Goal: Task Accomplishment & Management: Manage account settings

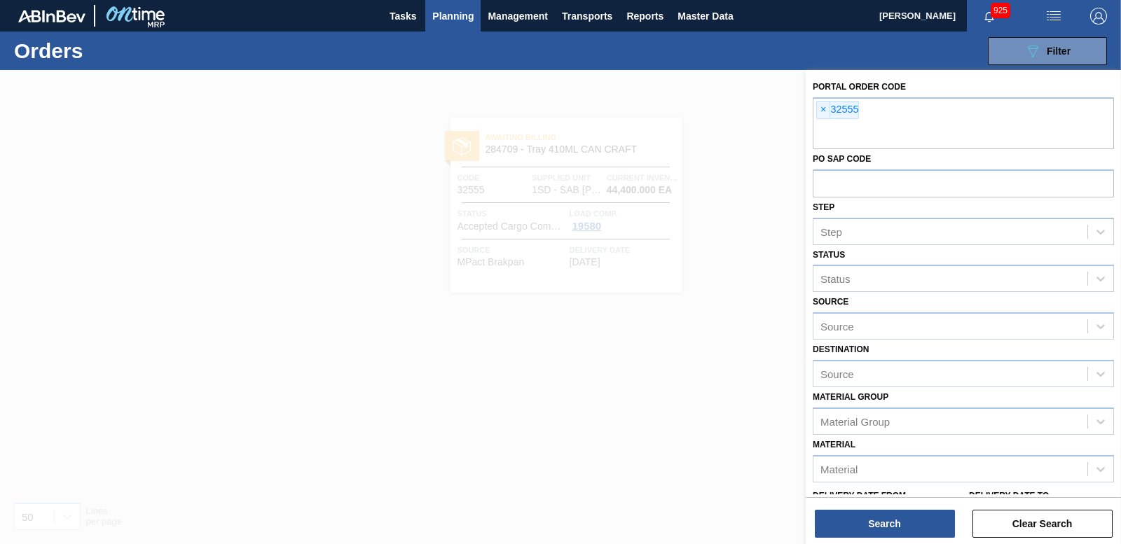
click at [659, 191] on div at bounding box center [560, 342] width 1121 height 544
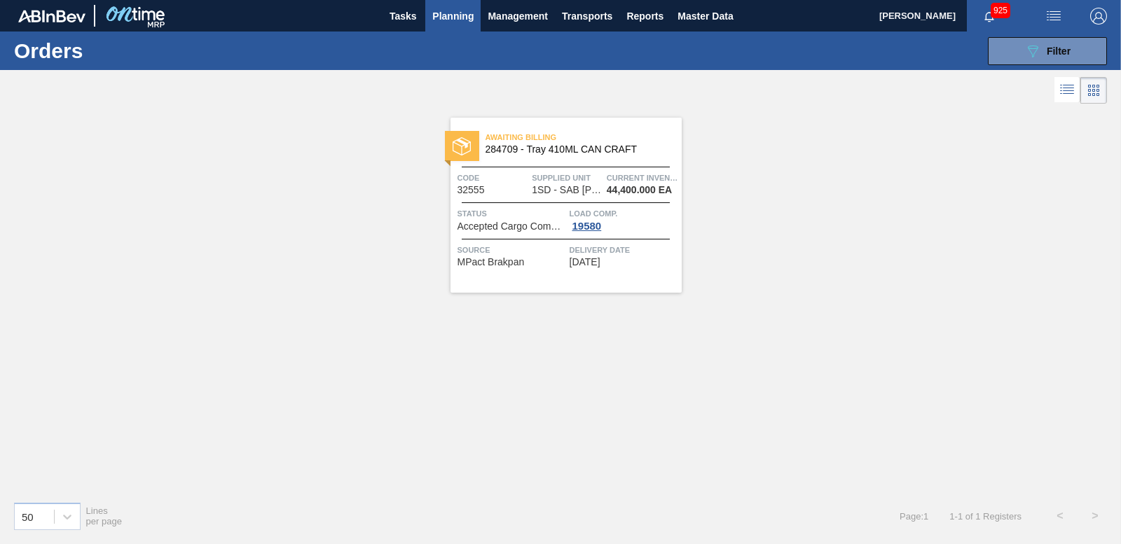
click at [523, 136] on span "Awaiting Billing" at bounding box center [584, 137] width 196 height 14
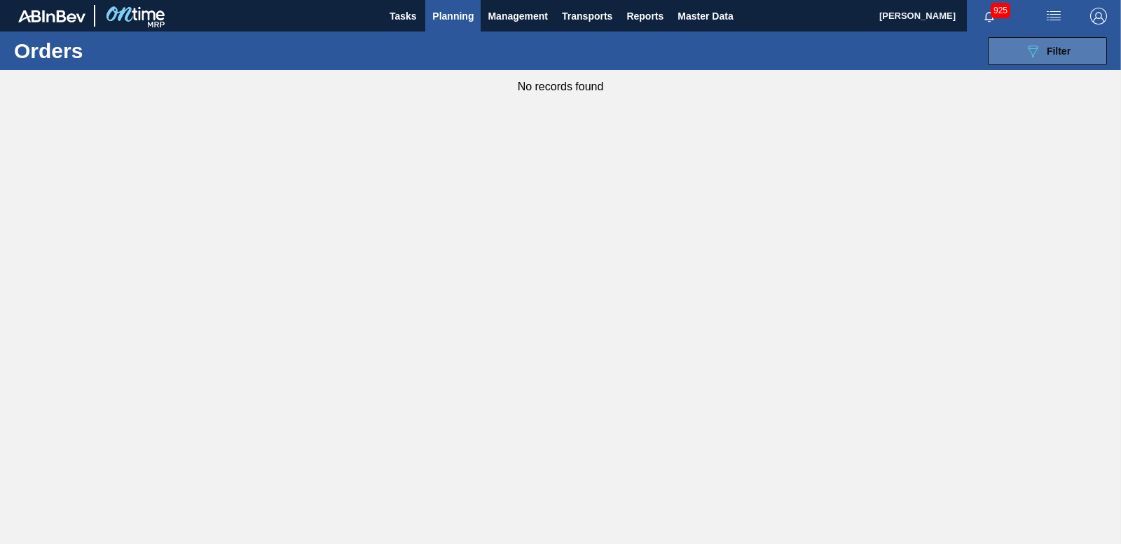
click at [1063, 41] on button "089F7B8B-B2A5-4AFE-B5C0-19BA573D28AC Filter" at bounding box center [1047, 51] width 119 height 28
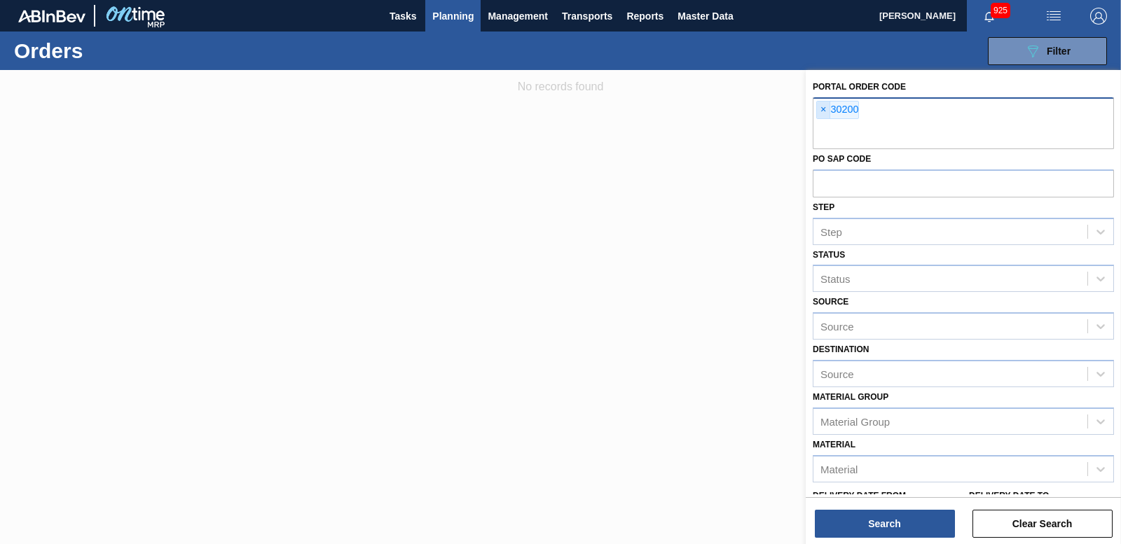
click at [823, 111] on span "×" at bounding box center [823, 110] width 13 height 17
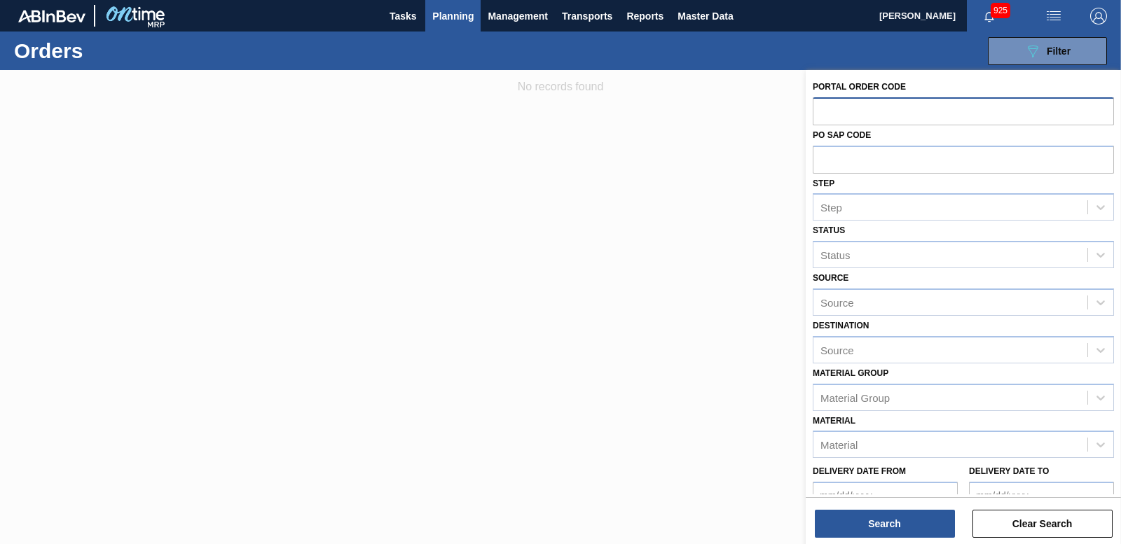
paste input "30200"
type input "30200"
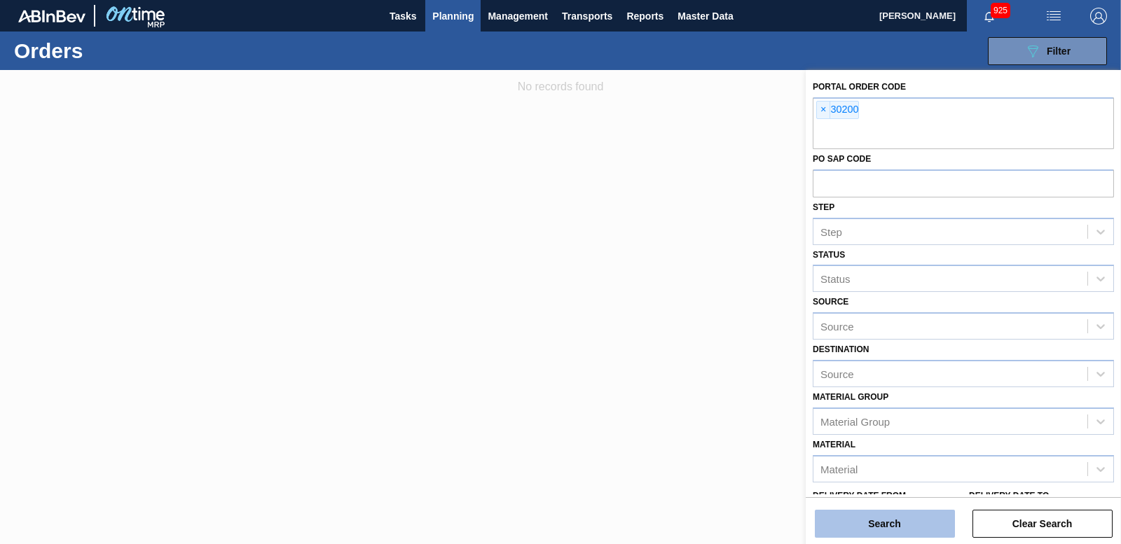
click at [854, 523] on button "Search" at bounding box center [885, 524] width 140 height 28
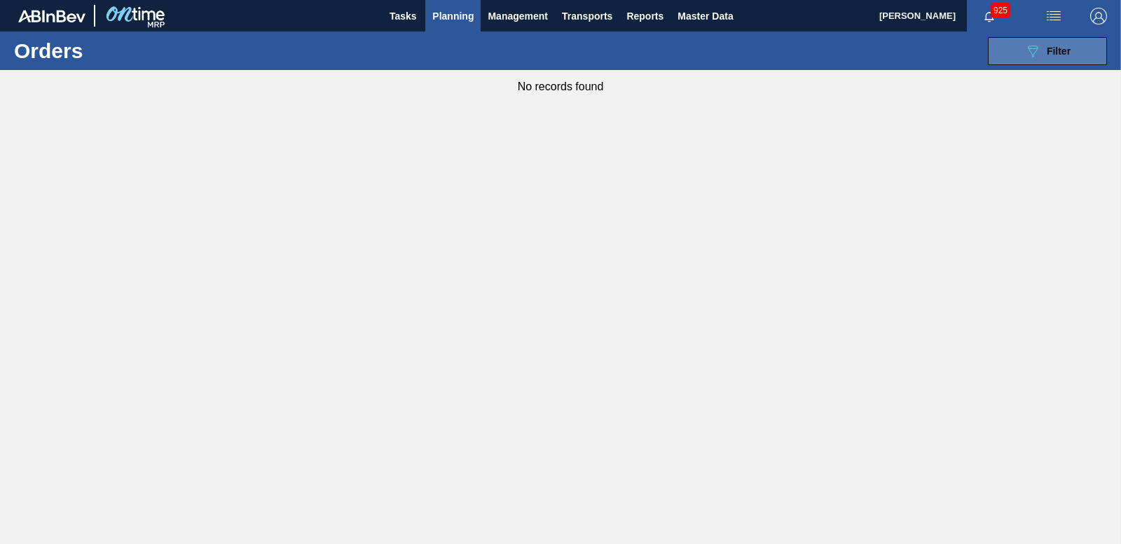
click at [1069, 44] on div "089F7B8B-B2A5-4AFE-B5C0-19BA573D28AC Filter" at bounding box center [1048, 51] width 46 height 17
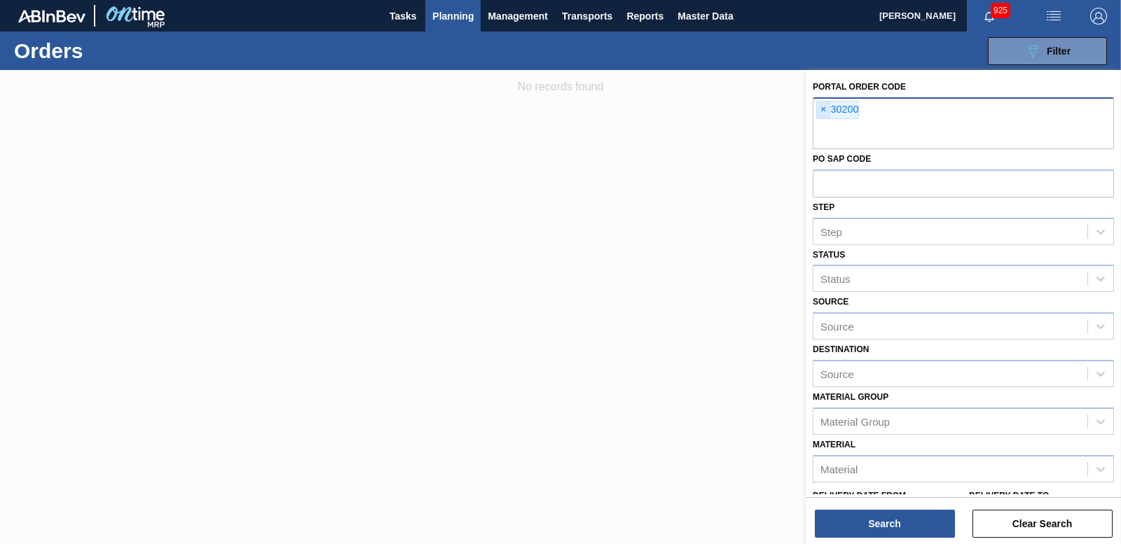
click at [822, 114] on span "×" at bounding box center [823, 110] width 13 height 17
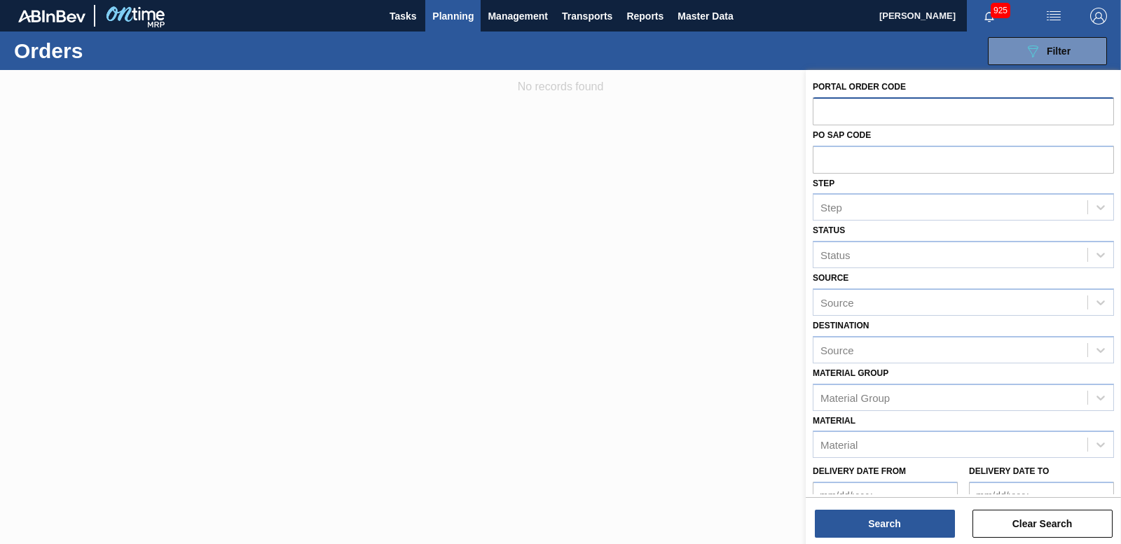
click at [458, 16] on span "Planning" at bounding box center [452, 16] width 41 height 17
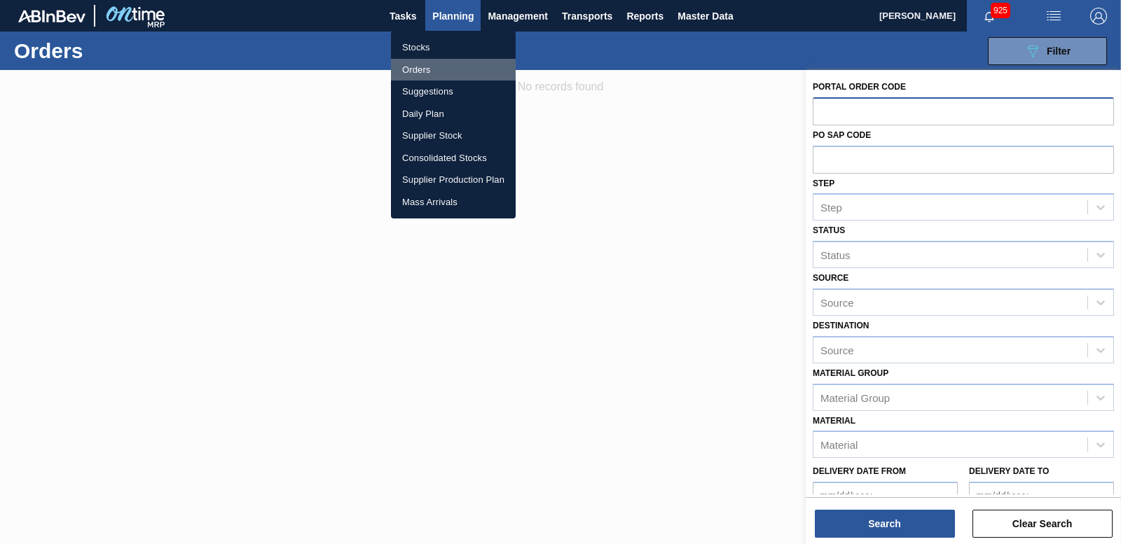
click at [420, 64] on li "Orders" at bounding box center [453, 70] width 125 height 22
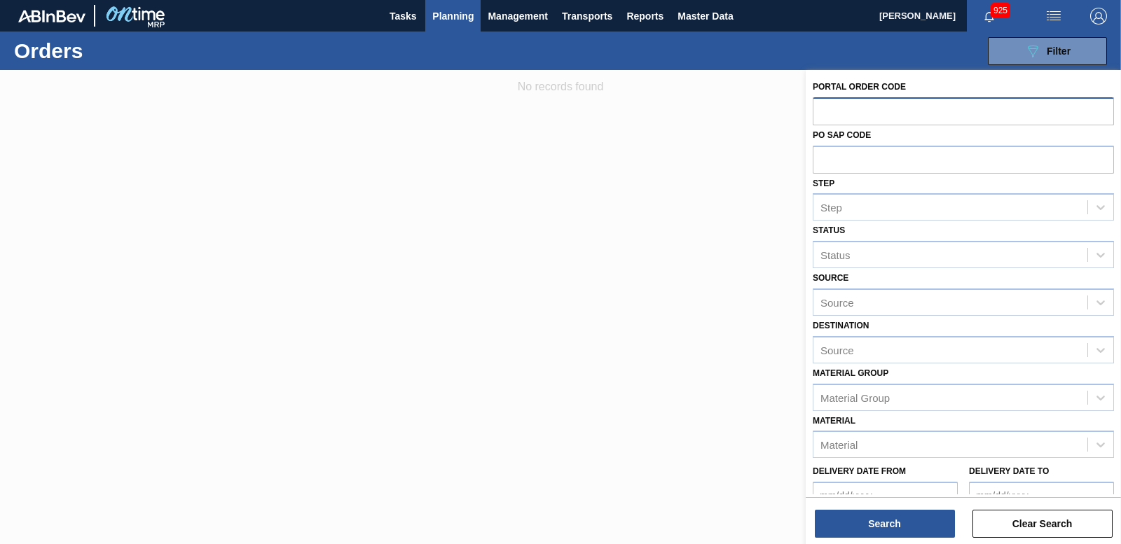
click at [868, 107] on input "text" at bounding box center [963, 110] width 301 height 27
paste input "30200"
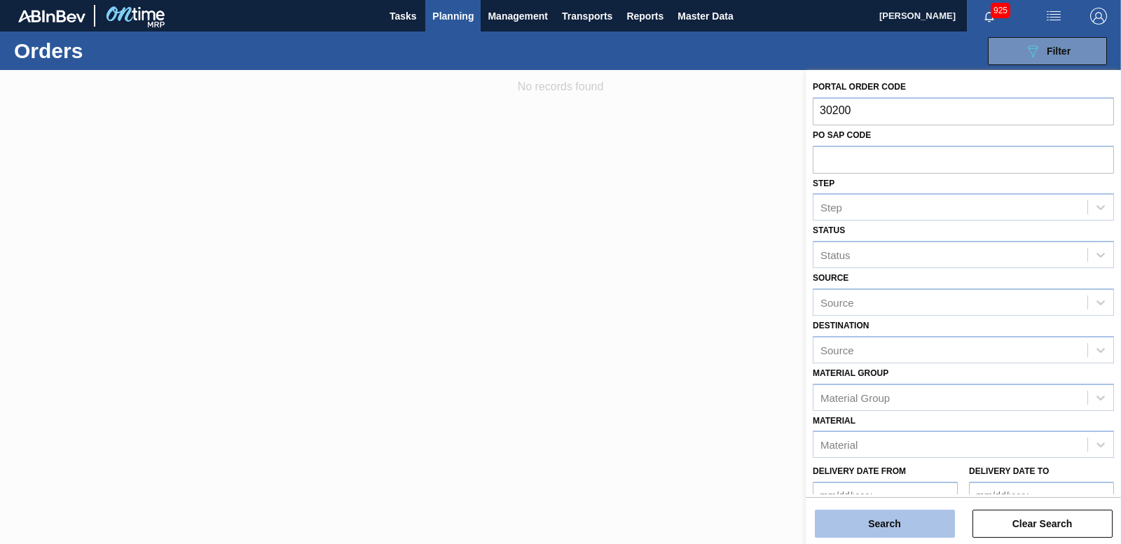
type input "30200"
click at [890, 529] on button "Search" at bounding box center [885, 524] width 140 height 28
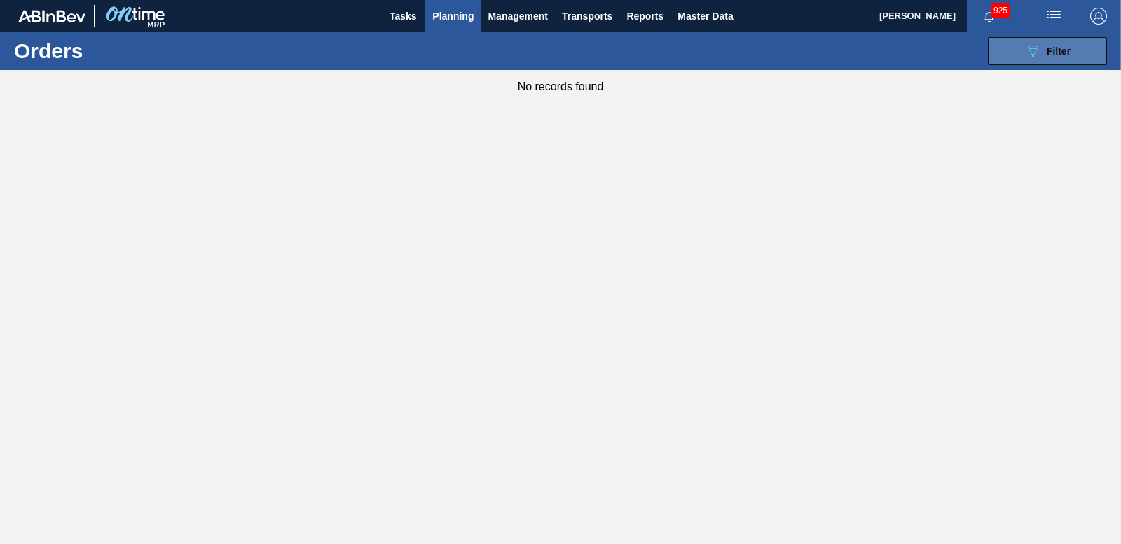
click at [1029, 56] on icon "089F7B8B-B2A5-4AFE-B5C0-19BA573D28AC" at bounding box center [1033, 51] width 17 height 17
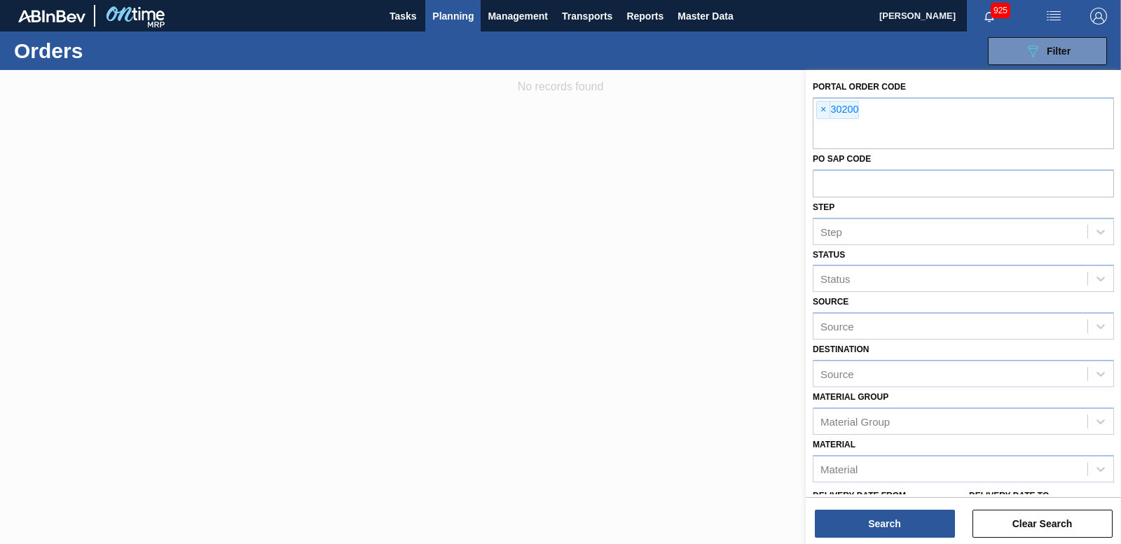
click at [591, 191] on div at bounding box center [560, 342] width 1121 height 544
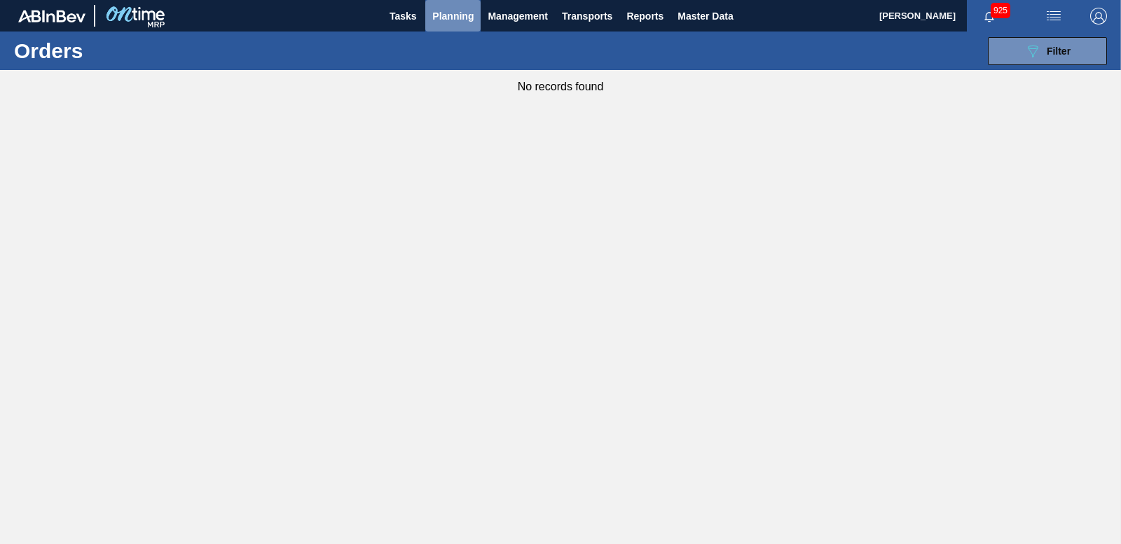
click at [453, 18] on span "Planning" at bounding box center [452, 16] width 41 height 17
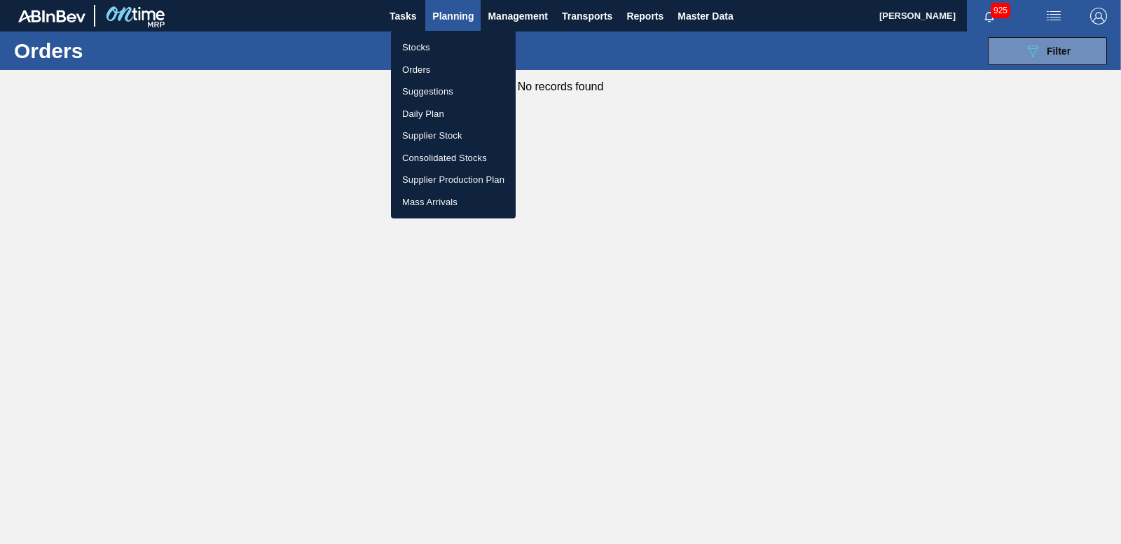
click at [416, 67] on li "Orders" at bounding box center [453, 70] width 125 height 22
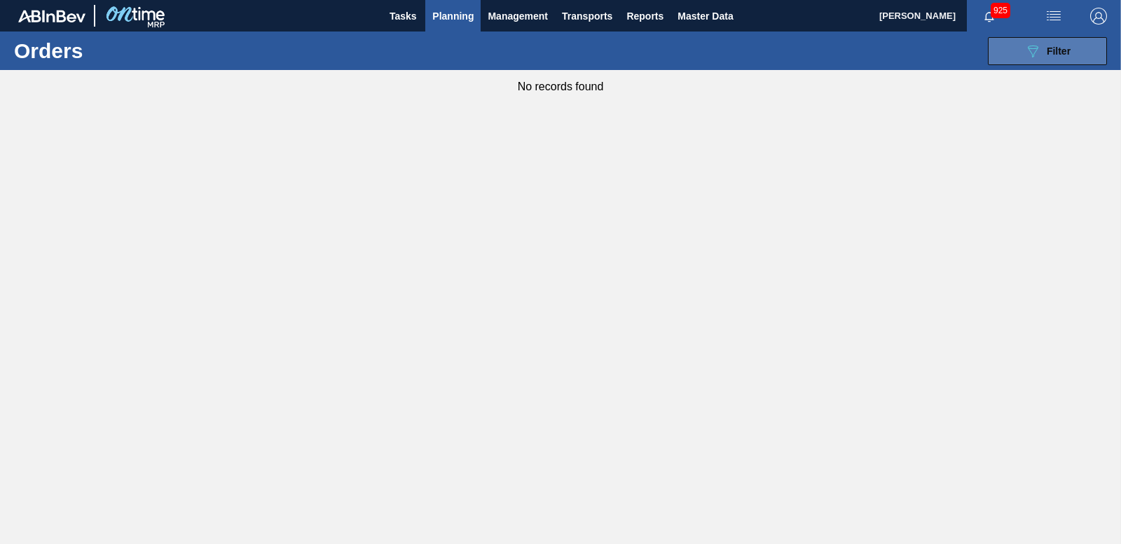
click at [1090, 48] on button "089F7B8B-B2A5-4AFE-B5C0-19BA573D28AC Filter" at bounding box center [1047, 51] width 119 height 28
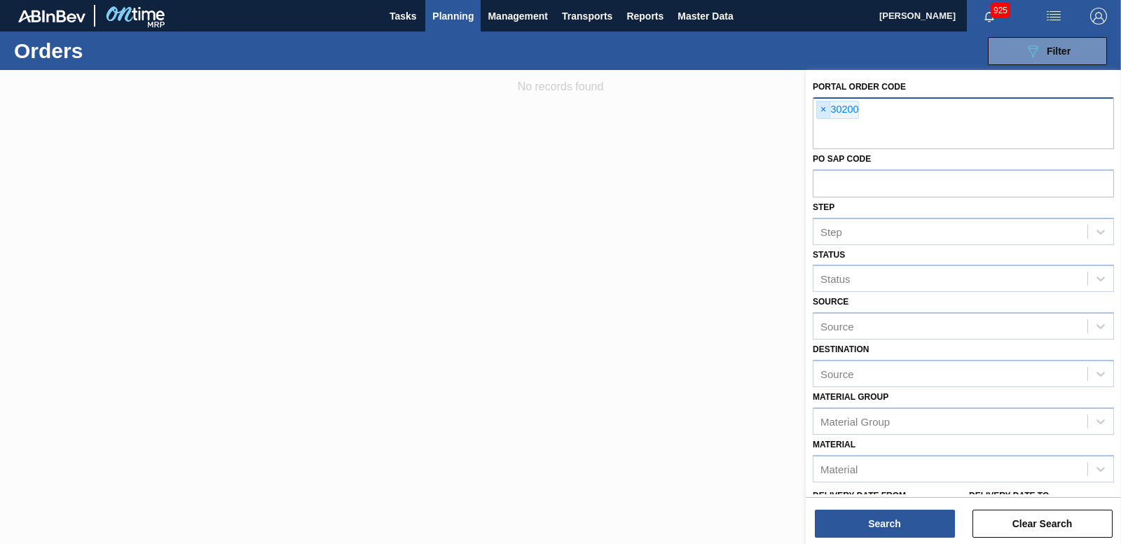
click at [824, 113] on span "×" at bounding box center [823, 110] width 13 height 17
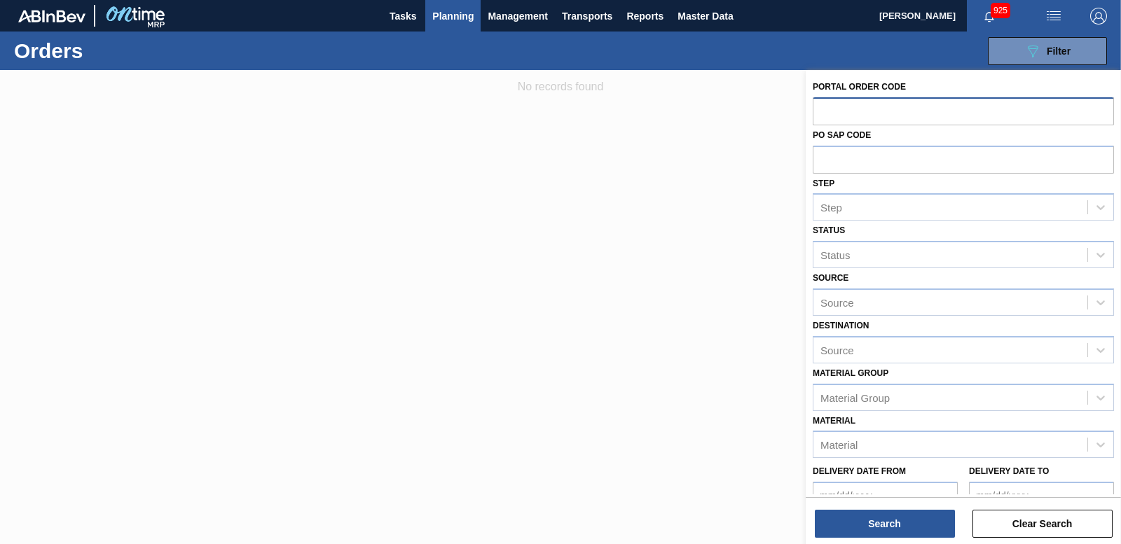
paste input "30200"
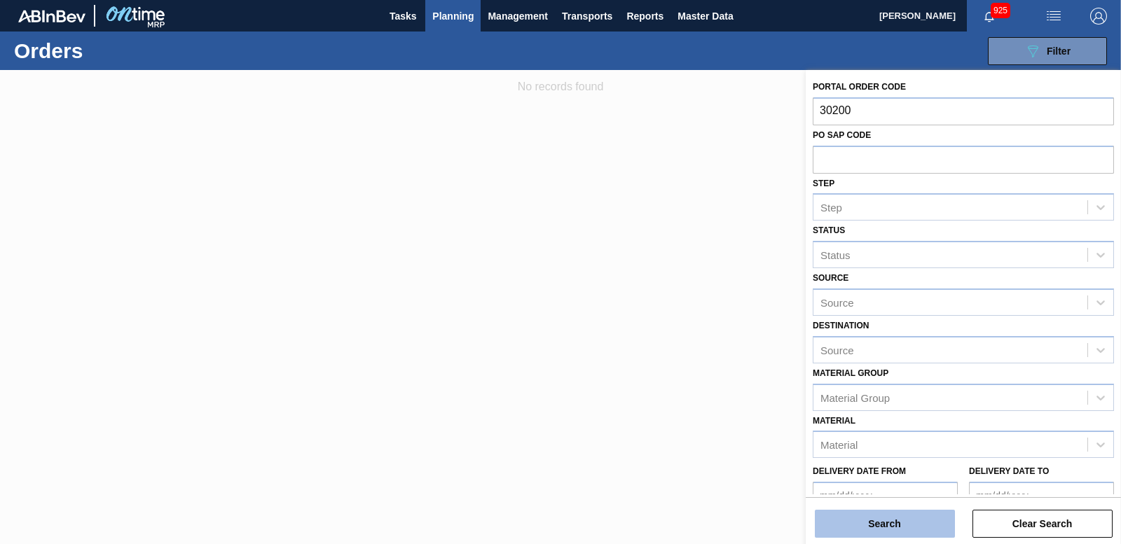
type input "30200"
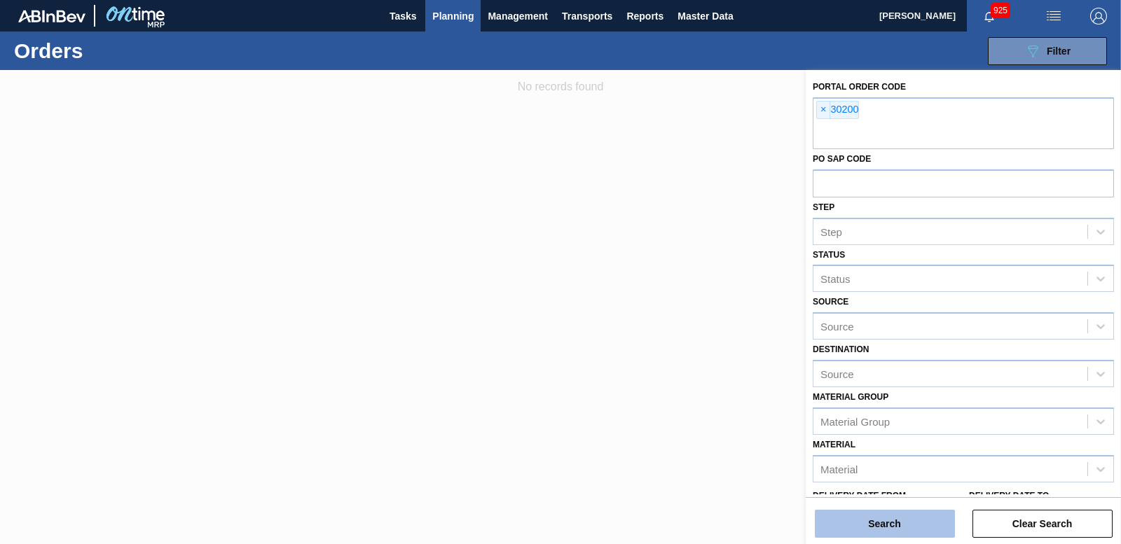
click at [882, 521] on button "Search" at bounding box center [885, 524] width 140 height 28
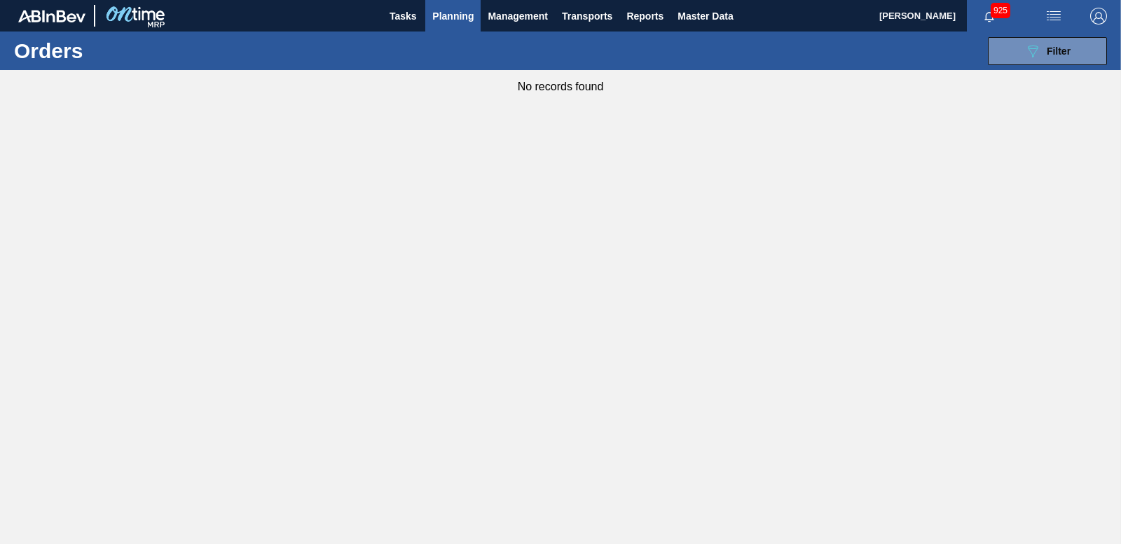
click at [467, 12] on span "Planning" at bounding box center [452, 16] width 41 height 17
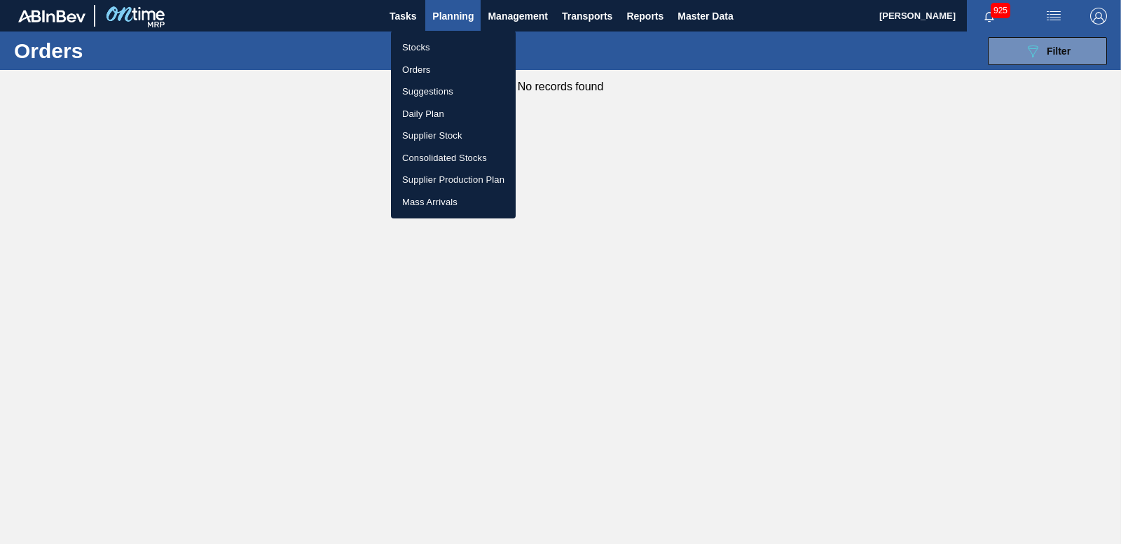
click at [429, 64] on li "Orders" at bounding box center [453, 70] width 125 height 22
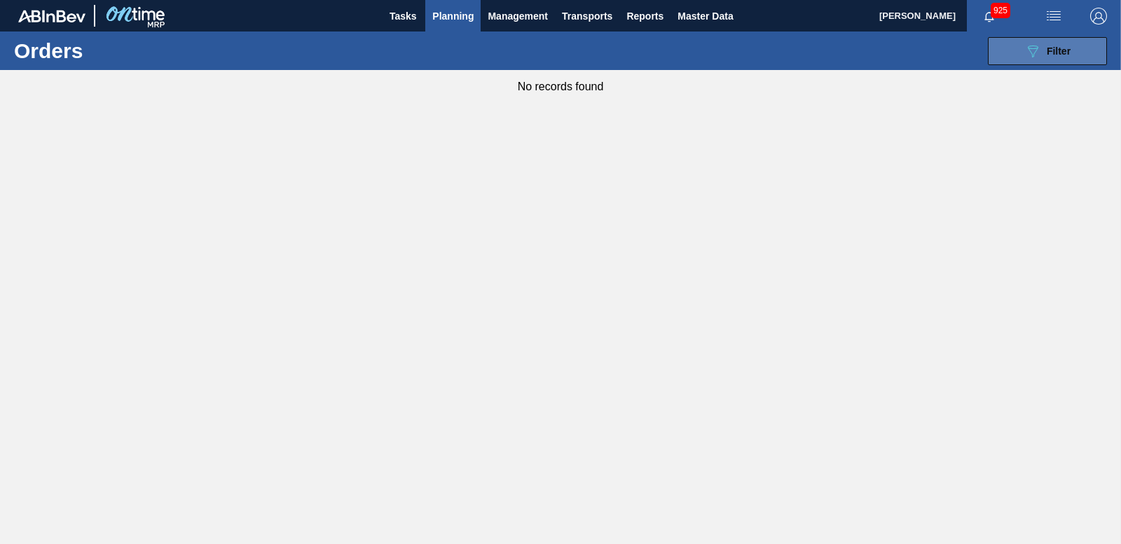
click at [1028, 53] on icon "089F7B8B-B2A5-4AFE-B5C0-19BA573D28AC" at bounding box center [1033, 51] width 17 height 17
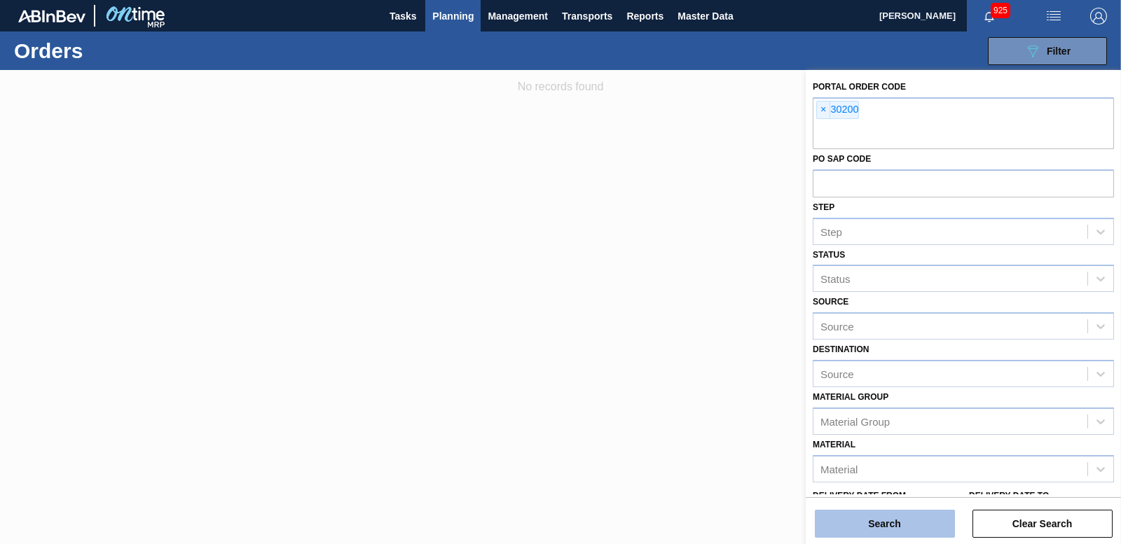
click at [892, 523] on button "Search" at bounding box center [885, 524] width 140 height 28
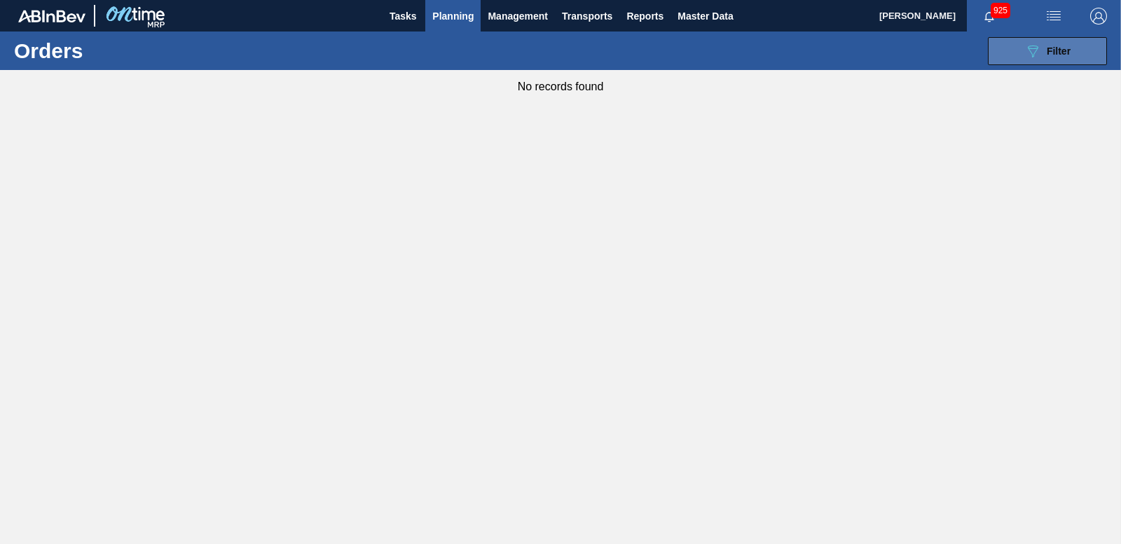
click at [1025, 48] on icon "089F7B8B-B2A5-4AFE-B5C0-19BA573D28AC" at bounding box center [1033, 51] width 17 height 17
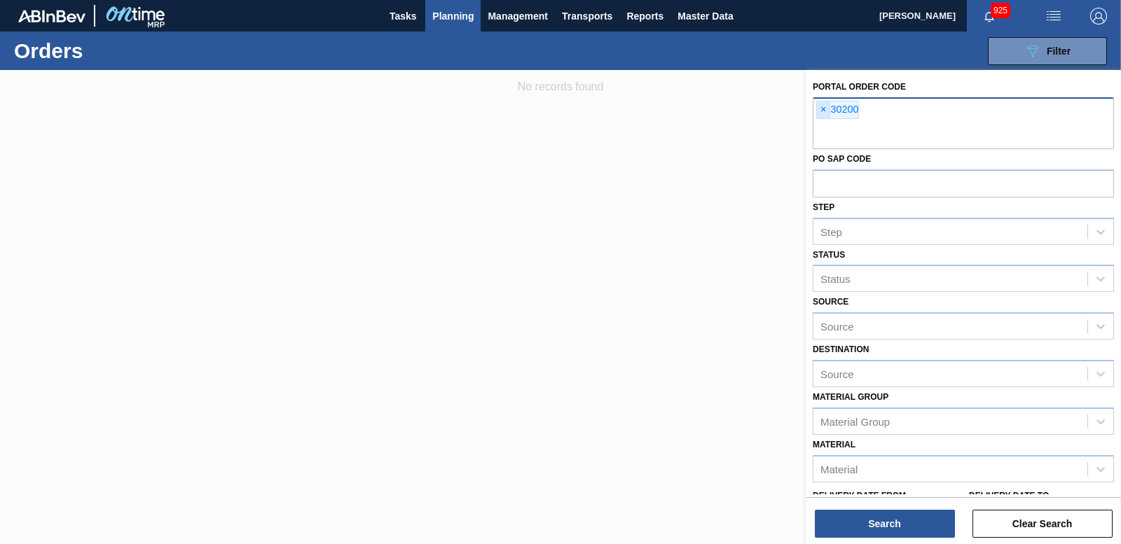
click at [820, 107] on span "×" at bounding box center [823, 110] width 13 height 17
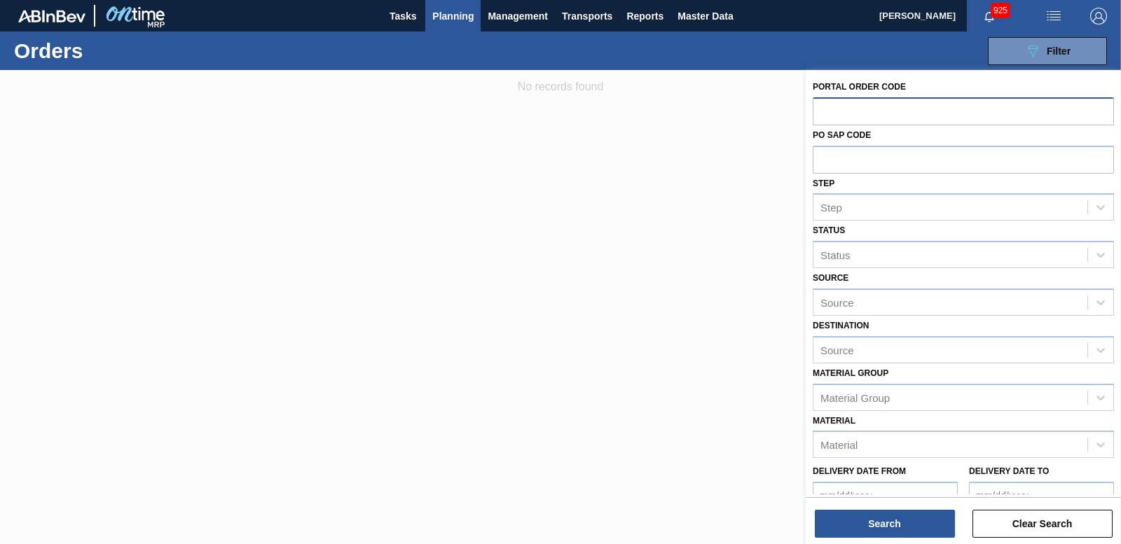
paste input "30510"
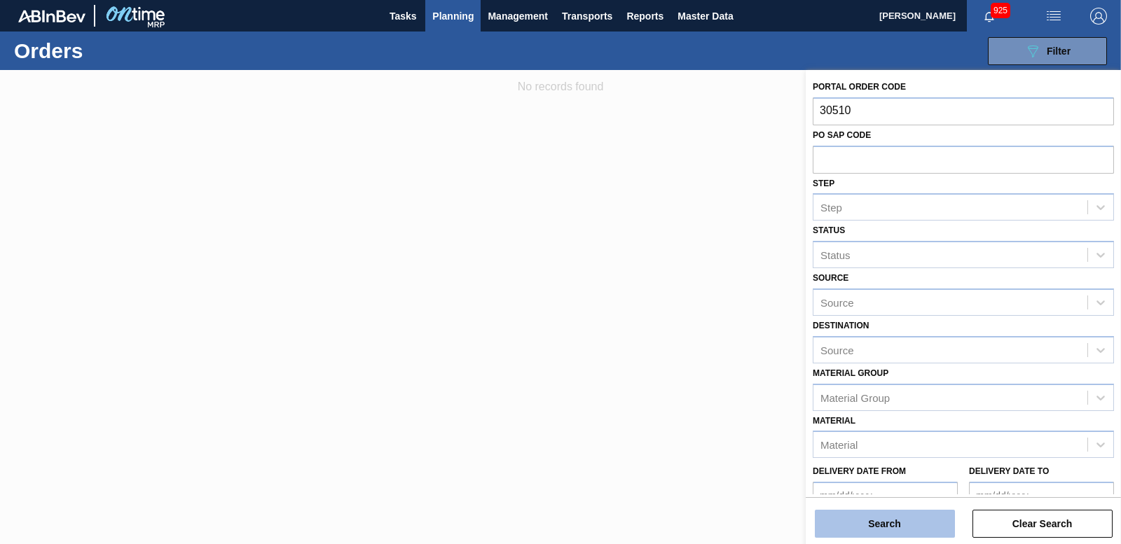
type input "30510"
click at [874, 519] on button "Search" at bounding box center [885, 524] width 140 height 28
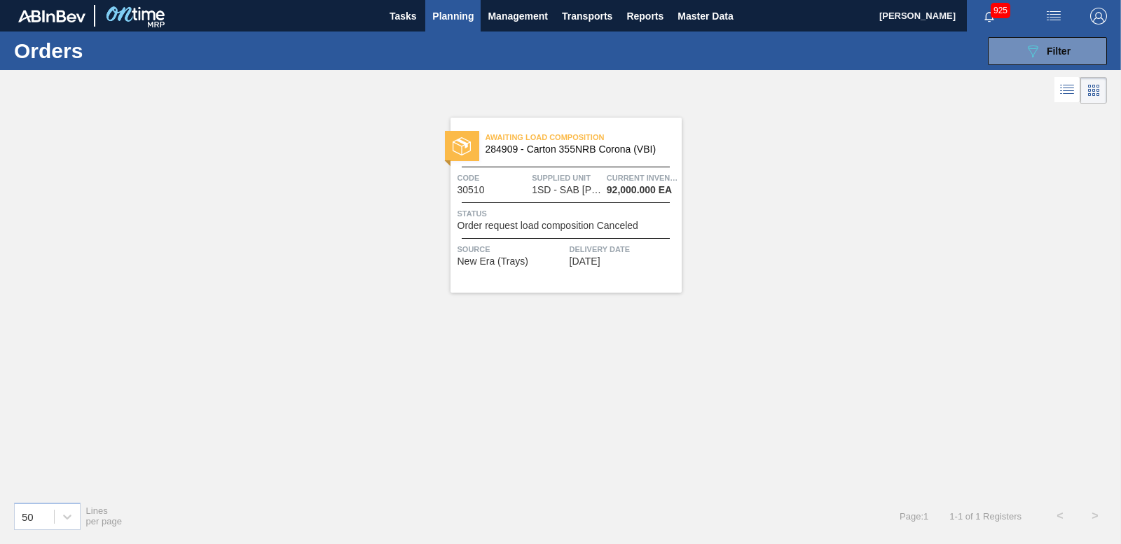
click at [488, 136] on span "Awaiting Load Composition" at bounding box center [584, 137] width 196 height 14
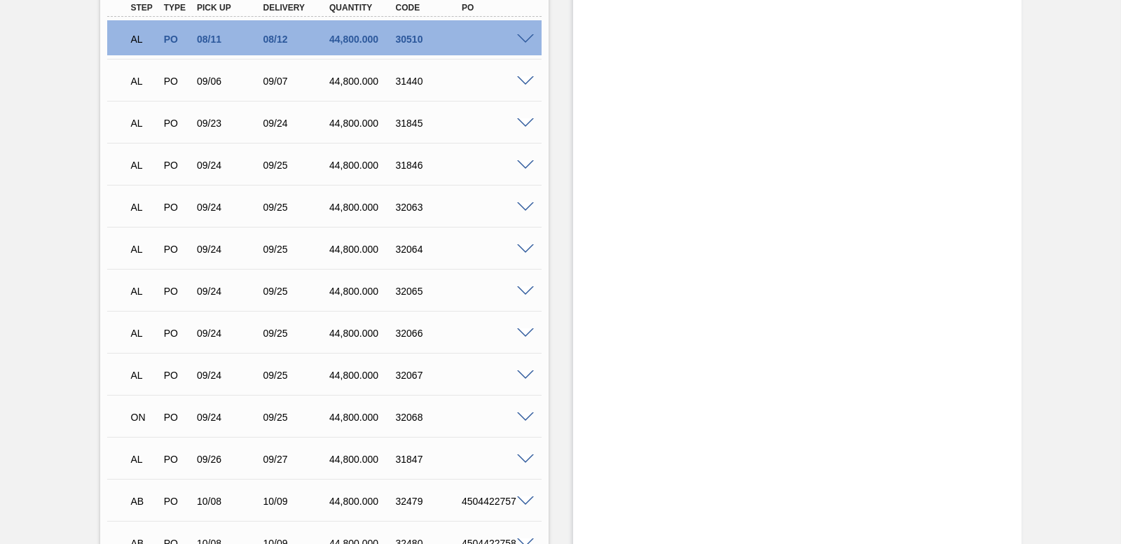
scroll to position [2282, 0]
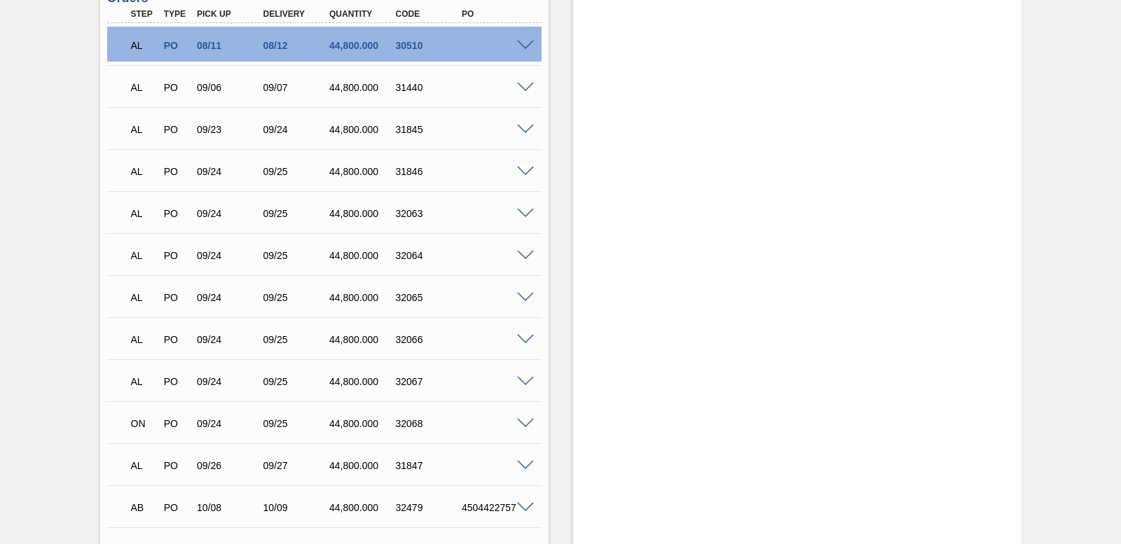
click at [525, 41] on span at bounding box center [525, 46] width 17 height 11
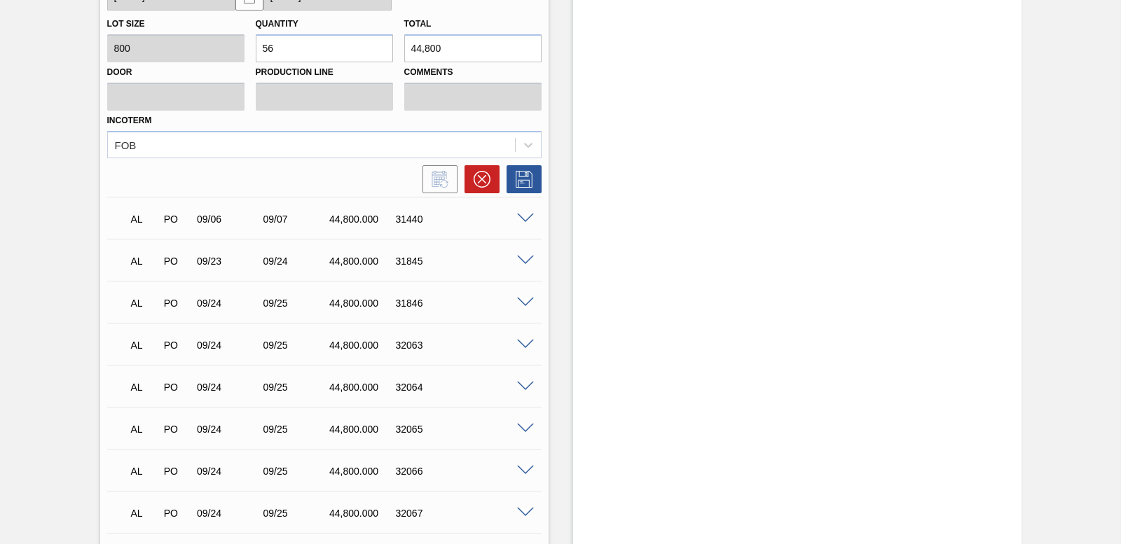
scroll to position [2493, 0]
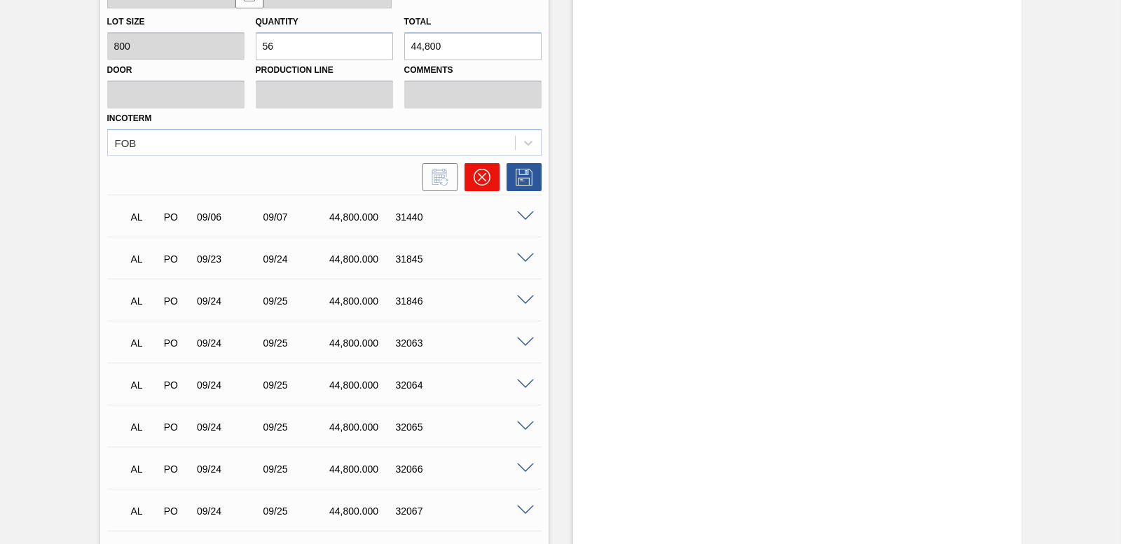
click at [492, 179] on button at bounding box center [482, 177] width 35 height 28
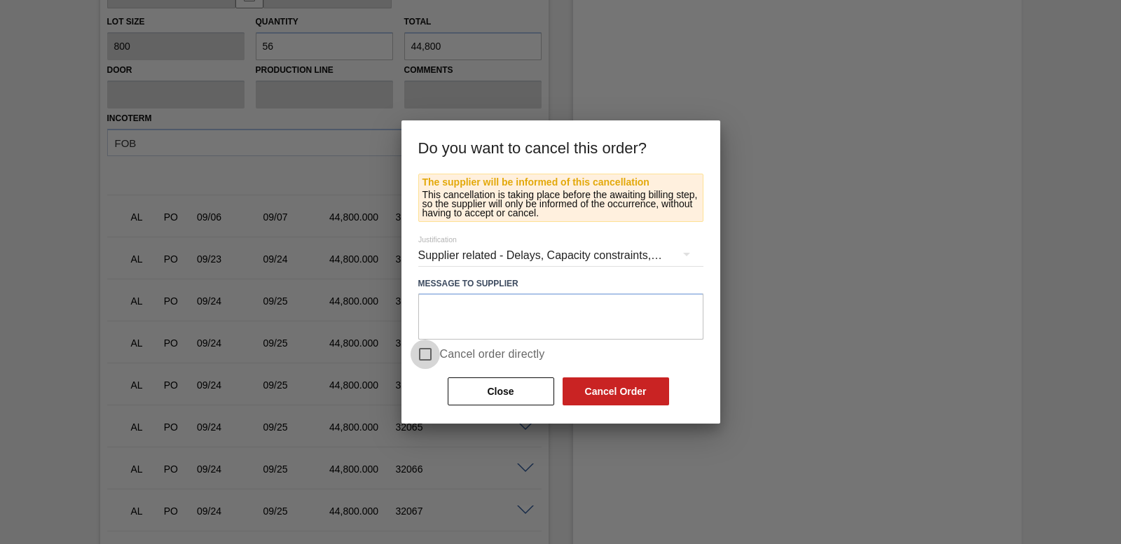
click at [427, 354] on input "Cancel order directly" at bounding box center [425, 354] width 29 height 29
checkbox input "true"
click at [612, 398] on button "Cancel Order" at bounding box center [616, 392] width 107 height 28
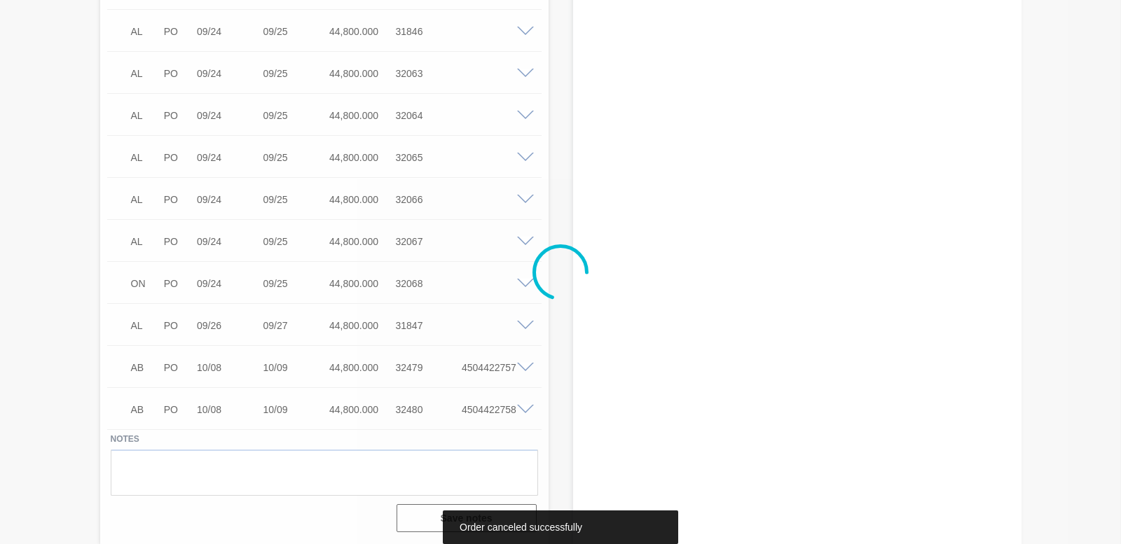
scroll to position [2111, 0]
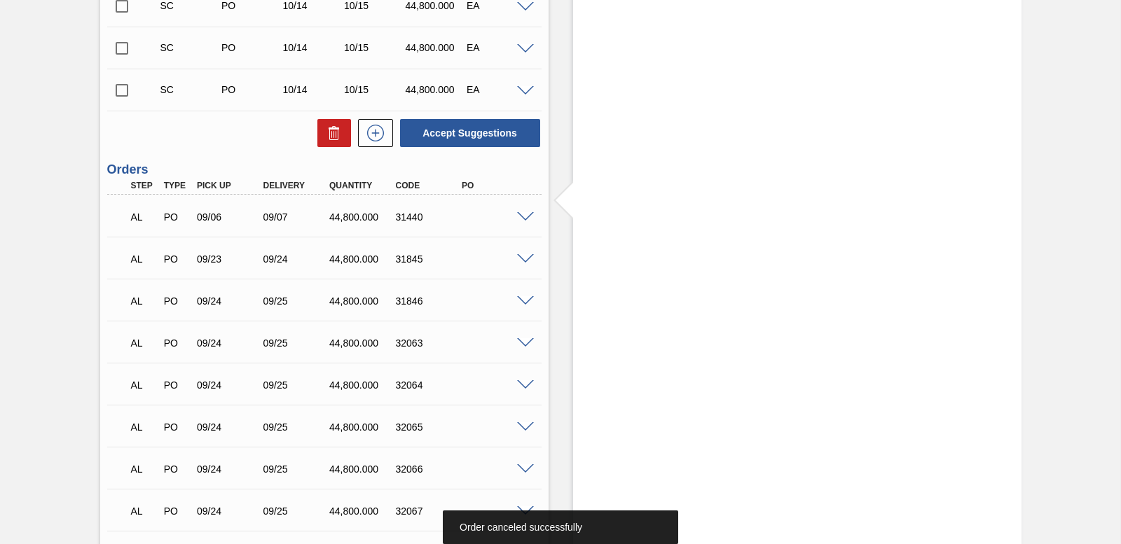
click at [528, 218] on span at bounding box center [525, 217] width 17 height 11
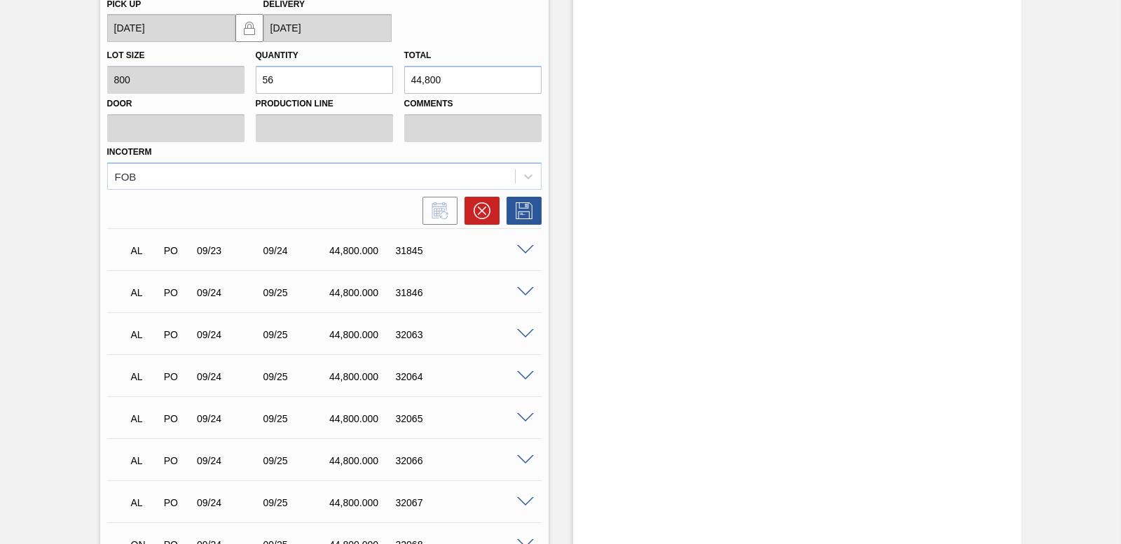
scroll to position [2461, 0]
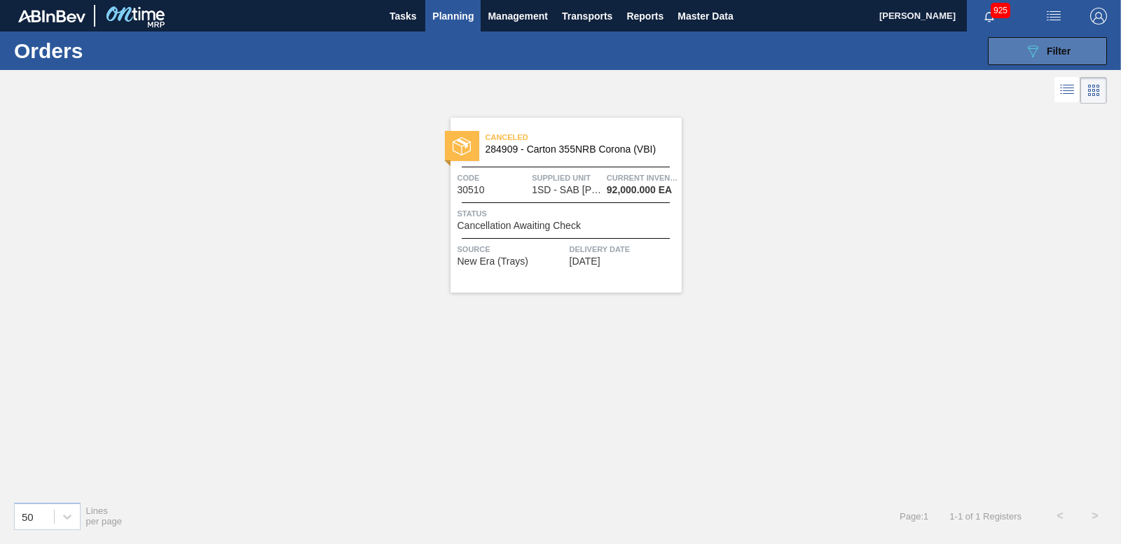
click at [1021, 64] on button "089F7B8B-B2A5-4AFE-B5C0-19BA573D28AC Filter" at bounding box center [1047, 51] width 119 height 28
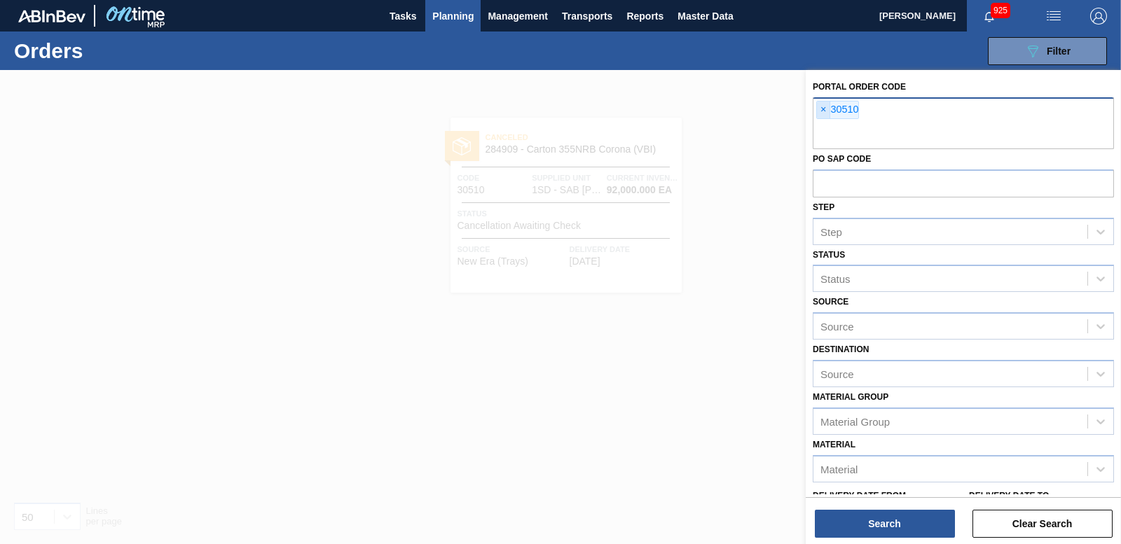
click at [823, 111] on span "×" at bounding box center [823, 110] width 13 height 17
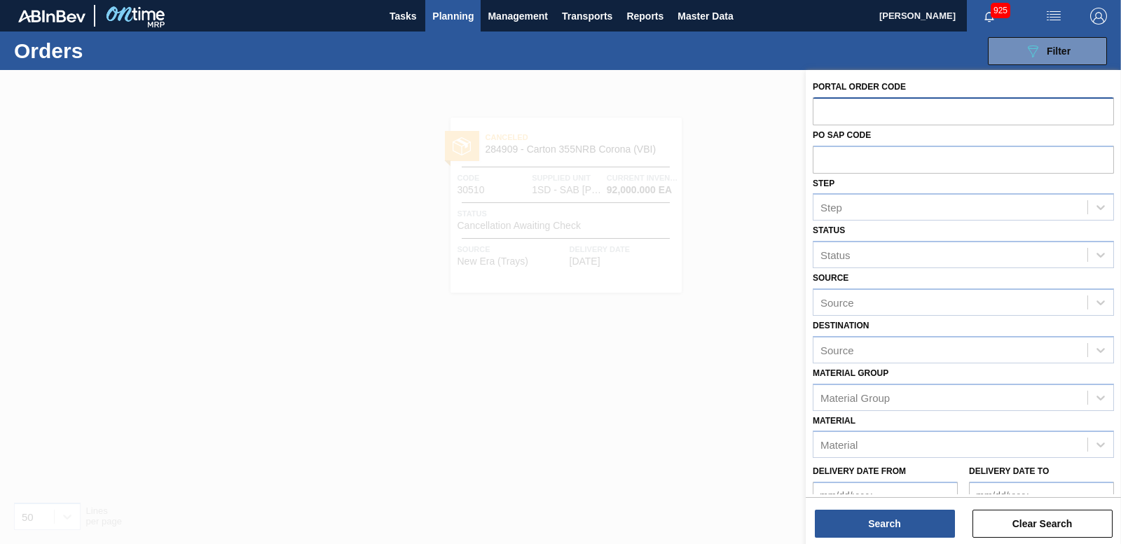
paste input "30575"
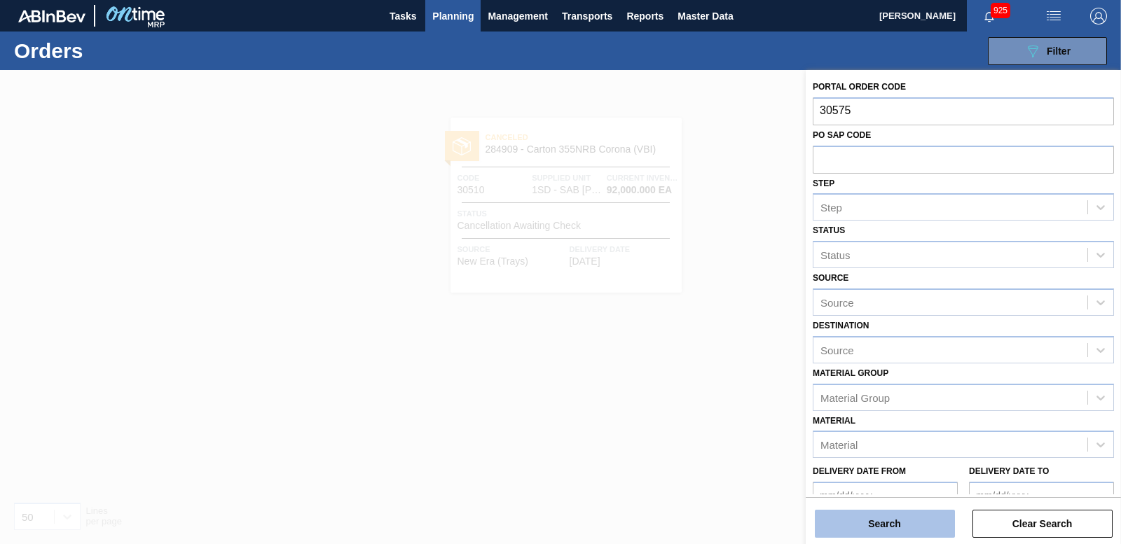
type input "30575"
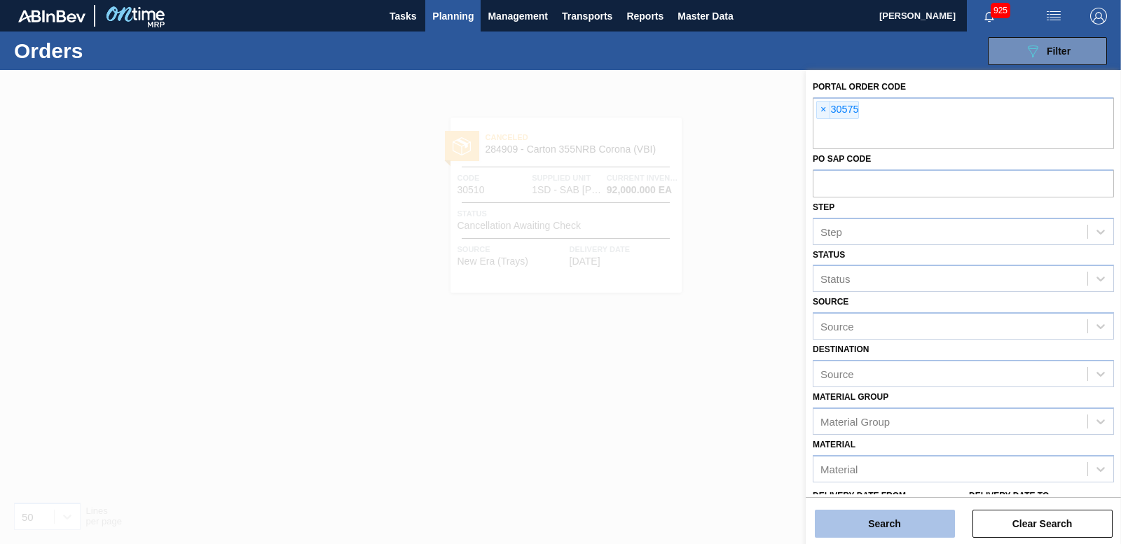
click at [896, 517] on button "Search" at bounding box center [885, 524] width 140 height 28
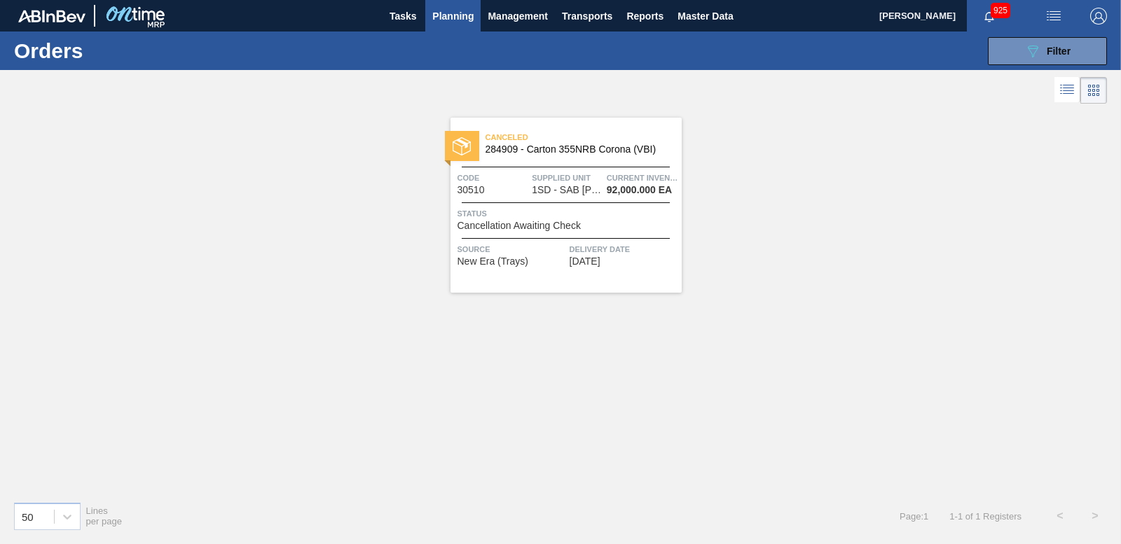
click at [477, 142] on div at bounding box center [462, 146] width 34 height 30
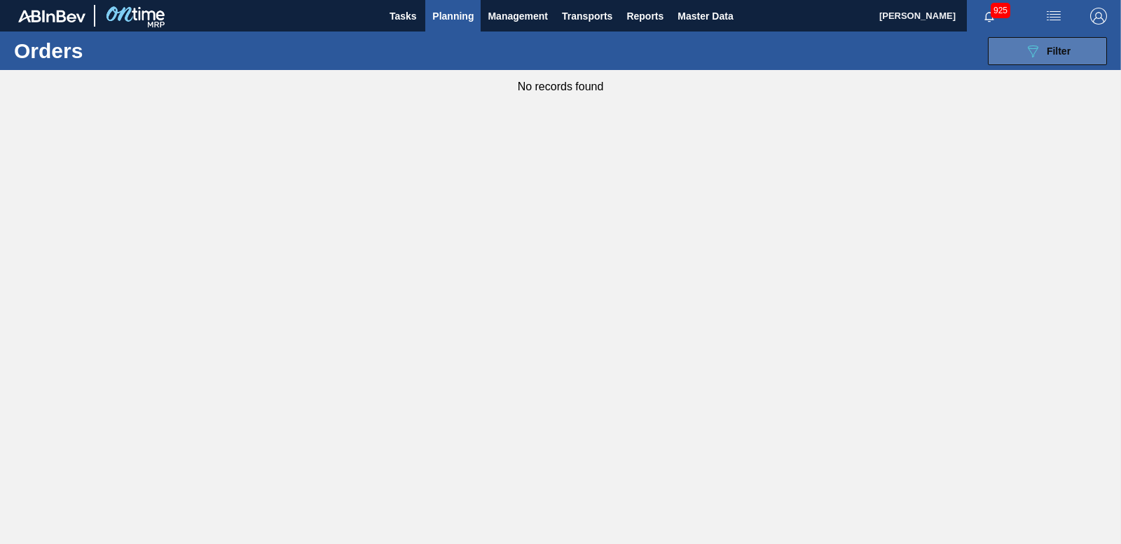
click at [1007, 46] on button "089F7B8B-B2A5-4AFE-B5C0-19BA573D28AC Filter" at bounding box center [1047, 51] width 119 height 28
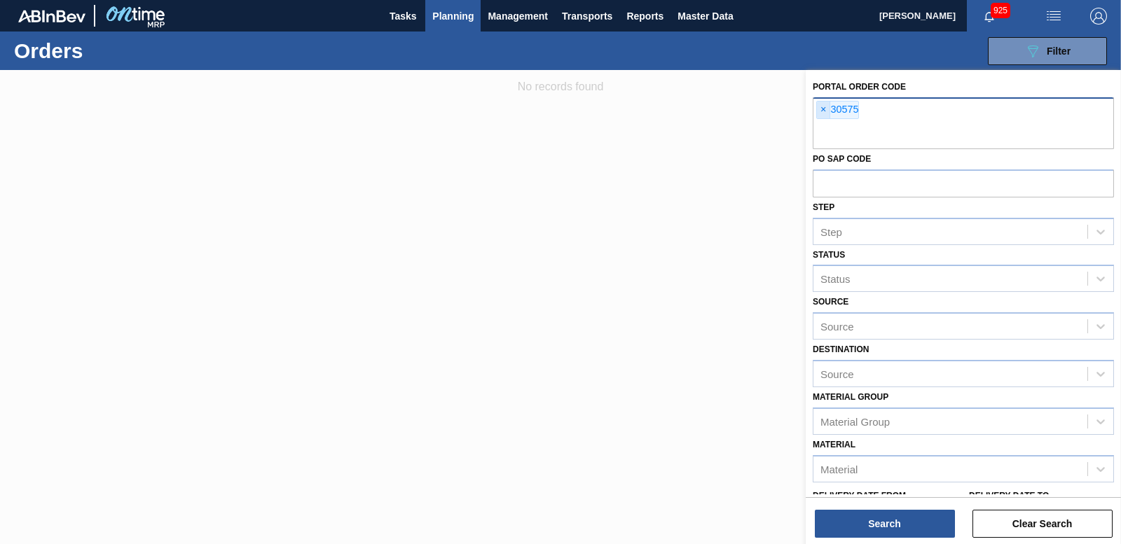
click at [819, 111] on span "×" at bounding box center [823, 110] width 13 height 17
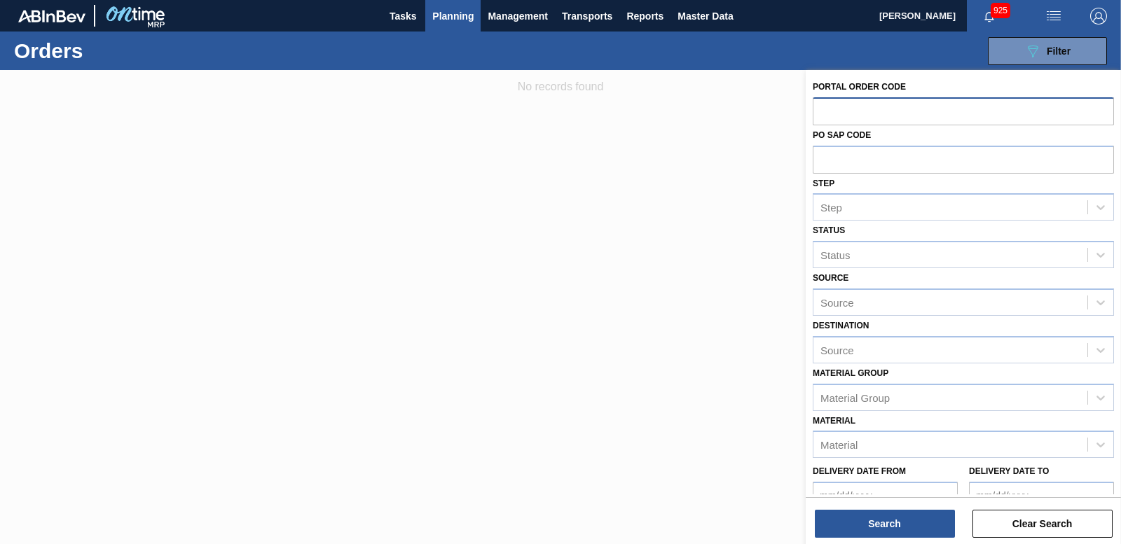
paste input "30575"
type input "30575"
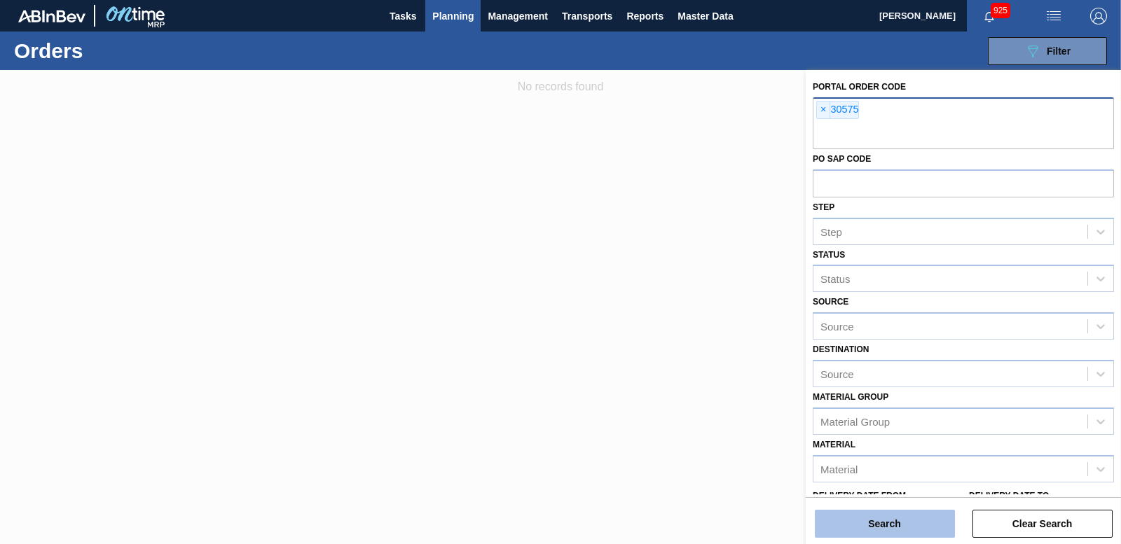
click at [858, 518] on button "Search" at bounding box center [885, 524] width 140 height 28
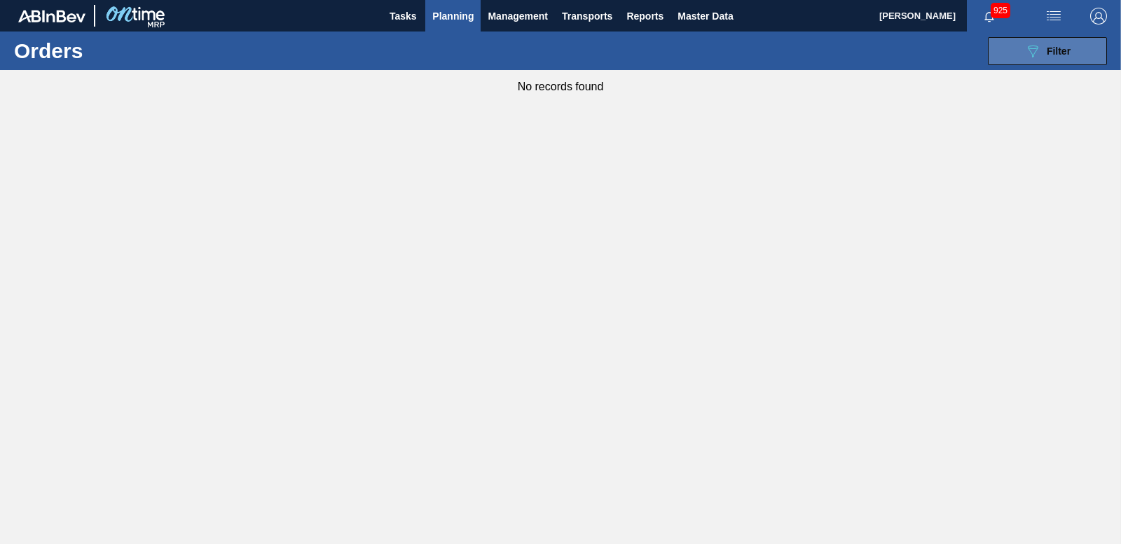
click at [1006, 55] on button "089F7B8B-B2A5-4AFE-B5C0-19BA573D28AC Filter" at bounding box center [1047, 51] width 119 height 28
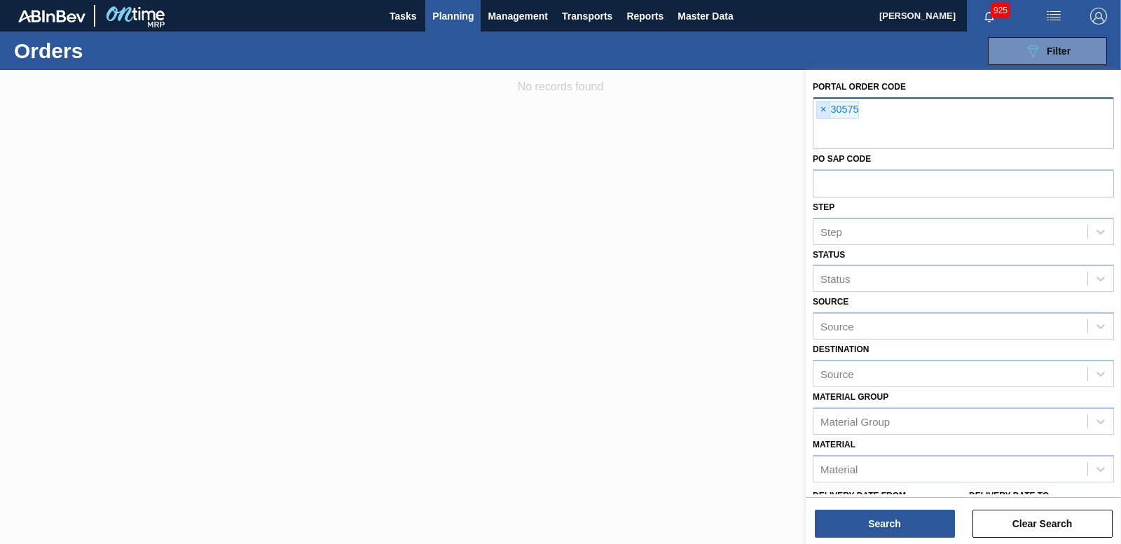
click at [820, 107] on span "×" at bounding box center [823, 110] width 13 height 17
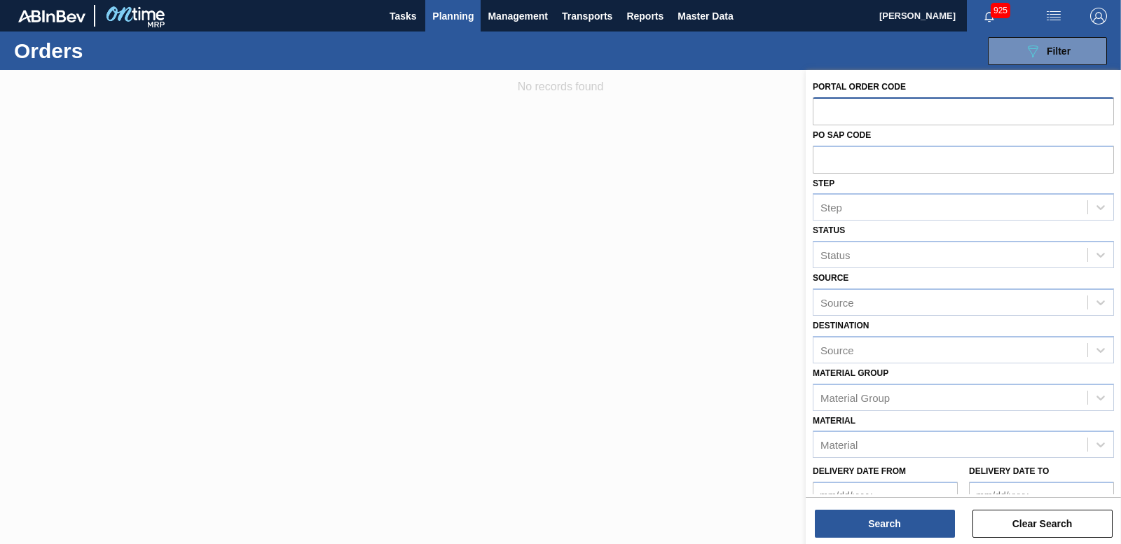
paste input "30774"
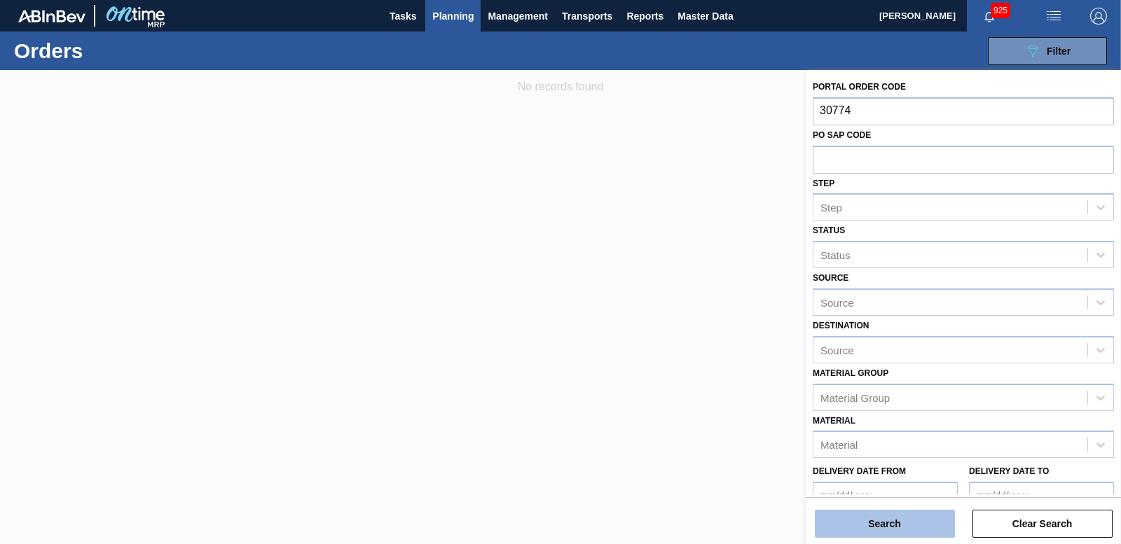
type input "30774"
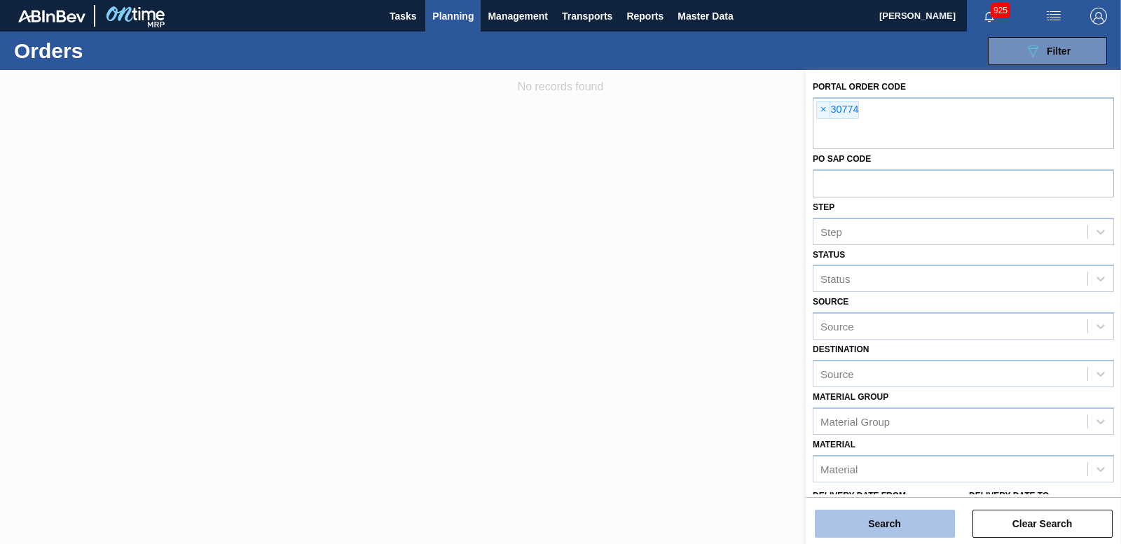
click at [885, 516] on button "Search" at bounding box center [885, 524] width 140 height 28
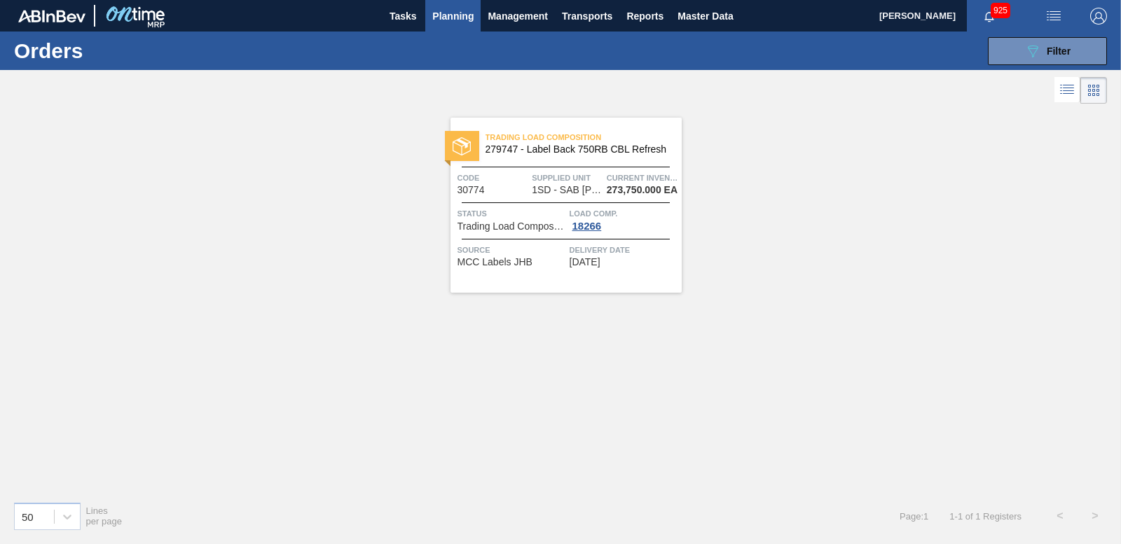
click at [459, 149] on img at bounding box center [462, 146] width 18 height 18
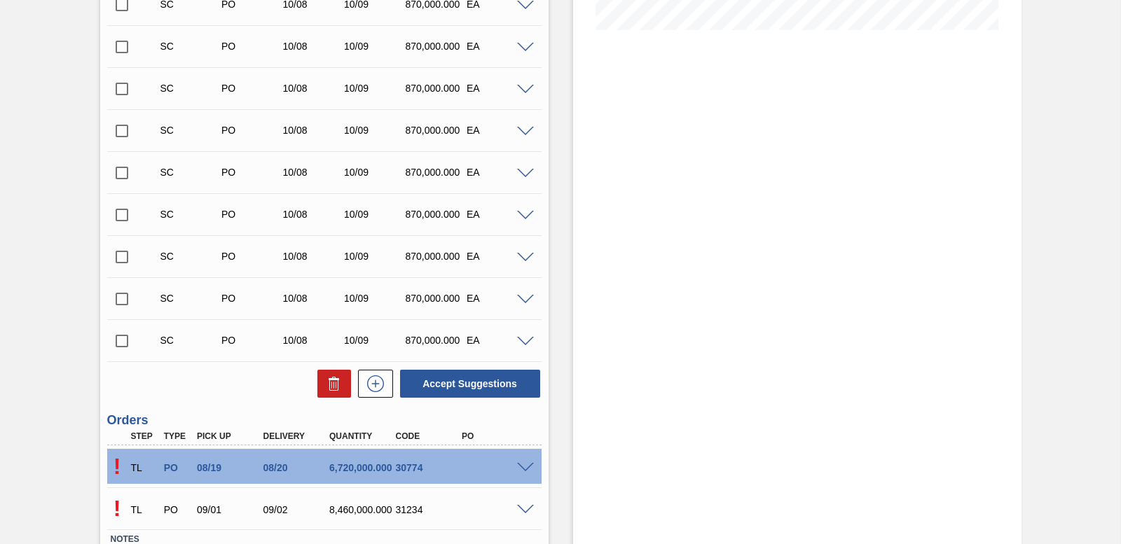
scroll to position [480, 0]
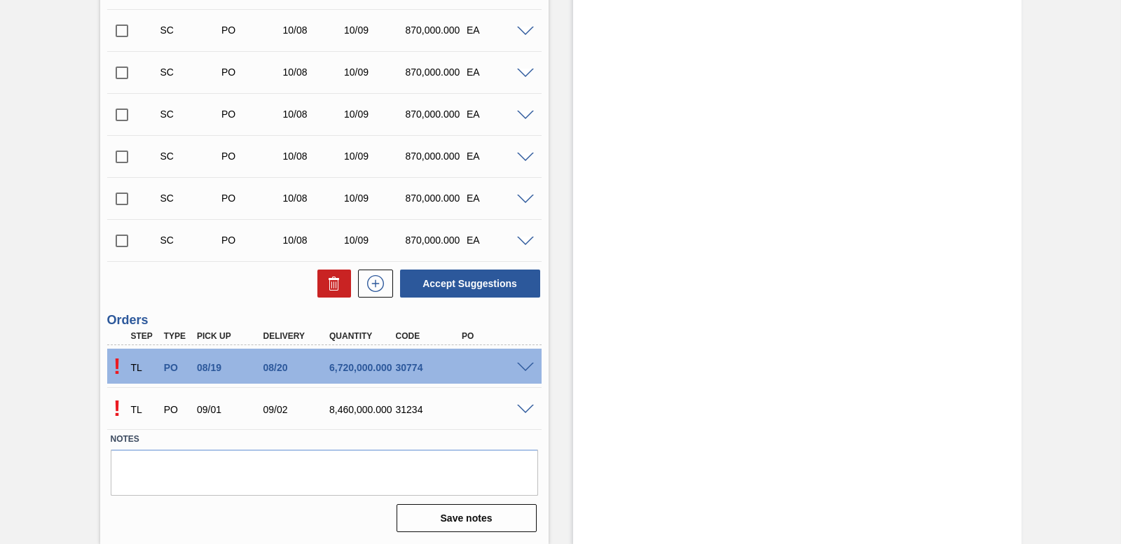
click at [523, 370] on span at bounding box center [525, 368] width 17 height 11
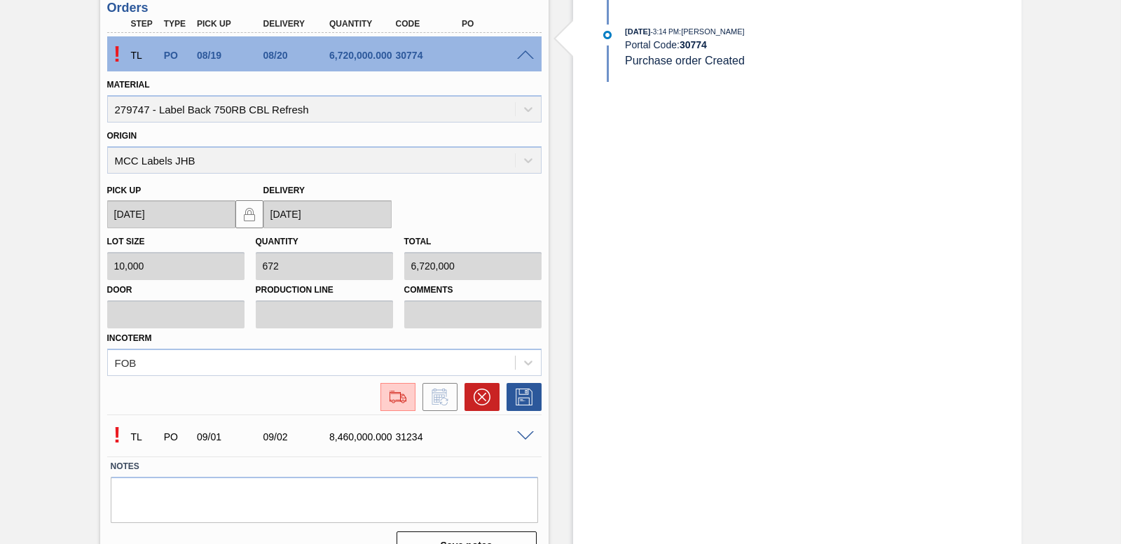
scroll to position [820, 0]
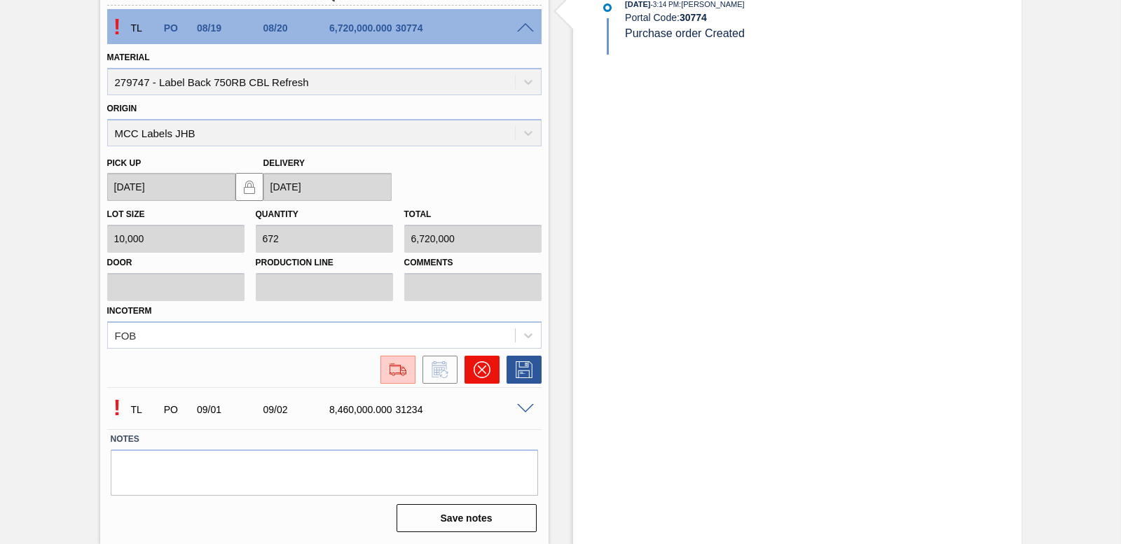
click at [485, 375] on icon at bounding box center [482, 370] width 17 height 17
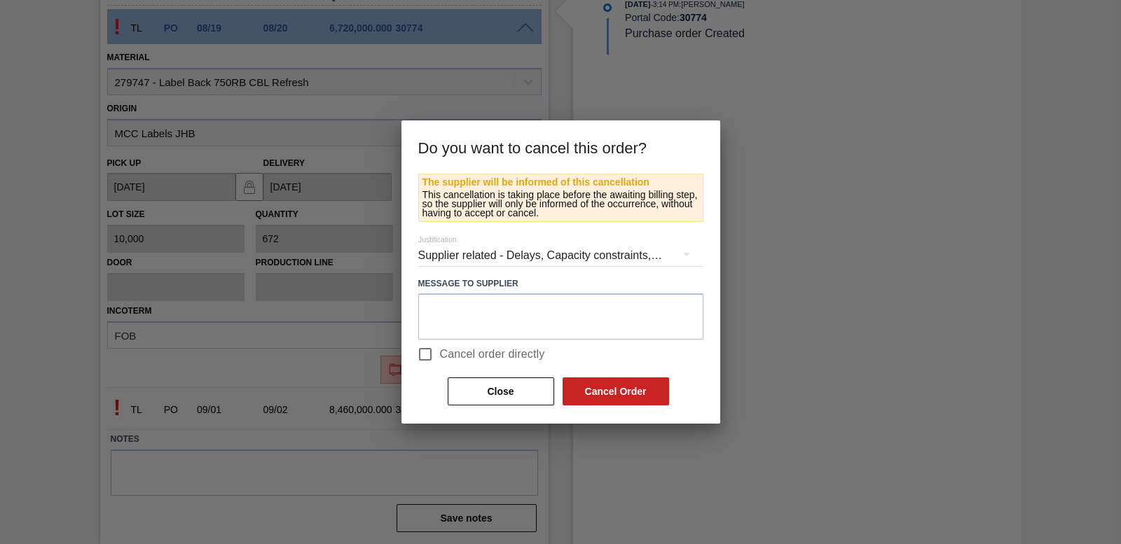
click at [423, 353] on input "Cancel order directly" at bounding box center [425, 354] width 29 height 29
checkbox input "true"
click at [633, 389] on button "Cancel Order" at bounding box center [616, 392] width 107 height 28
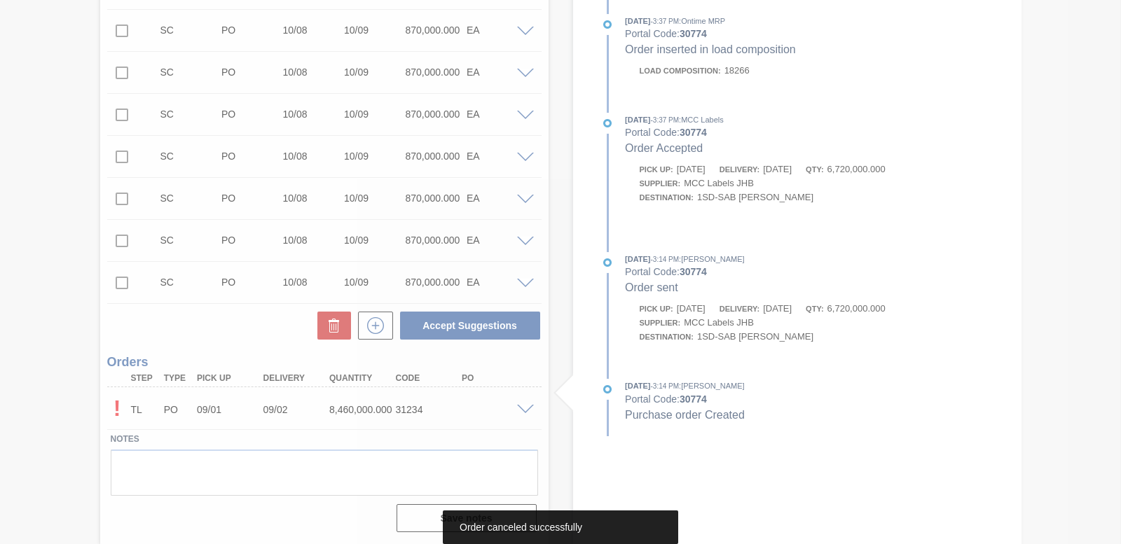
scroll to position [438, 0]
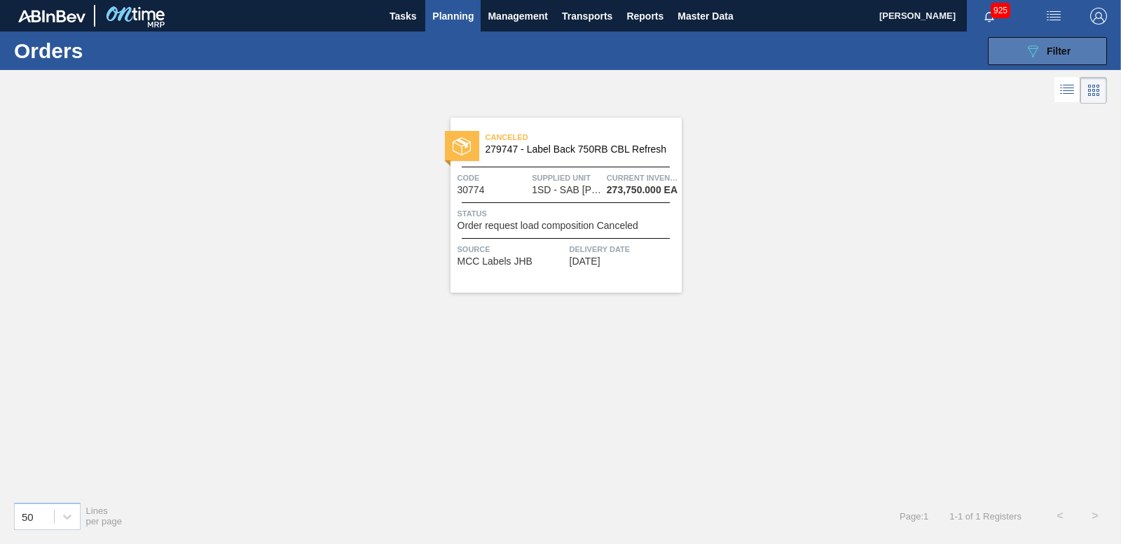
click at [1068, 48] on span "Filter" at bounding box center [1059, 51] width 24 height 11
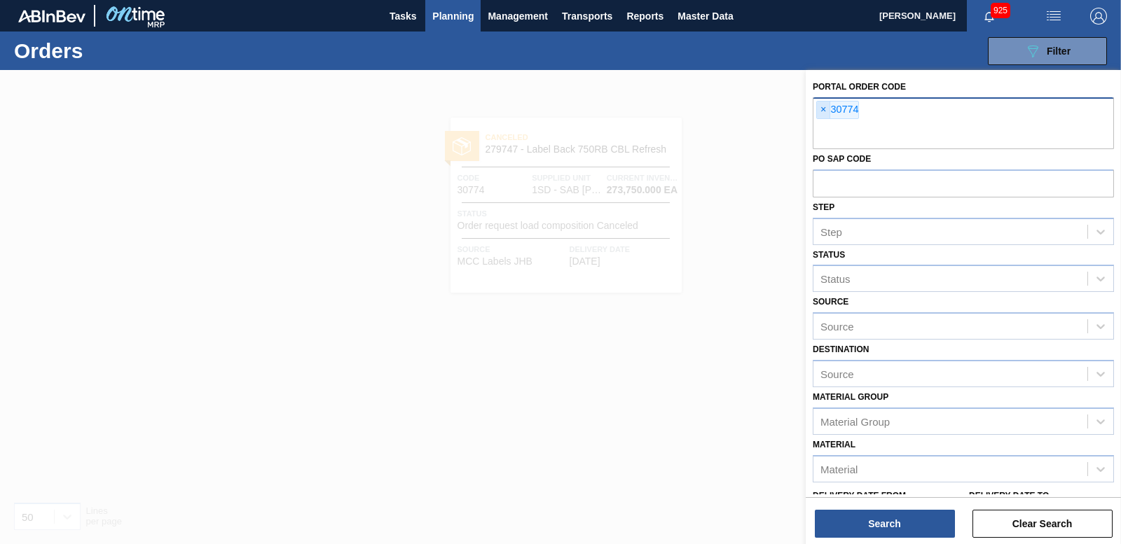
click at [823, 111] on span "×" at bounding box center [823, 110] width 13 height 17
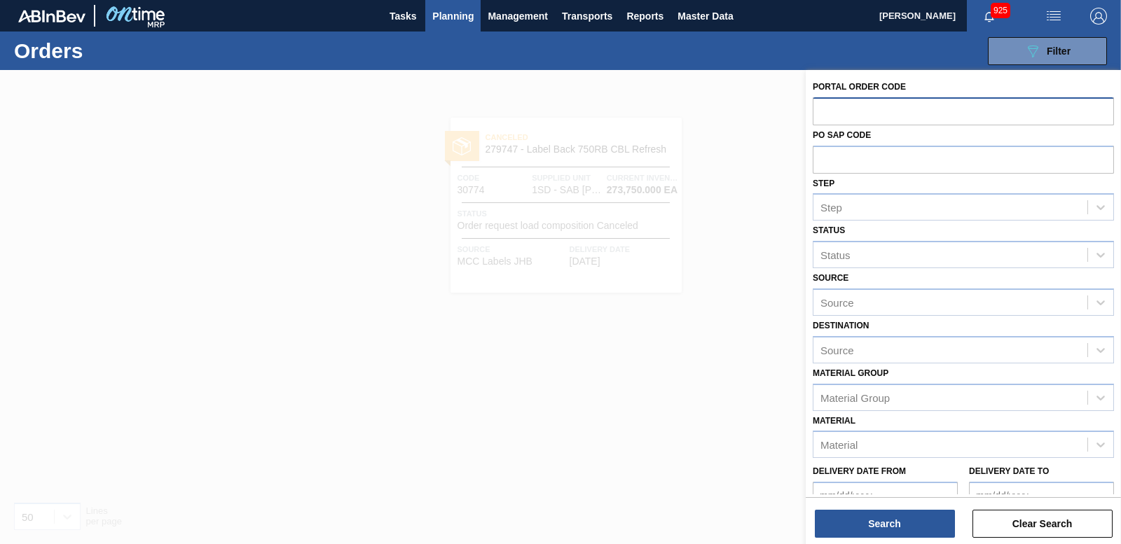
paste input "30779"
type input "30779"
click at [865, 517] on button "Search" at bounding box center [885, 524] width 140 height 28
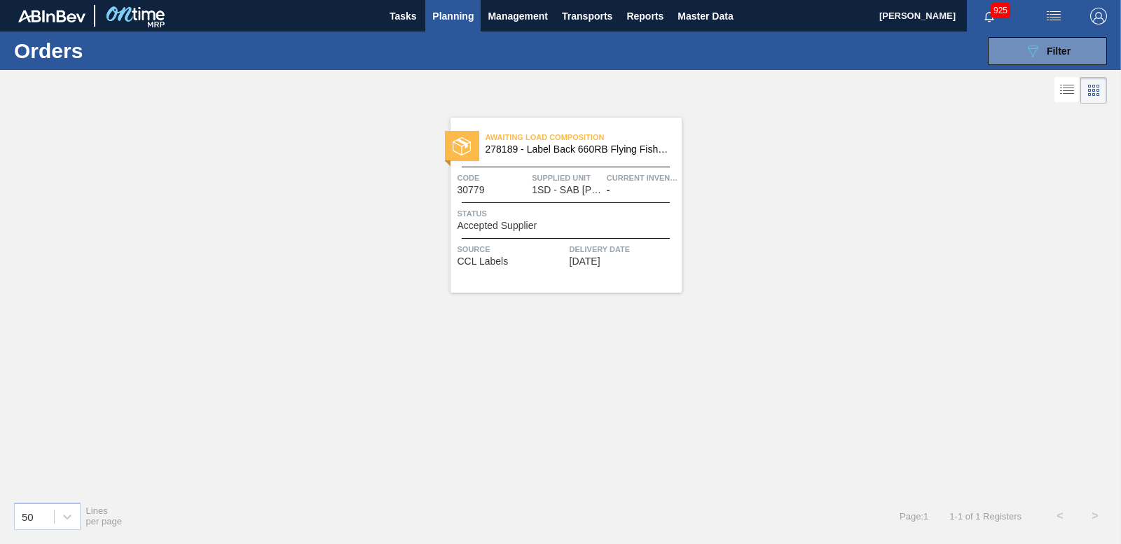
click at [467, 144] on img at bounding box center [462, 146] width 18 height 18
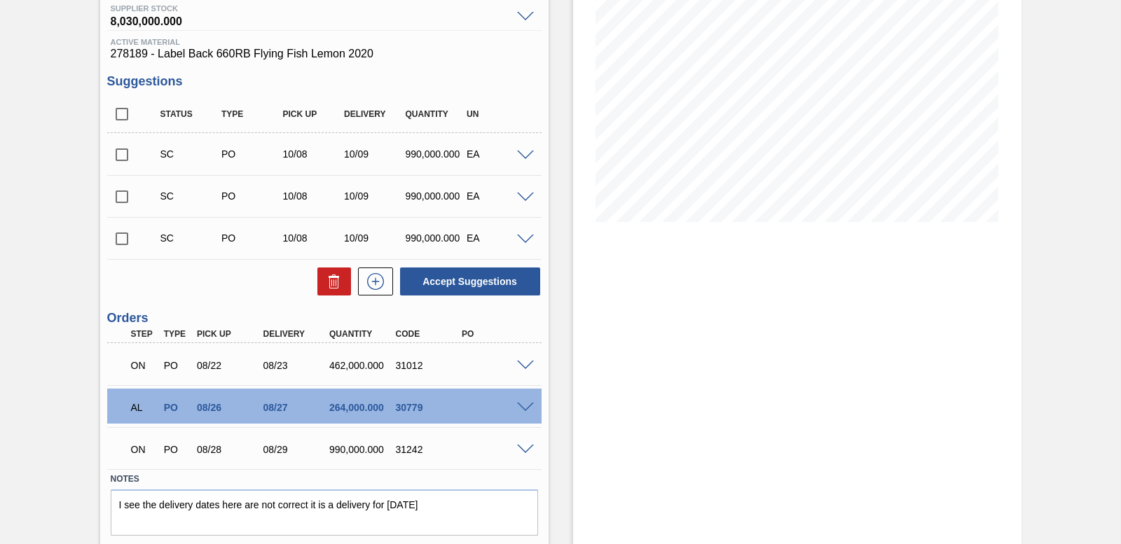
scroll to position [210, 0]
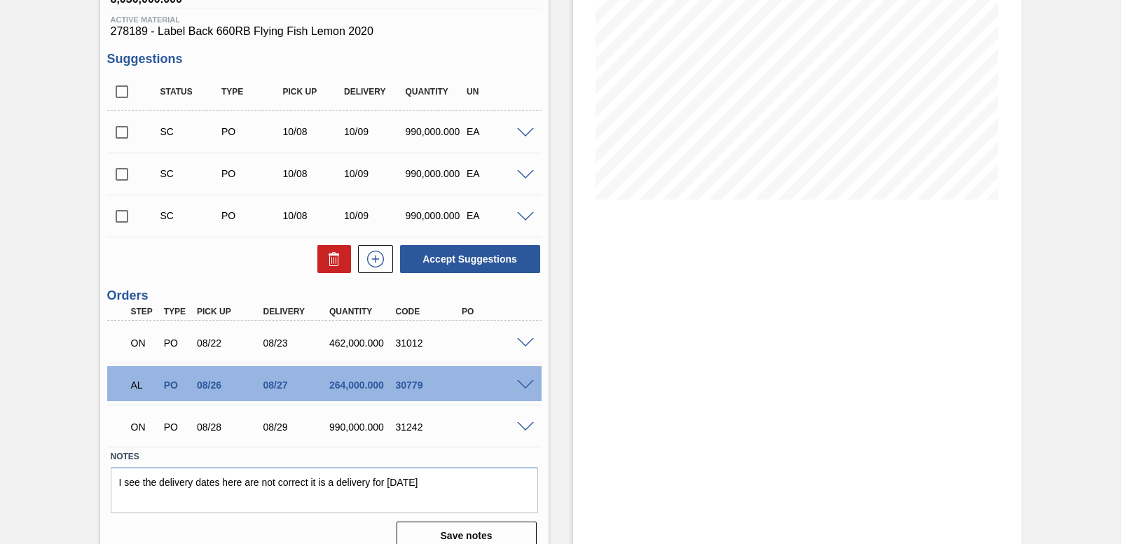
click at [526, 379] on div at bounding box center [528, 384] width 28 height 11
click at [526, 383] on span at bounding box center [525, 386] width 17 height 11
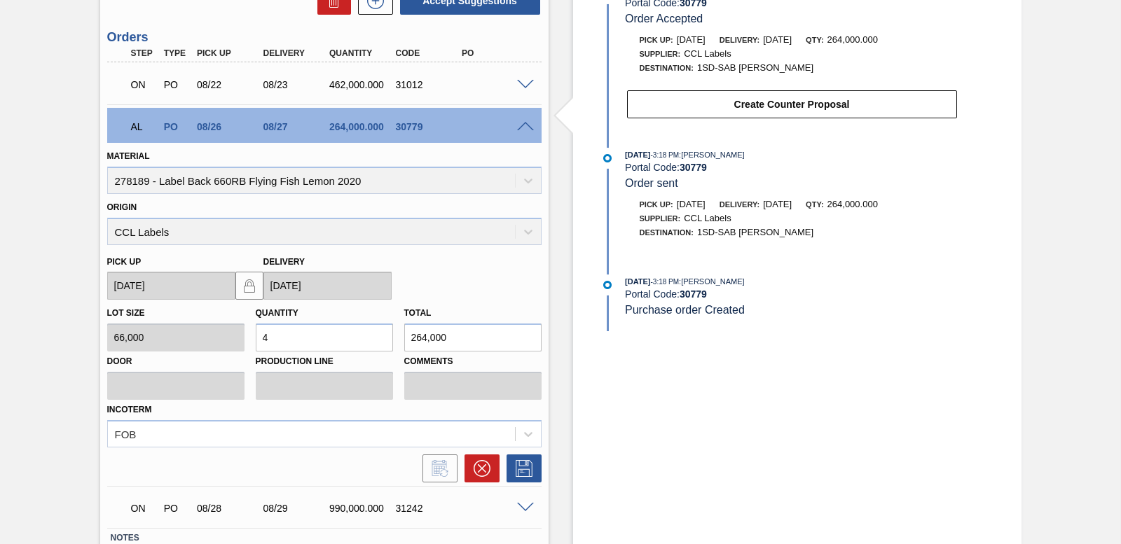
scroll to position [491, 0]
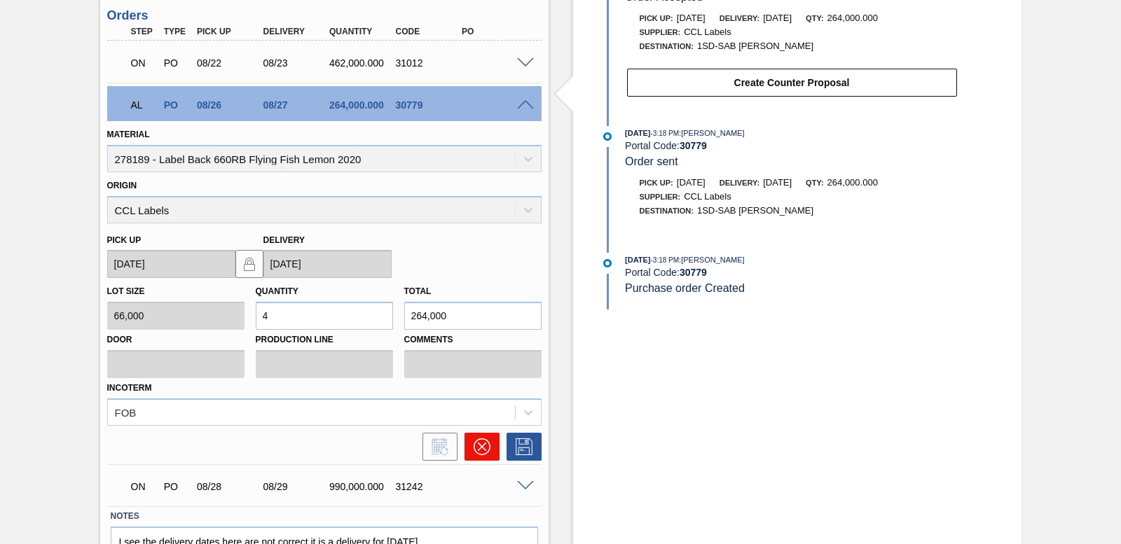
click at [486, 457] on button at bounding box center [482, 447] width 35 height 28
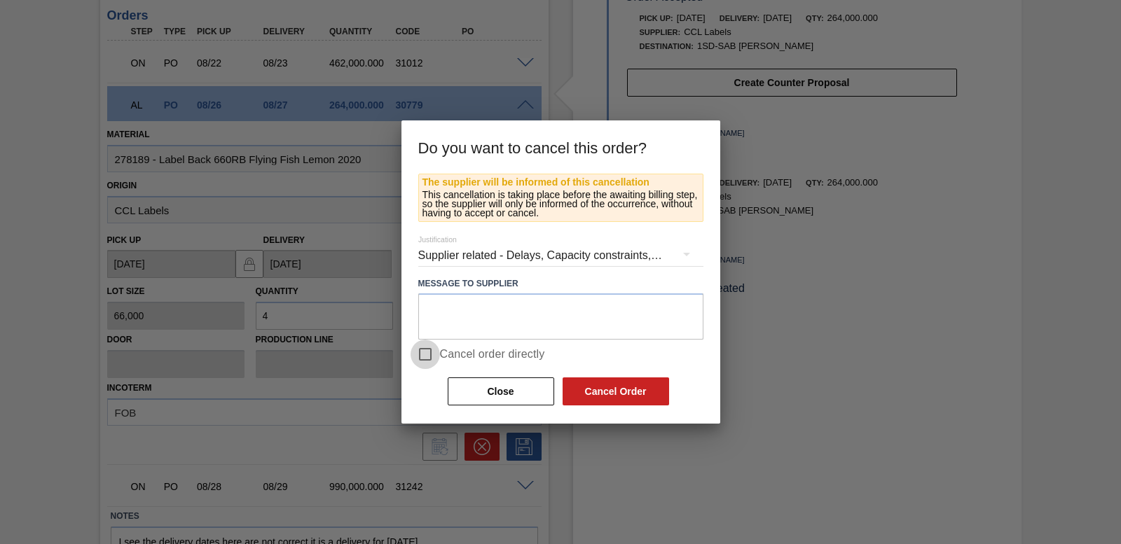
click at [422, 355] on input "Cancel order directly" at bounding box center [425, 354] width 29 height 29
checkbox input "true"
click at [626, 385] on button "Cancel Order" at bounding box center [616, 392] width 107 height 28
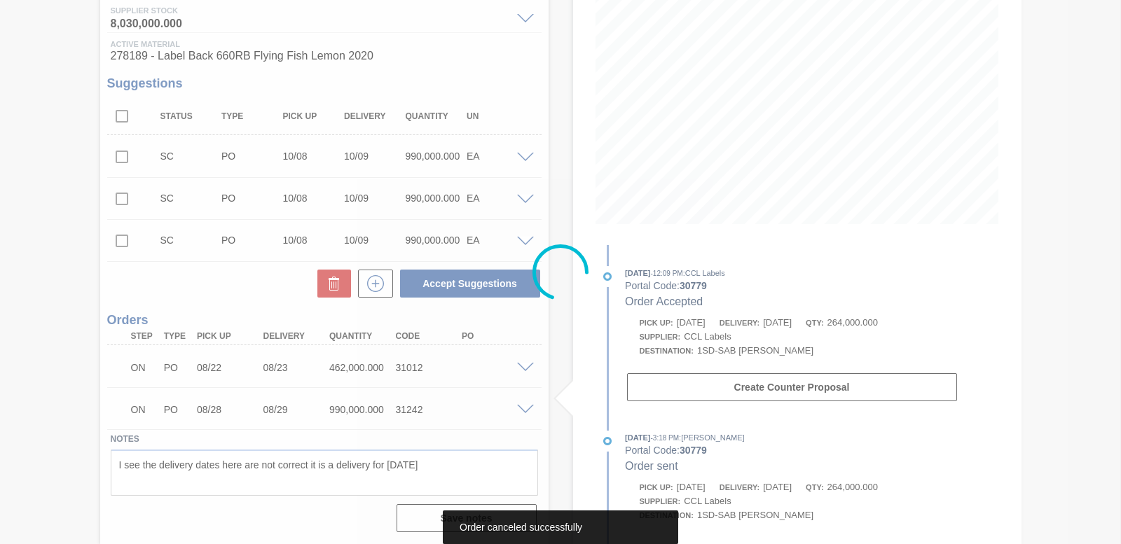
scroll to position [186, 0]
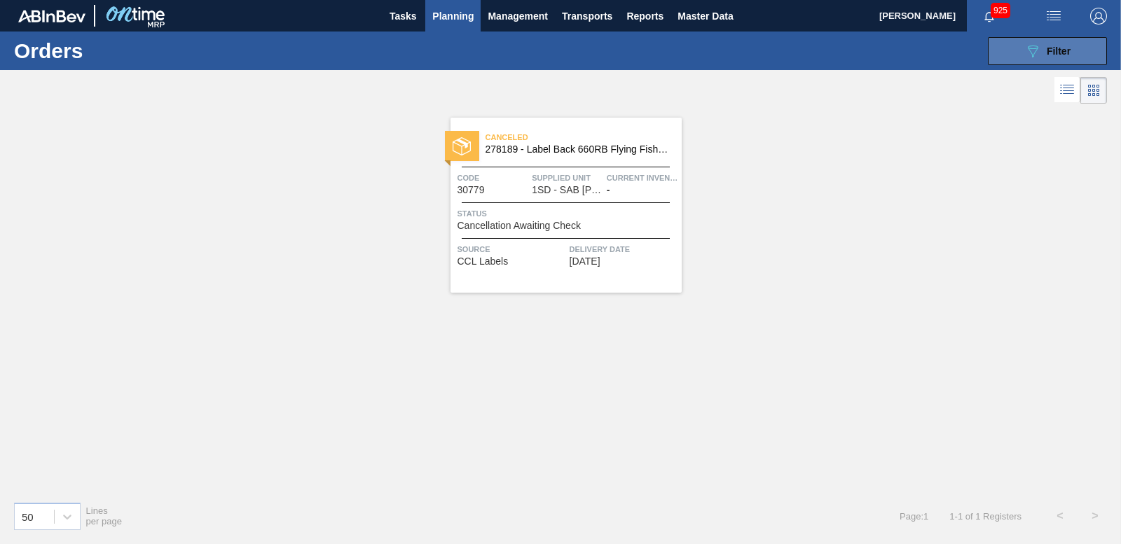
click at [1064, 52] on span "Filter" at bounding box center [1059, 51] width 24 height 11
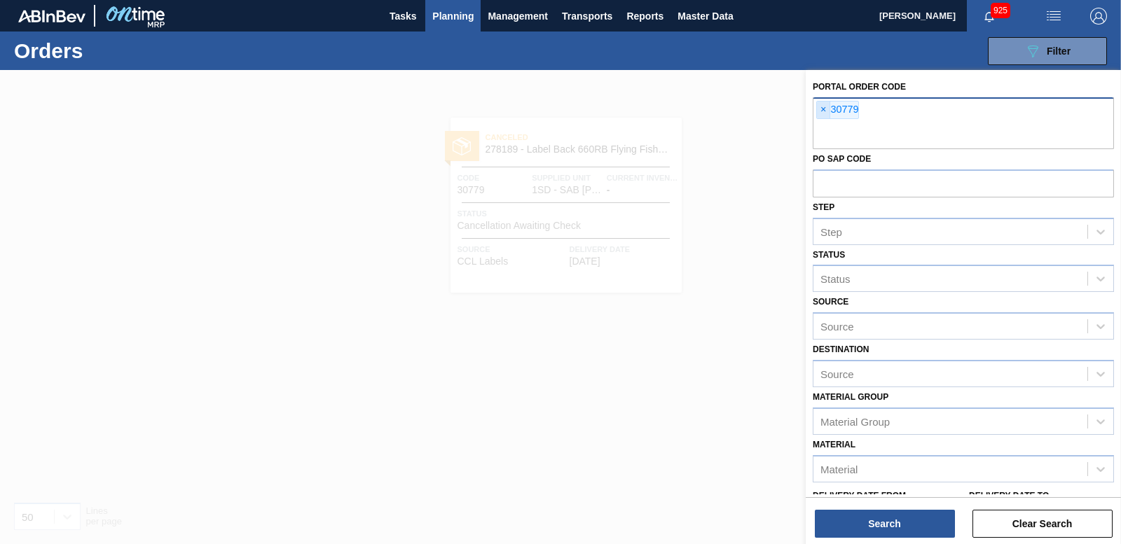
click at [827, 107] on span "×" at bounding box center [823, 110] width 13 height 17
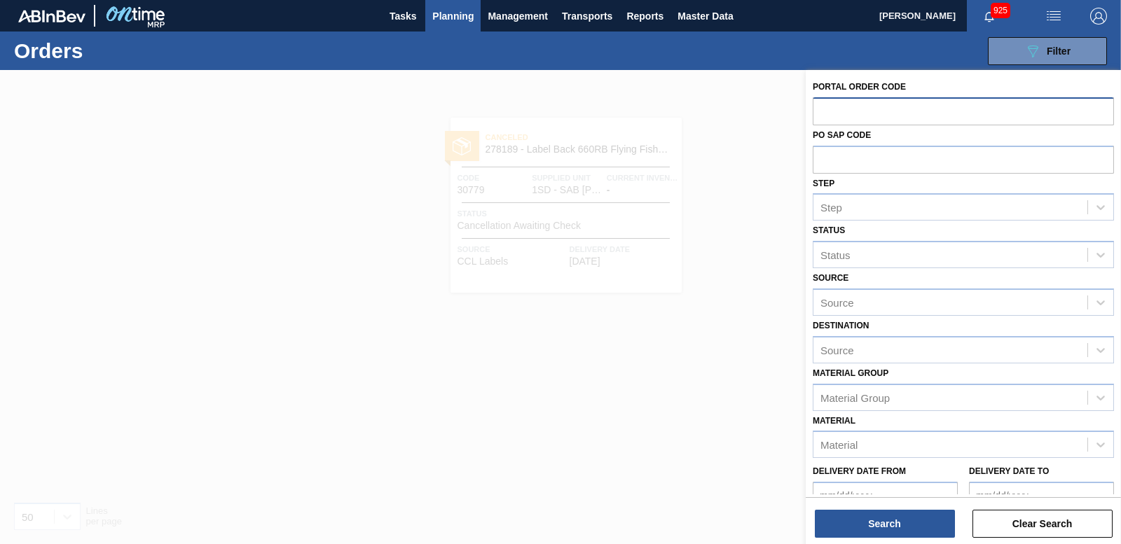
paste input "30834"
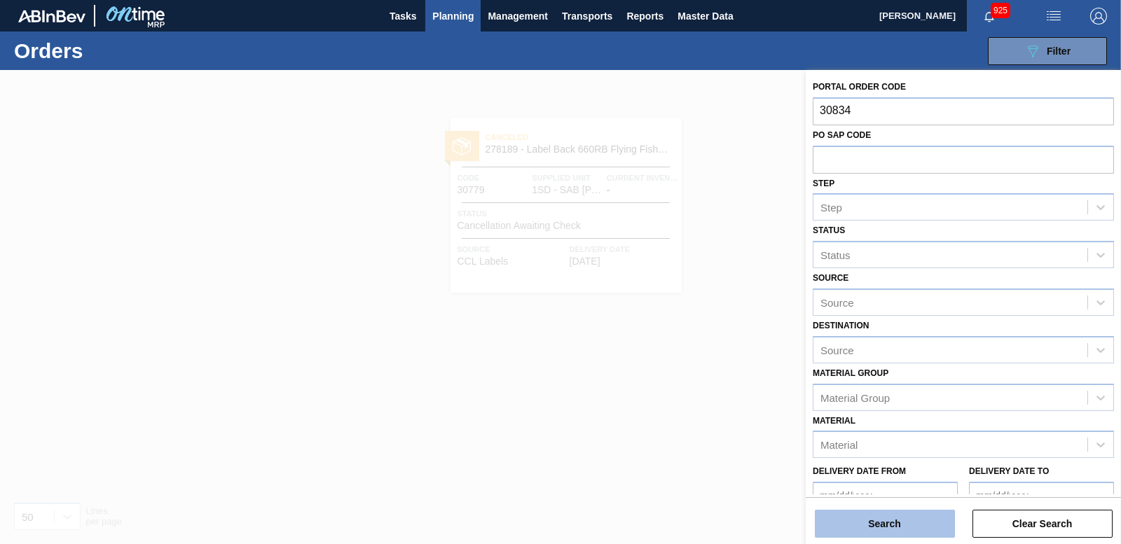
type input "30834"
click at [889, 518] on button "Search" at bounding box center [885, 524] width 140 height 28
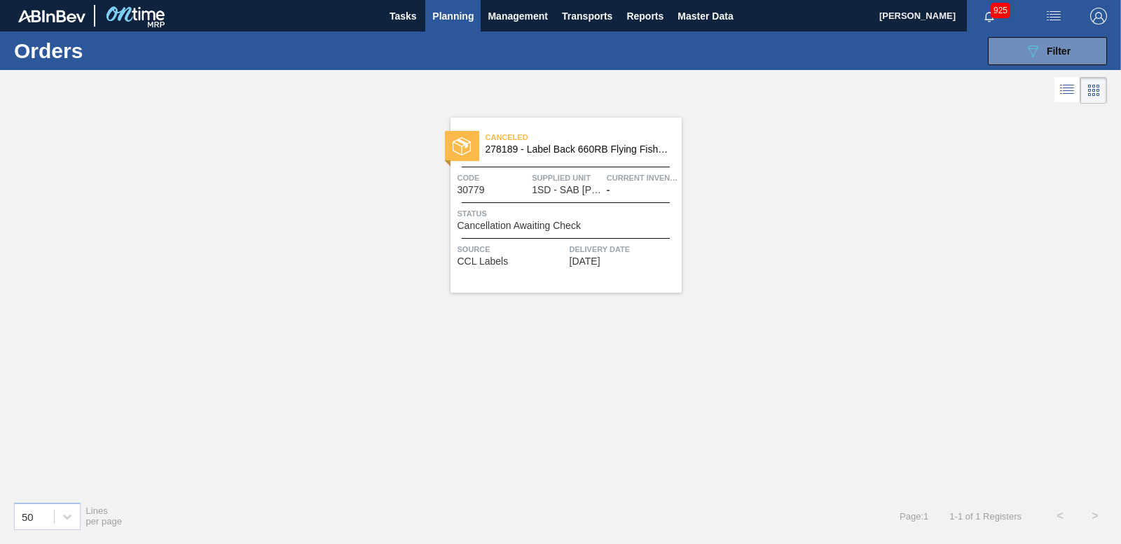
click at [463, 147] on img at bounding box center [462, 146] width 18 height 18
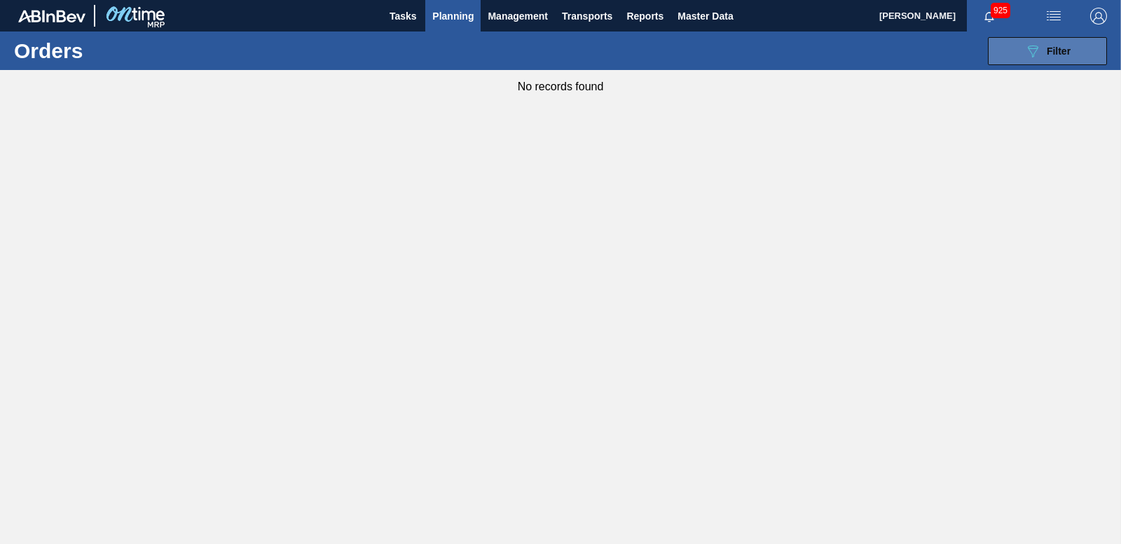
click at [1018, 59] on button "089F7B8B-B2A5-4AFE-B5C0-19BA573D28AC Filter" at bounding box center [1047, 51] width 119 height 28
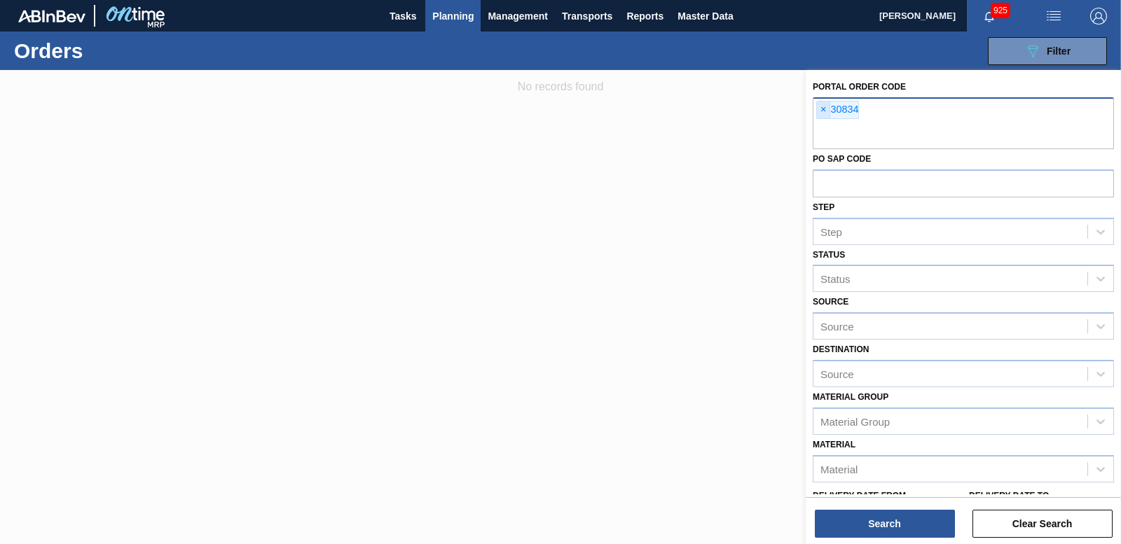
click at [822, 108] on span "×" at bounding box center [823, 110] width 13 height 17
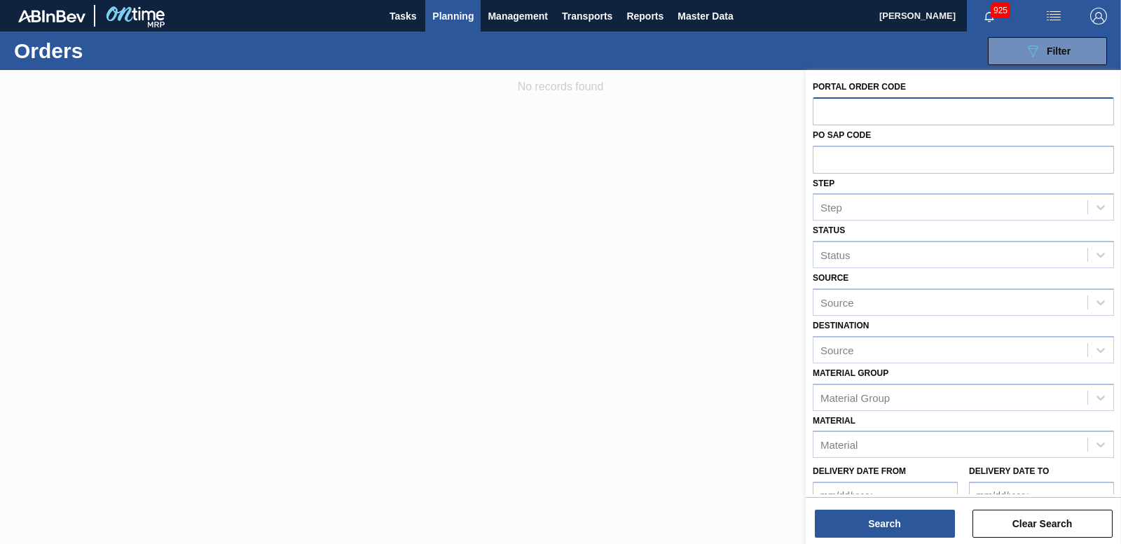
paste input "30879"
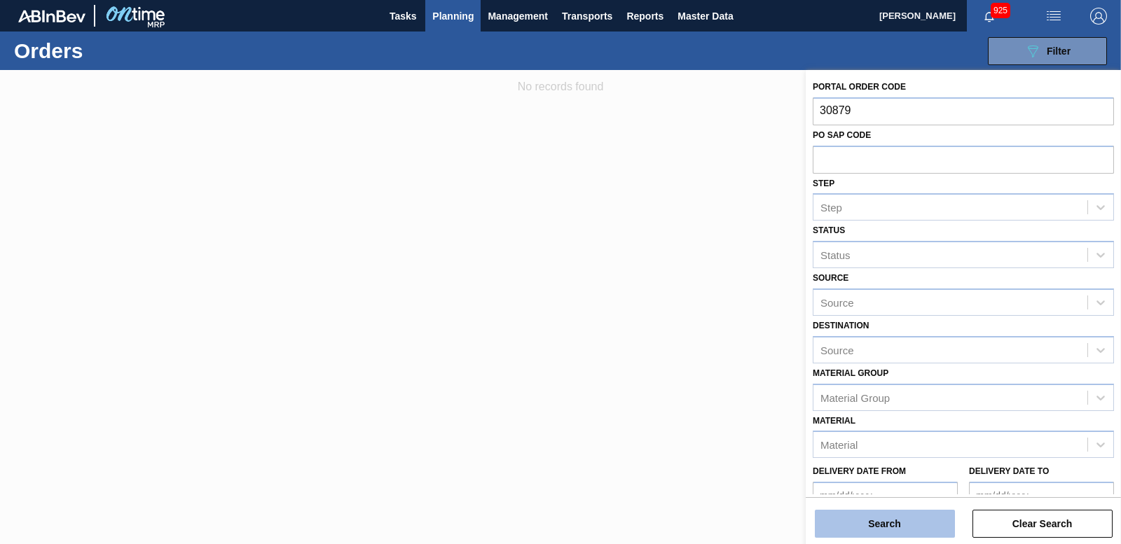
type input "30879"
click at [910, 515] on button "Search" at bounding box center [885, 524] width 140 height 28
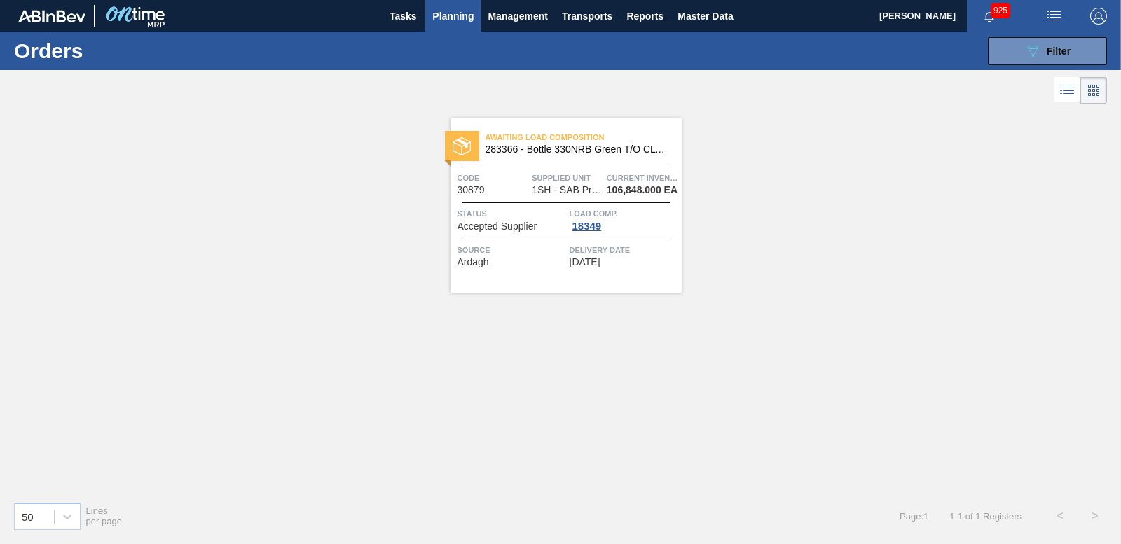
click at [468, 139] on img at bounding box center [462, 146] width 18 height 18
click at [1060, 56] on span "Filter" at bounding box center [1059, 51] width 24 height 11
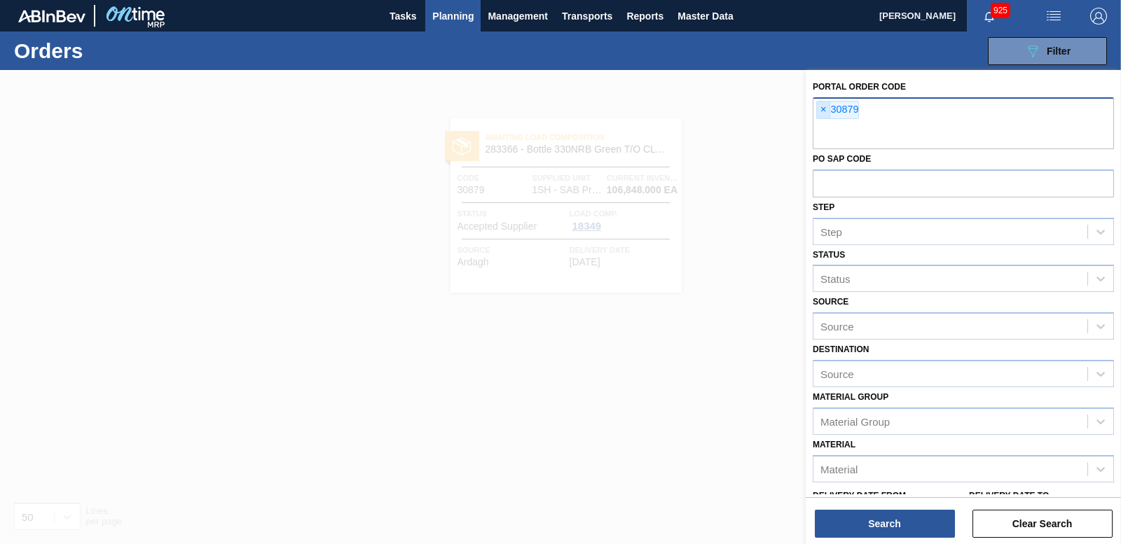
click at [818, 104] on span "×" at bounding box center [823, 110] width 13 height 17
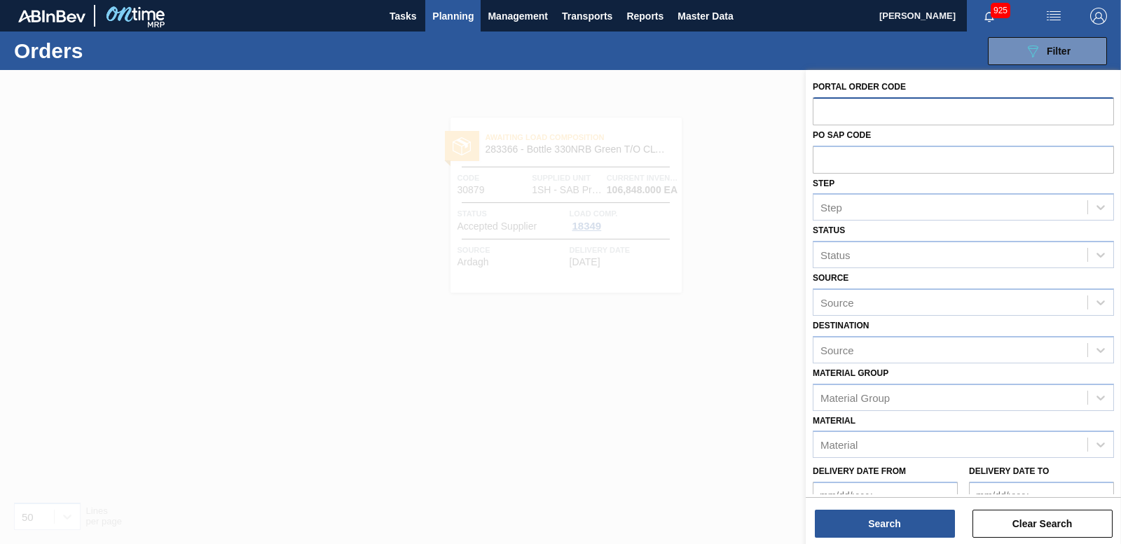
paste input "30933"
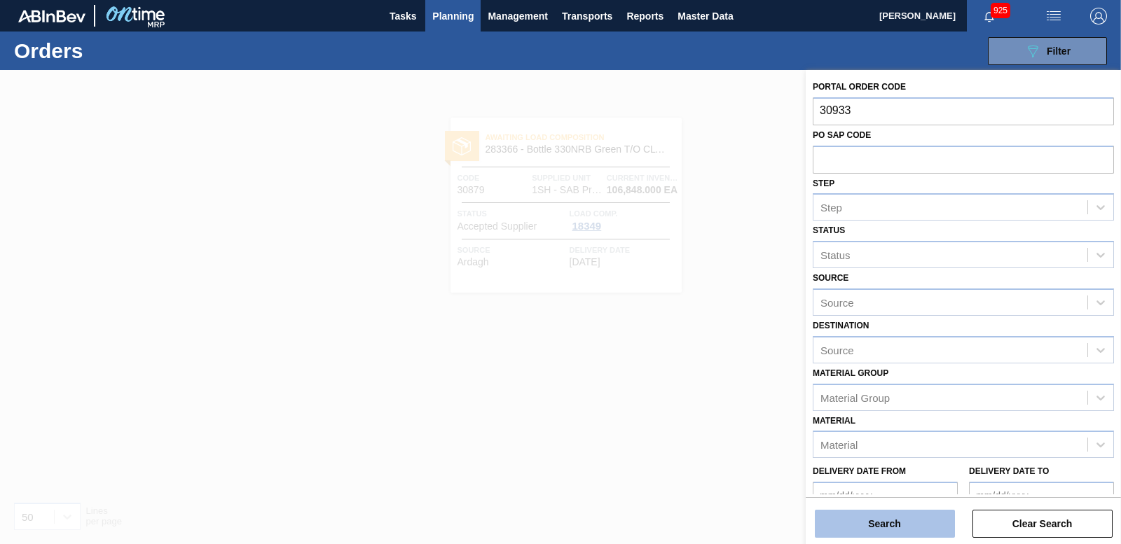
type input "30933"
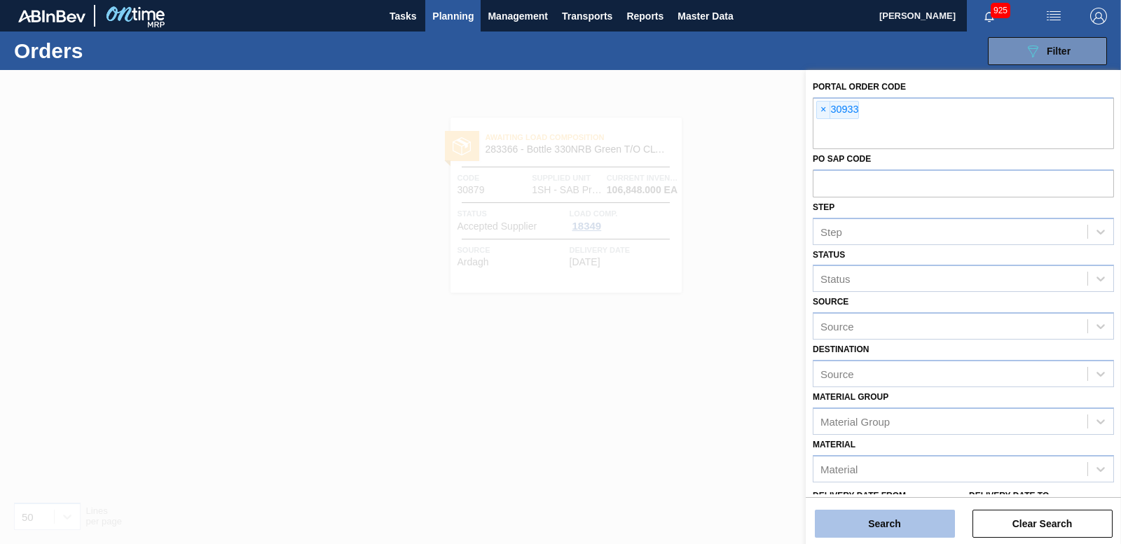
click at [898, 523] on button "Search" at bounding box center [885, 524] width 140 height 28
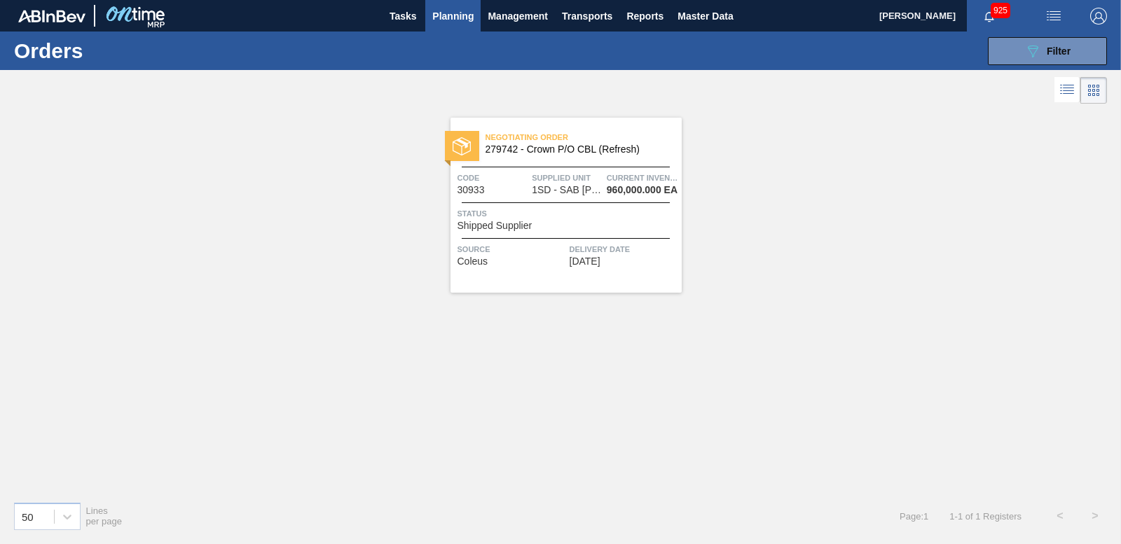
click at [464, 149] on img at bounding box center [462, 146] width 18 height 18
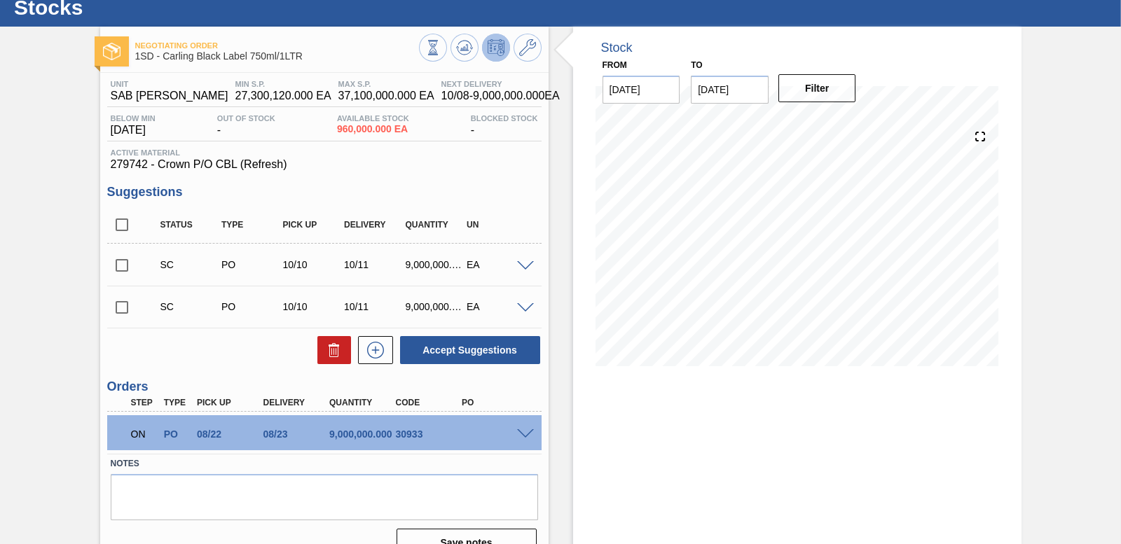
scroll to position [68, 0]
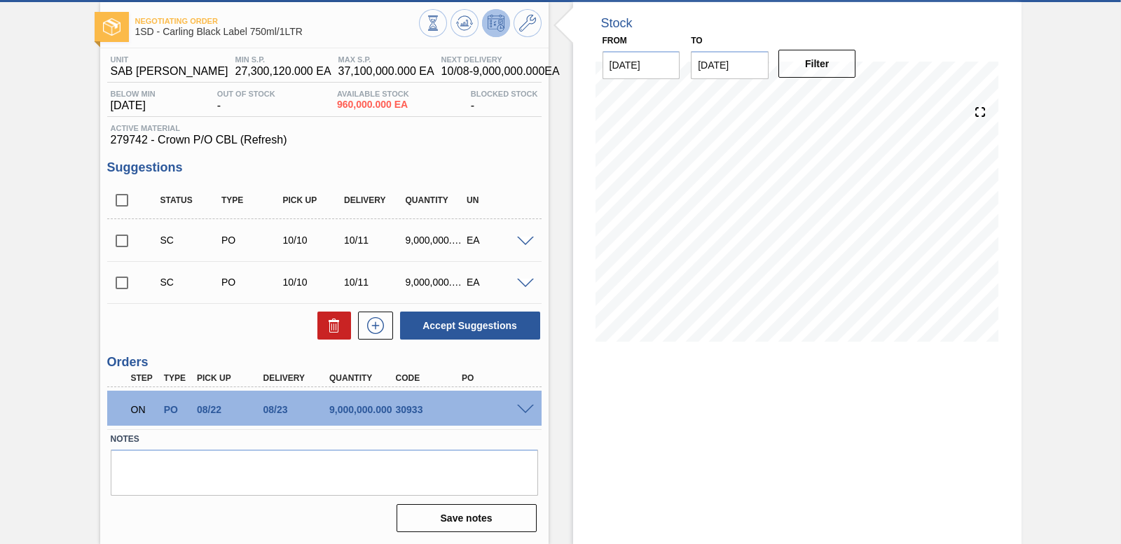
click at [523, 407] on span at bounding box center [525, 410] width 17 height 11
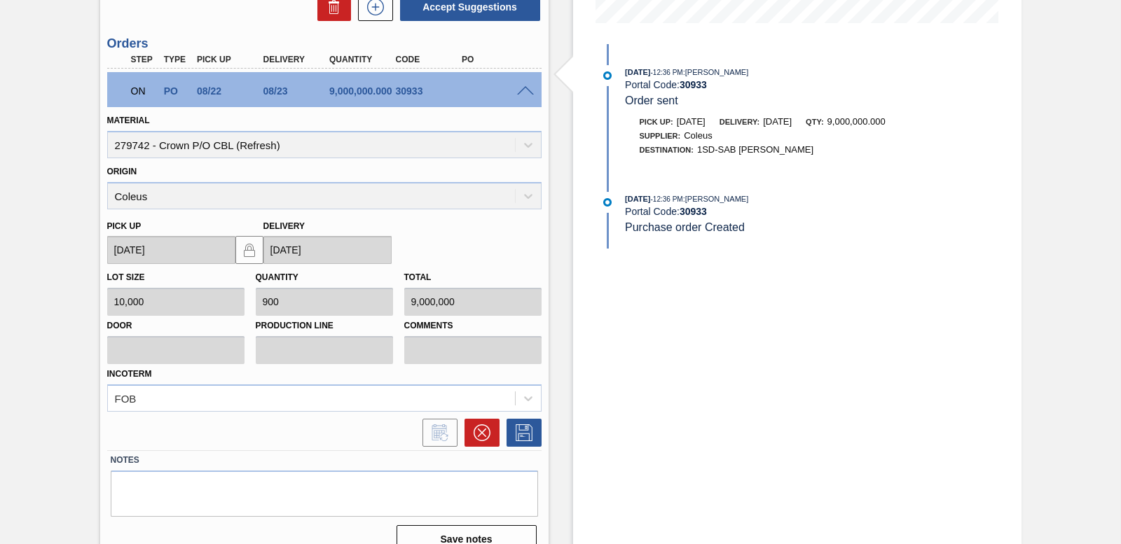
scroll to position [408, 0]
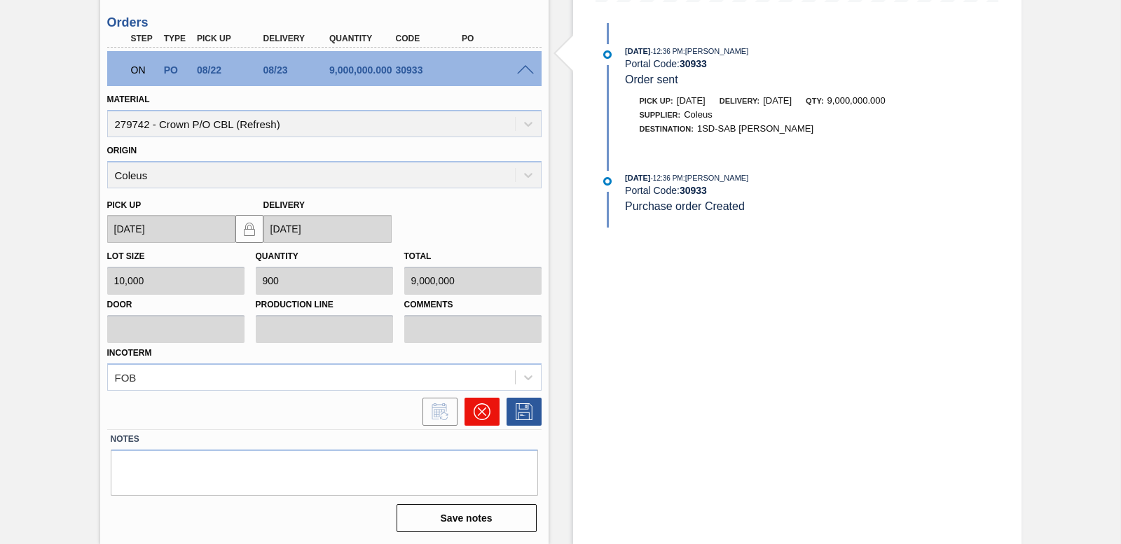
click at [481, 410] on icon at bounding box center [482, 412] width 17 height 17
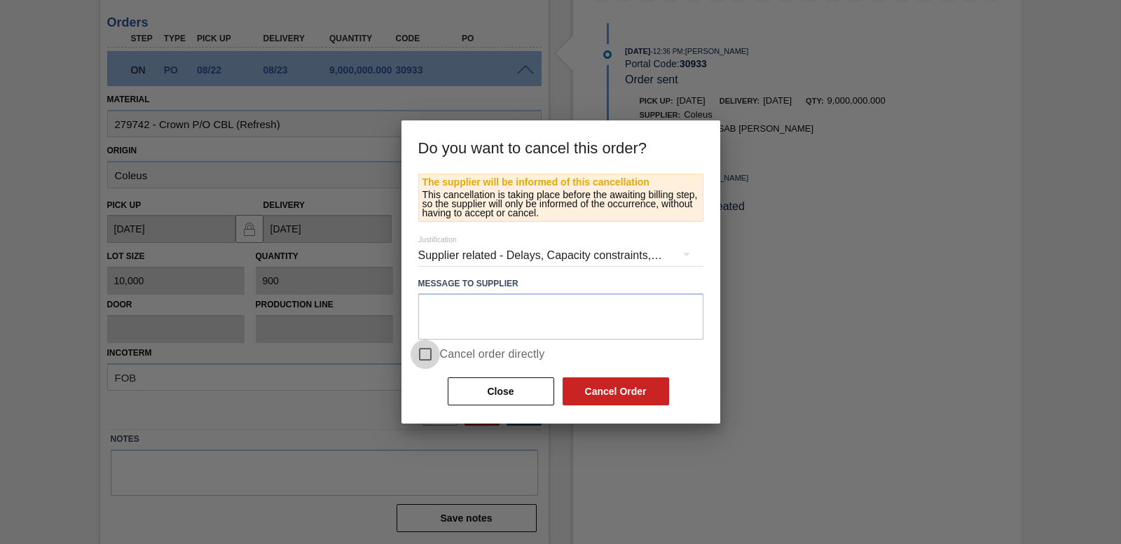
click at [429, 352] on input "Cancel order directly" at bounding box center [425, 354] width 29 height 29
checkbox input "true"
click at [629, 412] on div "The supplier will be informed of this cancellation This cancellation is taking …" at bounding box center [561, 299] width 319 height 251
click at [629, 402] on button "Cancel Order" at bounding box center [616, 392] width 107 height 28
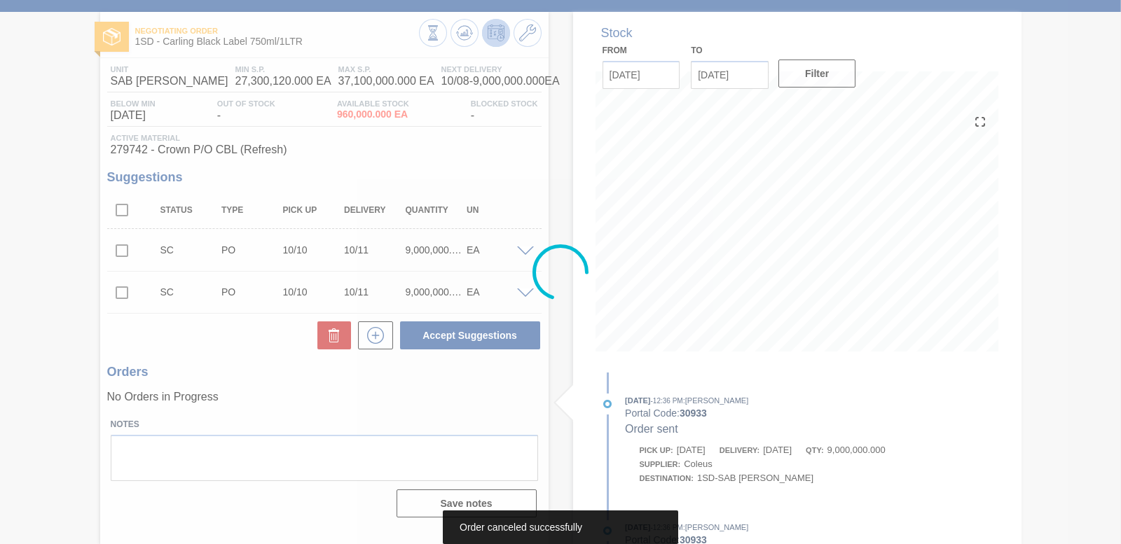
scroll to position [58, 0]
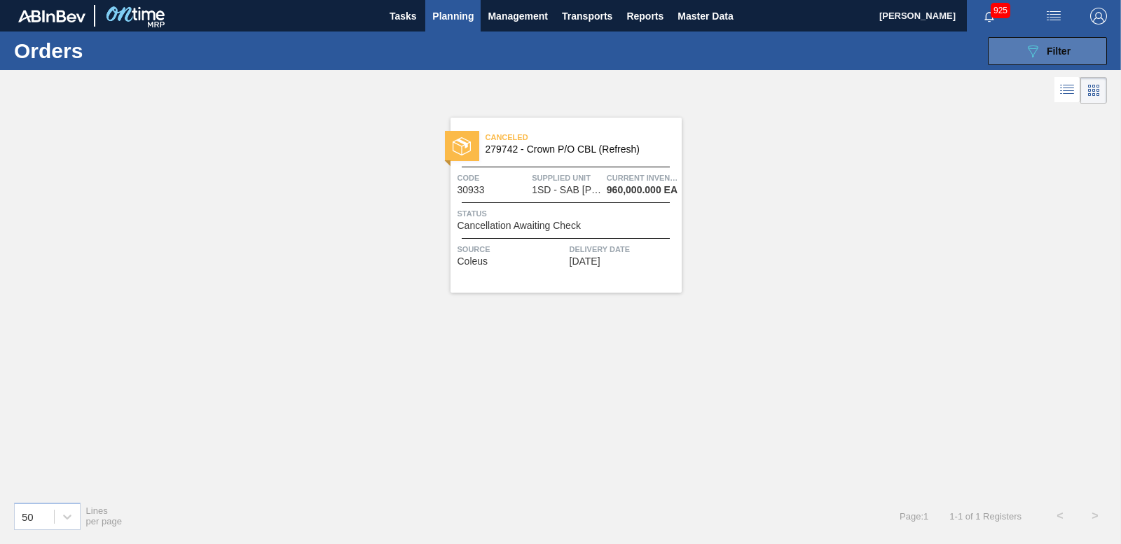
click at [1055, 57] on div "089F7B8B-B2A5-4AFE-B5C0-19BA573D28AC Filter" at bounding box center [1048, 51] width 46 height 17
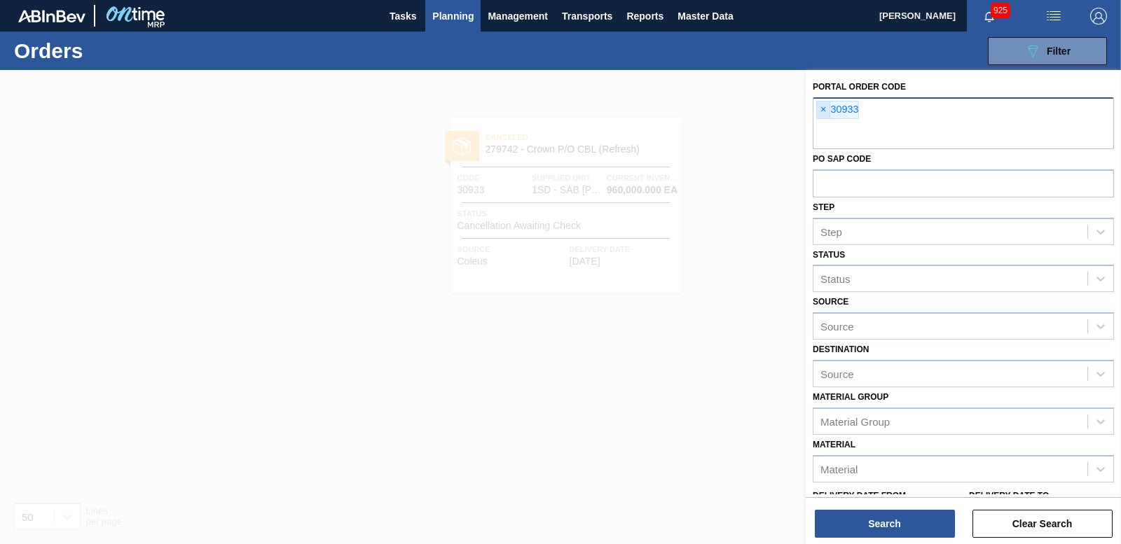
click at [822, 109] on span "×" at bounding box center [823, 110] width 13 height 17
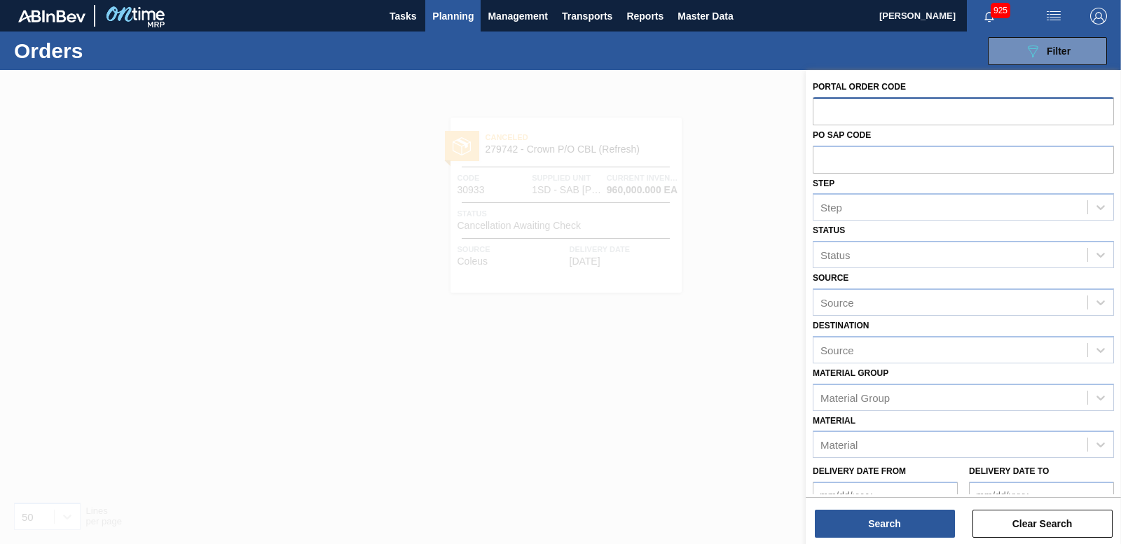
paste input "30935"
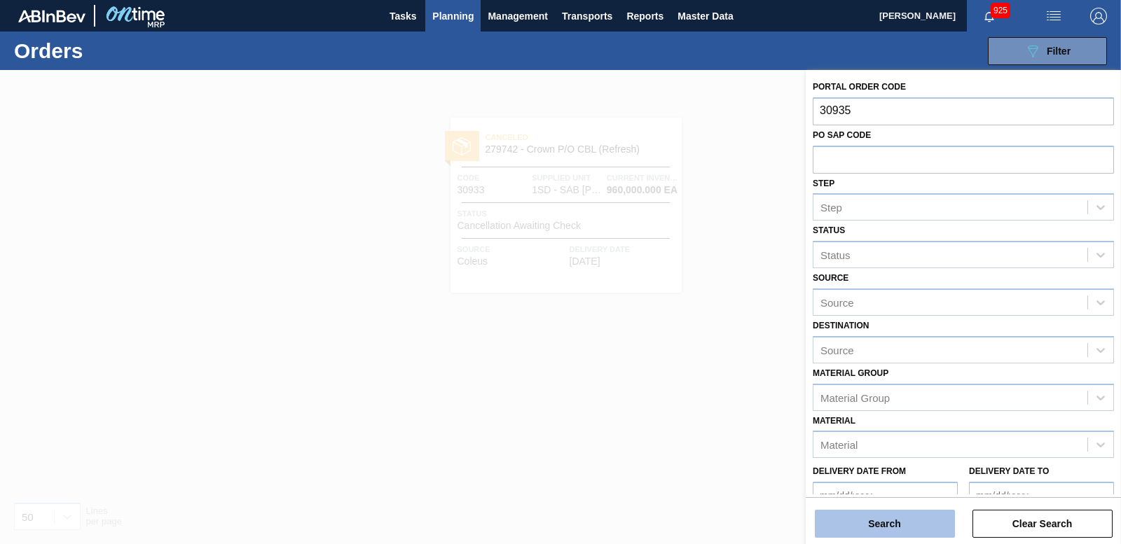
type input "30935"
click at [858, 512] on button "Search" at bounding box center [885, 524] width 140 height 28
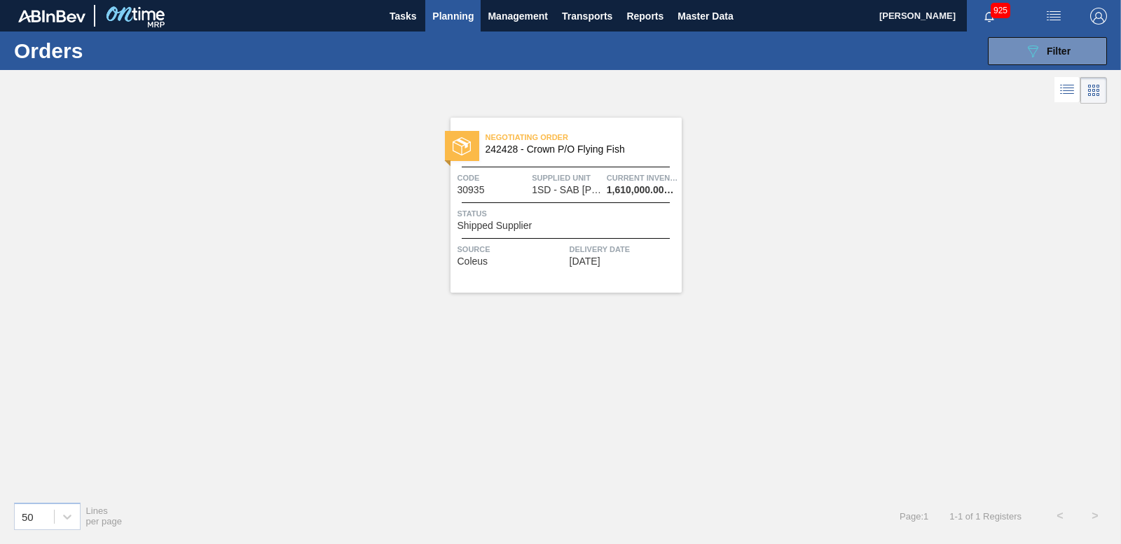
click at [474, 146] on div at bounding box center [462, 146] width 34 height 30
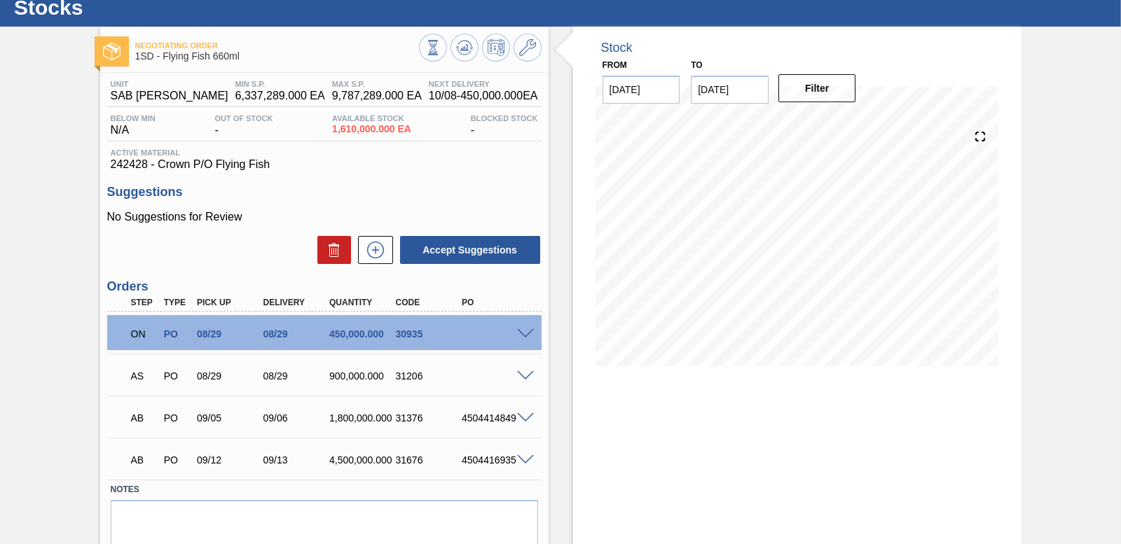
scroll to position [94, 0]
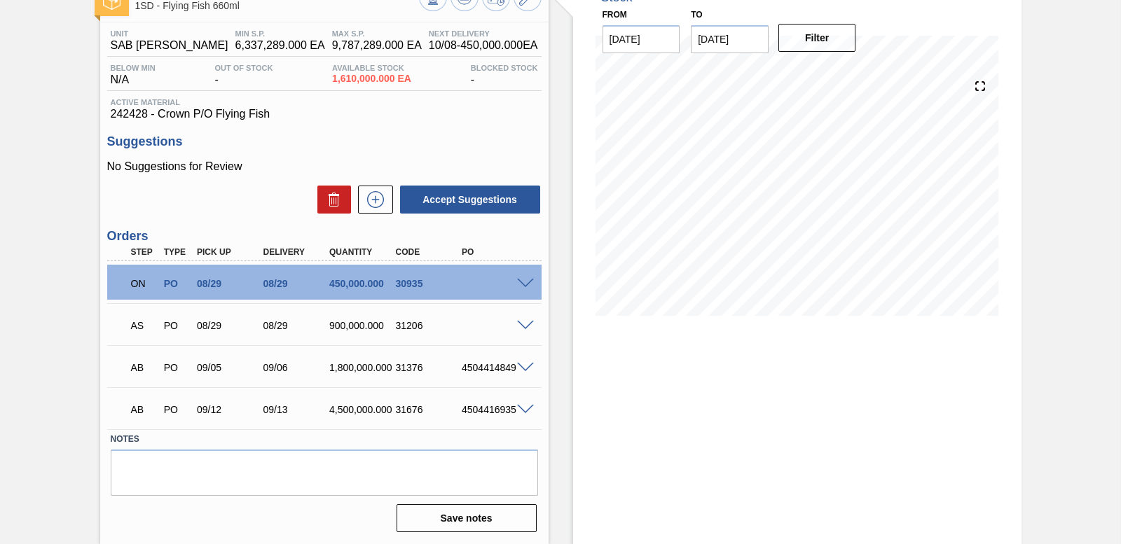
click at [523, 284] on span at bounding box center [525, 284] width 17 height 11
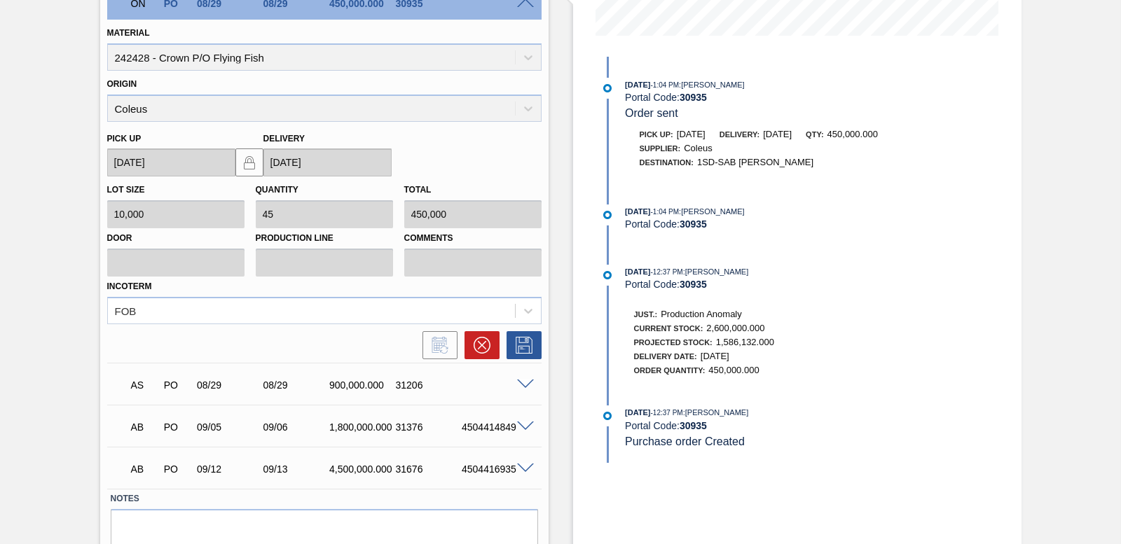
scroll to position [434, 0]
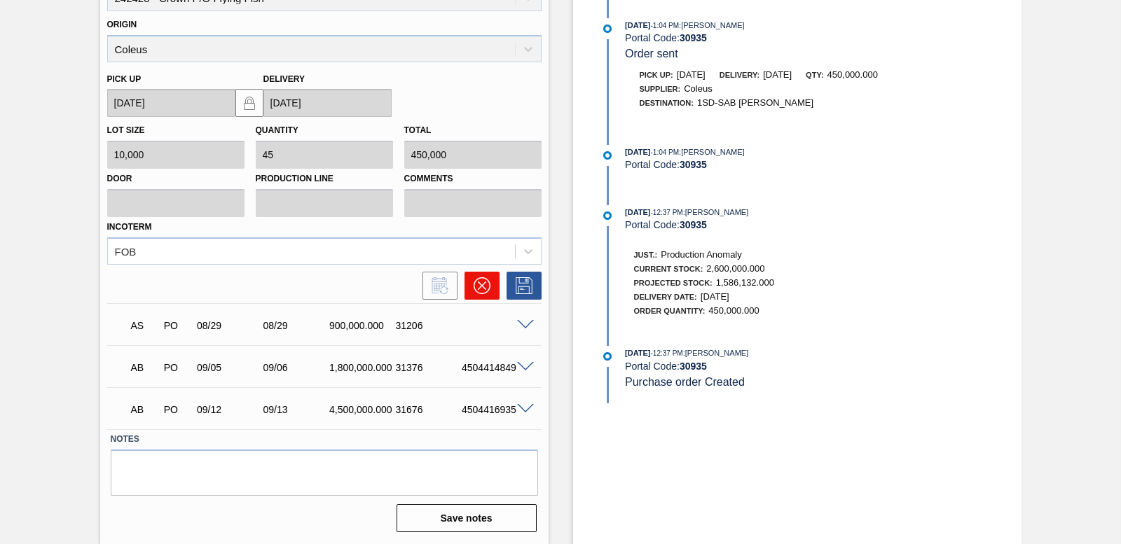
click at [491, 289] on button at bounding box center [482, 286] width 35 height 28
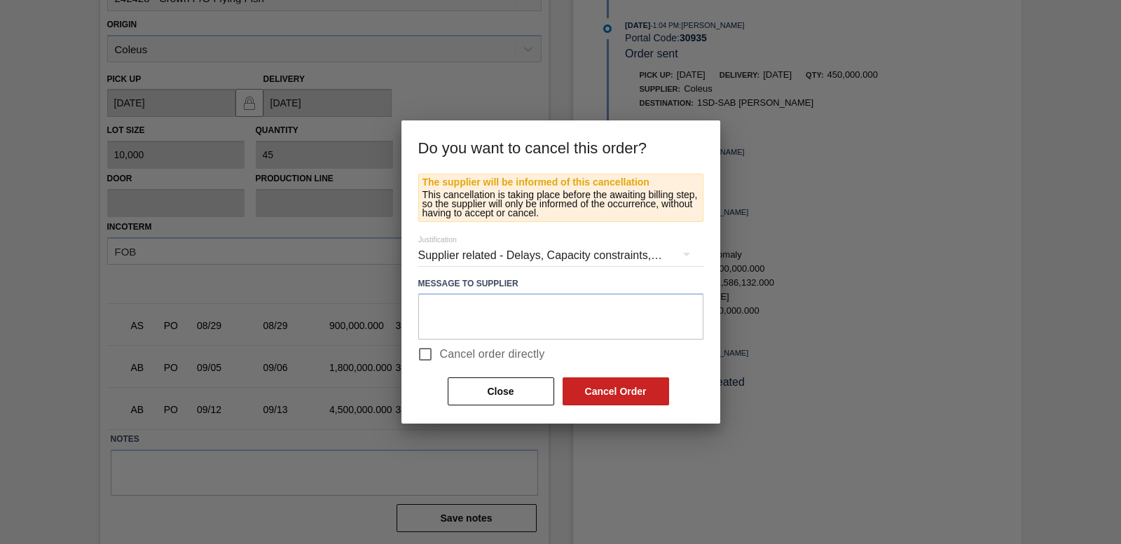
click at [431, 349] on input "Cancel order directly" at bounding box center [425, 354] width 29 height 29
checkbox input "true"
click at [626, 396] on button "Cancel Order" at bounding box center [616, 392] width 107 height 28
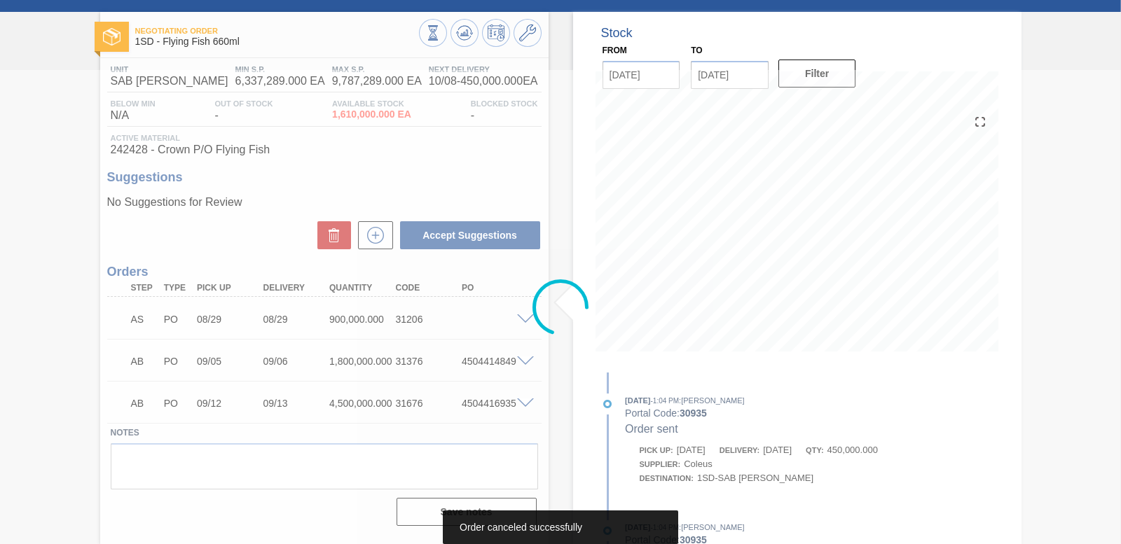
scroll to position [52, 0]
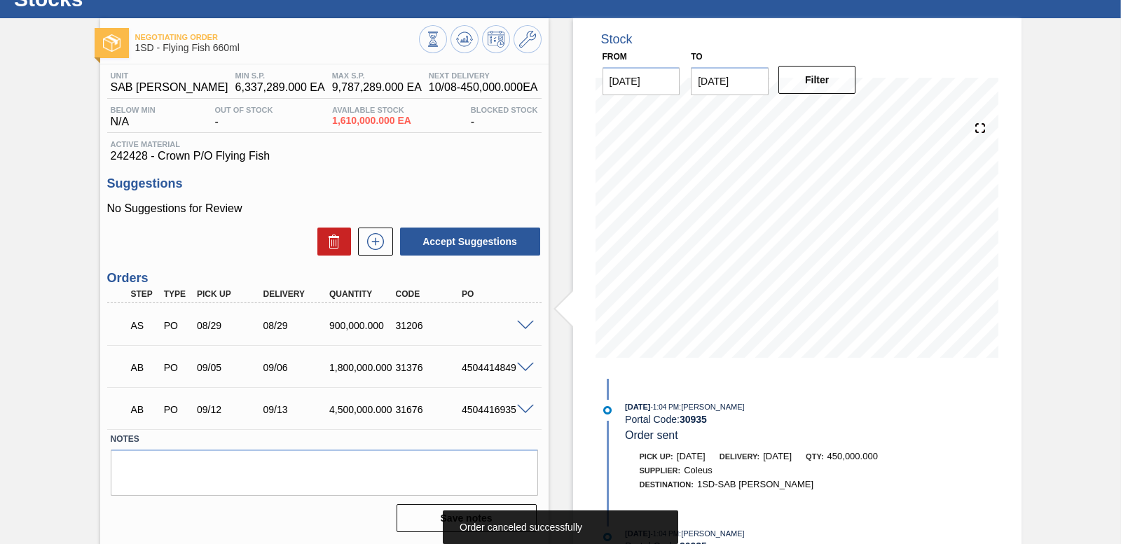
click at [523, 322] on span at bounding box center [525, 326] width 17 height 11
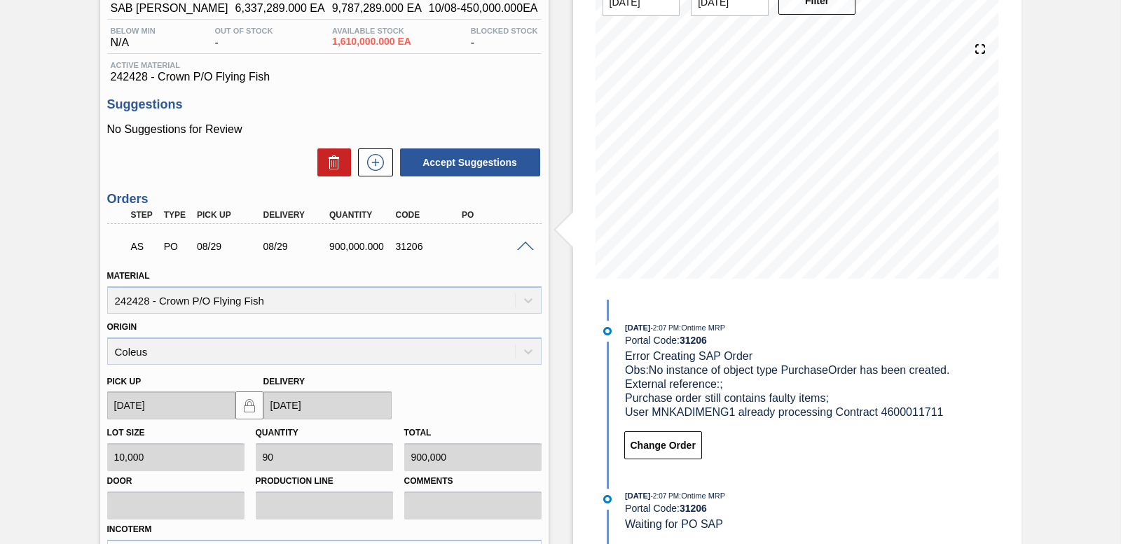
scroll to position [392, 0]
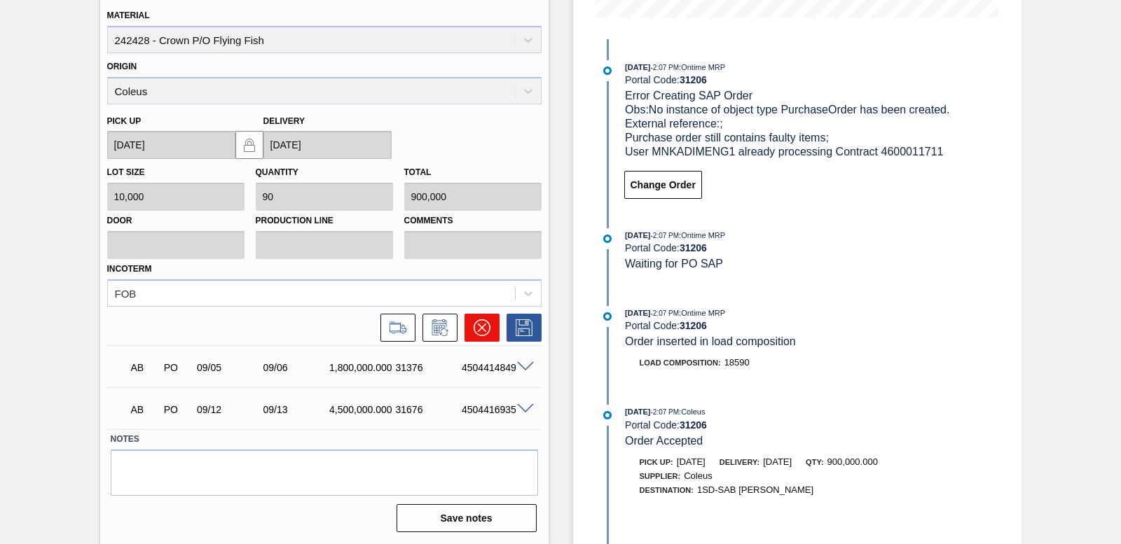
click at [484, 323] on icon at bounding box center [482, 328] width 17 height 17
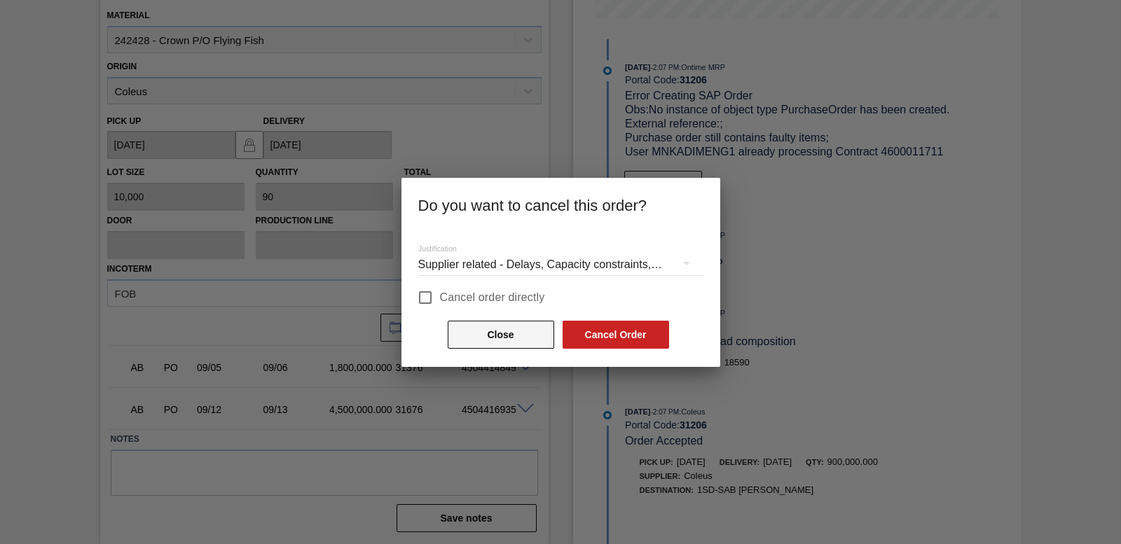
click at [488, 340] on button "Close" at bounding box center [501, 335] width 107 height 28
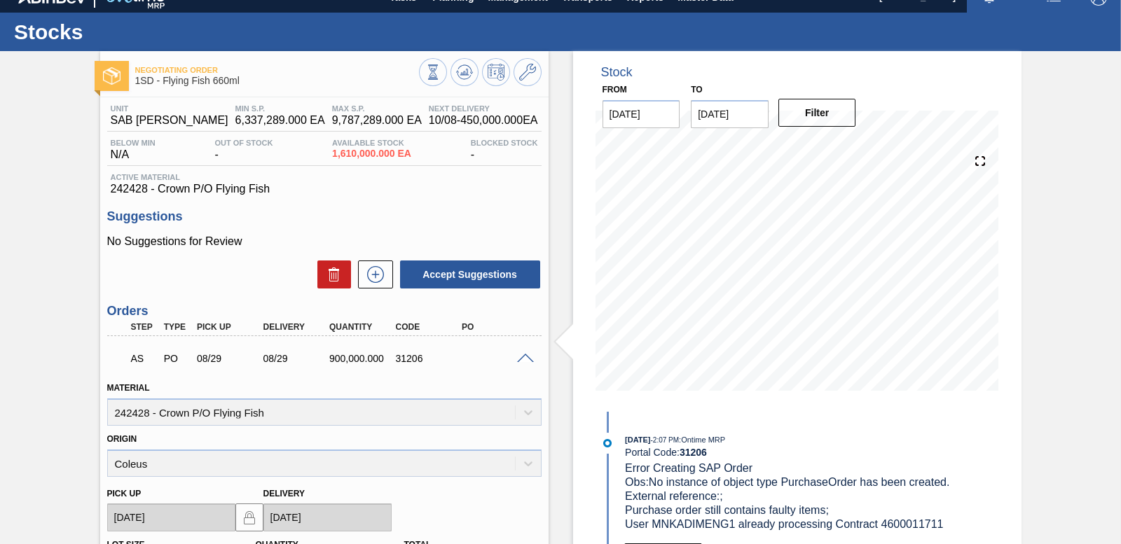
scroll to position [0, 0]
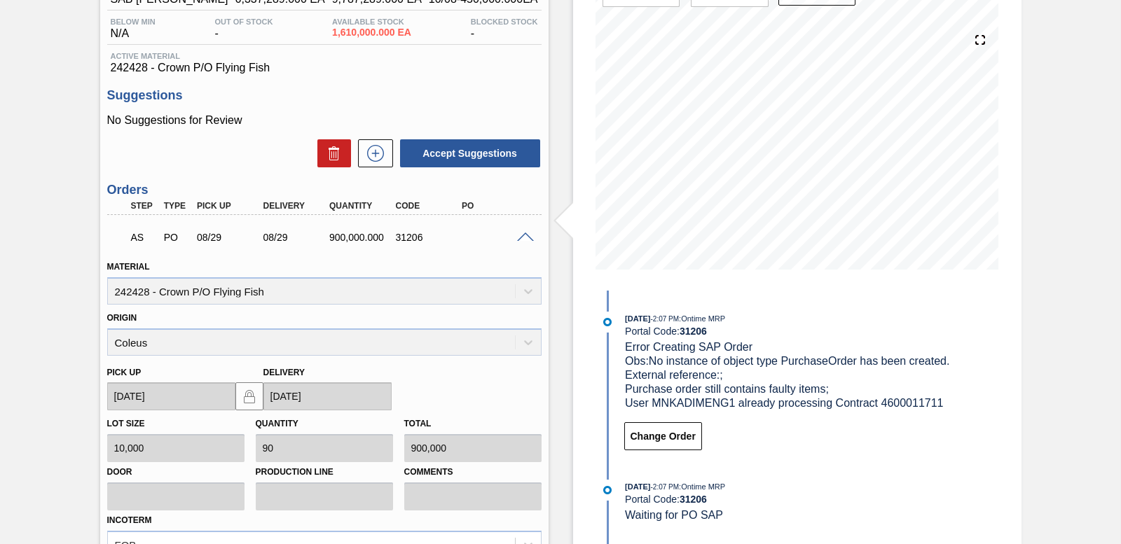
click at [523, 237] on span at bounding box center [525, 238] width 17 height 11
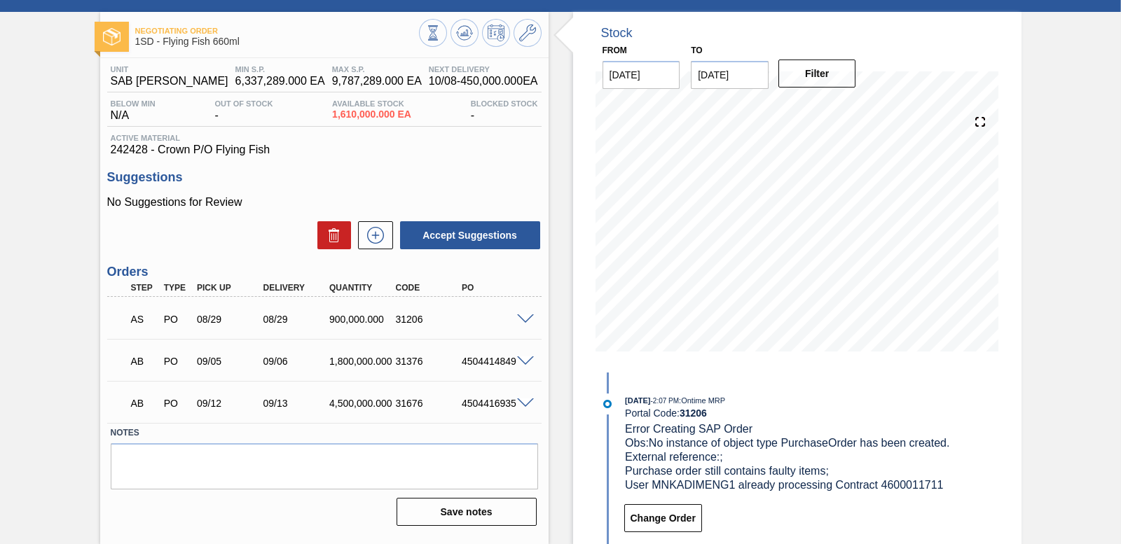
click at [519, 317] on span at bounding box center [525, 320] width 17 height 11
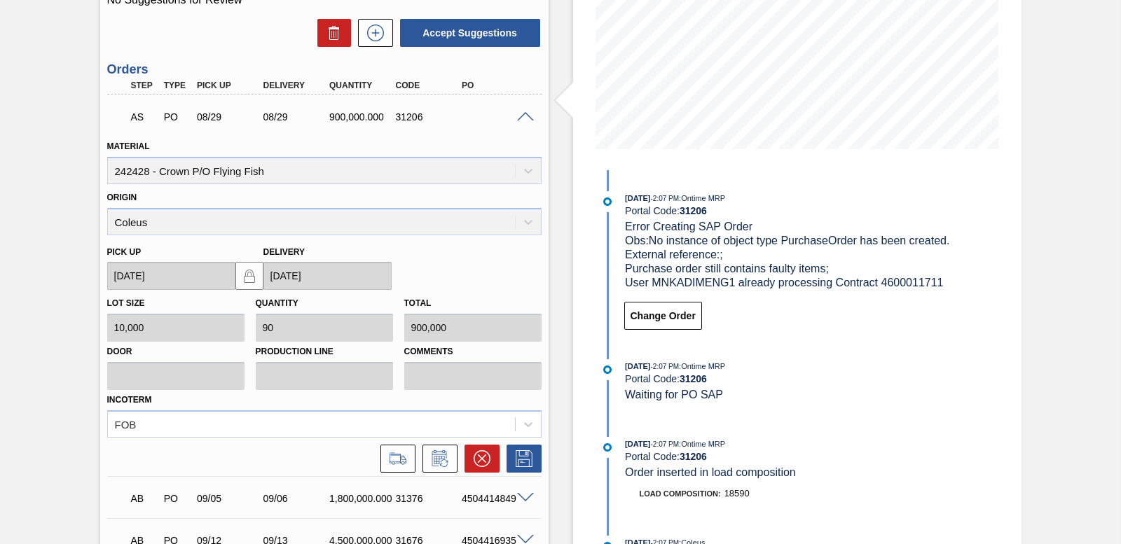
scroll to position [392, 0]
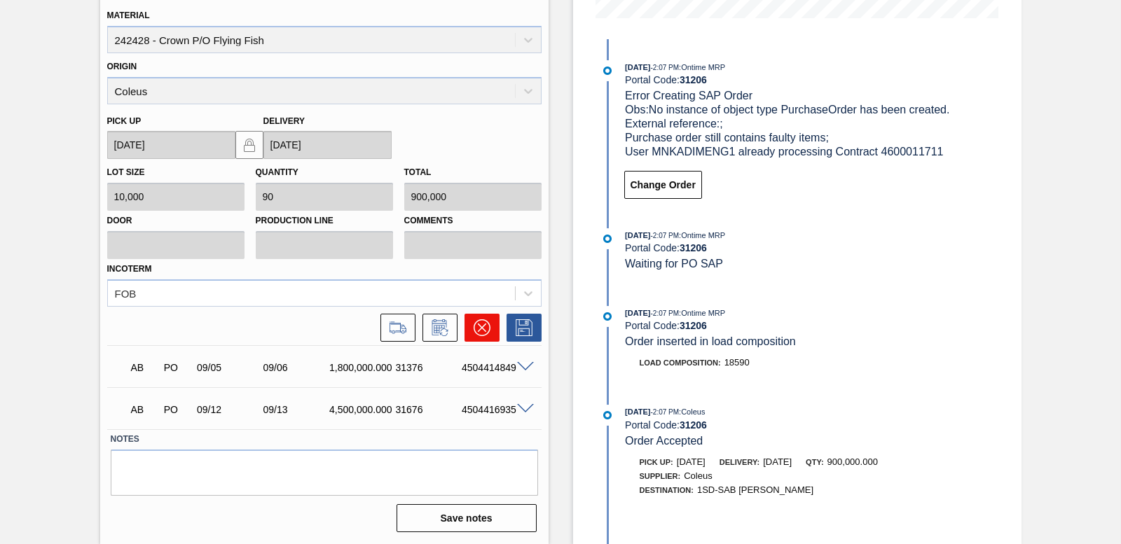
click at [491, 324] on button at bounding box center [482, 328] width 35 height 28
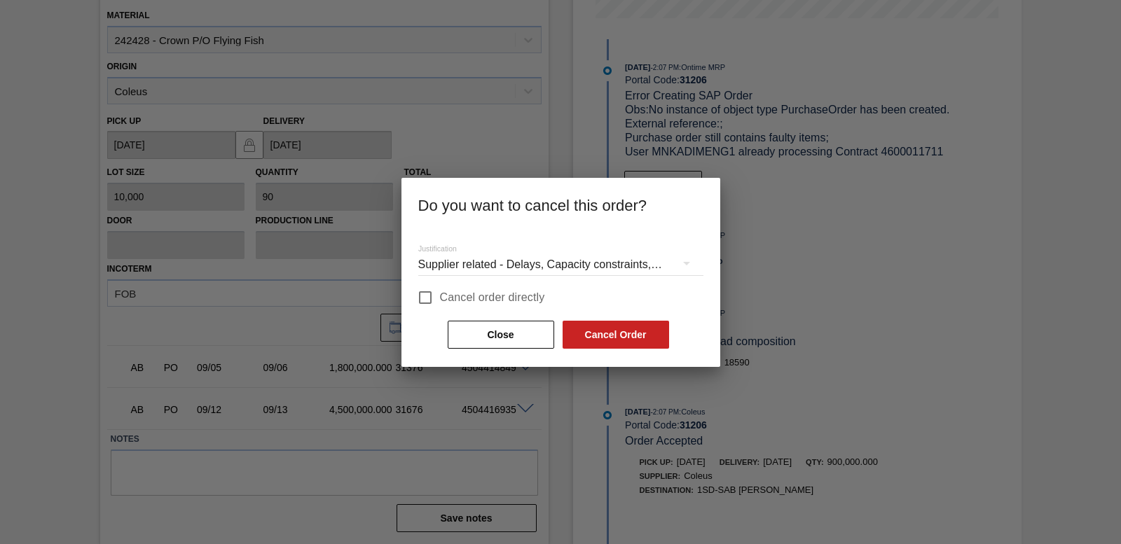
click at [424, 299] on input "Cancel order directly" at bounding box center [425, 297] width 29 height 29
checkbox input "true"
click at [582, 341] on button "Cancel Order" at bounding box center [616, 335] width 107 height 28
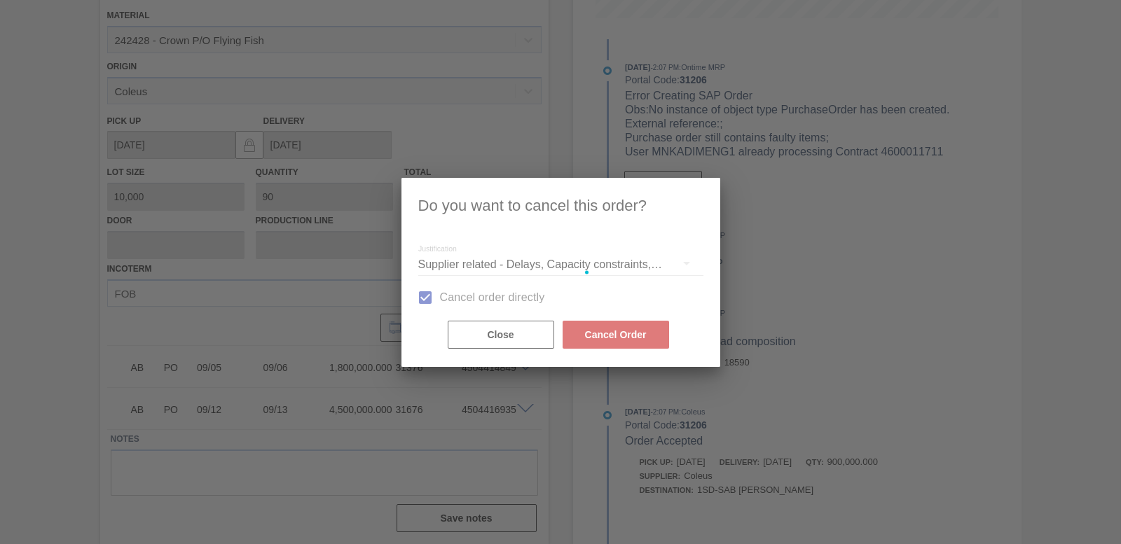
scroll to position [10, 0]
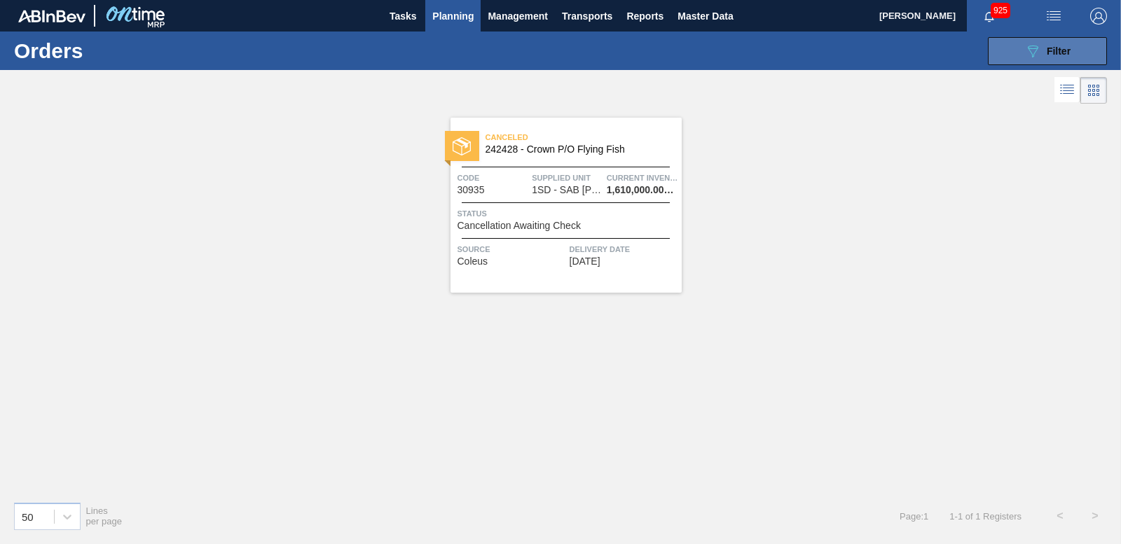
click at [1077, 47] on button "089F7B8B-B2A5-4AFE-B5C0-19BA573D28AC Filter" at bounding box center [1047, 51] width 119 height 28
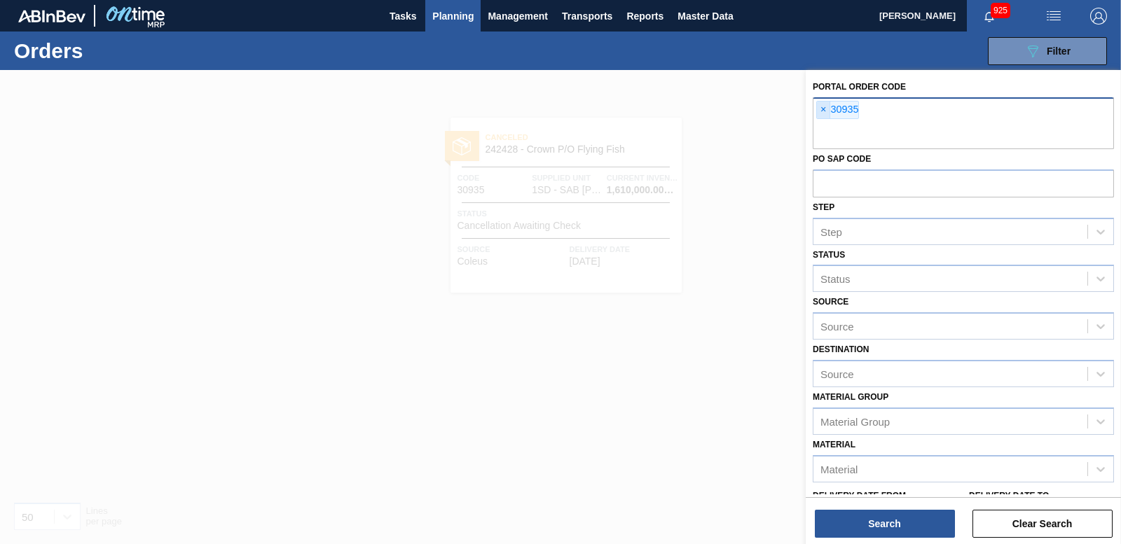
click at [826, 108] on span "×" at bounding box center [823, 110] width 13 height 17
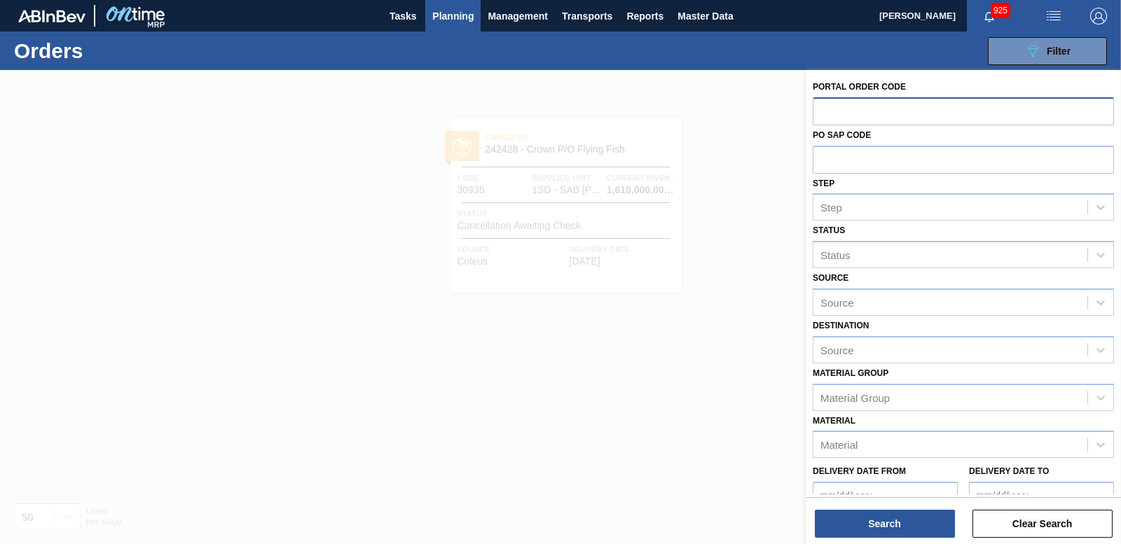
paste input "30937"
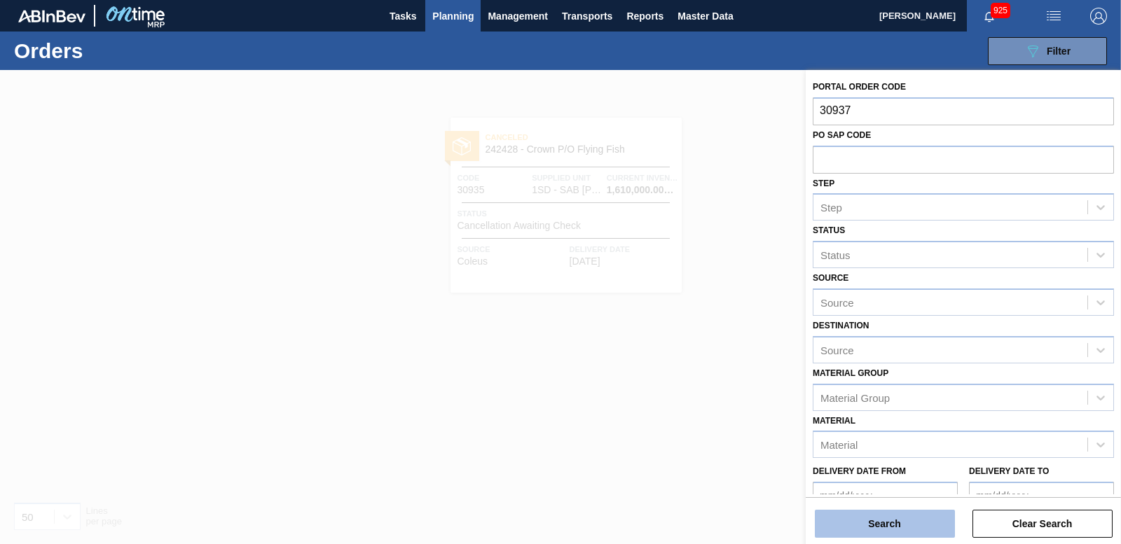
type input "30937"
click at [880, 530] on button "Search" at bounding box center [885, 524] width 140 height 28
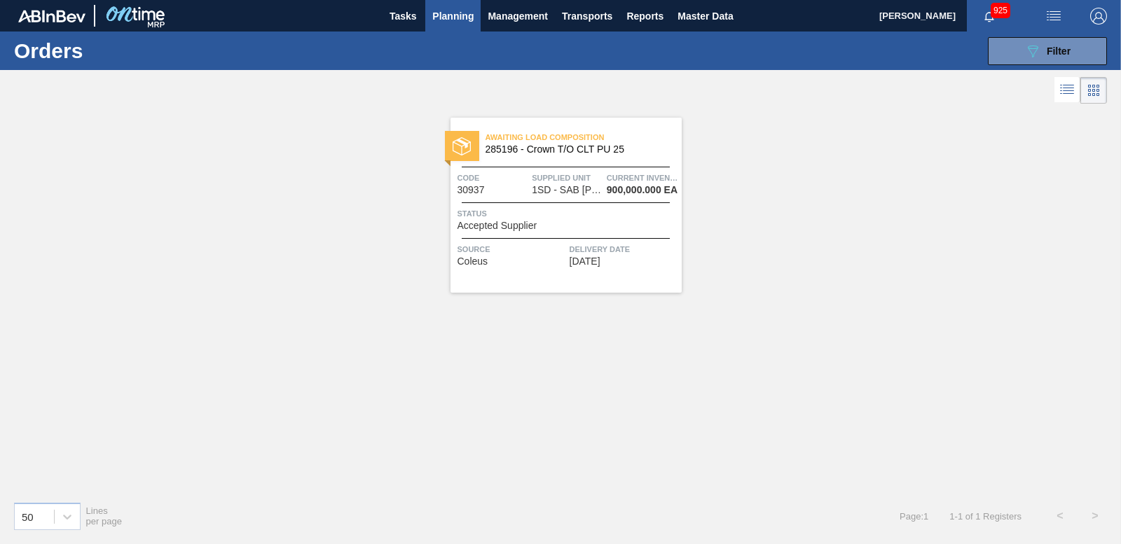
click at [455, 149] on img at bounding box center [462, 146] width 18 height 18
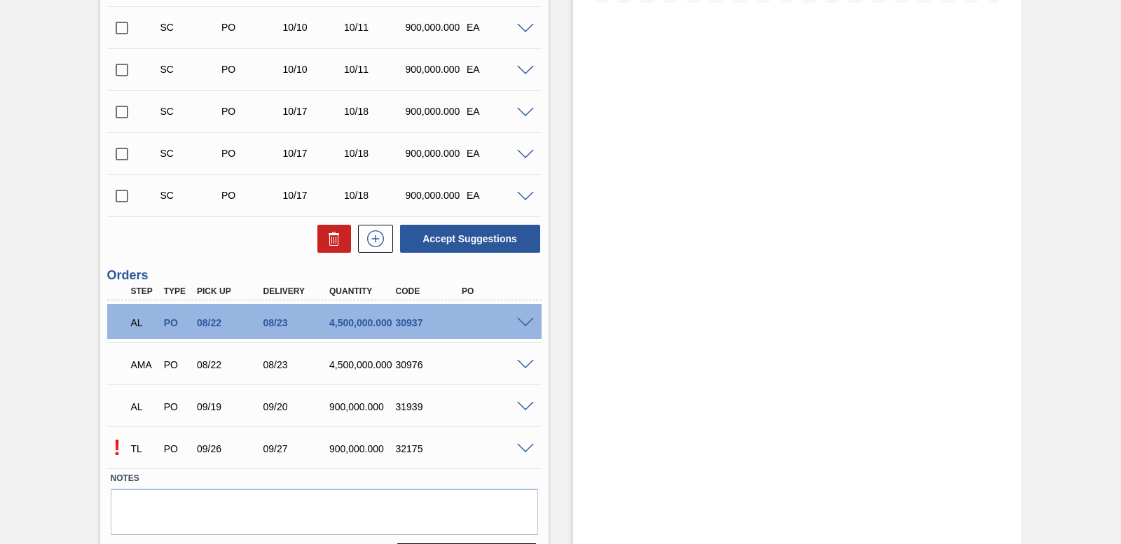
scroll to position [420, 0]
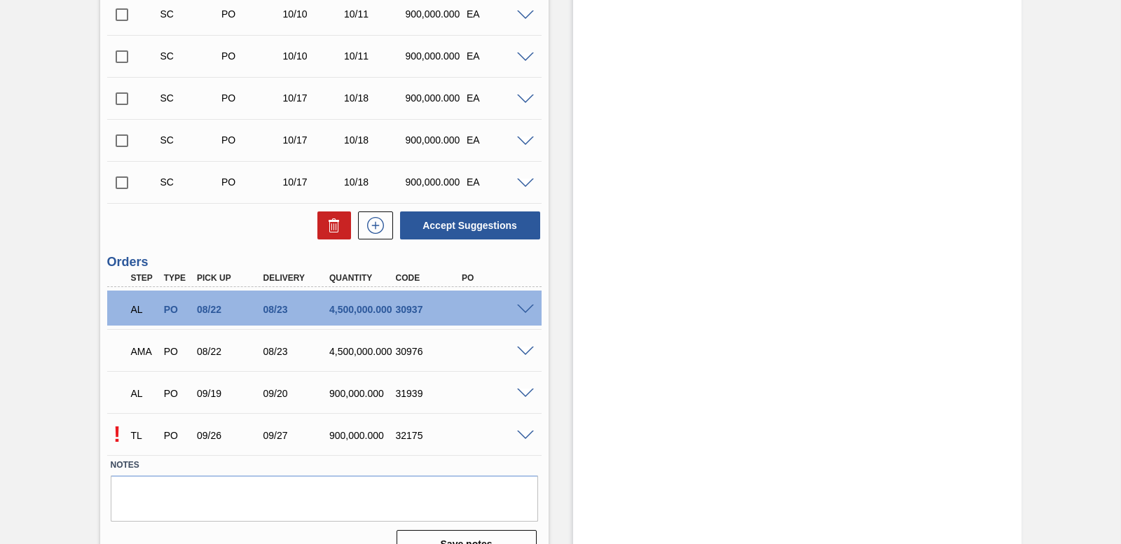
click at [529, 308] on span at bounding box center [525, 310] width 17 height 11
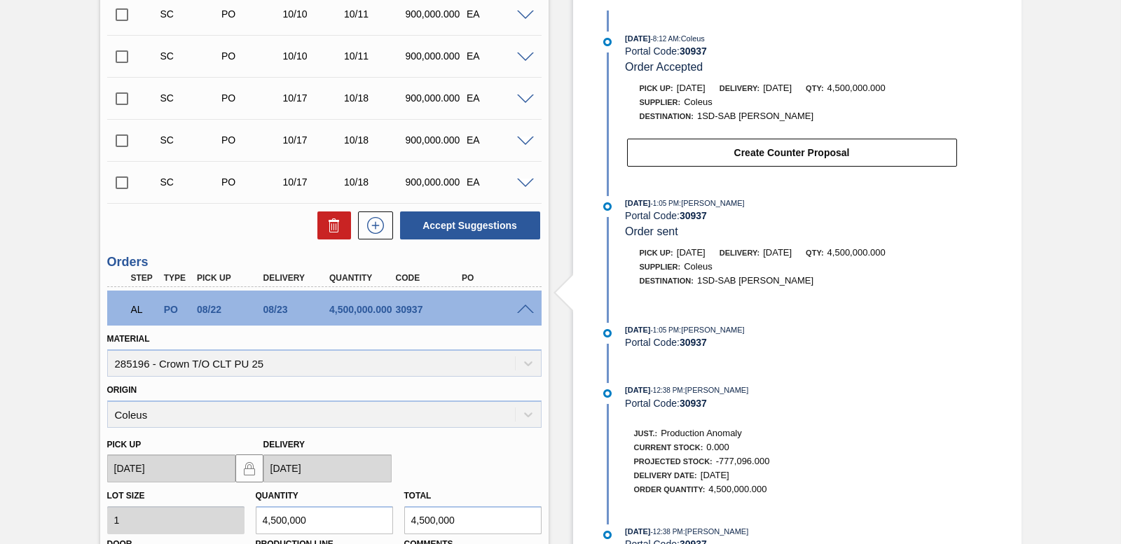
scroll to position [786, 0]
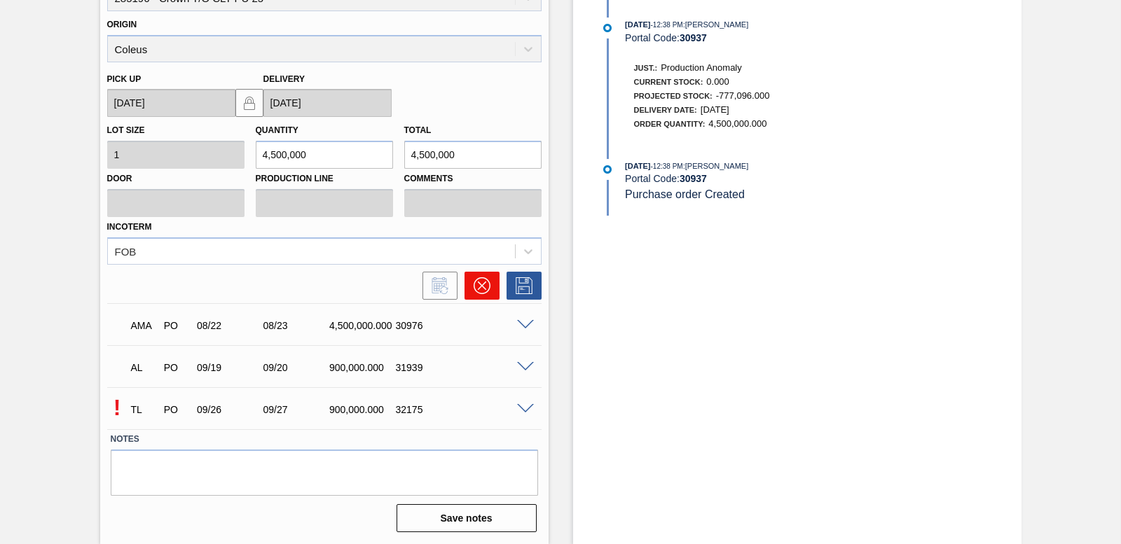
click at [486, 292] on icon at bounding box center [482, 286] width 17 height 17
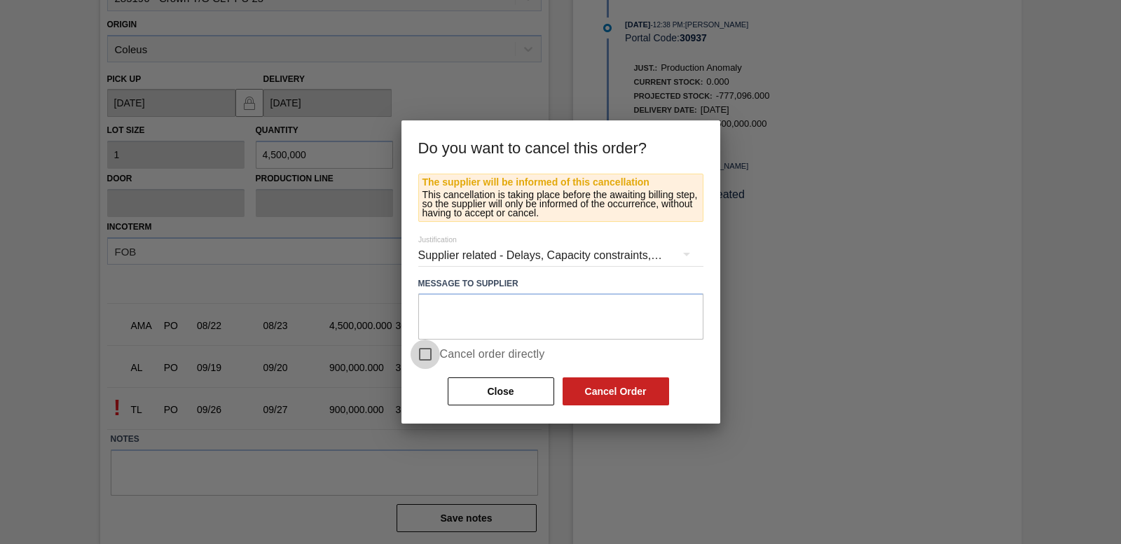
click at [429, 351] on input "Cancel order directly" at bounding box center [425, 354] width 29 height 29
checkbox input "true"
click at [660, 392] on button "Cancel Order" at bounding box center [616, 392] width 107 height 28
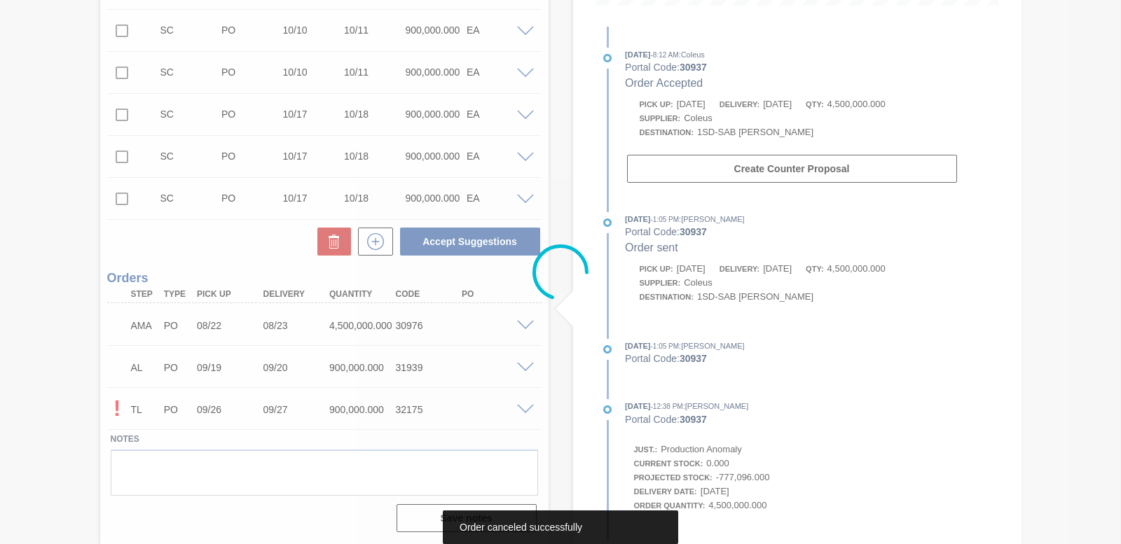
scroll to position [404, 0]
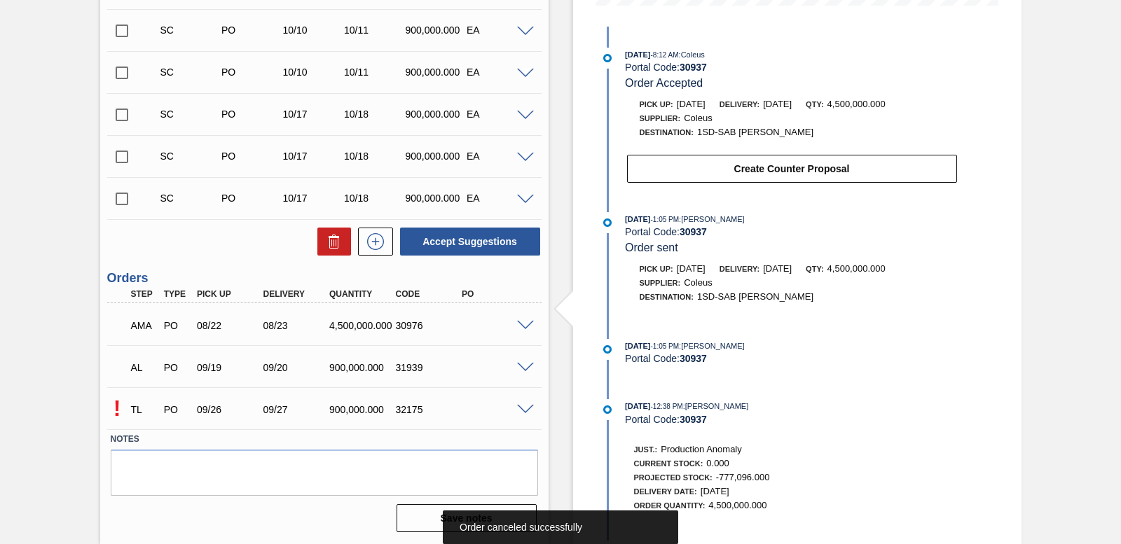
click at [527, 327] on span at bounding box center [525, 326] width 17 height 11
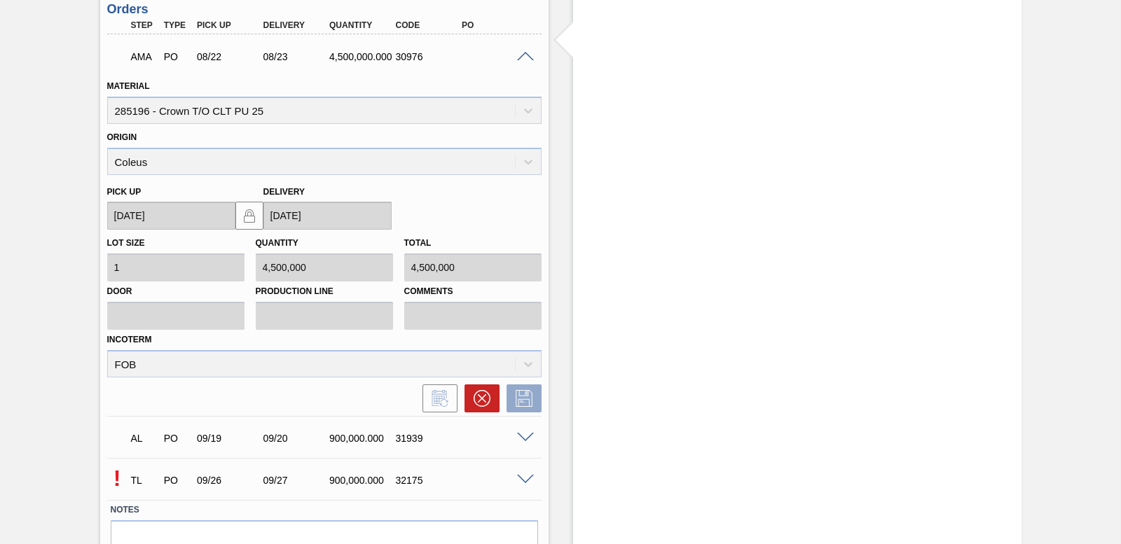
scroll to position [744, 0]
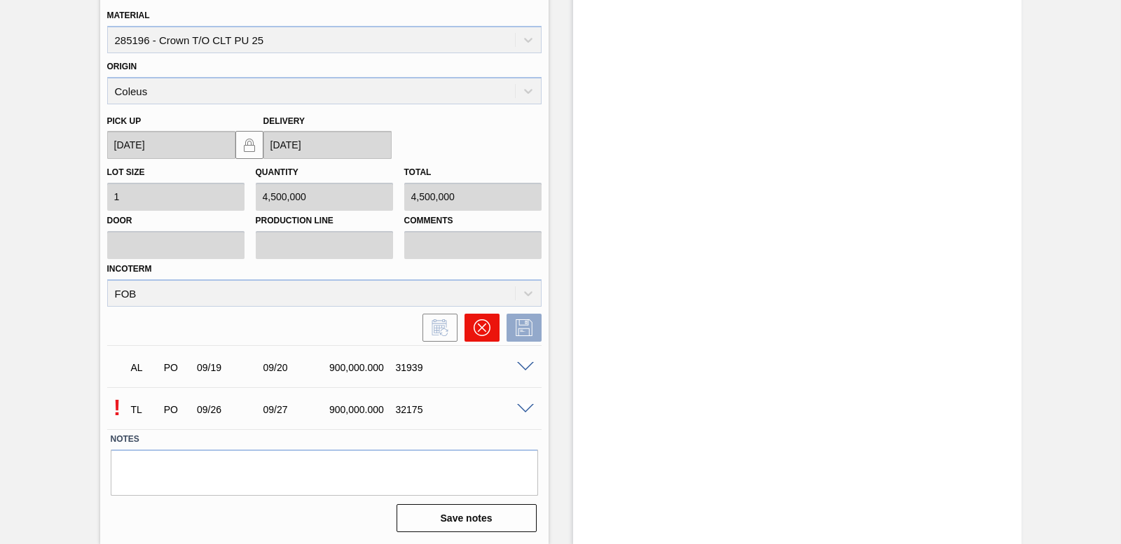
click at [493, 324] on button at bounding box center [482, 328] width 35 height 28
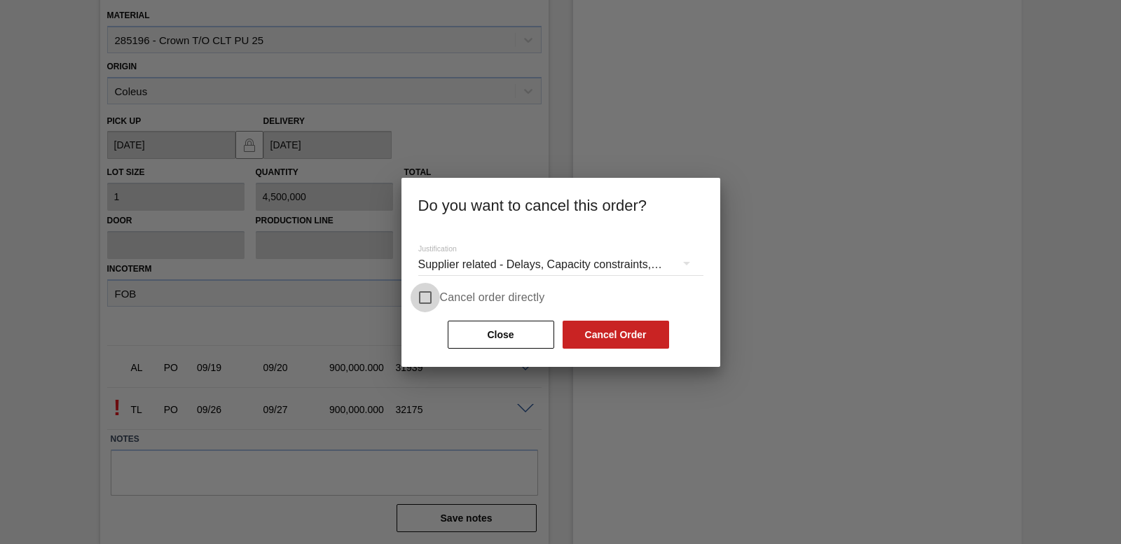
click at [420, 299] on input "Cancel order directly" at bounding box center [425, 297] width 29 height 29
checkbox input "true"
click at [614, 335] on button "Cancel Order" at bounding box center [616, 335] width 107 height 28
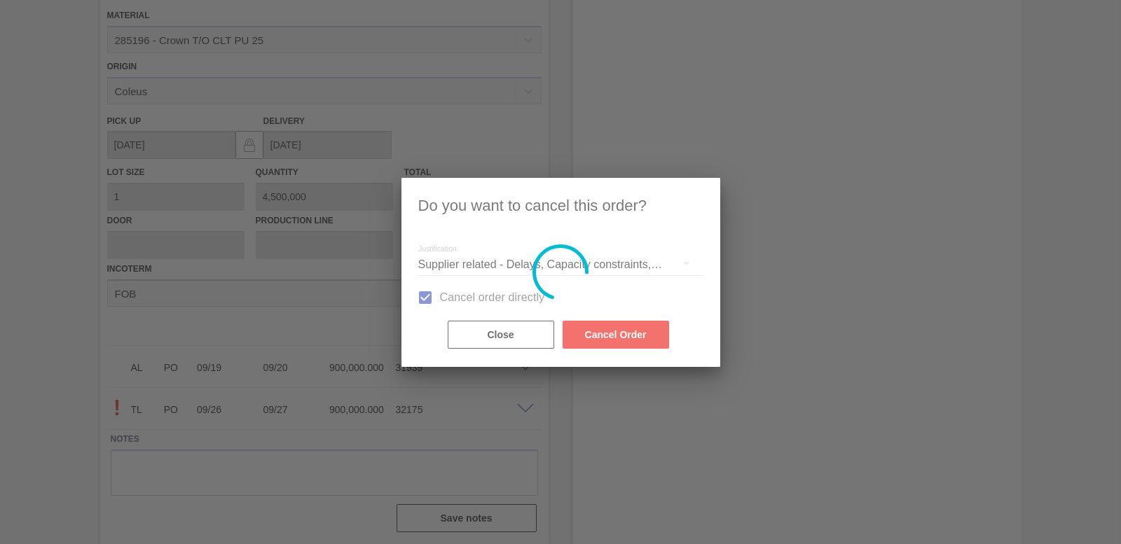
scroll to position [362, 0]
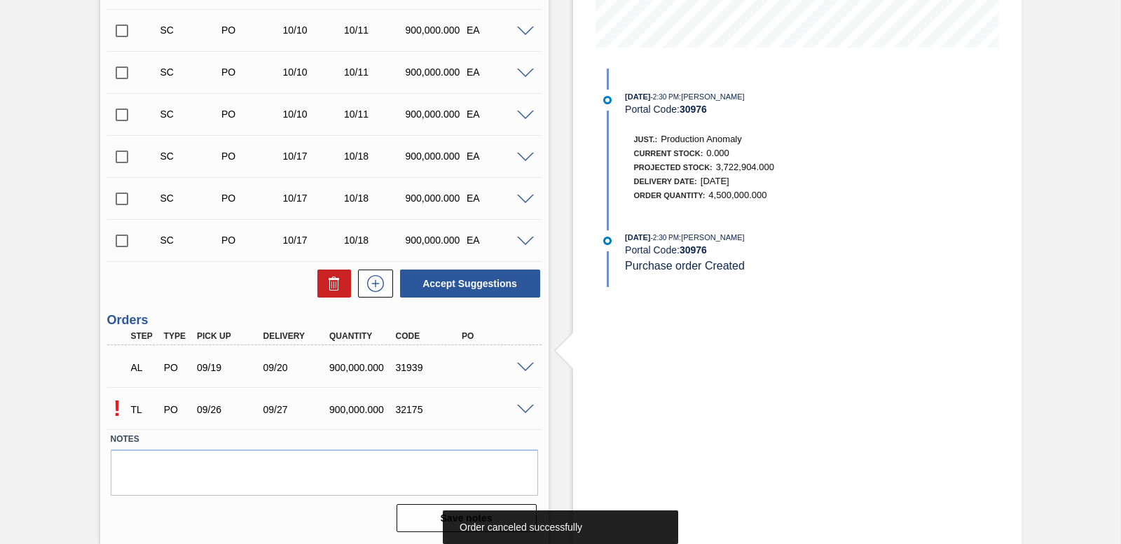
click at [525, 363] on span at bounding box center [525, 368] width 17 height 11
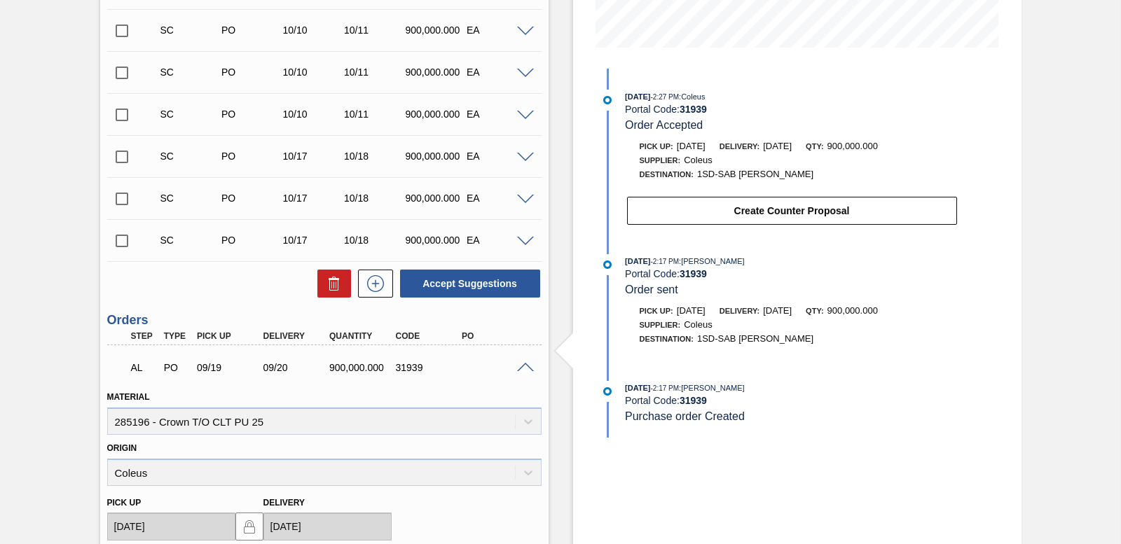
scroll to position [702, 0]
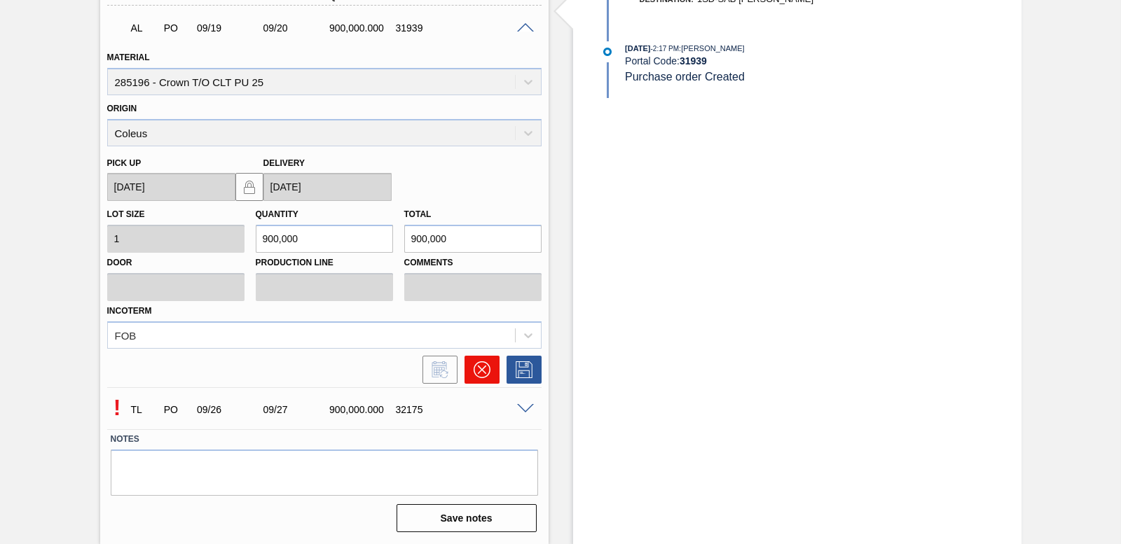
click at [495, 371] on button at bounding box center [482, 370] width 35 height 28
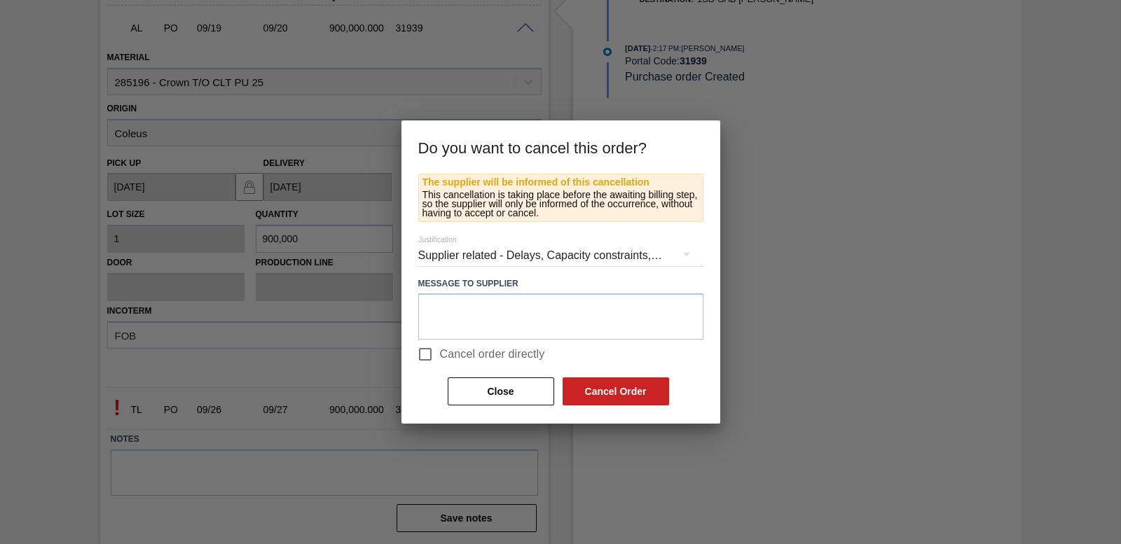
click at [432, 355] on input "Cancel order directly" at bounding box center [425, 354] width 29 height 29
checkbox input "true"
click at [622, 389] on button "Cancel Order" at bounding box center [616, 392] width 107 height 28
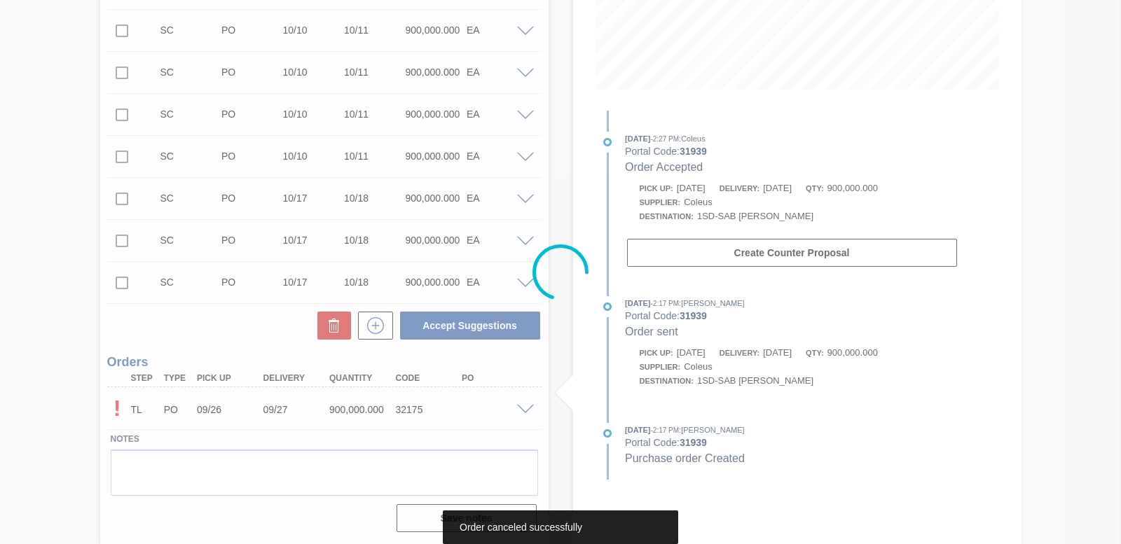
scroll to position [320, 0]
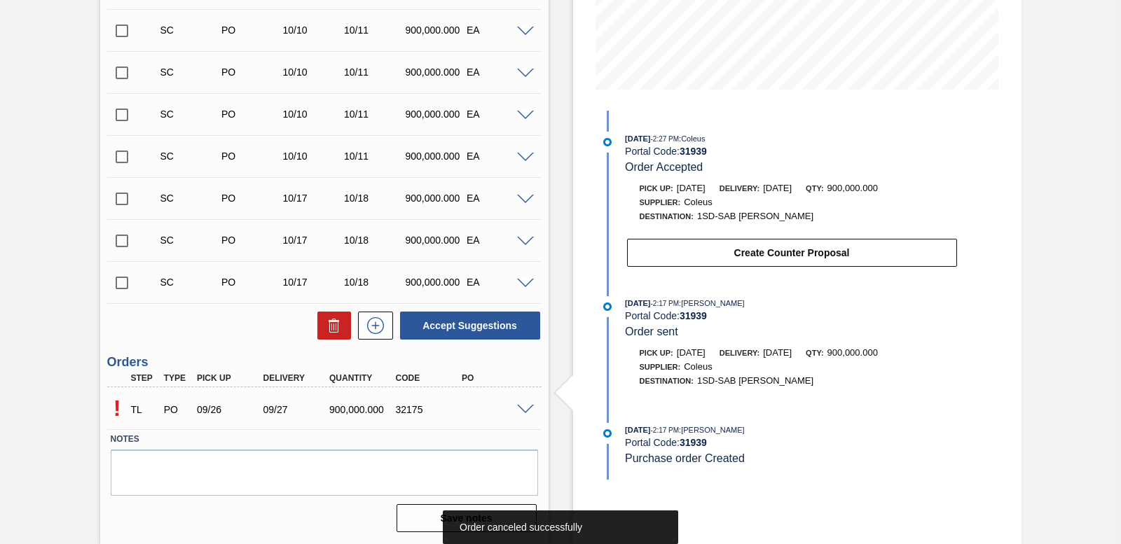
click at [525, 411] on span at bounding box center [525, 410] width 17 height 11
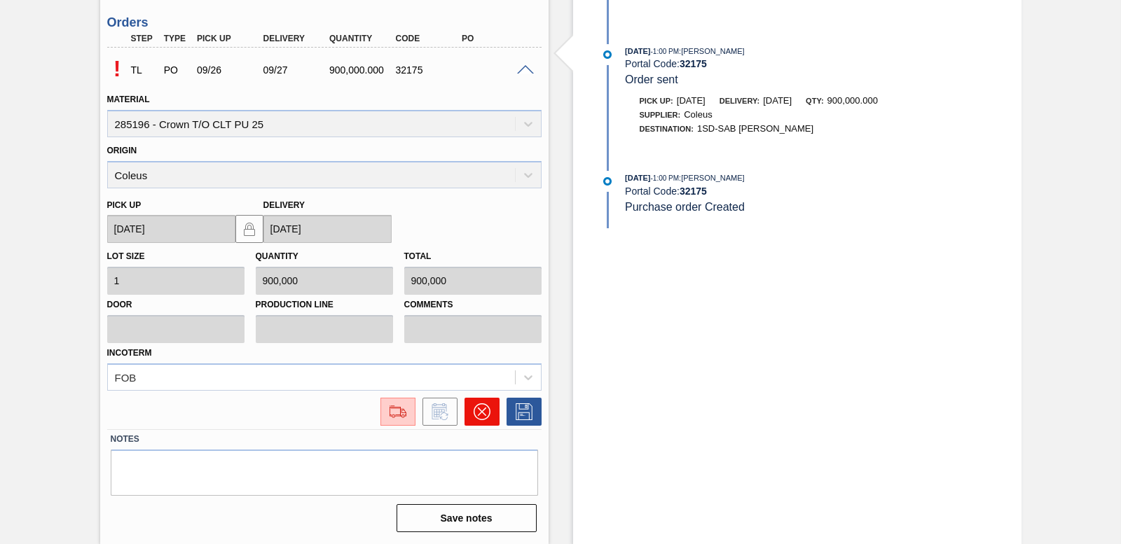
click at [481, 409] on icon at bounding box center [482, 412] width 17 height 17
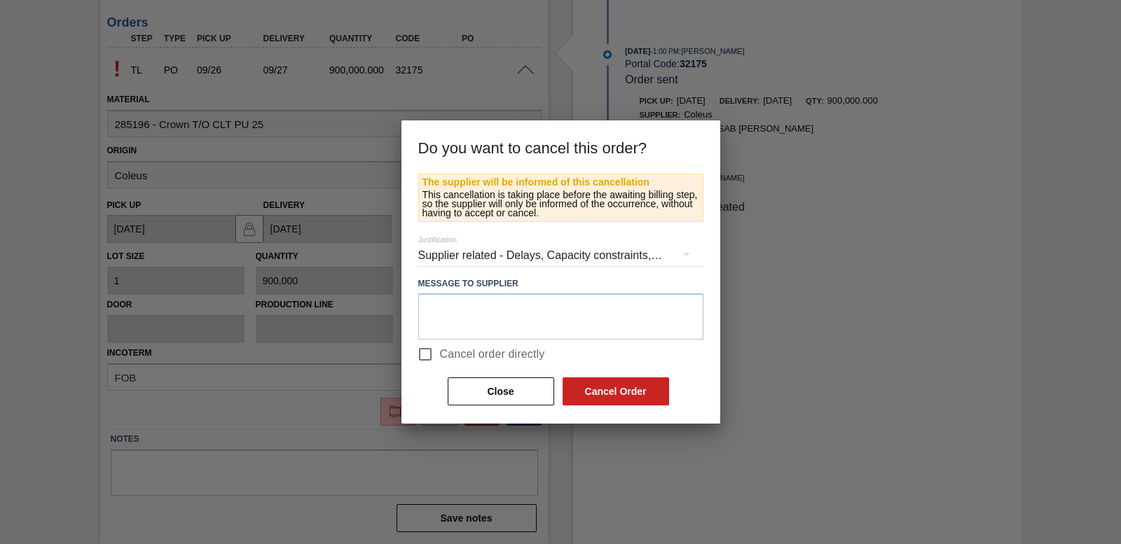
click at [423, 357] on input "Cancel order directly" at bounding box center [425, 354] width 29 height 29
checkbox input "true"
click at [624, 390] on button "Cancel Order" at bounding box center [616, 392] width 107 height 28
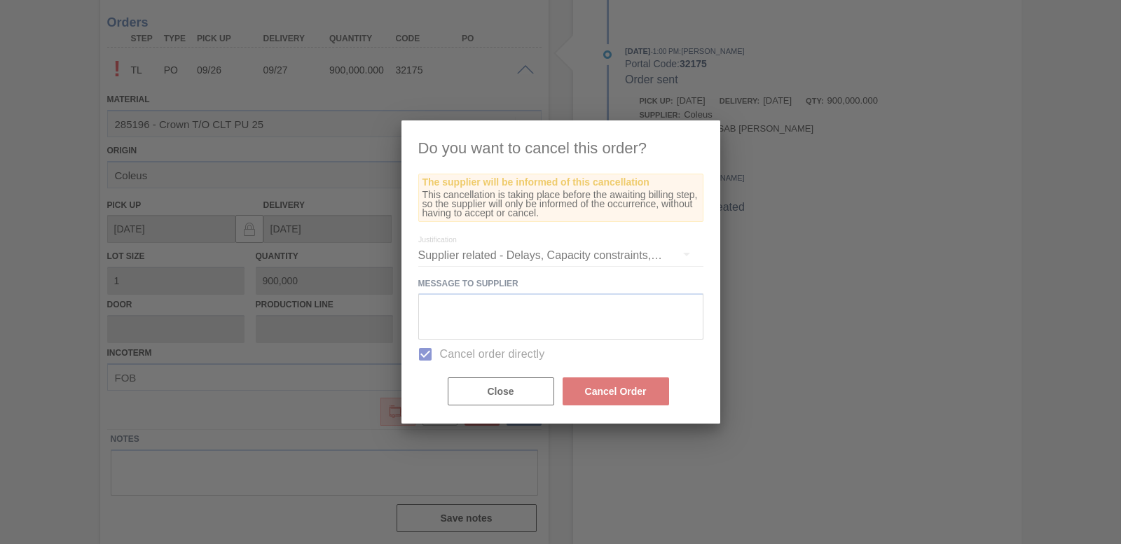
scroll to position [296, 0]
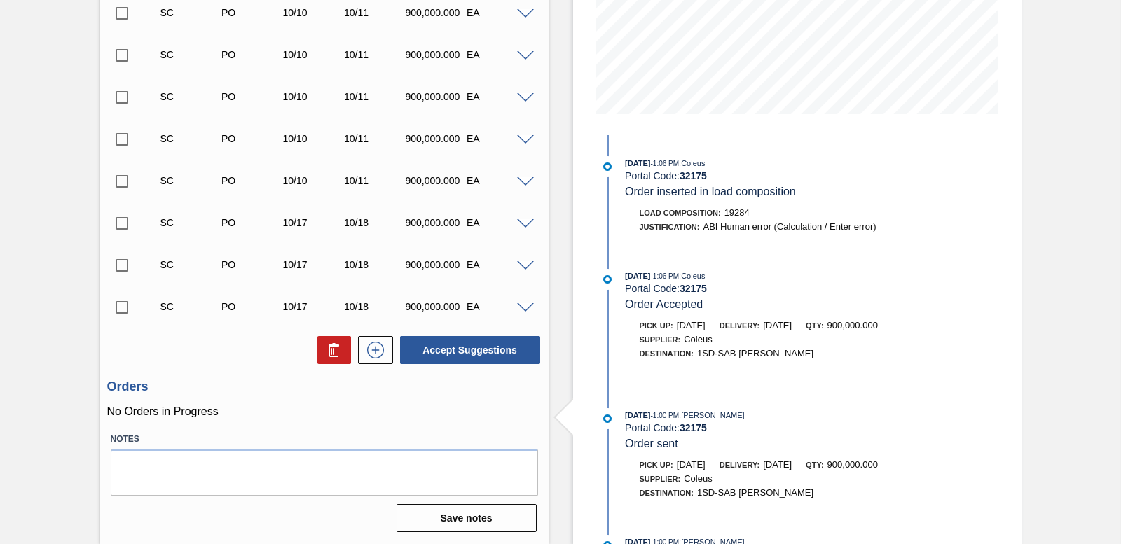
click at [835, 493] on div "Destination: 1SD-SAB Rosslyn Brewery" at bounding box center [792, 493] width 333 height 14
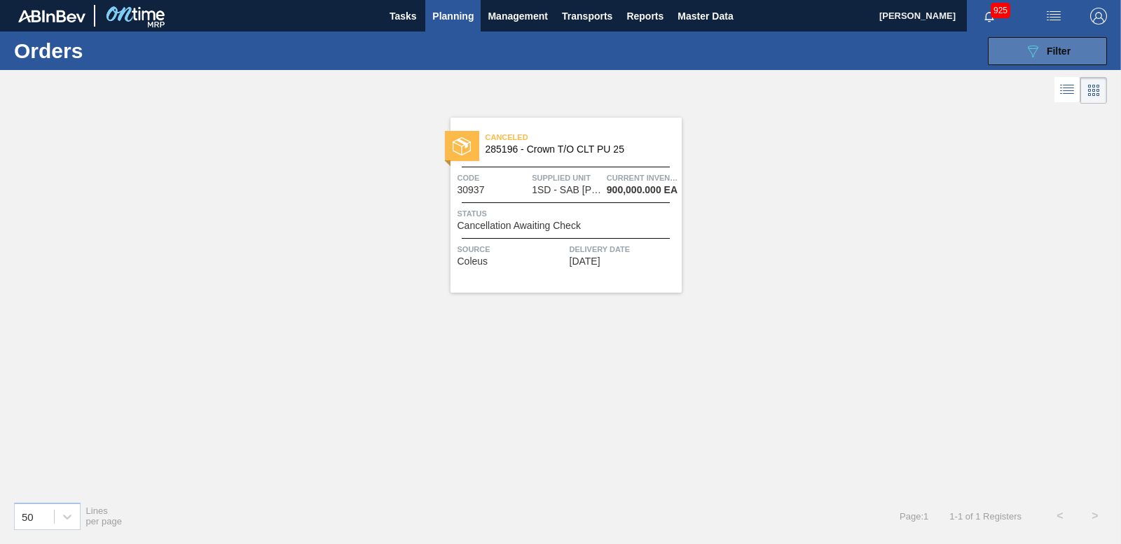
click at [1085, 48] on button "089F7B8B-B2A5-4AFE-B5C0-19BA573D28AC Filter" at bounding box center [1047, 51] width 119 height 28
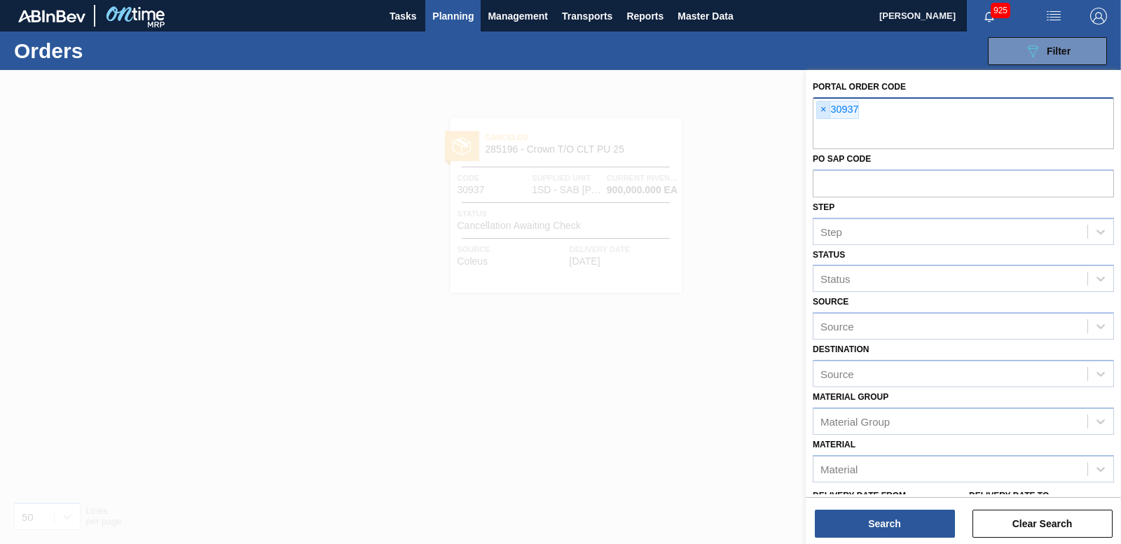
click at [818, 111] on span "×" at bounding box center [823, 110] width 13 height 17
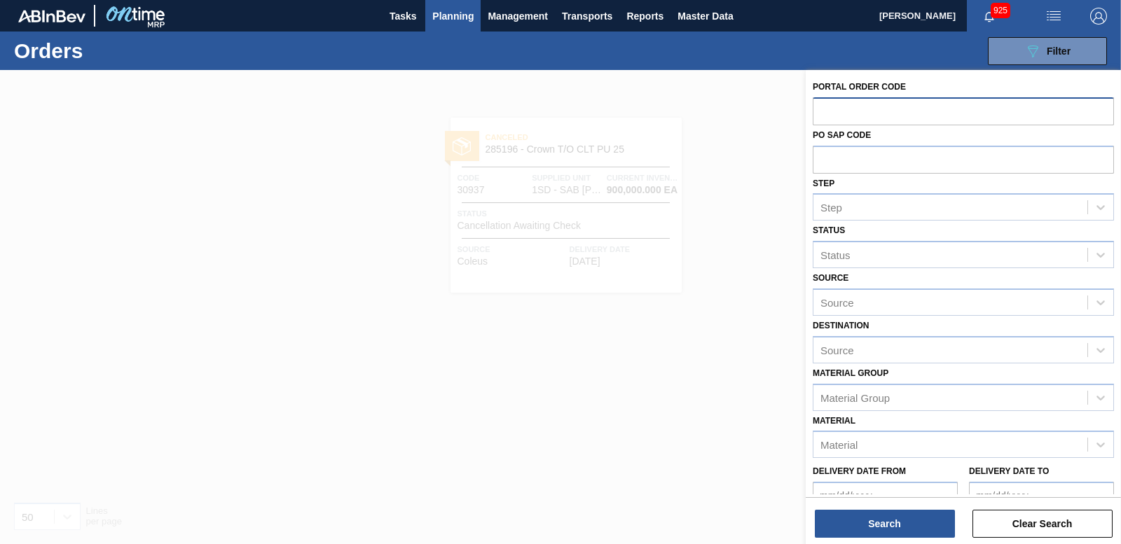
paste input "30941"
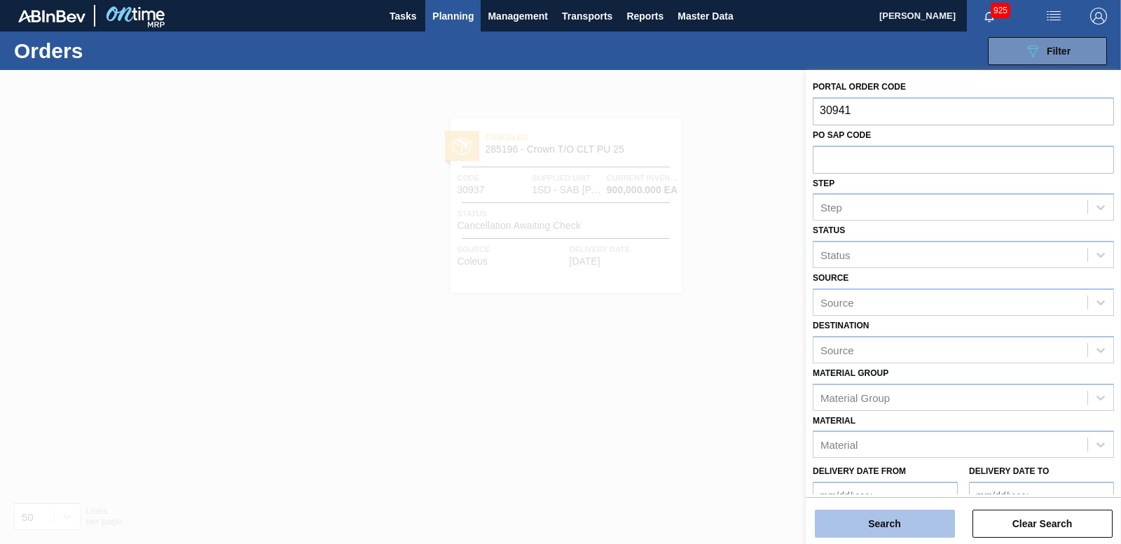
type input "30941"
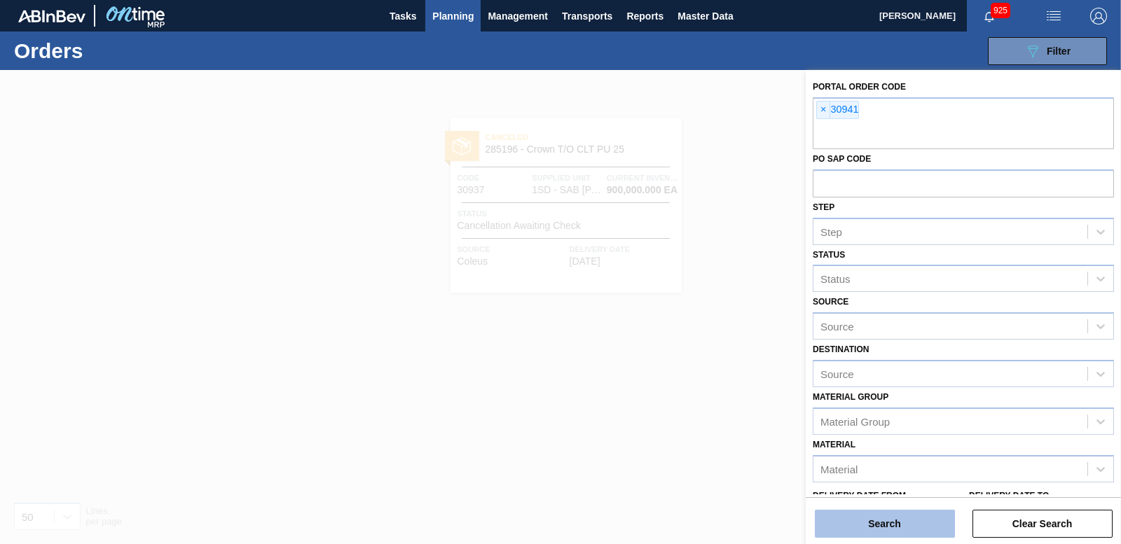
click at [872, 528] on button "Search" at bounding box center [885, 524] width 140 height 28
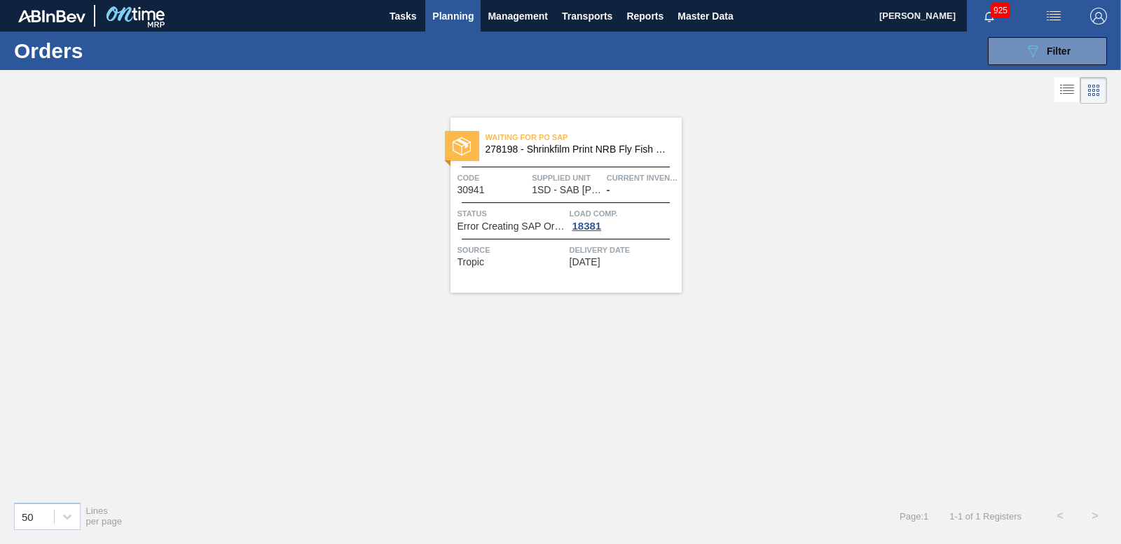
click at [470, 151] on img at bounding box center [462, 146] width 18 height 18
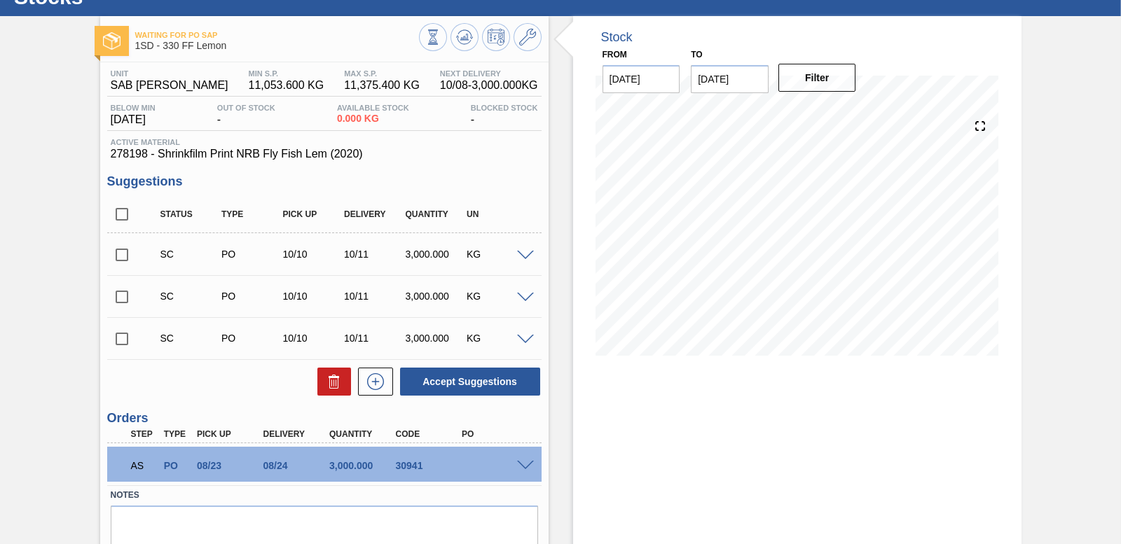
scroll to position [110, 0]
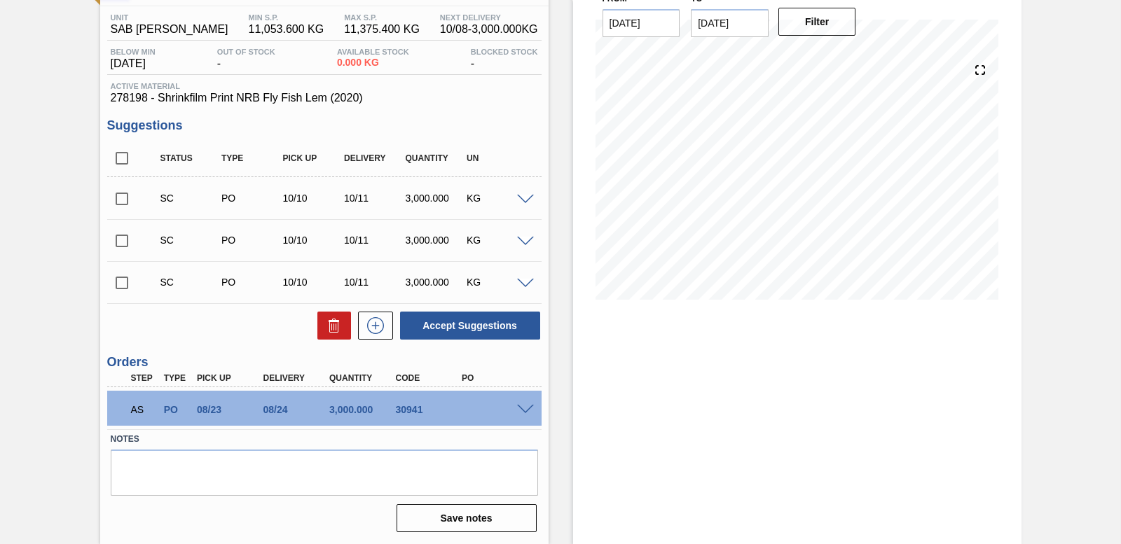
click at [526, 406] on span at bounding box center [525, 410] width 17 height 11
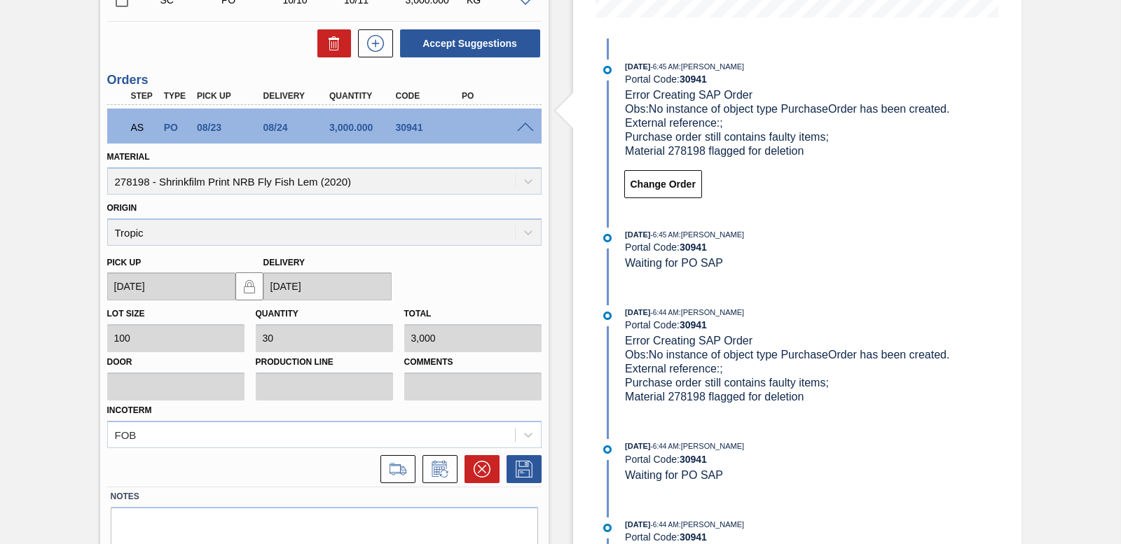
scroll to position [450, 0]
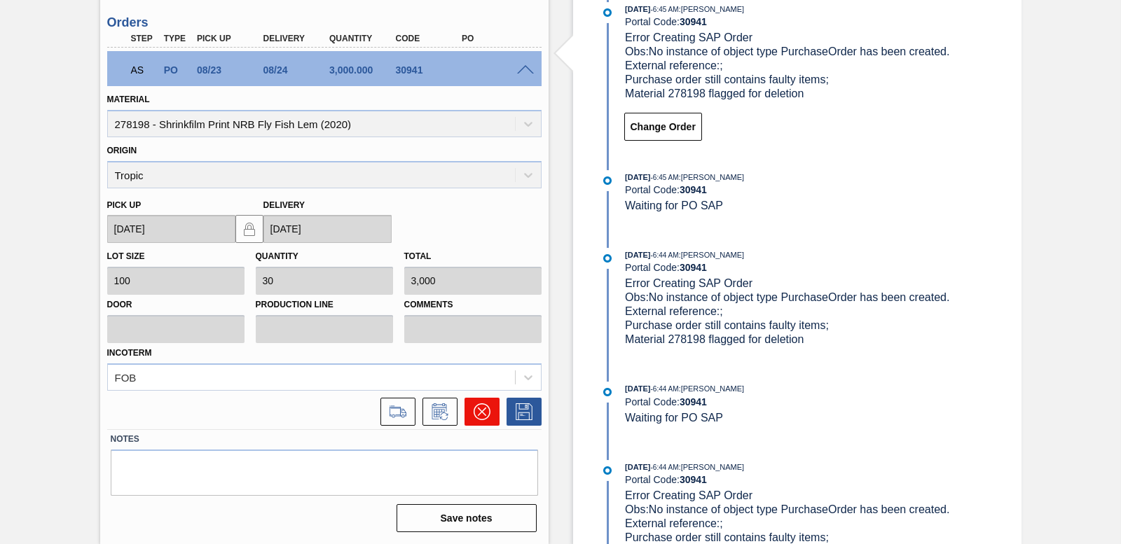
click at [487, 424] on button at bounding box center [482, 412] width 35 height 28
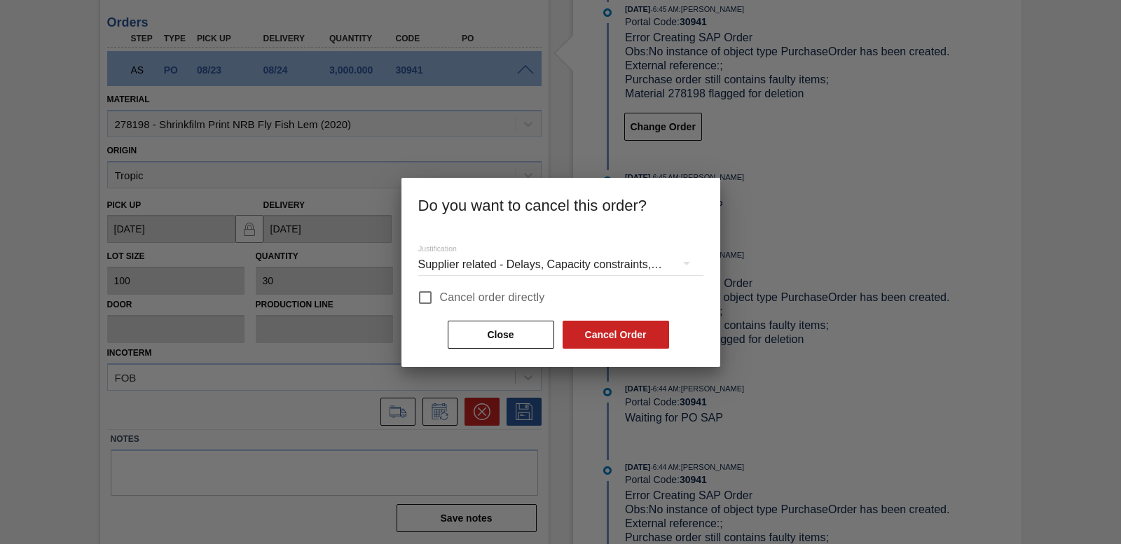
click at [427, 292] on input "Cancel order directly" at bounding box center [425, 297] width 29 height 29
checkbox input "true"
click at [640, 327] on button "Cancel Order" at bounding box center [616, 335] width 107 height 28
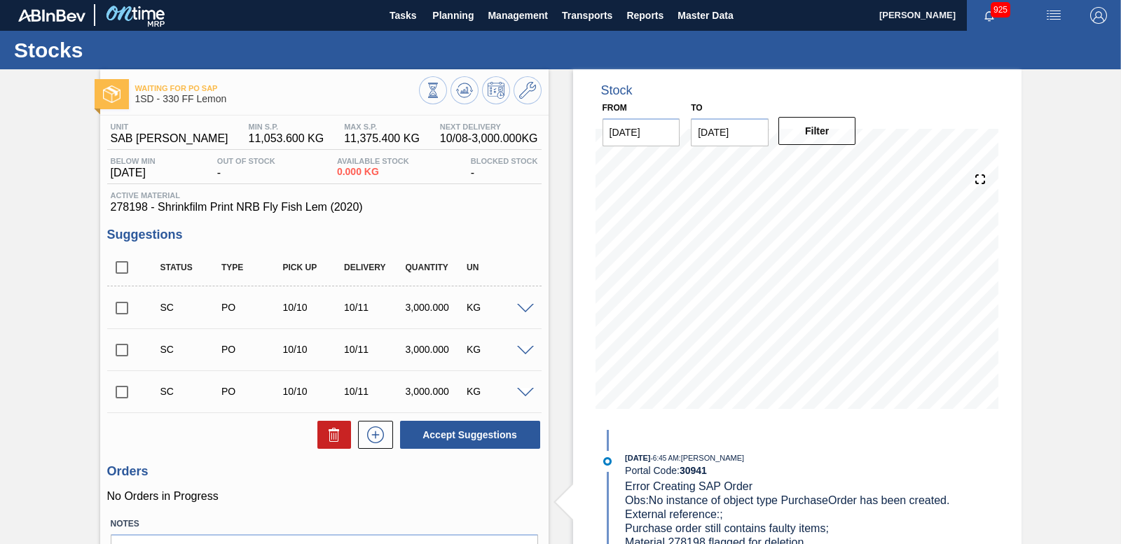
scroll to position [0, 0]
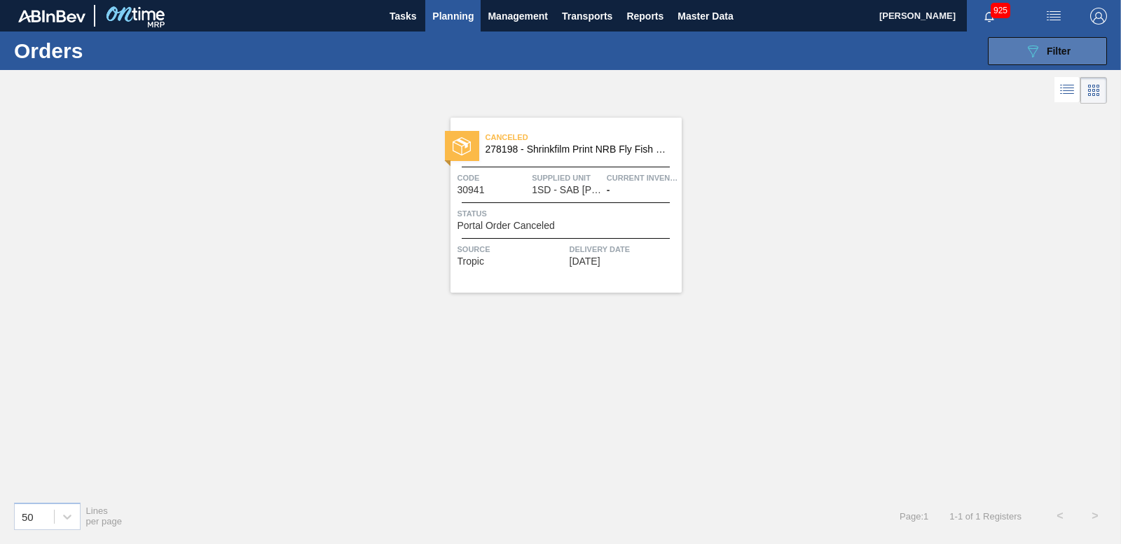
click at [1071, 47] on span "Filter" at bounding box center [1059, 51] width 24 height 11
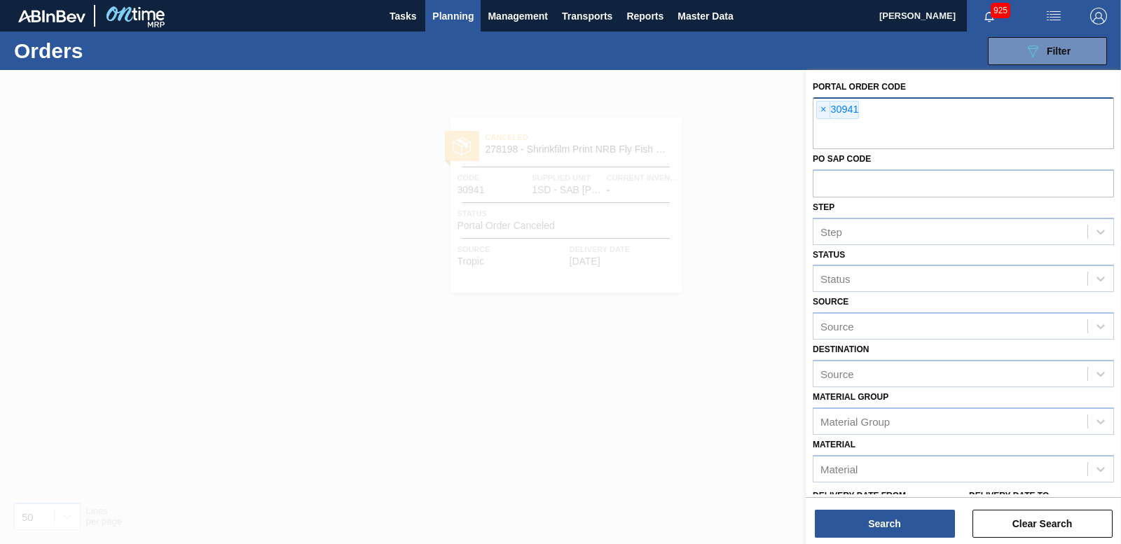
click at [814, 109] on div "× 30941" at bounding box center [963, 123] width 301 height 52
click at [818, 109] on span "×" at bounding box center [823, 110] width 13 height 17
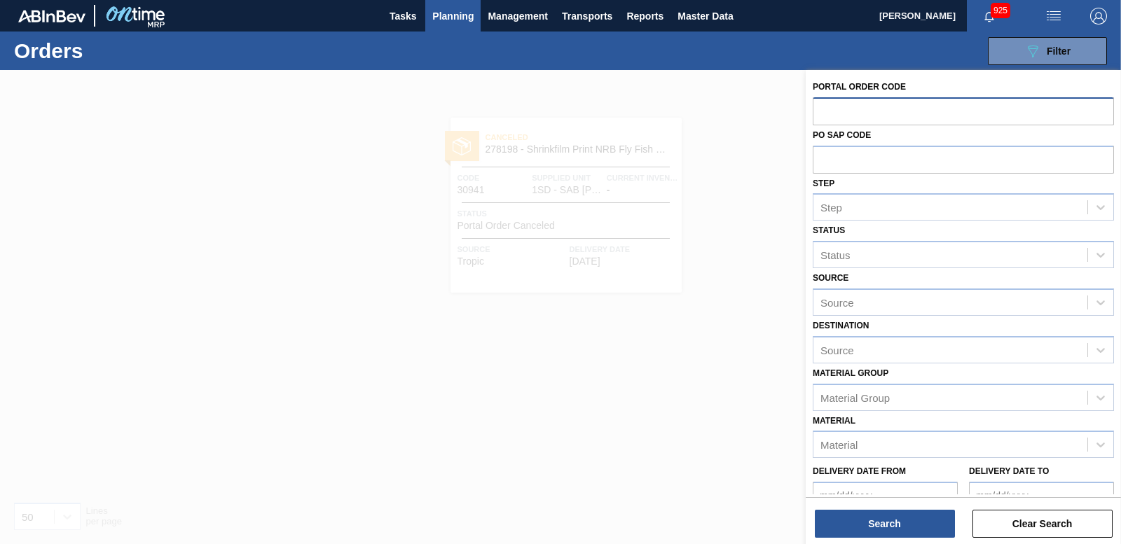
paste input "30942"
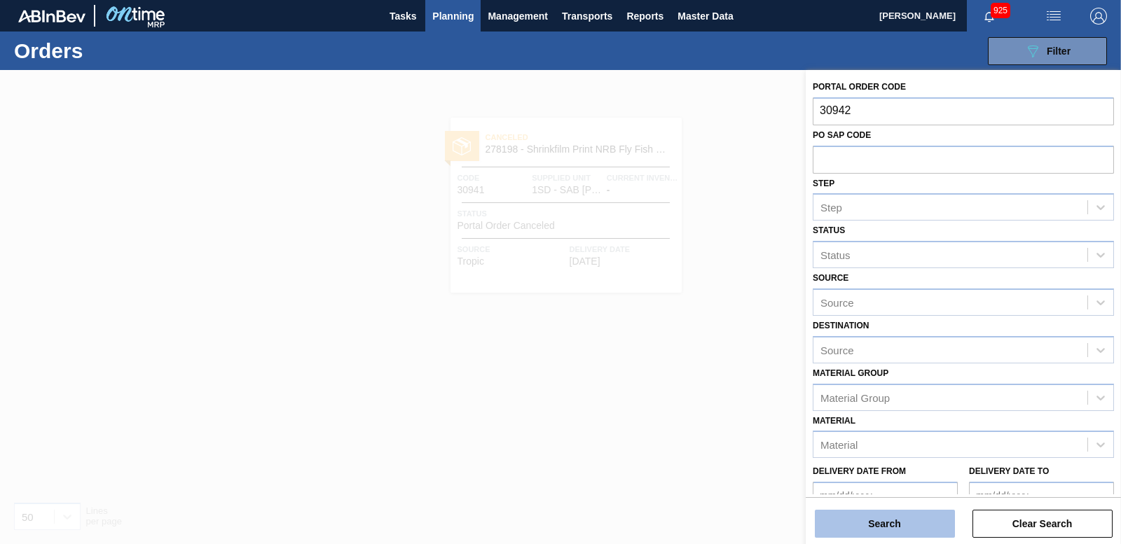
type input "30942"
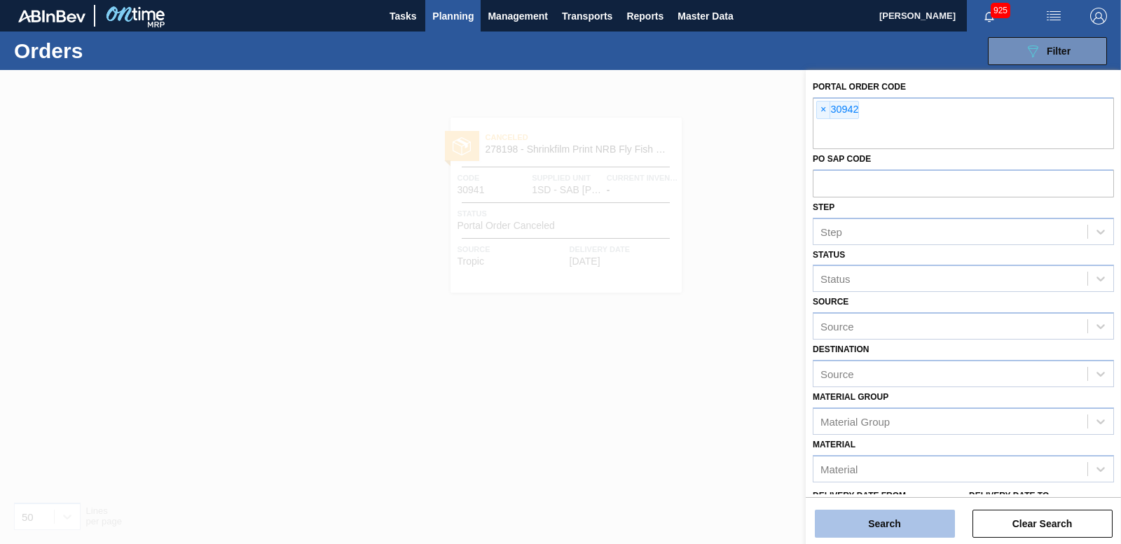
click at [899, 522] on button "Search" at bounding box center [885, 524] width 140 height 28
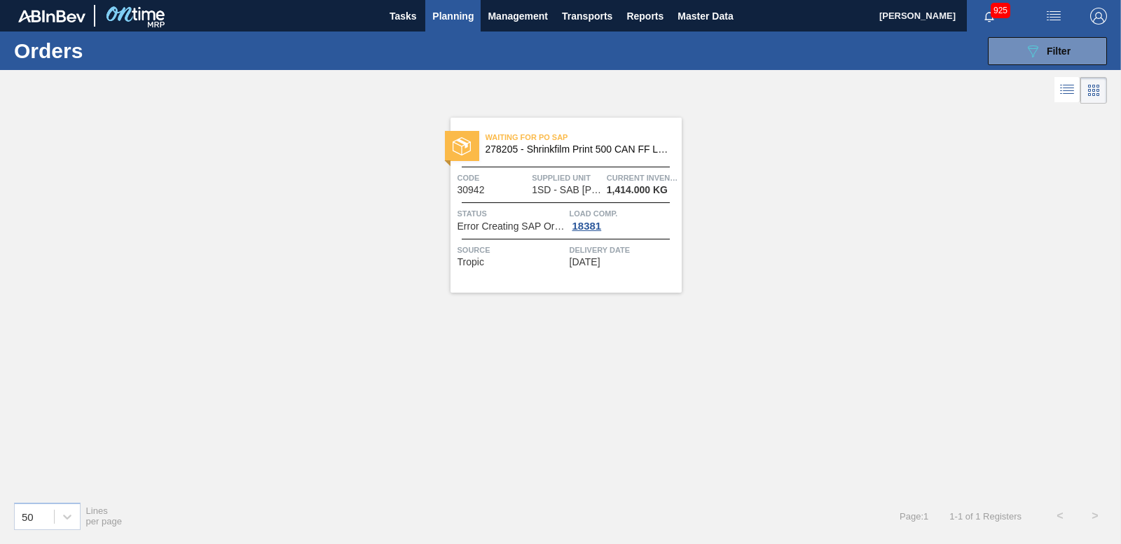
click at [458, 149] on img at bounding box center [462, 146] width 18 height 18
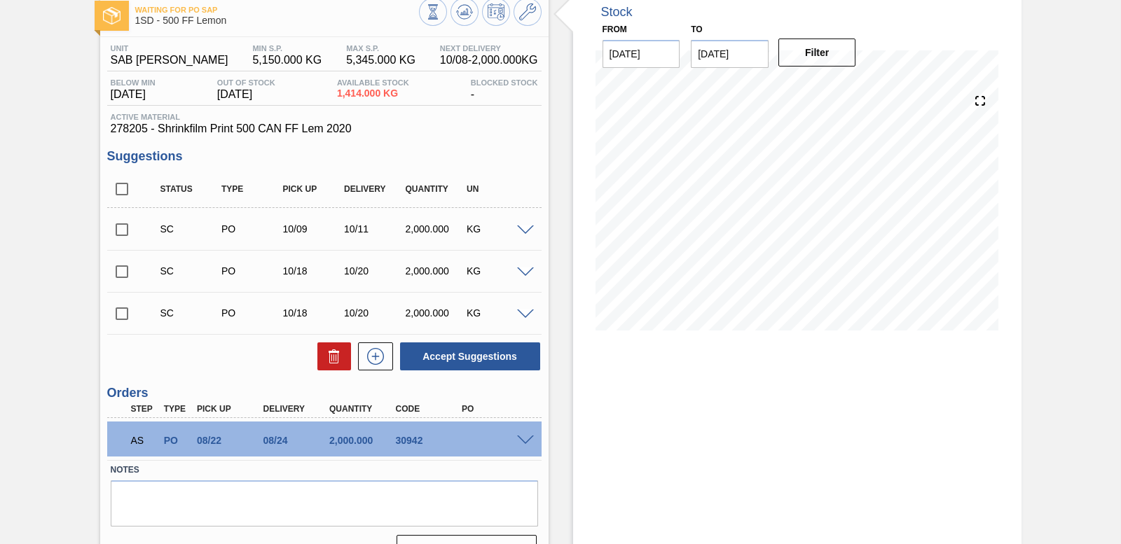
scroll to position [110, 0]
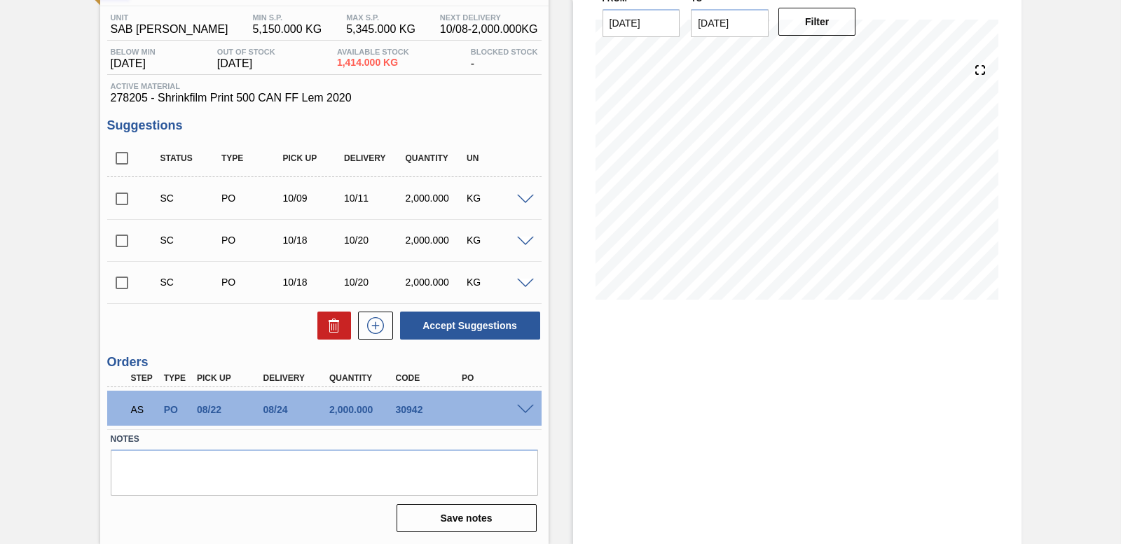
click at [526, 406] on span at bounding box center [525, 410] width 17 height 11
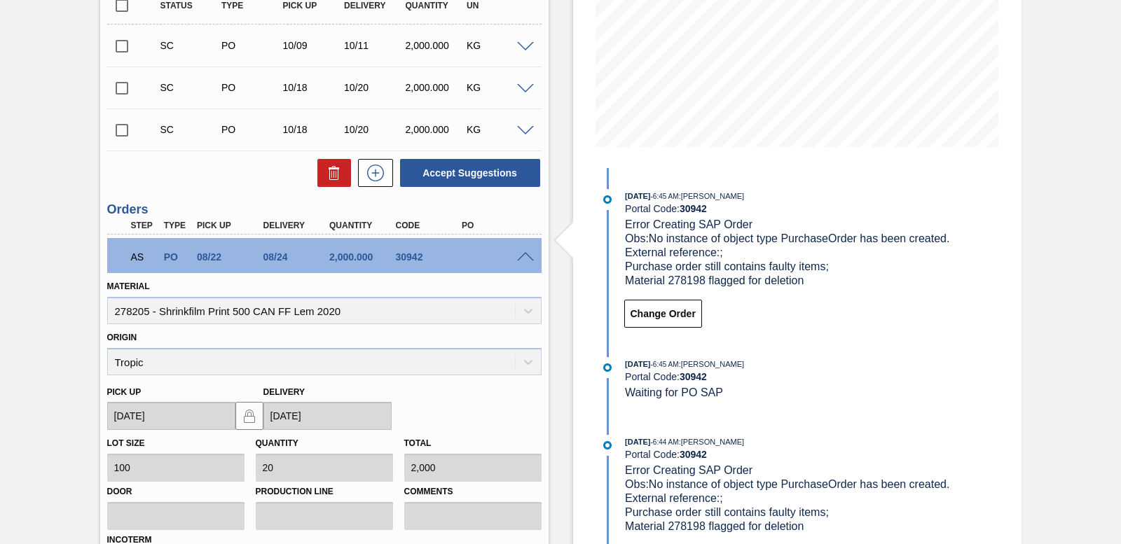
scroll to position [450, 0]
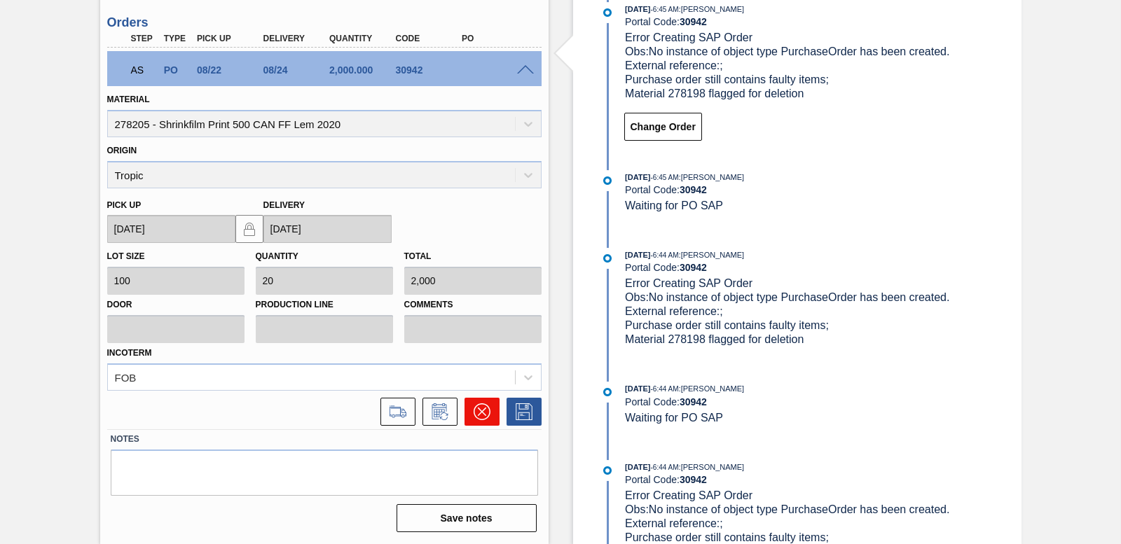
click at [481, 416] on icon at bounding box center [482, 412] width 17 height 17
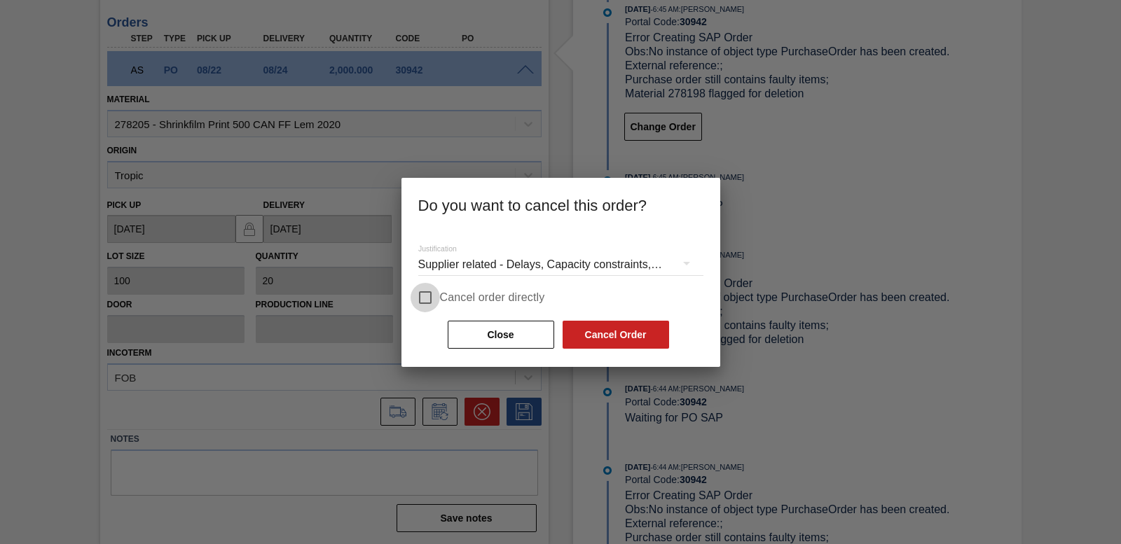
click at [430, 292] on input "Cancel order directly" at bounding box center [425, 297] width 29 height 29
checkbox input "true"
click at [615, 331] on button "Cancel Order" at bounding box center [616, 335] width 107 height 28
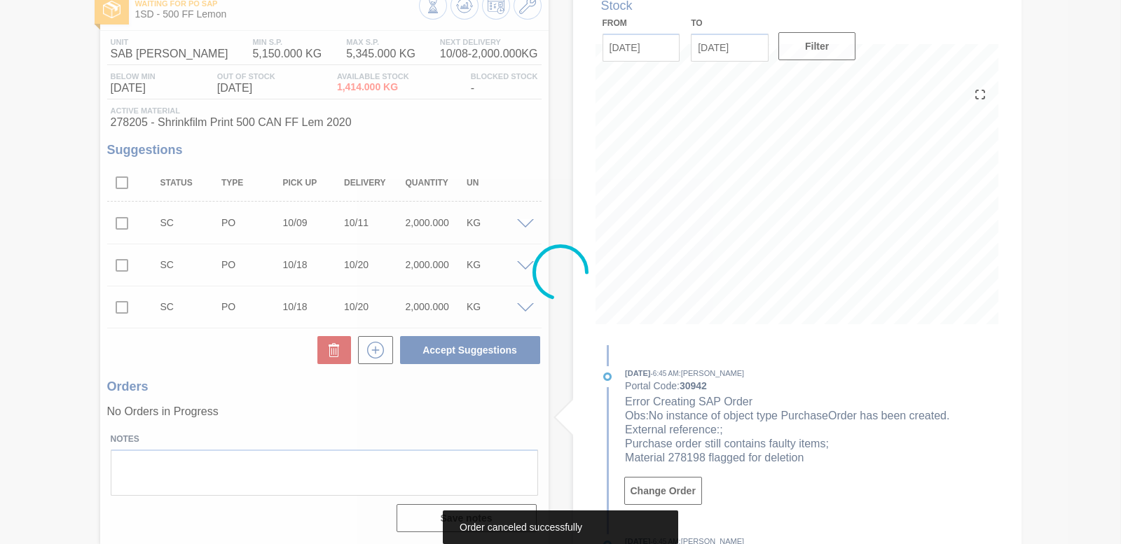
scroll to position [85, 0]
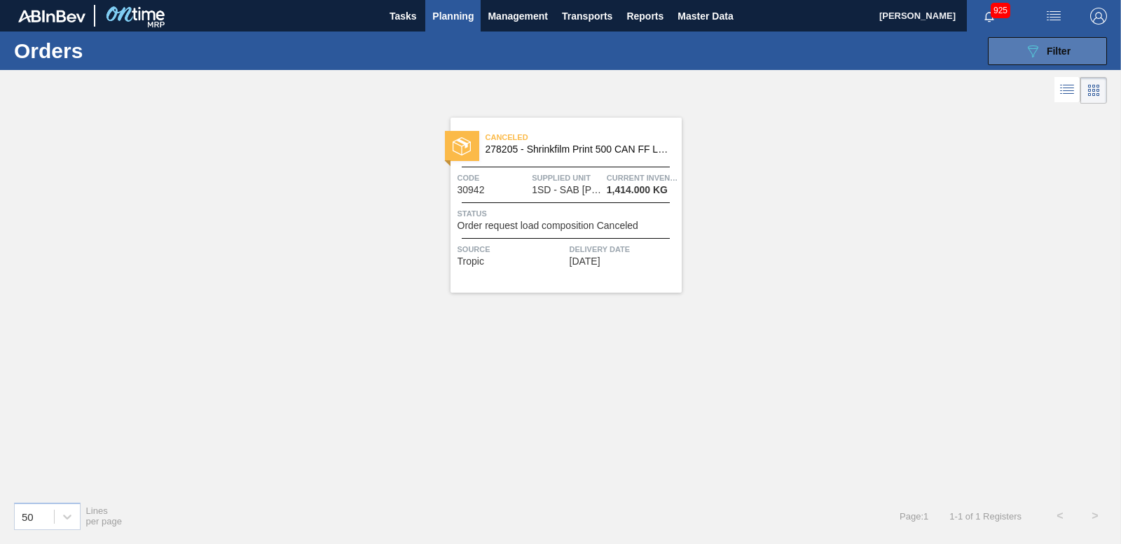
click at [1034, 53] on icon "089F7B8B-B2A5-4AFE-B5C0-19BA573D28AC" at bounding box center [1033, 51] width 17 height 17
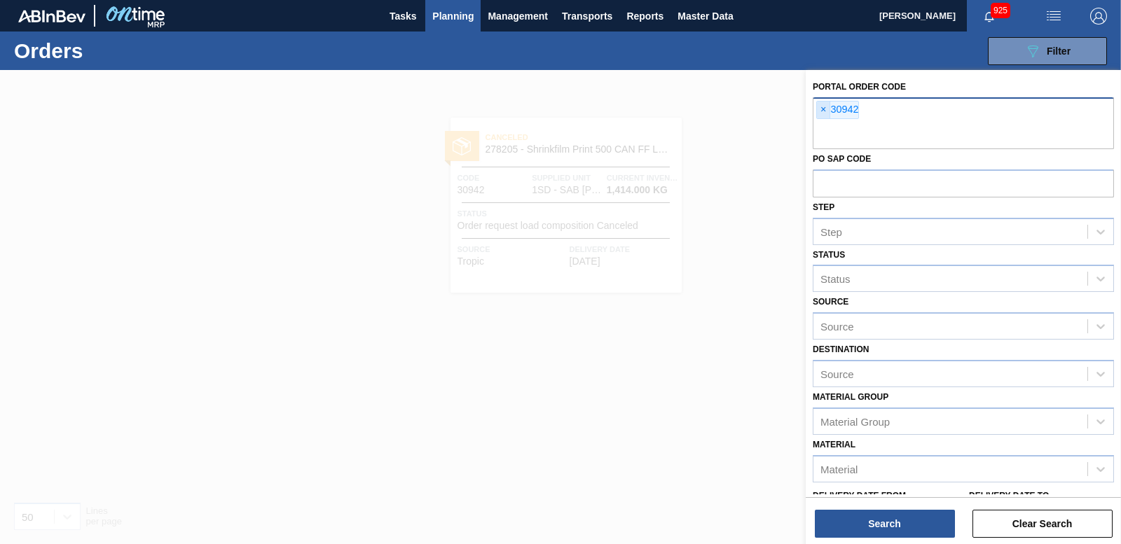
click at [821, 112] on span "×" at bounding box center [823, 110] width 13 height 17
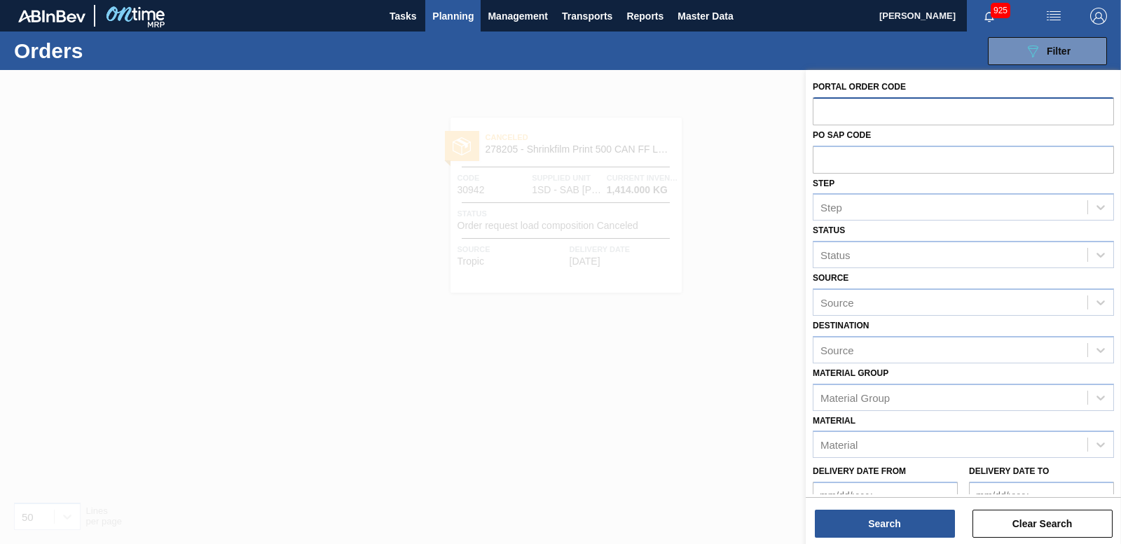
paste input "30944"
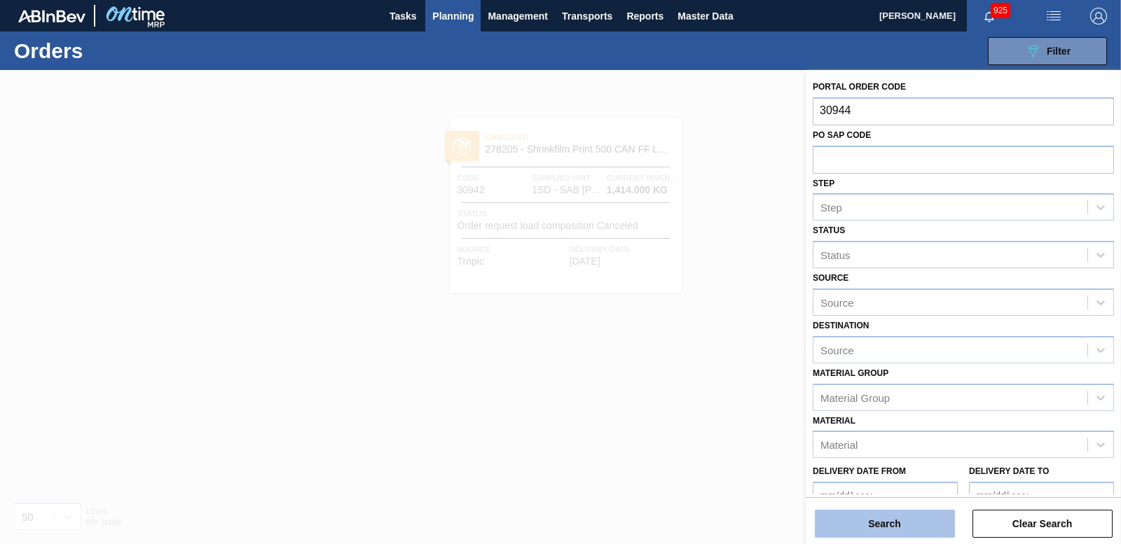
type input "30944"
click at [871, 513] on button "Search" at bounding box center [885, 524] width 140 height 28
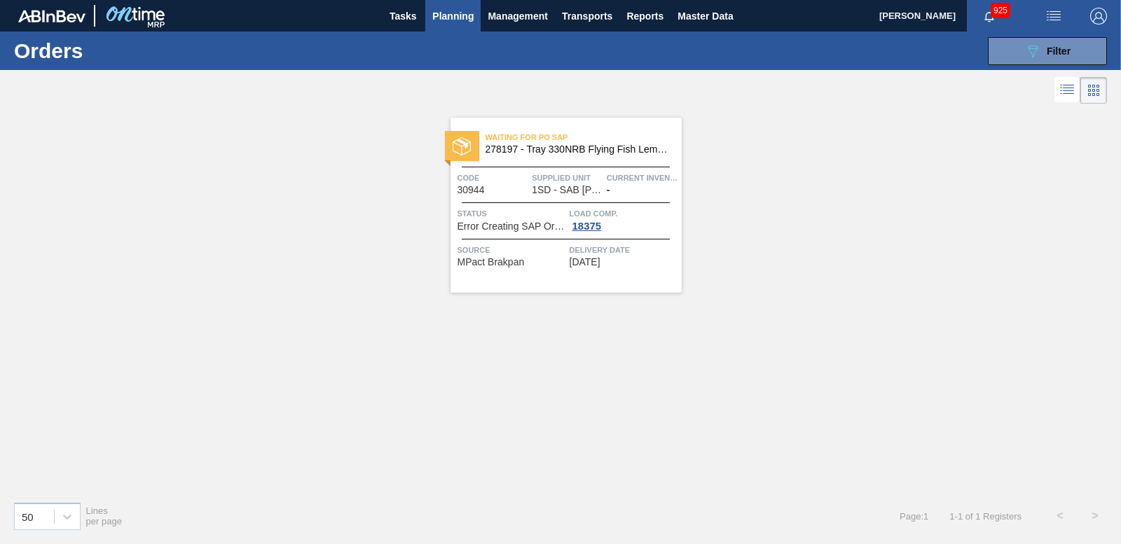
click at [473, 143] on div at bounding box center [462, 146] width 34 height 30
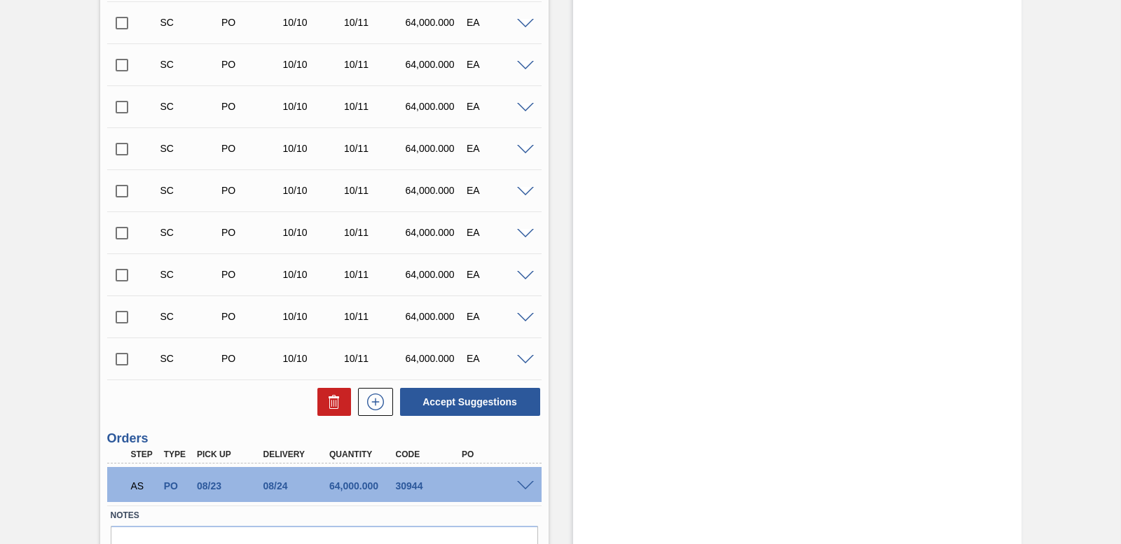
scroll to position [615, 0]
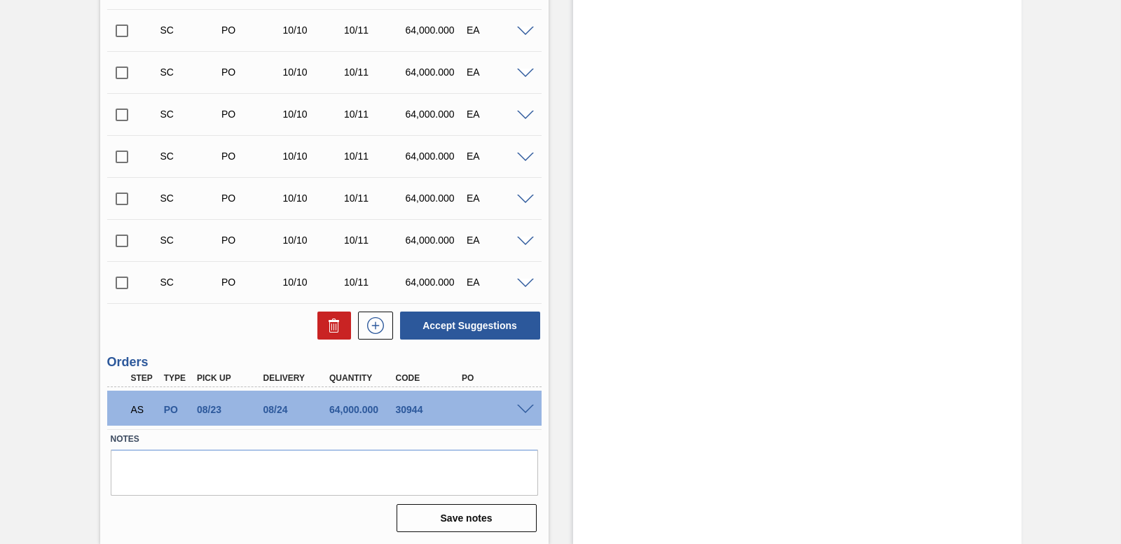
click at [521, 410] on span at bounding box center [525, 410] width 17 height 11
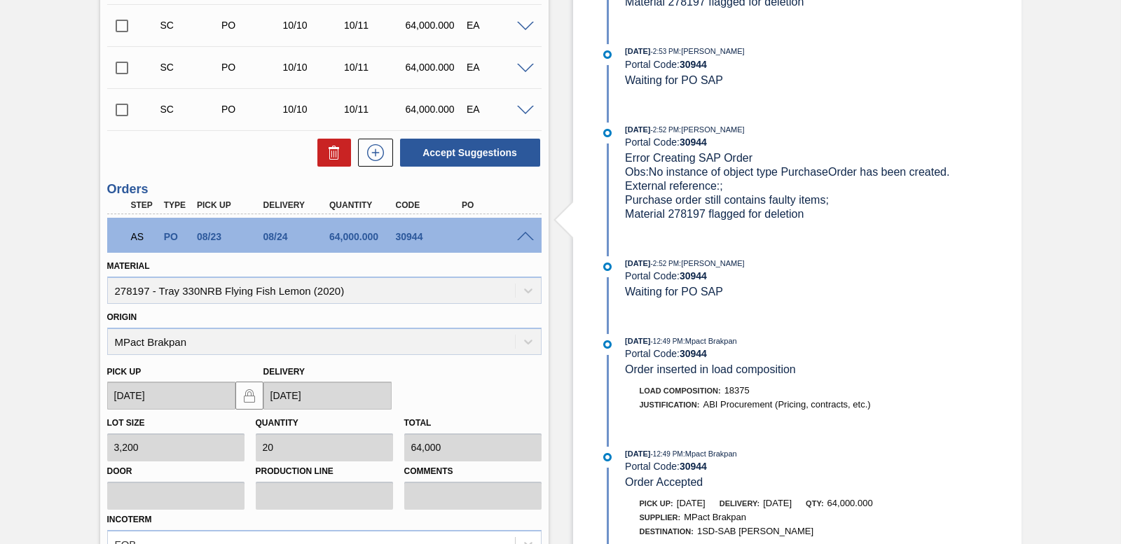
scroll to position [954, 0]
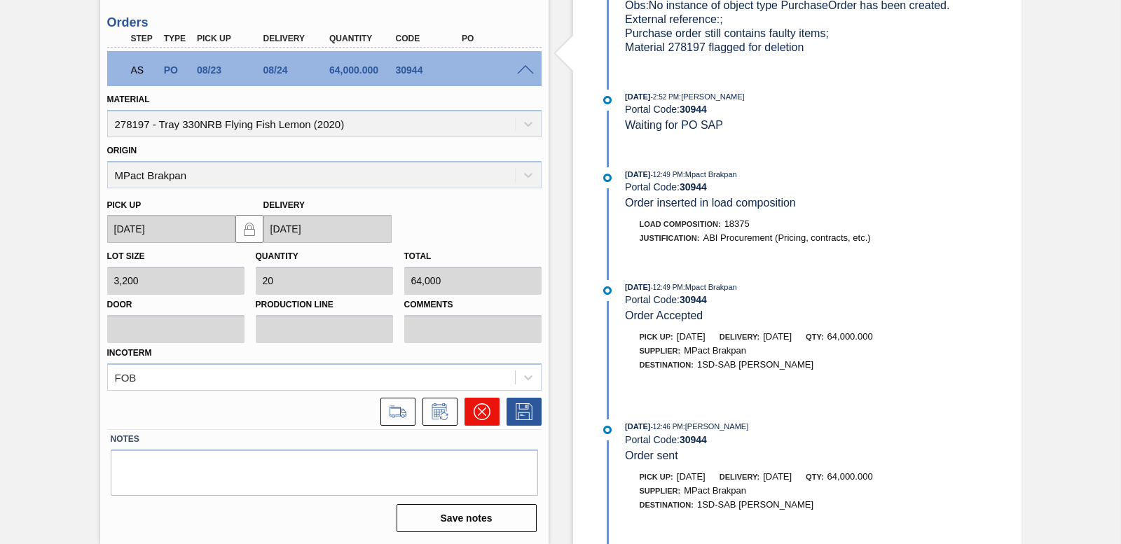
click at [477, 418] on icon at bounding box center [482, 412] width 17 height 17
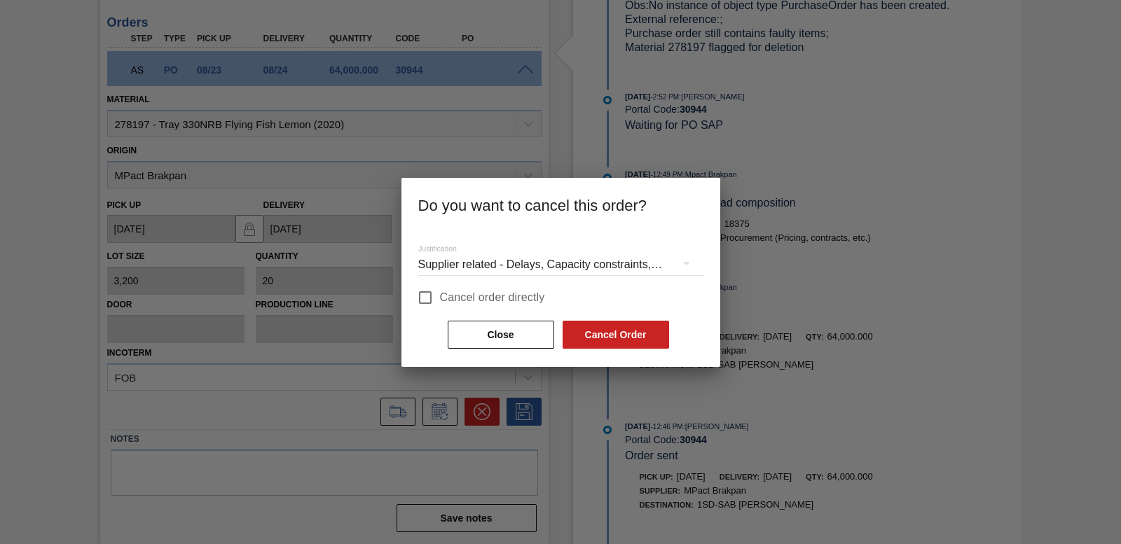
drag, startPoint x: 425, startPoint y: 295, endPoint x: 438, endPoint y: 296, distance: 13.3
click at [425, 296] on input "Cancel order directly" at bounding box center [425, 297] width 29 height 29
checkbox input "true"
click at [604, 328] on button "Cancel Order" at bounding box center [616, 335] width 107 height 28
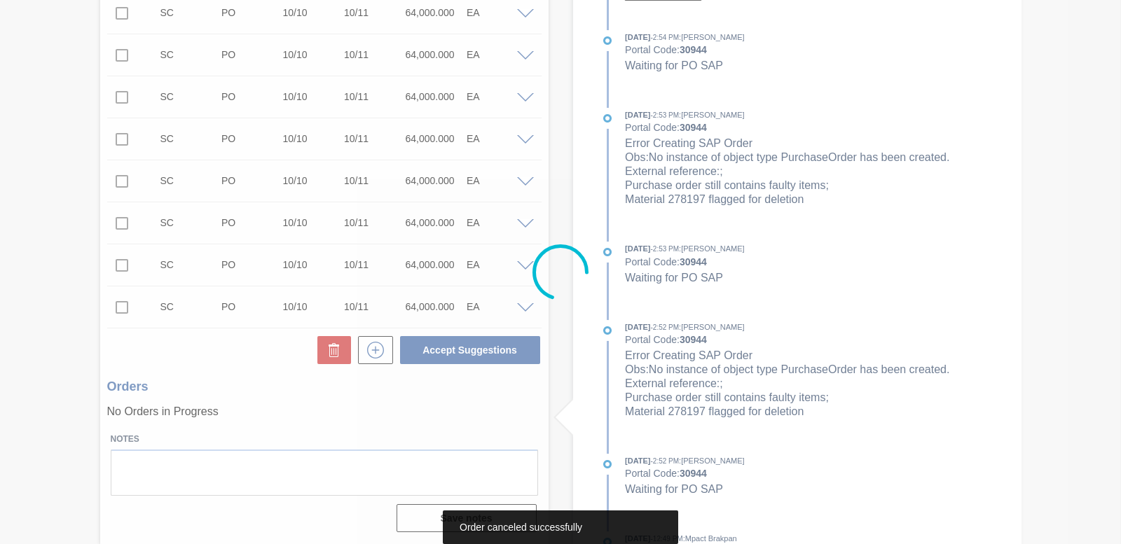
scroll to position [590, 0]
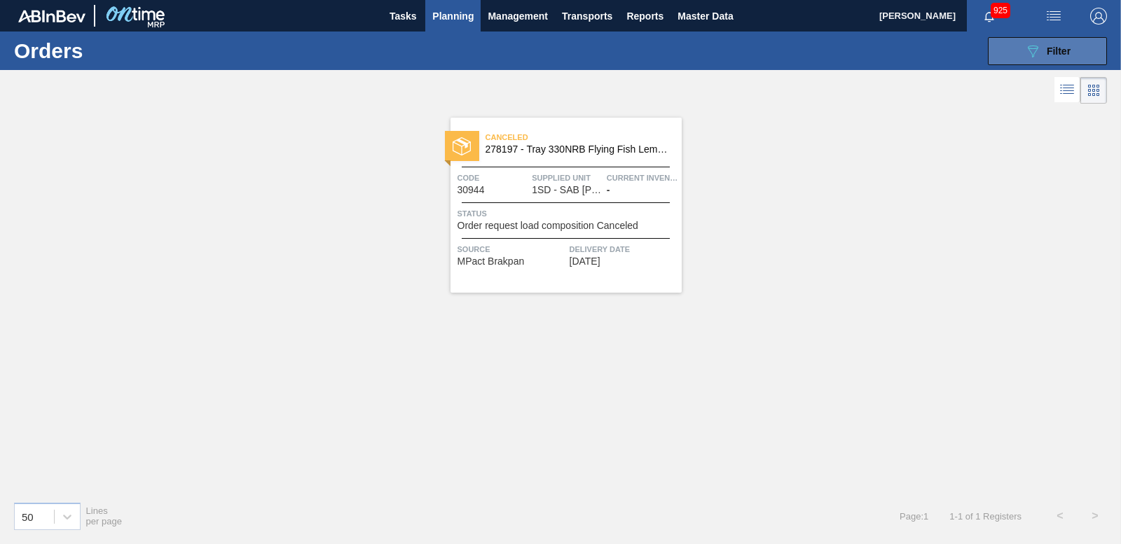
click at [1027, 51] on icon "089F7B8B-B2A5-4AFE-B5C0-19BA573D28AC" at bounding box center [1033, 51] width 17 height 17
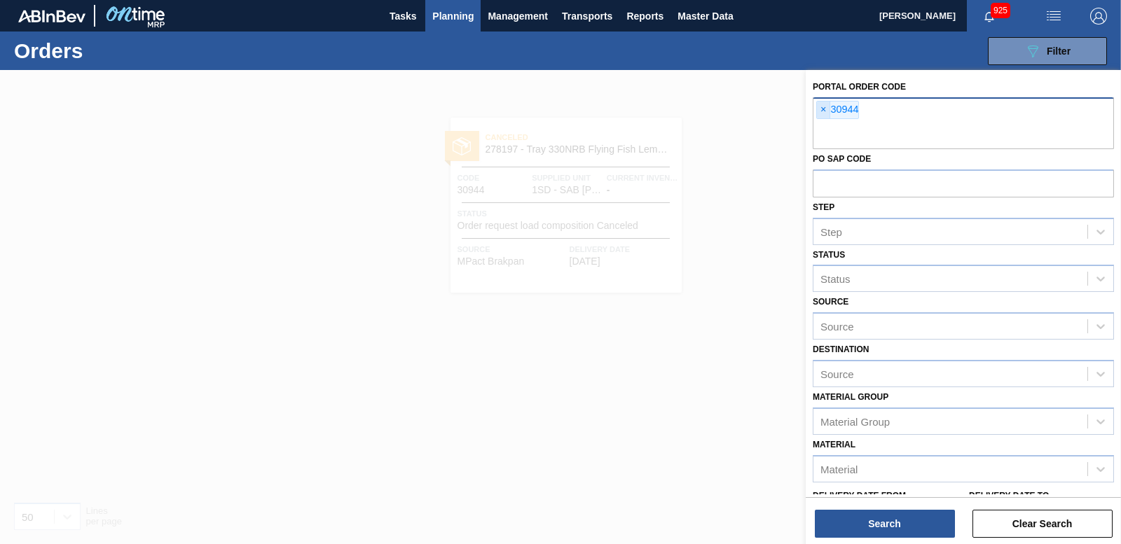
click at [818, 106] on span "×" at bounding box center [823, 110] width 13 height 17
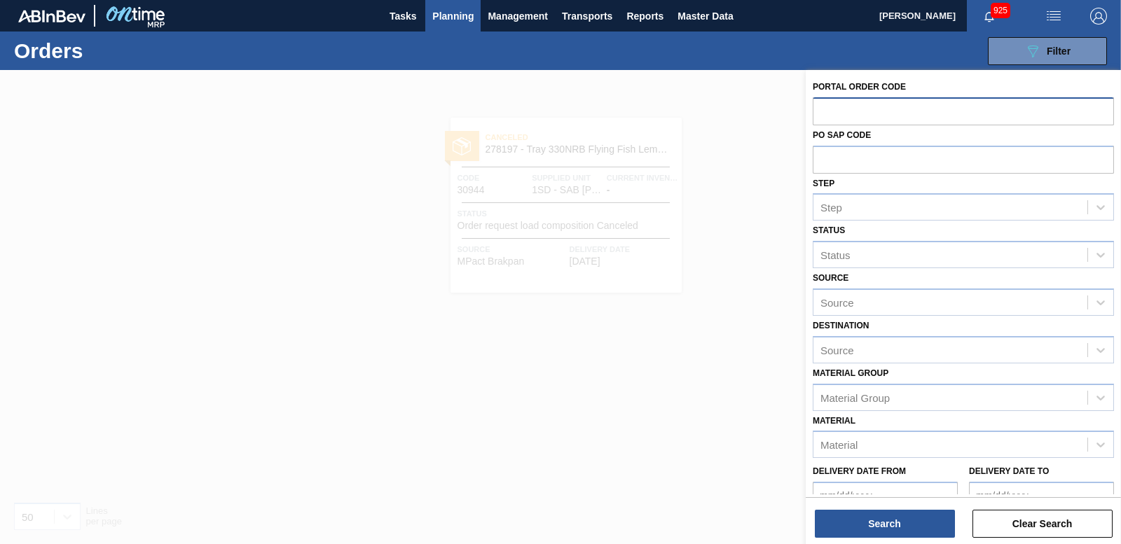
paste input "30976"
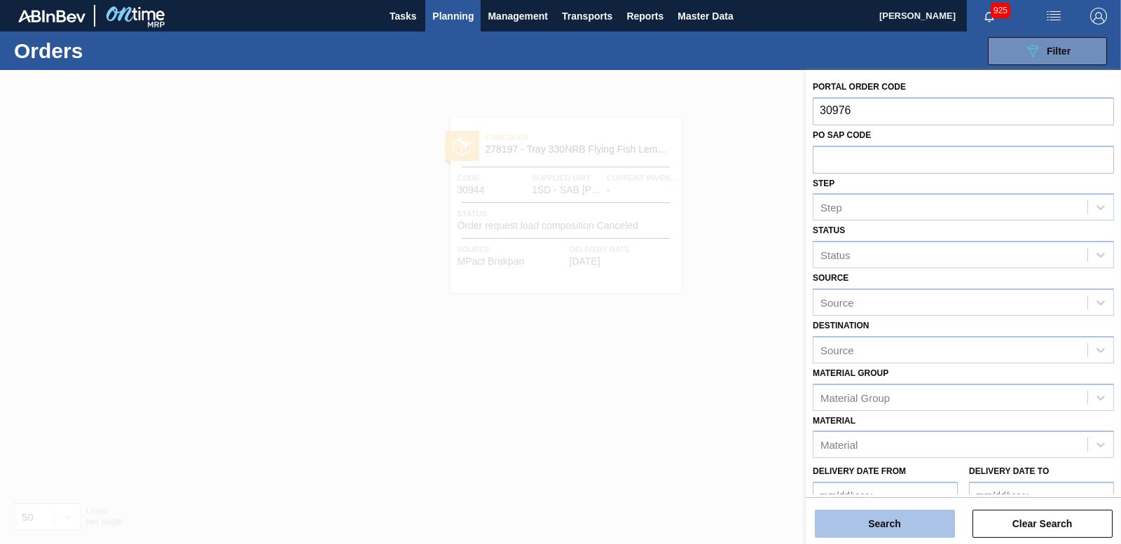
type input "30976"
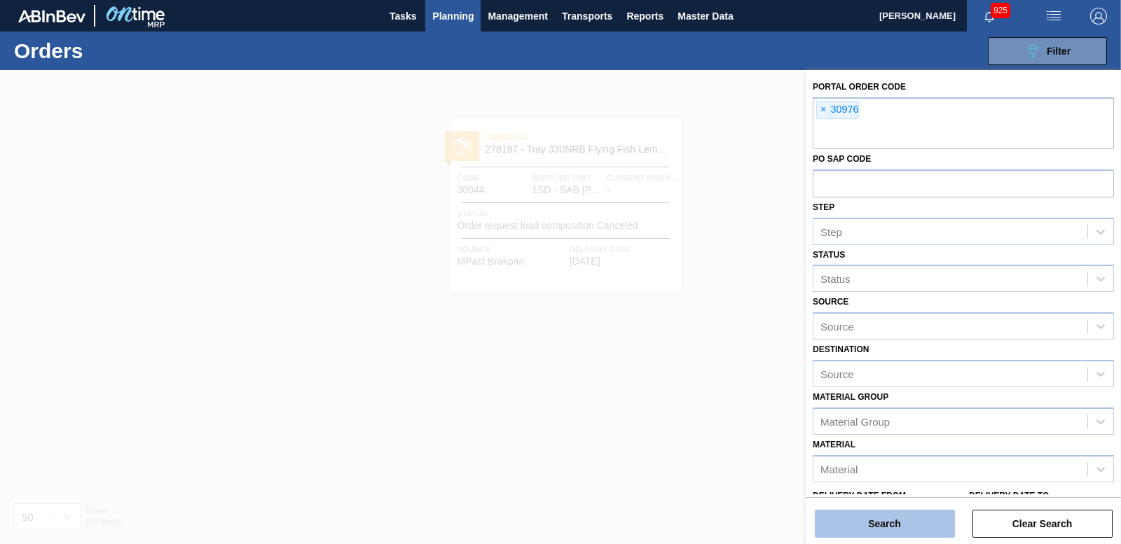
click at [880, 532] on button "Search" at bounding box center [885, 524] width 140 height 28
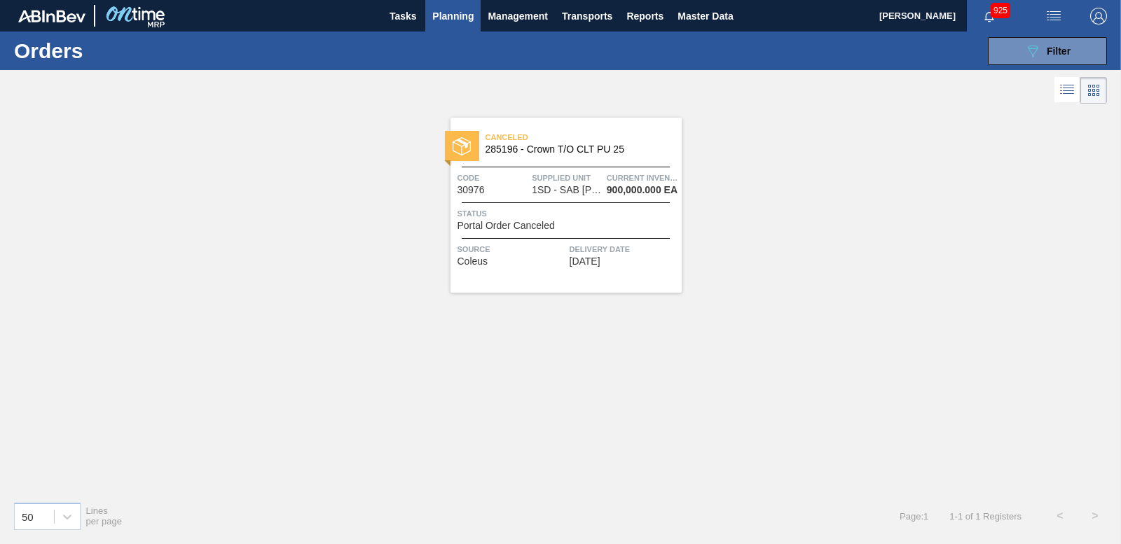
click at [470, 144] on img at bounding box center [462, 146] width 18 height 18
click at [1041, 57] on div "089F7B8B-B2A5-4AFE-B5C0-19BA573D28AC Filter" at bounding box center [1048, 51] width 46 height 17
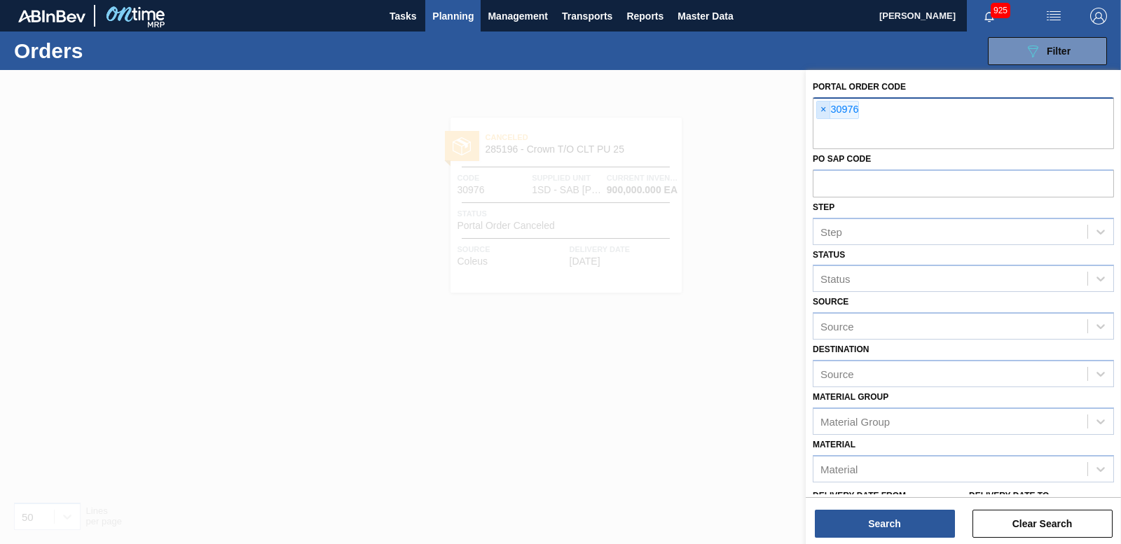
click at [818, 104] on span "×" at bounding box center [823, 110] width 13 height 17
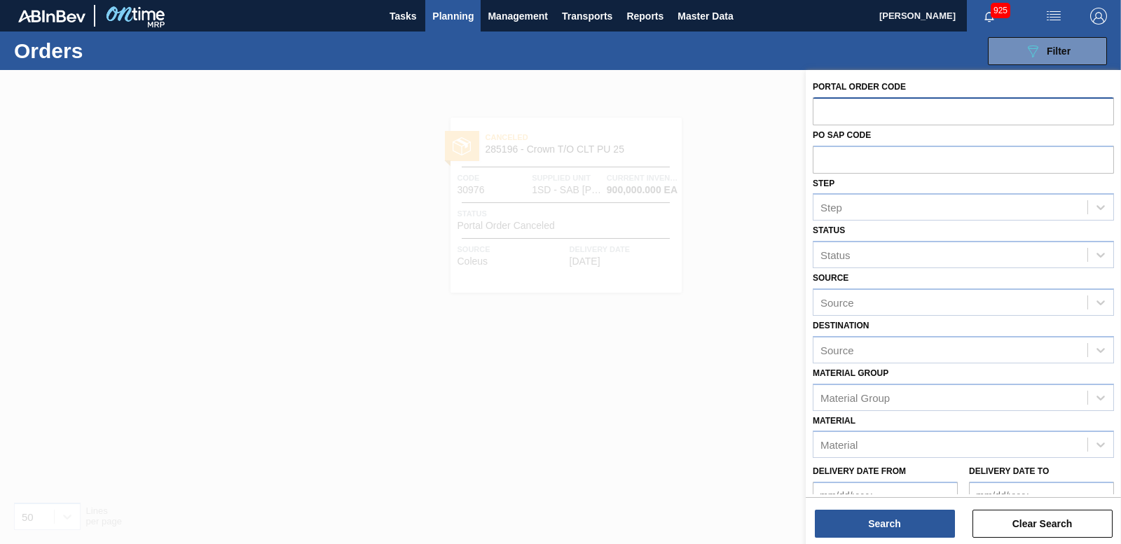
paste input "30990"
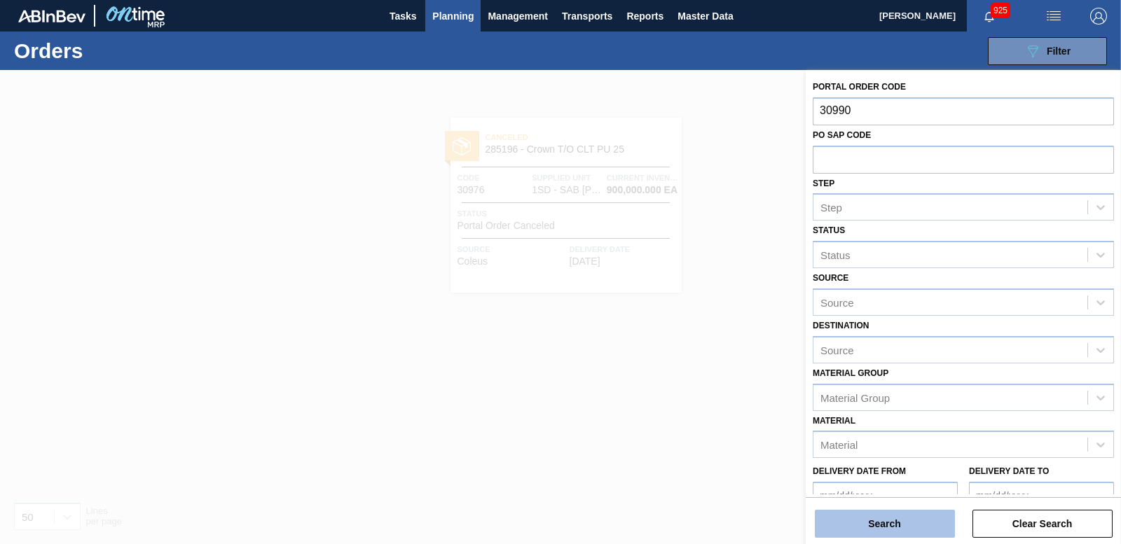
type input "30990"
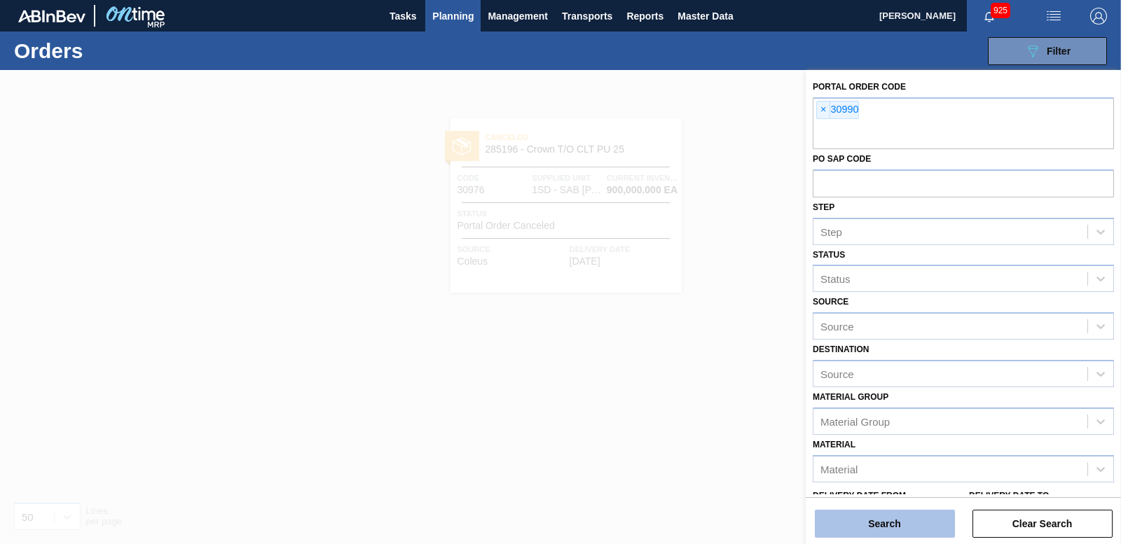
click at [882, 516] on button "Search" at bounding box center [885, 524] width 140 height 28
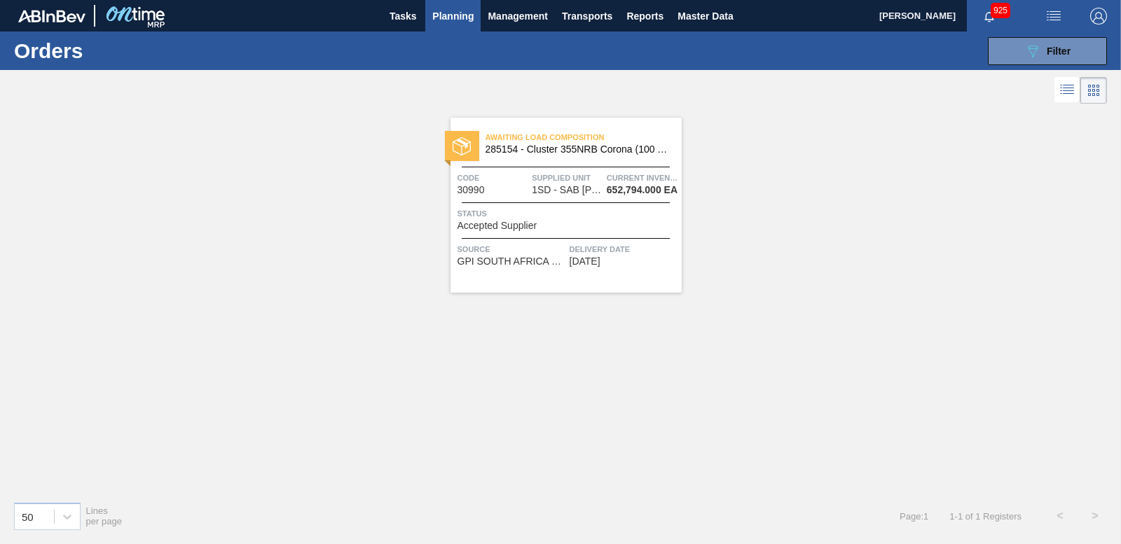
click at [472, 157] on div at bounding box center [462, 146] width 34 height 30
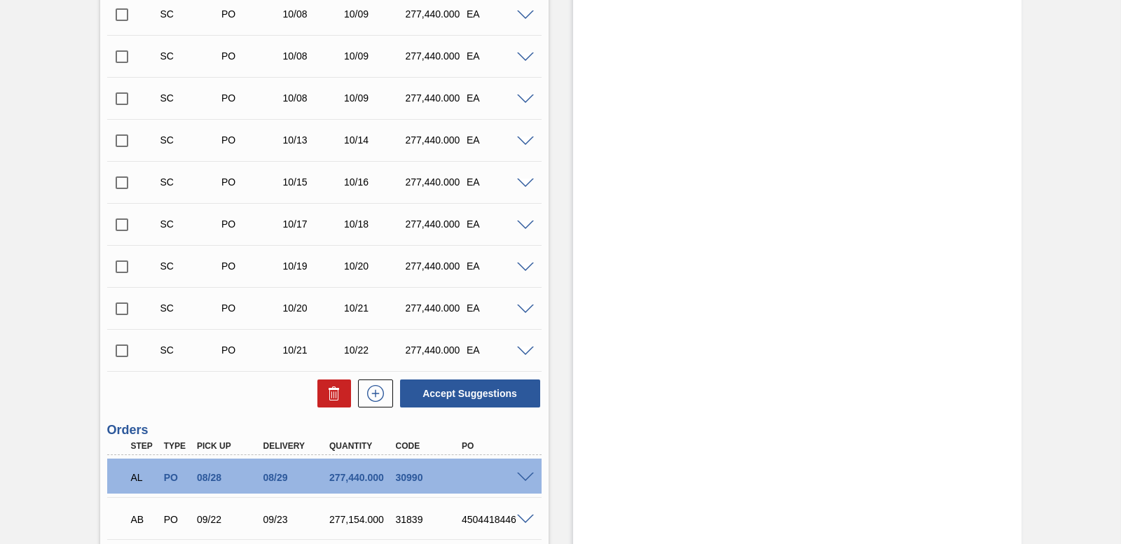
scroll to position [561, 0]
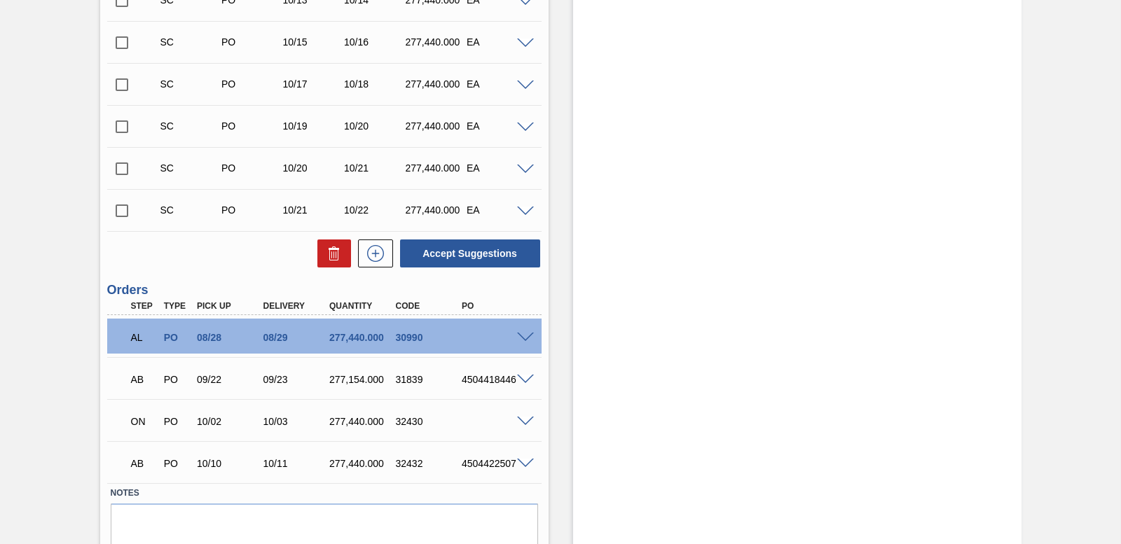
click at [527, 336] on span at bounding box center [525, 338] width 17 height 11
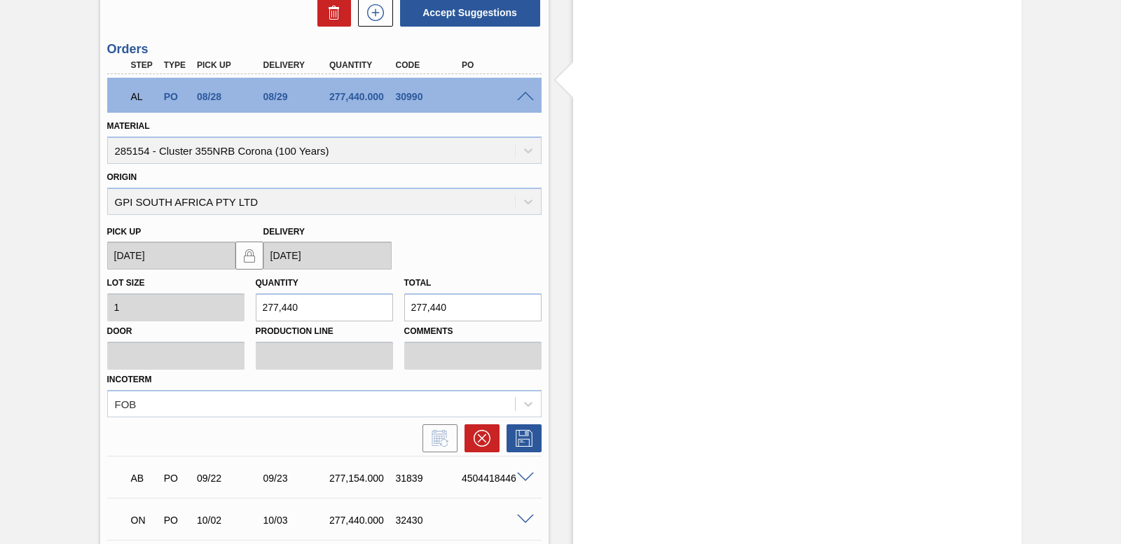
scroll to position [954, 0]
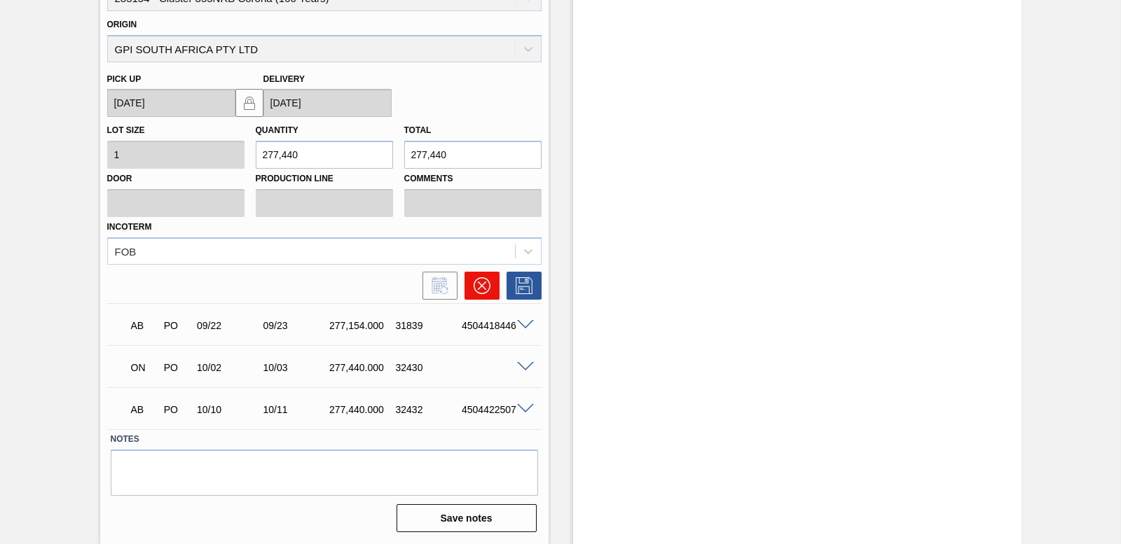
click at [484, 284] on icon at bounding box center [482, 286] width 17 height 17
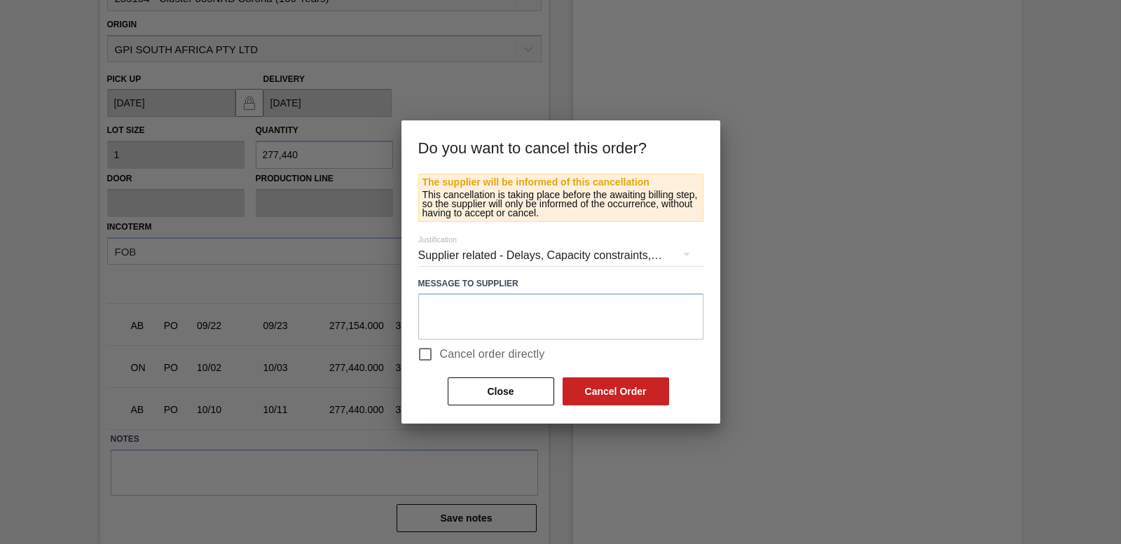
click at [421, 354] on input "Cancel order directly" at bounding box center [425, 354] width 29 height 29
checkbox input "true"
click at [622, 389] on button "Cancel Order" at bounding box center [616, 392] width 107 height 28
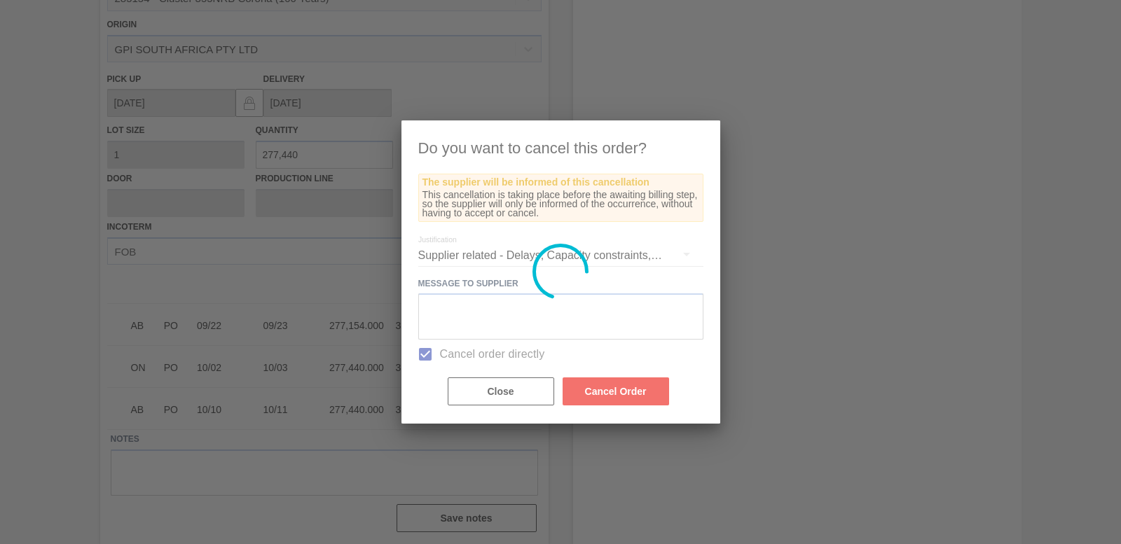
scroll to position [573, 0]
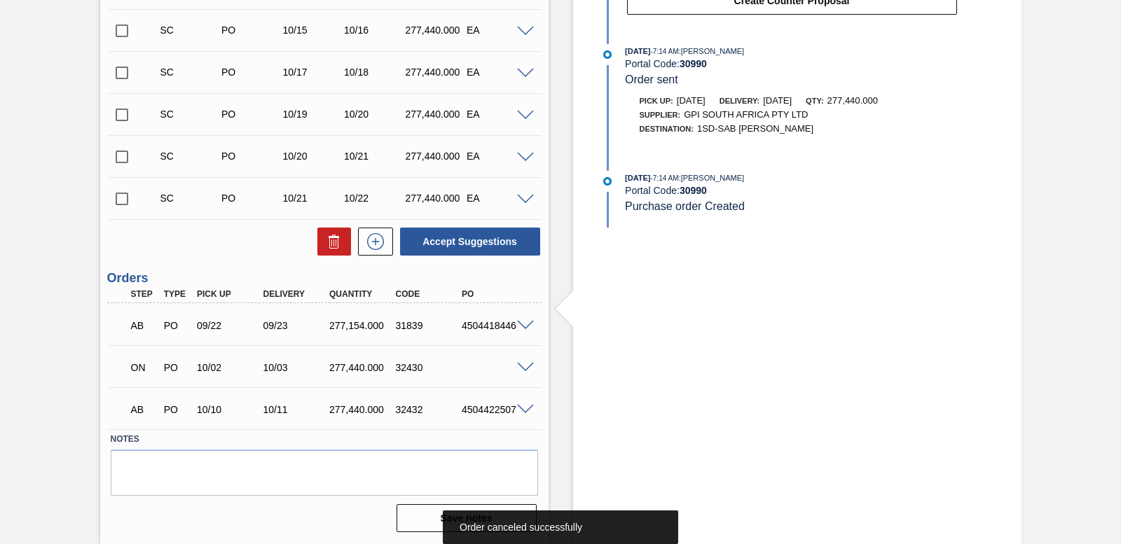
click at [527, 364] on span at bounding box center [525, 368] width 17 height 11
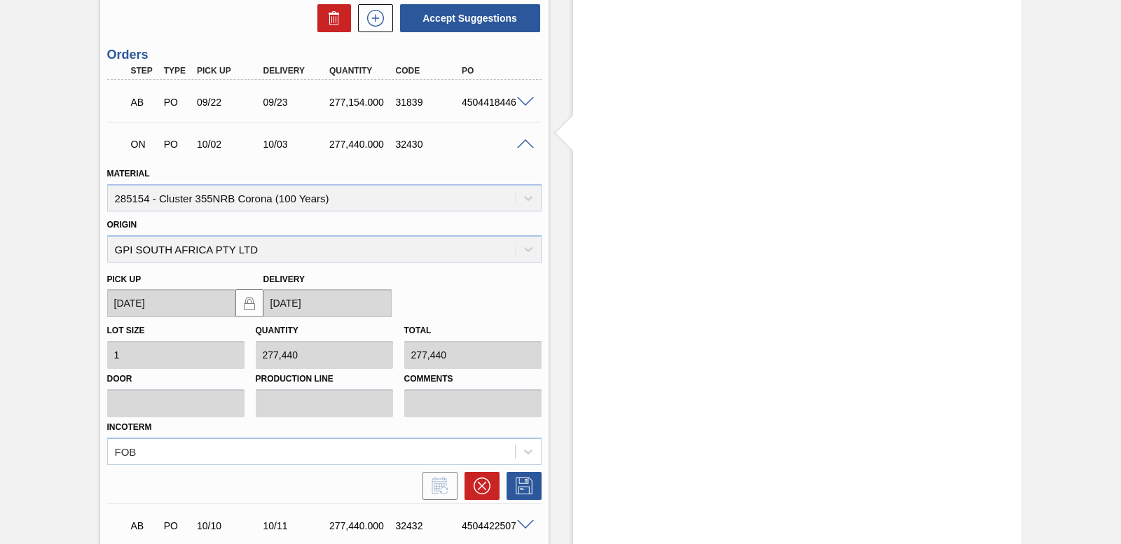
scroll to position [912, 0]
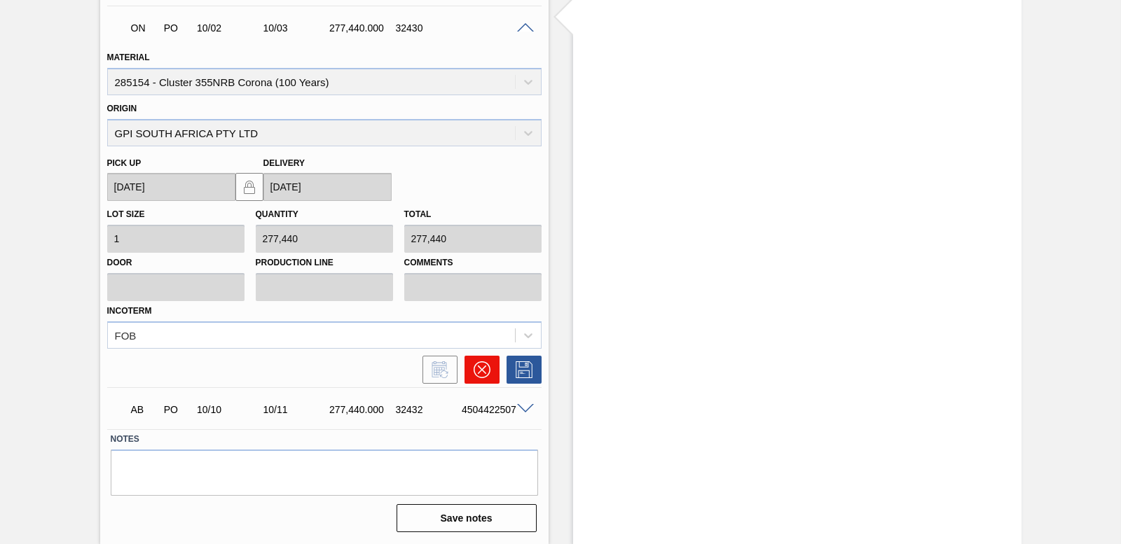
click at [477, 371] on icon at bounding box center [482, 370] width 17 height 17
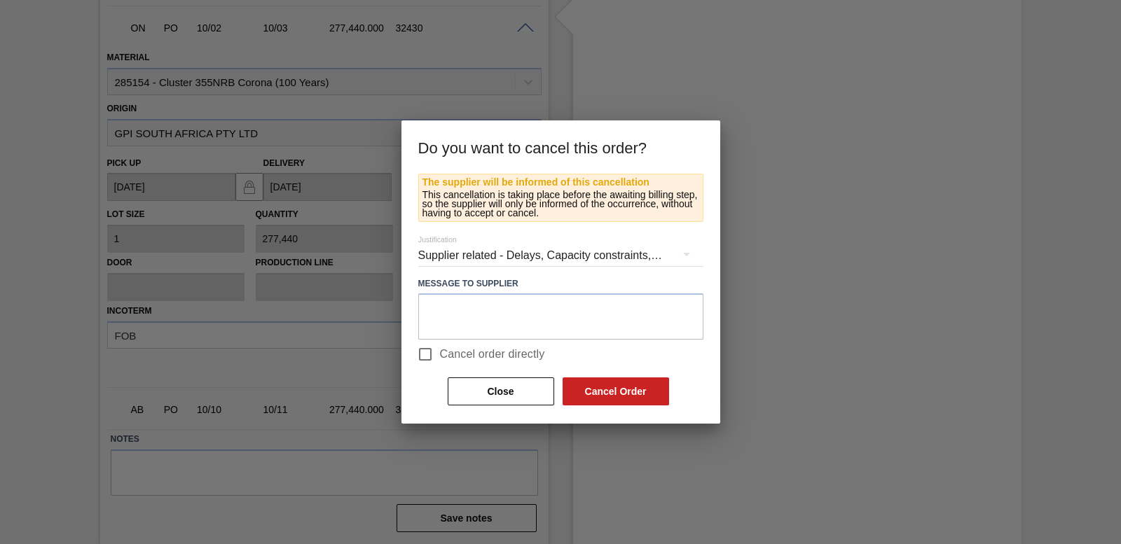
click at [429, 348] on input "Cancel order directly" at bounding box center [425, 354] width 29 height 29
checkbox input "true"
click at [629, 392] on button "Cancel Order" at bounding box center [616, 392] width 107 height 28
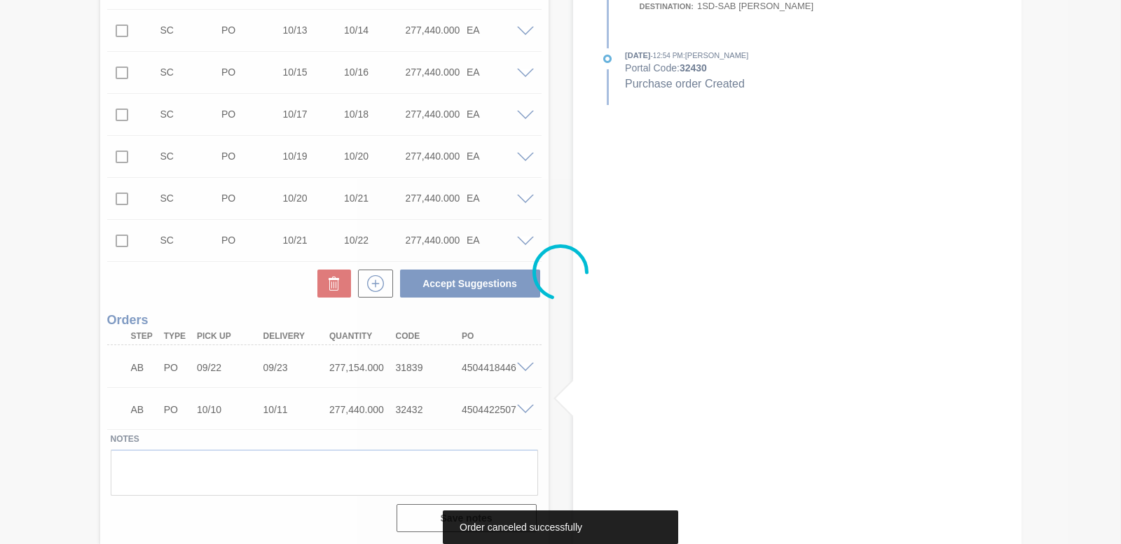
scroll to position [530, 0]
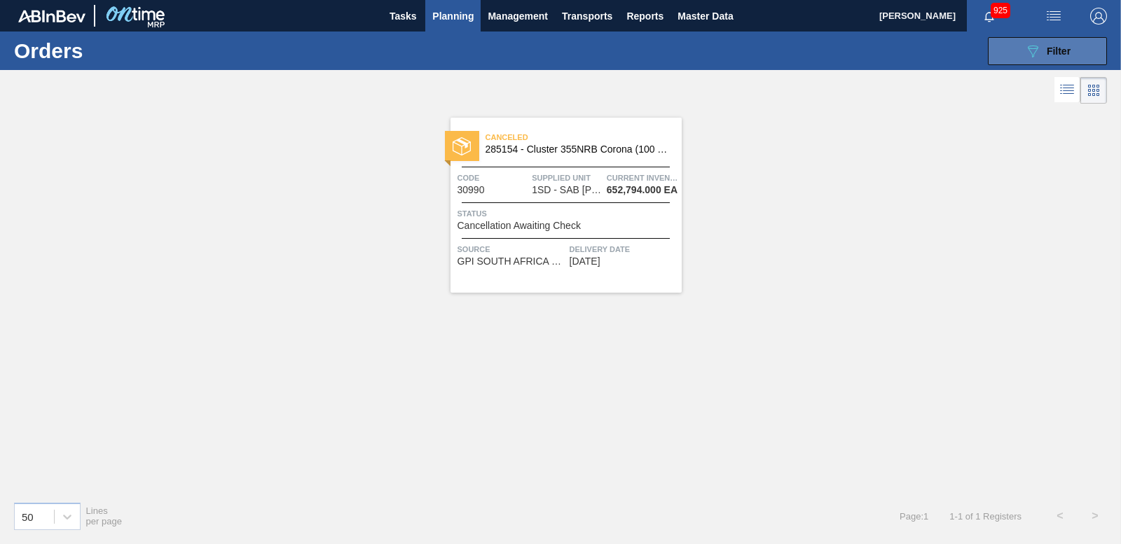
click at [1052, 46] on span "Filter" at bounding box center [1059, 51] width 24 height 11
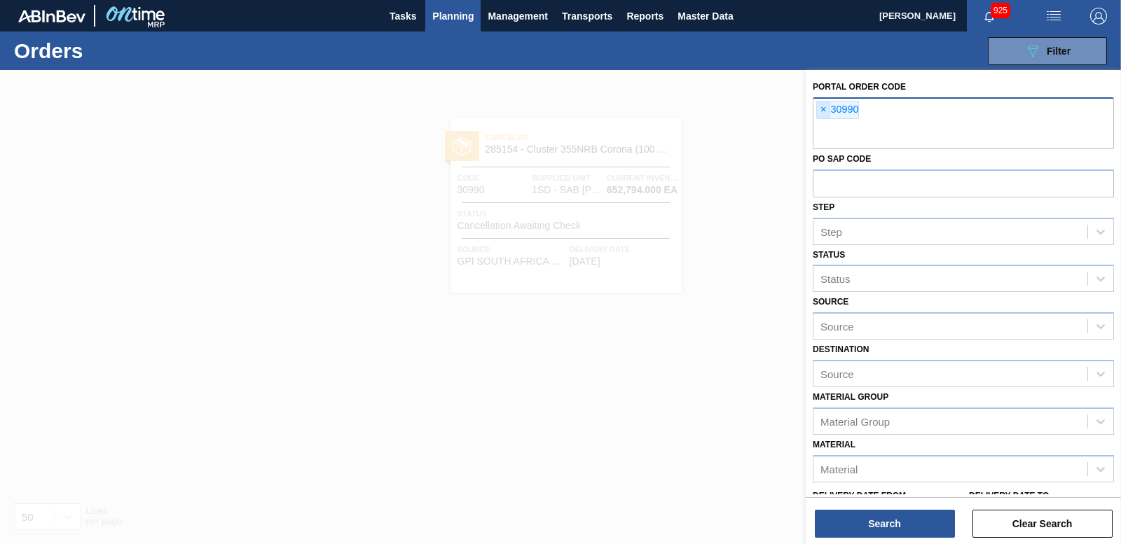
click at [823, 109] on span "×" at bounding box center [823, 110] width 13 height 17
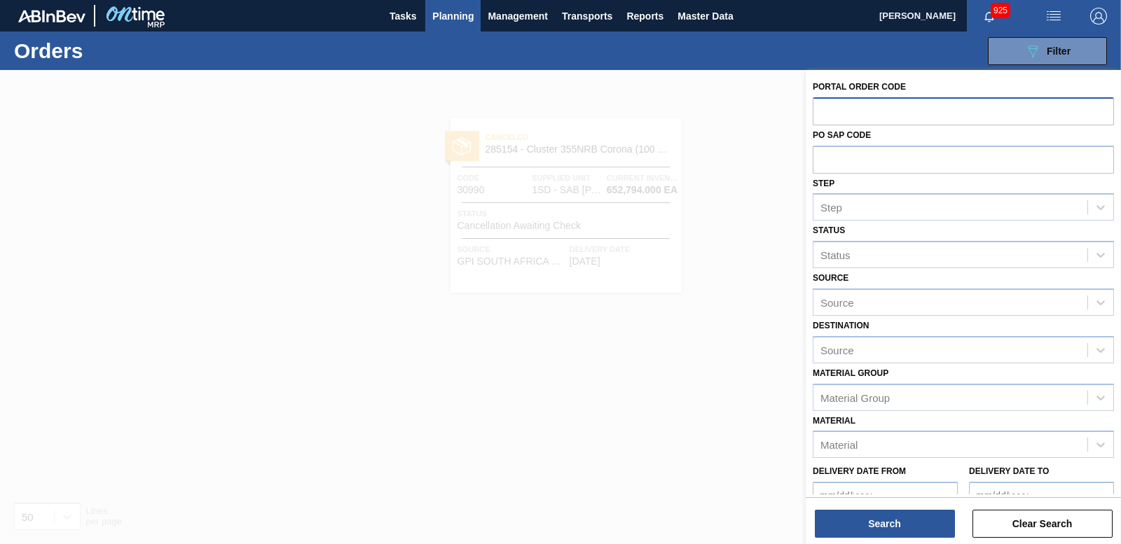
paste input "31001"
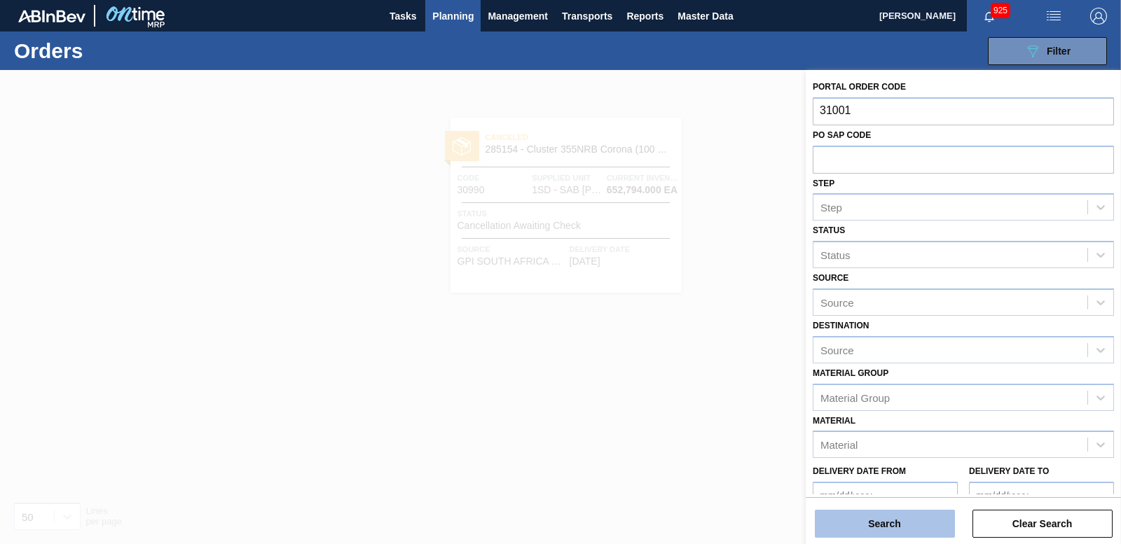
type input "31001"
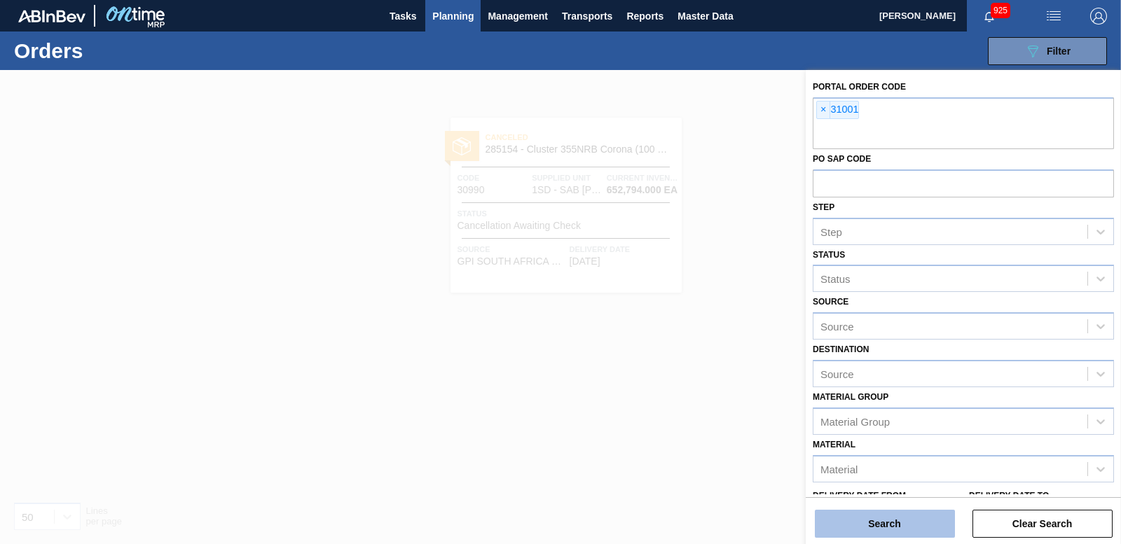
click at [853, 533] on button "Search" at bounding box center [885, 524] width 140 height 28
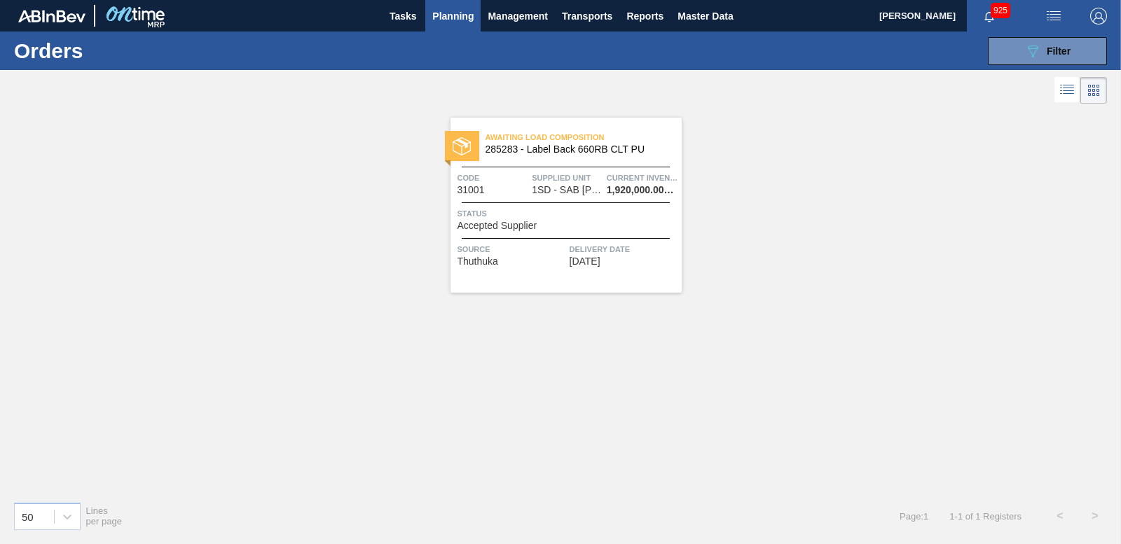
click at [464, 139] on img at bounding box center [462, 146] width 18 height 18
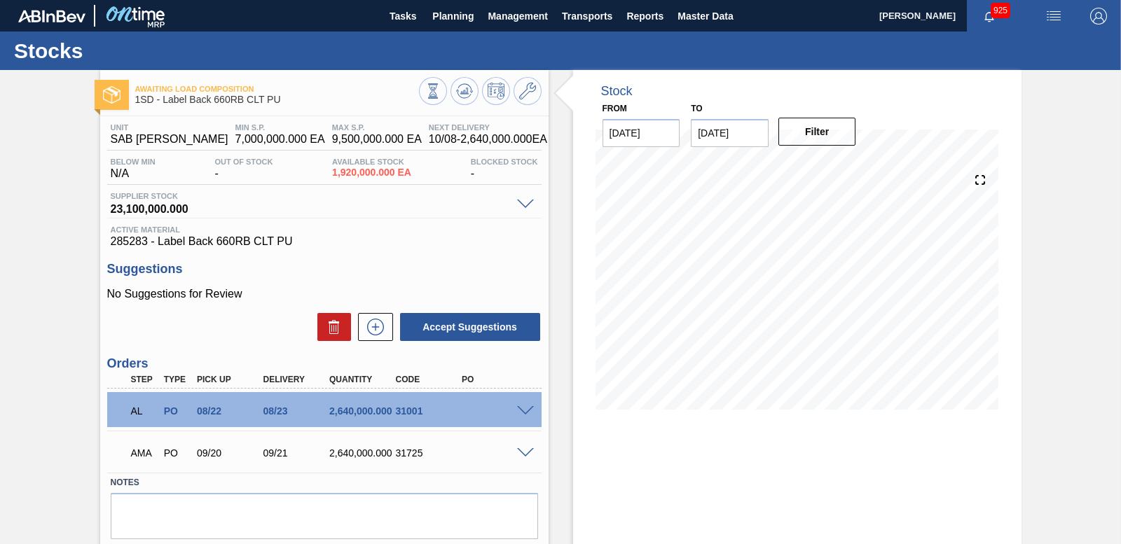
click at [526, 409] on span at bounding box center [525, 411] width 17 height 11
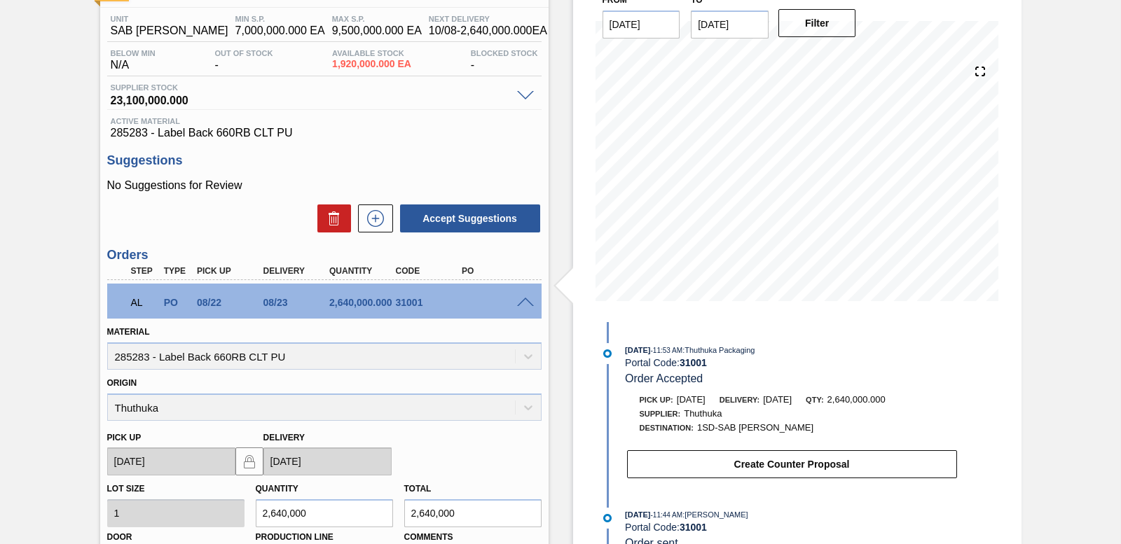
scroll to position [350, 0]
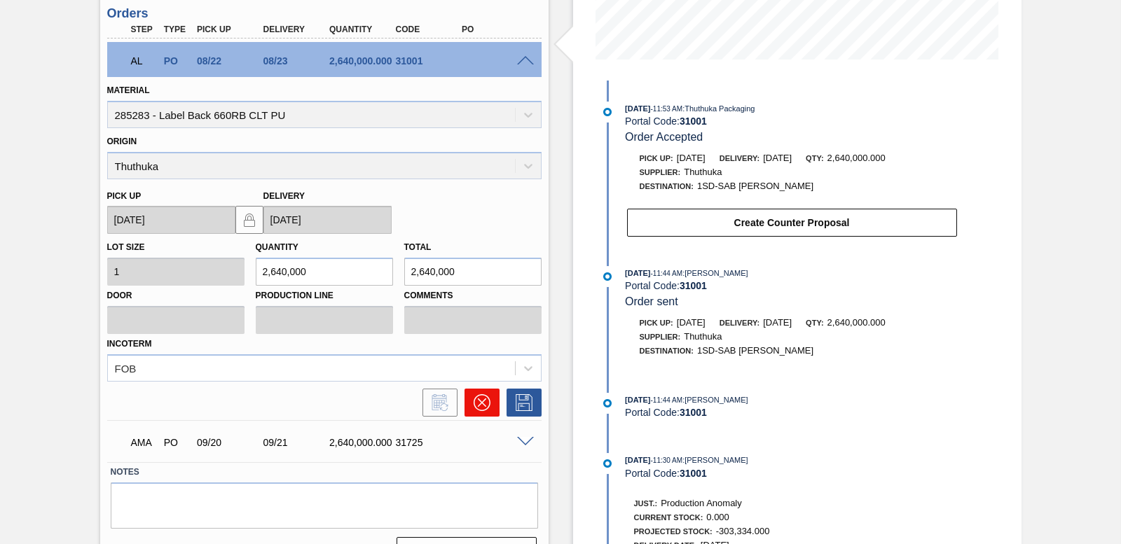
click at [486, 408] on icon at bounding box center [482, 403] width 17 height 17
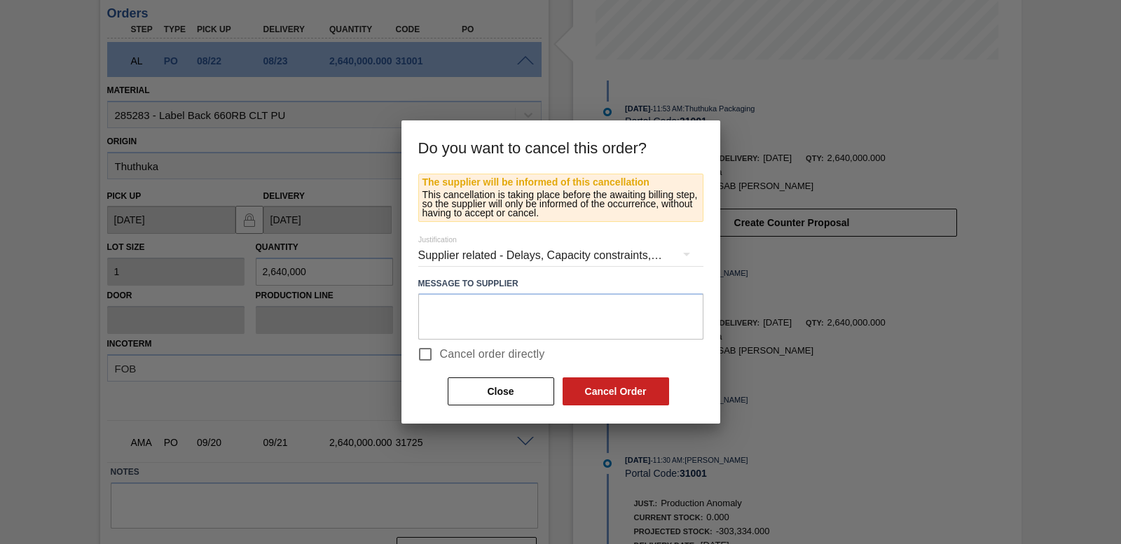
click at [426, 352] on input "Cancel order directly" at bounding box center [425, 354] width 29 height 29
checkbox input "true"
click at [627, 397] on button "Cancel Order" at bounding box center [616, 392] width 107 height 28
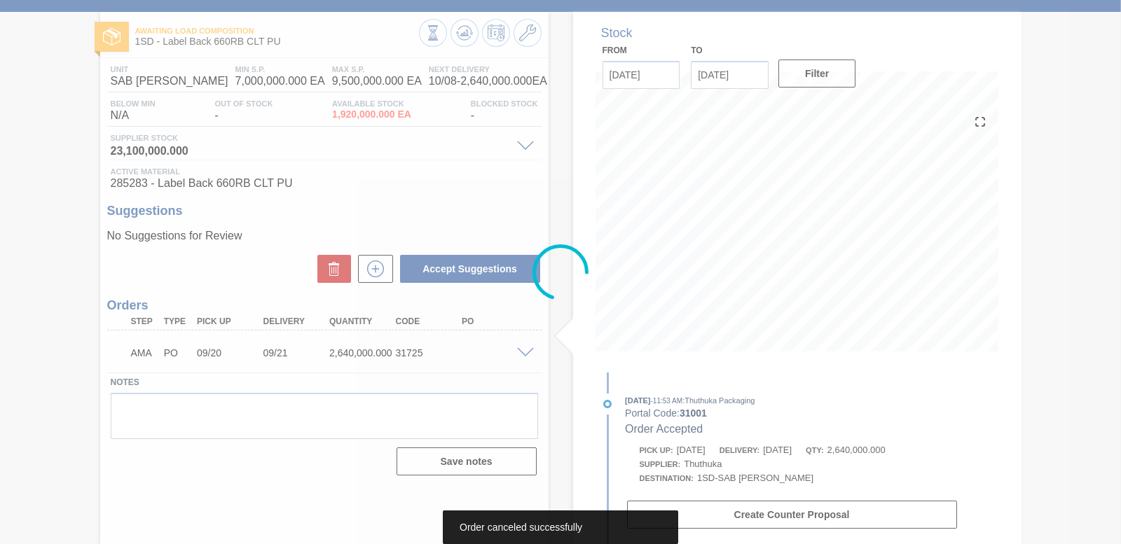
scroll to position [58, 0]
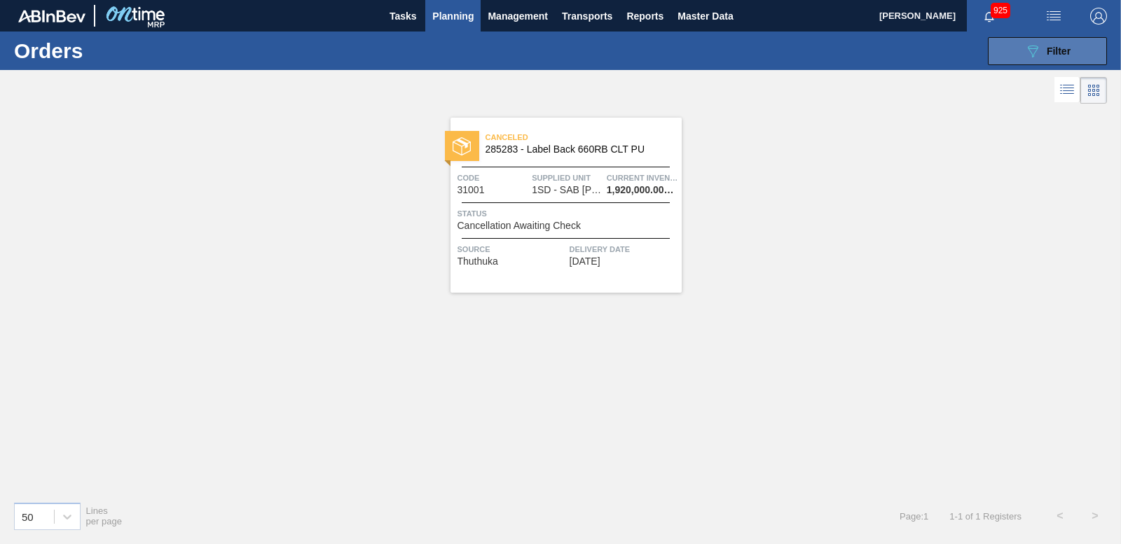
click at [1075, 55] on button "089F7B8B-B2A5-4AFE-B5C0-19BA573D28AC Filter" at bounding box center [1047, 51] width 119 height 28
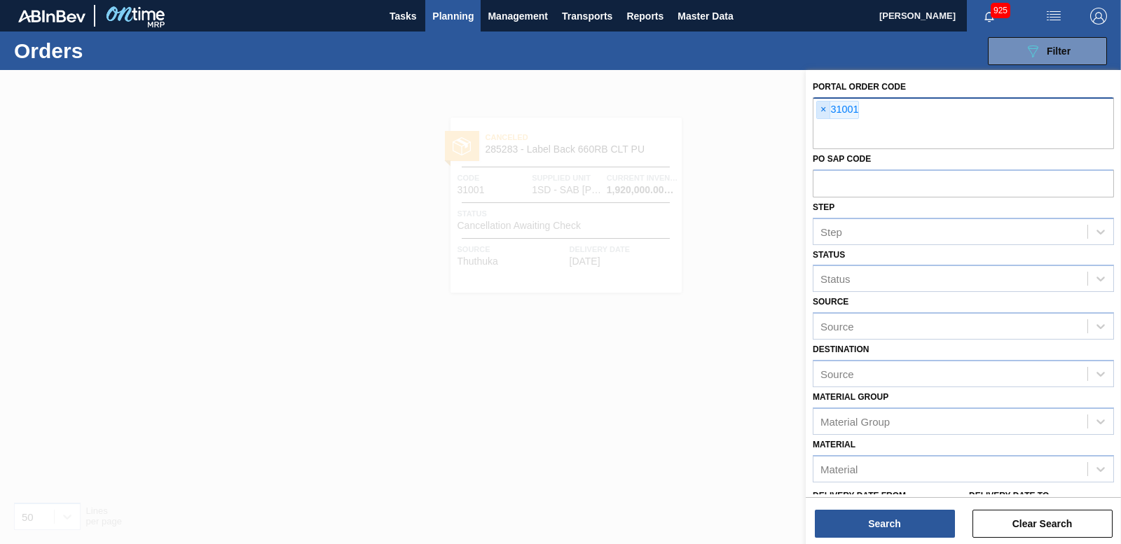
click at [826, 110] on span "×" at bounding box center [823, 110] width 13 height 17
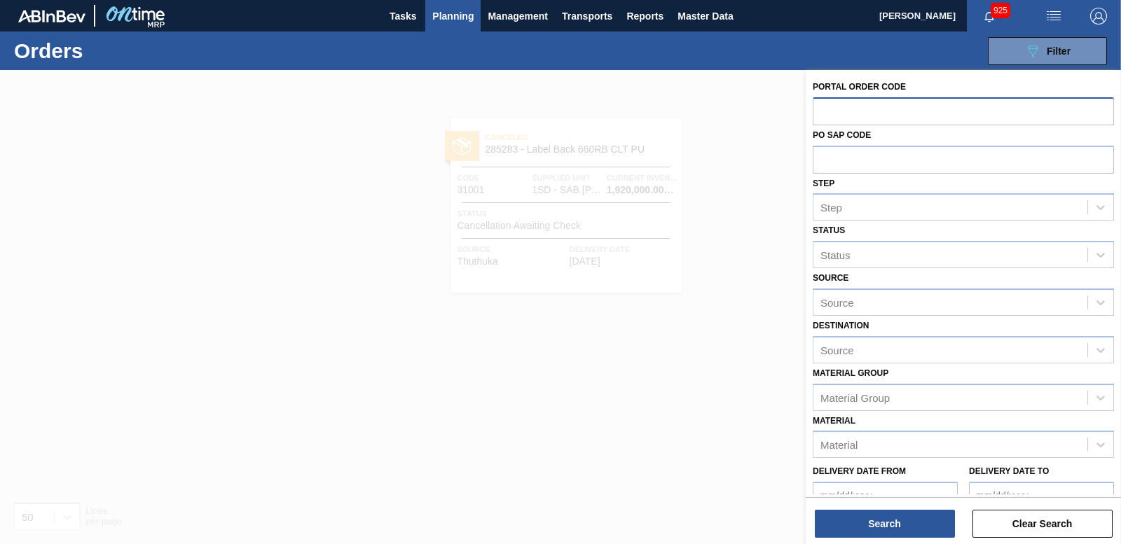
paste input "31002"
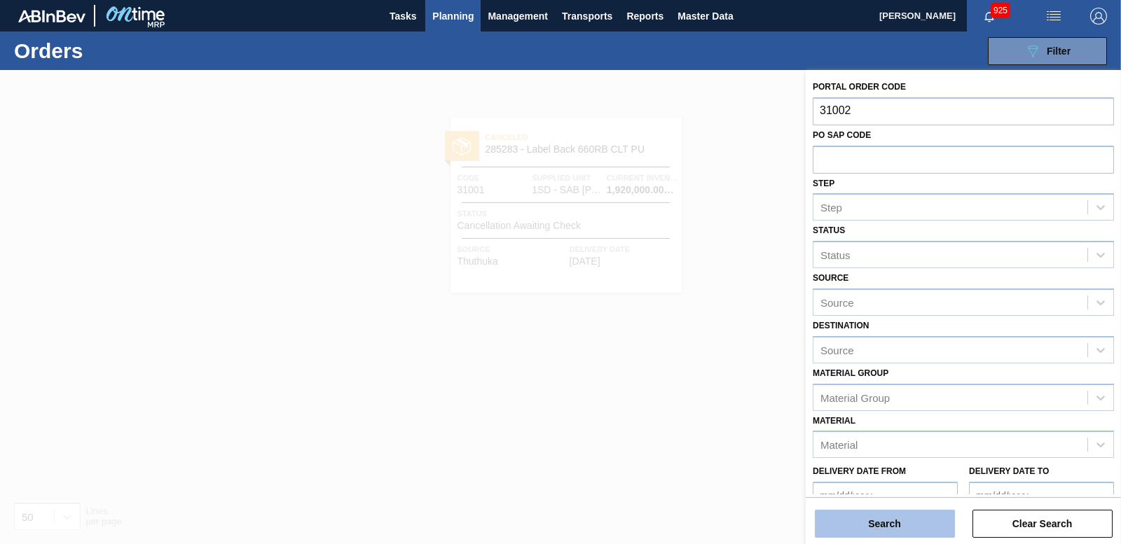
type input "31002"
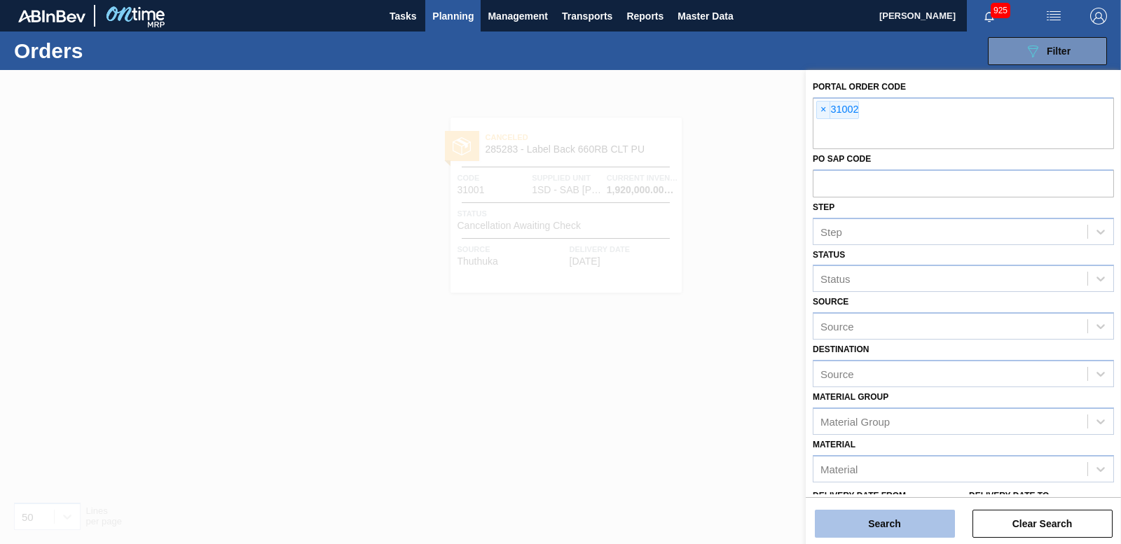
click at [877, 532] on button "Search" at bounding box center [885, 524] width 140 height 28
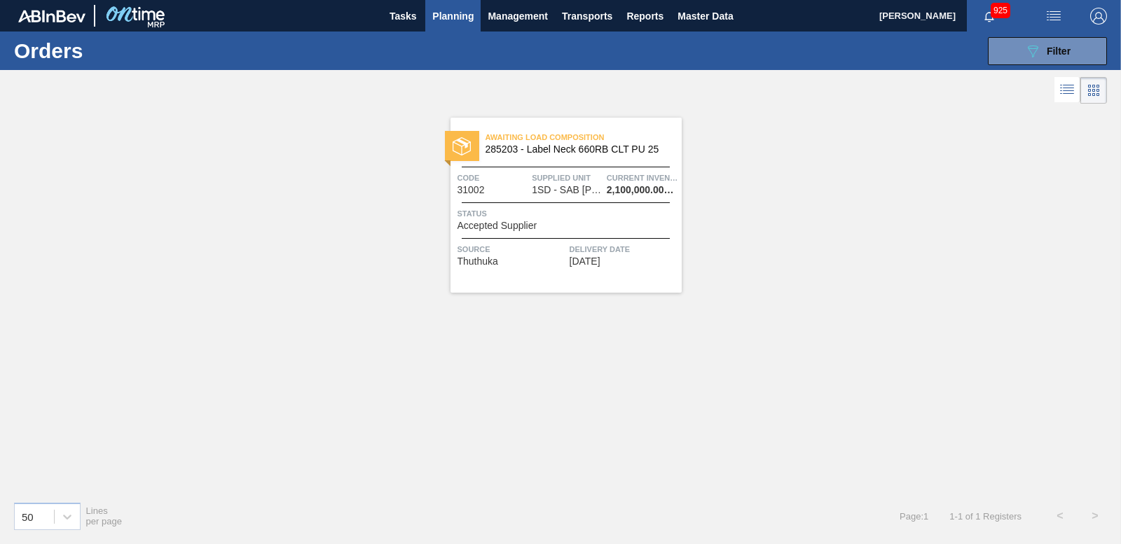
click at [465, 140] on img at bounding box center [462, 146] width 18 height 18
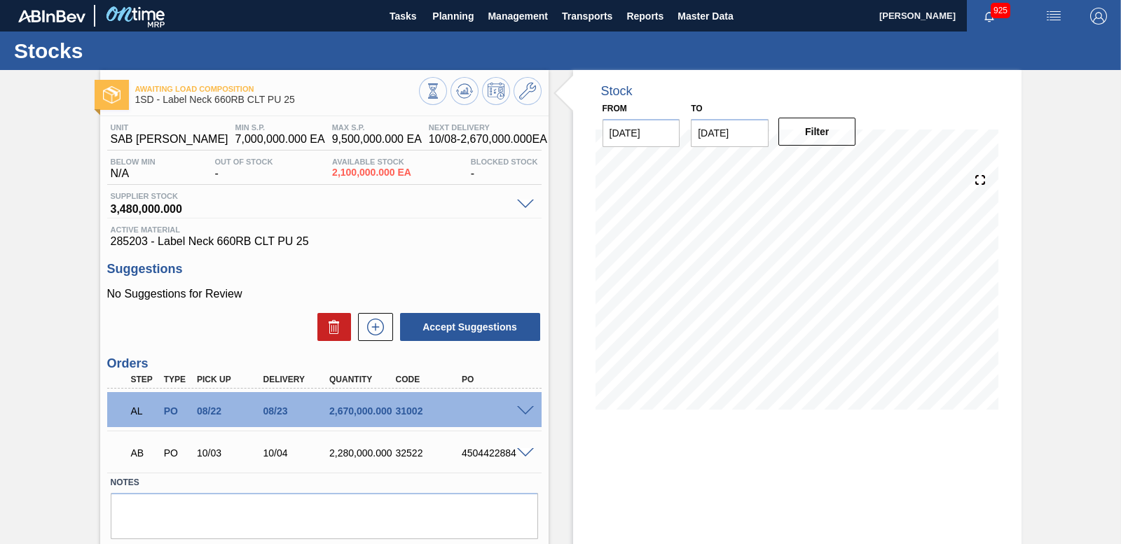
click at [526, 411] on span at bounding box center [525, 411] width 17 height 11
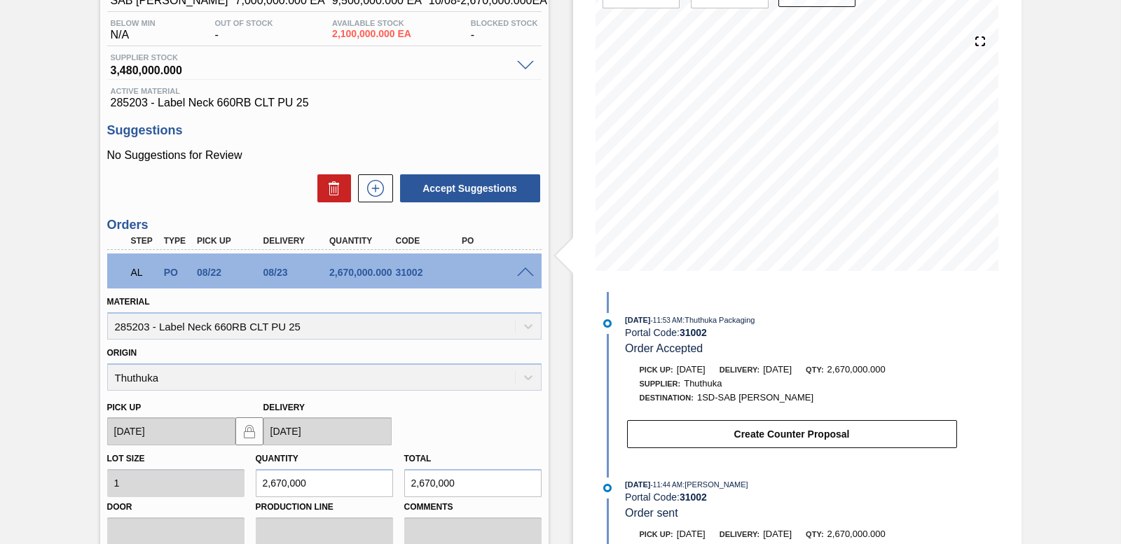
scroll to position [350, 0]
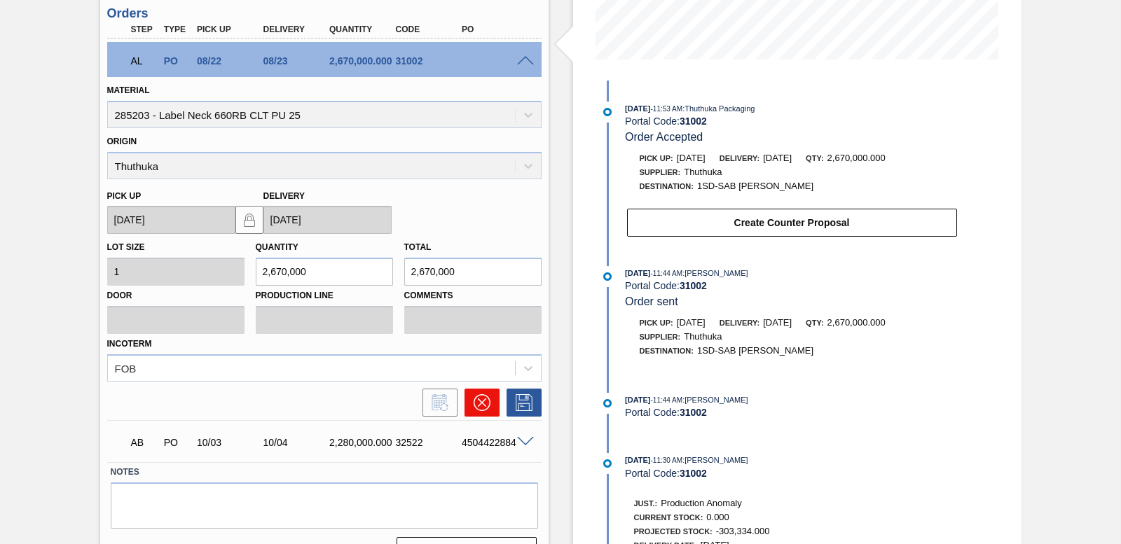
click at [474, 411] on button at bounding box center [482, 403] width 35 height 28
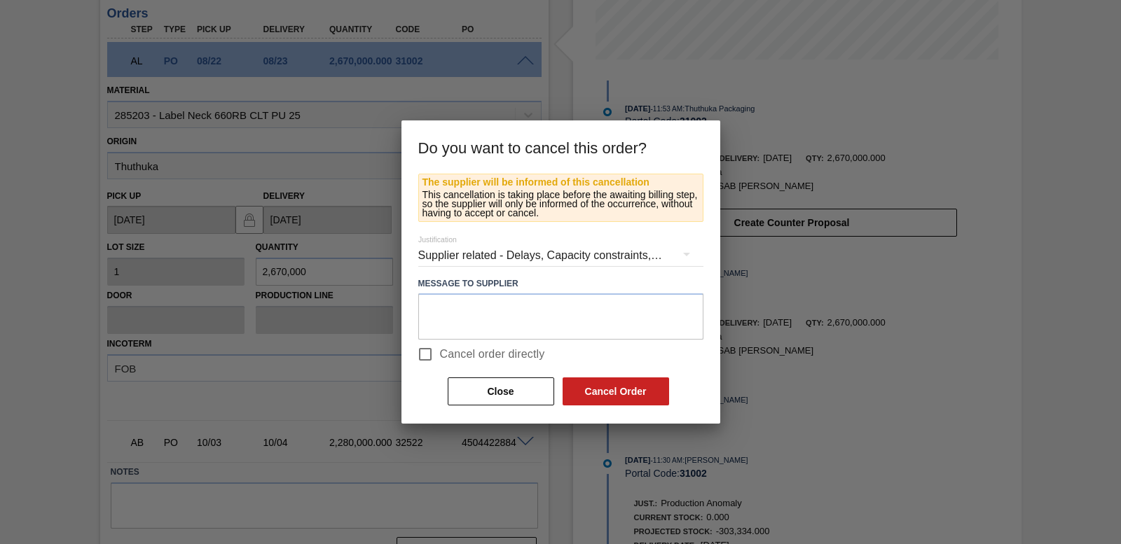
click at [432, 361] on input "Cancel order directly" at bounding box center [425, 354] width 29 height 29
checkbox input "true"
click at [655, 405] on button "Cancel Order" at bounding box center [616, 392] width 107 height 28
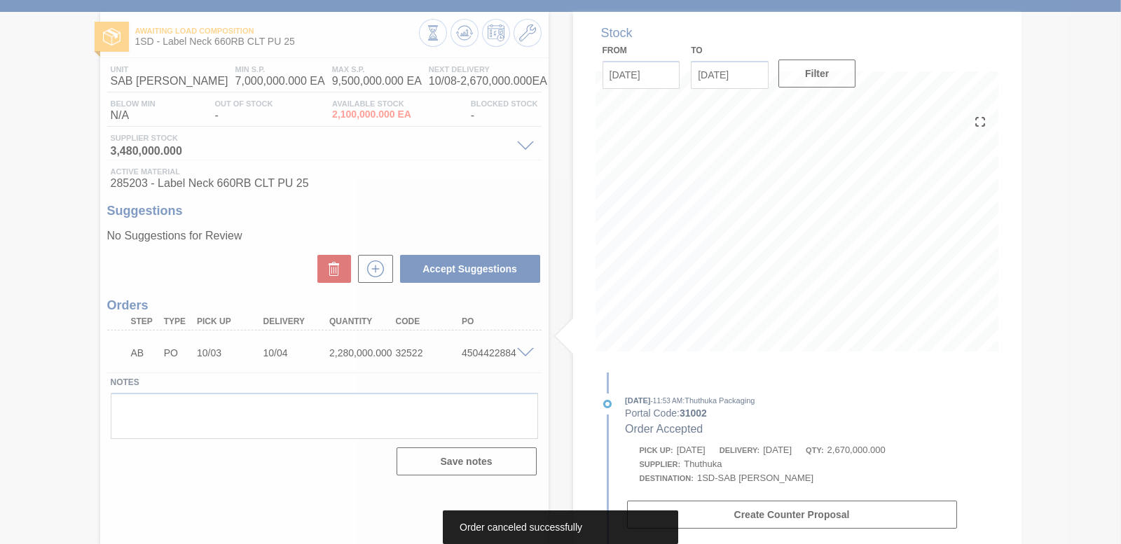
scroll to position [58, 0]
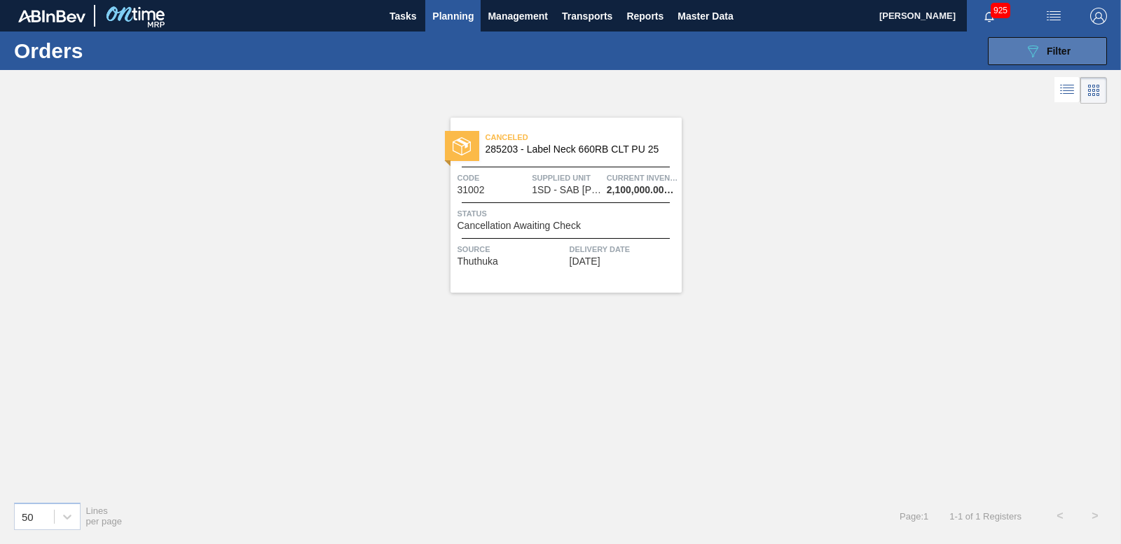
click at [1025, 51] on icon "089F7B8B-B2A5-4AFE-B5C0-19BA573D28AC" at bounding box center [1033, 51] width 17 height 17
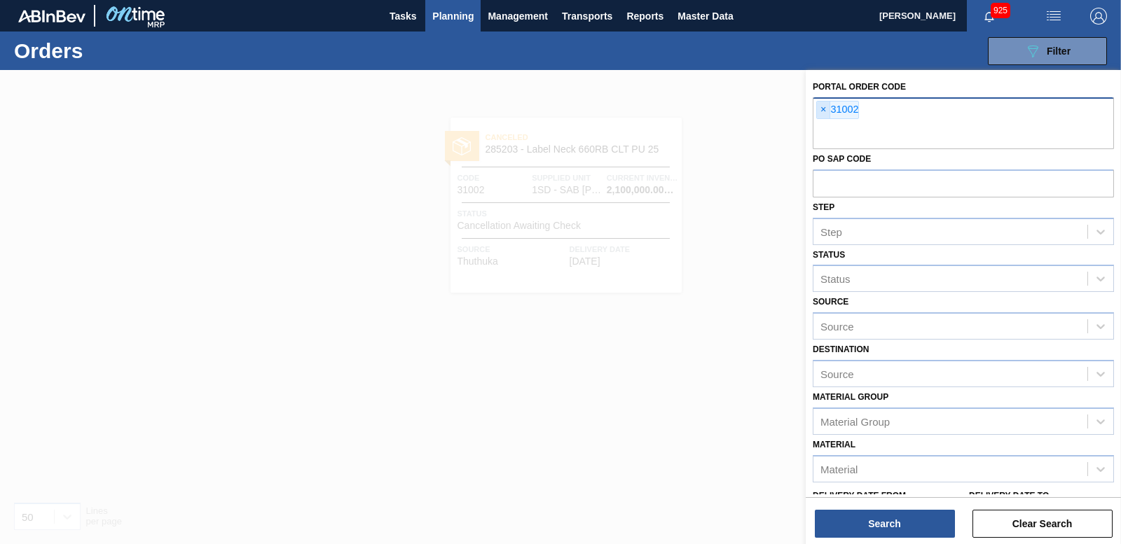
click at [826, 109] on span "×" at bounding box center [823, 110] width 13 height 17
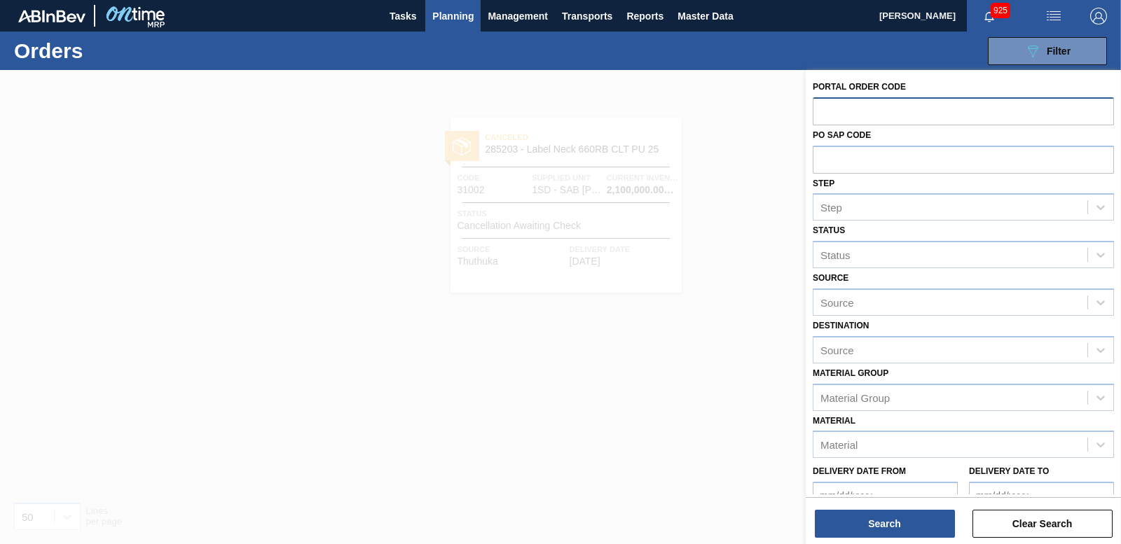
paste input "31010"
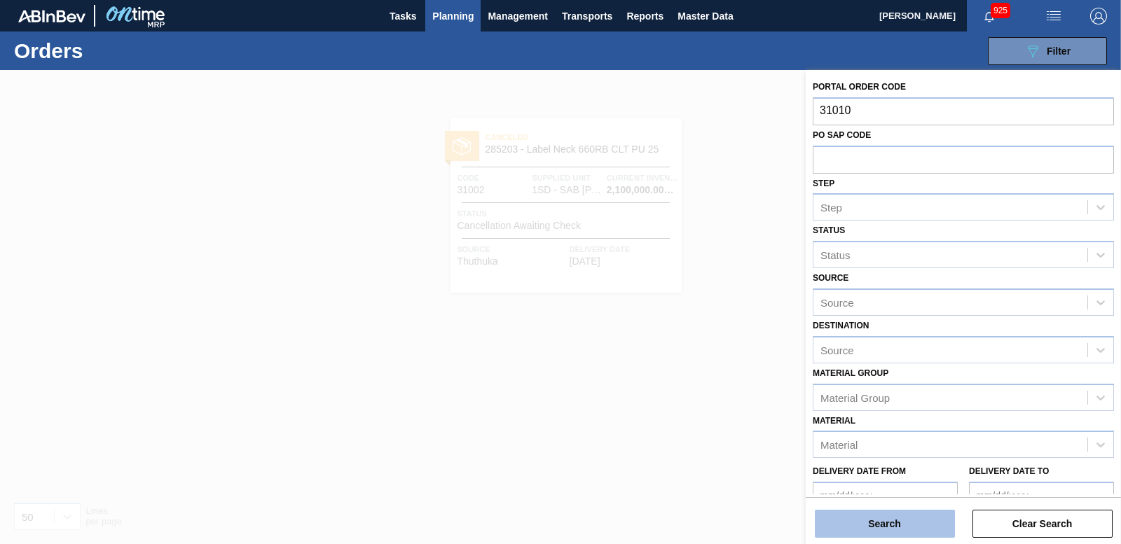
type input "31010"
click at [901, 524] on button "Search" at bounding box center [885, 524] width 140 height 28
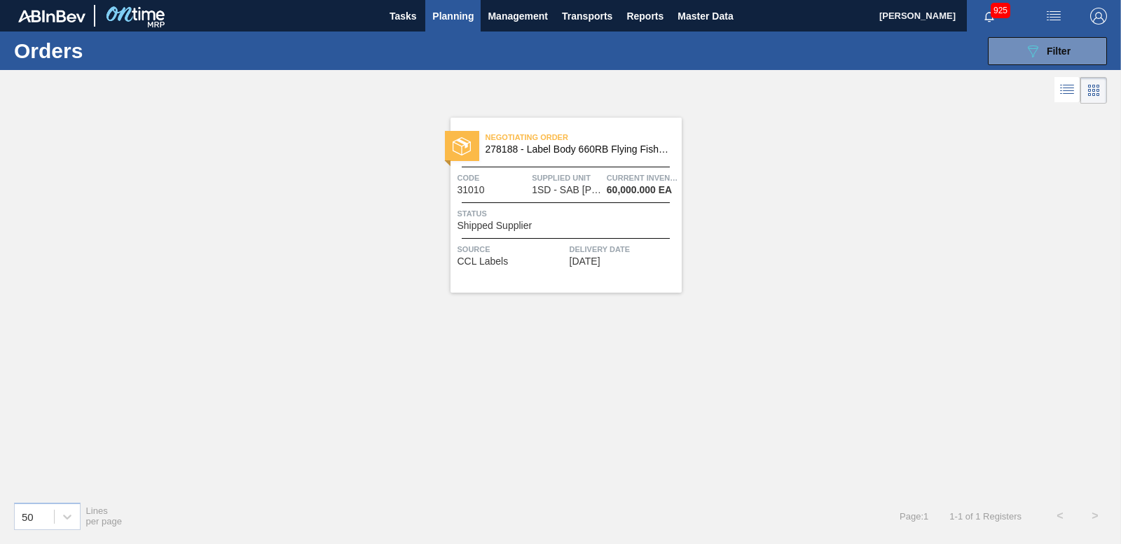
click at [459, 151] on img at bounding box center [462, 146] width 18 height 18
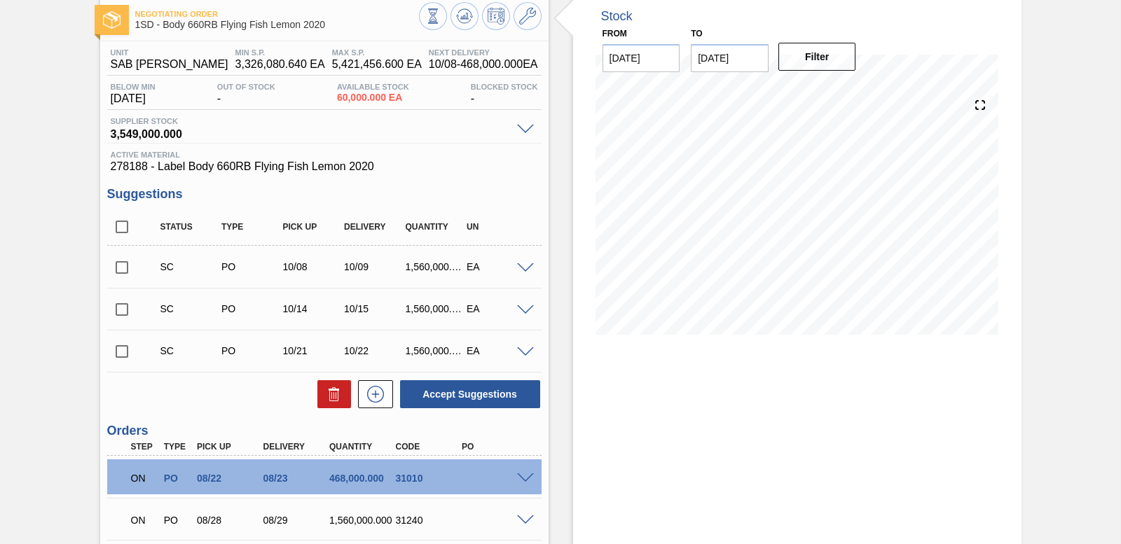
scroll to position [186, 0]
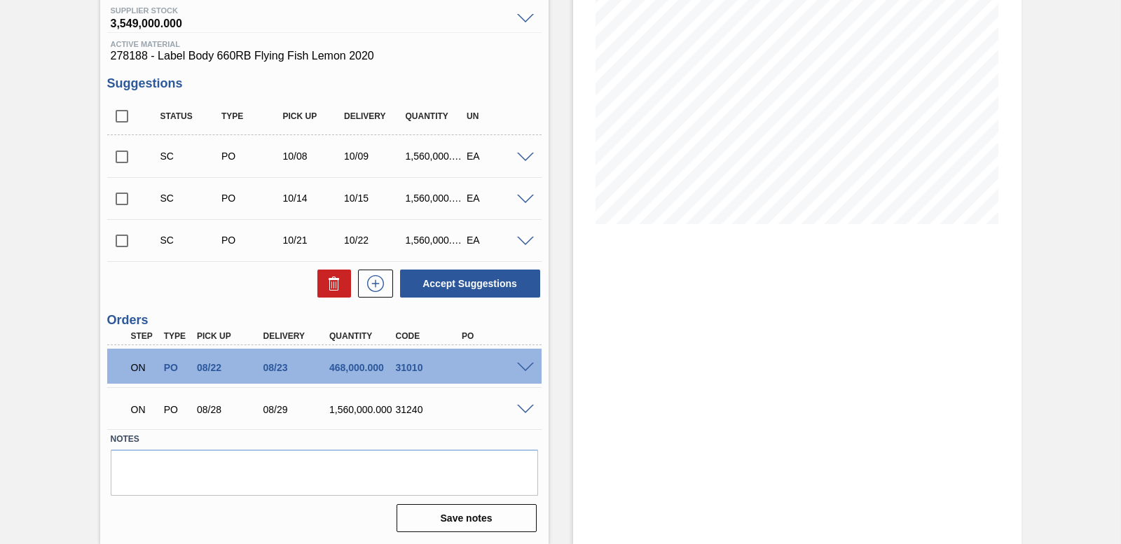
click at [521, 366] on span at bounding box center [525, 368] width 17 height 11
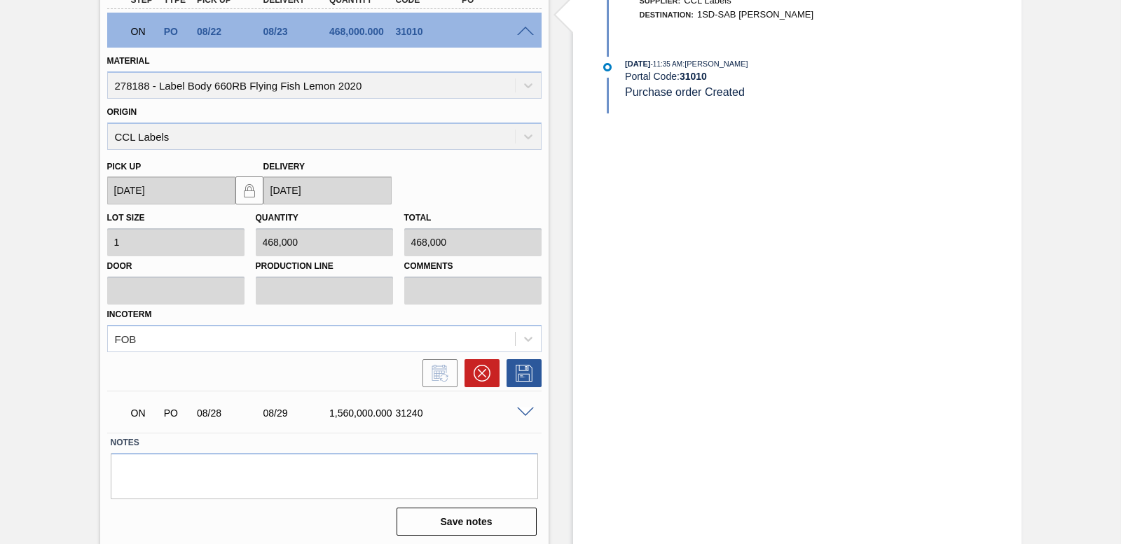
scroll to position [526, 0]
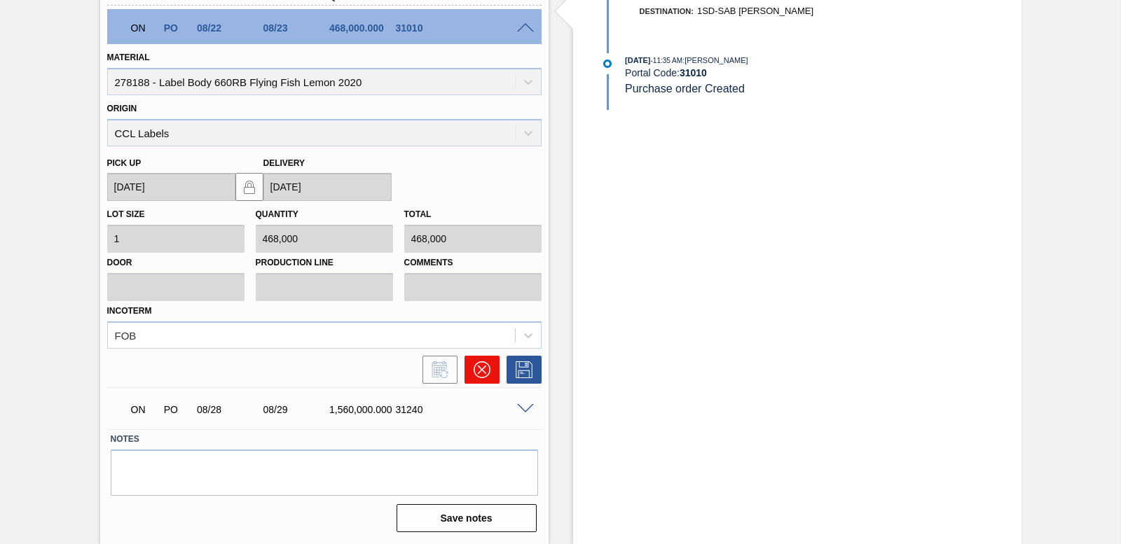
click at [471, 376] on button at bounding box center [482, 370] width 35 height 28
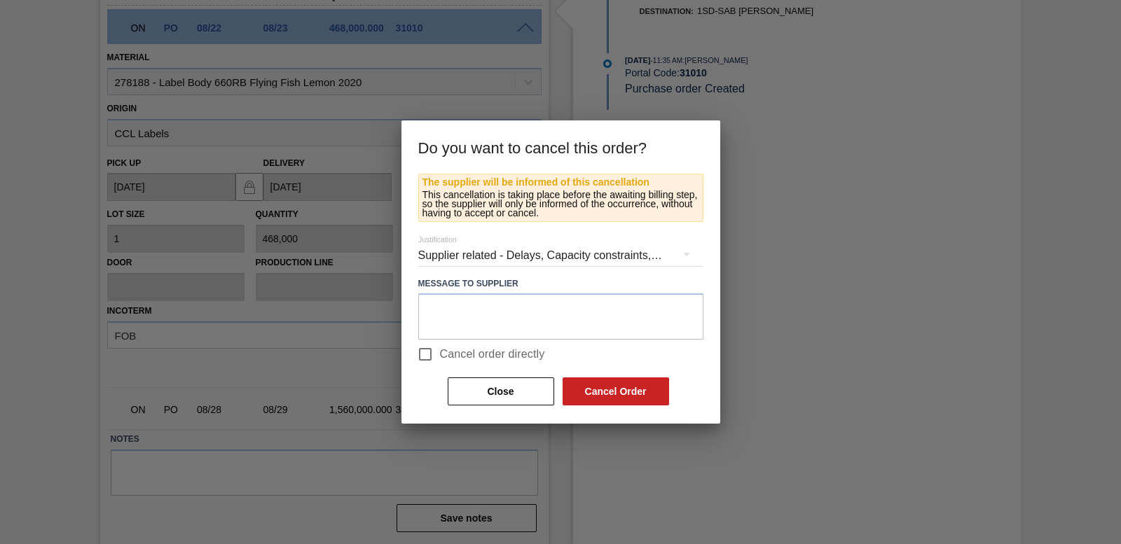
click at [425, 353] on input "Cancel order directly" at bounding box center [425, 354] width 29 height 29
checkbox input "true"
click at [649, 393] on button "Cancel Order" at bounding box center [616, 392] width 107 height 28
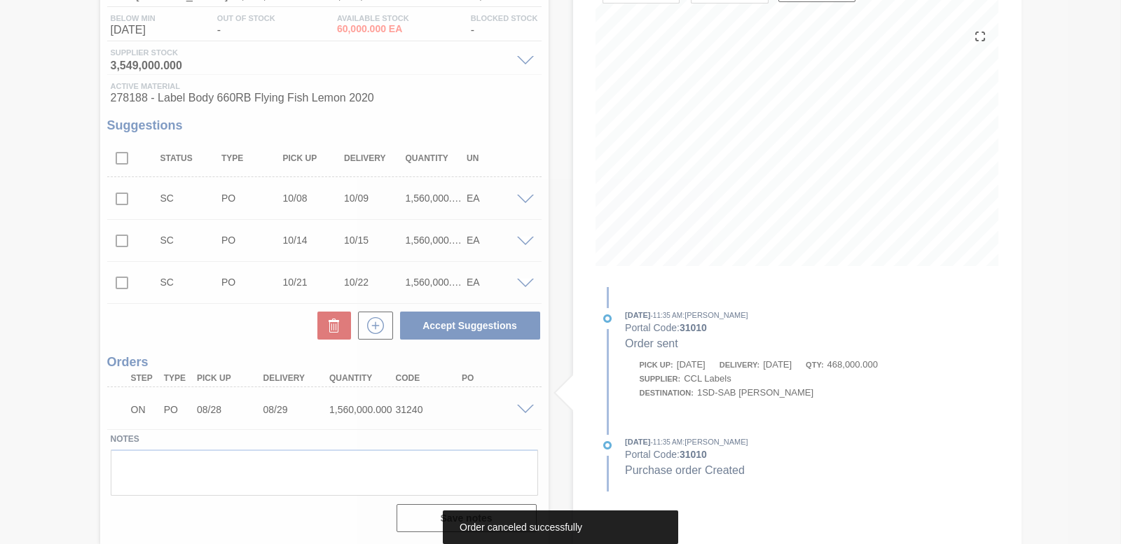
scroll to position [144, 0]
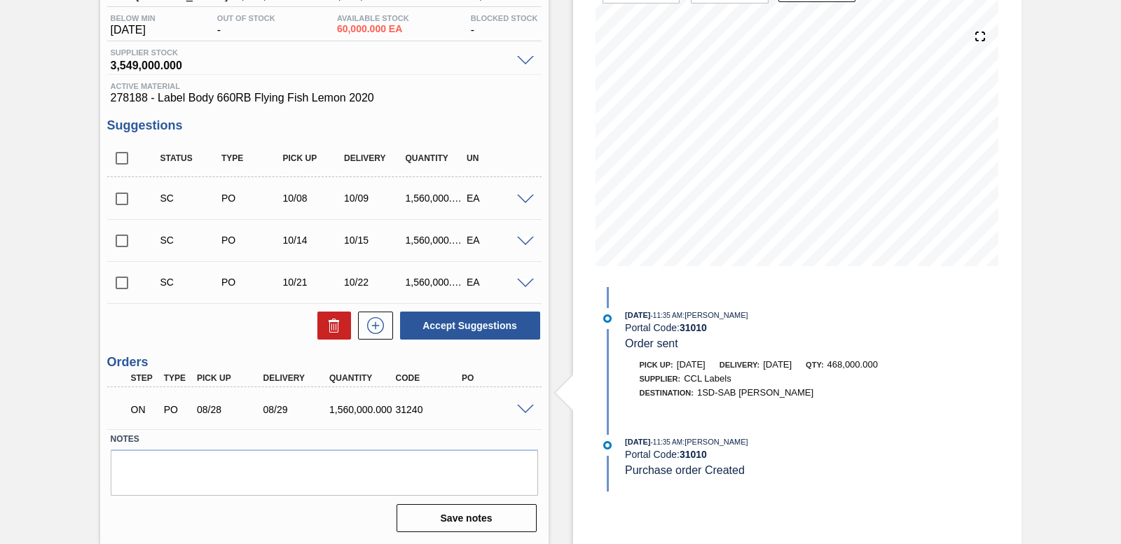
click at [521, 412] on span at bounding box center [525, 410] width 17 height 11
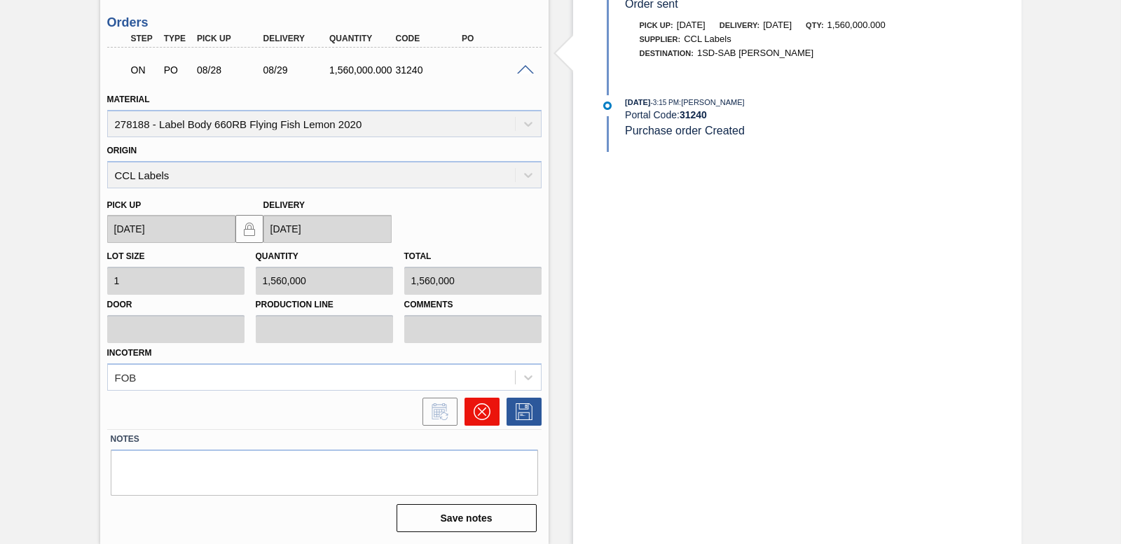
click at [475, 415] on icon at bounding box center [482, 412] width 17 height 17
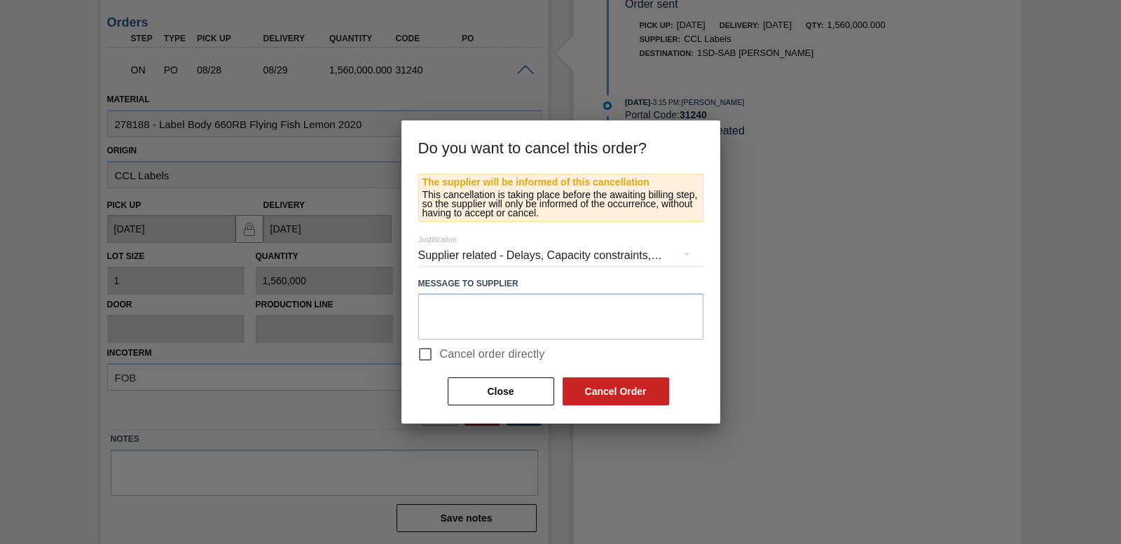
click at [425, 348] on input "Cancel order directly" at bounding box center [425, 354] width 29 height 29
checkbox input "true"
click at [622, 398] on button "Cancel Order" at bounding box center [616, 392] width 107 height 28
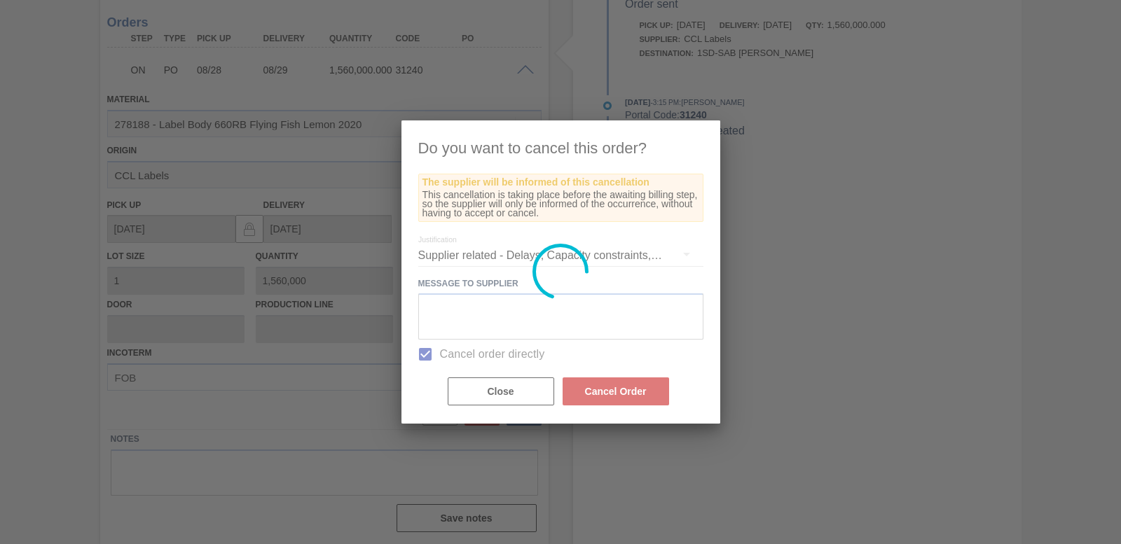
scroll to position [119, 0]
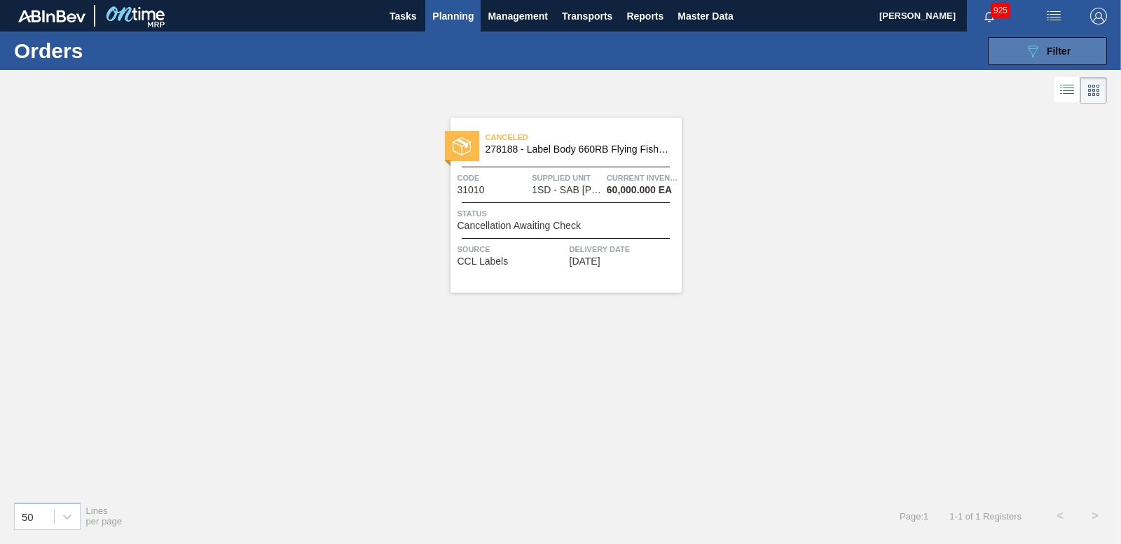
click at [1006, 54] on button "089F7B8B-B2A5-4AFE-B5C0-19BA573D28AC Filter" at bounding box center [1047, 51] width 119 height 28
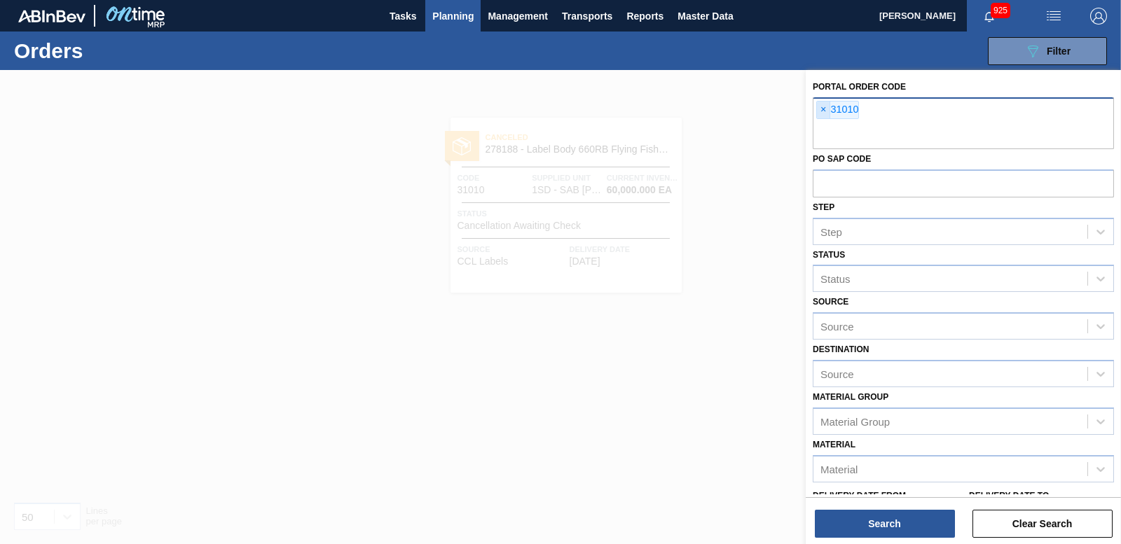
click at [827, 107] on span "×" at bounding box center [823, 110] width 13 height 17
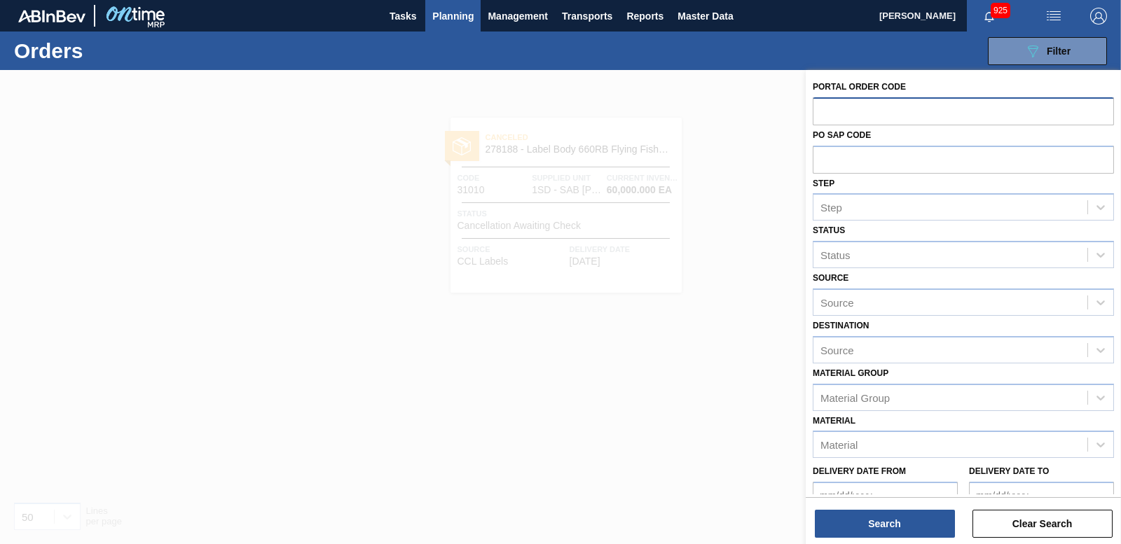
paste input "31012"
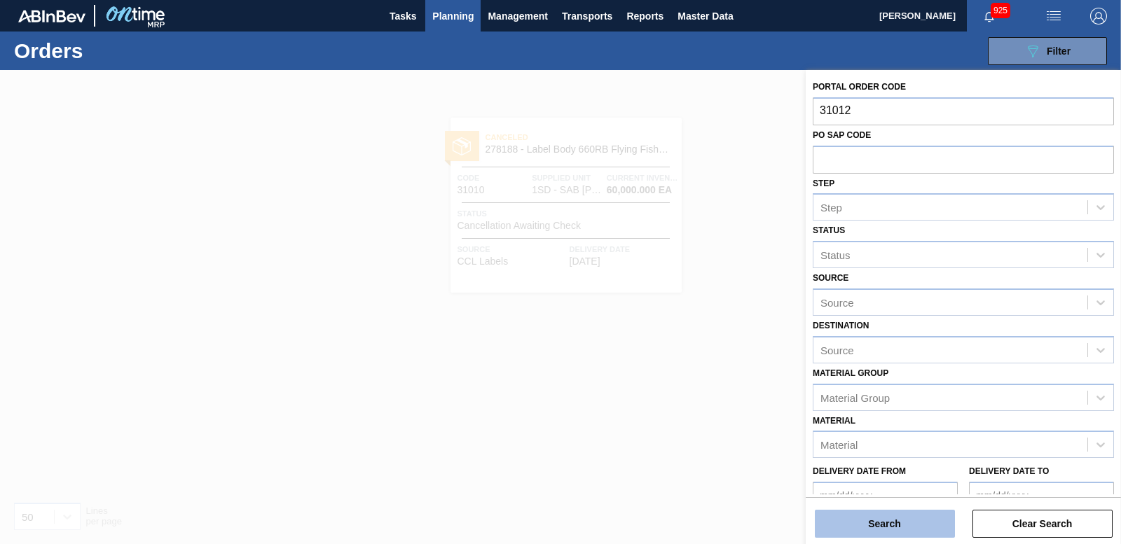
type input "31012"
click at [895, 520] on button "Search" at bounding box center [885, 524] width 140 height 28
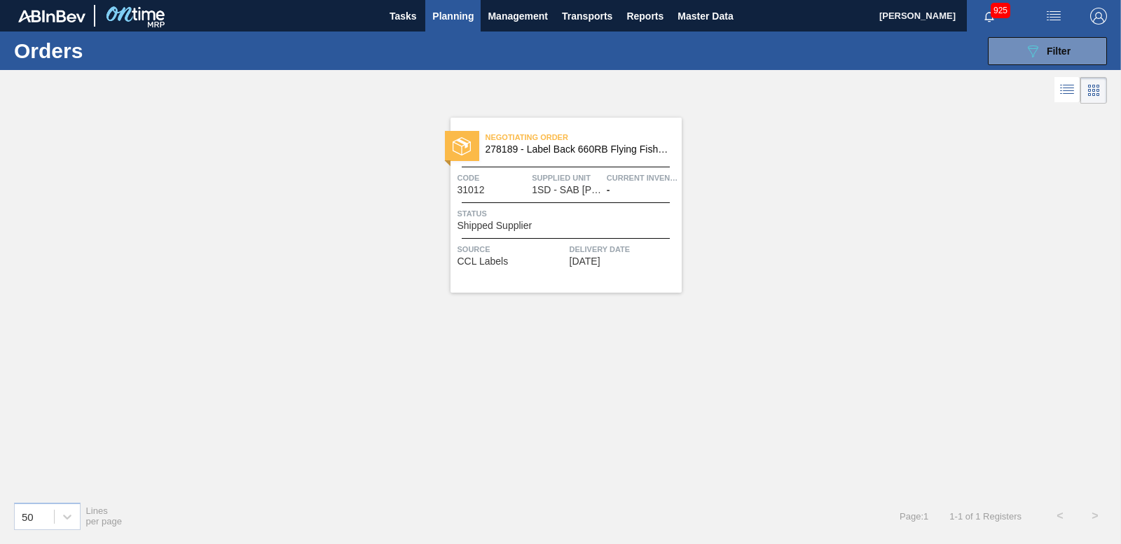
click at [467, 133] on div at bounding box center [462, 146] width 34 height 30
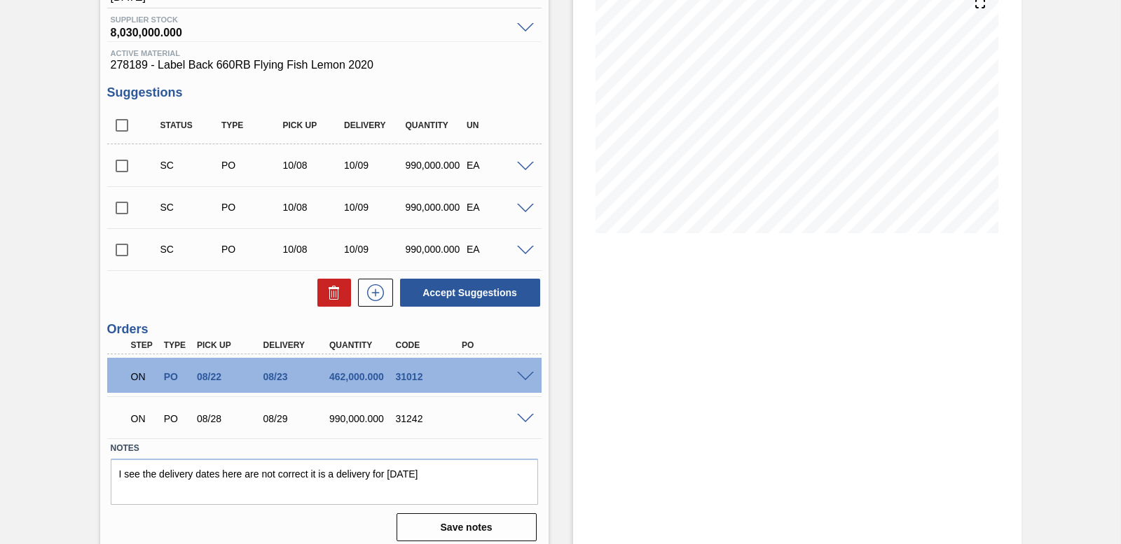
scroll to position [186, 0]
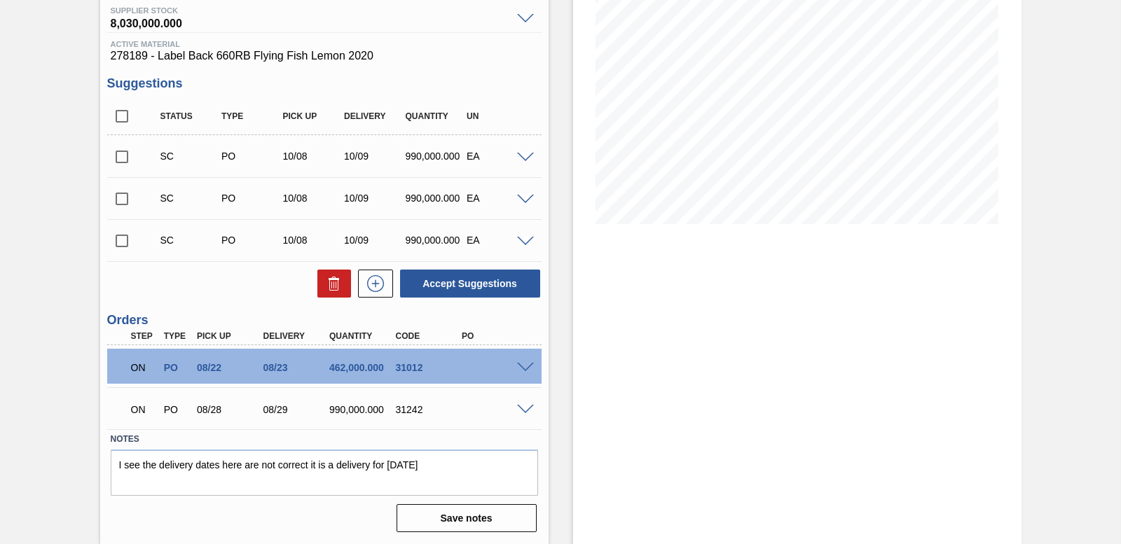
click at [527, 368] on span at bounding box center [525, 368] width 17 height 11
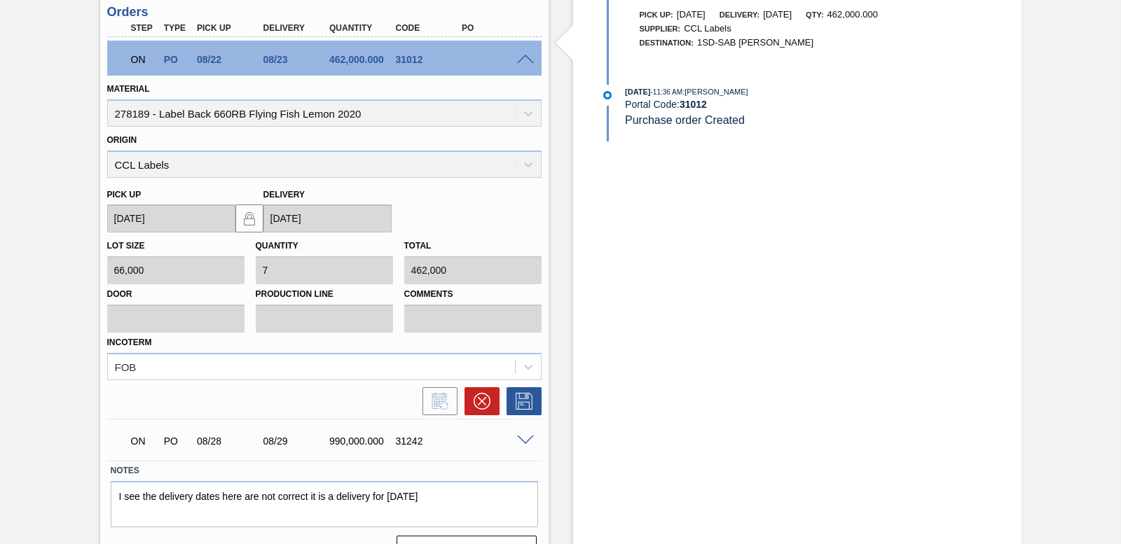
scroll to position [526, 0]
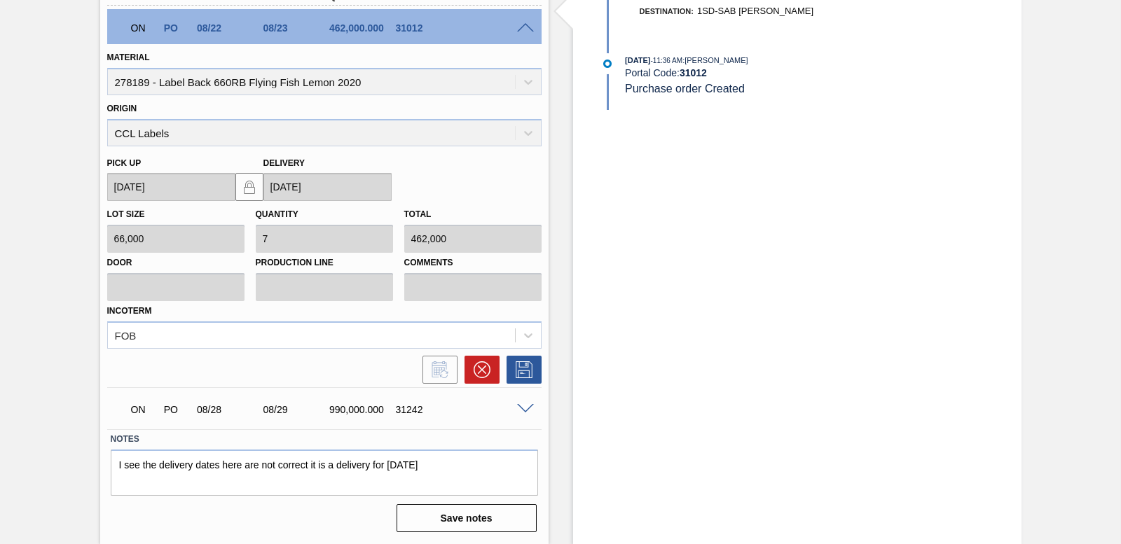
click at [500, 371] on div at bounding box center [521, 370] width 42 height 28
click at [497, 371] on button at bounding box center [482, 370] width 35 height 28
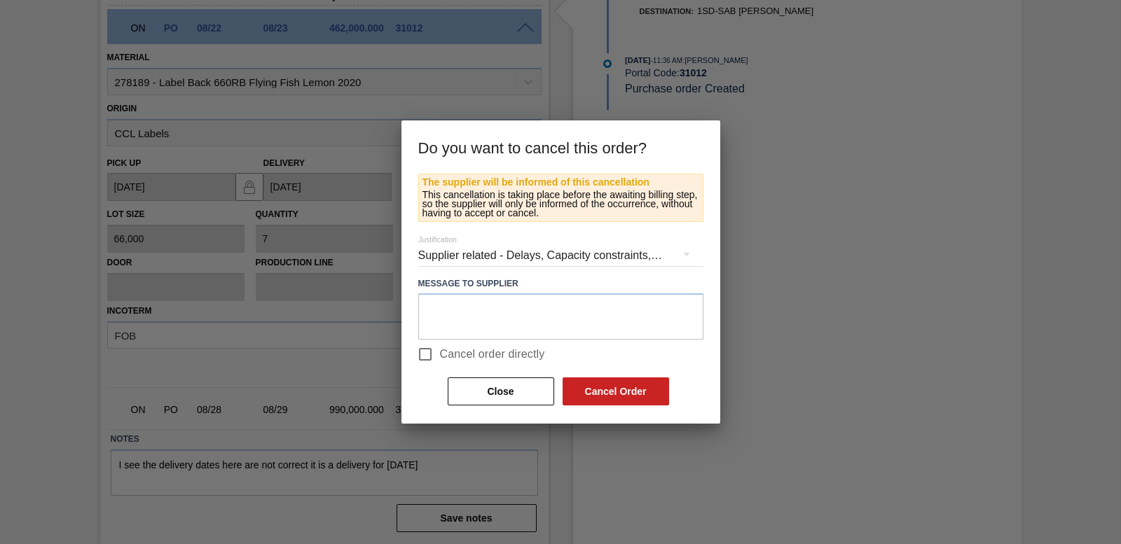
click at [434, 350] on input "Cancel order directly" at bounding box center [425, 354] width 29 height 29
checkbox input "true"
click at [662, 391] on button "Cancel Order" at bounding box center [616, 392] width 107 height 28
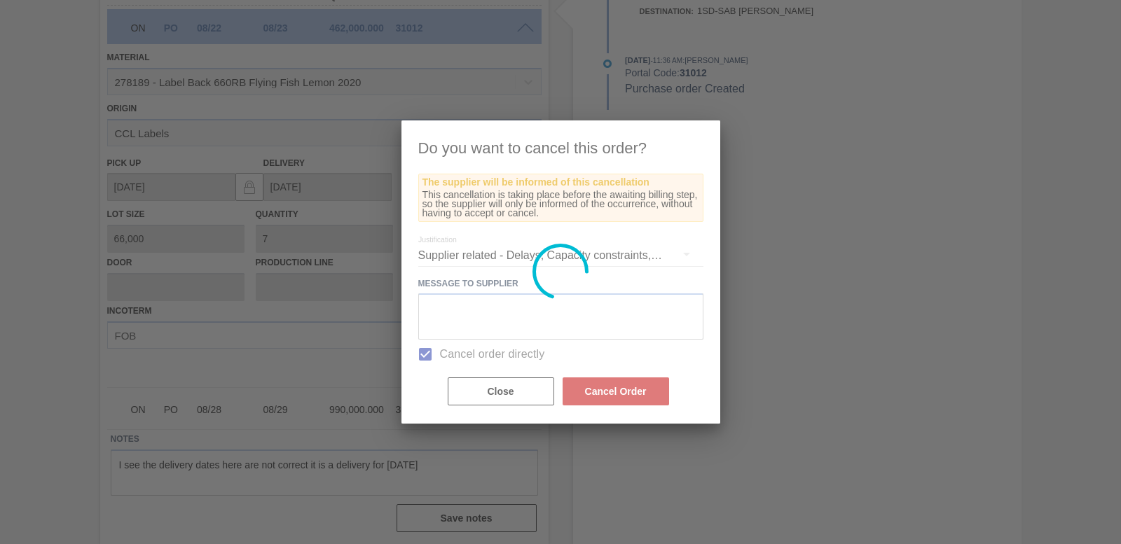
scroll to position [144, 0]
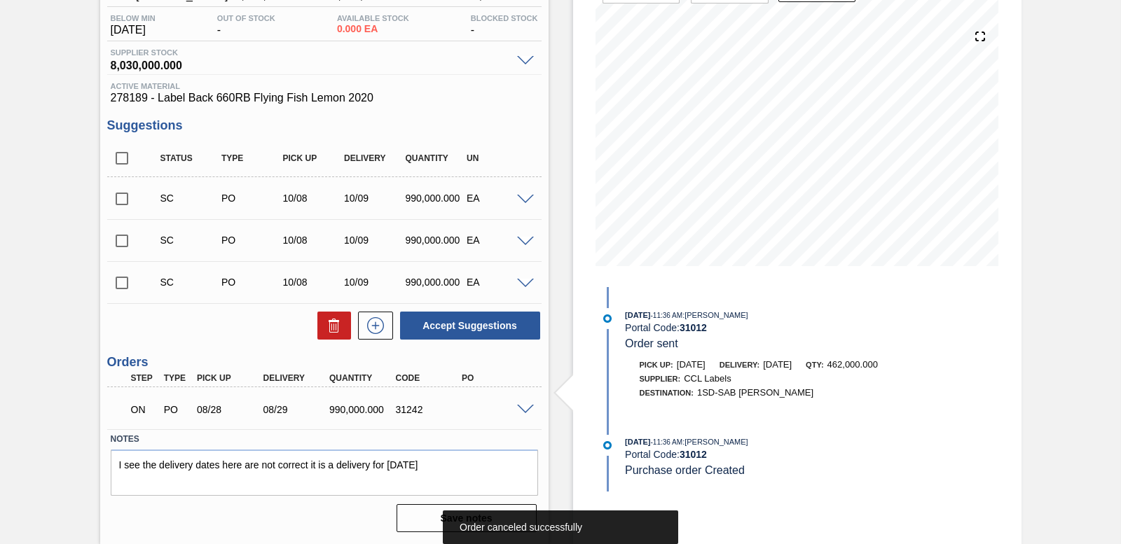
click at [530, 411] on span at bounding box center [525, 410] width 17 height 11
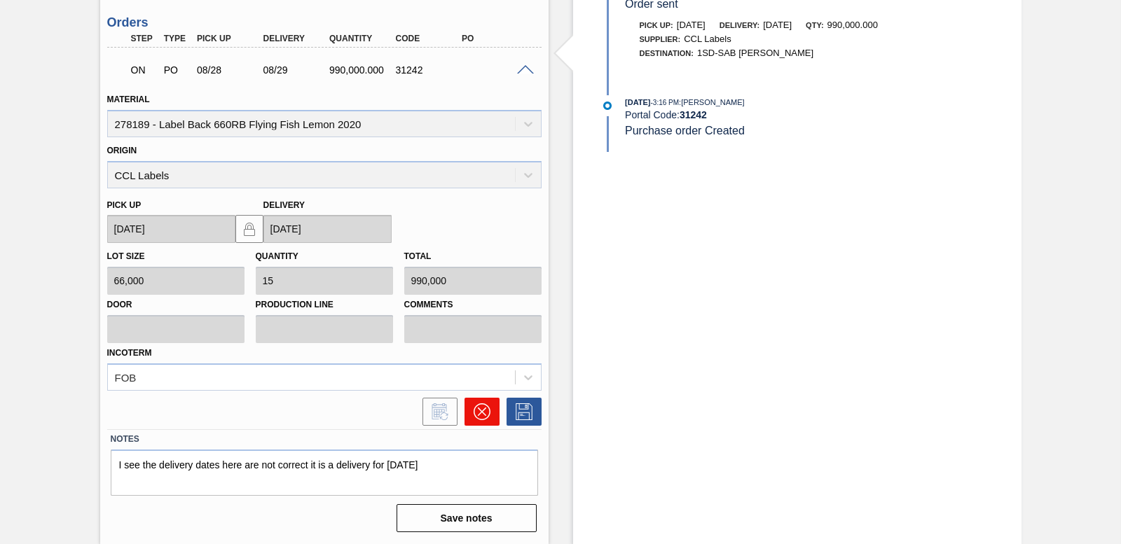
click at [486, 409] on icon at bounding box center [482, 412] width 17 height 17
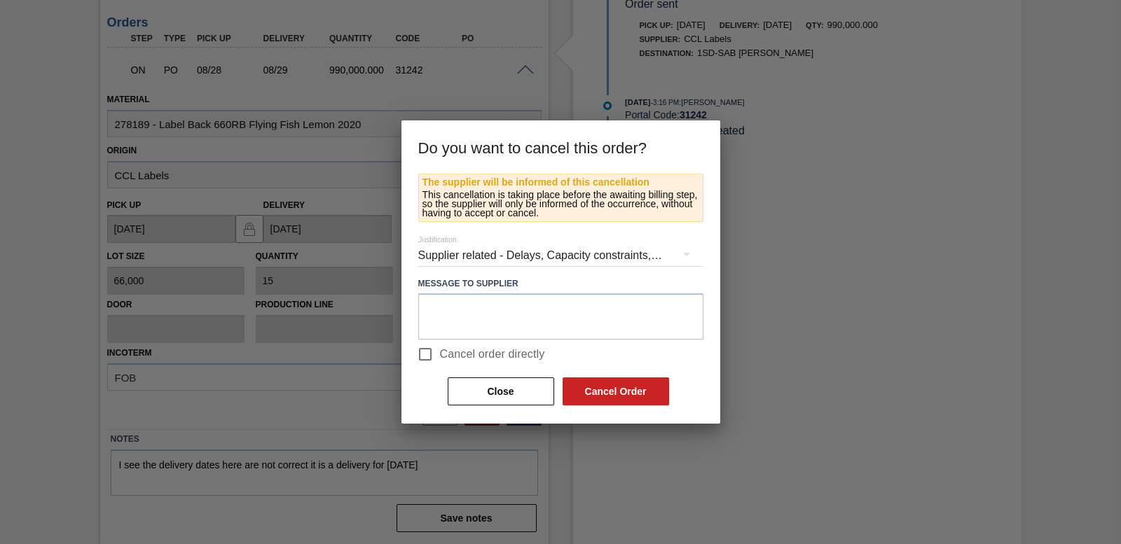
click at [420, 355] on input "Cancel order directly" at bounding box center [425, 354] width 29 height 29
checkbox input "true"
click at [601, 386] on button "Cancel Order" at bounding box center [616, 392] width 107 height 28
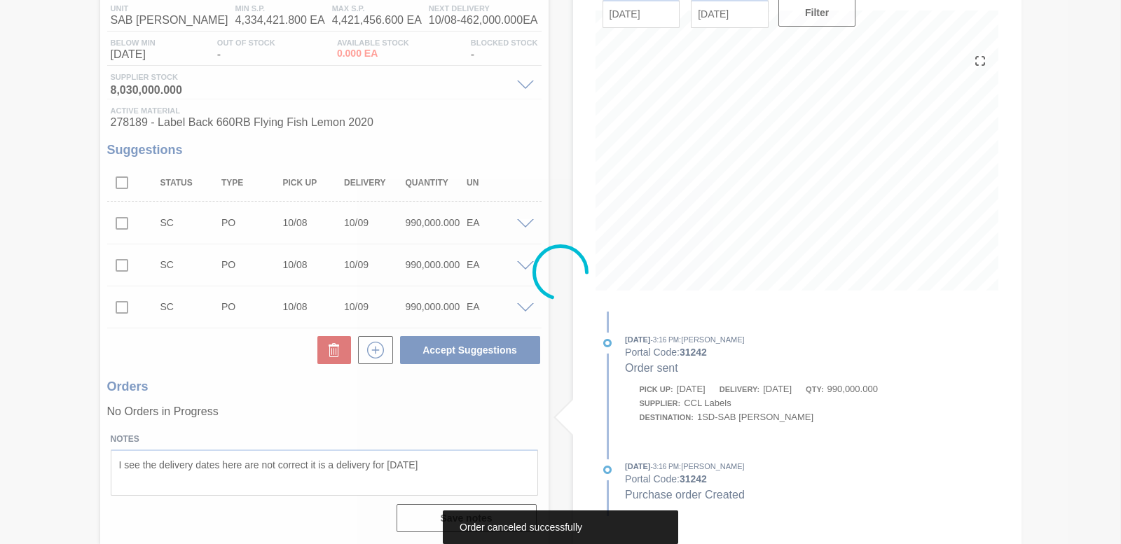
scroll to position [119, 0]
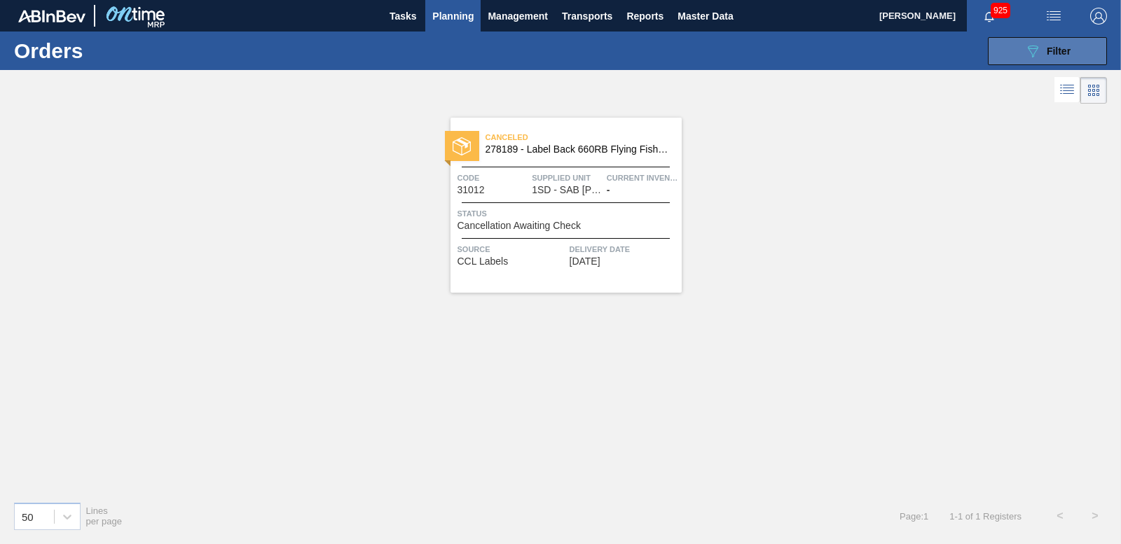
click at [1092, 58] on button "089F7B8B-B2A5-4AFE-B5C0-19BA573D28AC Filter" at bounding box center [1047, 51] width 119 height 28
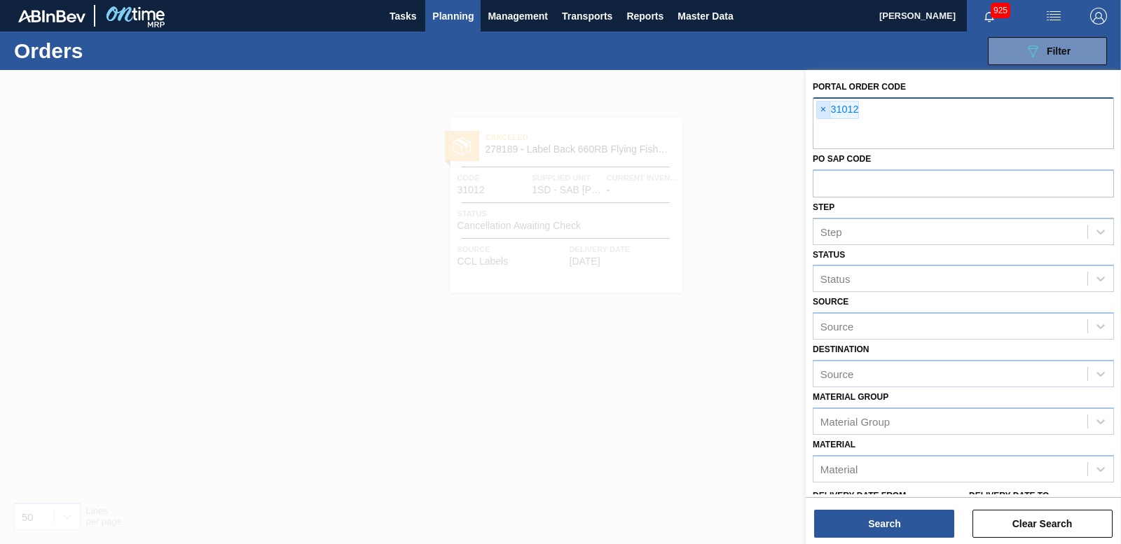
click at [822, 109] on span "×" at bounding box center [823, 110] width 13 height 17
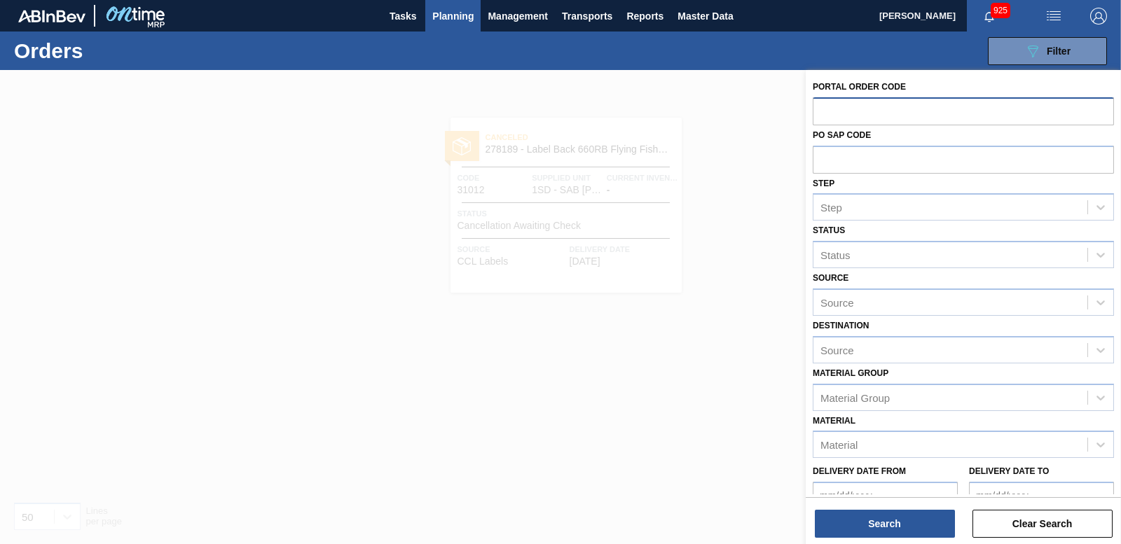
paste input "31030"
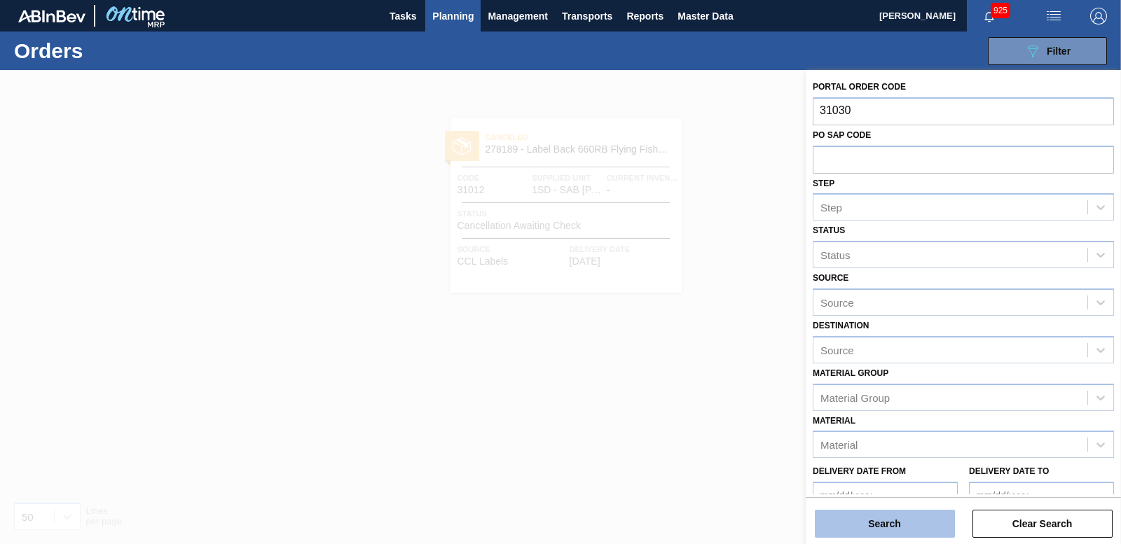
type input "31030"
click at [872, 523] on button "Search" at bounding box center [885, 524] width 140 height 28
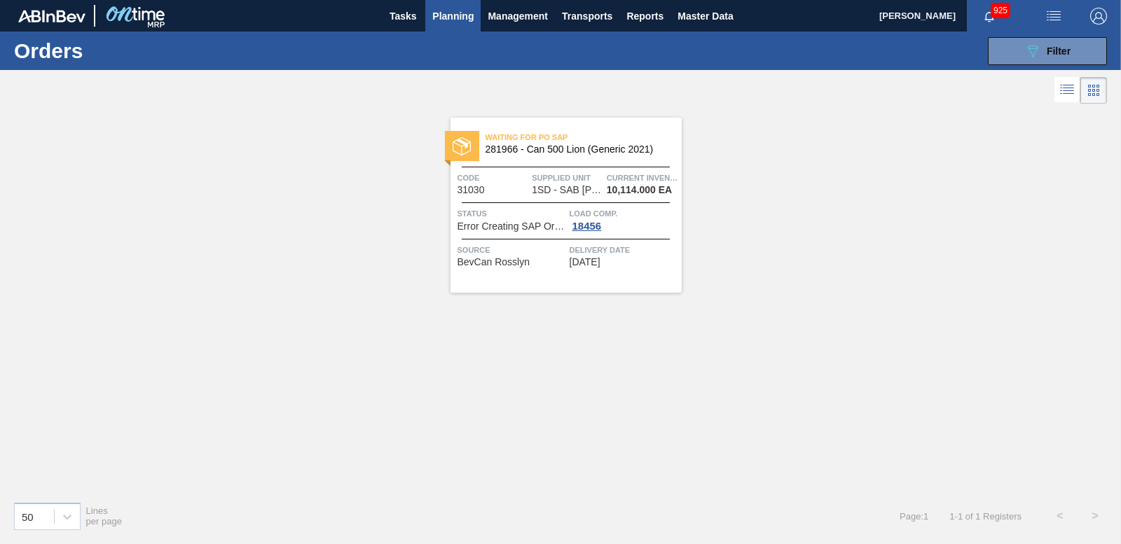
click at [478, 146] on div at bounding box center [462, 146] width 34 height 30
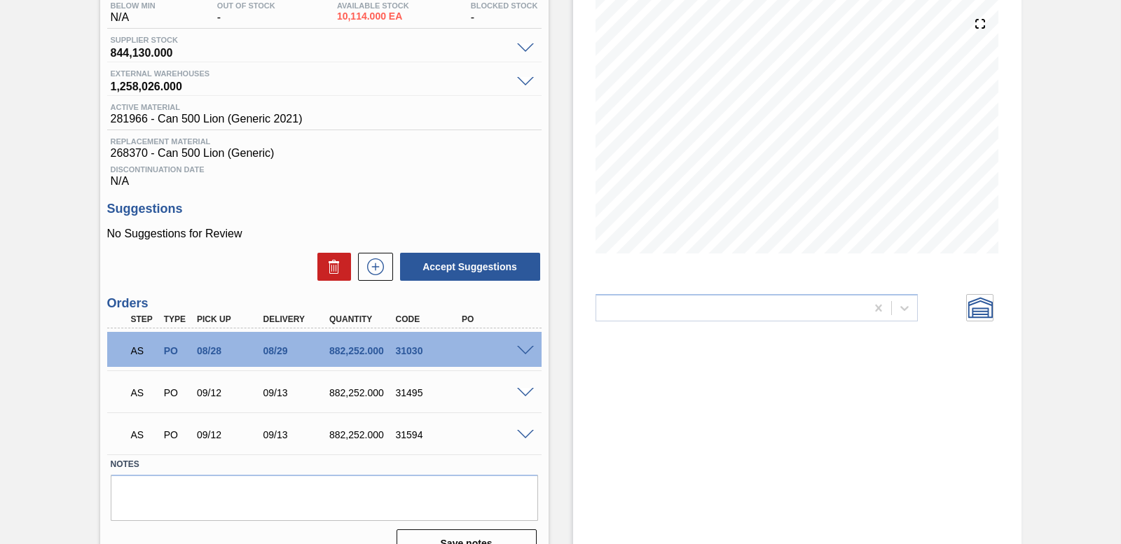
scroll to position [181, 0]
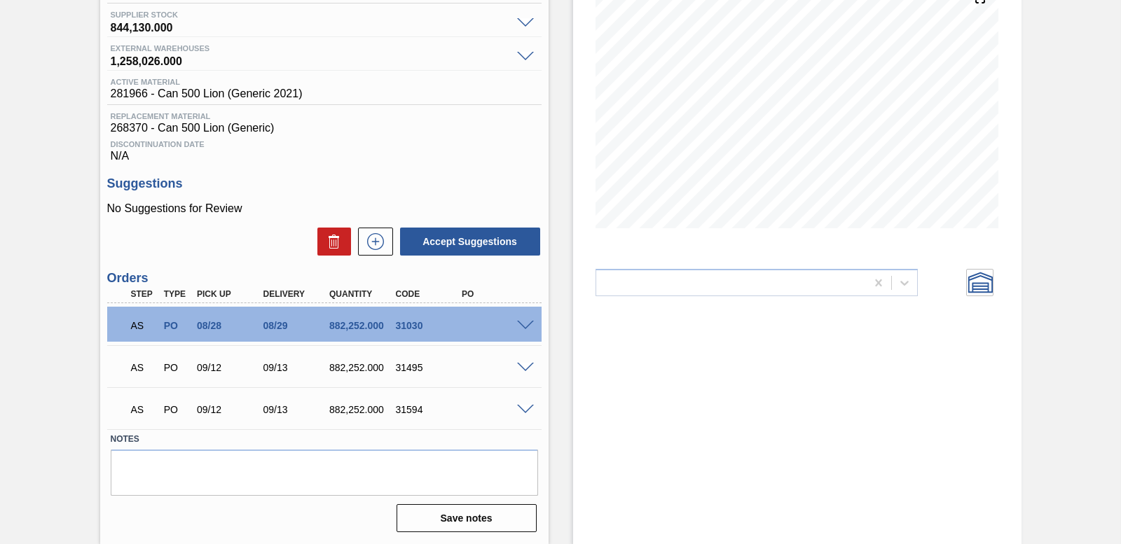
click at [521, 329] on span at bounding box center [525, 326] width 17 height 11
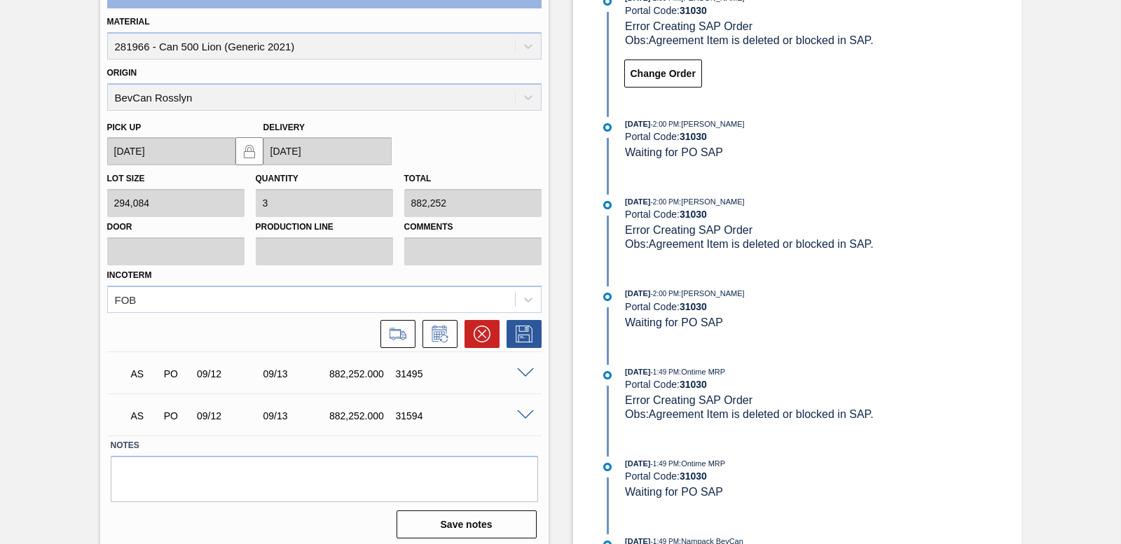
scroll to position [528, 0]
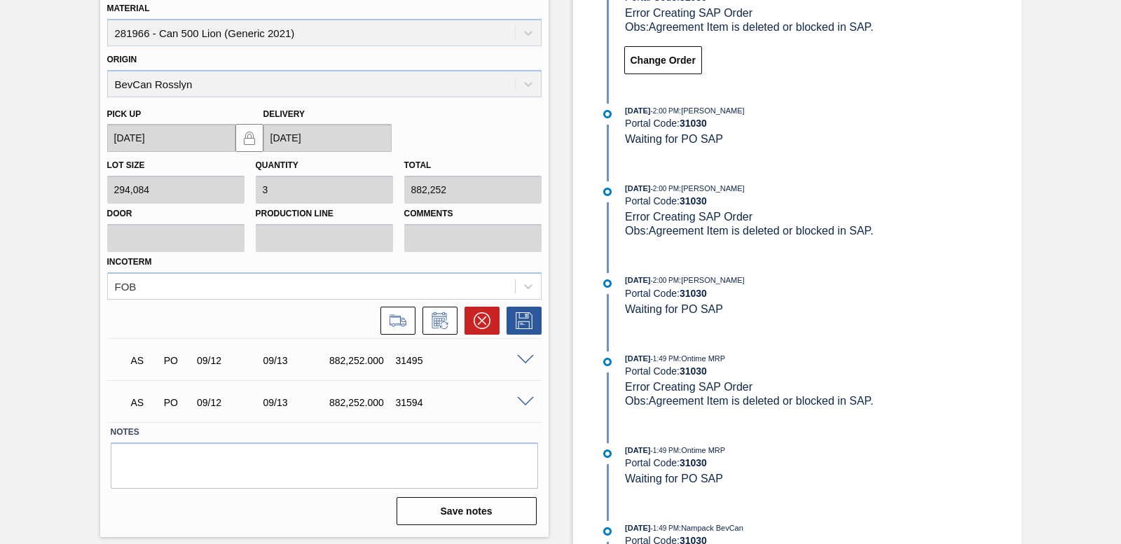
click at [486, 338] on div "AS PO 09/12 09/13 882,252.000 31495 Material 281966 - Can 500 Lion (Generic 202…" at bounding box center [324, 359] width 434 height 42
click at [487, 322] on icon at bounding box center [482, 321] width 17 height 17
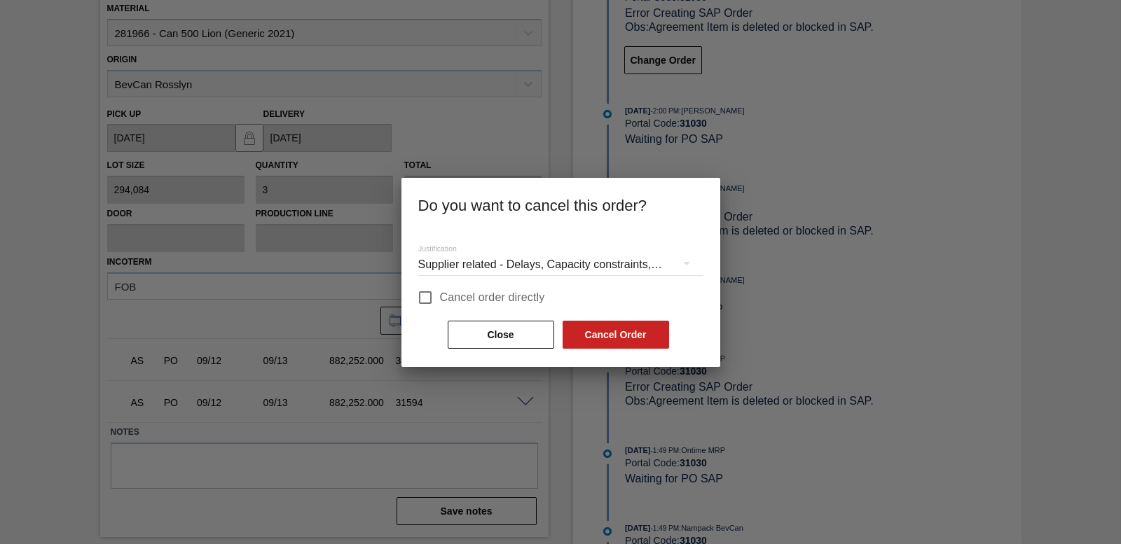
click at [430, 298] on input "Cancel order directly" at bounding box center [425, 297] width 29 height 29
checkbox input "true"
click at [608, 340] on button "Cancel Order" at bounding box center [616, 335] width 107 height 28
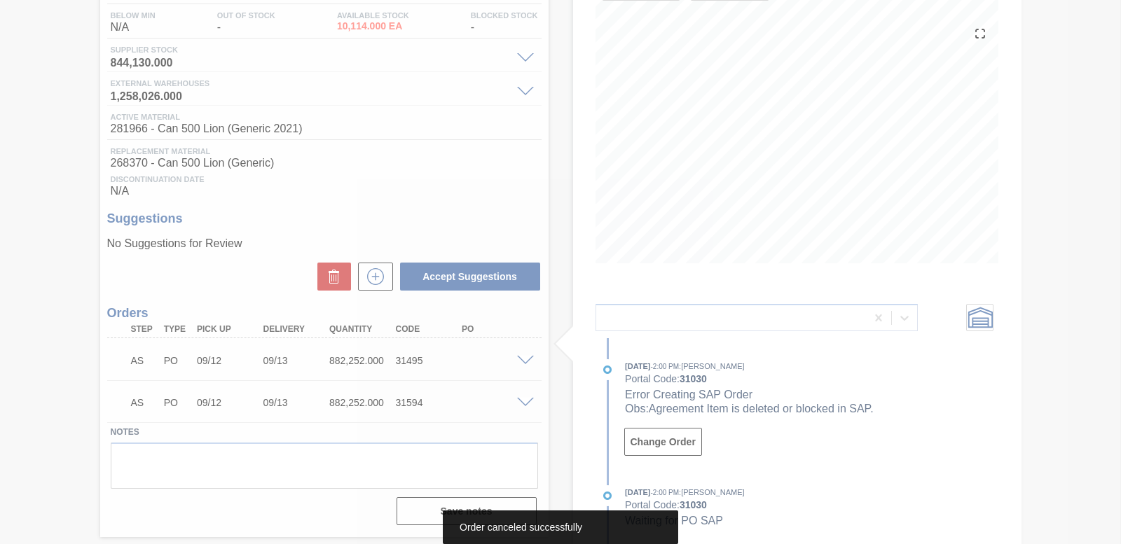
scroll to position [146, 0]
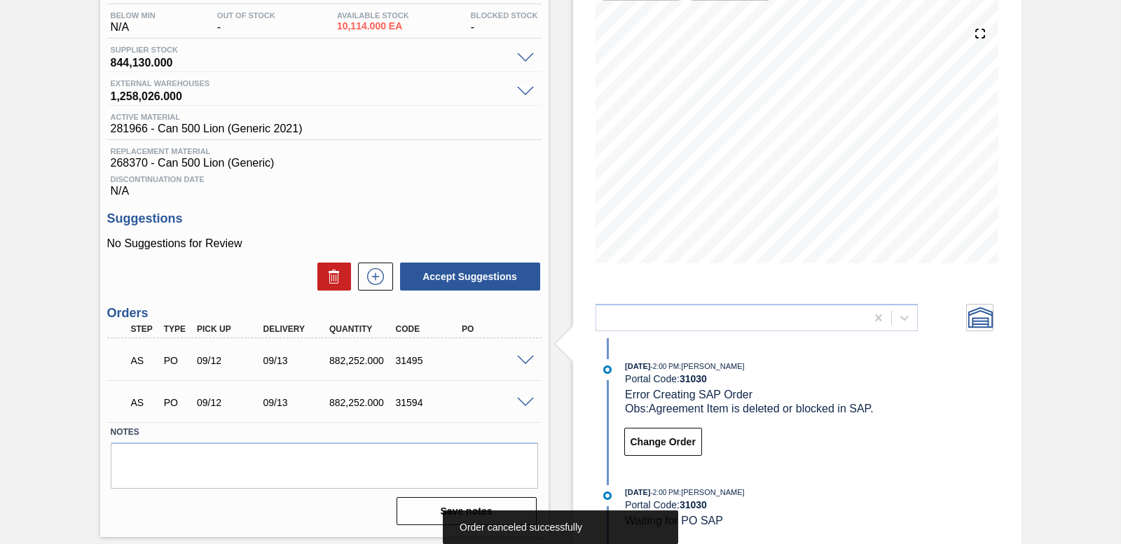
click at [523, 362] on span at bounding box center [525, 361] width 17 height 11
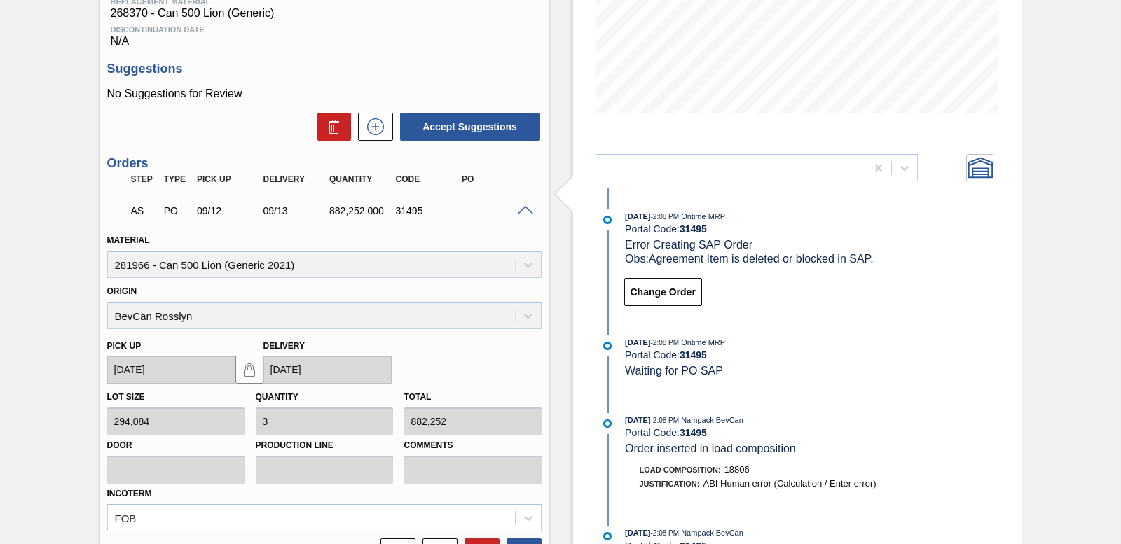
scroll to position [486, 0]
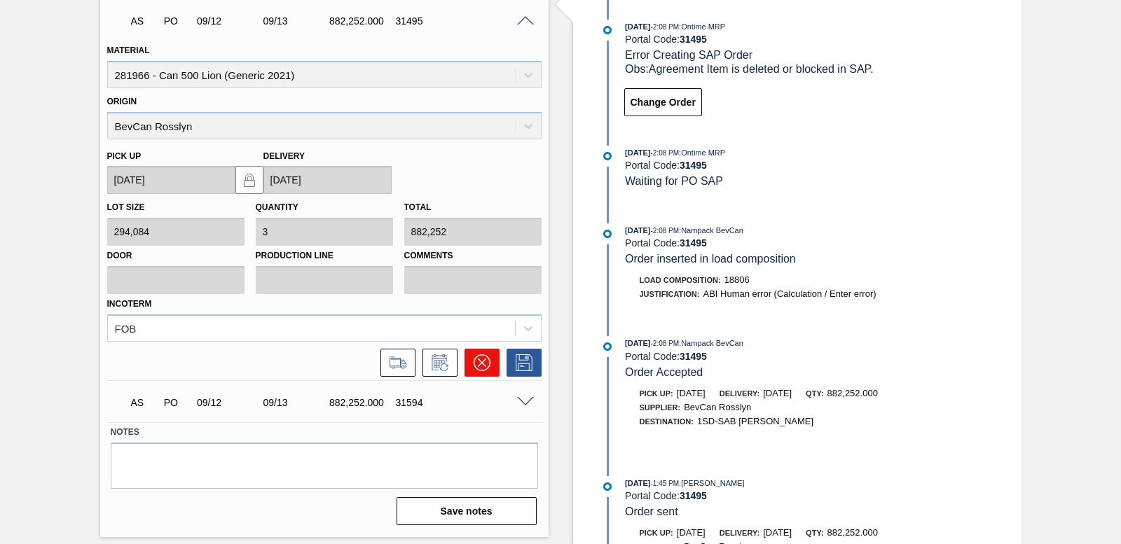
click at [479, 364] on icon at bounding box center [481, 363] width 8 height 8
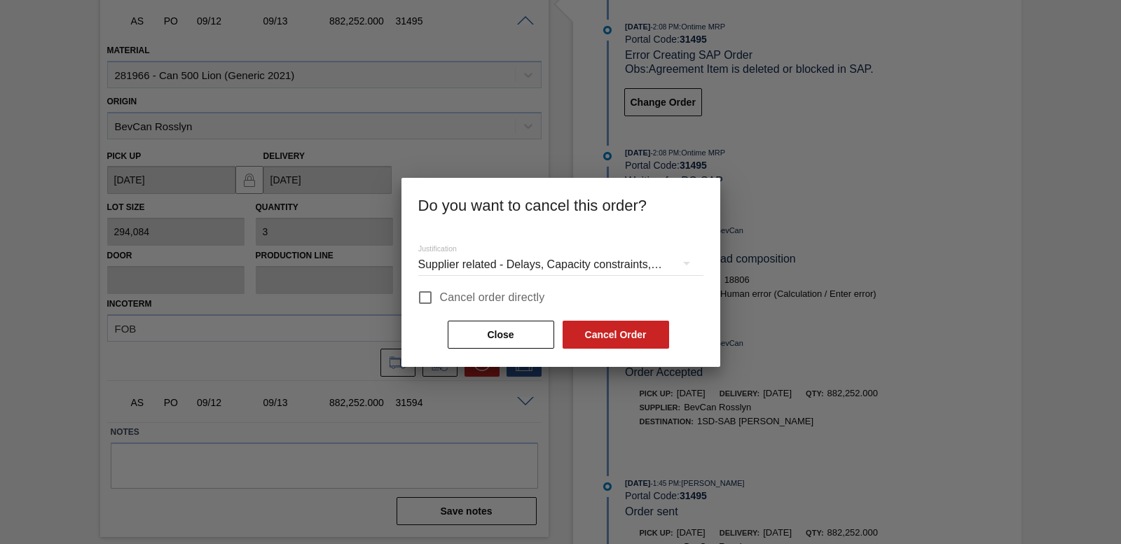
click at [425, 301] on input "Cancel order directly" at bounding box center [425, 297] width 29 height 29
checkbox input "true"
click at [652, 335] on button "Cancel Order" at bounding box center [616, 335] width 107 height 28
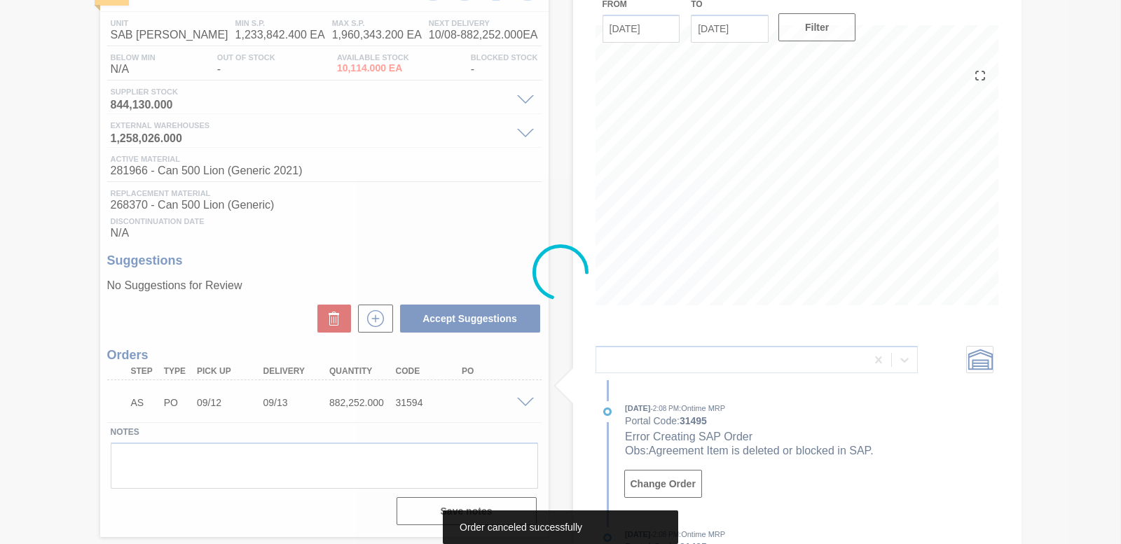
scroll to position [104, 0]
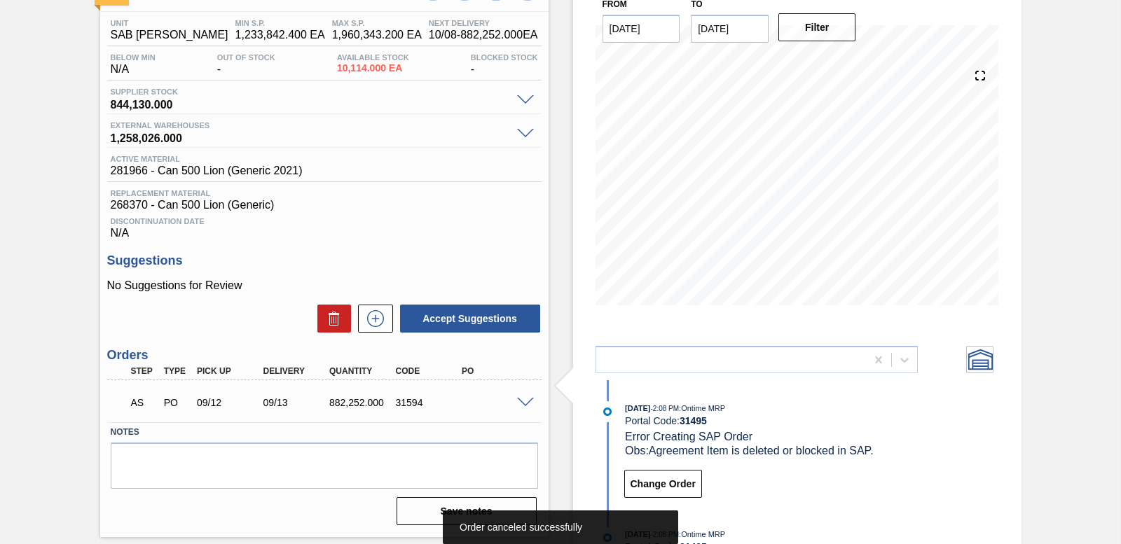
drag, startPoint x: 514, startPoint y: 396, endPoint x: 525, endPoint y: 396, distance: 10.5
click at [516, 397] on div at bounding box center [528, 402] width 28 height 11
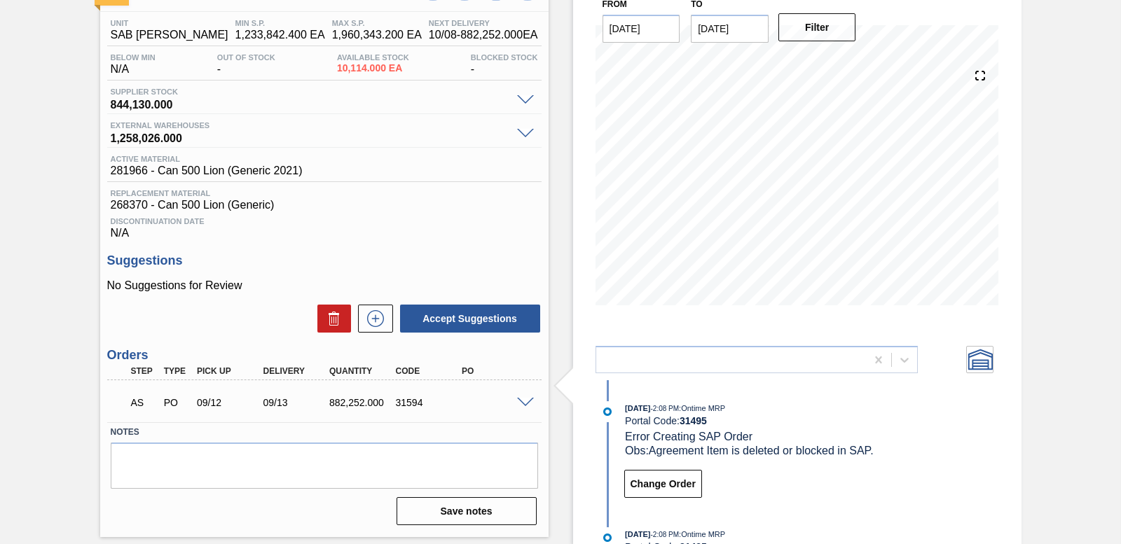
click at [523, 402] on span at bounding box center [525, 403] width 17 height 11
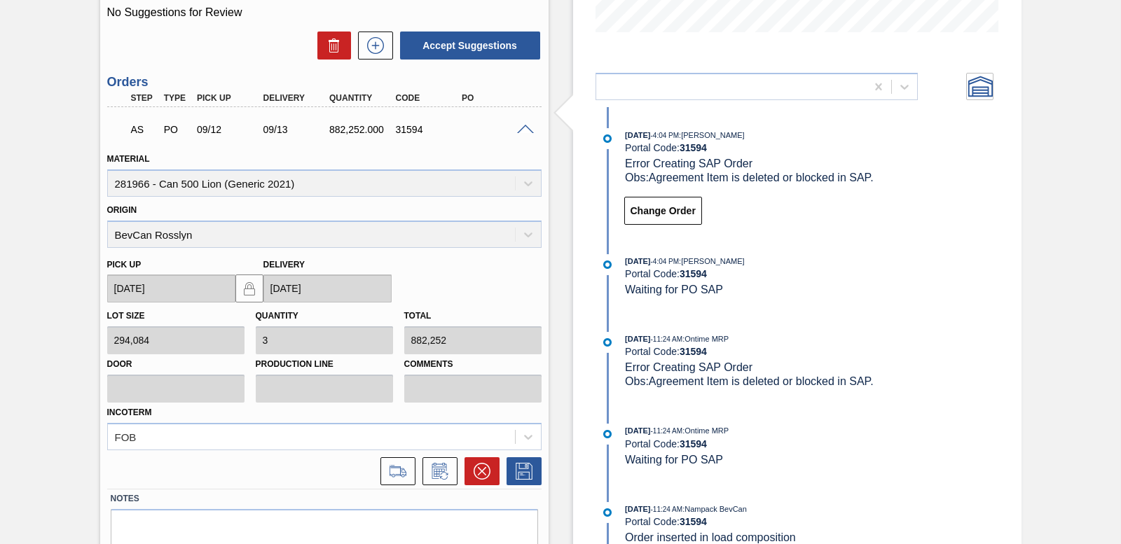
scroll to position [444, 0]
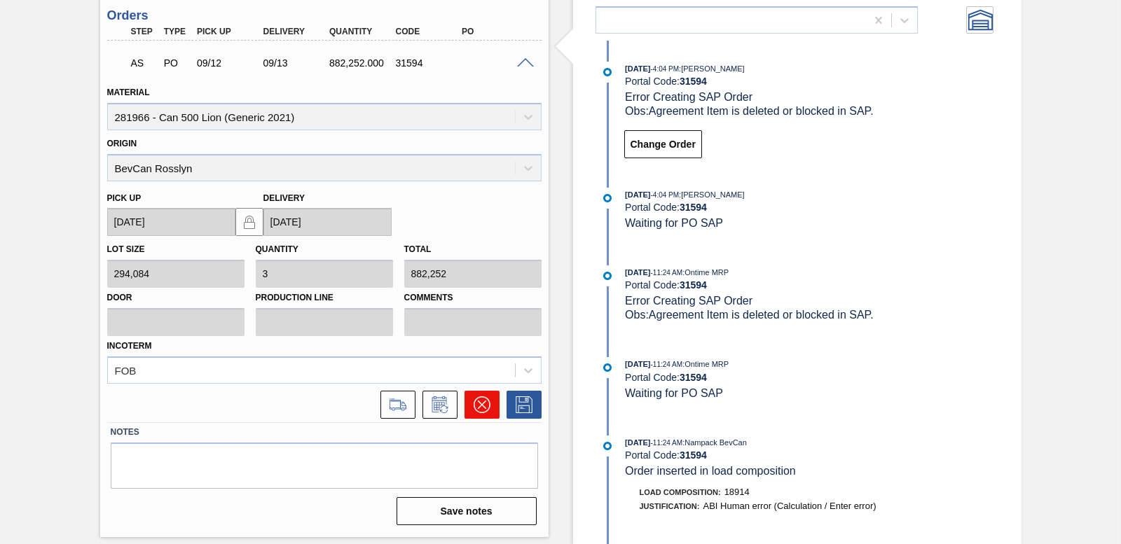
click at [474, 408] on icon at bounding box center [482, 405] width 17 height 17
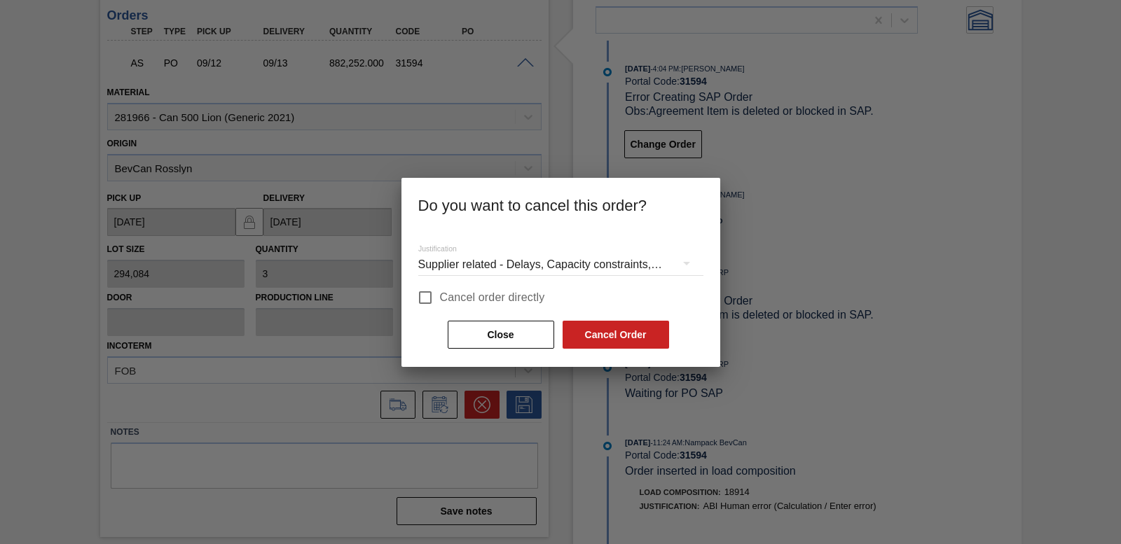
click at [429, 300] on input "Cancel order directly" at bounding box center [425, 297] width 29 height 29
checkbox input "true"
click at [622, 340] on button "Cancel Order" at bounding box center [616, 335] width 107 height 28
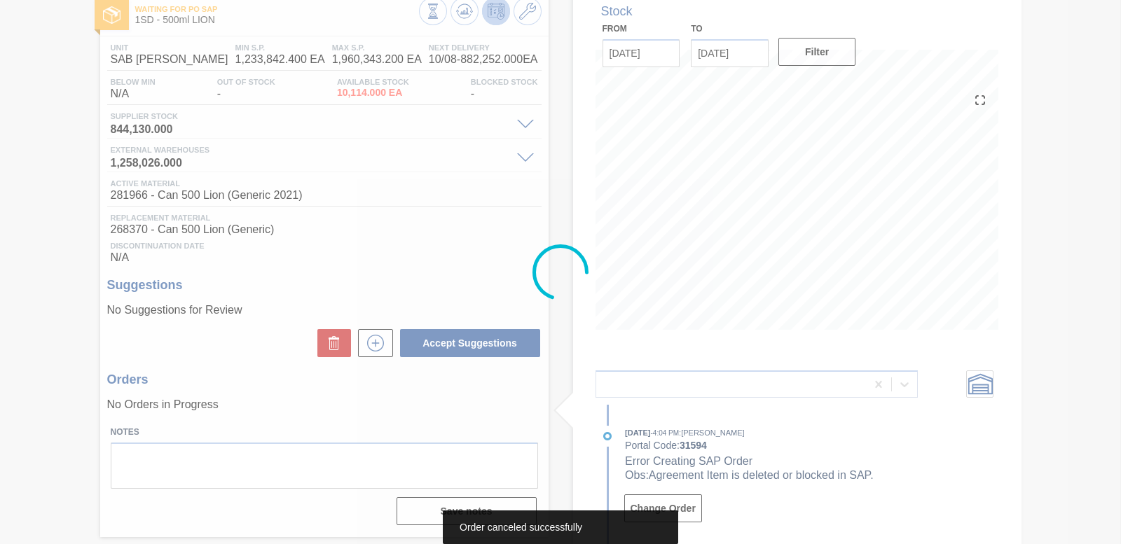
scroll to position [80, 0]
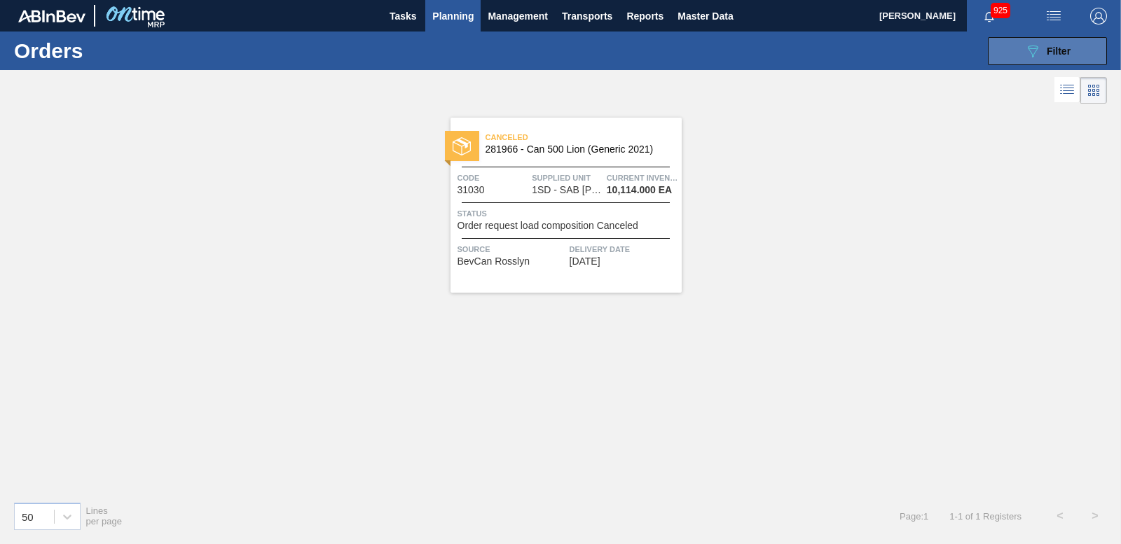
click at [1004, 53] on button "089F7B8B-B2A5-4AFE-B5C0-19BA573D28AC Filter" at bounding box center [1047, 51] width 119 height 28
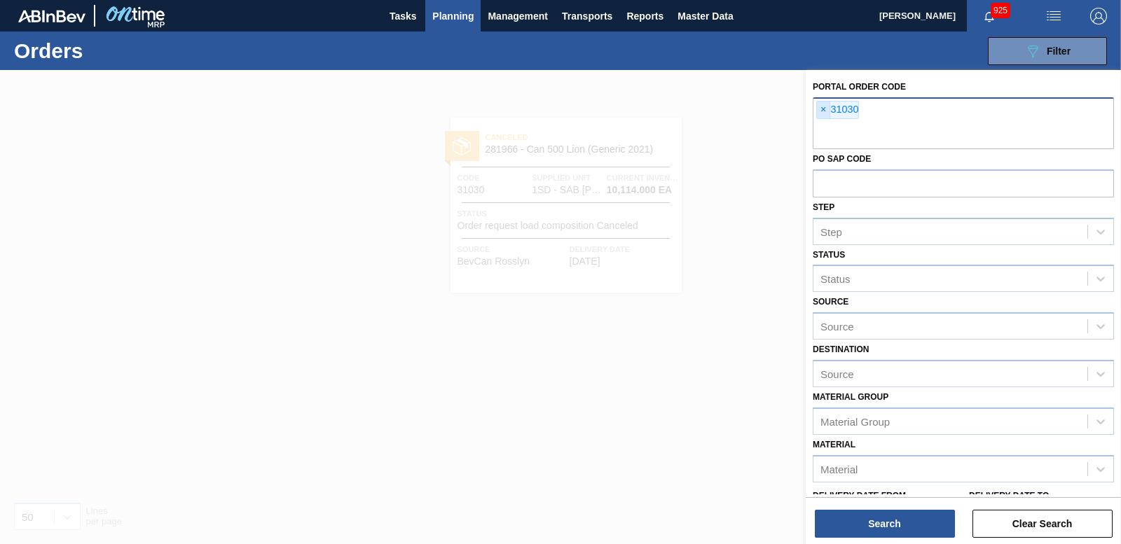
click at [822, 107] on span "×" at bounding box center [823, 110] width 13 height 17
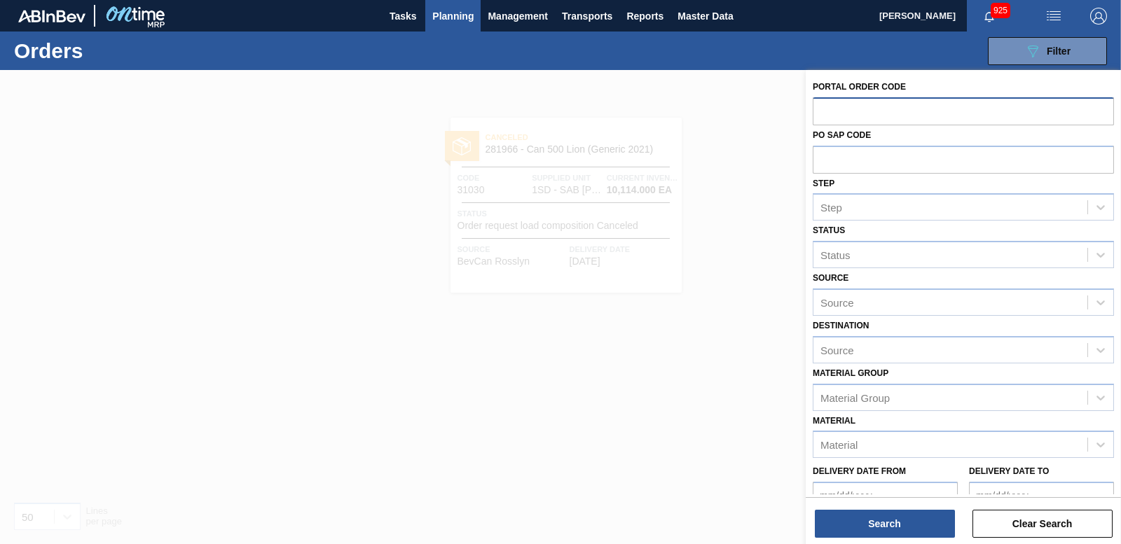
paste input "31076"
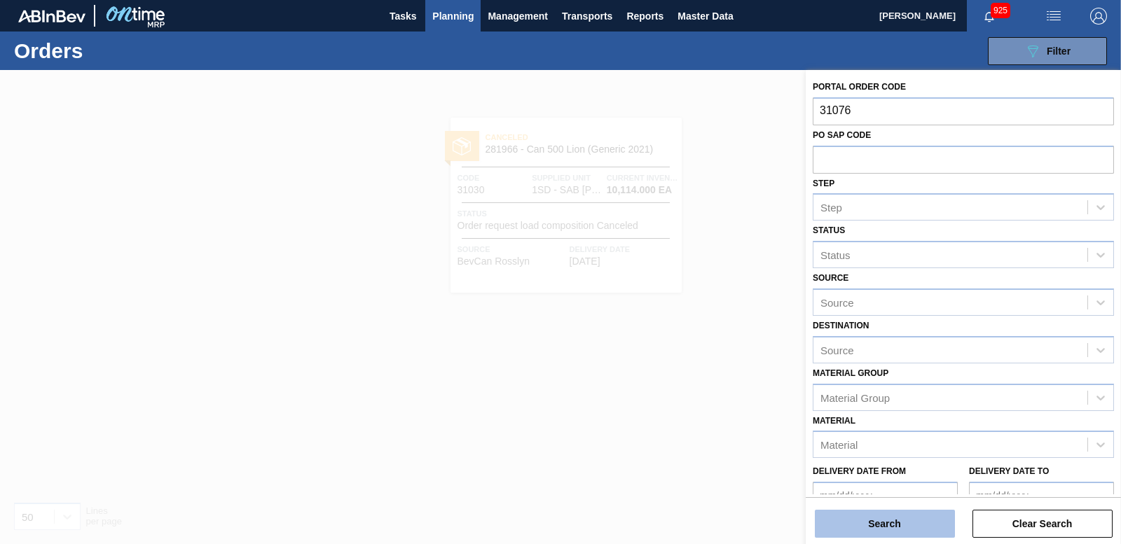
type input "31076"
click at [865, 526] on button "Search" at bounding box center [885, 524] width 140 height 28
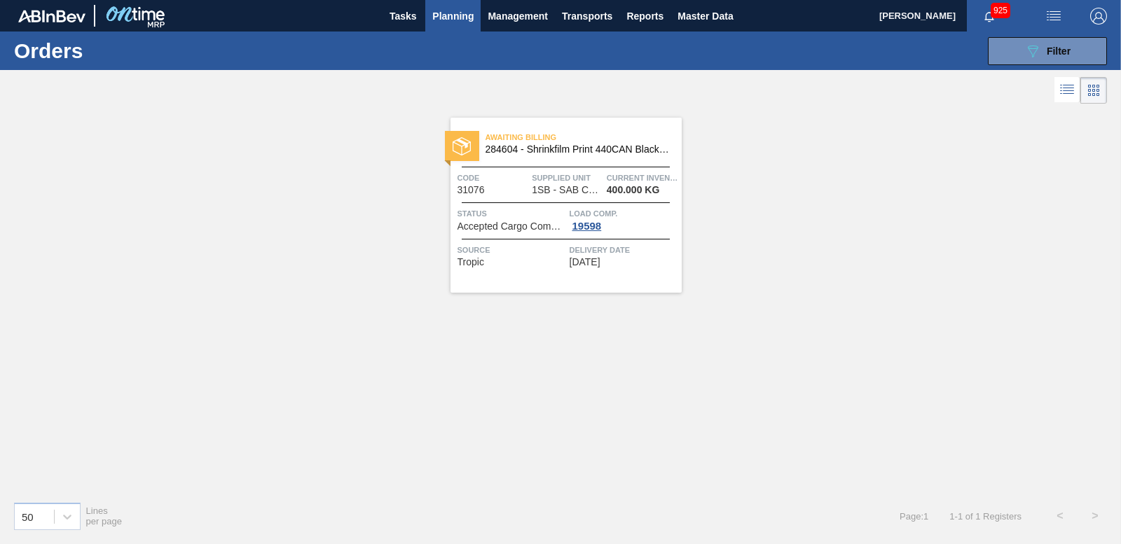
click at [463, 125] on div "Awaiting Billing 284604 - Shrinkfilm Print 440CAN Black Crown PU Code 31076 Sup…" at bounding box center [566, 205] width 231 height 175
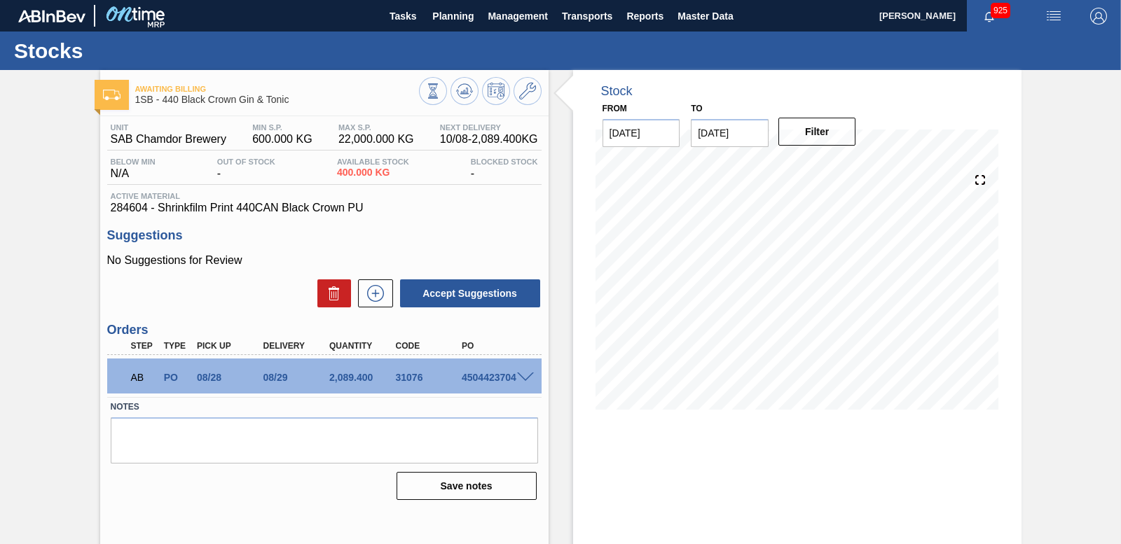
scroll to position [58, 0]
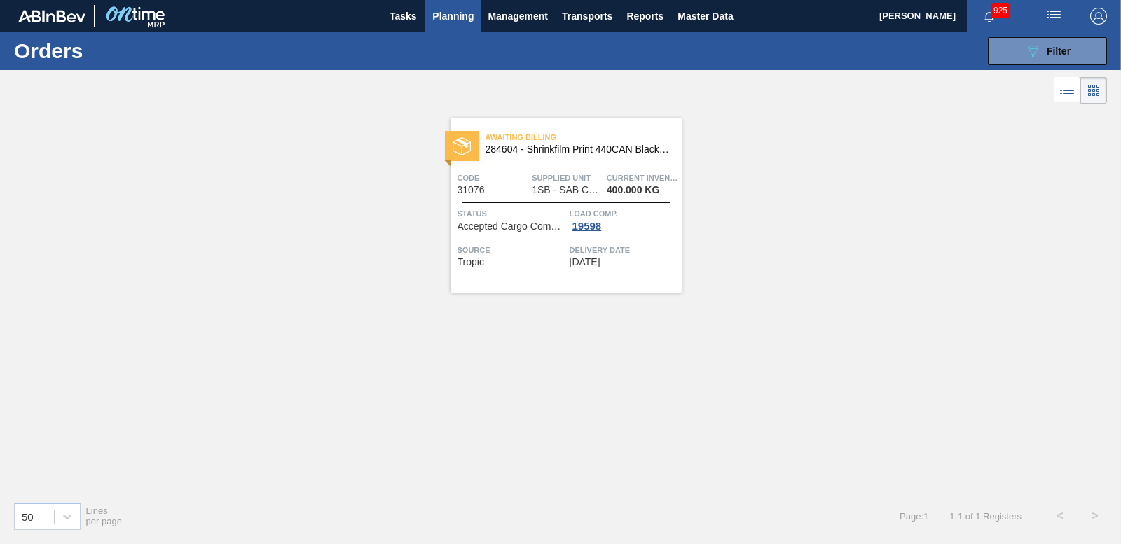
click at [456, 136] on div at bounding box center [462, 146] width 34 height 30
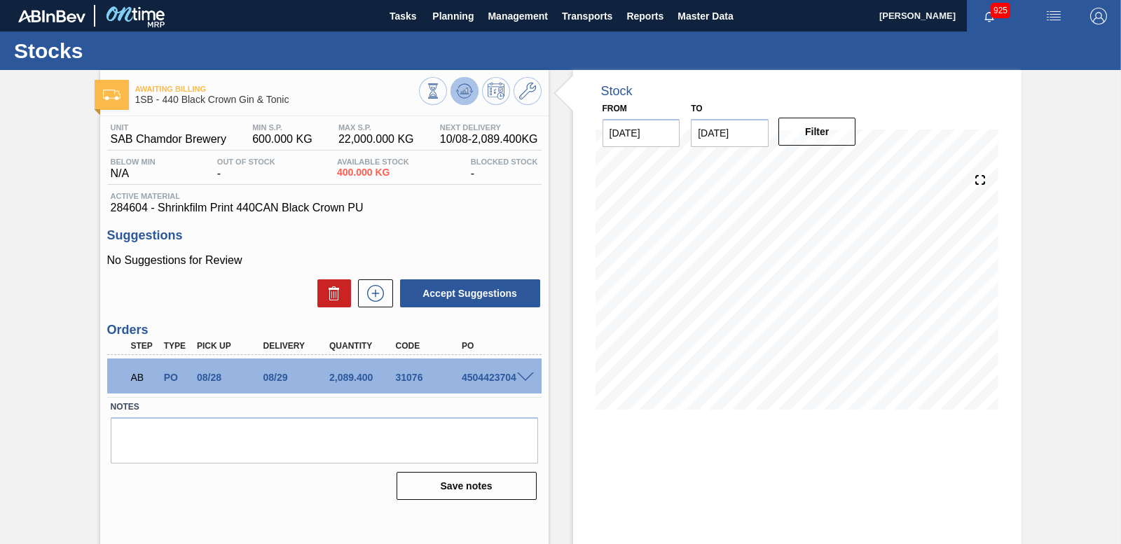
click at [458, 88] on icon at bounding box center [464, 91] width 17 height 17
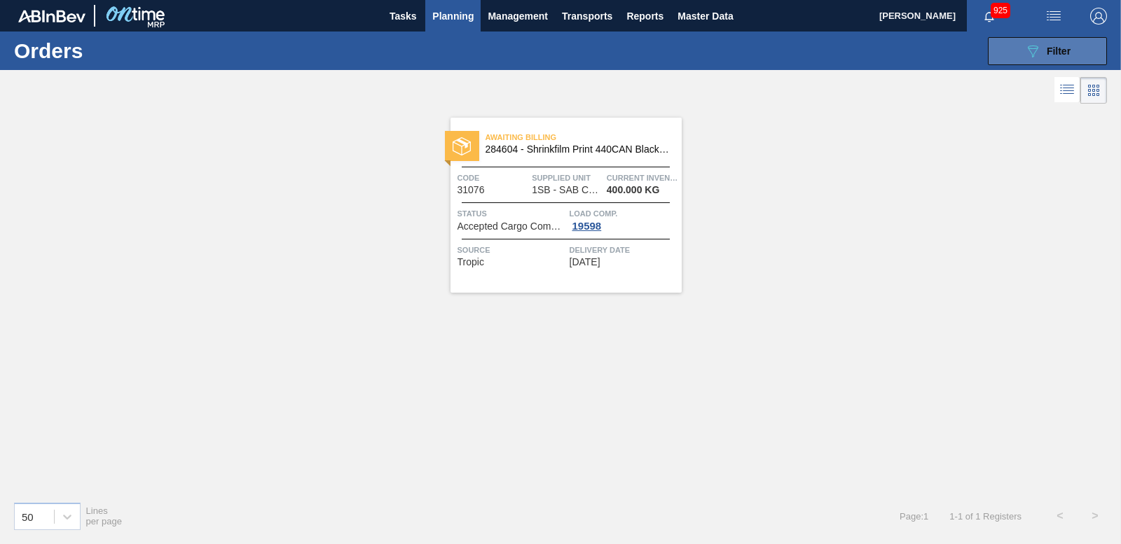
click at [1084, 40] on button "089F7B8B-B2A5-4AFE-B5C0-19BA573D28AC Filter" at bounding box center [1047, 51] width 119 height 28
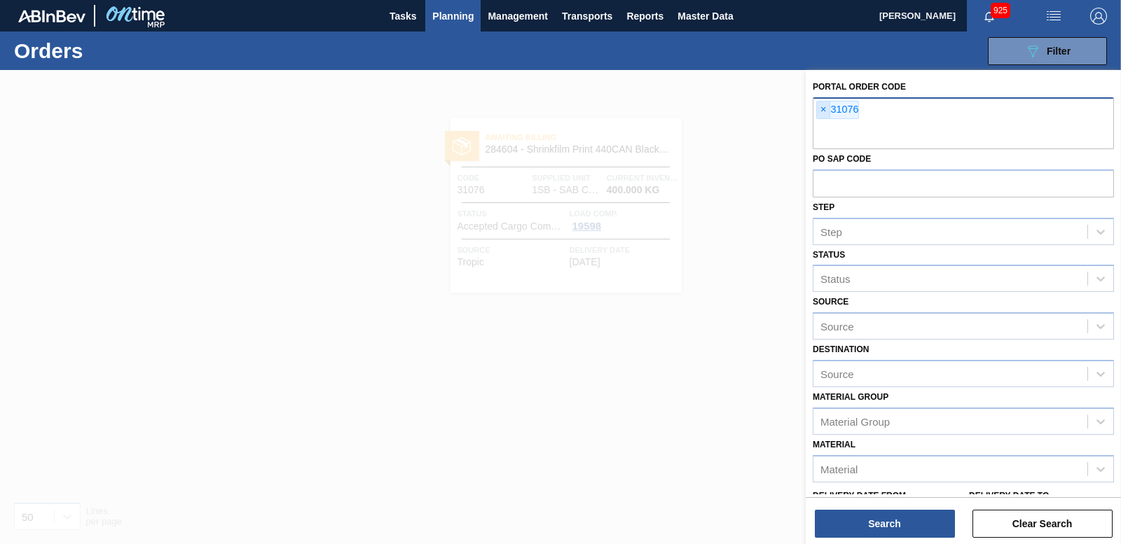
click at [828, 109] on span "×" at bounding box center [823, 110] width 13 height 17
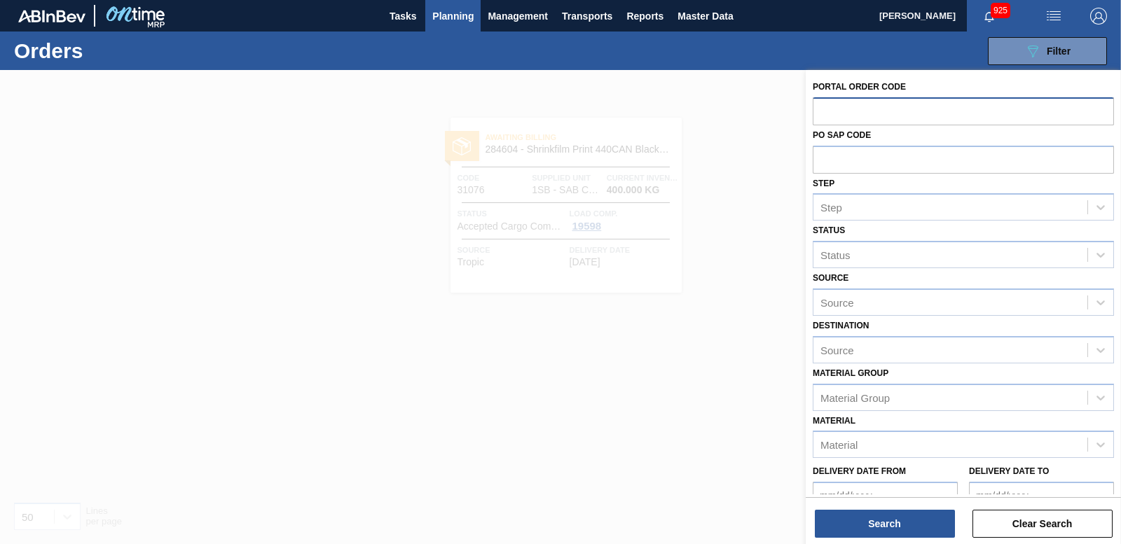
paste input "31161"
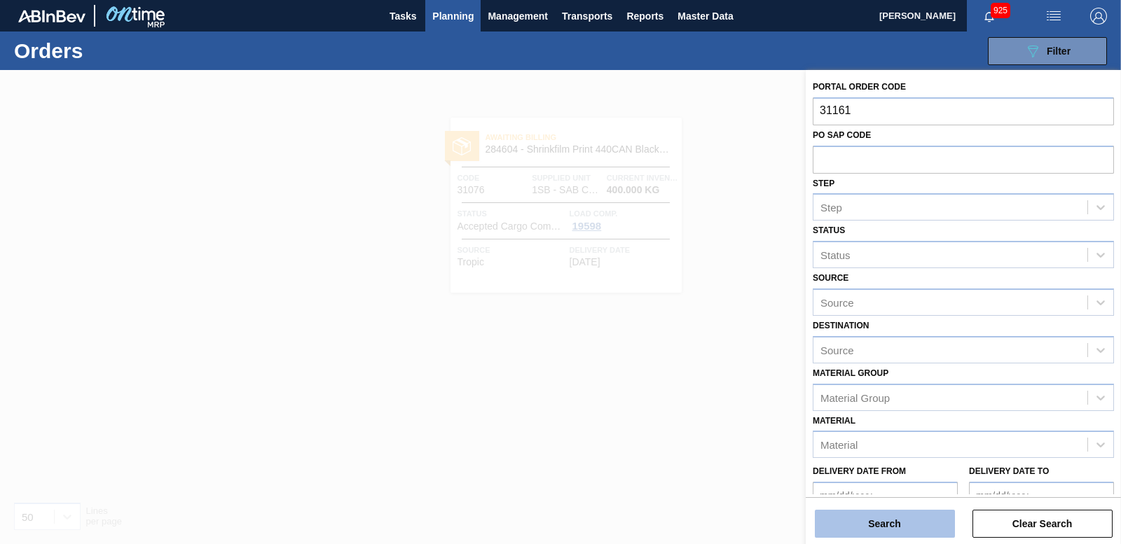
type input "31161"
click at [883, 516] on button "Search" at bounding box center [885, 524] width 140 height 28
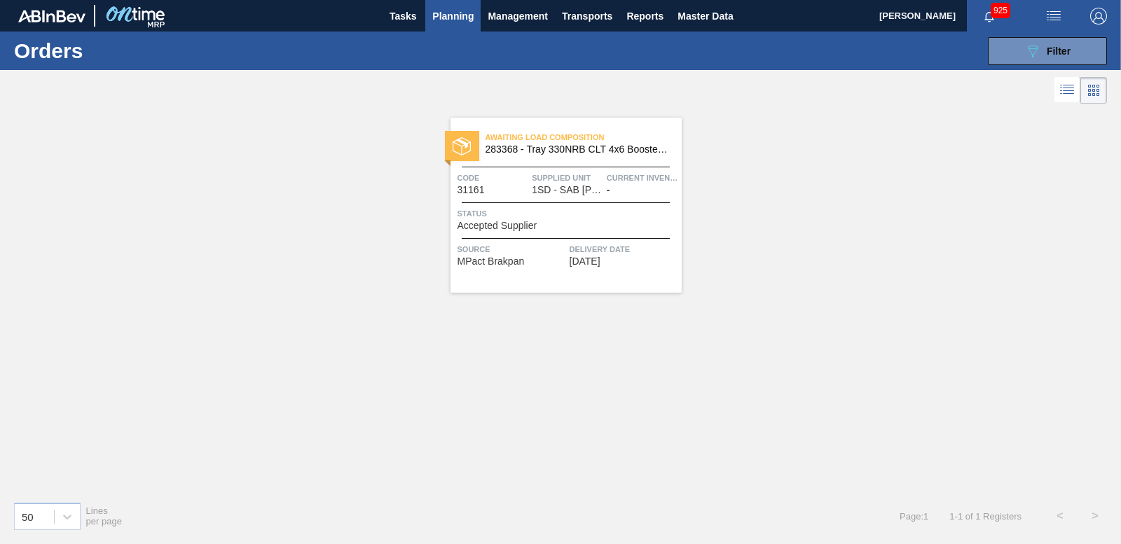
click at [477, 149] on div at bounding box center [462, 146] width 34 height 30
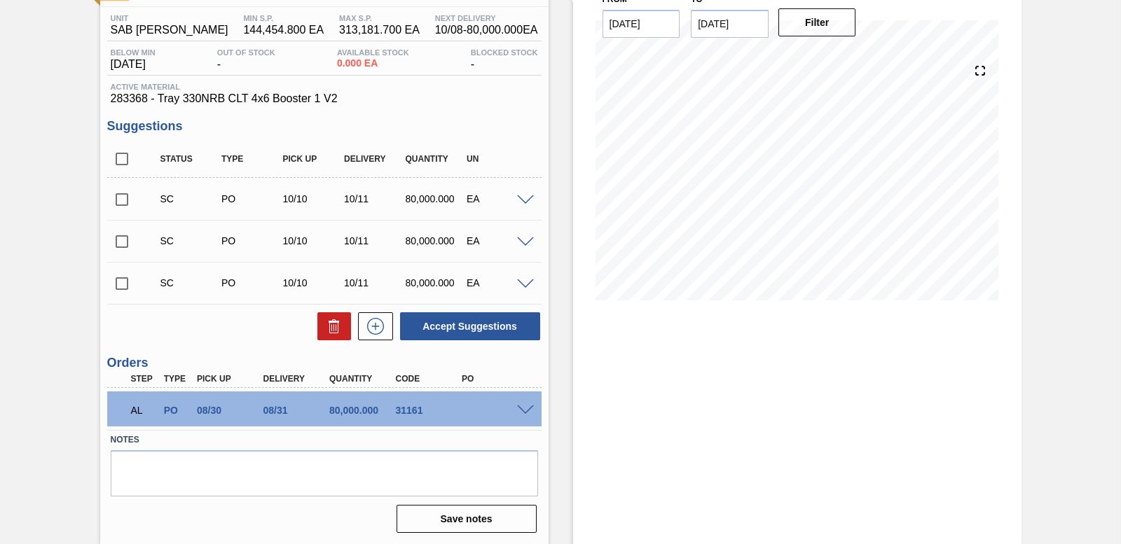
scroll to position [110, 0]
click at [530, 409] on span at bounding box center [525, 410] width 17 height 11
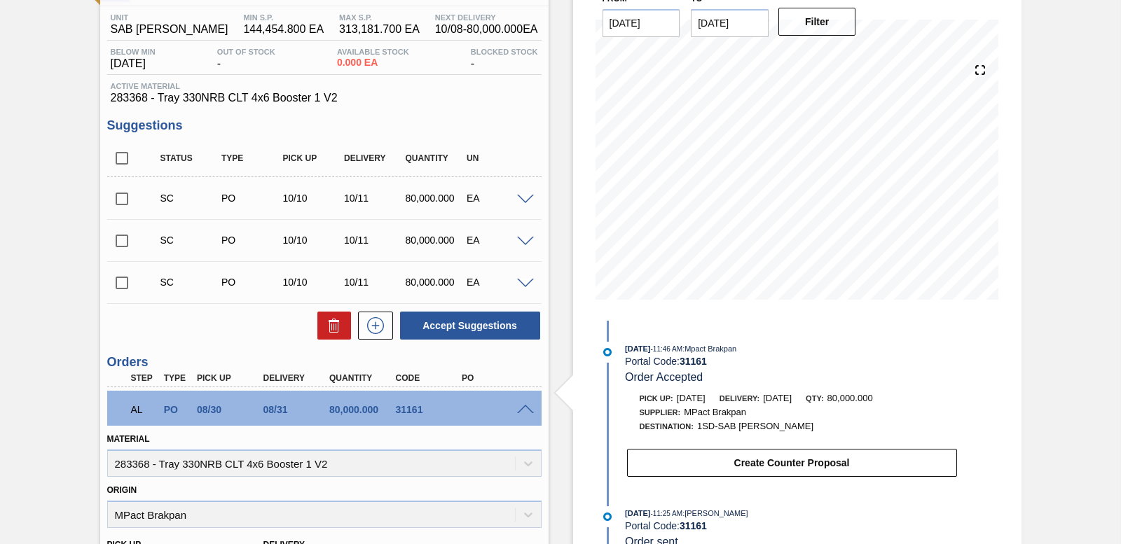
scroll to position [450, 0]
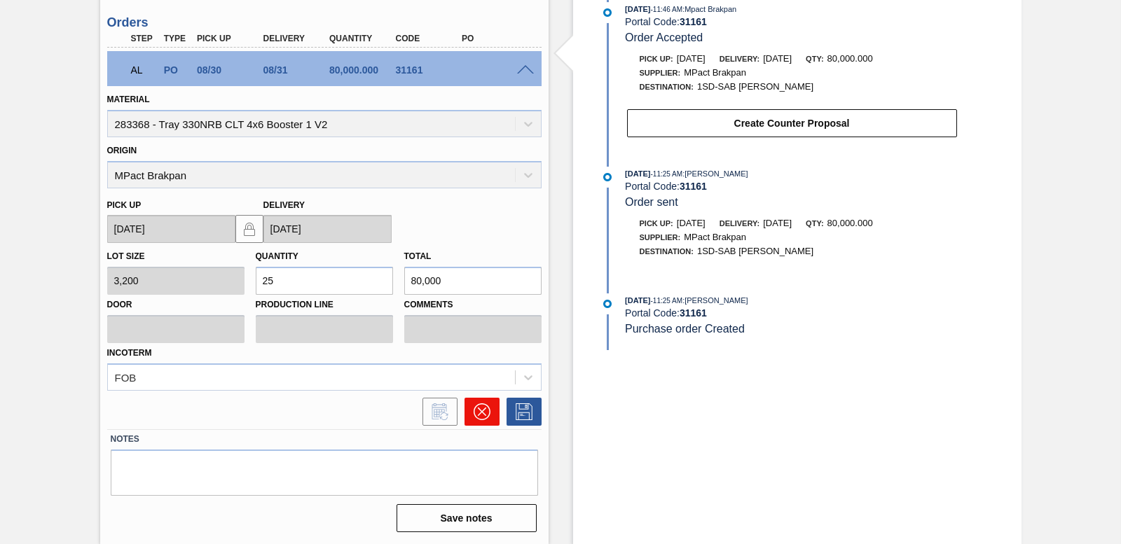
click at [490, 409] on button at bounding box center [482, 412] width 35 height 28
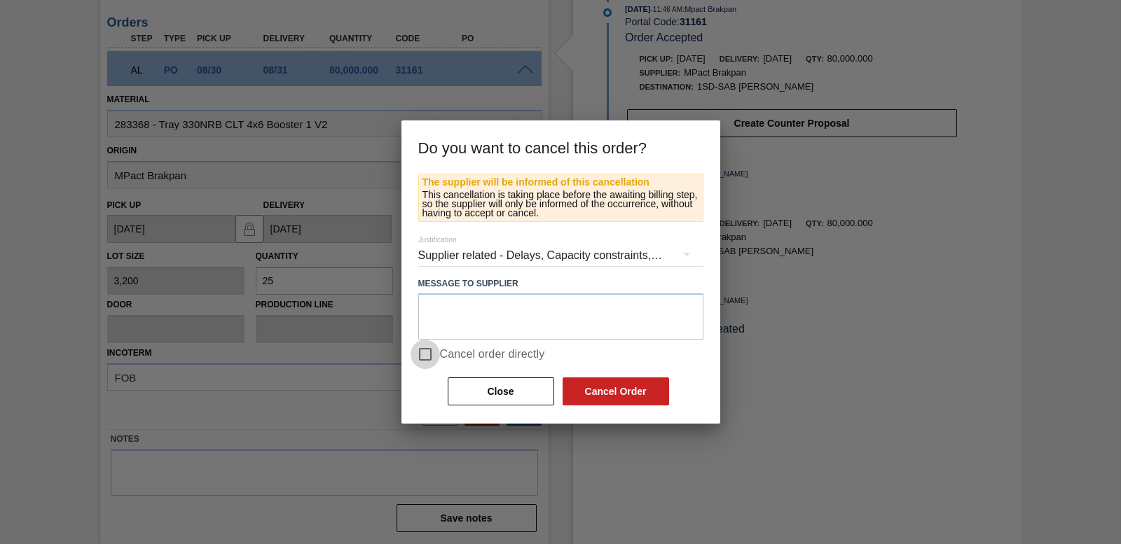
click at [417, 355] on input "Cancel order directly" at bounding box center [425, 354] width 29 height 29
checkbox input "true"
click at [643, 397] on button "Cancel Order" at bounding box center [616, 392] width 107 height 28
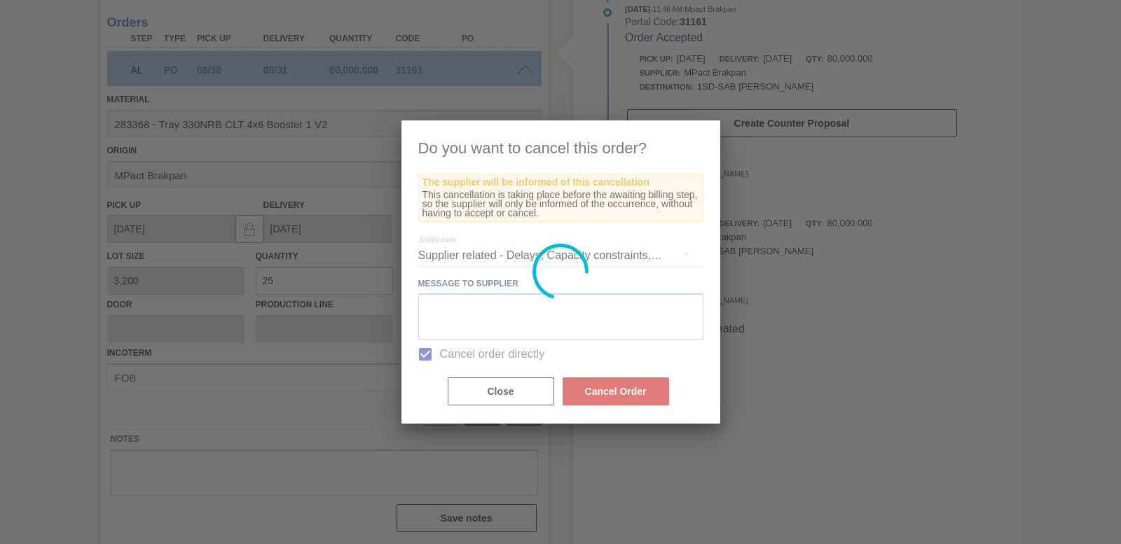
scroll to position [85, 0]
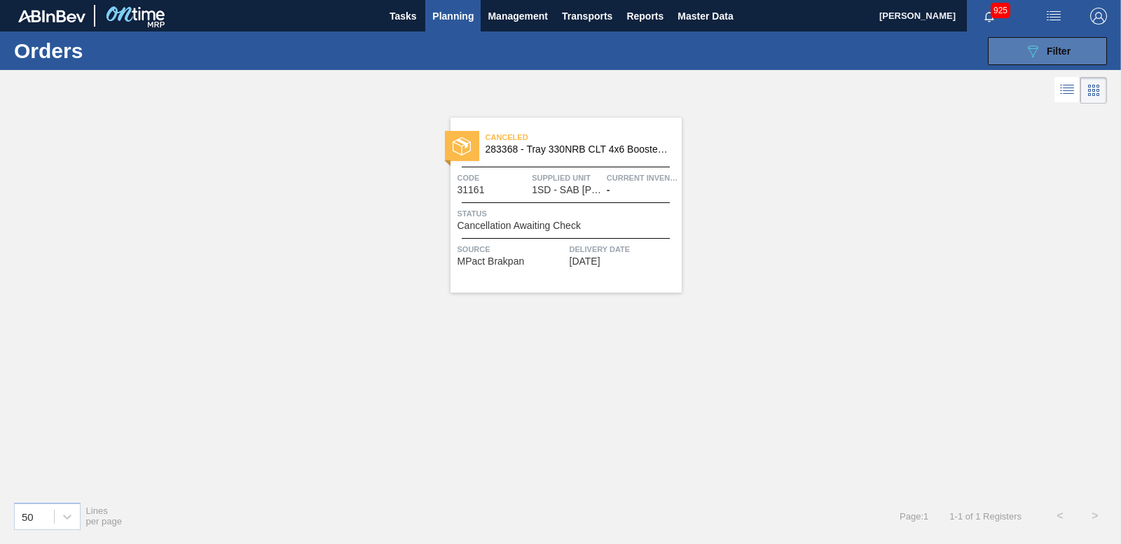
click at [1034, 46] on icon at bounding box center [1033, 52] width 11 height 12
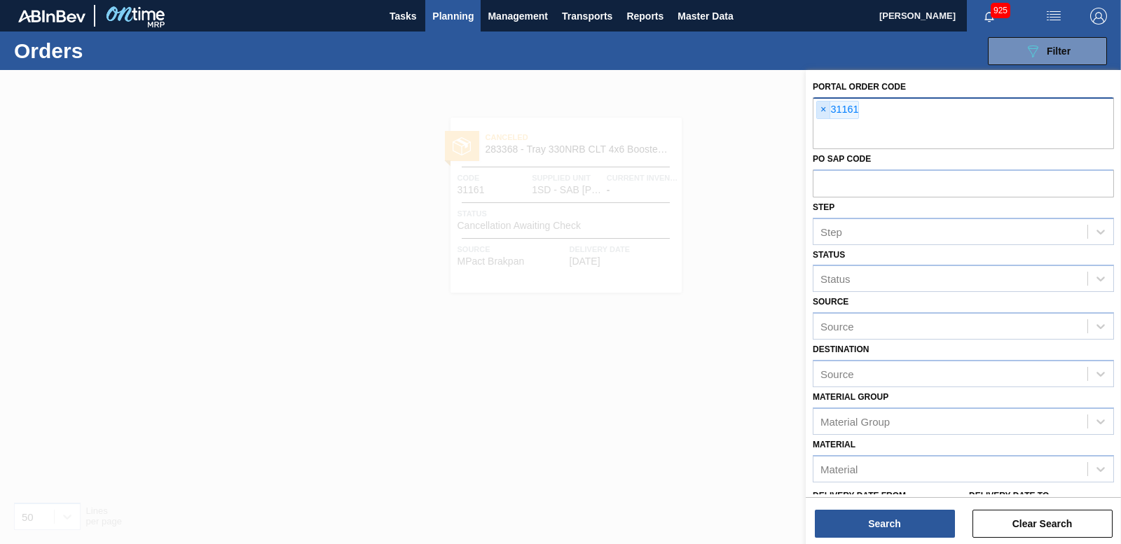
click at [817, 105] on span "×" at bounding box center [823, 110] width 13 height 17
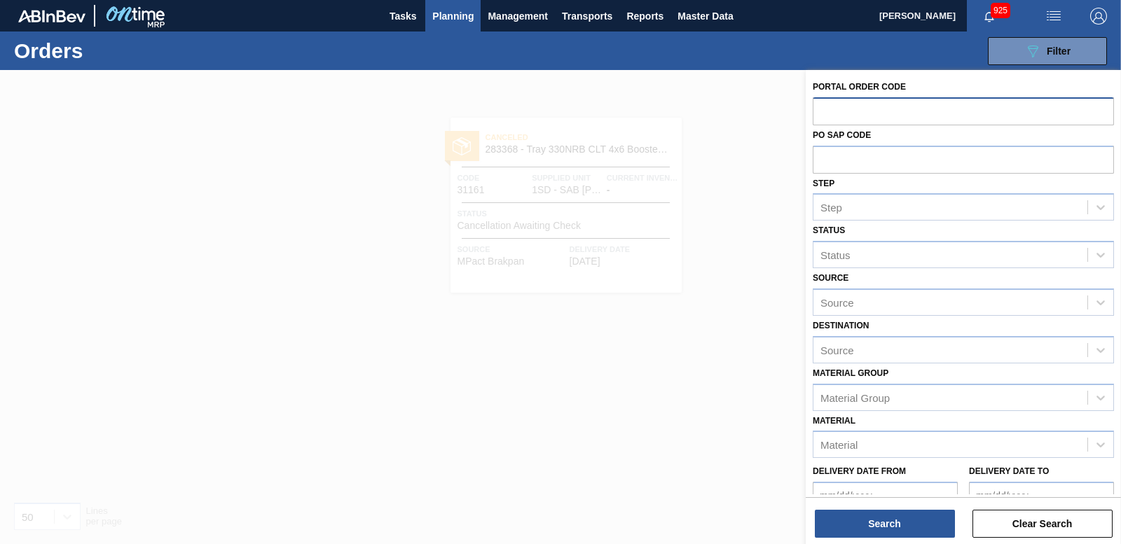
paste input "31206"
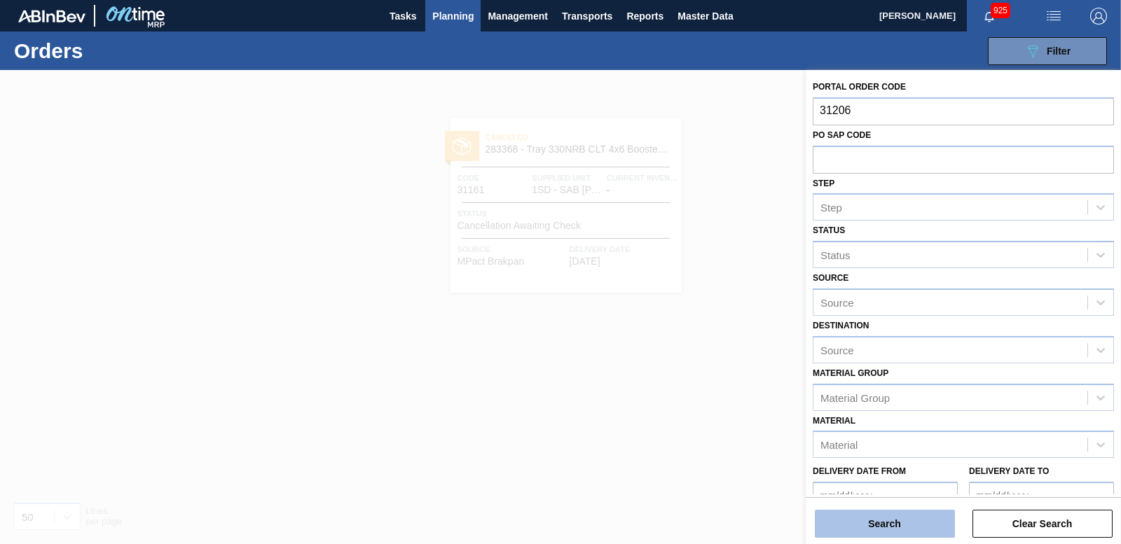
type input "31206"
click at [875, 516] on button "Search" at bounding box center [885, 524] width 140 height 28
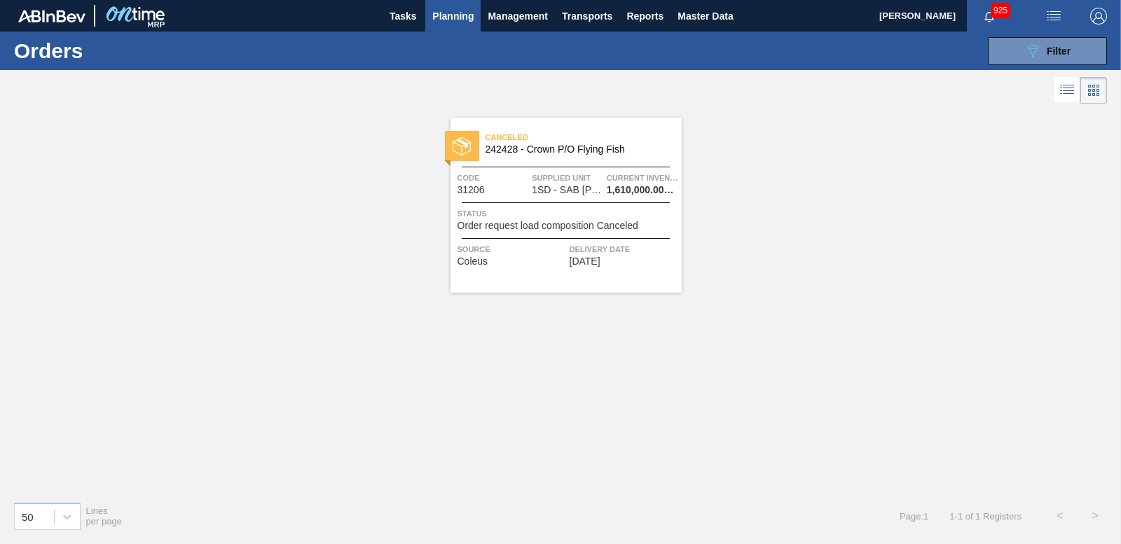
click at [472, 138] on div at bounding box center [462, 146] width 34 height 30
click at [1080, 46] on button "089F7B8B-B2A5-4AFE-B5C0-19BA573D28AC Filter" at bounding box center [1047, 51] width 119 height 28
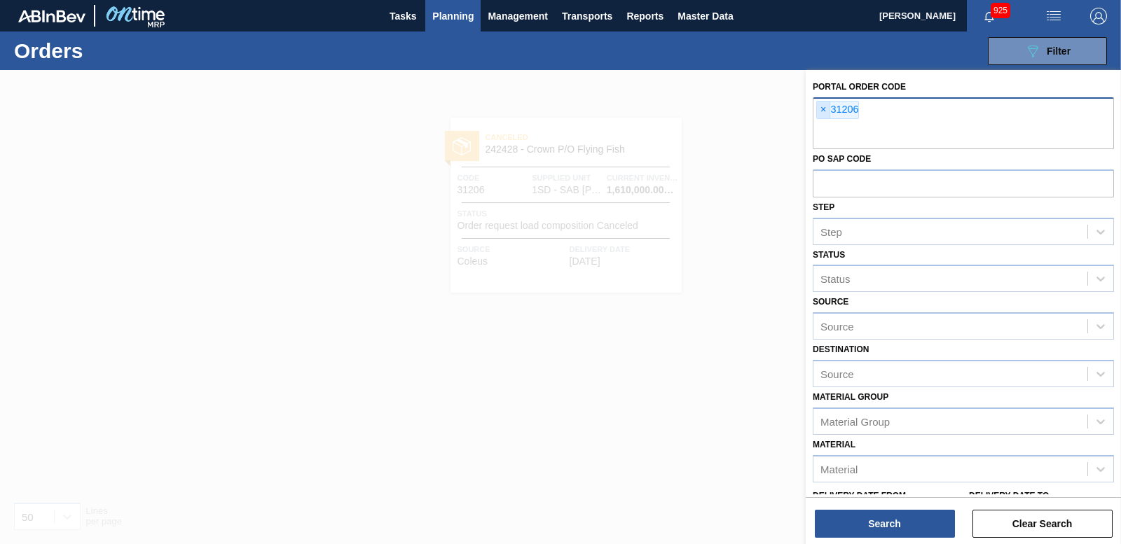
click at [819, 111] on span "×" at bounding box center [823, 110] width 13 height 17
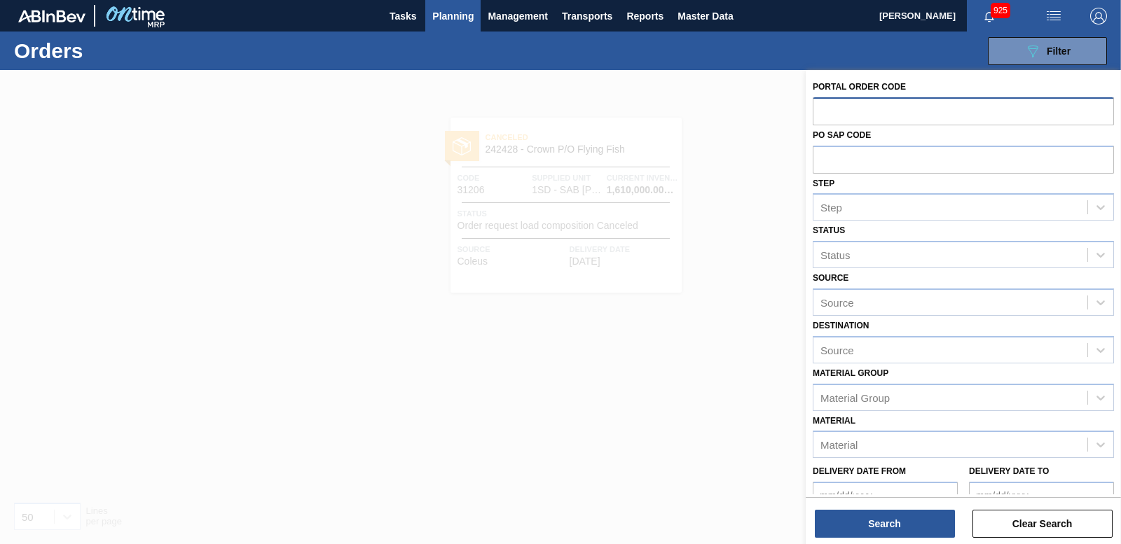
paste input "31207"
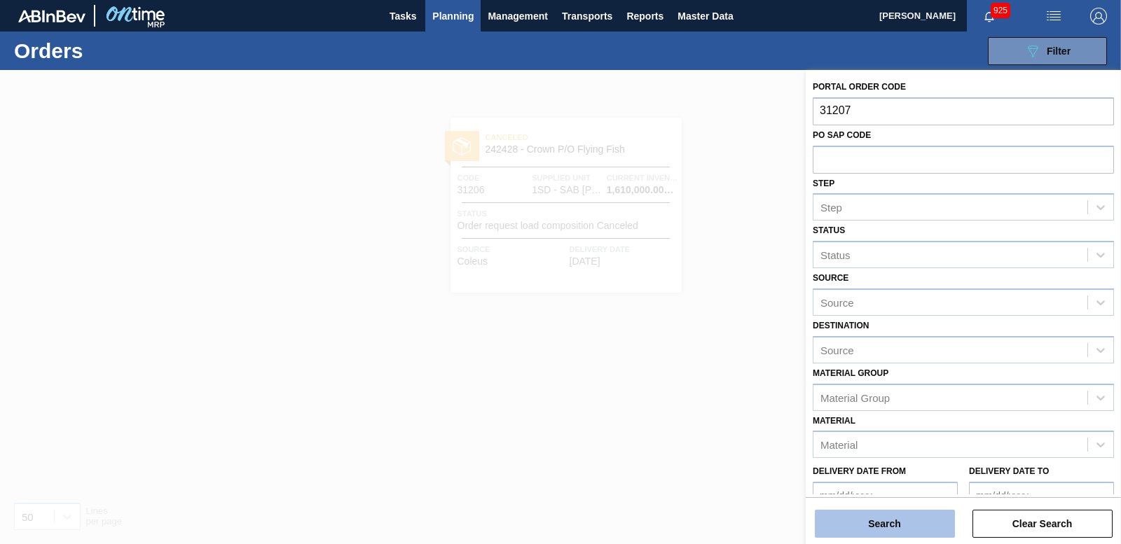
type input "31207"
click at [857, 516] on button "Search" at bounding box center [885, 524] width 140 height 28
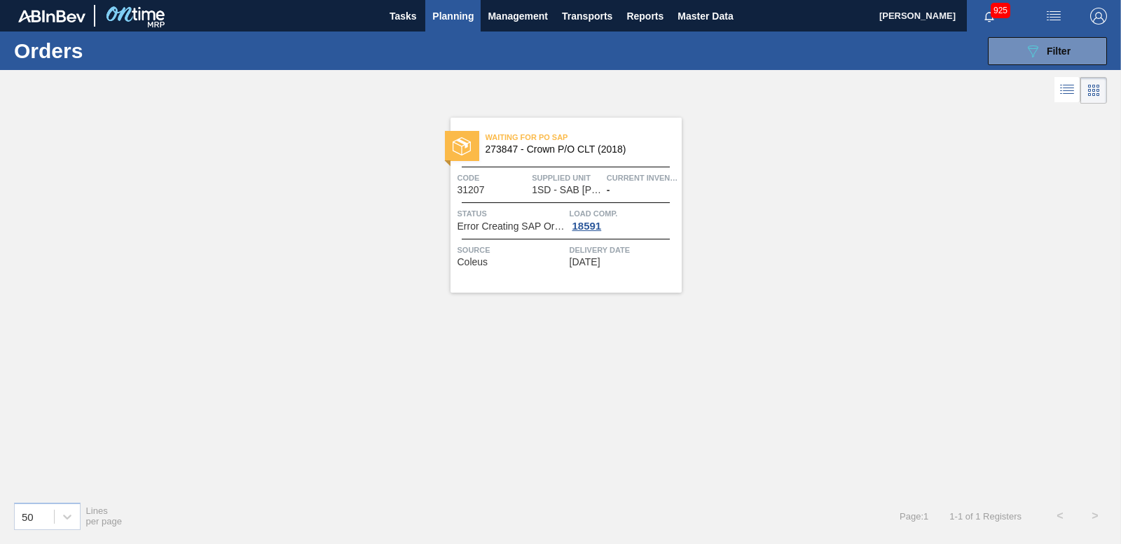
click at [463, 142] on img at bounding box center [462, 146] width 18 height 18
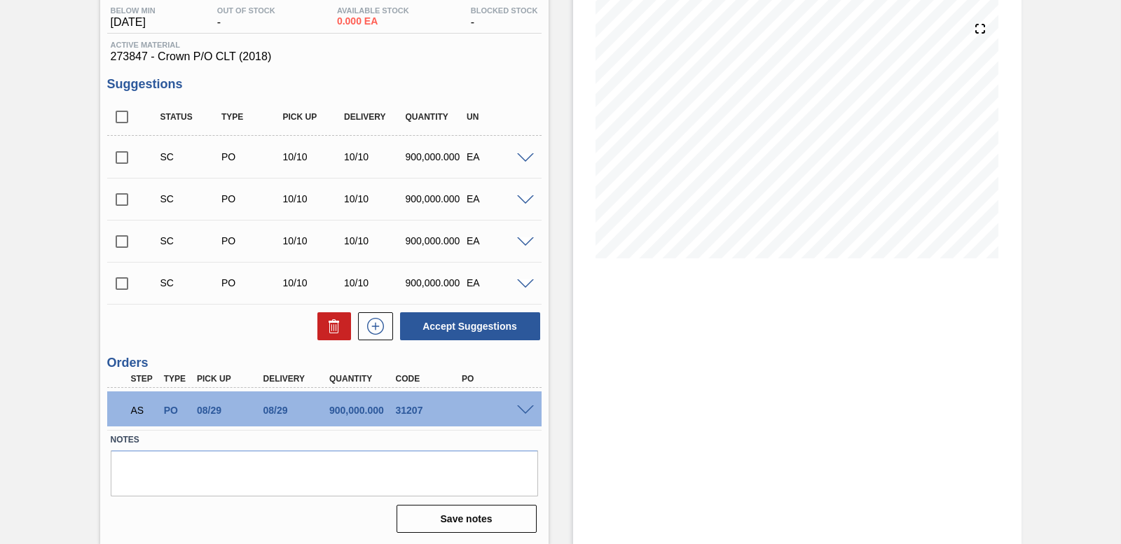
scroll to position [152, 0]
click at [522, 405] on span at bounding box center [525, 410] width 17 height 11
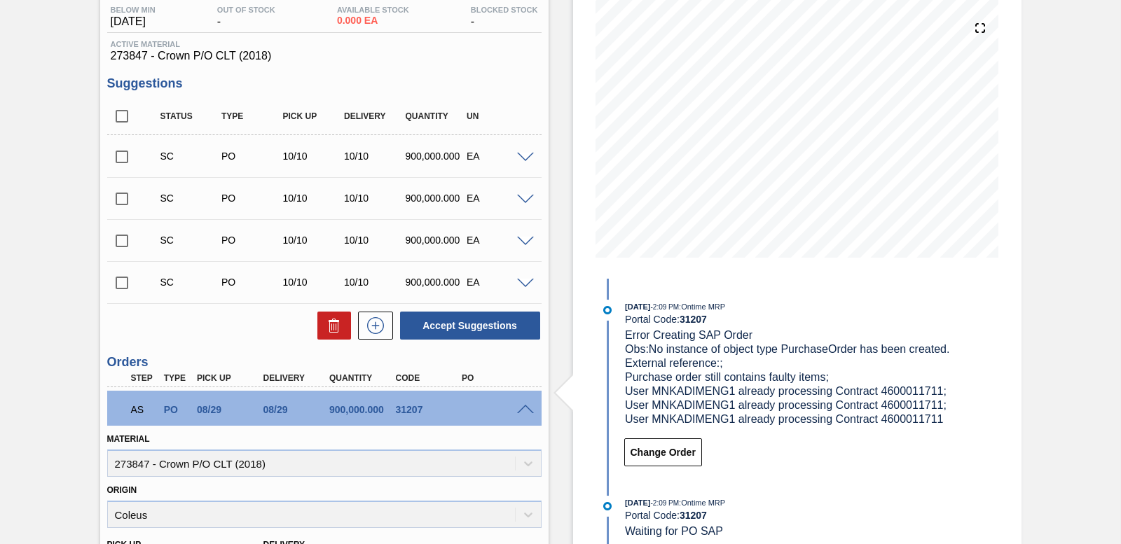
scroll to position [492, 0]
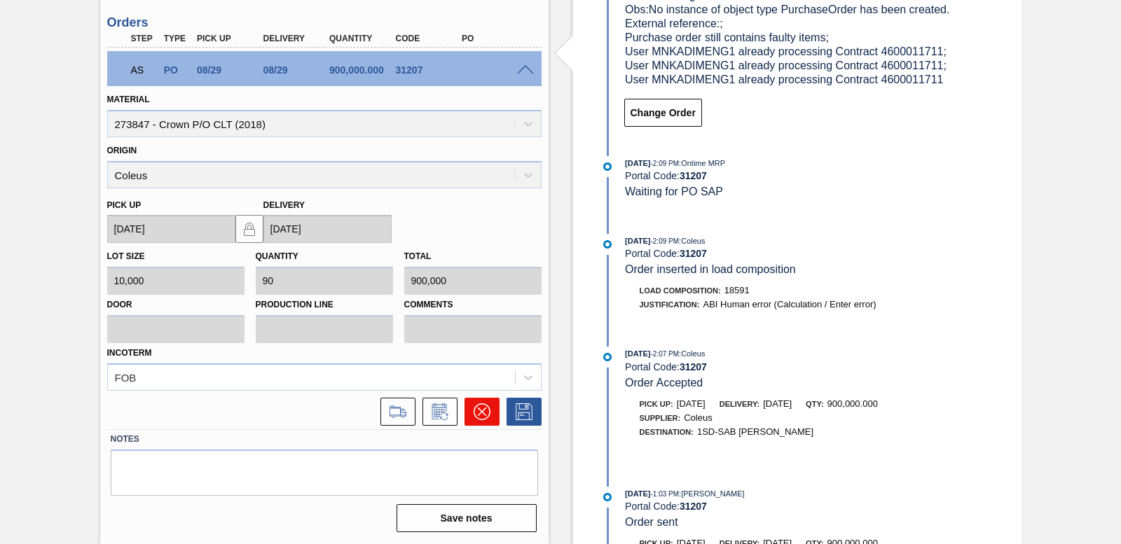
click at [489, 413] on button at bounding box center [482, 412] width 35 height 28
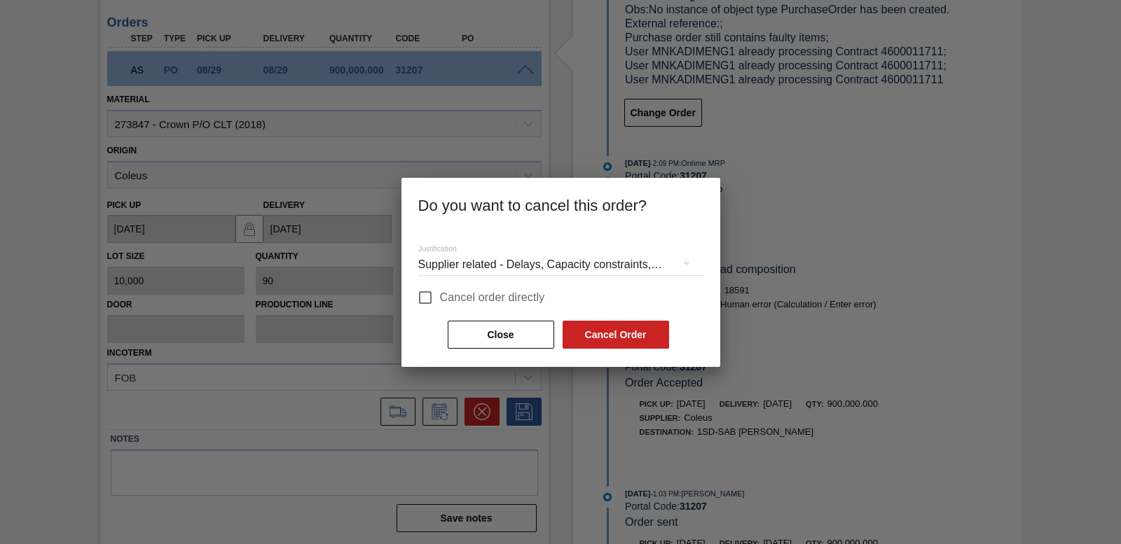
click at [428, 286] on input "Cancel order directly" at bounding box center [425, 297] width 29 height 29
checkbox input "true"
click at [637, 332] on button "Cancel Order" at bounding box center [616, 335] width 107 height 28
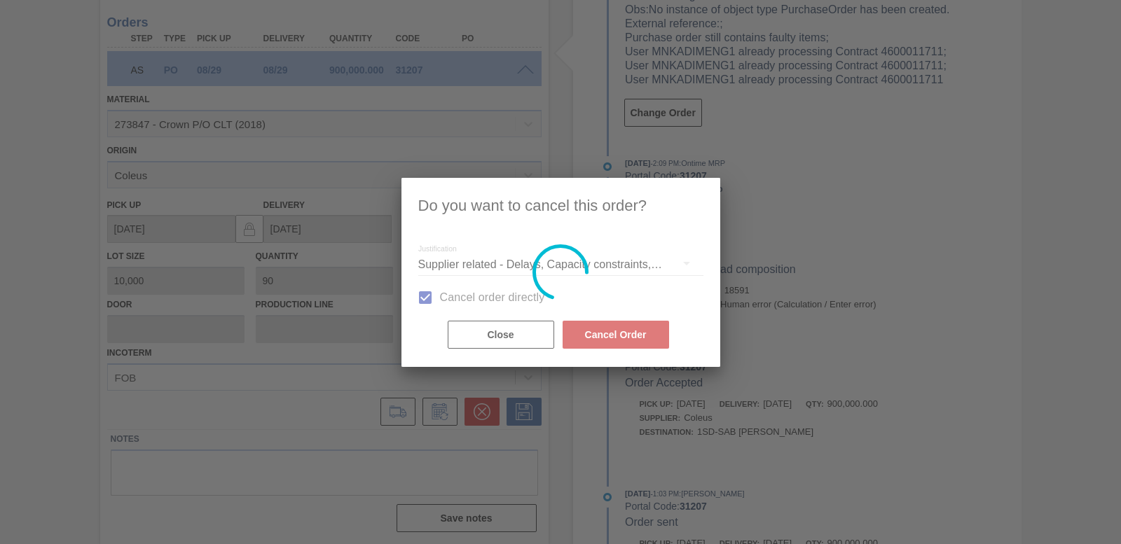
scroll to position [128, 0]
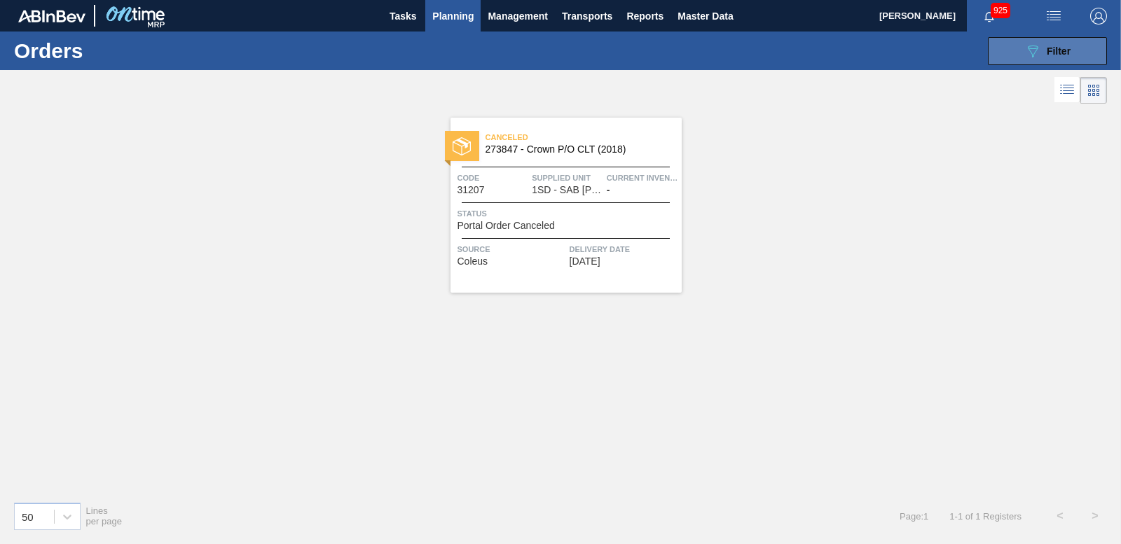
click at [1008, 41] on button "089F7B8B-B2A5-4AFE-B5C0-19BA573D28AC Filter" at bounding box center [1047, 51] width 119 height 28
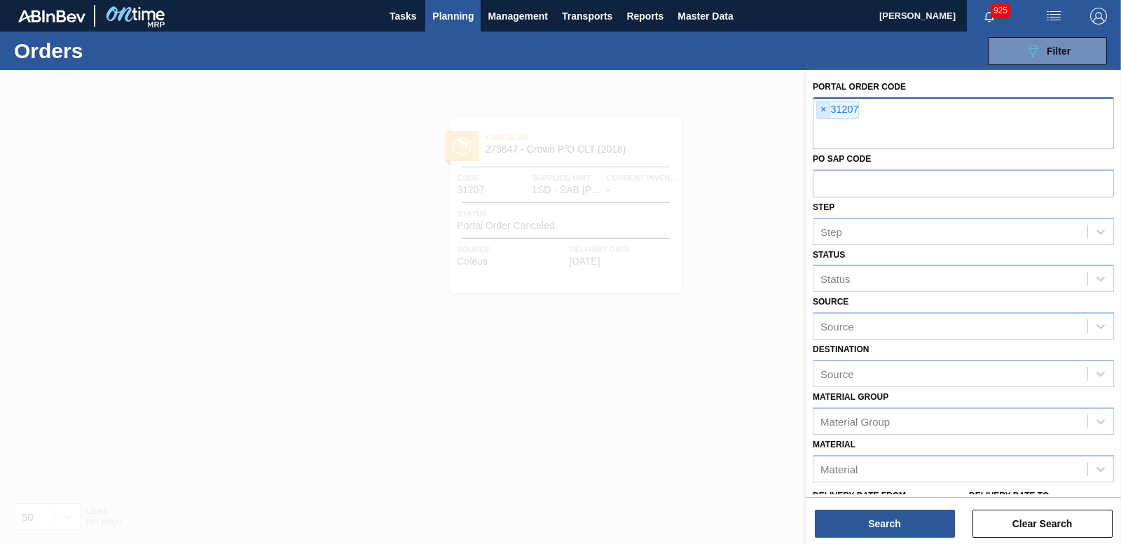
click at [820, 108] on span "×" at bounding box center [823, 110] width 13 height 17
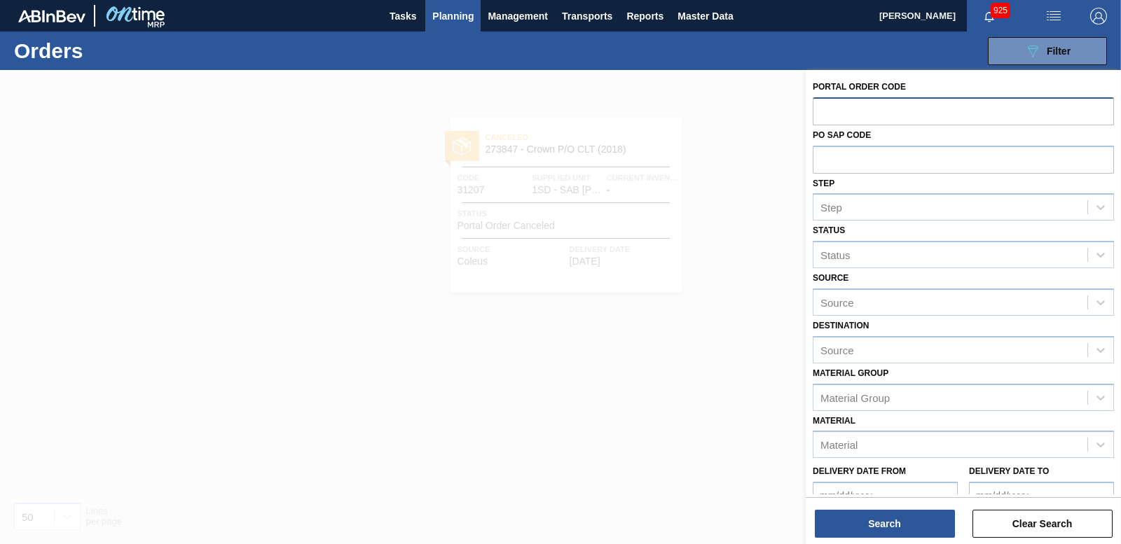
paste input "31208"
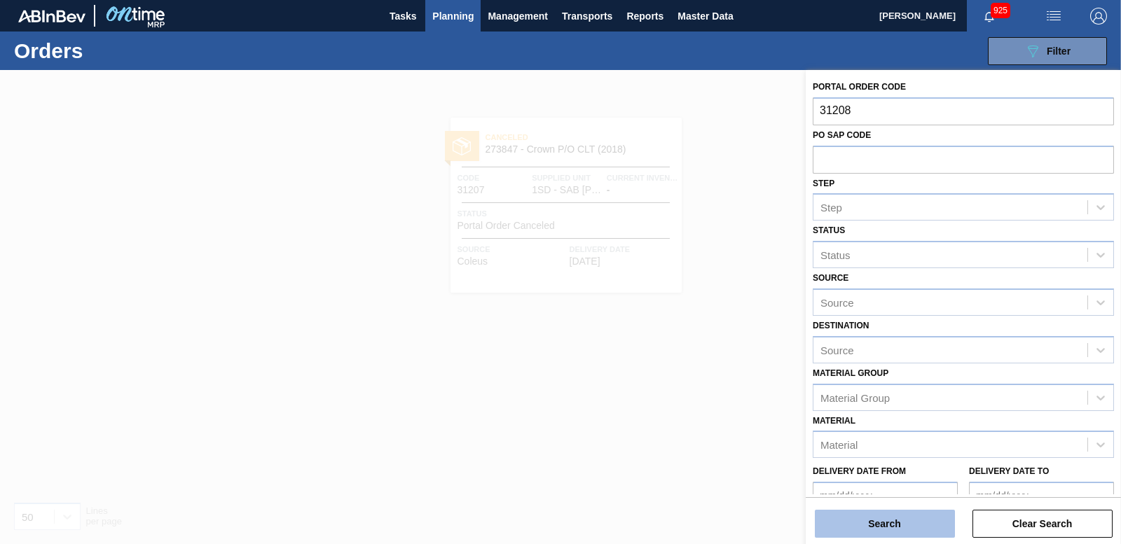
type input "31208"
click at [870, 521] on button "Search" at bounding box center [885, 524] width 140 height 28
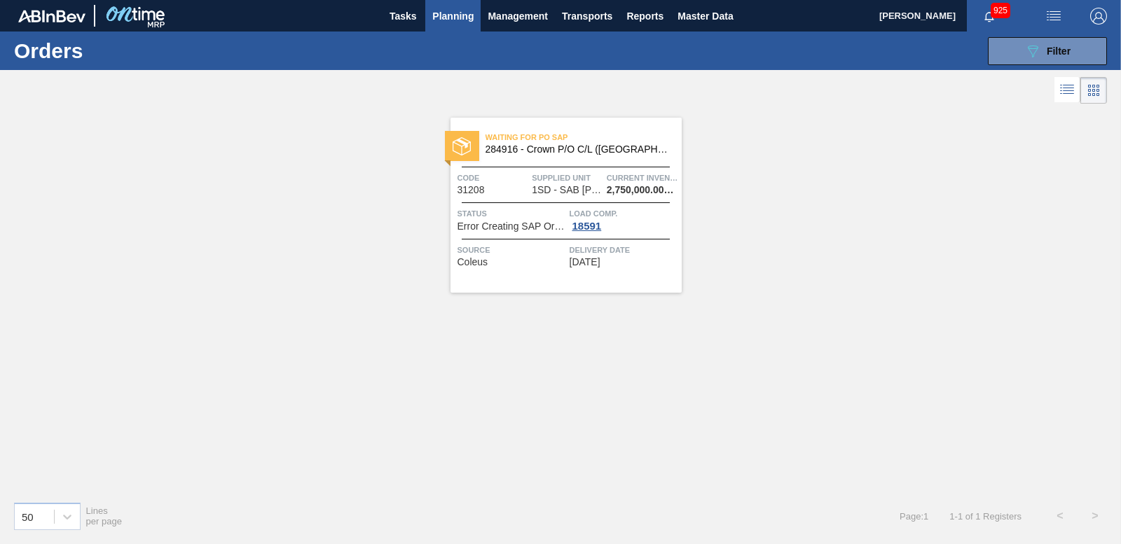
click at [462, 142] on img at bounding box center [462, 146] width 18 height 18
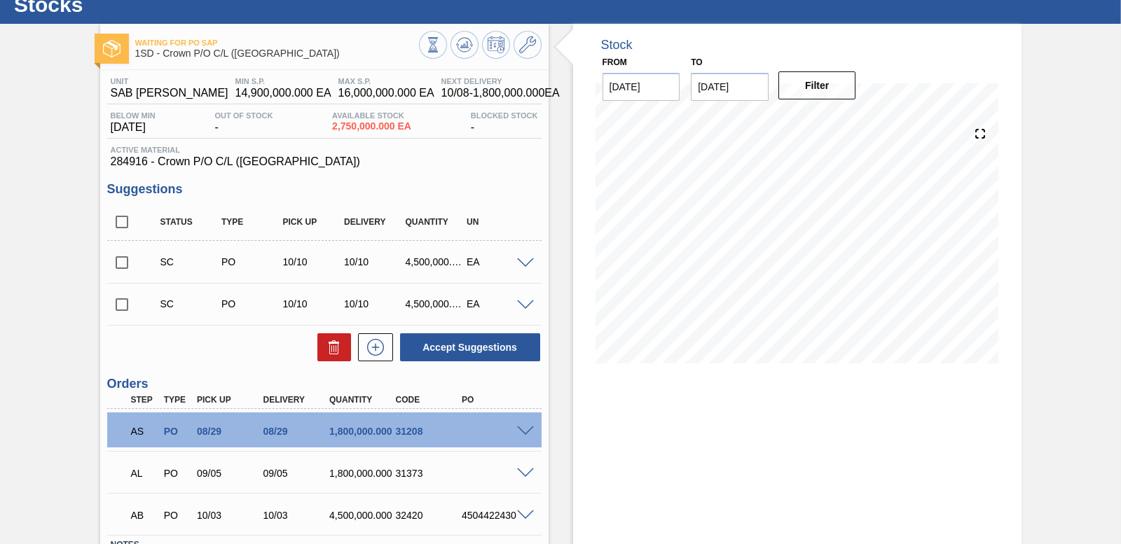
scroll to position [152, 0]
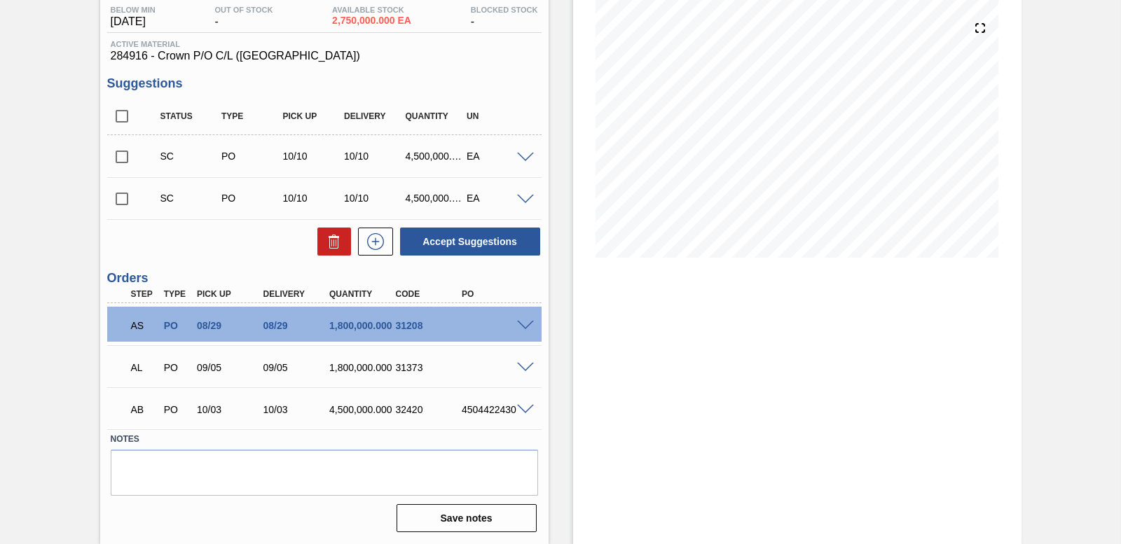
click at [528, 327] on span at bounding box center [525, 326] width 17 height 11
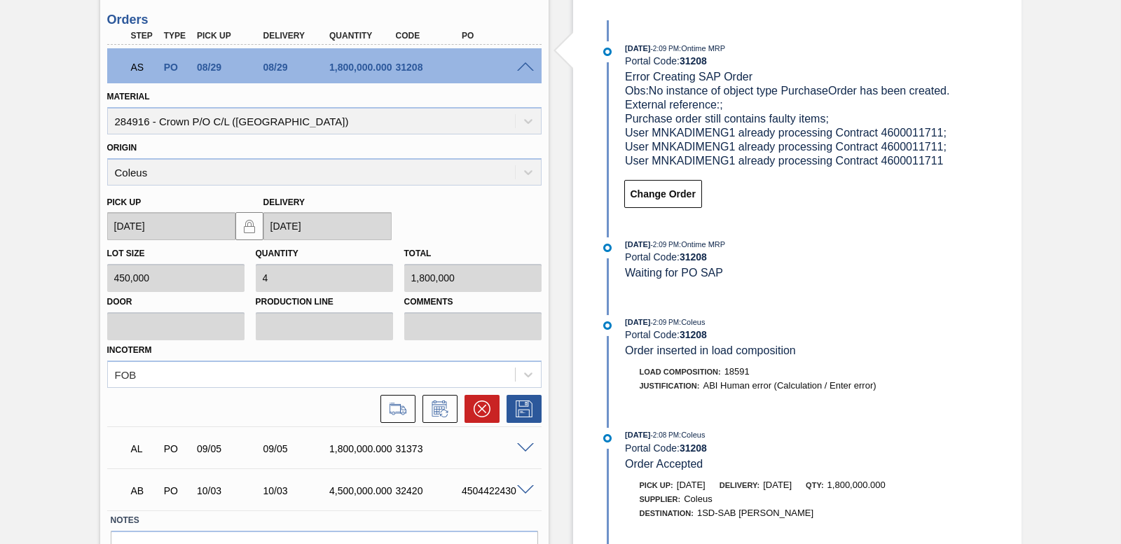
scroll to position [432, 0]
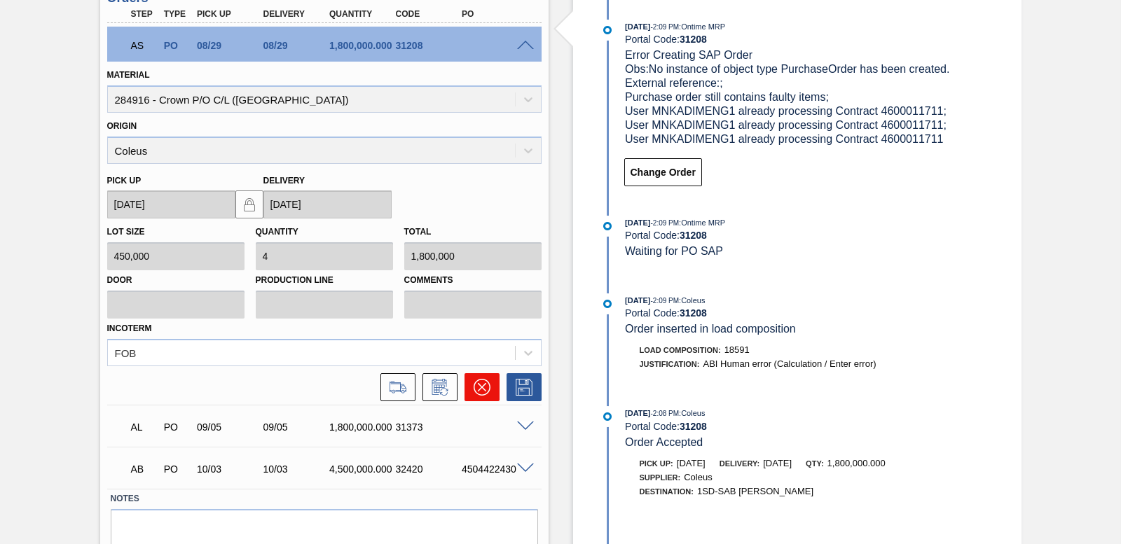
click at [468, 389] on button at bounding box center [482, 388] width 35 height 28
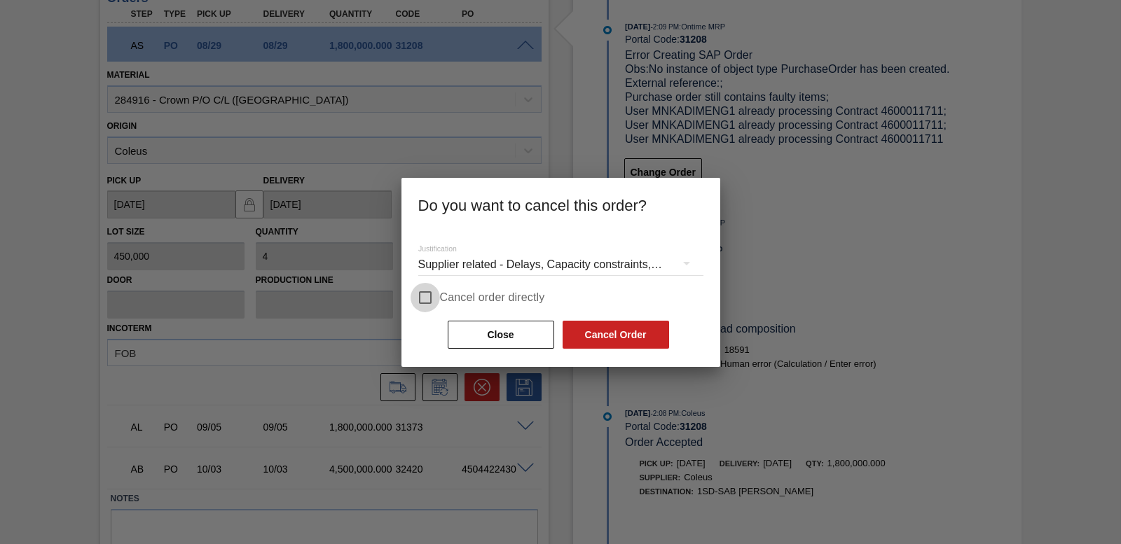
click at [416, 289] on input "Cancel order directly" at bounding box center [425, 297] width 29 height 29
checkbox input "true"
click at [583, 326] on button "Cancel Order" at bounding box center [616, 335] width 107 height 28
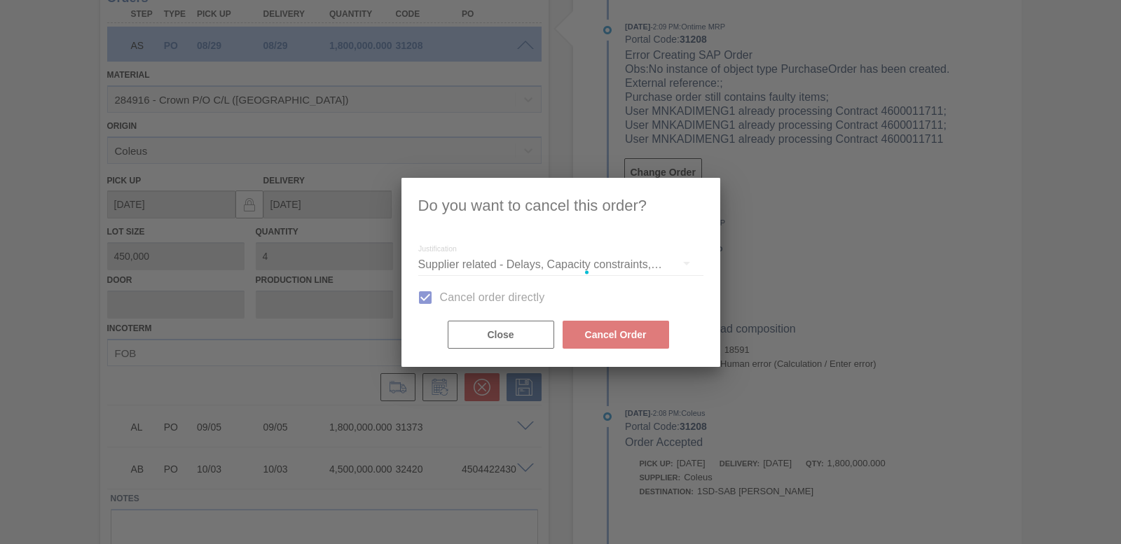
scroll to position [110, 0]
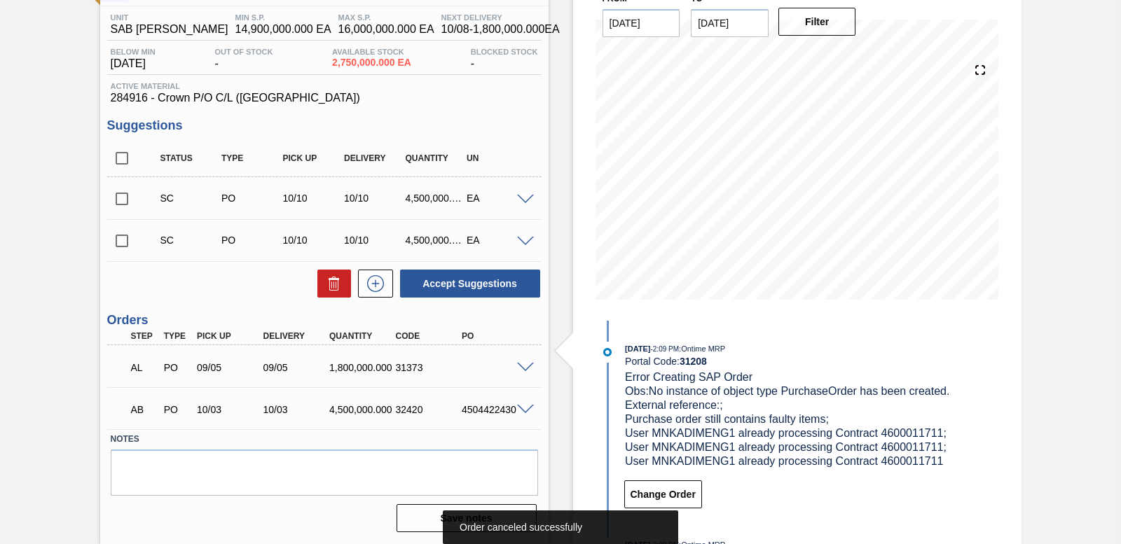
click at [531, 371] on span at bounding box center [525, 368] width 17 height 11
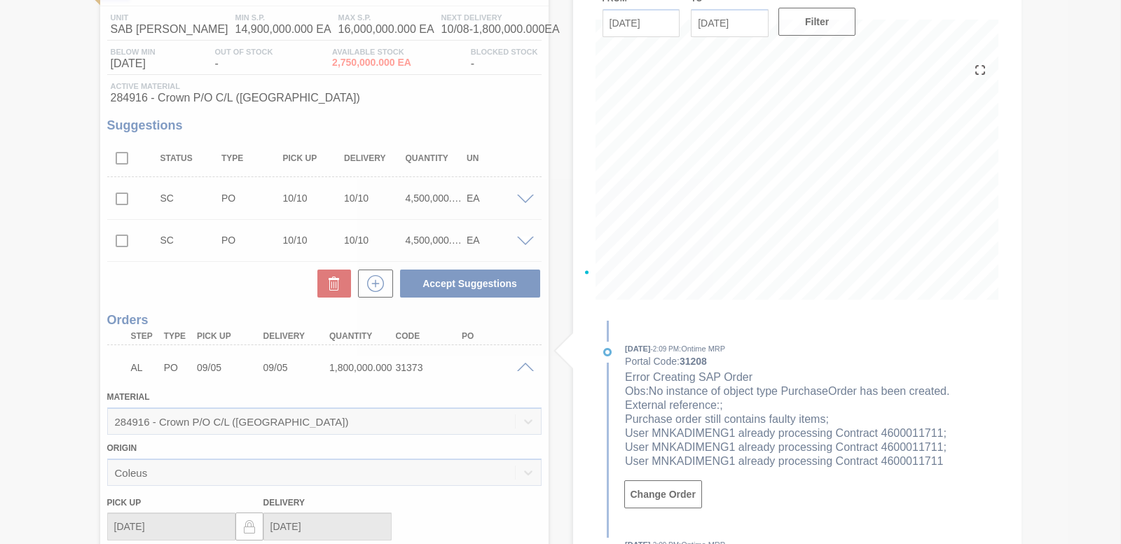
scroll to position [432, 0]
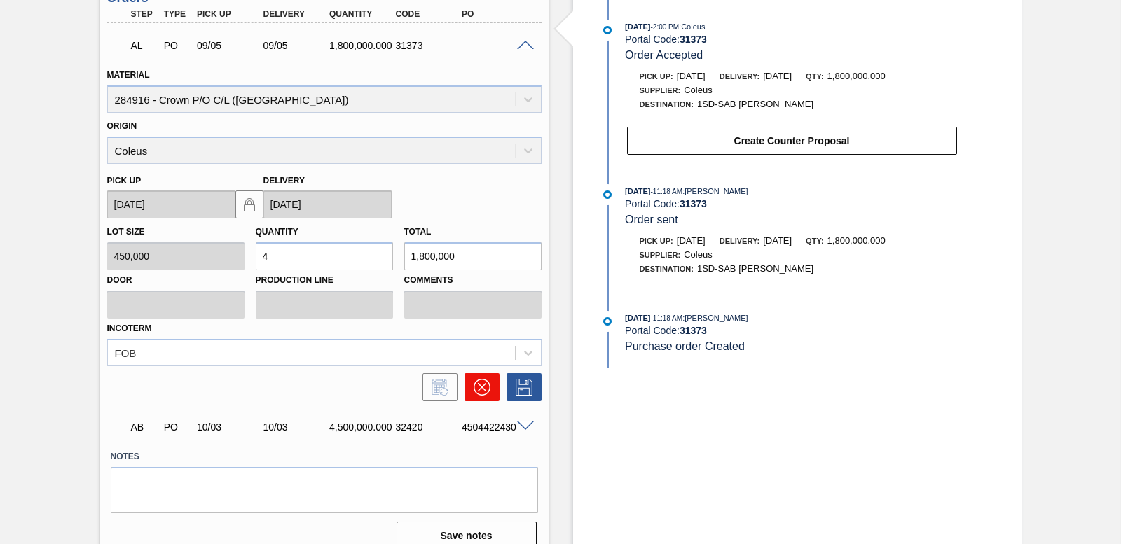
click at [472, 395] on button at bounding box center [482, 388] width 35 height 28
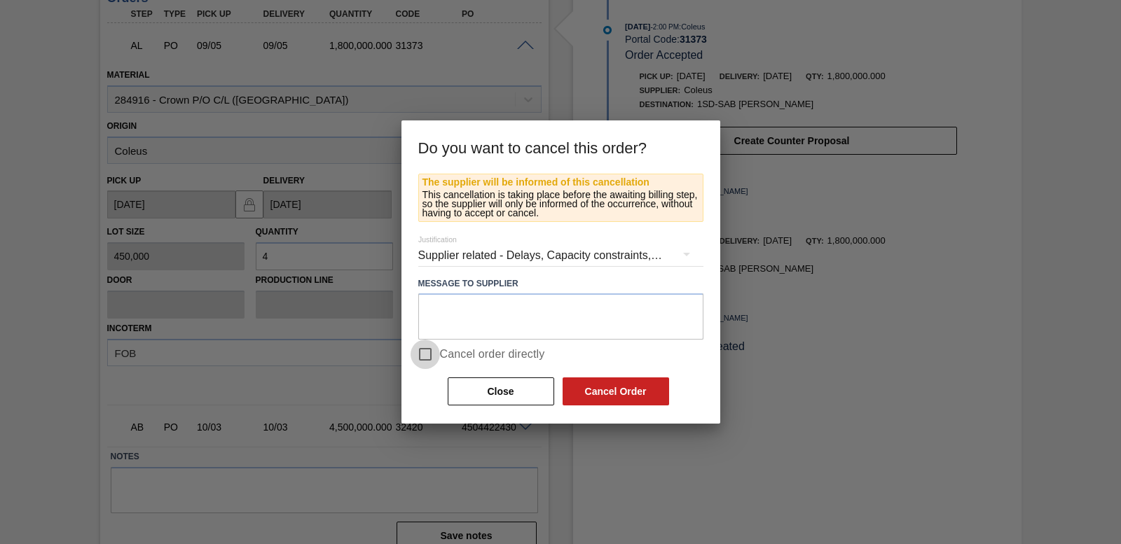
click at [418, 352] on input "Cancel order directly" at bounding box center [425, 354] width 29 height 29
checkbox input "true"
click at [629, 392] on button "Cancel Order" at bounding box center [616, 392] width 107 height 28
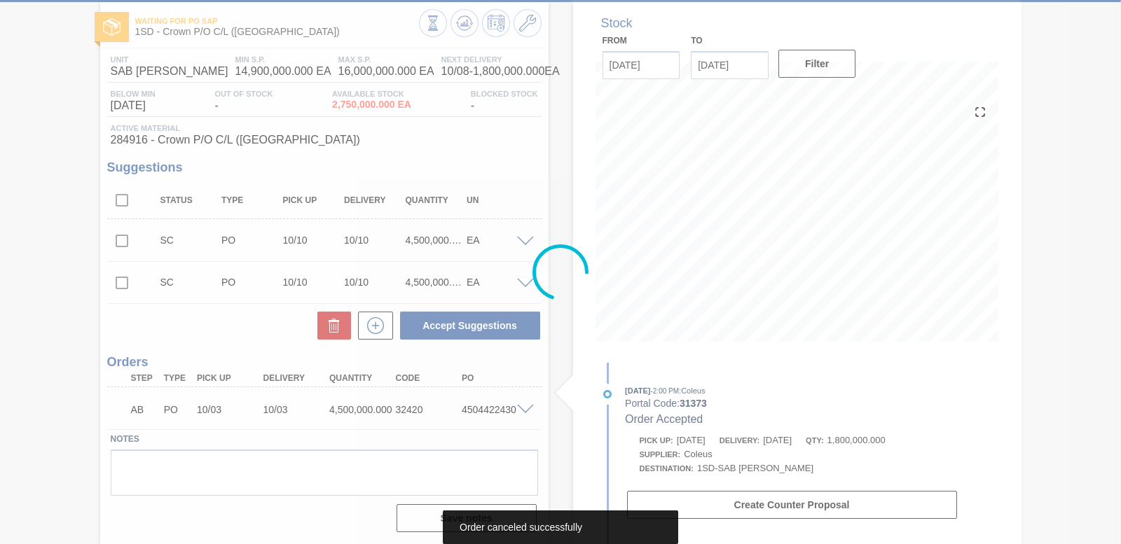
scroll to position [68, 0]
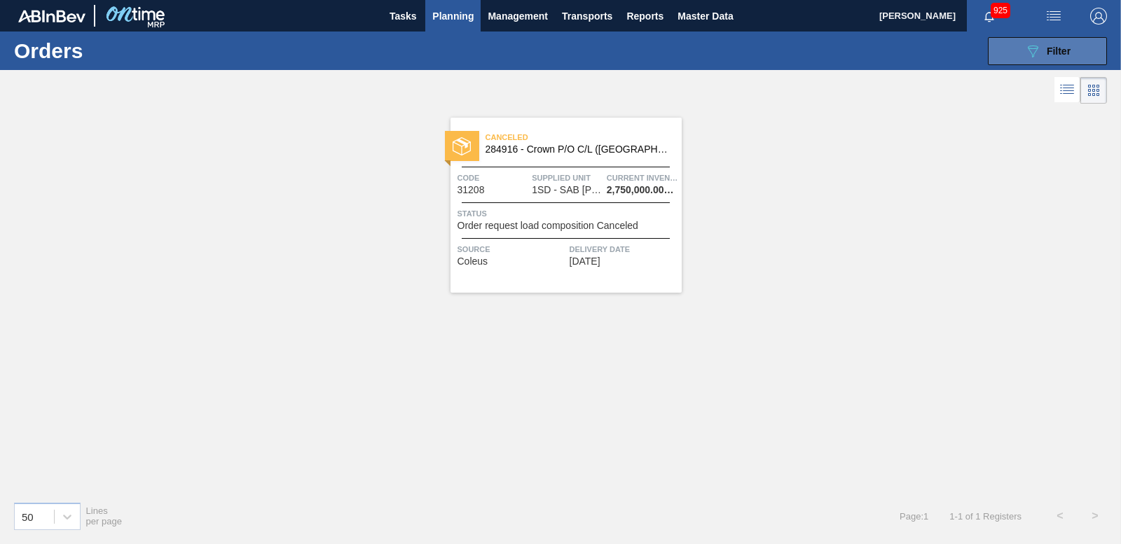
click at [1052, 41] on button "089F7B8B-B2A5-4AFE-B5C0-19BA573D28AC Filter" at bounding box center [1047, 51] width 119 height 28
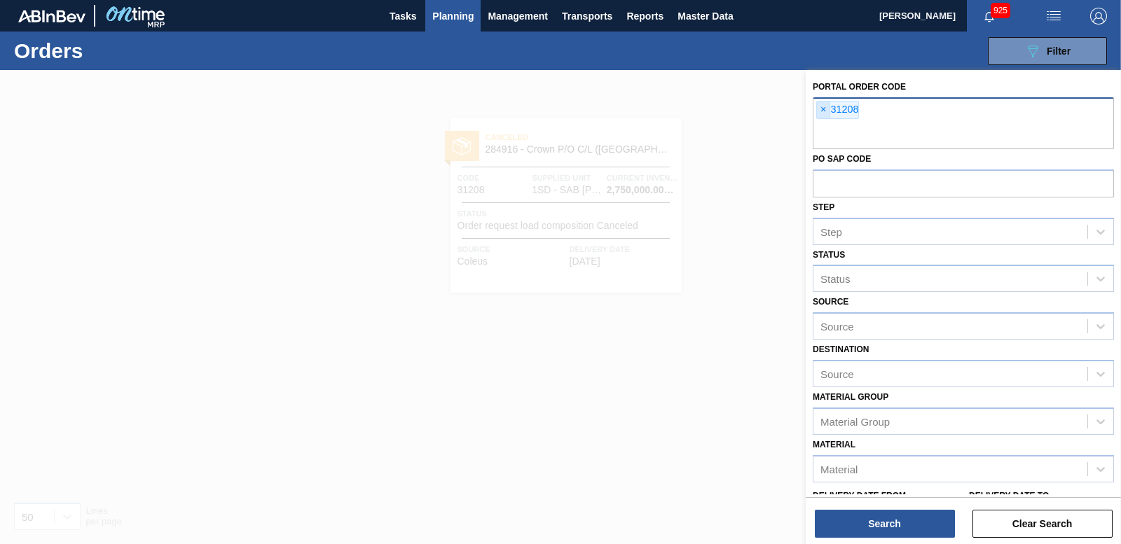
click at [822, 109] on span "×" at bounding box center [823, 110] width 13 height 17
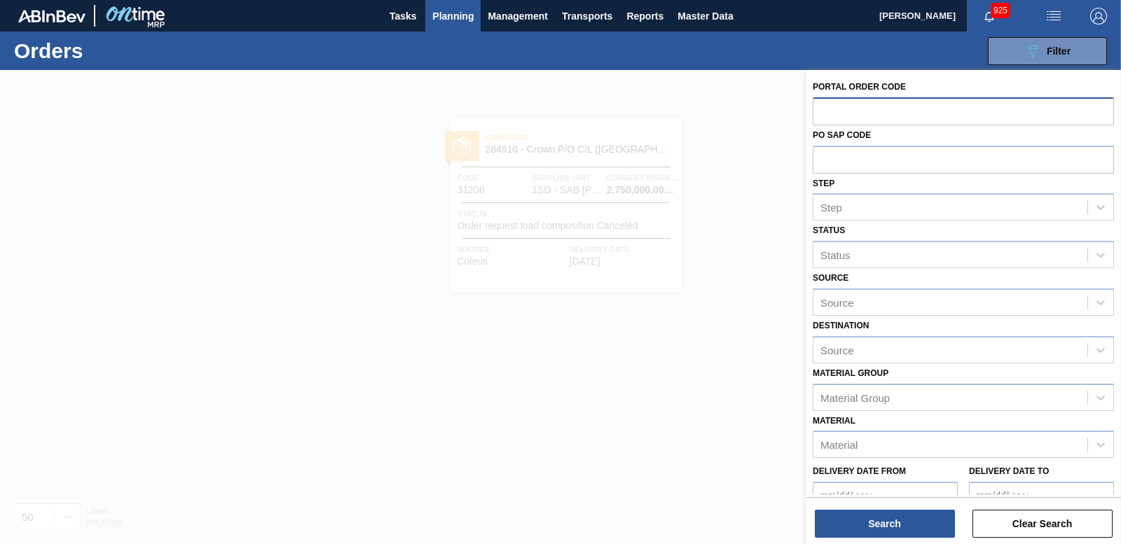
paste input "31232"
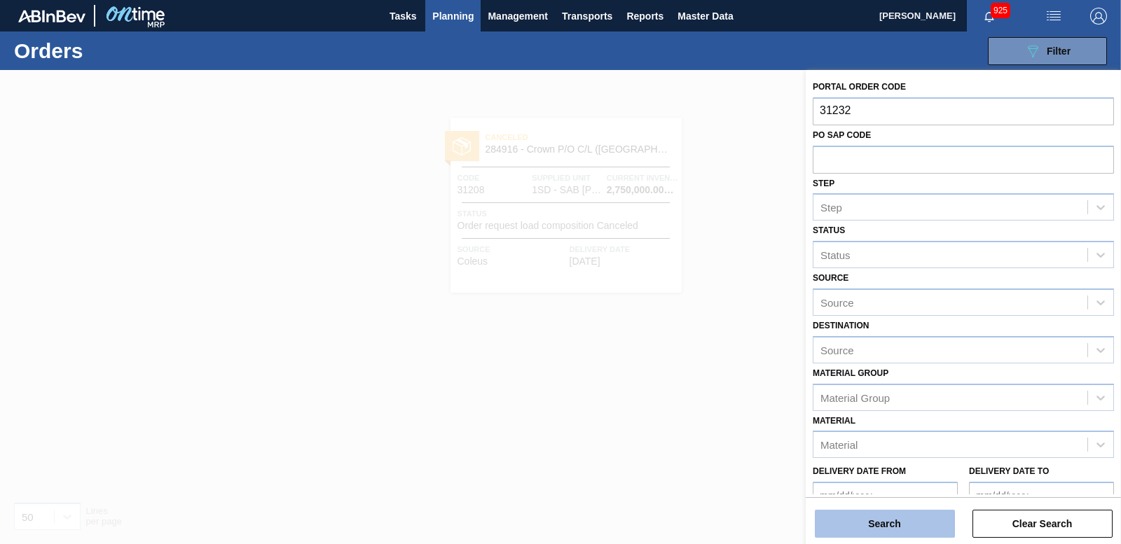
type input "31232"
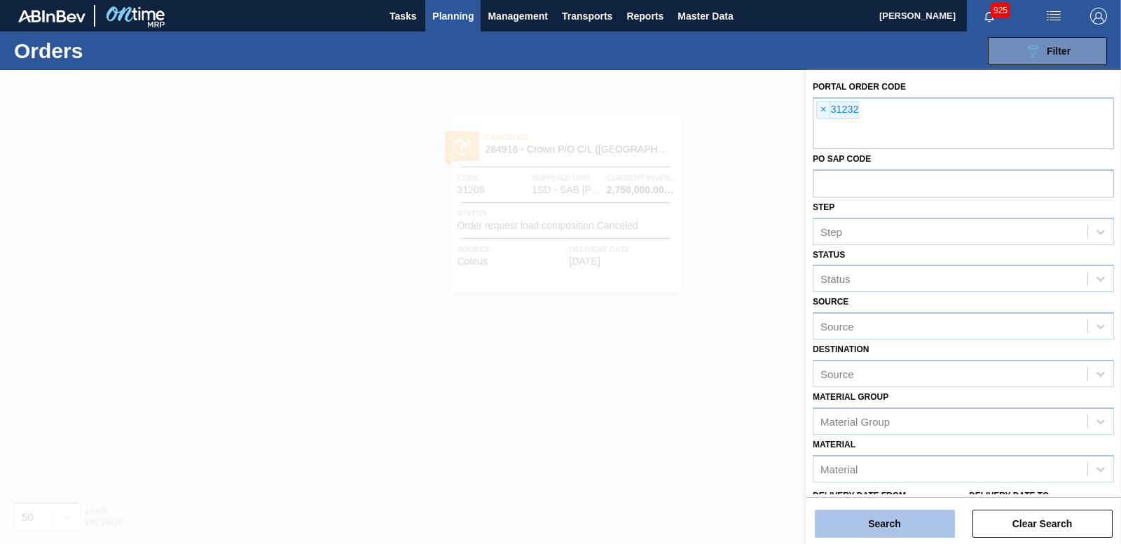
click at [893, 534] on button "Search" at bounding box center [885, 524] width 140 height 28
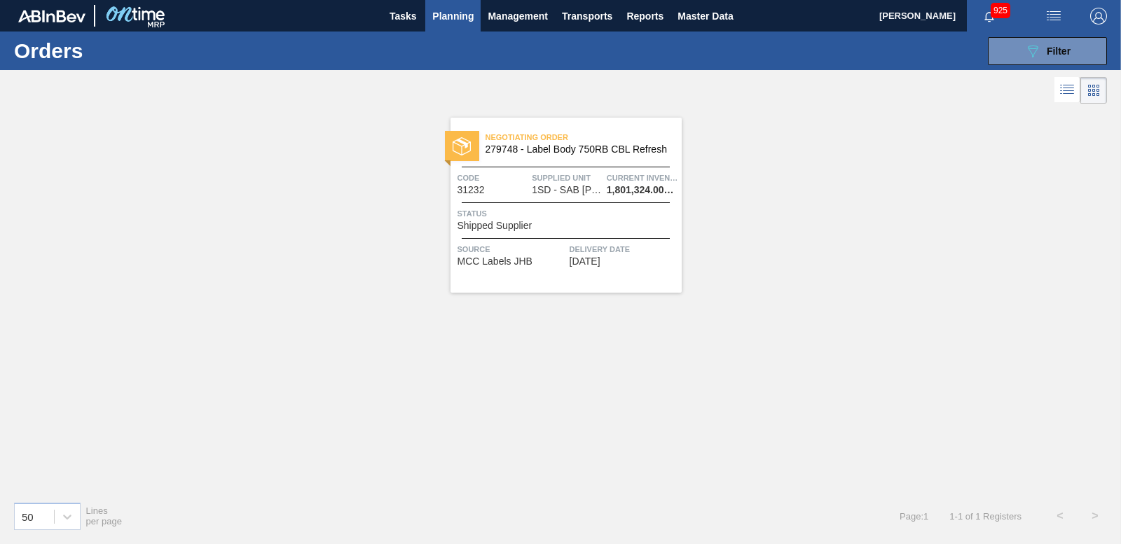
click at [474, 142] on div at bounding box center [462, 146] width 34 height 30
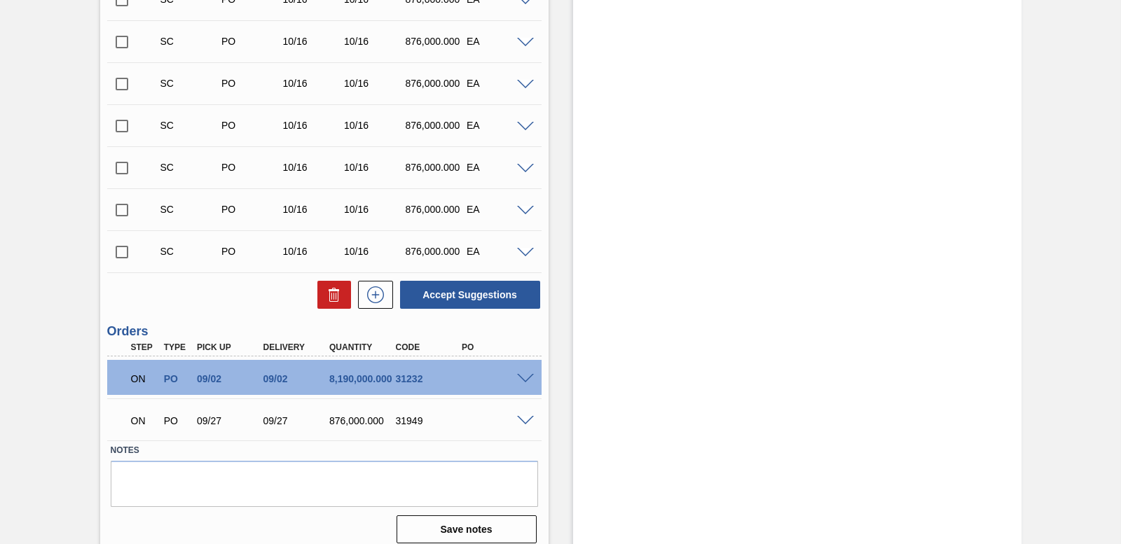
scroll to position [1153, 0]
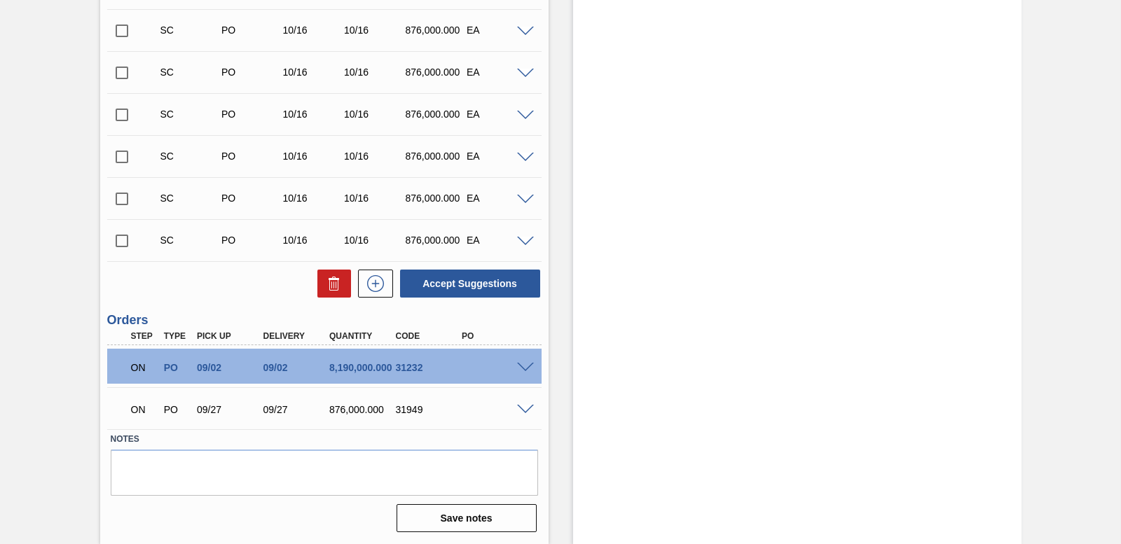
click at [521, 369] on span at bounding box center [525, 368] width 17 height 11
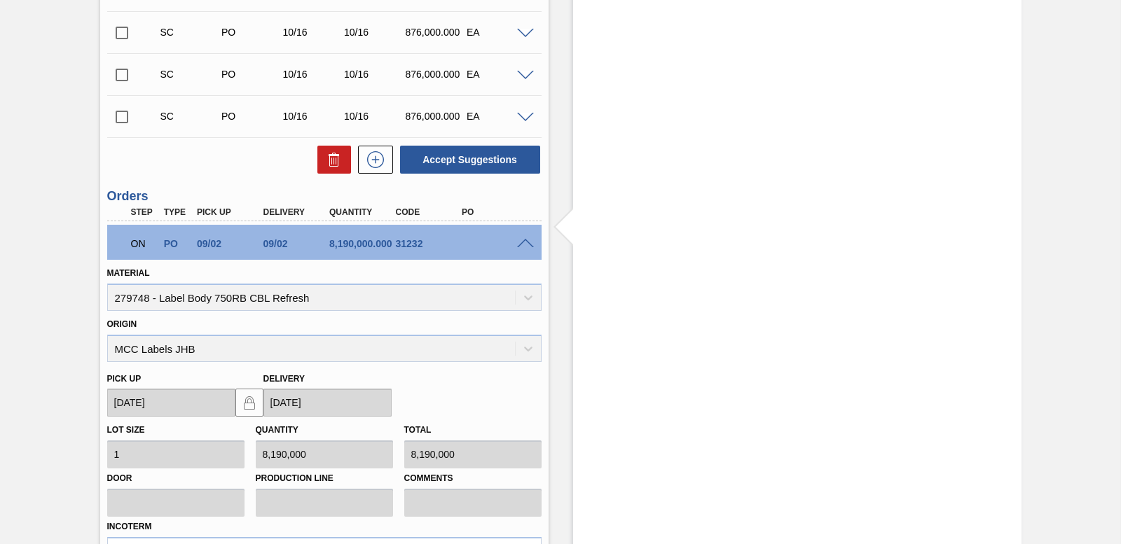
scroll to position [1433, 0]
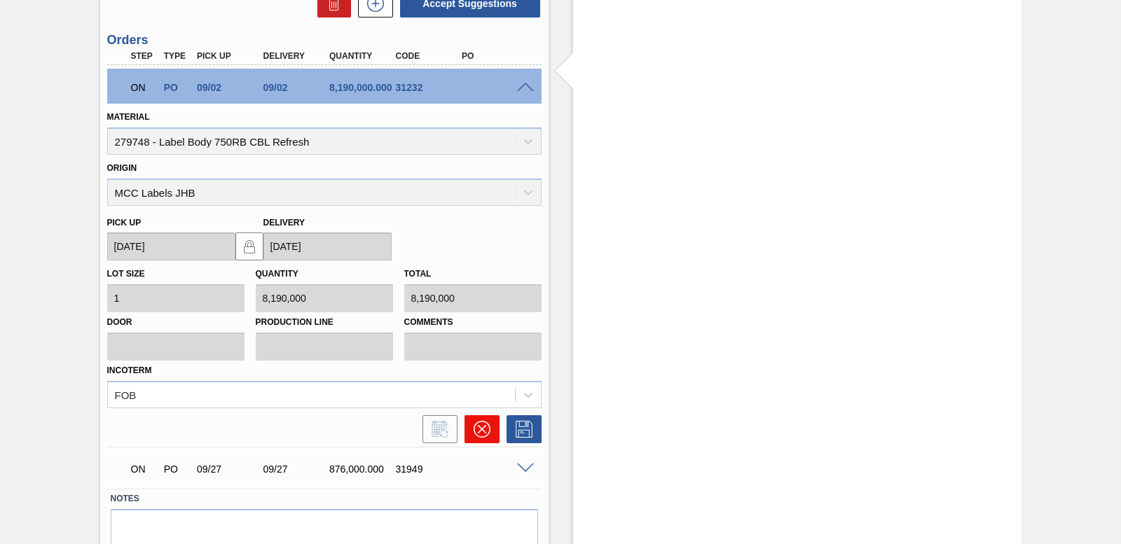
click at [489, 435] on button at bounding box center [482, 430] width 35 height 28
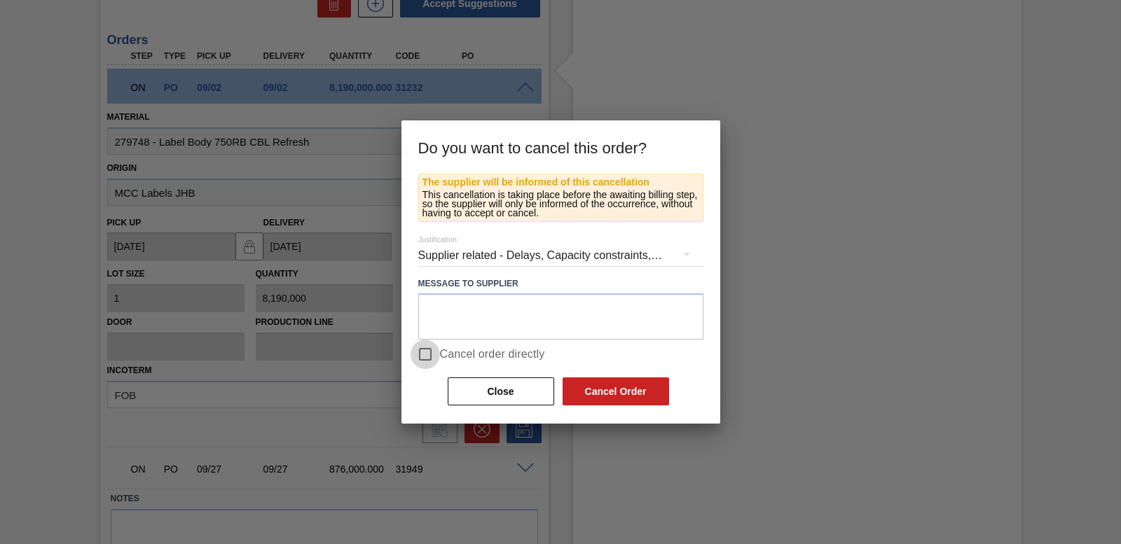
click at [427, 351] on input "Cancel order directly" at bounding box center [425, 354] width 29 height 29
checkbox input "true"
click at [594, 395] on button "Cancel Order" at bounding box center [616, 392] width 107 height 28
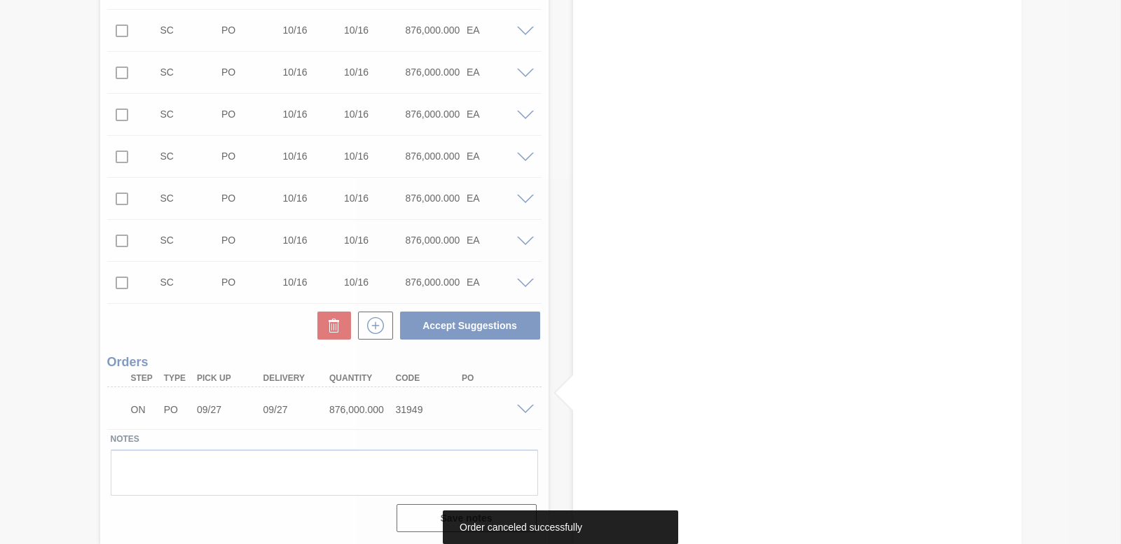
scroll to position [1111, 0]
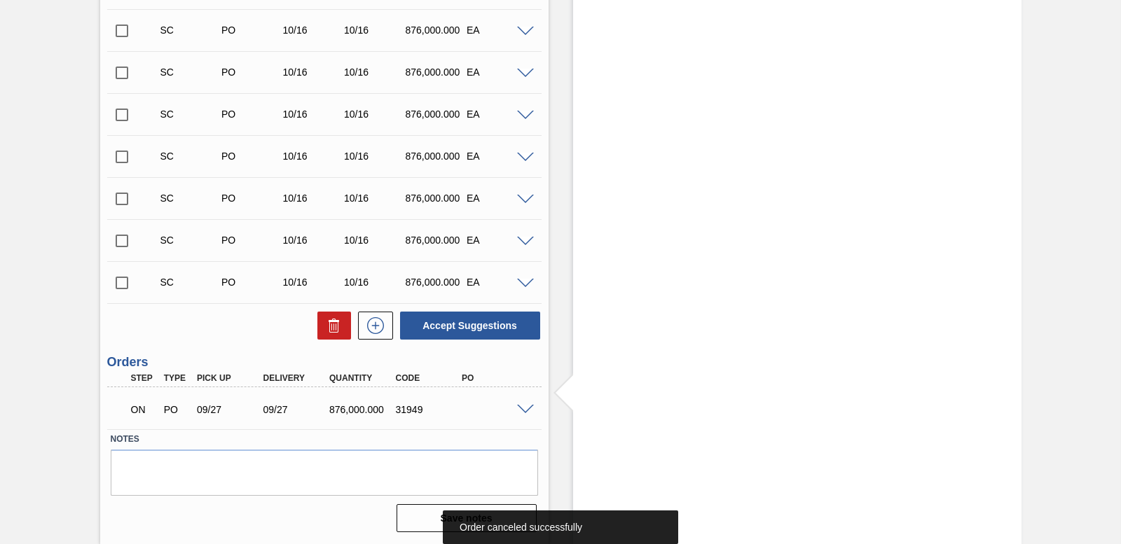
click at [527, 415] on div "ON PO 09/27 09/27 876,000.000 31949" at bounding box center [324, 408] width 434 height 35
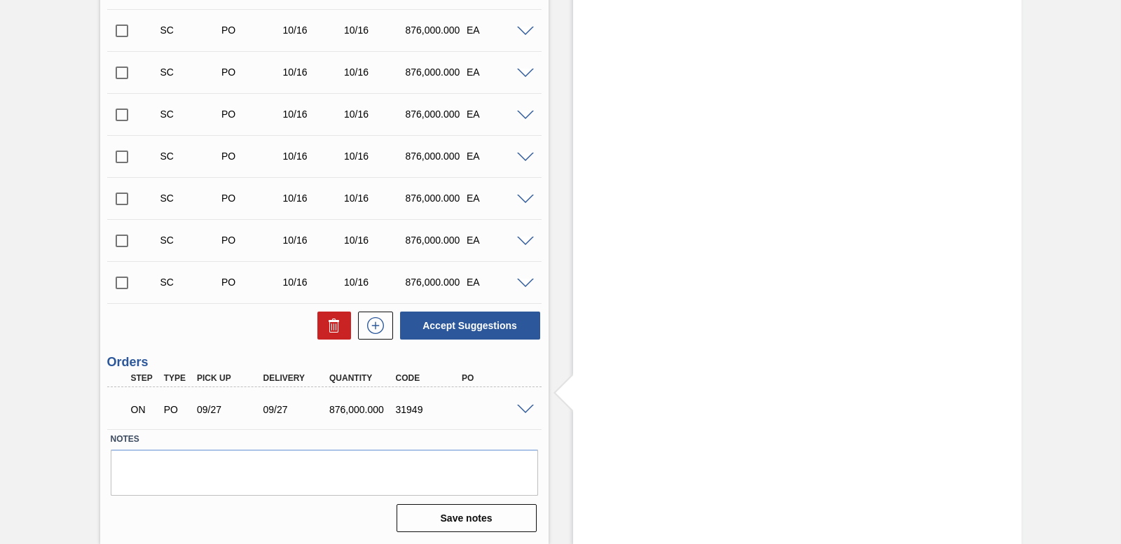
click at [526, 408] on span at bounding box center [525, 410] width 17 height 11
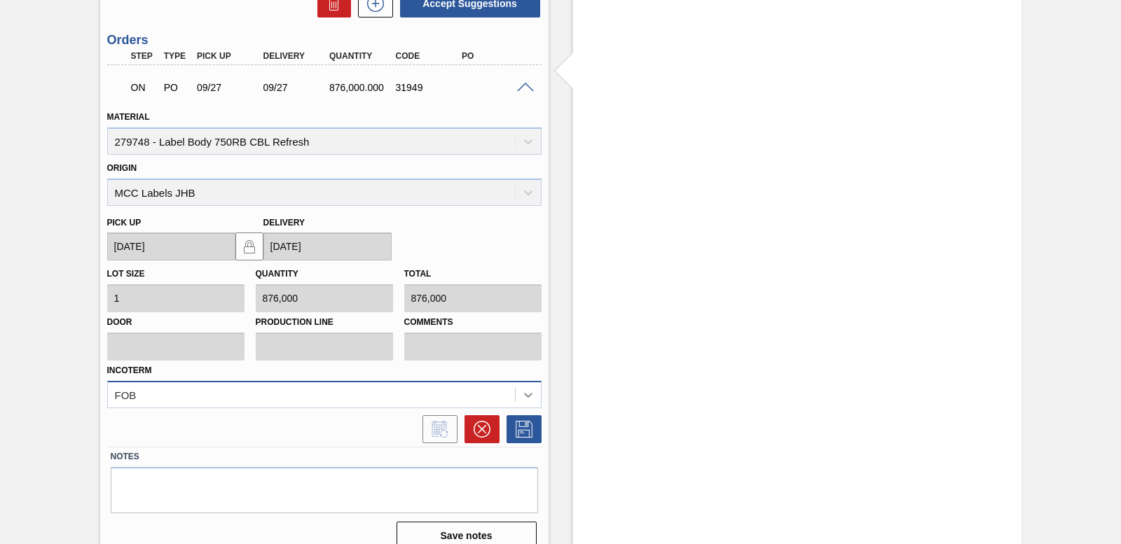
scroll to position [1451, 0]
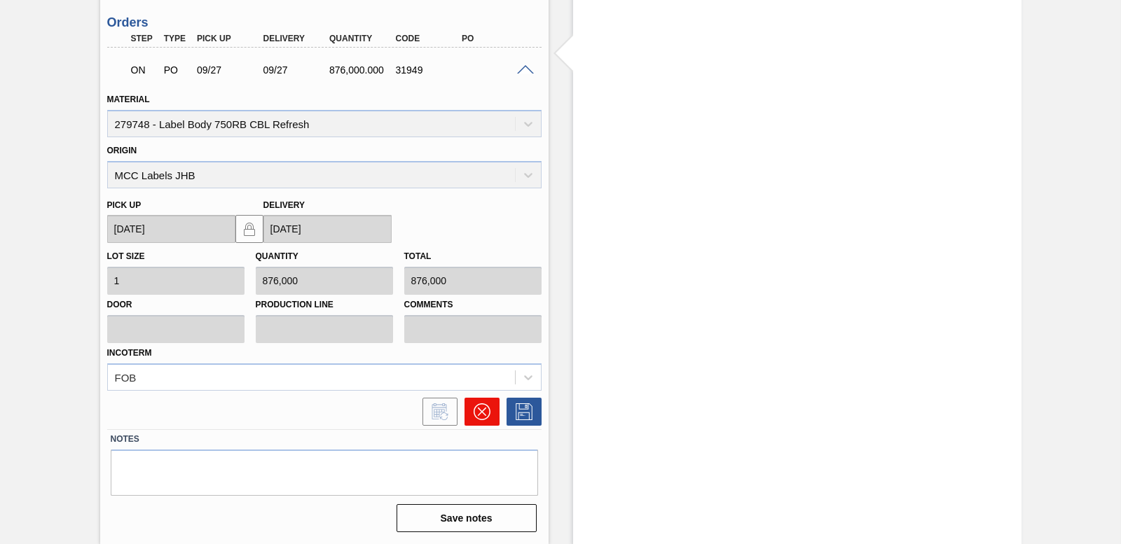
click at [479, 400] on button at bounding box center [482, 412] width 35 height 28
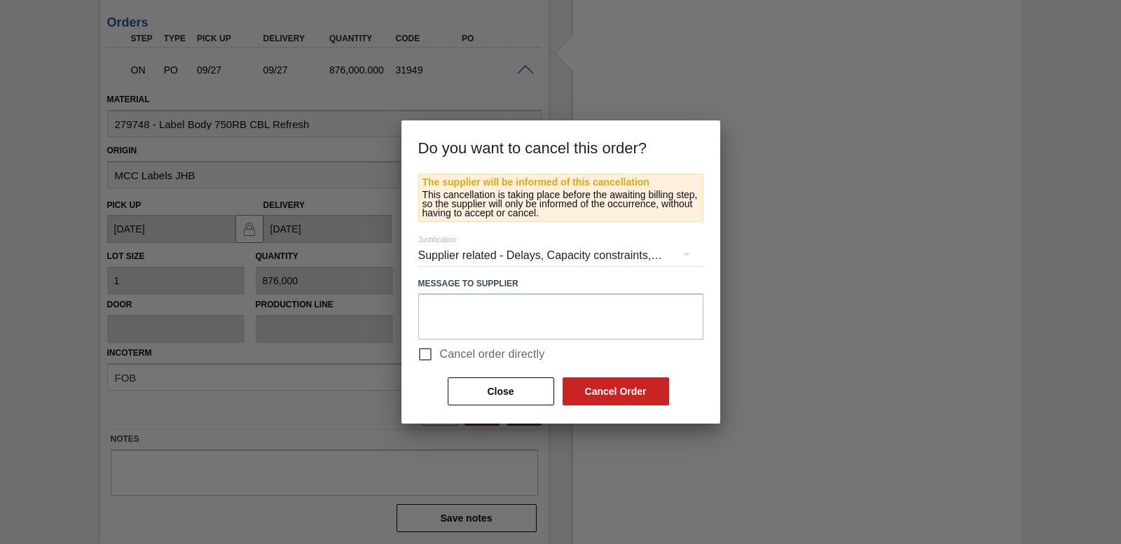
click at [428, 354] on input "Cancel order directly" at bounding box center [425, 354] width 29 height 29
checkbox input "true"
click at [625, 402] on button "Cancel Order" at bounding box center [616, 392] width 107 height 28
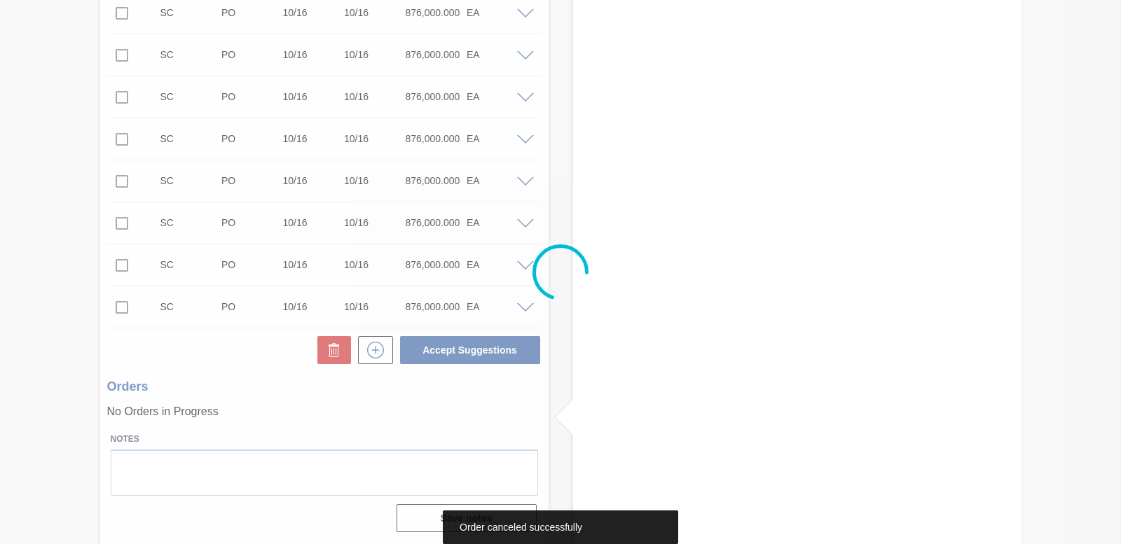
scroll to position [1086, 0]
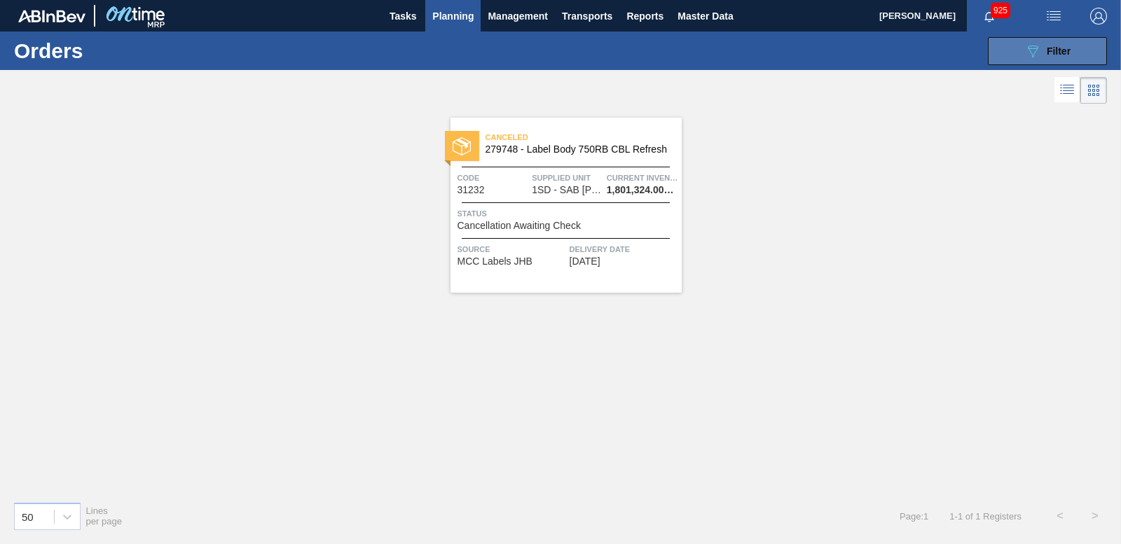
click at [1026, 43] on icon "089F7B8B-B2A5-4AFE-B5C0-19BA573D28AC" at bounding box center [1033, 51] width 17 height 17
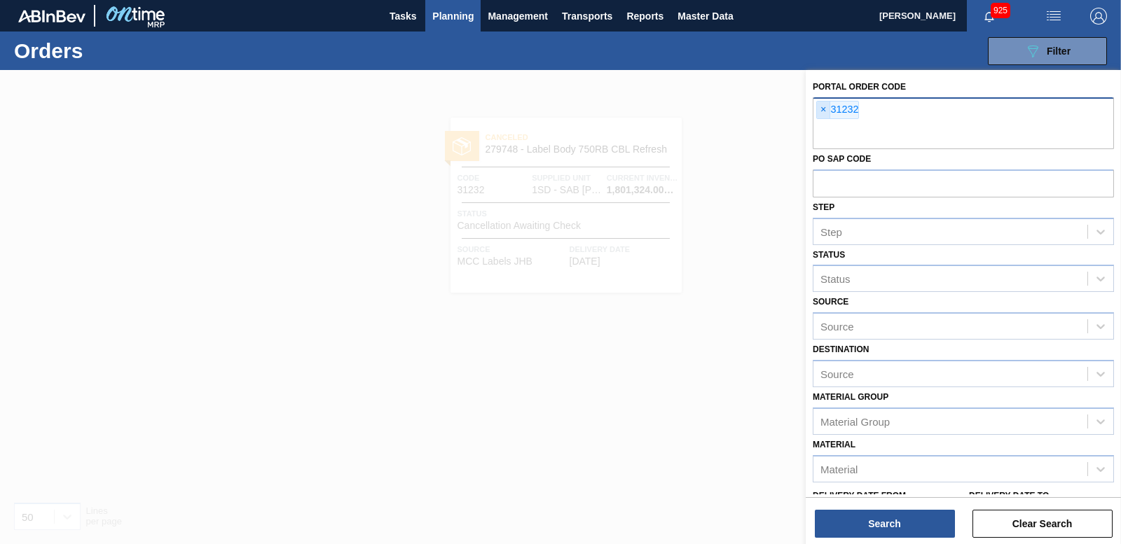
click at [823, 106] on span "×" at bounding box center [823, 110] width 13 height 17
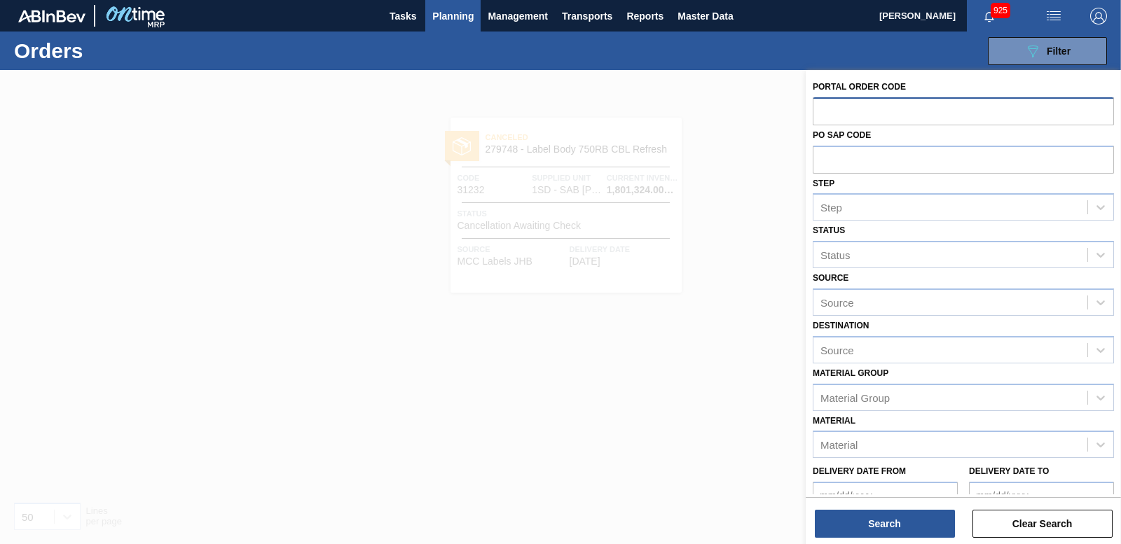
paste input "31234"
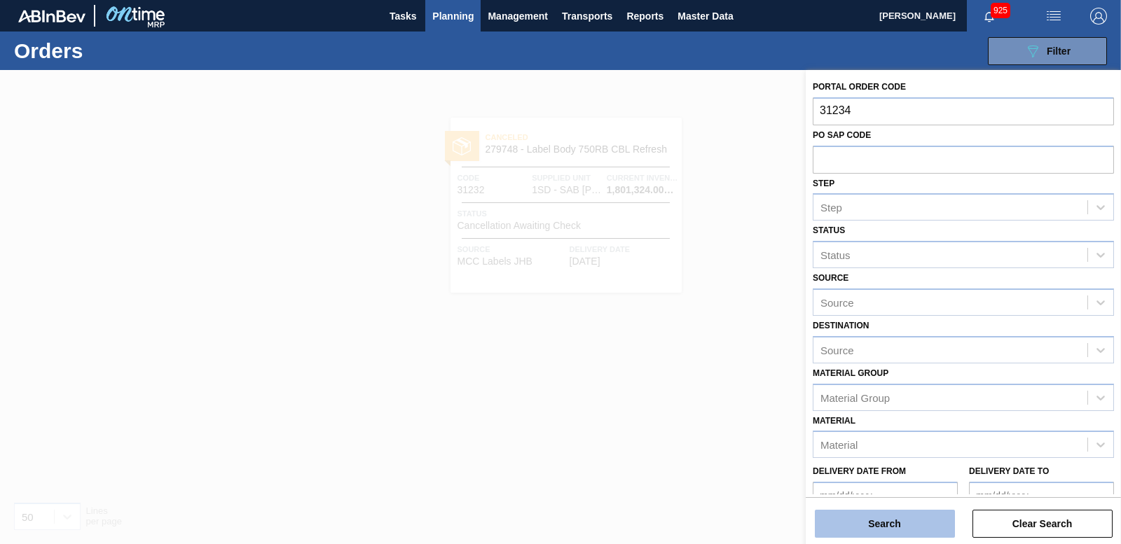
type input "31234"
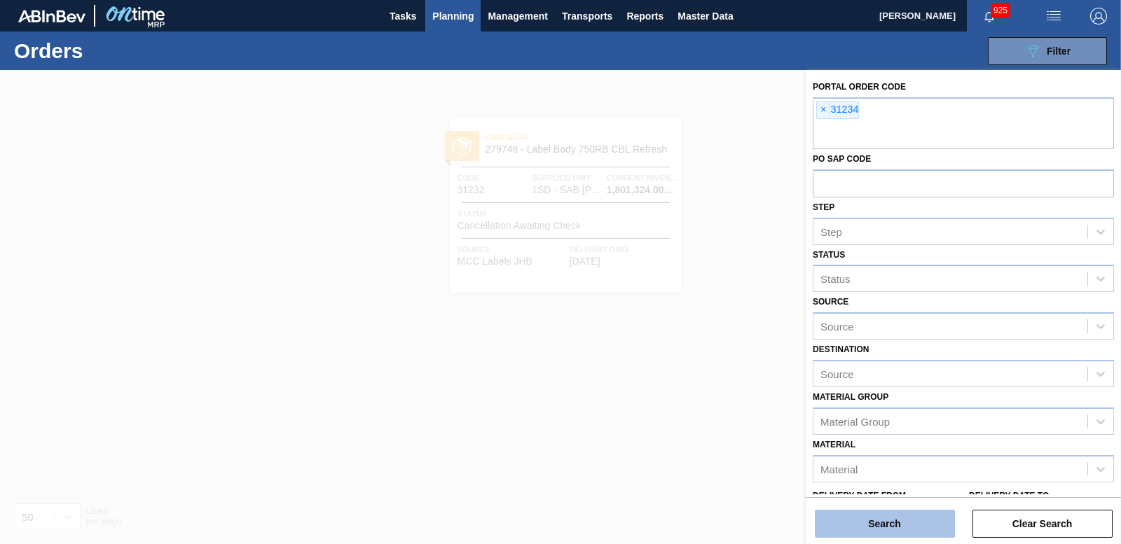
click at [856, 526] on button "Search" at bounding box center [885, 524] width 140 height 28
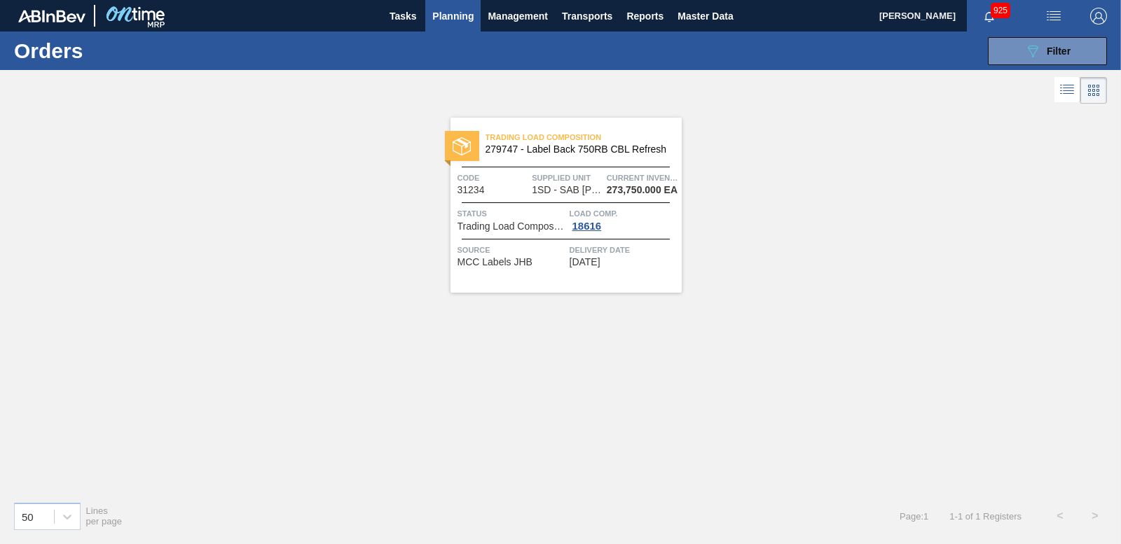
click at [472, 148] on div at bounding box center [462, 146] width 34 height 30
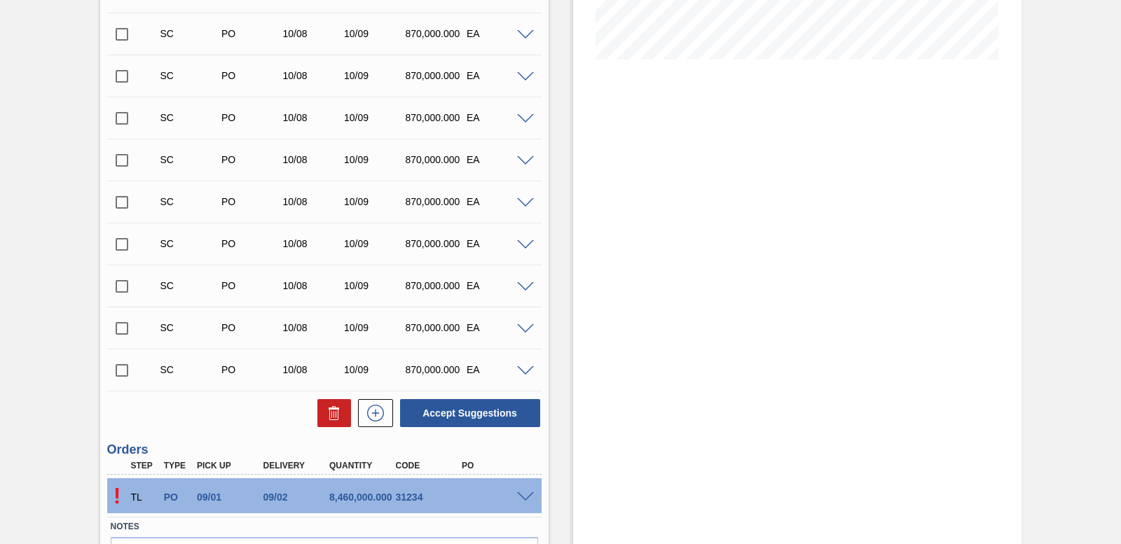
scroll to position [438, 0]
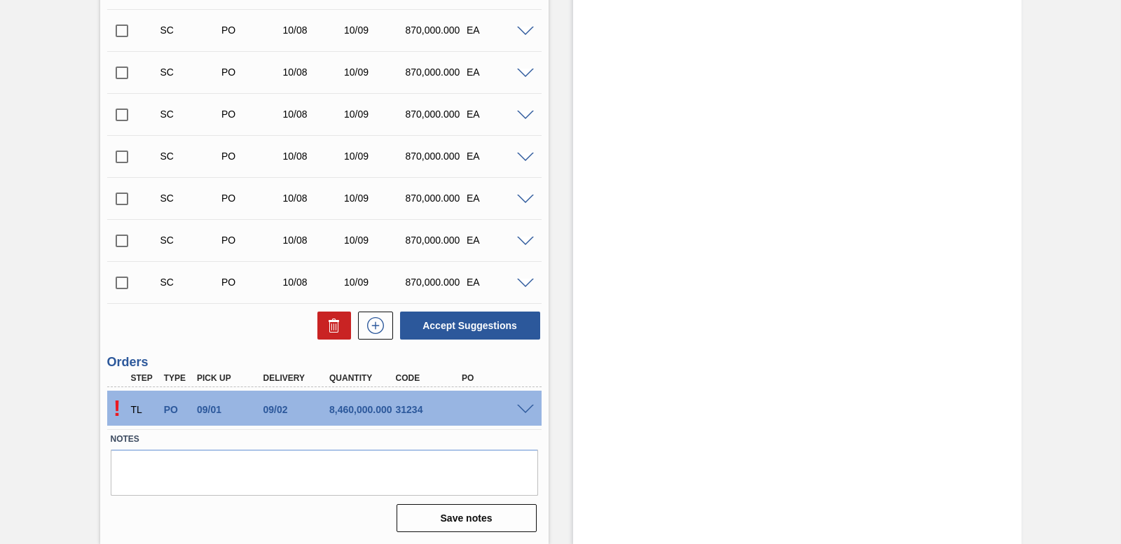
click at [523, 415] on div "! TL PO 09/01 09/02 8,460,000.000 31234" at bounding box center [324, 408] width 434 height 35
click at [524, 410] on span at bounding box center [525, 410] width 17 height 11
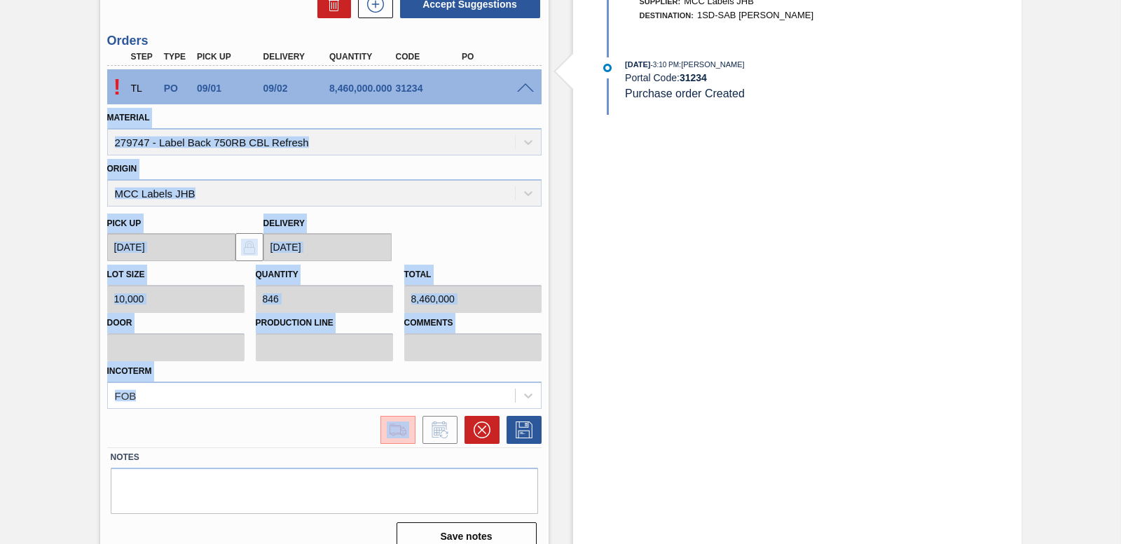
scroll to position [778, 0]
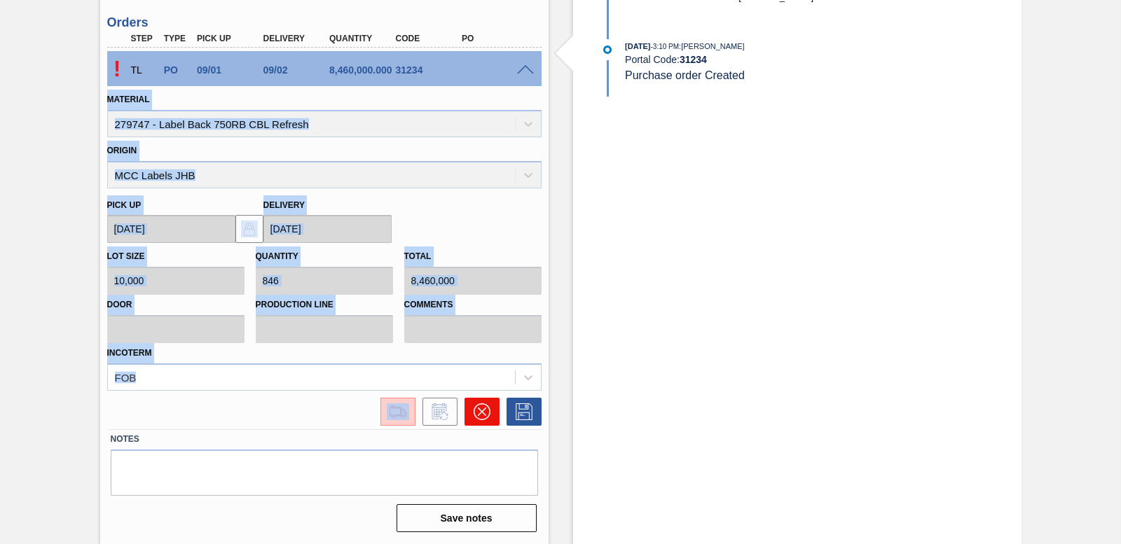
click at [477, 418] on icon at bounding box center [481, 412] width 17 height 17
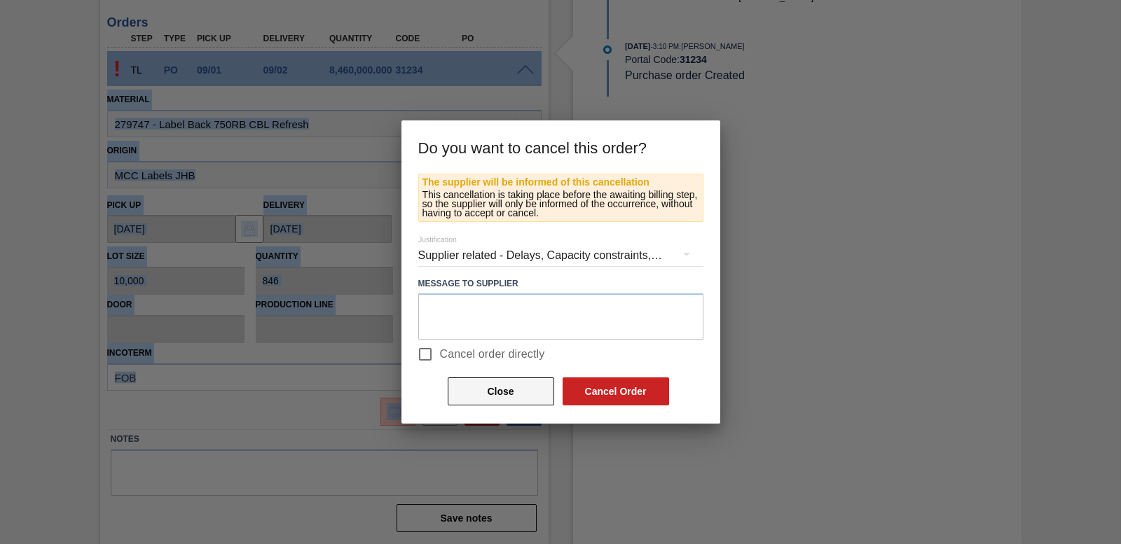
drag, startPoint x: 427, startPoint y: 350, endPoint x: 492, endPoint y: 389, distance: 75.7
click at [425, 352] on input "Cancel order directly" at bounding box center [425, 354] width 29 height 29
checkbox input "true"
click at [655, 394] on button "Cancel Order" at bounding box center [616, 392] width 107 height 28
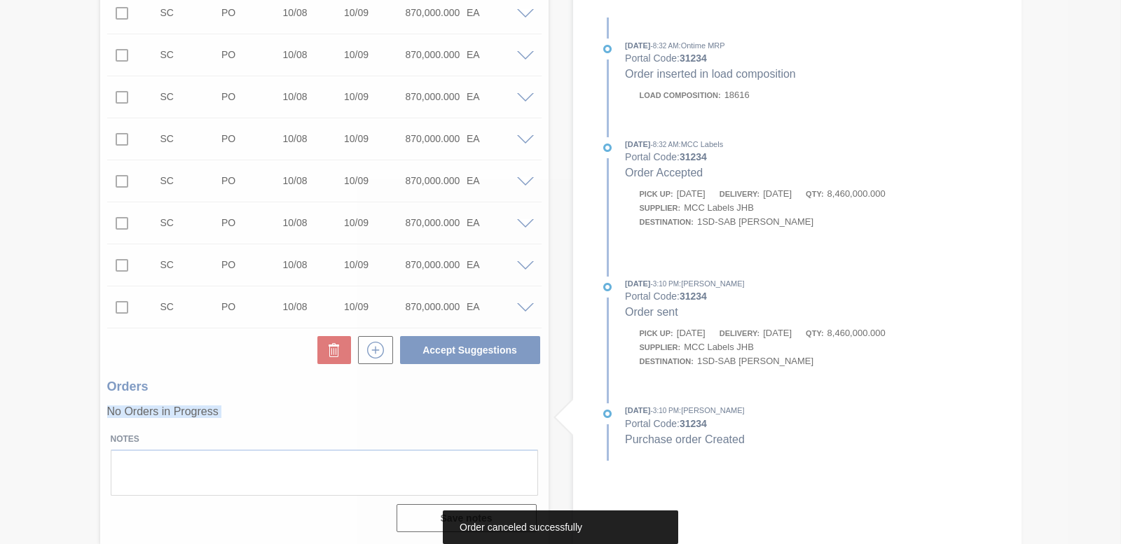
scroll to position [413, 0]
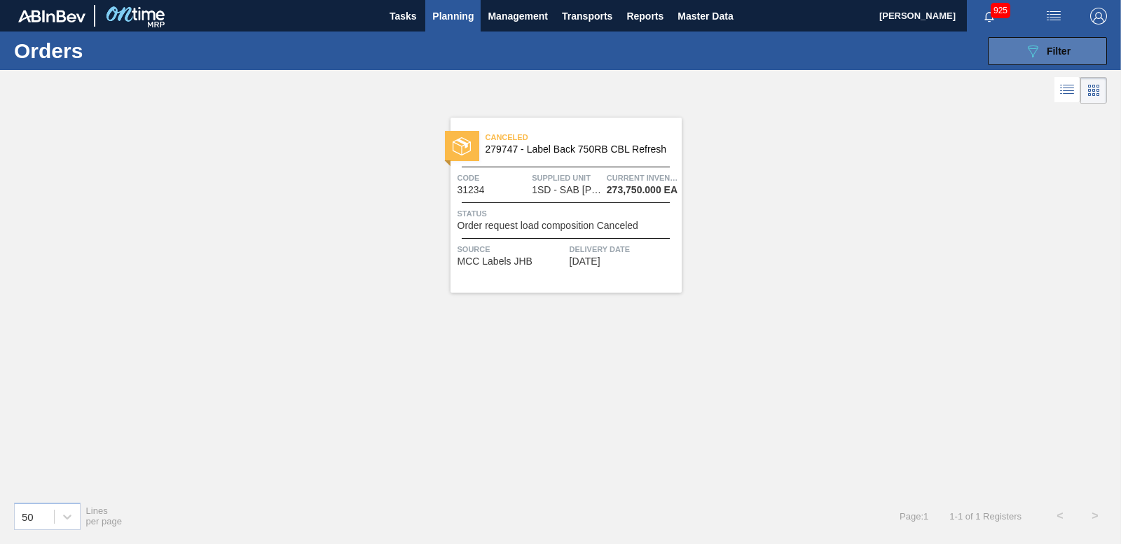
click at [1030, 57] on icon "089F7B8B-B2A5-4AFE-B5C0-19BA573D28AC" at bounding box center [1033, 51] width 17 height 17
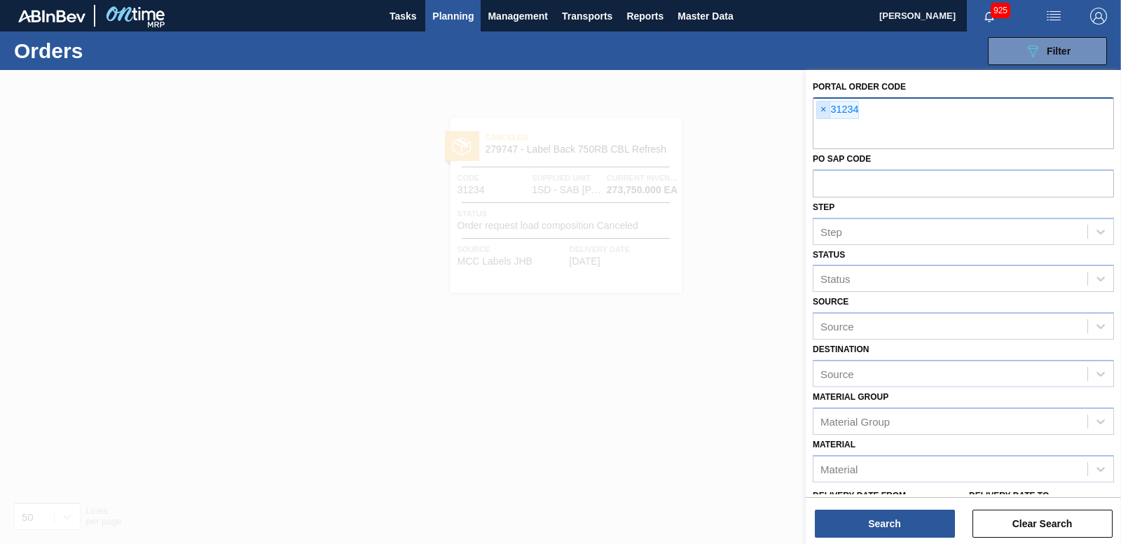
click at [819, 109] on span "×" at bounding box center [823, 110] width 13 height 17
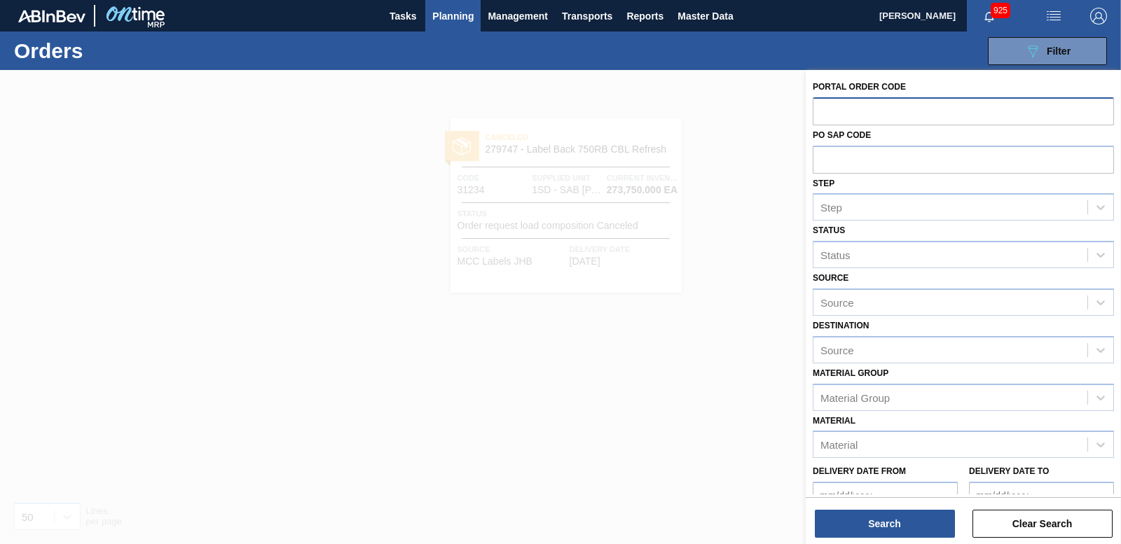
paste input "31235"
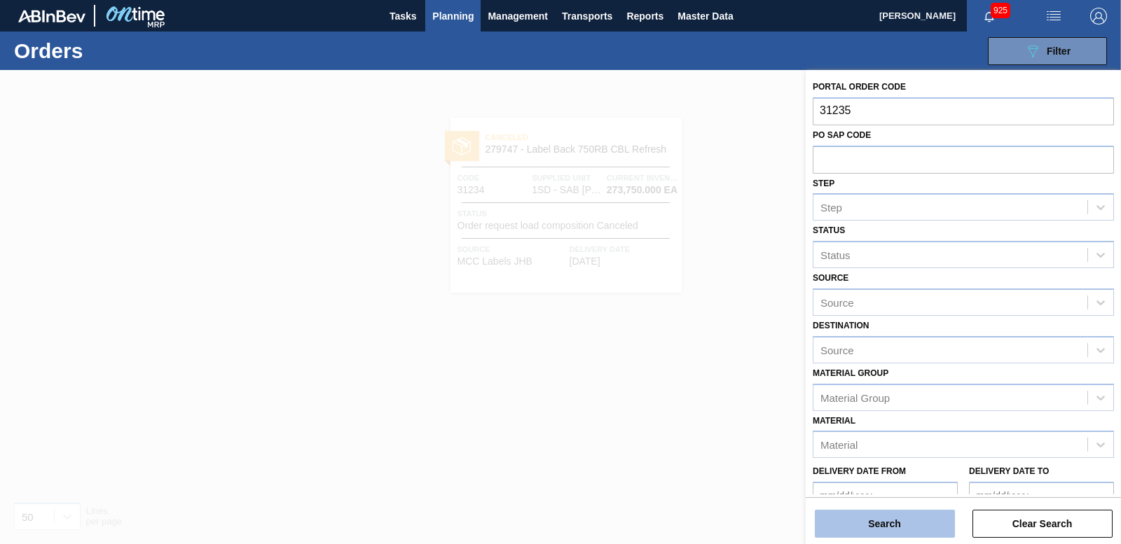
type input "31235"
click at [873, 522] on button "Search" at bounding box center [885, 524] width 140 height 28
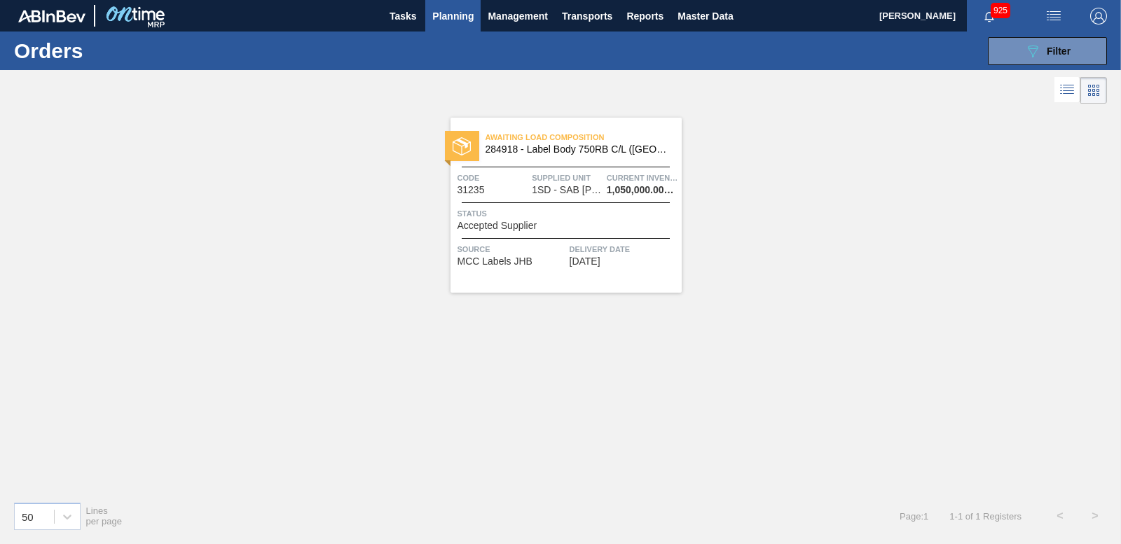
click at [466, 142] on img at bounding box center [462, 146] width 18 height 18
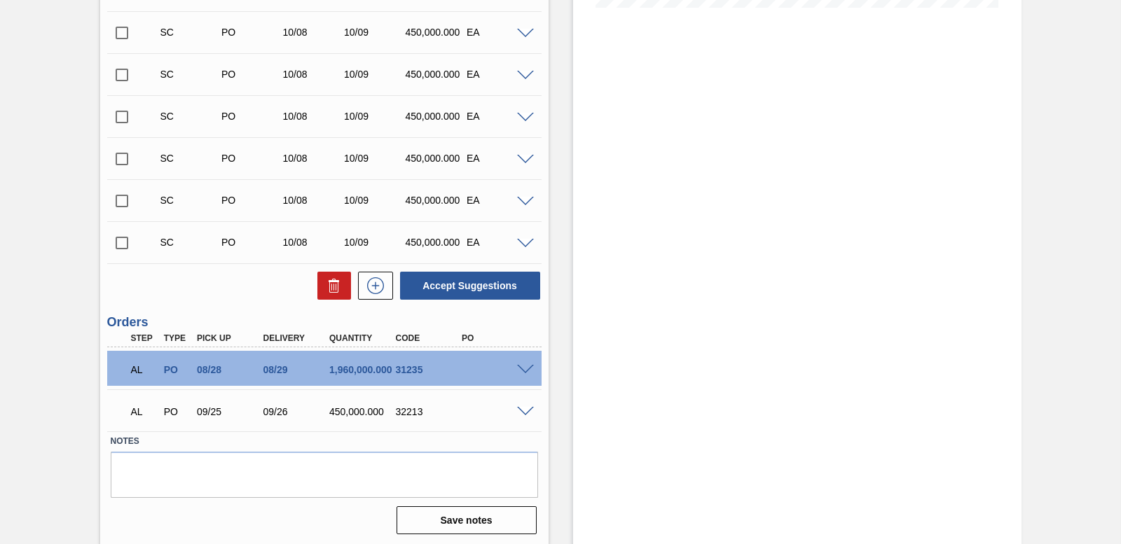
scroll to position [404, 0]
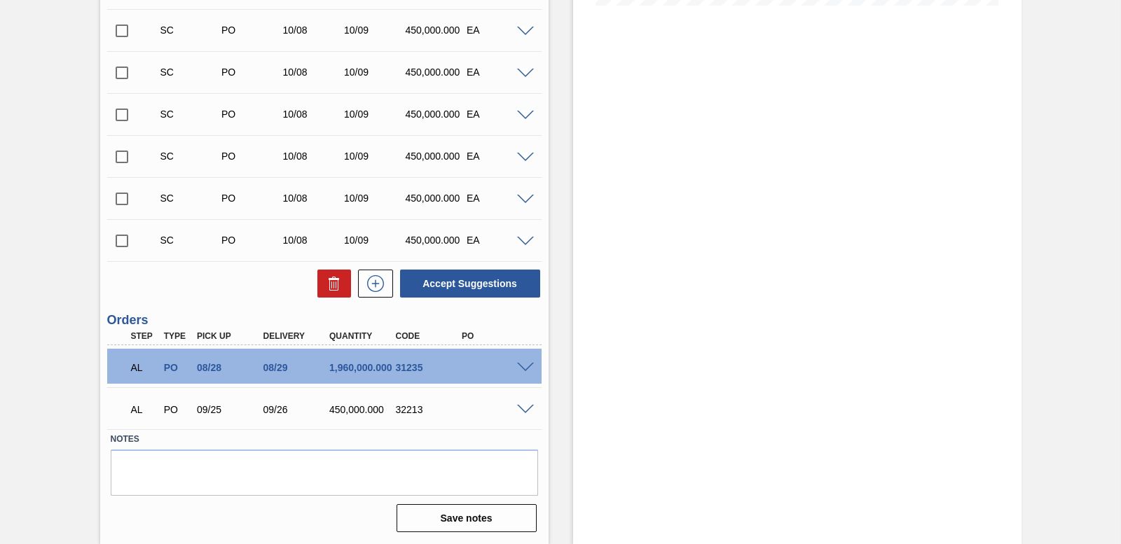
click at [529, 363] on span at bounding box center [525, 368] width 17 height 11
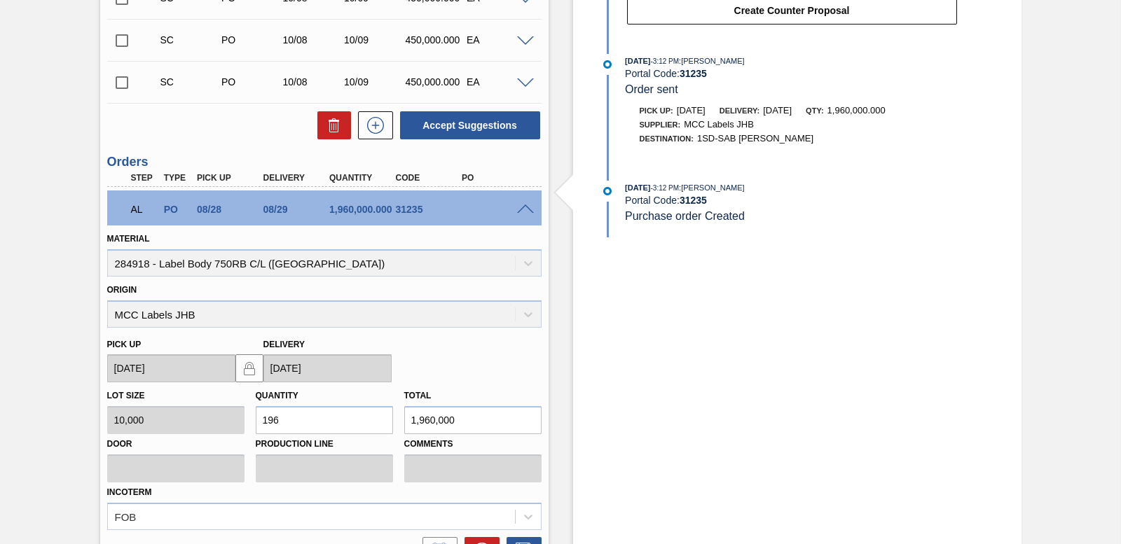
scroll to position [685, 0]
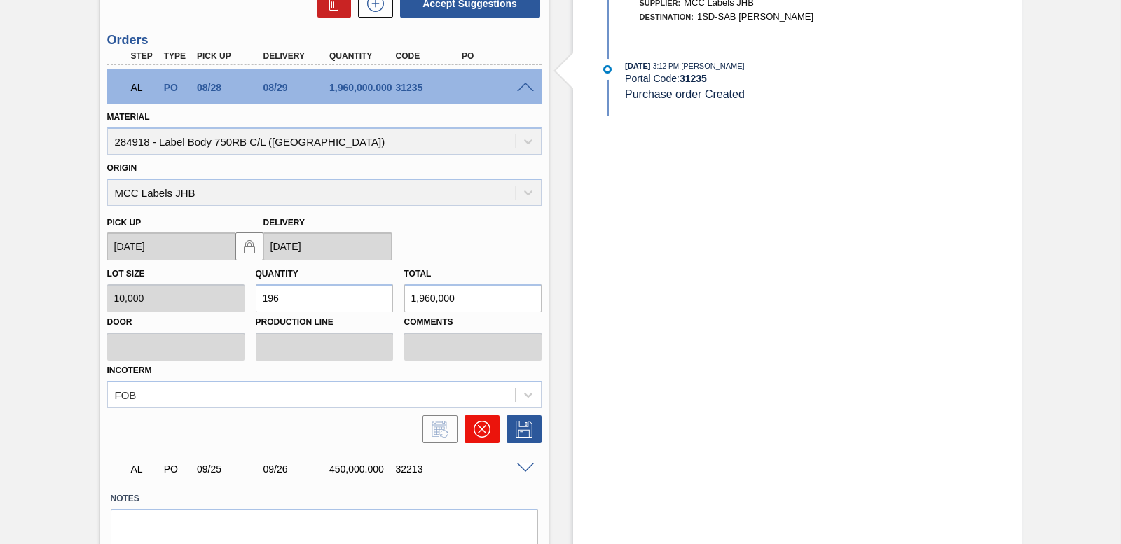
click at [479, 429] on icon at bounding box center [482, 429] width 17 height 17
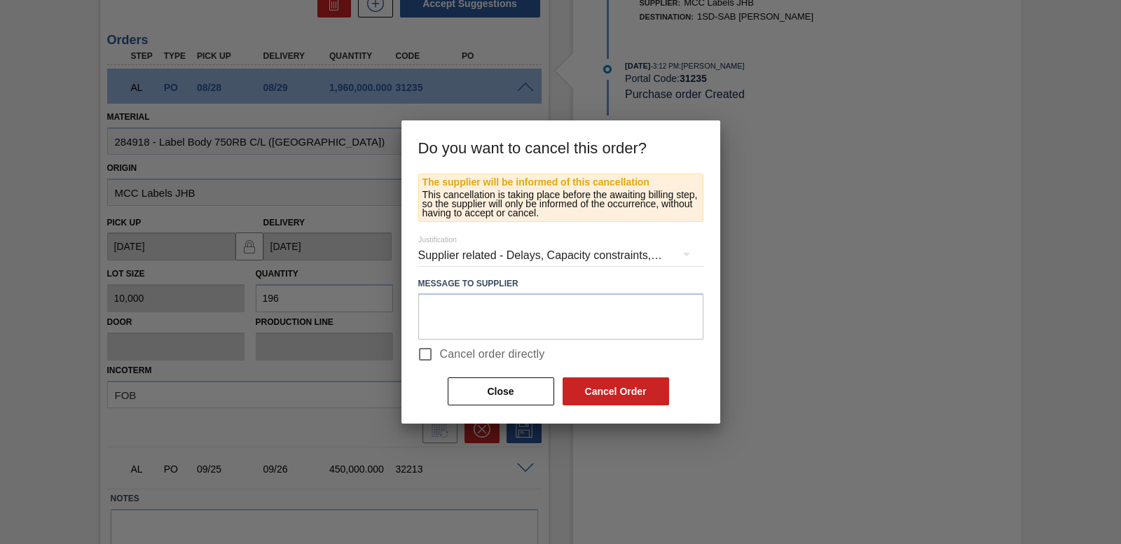
click at [427, 353] on input "Cancel order directly" at bounding box center [425, 354] width 29 height 29
checkbox input "true"
click at [640, 388] on button "Cancel Order" at bounding box center [616, 392] width 107 height 28
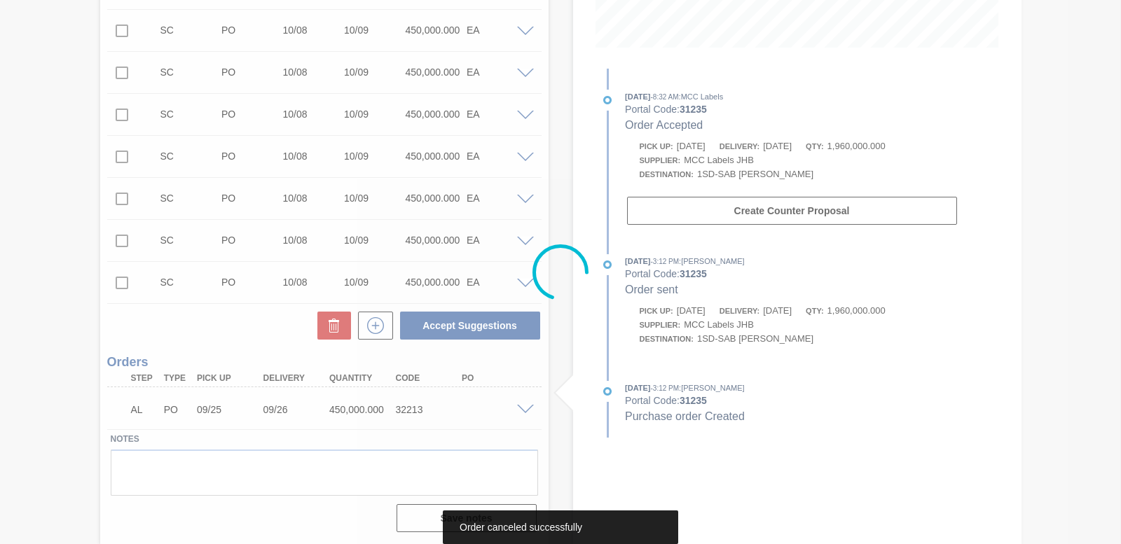
scroll to position [362, 0]
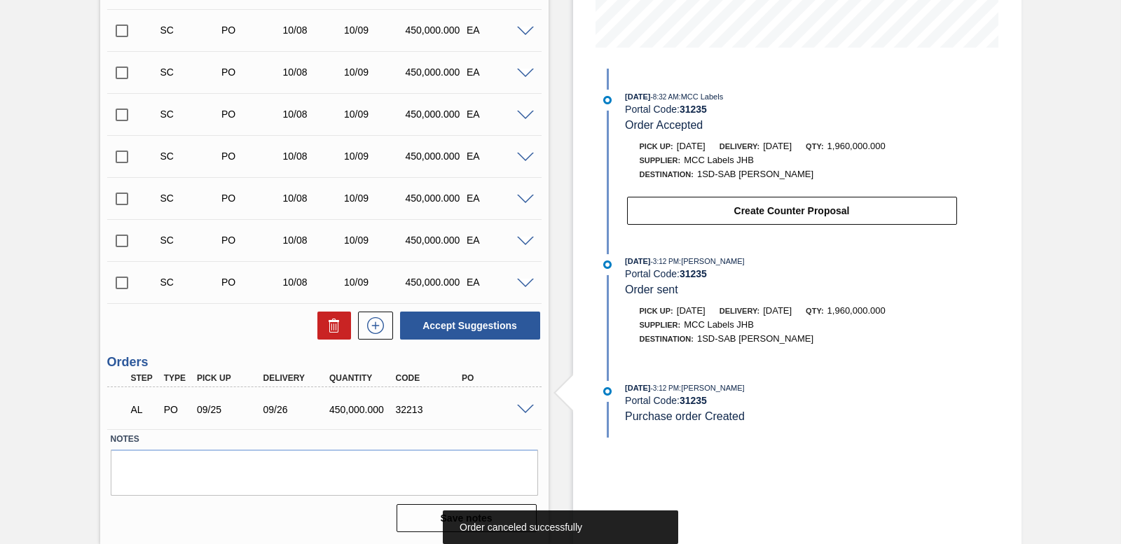
click at [522, 410] on span at bounding box center [525, 410] width 17 height 11
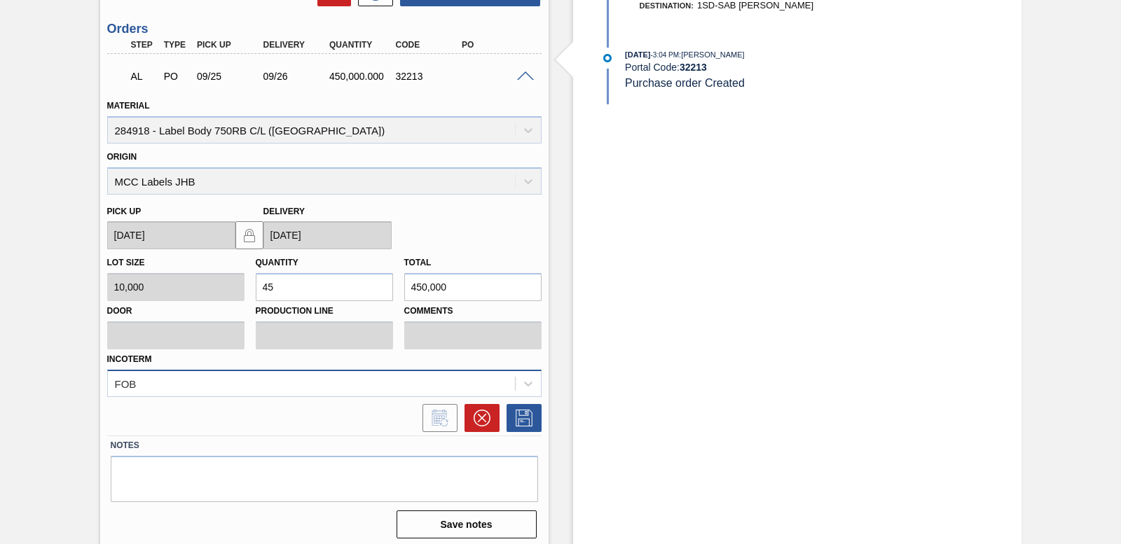
scroll to position [702, 0]
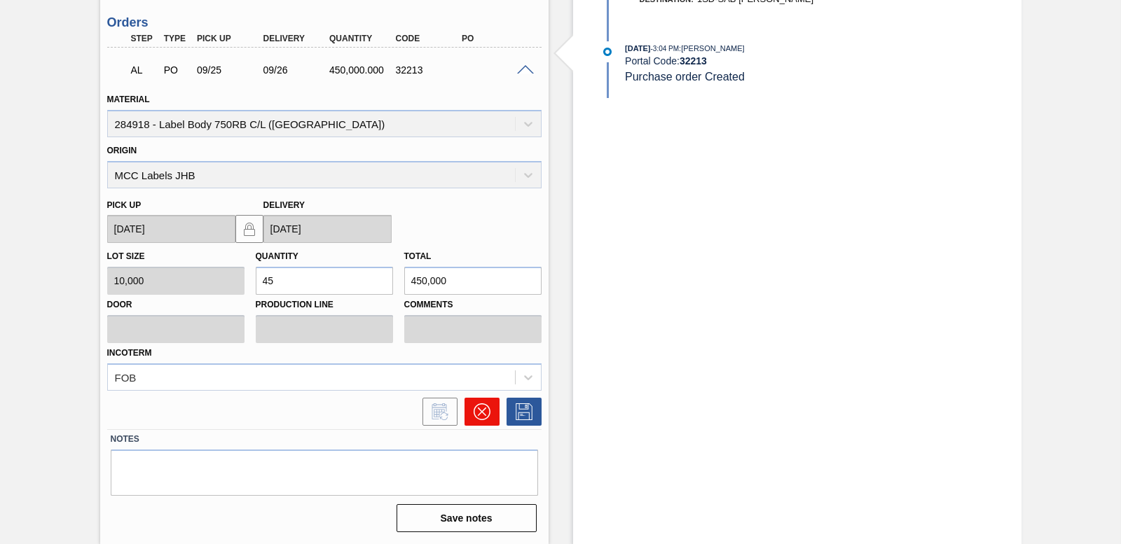
click at [486, 411] on icon at bounding box center [482, 412] width 17 height 17
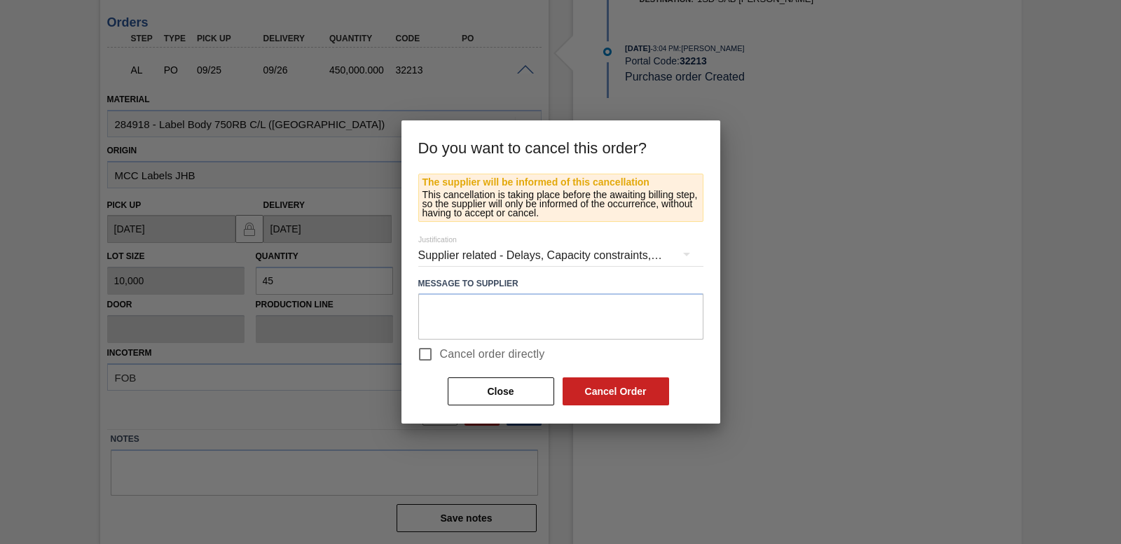
click at [414, 352] on input "Cancel order directly" at bounding box center [425, 354] width 29 height 29
checkbox input "true"
click at [622, 385] on button "Cancel Order" at bounding box center [616, 392] width 107 height 28
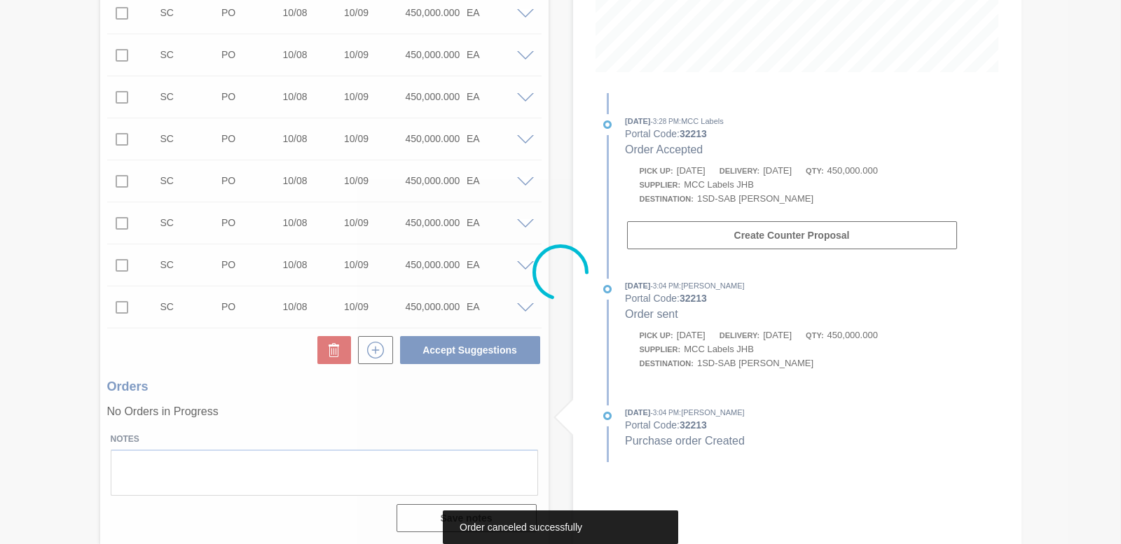
scroll to position [338, 0]
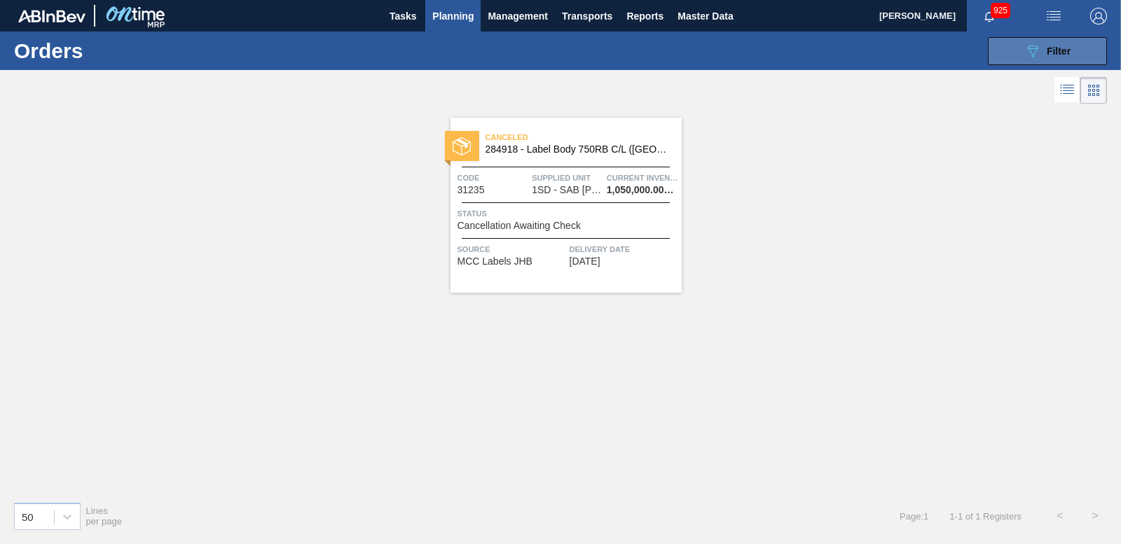
click at [1088, 38] on button "089F7B8B-B2A5-4AFE-B5C0-19BA573D28AC Filter" at bounding box center [1047, 51] width 119 height 28
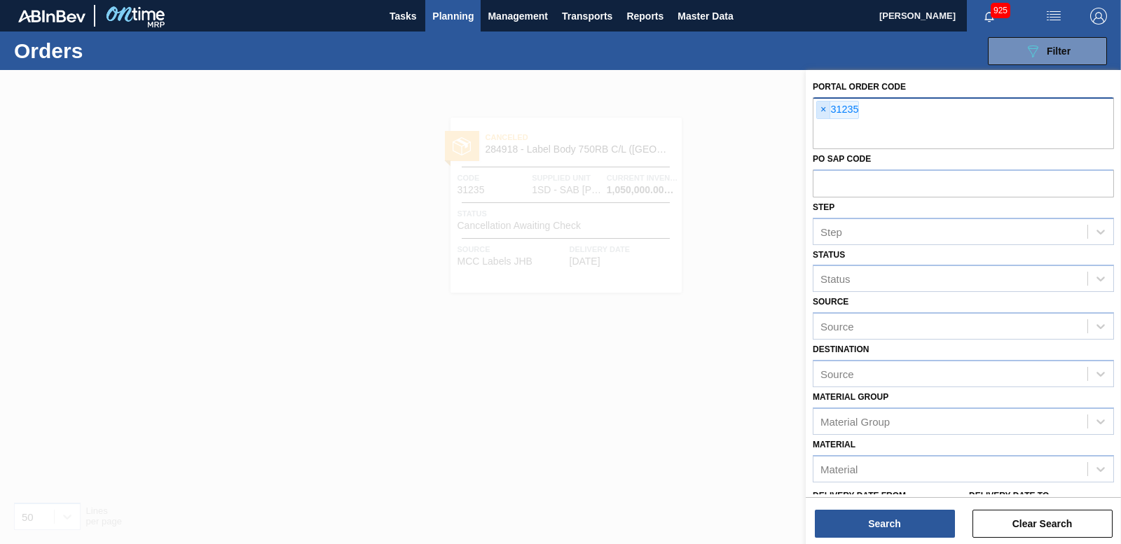
click at [824, 114] on span "×" at bounding box center [823, 110] width 13 height 17
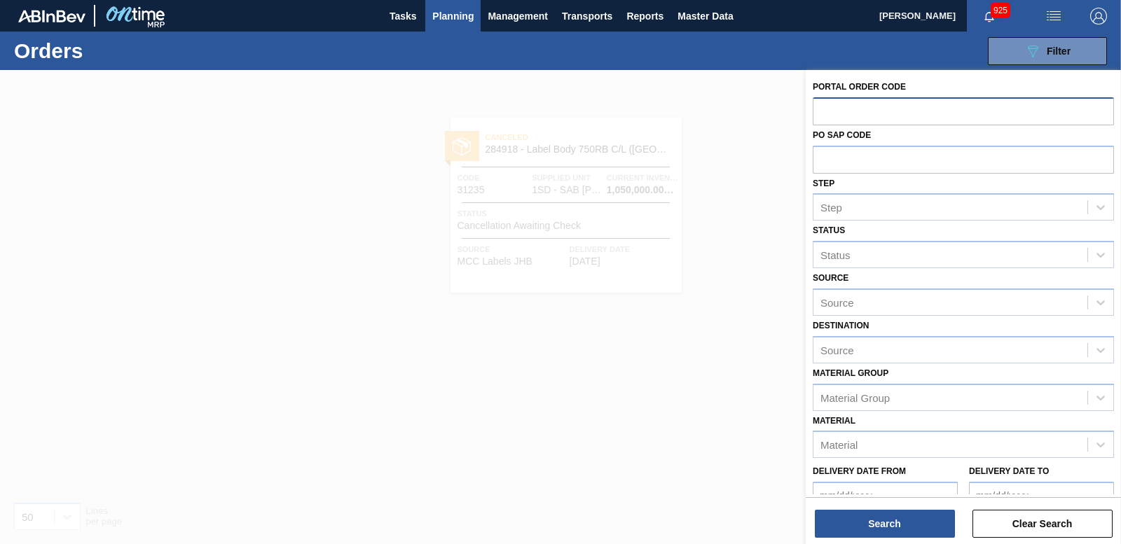
paste input "31238"
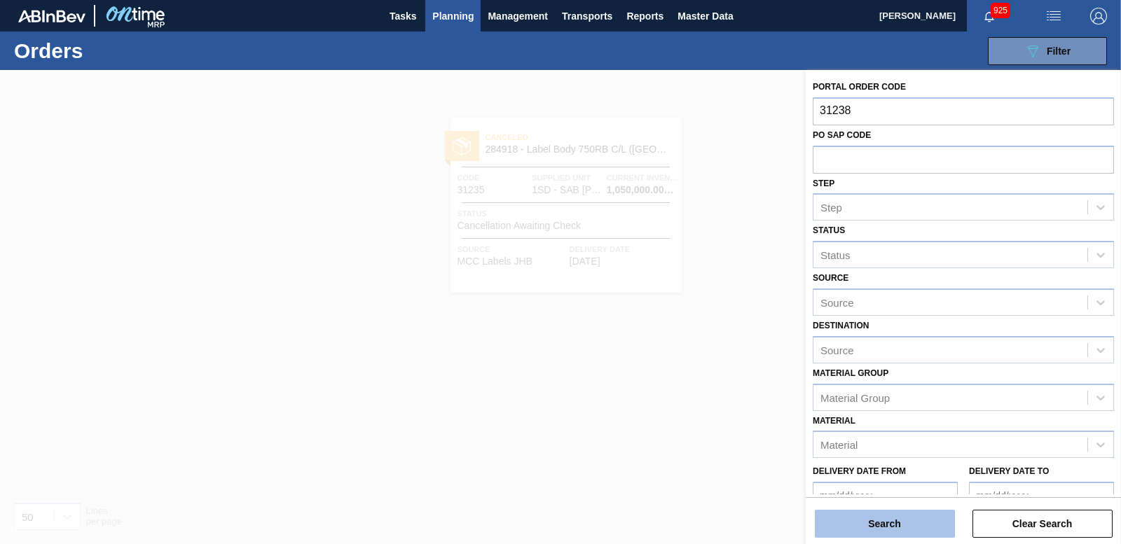
type input "31238"
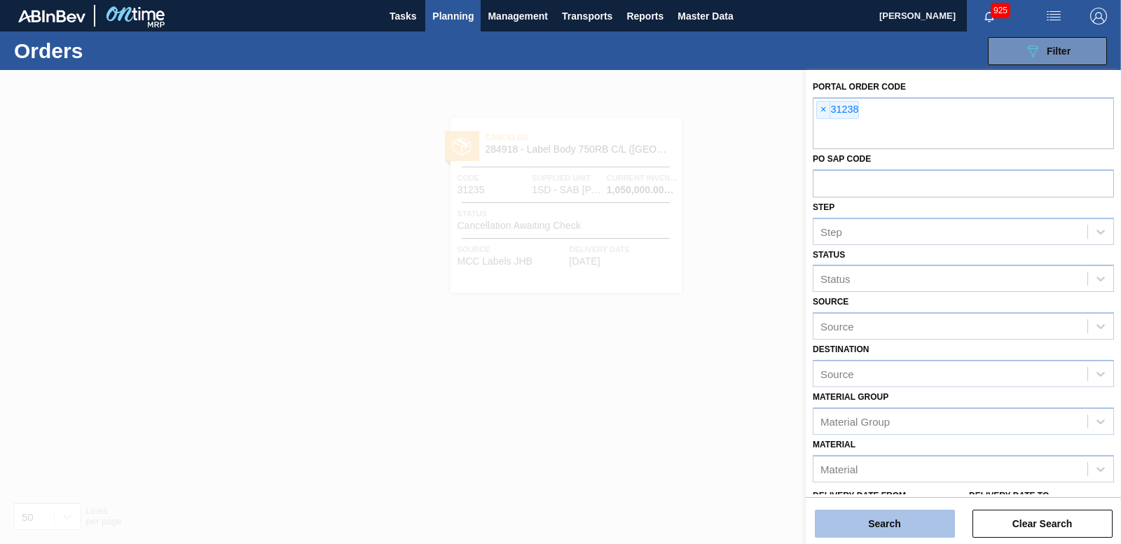
click at [866, 529] on button "Search" at bounding box center [885, 524] width 140 height 28
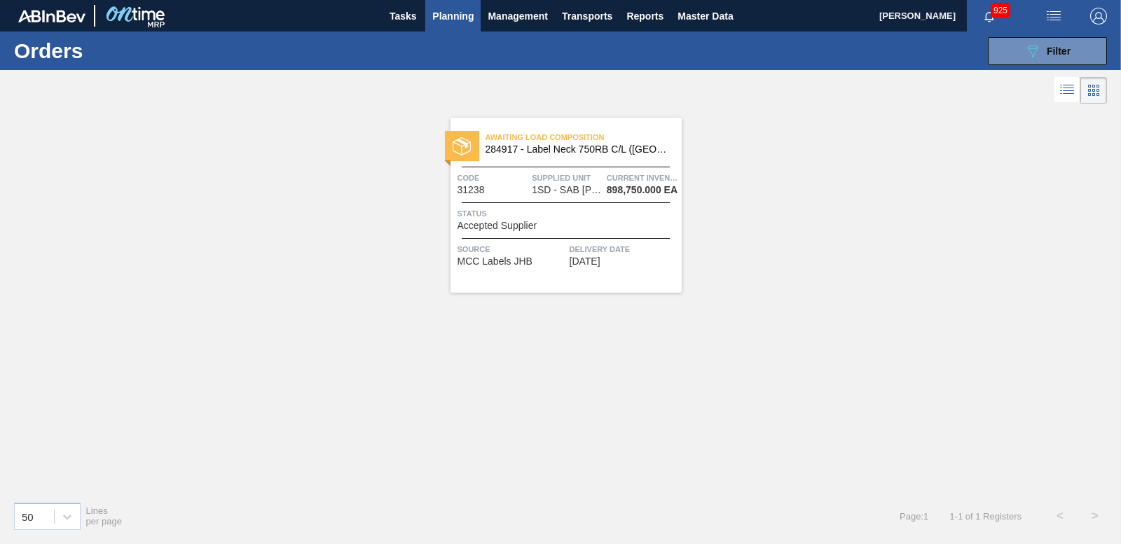
click at [456, 139] on img at bounding box center [462, 146] width 18 height 18
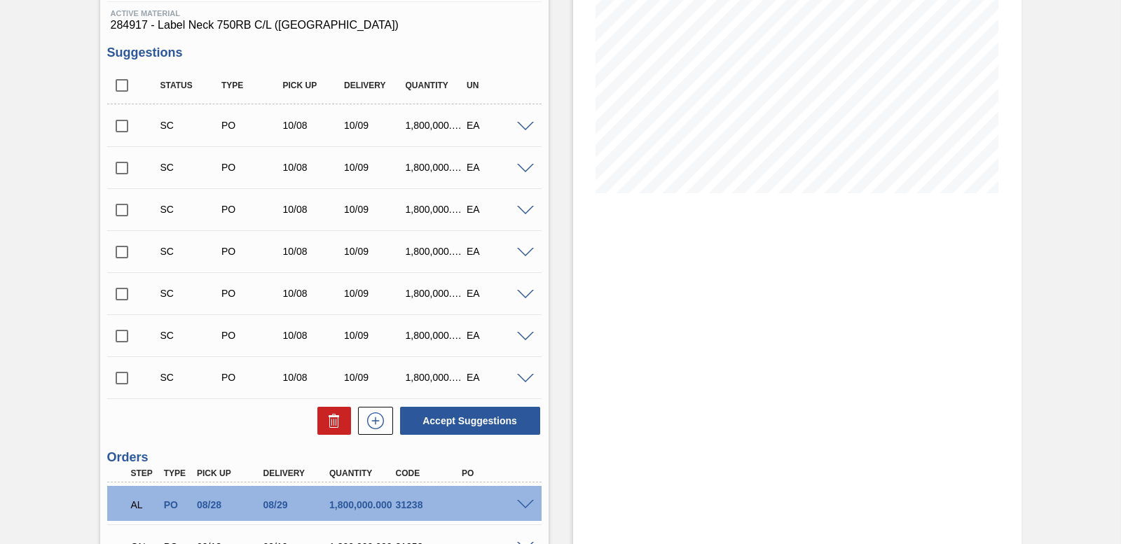
scroll to position [396, 0]
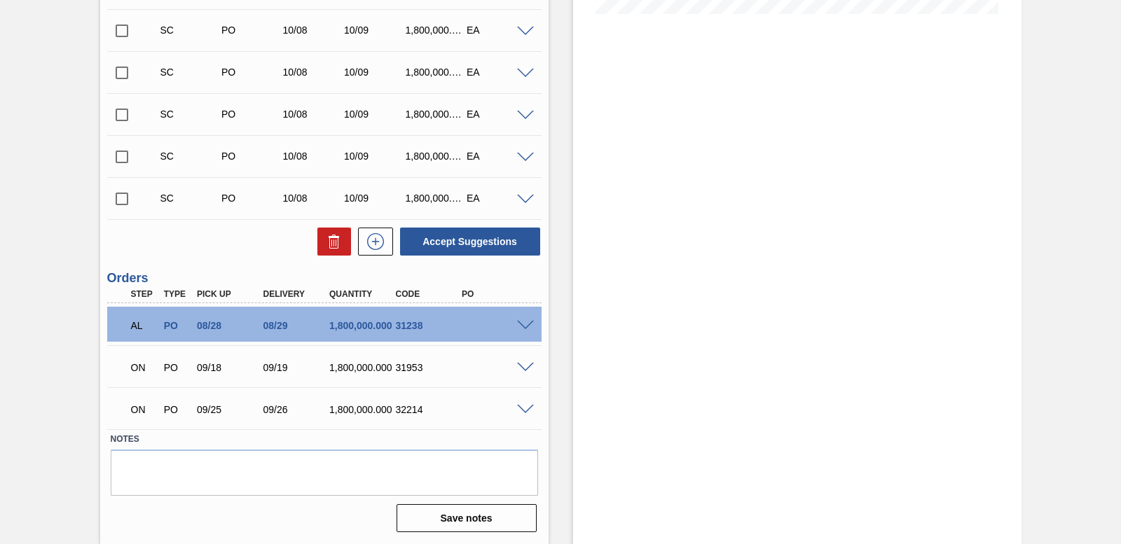
click at [519, 325] on span at bounding box center [525, 326] width 17 height 11
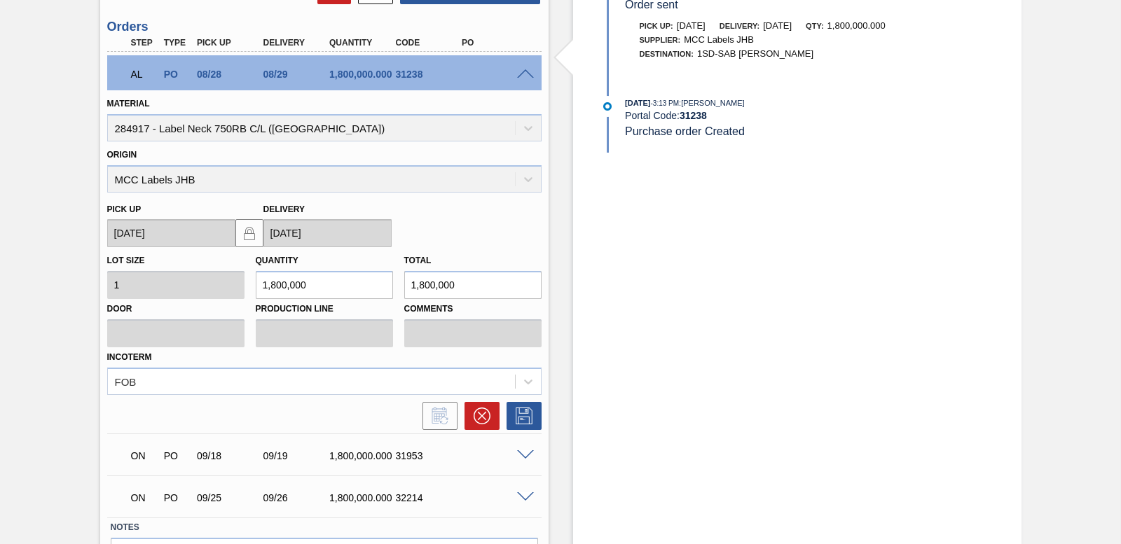
scroll to position [736, 0]
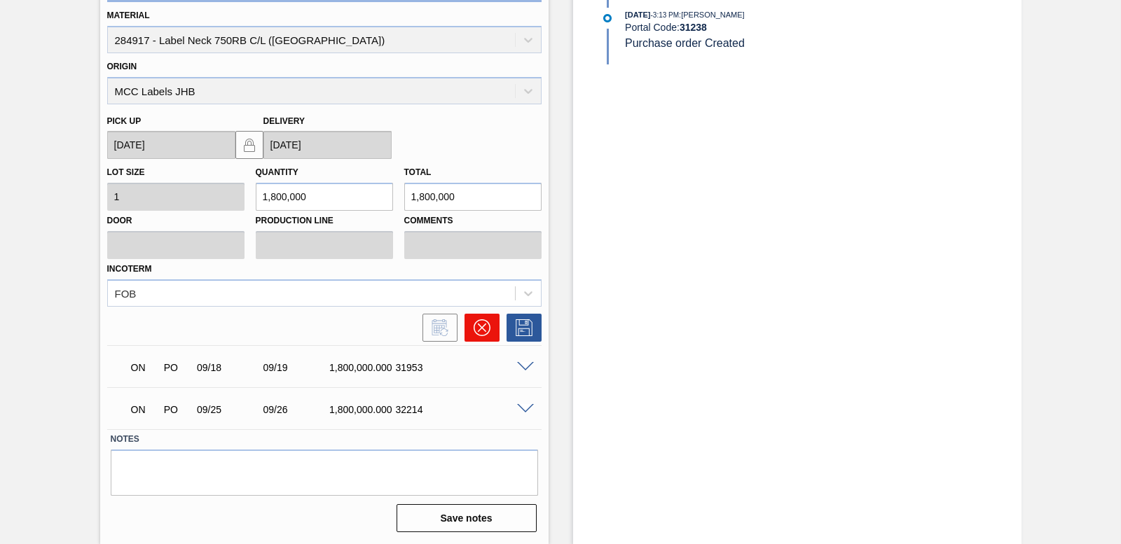
click at [473, 338] on button at bounding box center [482, 328] width 35 height 28
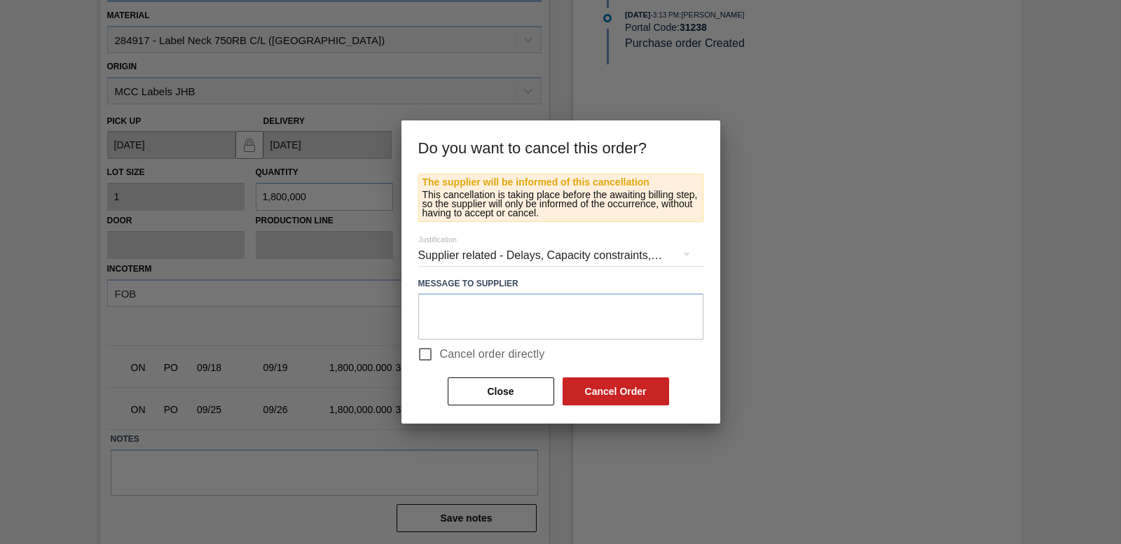
click at [423, 346] on input "Cancel order directly" at bounding box center [425, 354] width 29 height 29
checkbox input "true"
click at [617, 392] on button "Cancel Order" at bounding box center [616, 392] width 107 height 28
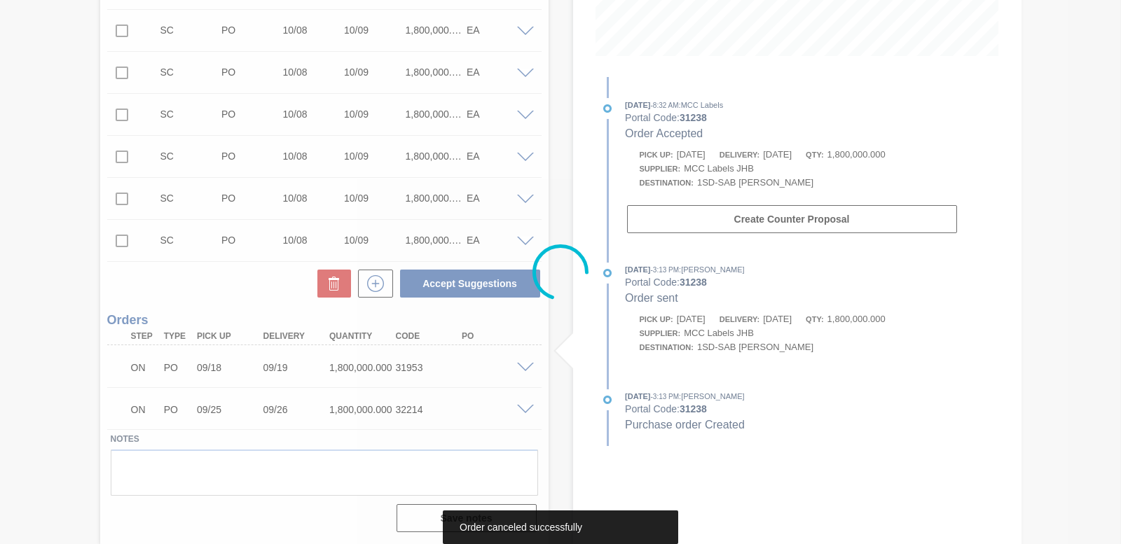
scroll to position [354, 0]
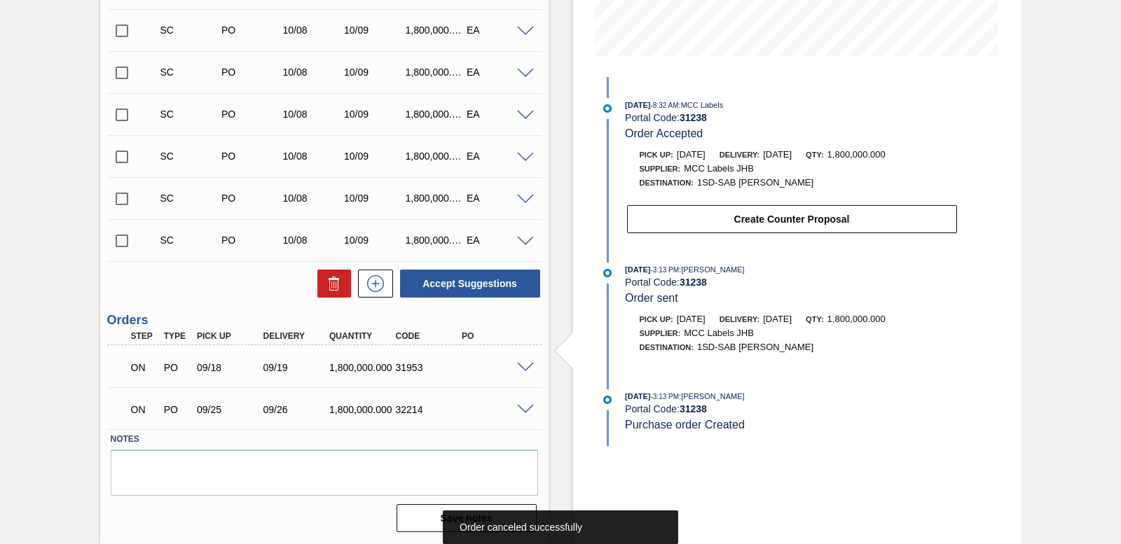
click at [528, 363] on span at bounding box center [525, 368] width 17 height 11
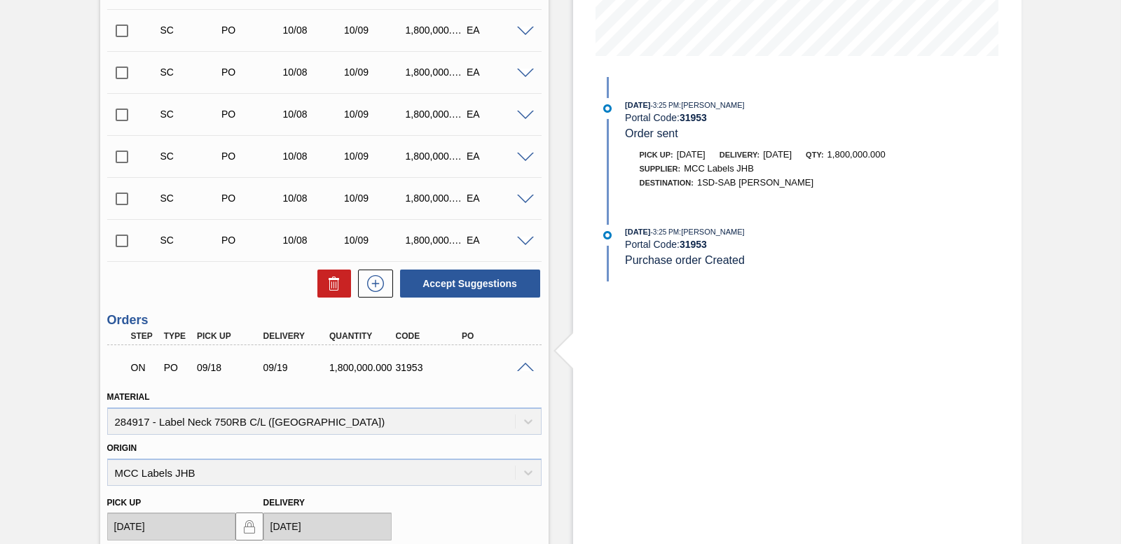
scroll to position [694, 0]
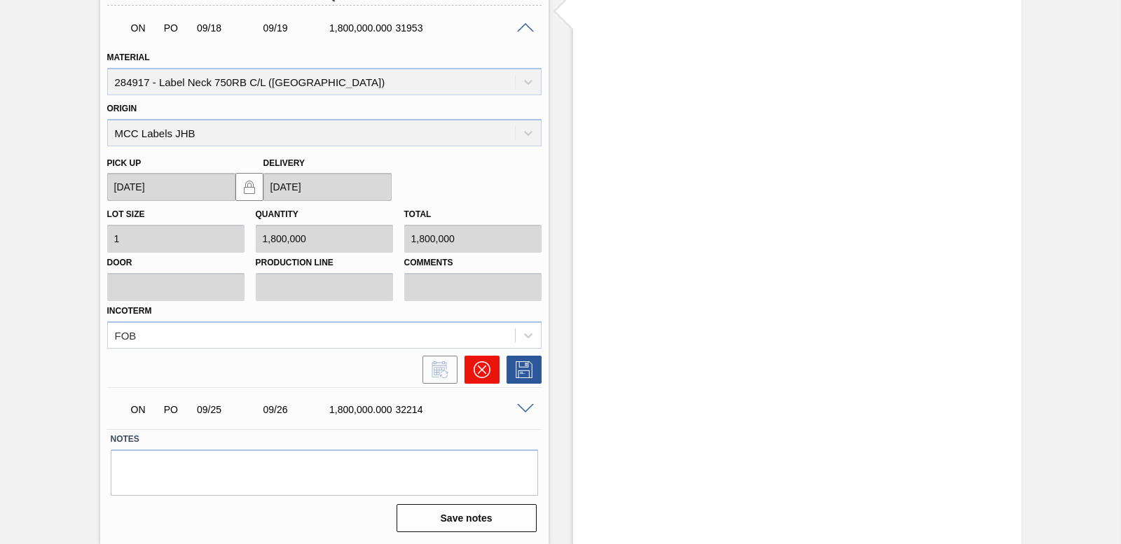
click at [494, 372] on button at bounding box center [482, 370] width 35 height 28
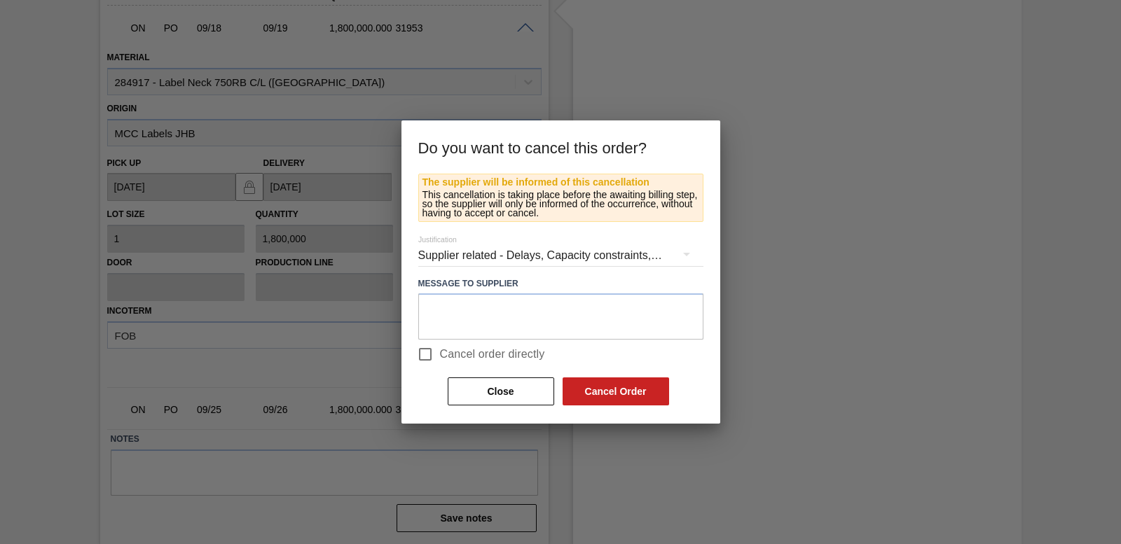
click at [425, 350] on input "Cancel order directly" at bounding box center [425, 354] width 29 height 29
checkbox input "true"
click at [584, 393] on button "Cancel Order" at bounding box center [616, 392] width 107 height 28
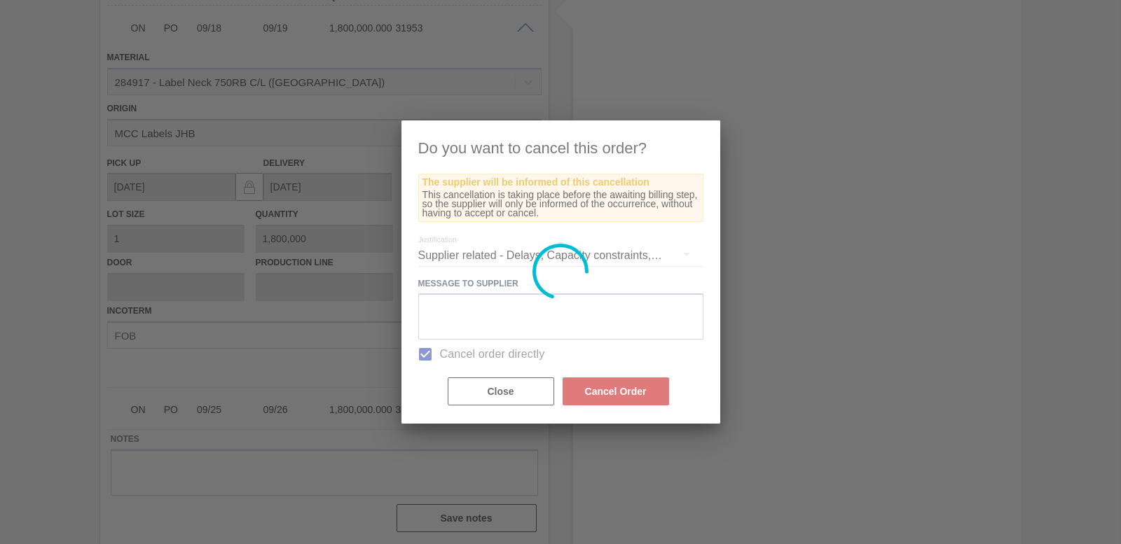
scroll to position [312, 0]
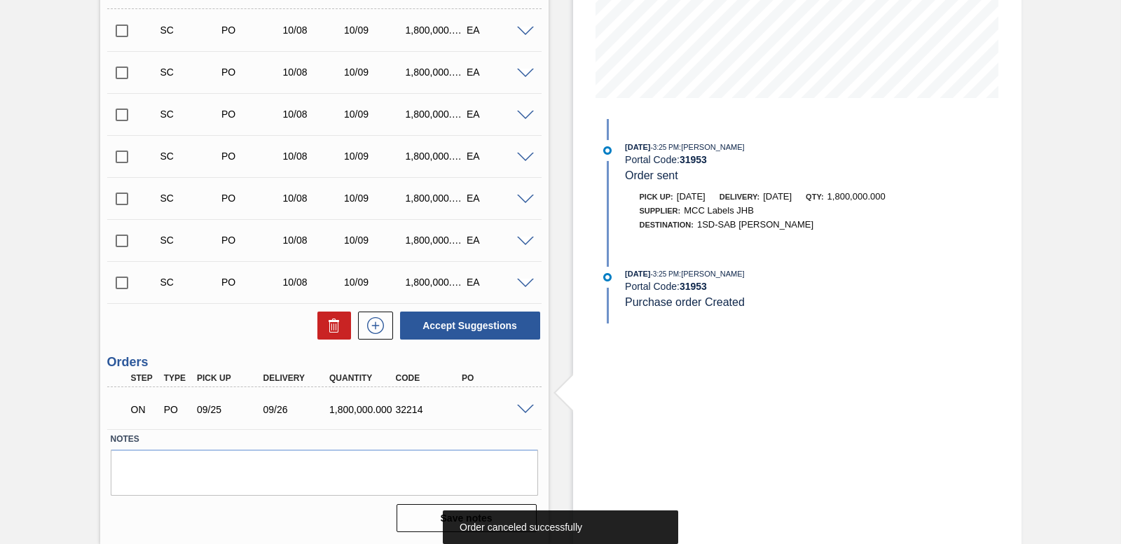
click at [517, 407] on span at bounding box center [525, 410] width 17 height 11
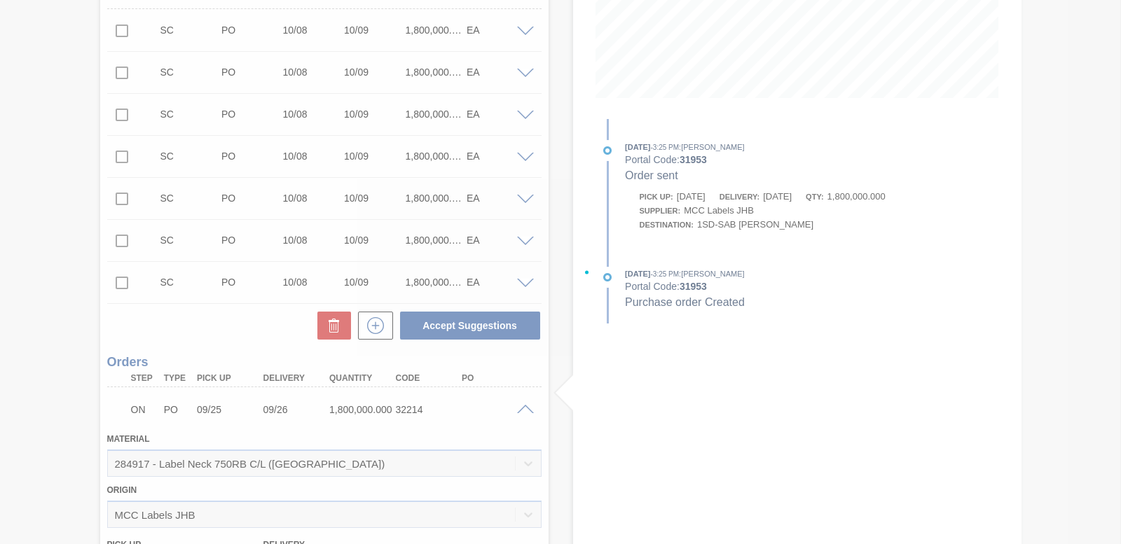
scroll to position [652, 0]
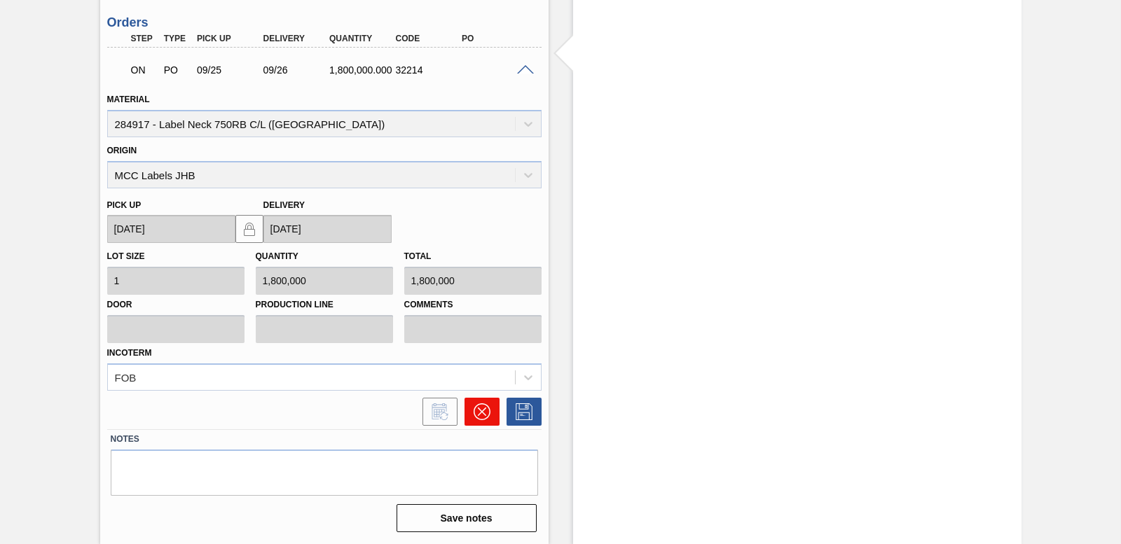
click at [477, 409] on icon at bounding box center [482, 412] width 17 height 17
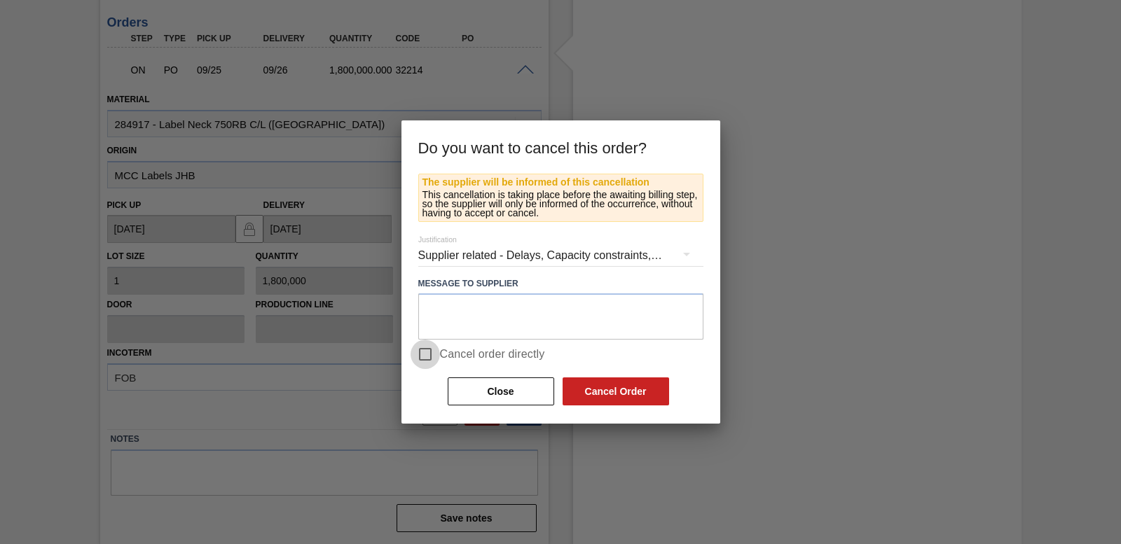
click at [427, 350] on input "Cancel order directly" at bounding box center [425, 354] width 29 height 29
checkbox input "true"
click at [592, 381] on button "Cancel Order" at bounding box center [616, 392] width 107 height 28
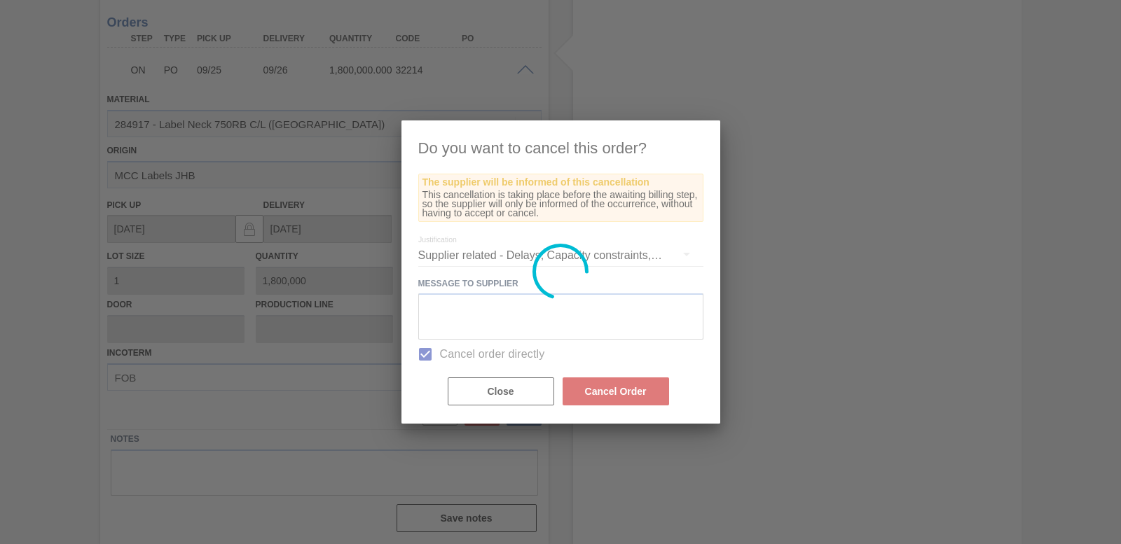
scroll to position [287, 0]
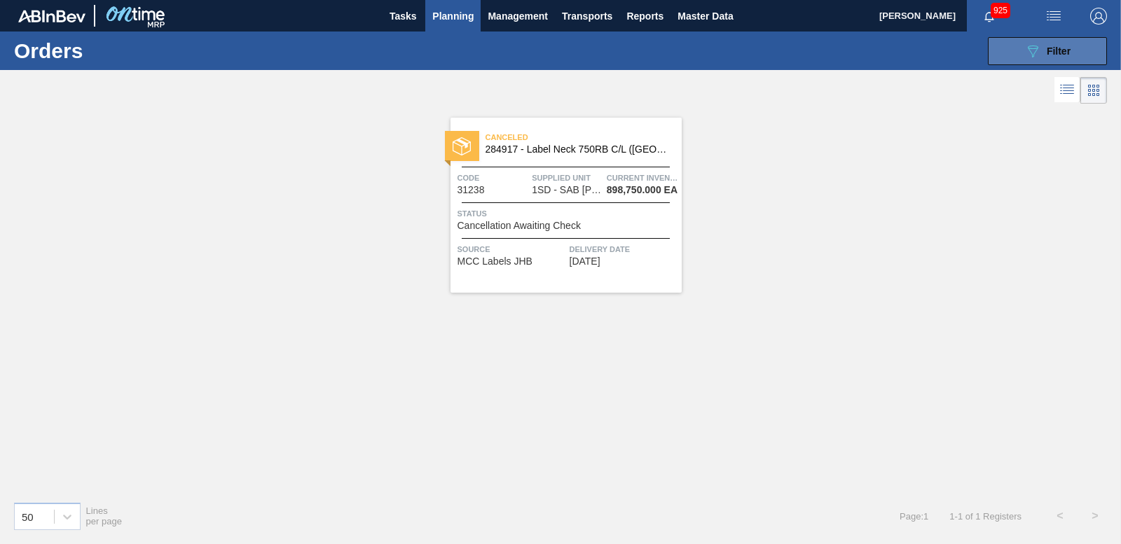
click at [1045, 64] on button "089F7B8B-B2A5-4AFE-B5C0-19BA573D28AC Filter" at bounding box center [1047, 51] width 119 height 28
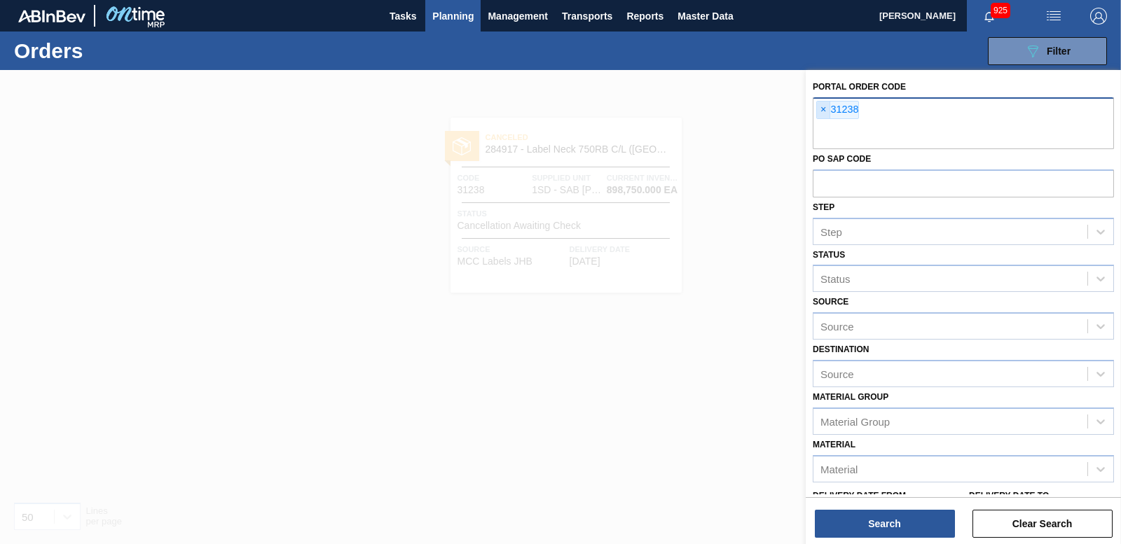
click at [823, 115] on span "×" at bounding box center [823, 110] width 13 height 17
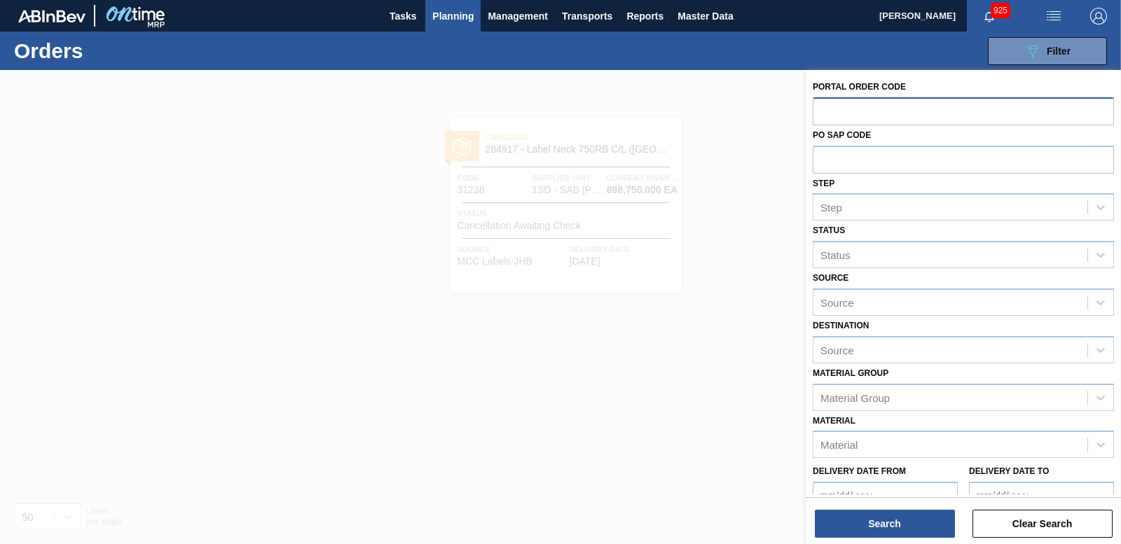
paste input "31239"
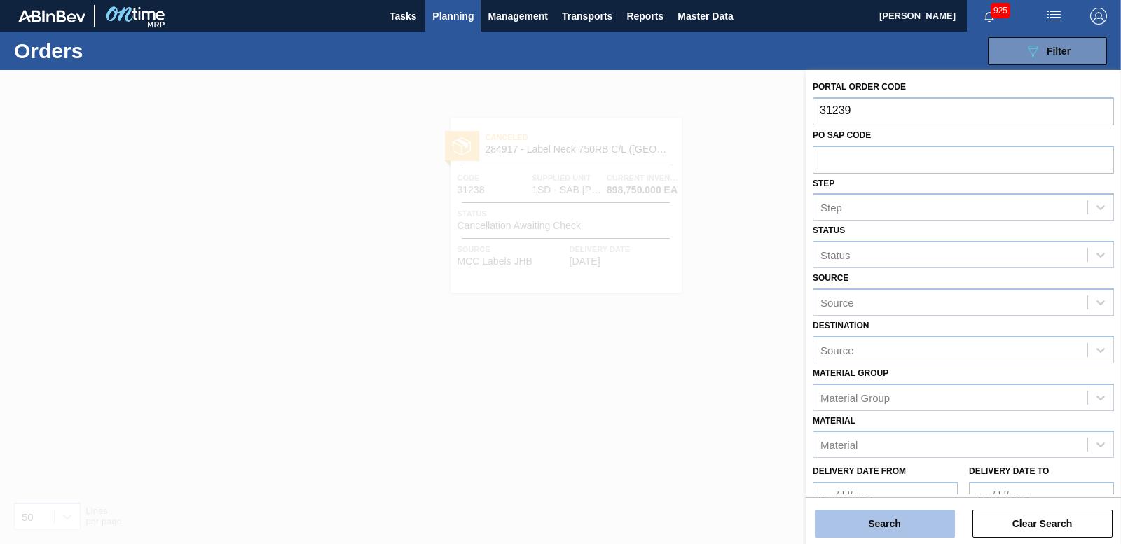
type input "31239"
click at [893, 529] on button "Search" at bounding box center [885, 524] width 140 height 28
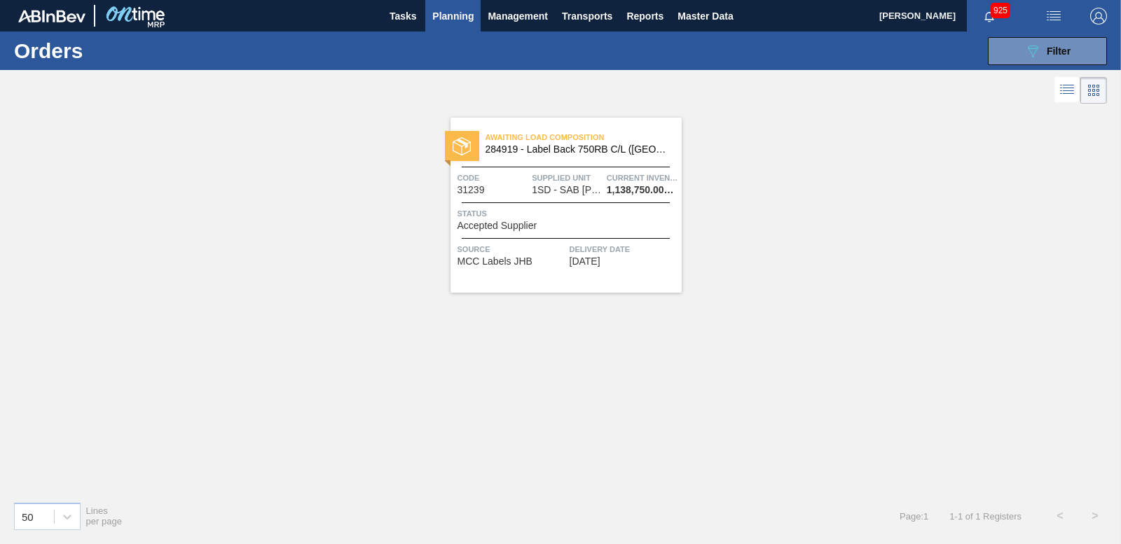
click at [470, 153] on img at bounding box center [462, 146] width 18 height 18
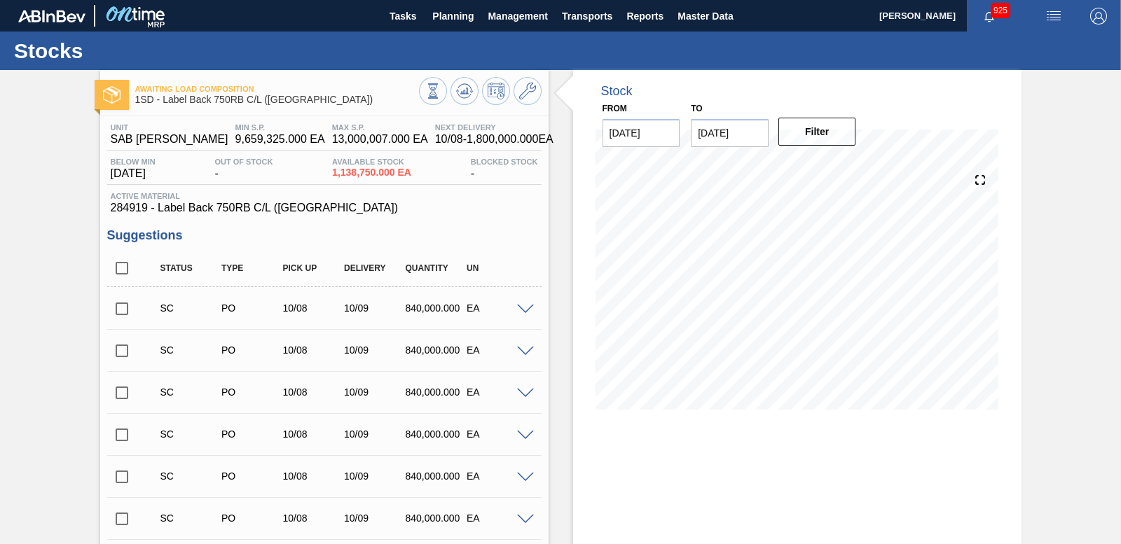
scroll to position [404, 0]
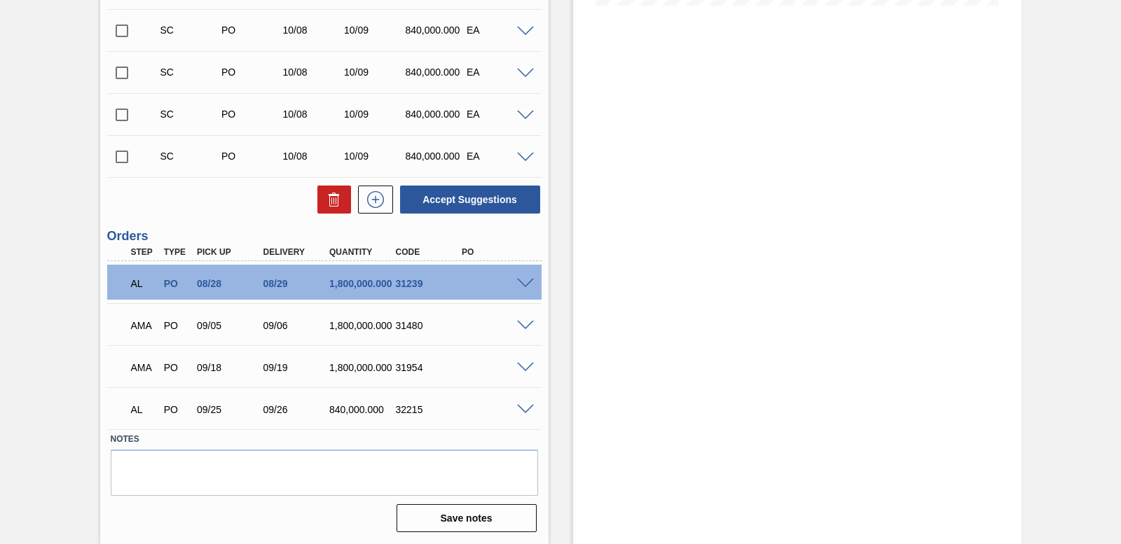
click at [528, 283] on span at bounding box center [525, 284] width 17 height 11
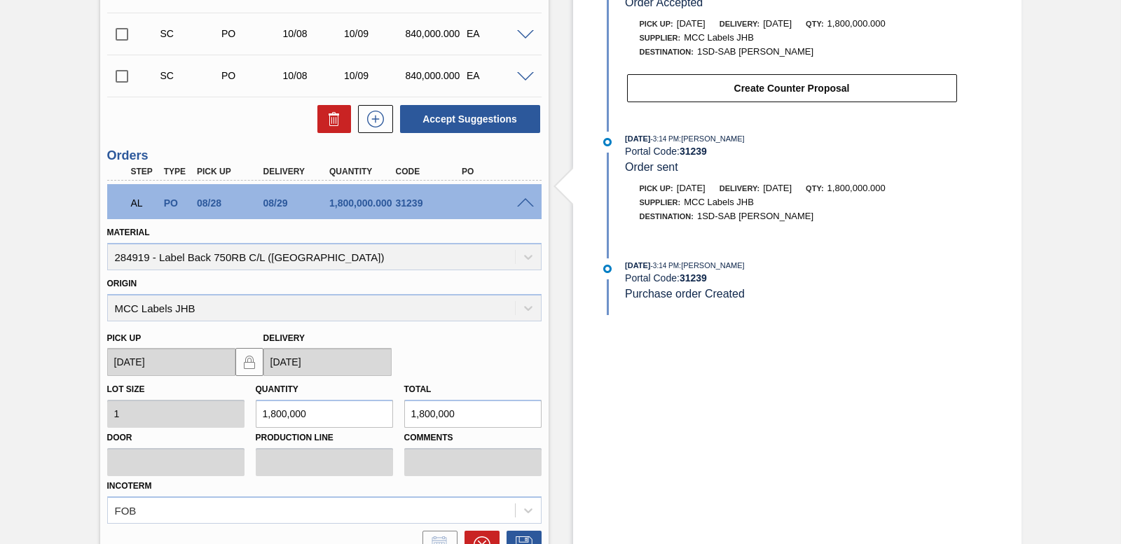
scroll to position [744, 0]
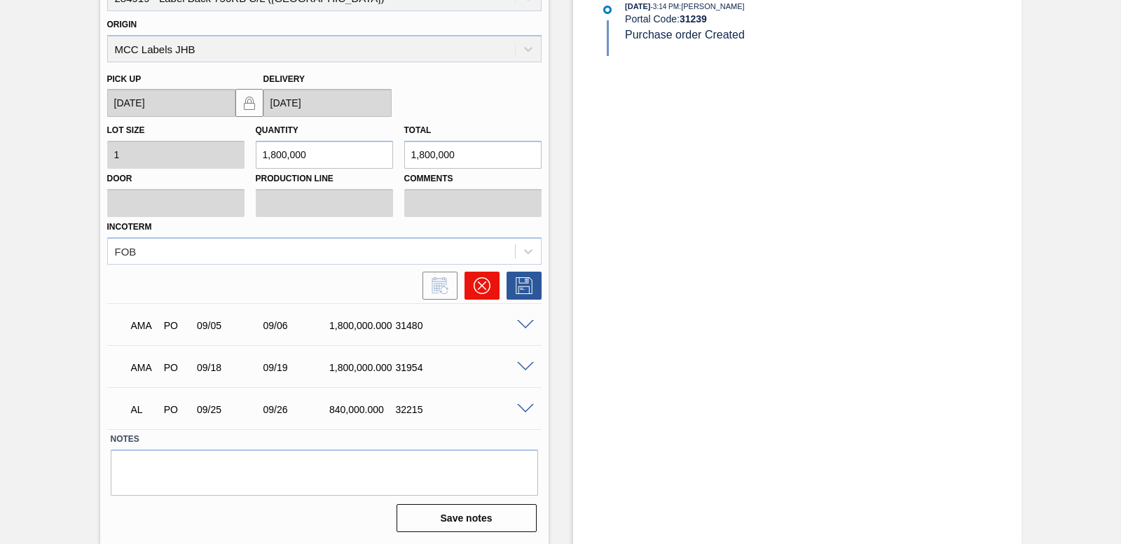
click at [481, 287] on icon at bounding box center [481, 286] width 8 height 8
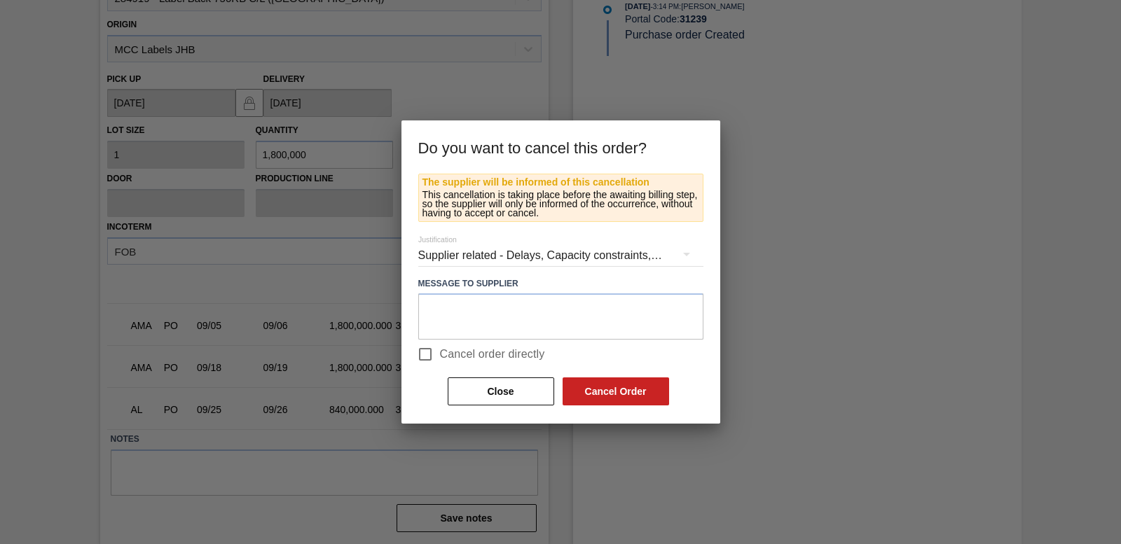
click at [432, 358] on input "Cancel order directly" at bounding box center [425, 354] width 29 height 29
checkbox input "true"
click at [606, 389] on button "Cancel Order" at bounding box center [616, 392] width 107 height 28
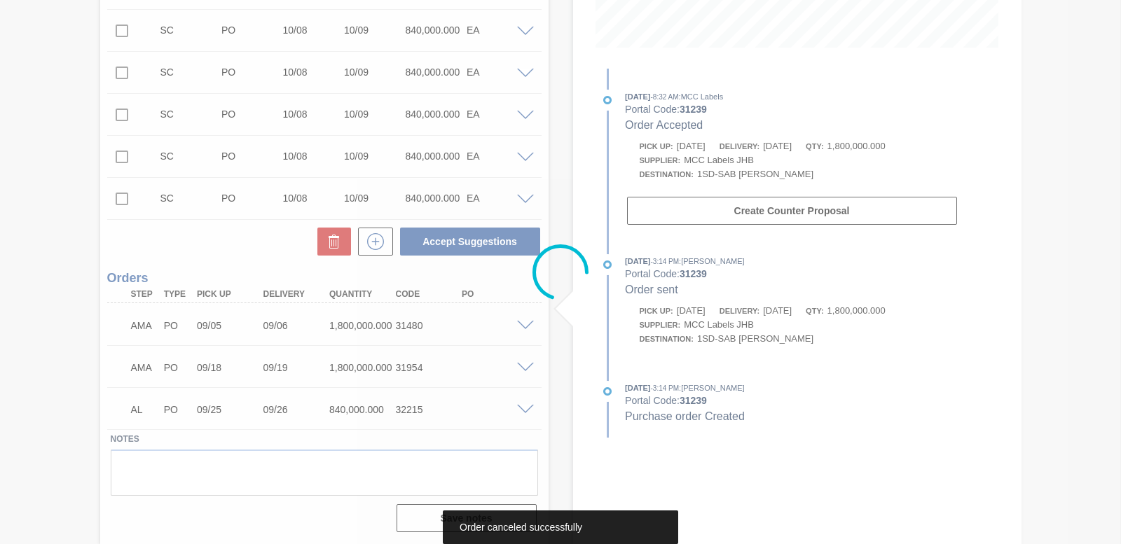
scroll to position [362, 0]
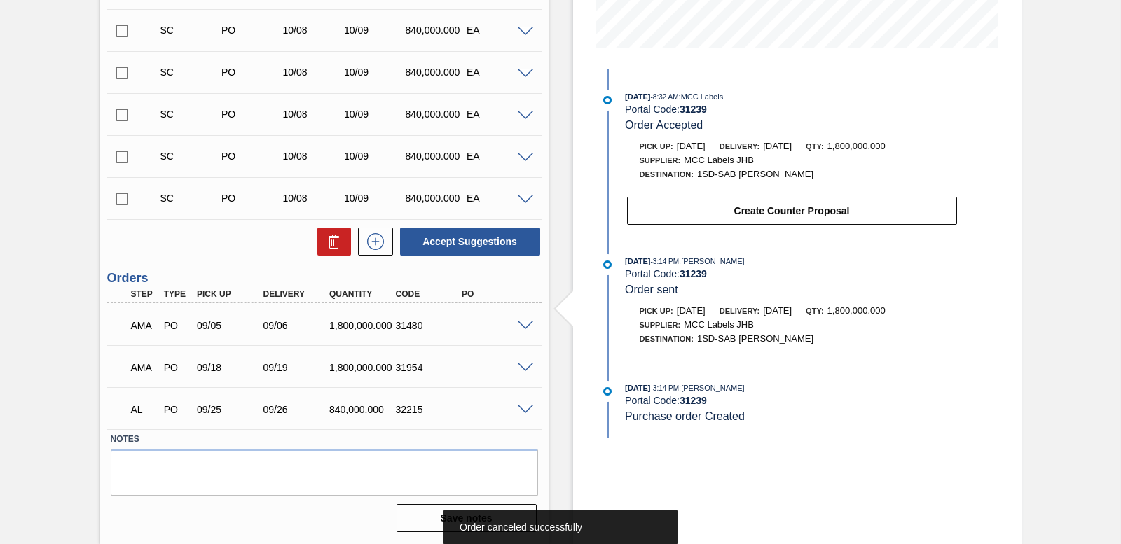
click at [525, 329] on span at bounding box center [525, 326] width 17 height 11
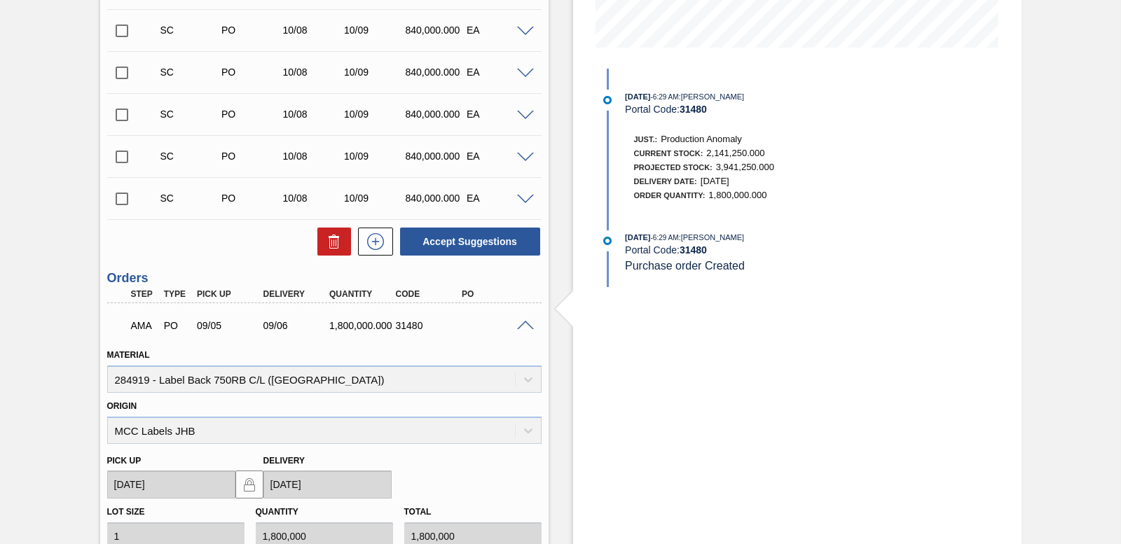
scroll to position [702, 0]
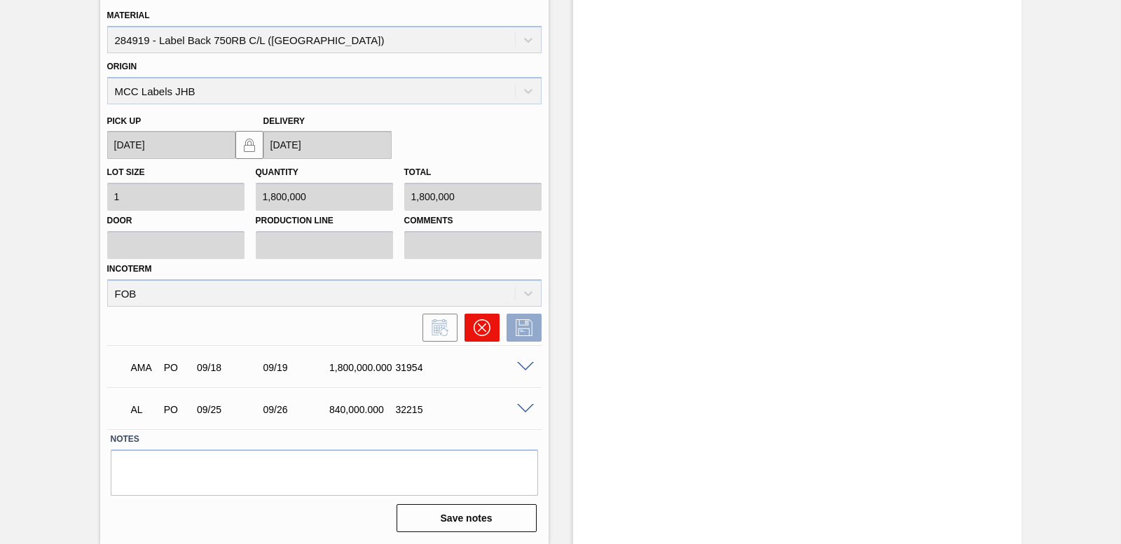
click at [484, 321] on icon at bounding box center [481, 328] width 17 height 17
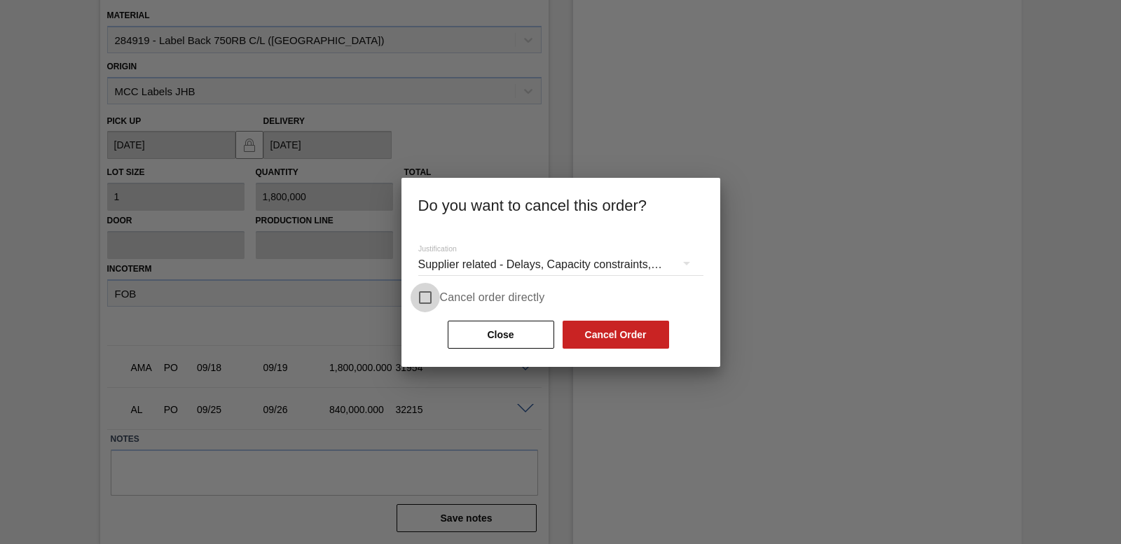
click at [429, 302] on input "Cancel order directly" at bounding box center [425, 297] width 29 height 29
checkbox input "true"
click at [605, 341] on button "Cancel Order" at bounding box center [616, 335] width 107 height 28
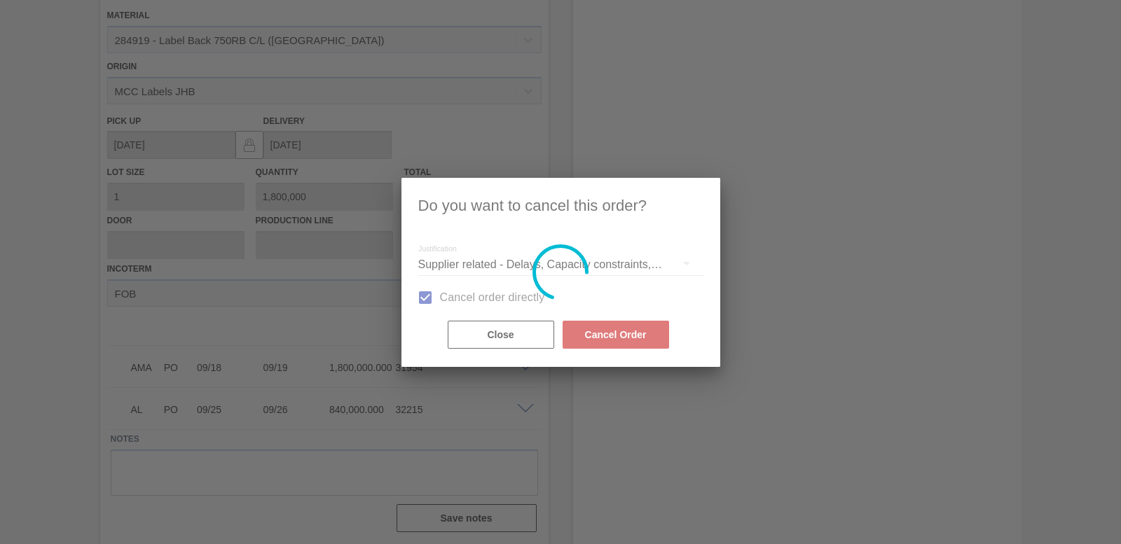
scroll to position [320, 0]
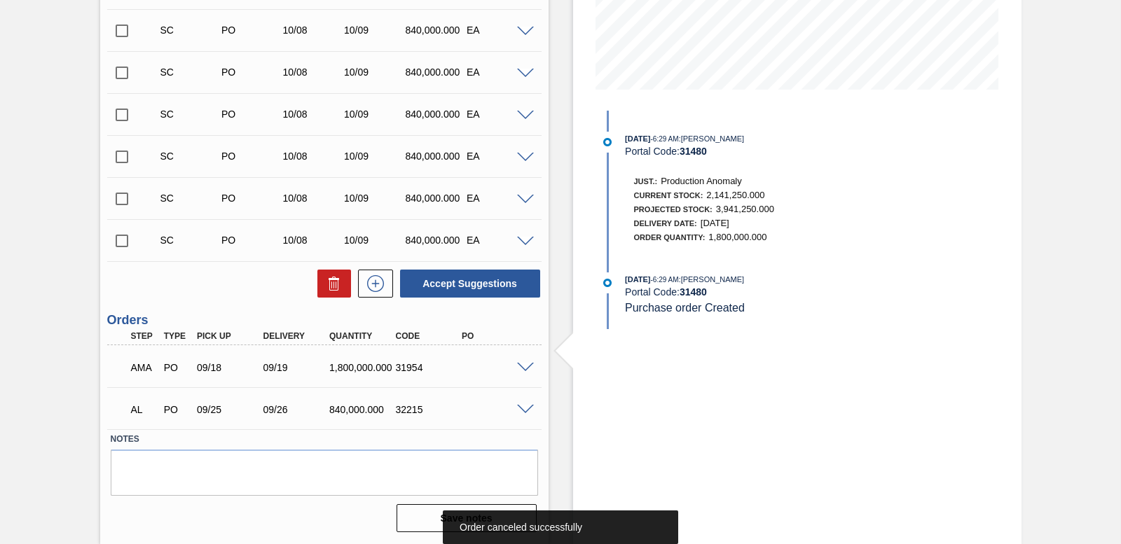
click at [530, 362] on div at bounding box center [528, 367] width 28 height 11
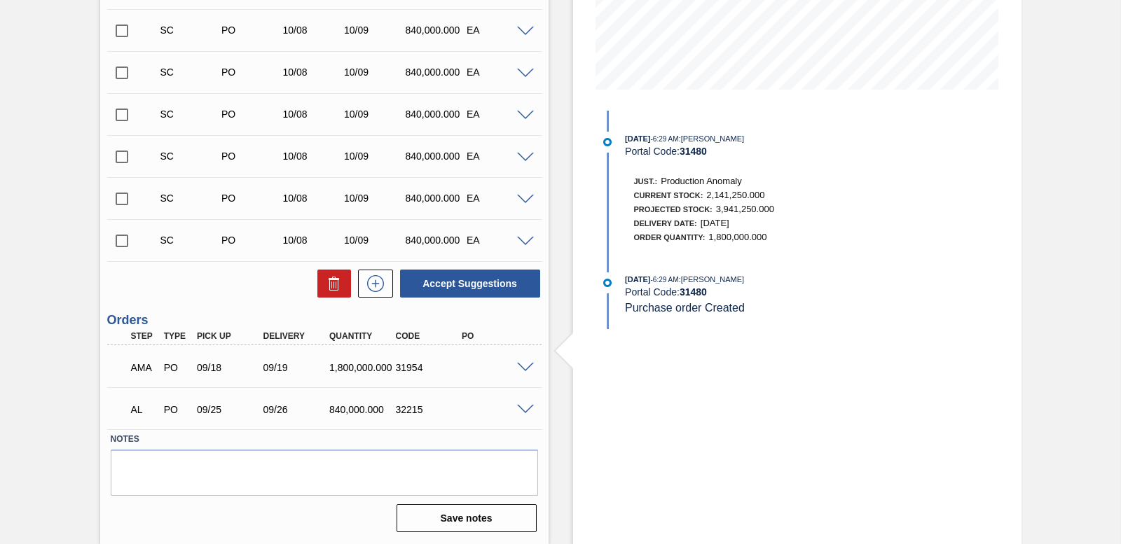
click at [528, 363] on span at bounding box center [525, 368] width 17 height 11
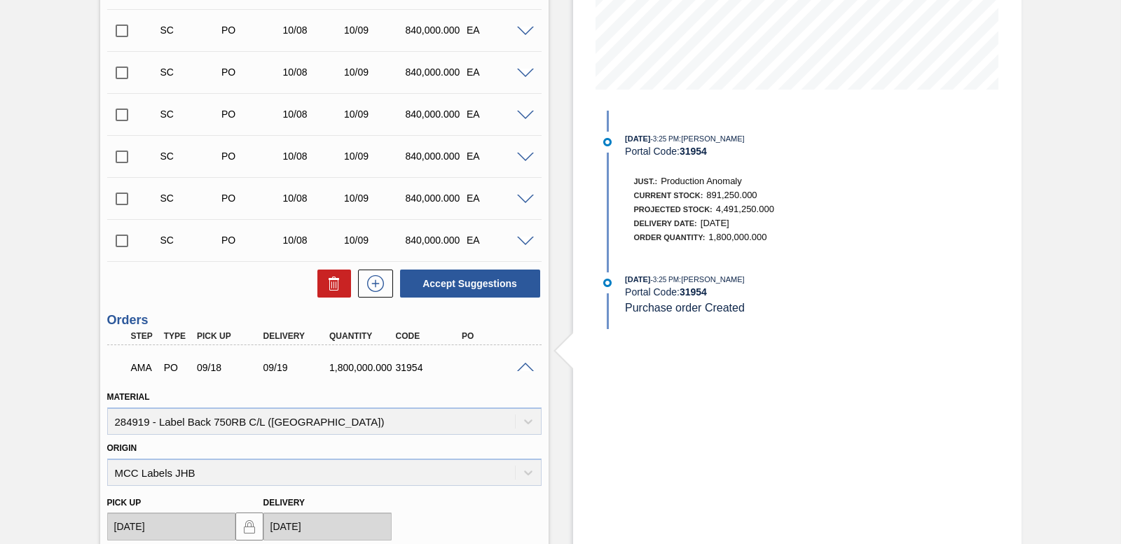
scroll to position [660, 0]
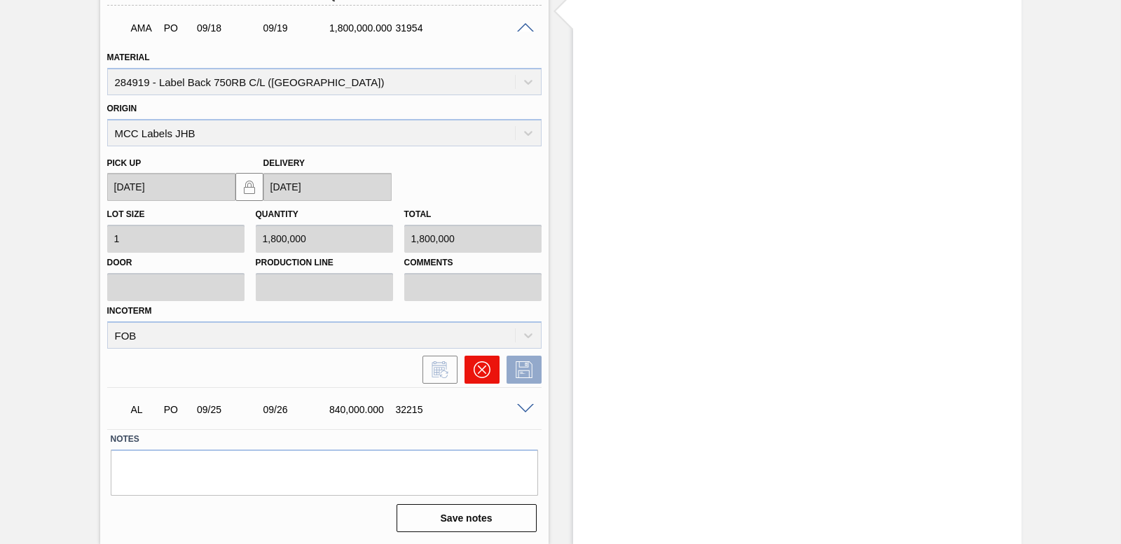
click at [487, 369] on icon at bounding box center [482, 370] width 17 height 17
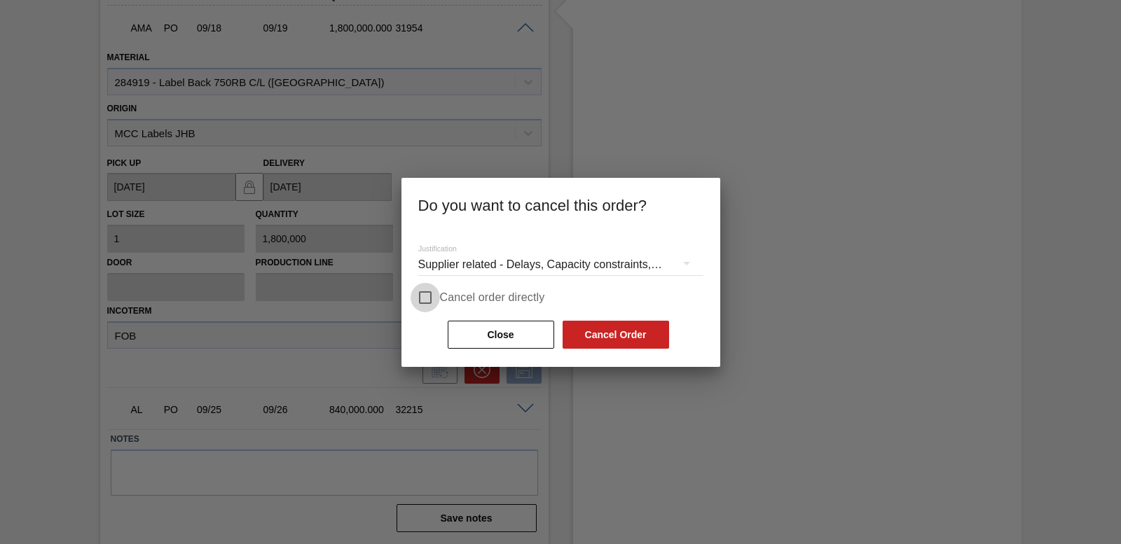
click at [432, 294] on input "Cancel order directly" at bounding box center [425, 297] width 29 height 29
checkbox input "true"
click at [644, 338] on button "Cancel Order" at bounding box center [616, 335] width 107 height 28
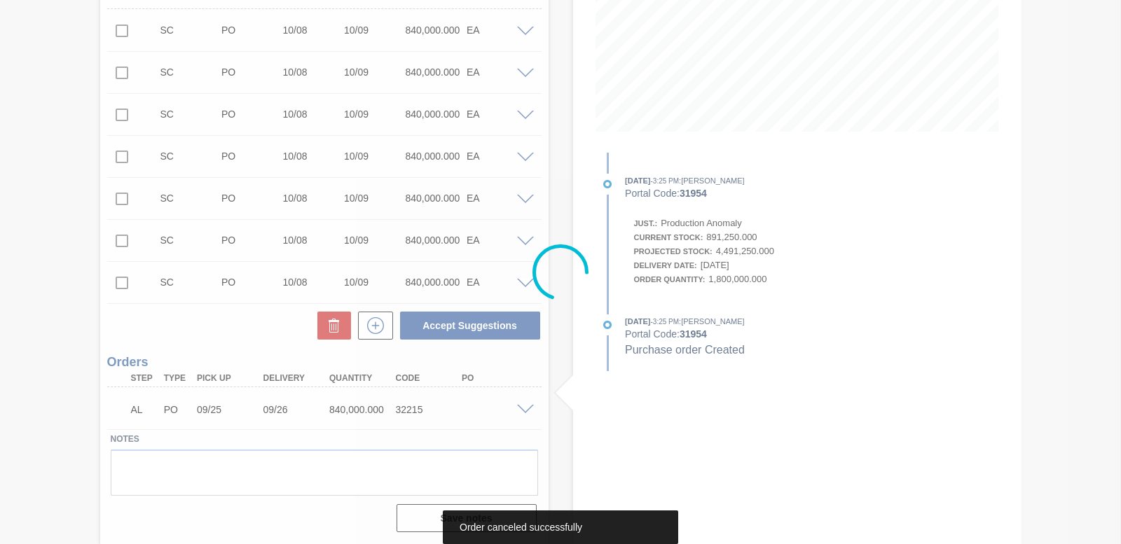
scroll to position [278, 0]
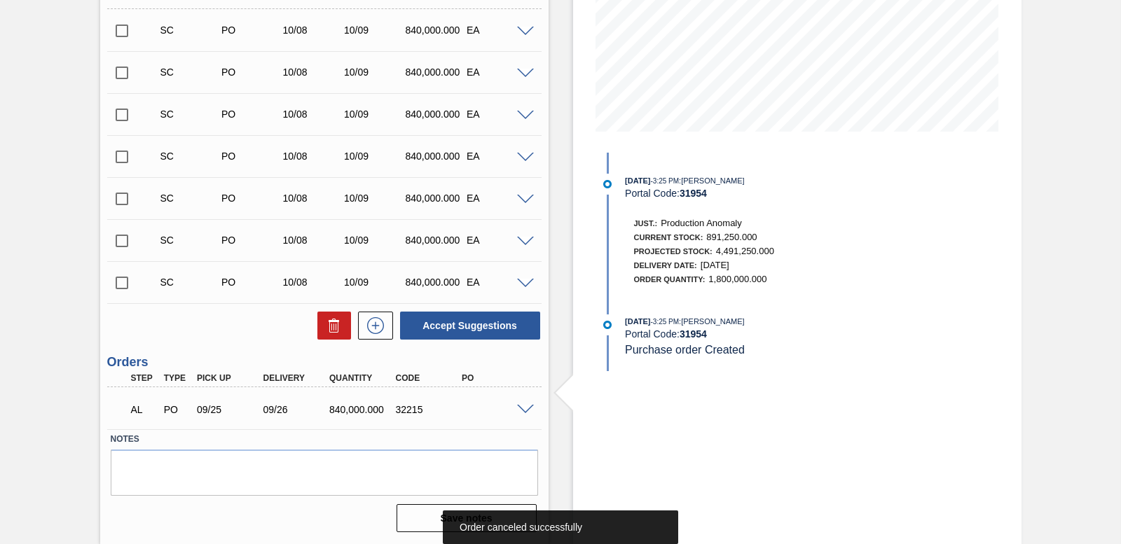
click at [526, 409] on span at bounding box center [525, 410] width 17 height 11
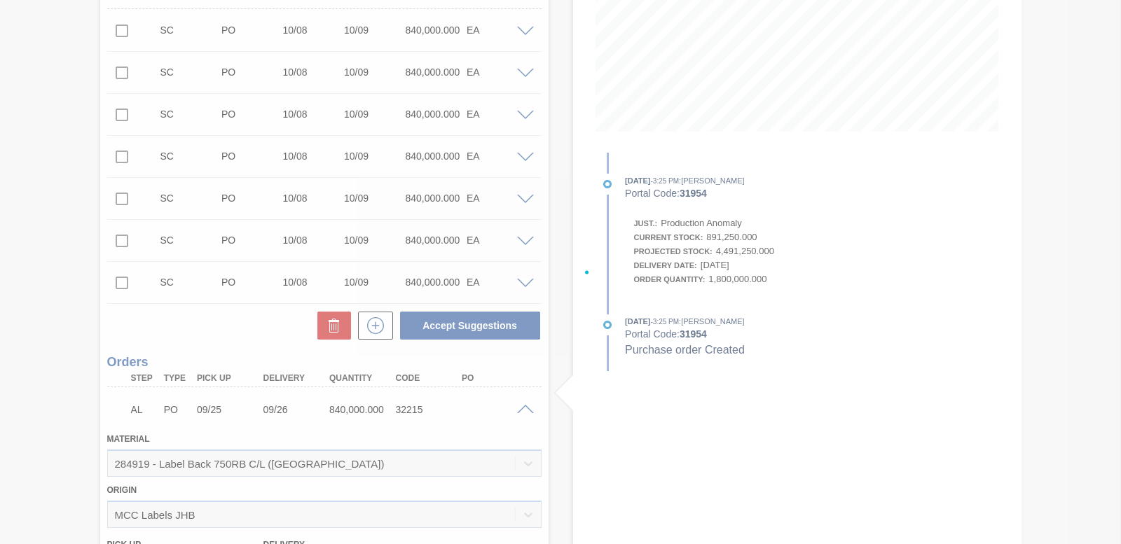
scroll to position [618, 0]
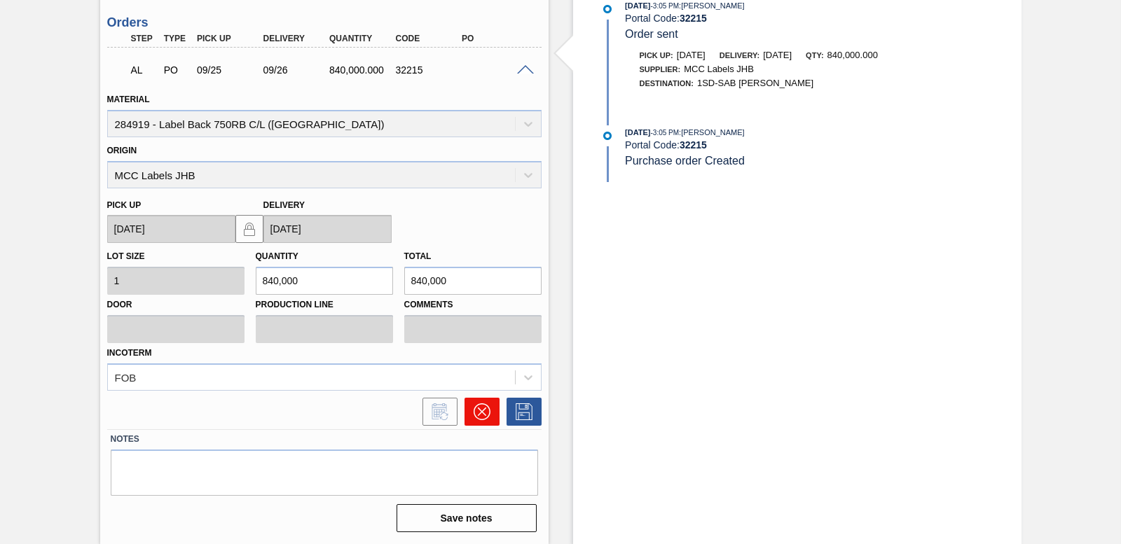
click at [491, 409] on button at bounding box center [482, 412] width 35 height 28
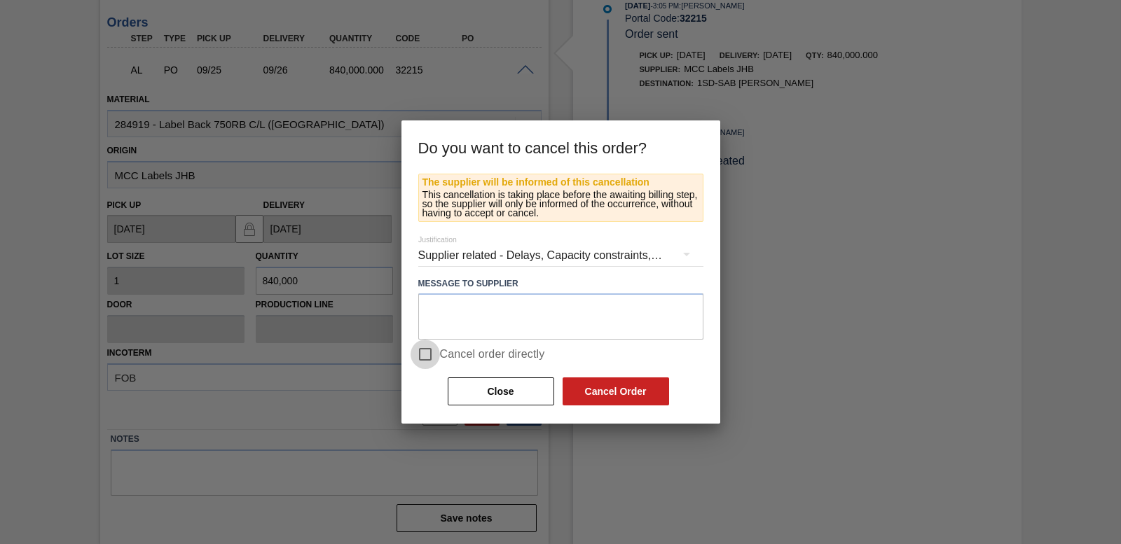
click at [425, 355] on input "Cancel order directly" at bounding box center [425, 354] width 29 height 29
checkbox input "true"
click at [612, 388] on button "Cancel Order" at bounding box center [616, 392] width 107 height 28
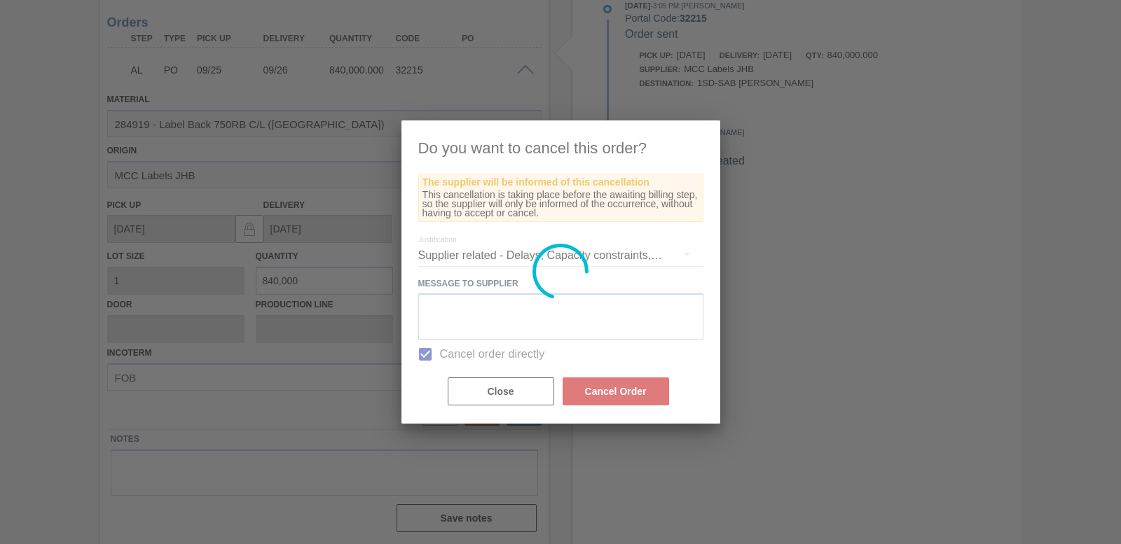
scroll to position [254, 0]
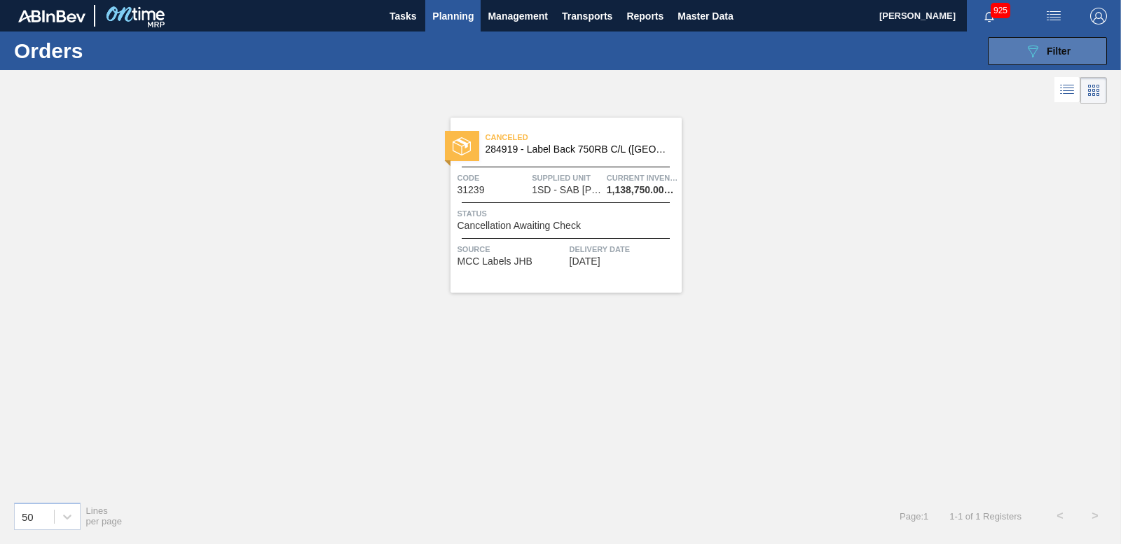
click at [1013, 59] on button "089F7B8B-B2A5-4AFE-B5C0-19BA573D28AC Filter" at bounding box center [1047, 51] width 119 height 28
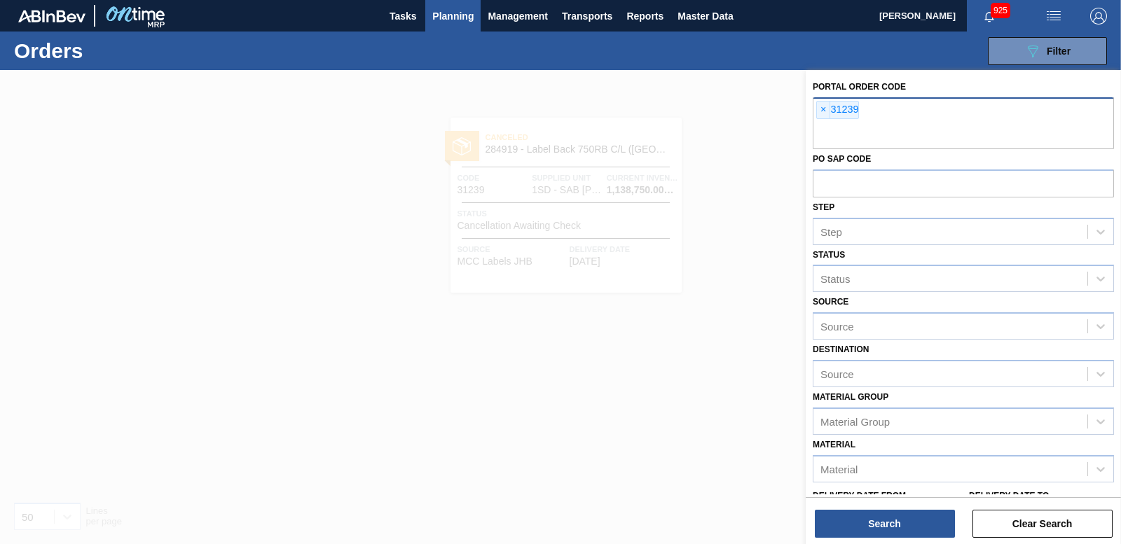
click at [814, 113] on div "× 31239" at bounding box center [963, 123] width 301 height 52
click at [820, 109] on span "×" at bounding box center [823, 110] width 13 height 17
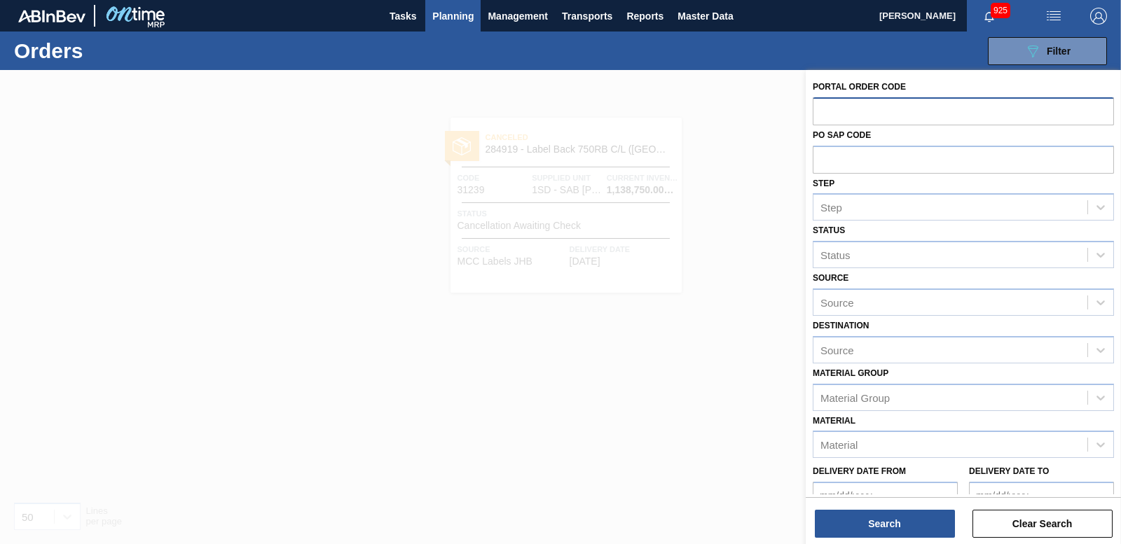
paste input "32225"
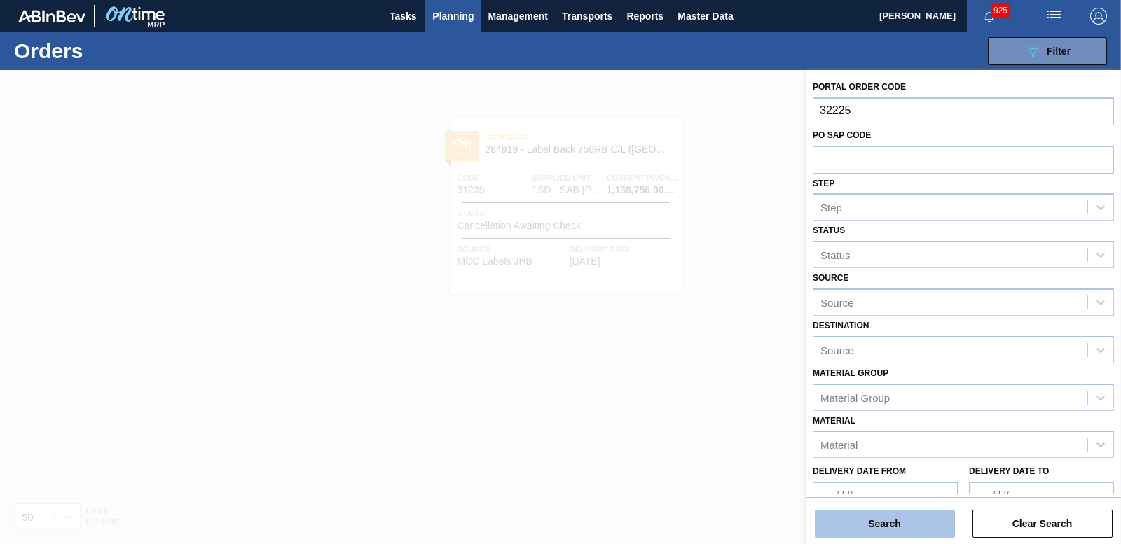
type input "32225"
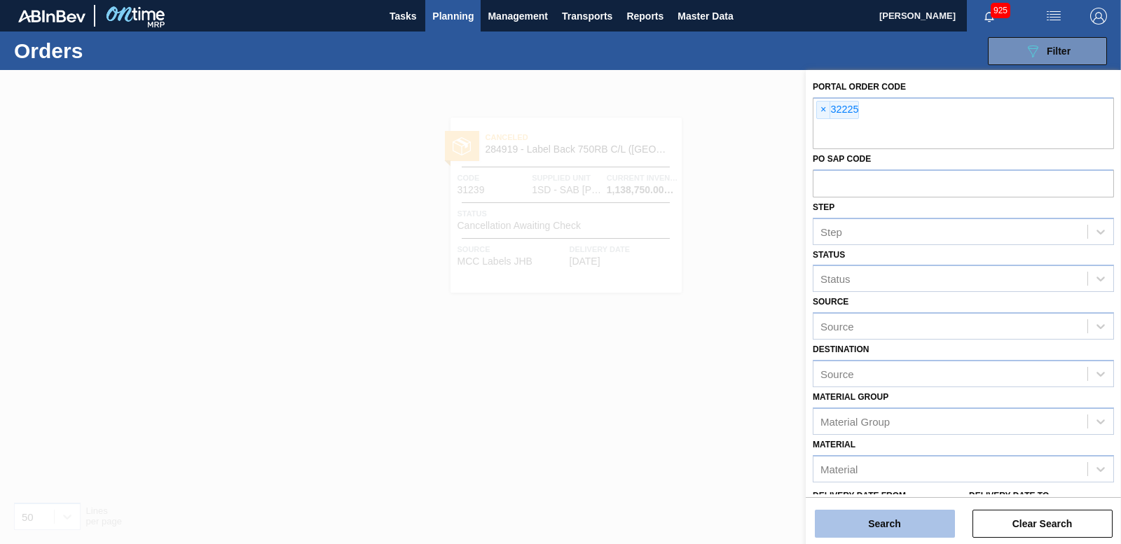
drag, startPoint x: 848, startPoint y: 523, endPoint x: 840, endPoint y: 514, distance: 11.9
click at [847, 522] on button "Search" at bounding box center [885, 524] width 140 height 28
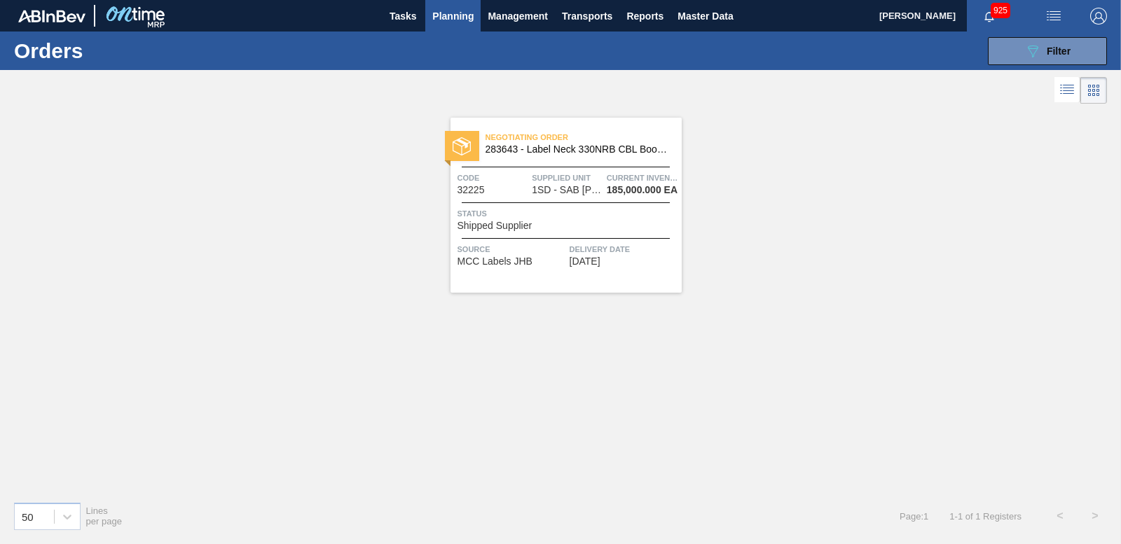
click at [463, 144] on img at bounding box center [462, 146] width 18 height 18
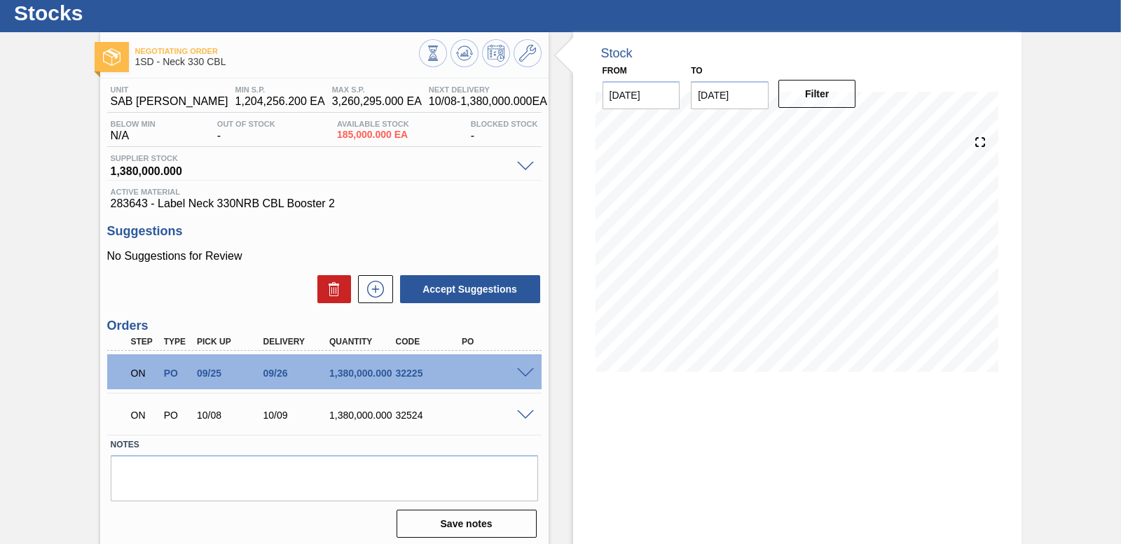
scroll to position [58, 0]
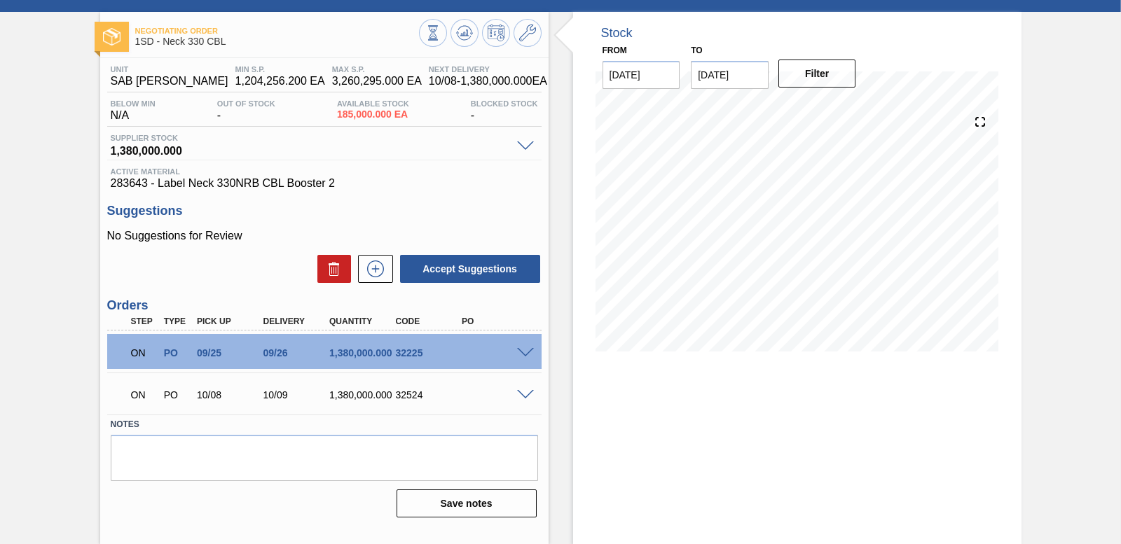
click at [526, 348] on span at bounding box center [525, 353] width 17 height 11
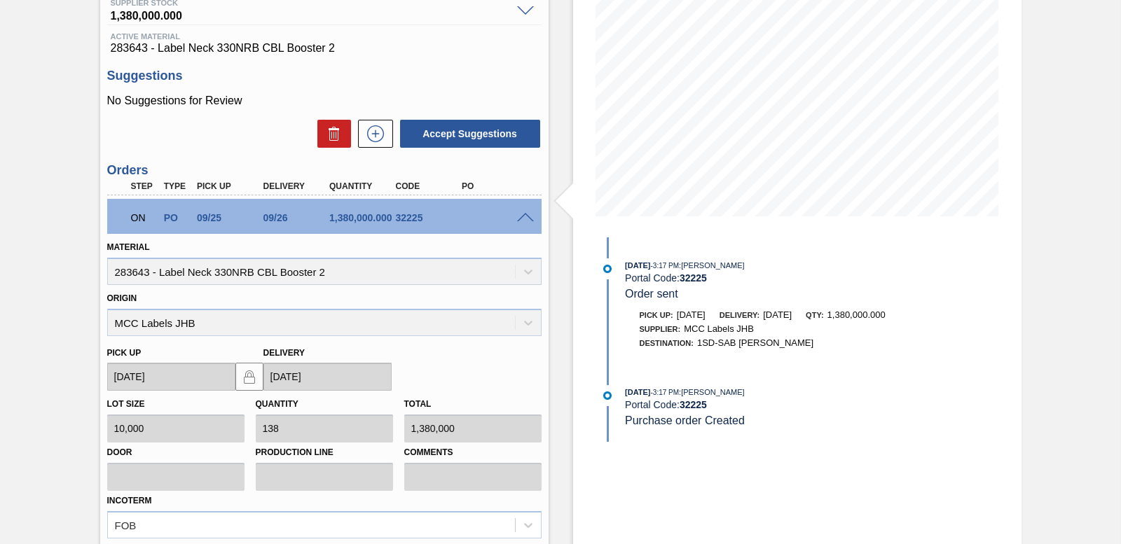
scroll to position [383, 0]
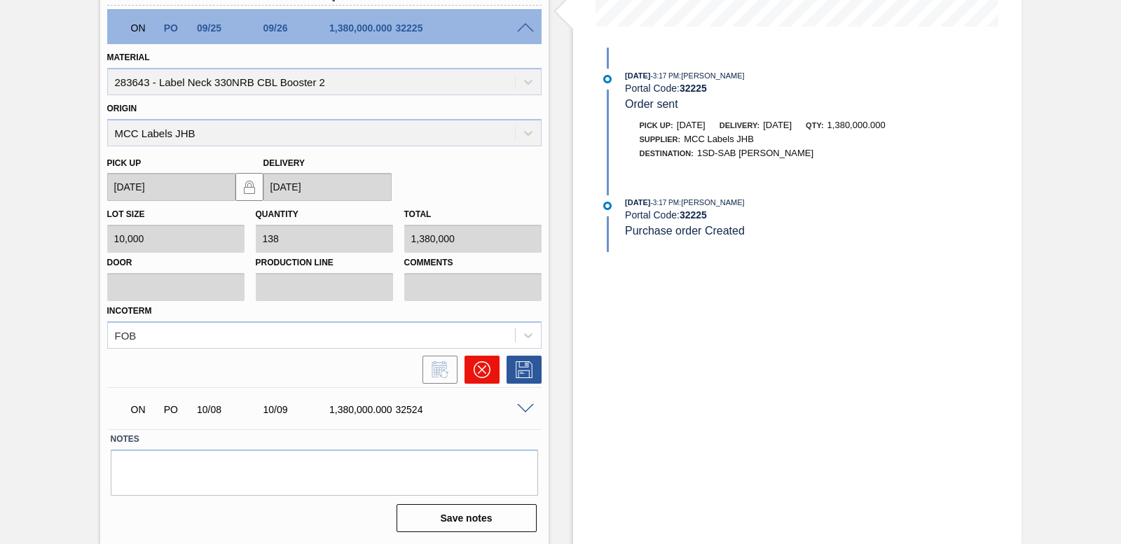
click at [480, 371] on icon at bounding box center [481, 370] width 8 height 8
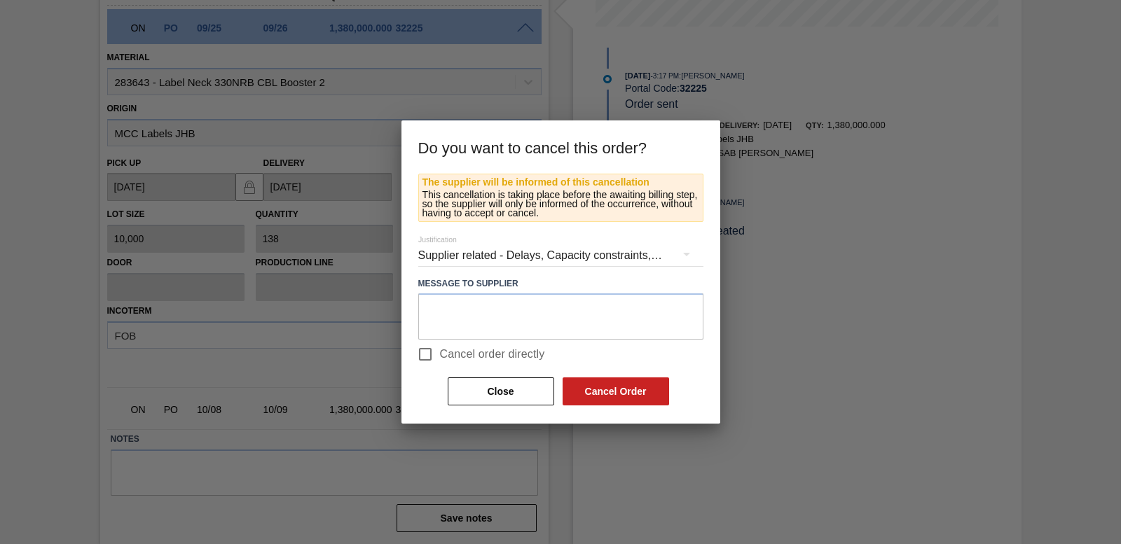
click at [425, 352] on input "Cancel order directly" at bounding box center [425, 354] width 29 height 29
checkbox input "true"
click at [656, 391] on button "Cancel Order" at bounding box center [616, 392] width 107 height 28
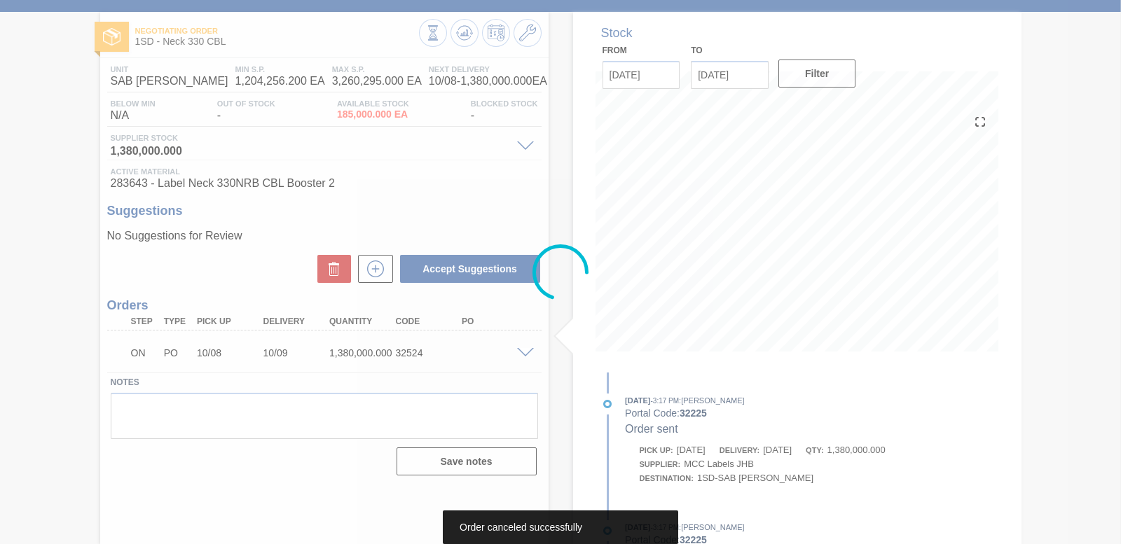
scroll to position [58, 0]
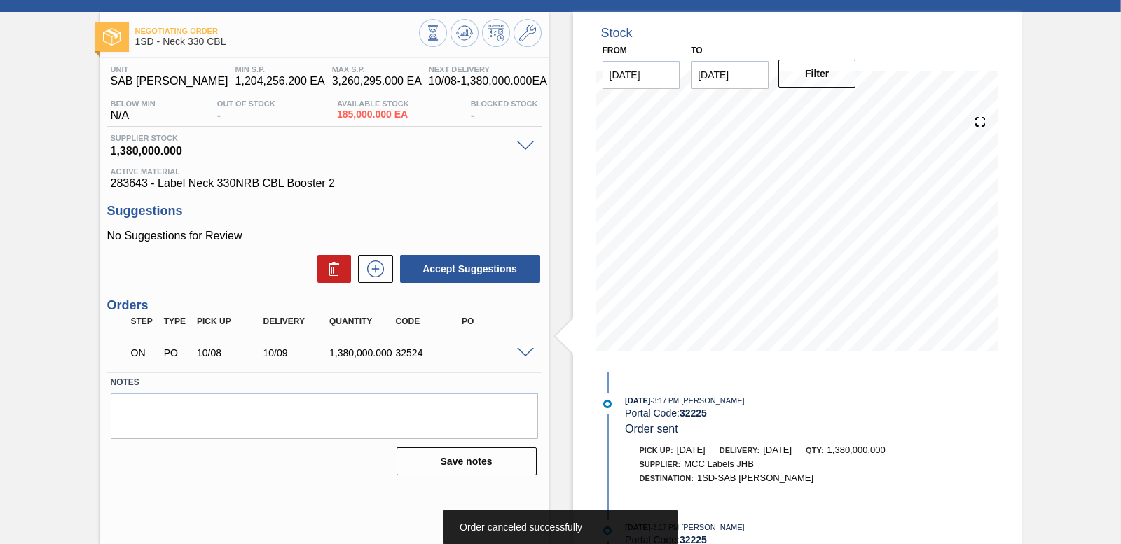
click at [519, 350] on span at bounding box center [525, 353] width 17 height 11
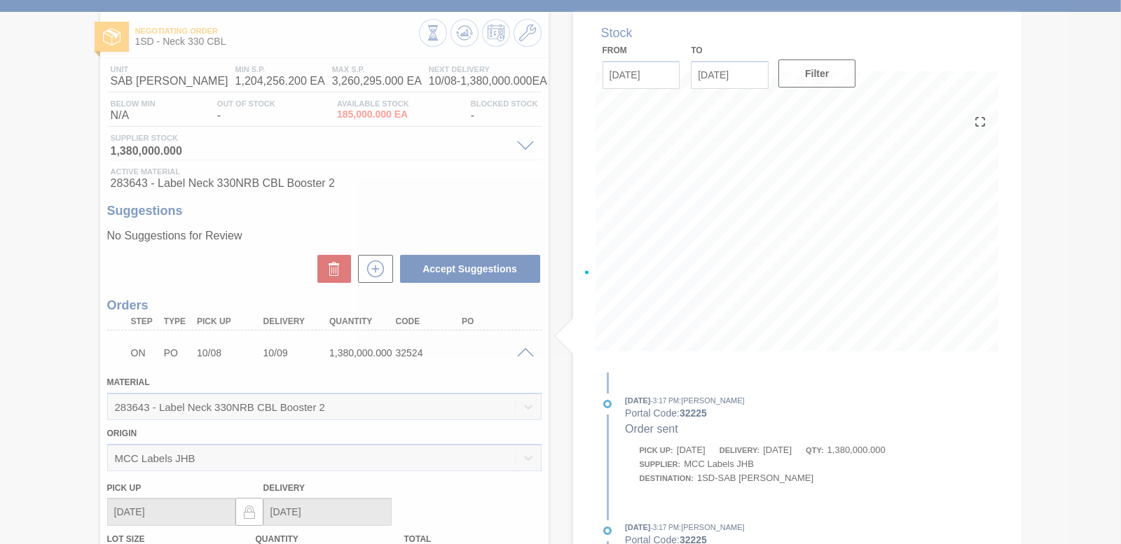
scroll to position [341, 0]
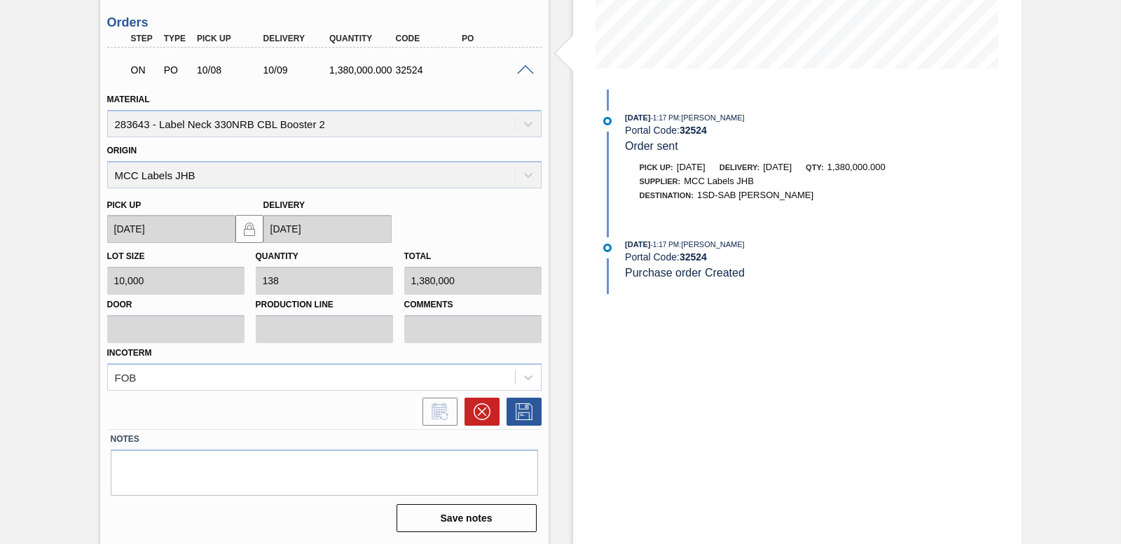
click at [486, 410] on icon at bounding box center [482, 412] width 17 height 17
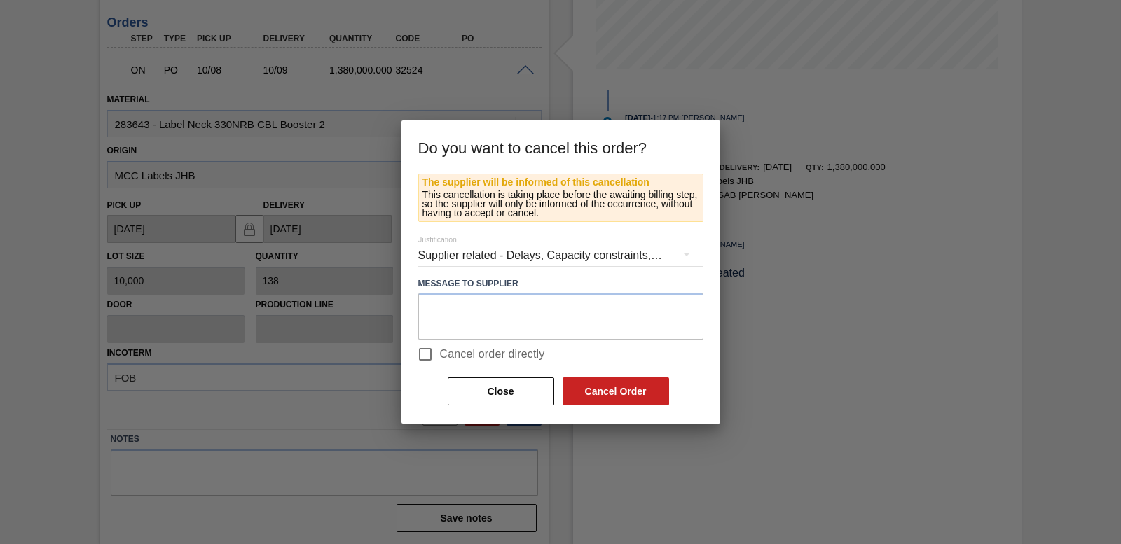
click at [419, 356] on input "Cancel order directly" at bounding box center [425, 354] width 29 height 29
checkbox input "true"
click at [599, 385] on button "Cancel Order" at bounding box center [616, 392] width 107 height 28
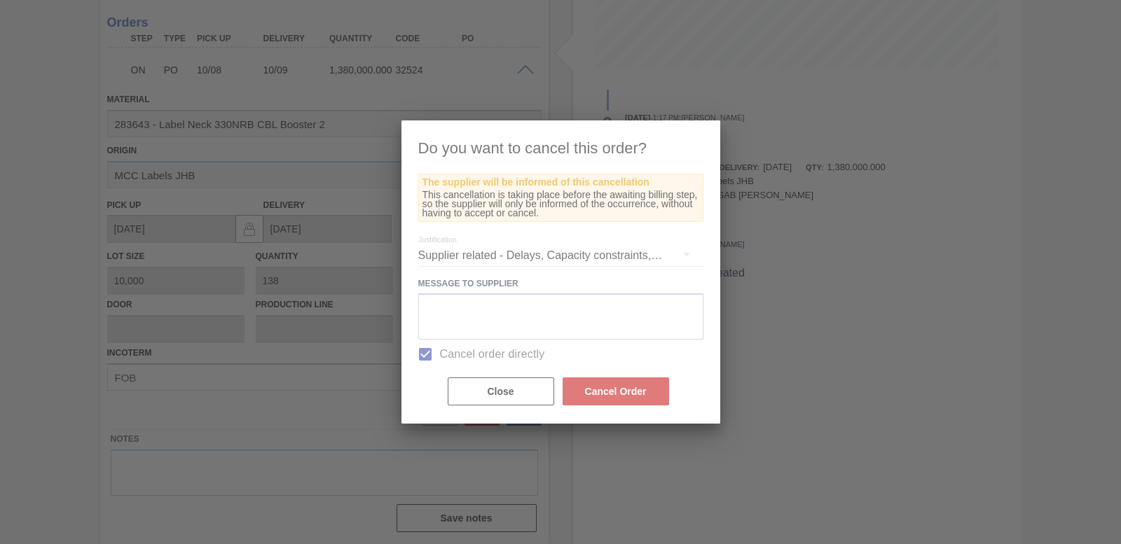
scroll to position [58, 0]
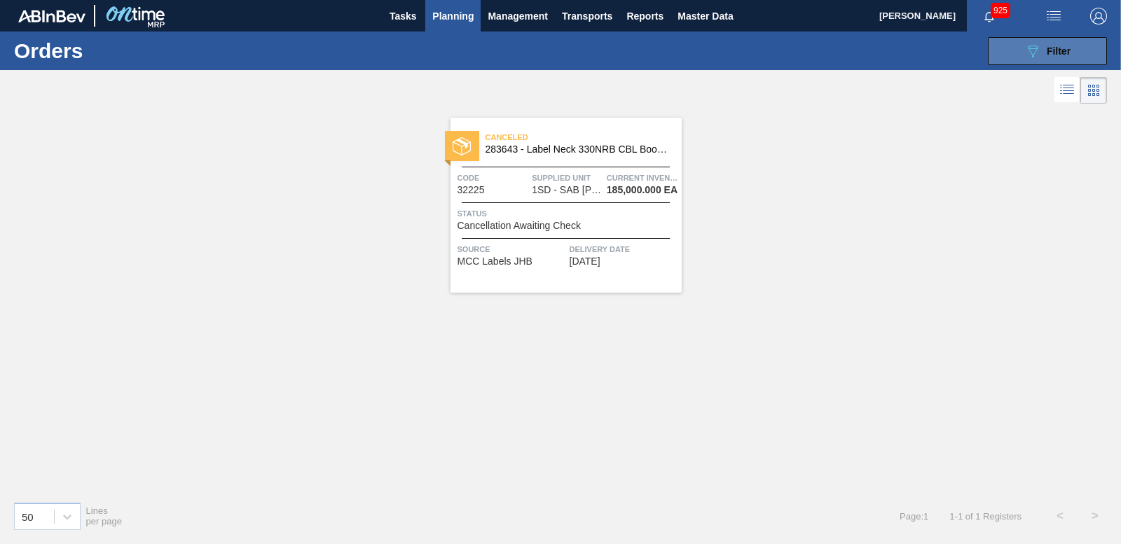
click at [1025, 53] on icon "089F7B8B-B2A5-4AFE-B5C0-19BA573D28AC" at bounding box center [1033, 51] width 17 height 17
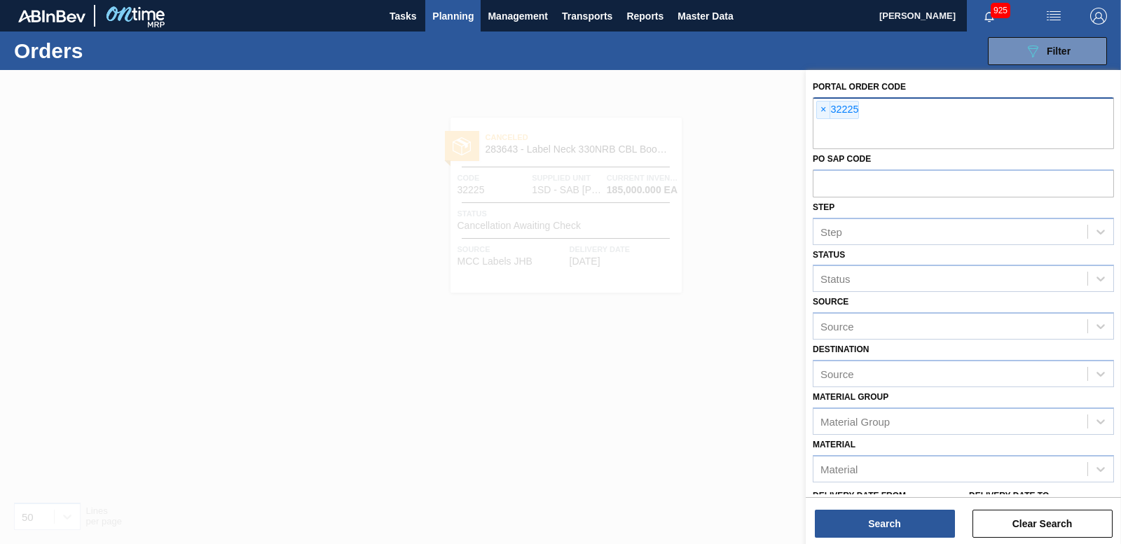
click at [829, 107] on span "×" at bounding box center [823, 110] width 13 height 17
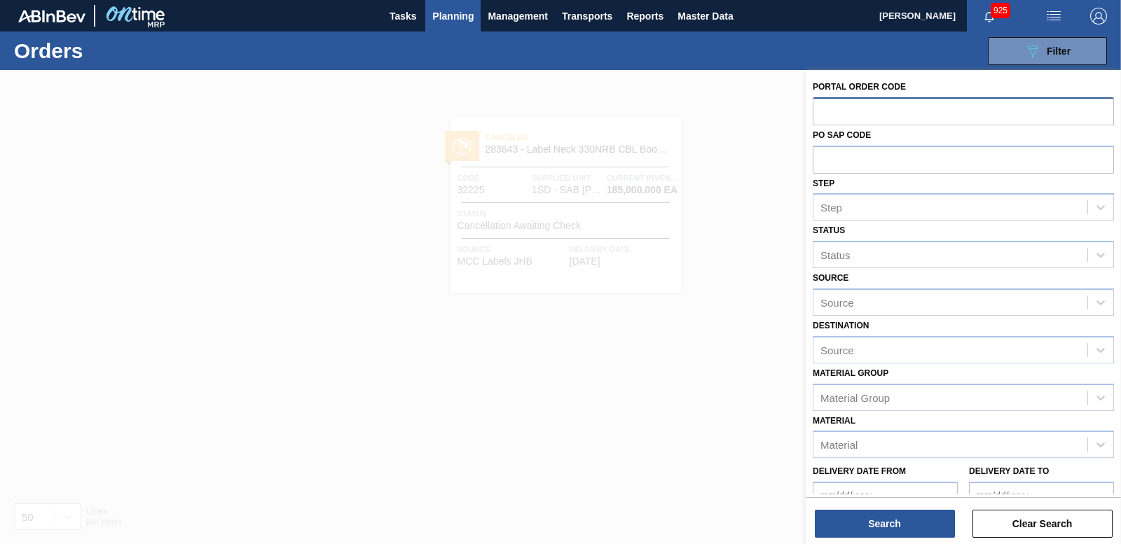
paste input "32220"
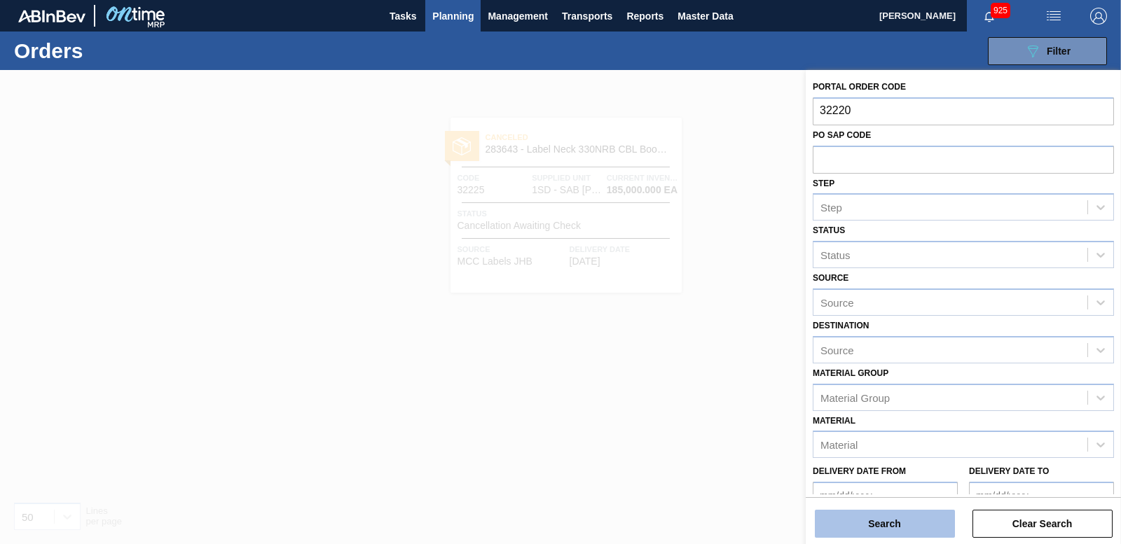
type input "32220"
click at [866, 519] on button "Search" at bounding box center [885, 524] width 140 height 28
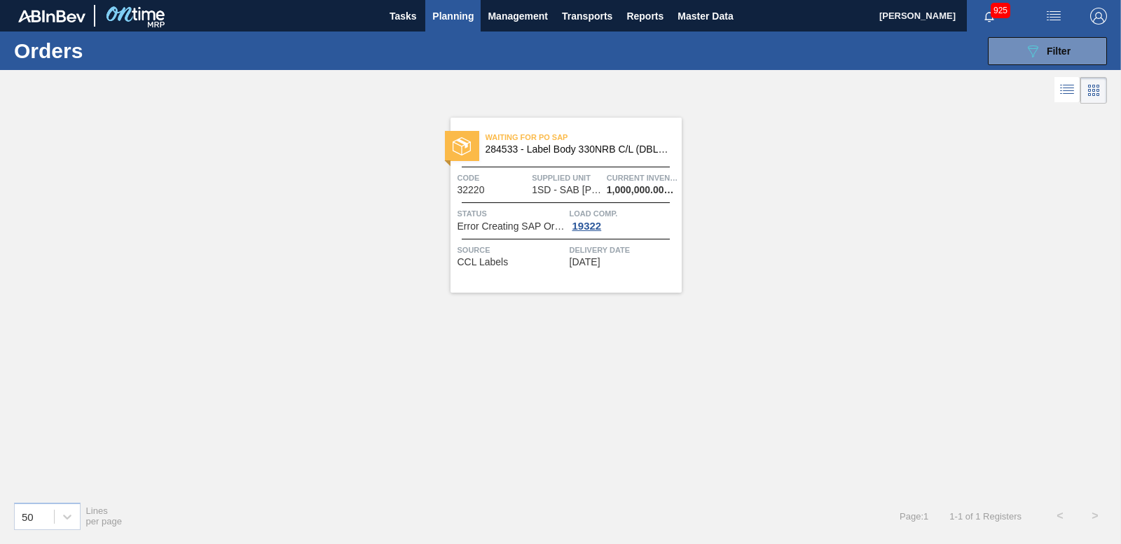
click at [464, 151] on img at bounding box center [462, 146] width 18 height 18
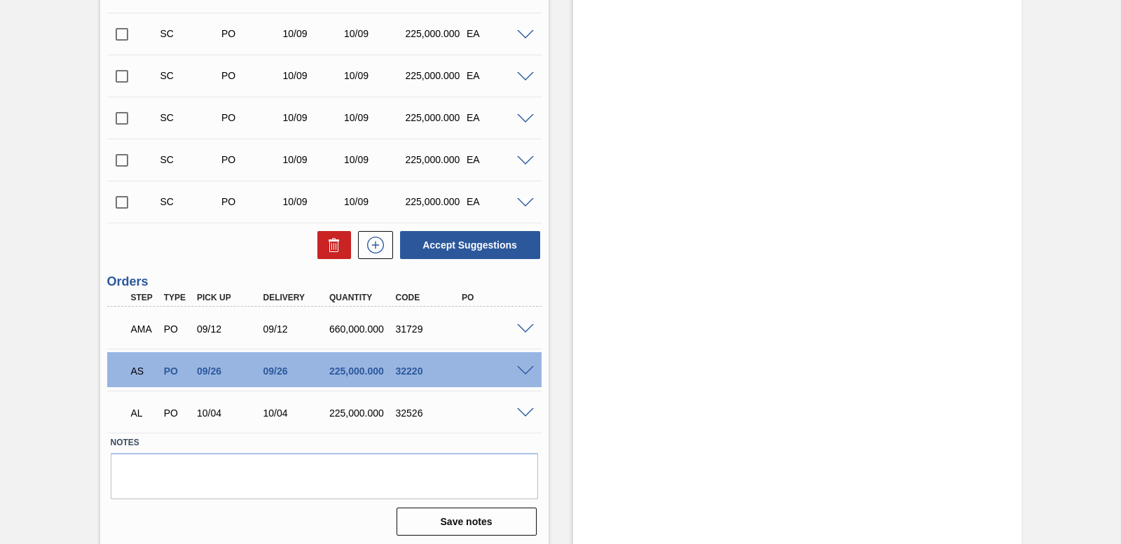
scroll to position [1910, 0]
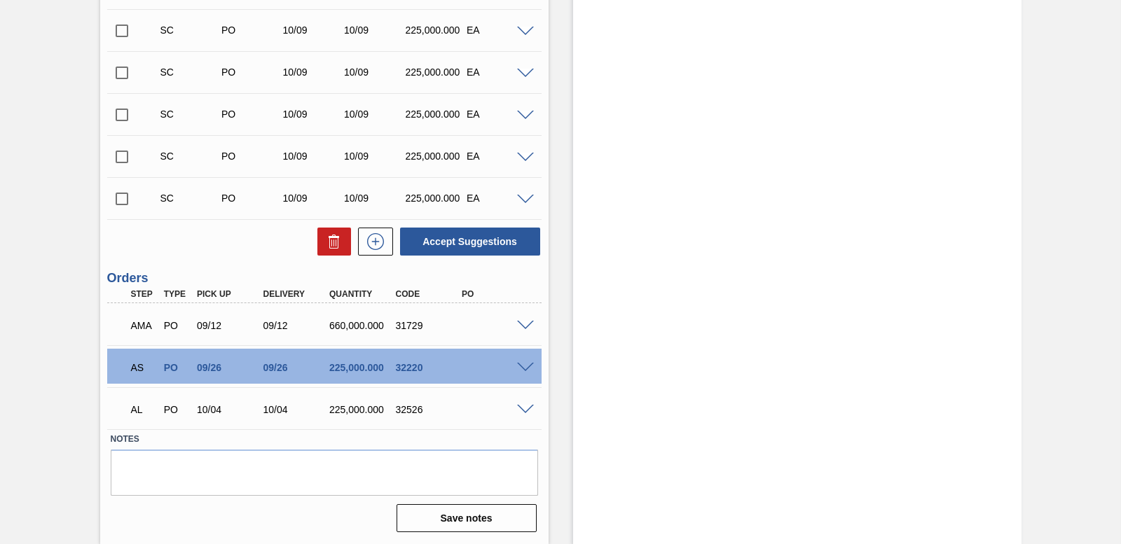
click at [525, 320] on div at bounding box center [528, 325] width 28 height 11
click at [523, 331] on div "AMA PO 09/12 09/12 660,000.000 31729" at bounding box center [324, 324] width 434 height 35
click at [523, 330] on div "AMA PO 09/12 09/12 660,000.000 31729" at bounding box center [324, 324] width 434 height 35
click at [524, 324] on span at bounding box center [525, 326] width 17 height 11
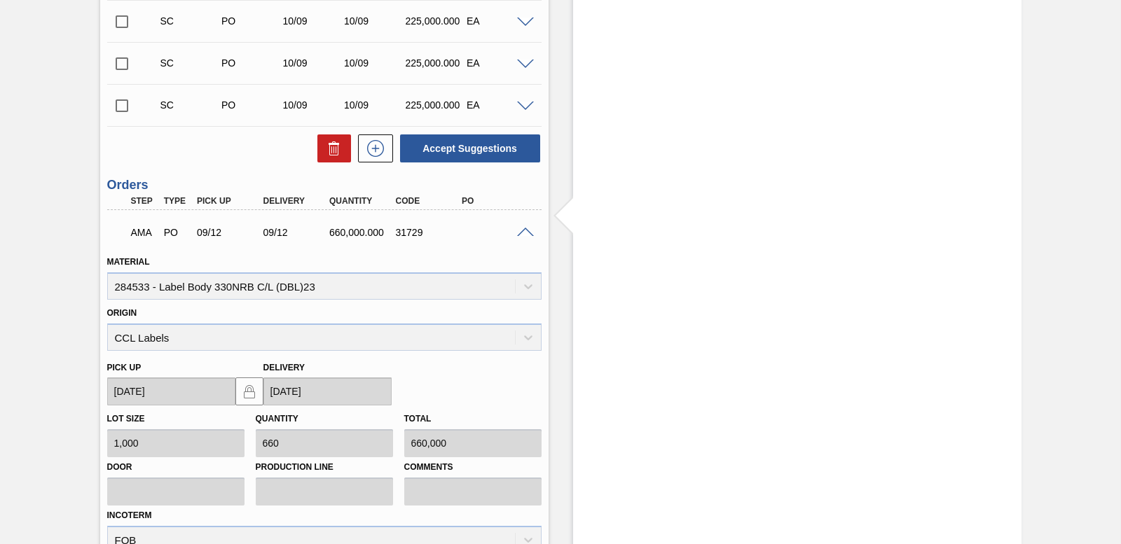
scroll to position [2249, 0]
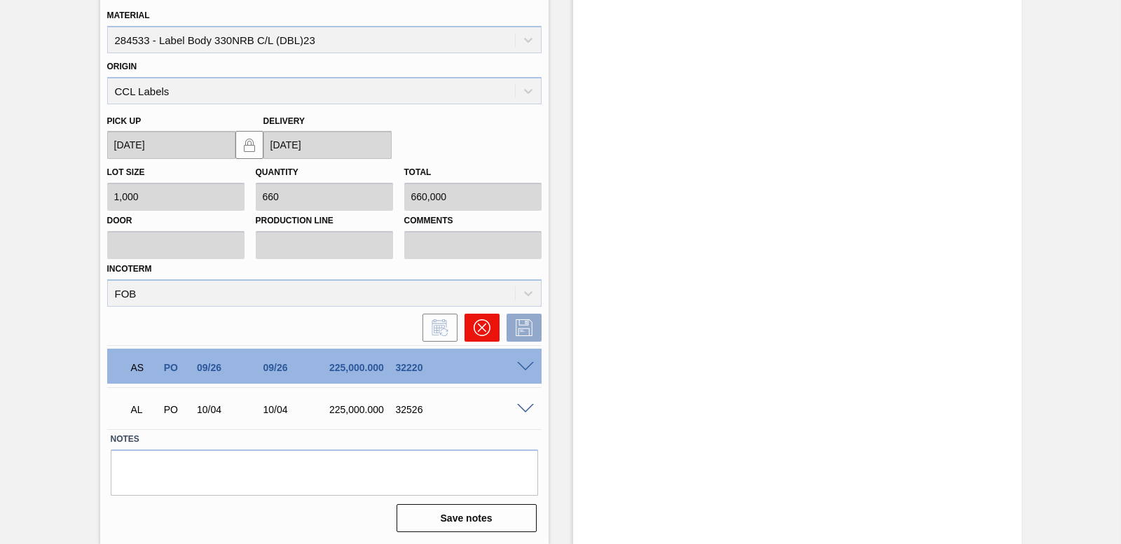
click at [494, 336] on button at bounding box center [482, 328] width 35 height 28
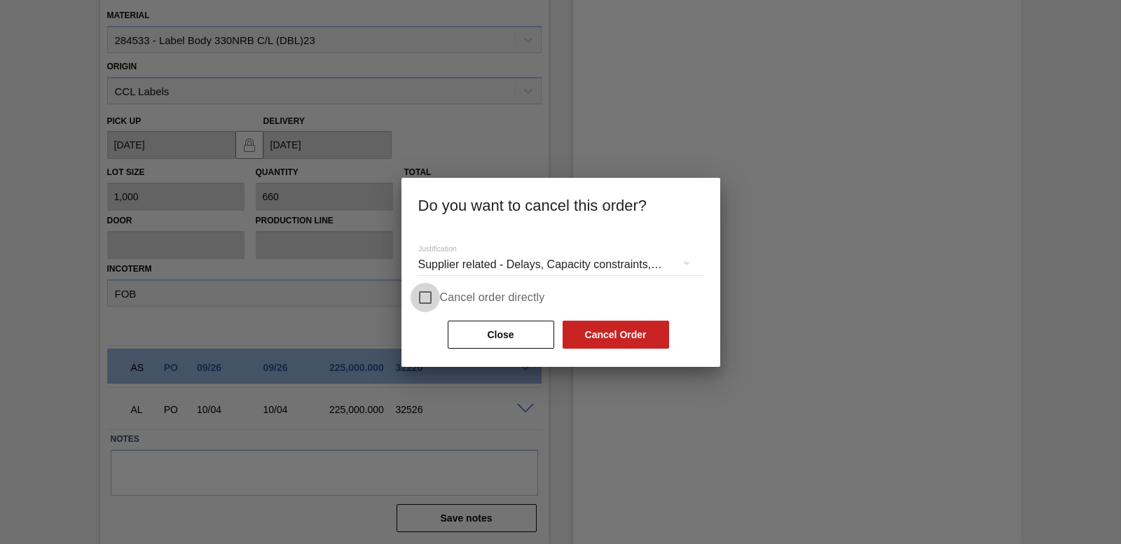
click at [434, 296] on input "Cancel order directly" at bounding box center [425, 297] width 29 height 29
checkbox input "true"
click at [614, 343] on button "Cancel Order" at bounding box center [616, 335] width 107 height 28
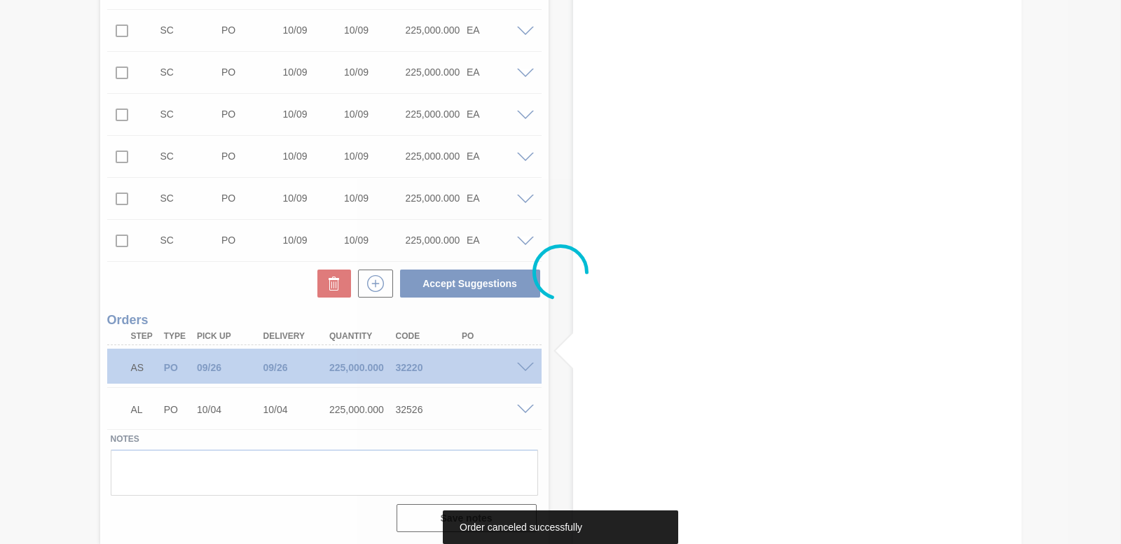
scroll to position [1868, 0]
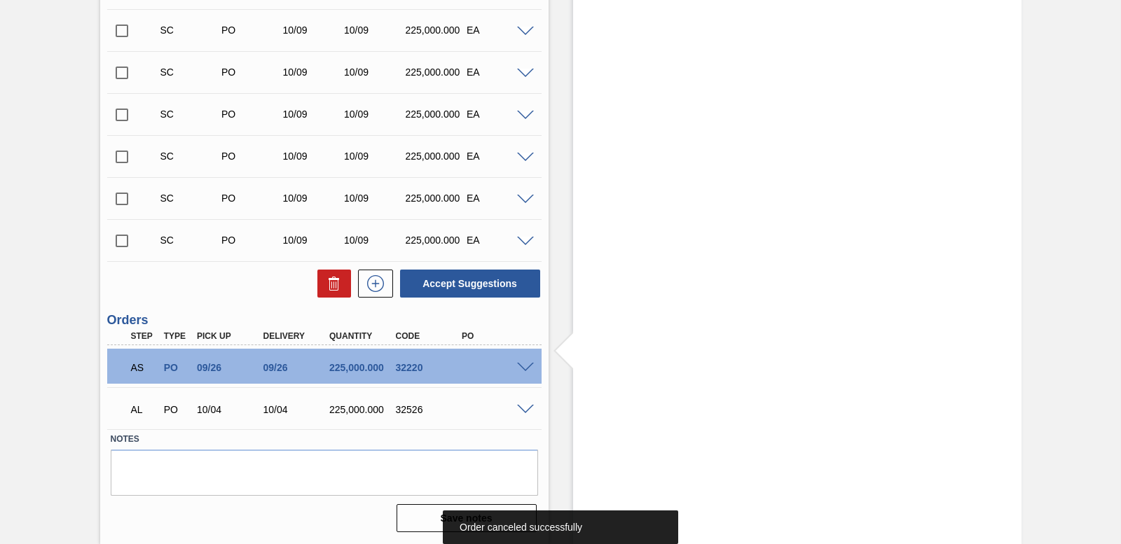
click at [526, 366] on span at bounding box center [525, 368] width 17 height 11
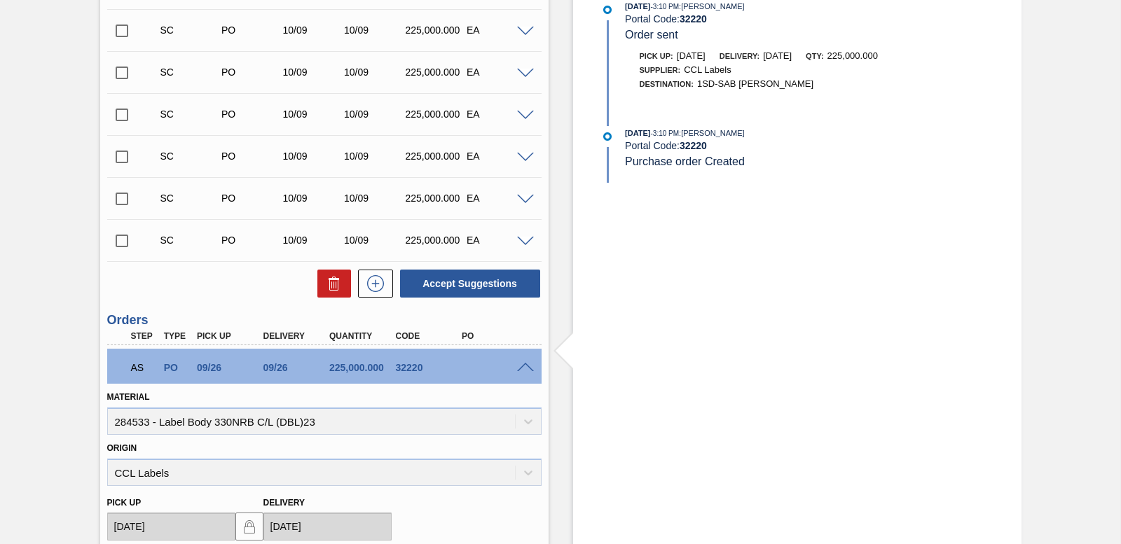
scroll to position [2207, 0]
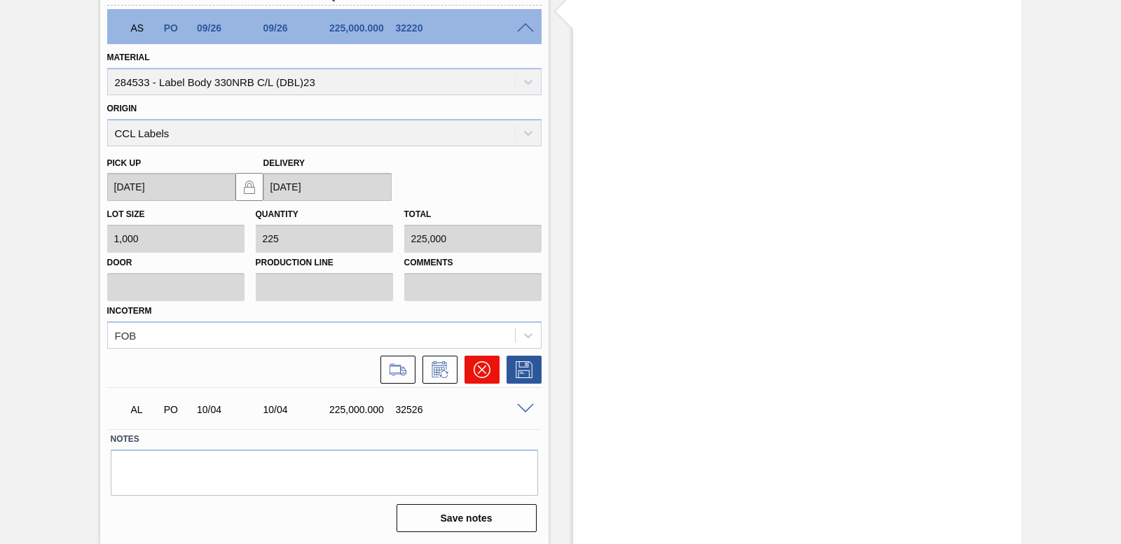
click at [478, 370] on icon at bounding box center [482, 370] width 17 height 17
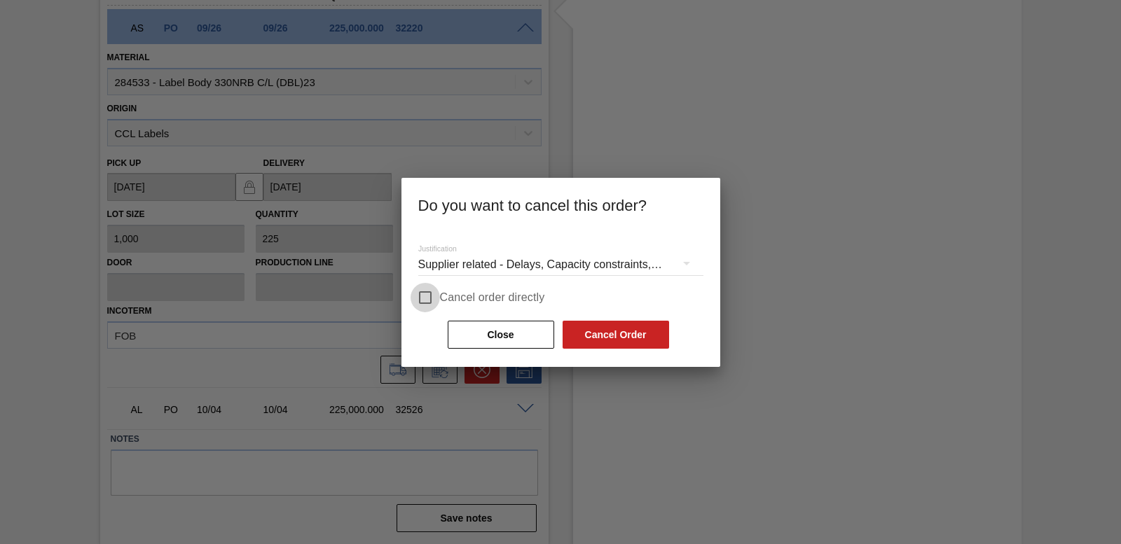
click at [430, 296] on input "Cancel order directly" at bounding box center [425, 297] width 29 height 29
checkbox input "true"
click at [576, 336] on button "Cancel Order" at bounding box center [616, 335] width 107 height 28
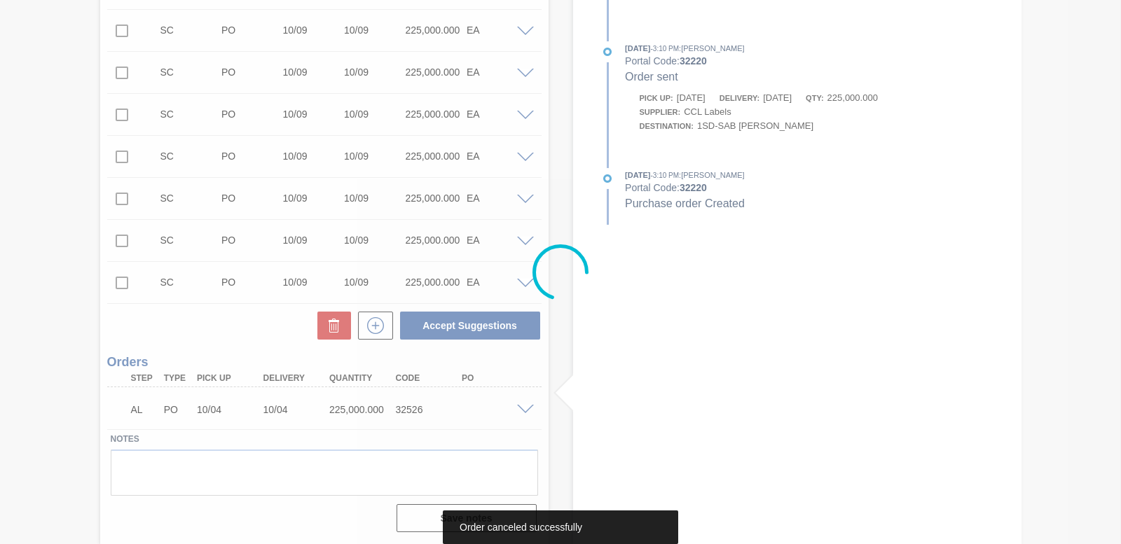
scroll to position [1826, 0]
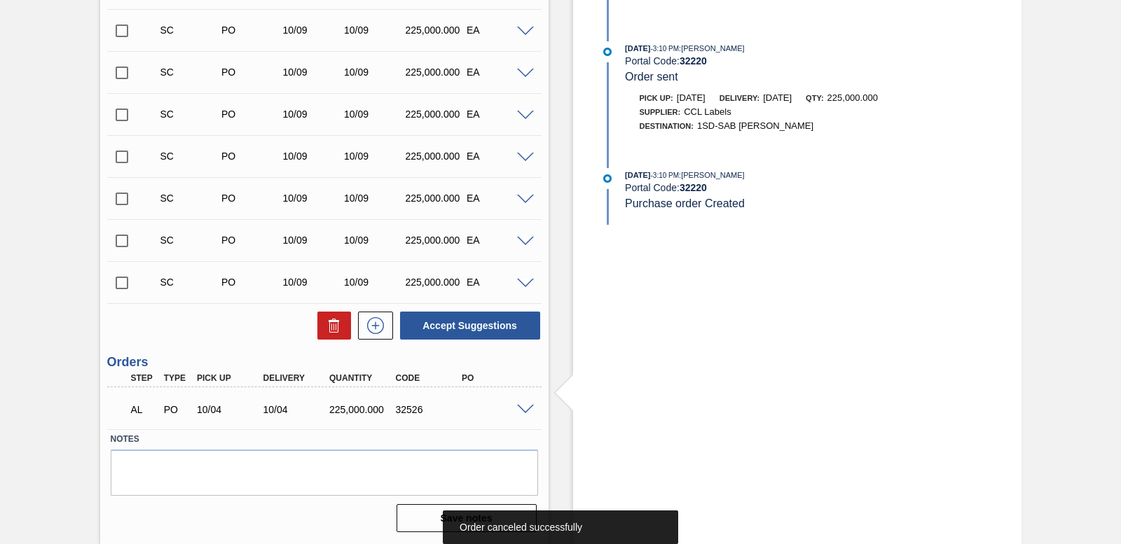
click at [523, 409] on span at bounding box center [525, 410] width 17 height 11
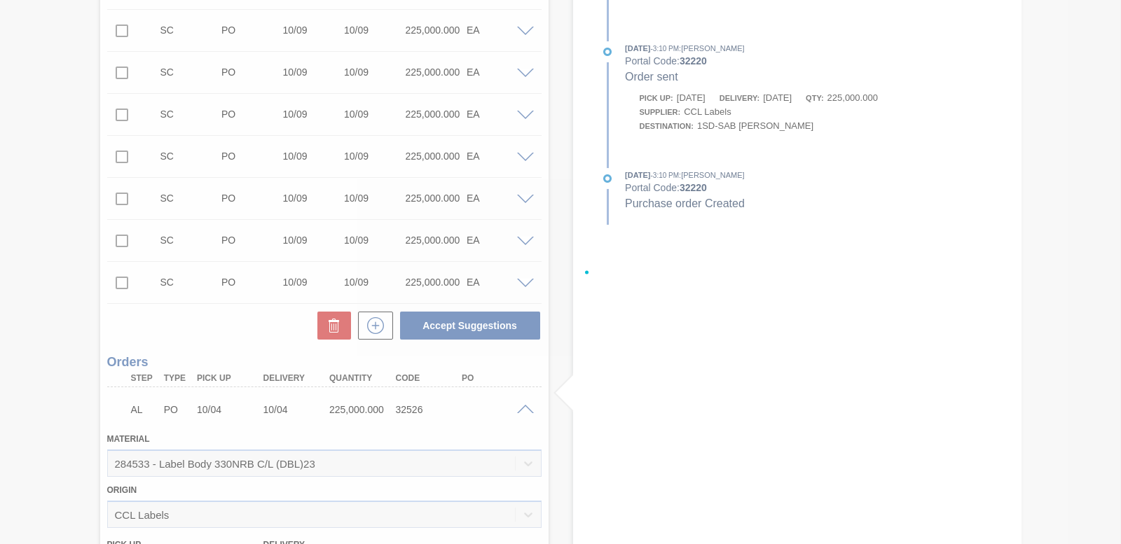
scroll to position [2165, 0]
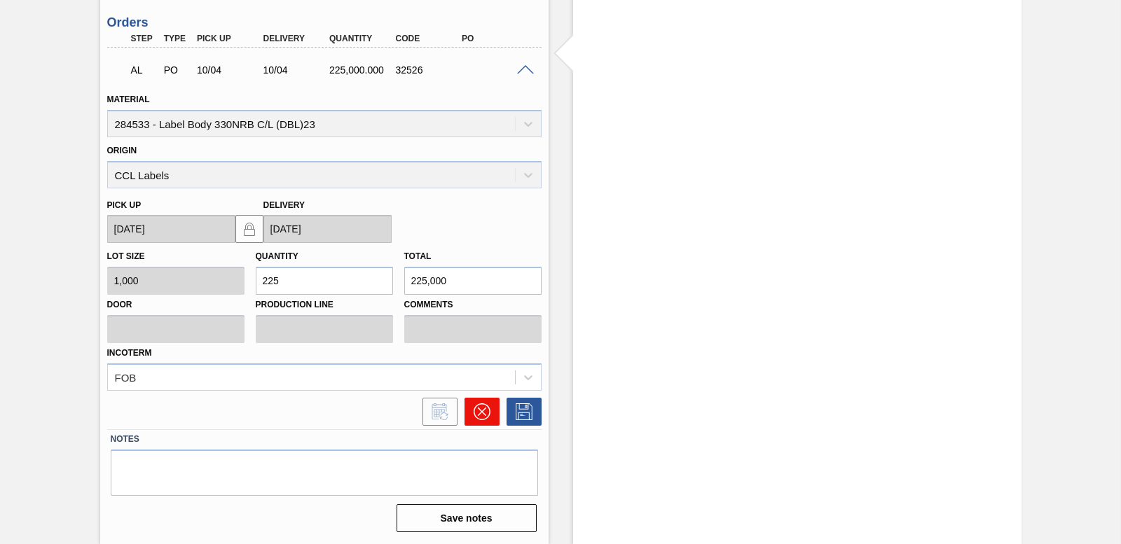
click at [486, 402] on button at bounding box center [482, 412] width 35 height 28
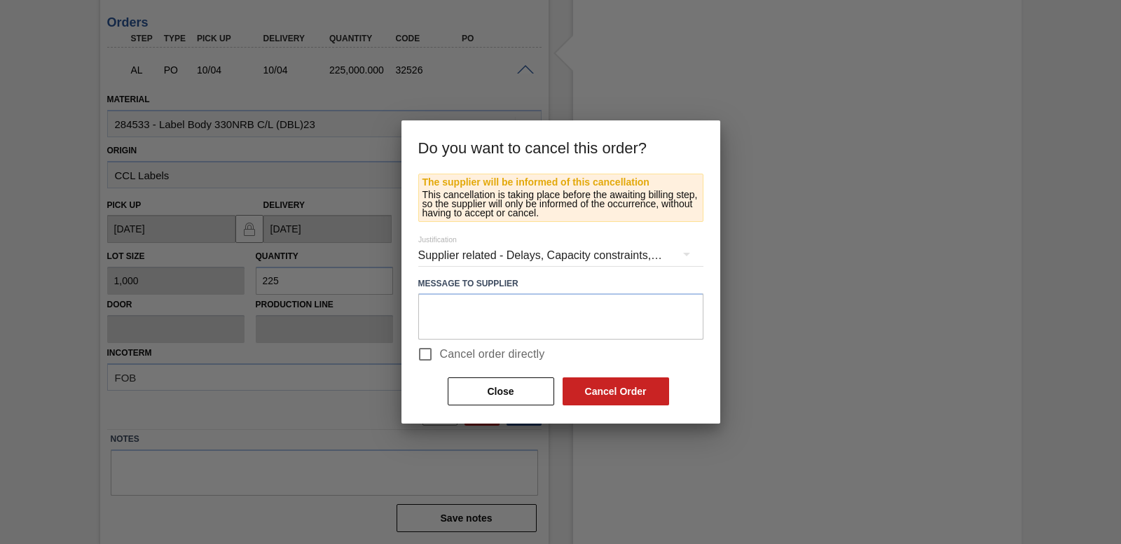
click at [431, 348] on input "Cancel order directly" at bounding box center [425, 354] width 29 height 29
checkbox input "true"
click at [629, 391] on button "Cancel Order" at bounding box center [616, 392] width 107 height 28
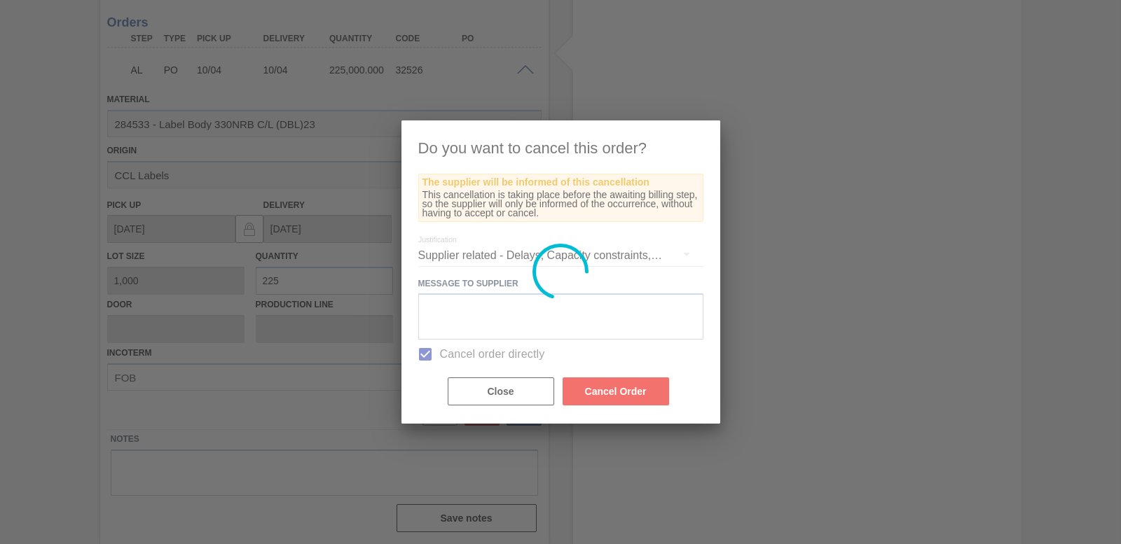
scroll to position [1801, 0]
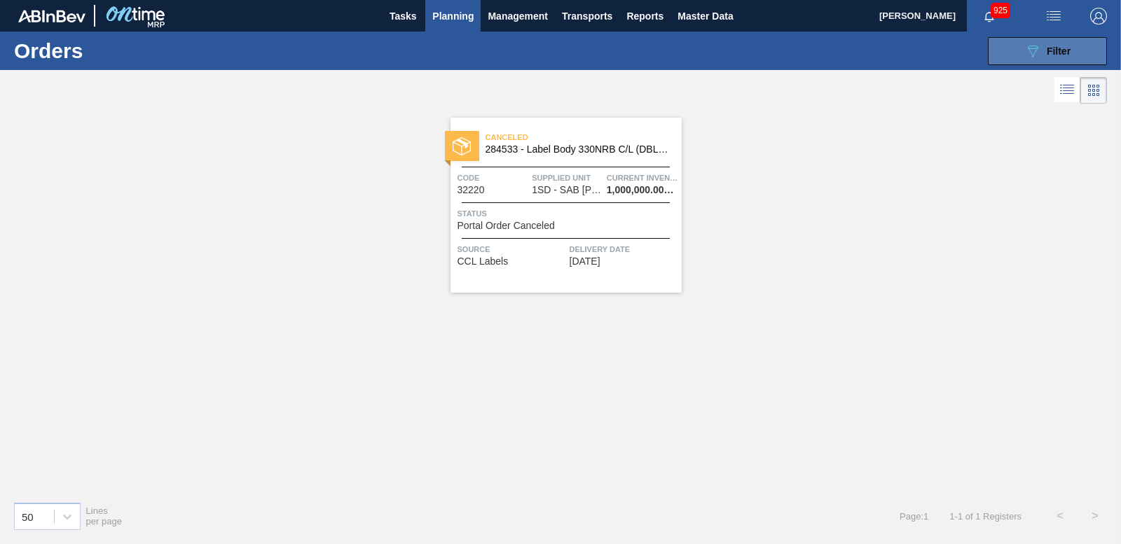
click at [1007, 55] on button "089F7B8B-B2A5-4AFE-B5C0-19BA573D28AC Filter" at bounding box center [1047, 51] width 119 height 28
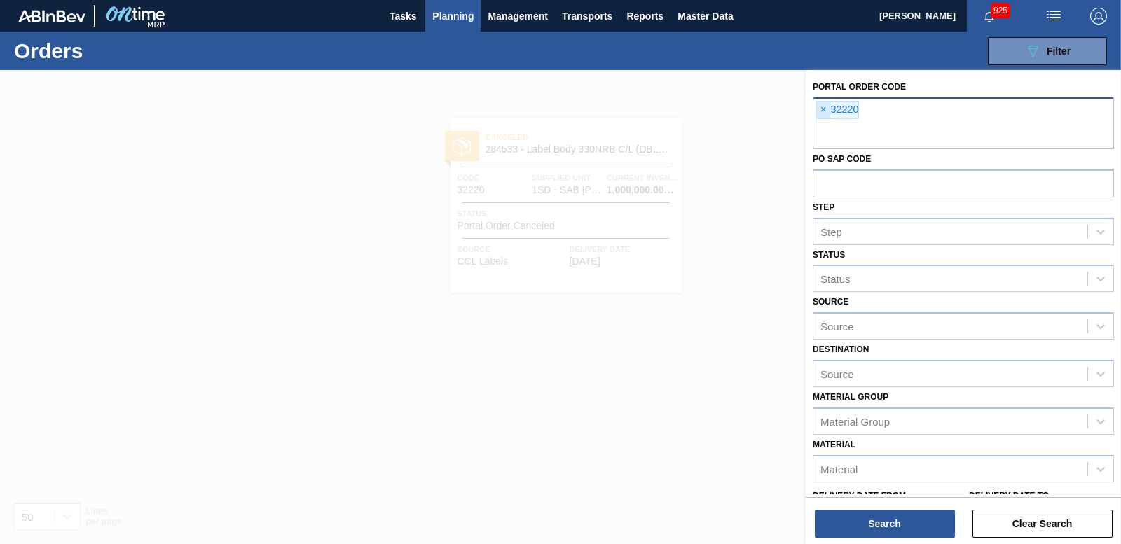
click at [822, 110] on span "×" at bounding box center [823, 110] width 13 height 17
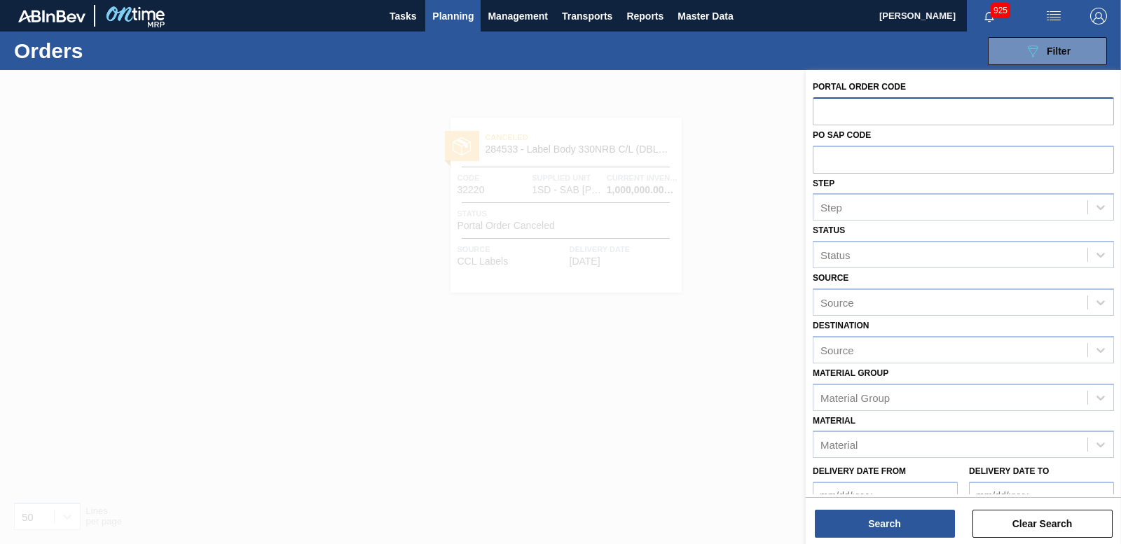
paste input "32219"
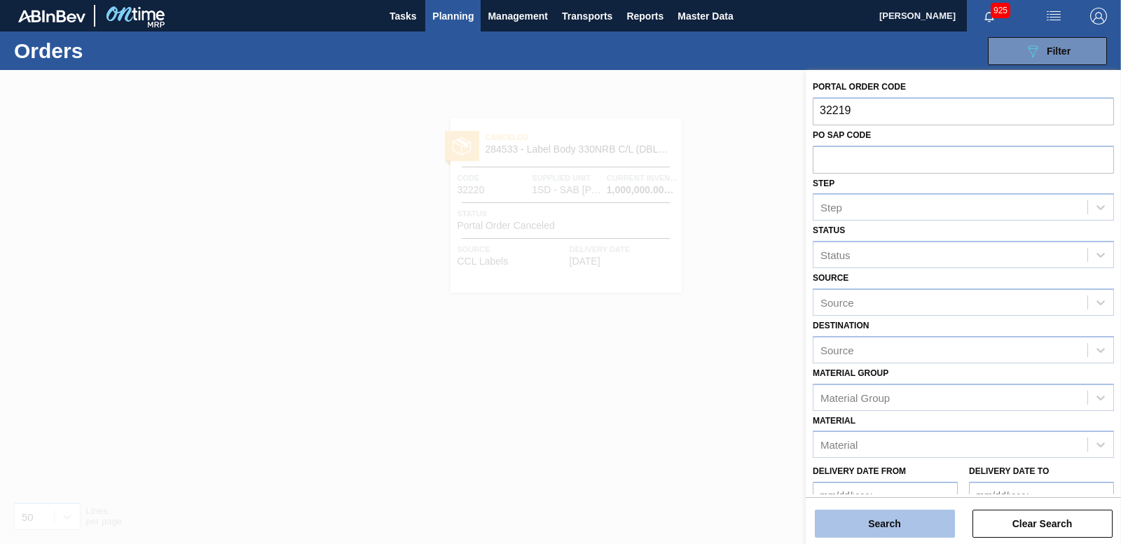
type input "32219"
click at [879, 516] on button "Search" at bounding box center [885, 524] width 140 height 28
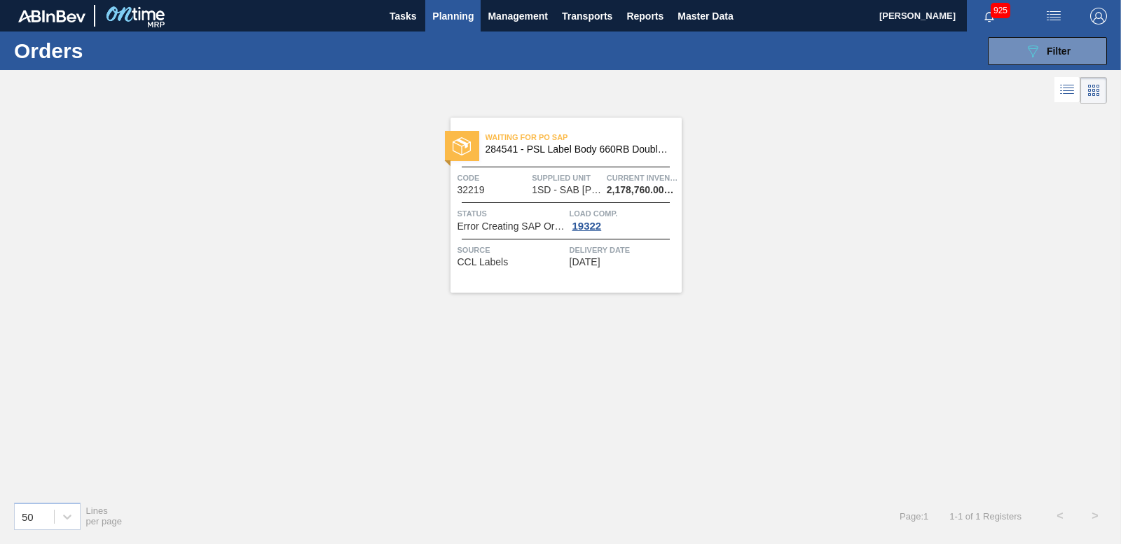
click at [468, 142] on img at bounding box center [462, 146] width 18 height 18
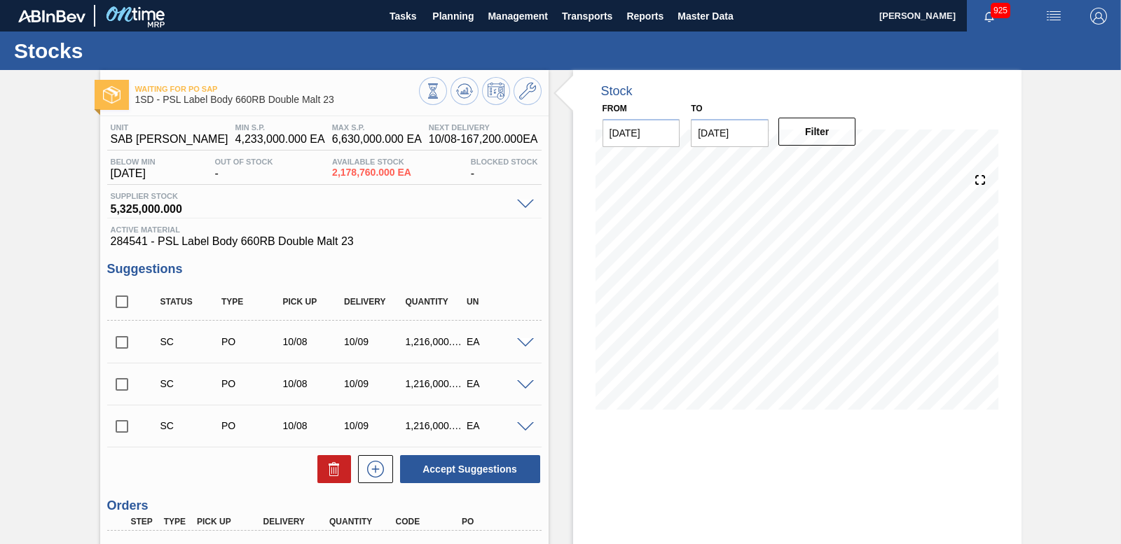
scroll to position [228, 0]
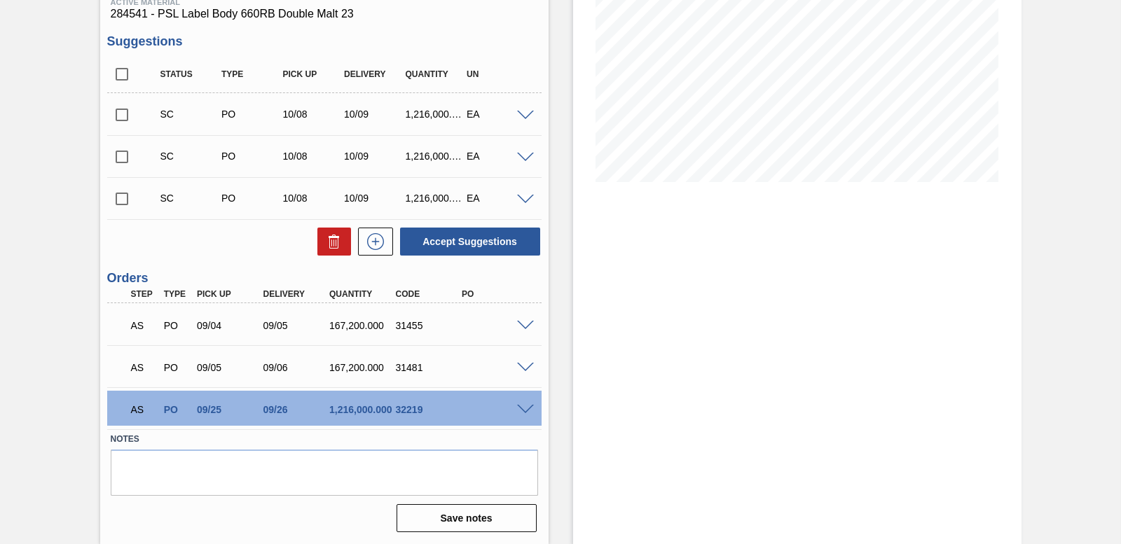
click at [521, 327] on span at bounding box center [525, 326] width 17 height 11
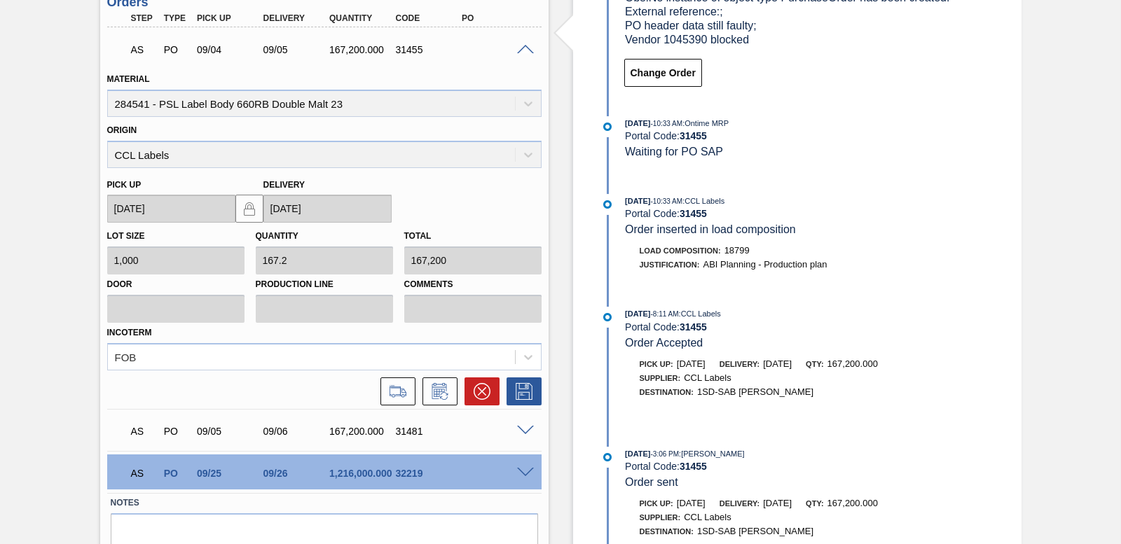
scroll to position [568, 0]
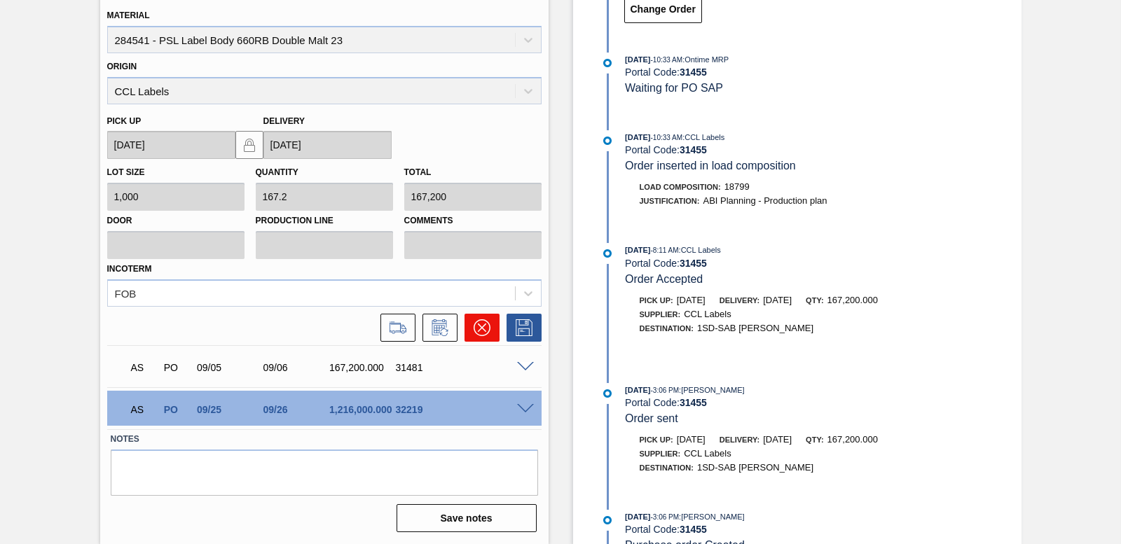
click at [476, 323] on icon at bounding box center [482, 328] width 17 height 17
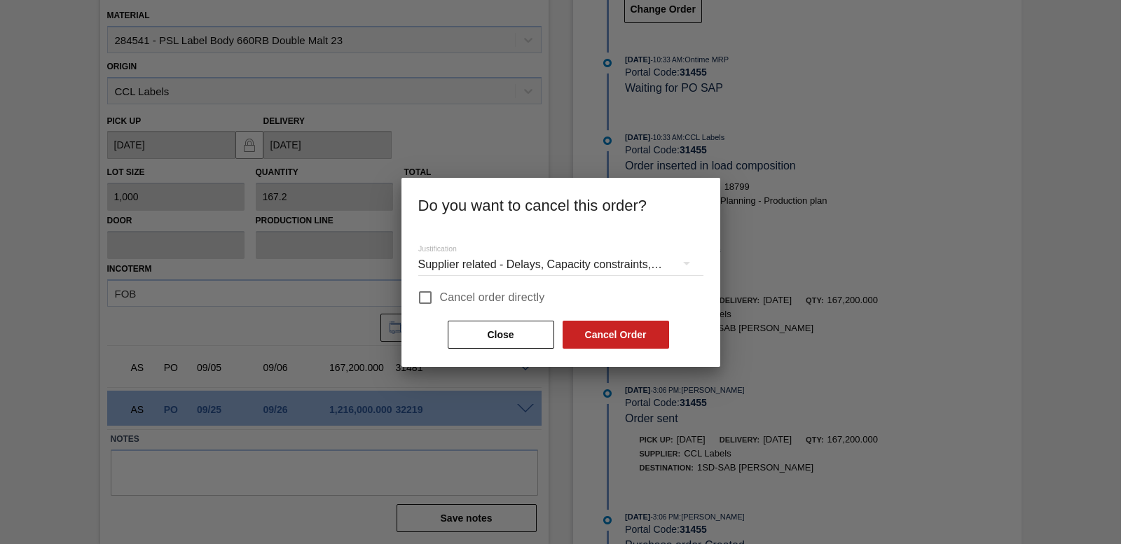
click at [421, 289] on input "Cancel order directly" at bounding box center [425, 297] width 29 height 29
checkbox input "true"
click at [600, 332] on button "Cancel Order" at bounding box center [616, 335] width 107 height 28
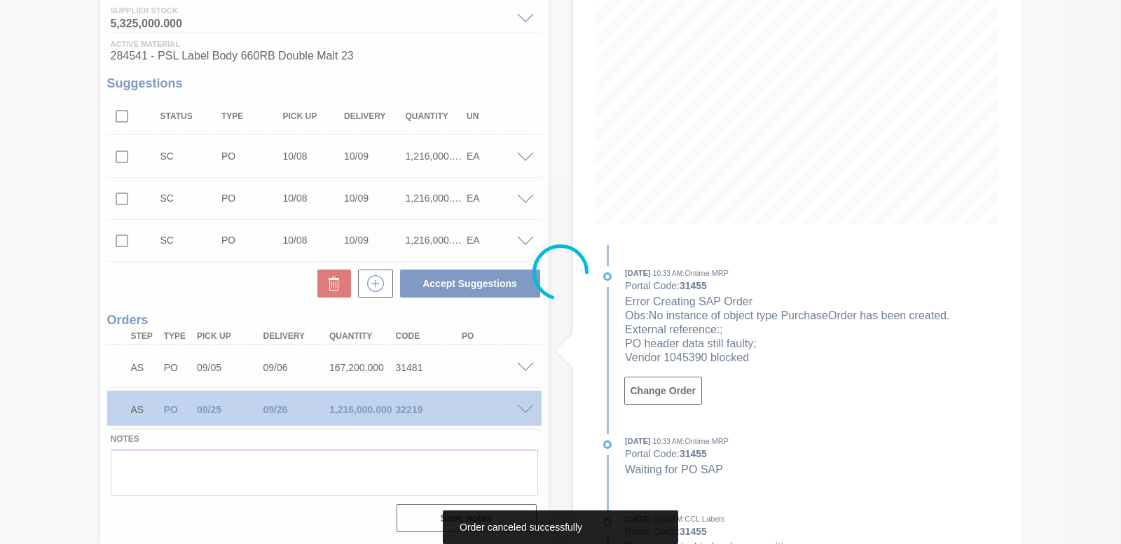
scroll to position [186, 0]
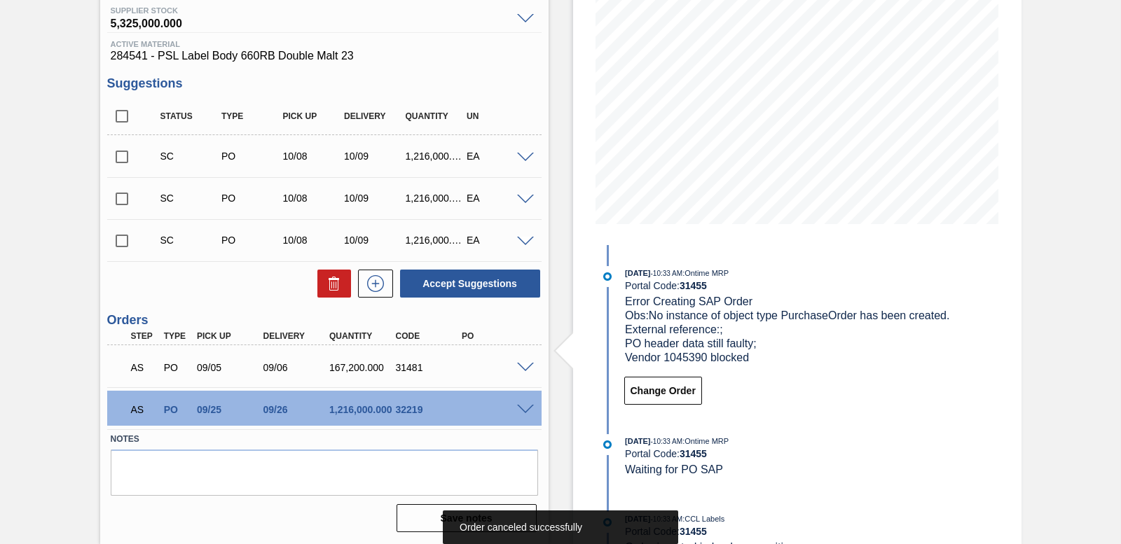
click at [526, 365] on span at bounding box center [525, 368] width 17 height 11
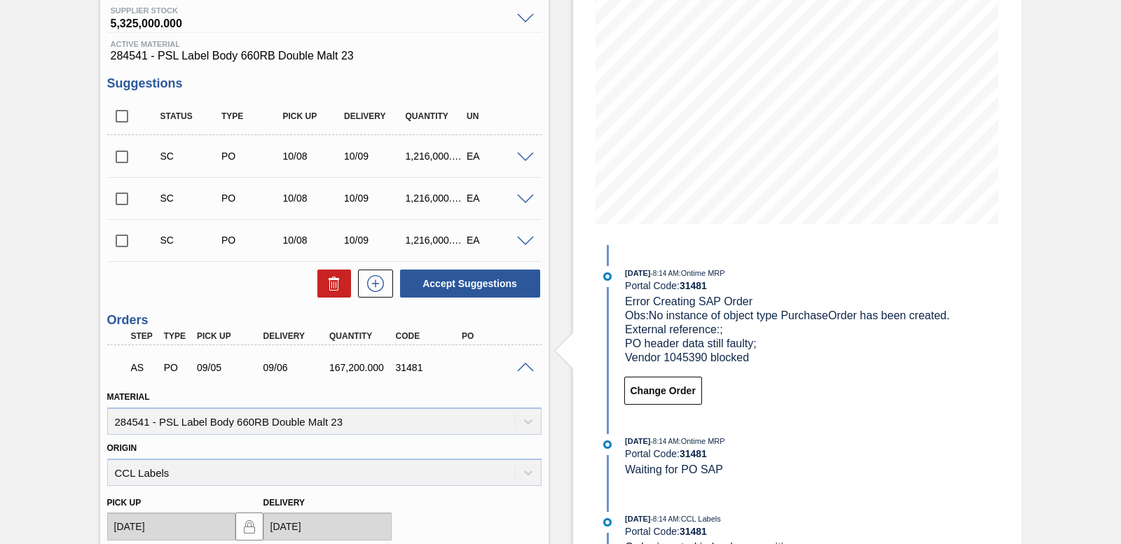
scroll to position [526, 0]
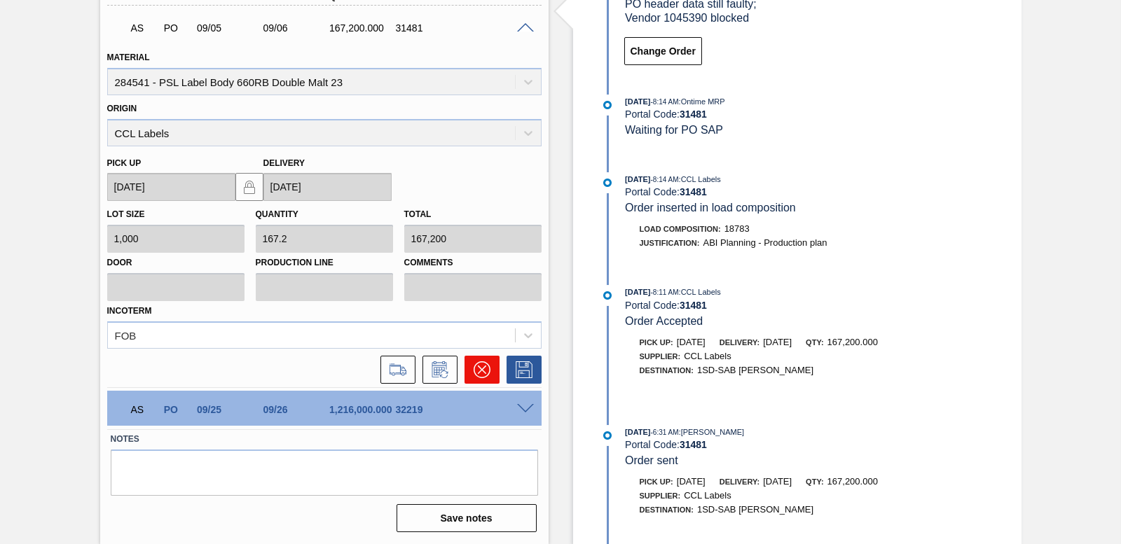
click at [485, 364] on icon at bounding box center [481, 370] width 17 height 17
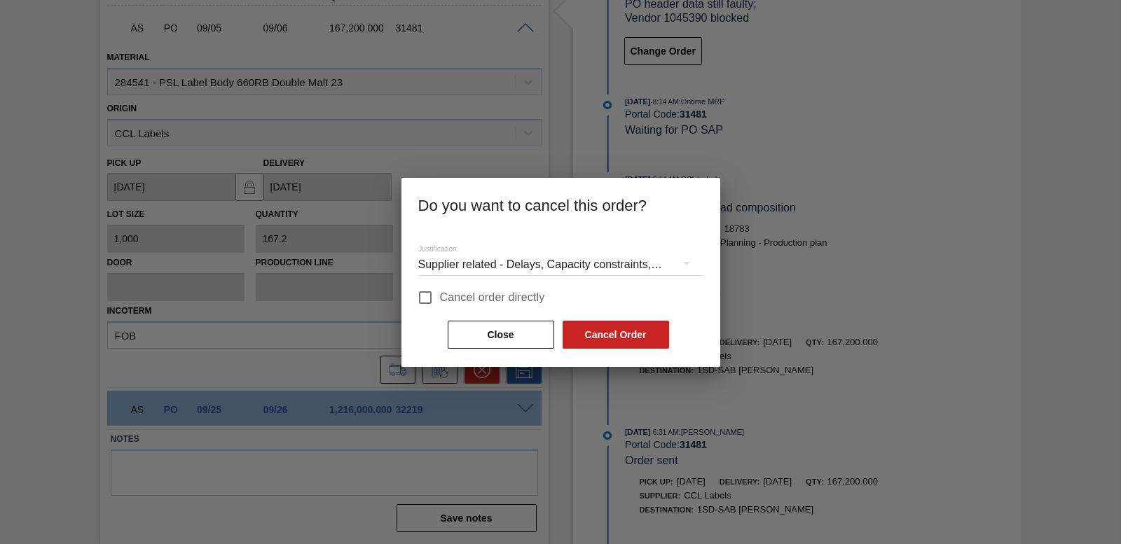
click at [430, 296] on input "Cancel order directly" at bounding box center [425, 297] width 29 height 29
checkbox input "true"
click at [629, 331] on button "Cancel Order" at bounding box center [616, 335] width 107 height 28
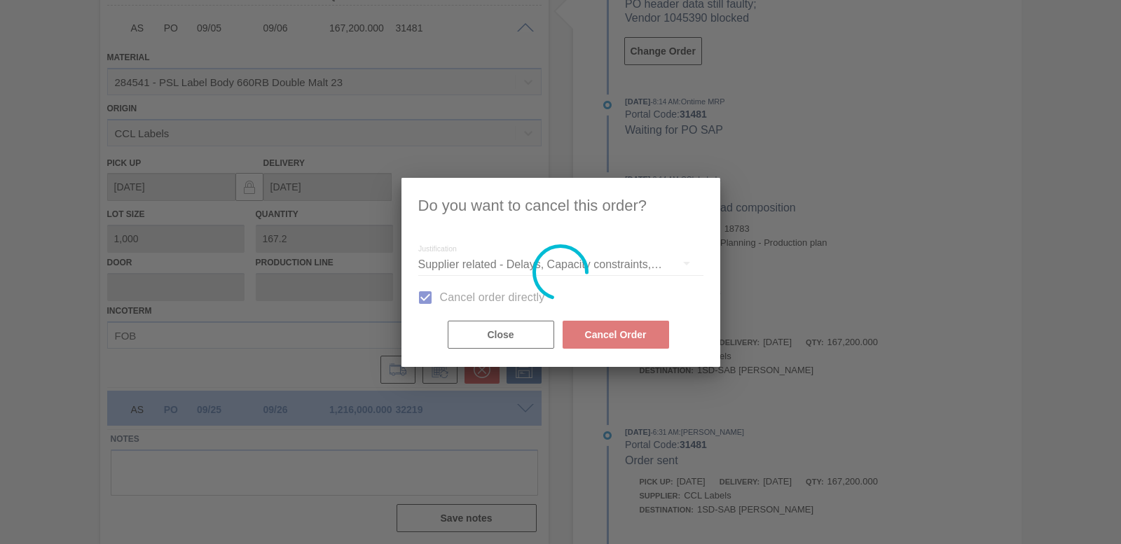
scroll to position [144, 0]
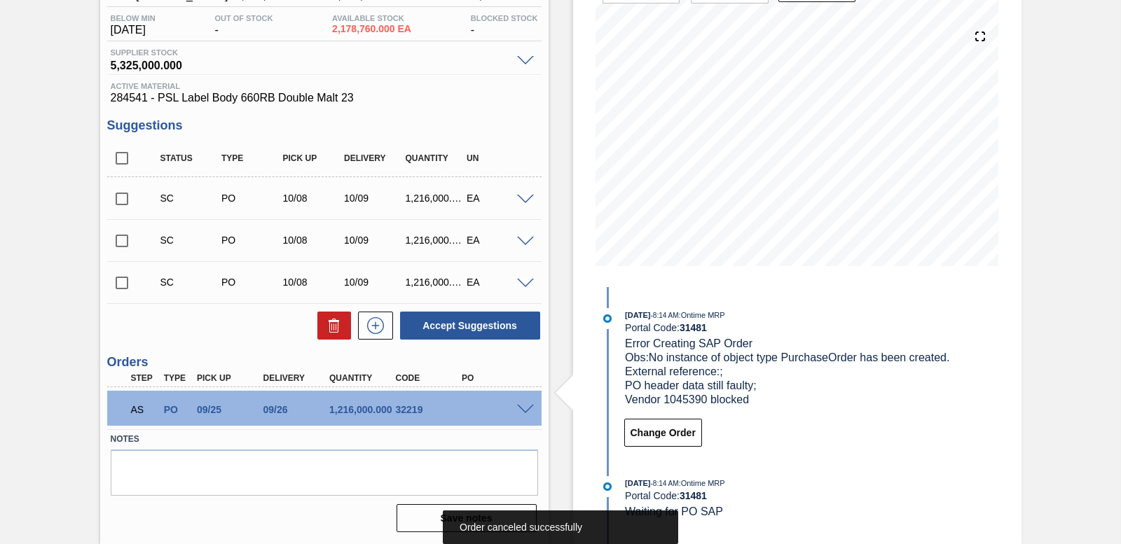
click at [523, 408] on span at bounding box center [525, 410] width 17 height 11
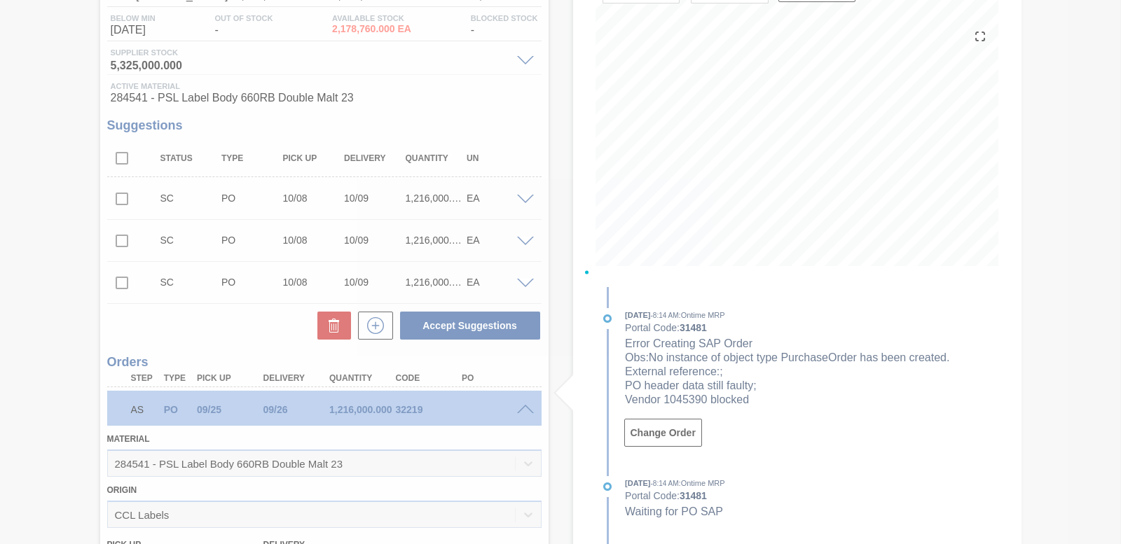
scroll to position [484, 0]
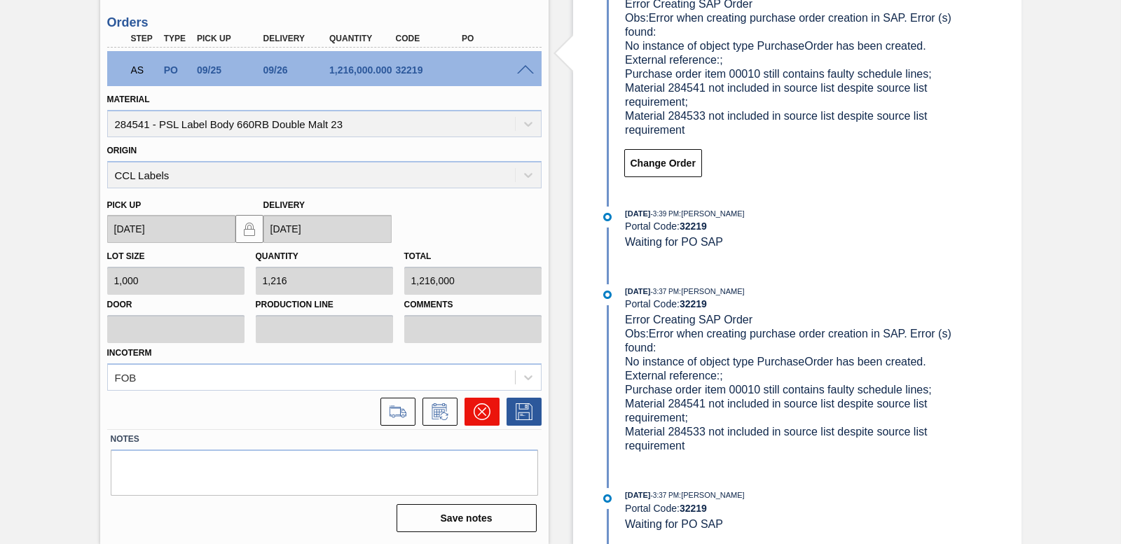
click at [477, 413] on icon at bounding box center [482, 412] width 17 height 17
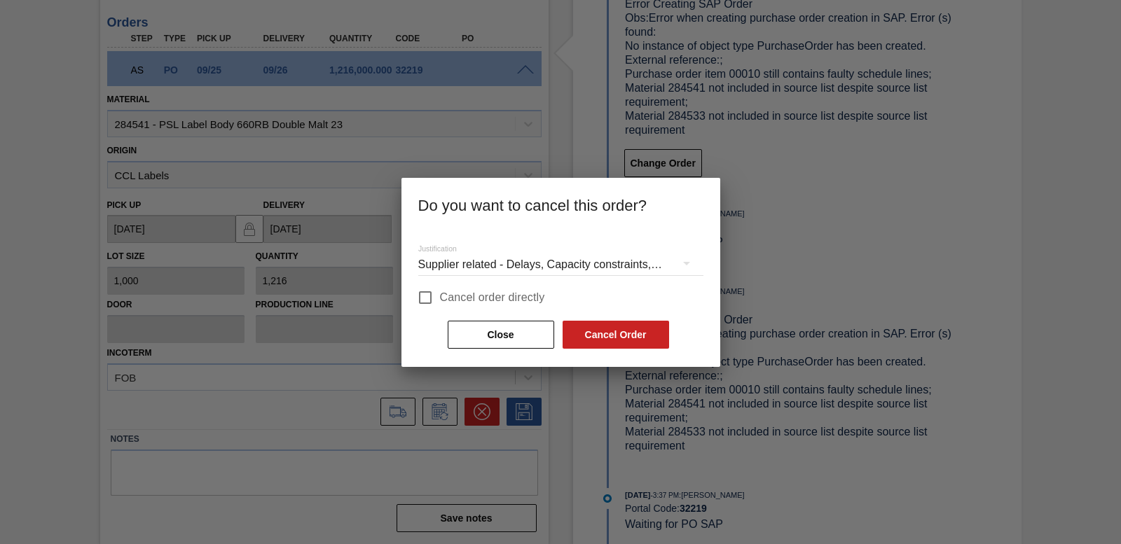
click at [428, 291] on input "Cancel order directly" at bounding box center [425, 297] width 29 height 29
checkbox input "true"
click at [615, 348] on button "Cancel Order" at bounding box center [616, 335] width 107 height 28
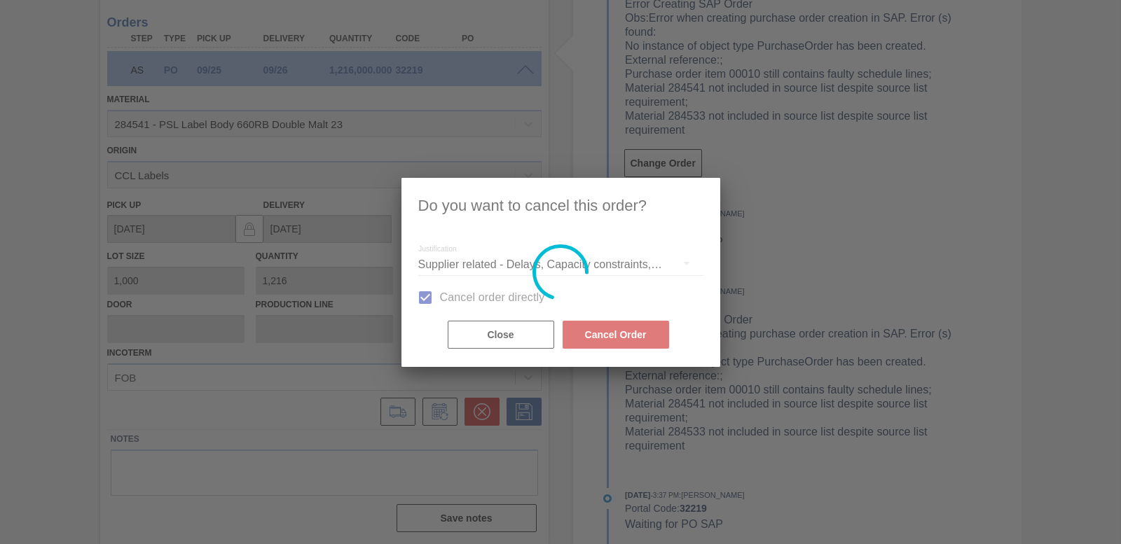
scroll to position [119, 0]
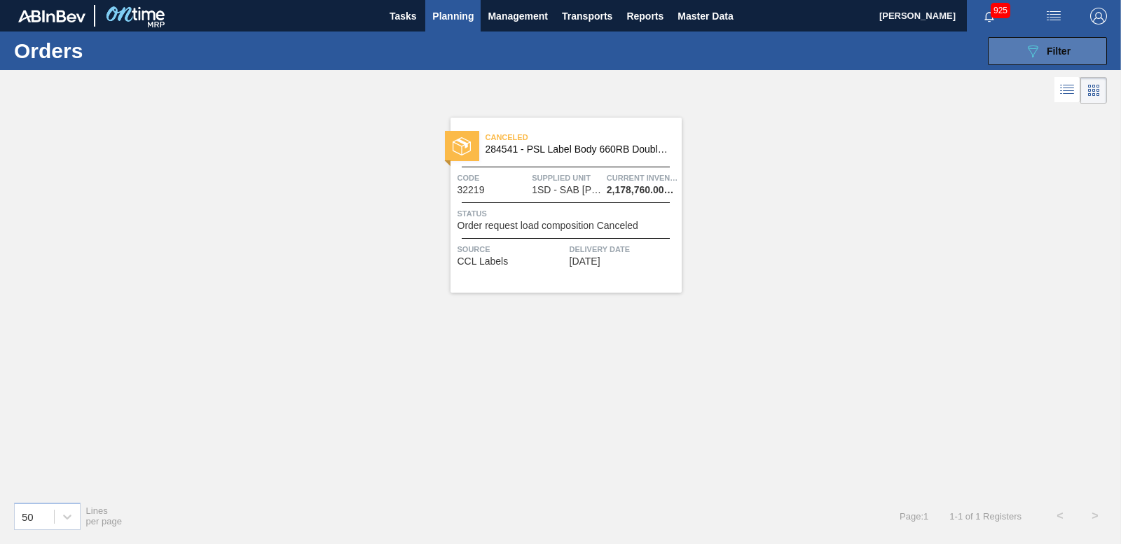
click at [1083, 41] on button "089F7B8B-B2A5-4AFE-B5C0-19BA573D28AC Filter" at bounding box center [1047, 51] width 119 height 28
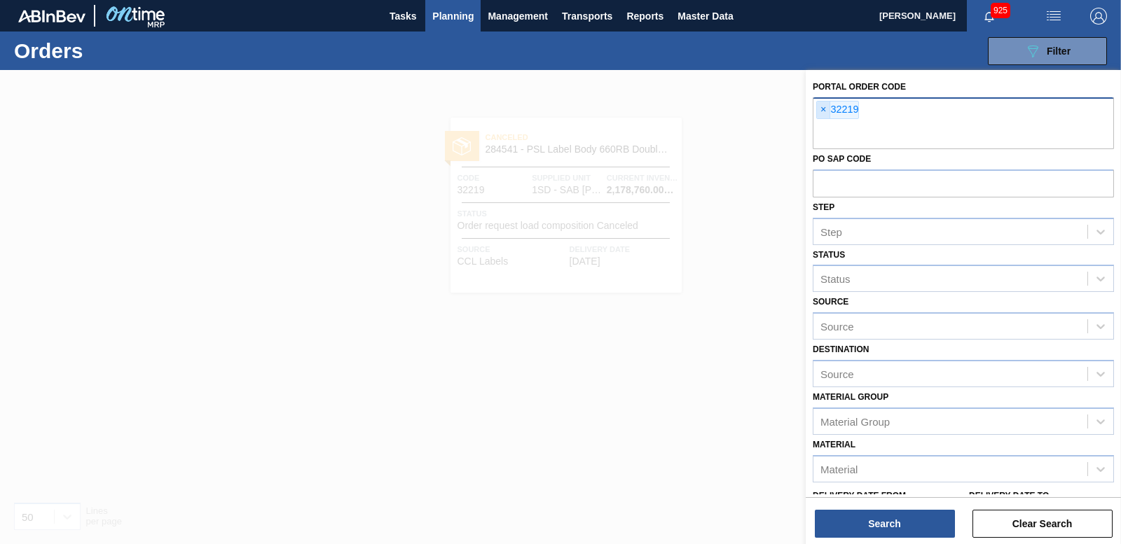
click at [818, 111] on span "×" at bounding box center [823, 110] width 13 height 17
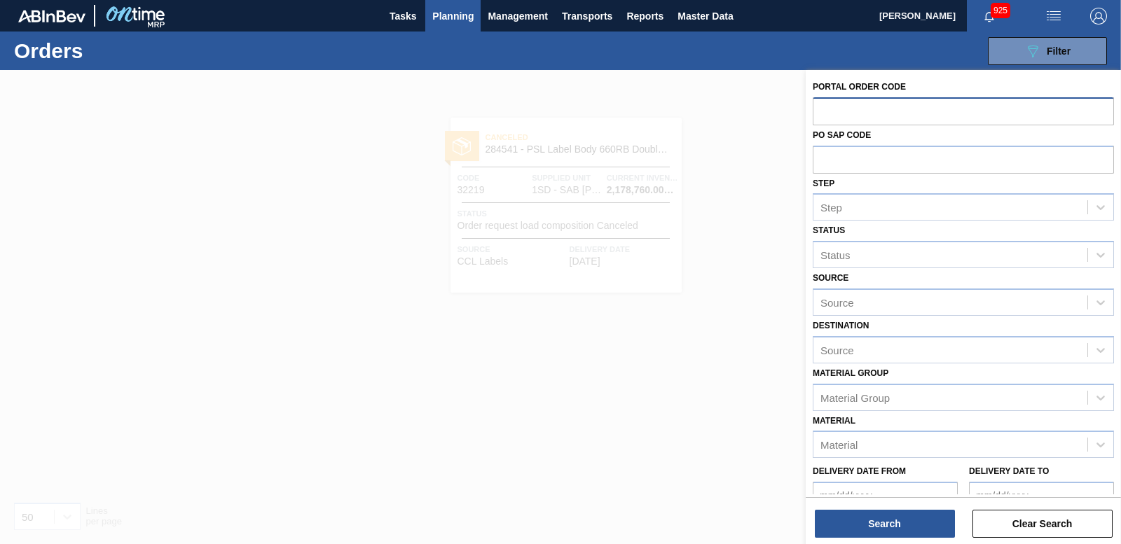
paste input "32218"
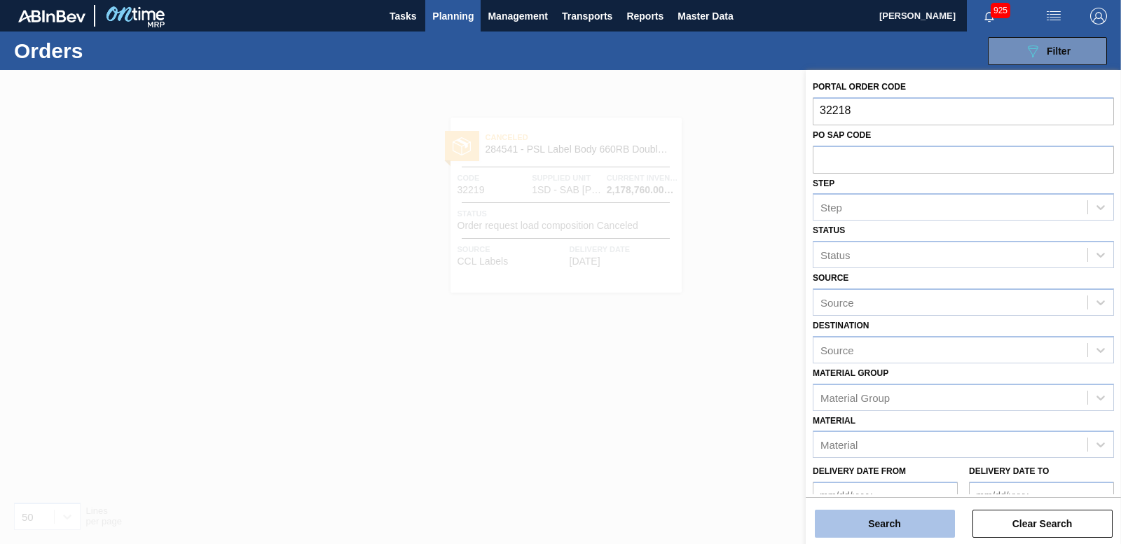
type input "32218"
drag, startPoint x: 891, startPoint y: 533, endPoint x: 889, endPoint y: 524, distance: 9.5
click at [891, 530] on button "Search" at bounding box center [885, 524] width 140 height 28
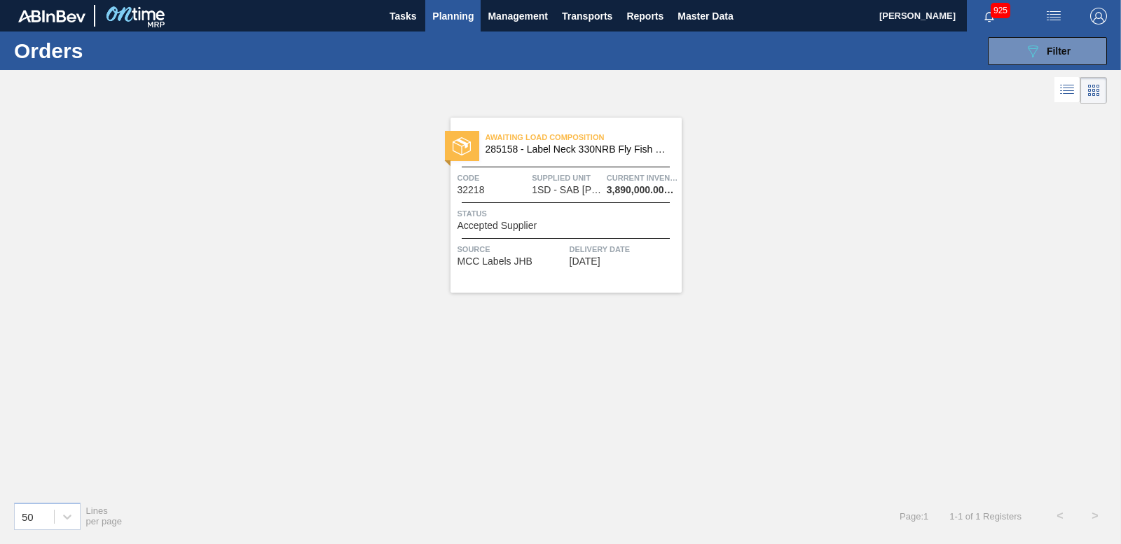
click at [448, 139] on div at bounding box center [462, 146] width 34 height 30
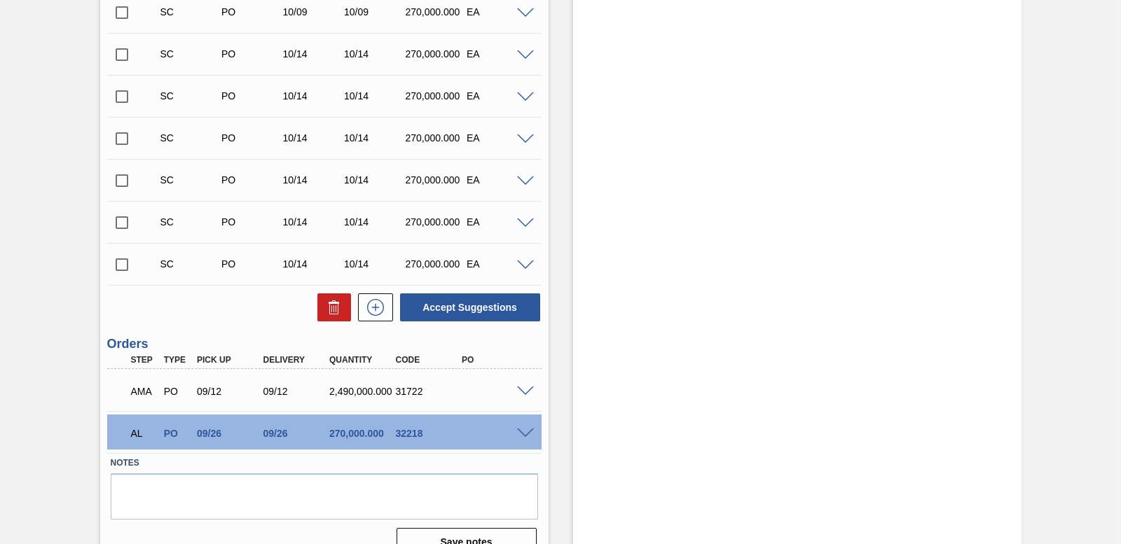
scroll to position [1540, 0]
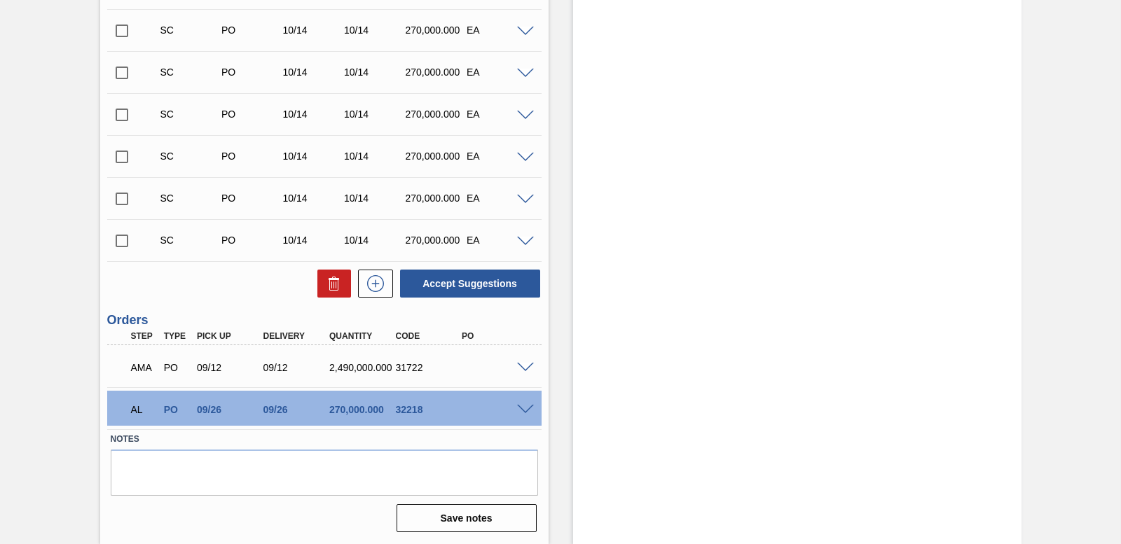
click at [526, 364] on span at bounding box center [525, 368] width 17 height 11
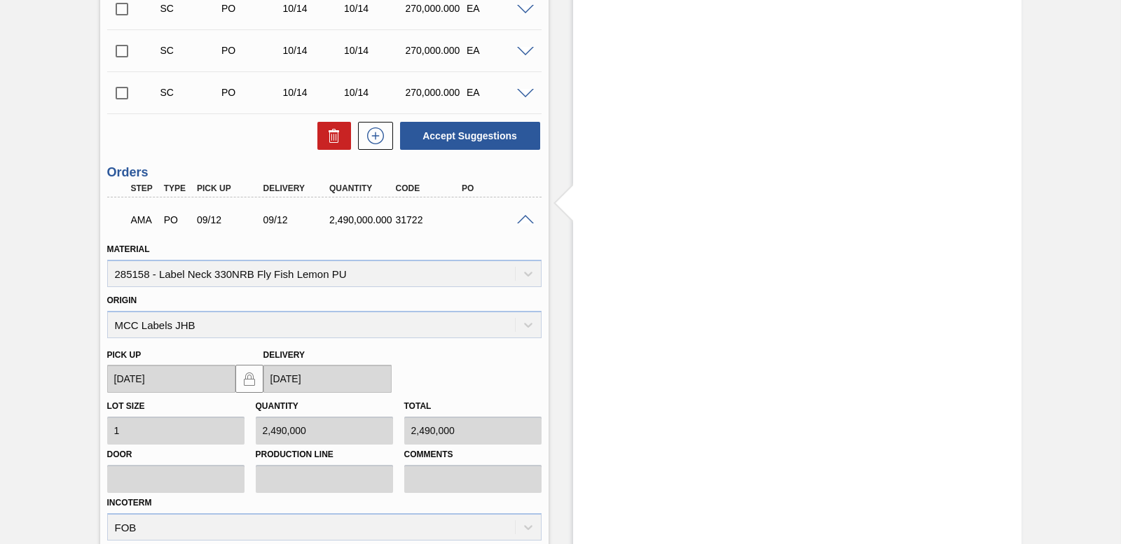
scroll to position [1879, 0]
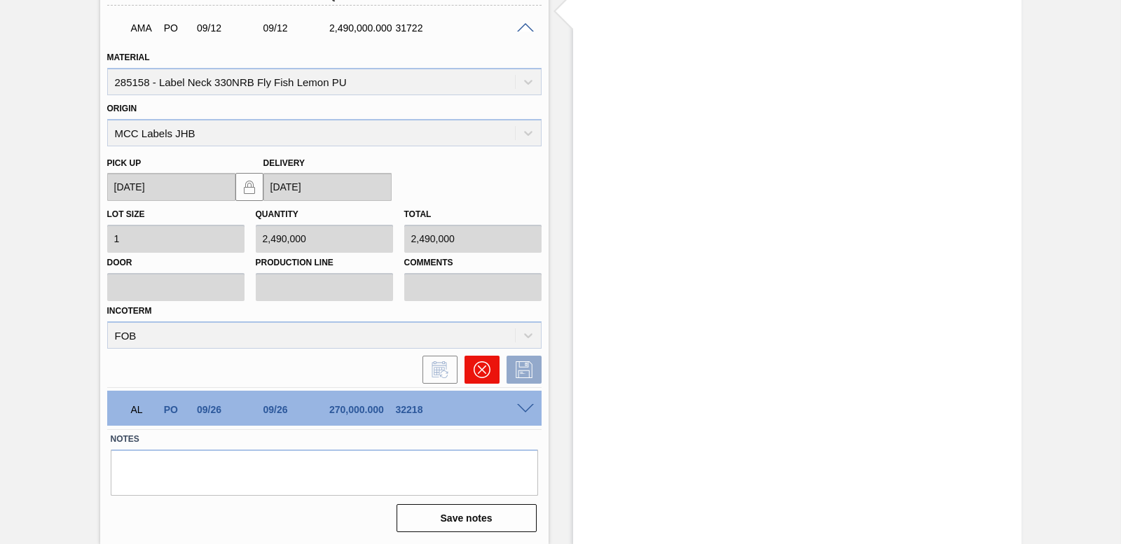
click at [481, 366] on icon at bounding box center [482, 370] width 17 height 17
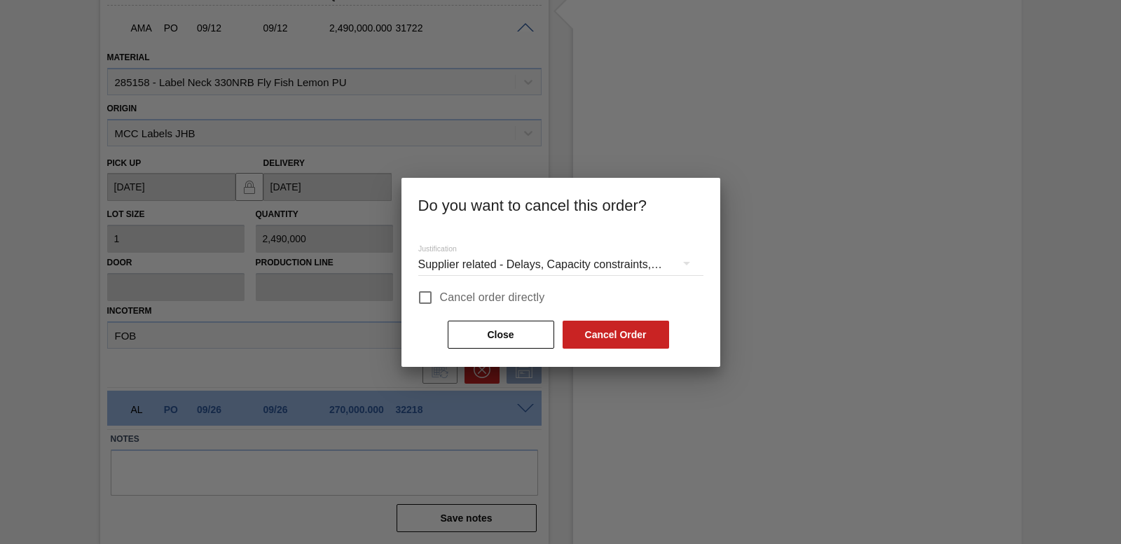
click at [419, 292] on input "Cancel order directly" at bounding box center [425, 297] width 29 height 29
checkbox input "true"
click at [585, 335] on button "Cancel Order" at bounding box center [616, 335] width 107 height 28
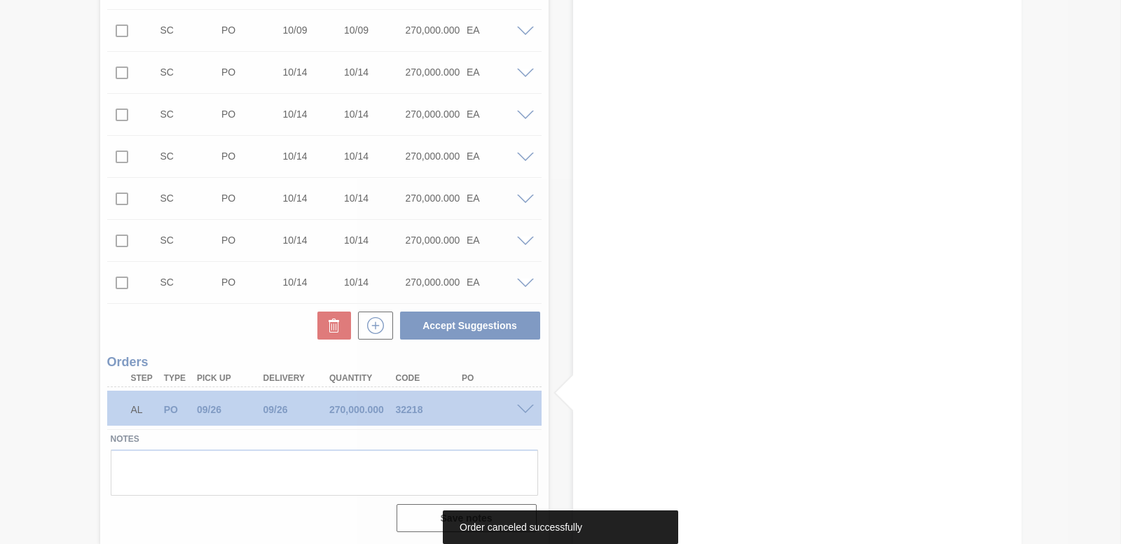
scroll to position [1498, 0]
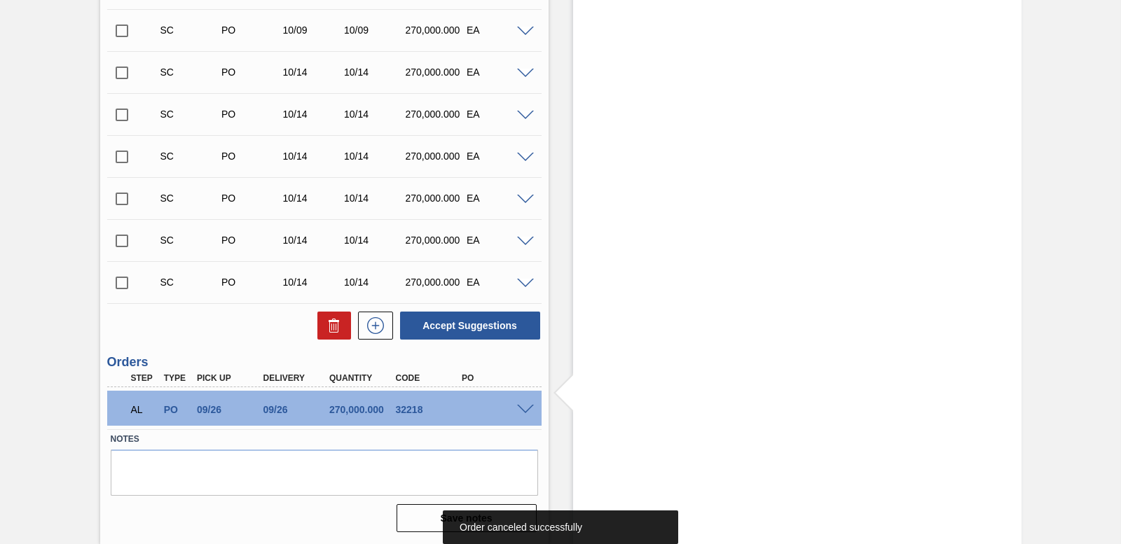
click at [524, 408] on span at bounding box center [525, 410] width 17 height 11
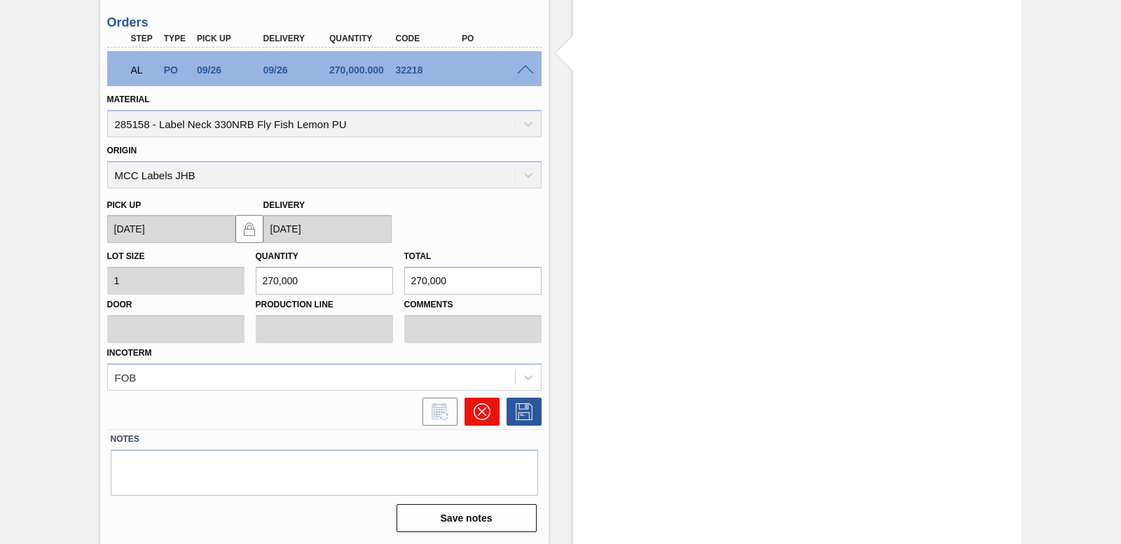
click at [486, 419] on icon at bounding box center [482, 412] width 17 height 17
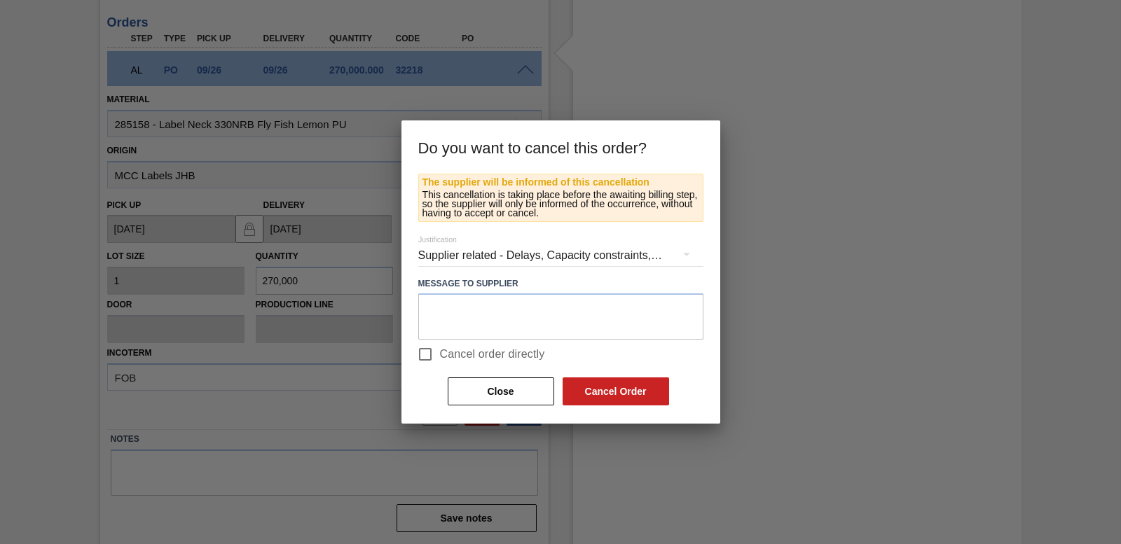
click at [432, 352] on input "Cancel order directly" at bounding box center [425, 354] width 29 height 29
checkbox input "true"
click at [659, 403] on button "Cancel Order" at bounding box center [616, 392] width 107 height 28
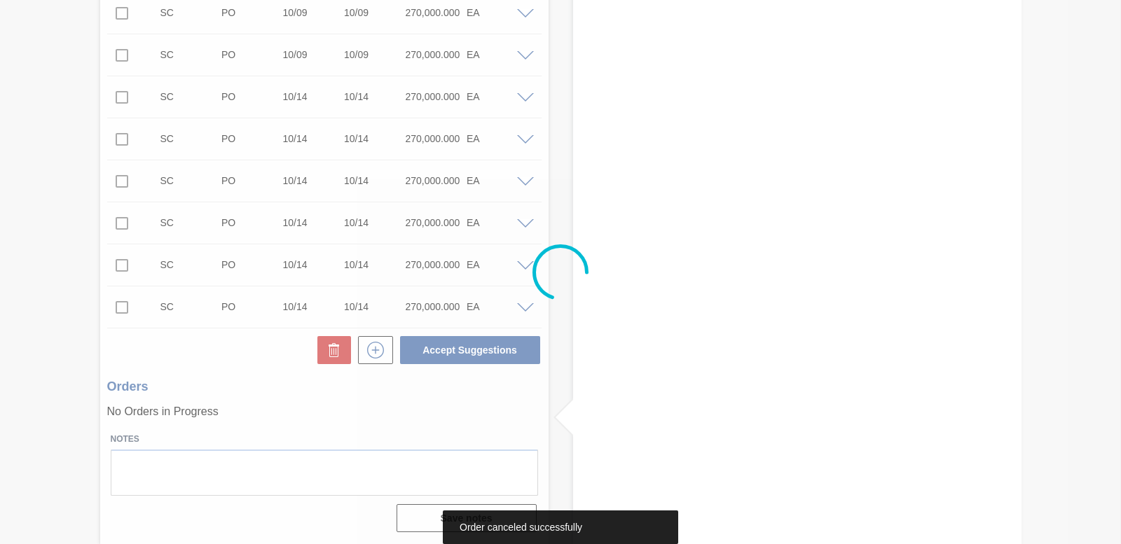
scroll to position [1473, 0]
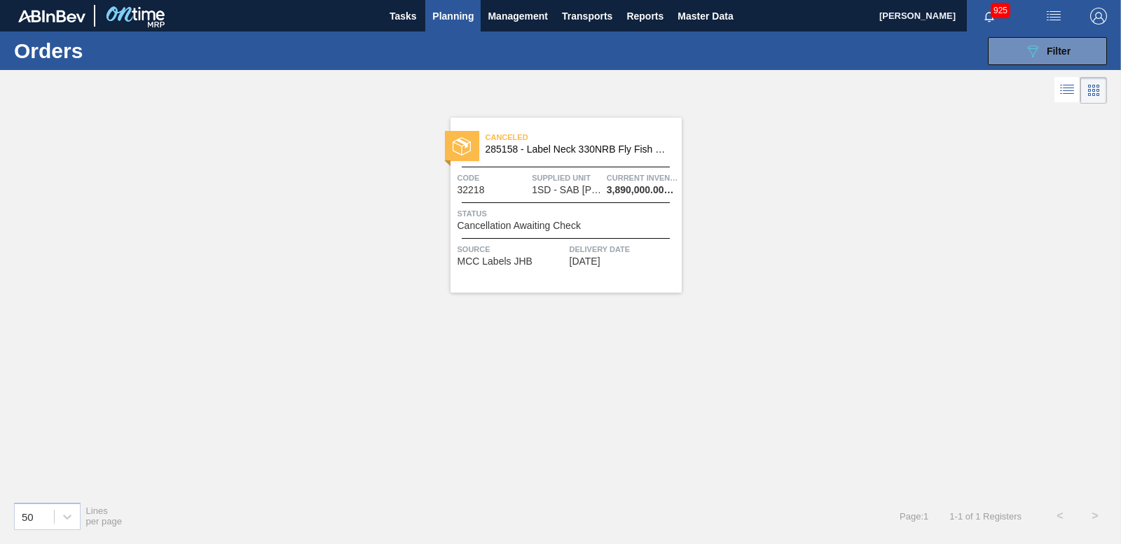
drag, startPoint x: 1069, startPoint y: 57, endPoint x: 1047, endPoint y: 75, distance: 27.9
click at [1068, 57] on div "089F7B8B-B2A5-4AFE-B5C0-19BA573D28AC Filter" at bounding box center [1048, 51] width 46 height 17
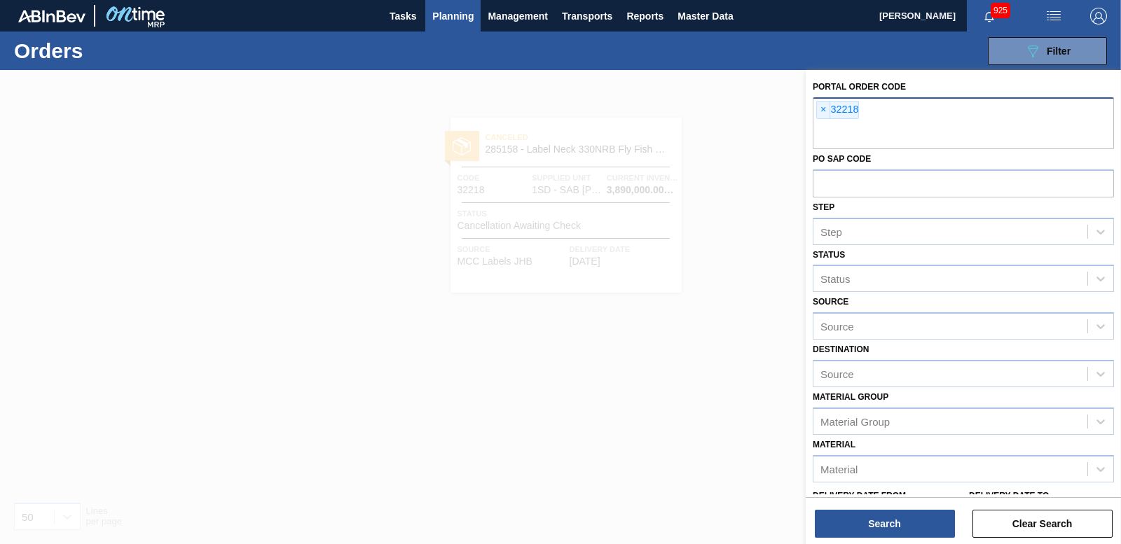
drag, startPoint x: 820, startPoint y: 111, endPoint x: 817, endPoint y: 122, distance: 11.6
click at [819, 111] on span "×" at bounding box center [823, 110] width 13 height 17
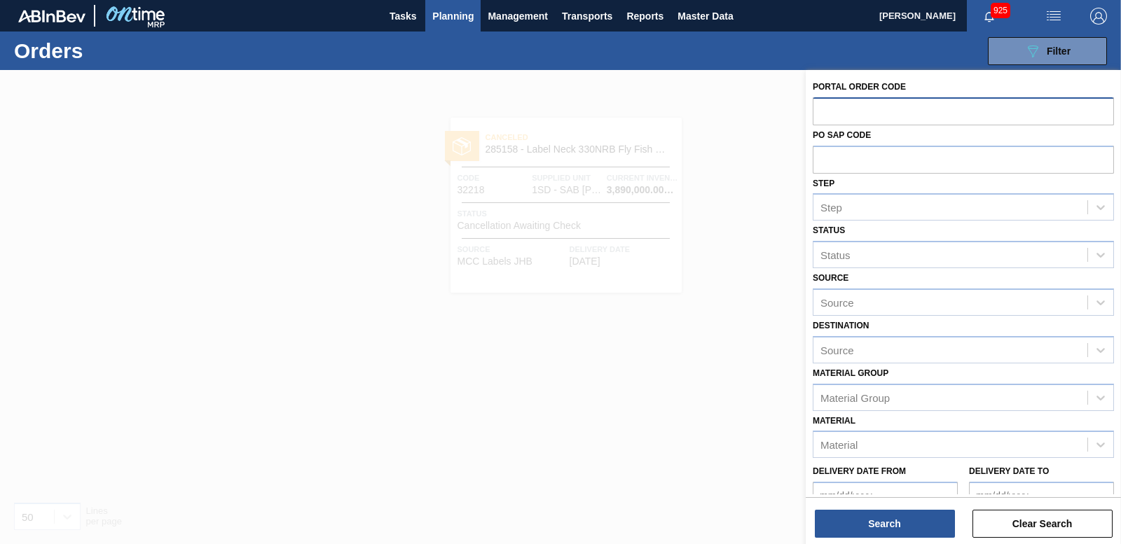
paste input "32217"
type input "32217"
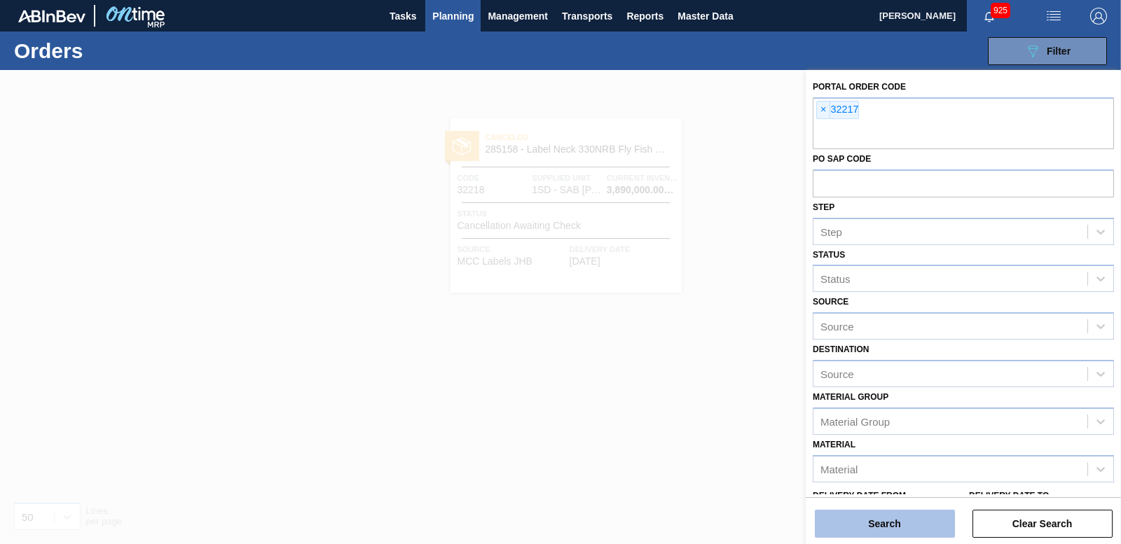
click at [884, 539] on div "Portal Order Code × 32217 PO SAP Code Step Step Status Status Source Source Des…" at bounding box center [963, 308] width 315 height 477
click at [880, 535] on button "Search" at bounding box center [885, 524] width 140 height 28
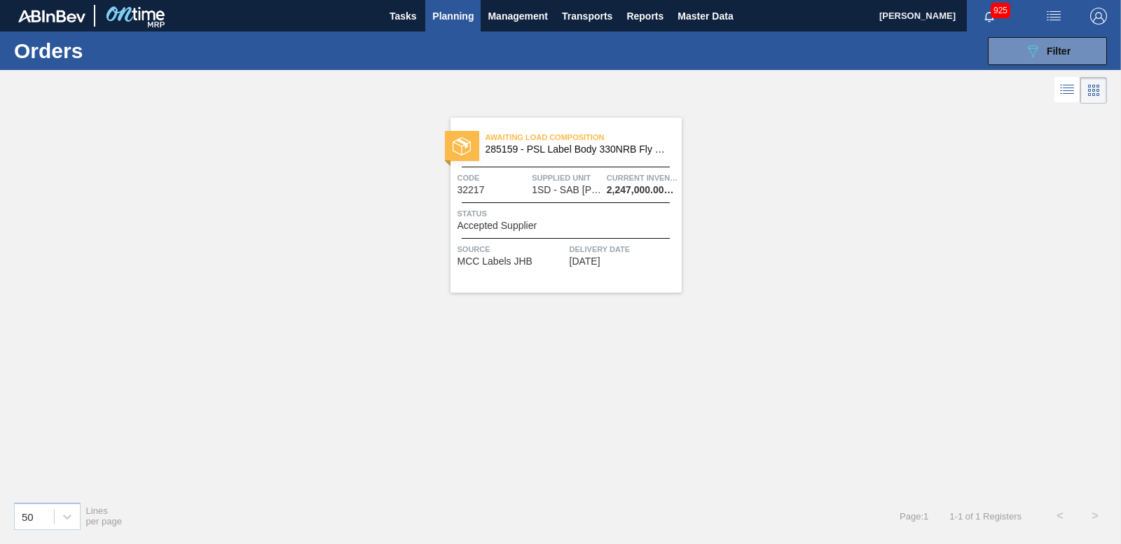
click at [479, 154] on div at bounding box center [462, 146] width 34 height 30
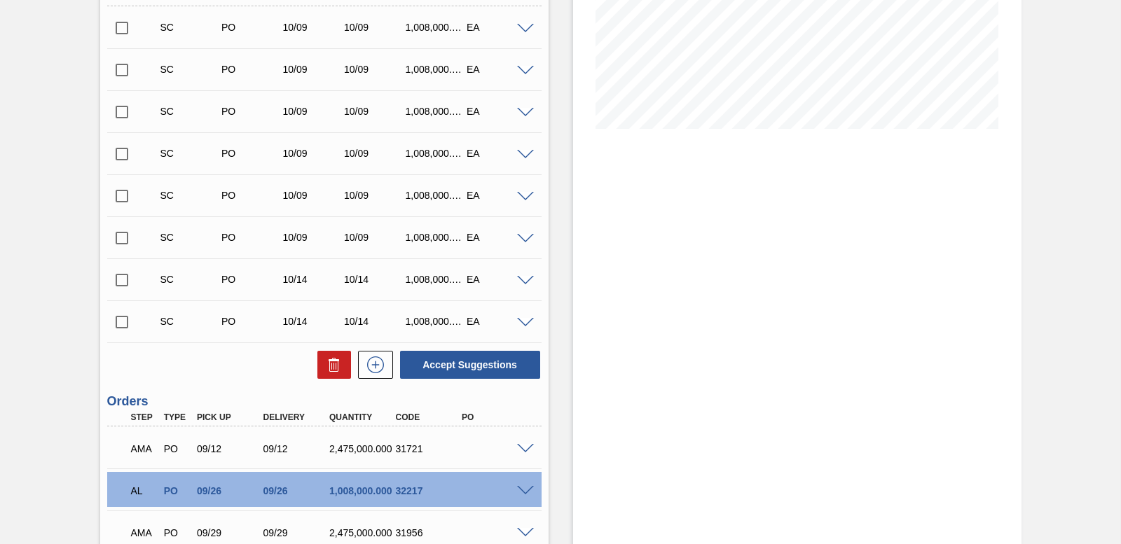
scroll to position [404, 0]
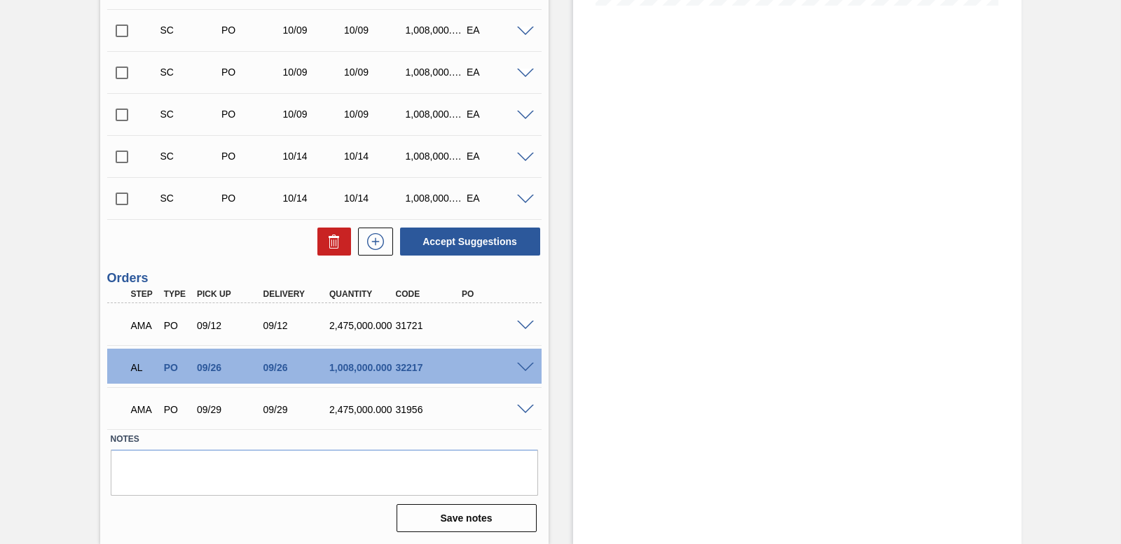
click at [529, 317] on div "AMA PO 09/12 09/12 2,475,000.000 31721" at bounding box center [324, 324] width 434 height 35
click at [528, 324] on span at bounding box center [525, 326] width 17 height 11
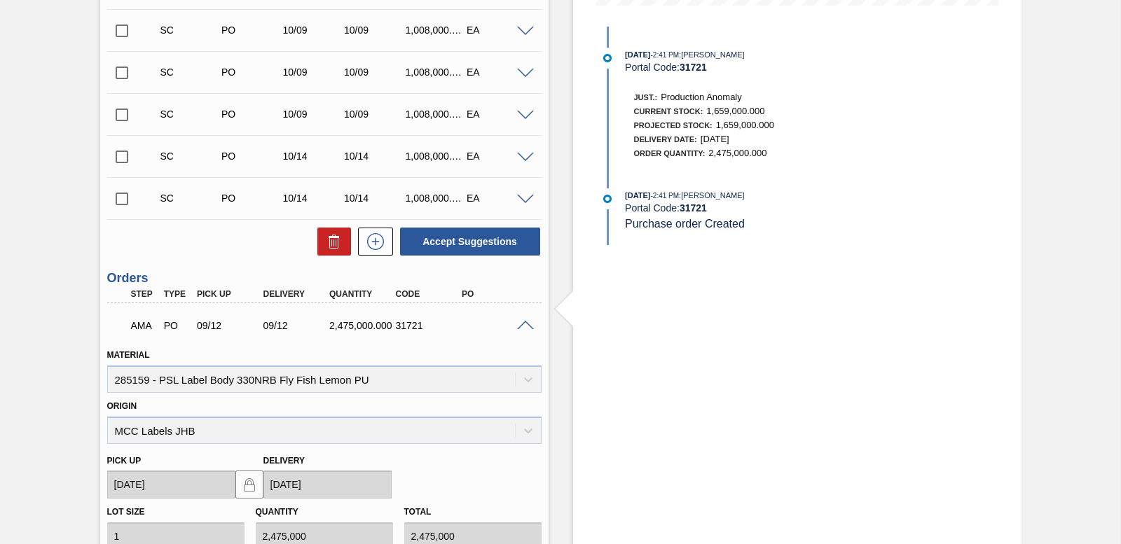
scroll to position [744, 0]
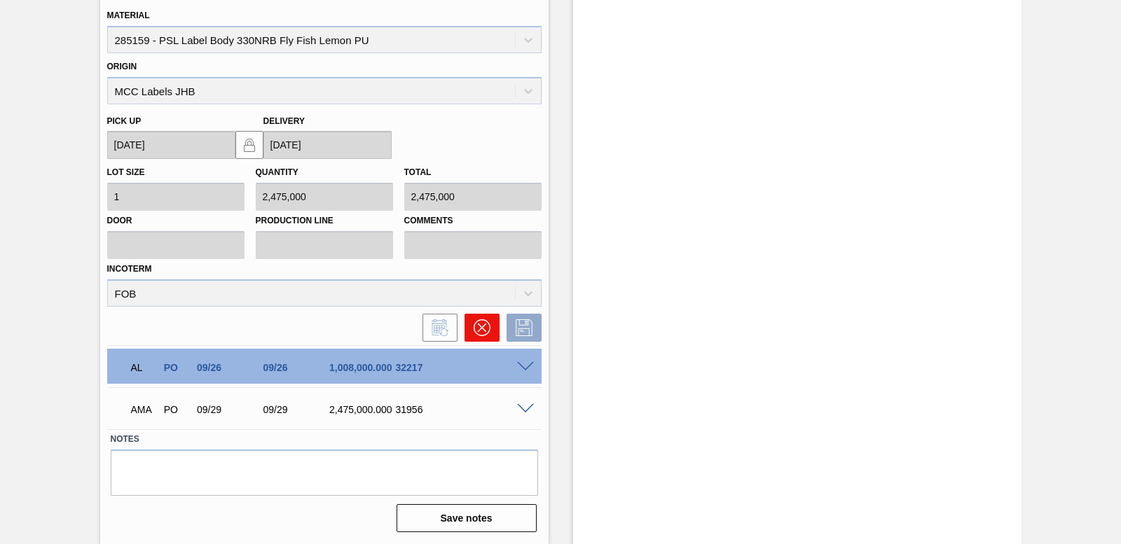
click at [474, 323] on icon at bounding box center [482, 328] width 17 height 17
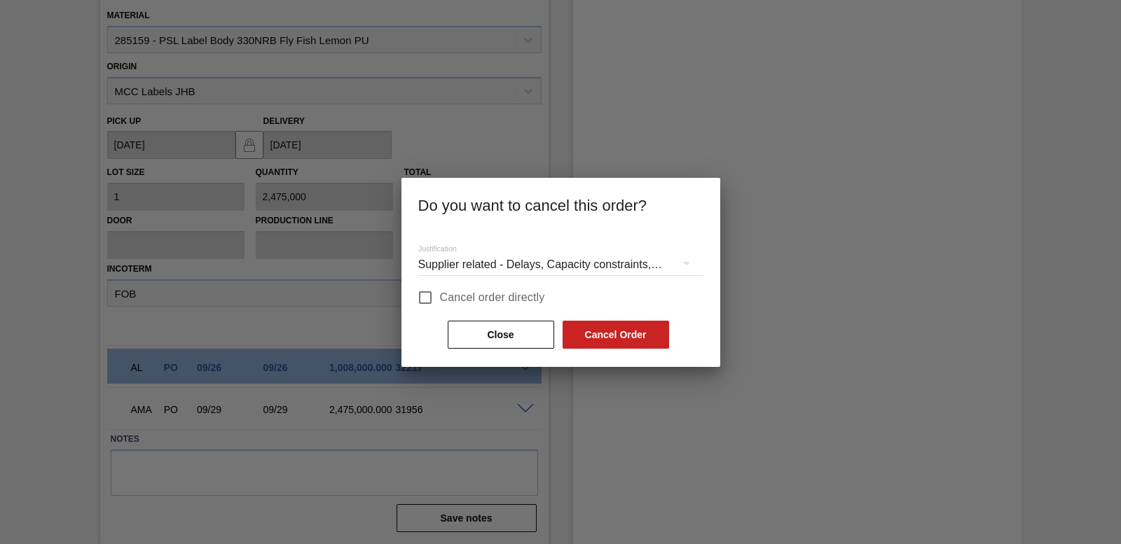
click at [425, 298] on input "Cancel order directly" at bounding box center [425, 297] width 29 height 29
checkbox input "true"
click at [588, 341] on button "Cancel Order" at bounding box center [616, 335] width 107 height 28
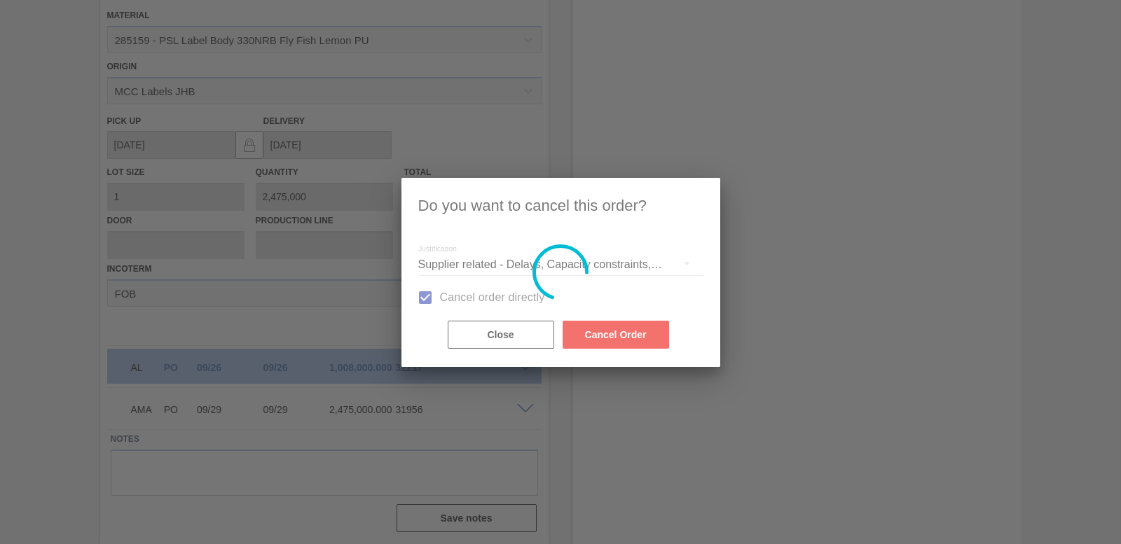
scroll to position [362, 0]
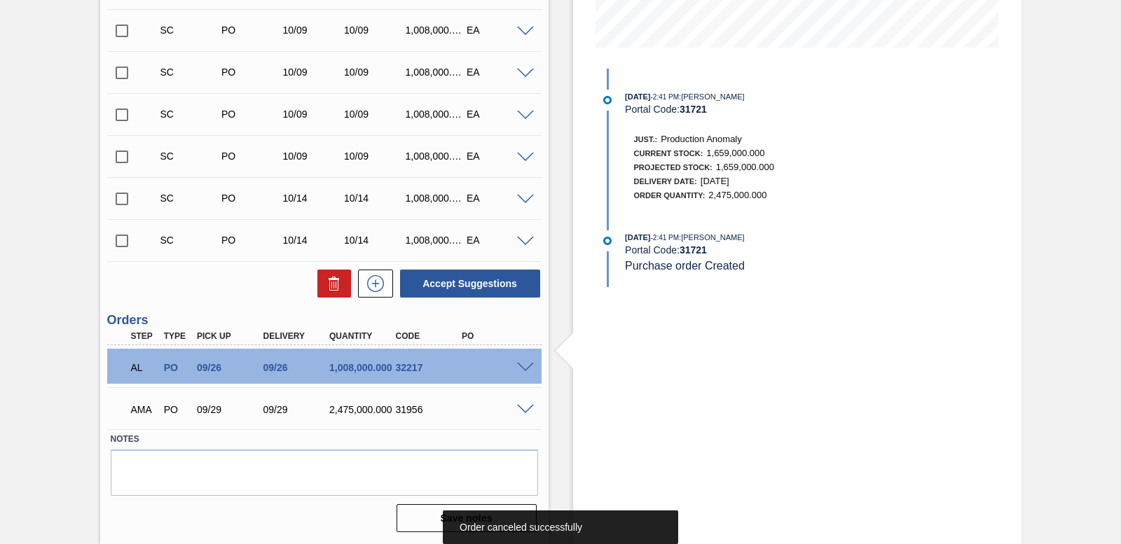
click at [519, 365] on span at bounding box center [525, 368] width 17 height 11
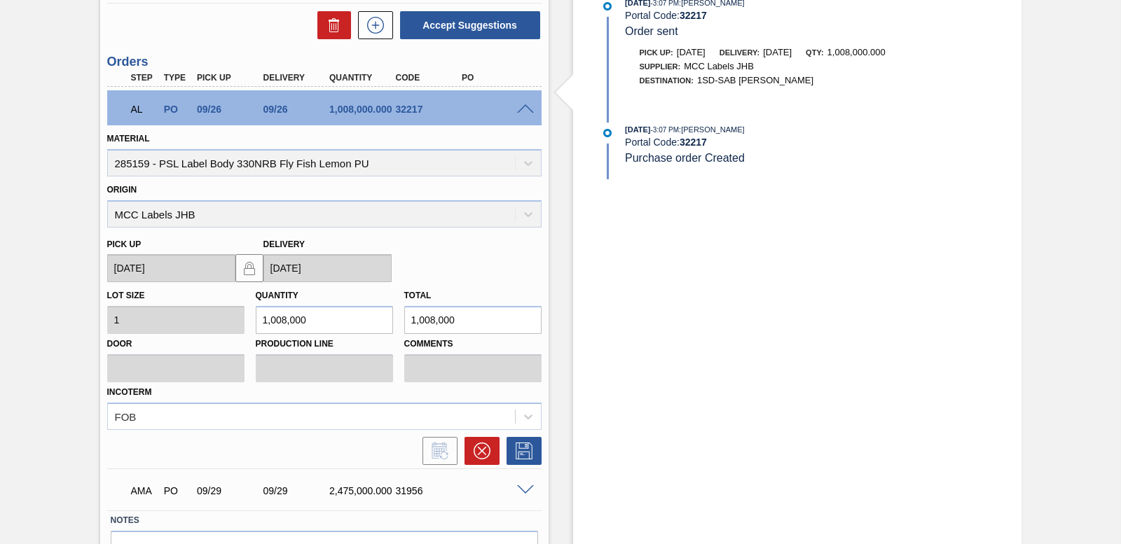
scroll to position [702, 0]
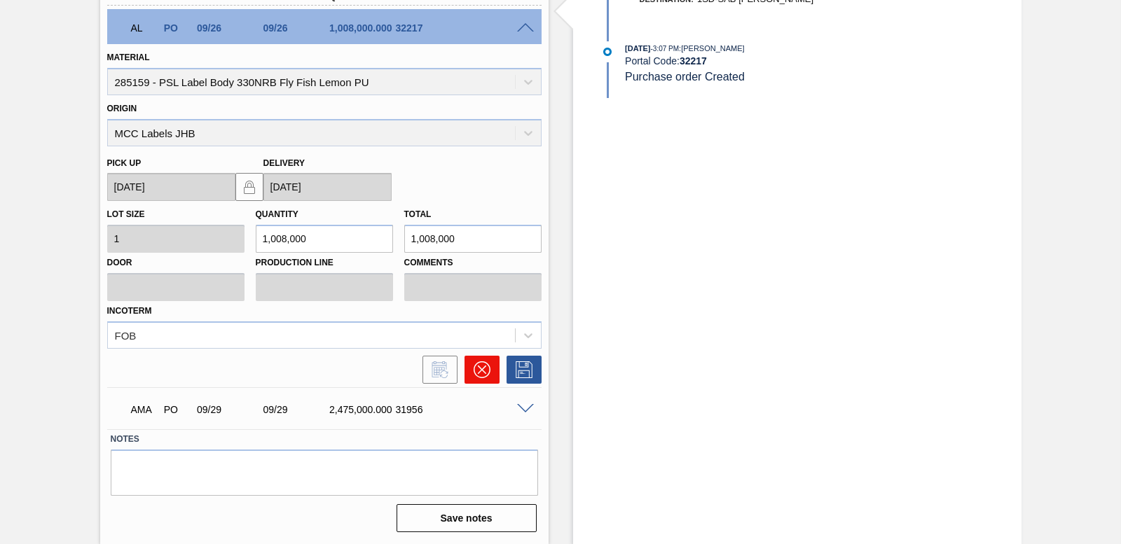
click at [492, 378] on button at bounding box center [482, 370] width 35 height 28
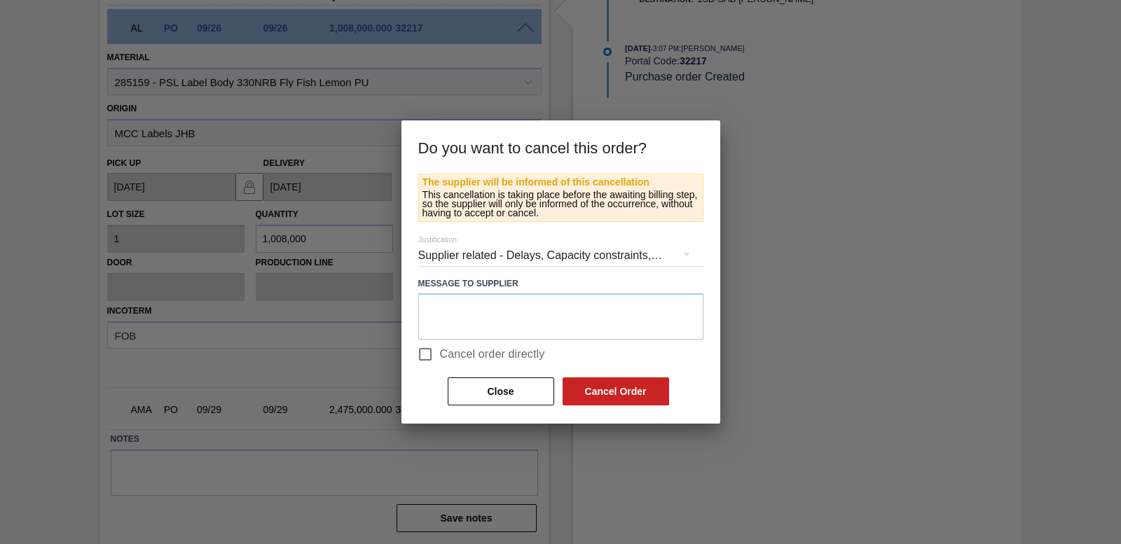
drag, startPoint x: 426, startPoint y: 353, endPoint x: 455, endPoint y: 359, distance: 30.0
click at [427, 354] on input "Cancel order directly" at bounding box center [425, 354] width 29 height 29
checkbox input "true"
click at [657, 399] on button "Cancel Order" at bounding box center [616, 392] width 107 height 28
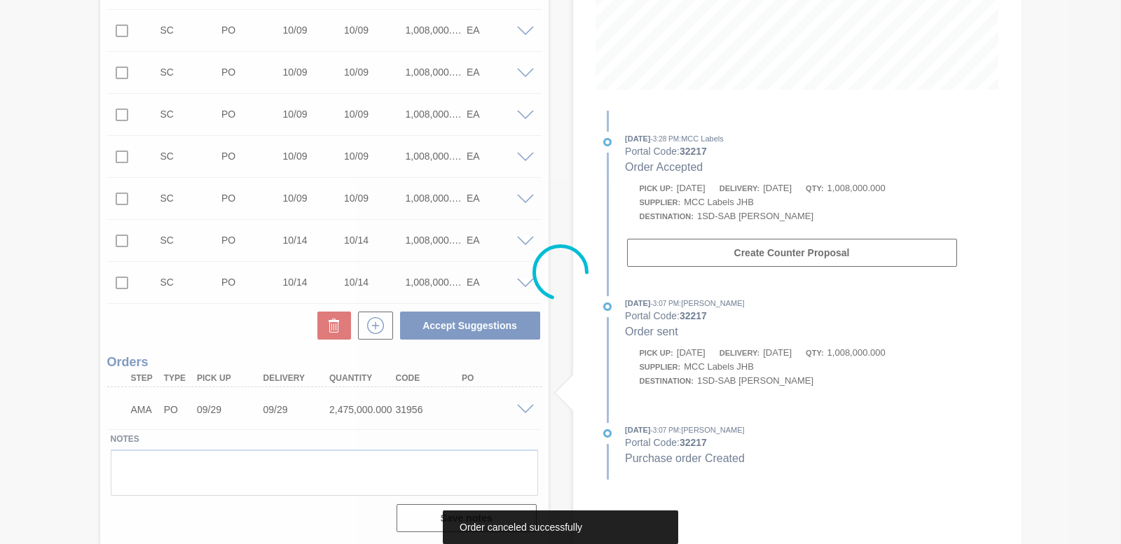
scroll to position [320, 0]
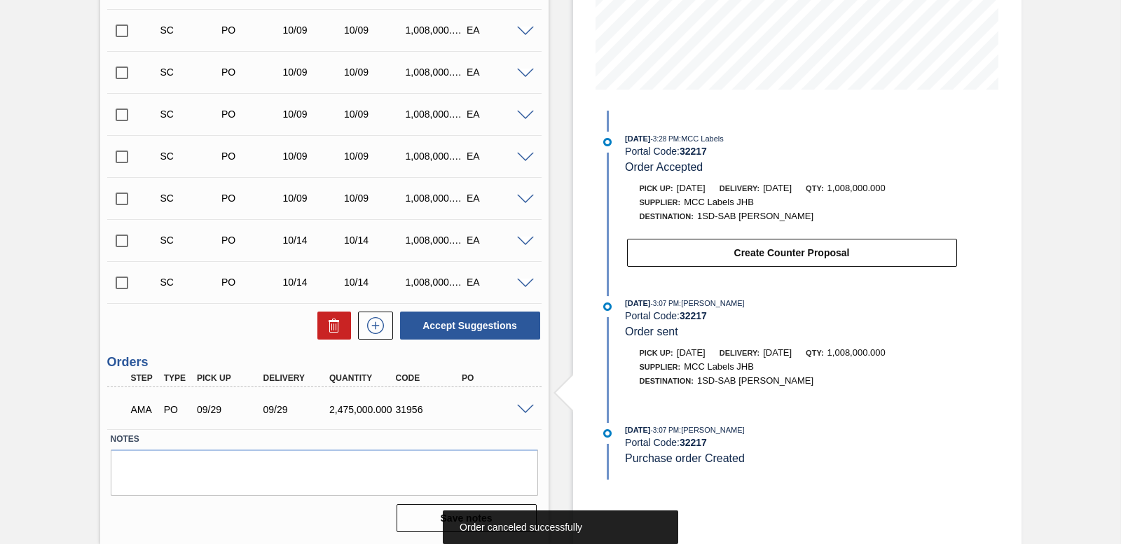
click at [526, 404] on div at bounding box center [528, 409] width 28 height 11
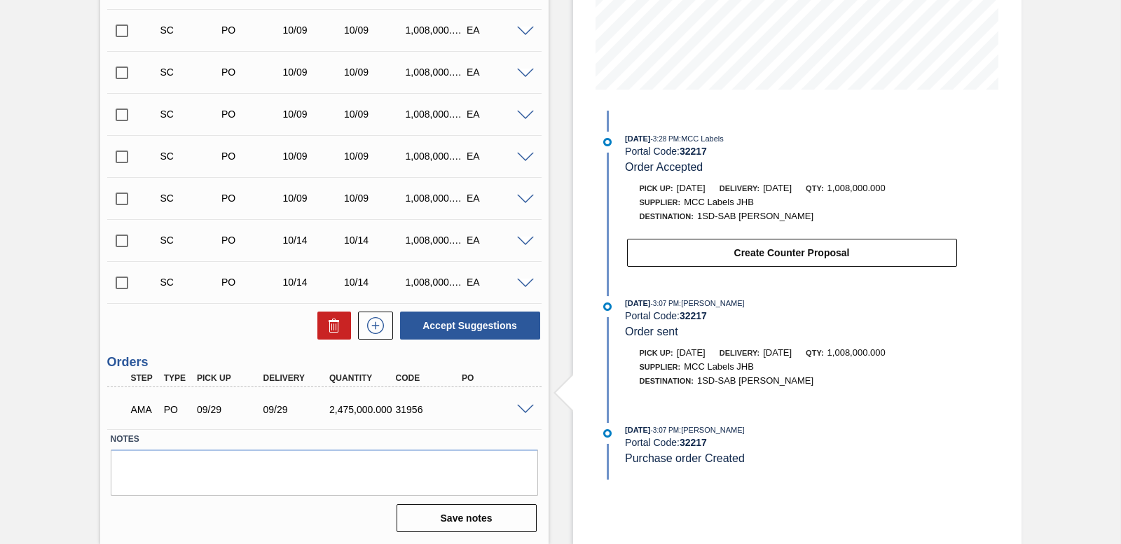
click at [523, 410] on span at bounding box center [525, 410] width 17 height 11
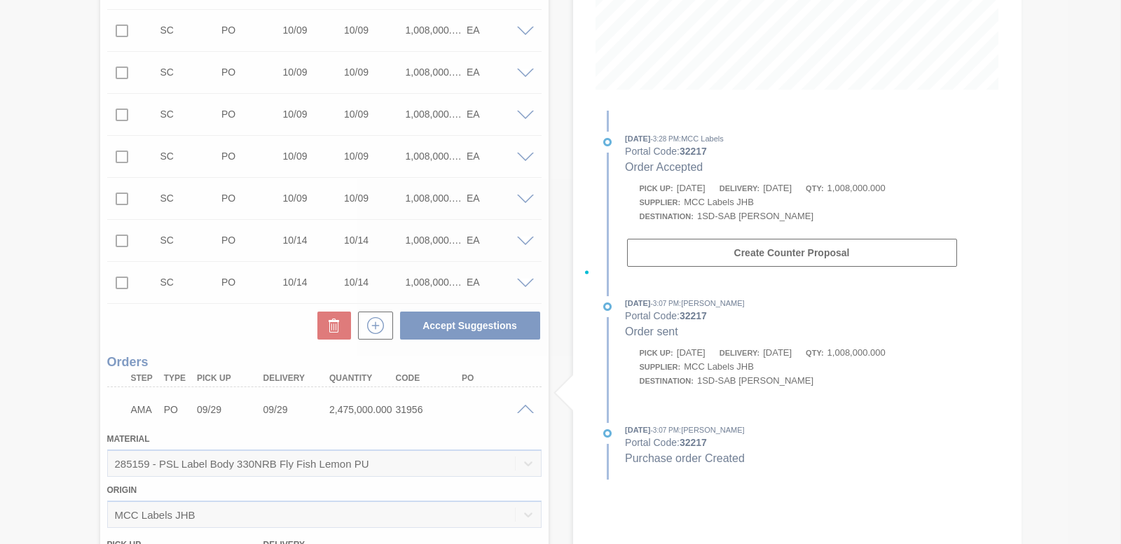
scroll to position [660, 0]
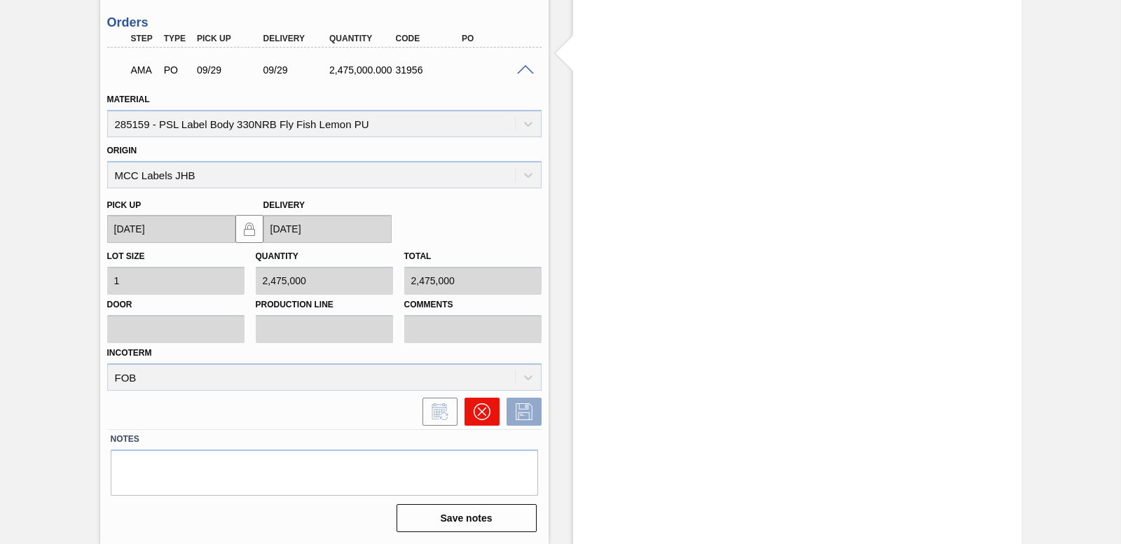
click at [489, 418] on button at bounding box center [482, 412] width 35 height 28
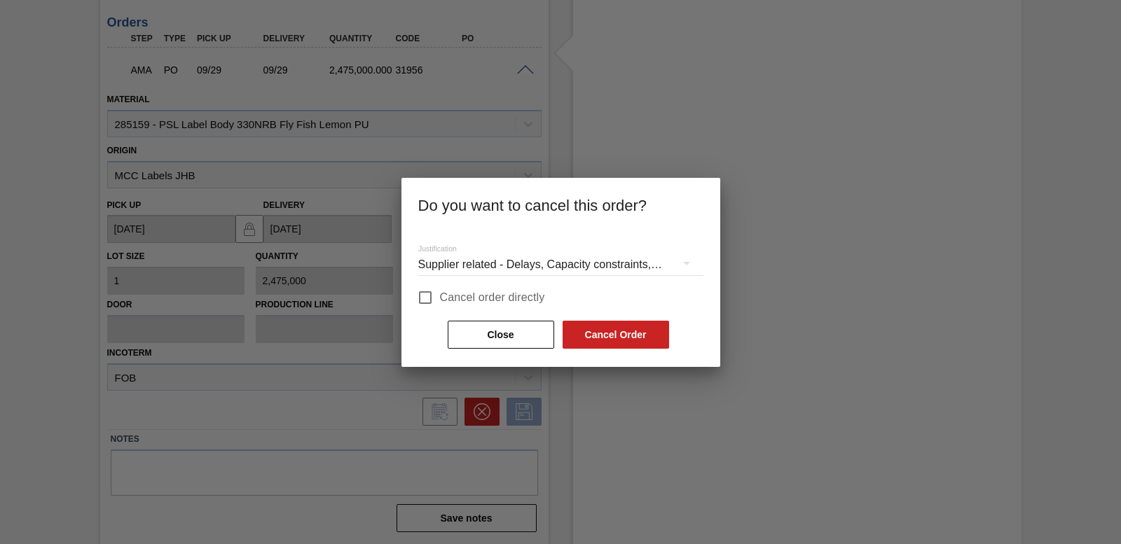
drag, startPoint x: 419, startPoint y: 287, endPoint x: 424, endPoint y: 295, distance: 9.1
click at [420, 289] on input "Cancel order directly" at bounding box center [425, 297] width 29 height 29
checkbox input "true"
click at [630, 329] on button "Cancel Order" at bounding box center [616, 335] width 107 height 28
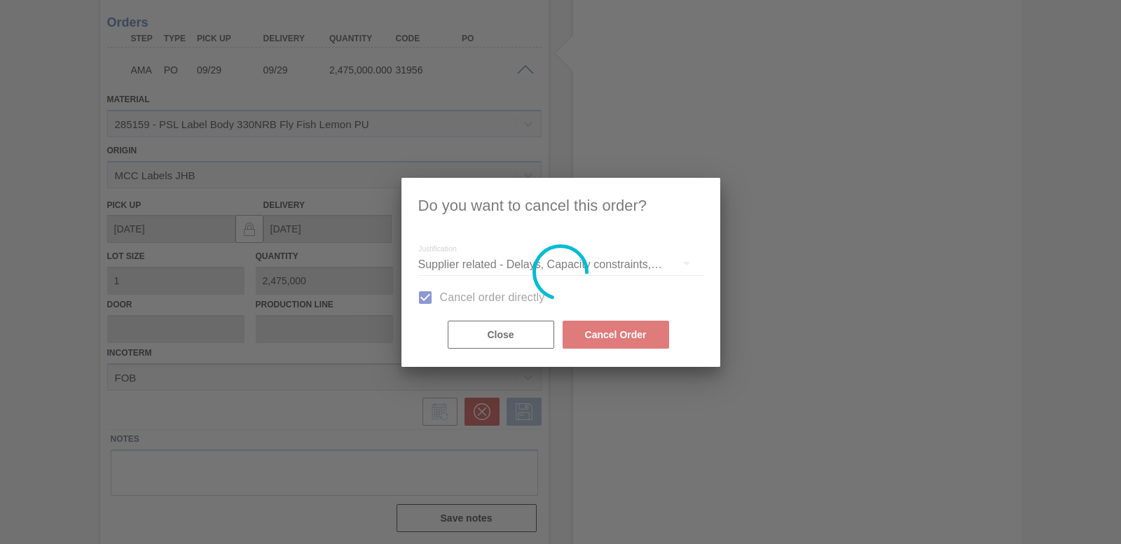
scroll to position [296, 0]
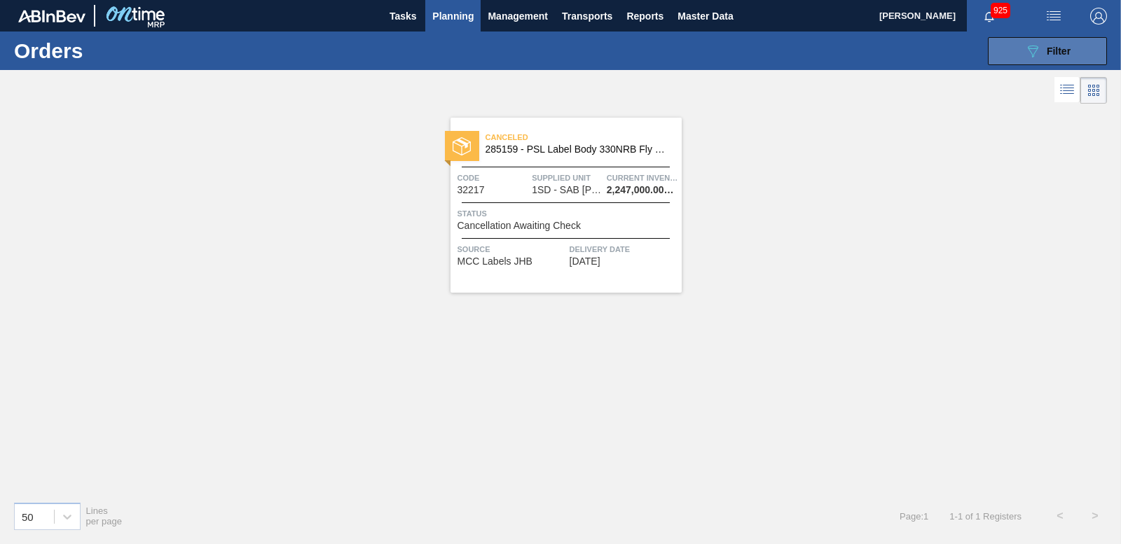
click at [1030, 51] on icon "089F7B8B-B2A5-4AFE-B5C0-19BA573D28AC" at bounding box center [1033, 51] width 17 height 17
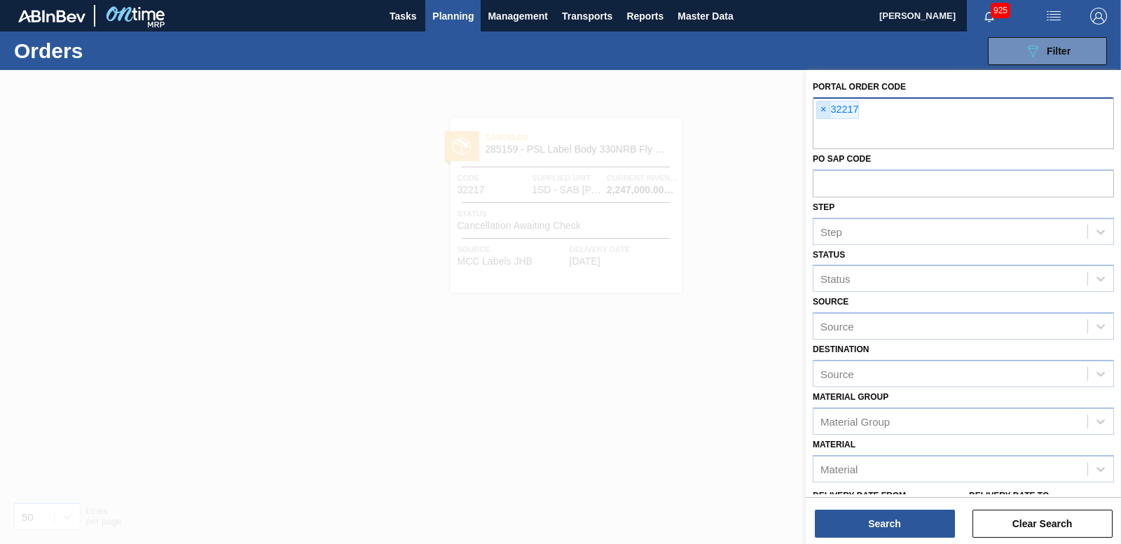
click at [824, 109] on span "×" at bounding box center [823, 110] width 13 height 17
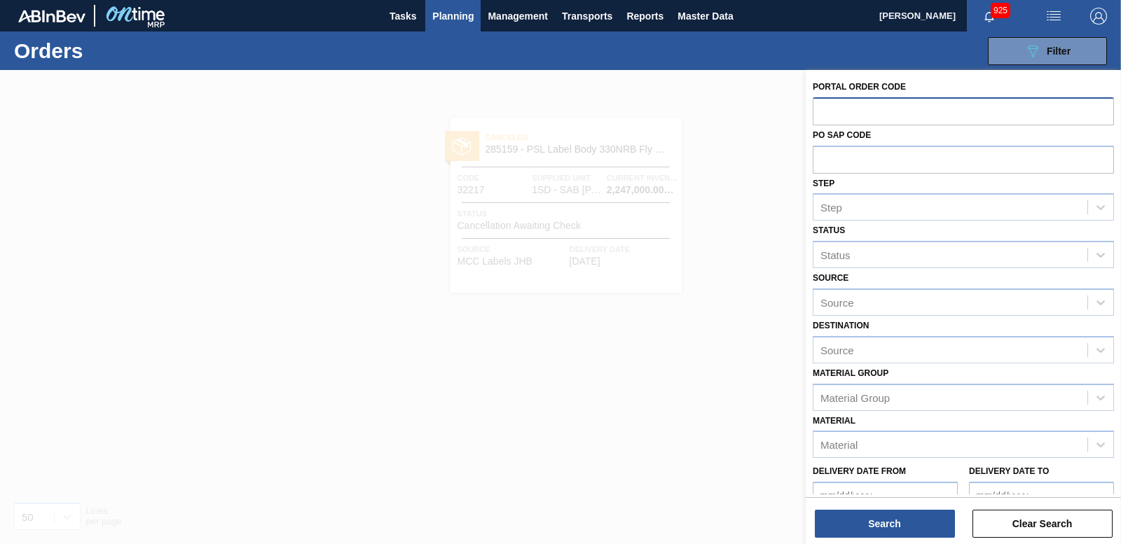
paste input "32215"
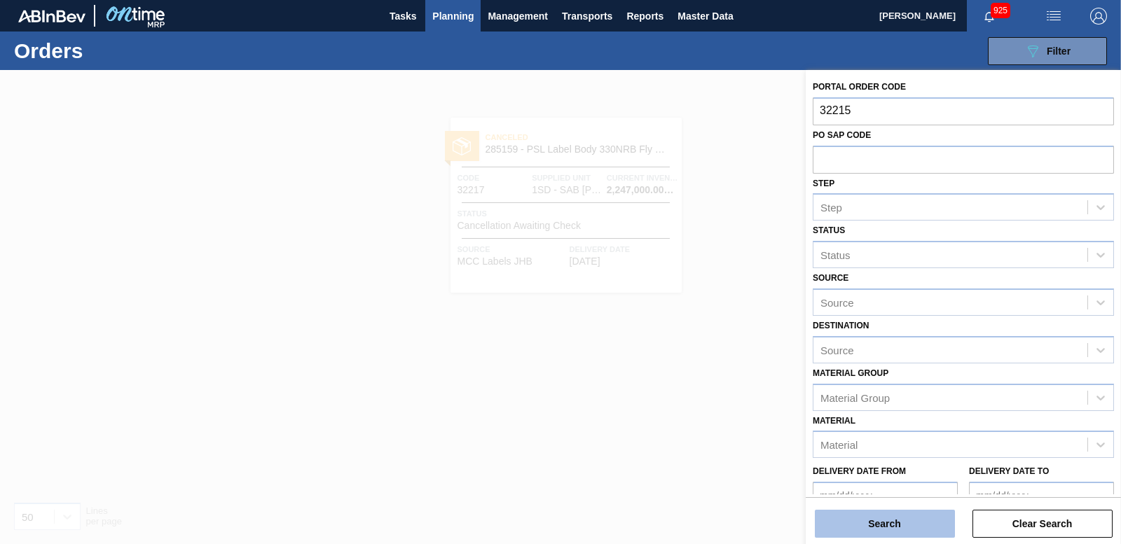
type input "32215"
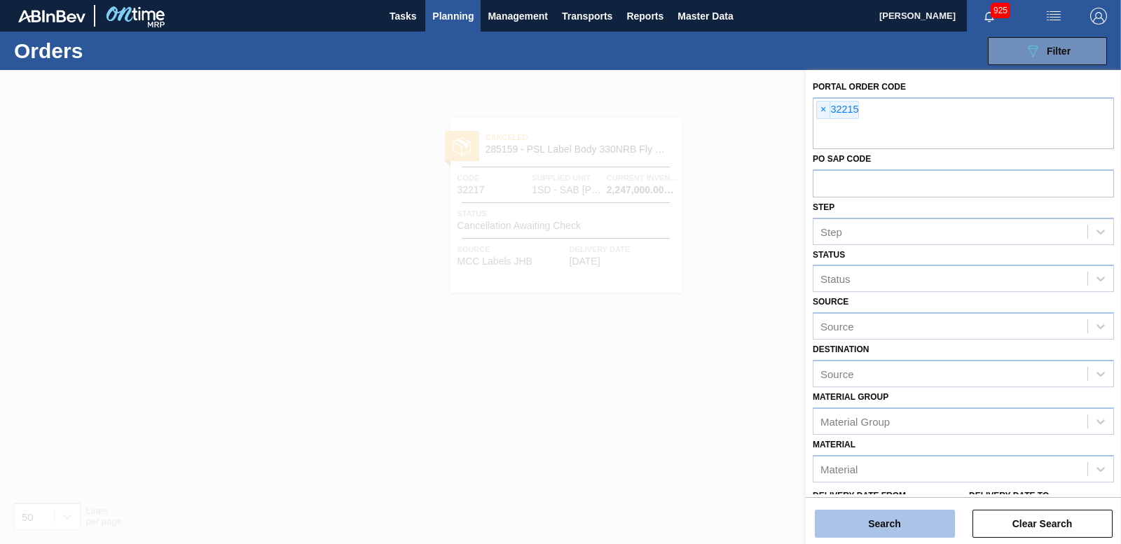
click at [873, 513] on button "Search" at bounding box center [885, 524] width 140 height 28
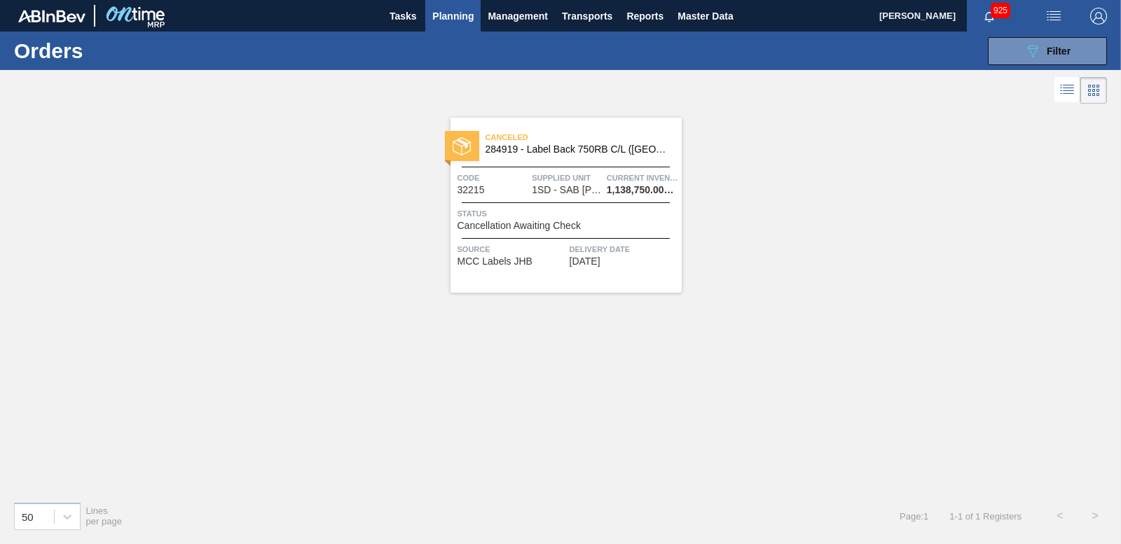
click at [461, 142] on img at bounding box center [462, 146] width 18 height 18
click at [1078, 53] on button "089F7B8B-B2A5-4AFE-B5C0-19BA573D28AC Filter" at bounding box center [1047, 51] width 119 height 28
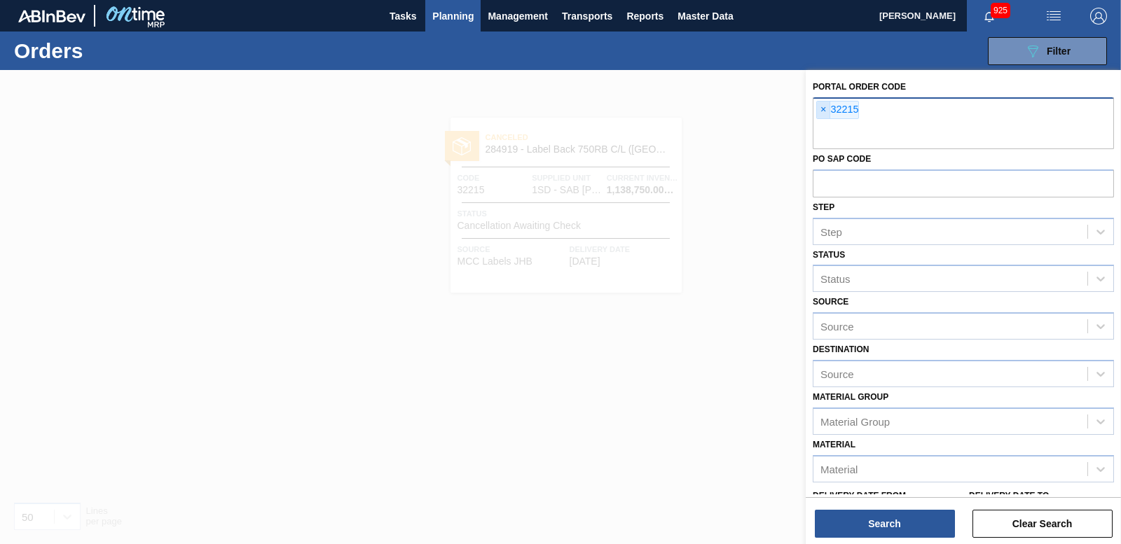
click at [825, 110] on span "×" at bounding box center [823, 110] width 13 height 17
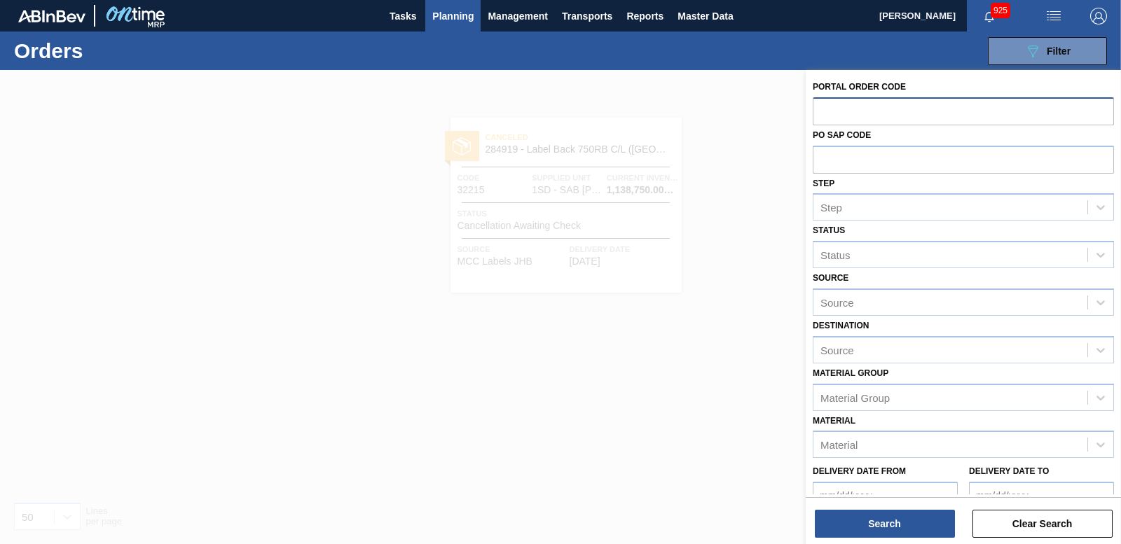
paste input "32214"
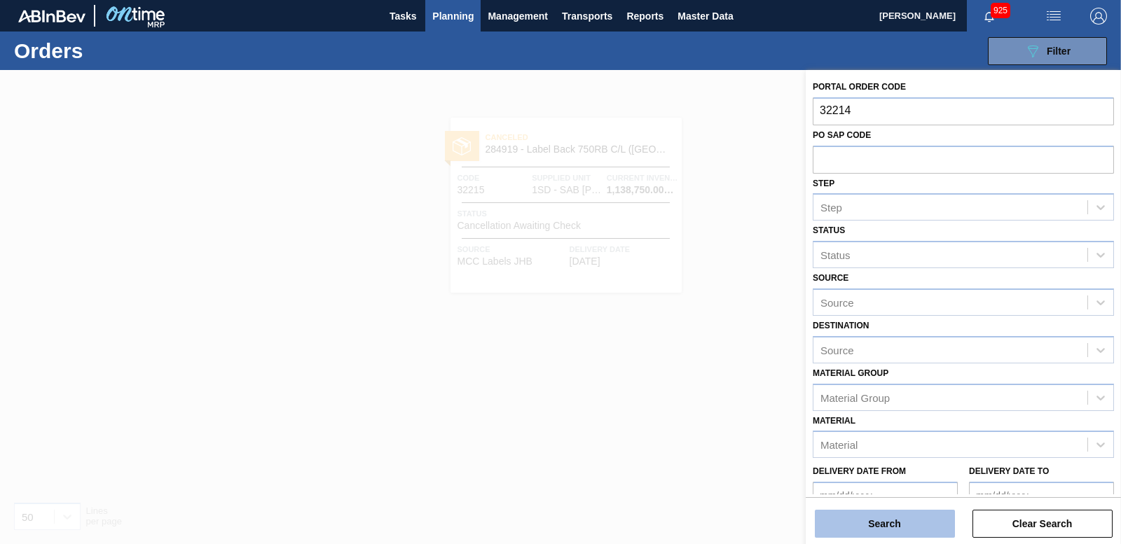
type input "32214"
click at [907, 520] on button "Search" at bounding box center [885, 524] width 140 height 28
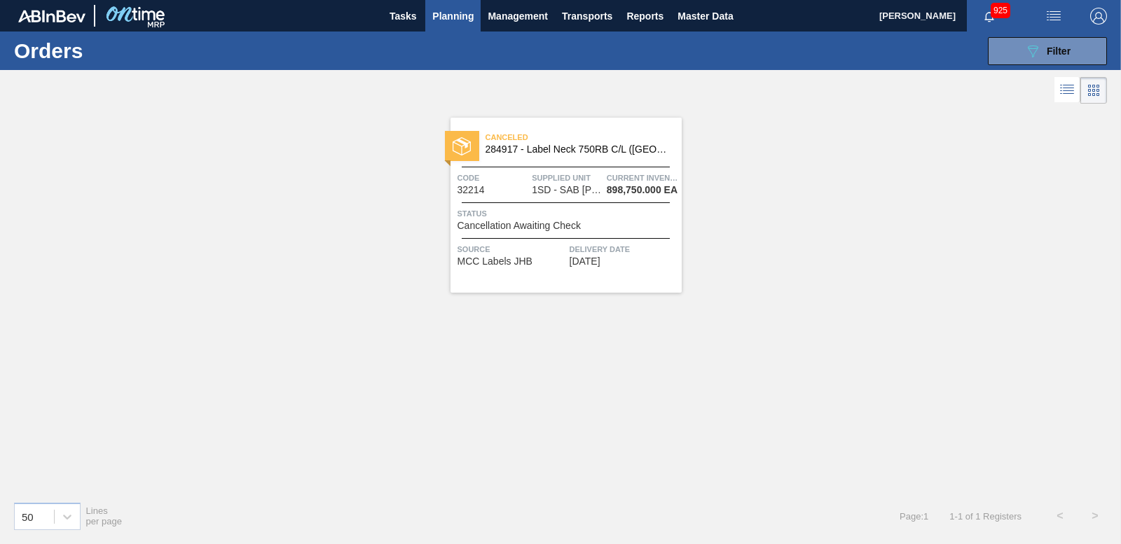
click at [461, 147] on img at bounding box center [462, 146] width 18 height 18
click at [1051, 52] on span "Filter" at bounding box center [1059, 51] width 24 height 11
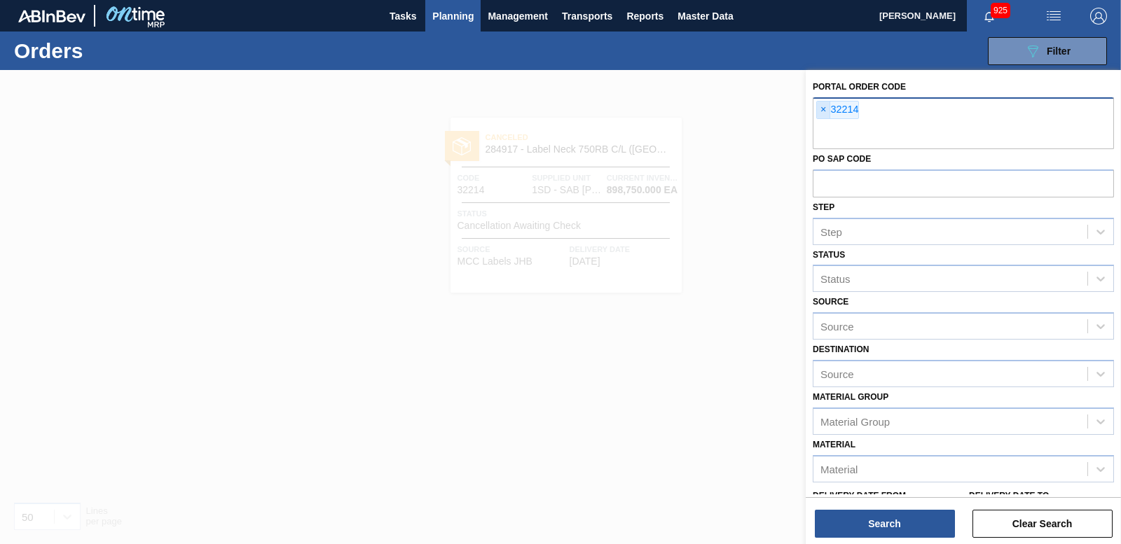
click at [822, 116] on span "×" at bounding box center [823, 110] width 13 height 17
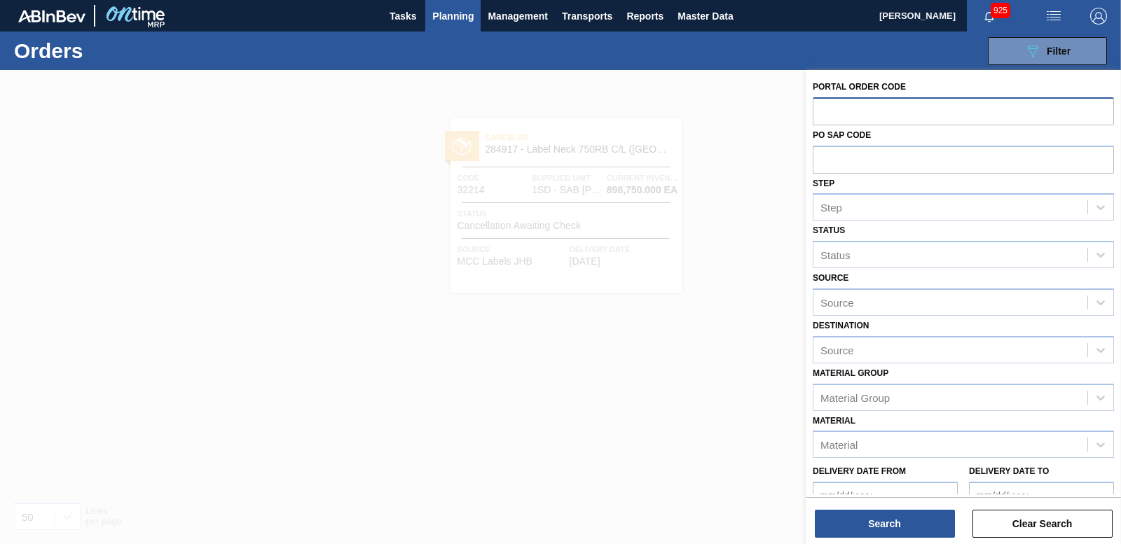
paste input "32213"
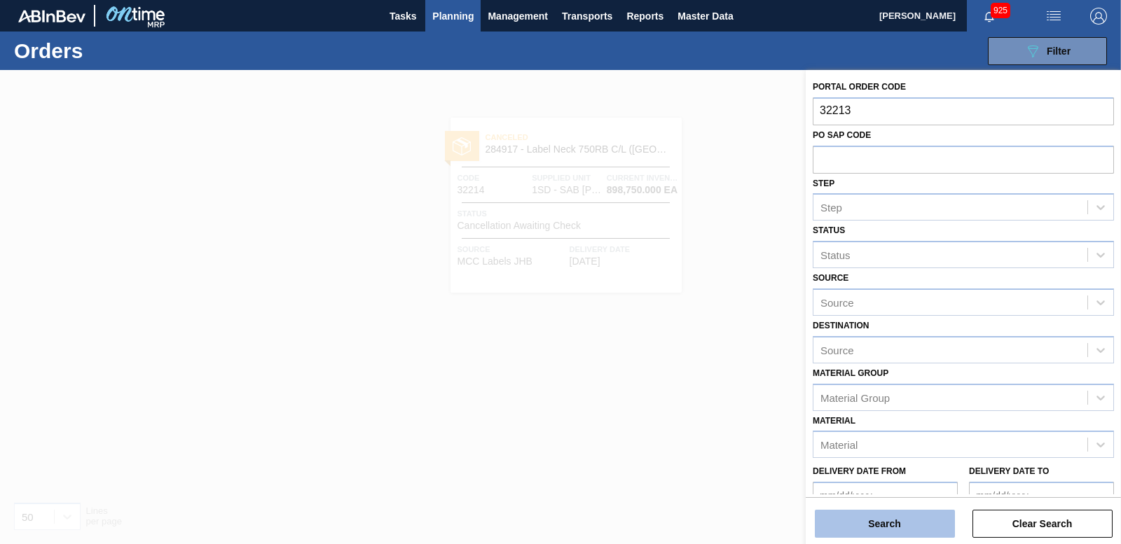
type input "32213"
click at [861, 518] on button "Search" at bounding box center [885, 524] width 140 height 28
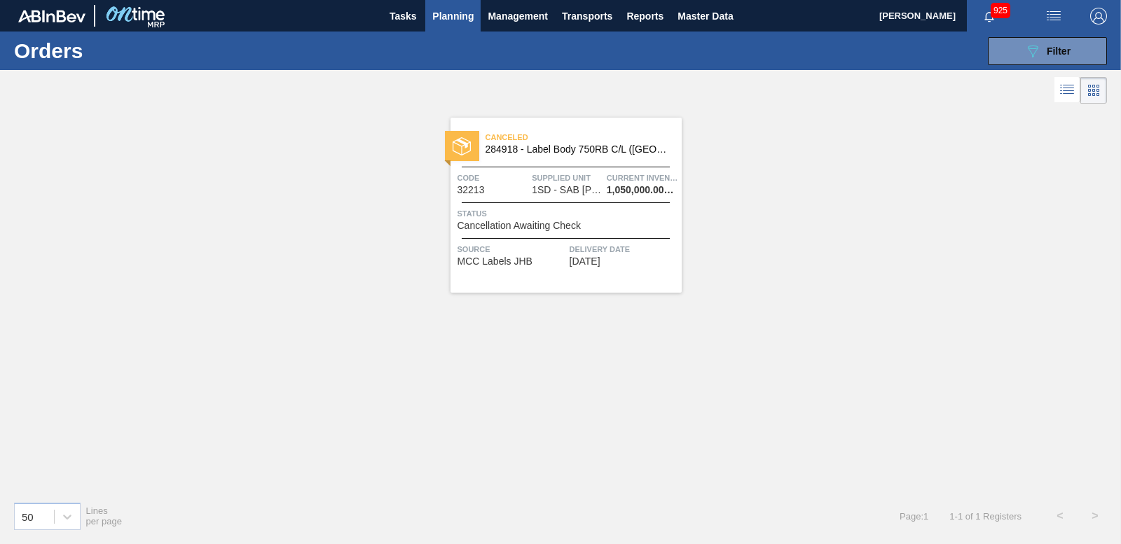
click at [459, 133] on div at bounding box center [462, 146] width 34 height 30
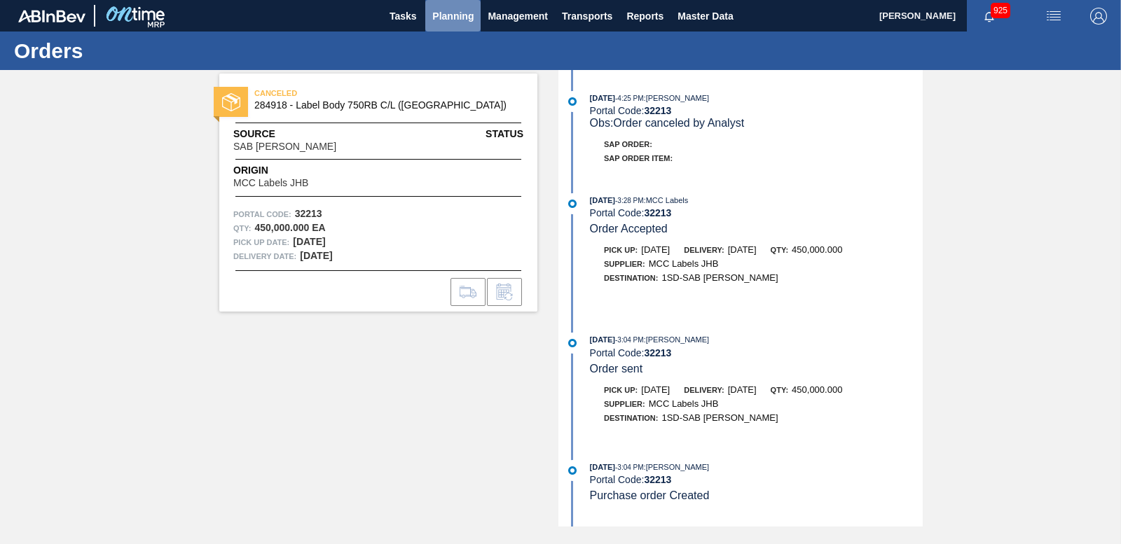
click at [460, 17] on span "Planning" at bounding box center [452, 16] width 41 height 17
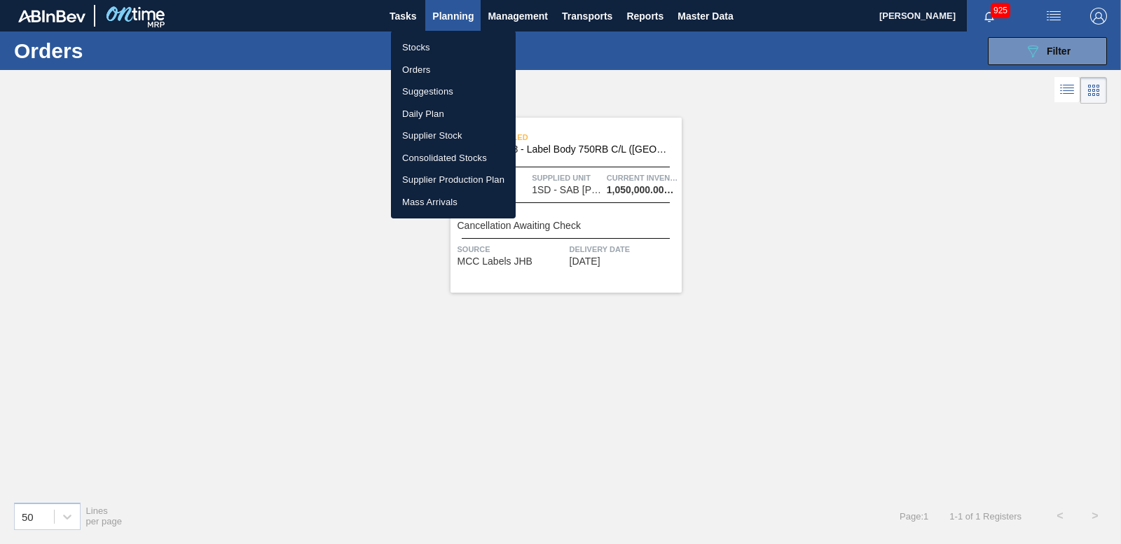
click at [1028, 52] on div at bounding box center [560, 272] width 1121 height 544
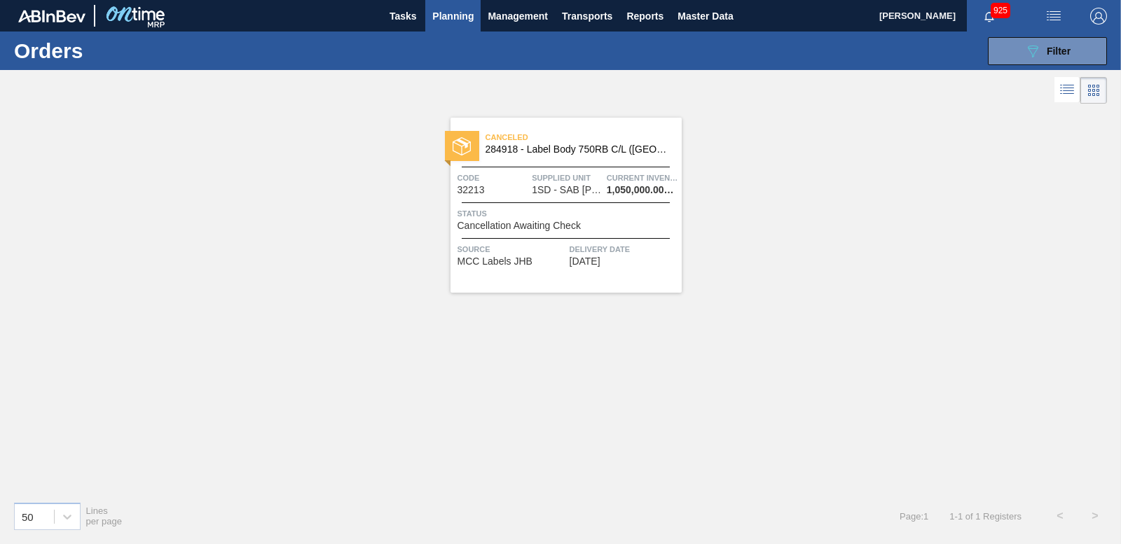
drag, startPoint x: 1065, startPoint y: 53, endPoint x: 1036, endPoint y: 70, distance: 33.7
click at [1064, 53] on span "Filter" at bounding box center [1059, 51] width 24 height 11
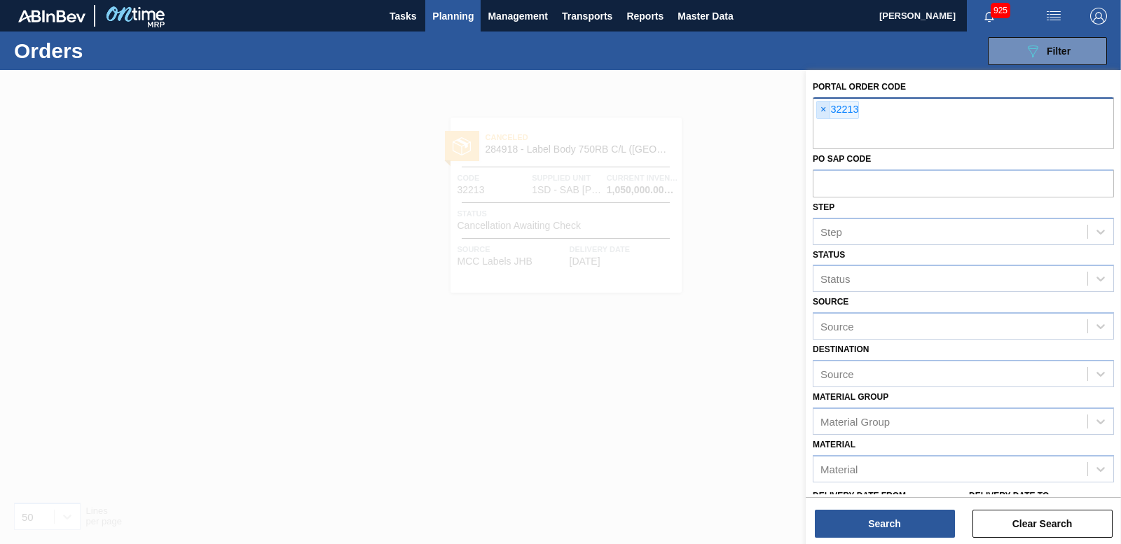
click at [819, 112] on span "×" at bounding box center [823, 110] width 13 height 17
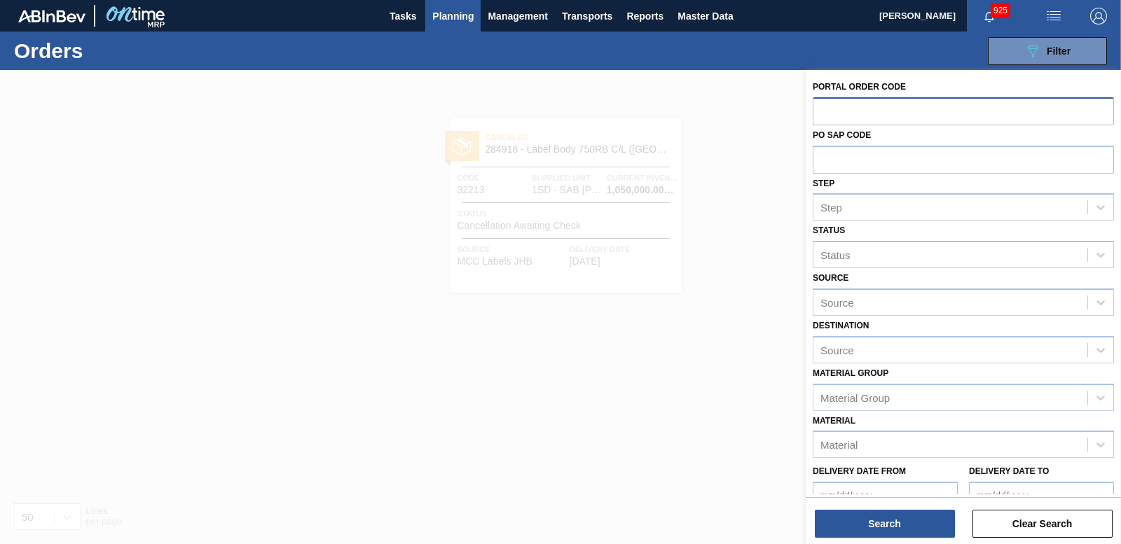
paste input "32201"
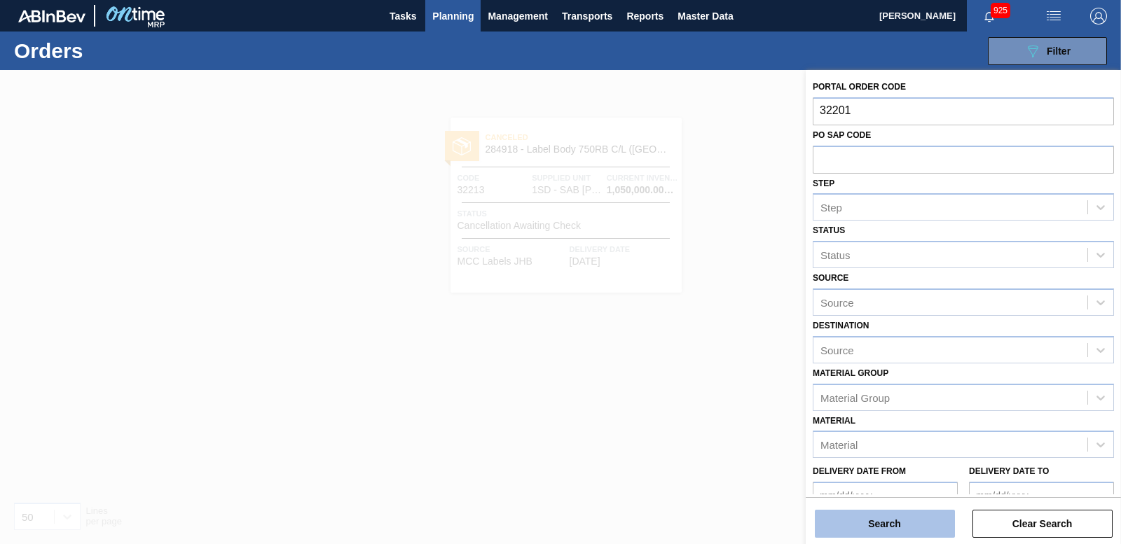
type input "32201"
click at [870, 516] on button "Search" at bounding box center [885, 524] width 140 height 28
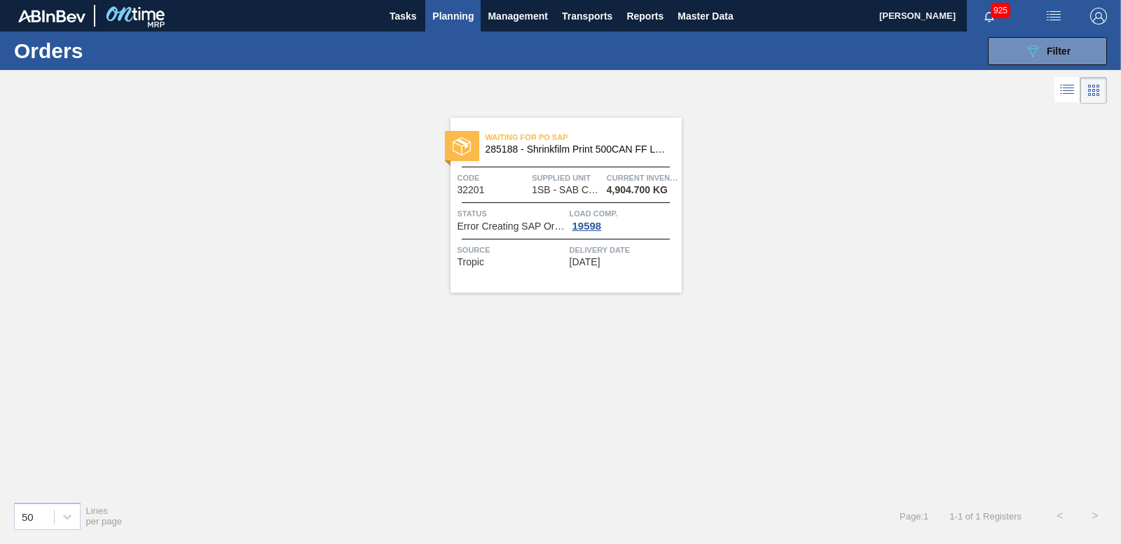
click at [468, 143] on img at bounding box center [462, 146] width 18 height 18
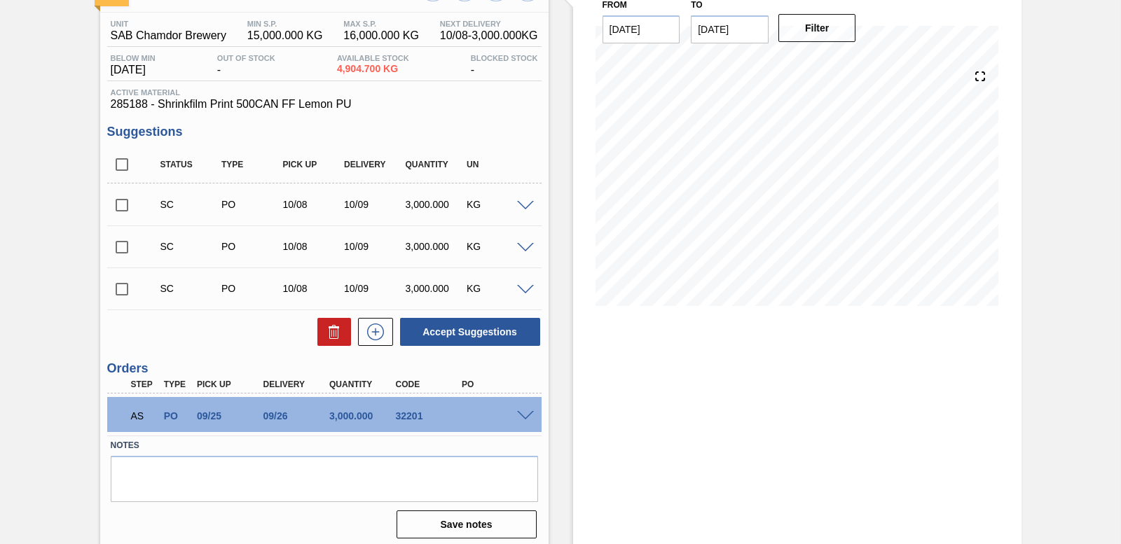
scroll to position [110, 0]
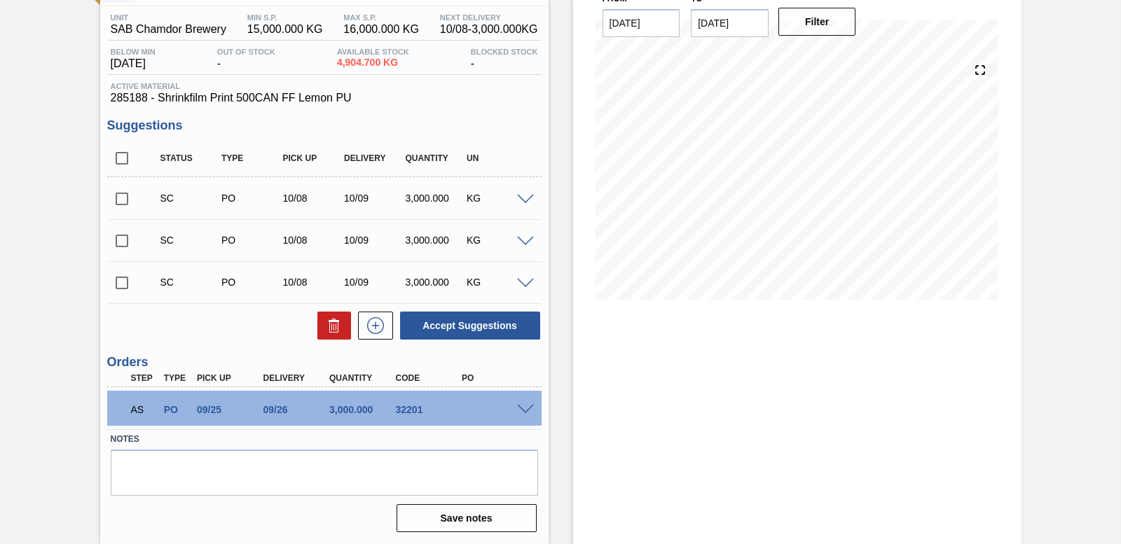
click at [526, 410] on span at bounding box center [525, 410] width 17 height 11
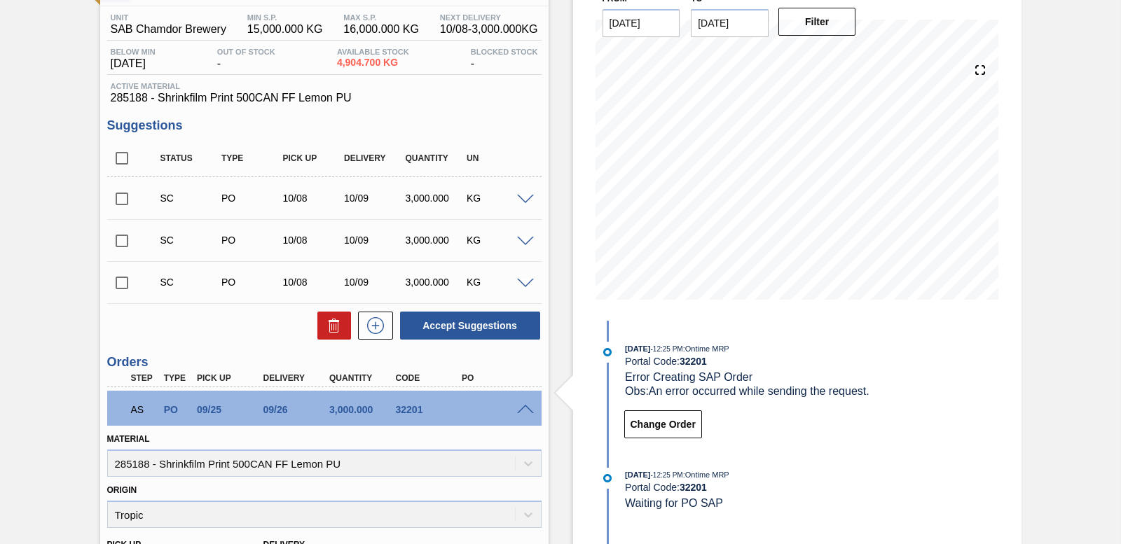
scroll to position [450, 0]
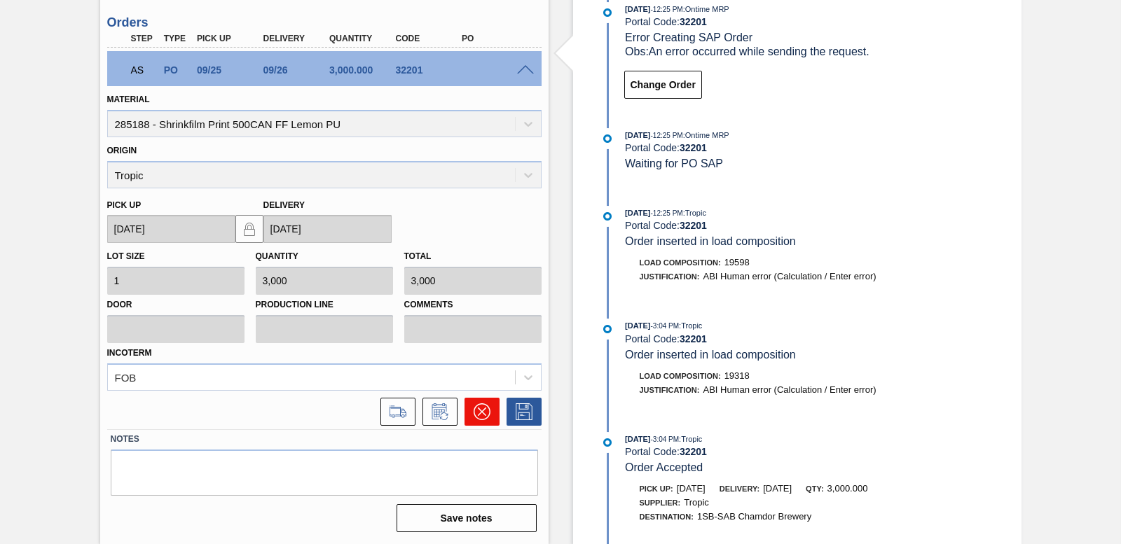
click at [490, 413] on button at bounding box center [482, 412] width 35 height 28
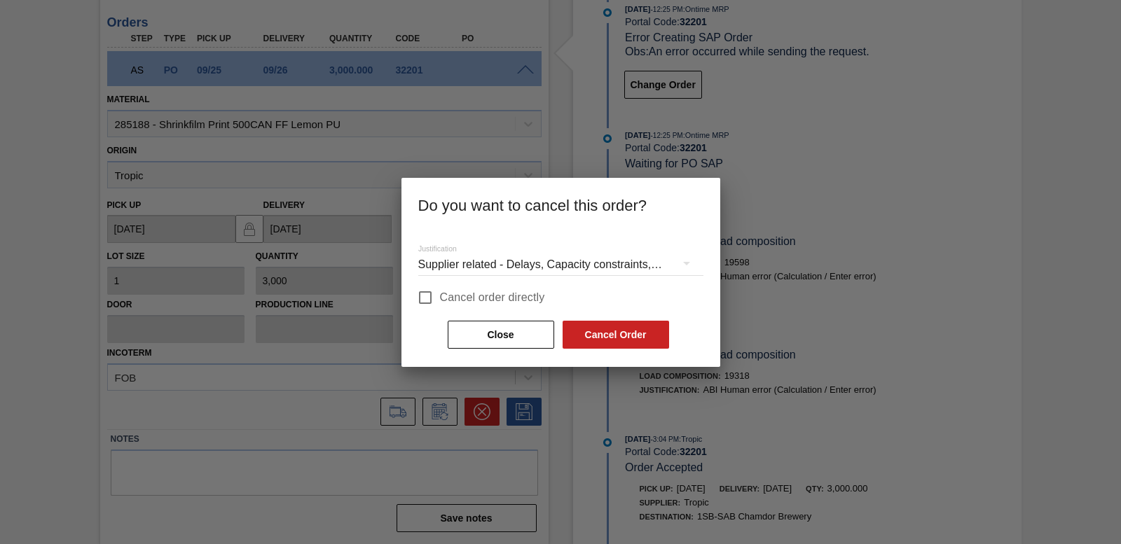
click at [424, 292] on input "Cancel order directly" at bounding box center [425, 297] width 29 height 29
checkbox input "true"
click at [633, 339] on button "Cancel Order" at bounding box center [616, 335] width 107 height 28
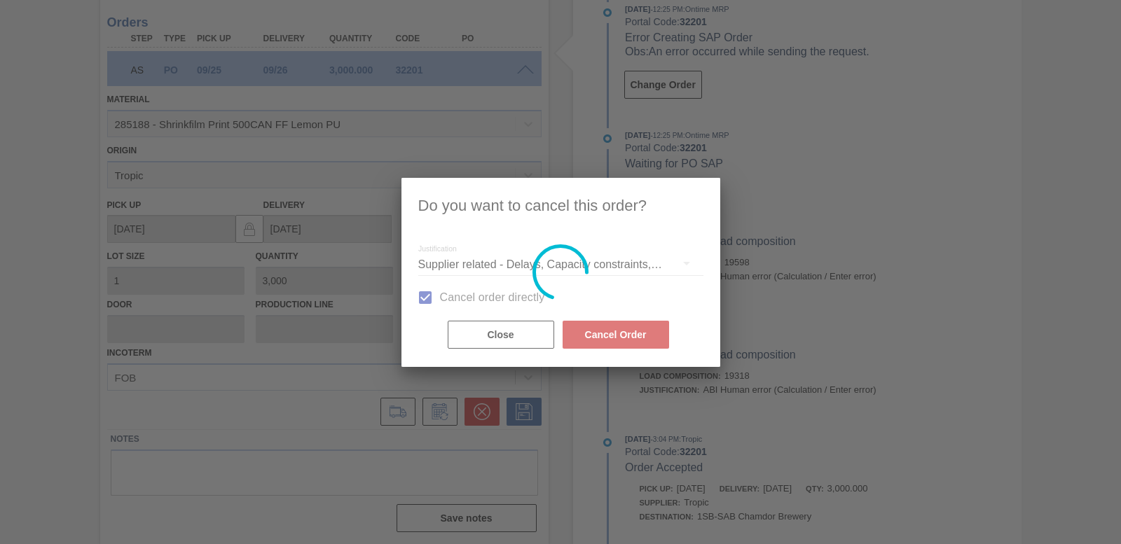
scroll to position [85, 0]
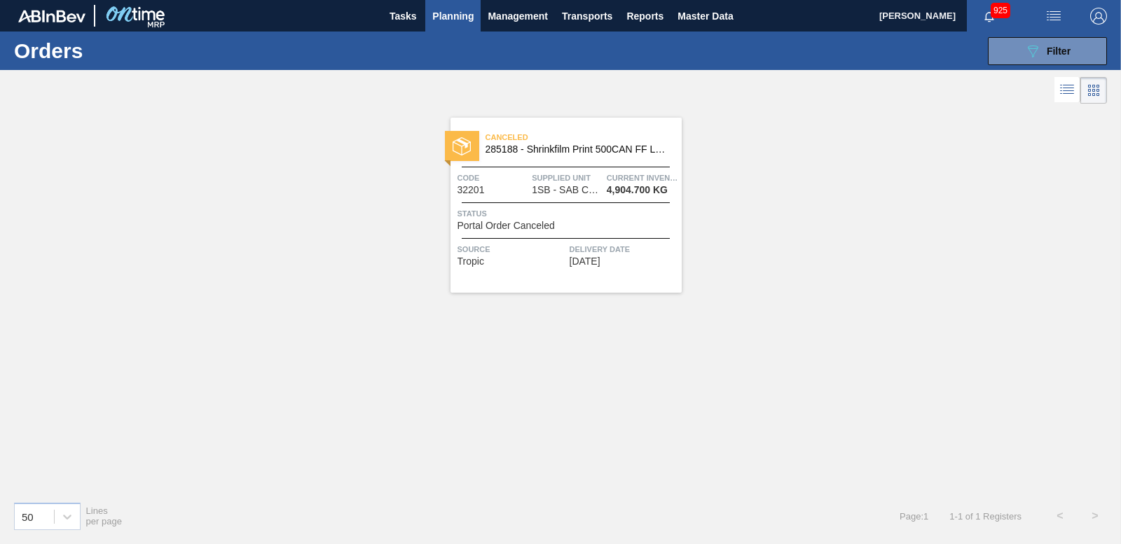
click at [1025, 66] on div "089F7B8B-B2A5-4AFE-B5C0-19BA573D28AC Filter Portal Order Code × 32201 PO SAP Co…" at bounding box center [665, 51] width 897 height 42
click at [1017, 64] on button "089F7B8B-B2A5-4AFE-B5C0-19BA573D28AC Filter" at bounding box center [1047, 51] width 119 height 28
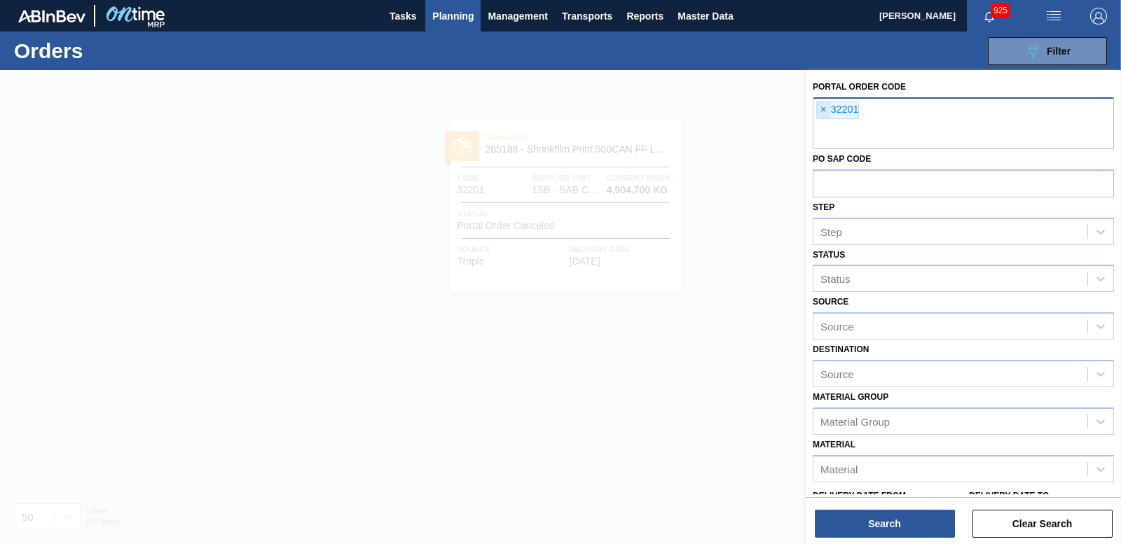
click at [823, 111] on span "×" at bounding box center [823, 110] width 13 height 17
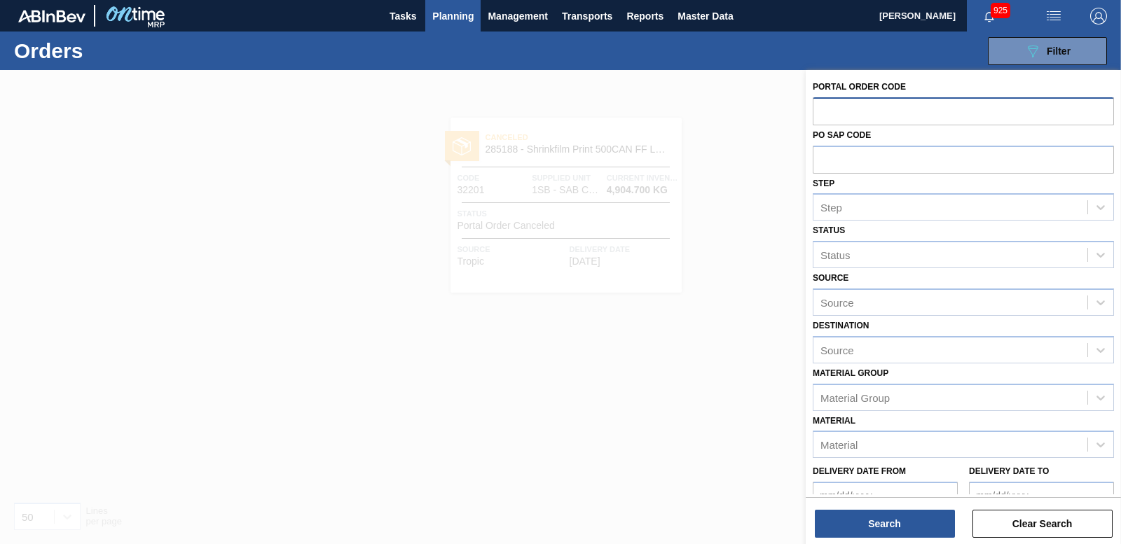
paste input "32076"
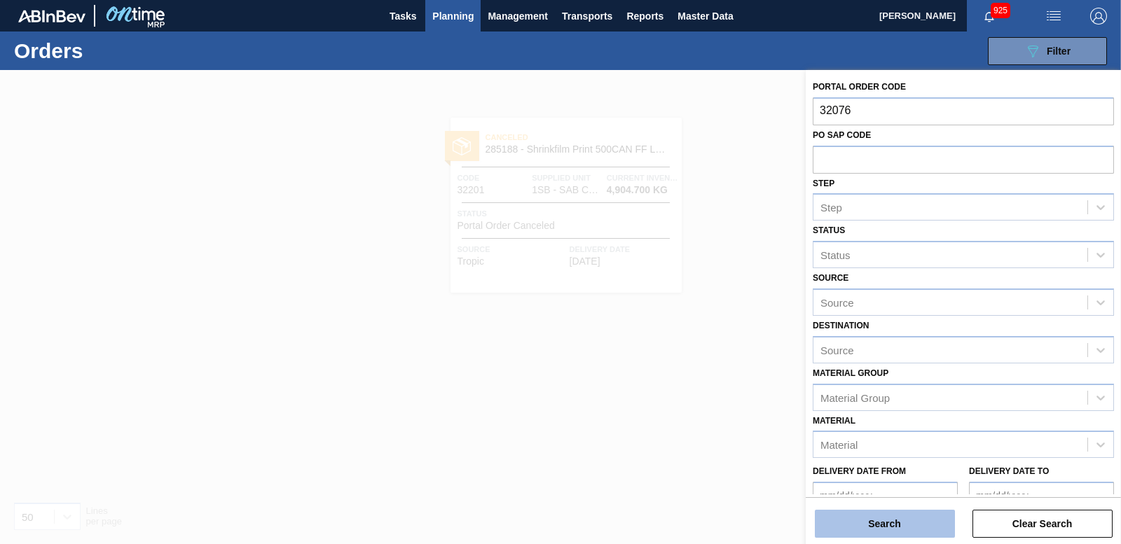
type input "32076"
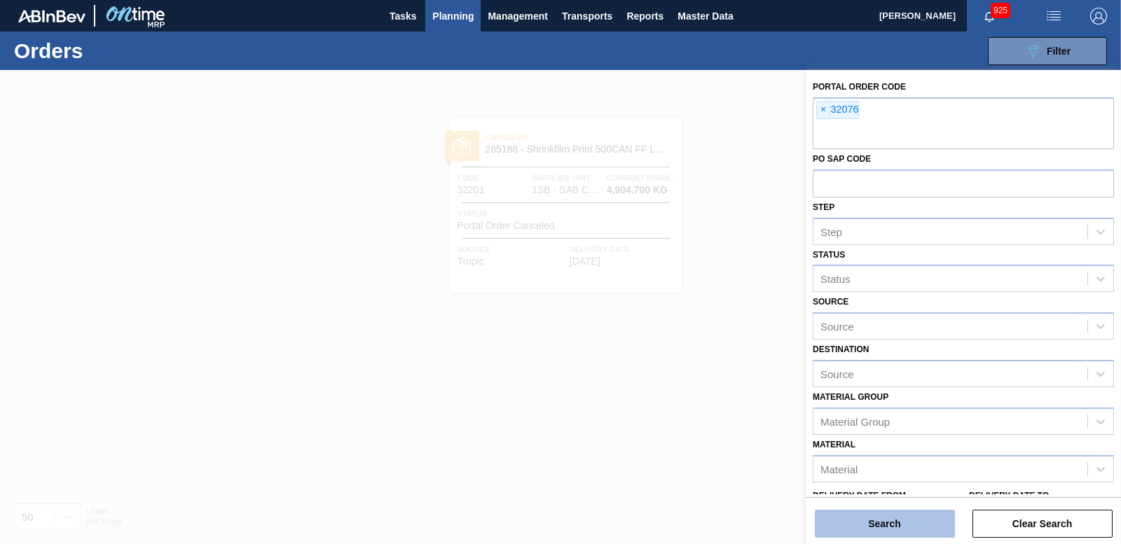
click at [893, 511] on button "Search" at bounding box center [885, 524] width 140 height 28
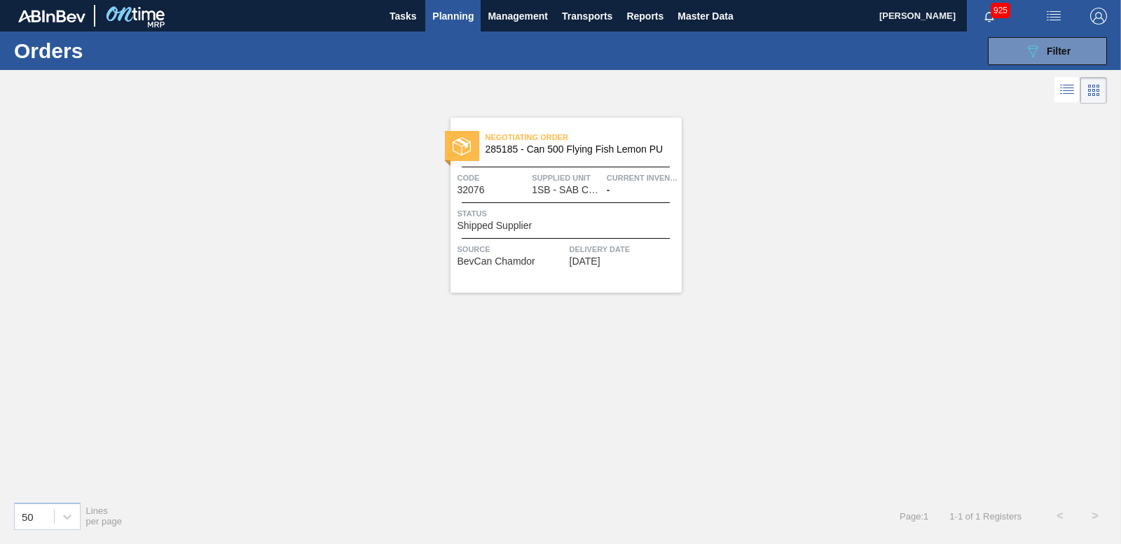
click at [460, 136] on div at bounding box center [462, 146] width 34 height 30
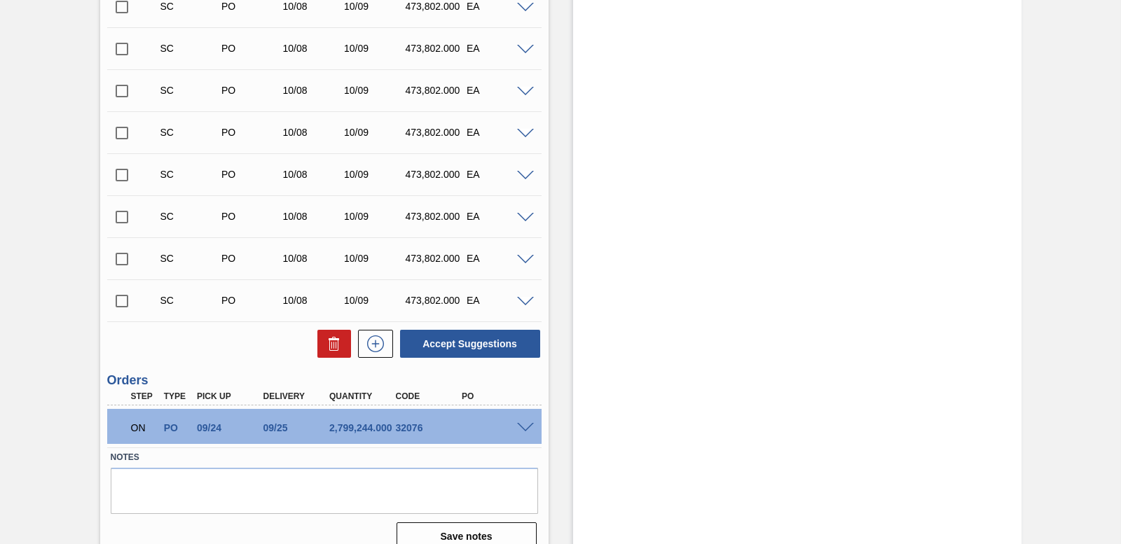
scroll to position [825, 0]
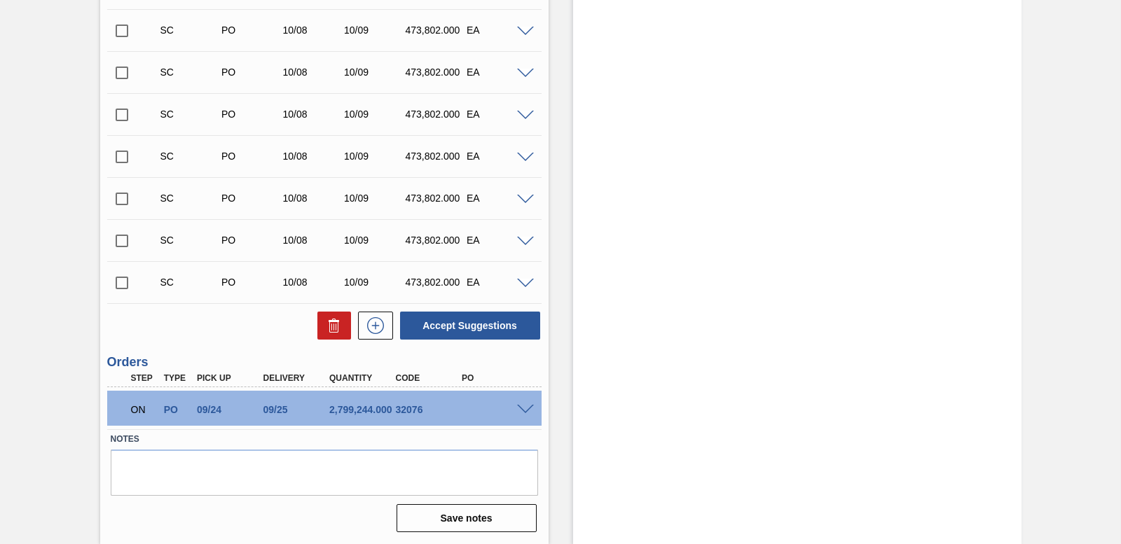
click at [521, 404] on div at bounding box center [528, 409] width 28 height 11
click at [522, 408] on span at bounding box center [525, 410] width 17 height 11
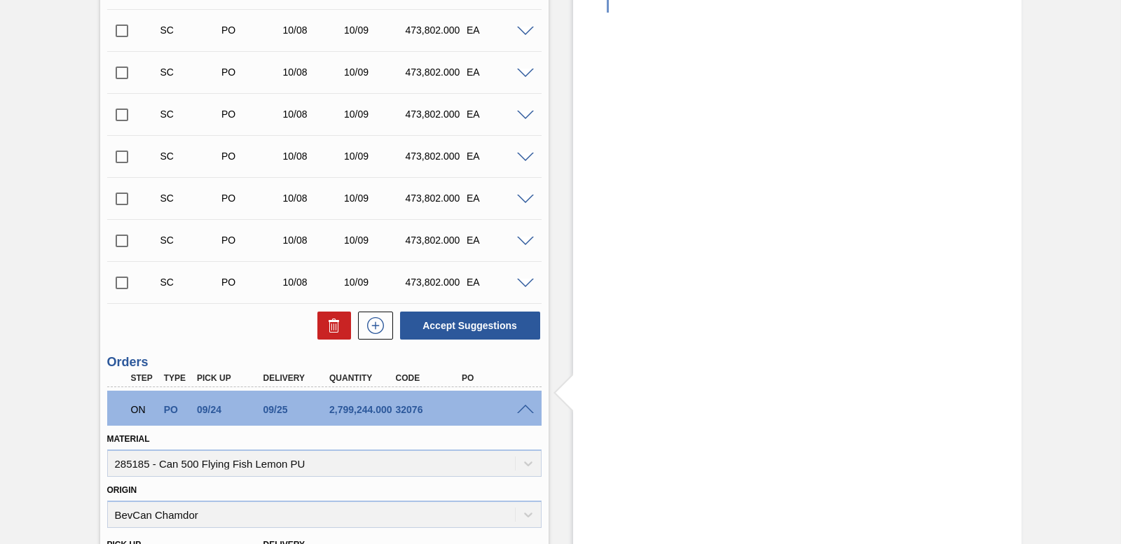
scroll to position [1165, 0]
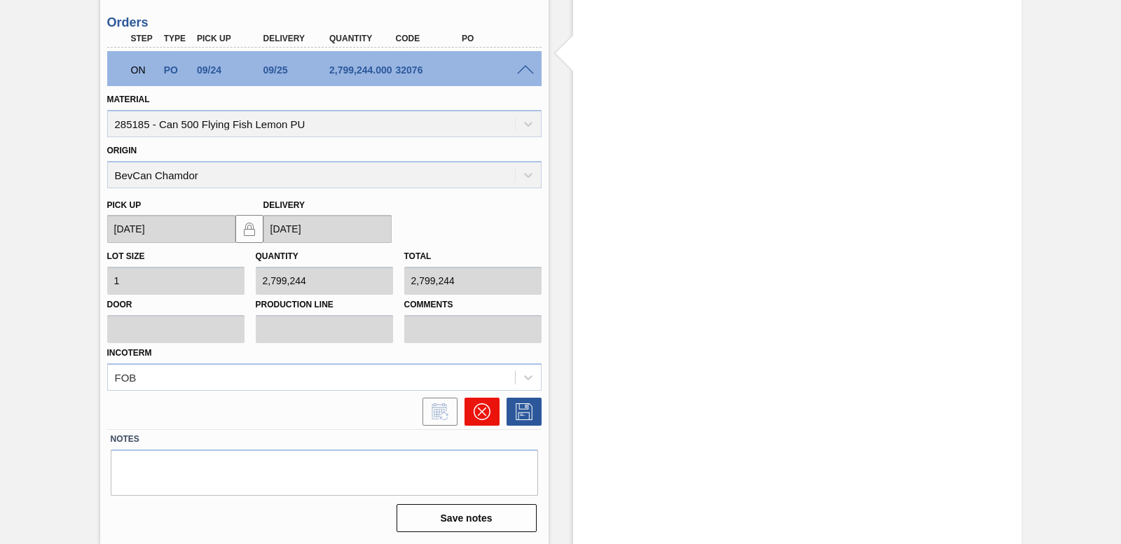
click at [479, 409] on icon at bounding box center [482, 412] width 17 height 17
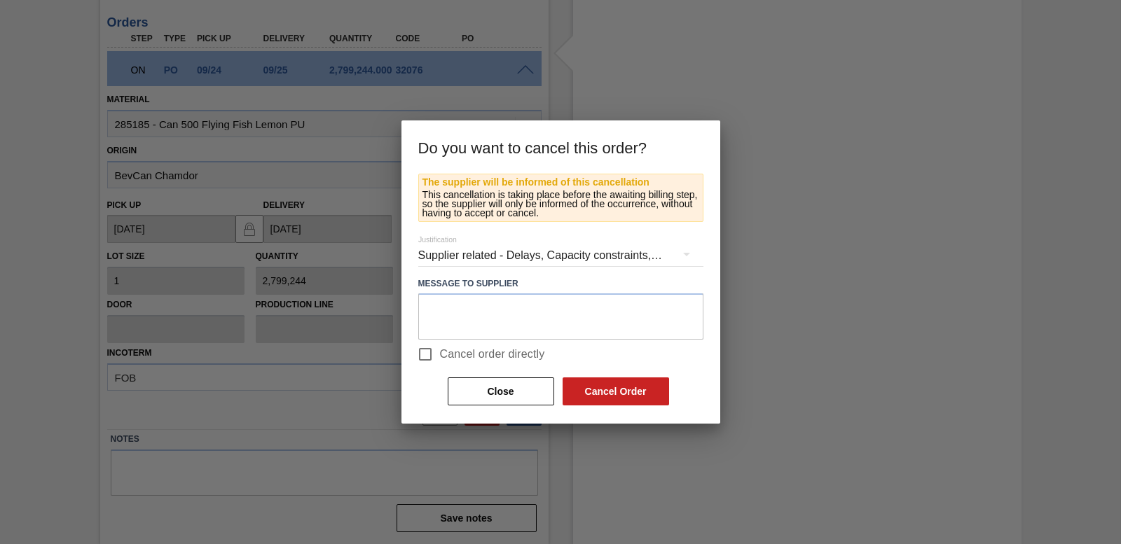
click at [426, 359] on input "Cancel order directly" at bounding box center [425, 354] width 29 height 29
checkbox input "true"
click at [638, 391] on button "Cancel Order" at bounding box center [616, 392] width 107 height 28
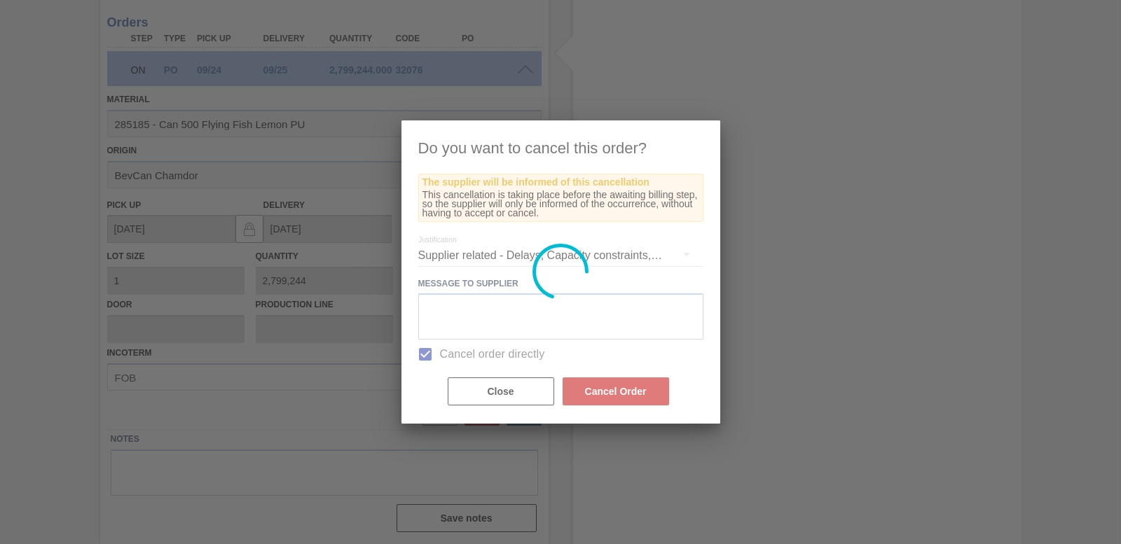
scroll to position [800, 0]
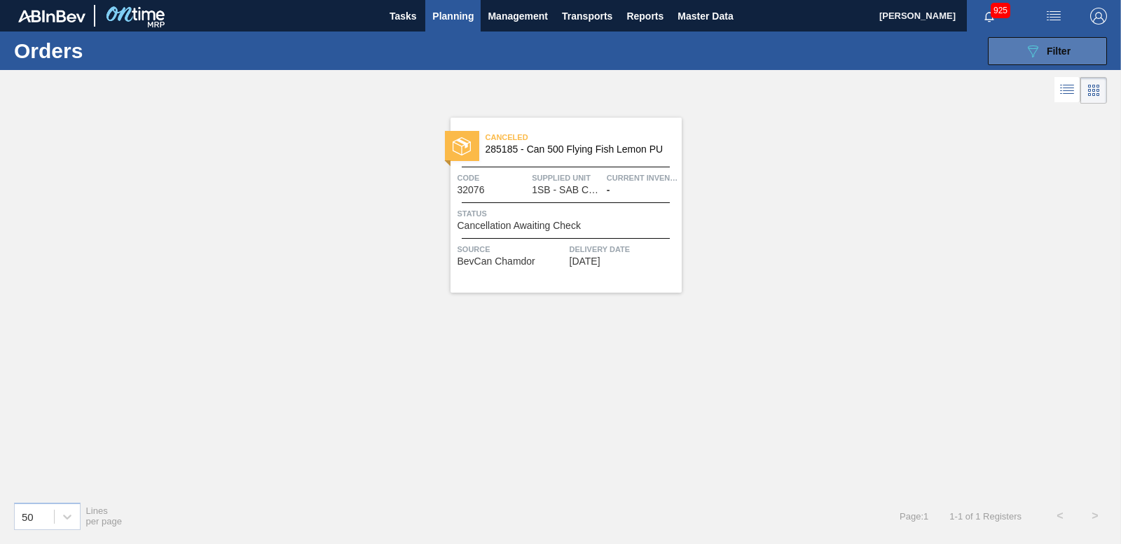
click at [1020, 62] on button "089F7B8B-B2A5-4AFE-B5C0-19BA573D28AC Filter" at bounding box center [1047, 51] width 119 height 28
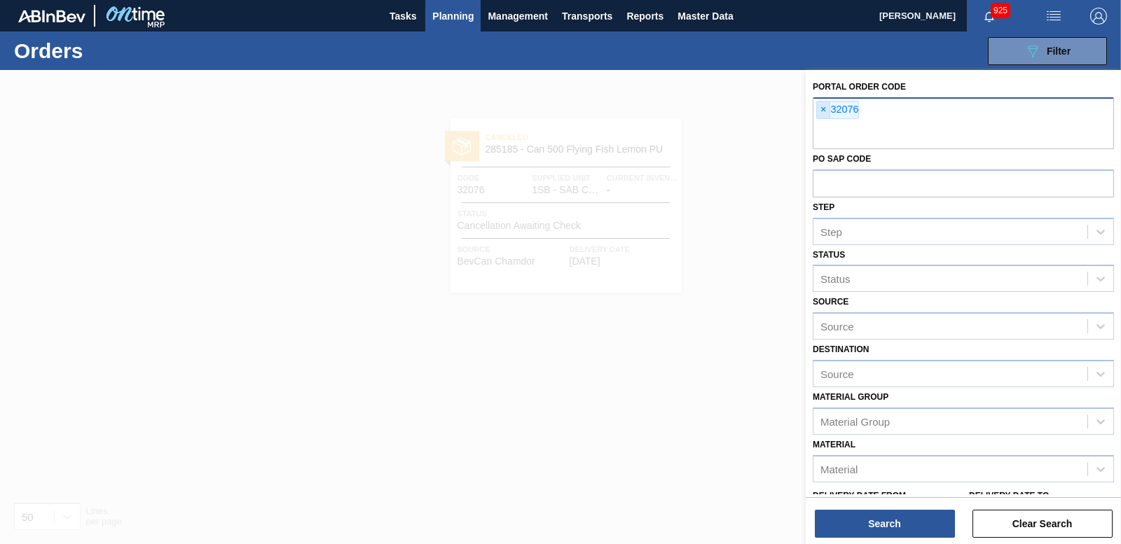
click at [819, 102] on span "×" at bounding box center [823, 110] width 13 height 17
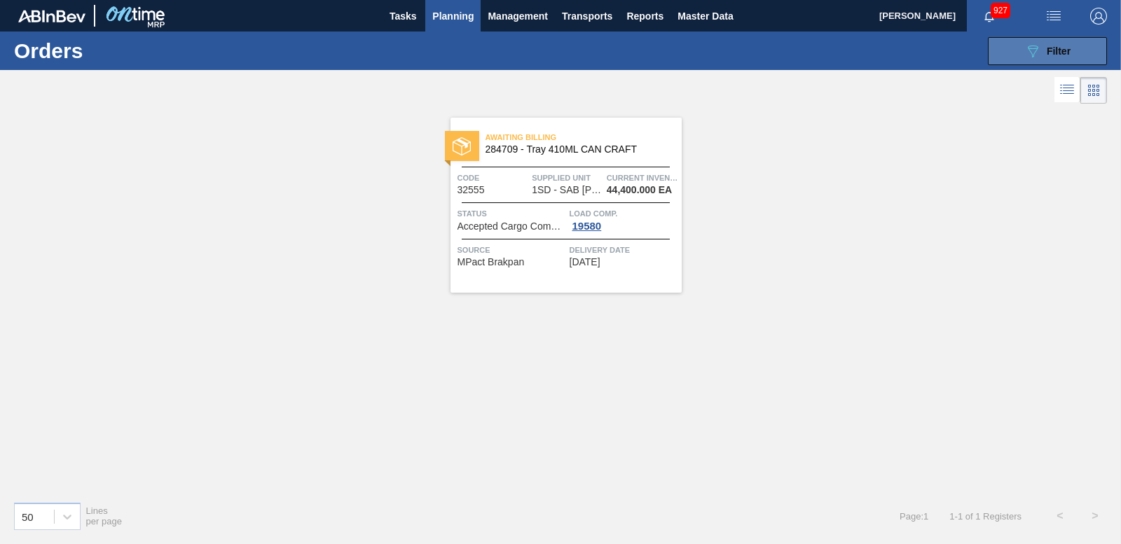
click at [1015, 45] on button "089F7B8B-B2A5-4AFE-B5C0-19BA573D28AC Filter" at bounding box center [1047, 51] width 119 height 28
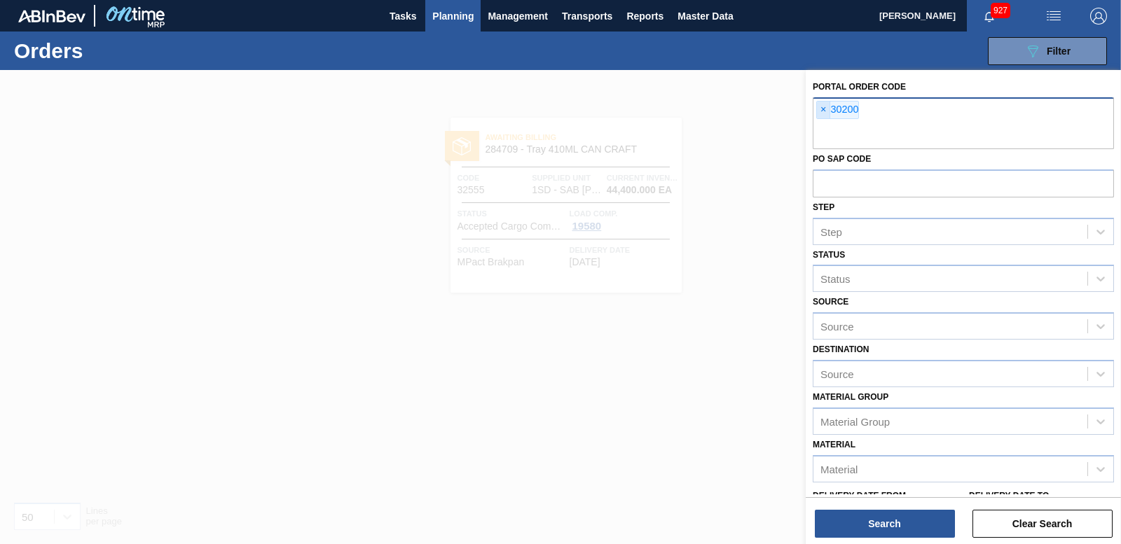
click at [819, 114] on span "×" at bounding box center [823, 110] width 13 height 17
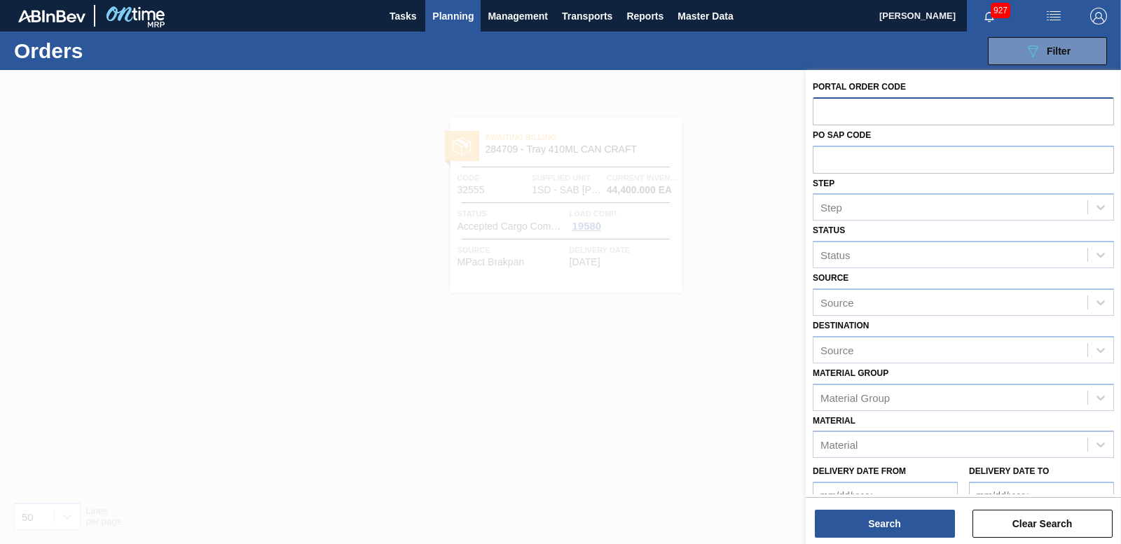
paste input "32068"
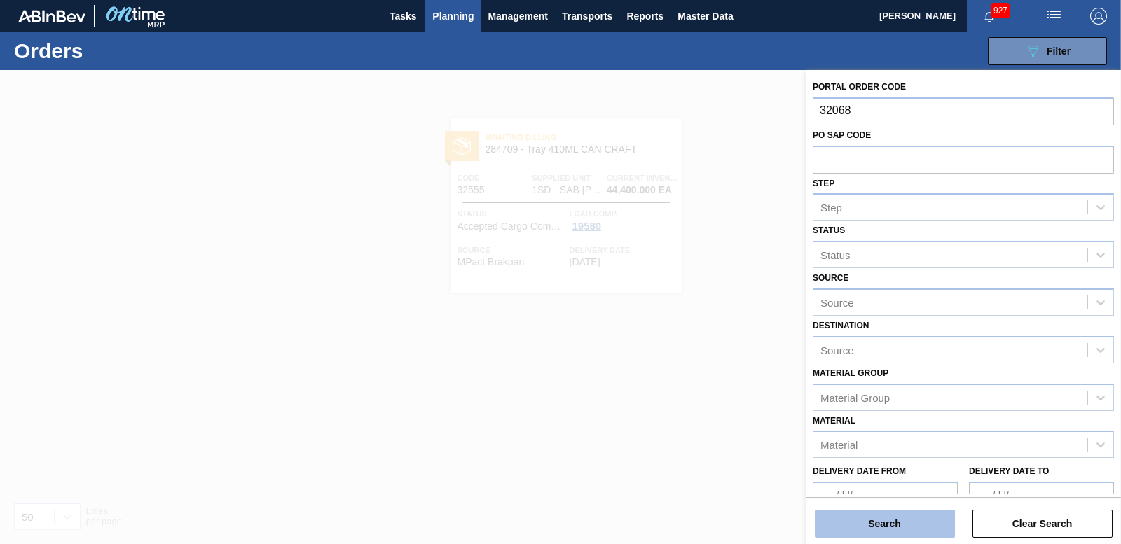
type input "32068"
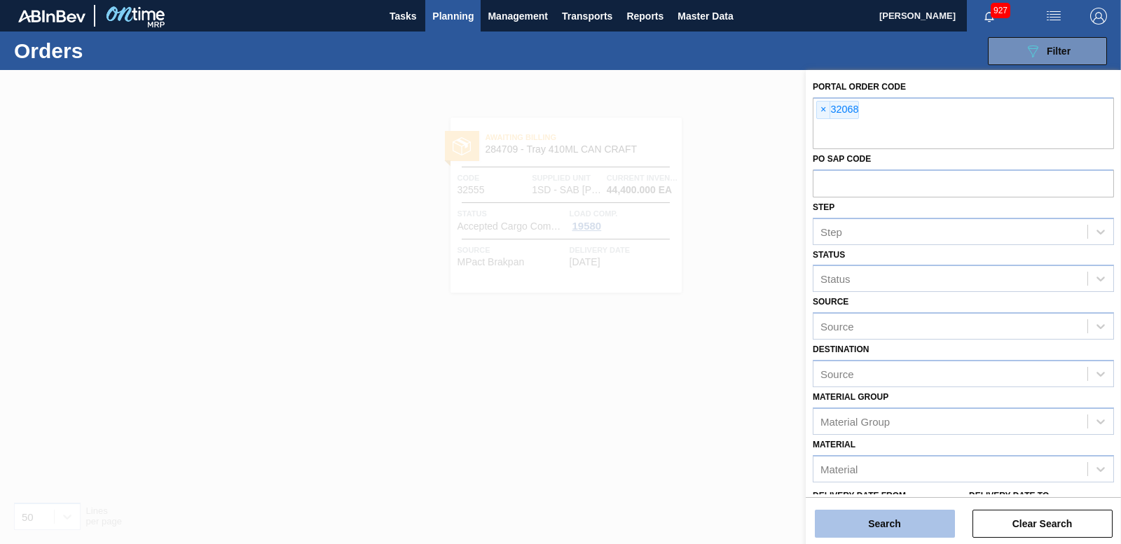
click at [902, 525] on button "Search" at bounding box center [885, 524] width 140 height 28
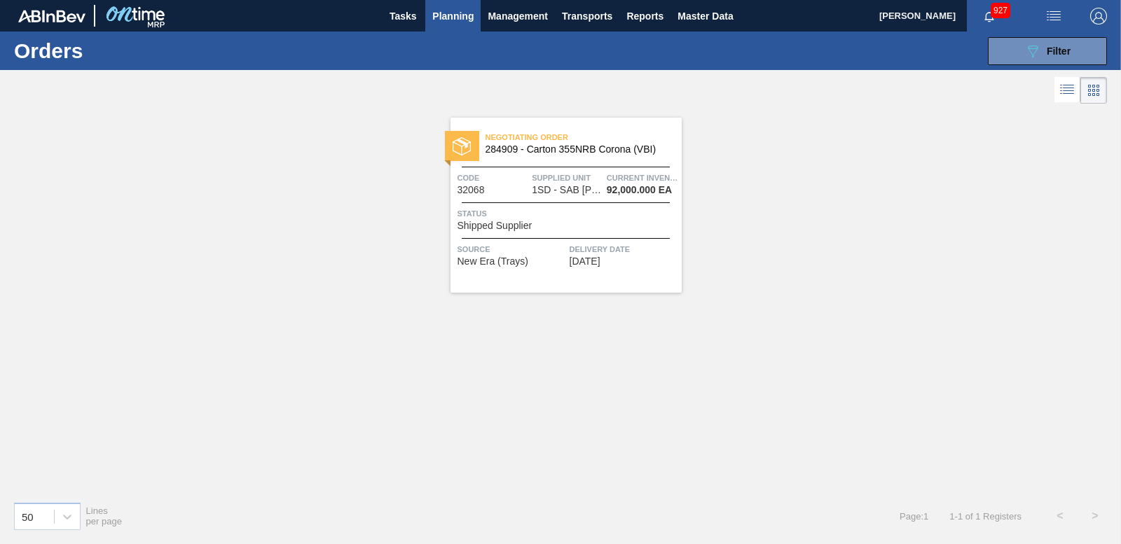
click at [463, 142] on img at bounding box center [462, 146] width 18 height 18
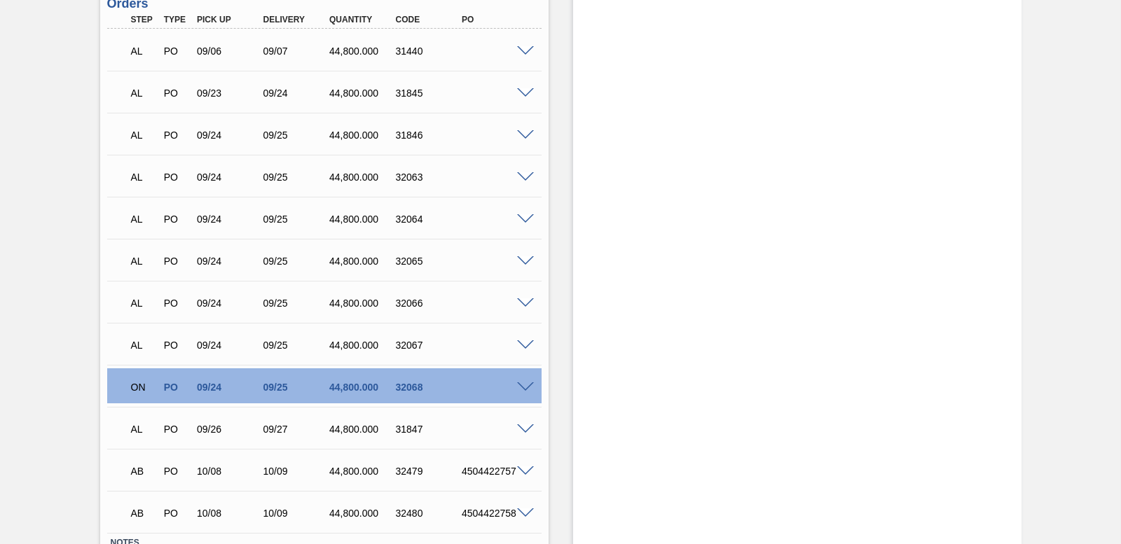
scroll to position [2381, 0]
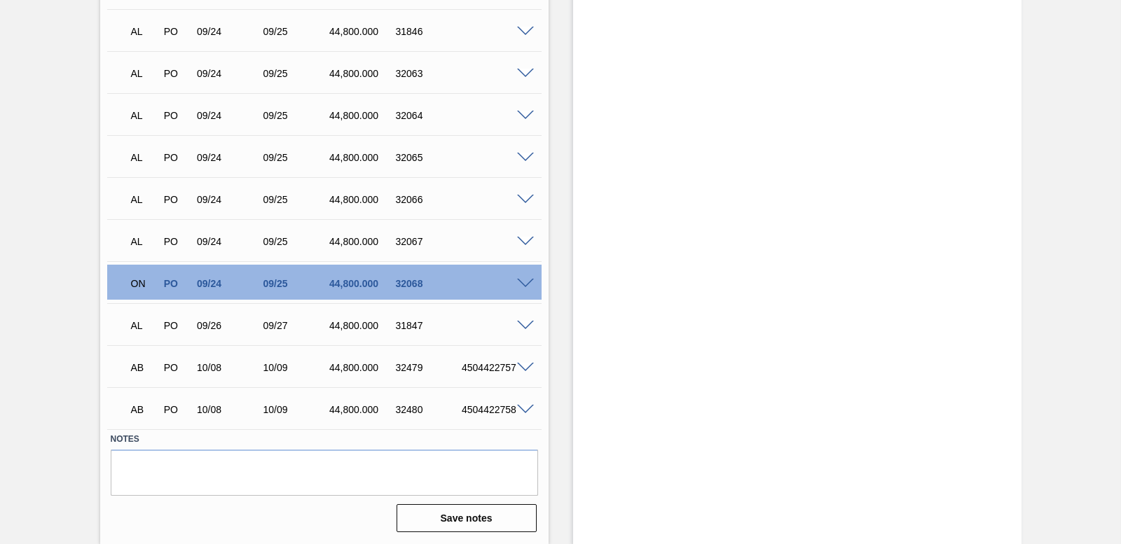
click at [523, 280] on span at bounding box center [525, 284] width 17 height 11
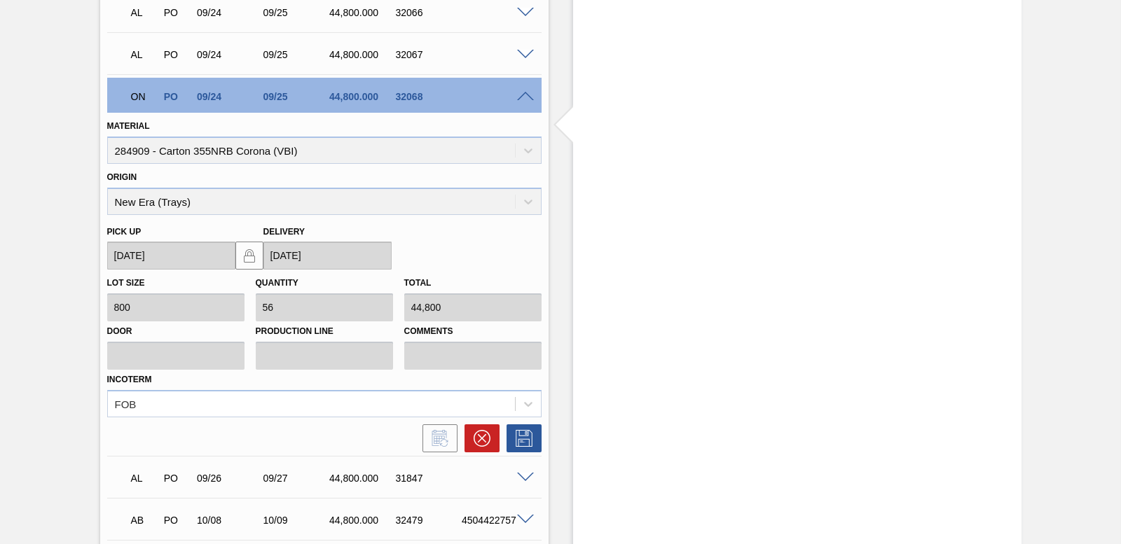
scroll to position [2720, 0]
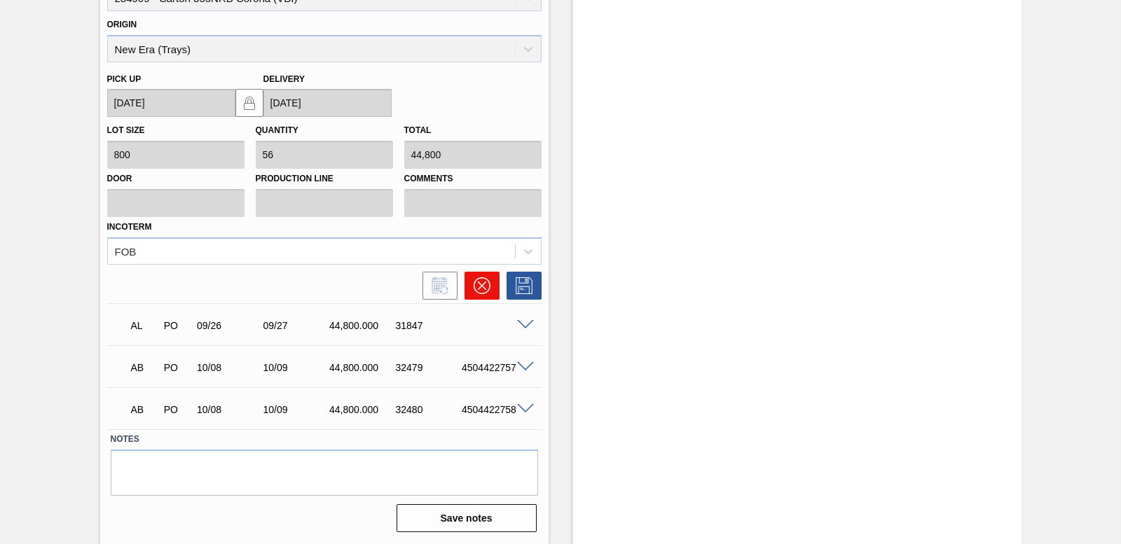
click at [480, 292] on icon at bounding box center [482, 286] width 17 height 17
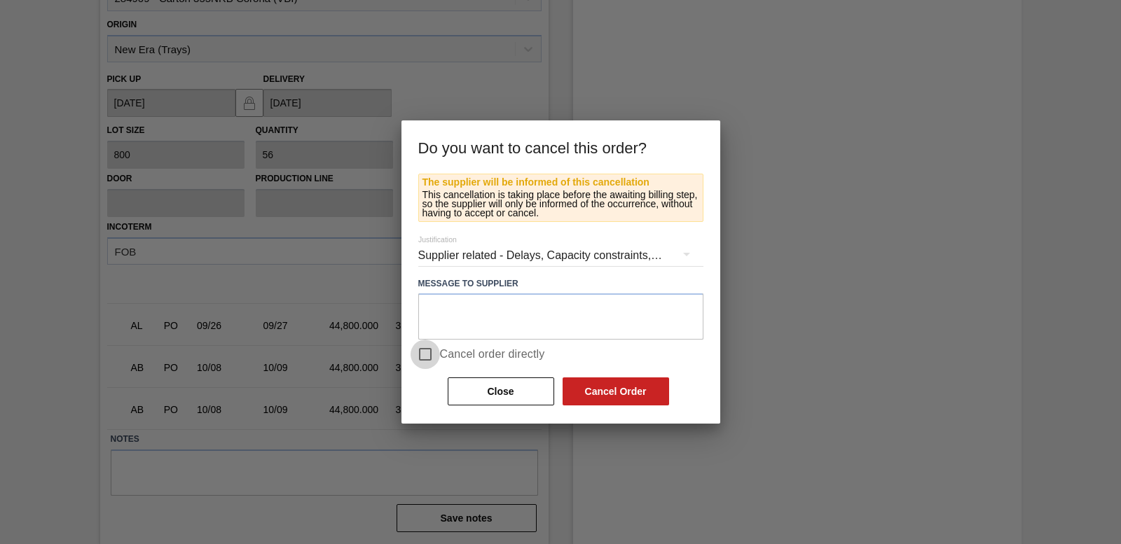
click at [423, 357] on input "Cancel order directly" at bounding box center [425, 354] width 29 height 29
checkbox input "true"
click at [616, 397] on button "Cancel Order" at bounding box center [616, 392] width 107 height 28
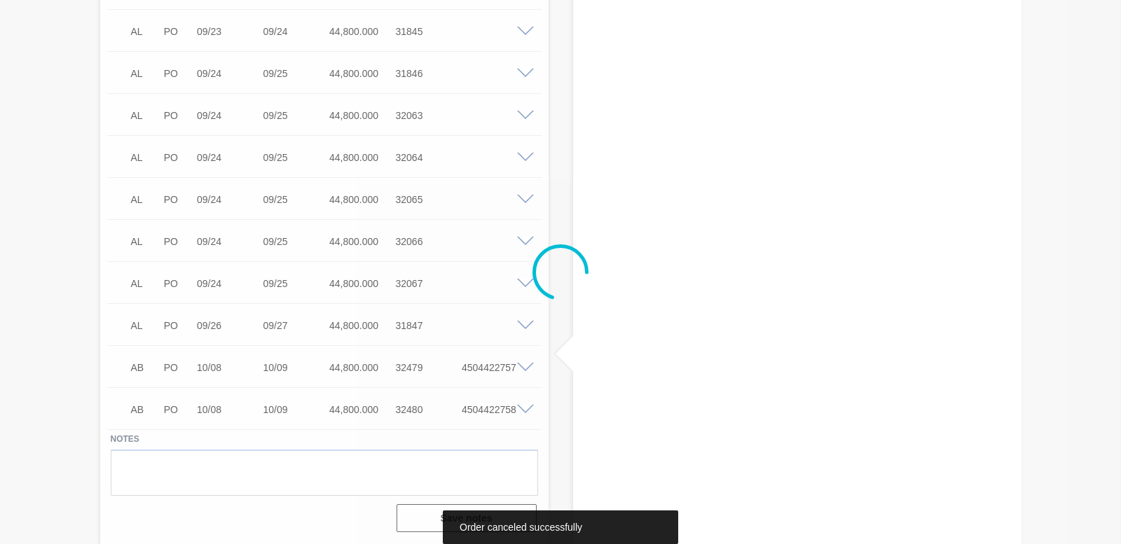
scroll to position [2338, 0]
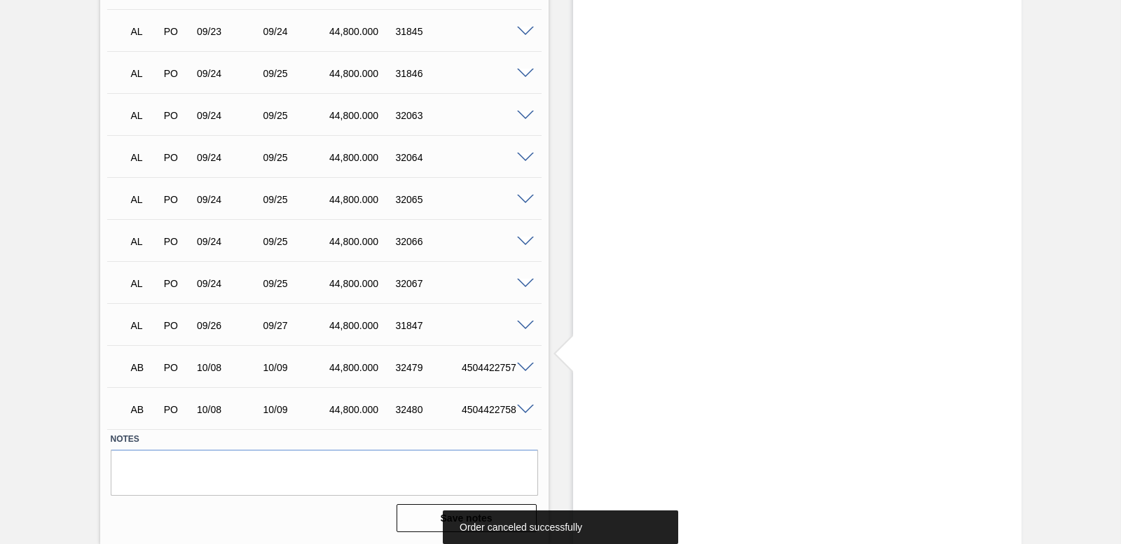
click at [526, 327] on span at bounding box center [525, 326] width 17 height 11
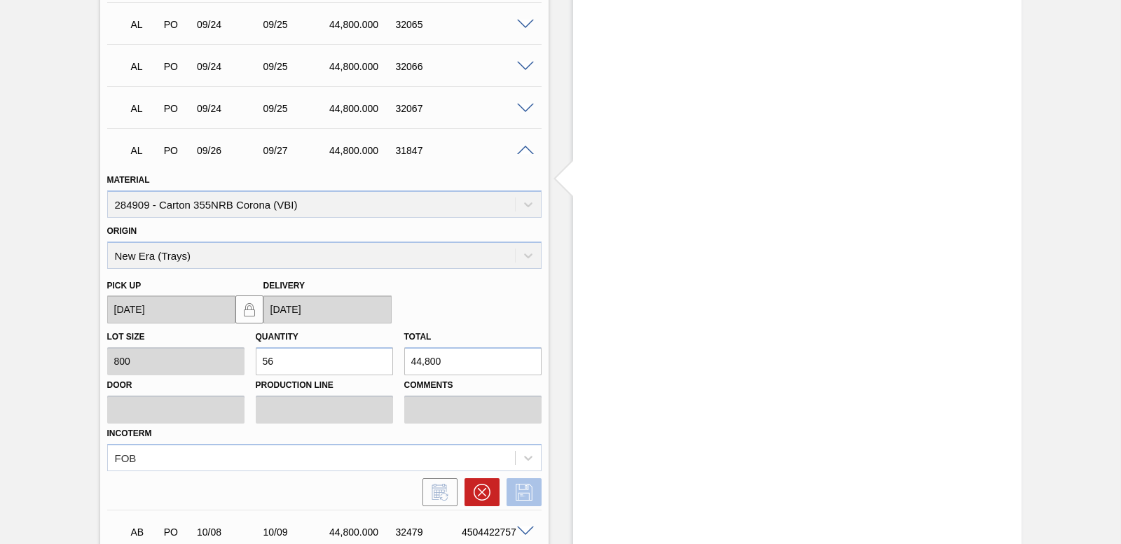
scroll to position [2678, 0]
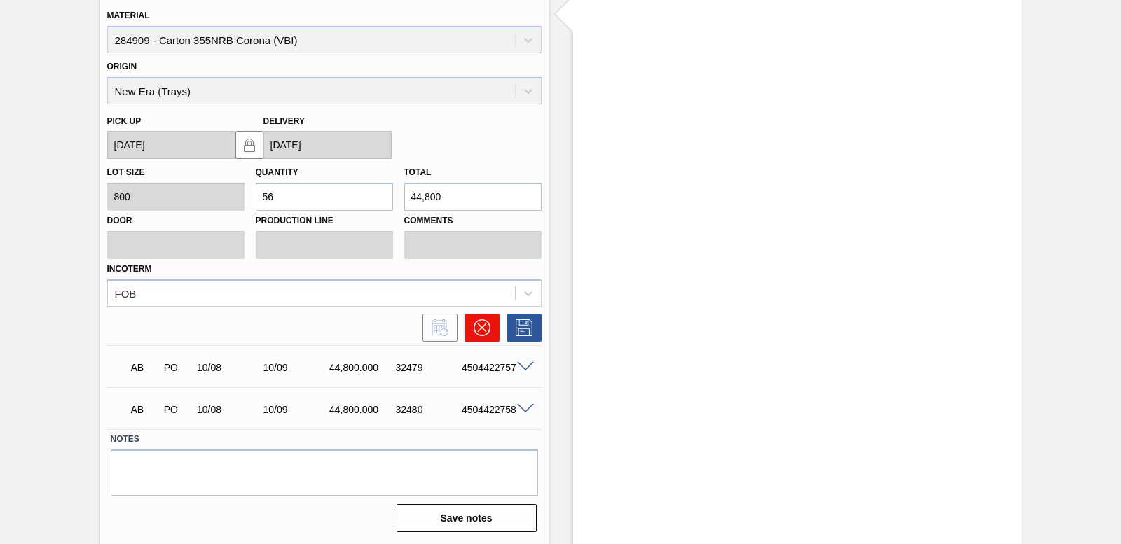
click at [480, 341] on button at bounding box center [482, 328] width 35 height 28
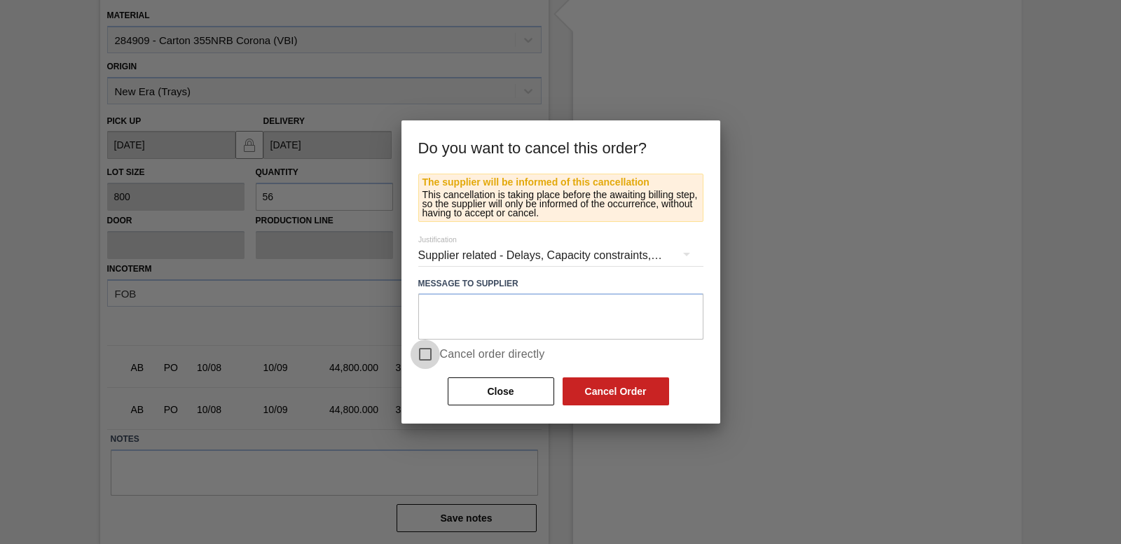
click at [422, 355] on input "Cancel order directly" at bounding box center [425, 354] width 29 height 29
checkbox input "true"
click at [607, 396] on button "Cancel Order" at bounding box center [616, 392] width 107 height 28
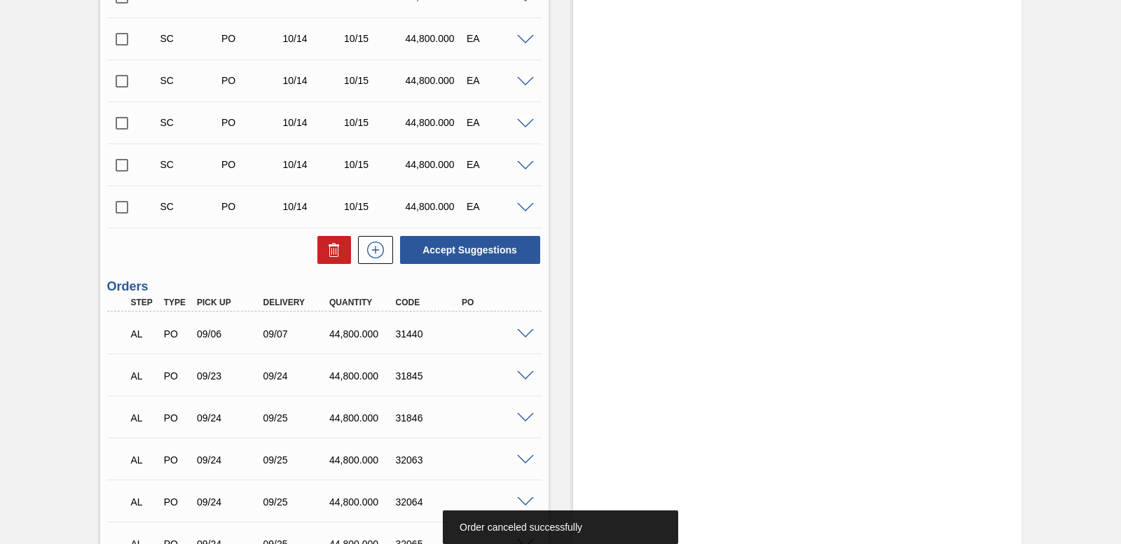
scroll to position [2016, 0]
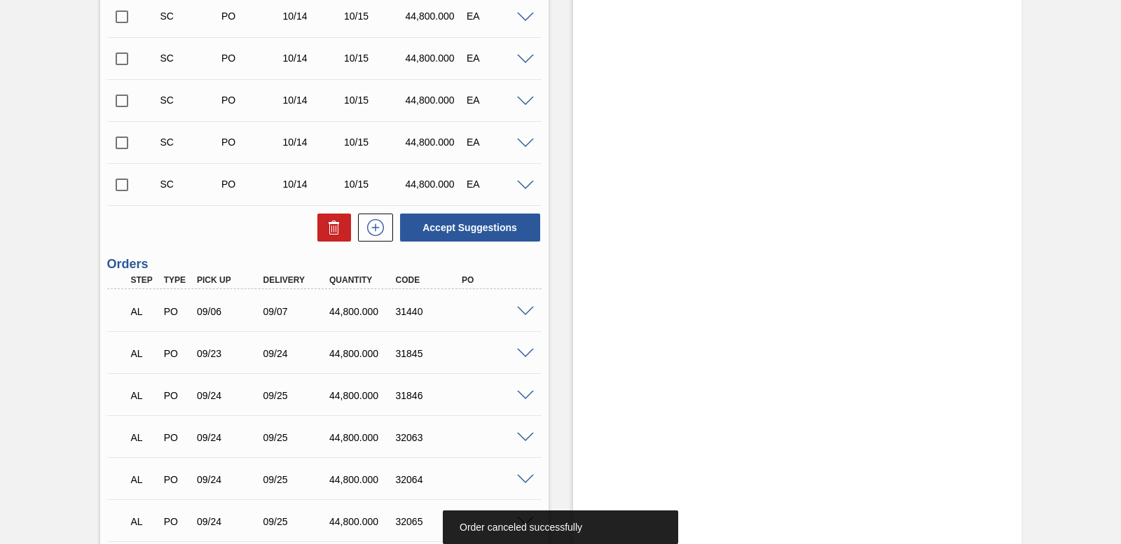
click at [523, 307] on span at bounding box center [525, 312] width 17 height 11
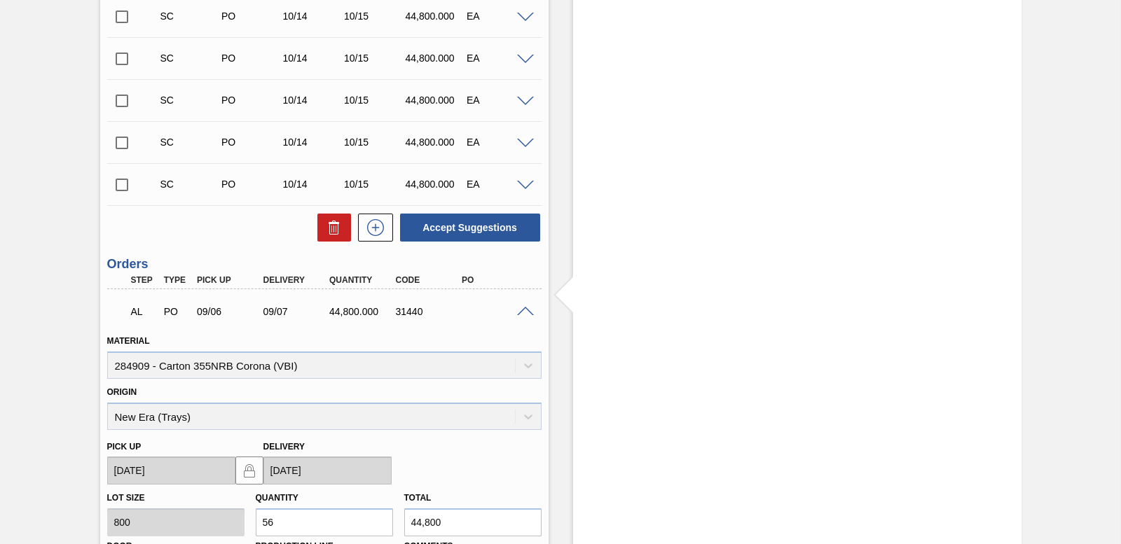
scroll to position [2296, 0]
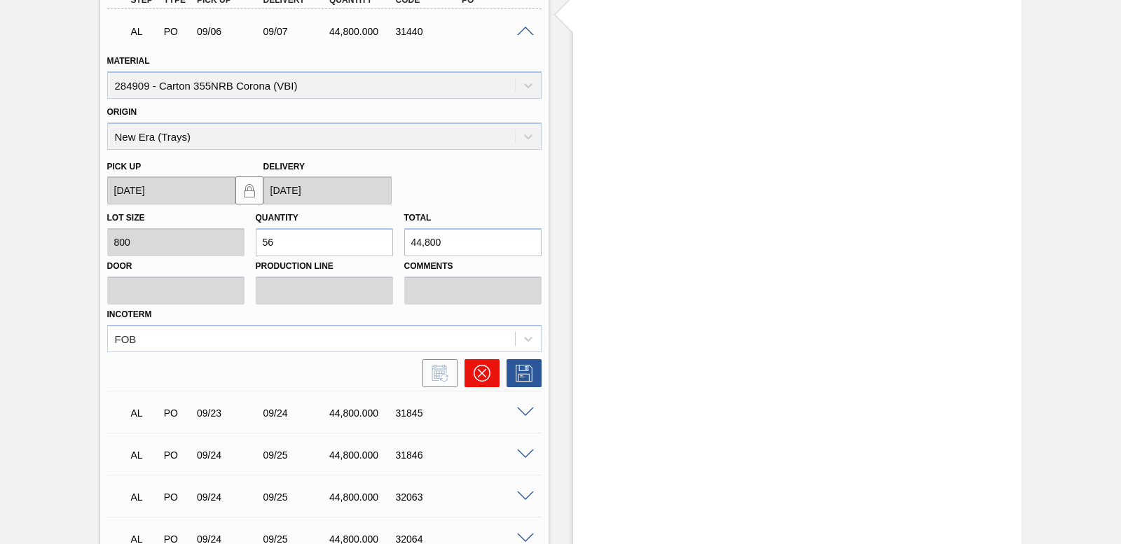
click at [486, 368] on icon at bounding box center [481, 373] width 17 height 17
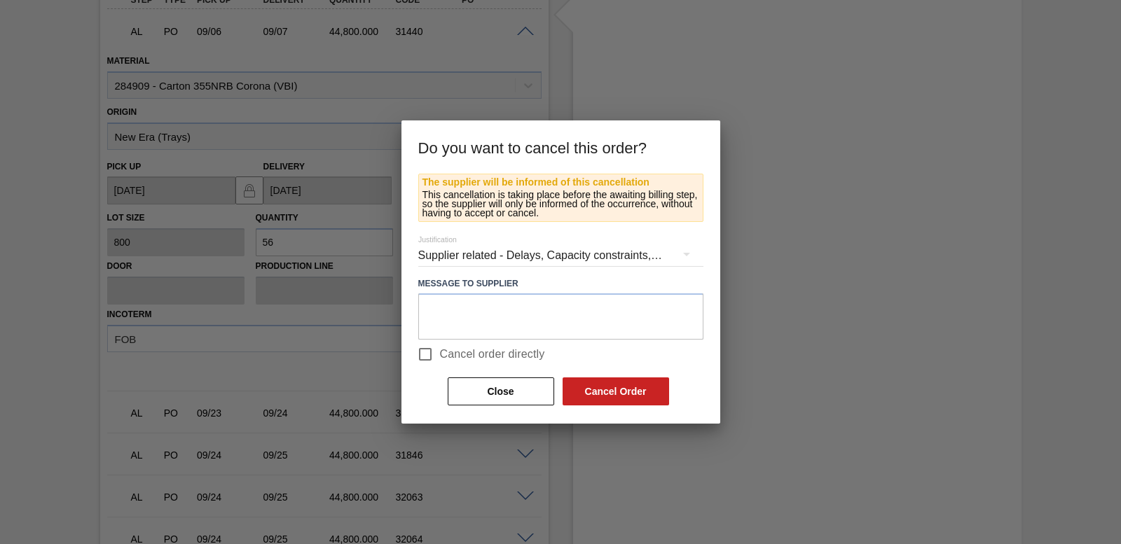
click at [423, 349] on input "Cancel order directly" at bounding box center [425, 354] width 29 height 29
checkbox input "true"
click at [619, 402] on button "Cancel Order" at bounding box center [616, 392] width 107 height 28
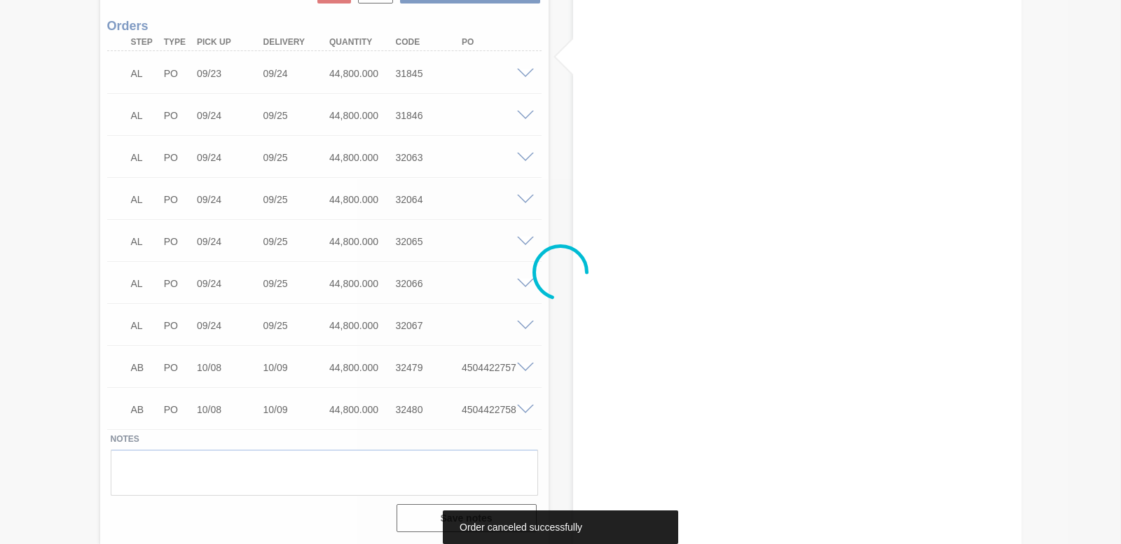
scroll to position [2254, 0]
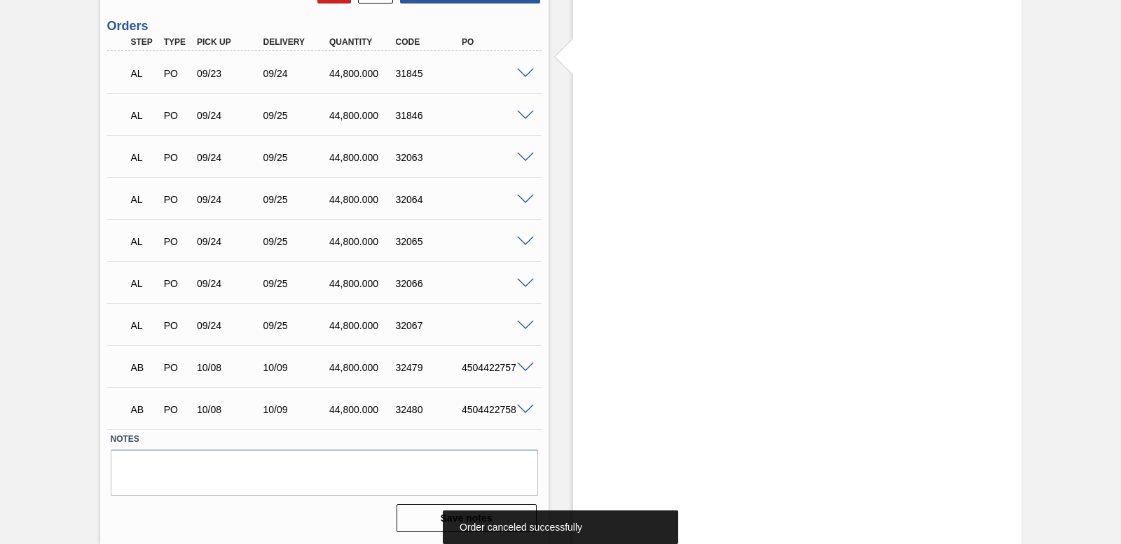
click at [524, 78] on div "AL PO 09/23 09/24 44,800.000 31845" at bounding box center [324, 72] width 434 height 35
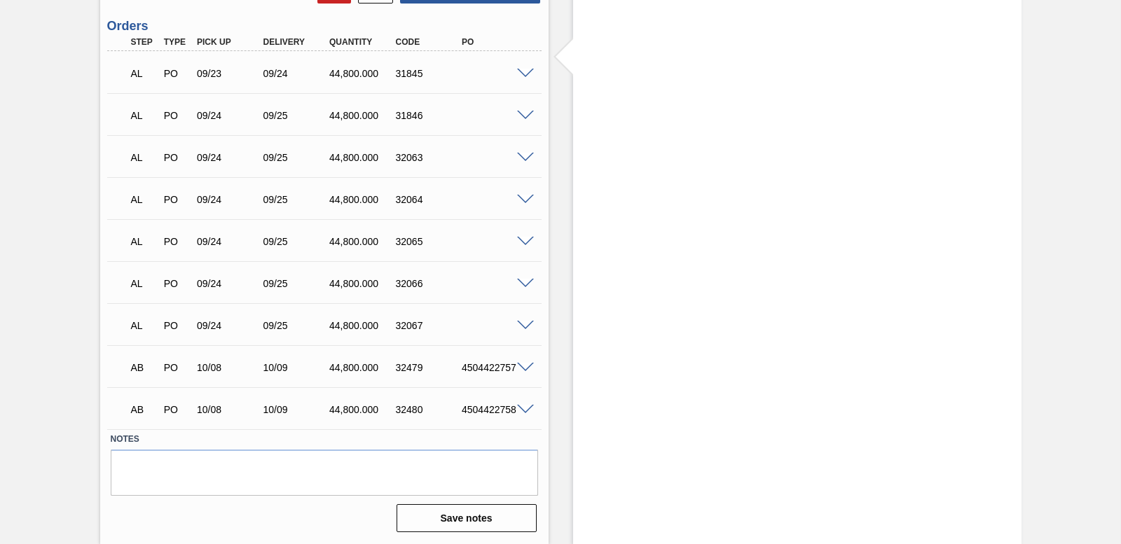
click at [523, 74] on span at bounding box center [525, 74] width 17 height 11
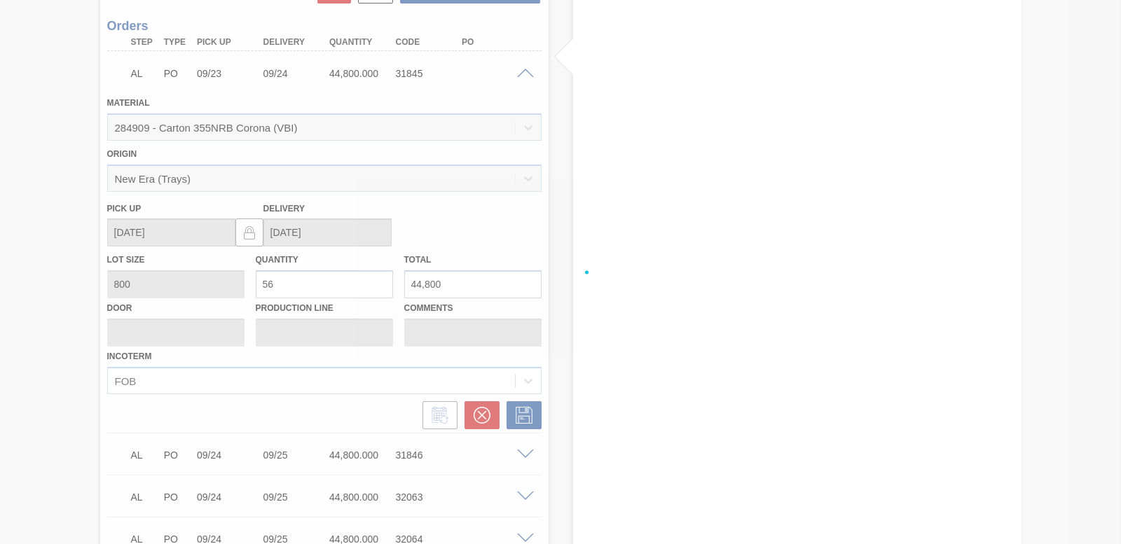
scroll to position [2296, 0]
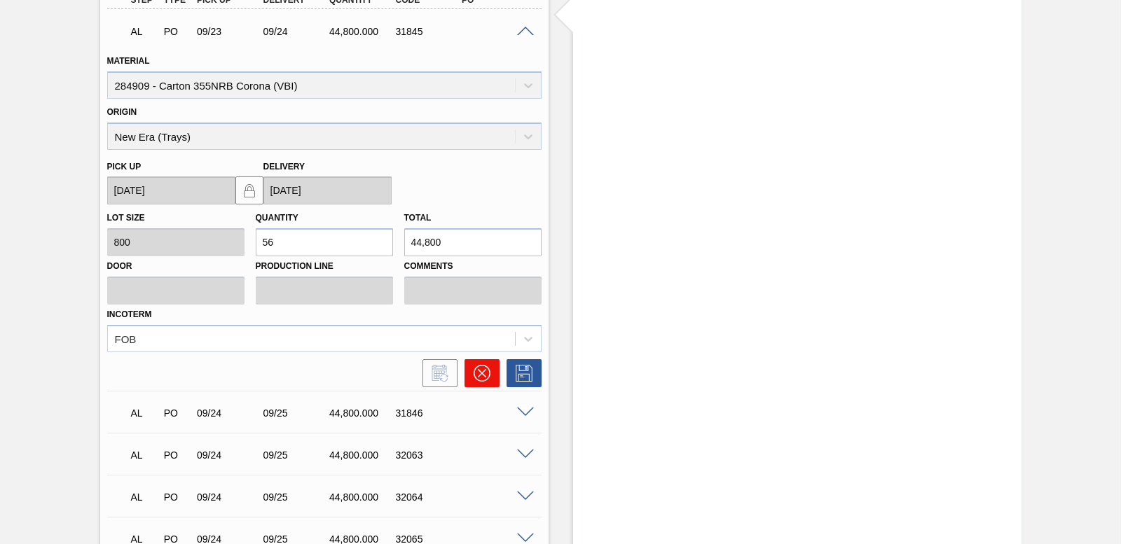
click at [476, 375] on icon at bounding box center [482, 373] width 17 height 17
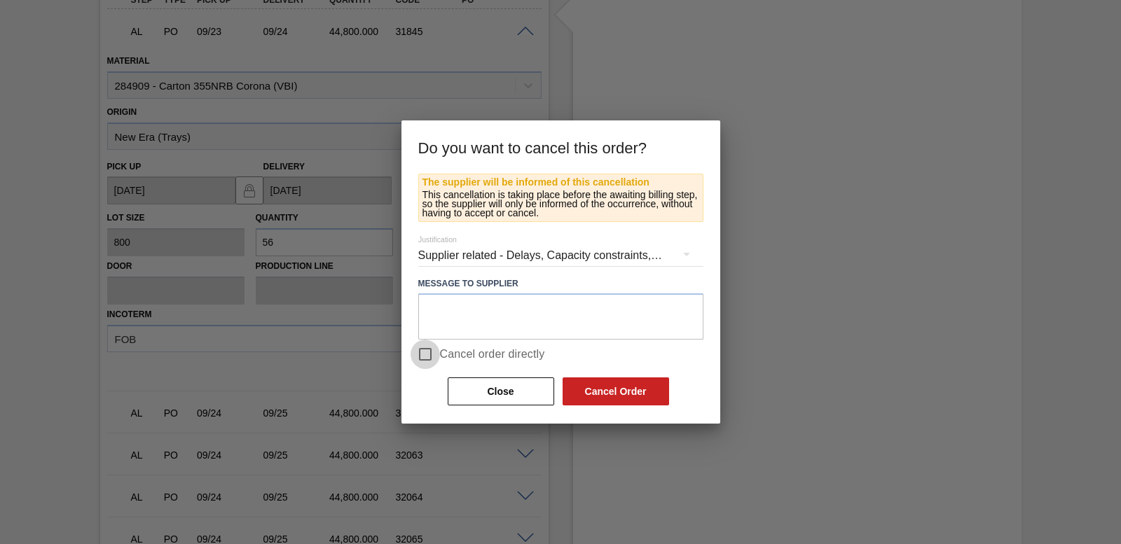
click at [415, 356] on input "Cancel order directly" at bounding box center [425, 354] width 29 height 29
checkbox input "true"
click at [609, 398] on button "Cancel Order" at bounding box center [616, 392] width 107 height 28
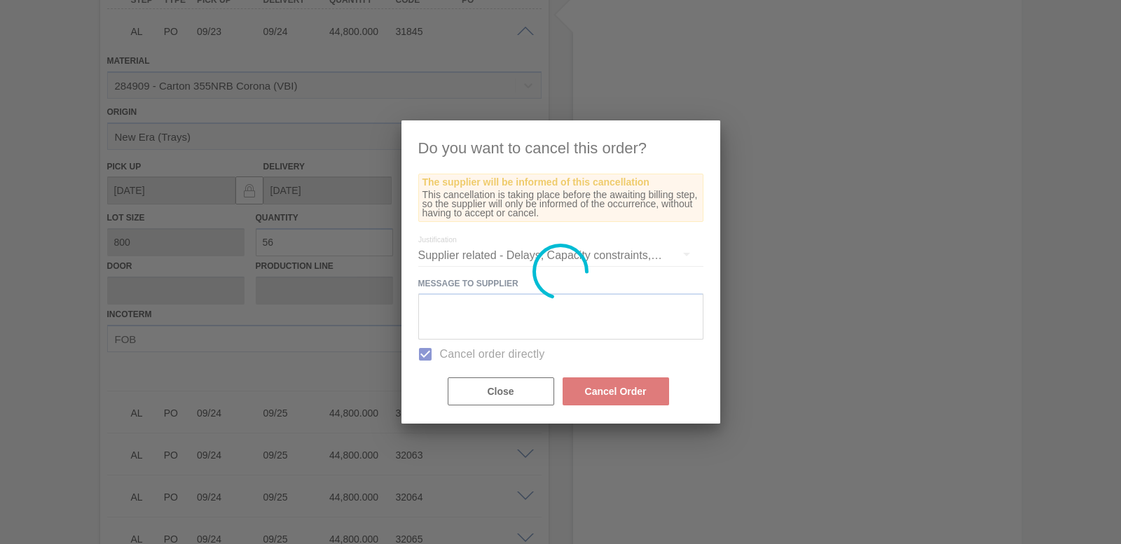
scroll to position [2212, 0]
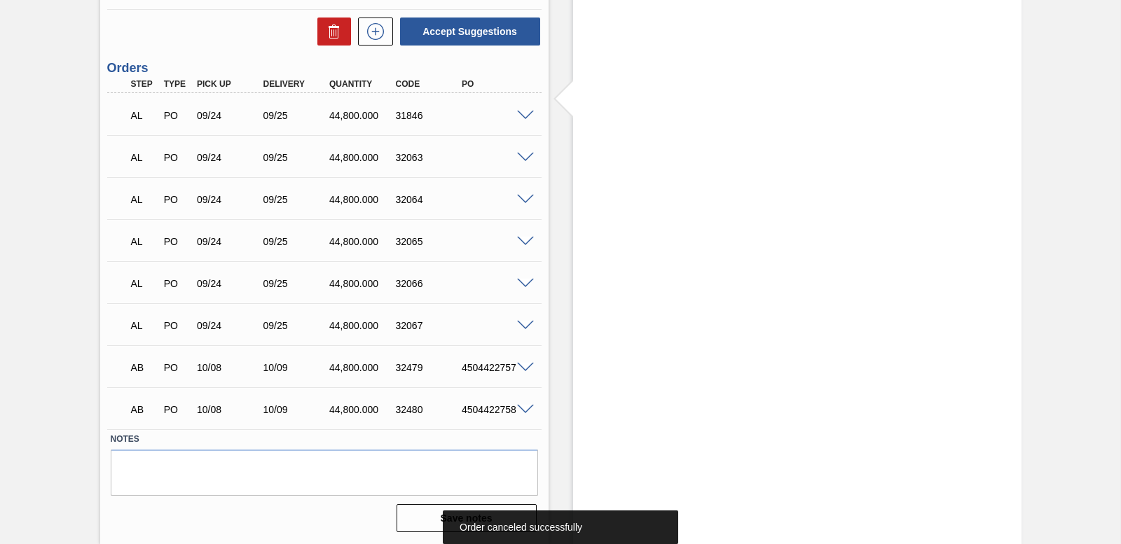
click at [524, 114] on span at bounding box center [525, 116] width 17 height 11
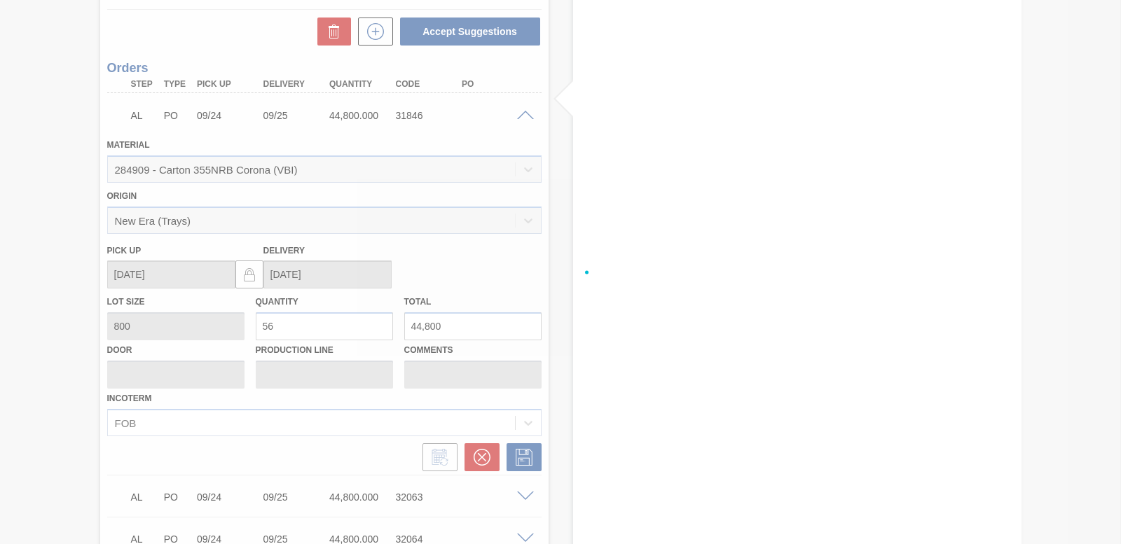
scroll to position [2296, 0]
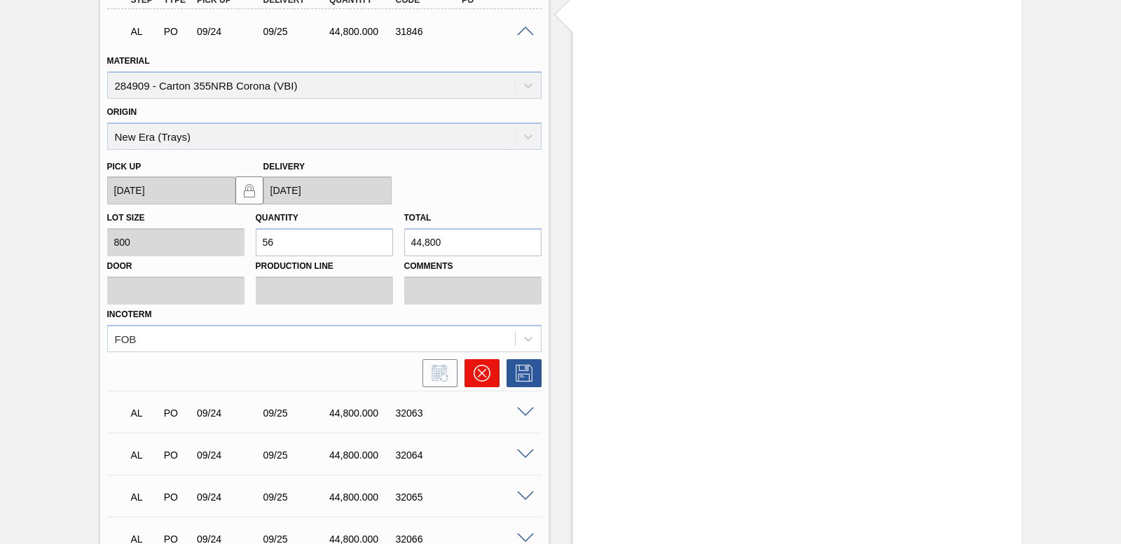
click at [475, 381] on icon at bounding box center [482, 373] width 17 height 17
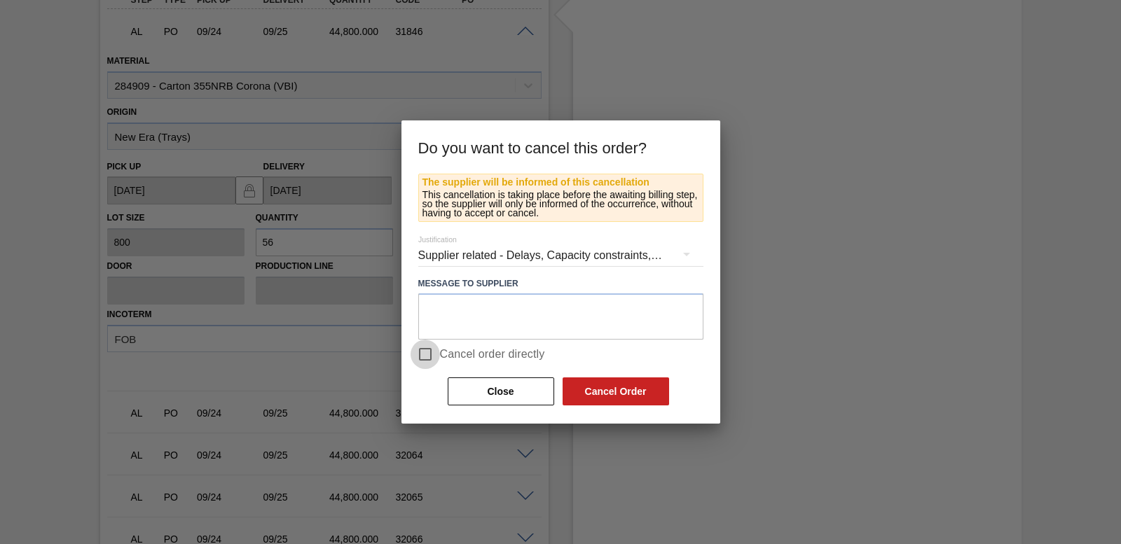
click at [416, 356] on input "Cancel order directly" at bounding box center [425, 354] width 29 height 29
checkbox input "true"
click at [608, 396] on button "Cancel Order" at bounding box center [616, 392] width 107 height 28
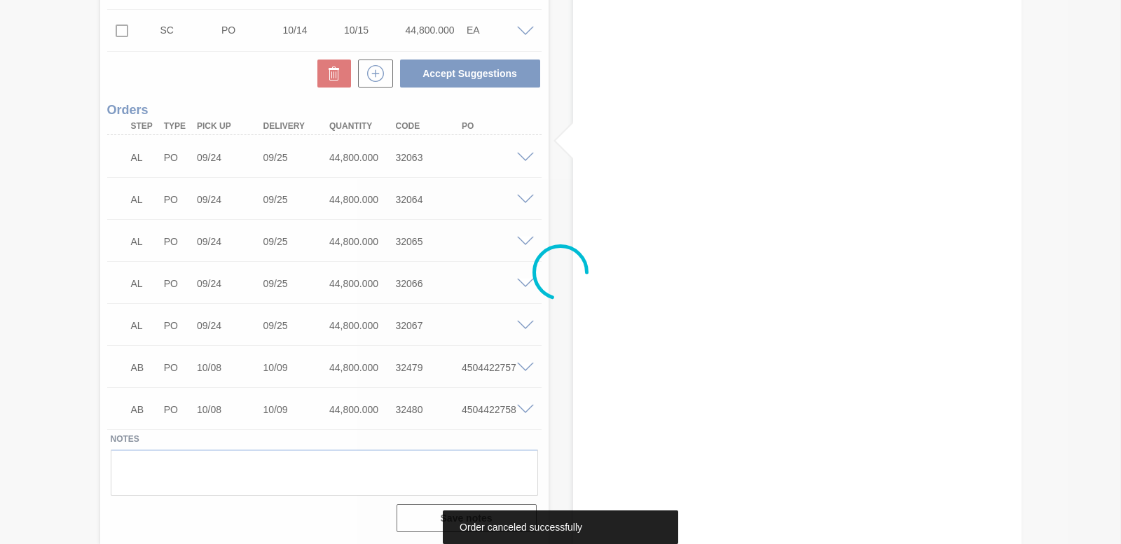
scroll to position [2170, 0]
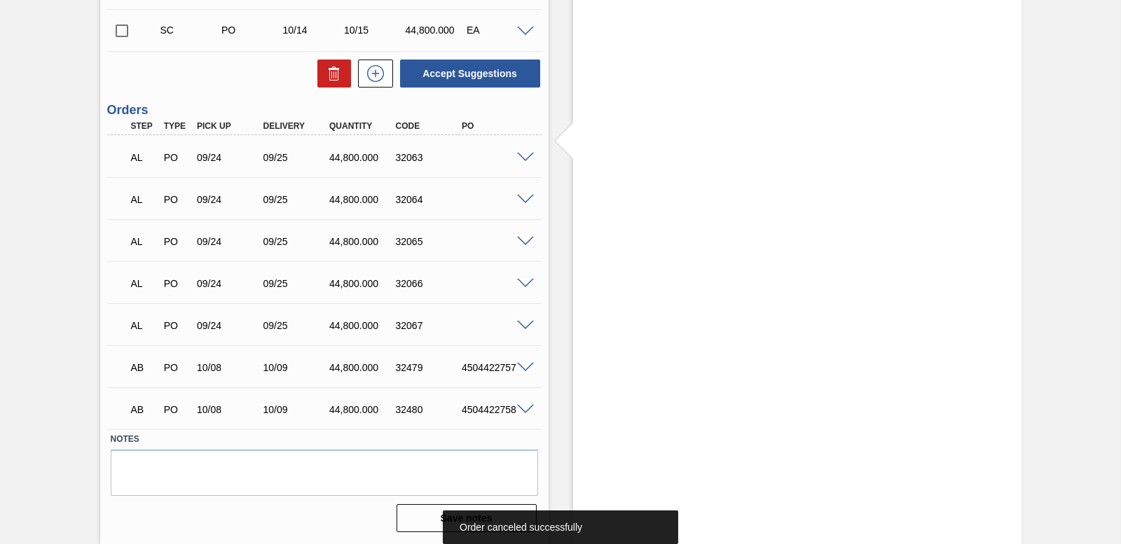
click at [520, 153] on span at bounding box center [525, 158] width 17 height 11
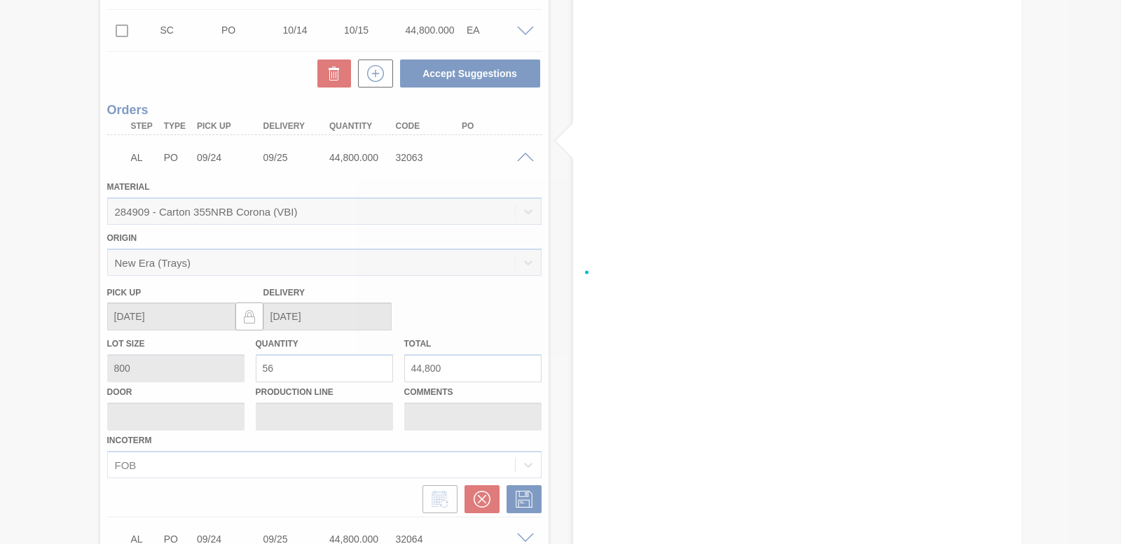
scroll to position [2296, 0]
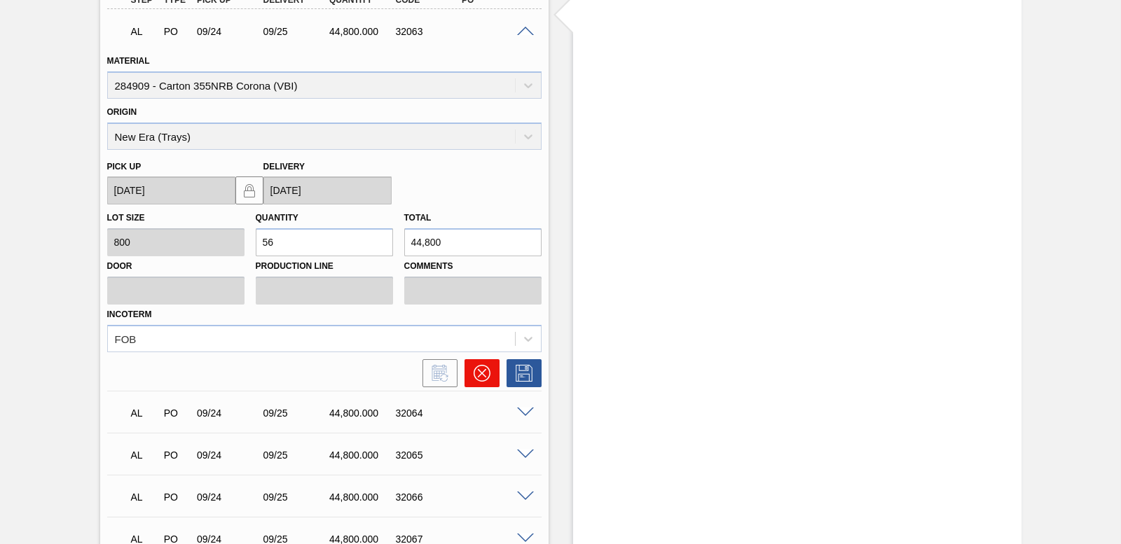
click at [484, 376] on icon at bounding box center [482, 373] width 17 height 17
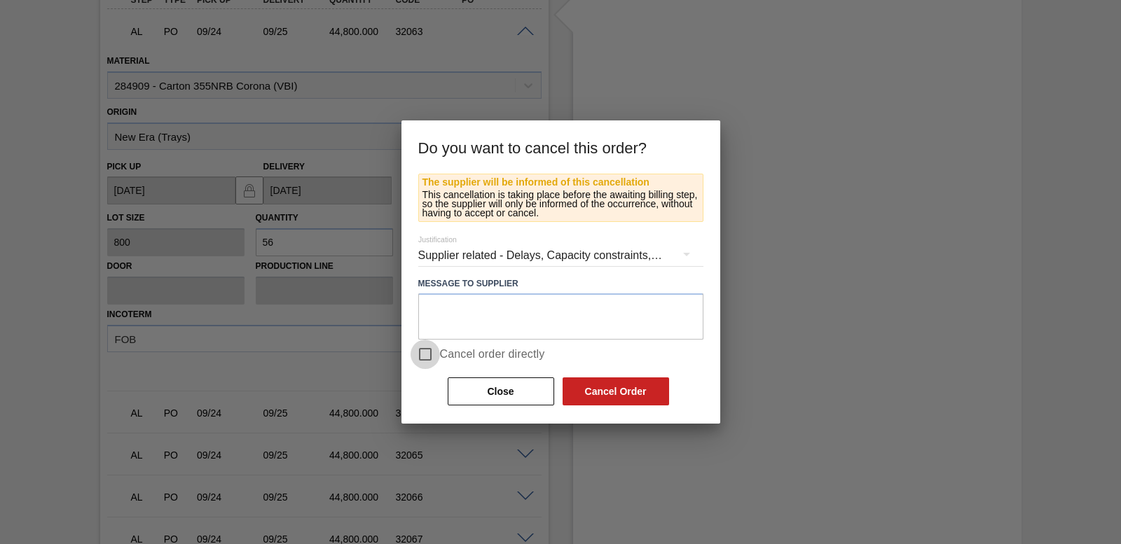
click at [411, 359] on input "Cancel order directly" at bounding box center [425, 354] width 29 height 29
checkbox input "true"
click at [593, 393] on button "Cancel Order" at bounding box center [616, 392] width 107 height 28
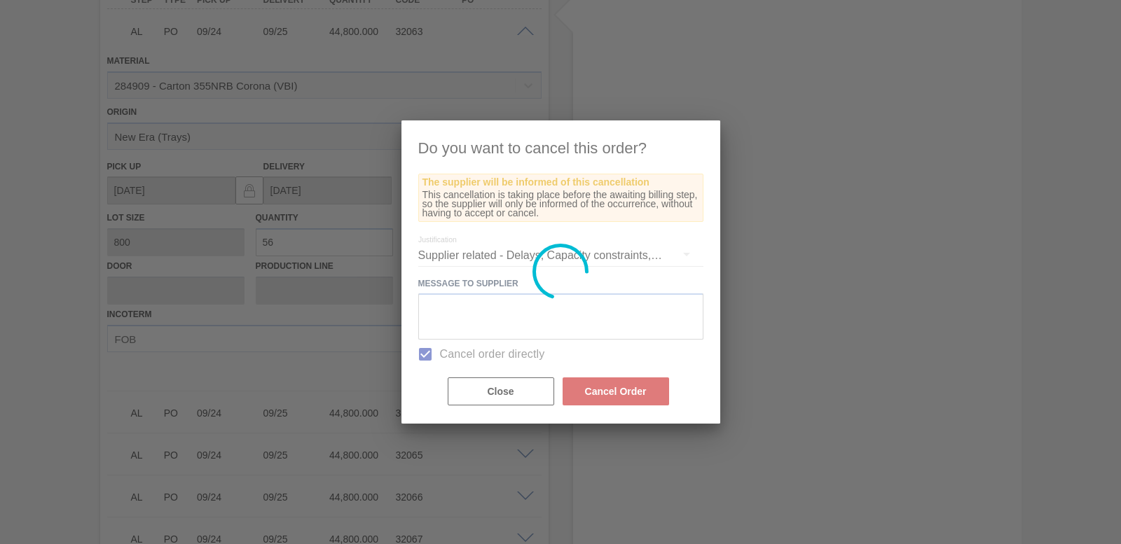
scroll to position [2128, 0]
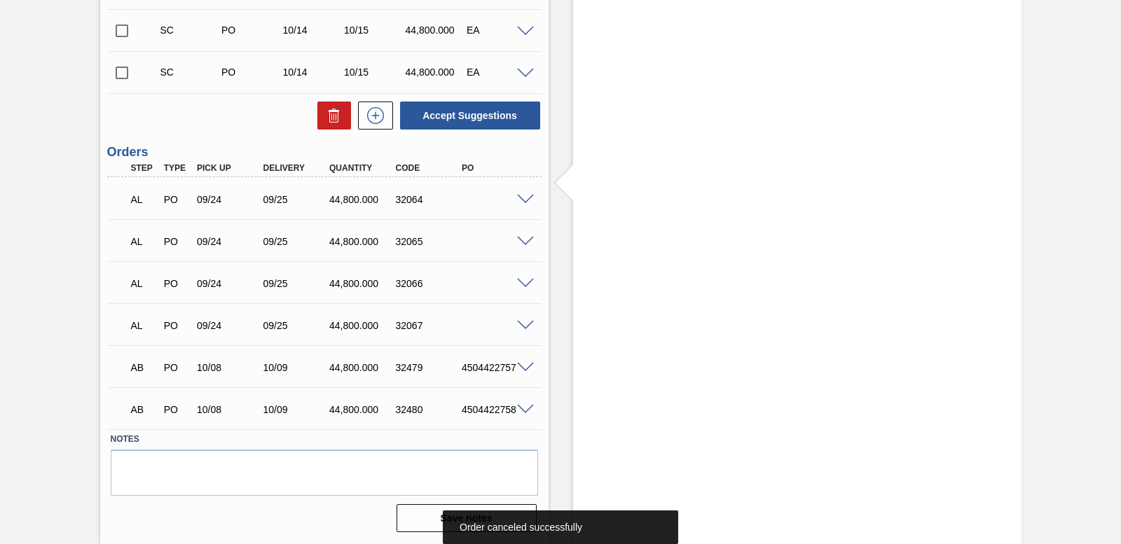
click at [523, 200] on span at bounding box center [525, 200] width 17 height 11
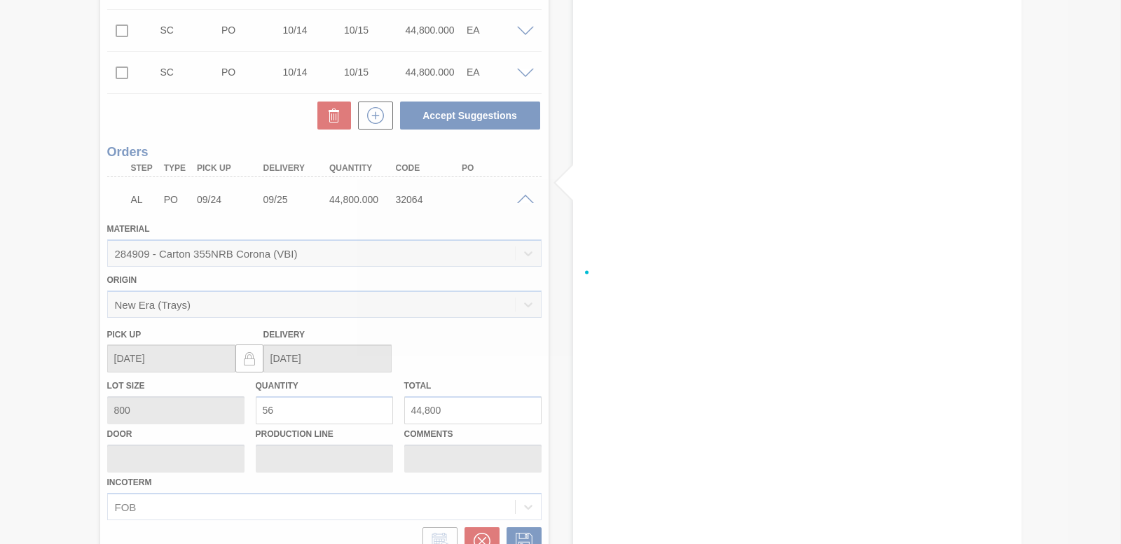
scroll to position [2296, 0]
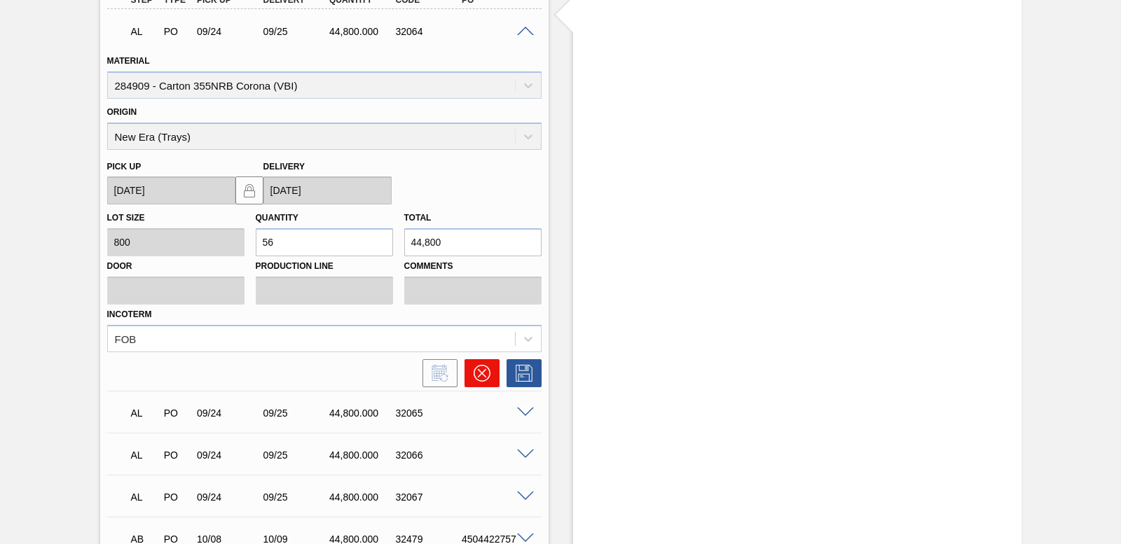
click at [479, 371] on icon at bounding box center [481, 373] width 8 height 8
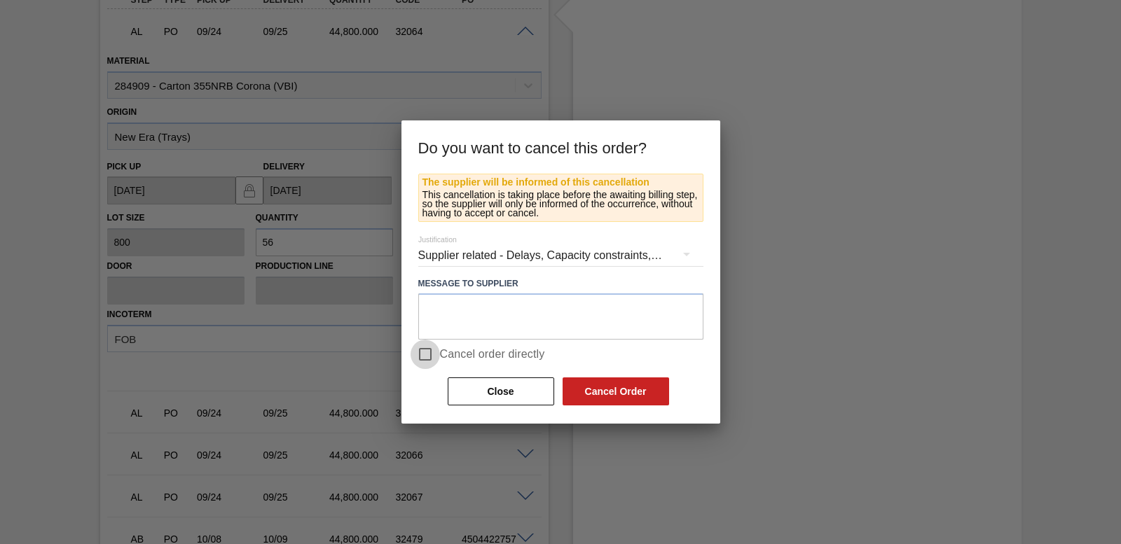
drag, startPoint x: 427, startPoint y: 360, endPoint x: 509, endPoint y: 374, distance: 83.9
click at [427, 359] on input "Cancel order directly" at bounding box center [425, 354] width 29 height 29
checkbox input "true"
click at [571, 387] on button "Cancel Order" at bounding box center [616, 392] width 107 height 28
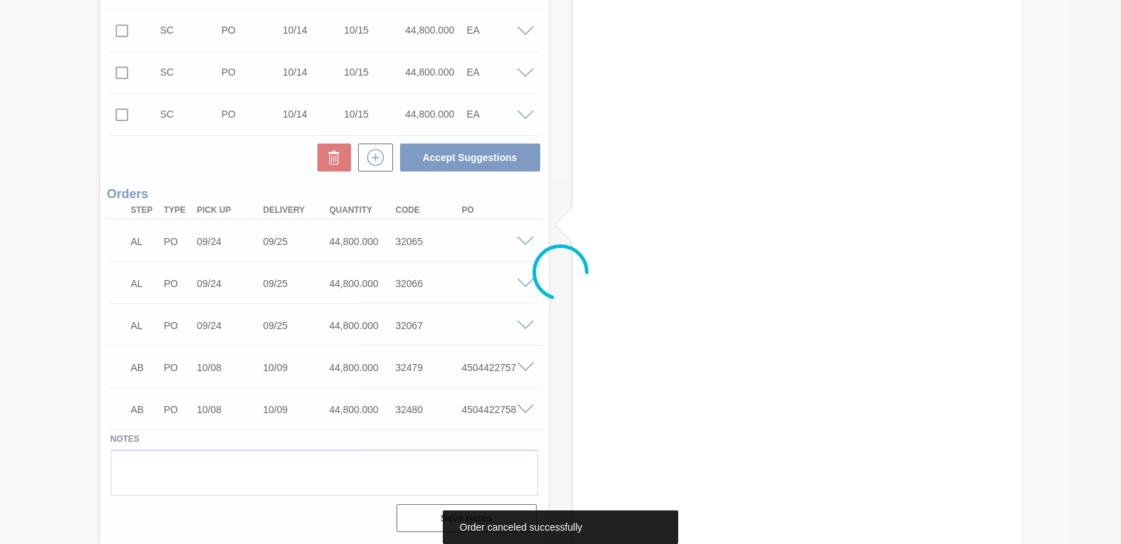
scroll to position [2086, 0]
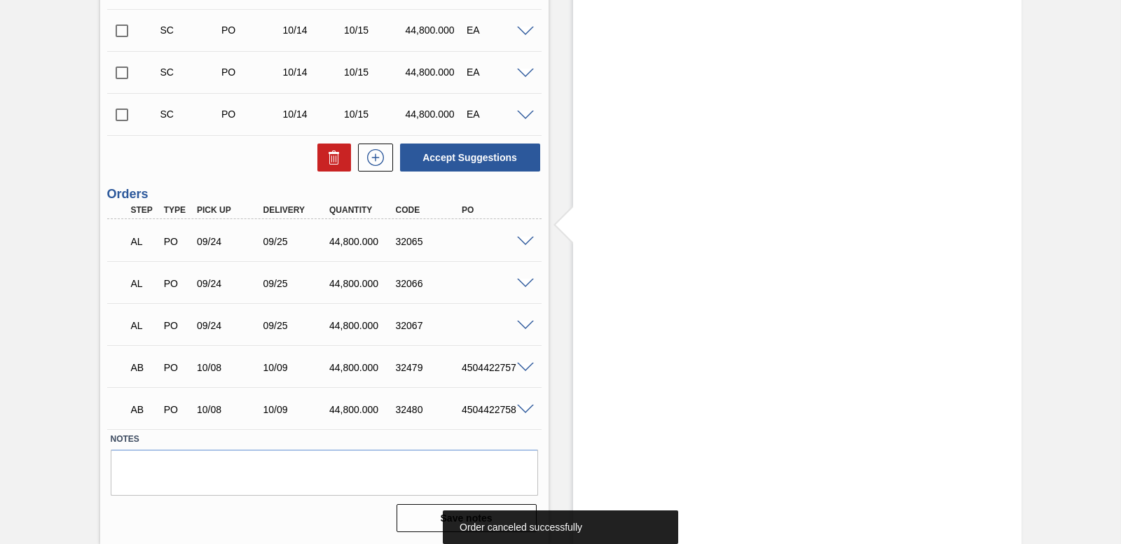
click at [528, 243] on span at bounding box center [525, 242] width 17 height 11
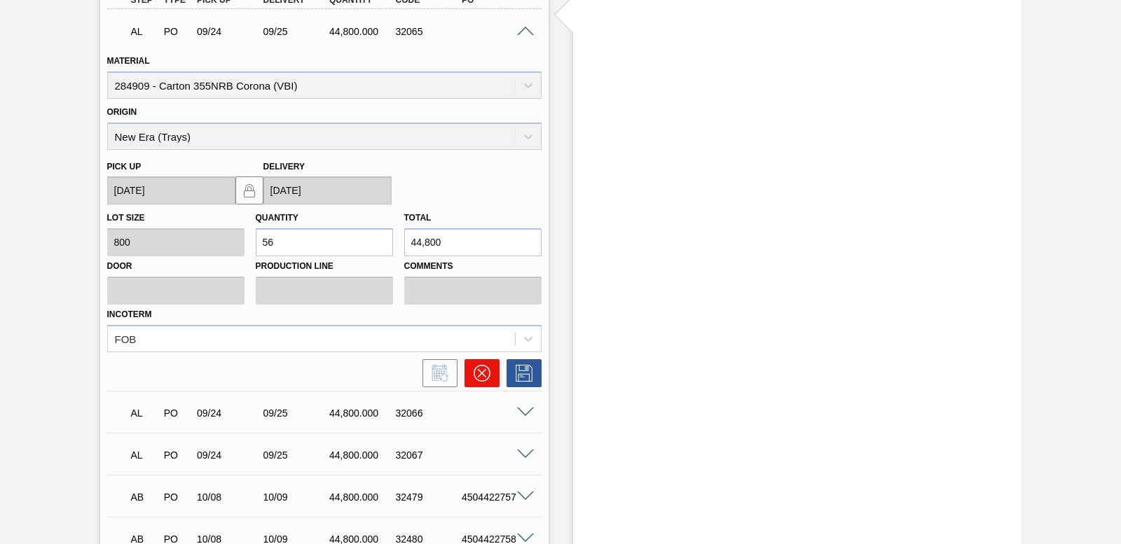
click at [477, 365] on icon at bounding box center [482, 373] width 17 height 17
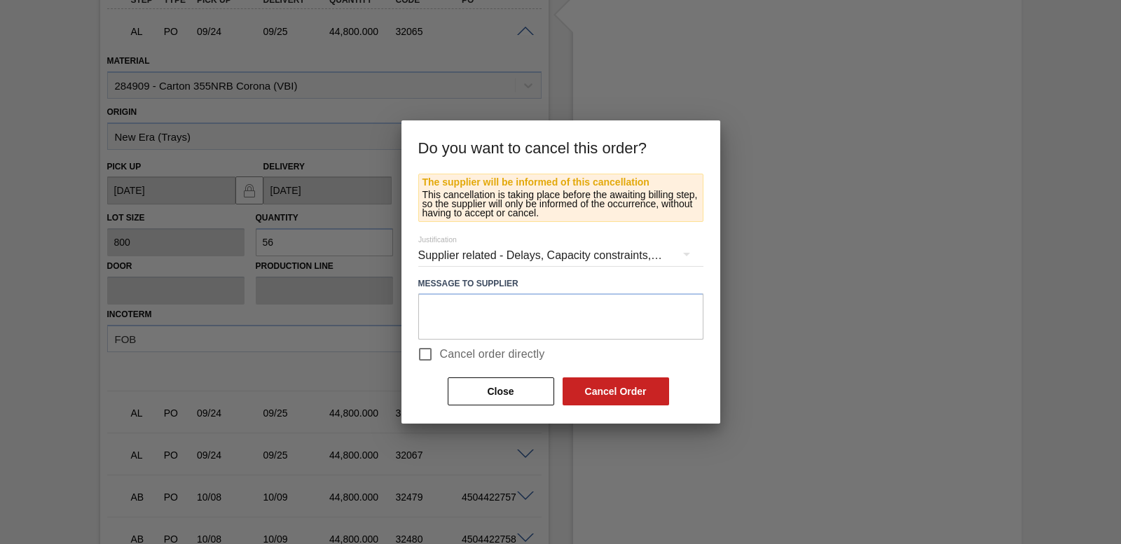
click at [424, 346] on input "Cancel order directly" at bounding box center [425, 354] width 29 height 29
checkbox input "true"
click at [640, 395] on button "Cancel Order" at bounding box center [616, 392] width 107 height 28
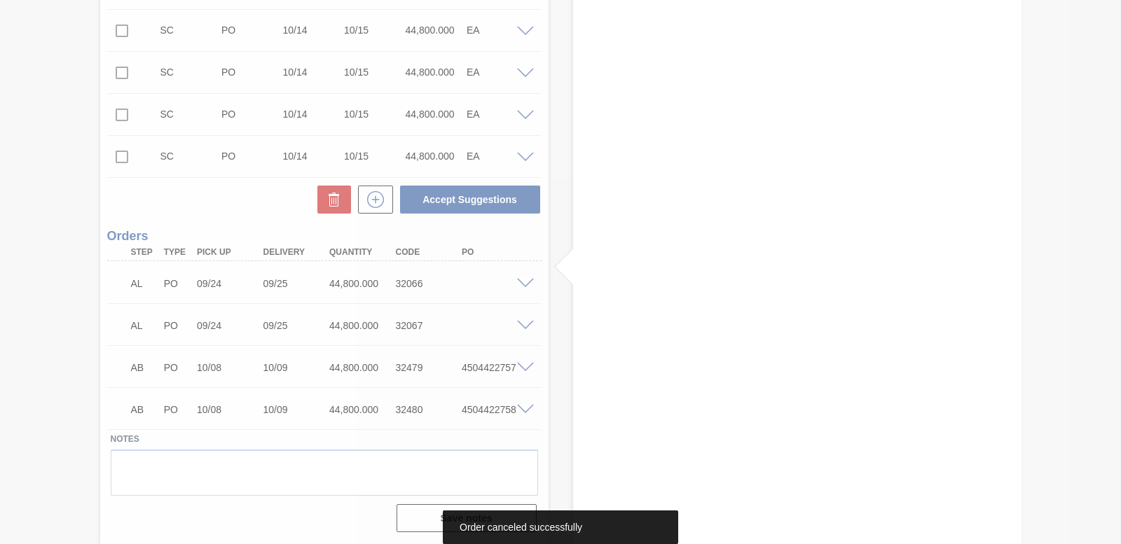
scroll to position [2044, 0]
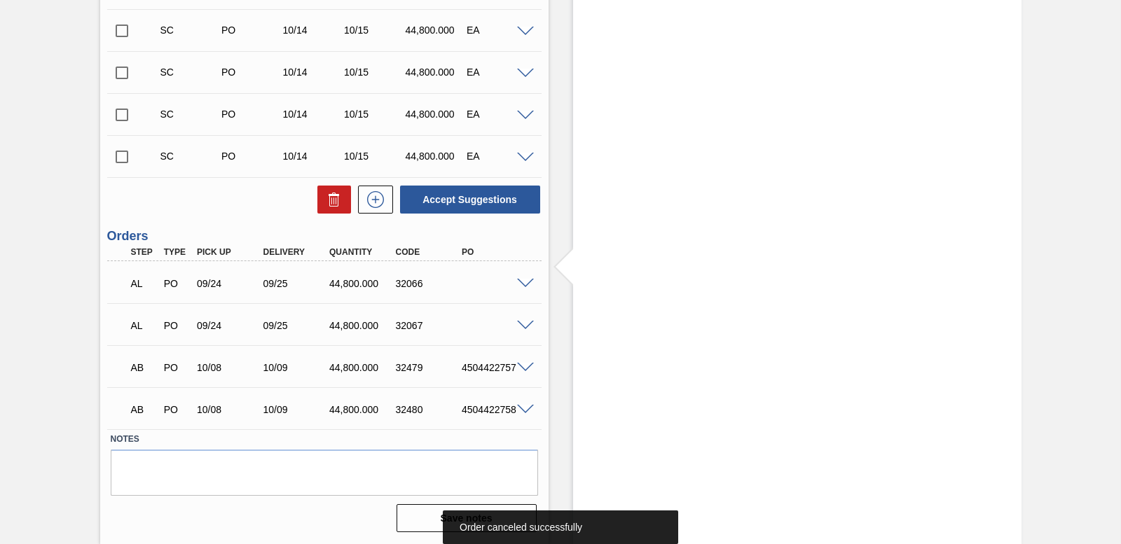
click at [526, 285] on span at bounding box center [525, 284] width 17 height 11
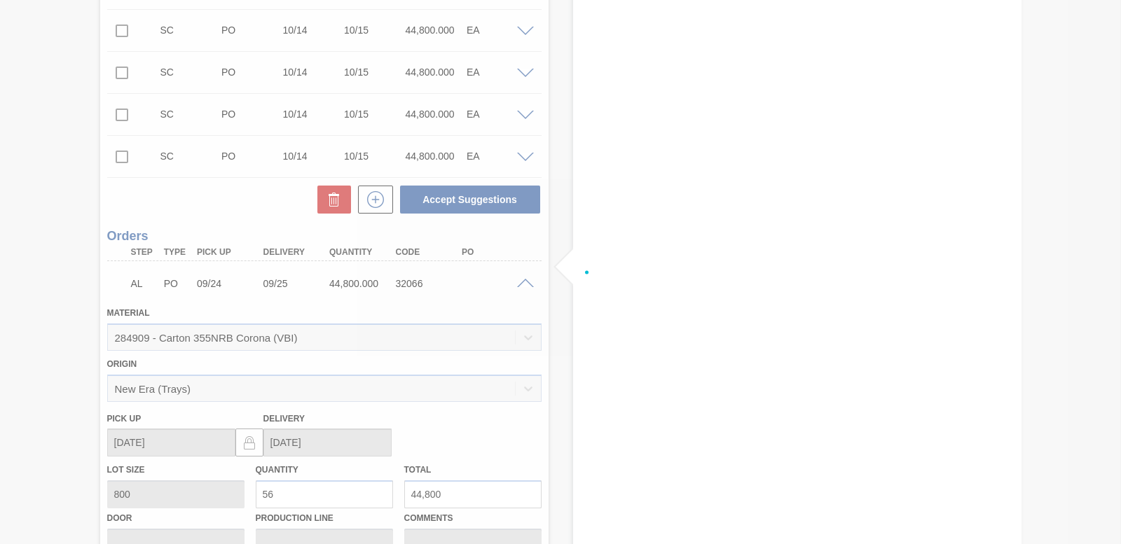
scroll to position [2296, 0]
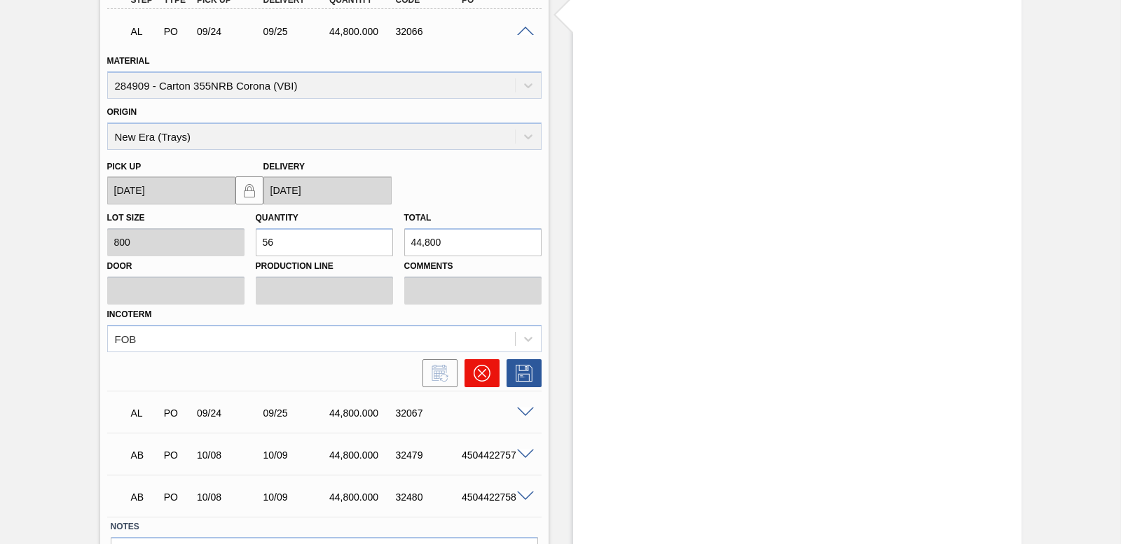
click at [468, 367] on button at bounding box center [482, 373] width 35 height 28
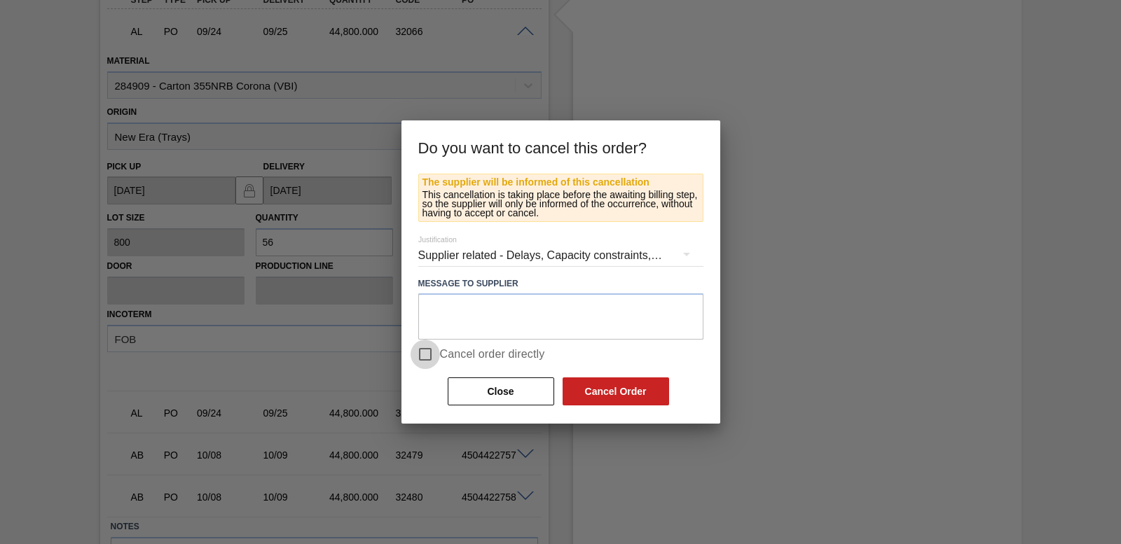
click at [416, 347] on input "Cancel order directly" at bounding box center [425, 354] width 29 height 29
checkbox input "true"
click at [554, 381] on div "Close Cancel Order" at bounding box center [558, 391] width 224 height 31
click at [573, 386] on button "Cancel Order" at bounding box center [616, 392] width 107 height 28
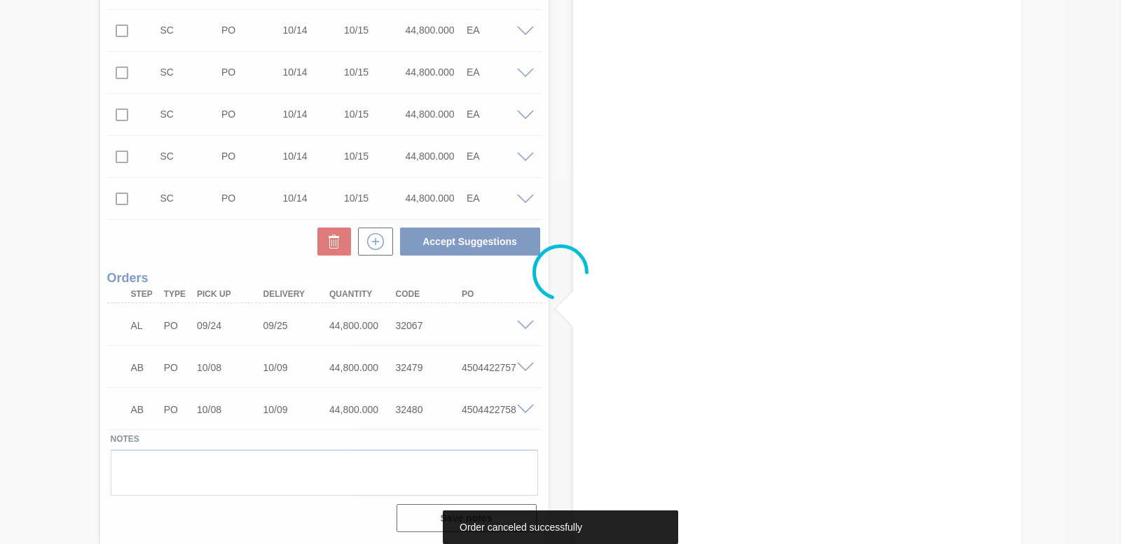
scroll to position [2002, 0]
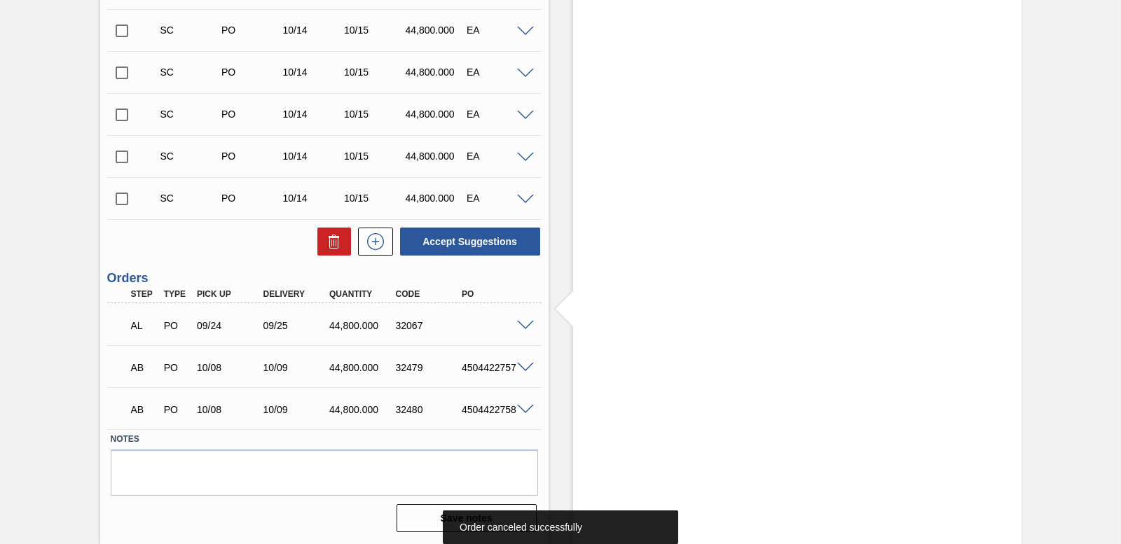
click at [522, 325] on span at bounding box center [525, 326] width 17 height 11
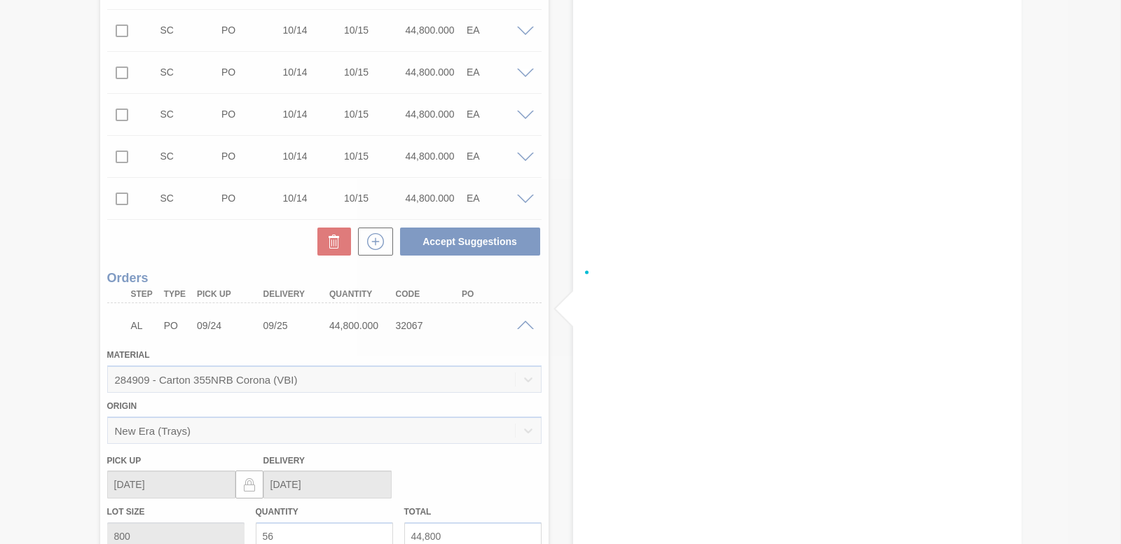
scroll to position [2296, 0]
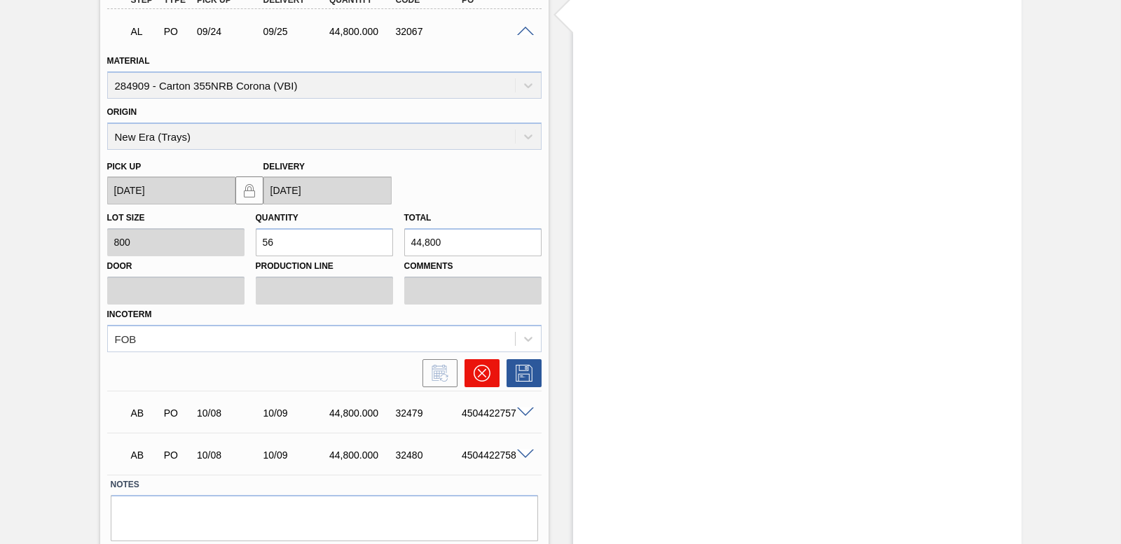
click at [471, 385] on button at bounding box center [482, 373] width 35 height 28
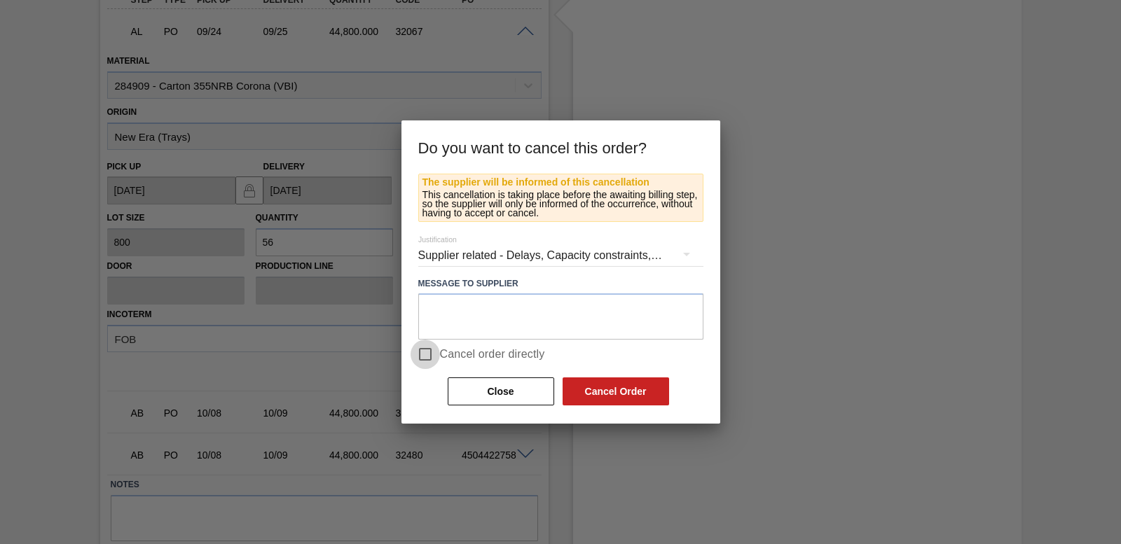
drag, startPoint x: 425, startPoint y: 357, endPoint x: 517, endPoint y: 374, distance: 94.1
click at [425, 356] on input "Cancel order directly" at bounding box center [425, 354] width 29 height 29
checkbox input "true"
click at [614, 390] on button "Cancel Order" at bounding box center [616, 392] width 107 height 28
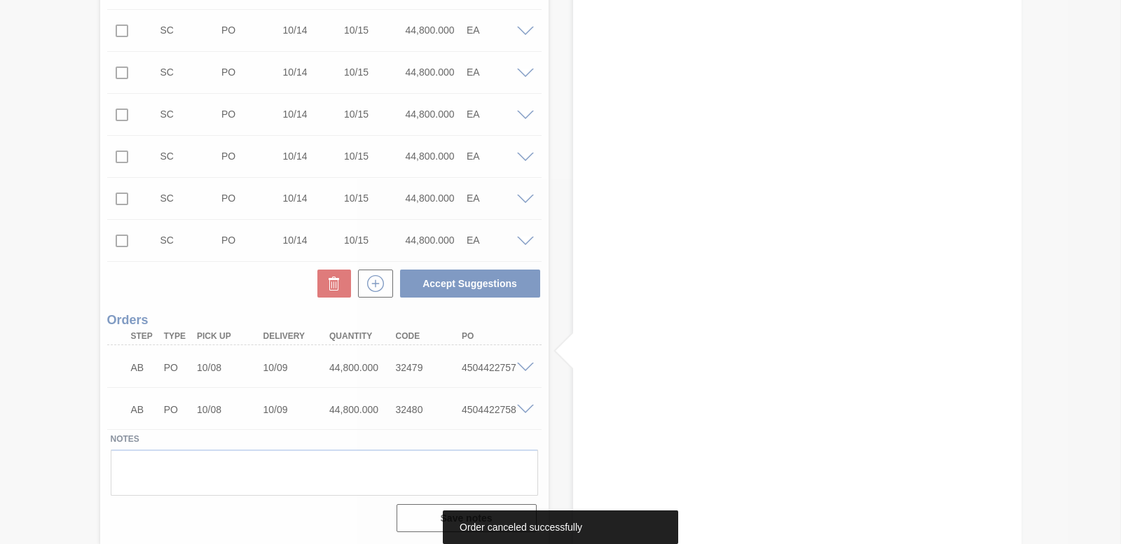
scroll to position [1960, 0]
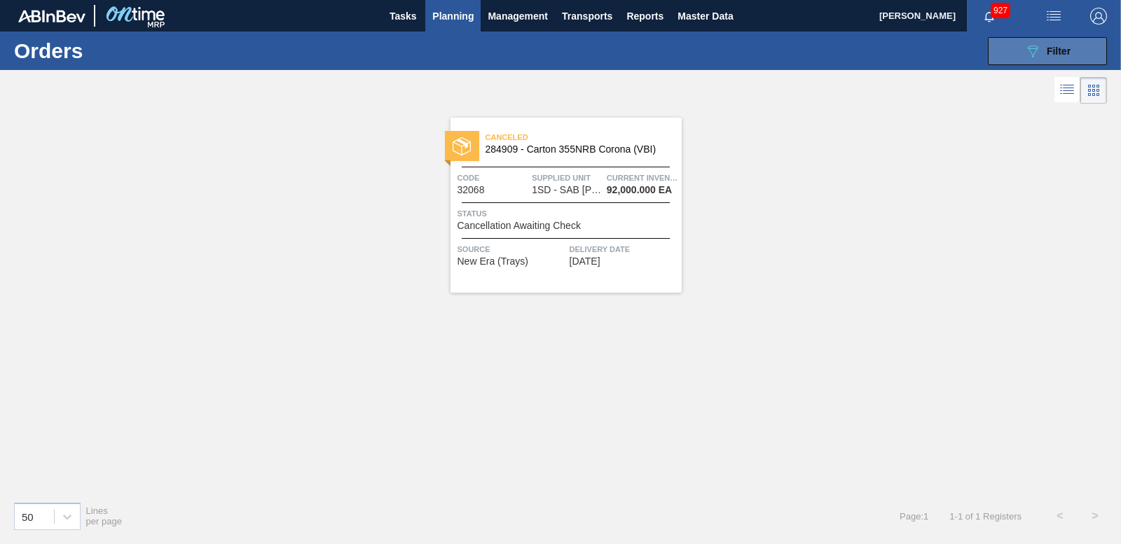
click at [1066, 57] on div "089F7B8B-B2A5-4AFE-B5C0-19BA573D28AC Filter" at bounding box center [1048, 51] width 46 height 17
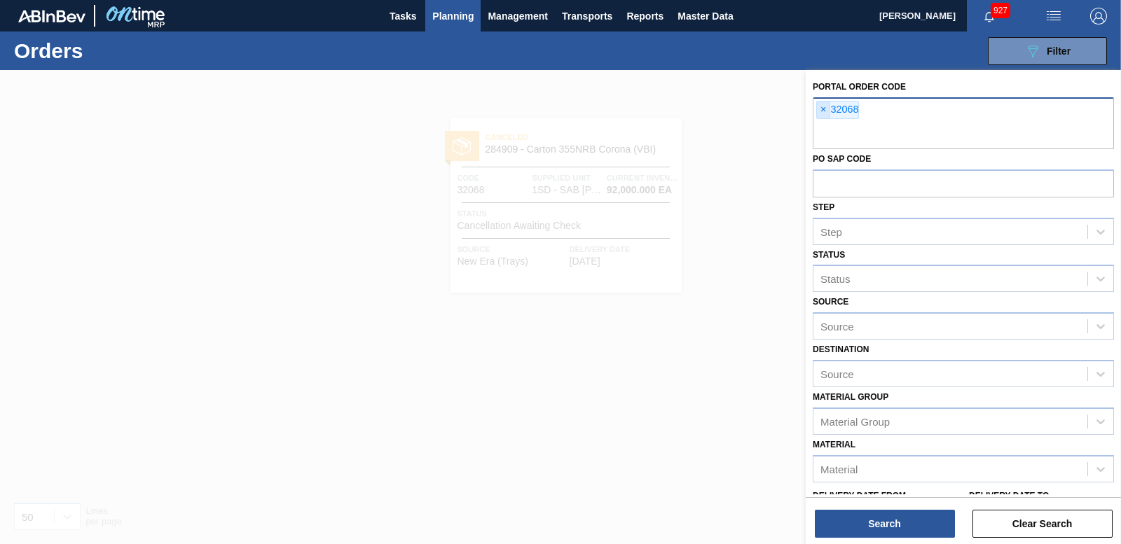
click at [822, 113] on span "×" at bounding box center [823, 110] width 13 height 17
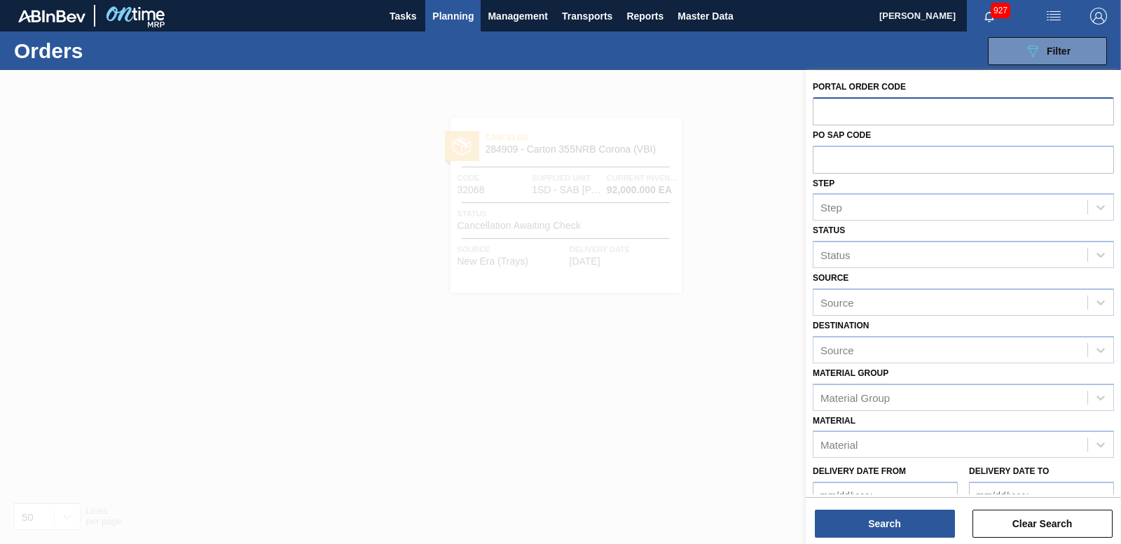
paste input "32067"
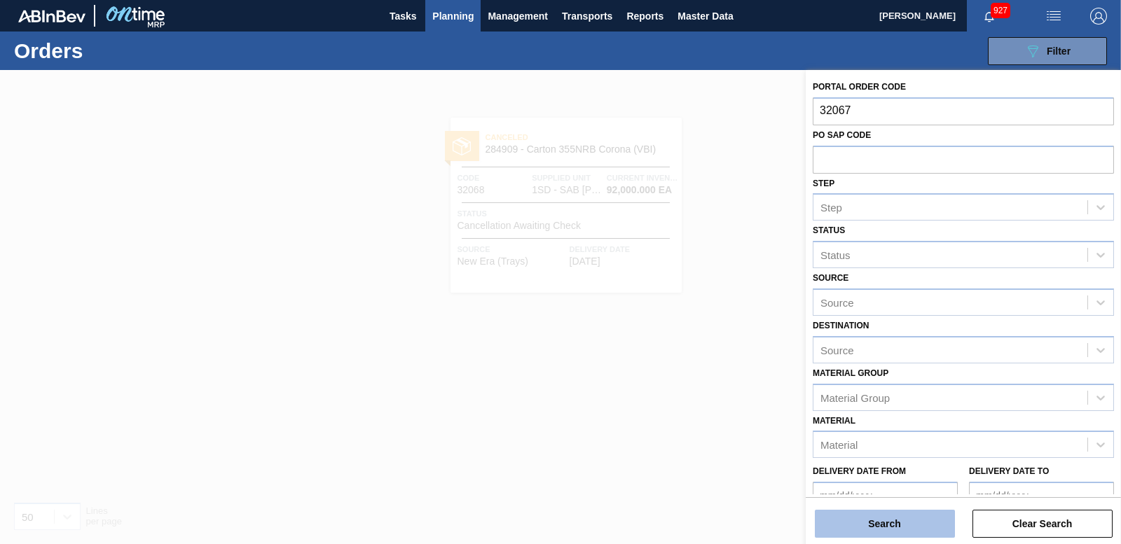
type input "32067"
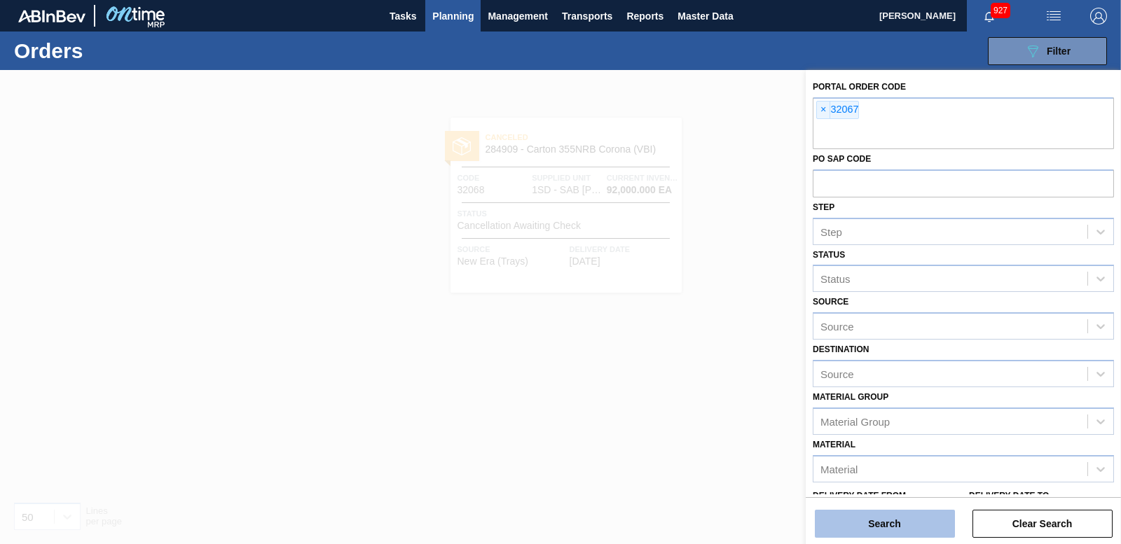
click at [884, 526] on button "Search" at bounding box center [885, 524] width 140 height 28
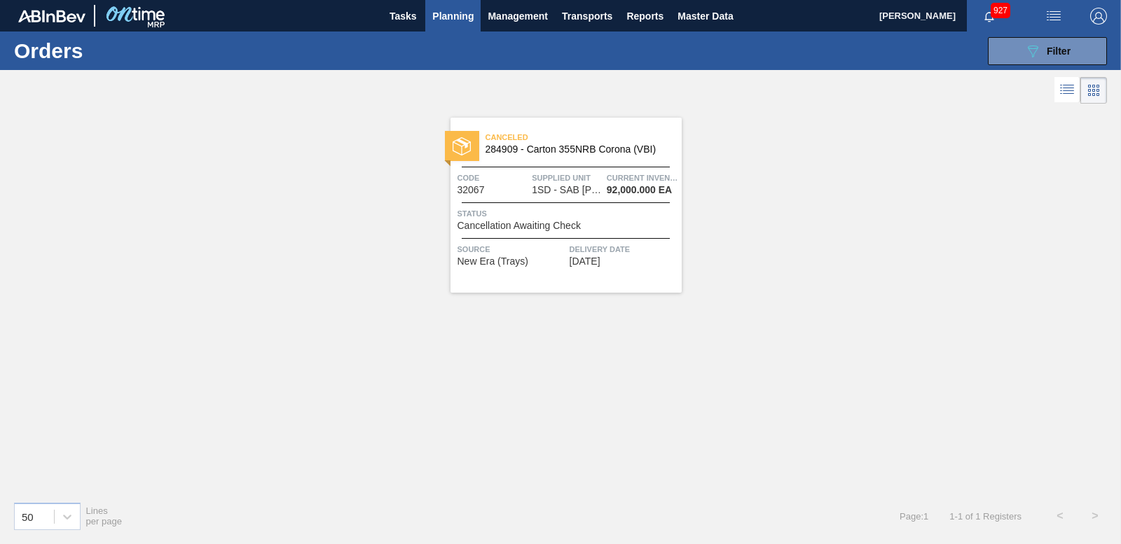
click at [468, 144] on img at bounding box center [462, 146] width 18 height 18
click at [1053, 62] on button "089F7B8B-B2A5-4AFE-B5C0-19BA573D28AC Filter" at bounding box center [1047, 51] width 119 height 28
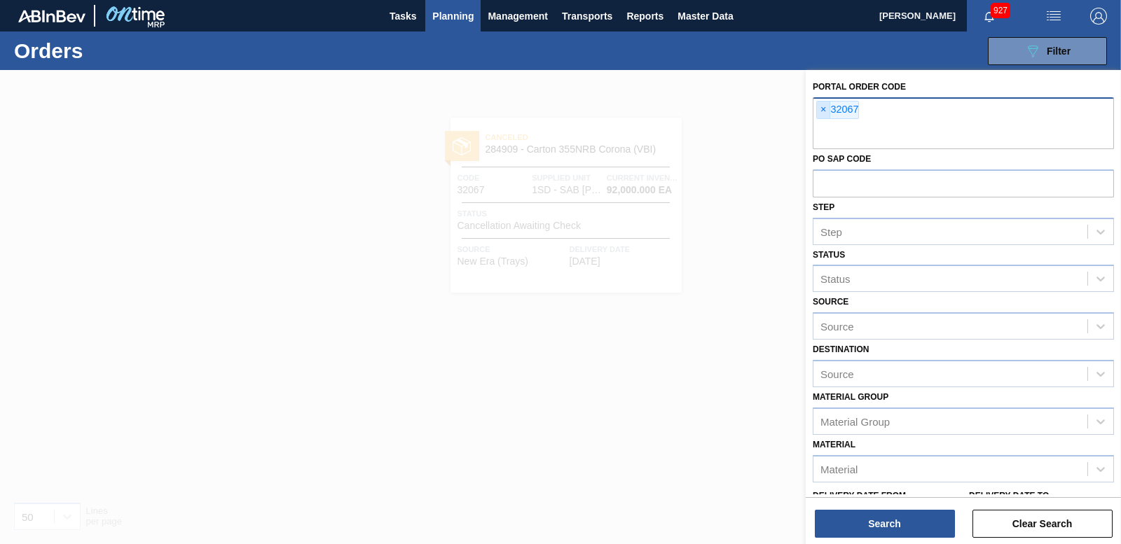
click at [826, 111] on span "×" at bounding box center [823, 110] width 13 height 17
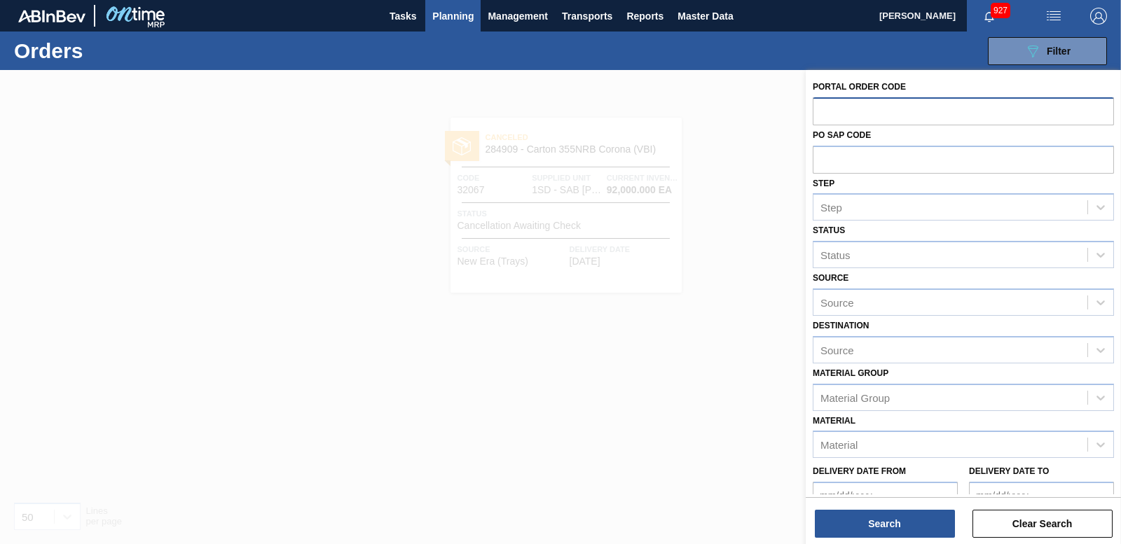
paste input "32066"
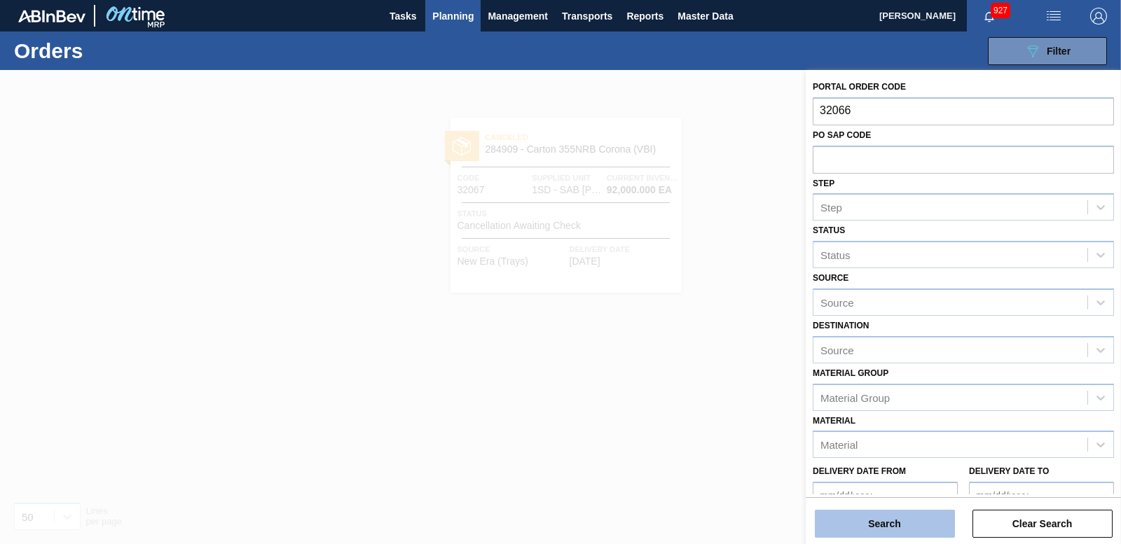
type input "32066"
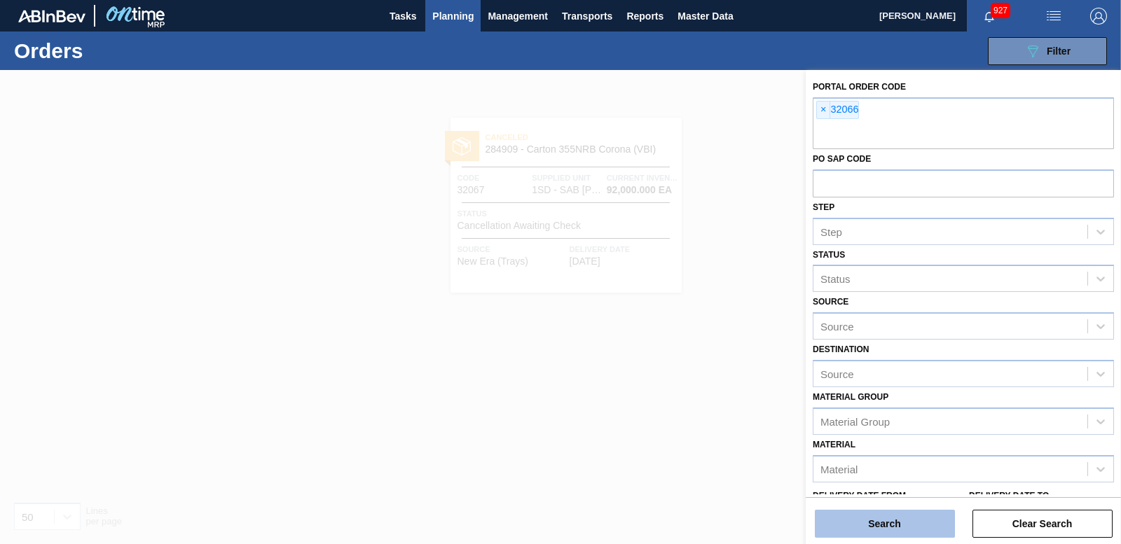
click at [879, 533] on button "Search" at bounding box center [885, 524] width 140 height 28
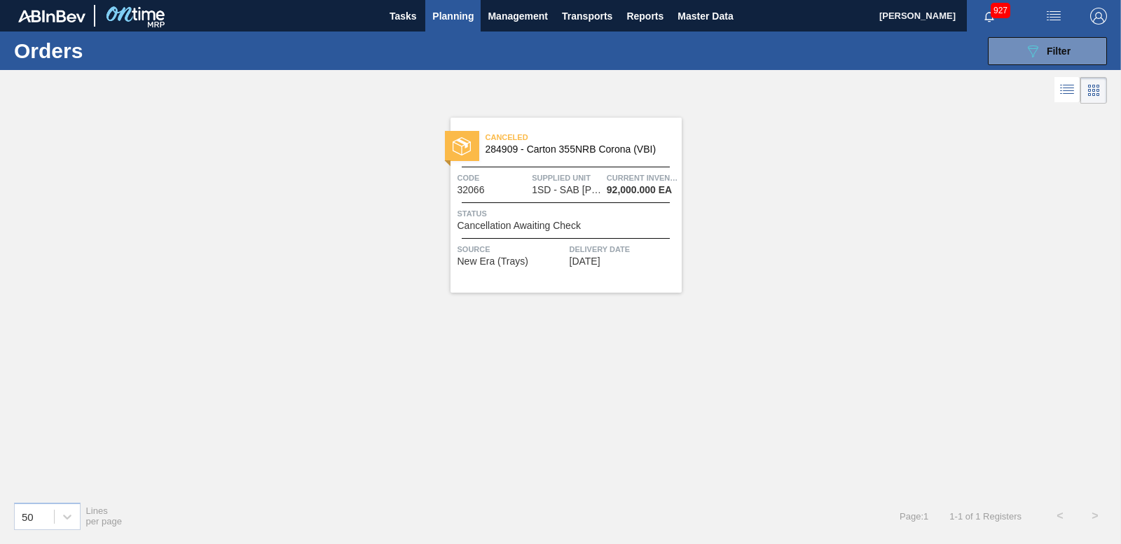
click at [471, 141] on div at bounding box center [462, 146] width 34 height 30
click at [1003, 51] on button "089F7B8B-B2A5-4AFE-B5C0-19BA573D28AC Filter" at bounding box center [1047, 51] width 119 height 28
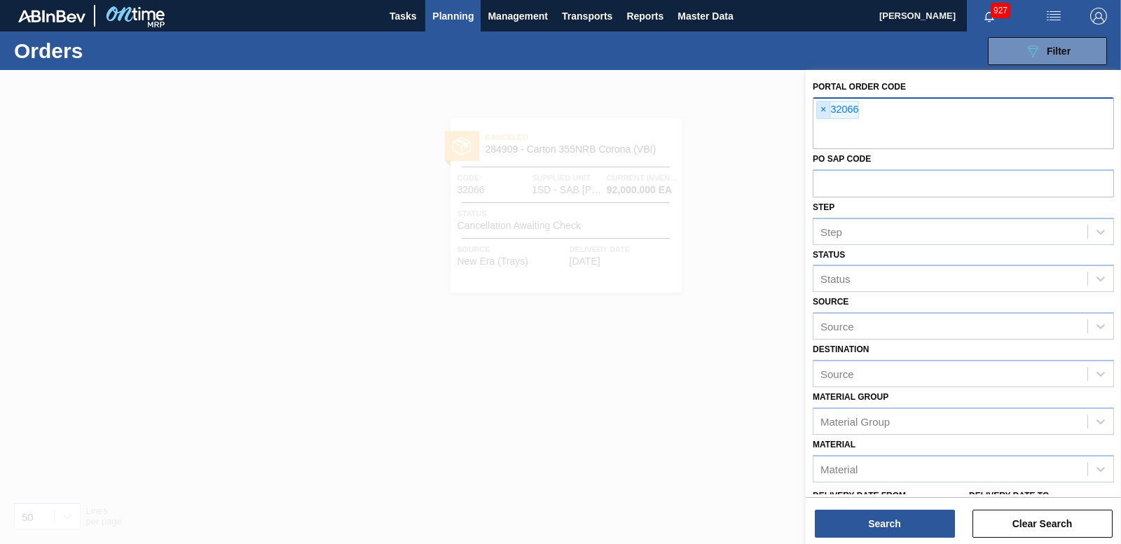
click at [817, 105] on span "×" at bounding box center [823, 110] width 13 height 17
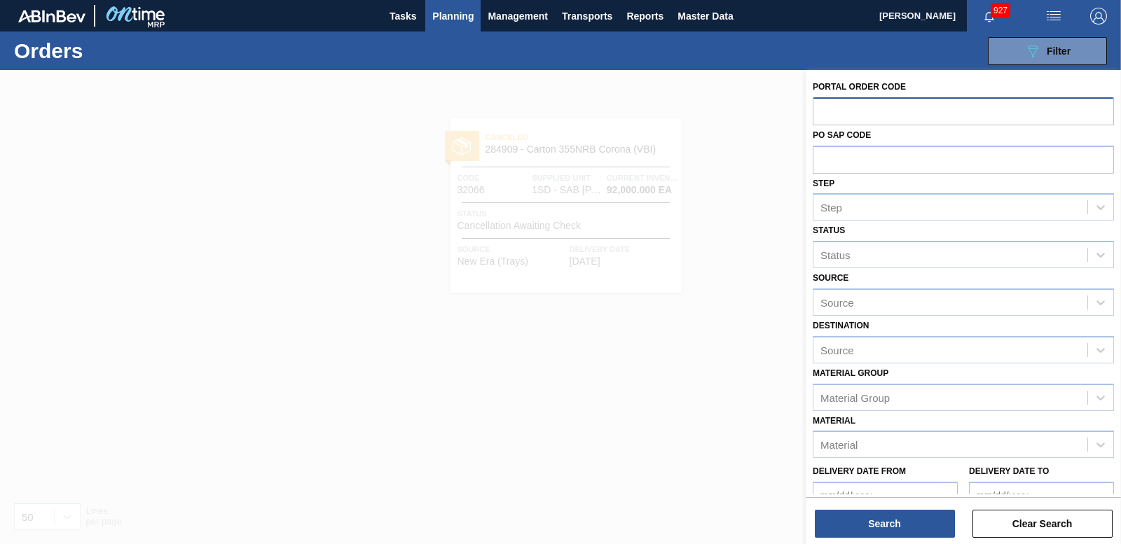
paste input "32065"
type input "32065"
click at [863, 505] on div "Search Clear Search" at bounding box center [963, 517] width 315 height 39
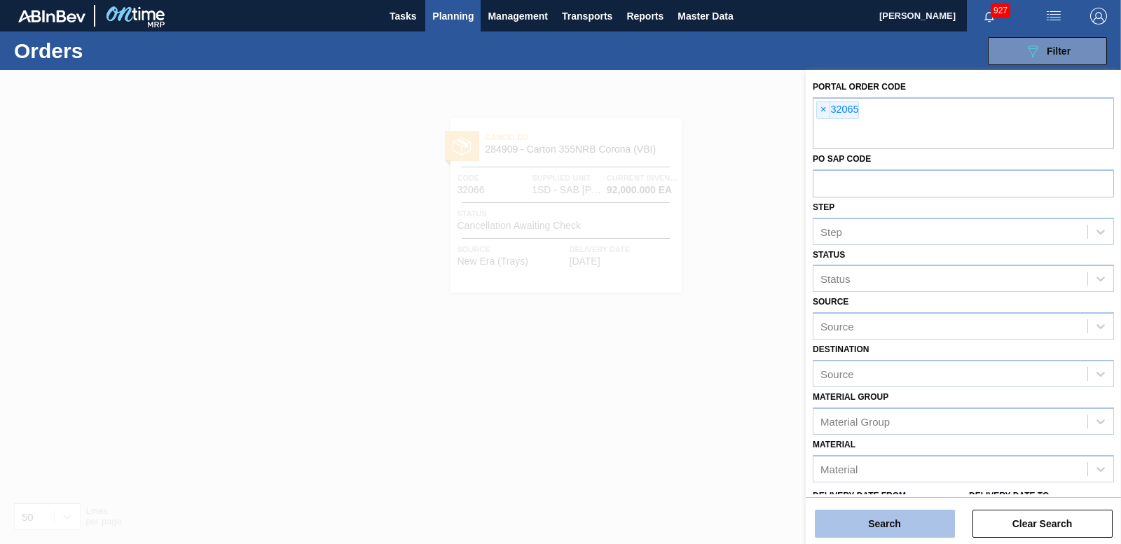
click at [863, 522] on button "Search" at bounding box center [885, 524] width 140 height 28
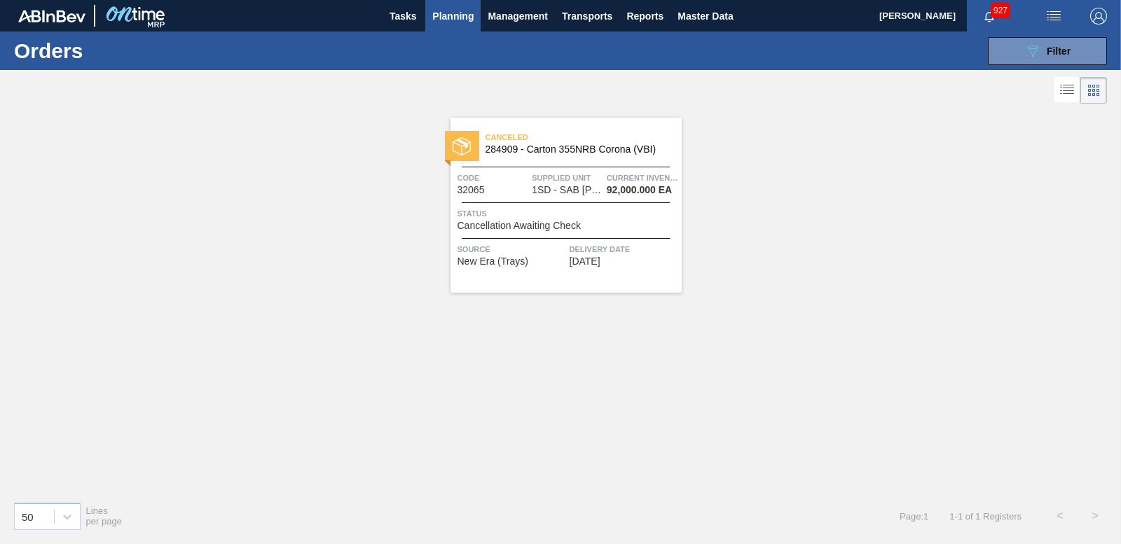
click at [466, 132] on div at bounding box center [462, 146] width 34 height 30
click at [993, 56] on button "089F7B8B-B2A5-4AFE-B5C0-19BA573D28AC Filter" at bounding box center [1047, 51] width 119 height 28
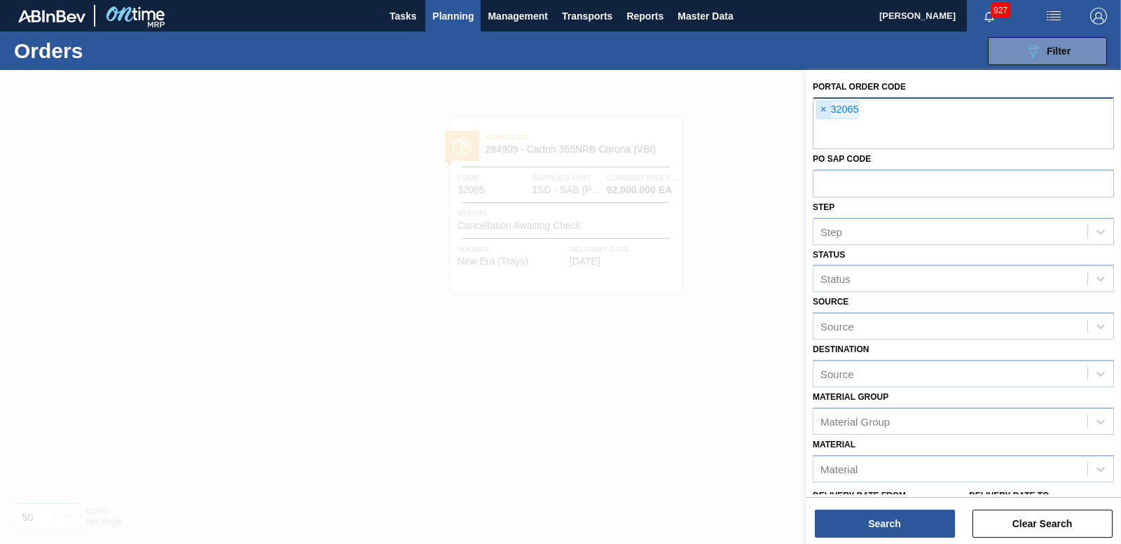
click at [819, 107] on span "×" at bounding box center [823, 110] width 13 height 17
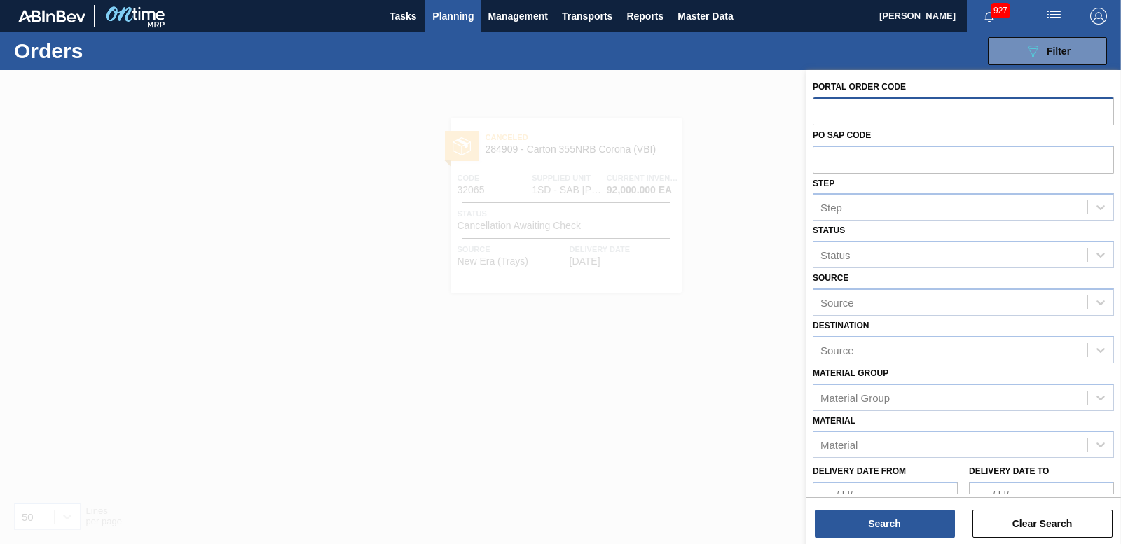
paste input "32064"
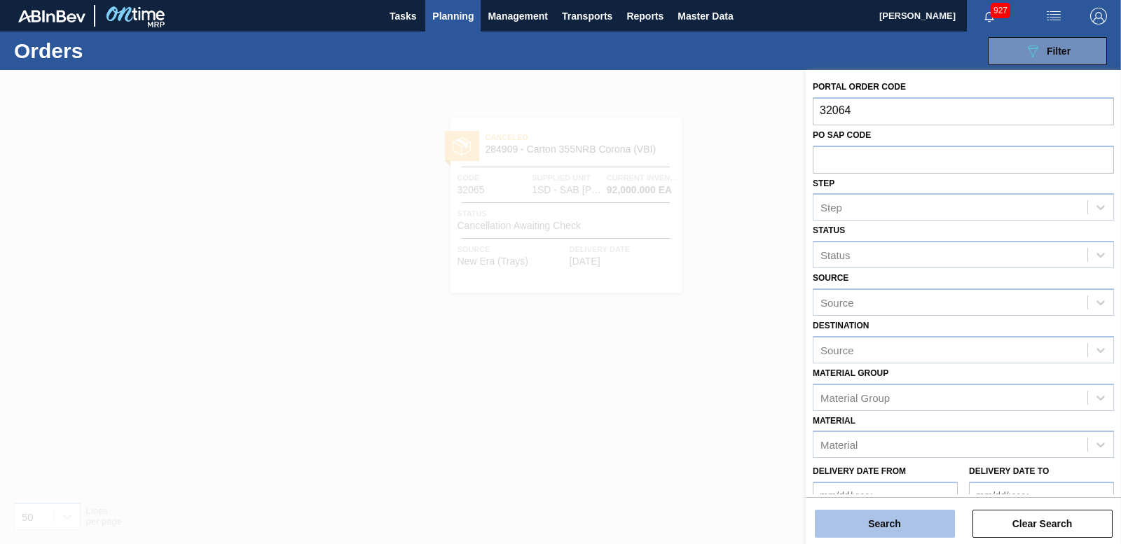
type input "32064"
click at [915, 517] on button "Search" at bounding box center [885, 524] width 140 height 28
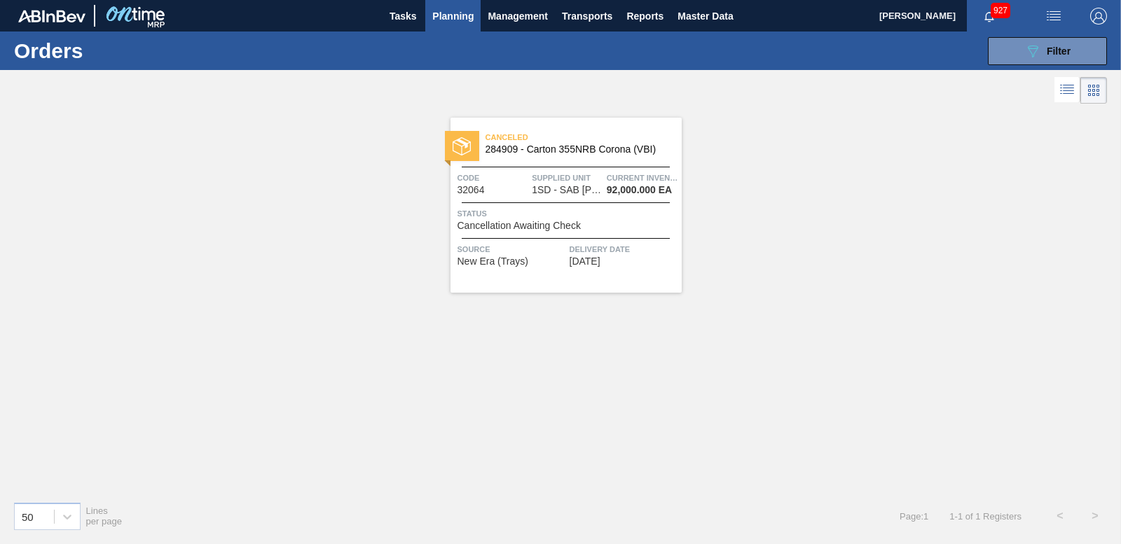
click at [473, 133] on div at bounding box center [462, 146] width 34 height 30
click at [1000, 56] on button "089F7B8B-B2A5-4AFE-B5C0-19BA573D28AC Filter" at bounding box center [1047, 51] width 119 height 28
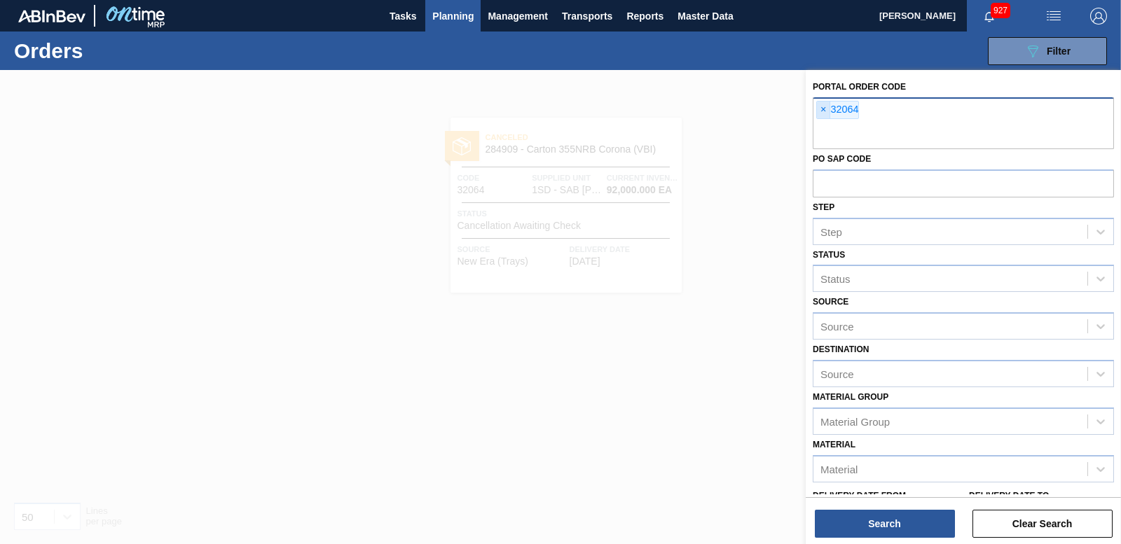
click at [817, 107] on span "×" at bounding box center [823, 110] width 13 height 17
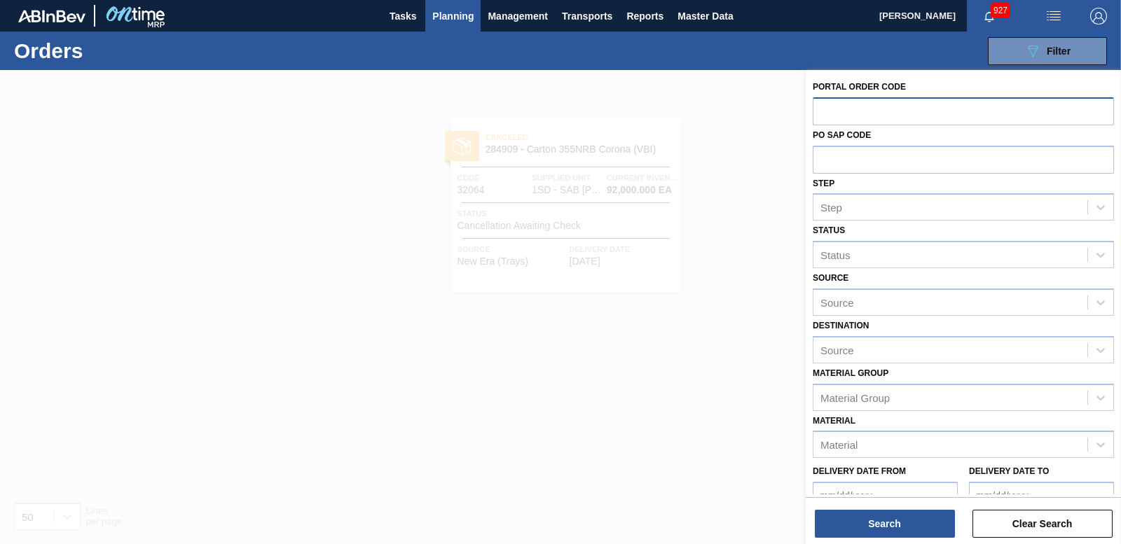
paste input "32063"
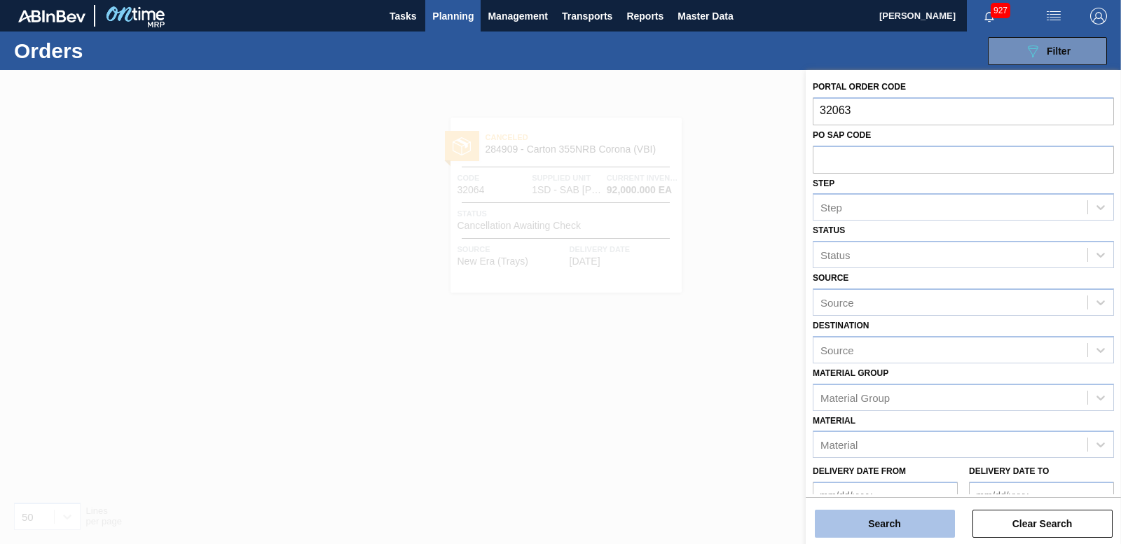
type input "32063"
click at [882, 518] on button "Search" at bounding box center [885, 524] width 140 height 28
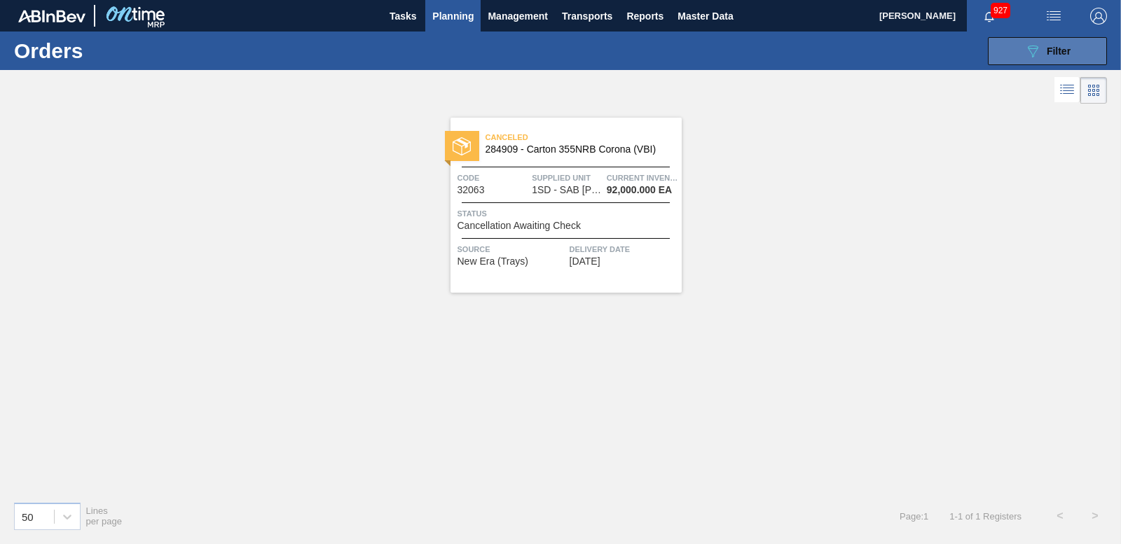
click at [1020, 51] on button "089F7B8B-B2A5-4AFE-B5C0-19BA573D28AC Filter" at bounding box center [1047, 51] width 119 height 28
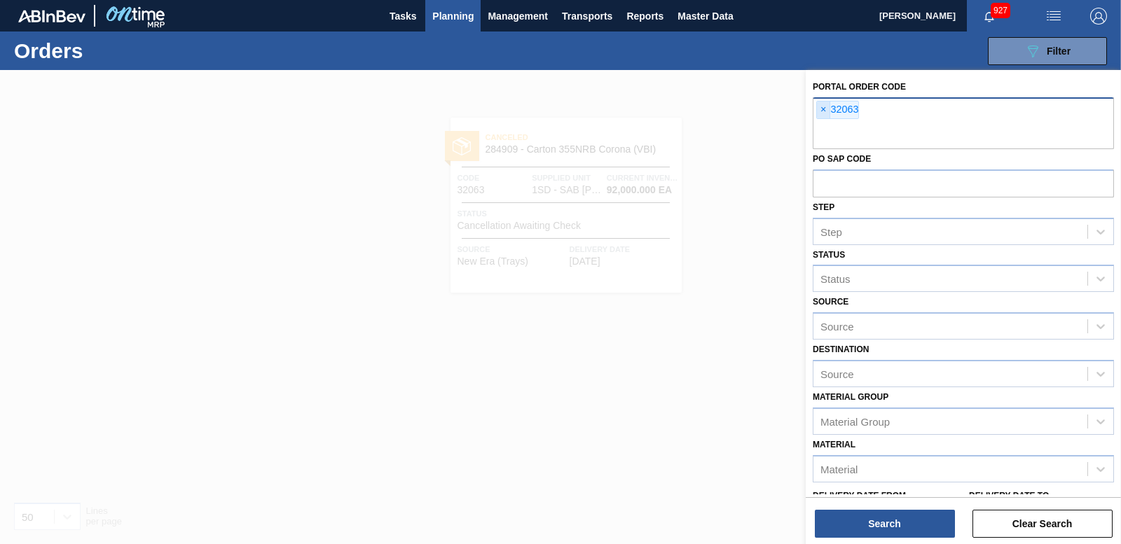
click at [821, 103] on span "×" at bounding box center [823, 110] width 13 height 17
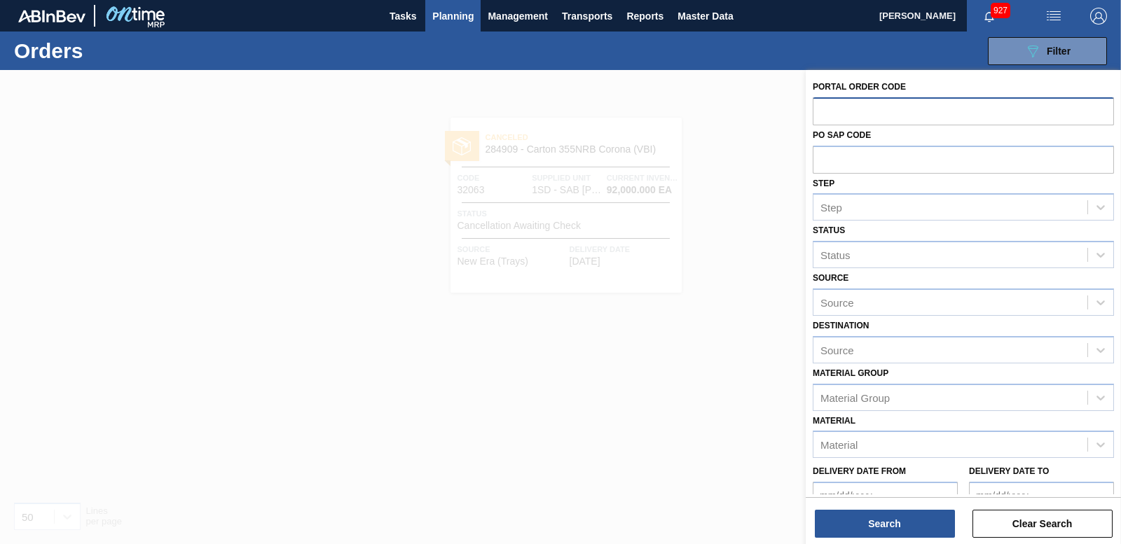
paste input "32015"
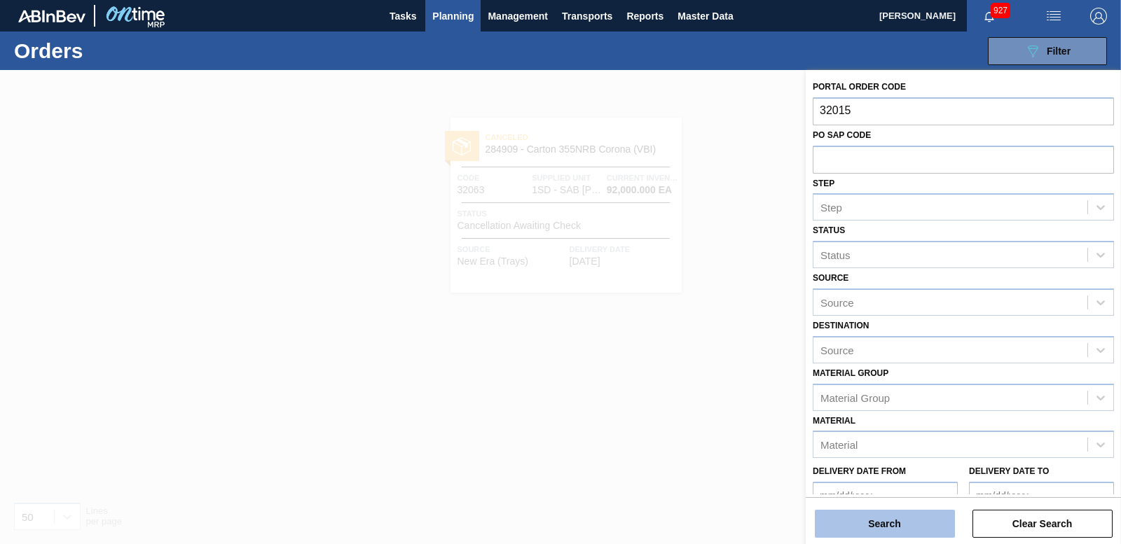
type input "32015"
click at [840, 530] on button "Search" at bounding box center [885, 524] width 140 height 28
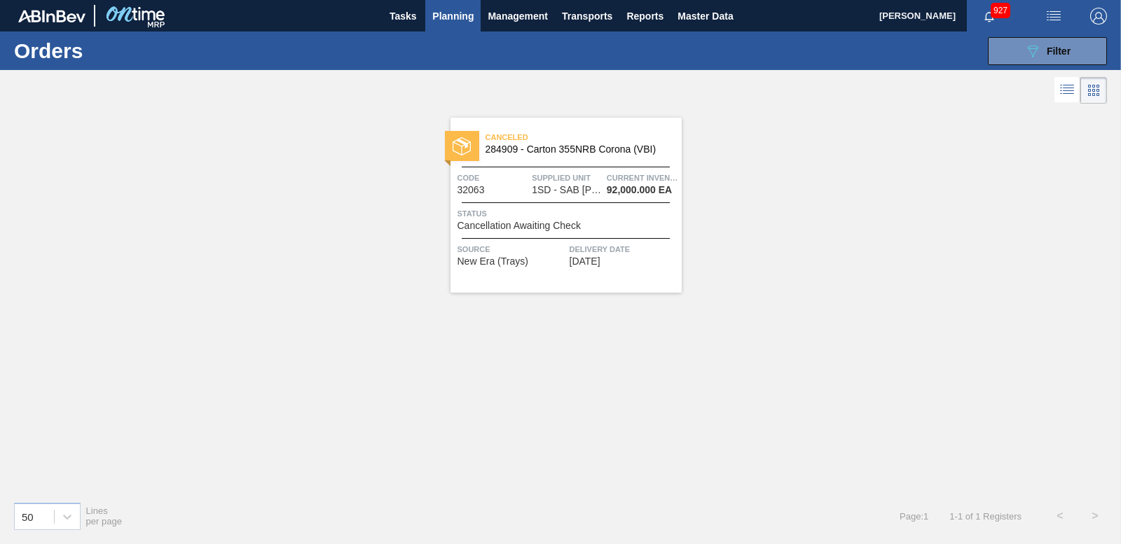
click at [463, 140] on img at bounding box center [462, 146] width 18 height 18
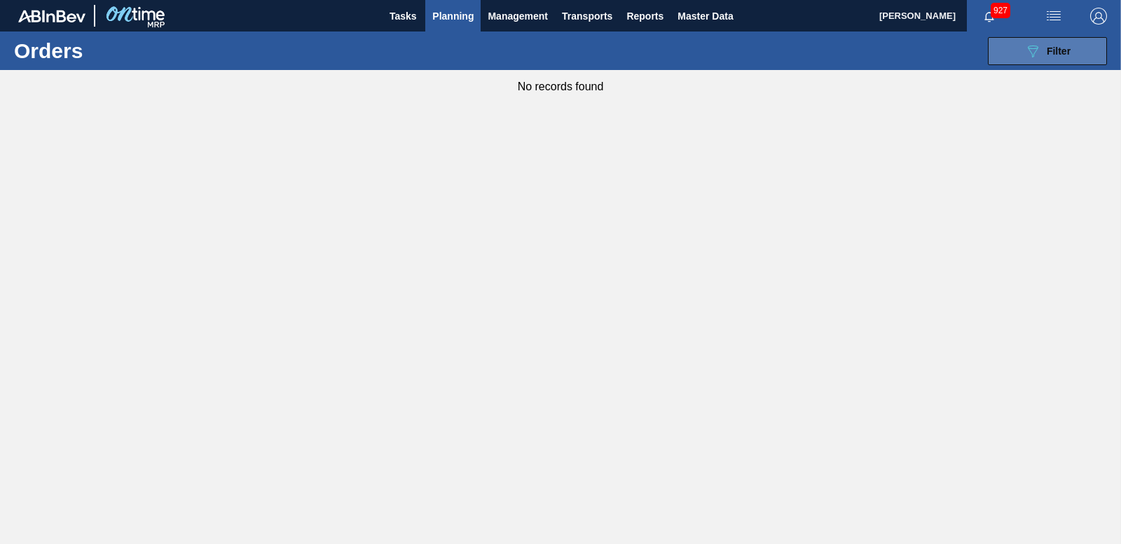
click at [1051, 43] on div "089F7B8B-B2A5-4AFE-B5C0-19BA573D28AC Filter" at bounding box center [1048, 51] width 46 height 17
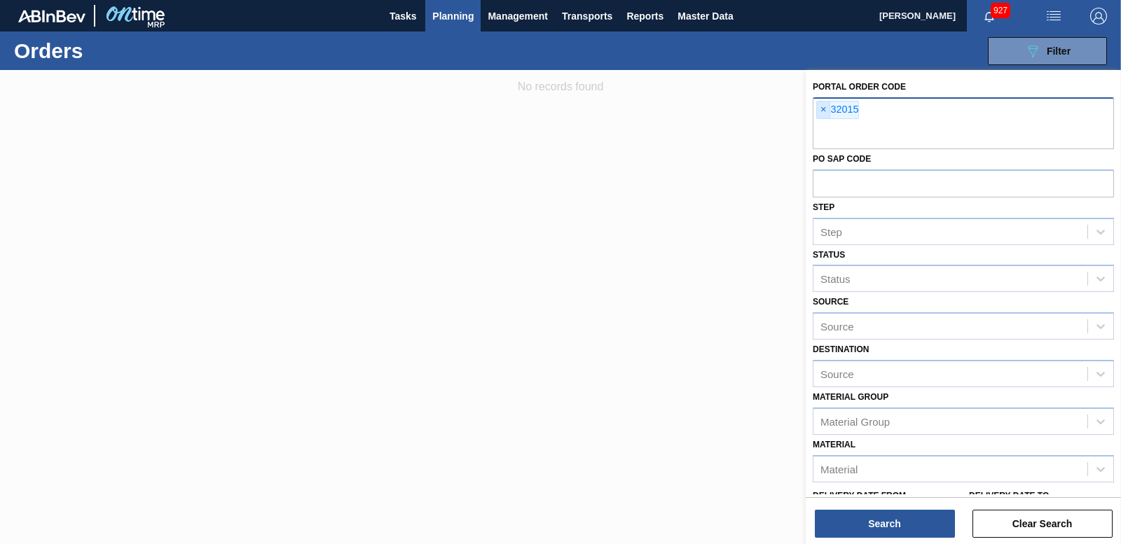
click at [823, 112] on span "×" at bounding box center [823, 110] width 13 height 17
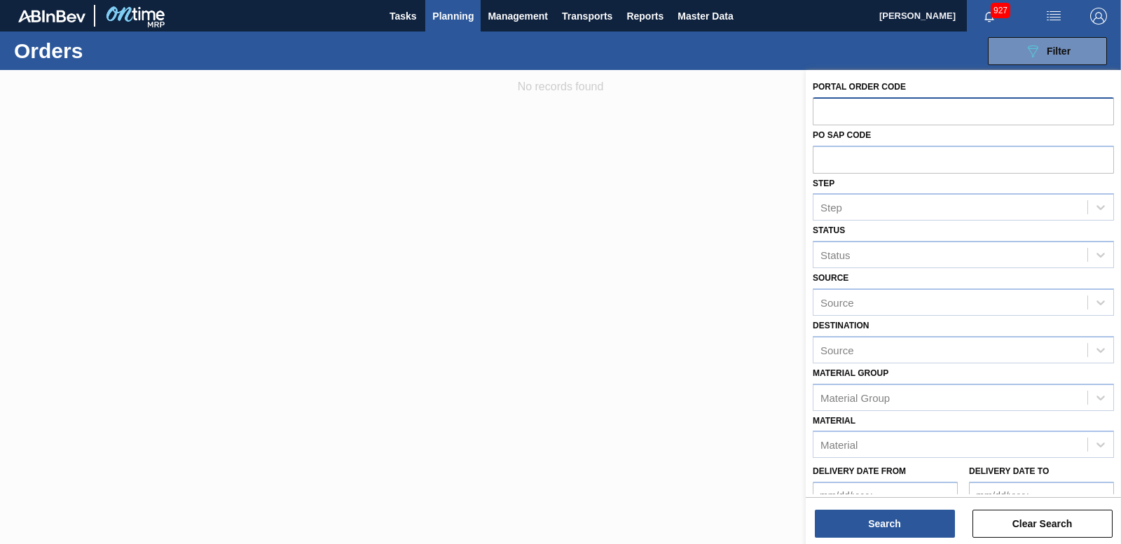
paste input "31982"
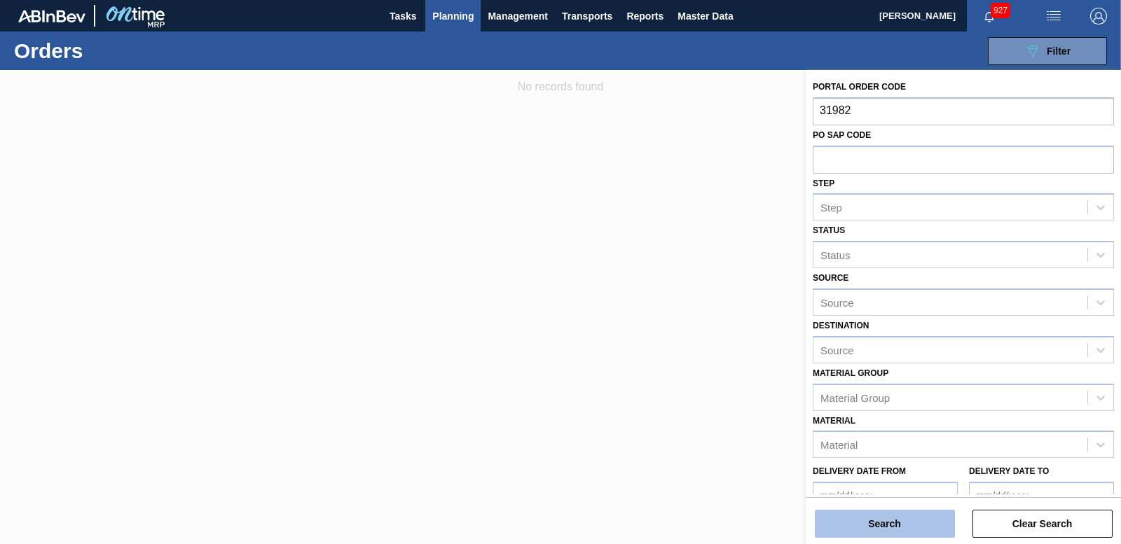
type input "31982"
click at [886, 533] on button "Search" at bounding box center [885, 524] width 140 height 28
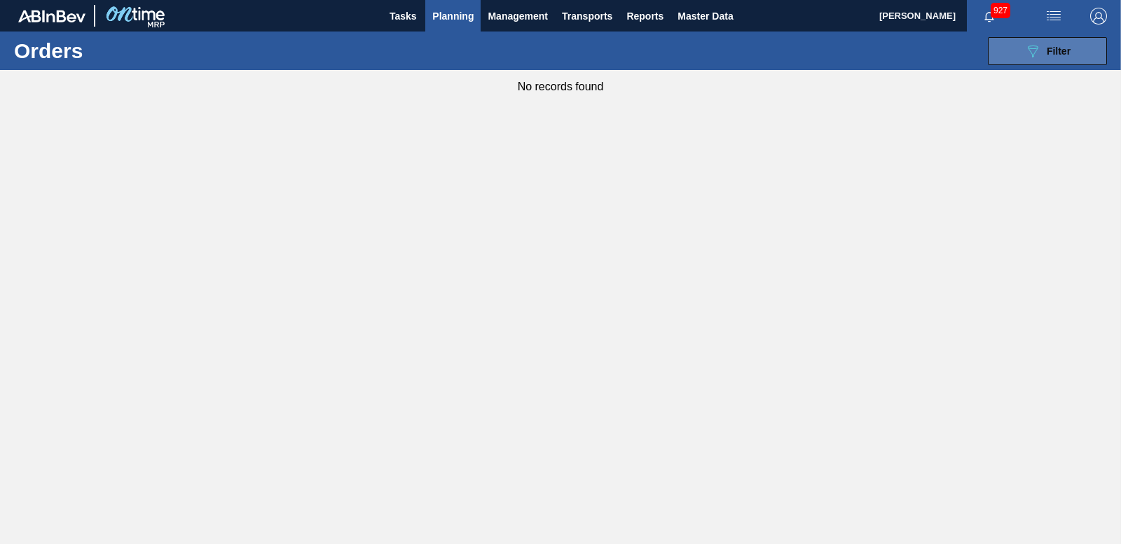
click at [1016, 43] on button "089F7B8B-B2A5-4AFE-B5C0-19BA573D28AC Filter" at bounding box center [1047, 51] width 119 height 28
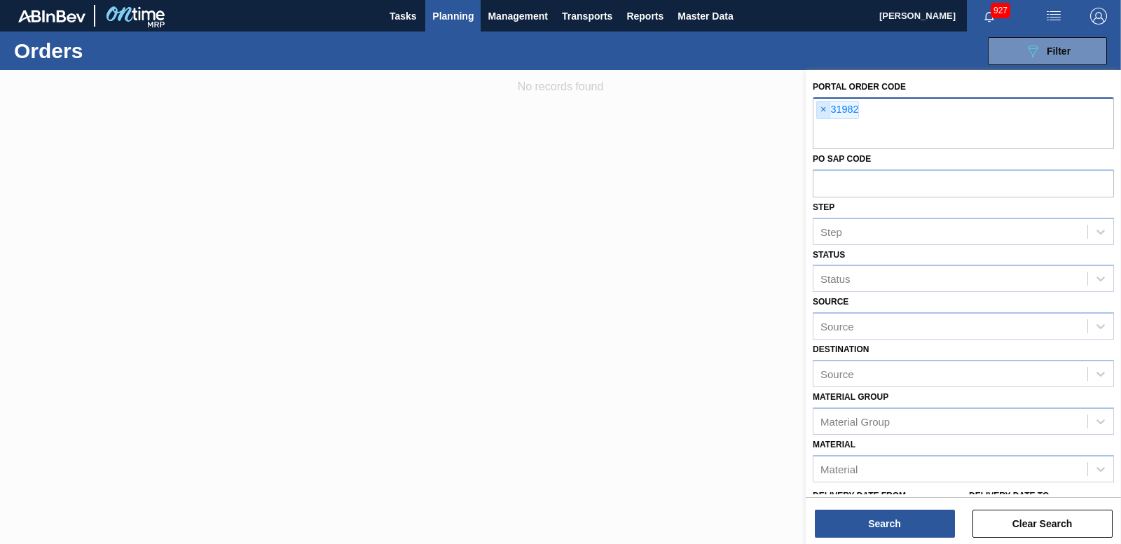
click at [820, 104] on span "×" at bounding box center [823, 110] width 13 height 17
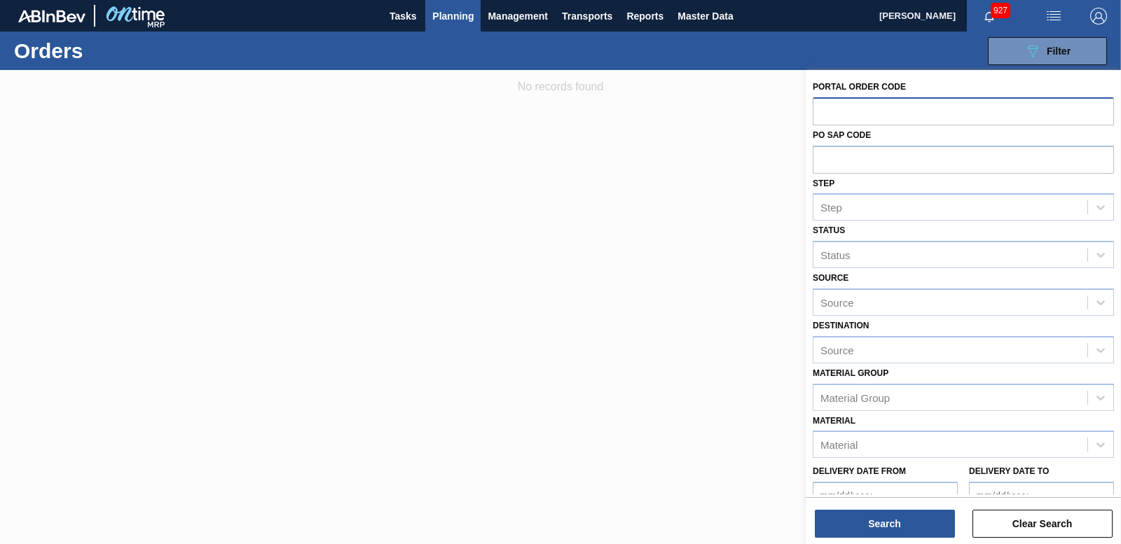
paste input "31955"
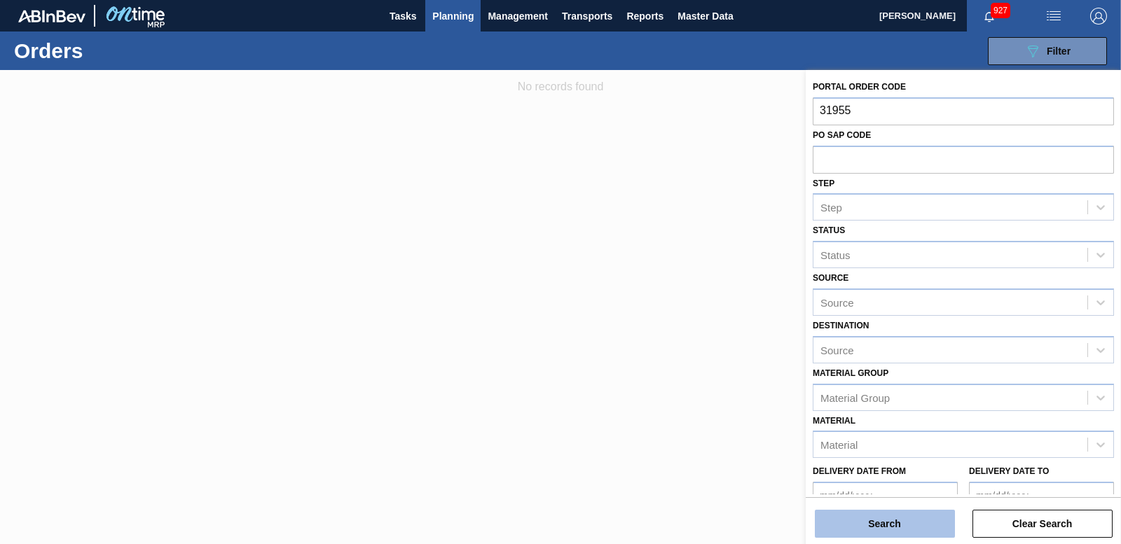
type input "31955"
click at [893, 514] on button "Search" at bounding box center [885, 524] width 140 height 28
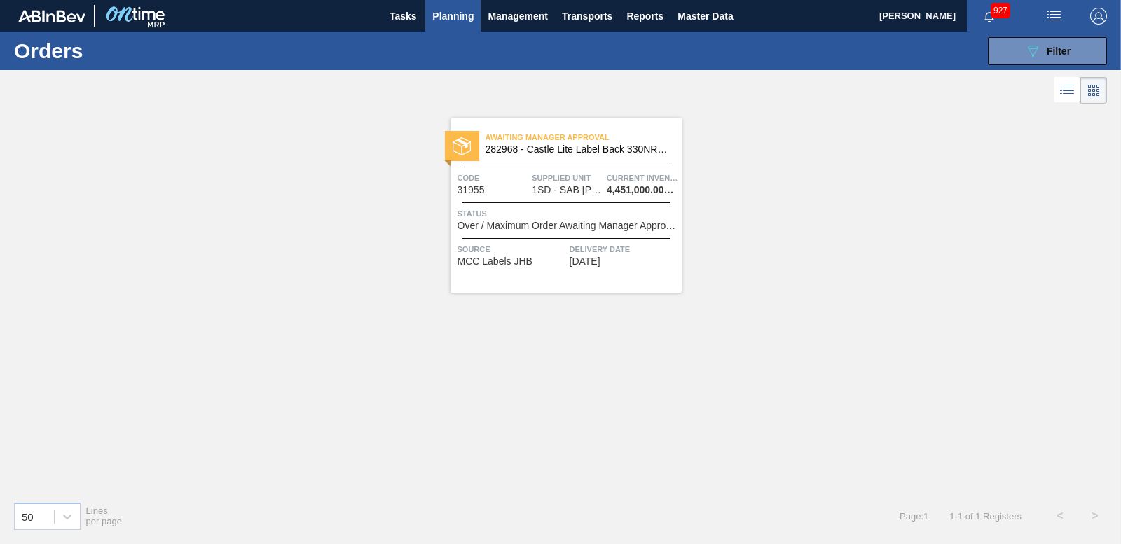
click at [474, 141] on div at bounding box center [462, 146] width 34 height 30
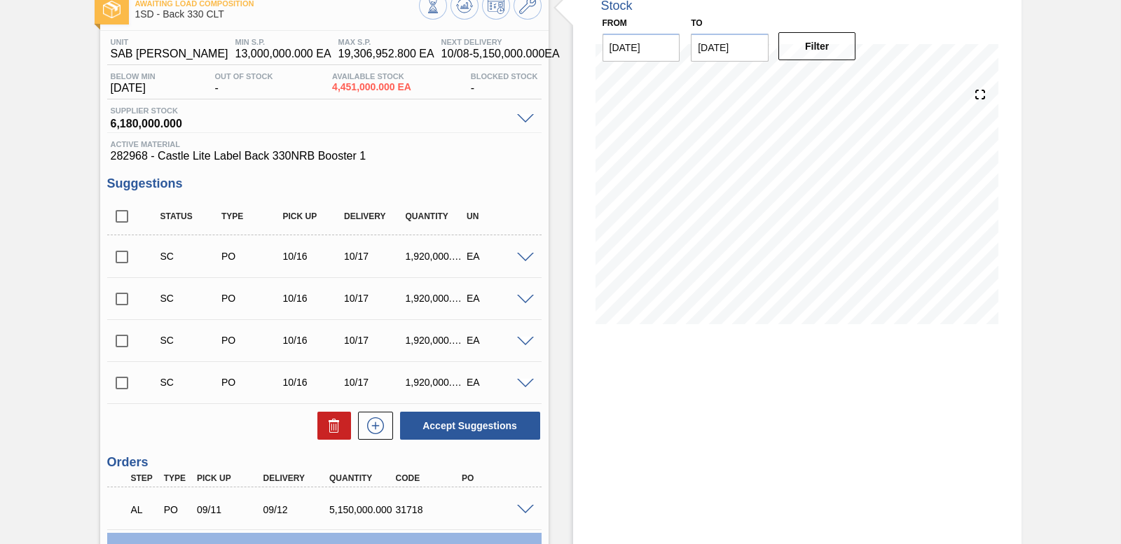
scroll to position [270, 0]
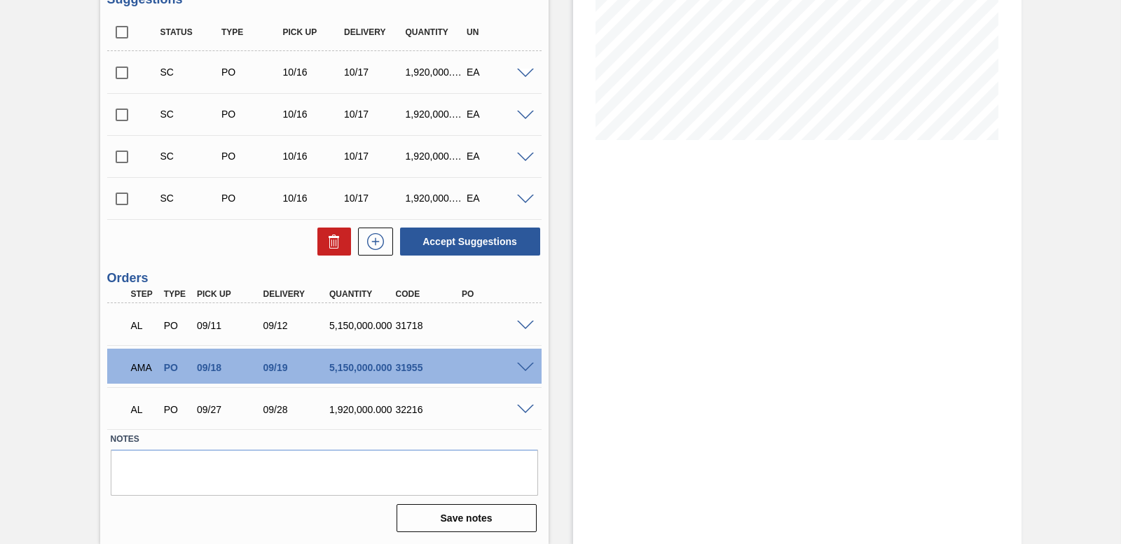
click at [520, 320] on div at bounding box center [528, 325] width 28 height 11
click at [530, 323] on span at bounding box center [525, 326] width 17 height 11
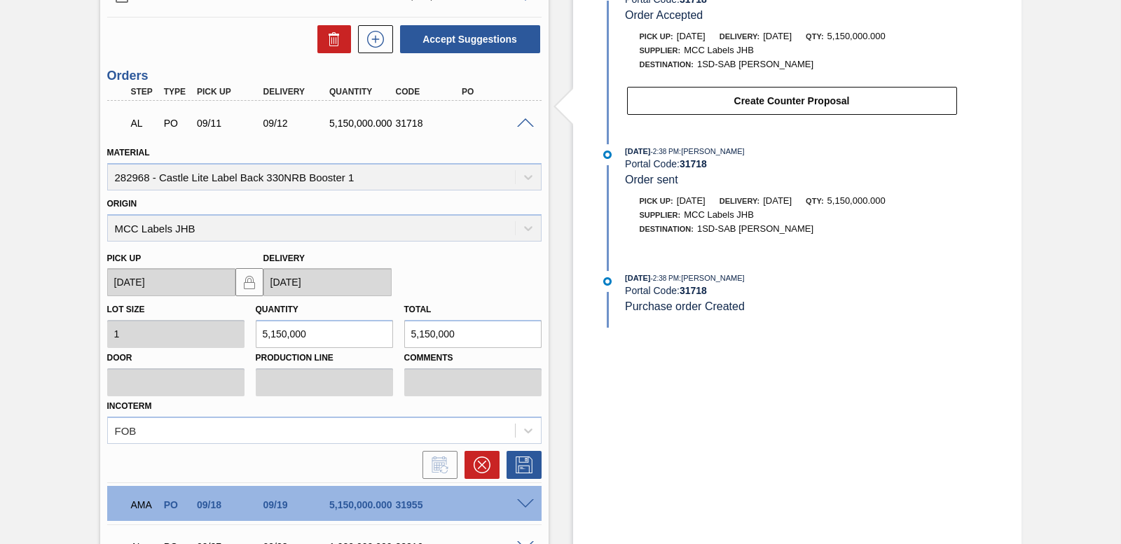
scroll to position [610, 0]
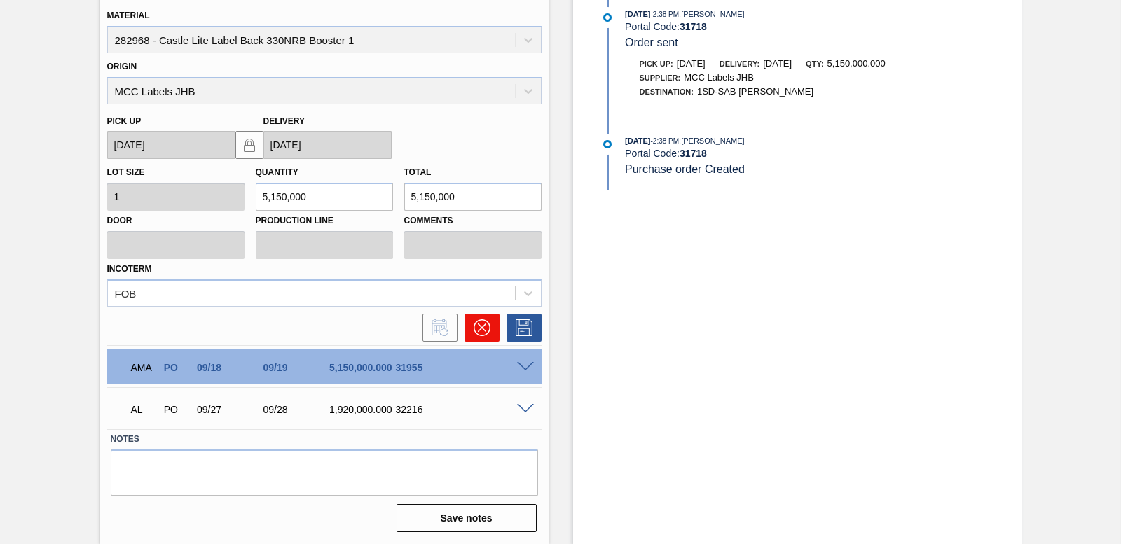
click at [488, 334] on icon at bounding box center [482, 328] width 17 height 17
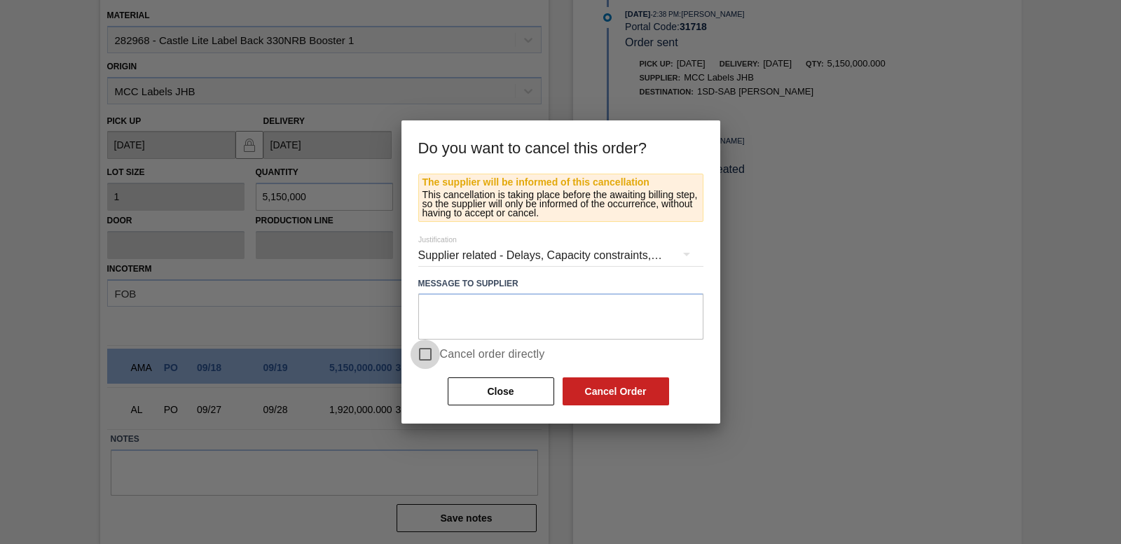
click at [423, 352] on input "Cancel order directly" at bounding box center [425, 354] width 29 height 29
checkbox input "true"
click at [588, 387] on button "Cancel Order" at bounding box center [616, 392] width 107 height 28
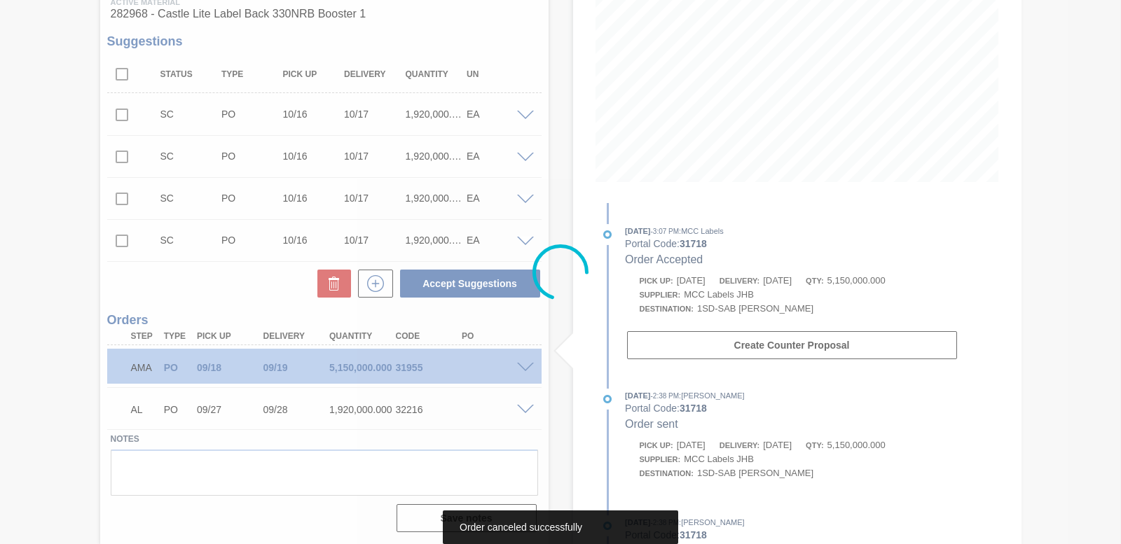
scroll to position [228, 0]
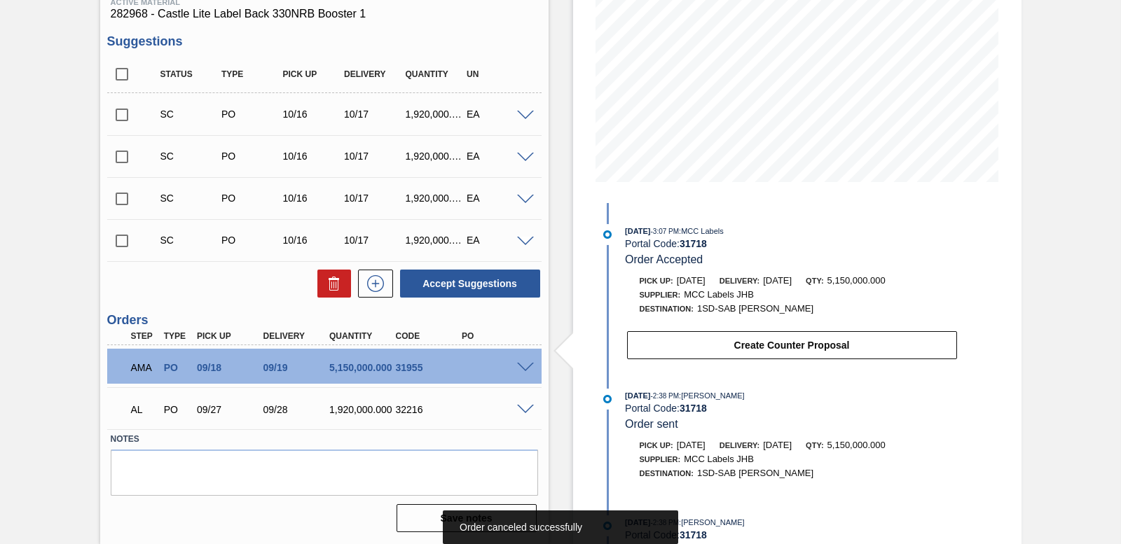
click at [521, 369] on span at bounding box center [525, 368] width 17 height 11
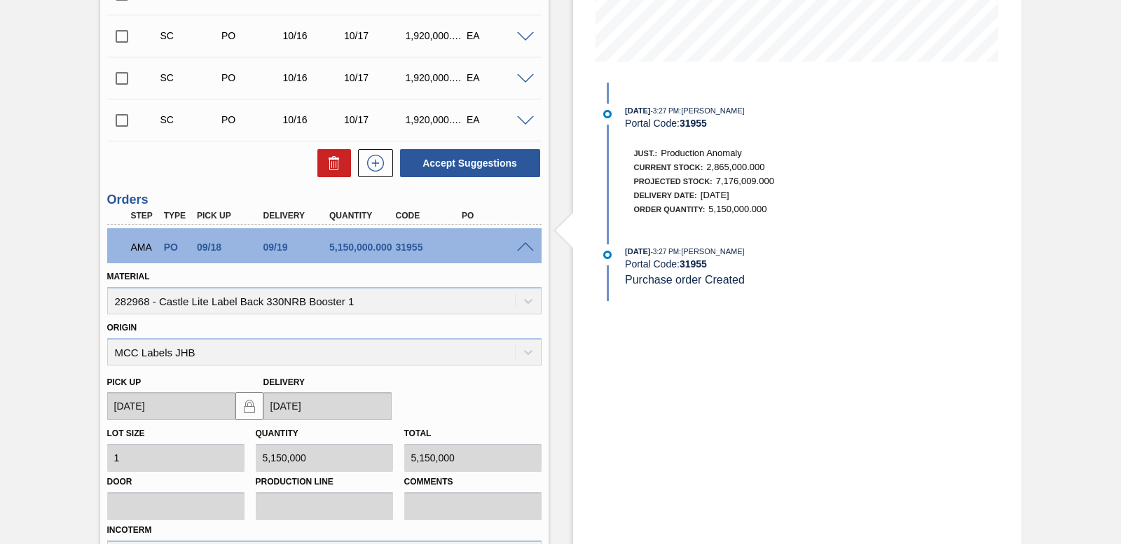
scroll to position [568, 0]
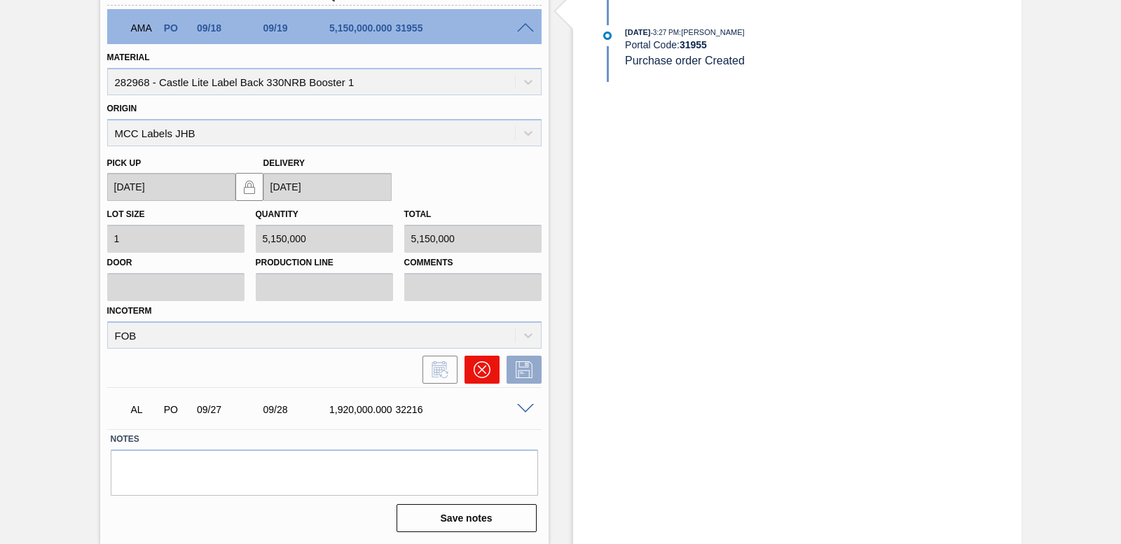
click at [489, 371] on button at bounding box center [482, 370] width 35 height 28
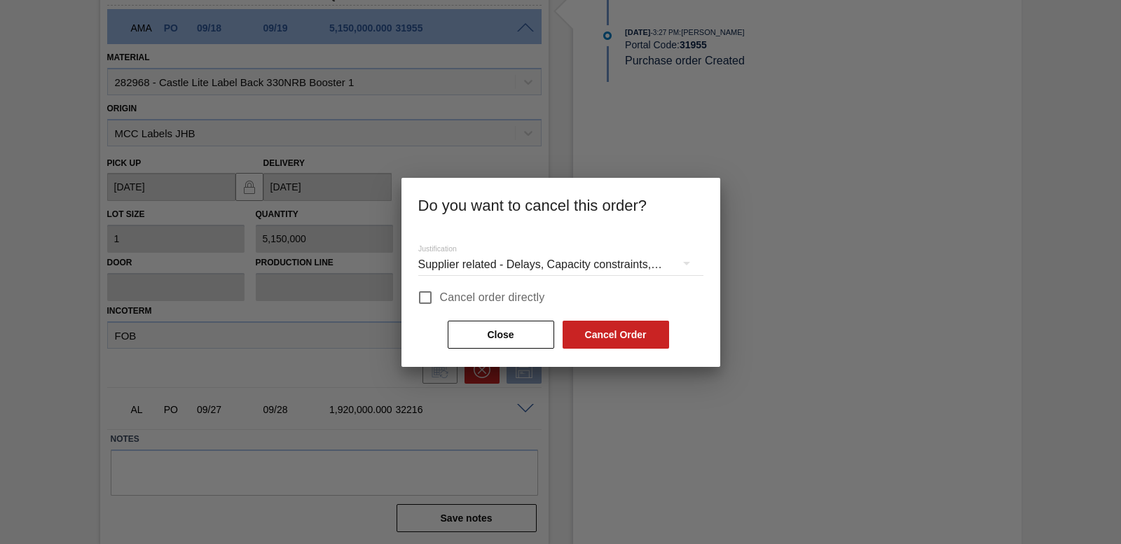
click at [432, 301] on input "Cancel order directly" at bounding box center [425, 297] width 29 height 29
checkbox input "true"
click at [641, 338] on button "Cancel Order" at bounding box center [616, 335] width 107 height 28
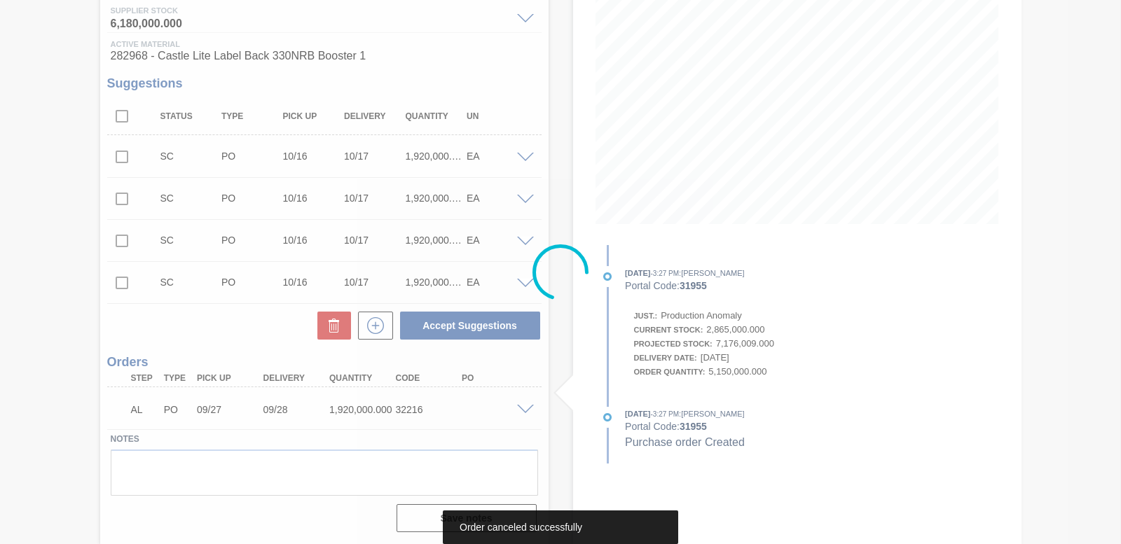
scroll to position [186, 0]
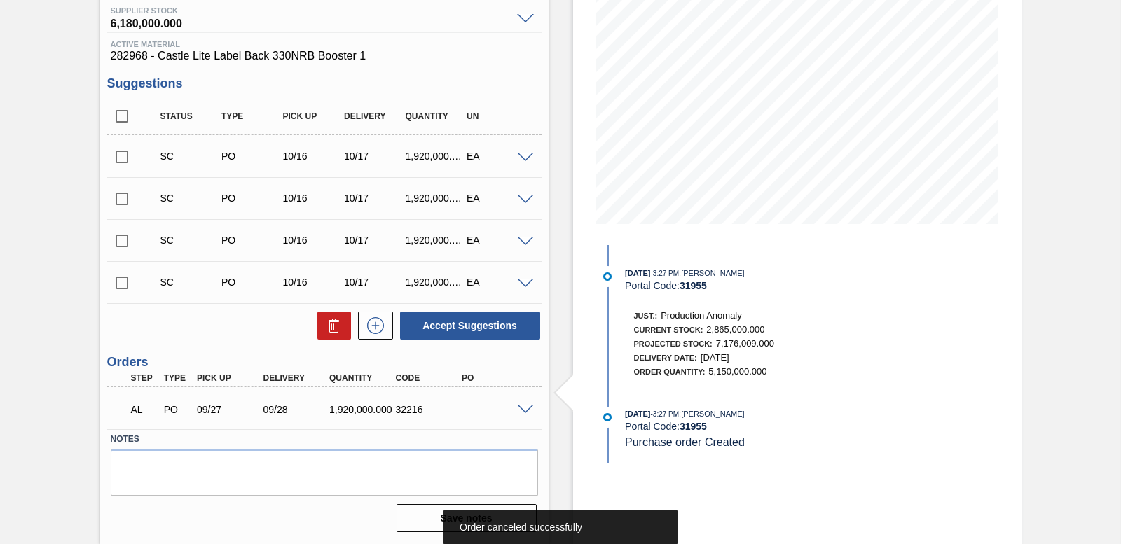
click at [527, 407] on span at bounding box center [525, 410] width 17 height 11
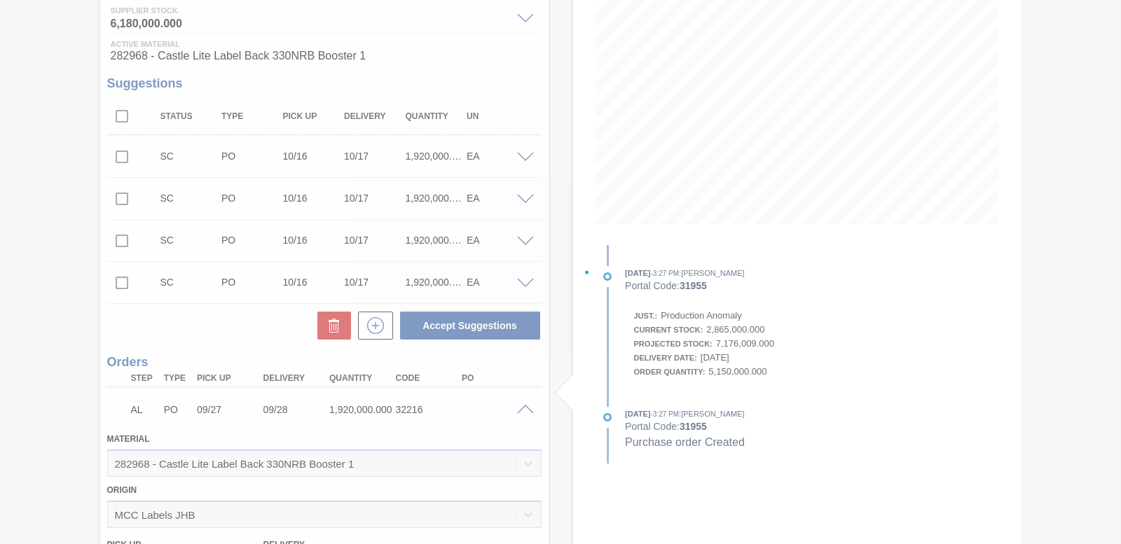
scroll to position [526, 0]
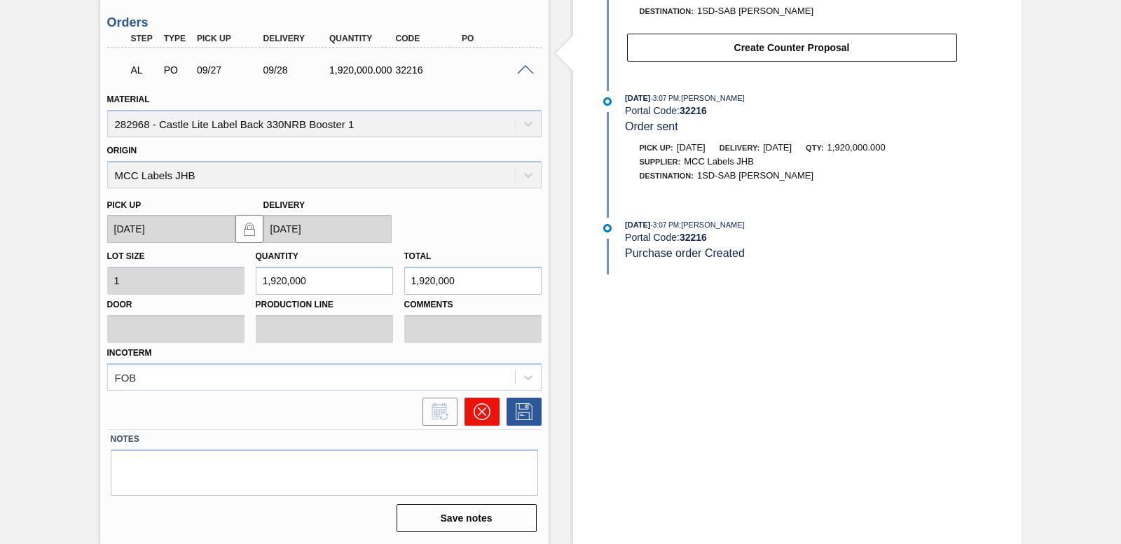
click at [480, 420] on icon at bounding box center [481, 412] width 17 height 17
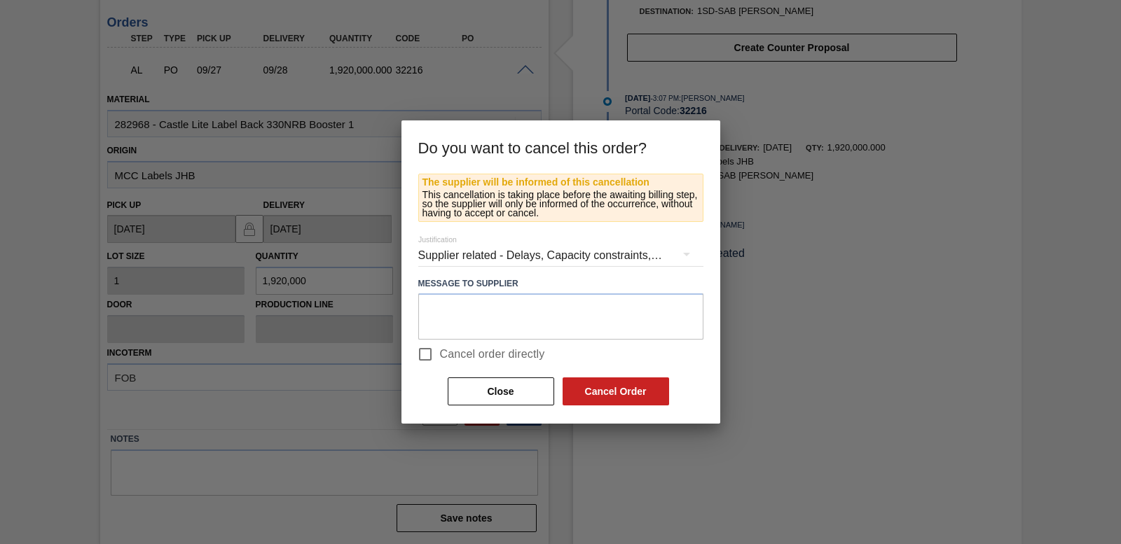
click at [418, 359] on input "Cancel order directly" at bounding box center [425, 354] width 29 height 29
checkbox input "true"
click at [639, 388] on button "Cancel Order" at bounding box center [616, 392] width 107 height 28
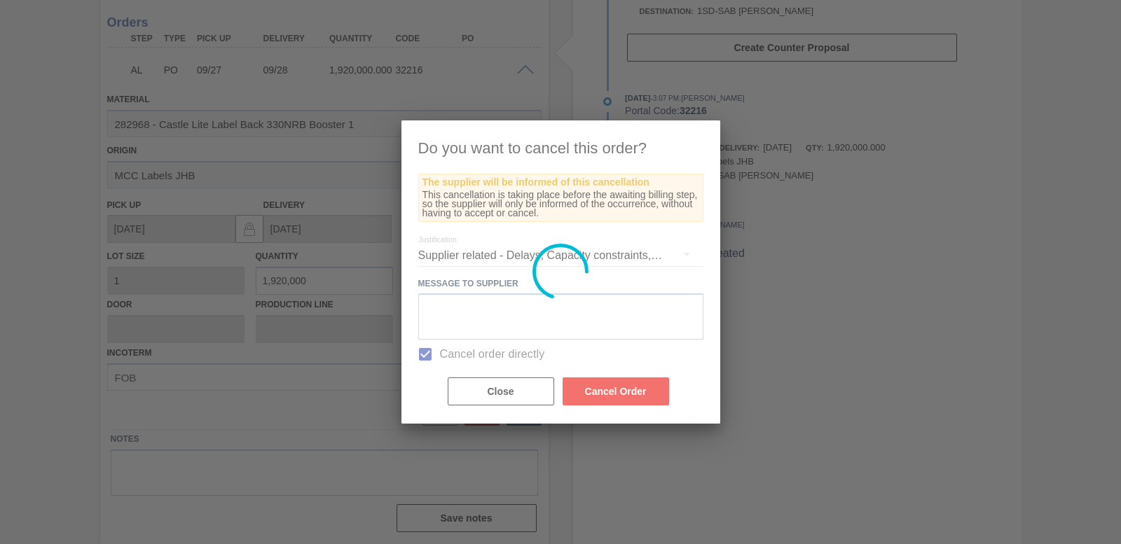
scroll to position [161, 0]
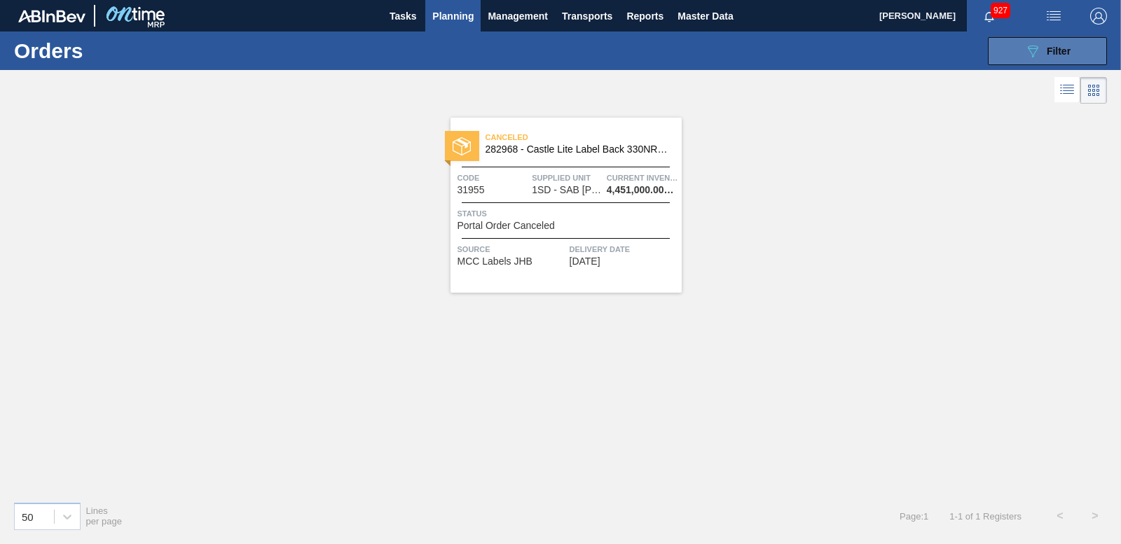
click at [1074, 41] on button "089F7B8B-B2A5-4AFE-B5C0-19BA573D28AC Filter" at bounding box center [1047, 51] width 119 height 28
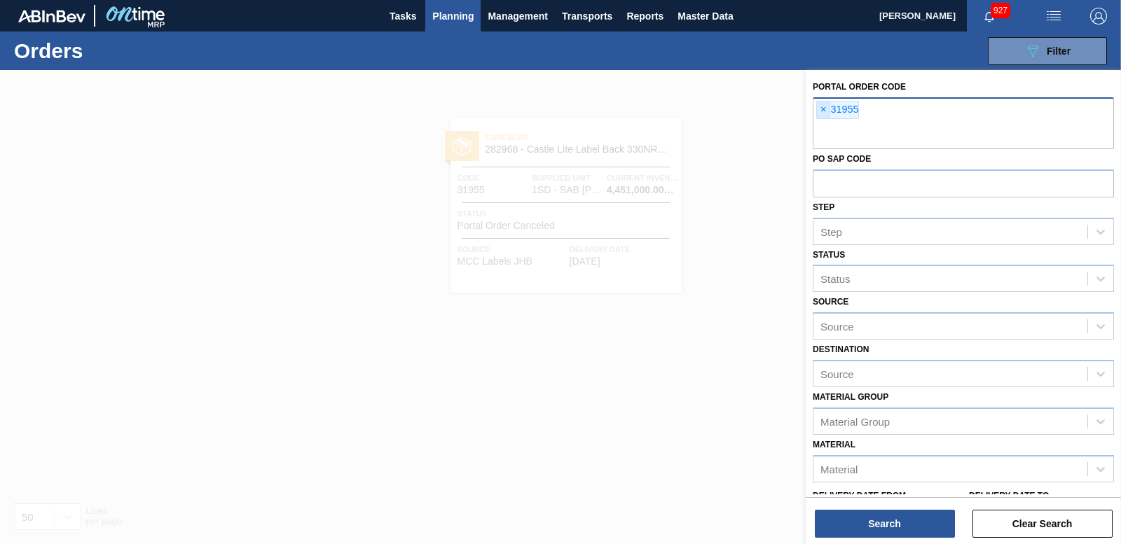
click at [823, 106] on span "×" at bounding box center [823, 110] width 13 height 17
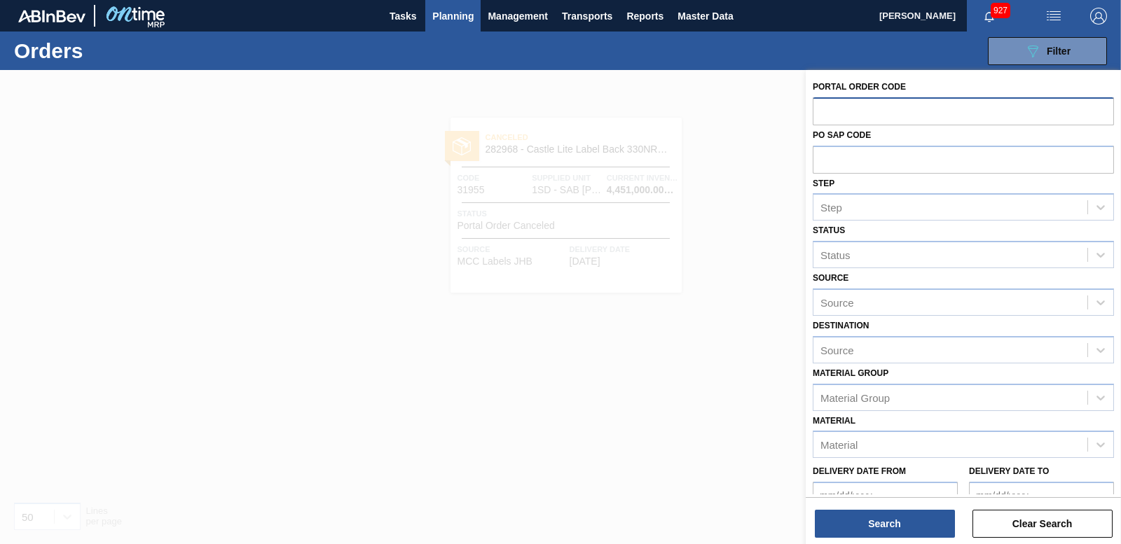
paste input "31982"
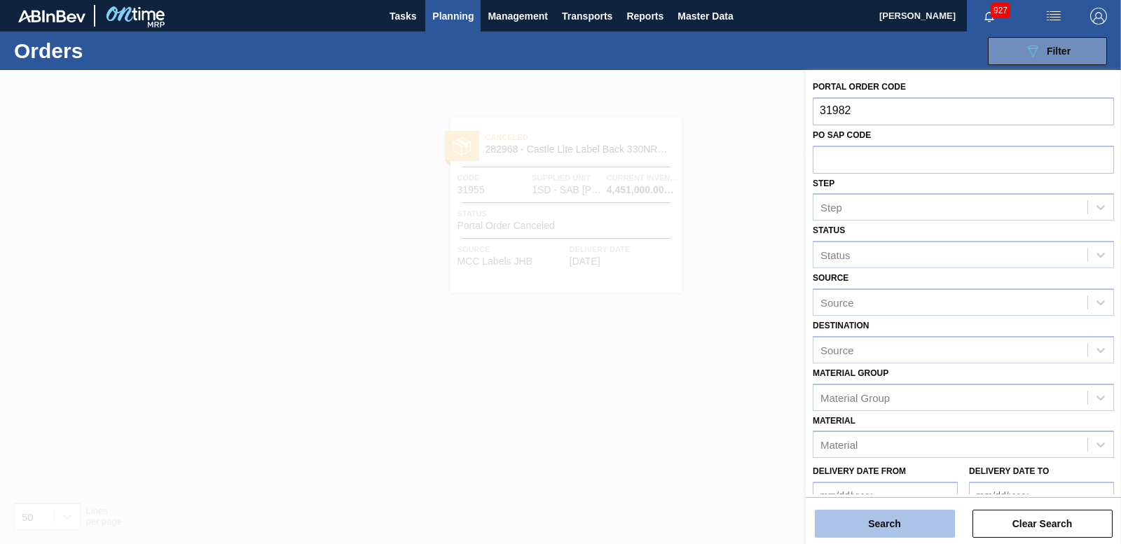
type input "31982"
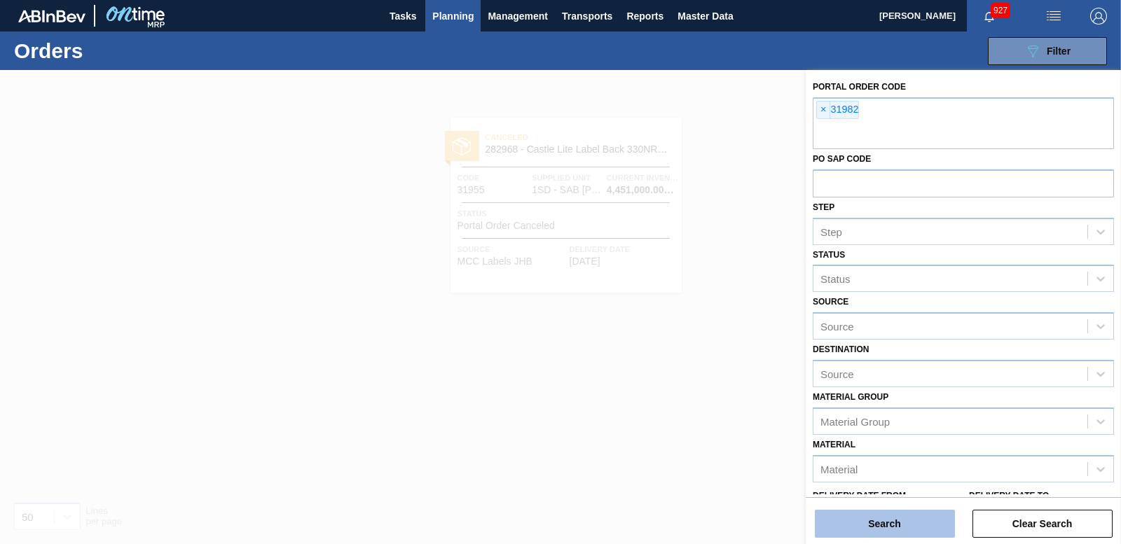
click at [863, 535] on button "Search" at bounding box center [885, 524] width 140 height 28
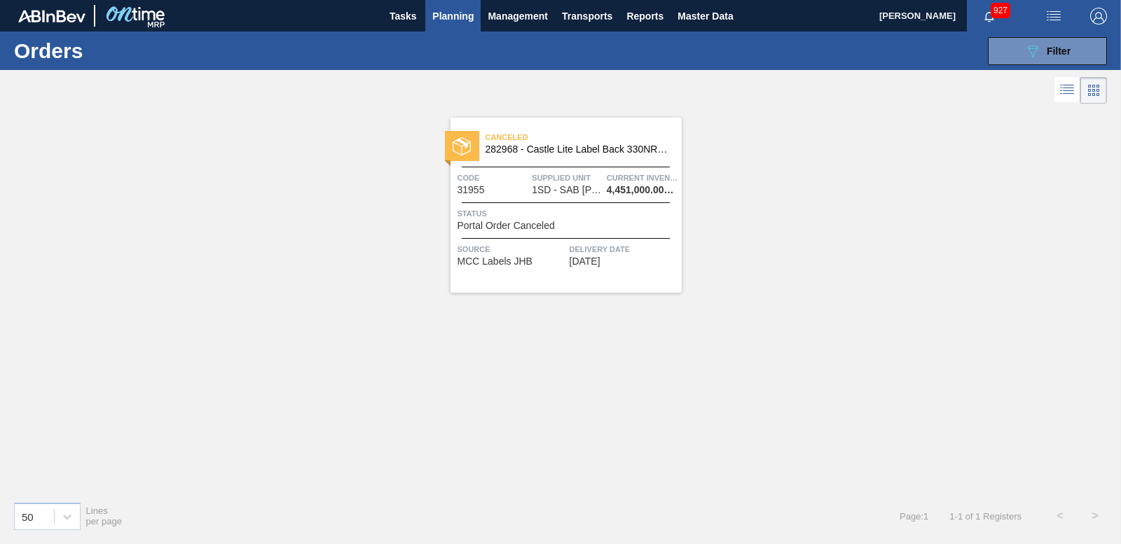
click at [453, 156] on div at bounding box center [462, 146] width 34 height 30
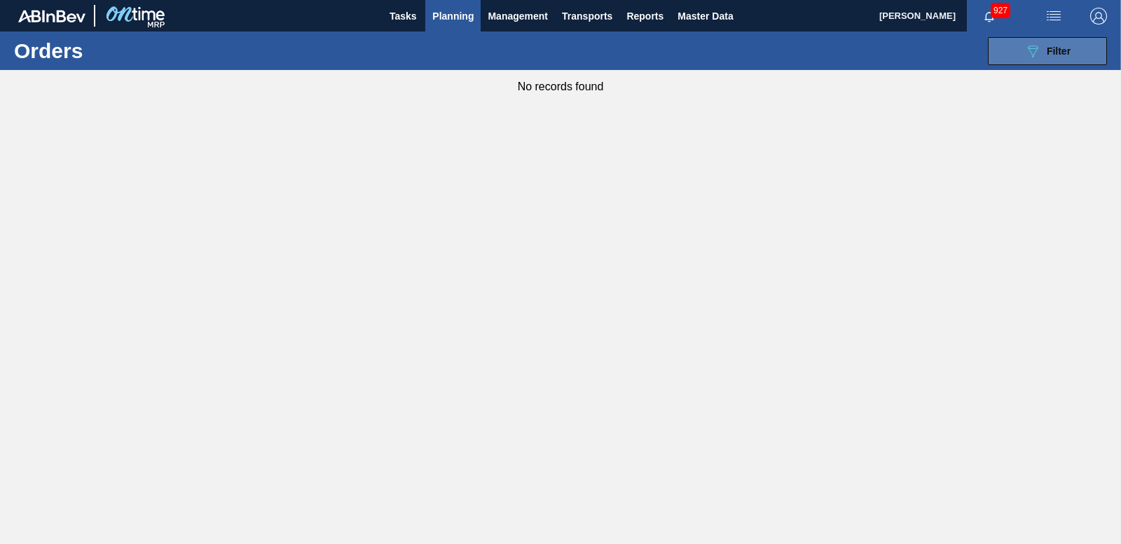
click at [1050, 53] on span "Filter" at bounding box center [1059, 51] width 24 height 11
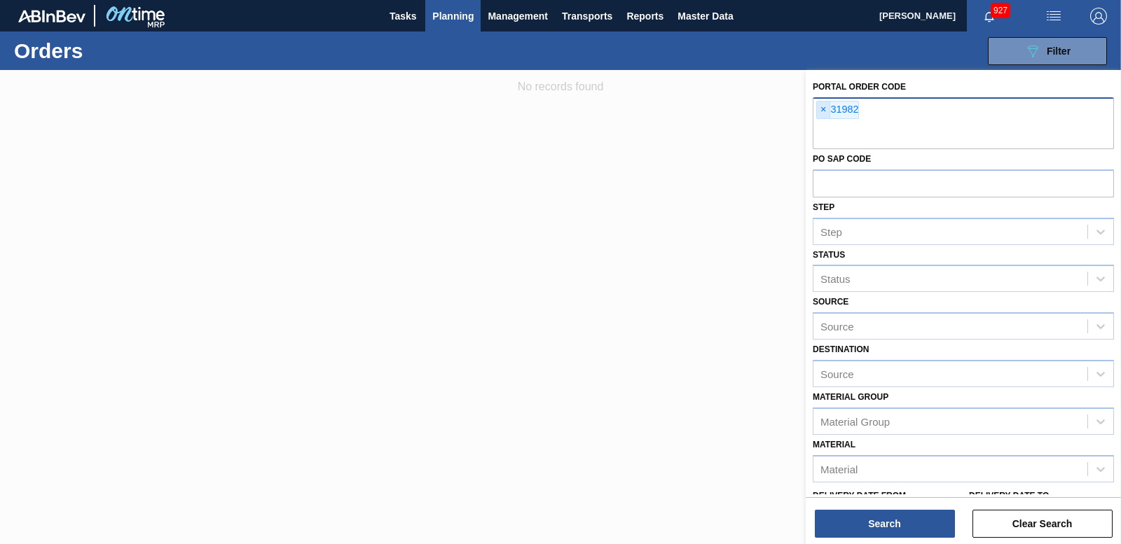
click at [826, 110] on span "×" at bounding box center [823, 110] width 13 height 17
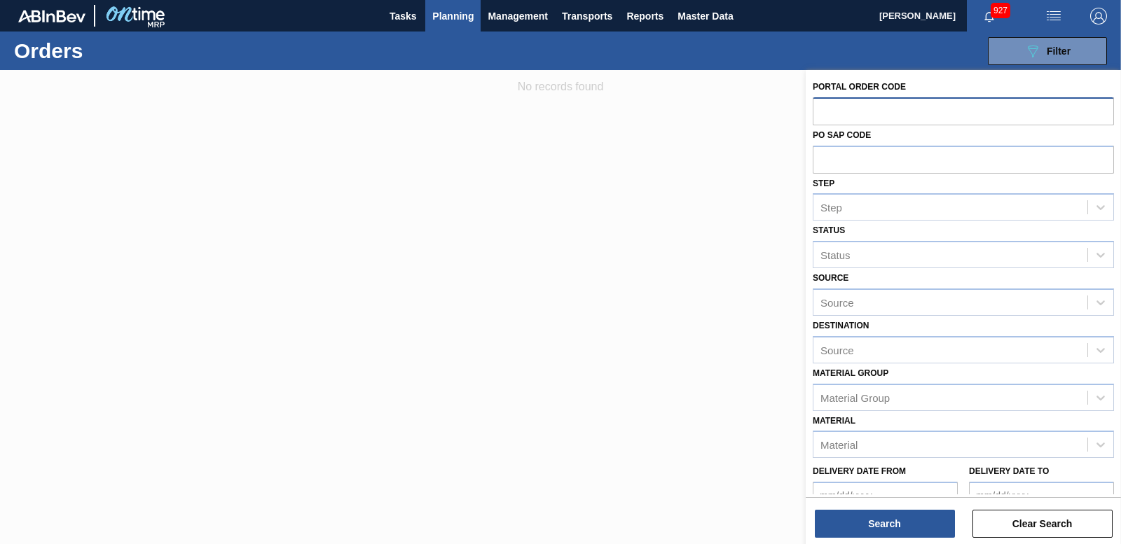
paste input "31955"
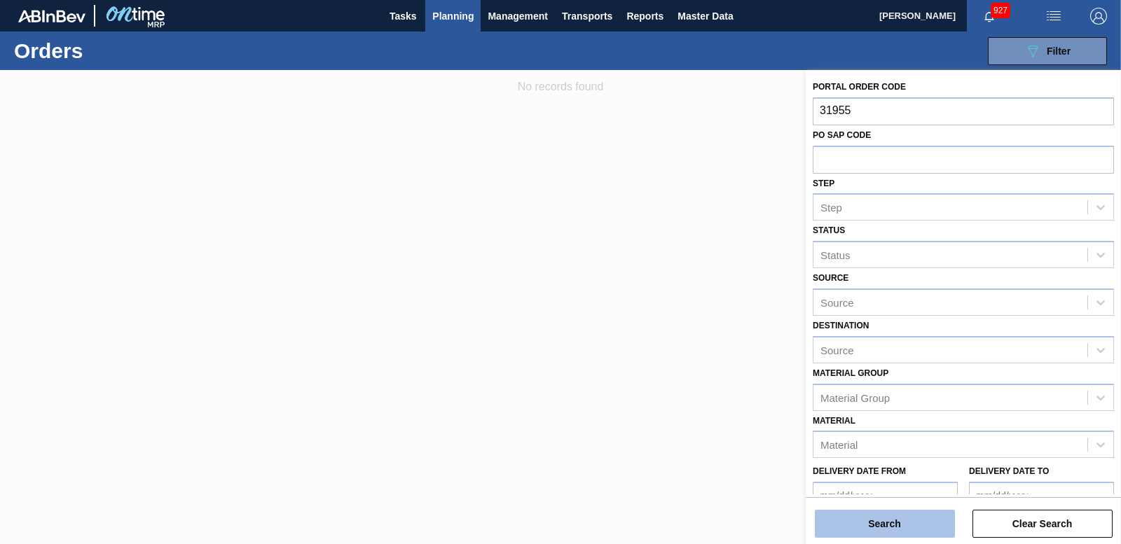
type input "31955"
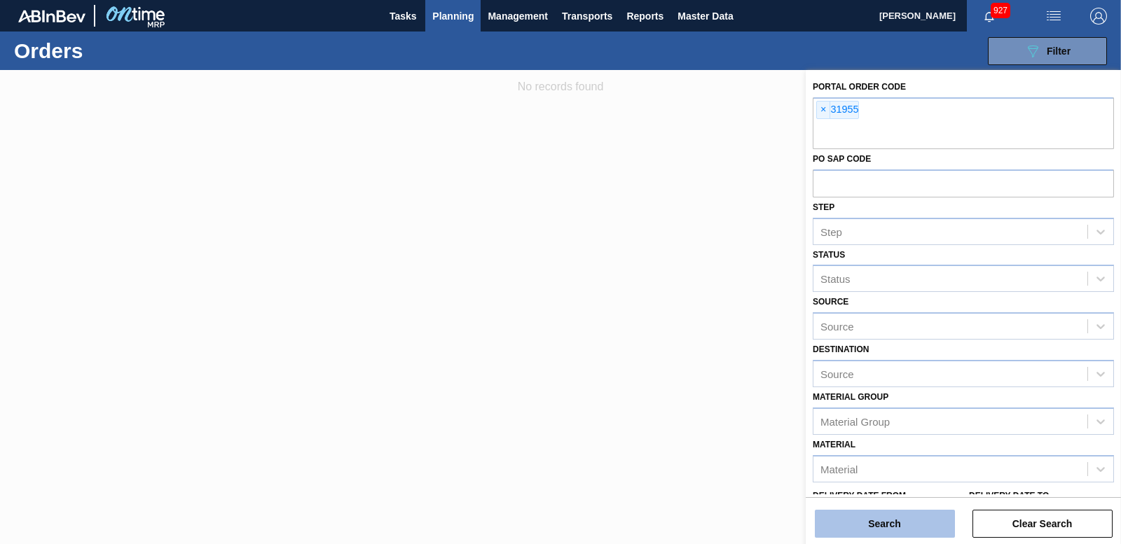
click at [868, 530] on button "Search" at bounding box center [885, 524] width 140 height 28
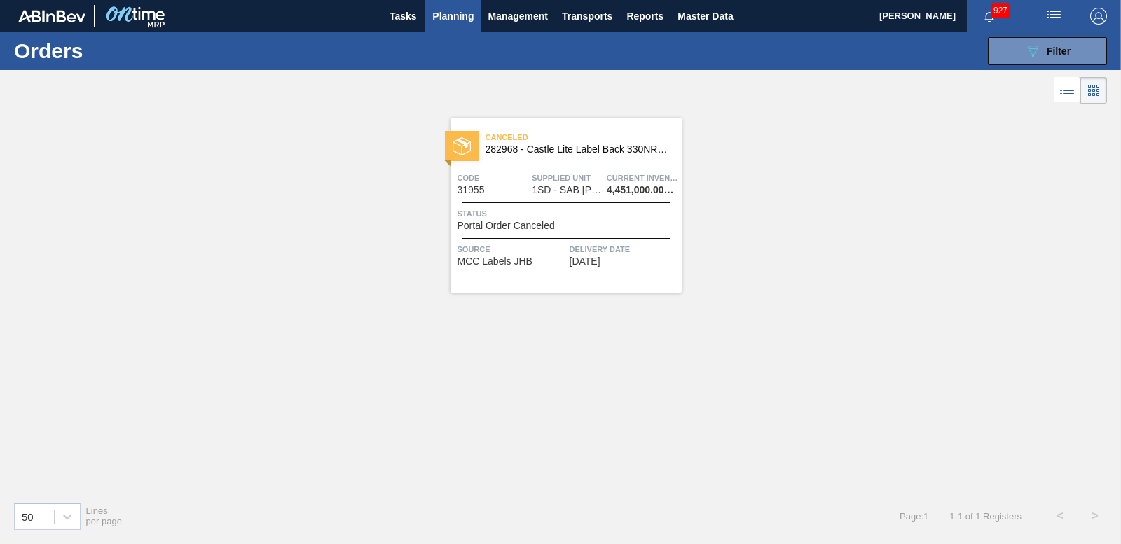
click at [462, 148] on img at bounding box center [462, 146] width 18 height 18
click at [1090, 32] on div "089F7B8B-B2A5-4AFE-B5C0-19BA573D28AC Filter Portal Order Code × 31955 PO SAP Co…" at bounding box center [665, 51] width 897 height 42
click at [1079, 45] on button "089F7B8B-B2A5-4AFE-B5C0-19BA573D28AC Filter" at bounding box center [1047, 51] width 119 height 28
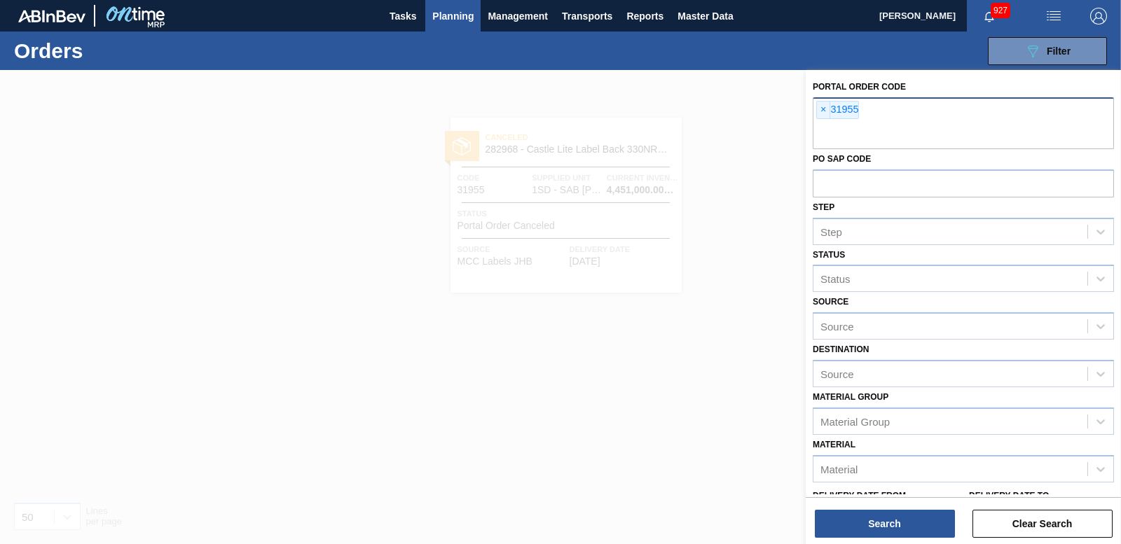
click at [824, 111] on span "×" at bounding box center [823, 110] width 13 height 17
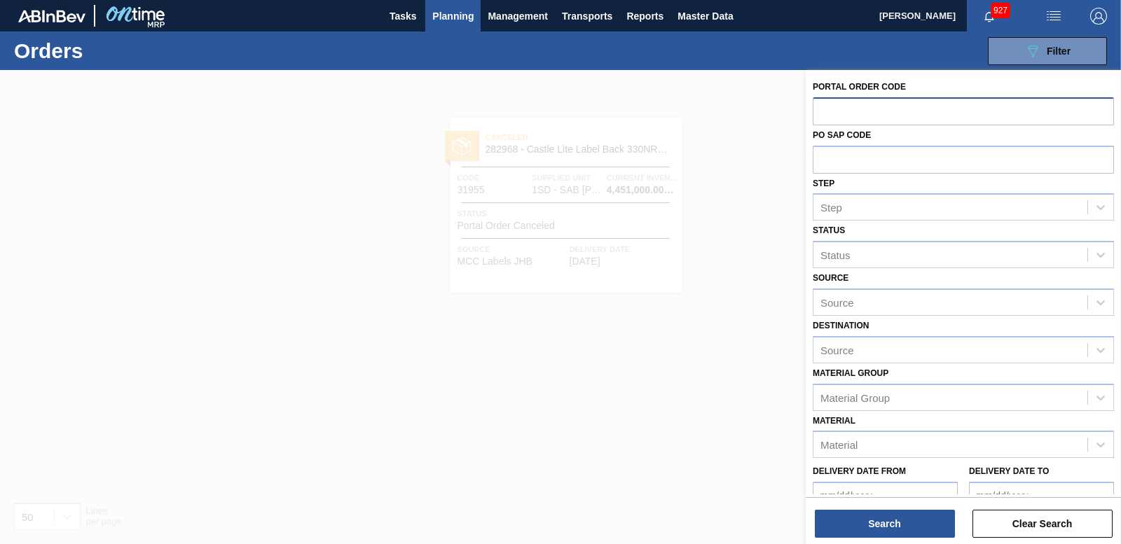
paste input "31954"
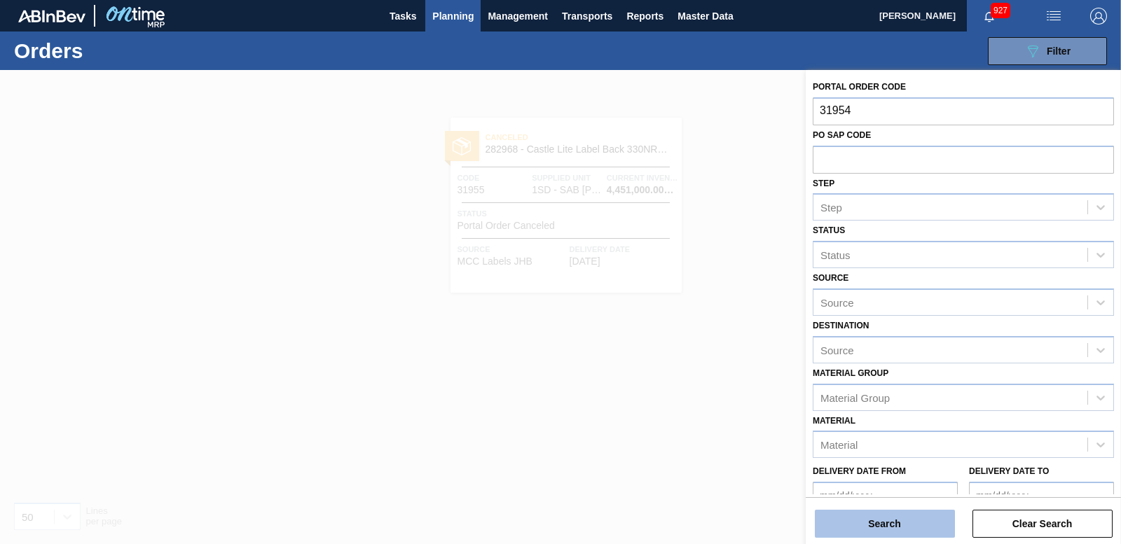
type input "31954"
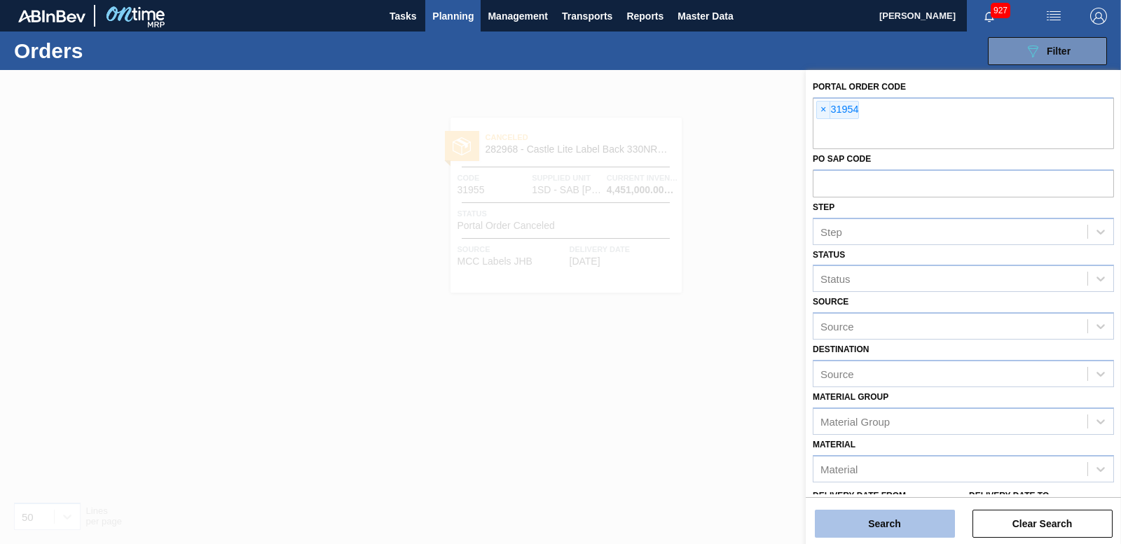
click at [884, 512] on button "Search" at bounding box center [885, 524] width 140 height 28
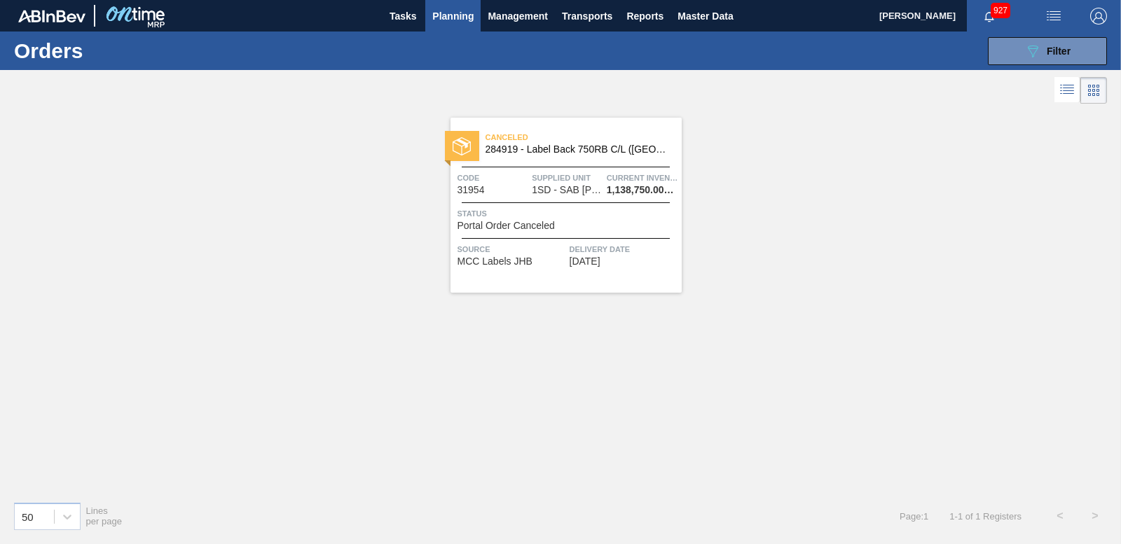
click at [463, 140] on img at bounding box center [462, 146] width 18 height 18
click at [1032, 57] on icon "089F7B8B-B2A5-4AFE-B5C0-19BA573D28AC" at bounding box center [1033, 51] width 17 height 17
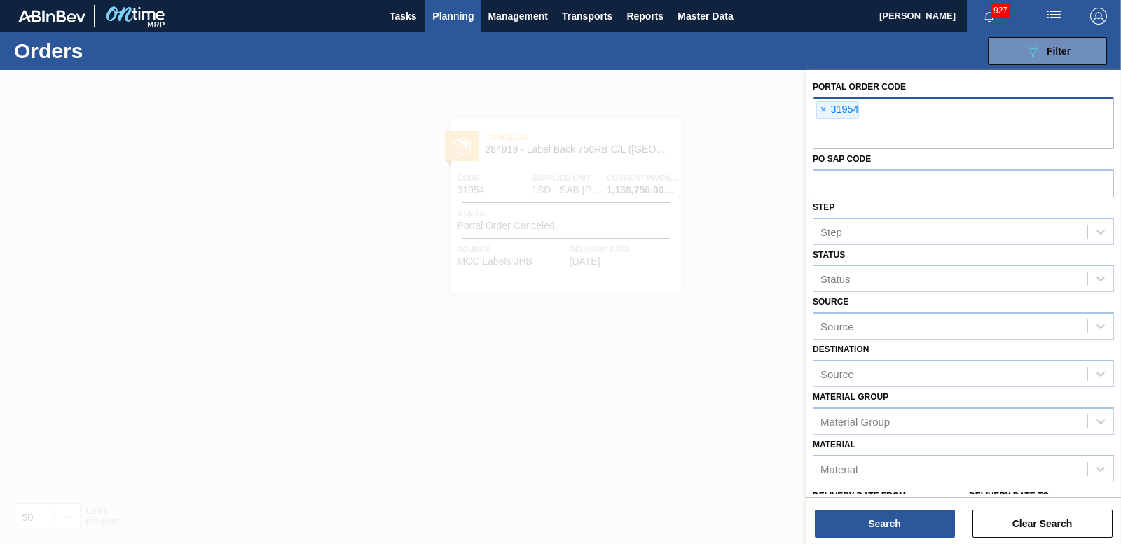
click at [827, 110] on span "×" at bounding box center [823, 110] width 13 height 17
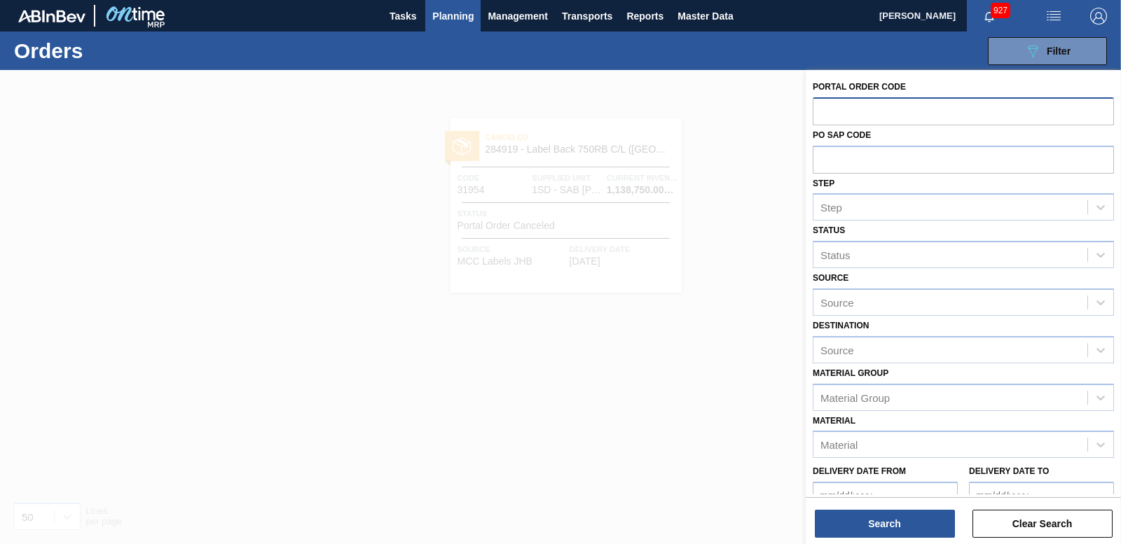
paste input "31953"
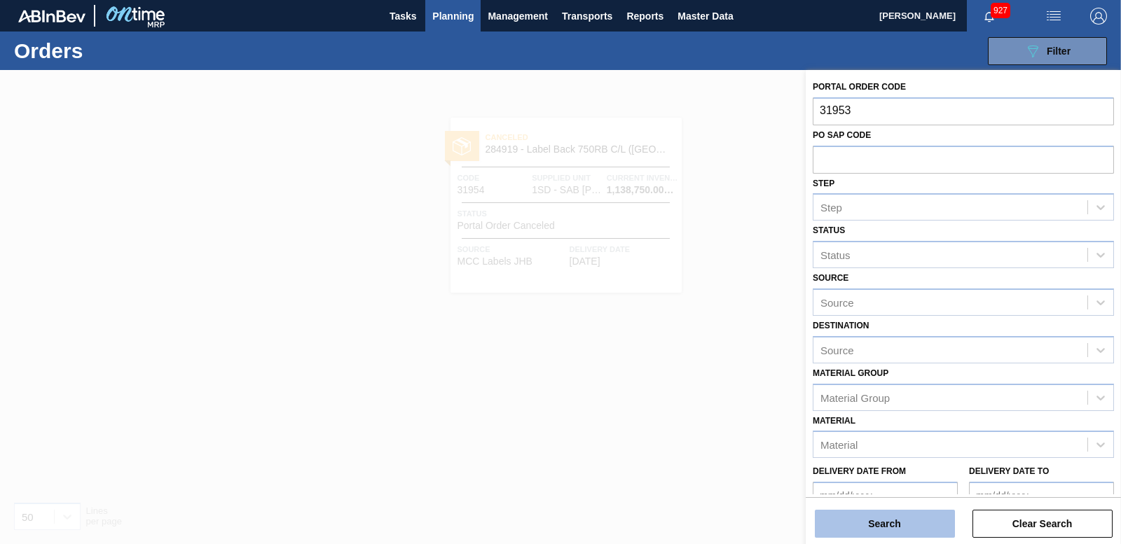
type input "31953"
click at [843, 527] on button "Search" at bounding box center [885, 524] width 140 height 28
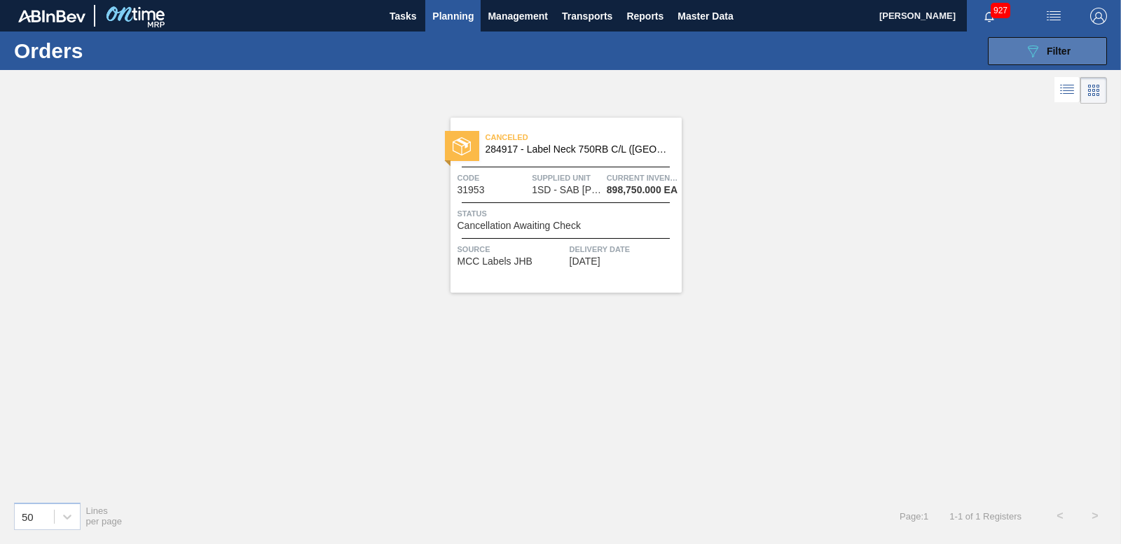
click at [1010, 42] on button "089F7B8B-B2A5-4AFE-B5C0-19BA573D28AC Filter" at bounding box center [1047, 51] width 119 height 28
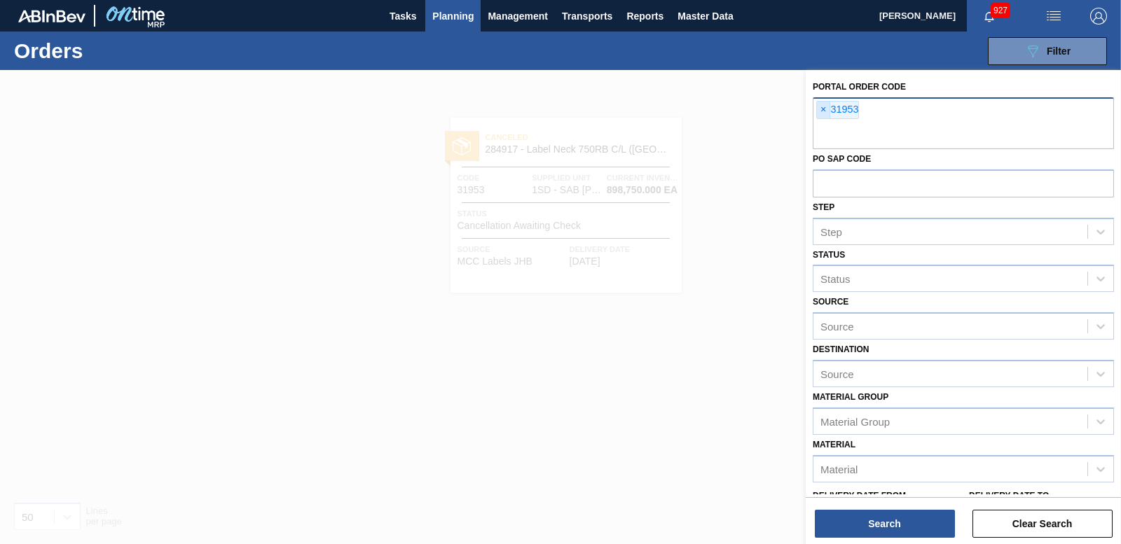
click at [824, 107] on span "×" at bounding box center [823, 110] width 13 height 17
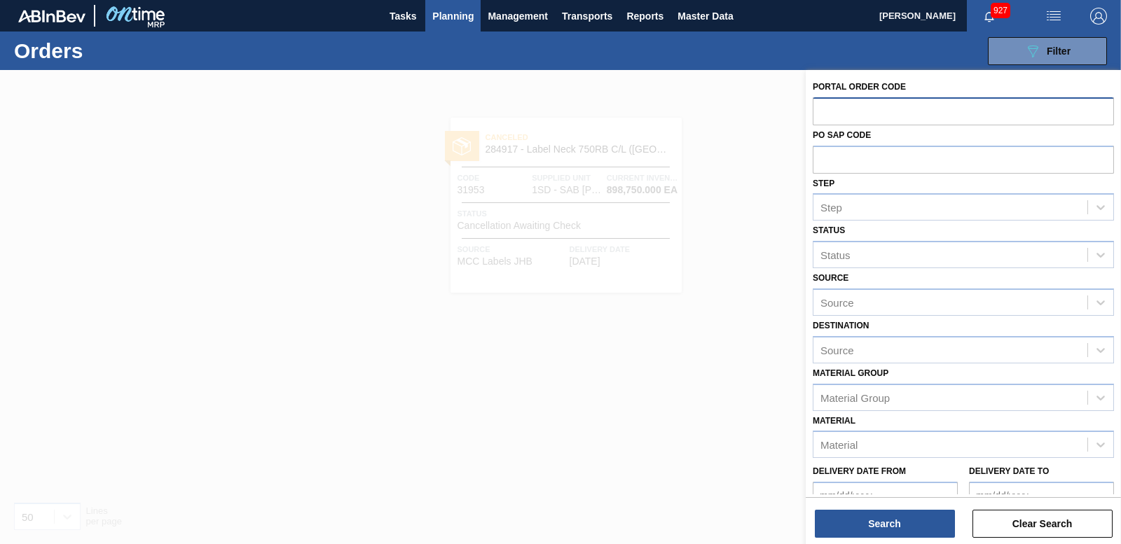
paste input "31953"
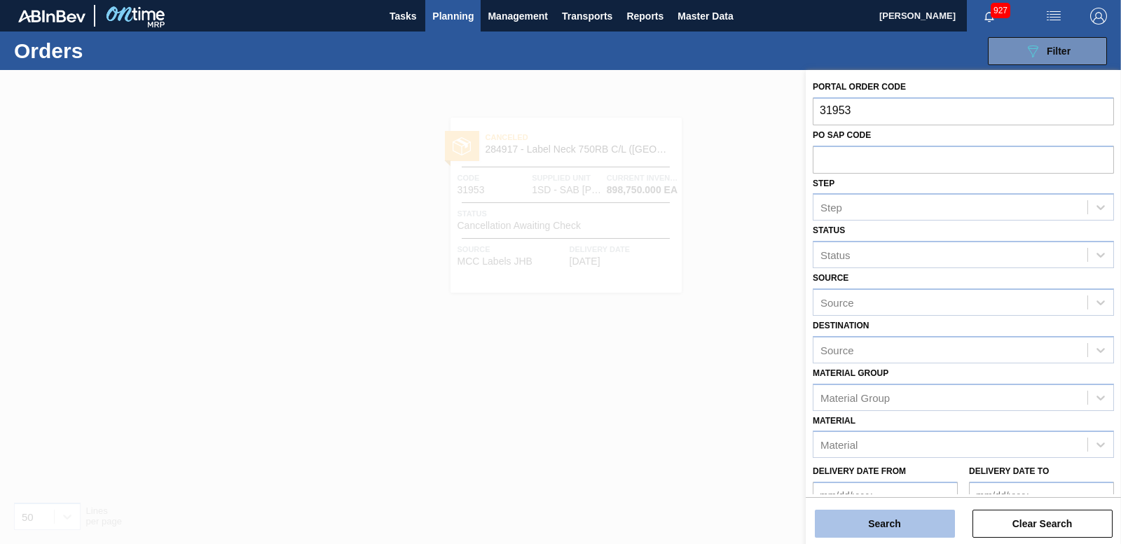
type input "31953"
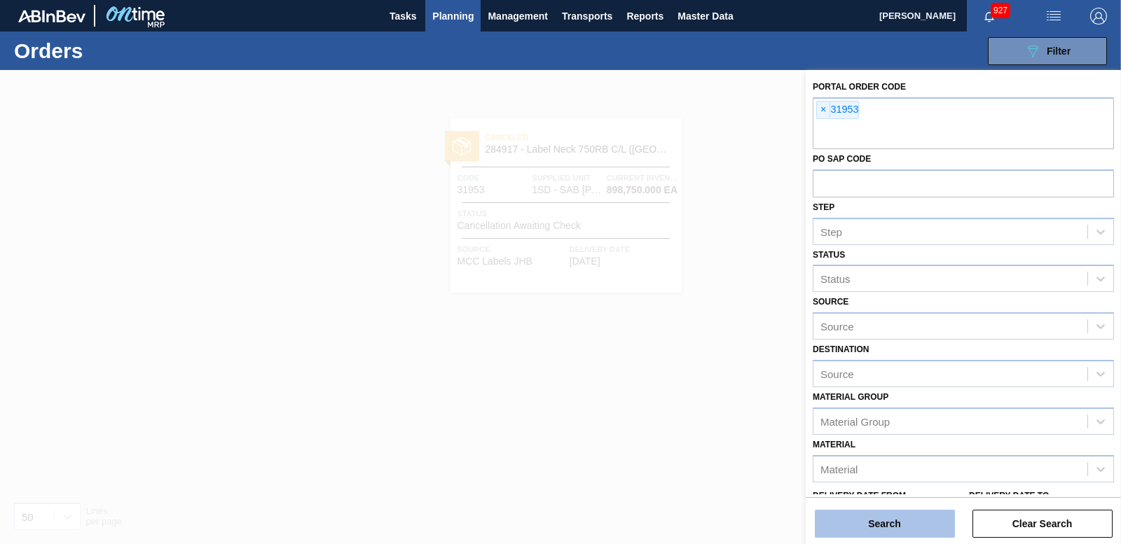
click at [870, 523] on button "Search" at bounding box center [885, 524] width 140 height 28
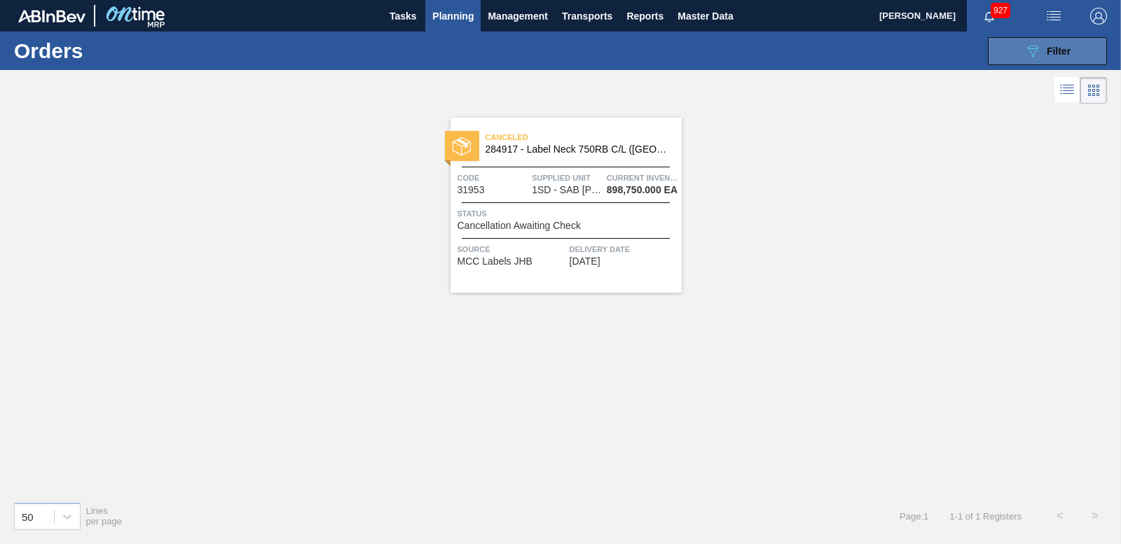
click at [1055, 61] on button "089F7B8B-B2A5-4AFE-B5C0-19BA573D28AC Filter" at bounding box center [1047, 51] width 119 height 28
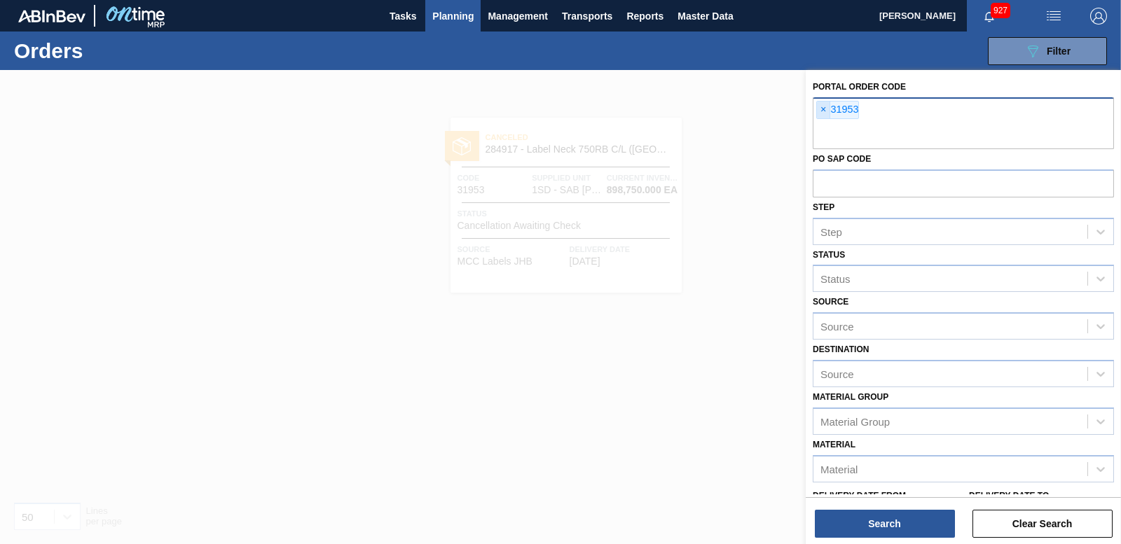
click at [827, 107] on span "×" at bounding box center [823, 110] width 13 height 17
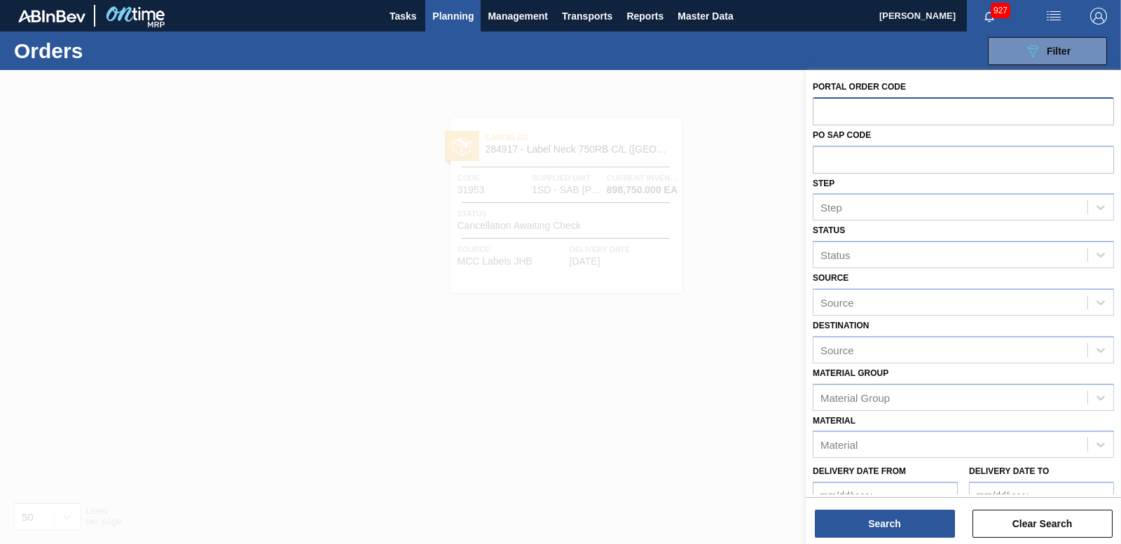
paste input "31948"
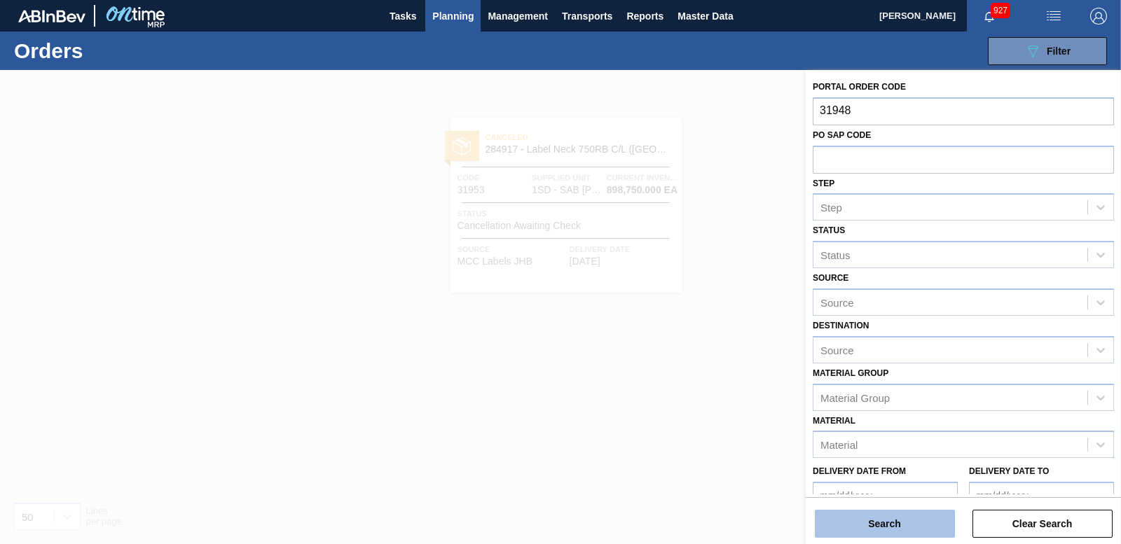
type input "31948"
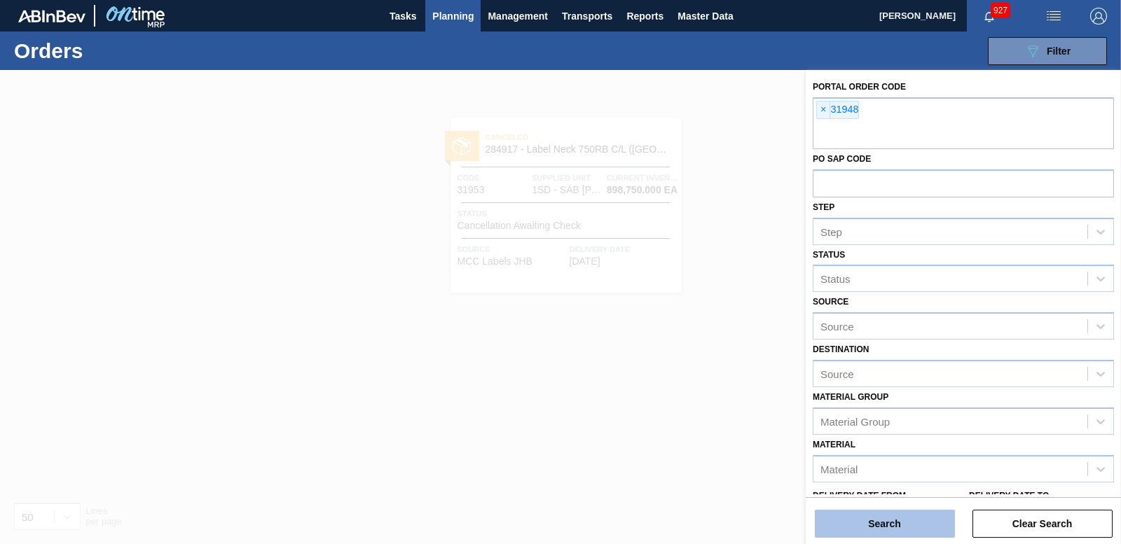
drag, startPoint x: 853, startPoint y: 521, endPoint x: 851, endPoint y: 513, distance: 8.5
click at [853, 519] on button "Search" at bounding box center [885, 524] width 140 height 28
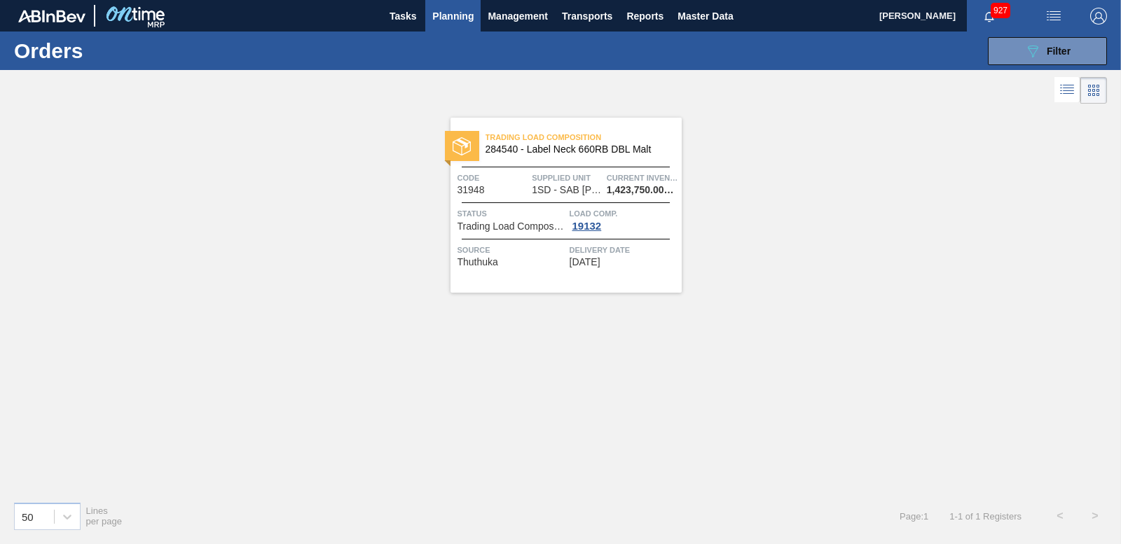
click at [453, 136] on div at bounding box center [462, 146] width 34 height 30
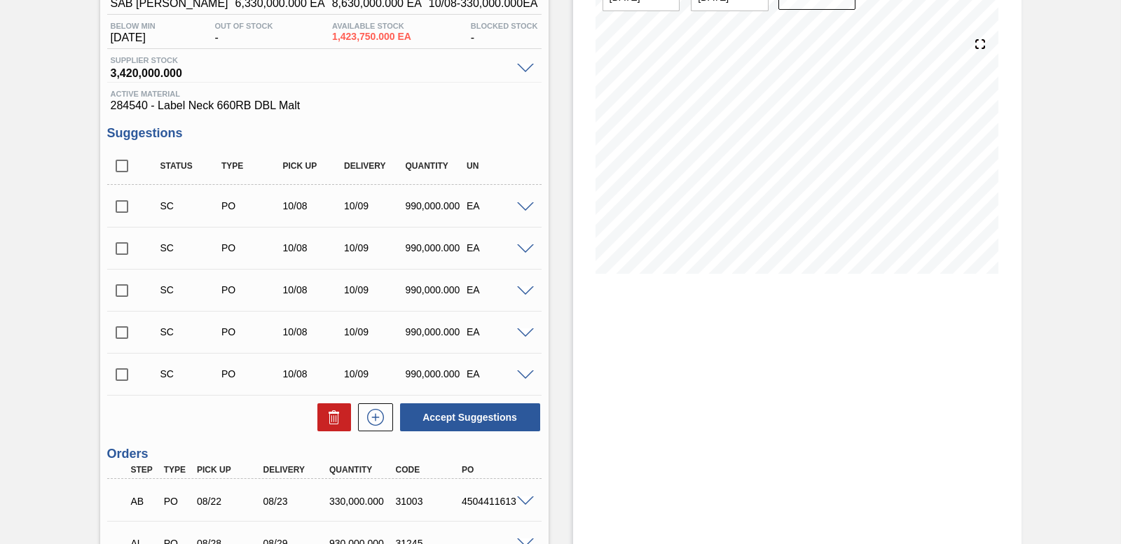
scroll to position [420, 0]
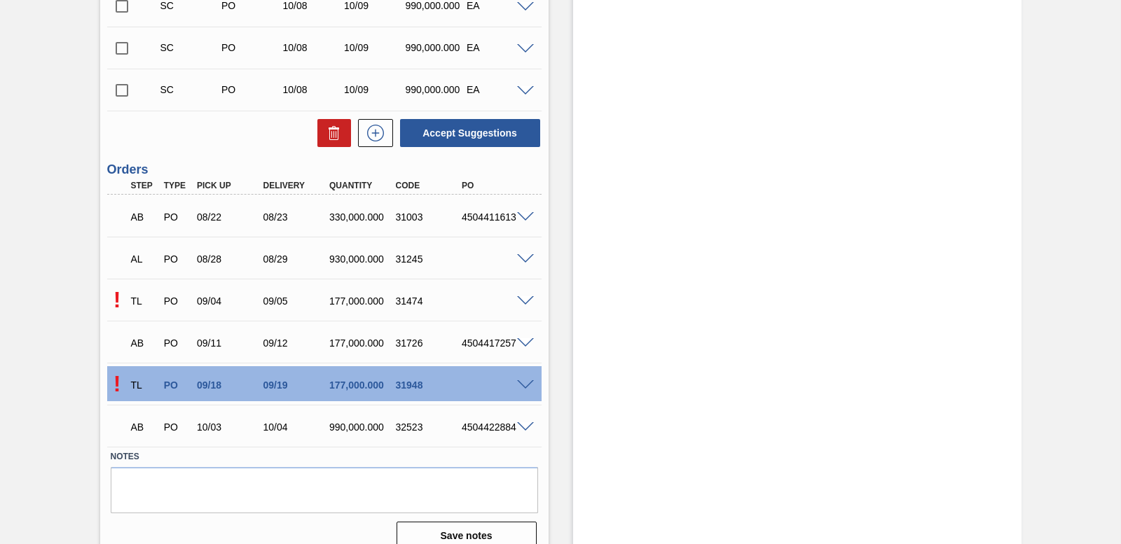
click at [527, 261] on span at bounding box center [525, 259] width 17 height 11
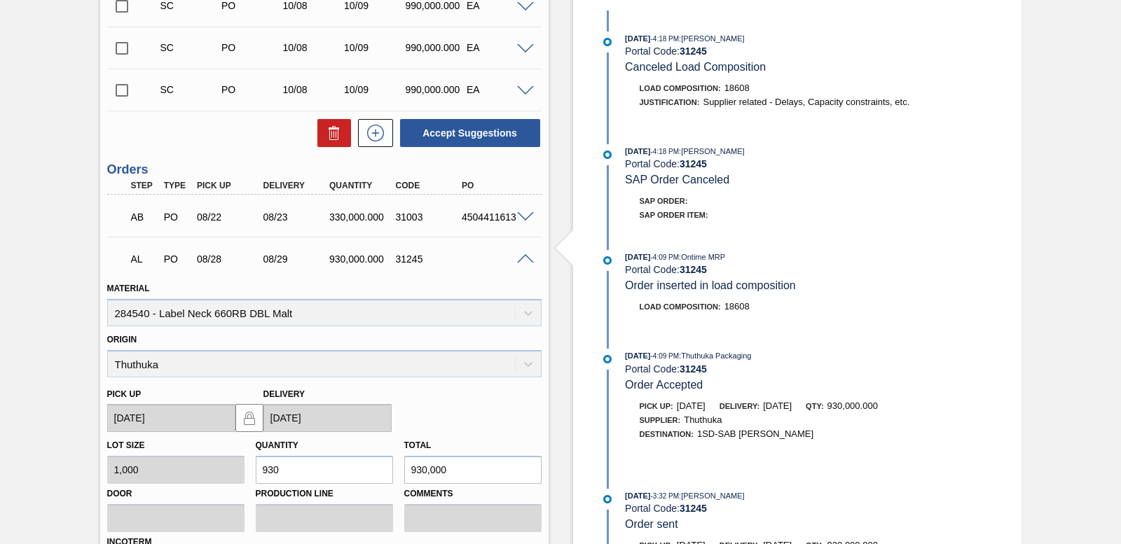
scroll to position [771, 0]
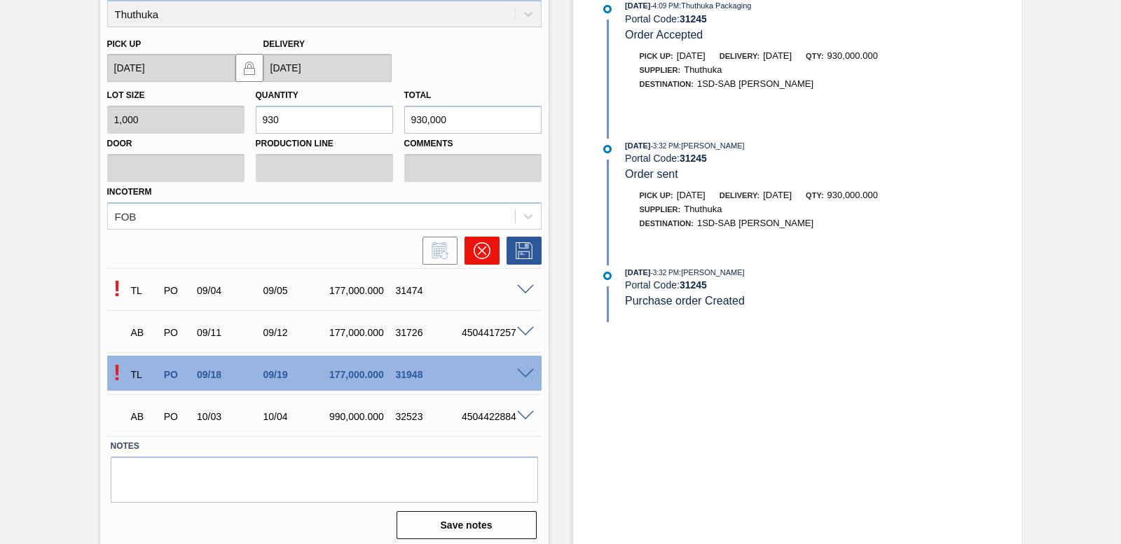
click at [491, 254] on button at bounding box center [482, 251] width 35 height 28
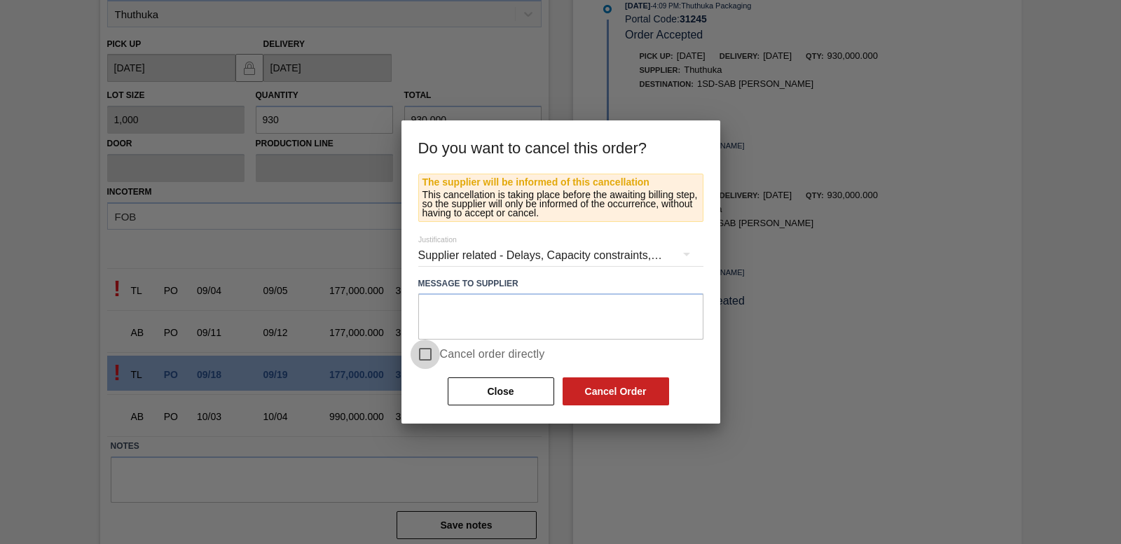
click at [426, 353] on input "Cancel order directly" at bounding box center [425, 354] width 29 height 29
checkbox input "true"
click at [592, 385] on button "Cancel Order" at bounding box center [616, 392] width 107 height 28
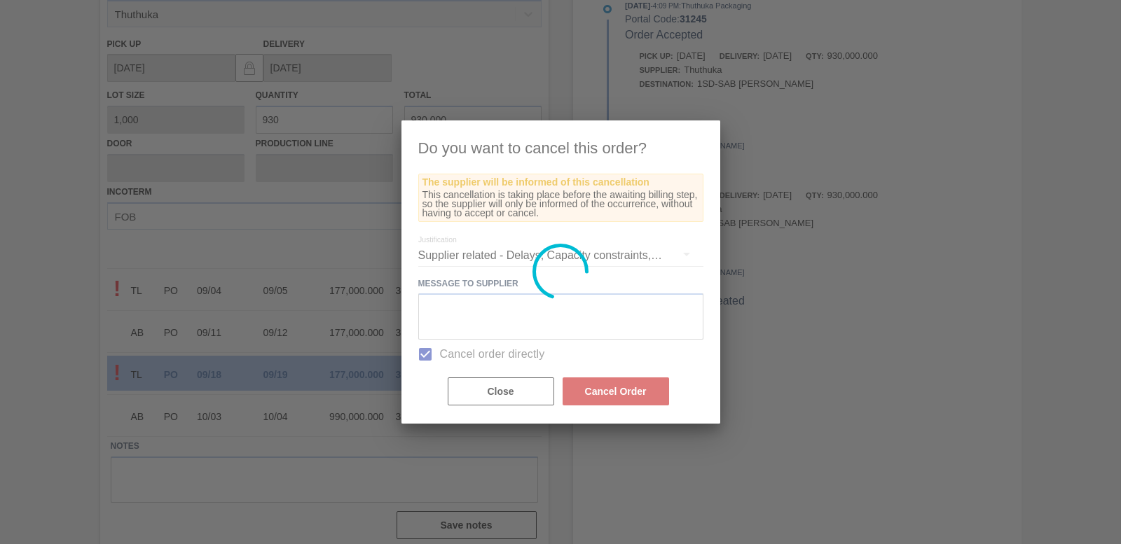
scroll to position [389, 0]
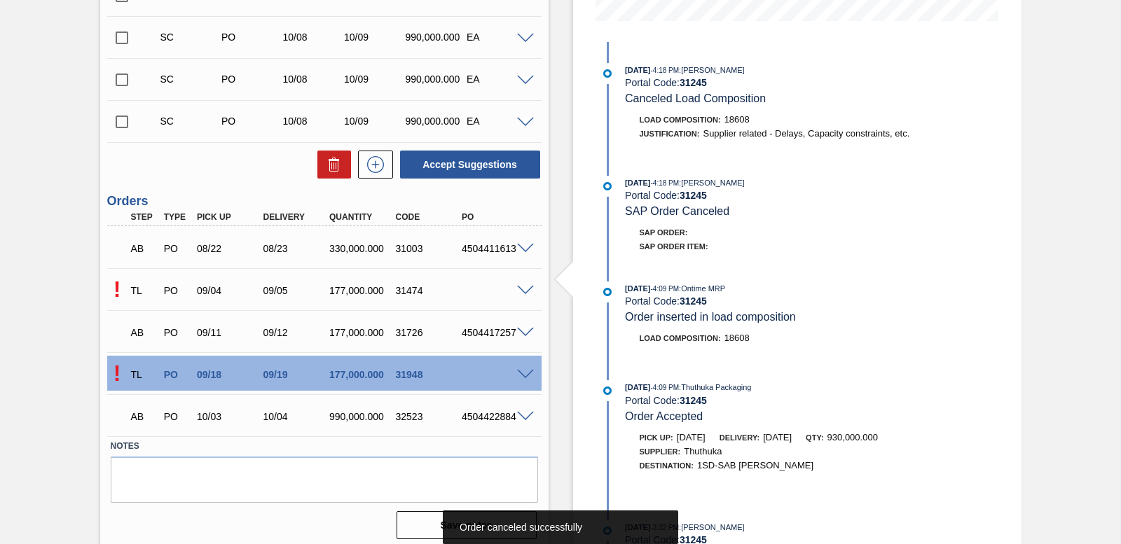
click at [523, 285] on div at bounding box center [528, 290] width 28 height 11
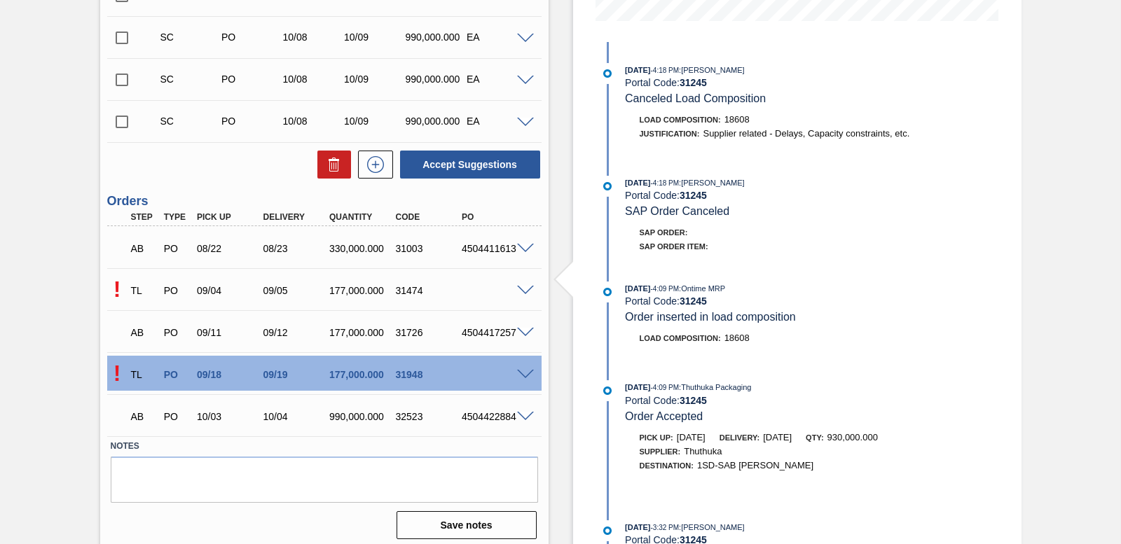
click at [523, 287] on span at bounding box center [525, 291] width 17 height 11
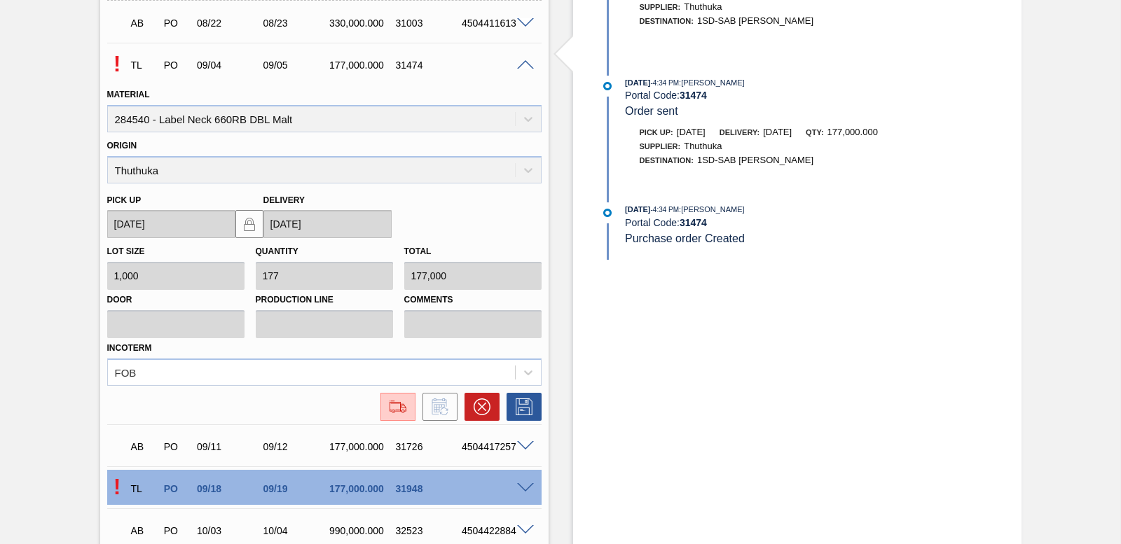
scroll to position [736, 0]
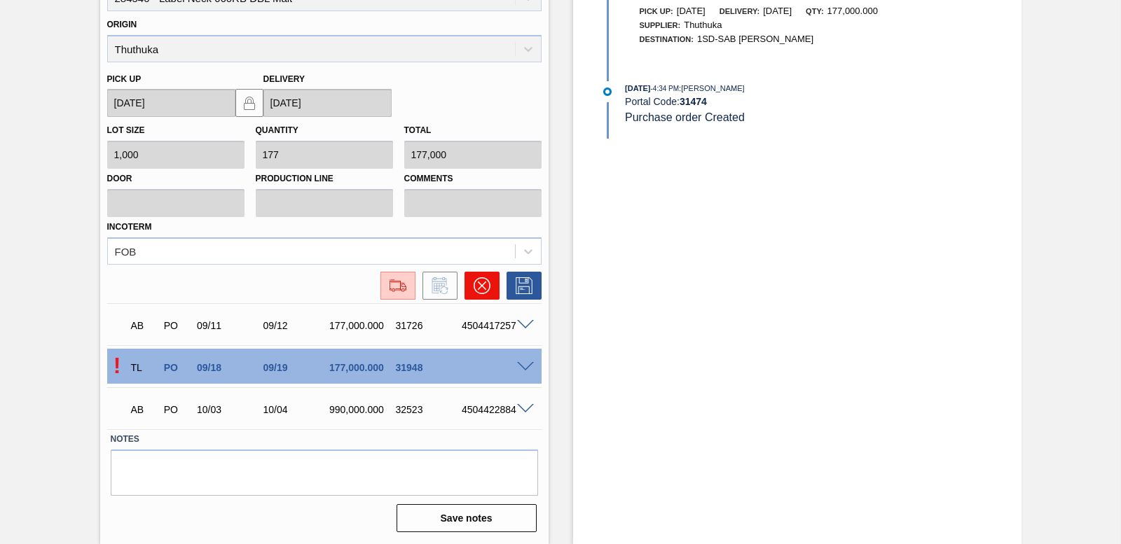
click at [493, 288] on button at bounding box center [482, 286] width 35 height 28
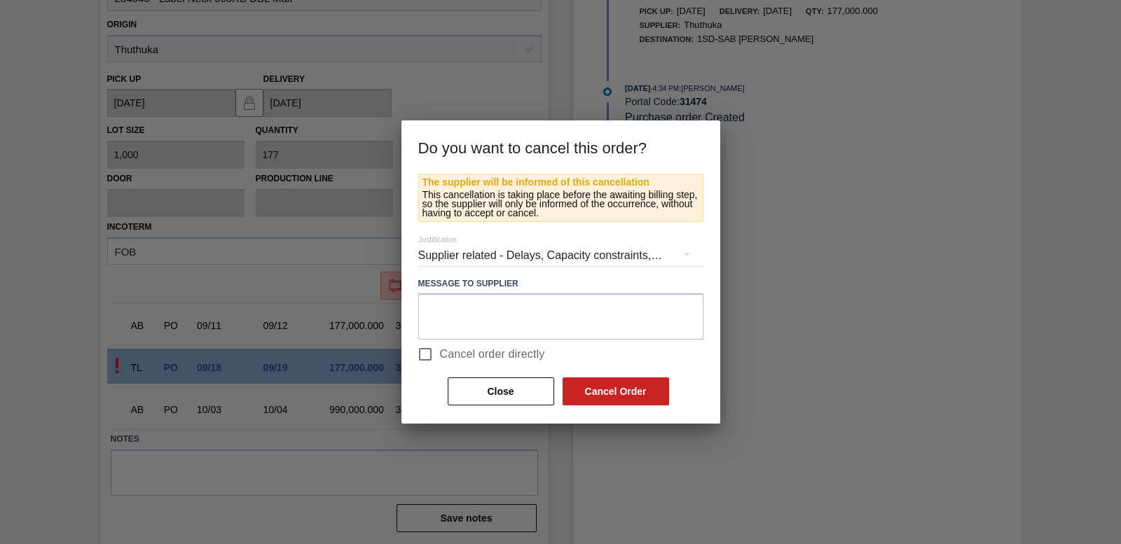
click at [419, 356] on input "Cancel order directly" at bounding box center [425, 354] width 29 height 29
checkbox input "true"
click at [588, 386] on button "Cancel Order" at bounding box center [616, 392] width 107 height 28
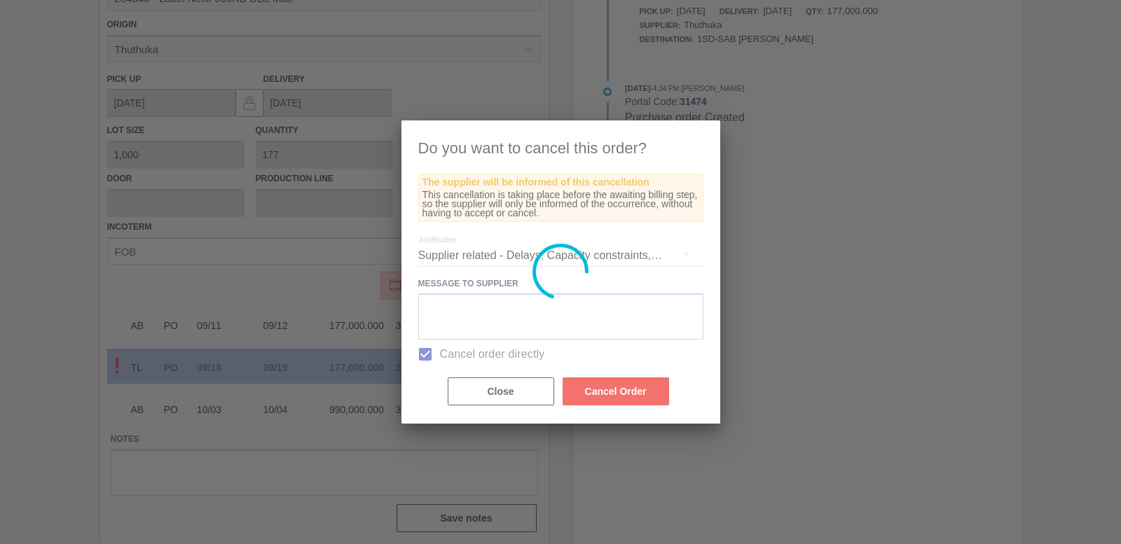
scroll to position [354, 0]
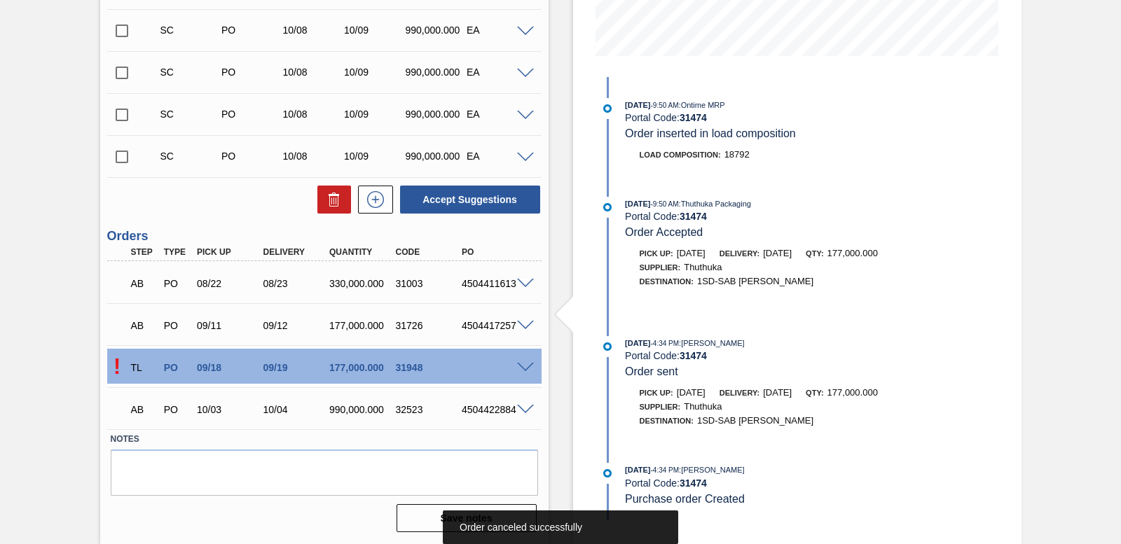
click at [521, 363] on span at bounding box center [525, 368] width 17 height 11
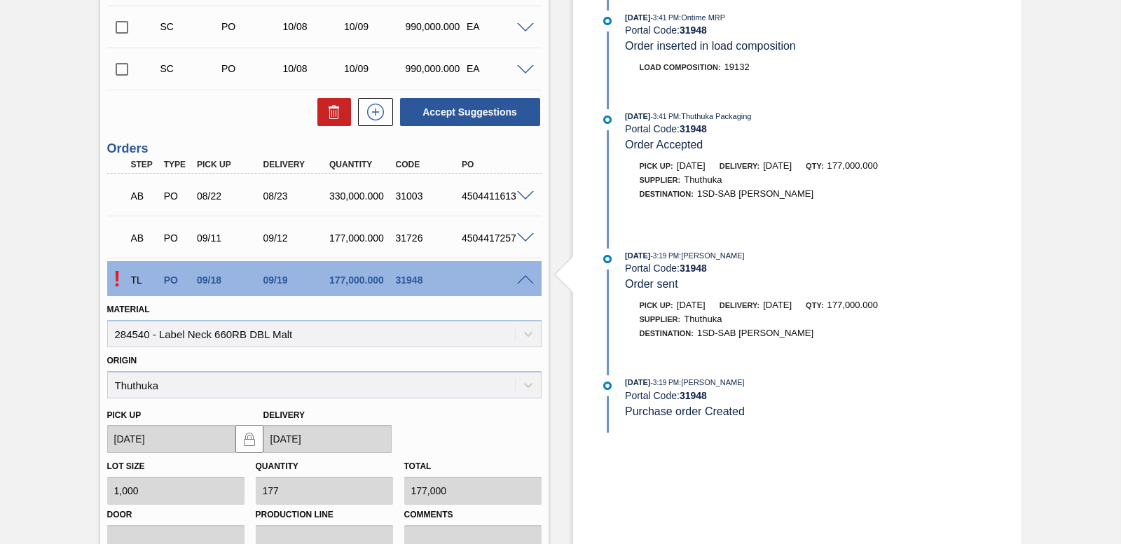
scroll to position [694, 0]
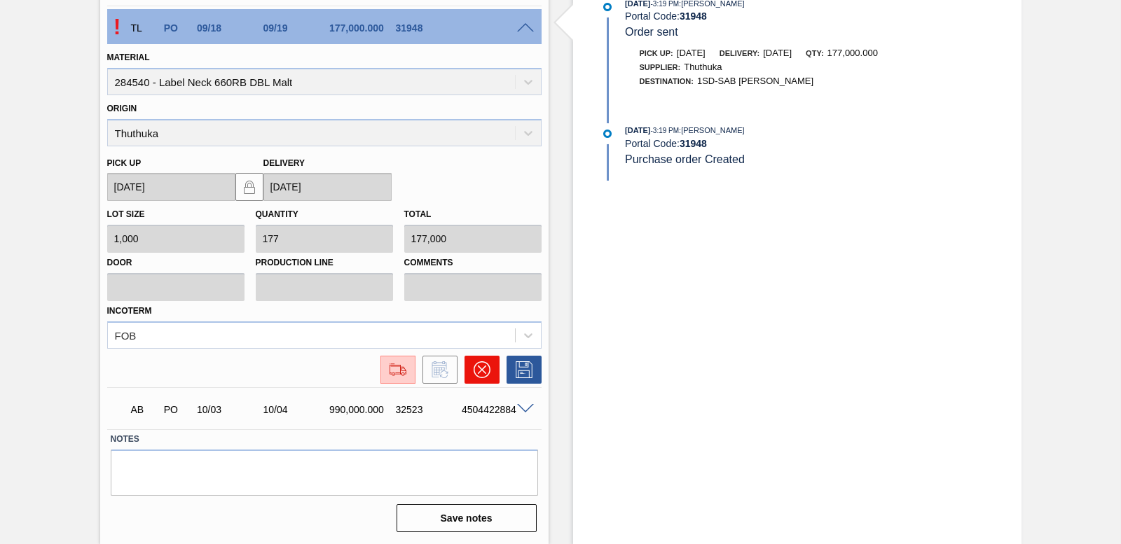
click at [483, 377] on icon at bounding box center [481, 370] width 17 height 17
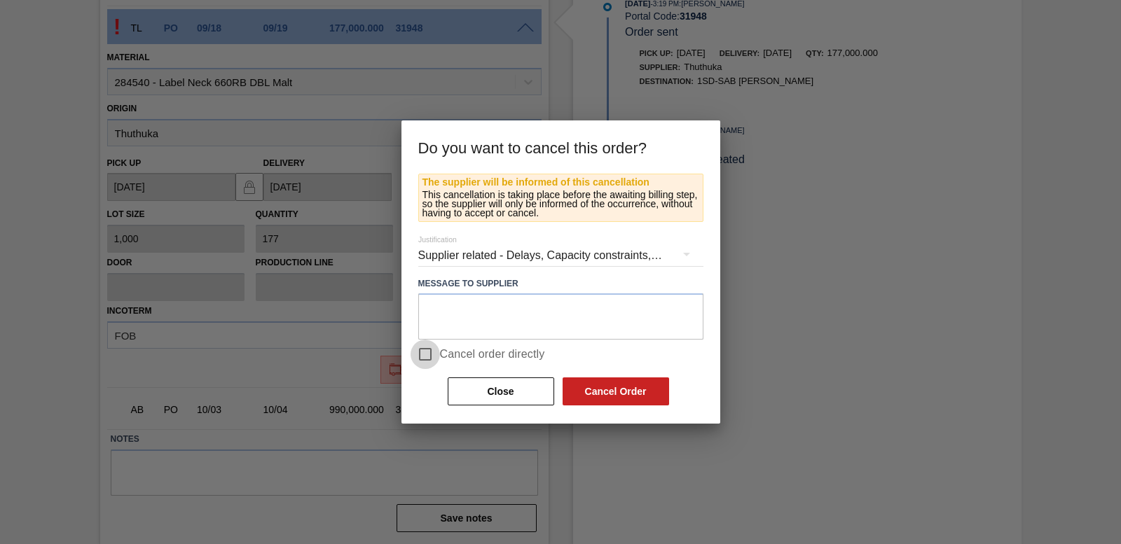
click at [420, 356] on input "Cancel order directly" at bounding box center [425, 354] width 29 height 29
checkbox input "true"
click at [592, 400] on button "Cancel Order" at bounding box center [616, 392] width 107 height 28
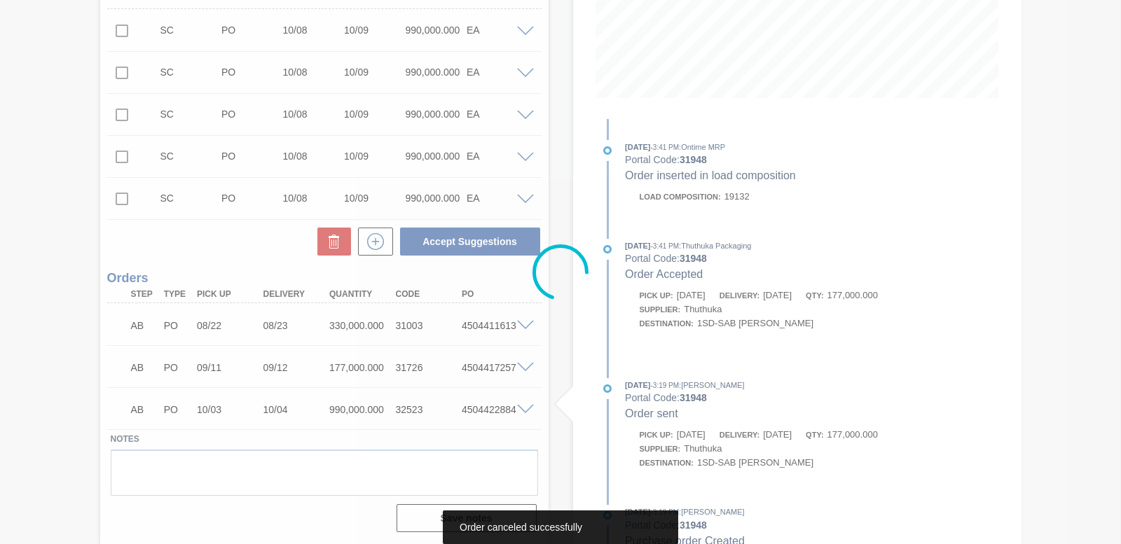
scroll to position [312, 0]
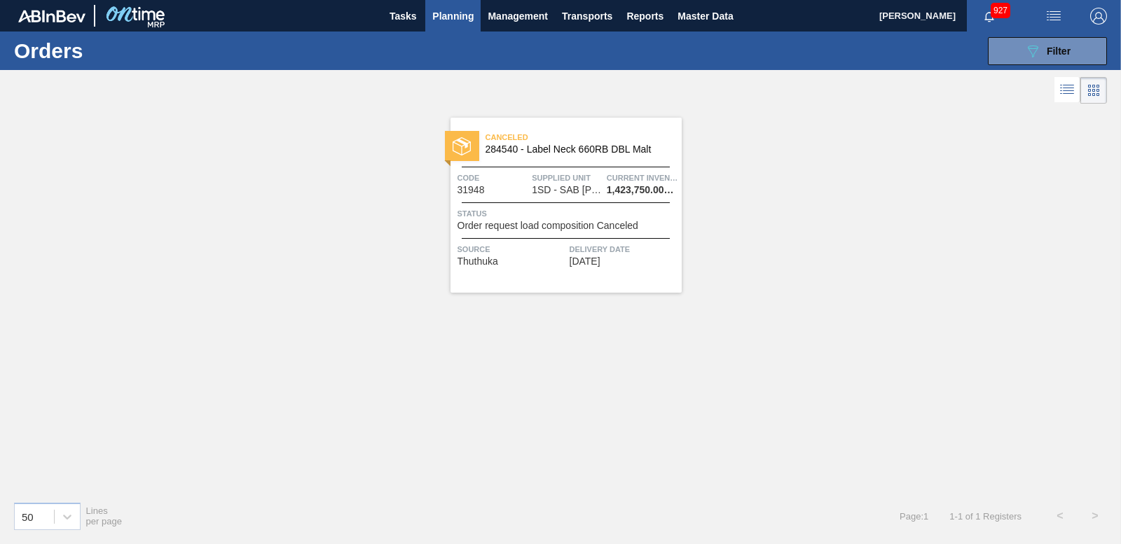
click at [1043, 36] on div "089F7B8B-B2A5-4AFE-B5C0-19BA573D28AC Filter Portal Order Code × 31948 PO SAP Co…" at bounding box center [665, 51] width 897 height 42
click at [1045, 37] on button "089F7B8B-B2A5-4AFE-B5C0-19BA573D28AC Filter" at bounding box center [1047, 51] width 119 height 28
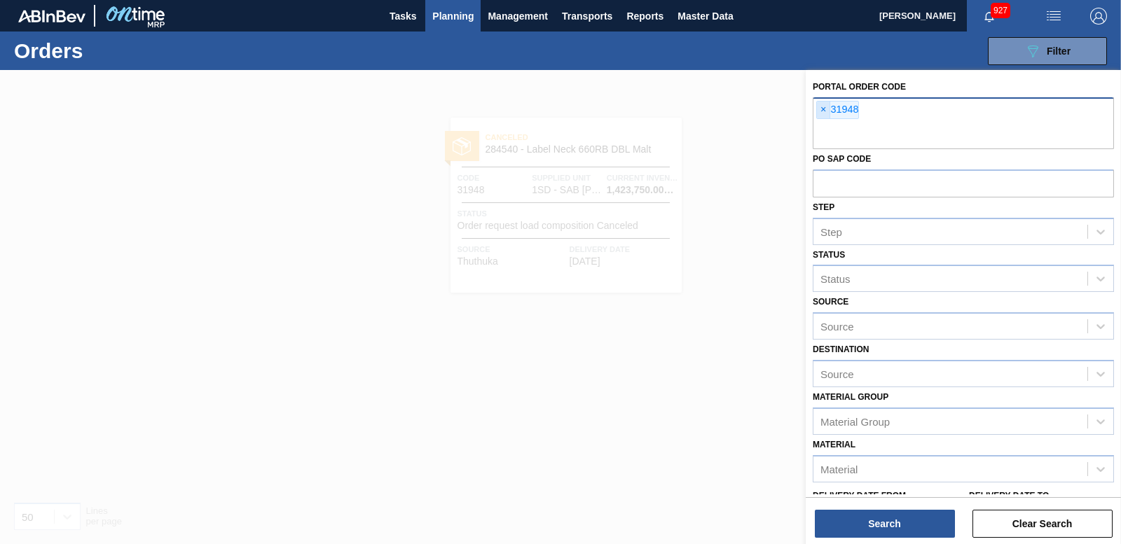
click at [818, 116] on span "×" at bounding box center [823, 110] width 13 height 17
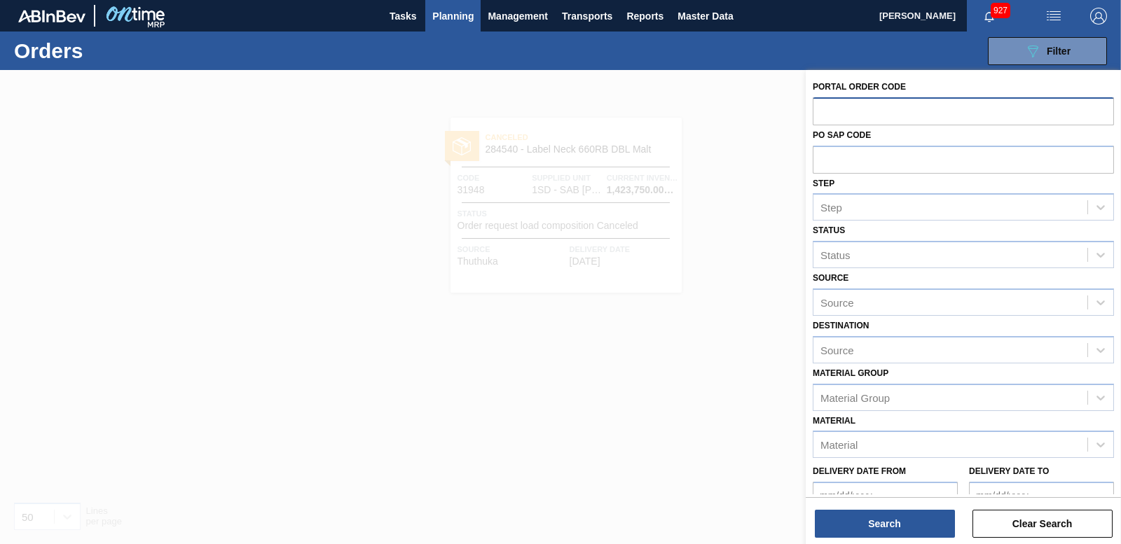
paste input "31943"
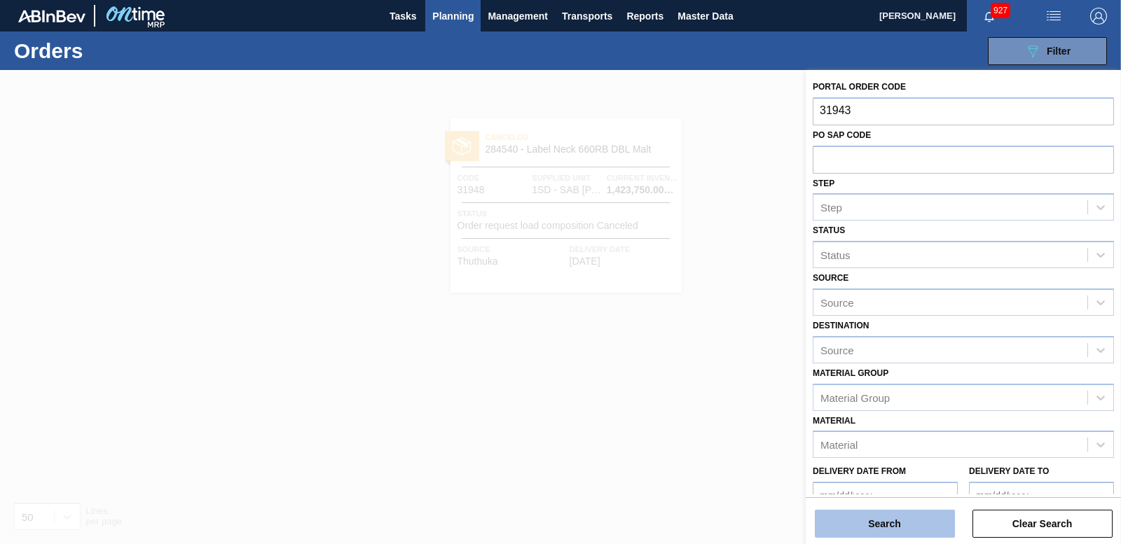
type input "31943"
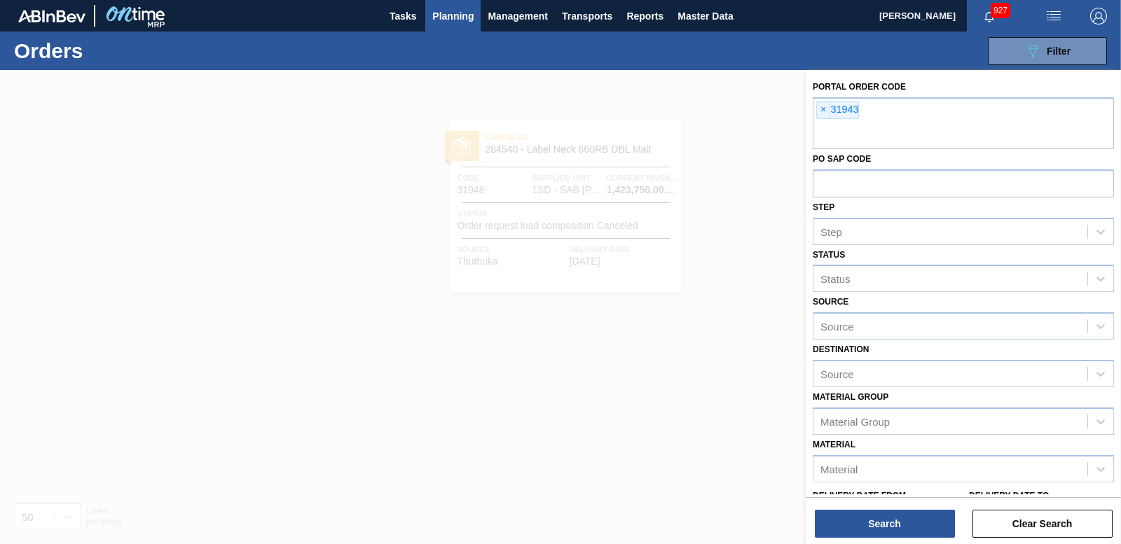
drag, startPoint x: 882, startPoint y: 519, endPoint x: 881, endPoint y: 507, distance: 11.9
click at [882, 512] on button "Search" at bounding box center [885, 524] width 140 height 28
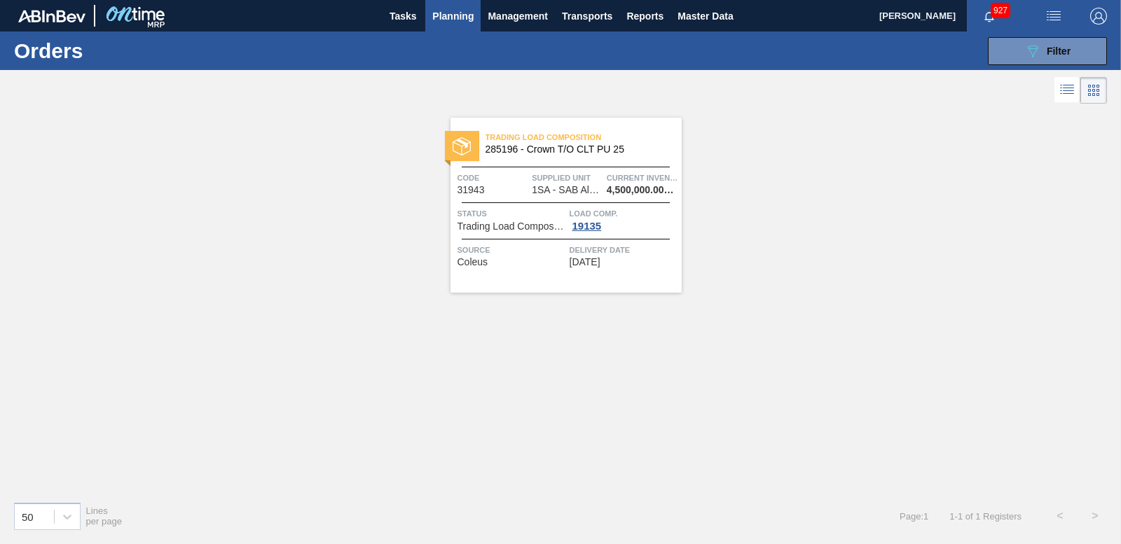
click at [459, 135] on div at bounding box center [462, 146] width 34 height 30
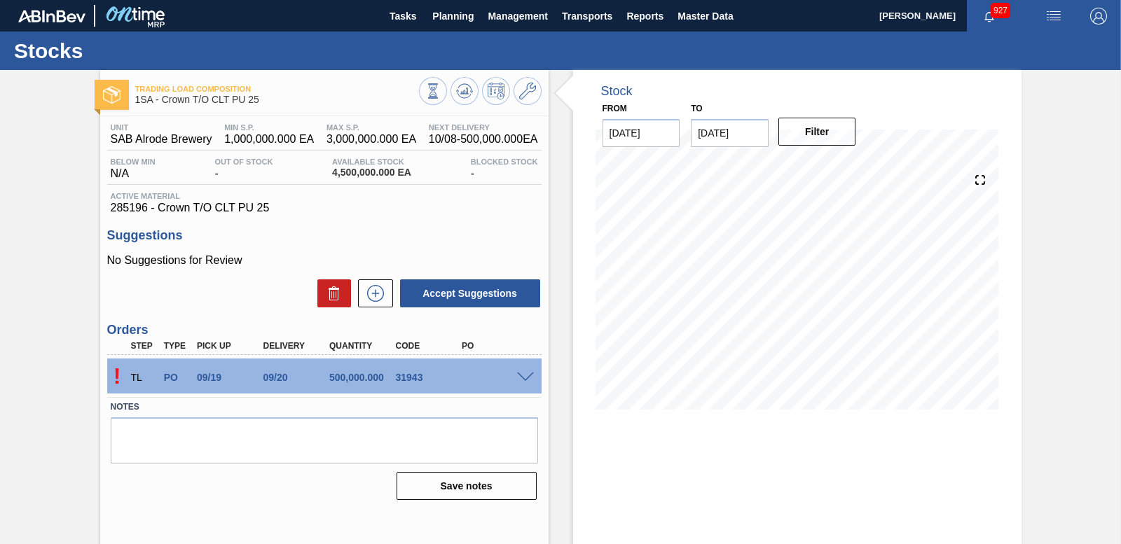
click at [521, 376] on span at bounding box center [525, 378] width 17 height 11
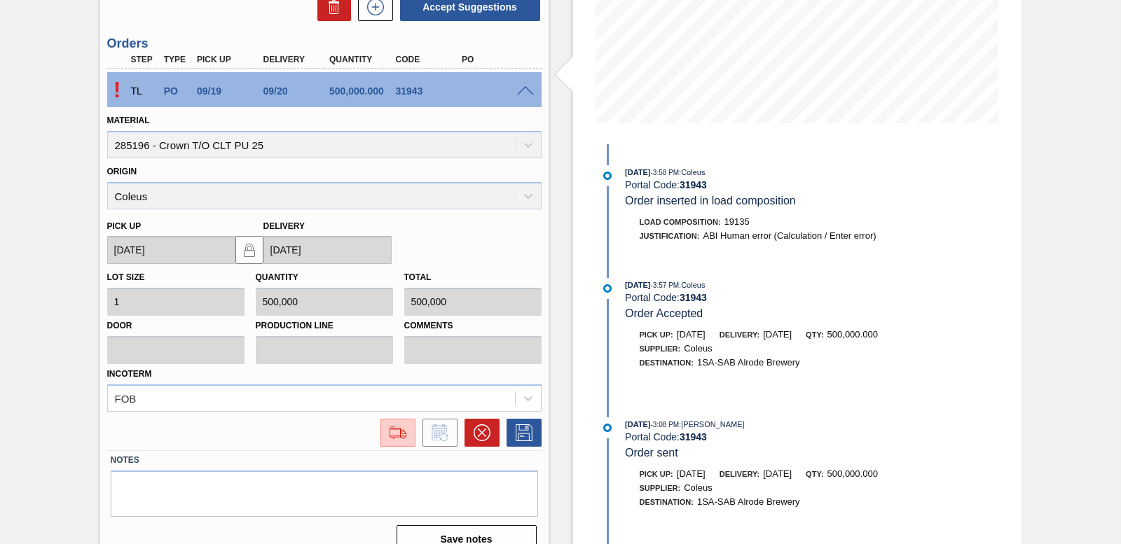
scroll to position [308, 0]
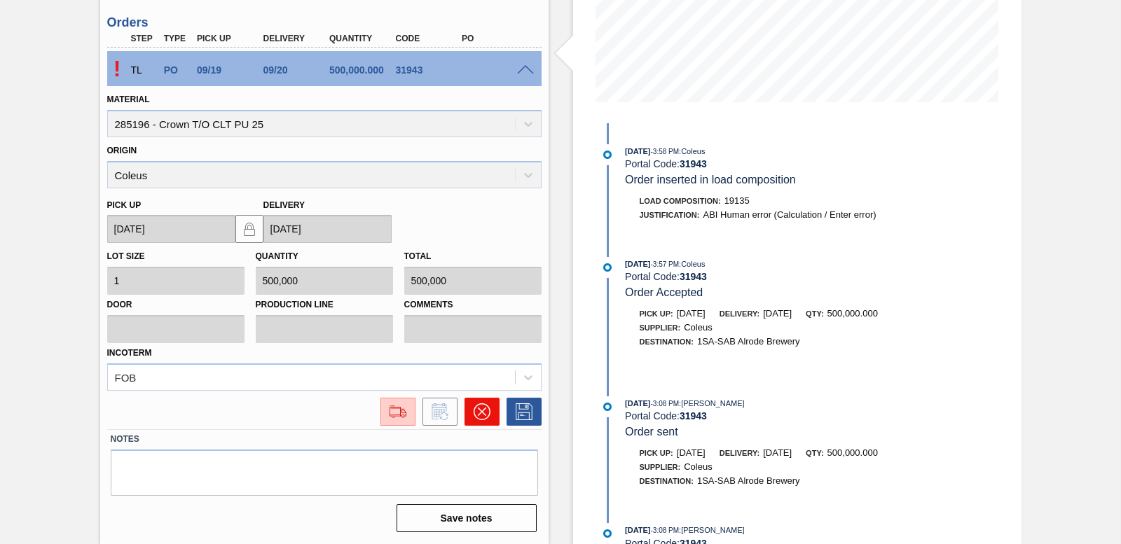
click at [474, 420] on button at bounding box center [482, 412] width 35 height 28
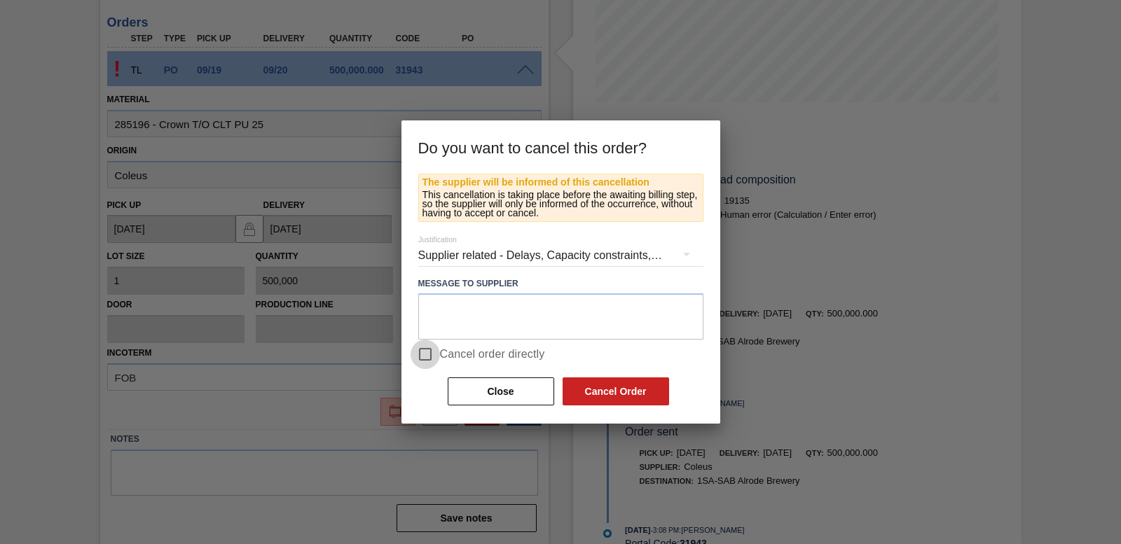
click at [434, 359] on input "Cancel order directly" at bounding box center [425, 354] width 29 height 29
checkbox input "true"
click at [619, 403] on button "Cancel Order" at bounding box center [616, 392] width 107 height 28
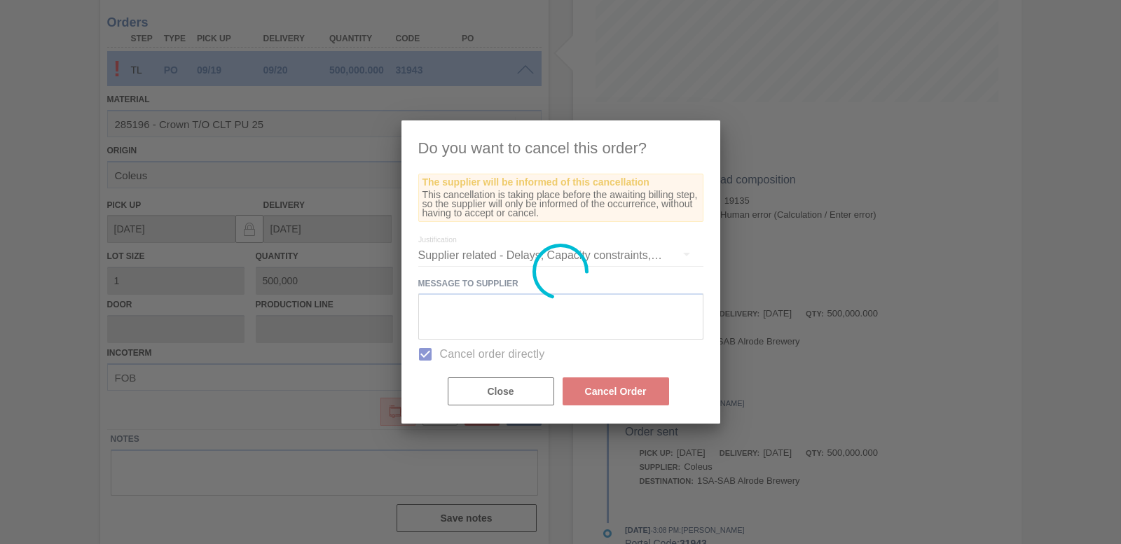
scroll to position [58, 0]
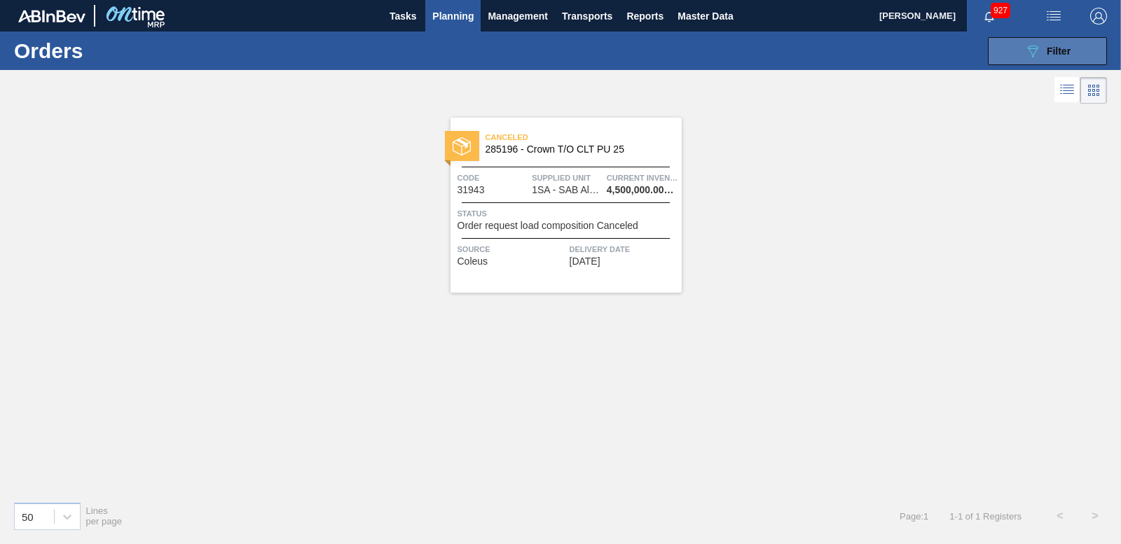
click at [1032, 59] on icon "089F7B8B-B2A5-4AFE-B5C0-19BA573D28AC" at bounding box center [1033, 51] width 17 height 17
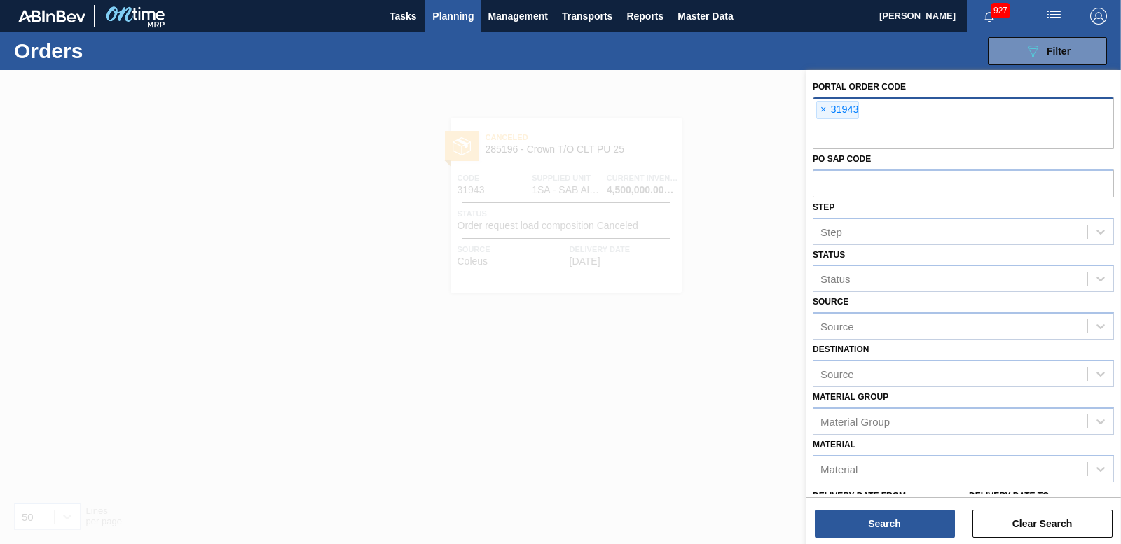
click at [826, 108] on span "×" at bounding box center [823, 110] width 13 height 17
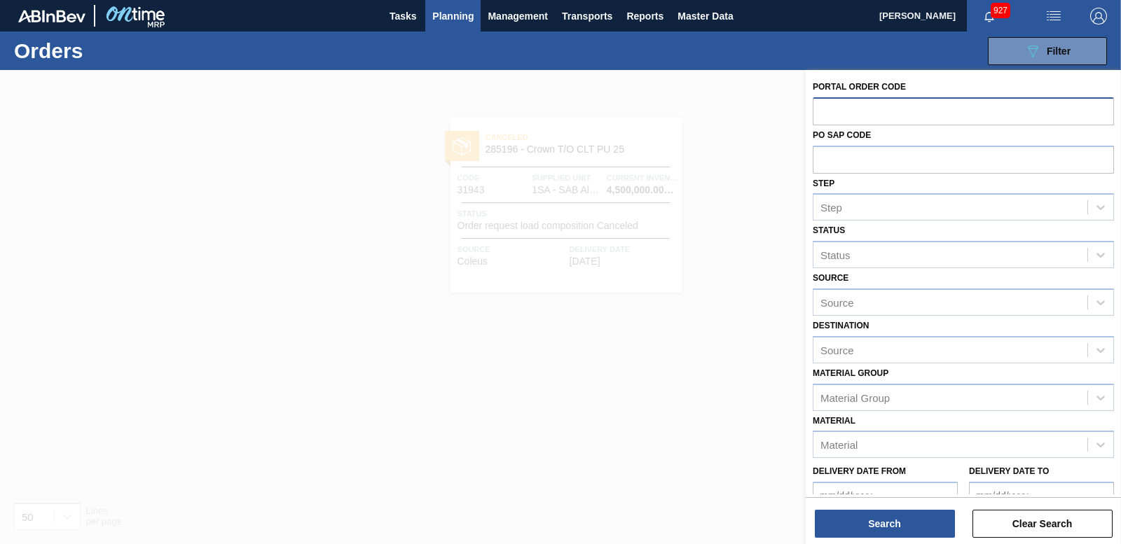
paste input "31942"
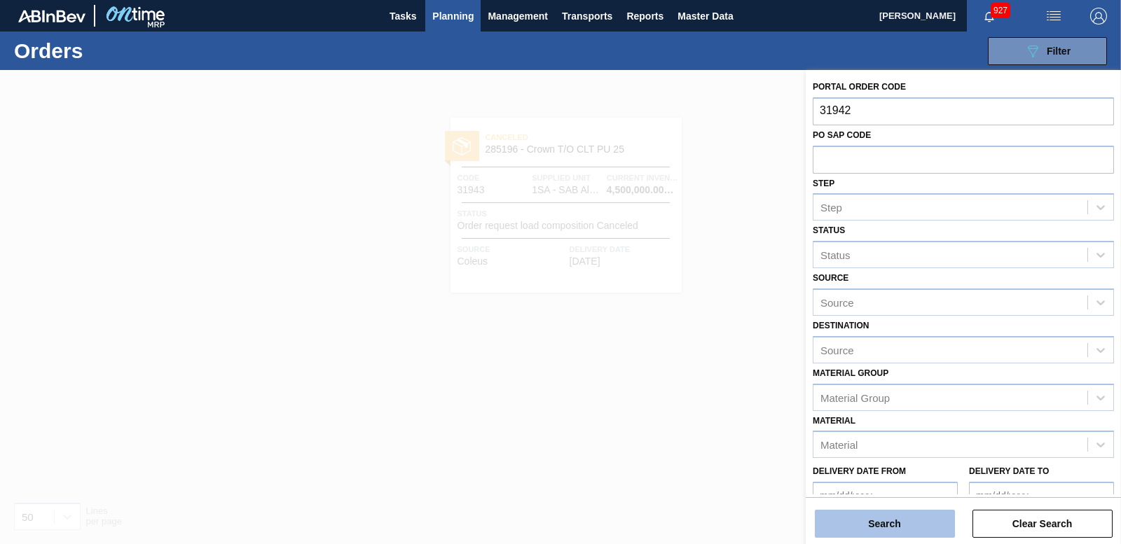
type input "31942"
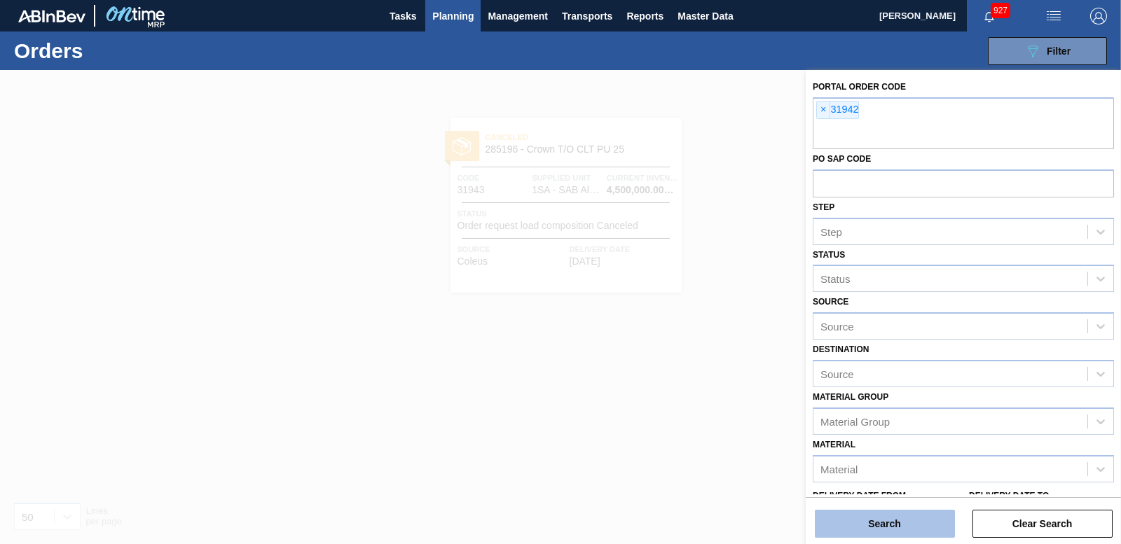
click at [887, 522] on button "Search" at bounding box center [885, 524] width 140 height 28
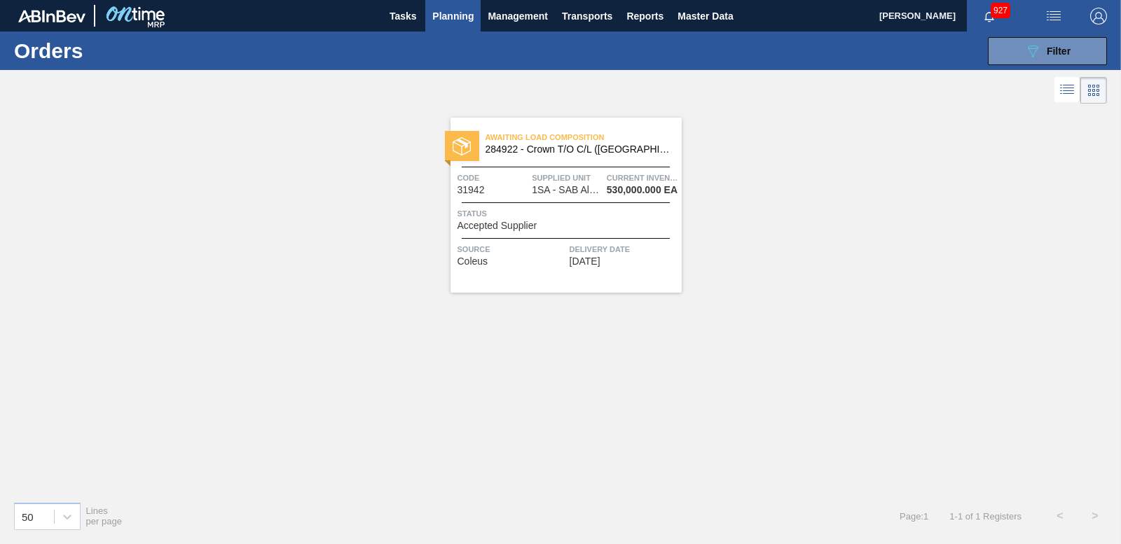
click at [455, 142] on img at bounding box center [462, 146] width 18 height 18
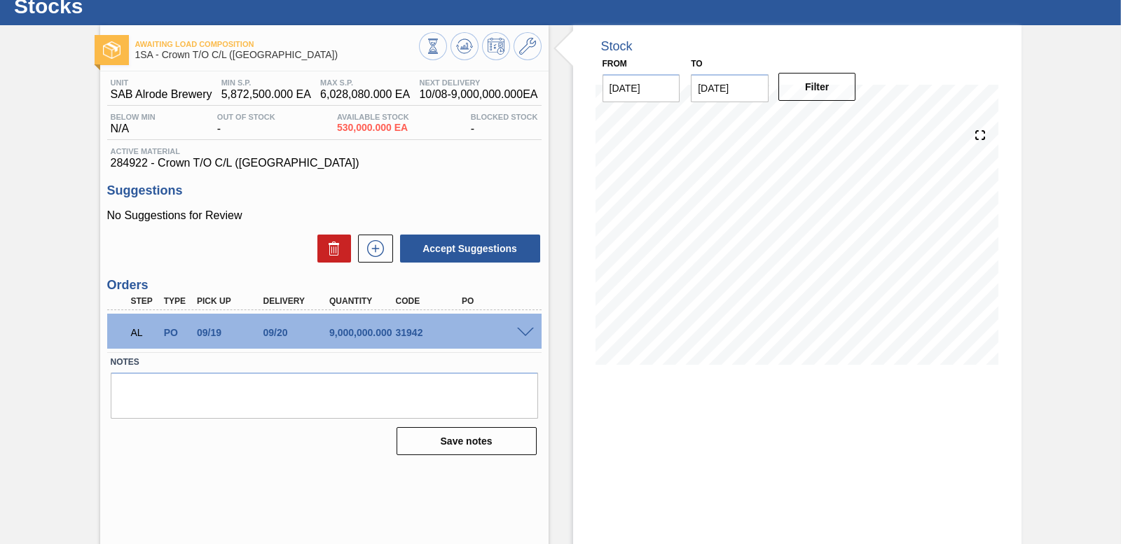
scroll to position [58, 0]
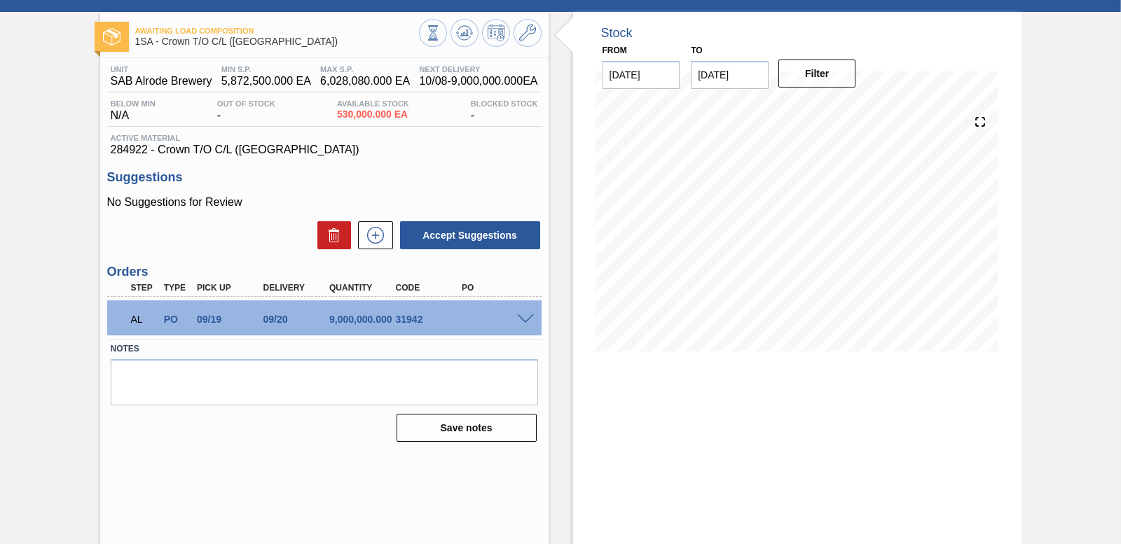
click at [521, 320] on span at bounding box center [525, 320] width 17 height 11
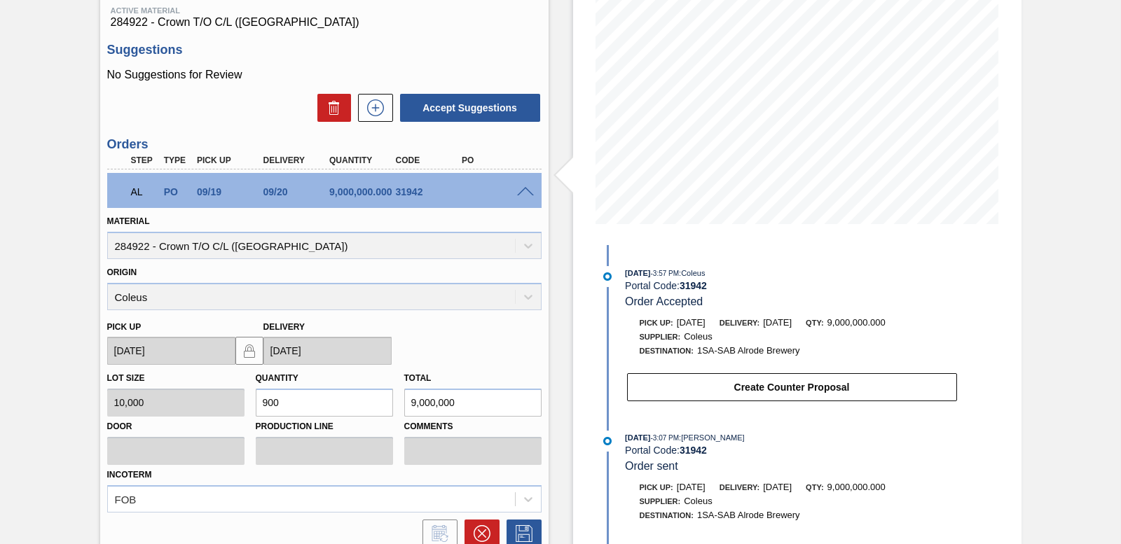
scroll to position [308, 0]
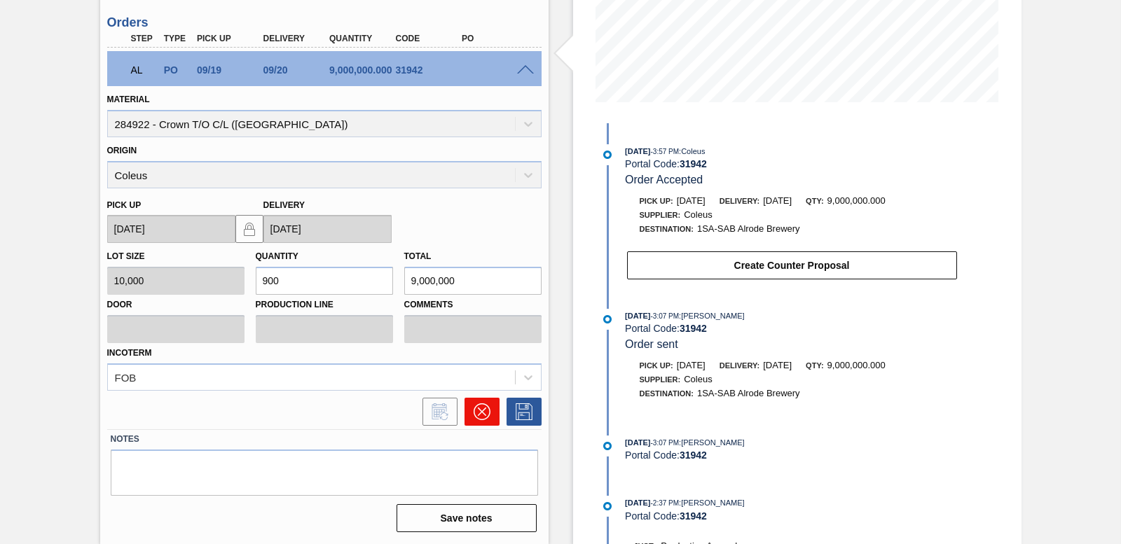
click at [482, 418] on icon at bounding box center [482, 412] width 17 height 17
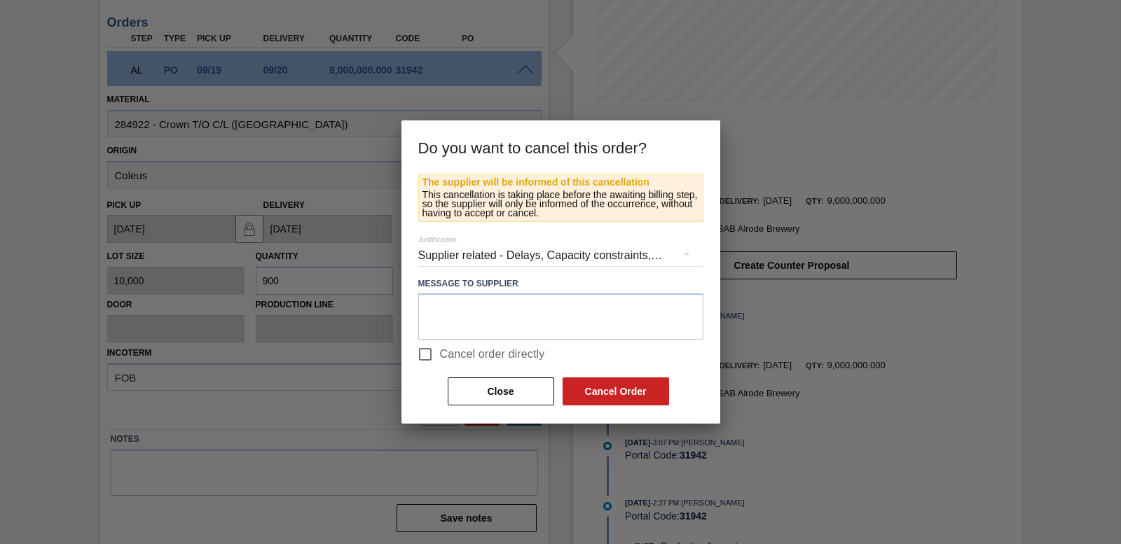
click at [425, 352] on input "Cancel order directly" at bounding box center [425, 354] width 29 height 29
checkbox input "true"
click at [652, 388] on button "Cancel Order" at bounding box center [616, 392] width 107 height 28
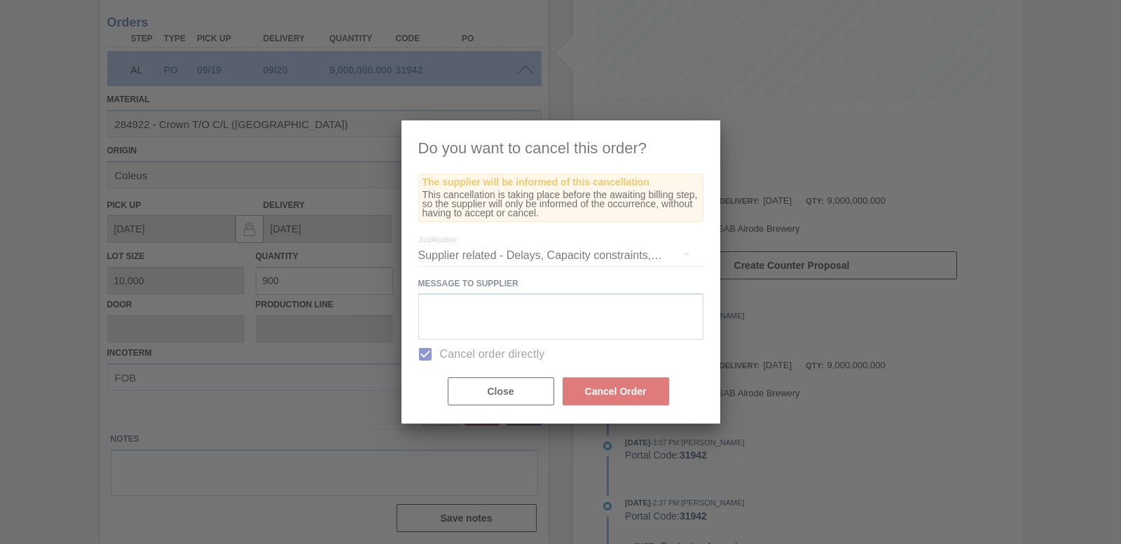
scroll to position [58, 0]
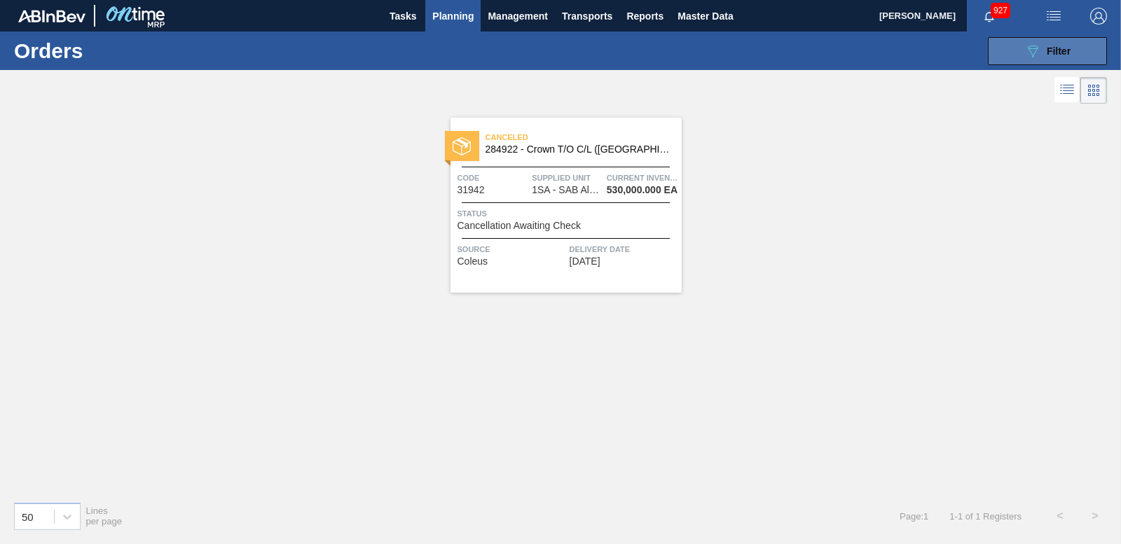
click at [1061, 38] on button "089F7B8B-B2A5-4AFE-B5C0-19BA573D28AC Filter" at bounding box center [1047, 51] width 119 height 28
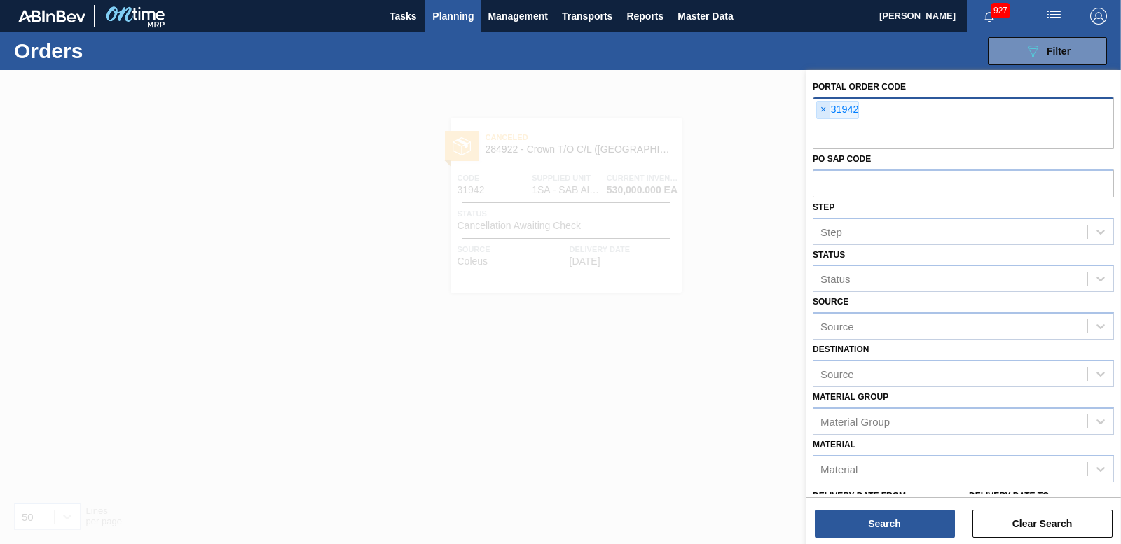
click at [826, 105] on span "×" at bounding box center [823, 110] width 13 height 17
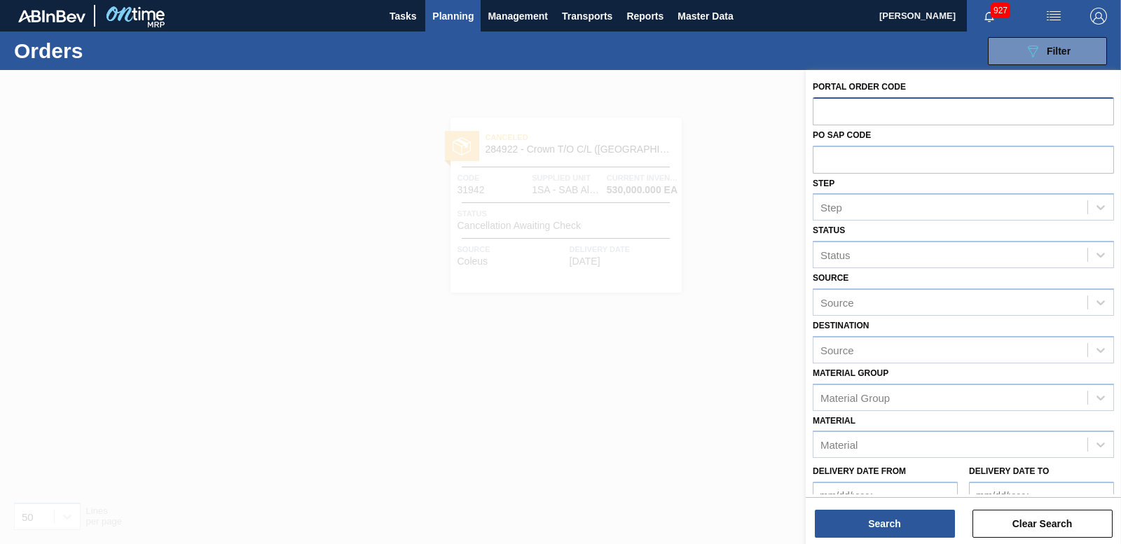
paste input "31939"
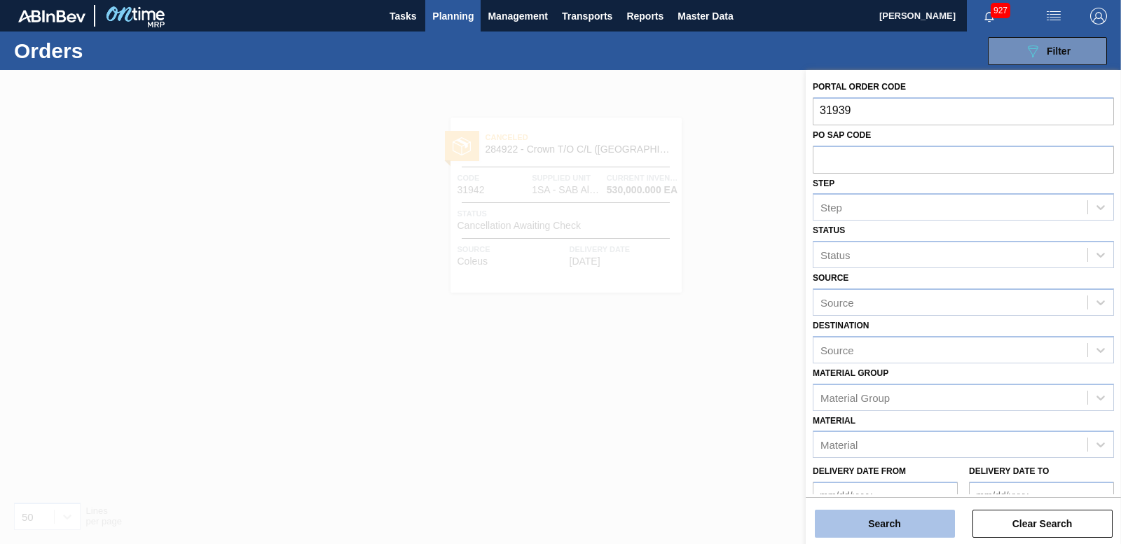
type input "31939"
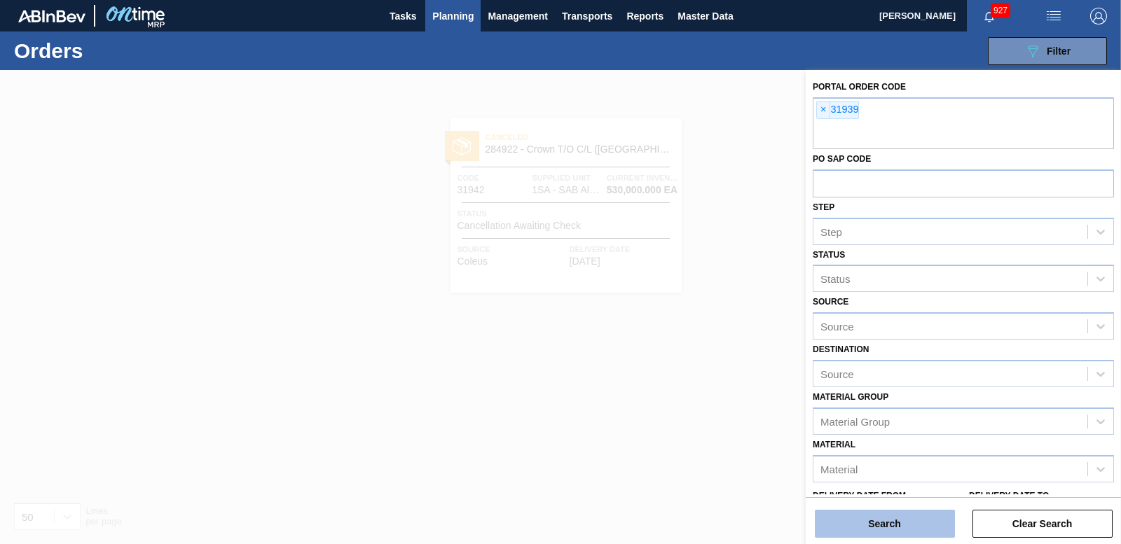
click at [868, 513] on button "Search" at bounding box center [885, 524] width 140 height 28
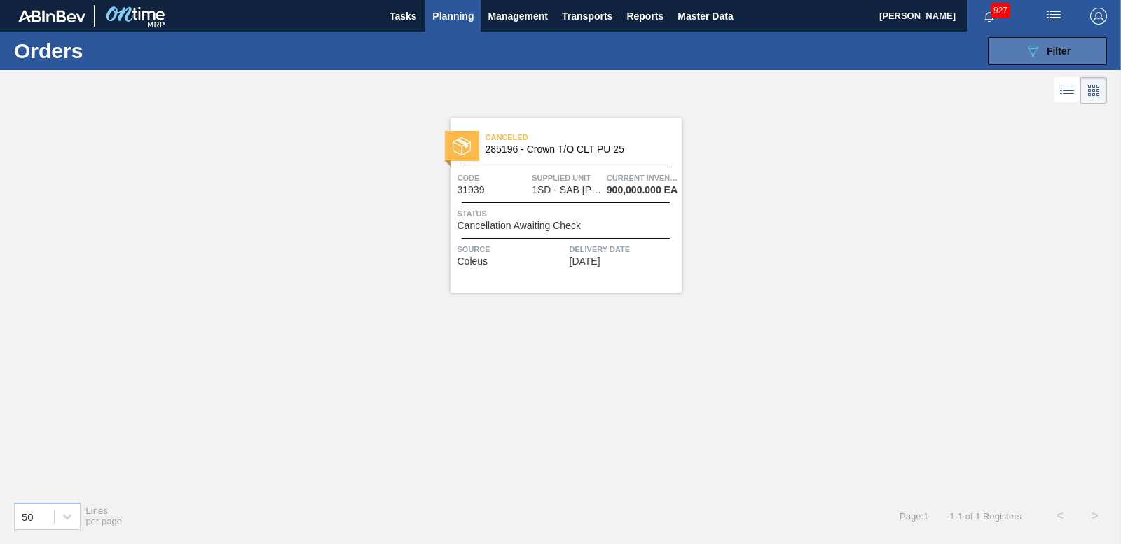
click at [1100, 39] on button "089F7B8B-B2A5-4AFE-B5C0-19BA573D28AC Filter" at bounding box center [1047, 51] width 119 height 28
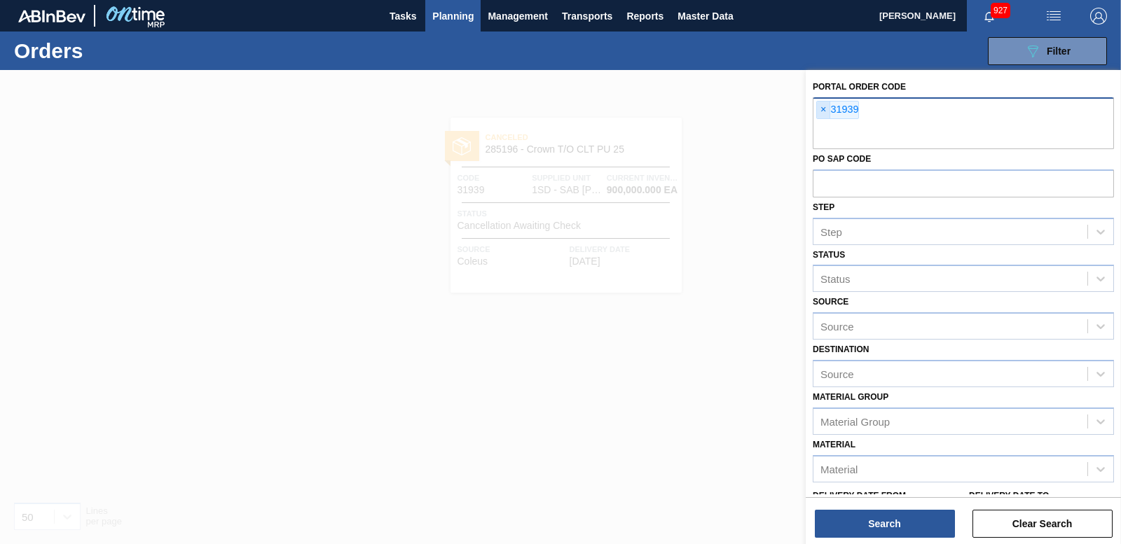
click at [826, 110] on span "×" at bounding box center [823, 110] width 13 height 17
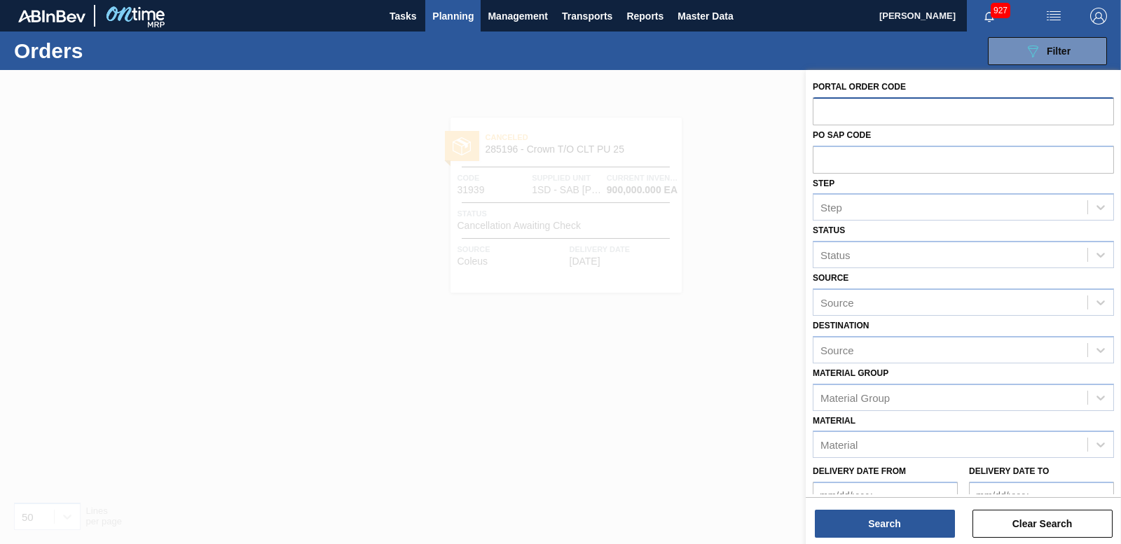
paste input "31908"
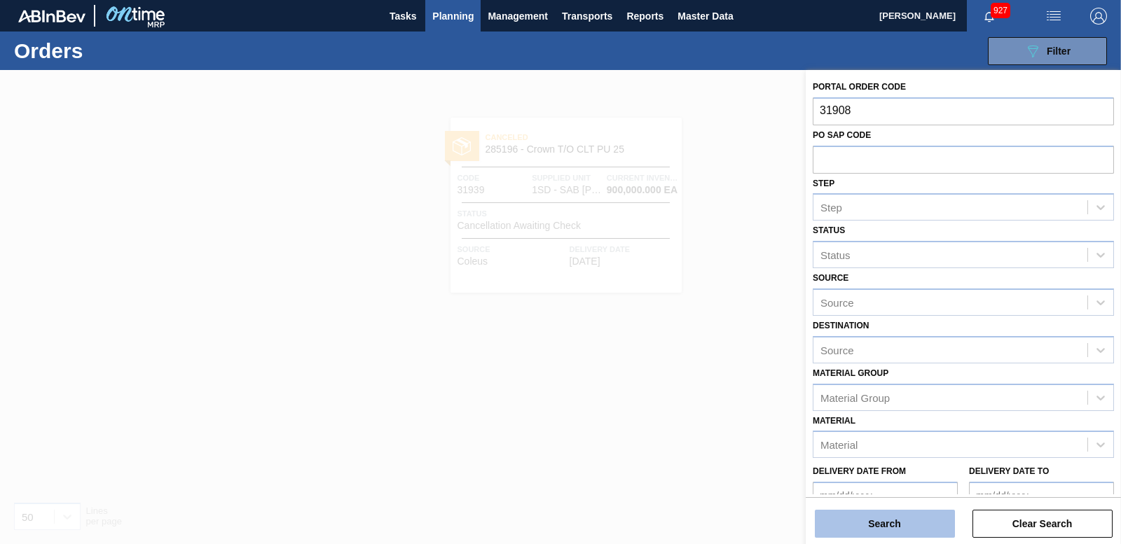
type input "31908"
click at [864, 525] on button "Search" at bounding box center [885, 524] width 140 height 28
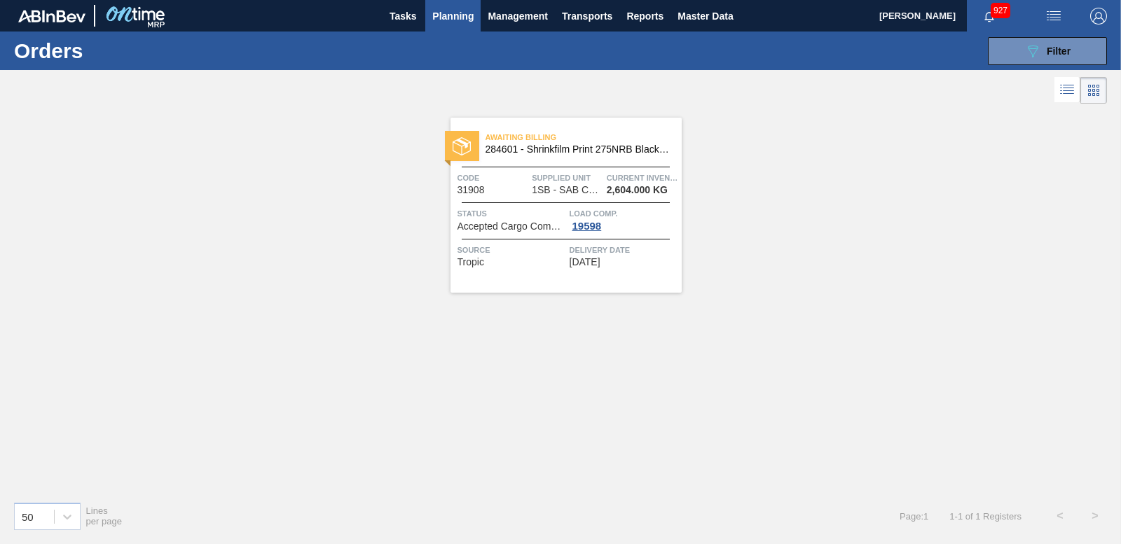
click at [473, 146] on div at bounding box center [462, 146] width 34 height 30
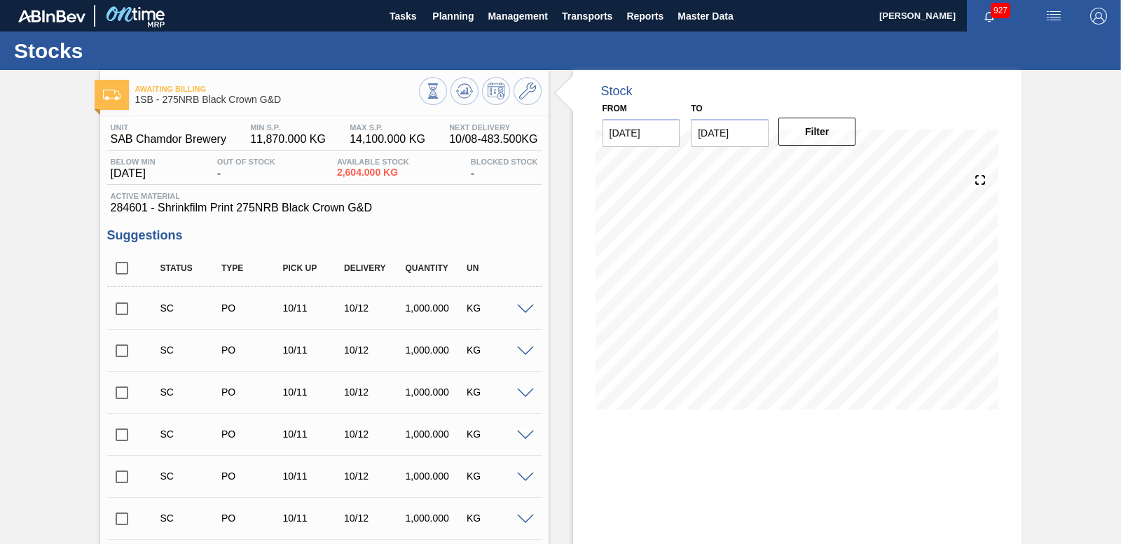
scroll to position [446, 0]
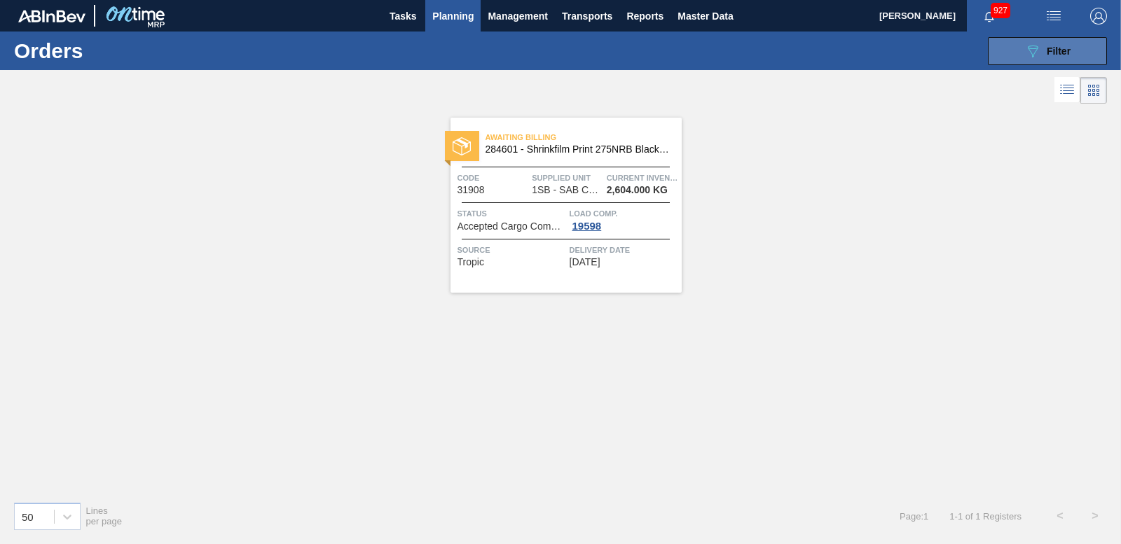
click at [1076, 48] on button "089F7B8B-B2A5-4AFE-B5C0-19BA573D28AC Filter" at bounding box center [1047, 51] width 119 height 28
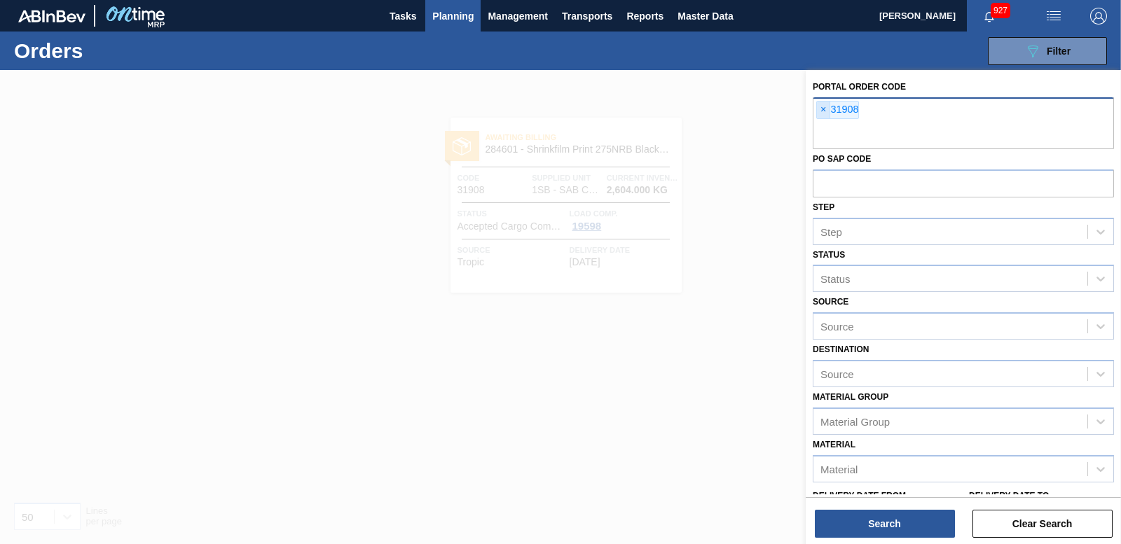
click at [823, 109] on span "×" at bounding box center [823, 110] width 13 height 17
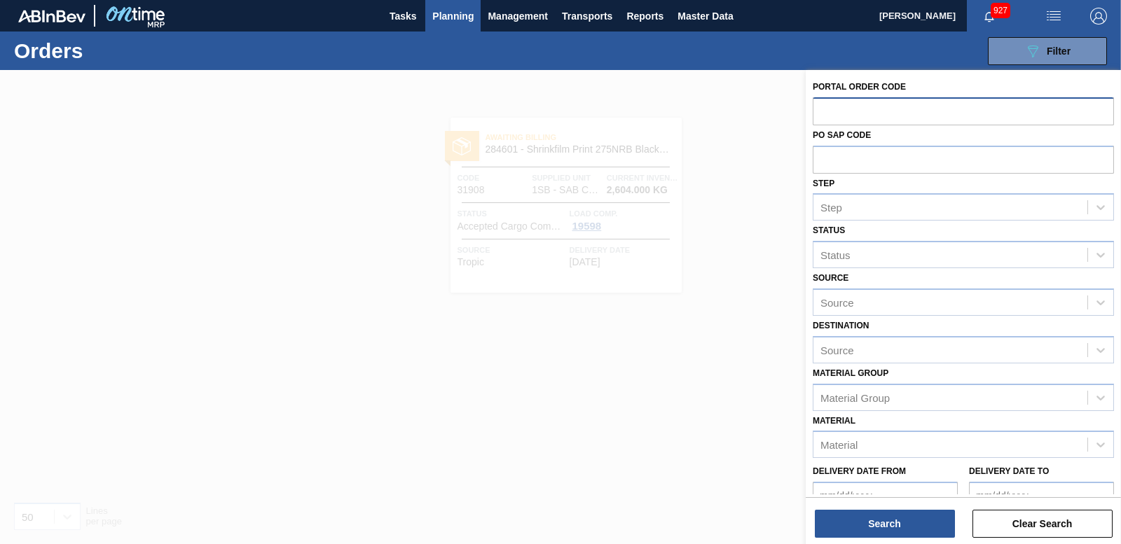
paste input "31906"
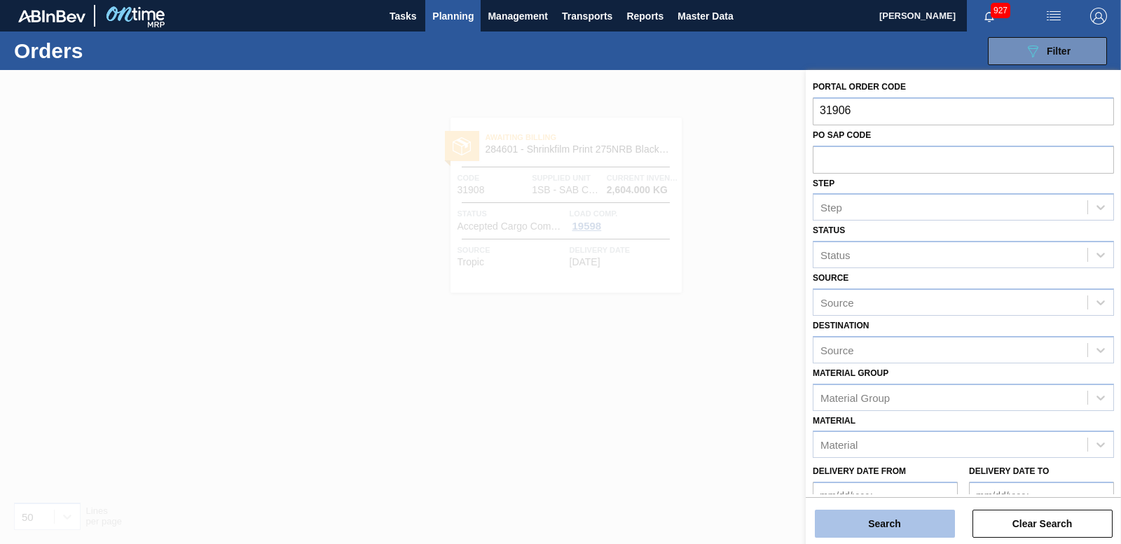
type input "31906"
click at [872, 518] on button "Search" at bounding box center [885, 524] width 140 height 28
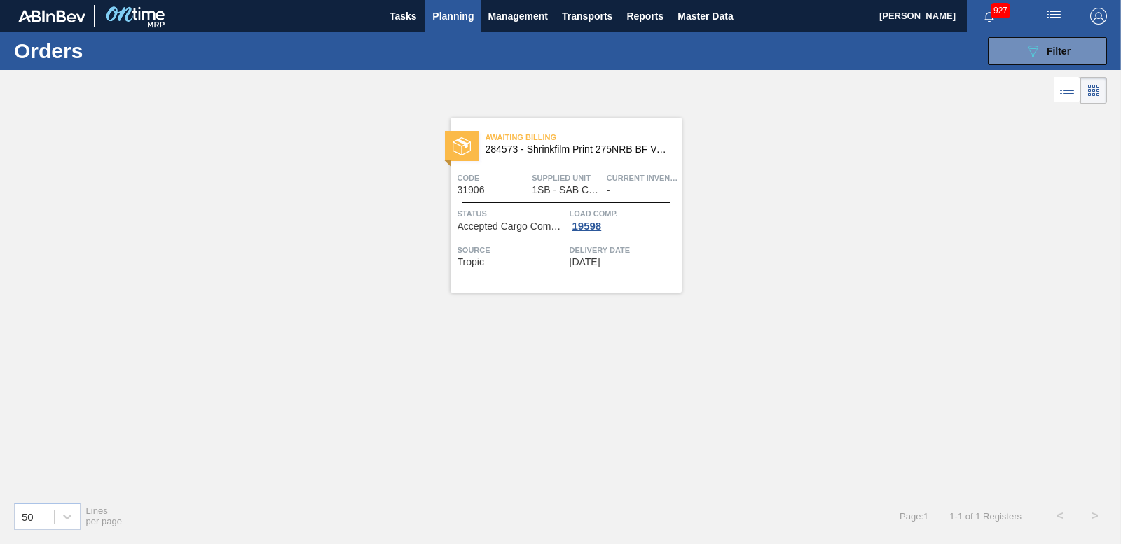
click at [473, 135] on div at bounding box center [462, 146] width 34 height 30
click at [1060, 46] on span "Filter" at bounding box center [1059, 51] width 24 height 11
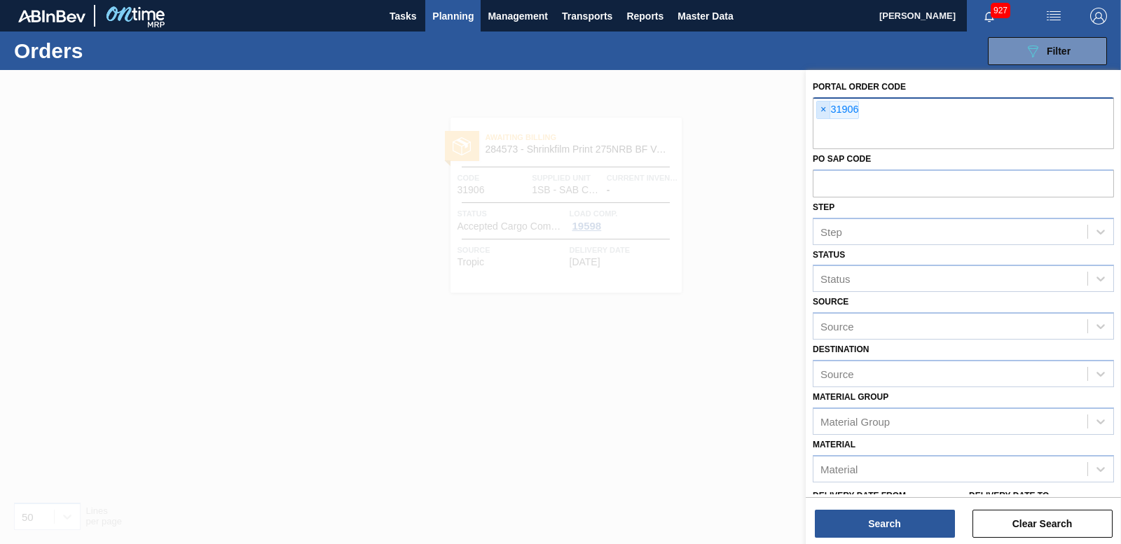
click at [828, 115] on span "×" at bounding box center [823, 110] width 13 height 17
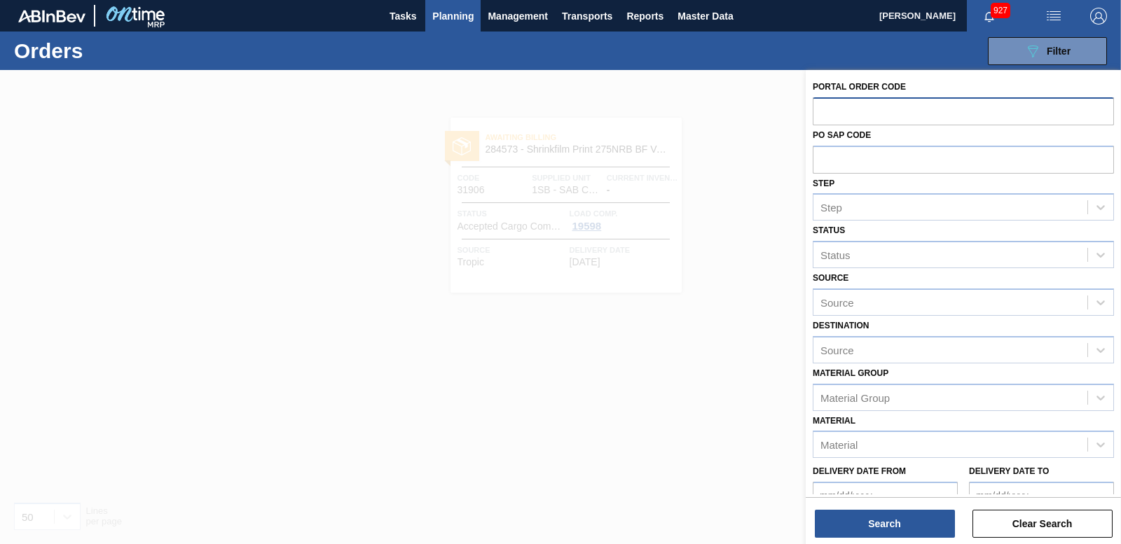
paste input "31903"
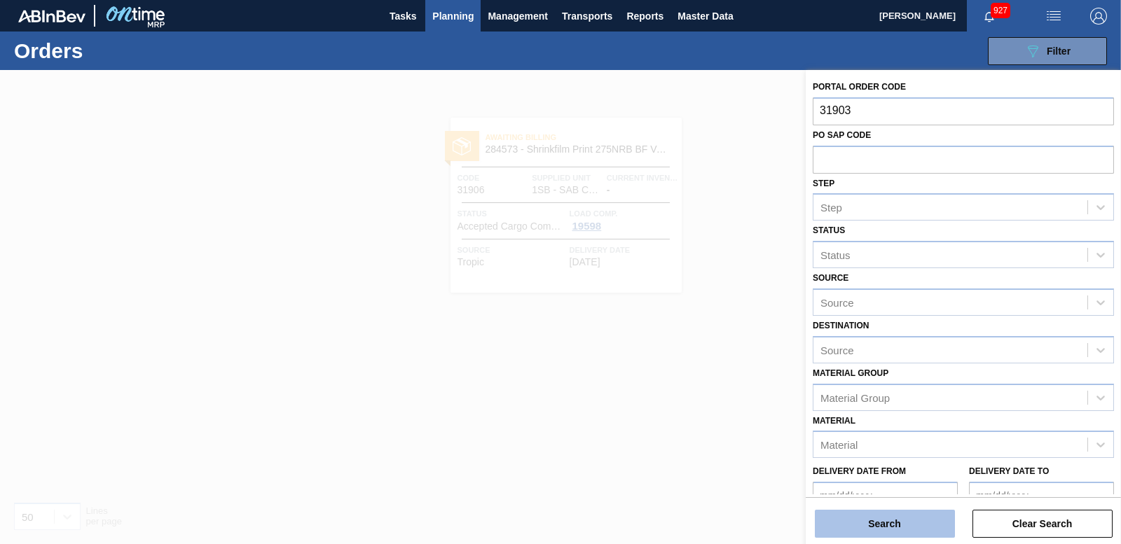
type input "31903"
click at [859, 520] on button "Search" at bounding box center [885, 524] width 140 height 28
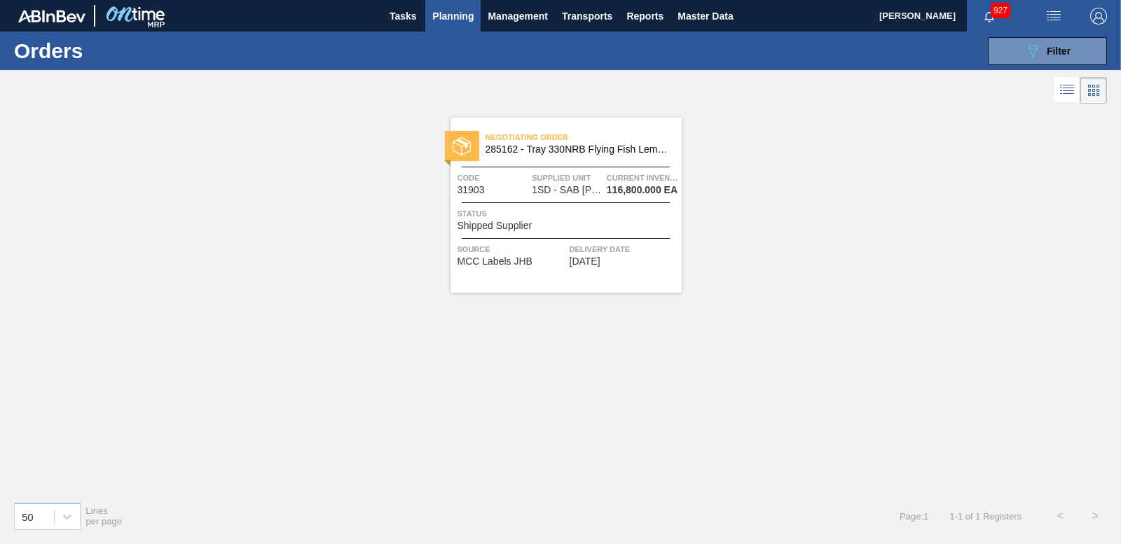
click at [465, 140] on img at bounding box center [462, 146] width 18 height 18
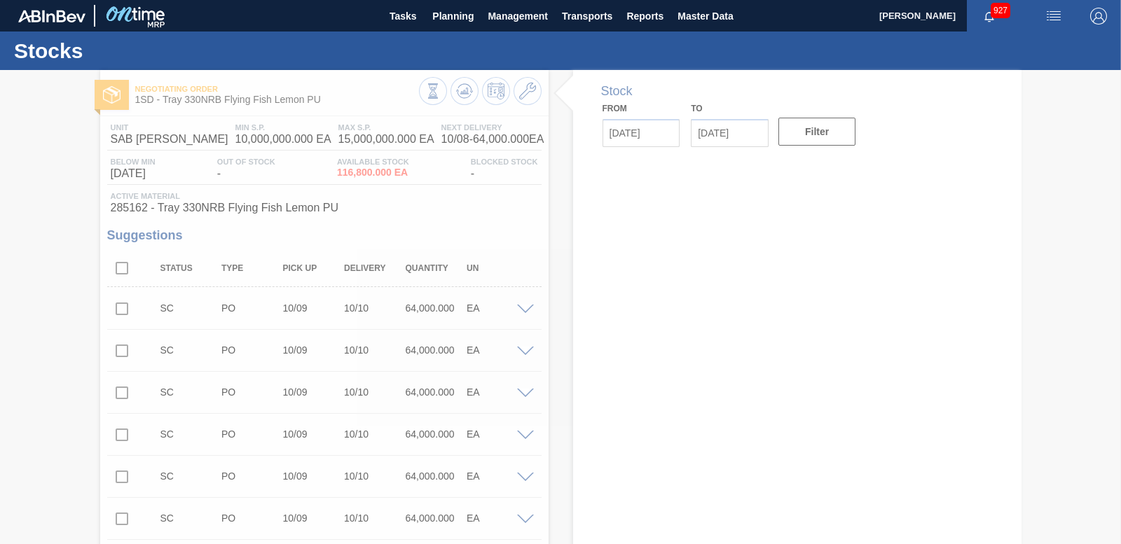
type input "10/08/2025"
type input "10/22/2025"
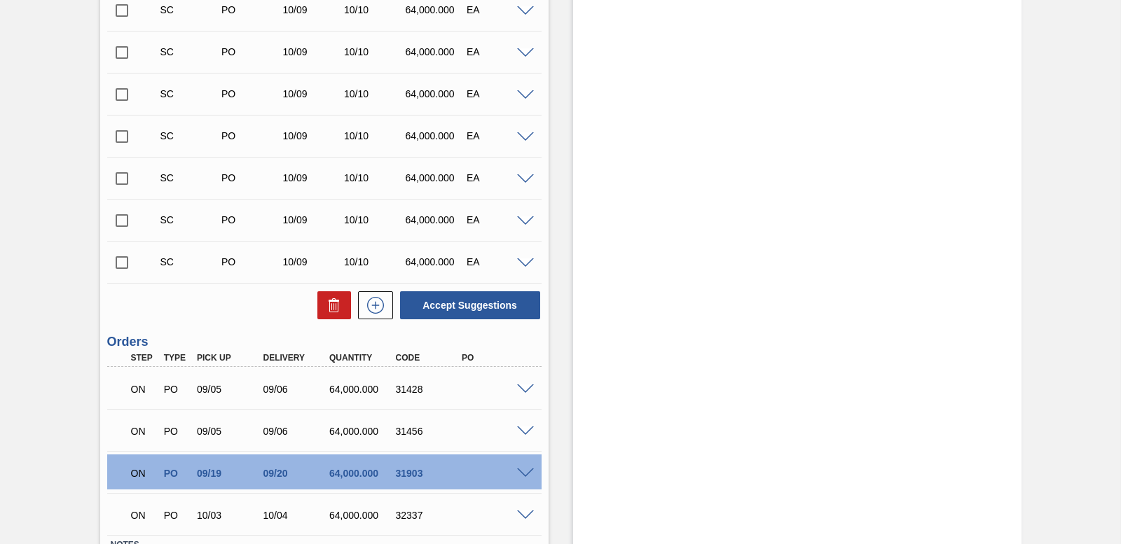
scroll to position [9739, 0]
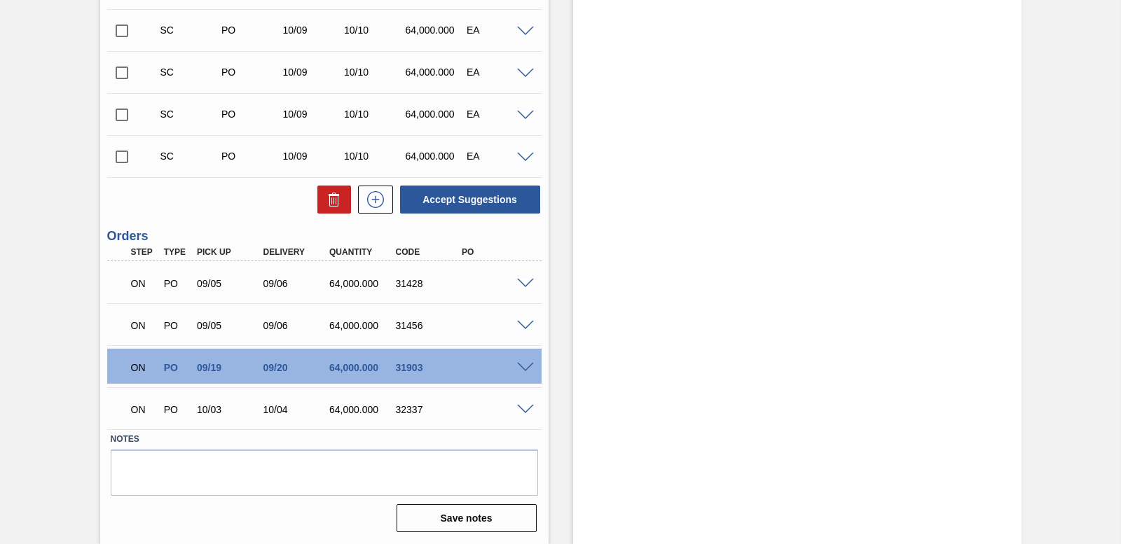
click at [519, 287] on span at bounding box center [525, 284] width 17 height 11
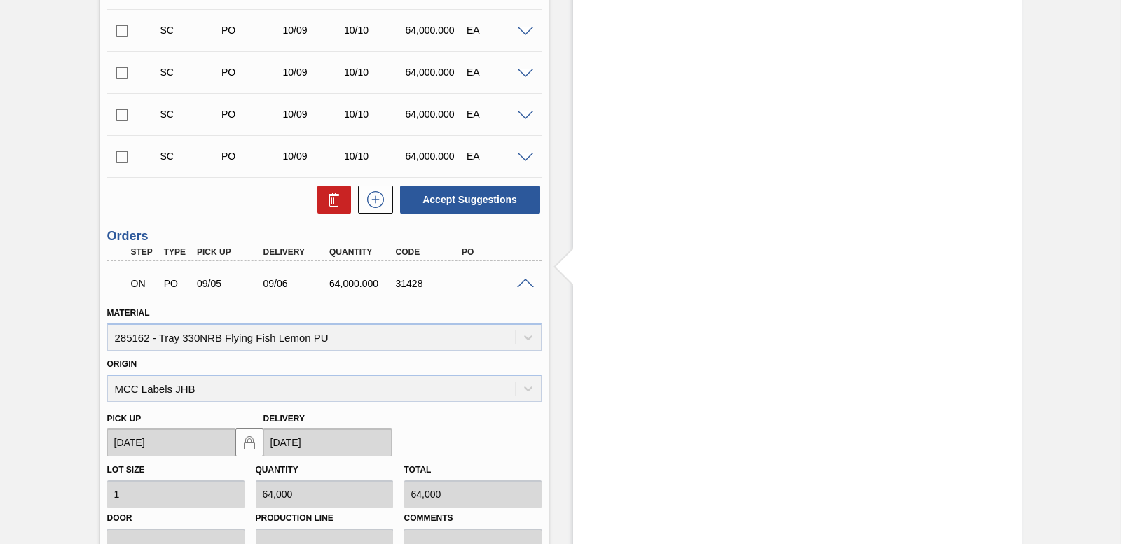
scroll to position [10019, 0]
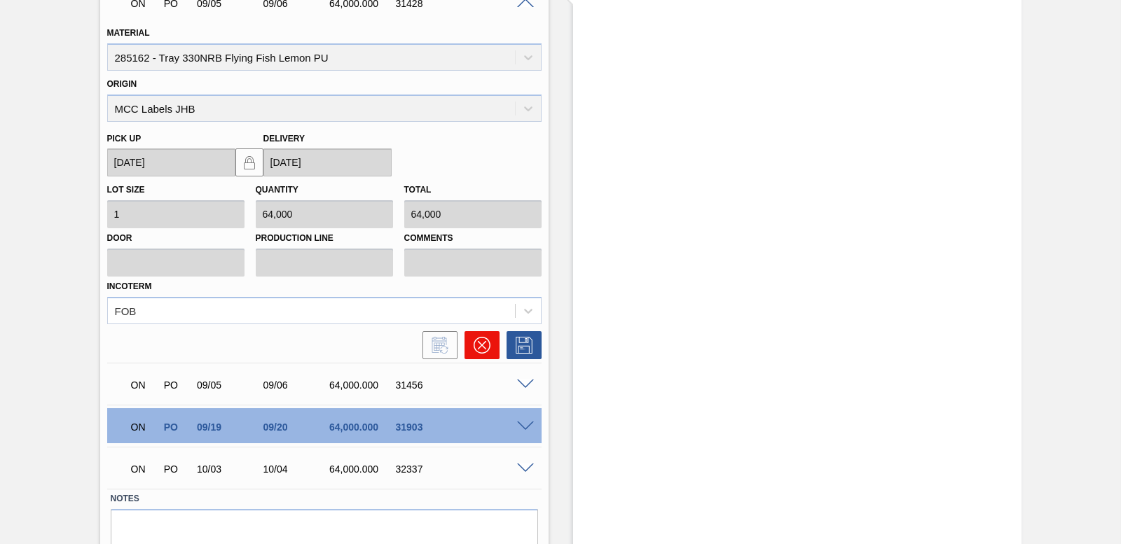
click at [491, 345] on button at bounding box center [482, 345] width 35 height 28
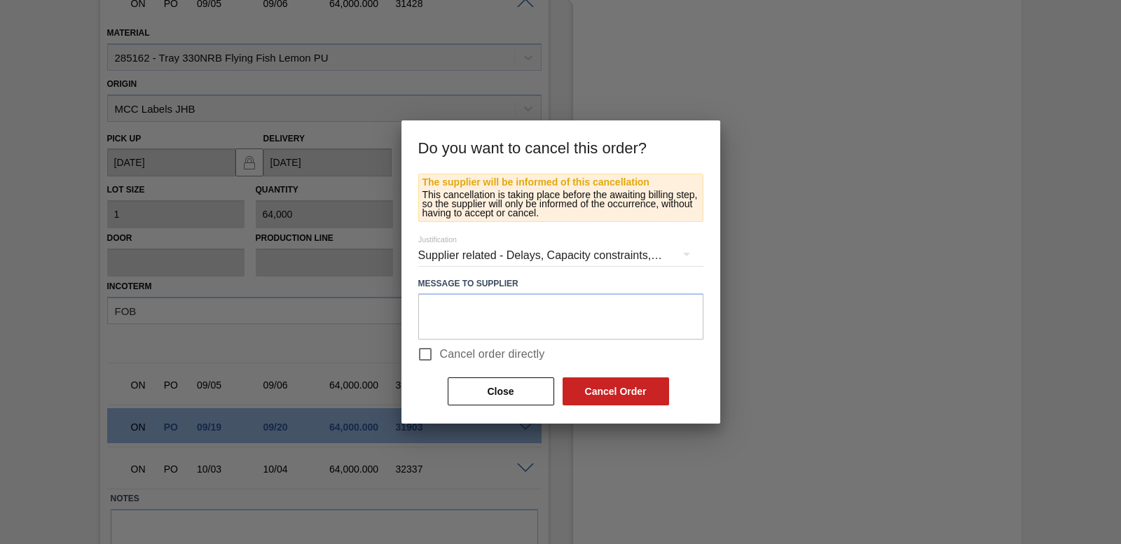
click at [416, 348] on input "Cancel order directly" at bounding box center [425, 354] width 29 height 29
checkbox input "true"
click at [641, 388] on button "Cancel Order" at bounding box center [616, 392] width 107 height 28
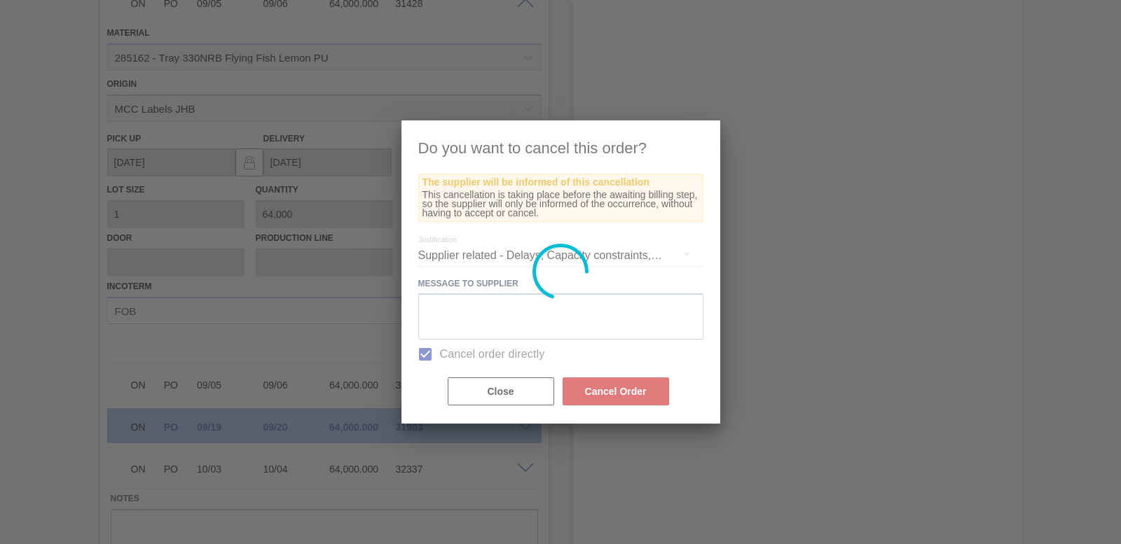
scroll to position [9637, 0]
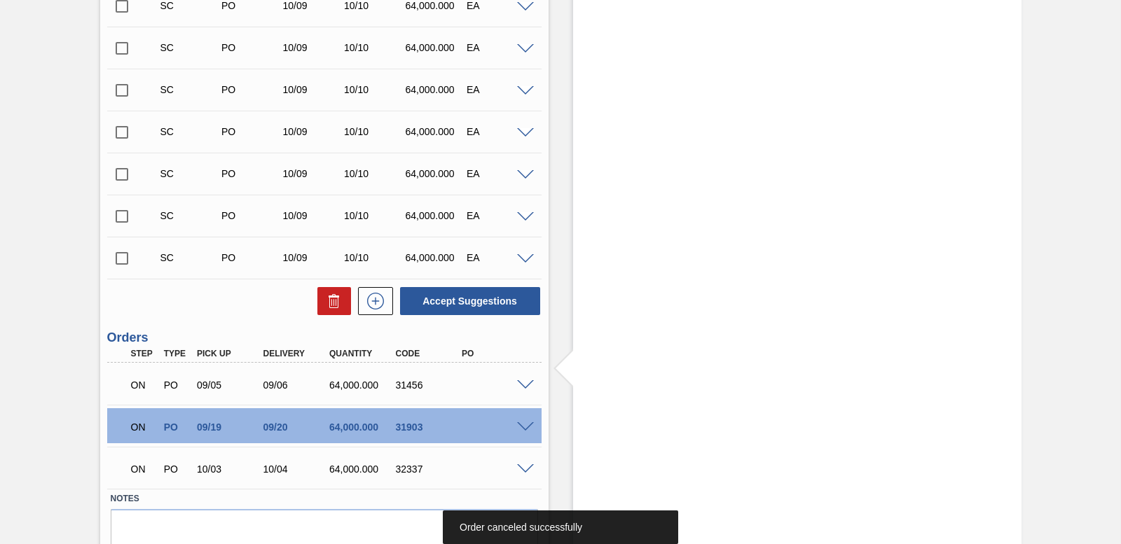
click at [525, 383] on span at bounding box center [525, 386] width 17 height 11
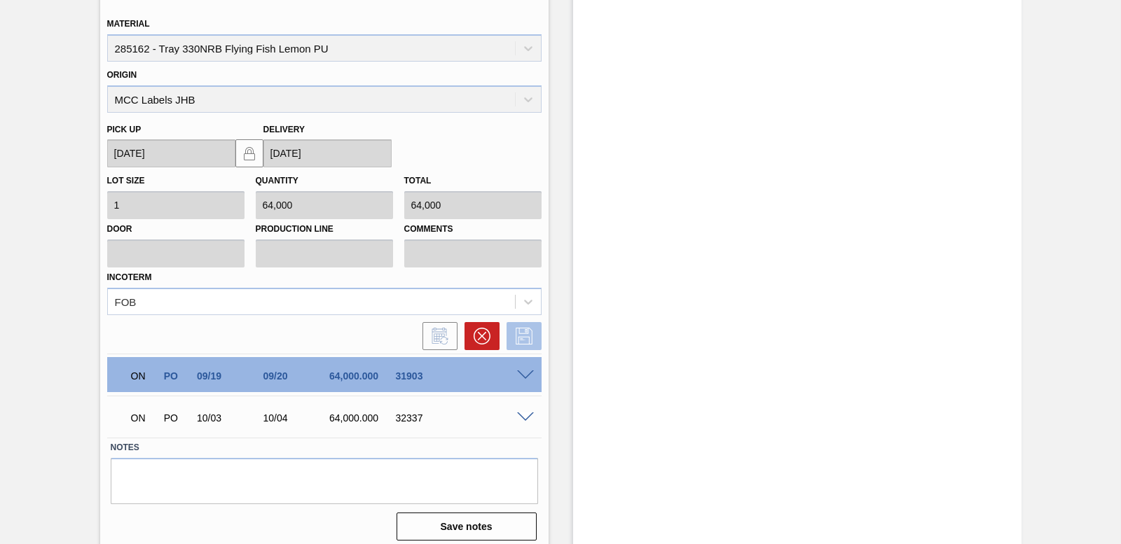
scroll to position [10036, 0]
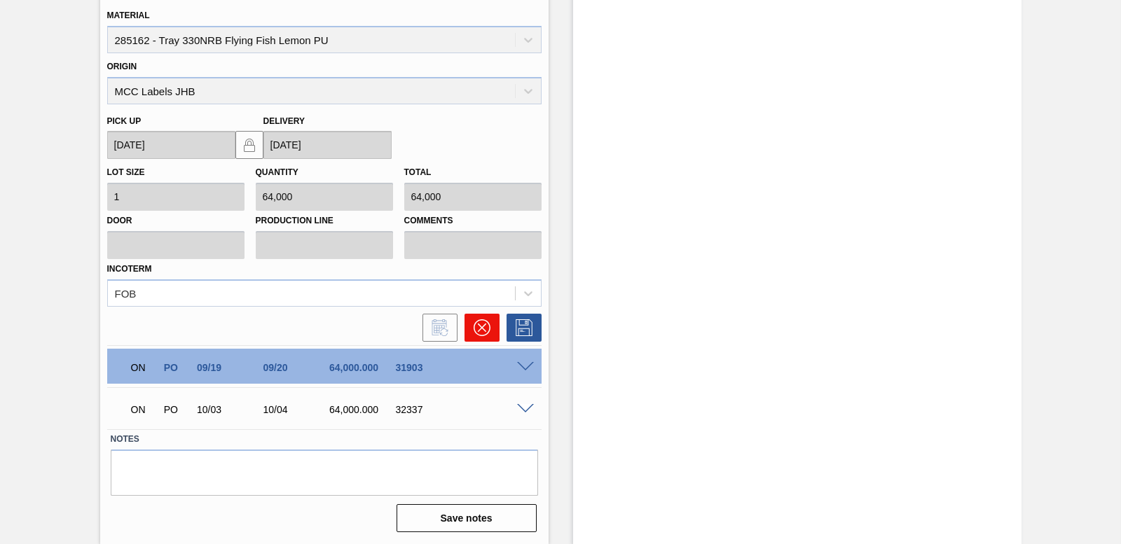
click at [484, 326] on icon at bounding box center [482, 328] width 17 height 17
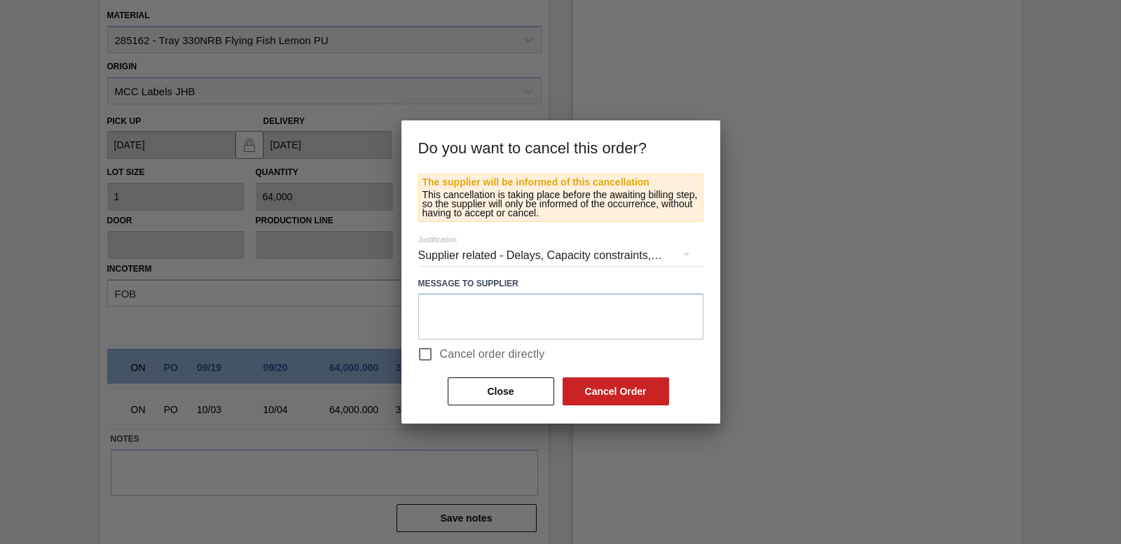
click at [423, 357] on input "Cancel order directly" at bounding box center [425, 354] width 29 height 29
checkbox input "true"
click at [665, 399] on button "Cancel Order" at bounding box center [616, 392] width 107 height 28
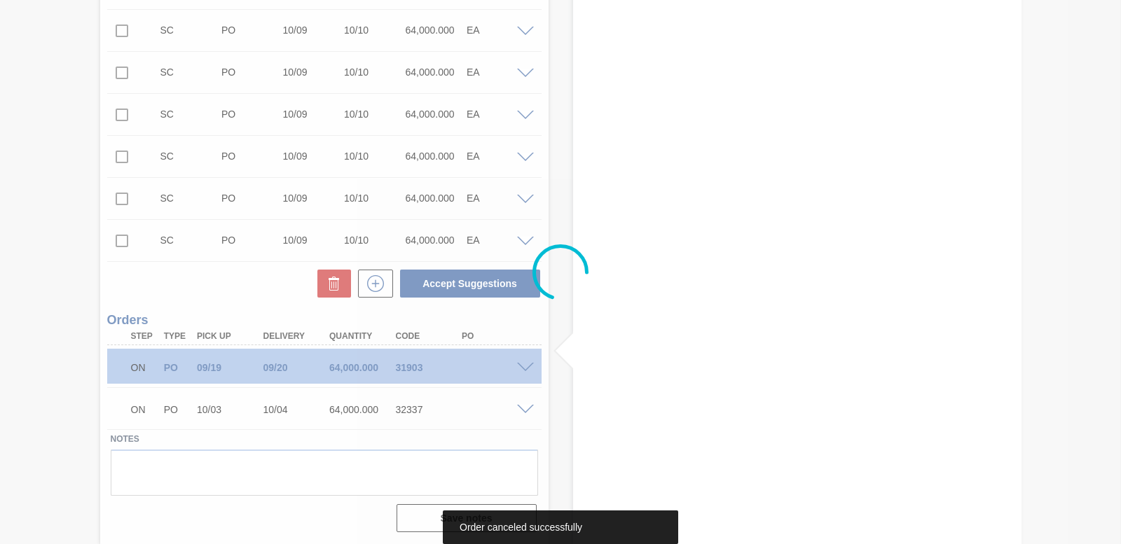
scroll to position [9654, 0]
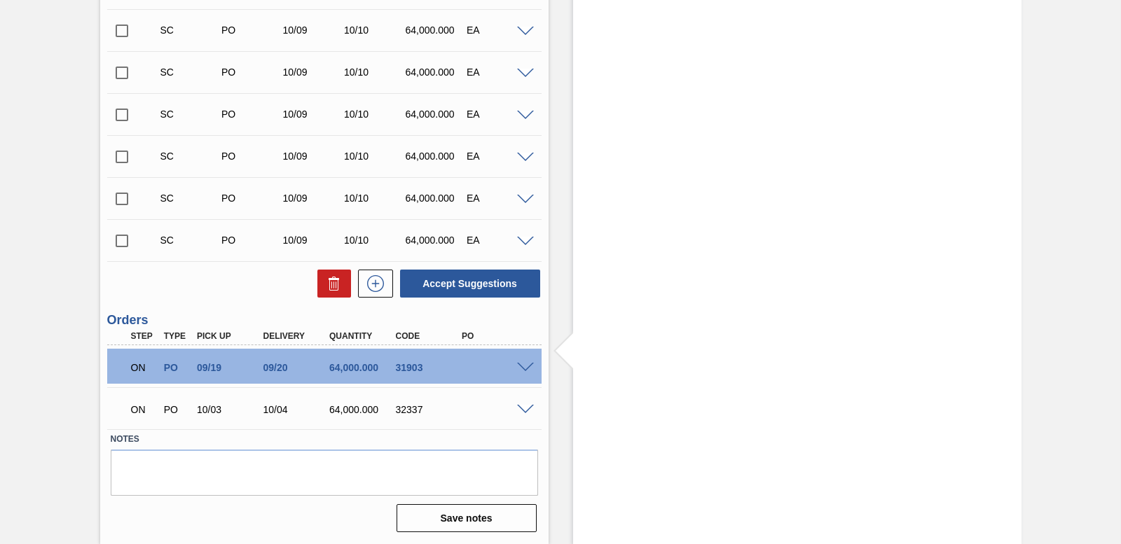
click at [524, 367] on span at bounding box center [525, 368] width 17 height 11
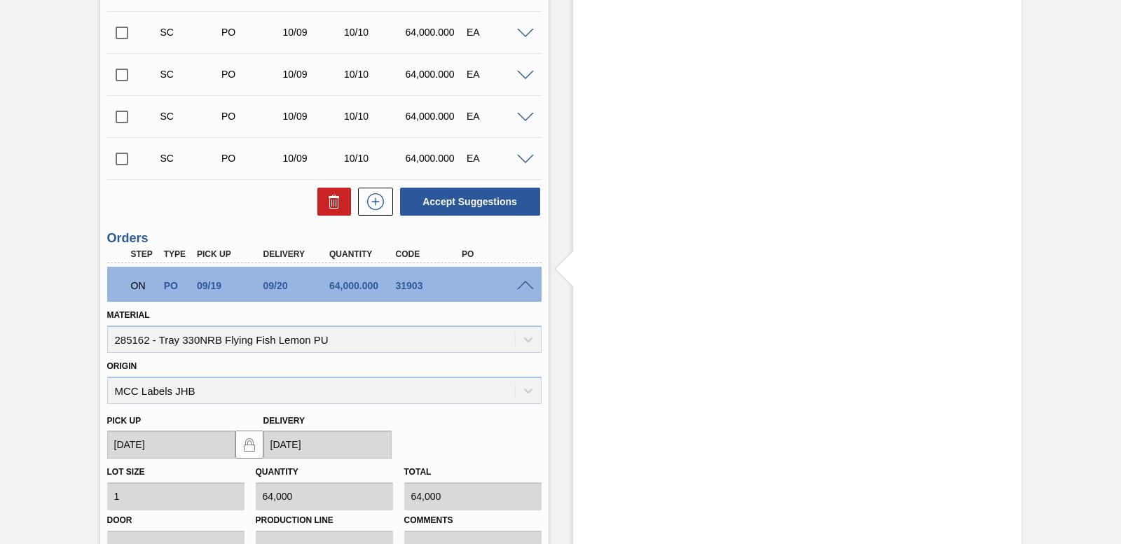
scroll to position [9994, 0]
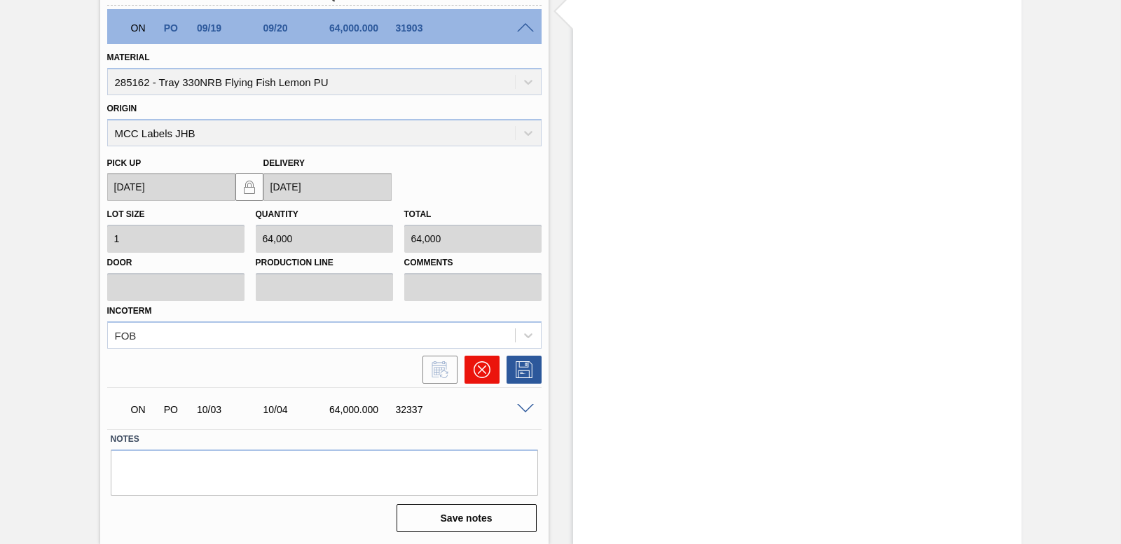
click at [484, 381] on button at bounding box center [482, 370] width 35 height 28
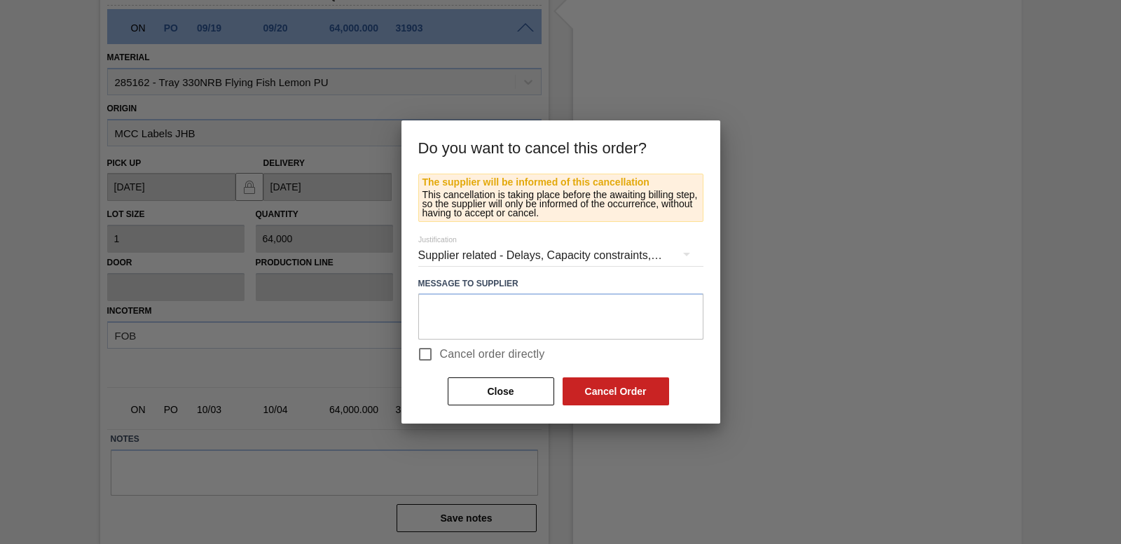
click at [417, 351] on input "Cancel order directly" at bounding box center [425, 354] width 29 height 29
checkbox input "true"
click at [636, 392] on button "Cancel Order" at bounding box center [616, 392] width 107 height 28
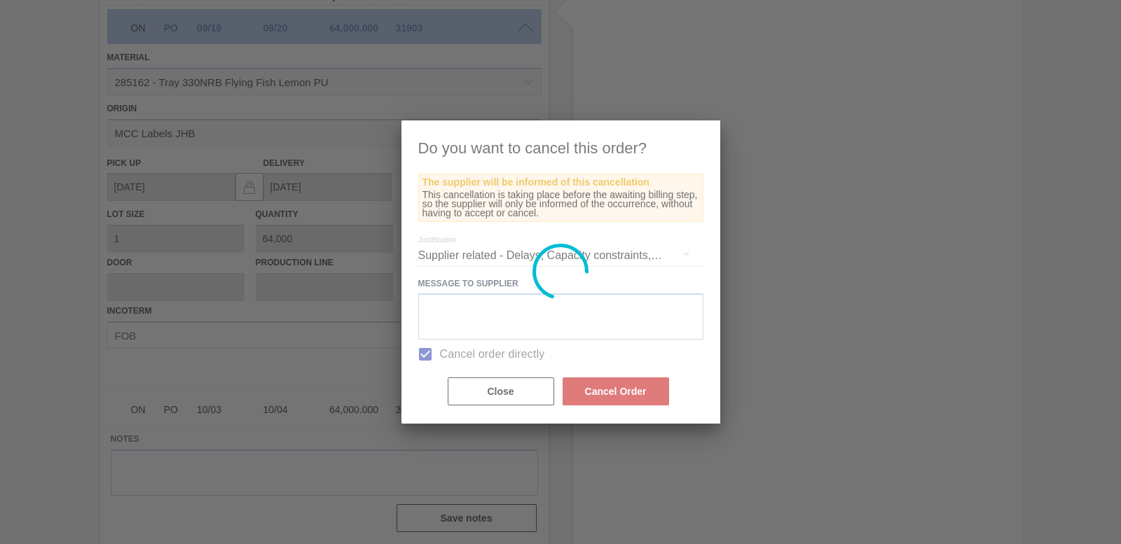
scroll to position [9612, 0]
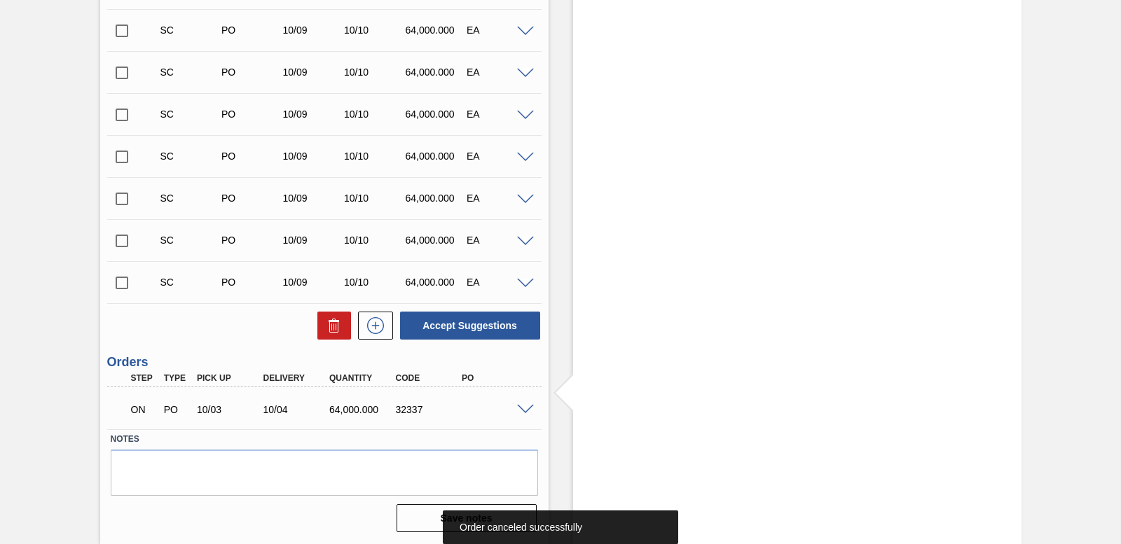
click at [525, 408] on span at bounding box center [525, 410] width 17 height 11
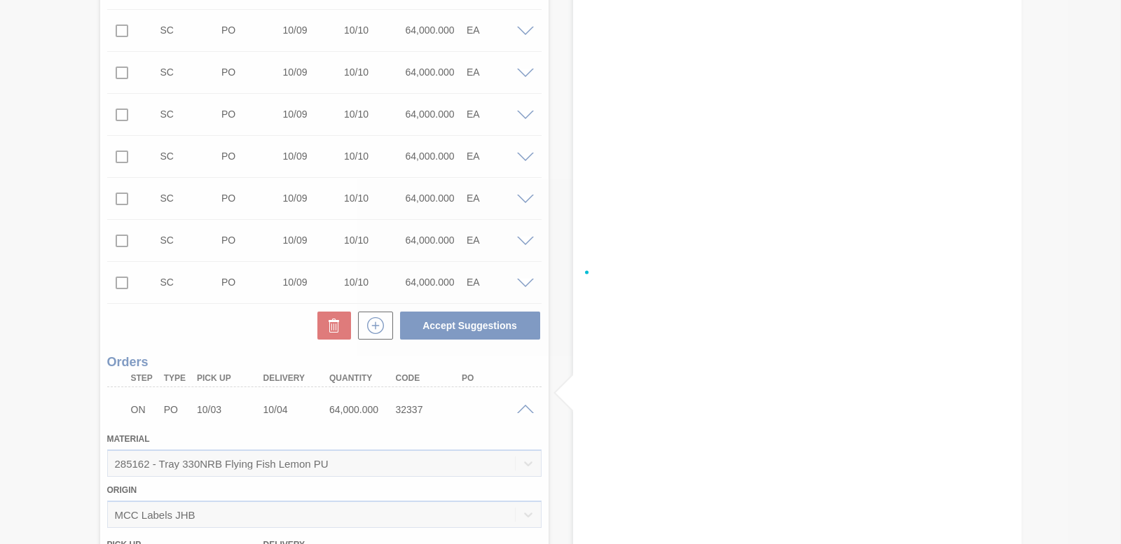
scroll to position [9952, 0]
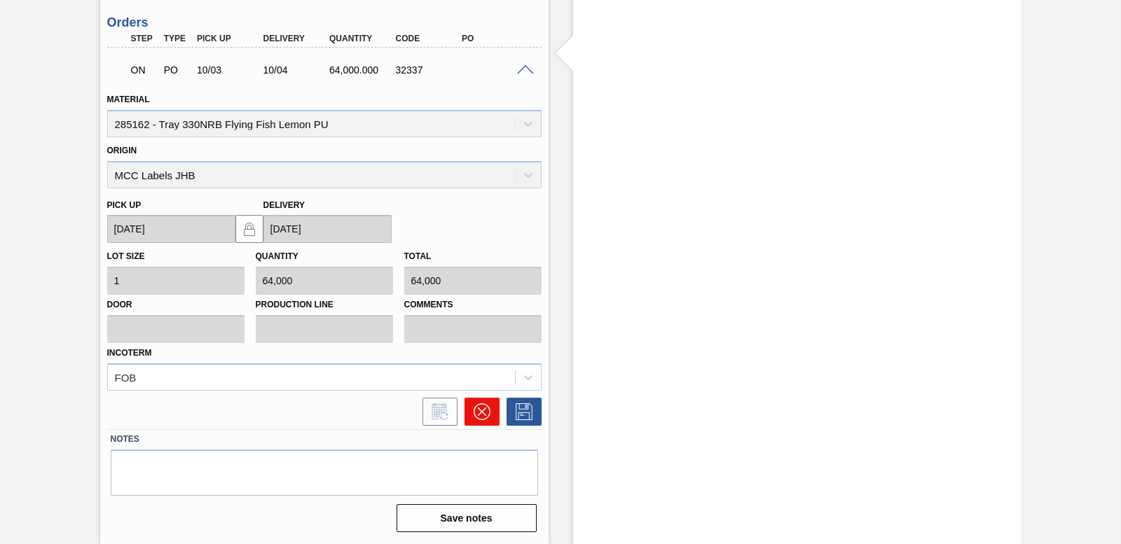
click at [488, 418] on icon at bounding box center [482, 412] width 17 height 17
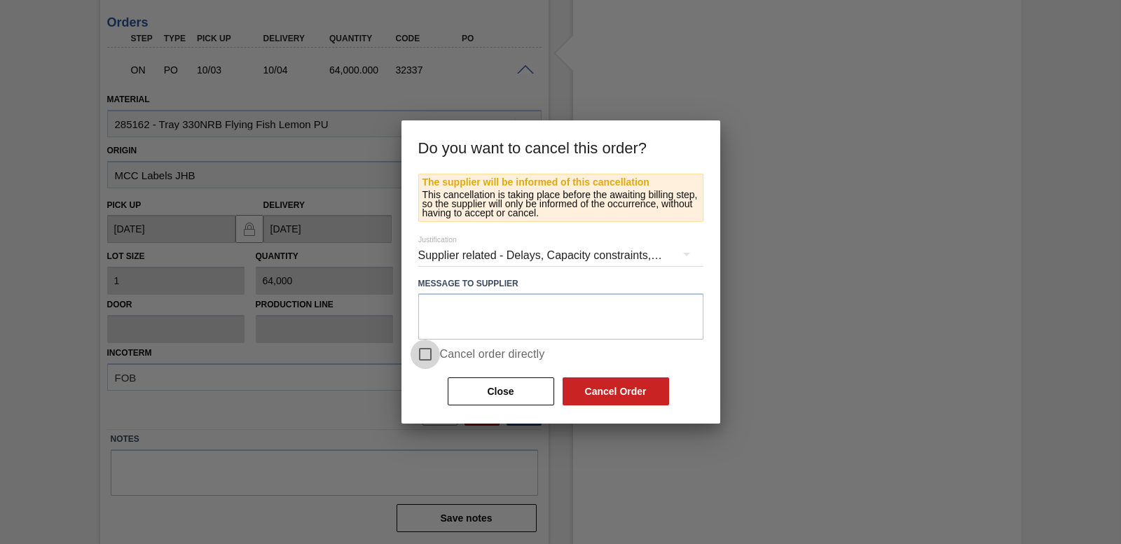
drag, startPoint x: 426, startPoint y: 362, endPoint x: 503, endPoint y: 390, distance: 81.8
click at [426, 362] on input "Cancel order directly" at bounding box center [425, 354] width 29 height 29
checkbox input "true"
click at [665, 408] on div "The supplier will be informed of this cancellation This cancellation is taking …" at bounding box center [561, 299] width 319 height 251
click at [661, 402] on button "Cancel Order" at bounding box center [616, 392] width 107 height 28
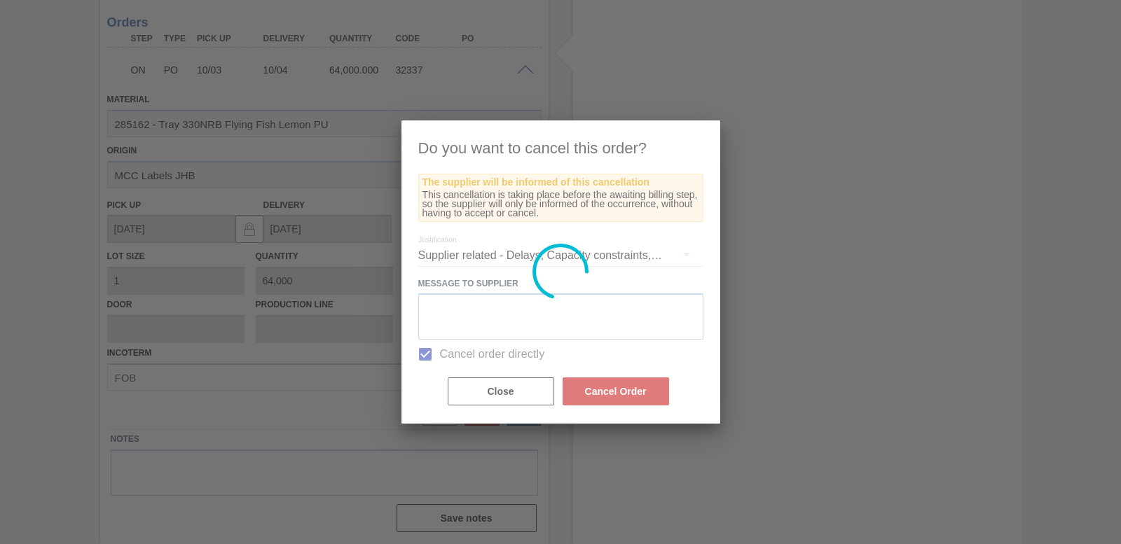
scroll to position [9588, 0]
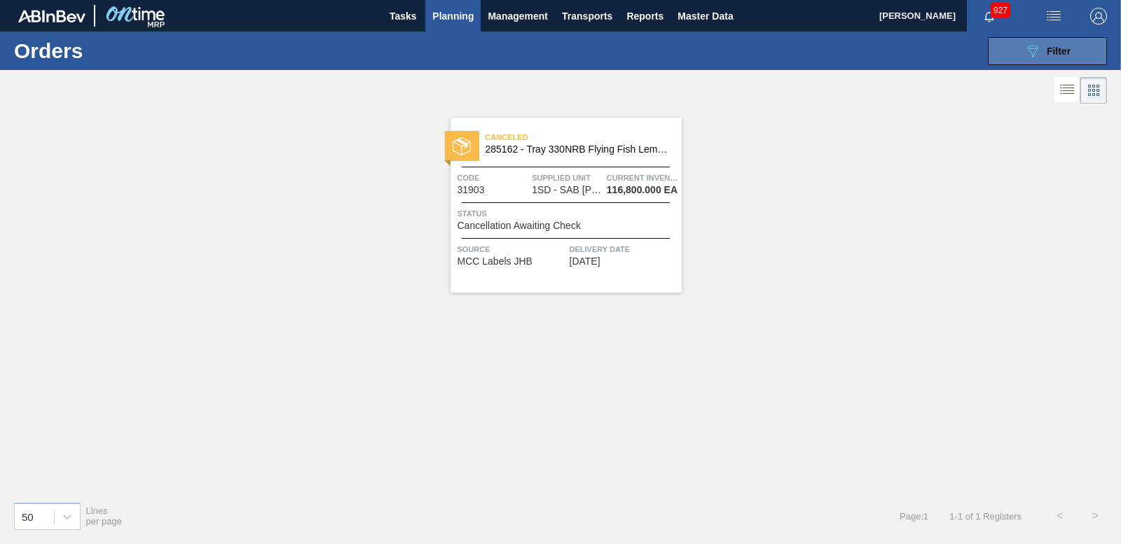
click at [1069, 46] on span "Filter" at bounding box center [1059, 51] width 24 height 11
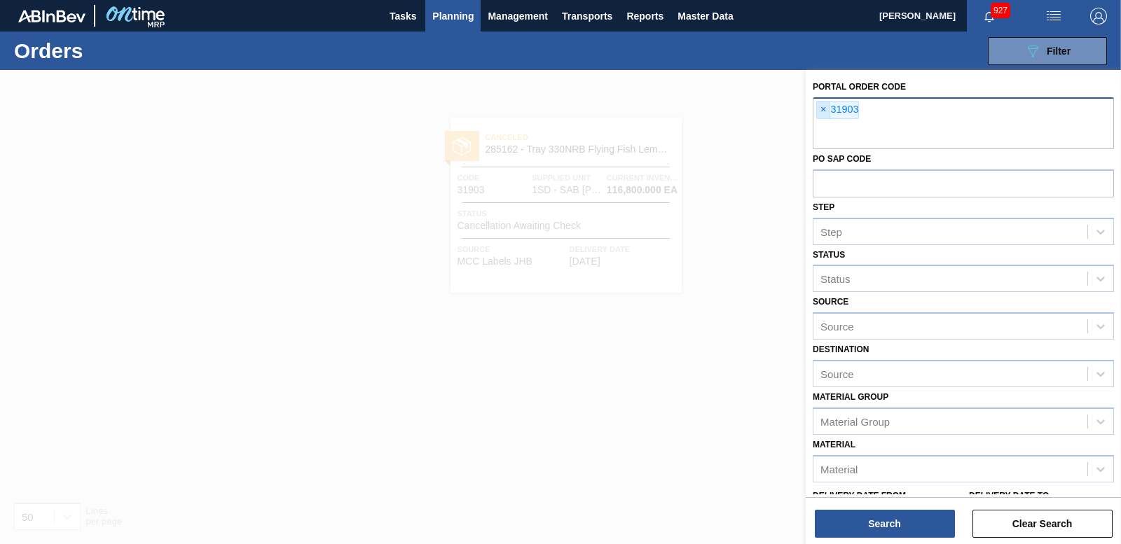
click at [822, 107] on span "×" at bounding box center [823, 110] width 13 height 17
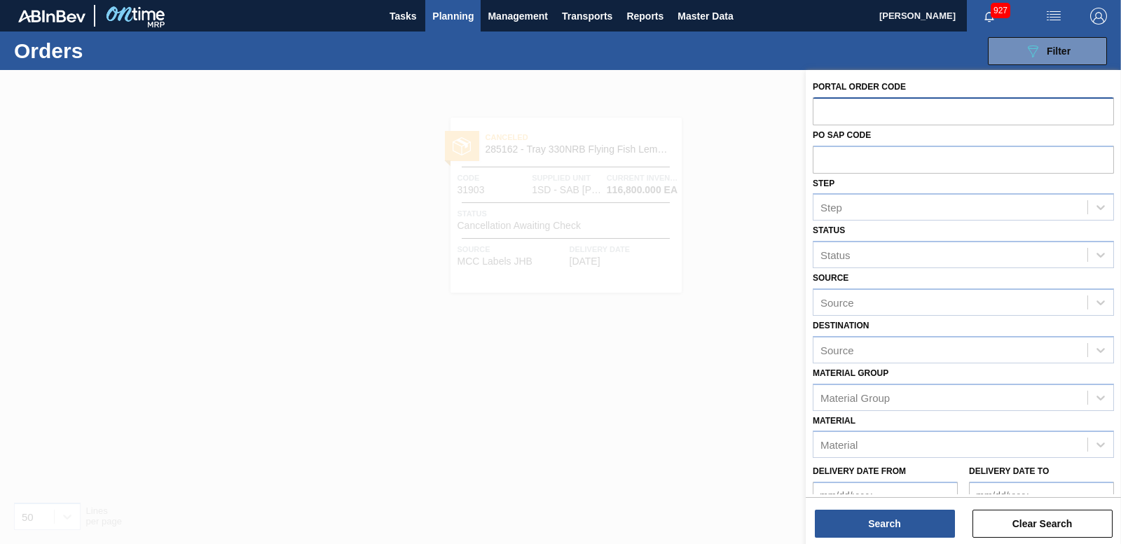
drag, startPoint x: 554, startPoint y: 221, endPoint x: 717, endPoint y: 186, distance: 167.0
click at [712, 186] on div at bounding box center [560, 342] width 1121 height 544
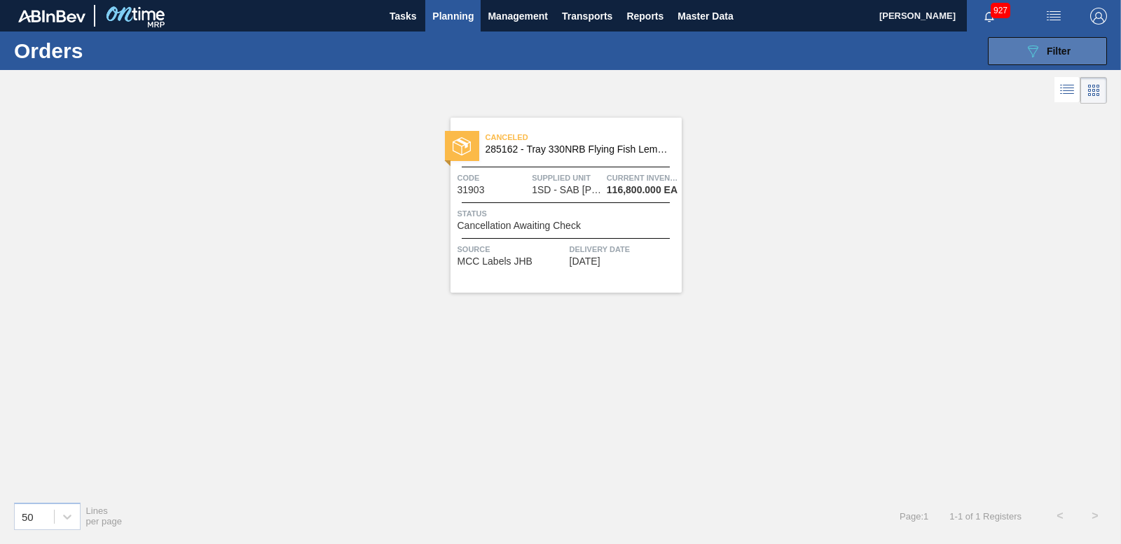
click at [1015, 49] on button "089F7B8B-B2A5-4AFE-B5C0-19BA573D28AC Filter" at bounding box center [1047, 51] width 119 height 28
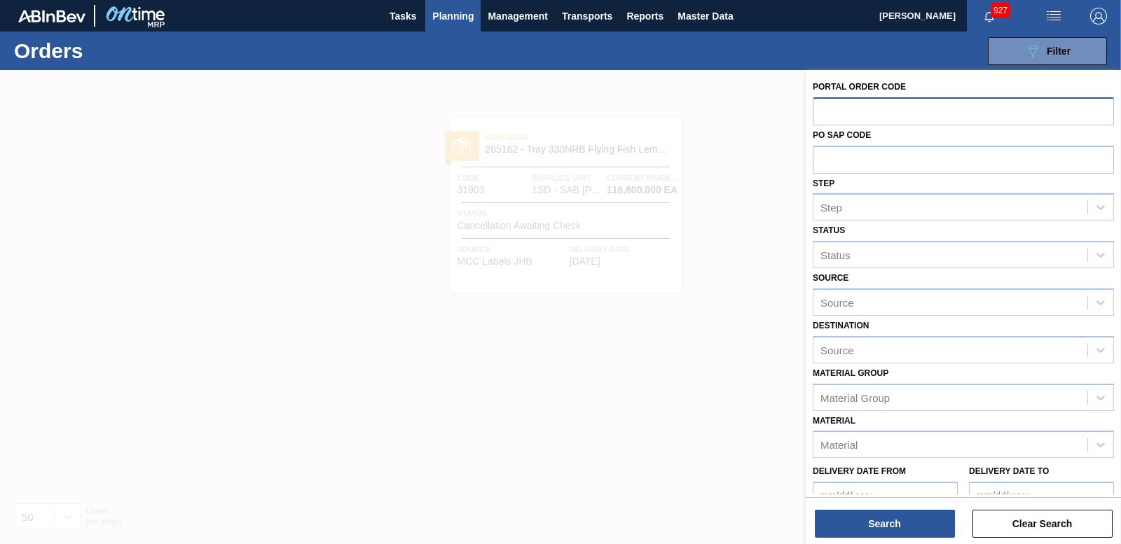
paste input "31846"
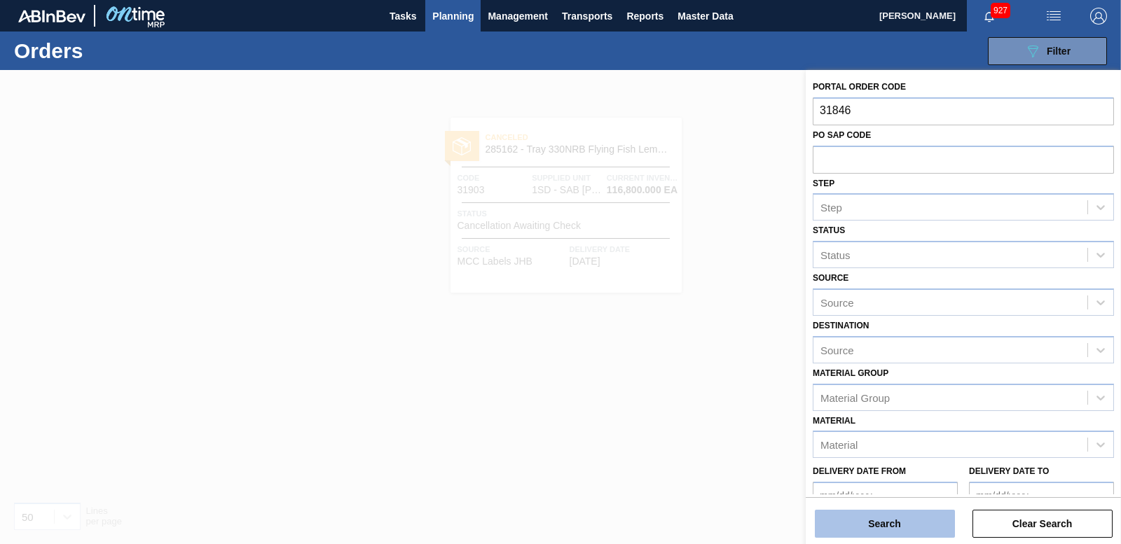
type input "31846"
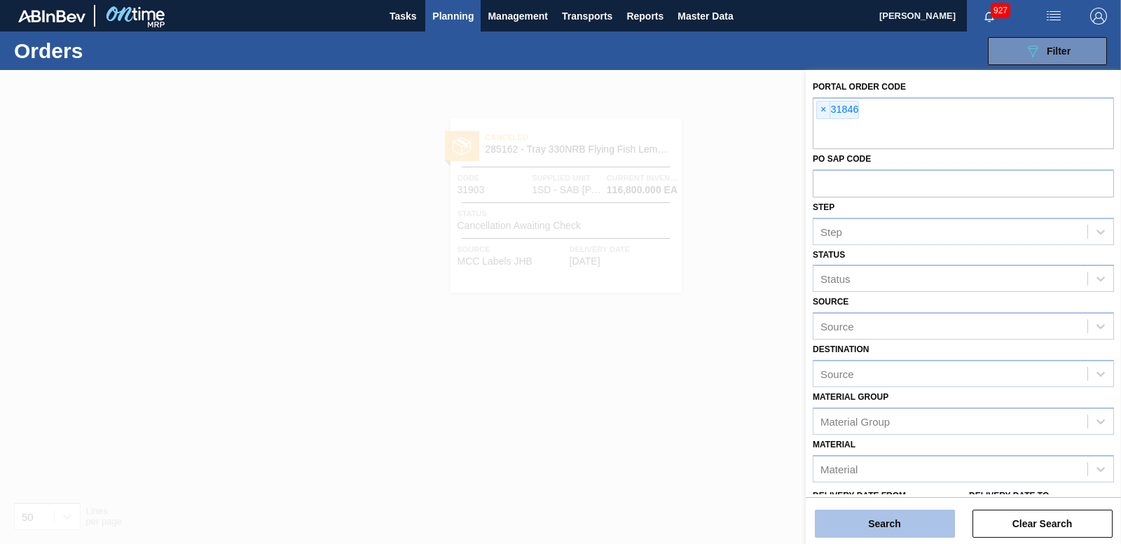
click at [874, 525] on button "Search" at bounding box center [885, 524] width 140 height 28
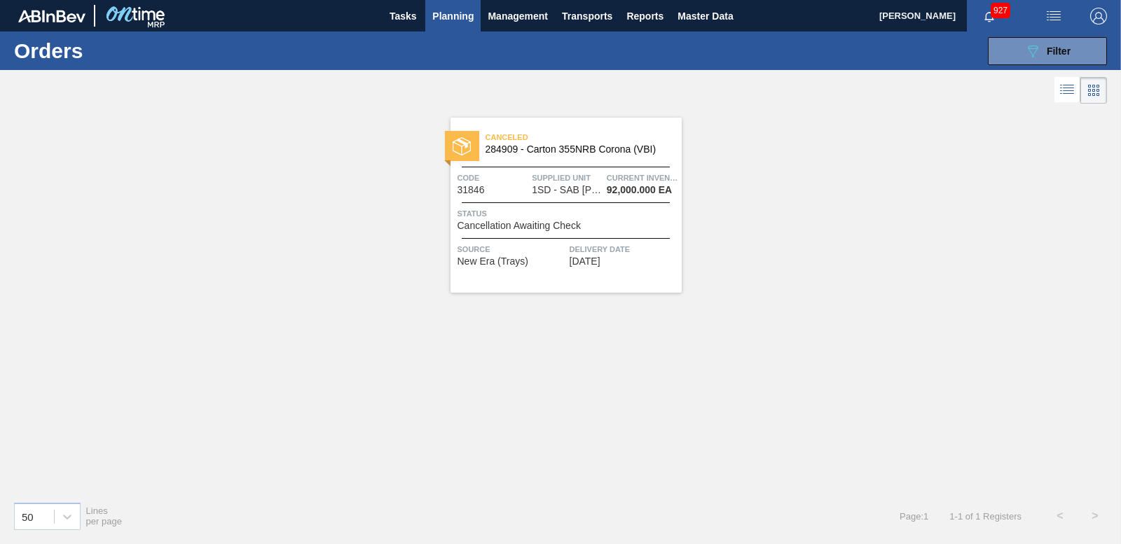
click at [1032, 32] on div "089F7B8B-B2A5-4AFE-B5C0-19BA573D28AC Filter Portal Order Code × 31846 PO SAP Co…" at bounding box center [665, 51] width 897 height 42
click at [1032, 67] on div "089F7B8B-B2A5-4AFE-B5C0-19BA573D28AC Filter Portal Order Code × 31846 PO SAP Co…" at bounding box center [665, 51] width 897 height 42
click at [1033, 55] on icon "089F7B8B-B2A5-4AFE-B5C0-19BA573D28AC" at bounding box center [1033, 51] width 17 height 17
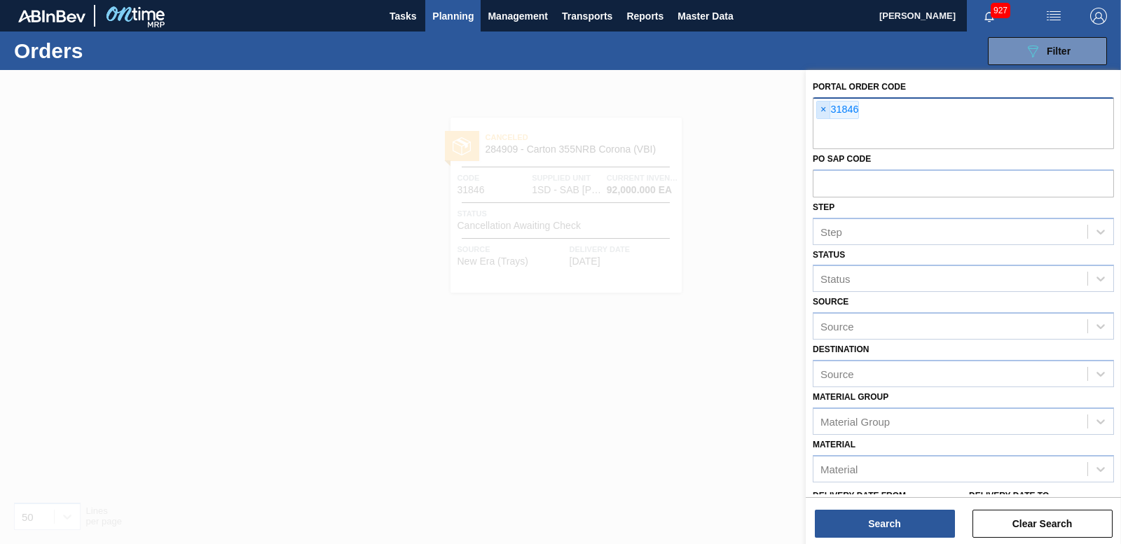
click at [829, 112] on span "×" at bounding box center [823, 110] width 13 height 17
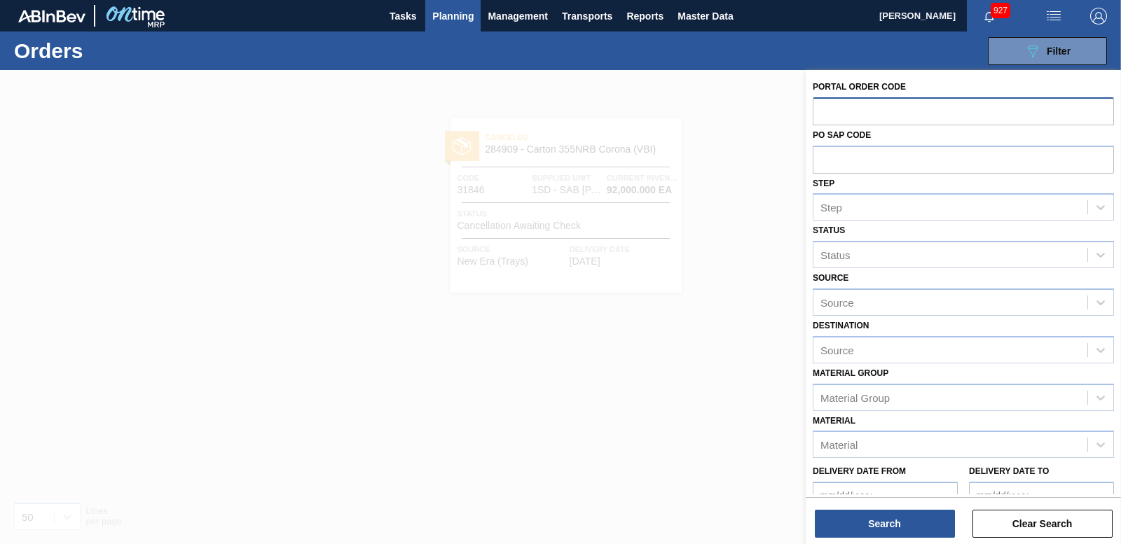
paste input "31845"
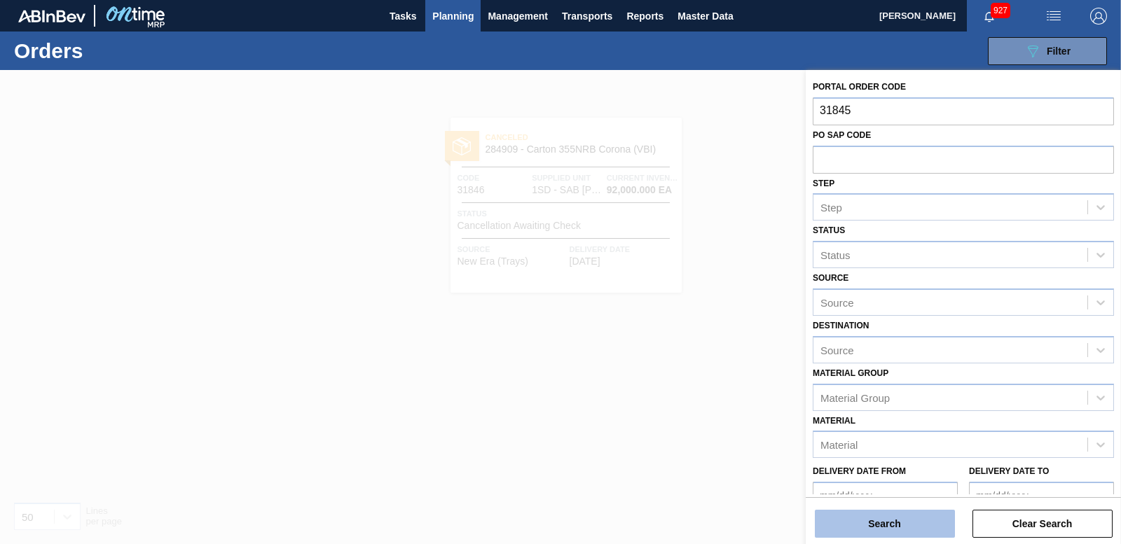
type input "31845"
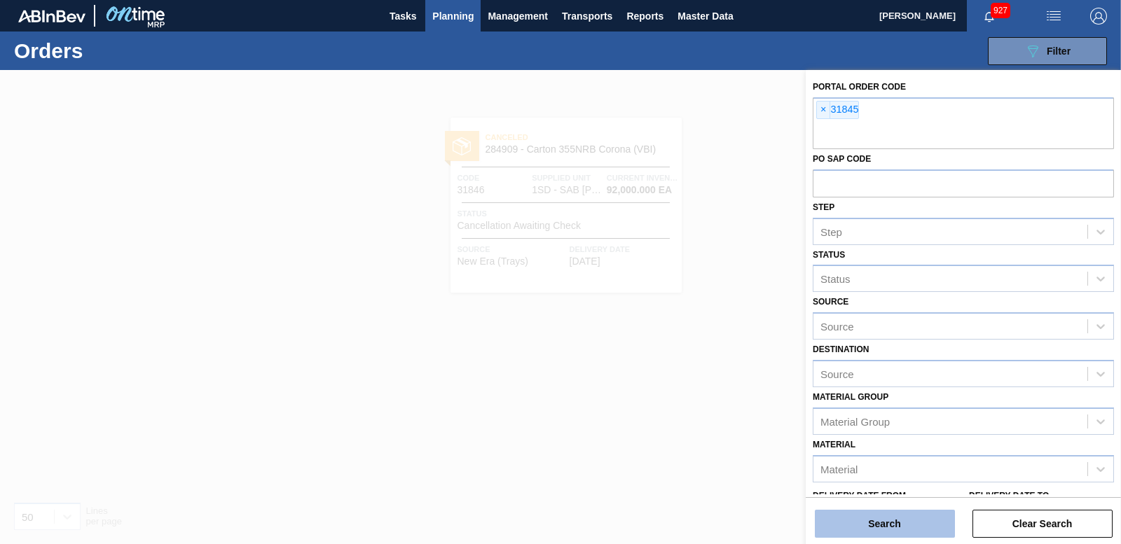
click at [898, 526] on button "Search" at bounding box center [885, 524] width 140 height 28
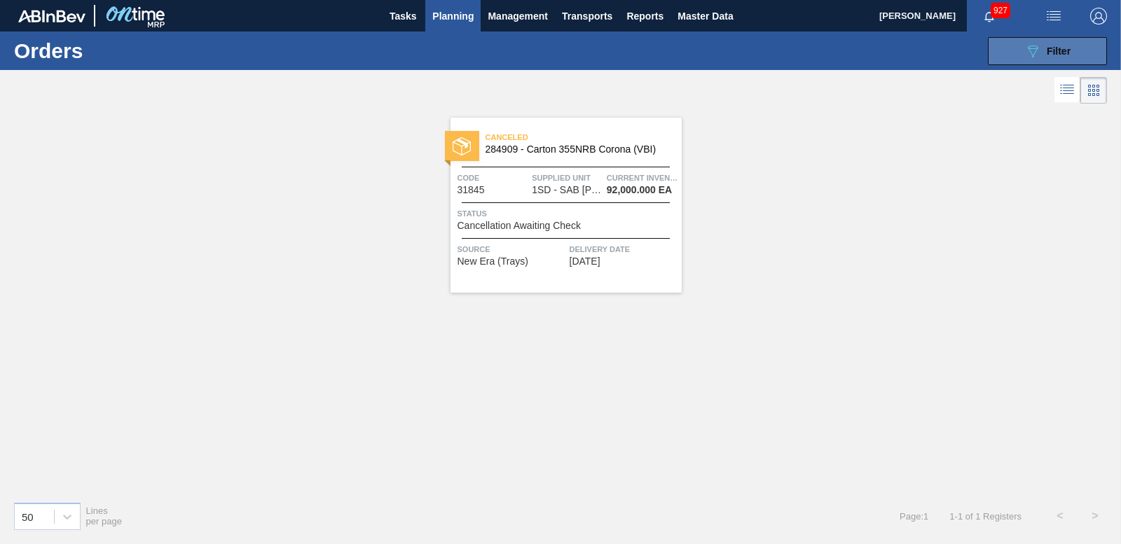
click at [1013, 56] on button "089F7B8B-B2A5-4AFE-B5C0-19BA573D28AC Filter" at bounding box center [1047, 51] width 119 height 28
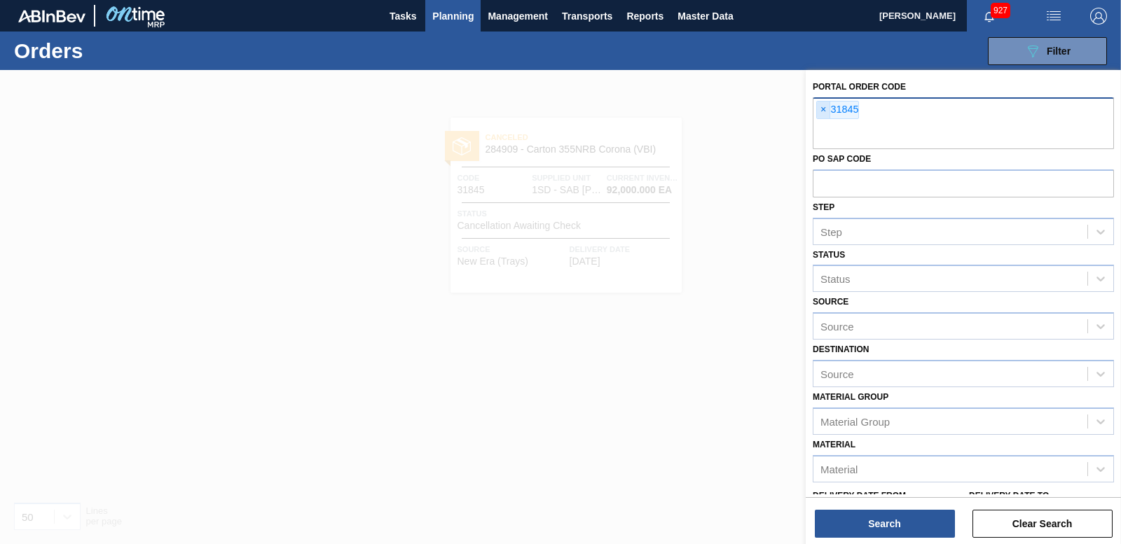
click at [820, 114] on span "×" at bounding box center [823, 110] width 13 height 17
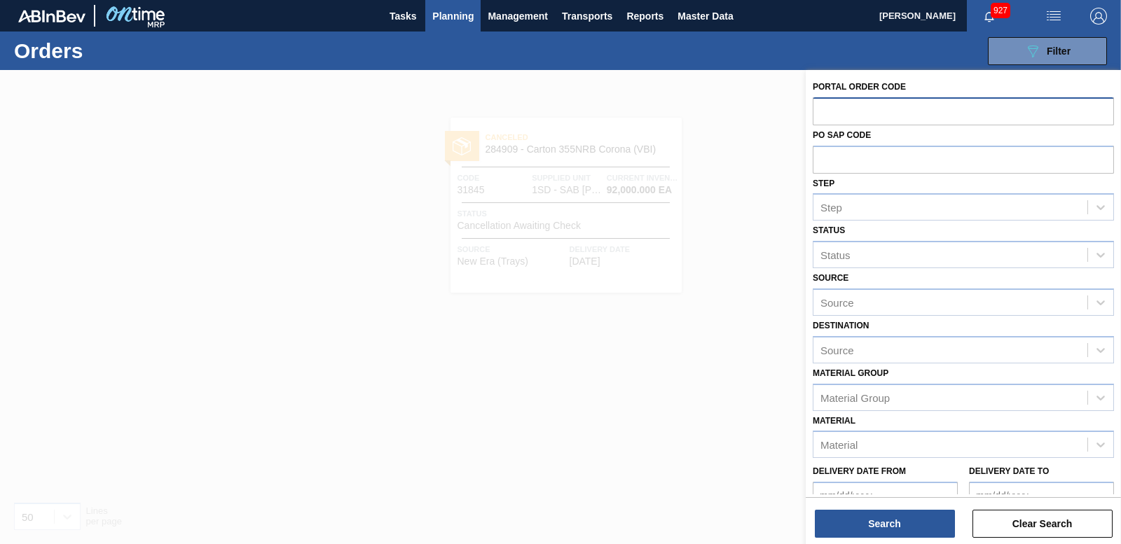
paste input "31810"
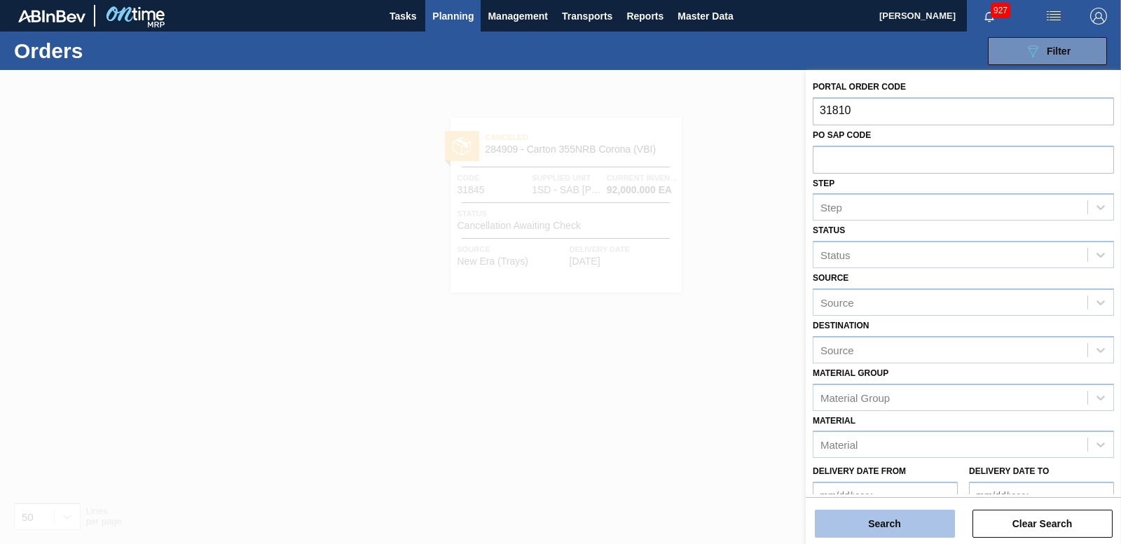
type input "31810"
click at [873, 517] on button "Search" at bounding box center [885, 524] width 140 height 28
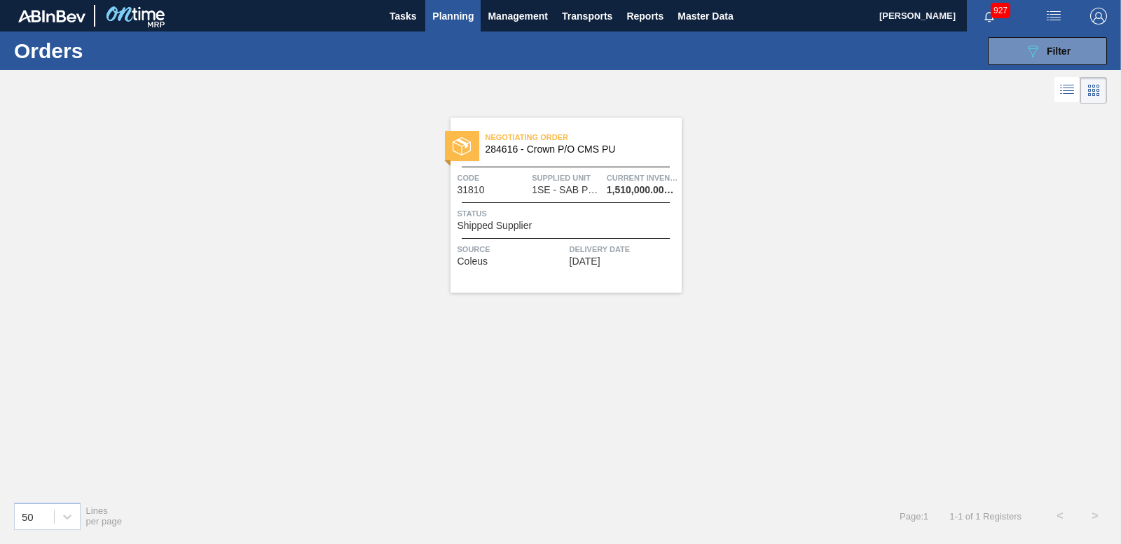
click at [460, 135] on div at bounding box center [462, 146] width 34 height 30
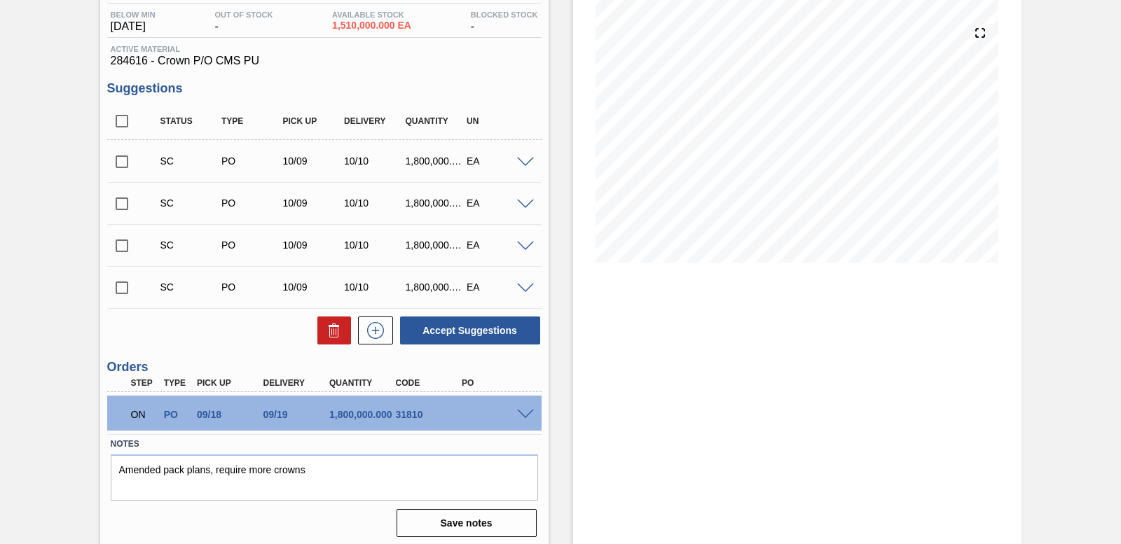
scroll to position [152, 0]
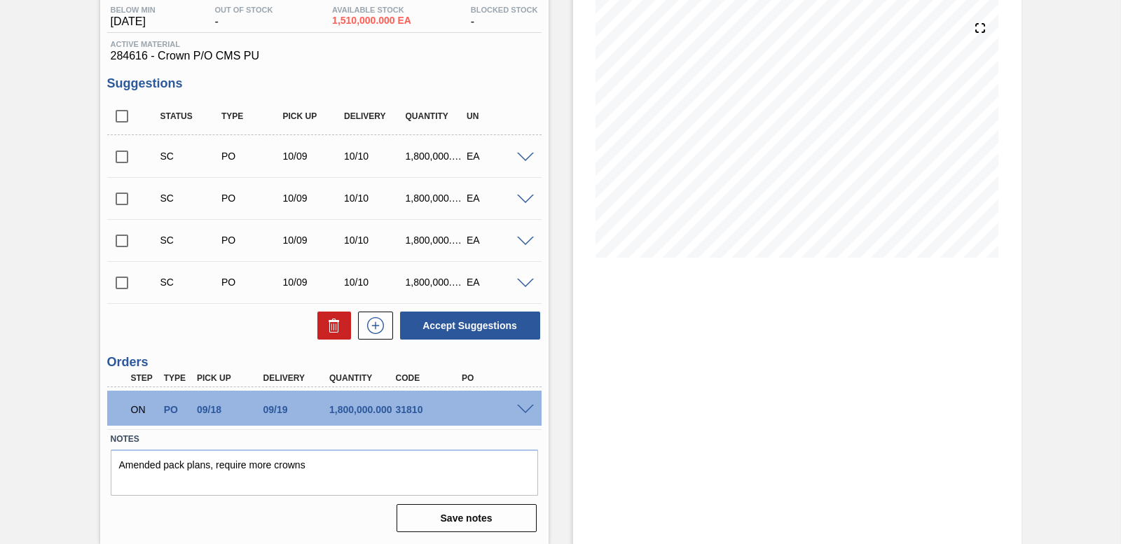
click at [525, 412] on span at bounding box center [525, 410] width 17 height 11
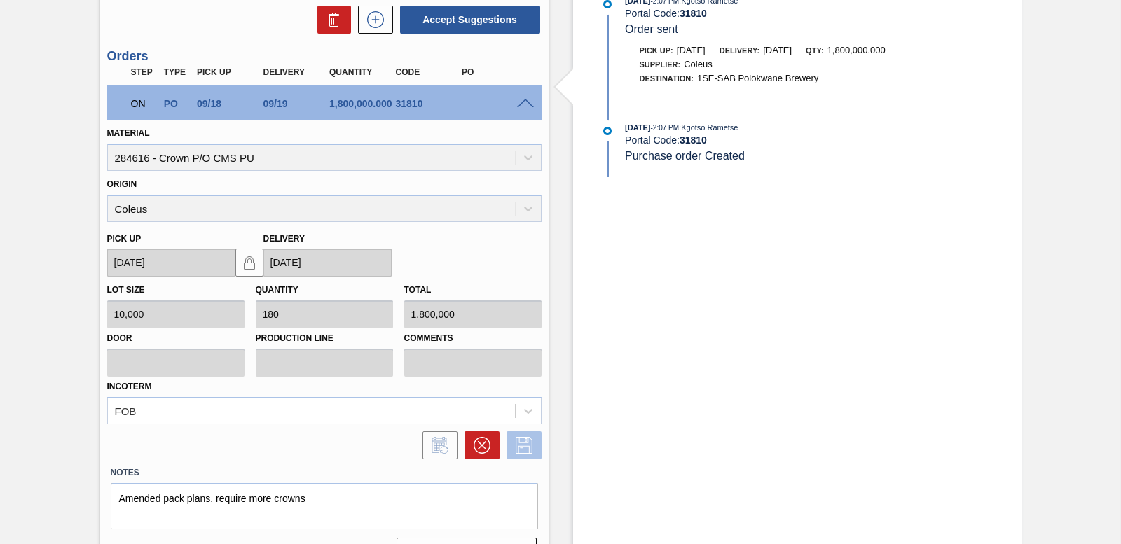
scroll to position [492, 0]
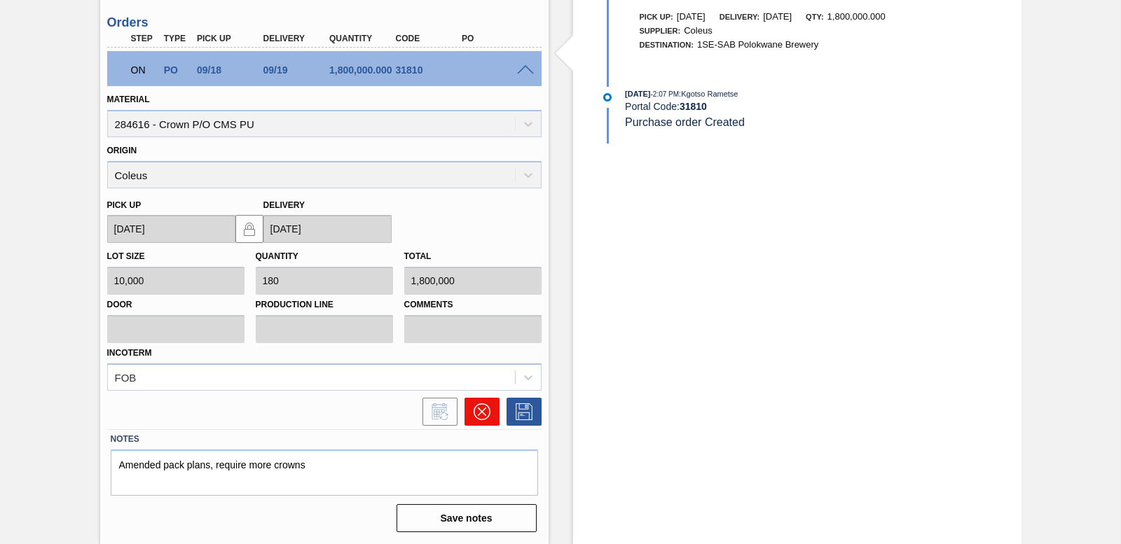
click at [495, 413] on button at bounding box center [482, 412] width 35 height 28
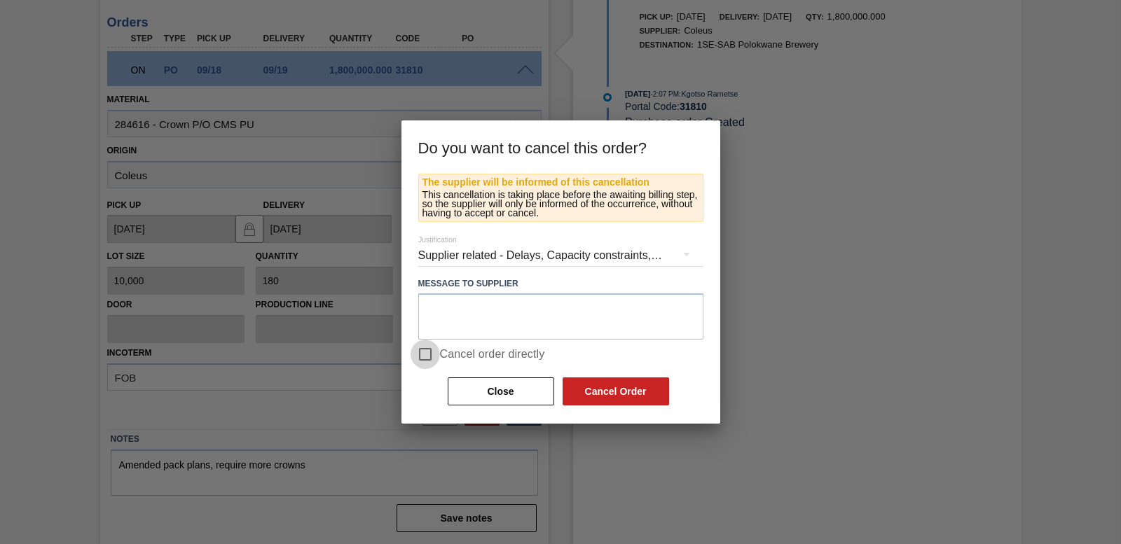
drag, startPoint x: 434, startPoint y: 356, endPoint x: 493, endPoint y: 364, distance: 59.4
click at [433, 356] on input "Cancel order directly" at bounding box center [425, 354] width 29 height 29
checkbox input "true"
click at [635, 402] on button "Cancel Order" at bounding box center [616, 392] width 107 height 28
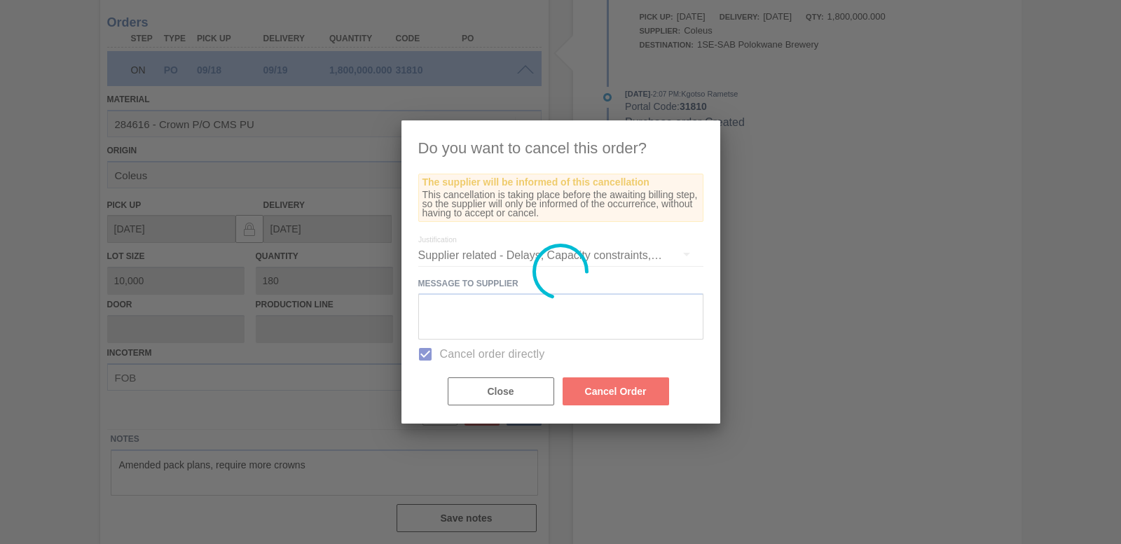
scroll to position [128, 0]
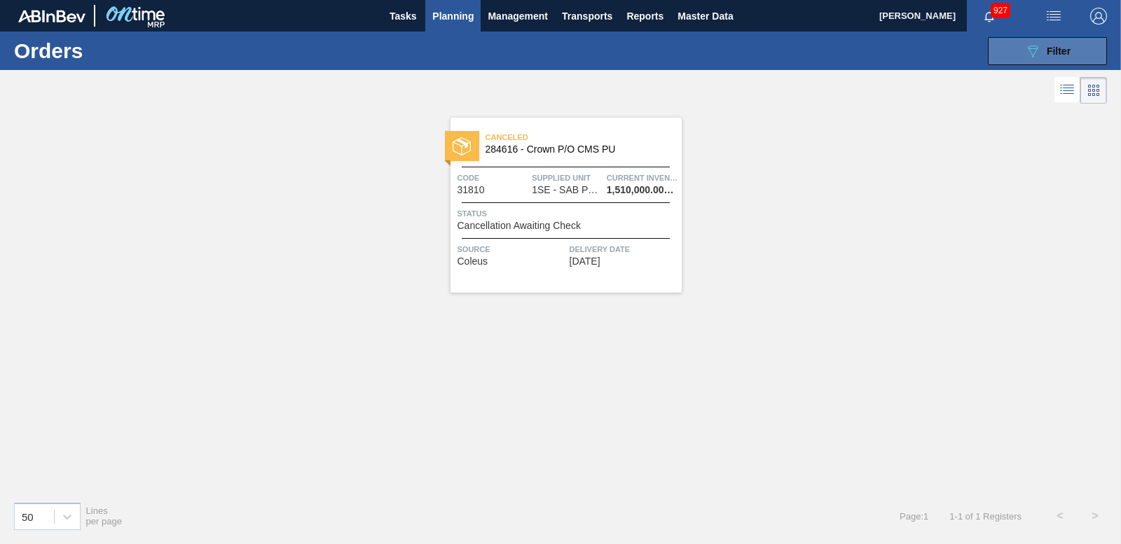
click at [1015, 41] on button "089F7B8B-B2A5-4AFE-B5C0-19BA573D28AC Filter" at bounding box center [1047, 51] width 119 height 28
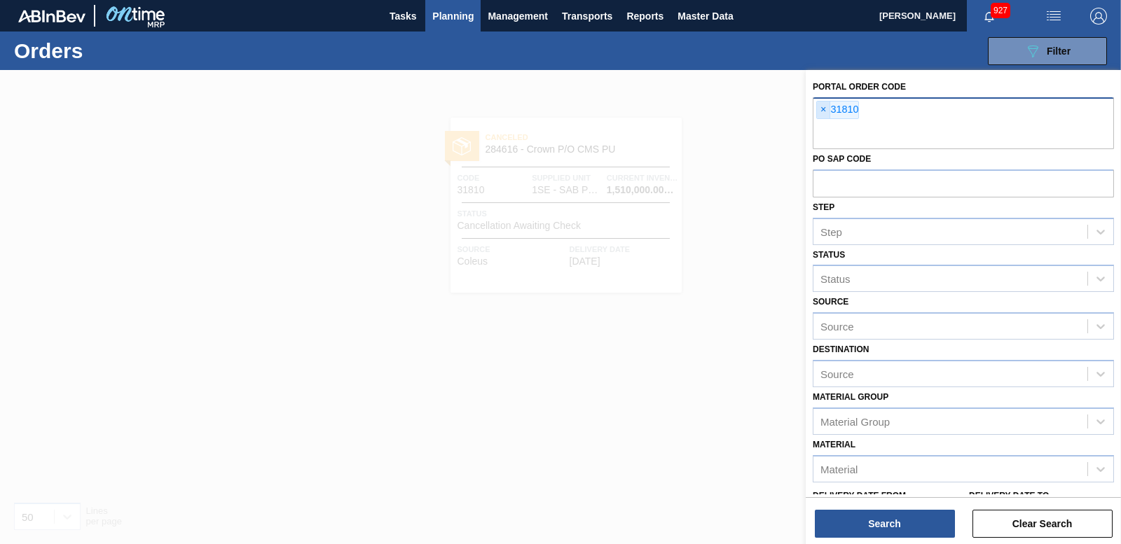
click at [826, 109] on span "×" at bounding box center [823, 110] width 13 height 17
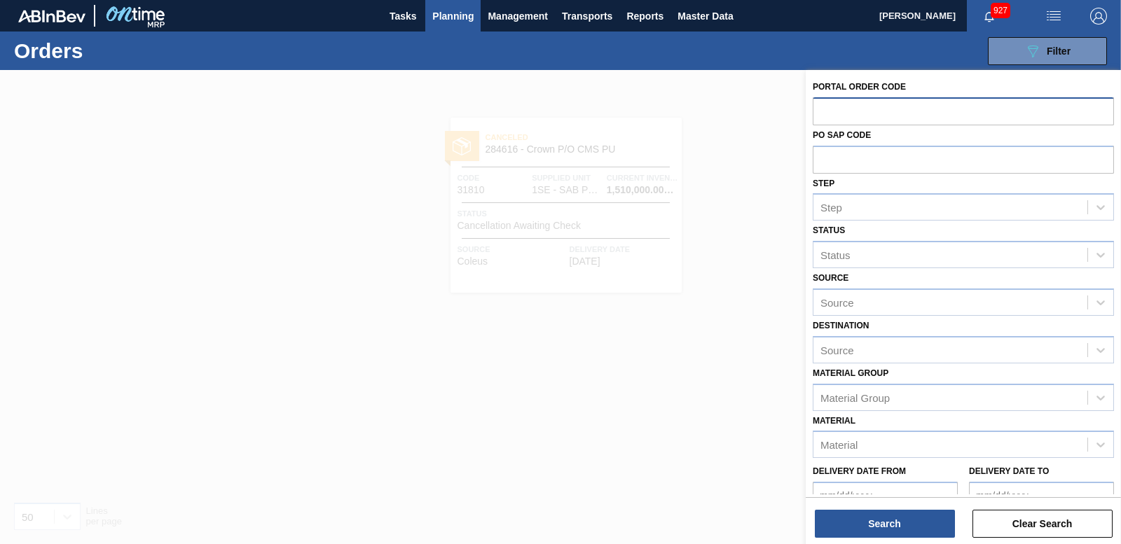
paste input "31789"
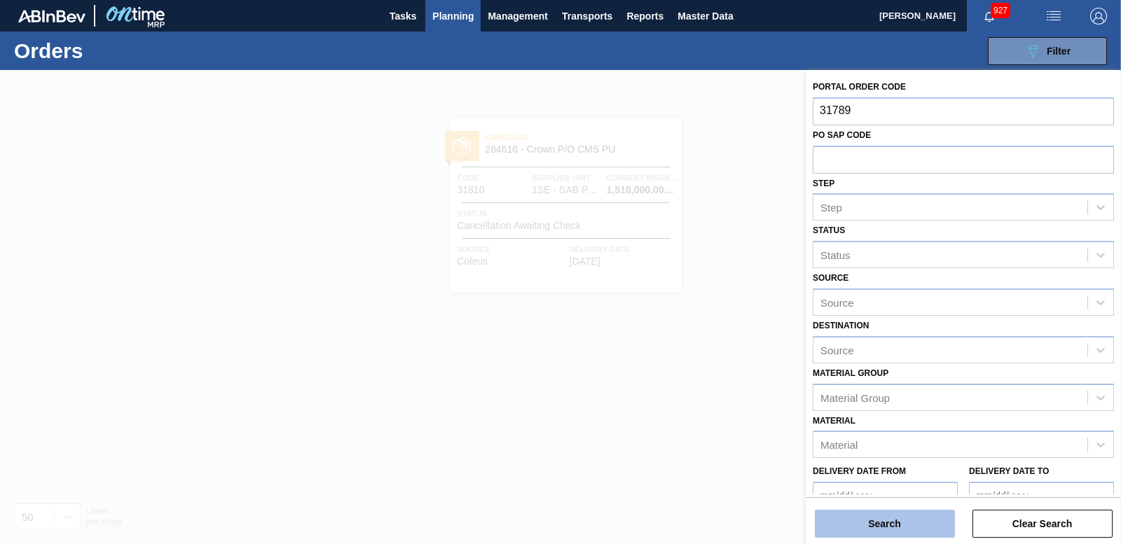
type input "31789"
click at [899, 514] on button "Search" at bounding box center [885, 524] width 140 height 28
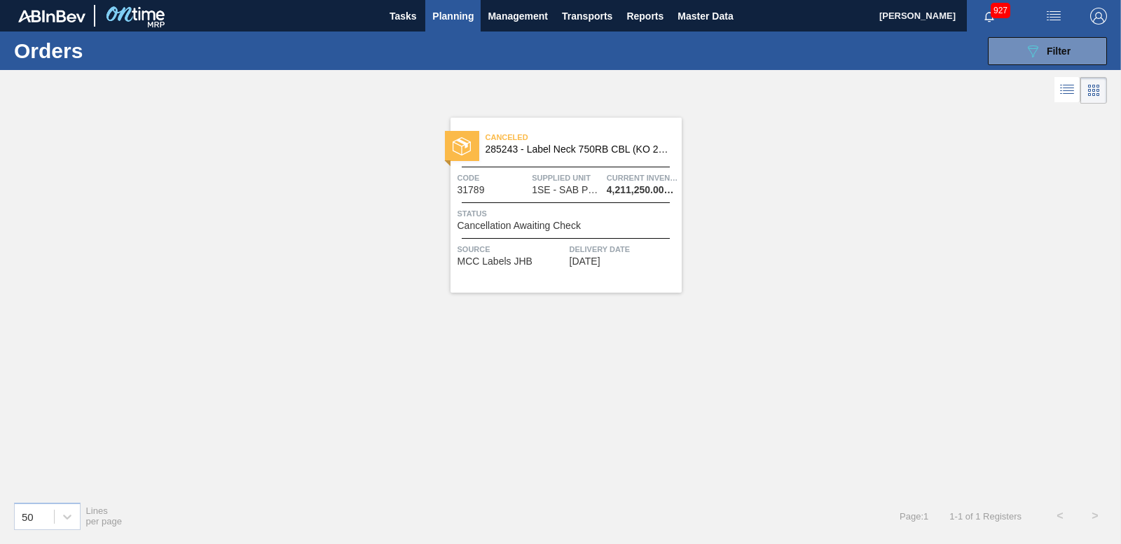
click at [465, 145] on img at bounding box center [462, 146] width 18 height 18
click at [1042, 52] on div "089F7B8B-B2A5-4AFE-B5C0-19BA573D28AC Filter" at bounding box center [1048, 51] width 46 height 17
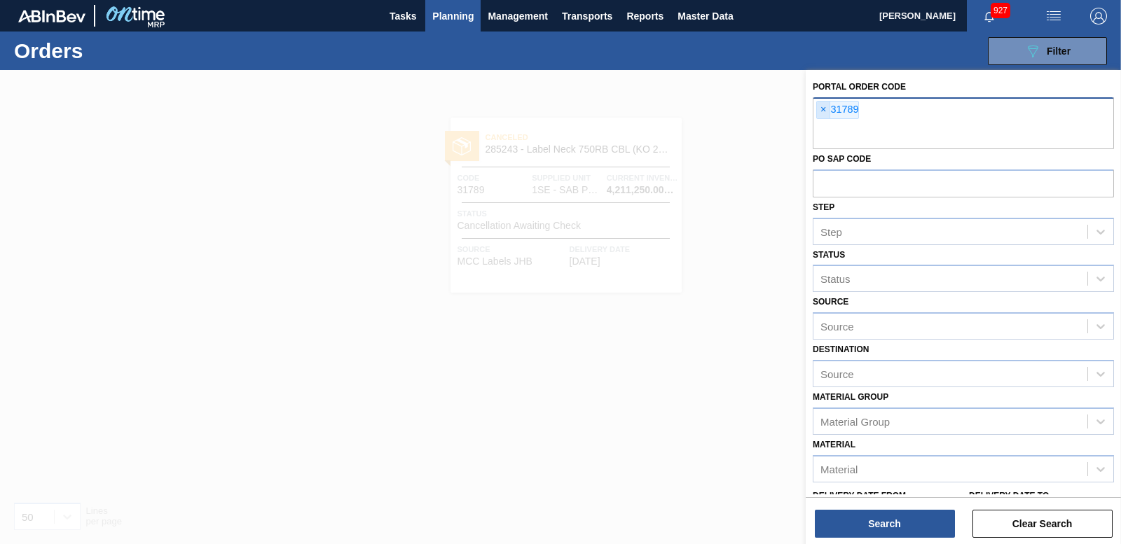
click at [819, 109] on span "×" at bounding box center [823, 110] width 13 height 17
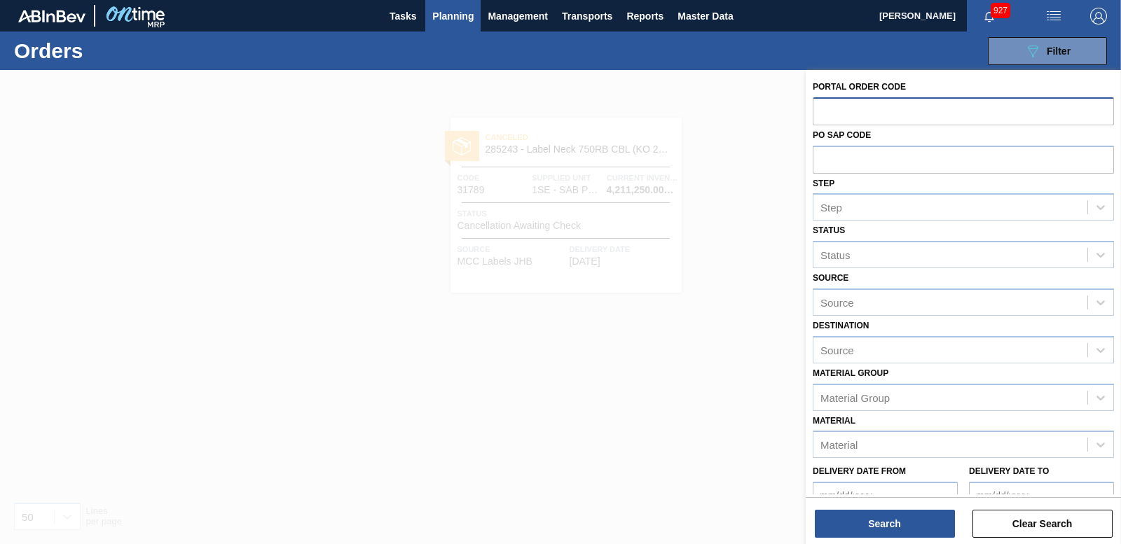
paste input "31774"
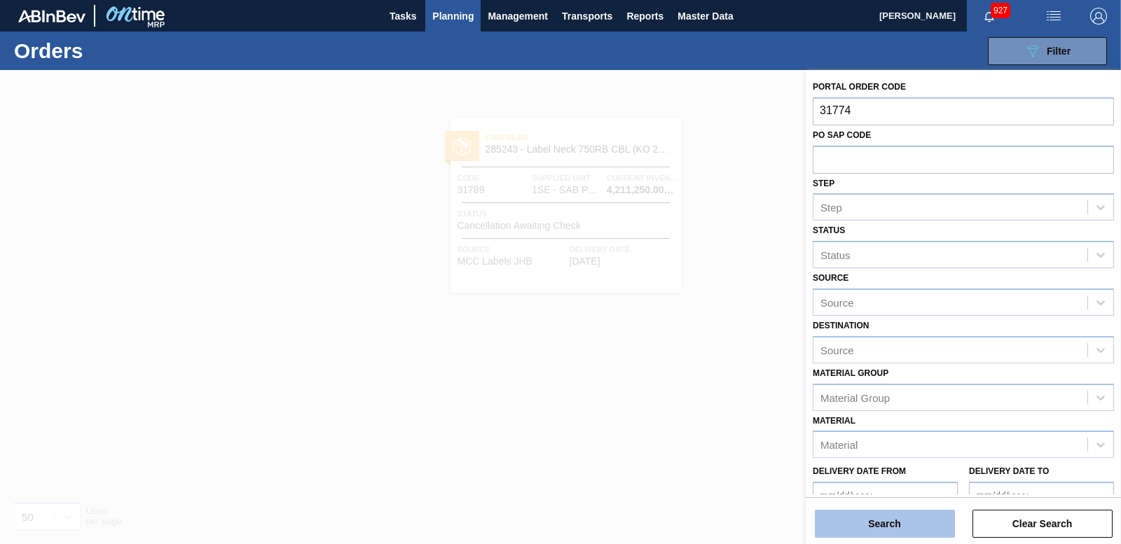
type input "31774"
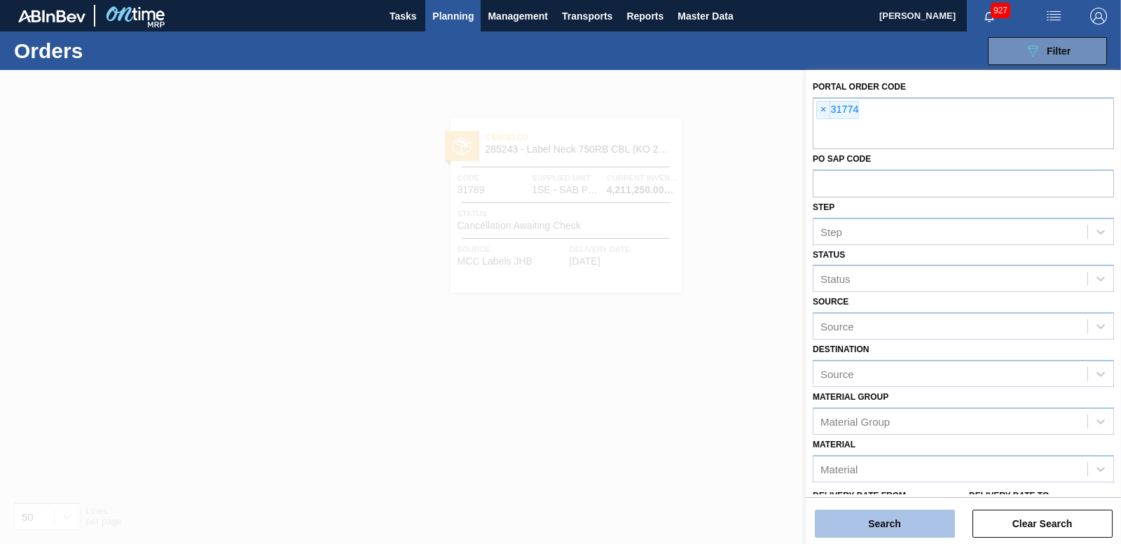
click at [857, 512] on button "Search" at bounding box center [885, 524] width 140 height 28
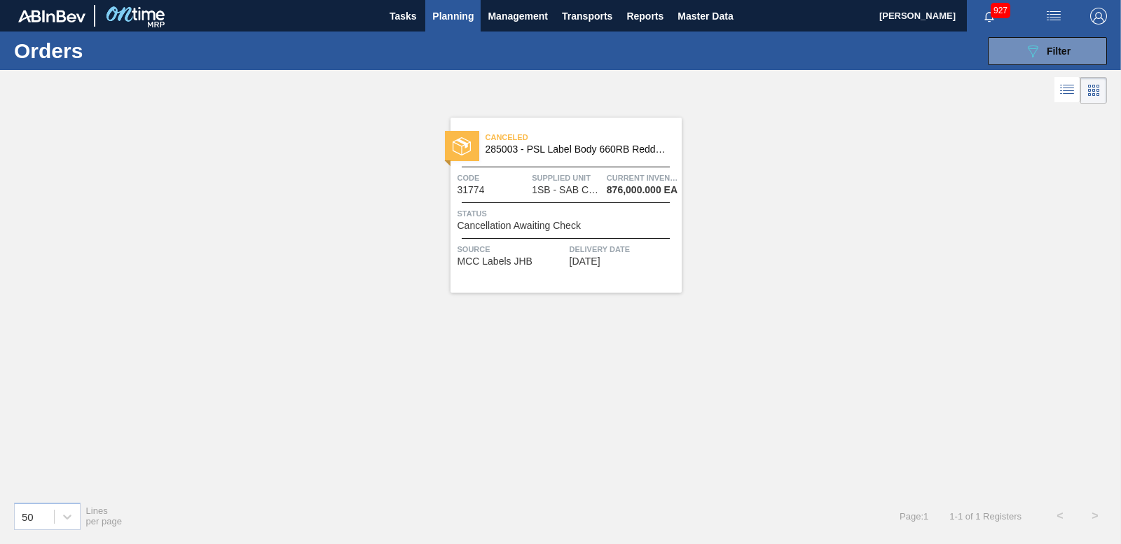
click at [475, 156] on div at bounding box center [462, 146] width 34 height 30
click at [1047, 39] on button "089F7B8B-B2A5-4AFE-B5C0-19BA573D28AC Filter" at bounding box center [1047, 51] width 119 height 28
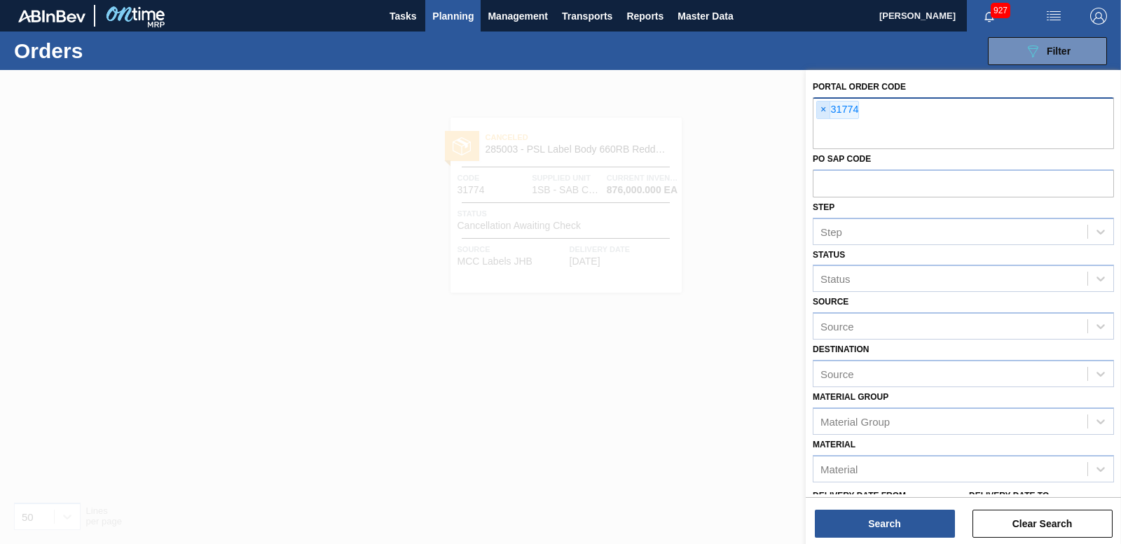
click at [819, 110] on span "×" at bounding box center [823, 110] width 13 height 17
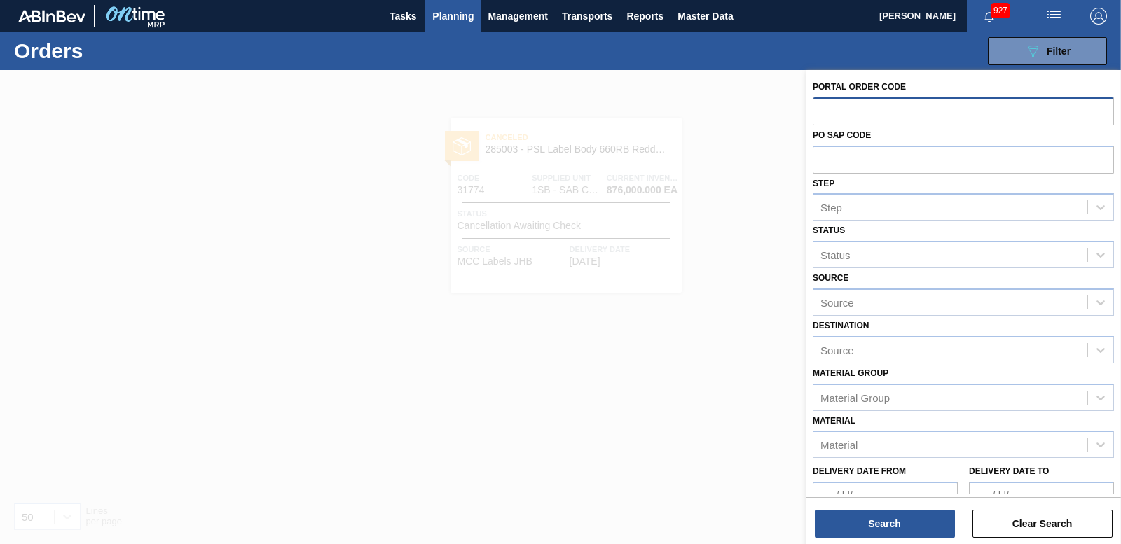
paste input "31729"
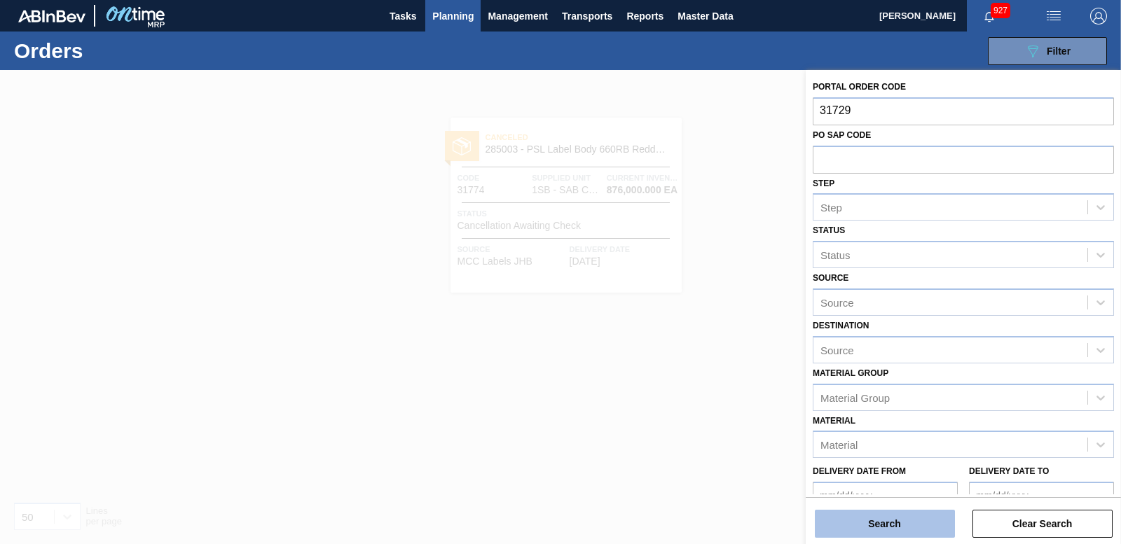
type input "31729"
click at [900, 522] on button "Search" at bounding box center [885, 524] width 140 height 28
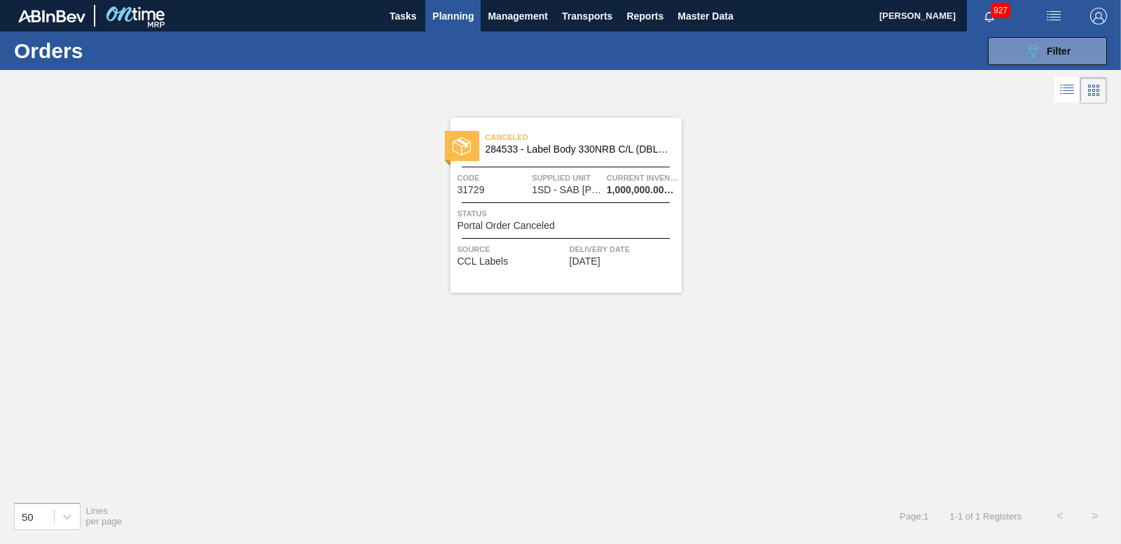
click at [461, 149] on img at bounding box center [462, 146] width 18 height 18
click at [1054, 52] on span "Filter" at bounding box center [1059, 51] width 24 height 11
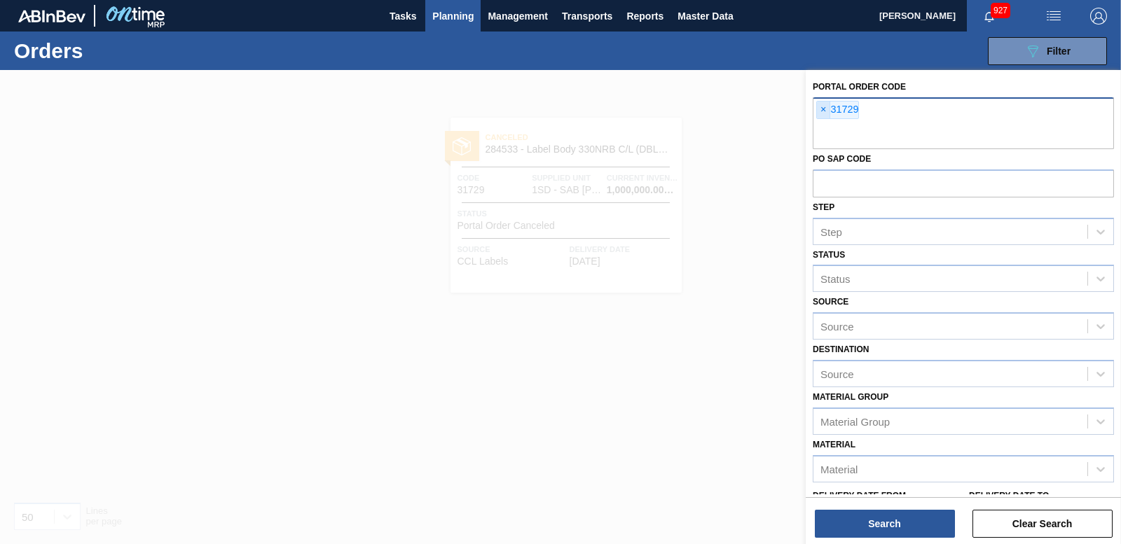
click at [823, 104] on span "×" at bounding box center [823, 110] width 13 height 17
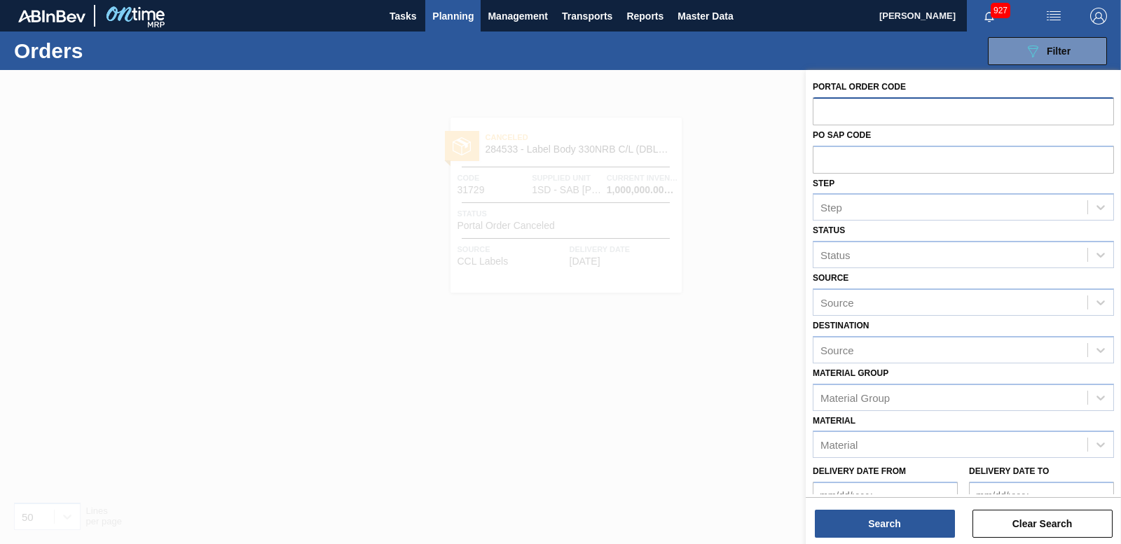
paste input "31727"
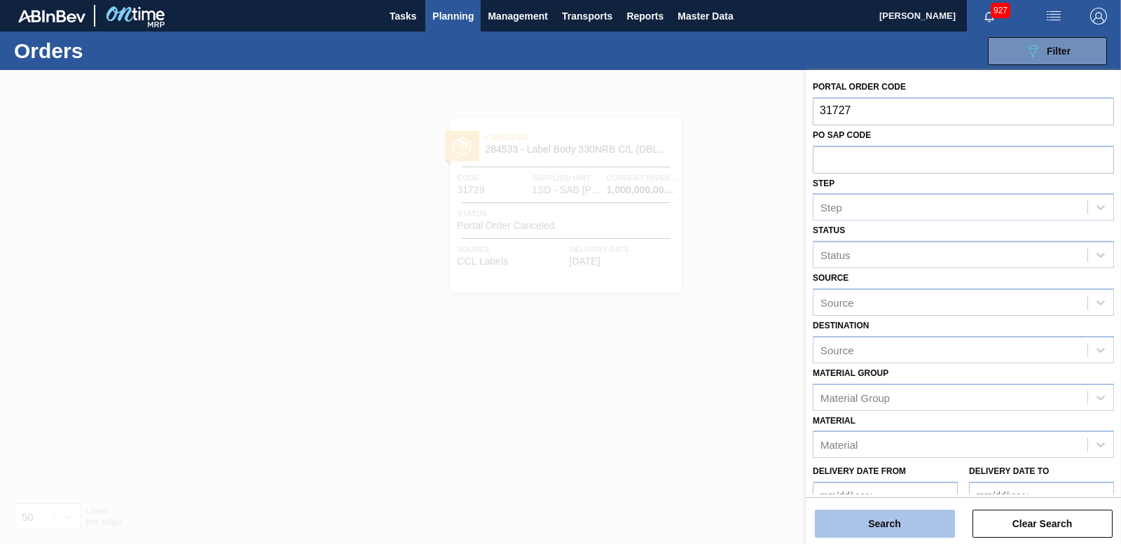
type input "31727"
click at [877, 529] on button "Search" at bounding box center [885, 524] width 140 height 28
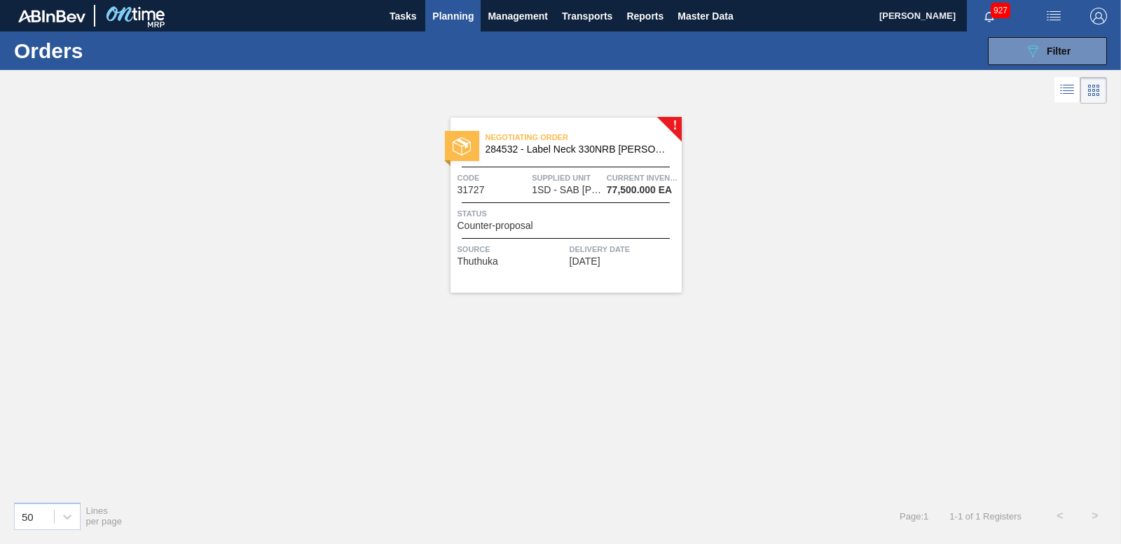
click at [463, 144] on img at bounding box center [462, 146] width 18 height 18
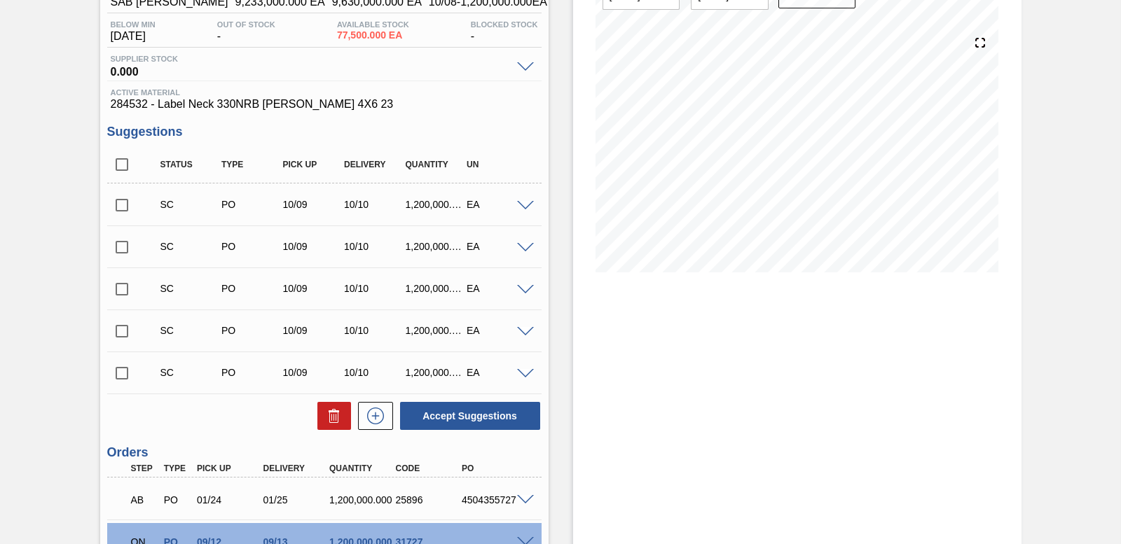
scroll to position [312, 0]
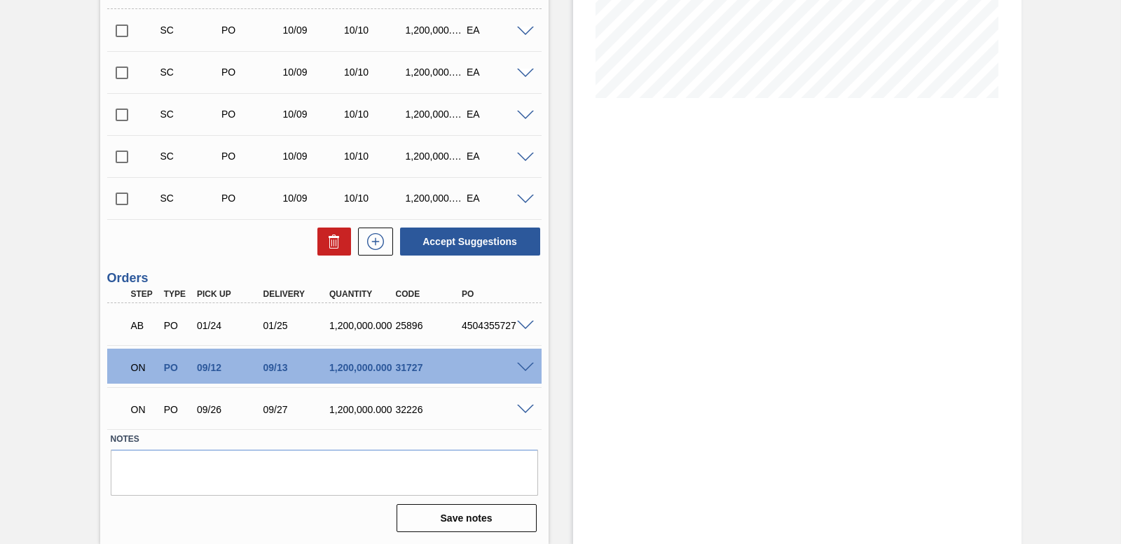
click at [519, 366] on span at bounding box center [525, 368] width 17 height 11
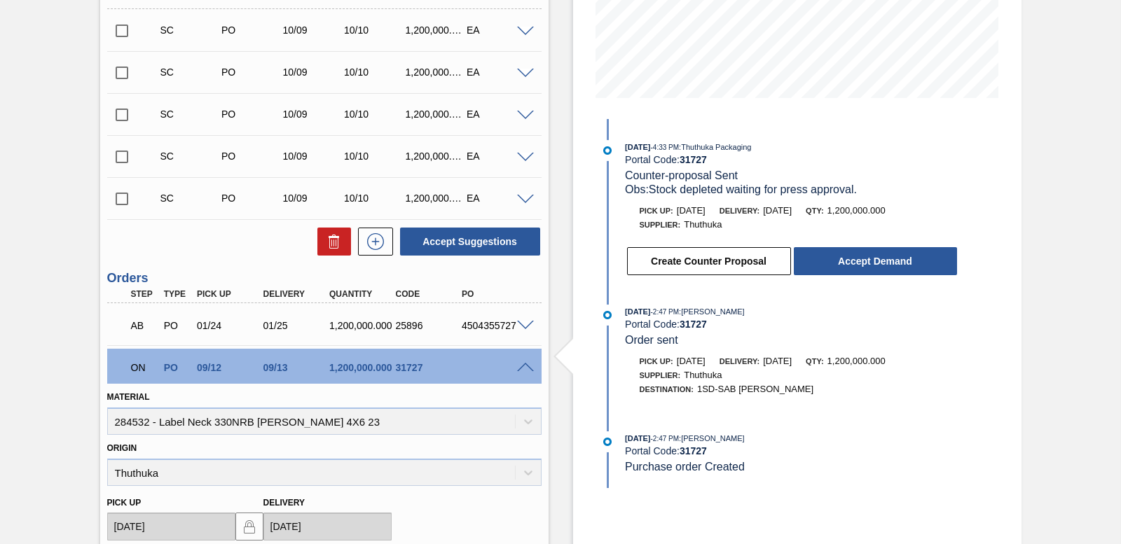
scroll to position [652, 0]
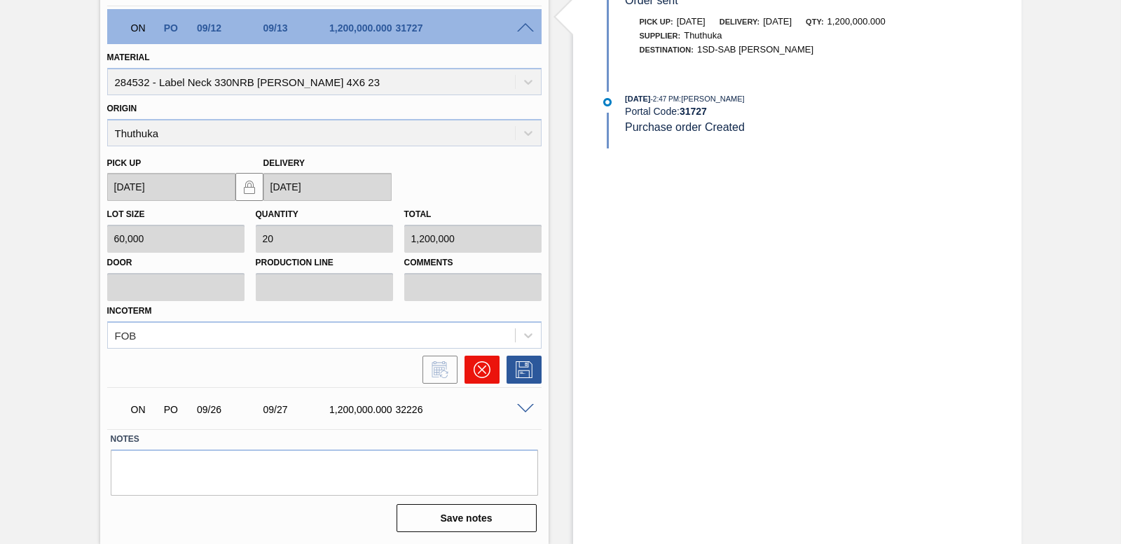
click at [486, 369] on icon at bounding box center [482, 370] width 17 height 17
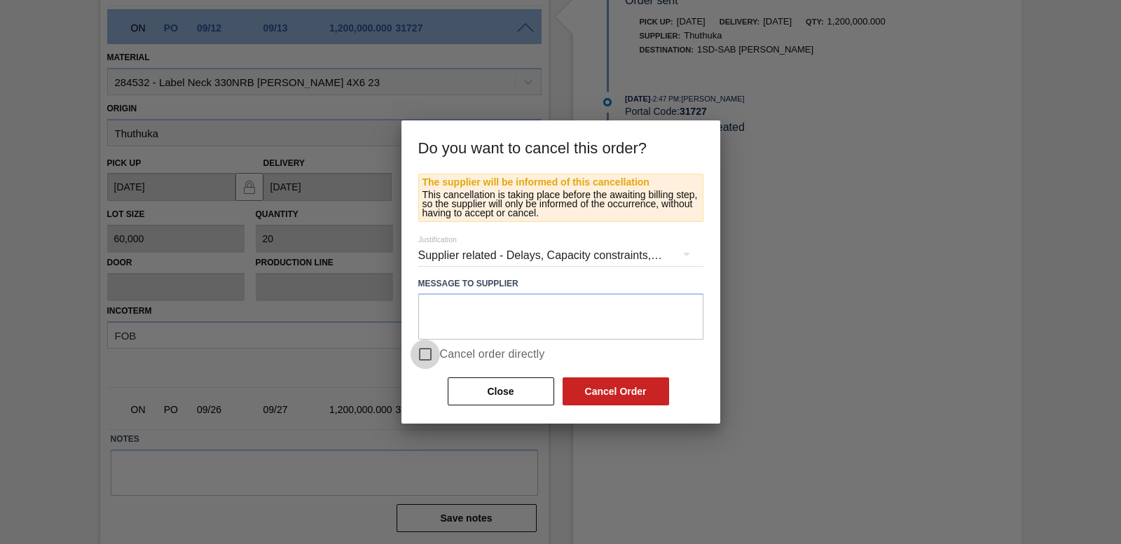
click at [422, 351] on input "Cancel order directly" at bounding box center [425, 354] width 29 height 29
checkbox input "true"
click at [626, 385] on button "Cancel Order" at bounding box center [616, 392] width 107 height 28
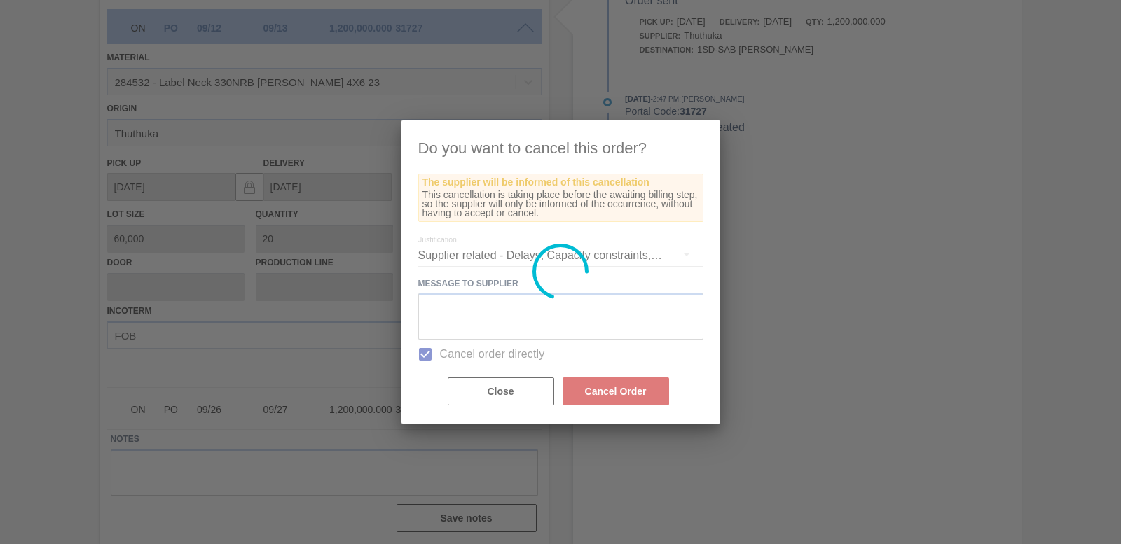
scroll to position [270, 0]
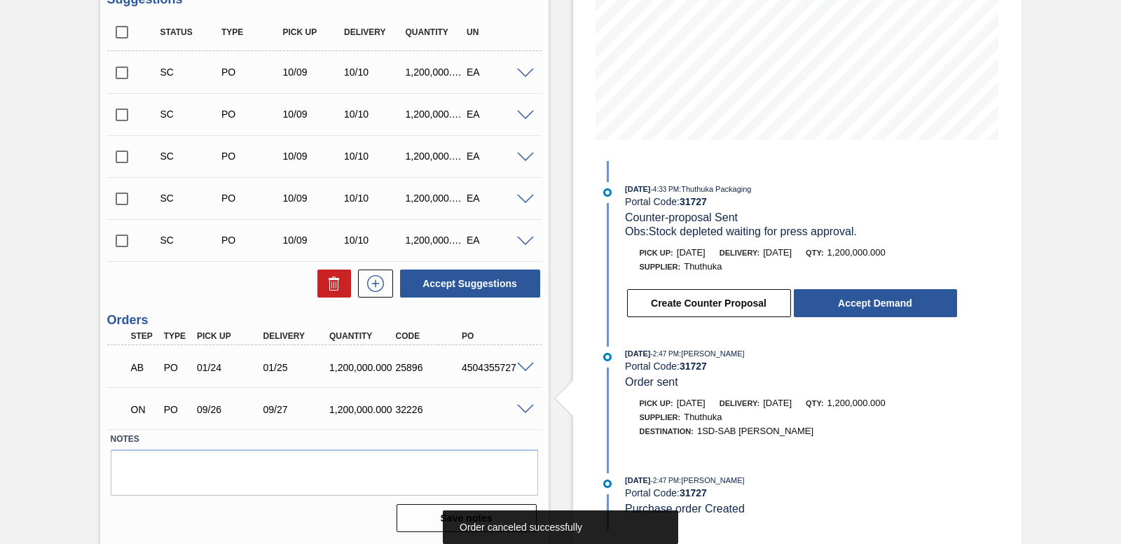
click at [523, 408] on span at bounding box center [525, 410] width 17 height 11
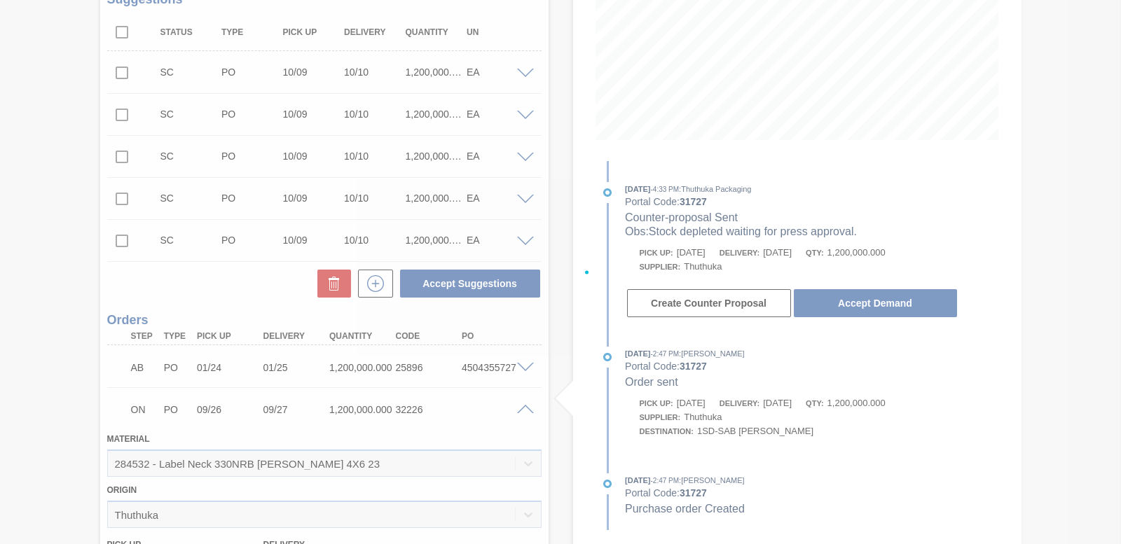
scroll to position [610, 0]
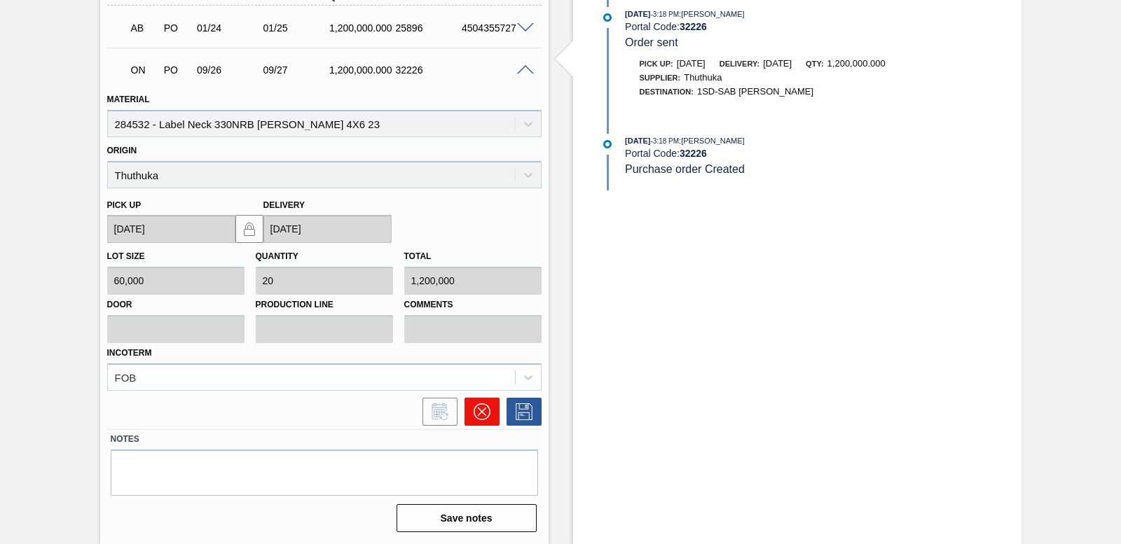
click at [474, 407] on icon at bounding box center [482, 412] width 17 height 17
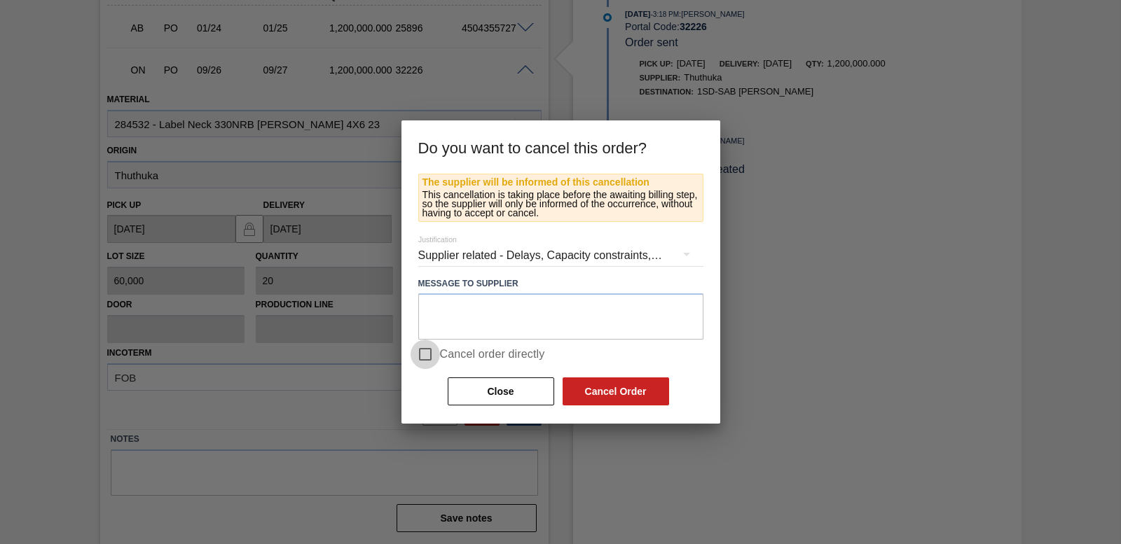
click at [425, 355] on input "Cancel order directly" at bounding box center [425, 354] width 29 height 29
checkbox input "true"
click at [650, 390] on button "Cancel Order" at bounding box center [616, 392] width 107 height 28
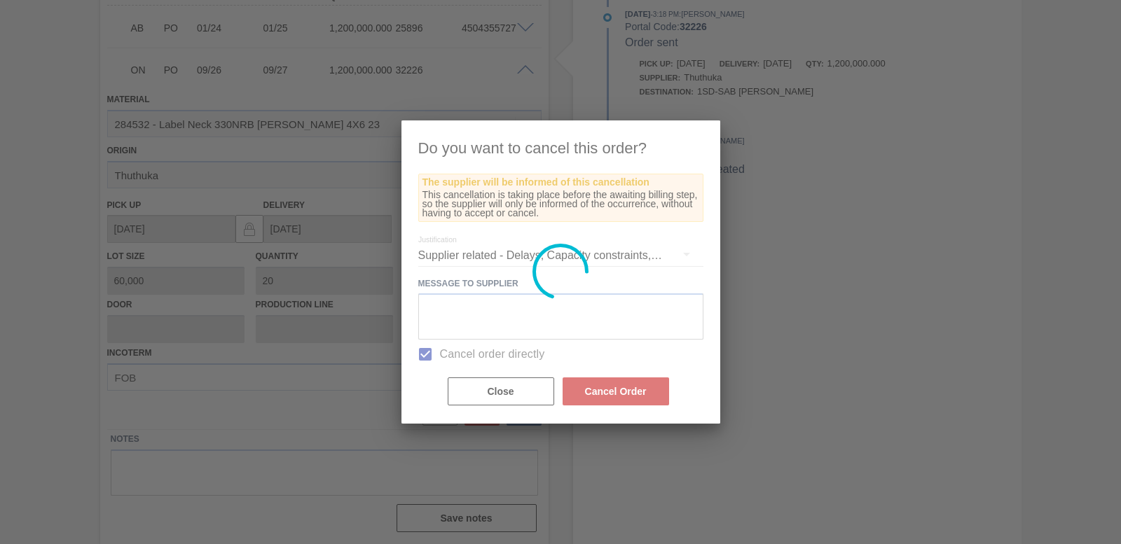
scroll to position [228, 0]
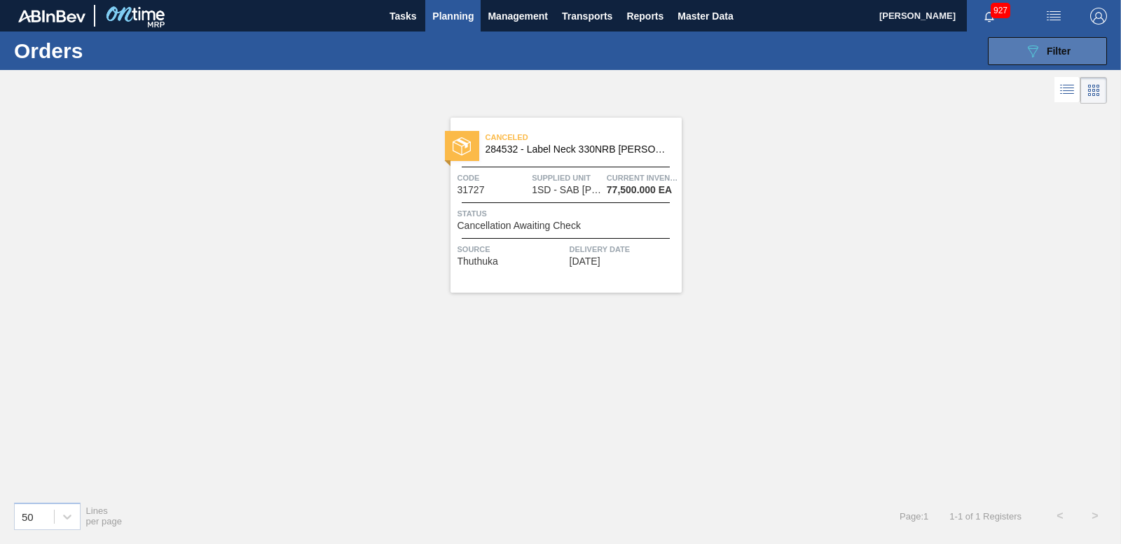
click at [1031, 50] on icon "089F7B8B-B2A5-4AFE-B5C0-19BA573D28AC" at bounding box center [1033, 51] width 17 height 17
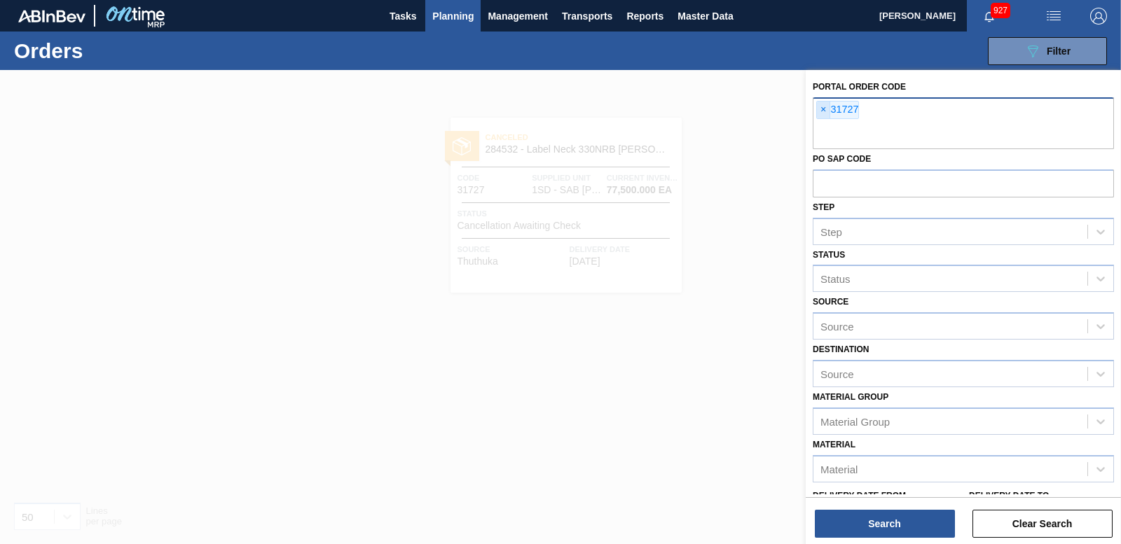
click at [821, 109] on span "×" at bounding box center [823, 110] width 13 height 17
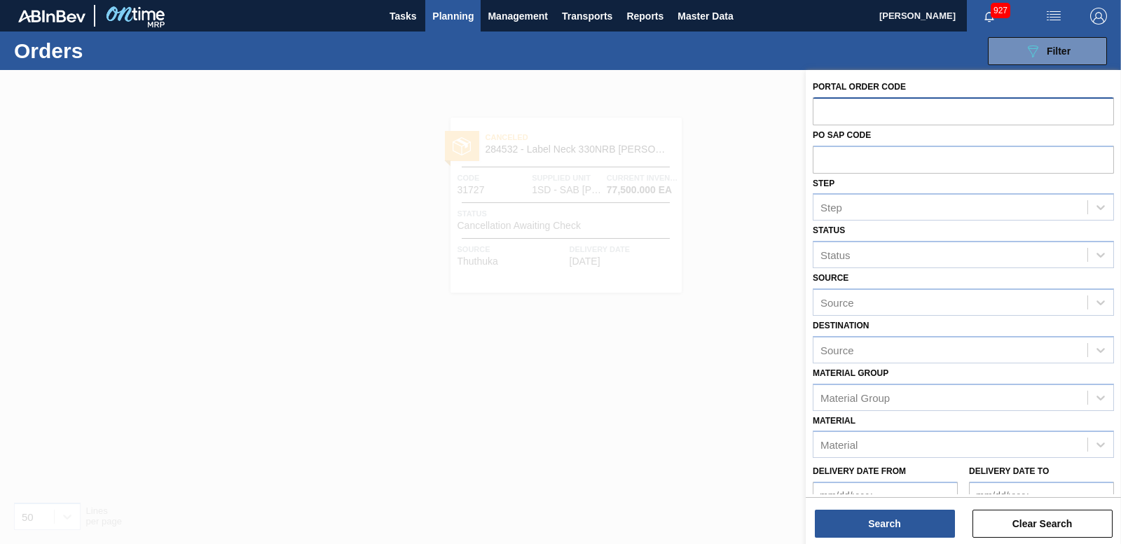
paste input "31725"
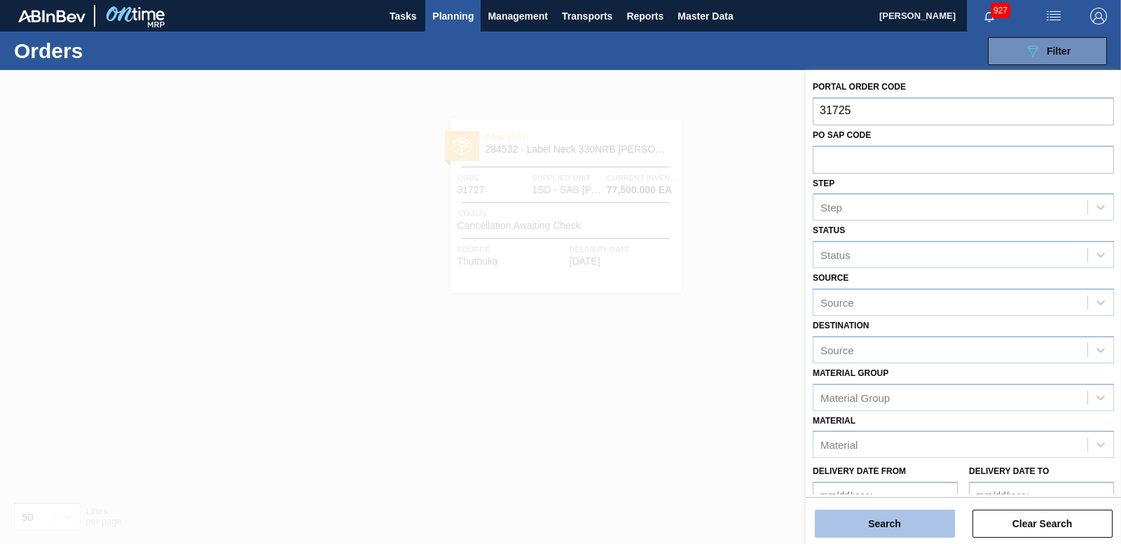
type input "31725"
click at [903, 528] on button "Search" at bounding box center [885, 524] width 140 height 28
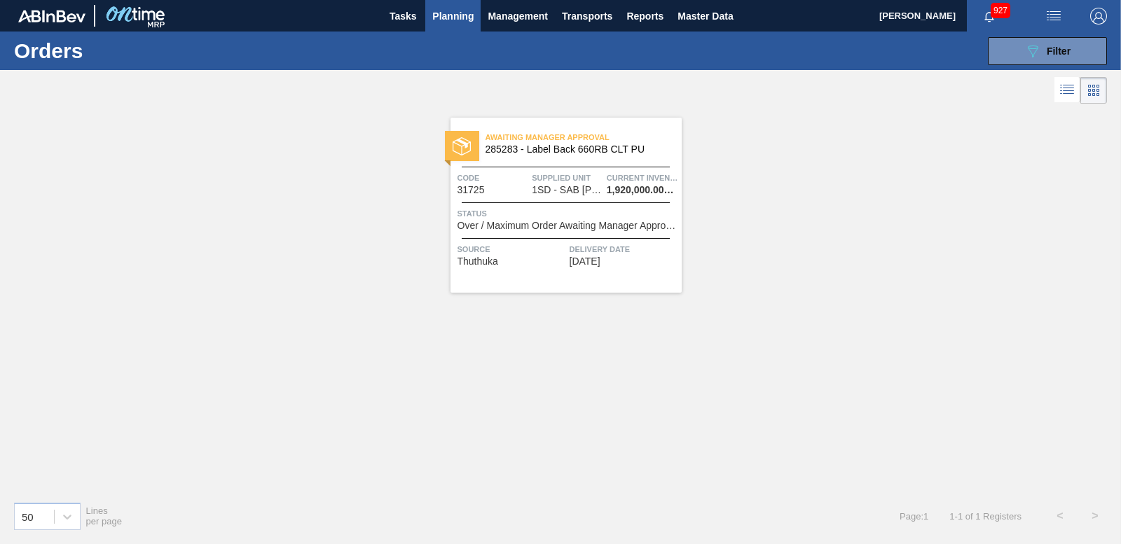
click at [465, 138] on img at bounding box center [462, 146] width 18 height 18
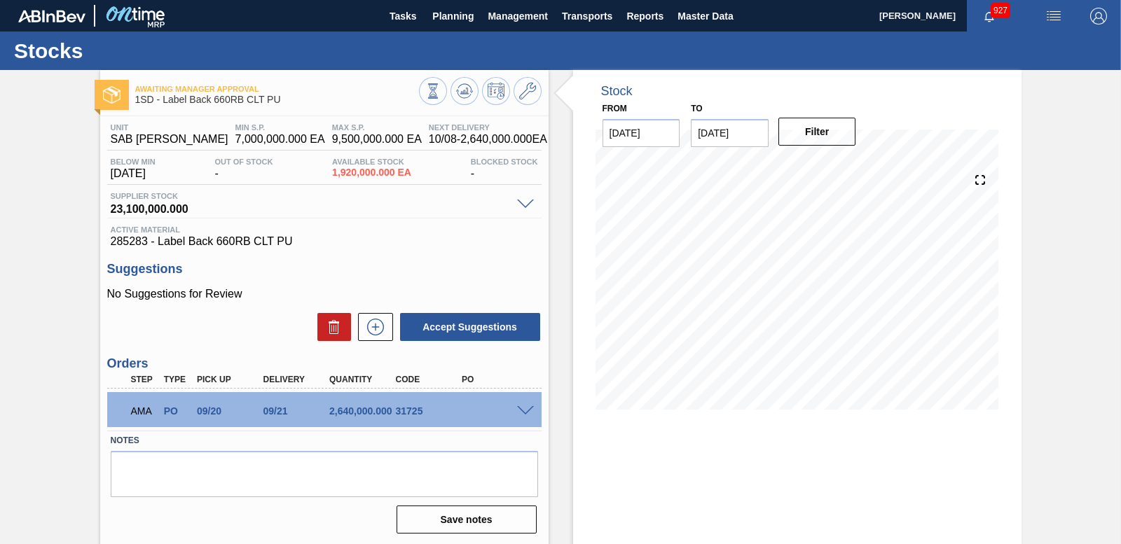
click at [521, 411] on span at bounding box center [525, 411] width 17 height 11
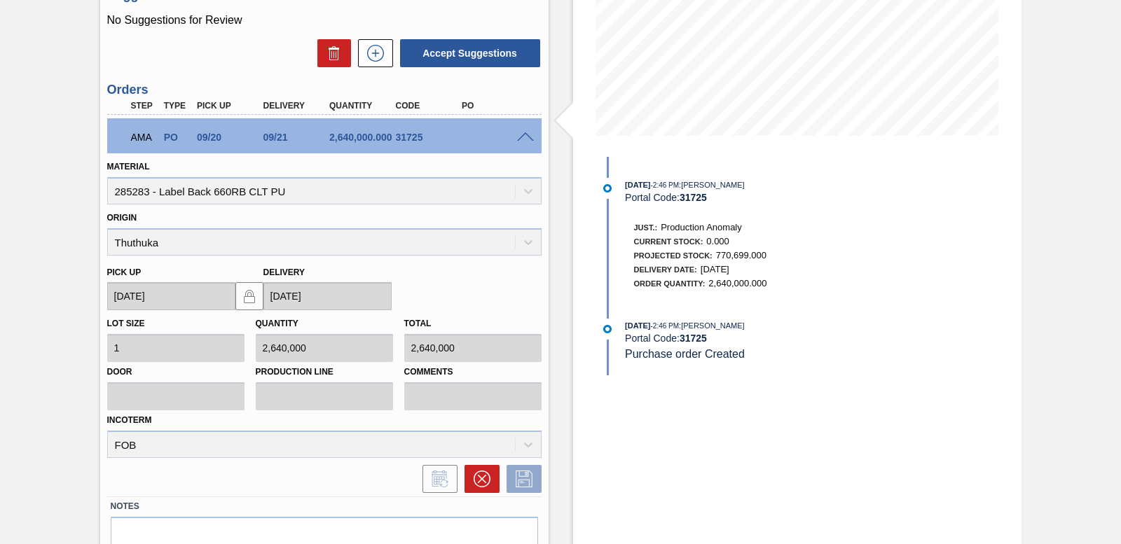
scroll to position [280, 0]
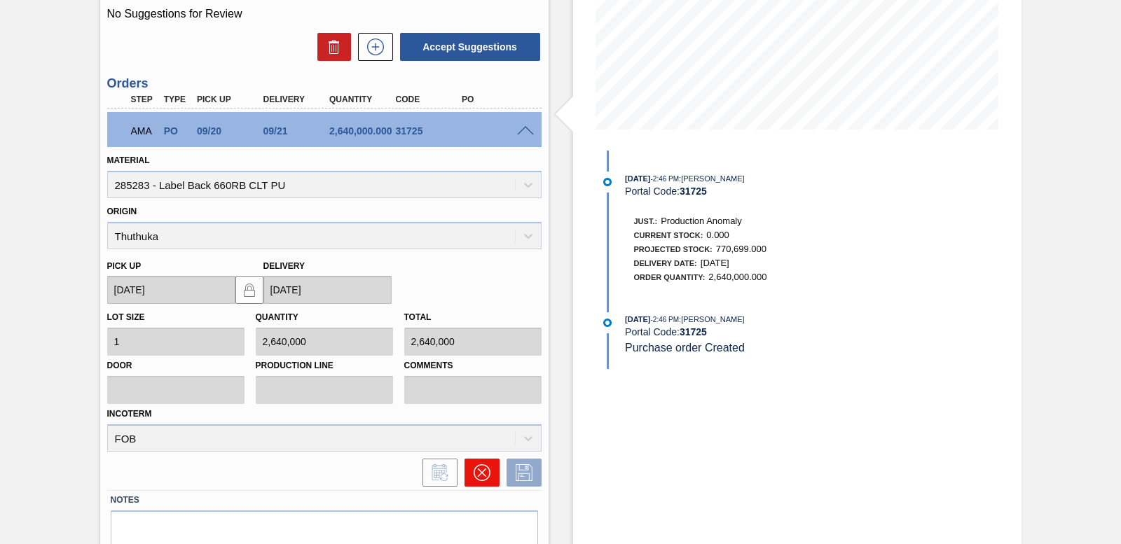
click at [488, 471] on icon at bounding box center [482, 473] width 17 height 17
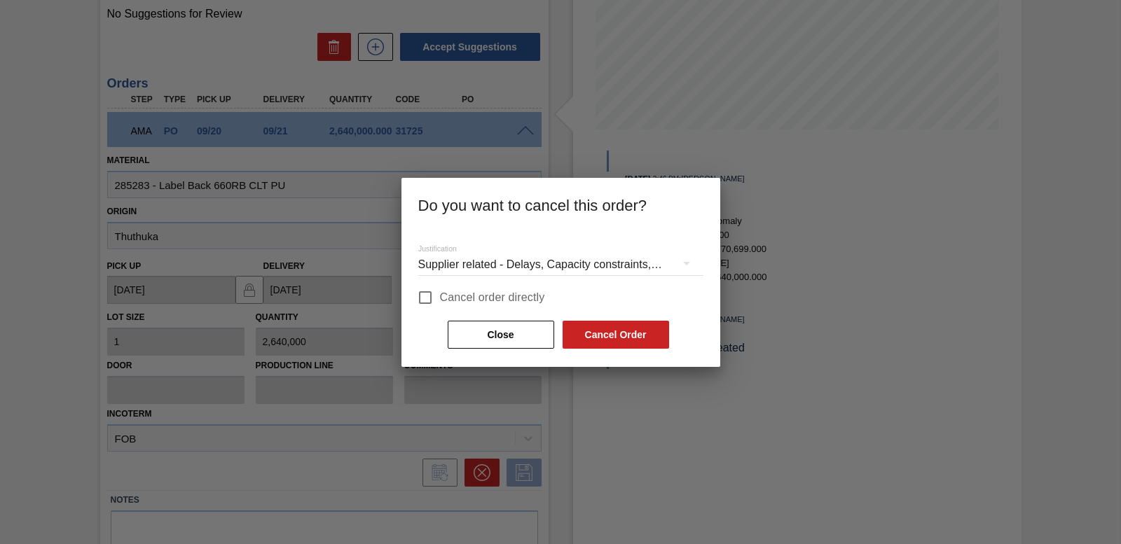
drag, startPoint x: 426, startPoint y: 301, endPoint x: 545, endPoint y: 301, distance: 119.1
click at [428, 301] on input "Cancel order directly" at bounding box center [425, 297] width 29 height 29
checkbox input "true"
click at [608, 338] on button "Cancel Order" at bounding box center [616, 335] width 107 height 28
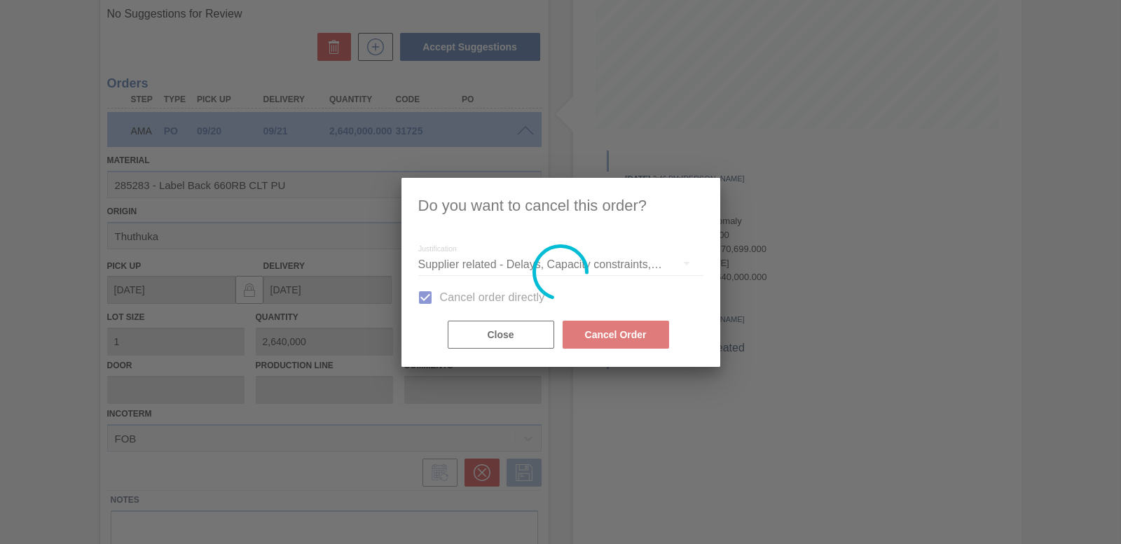
scroll to position [58, 0]
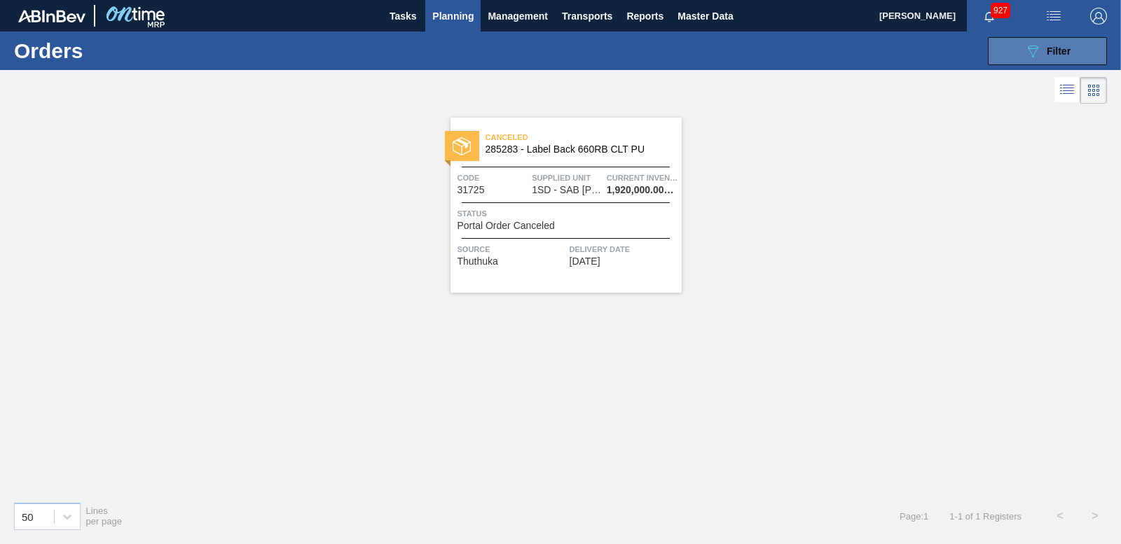
click at [1029, 57] on icon "089F7B8B-B2A5-4AFE-B5C0-19BA573D28AC" at bounding box center [1033, 51] width 17 height 17
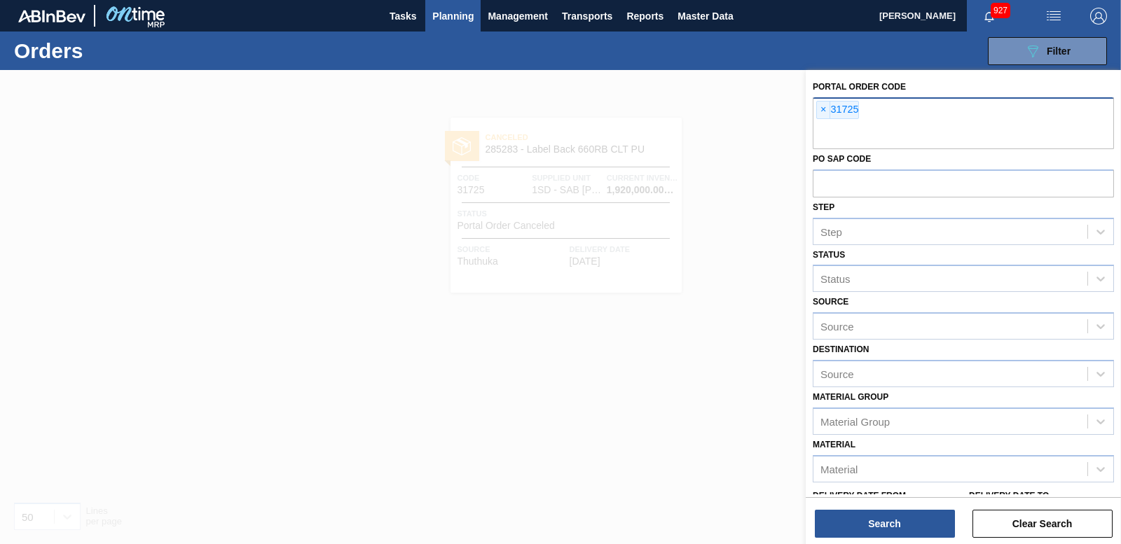
click at [825, 110] on span "×" at bounding box center [823, 110] width 13 height 17
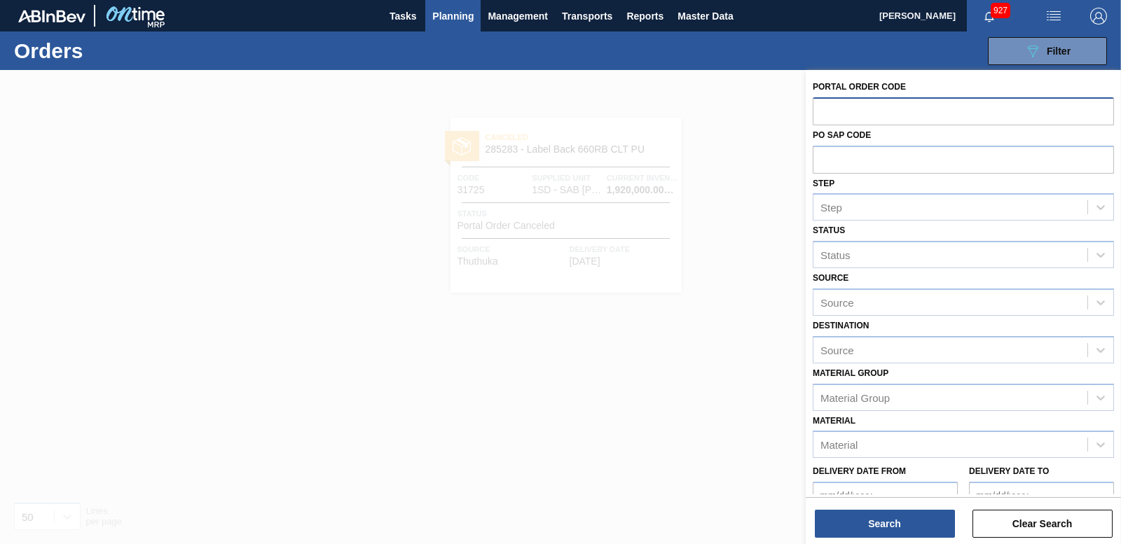
paste input "31724"
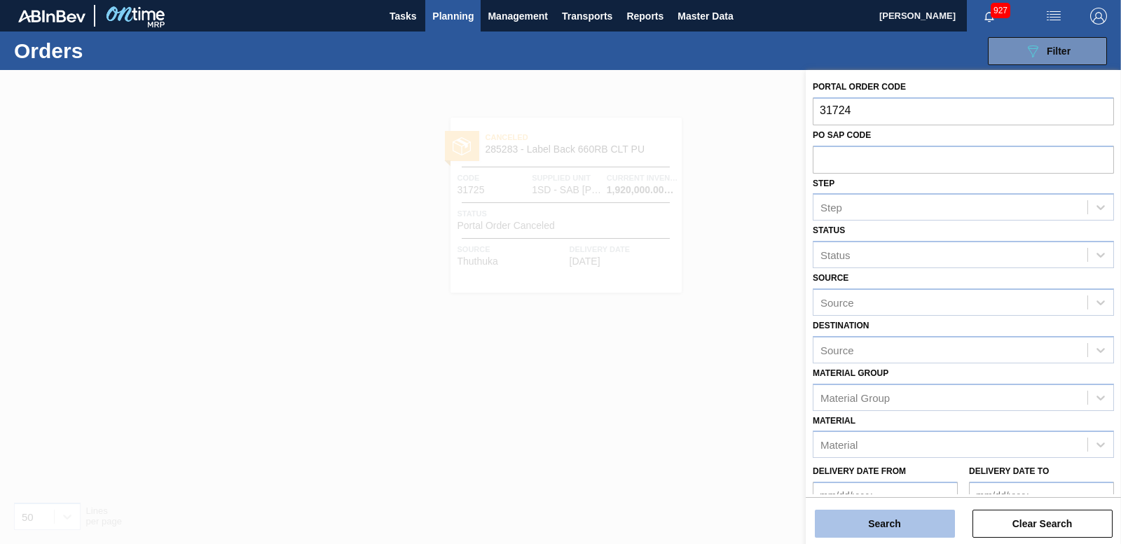
type input "31724"
click at [883, 527] on button "Search" at bounding box center [885, 524] width 140 height 28
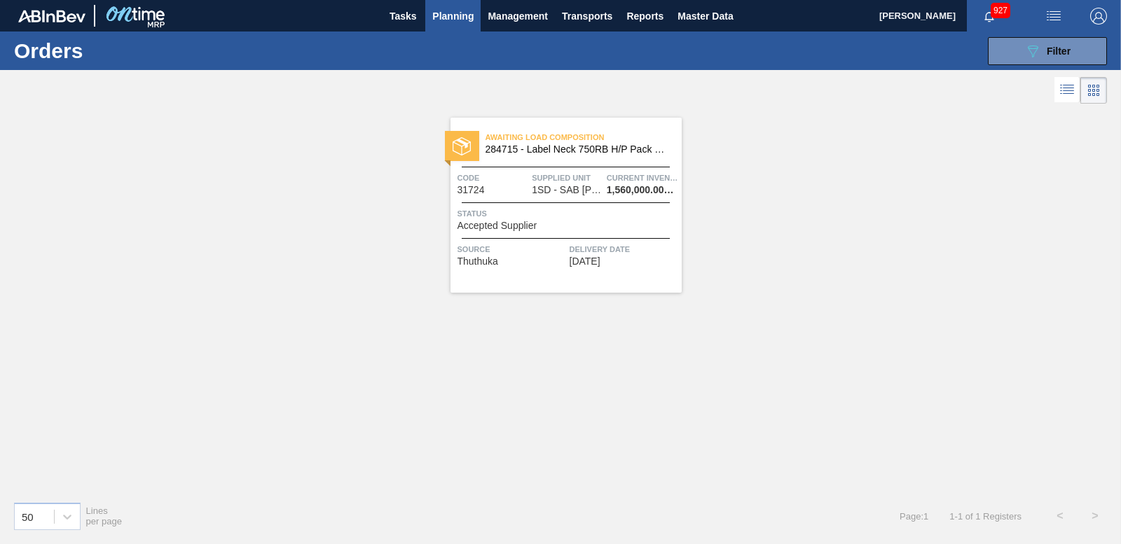
click at [476, 151] on div at bounding box center [462, 146] width 34 height 30
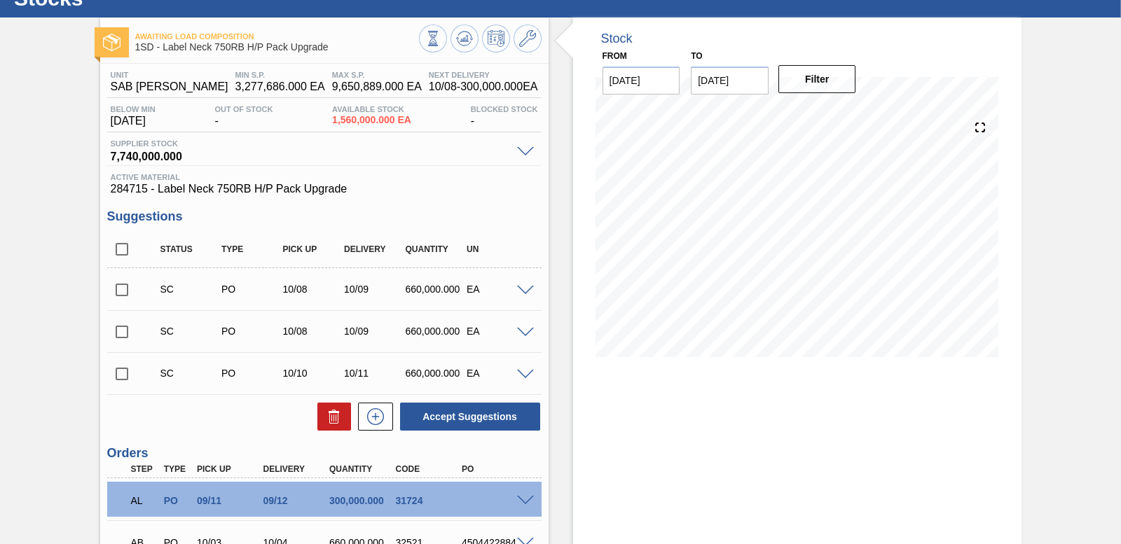
scroll to position [186, 0]
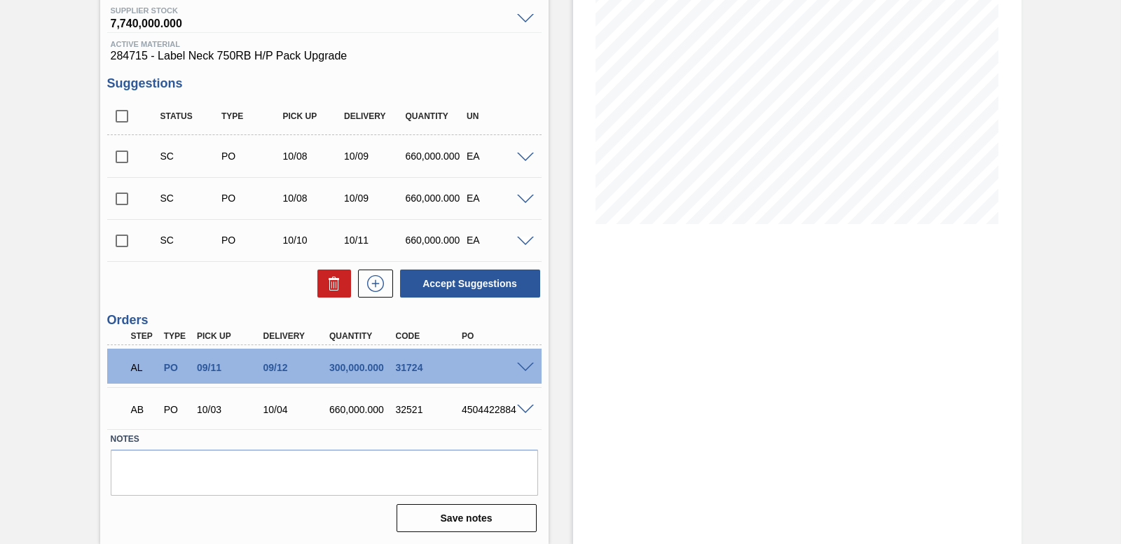
click at [522, 360] on div "AL PO 09/11 09/12 300,000.000 31724" at bounding box center [324, 366] width 434 height 35
click at [521, 364] on span at bounding box center [525, 368] width 17 height 11
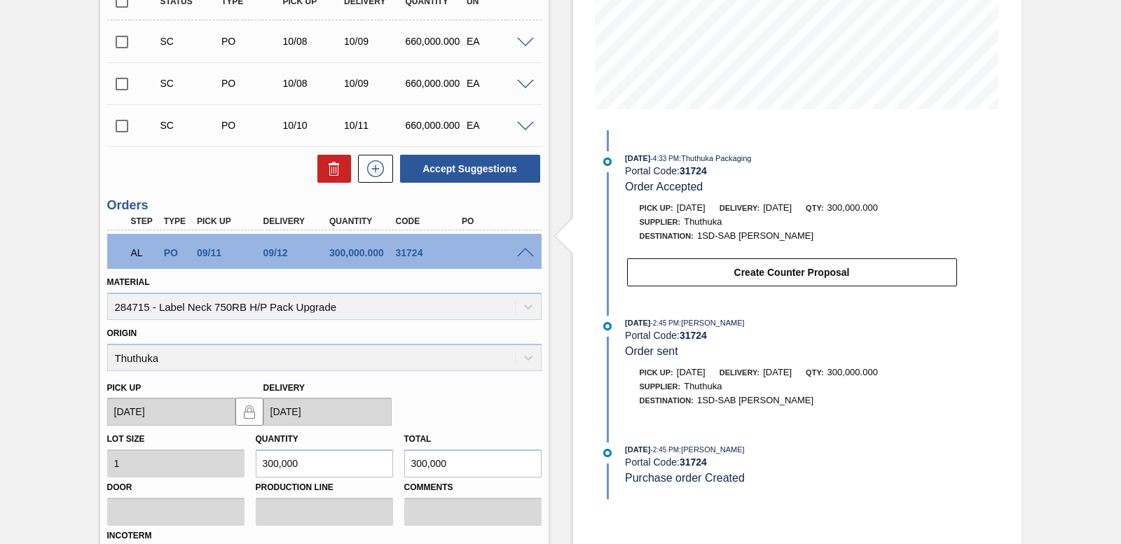
scroll to position [526, 0]
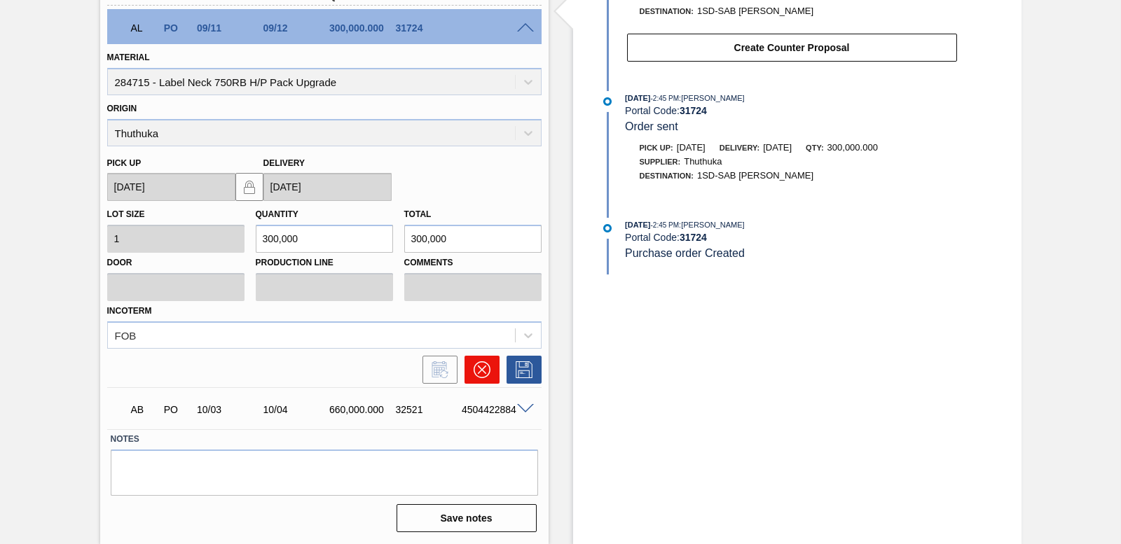
click at [486, 378] on button at bounding box center [482, 370] width 35 height 28
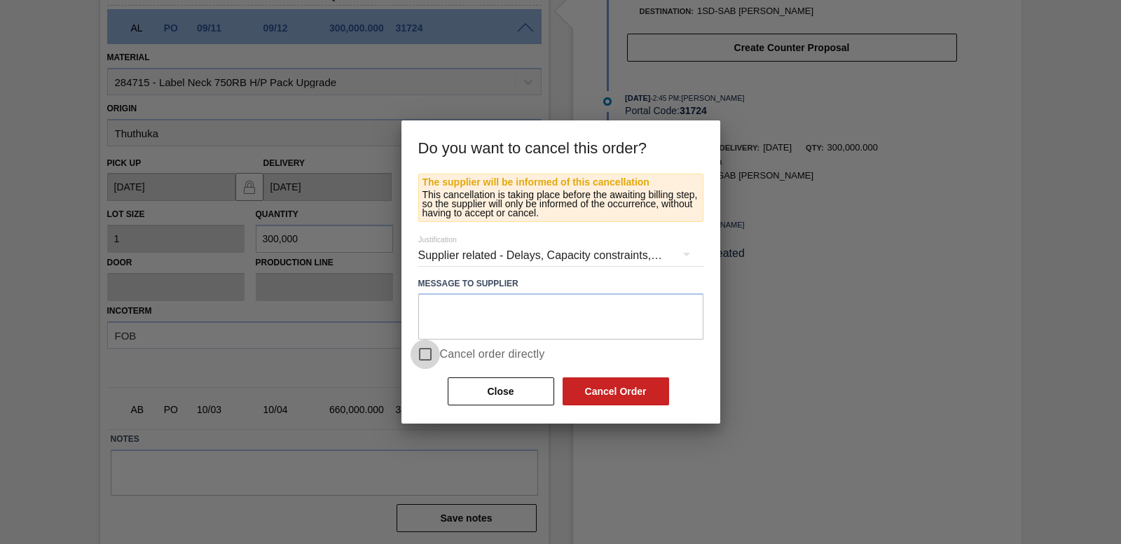
click at [419, 350] on input "Cancel order directly" at bounding box center [425, 354] width 29 height 29
checkbox input "true"
click at [603, 390] on button "Cancel Order" at bounding box center [616, 392] width 107 height 28
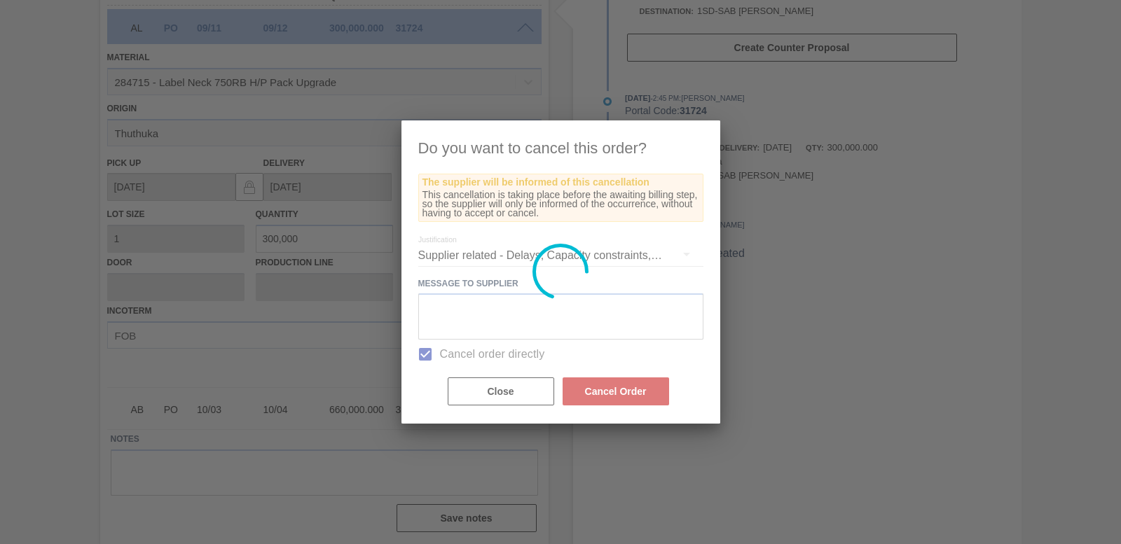
scroll to position [144, 0]
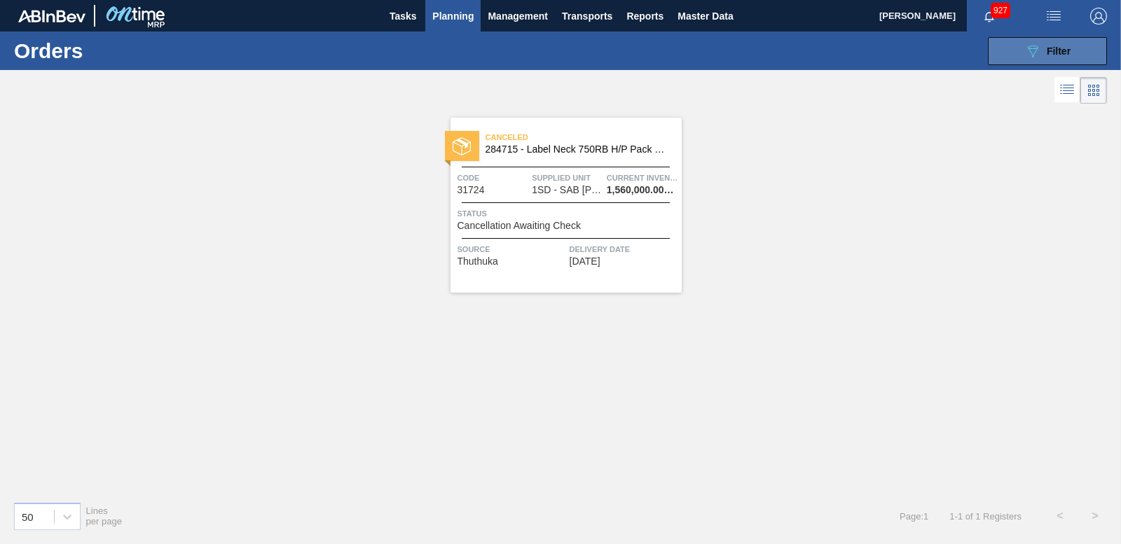
click at [1056, 43] on div "089F7B8B-B2A5-4AFE-B5C0-19BA573D28AC Filter" at bounding box center [1048, 51] width 46 height 17
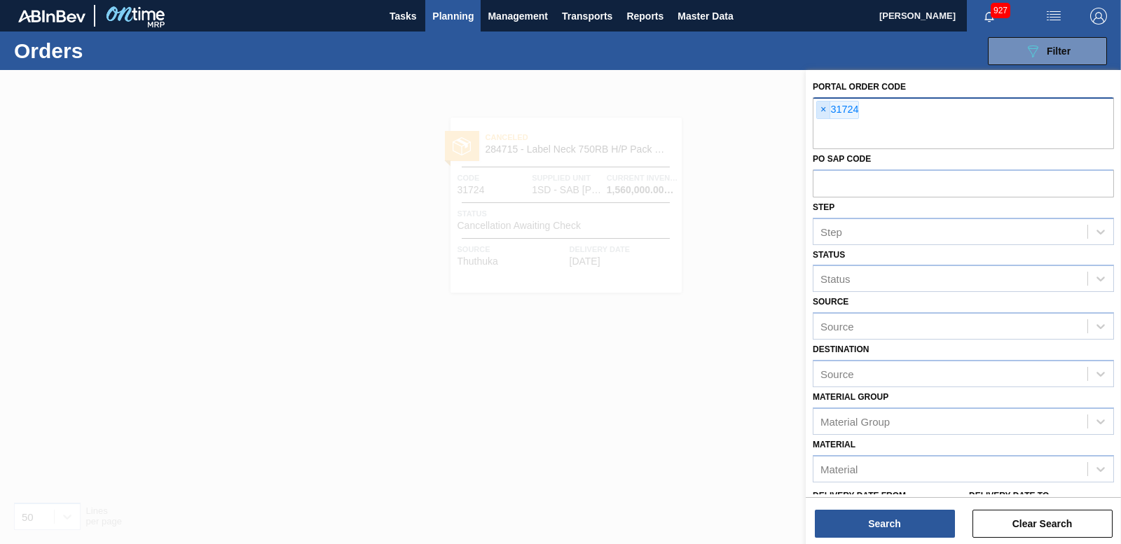
click at [821, 108] on span "×" at bounding box center [823, 110] width 13 height 17
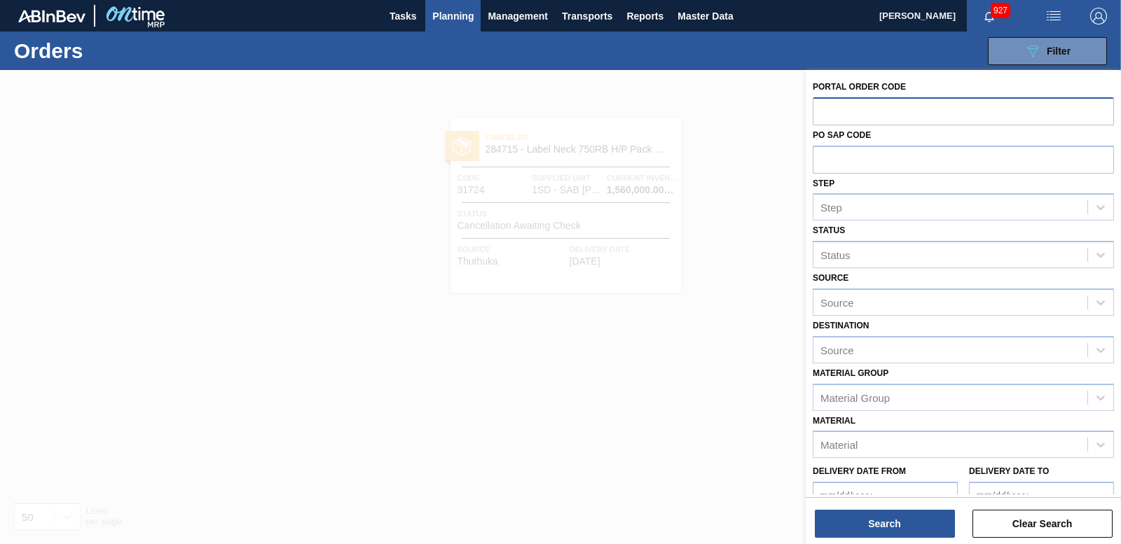
paste input "31723"
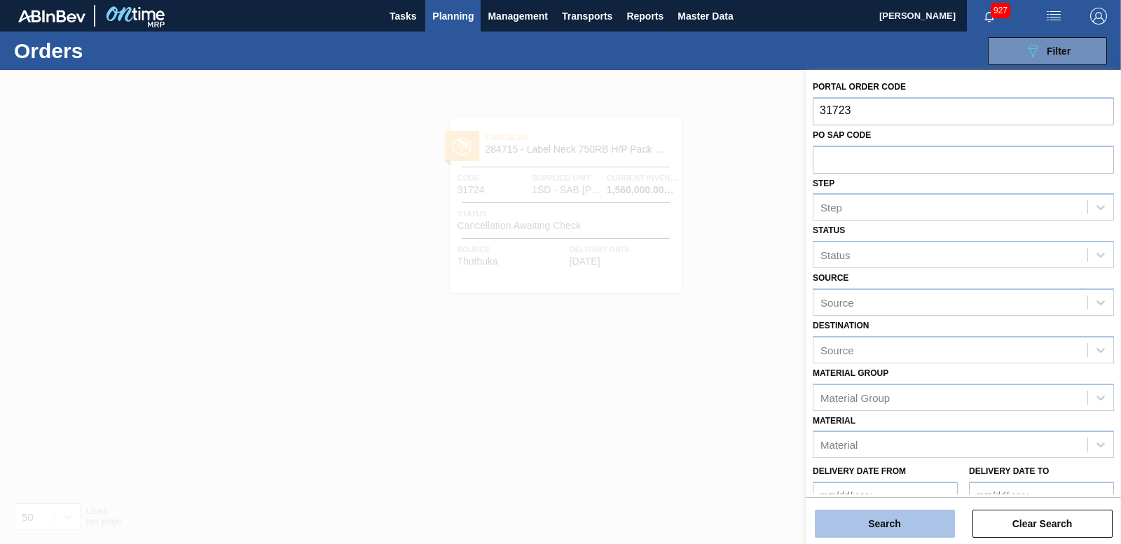
type input "31723"
click at [897, 516] on button "Search" at bounding box center [885, 524] width 140 height 28
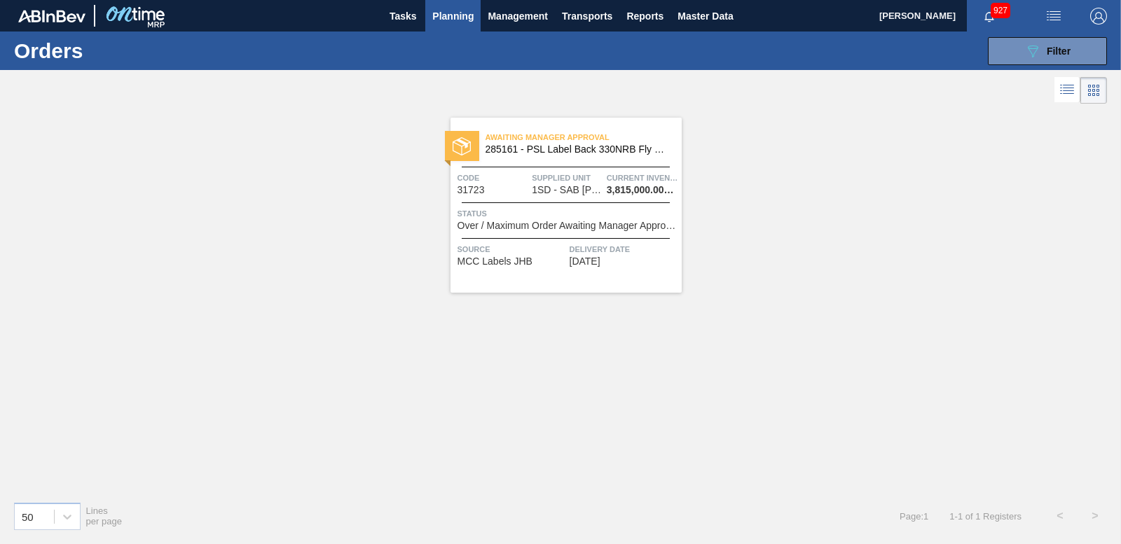
click at [490, 212] on span "Status" at bounding box center [568, 214] width 221 height 14
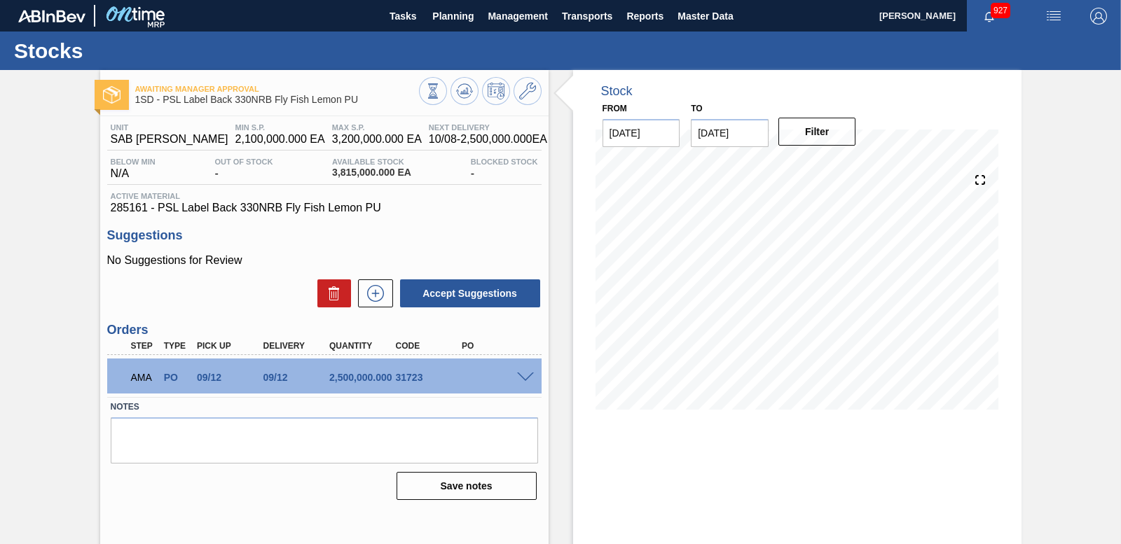
click at [518, 376] on span at bounding box center [525, 378] width 17 height 11
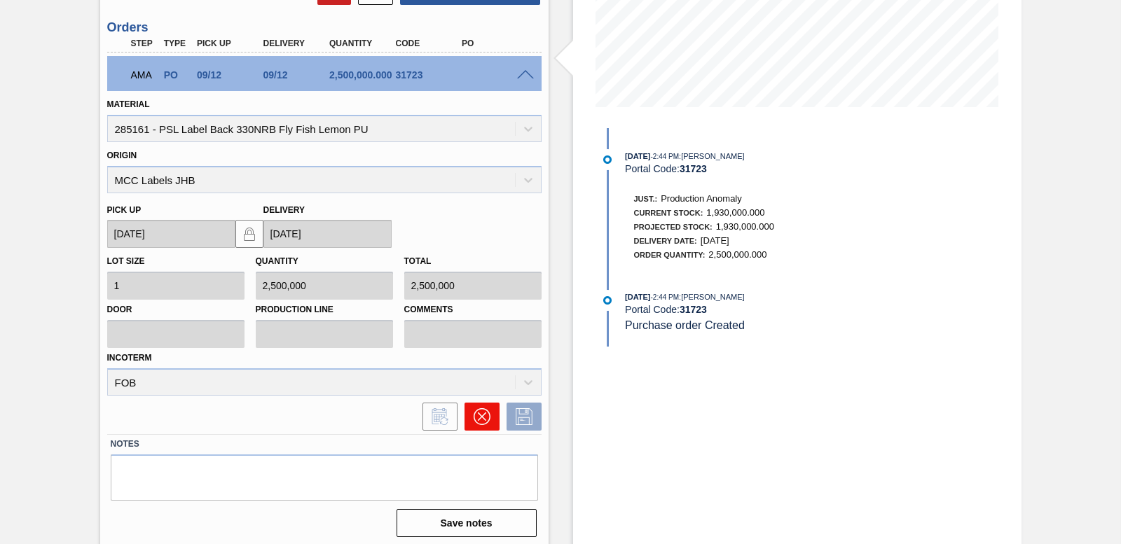
scroll to position [308, 0]
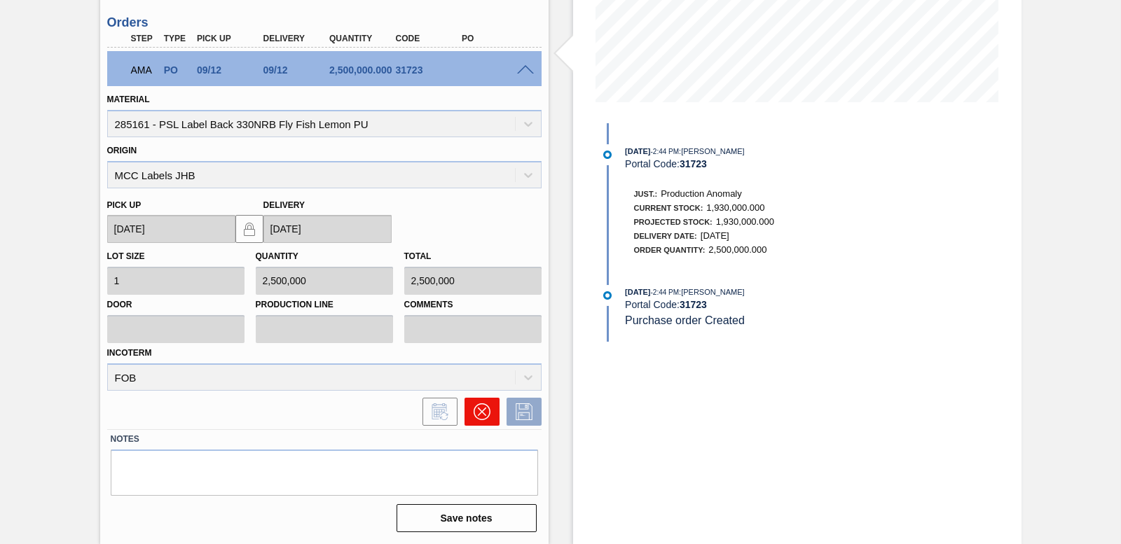
click at [481, 417] on icon at bounding box center [482, 412] width 17 height 17
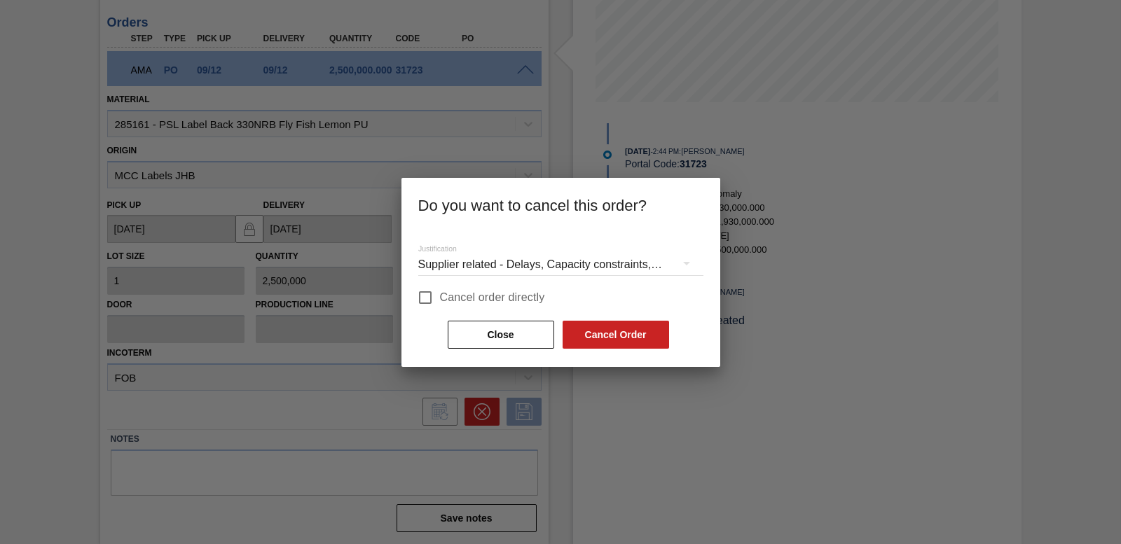
click at [430, 296] on input "Cancel order directly" at bounding box center [425, 297] width 29 height 29
checkbox input "true"
click at [643, 333] on button "Cancel Order" at bounding box center [616, 335] width 107 height 28
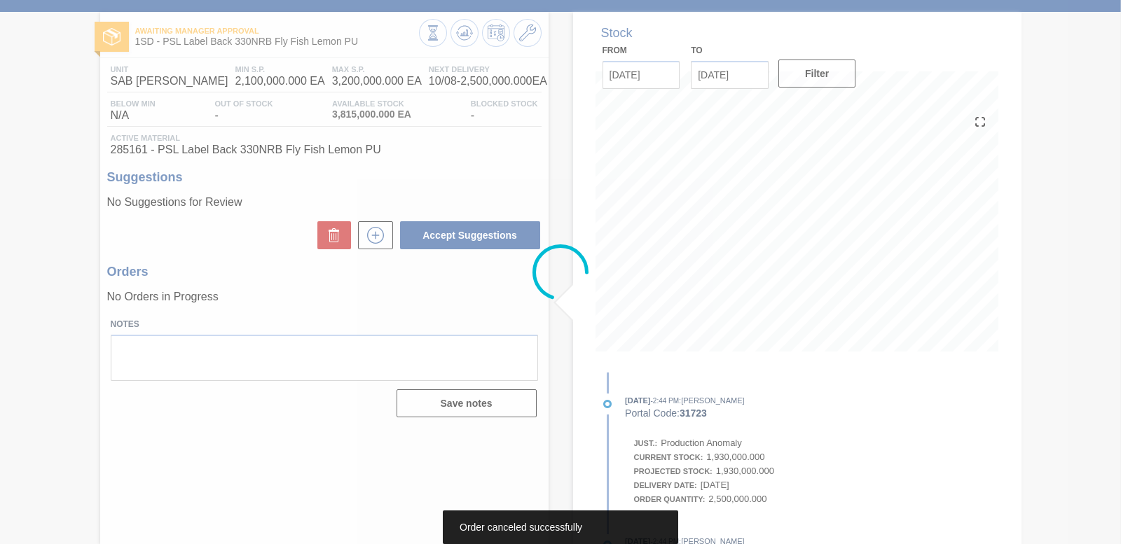
scroll to position [58, 0]
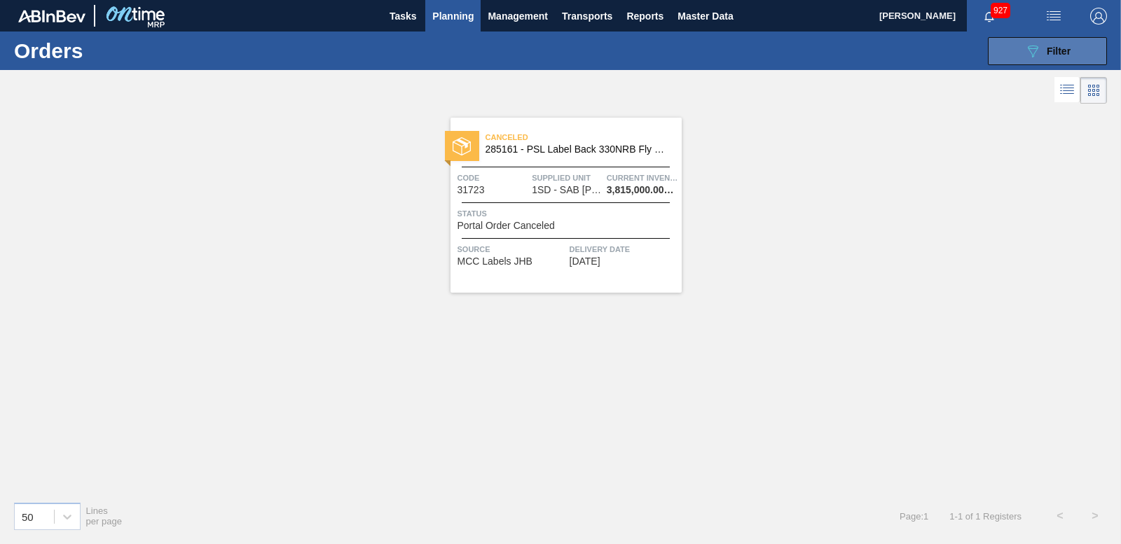
click at [1068, 51] on span "Filter" at bounding box center [1059, 51] width 24 height 11
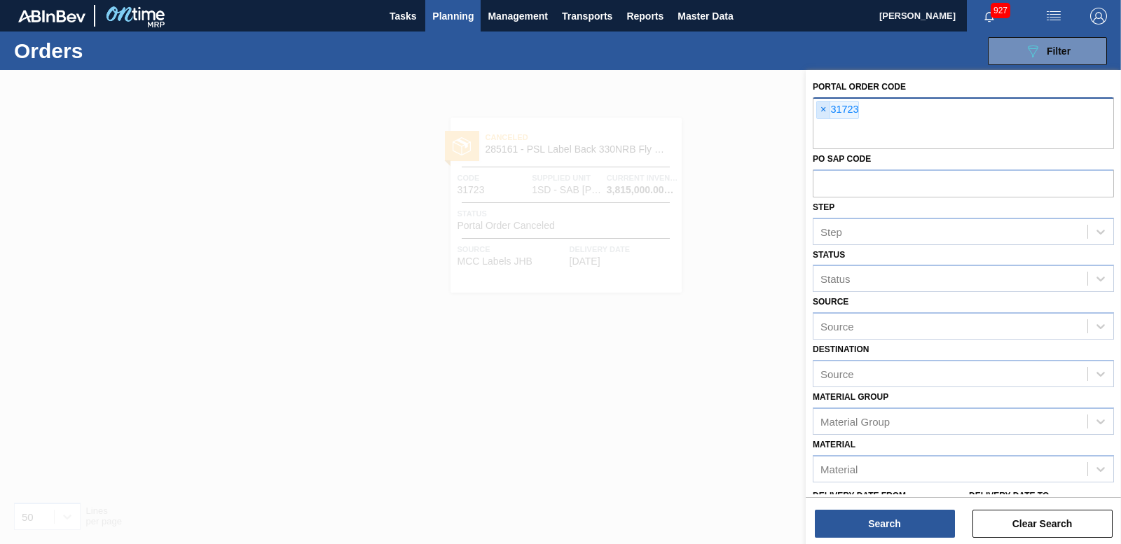
click at [821, 111] on span "×" at bounding box center [823, 110] width 13 height 17
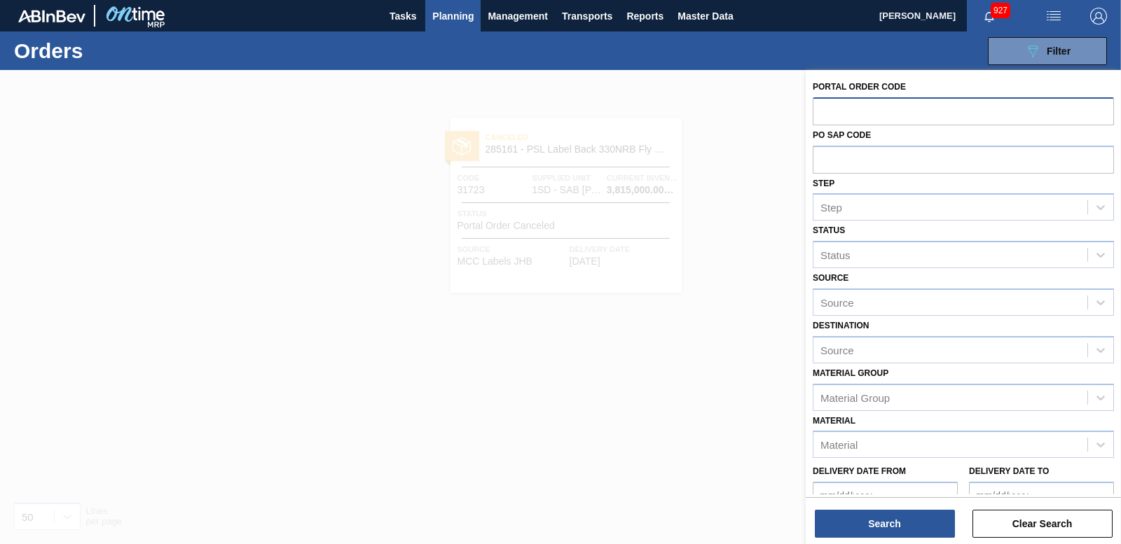
paste input "31722"
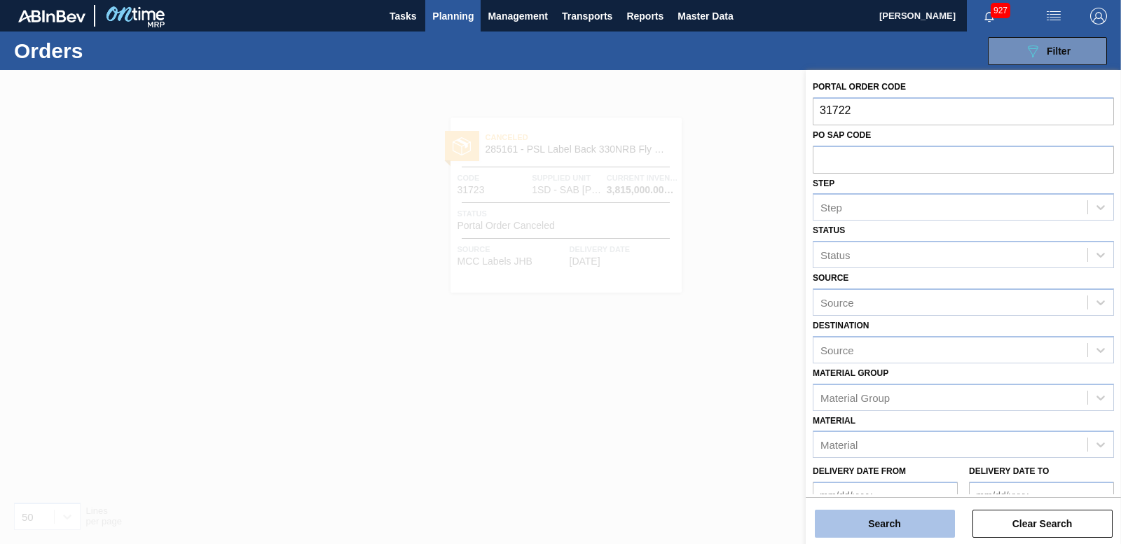
type input "31722"
click at [875, 528] on button "Search" at bounding box center [885, 524] width 140 height 28
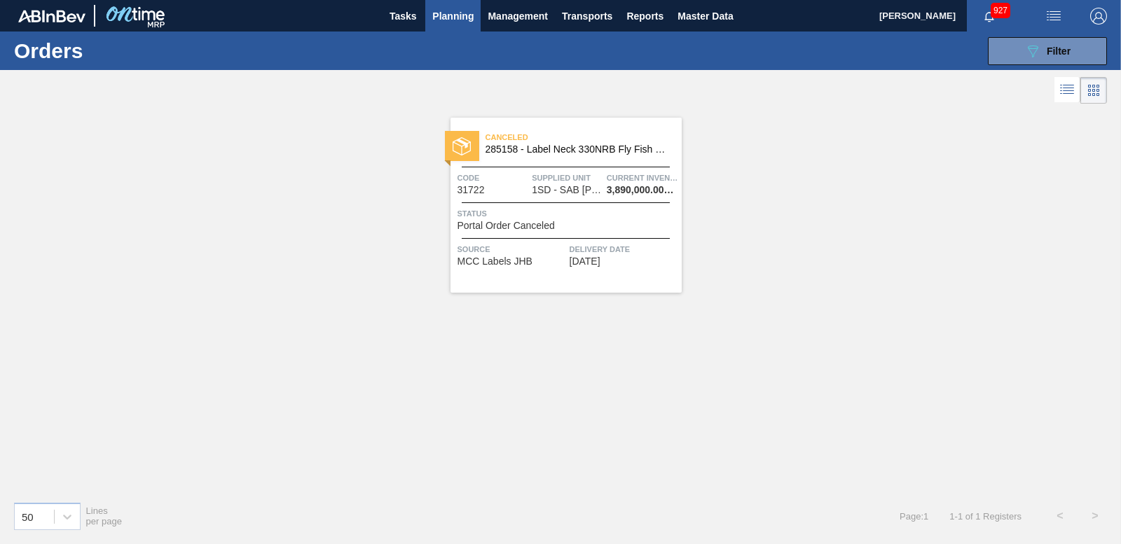
click at [479, 156] on div at bounding box center [462, 146] width 34 height 30
click at [1072, 46] on button "089F7B8B-B2A5-4AFE-B5C0-19BA573D28AC Filter" at bounding box center [1047, 51] width 119 height 28
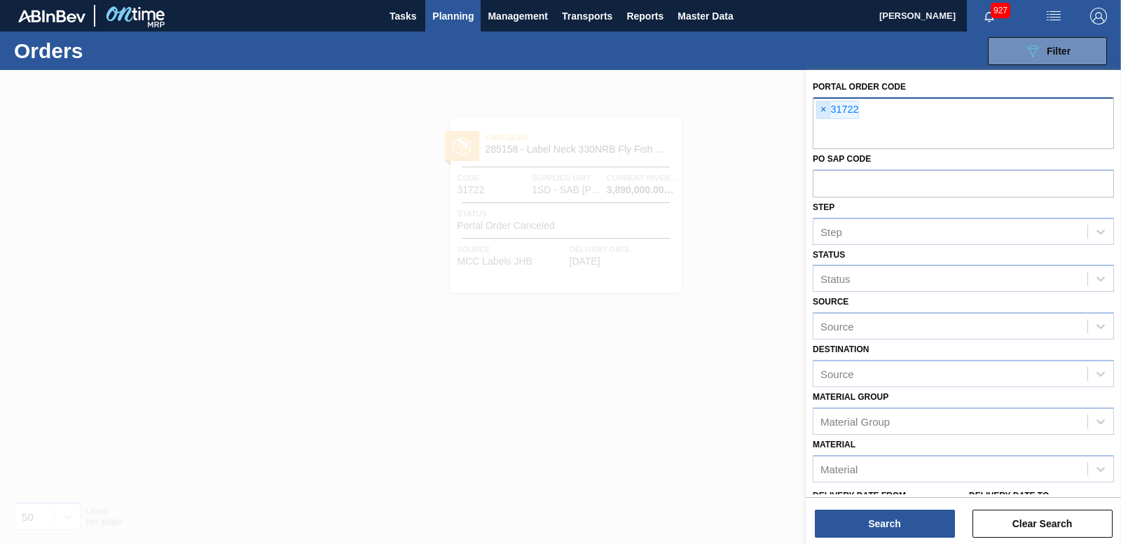
click at [818, 106] on span "×" at bounding box center [823, 110] width 13 height 17
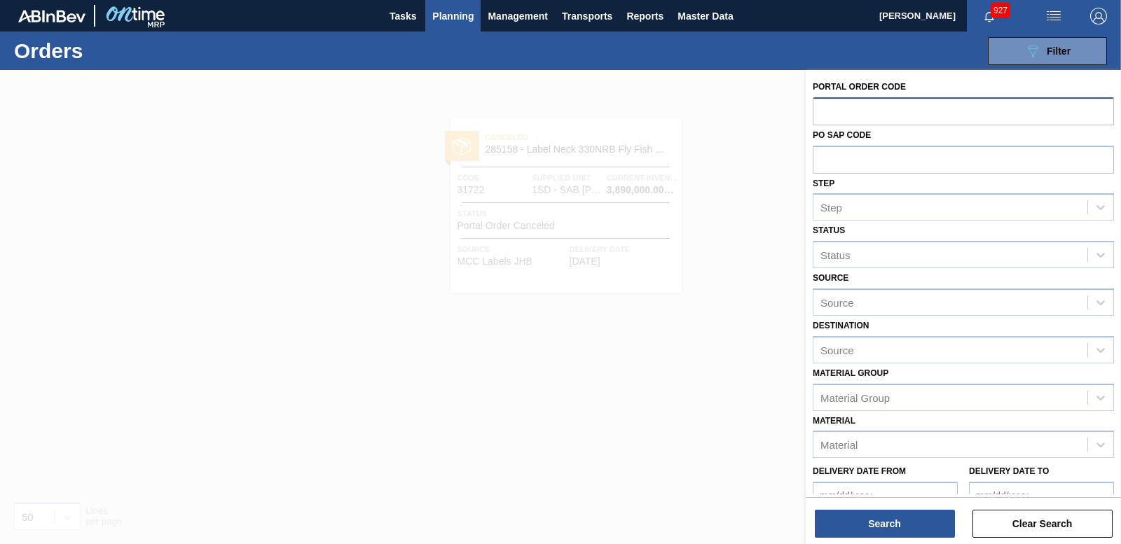
drag, startPoint x: 1020, startPoint y: 96, endPoint x: 844, endPoint y: 118, distance: 177.2
paste input "31721"
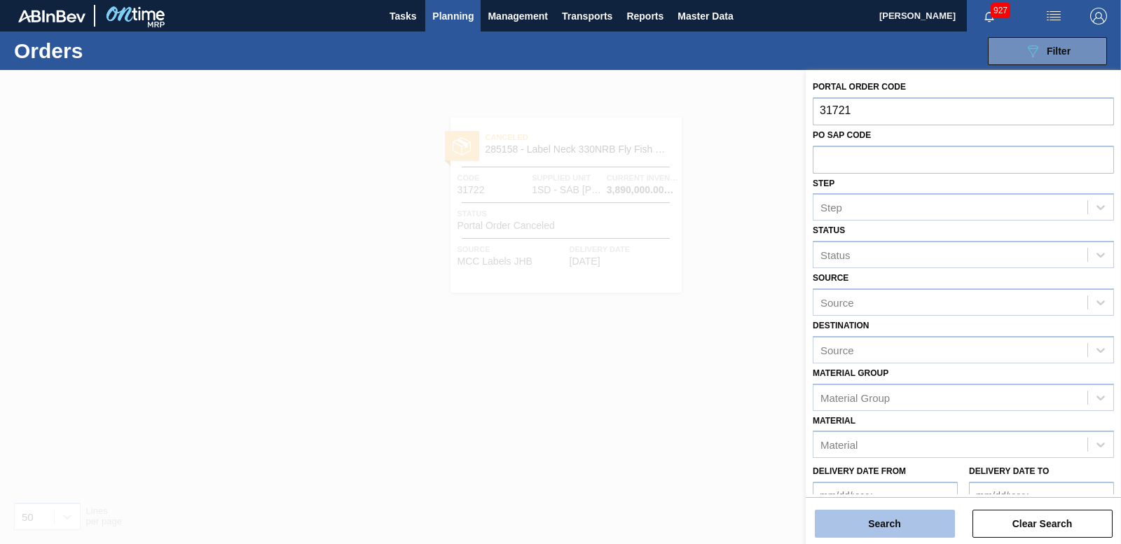
type input "31721"
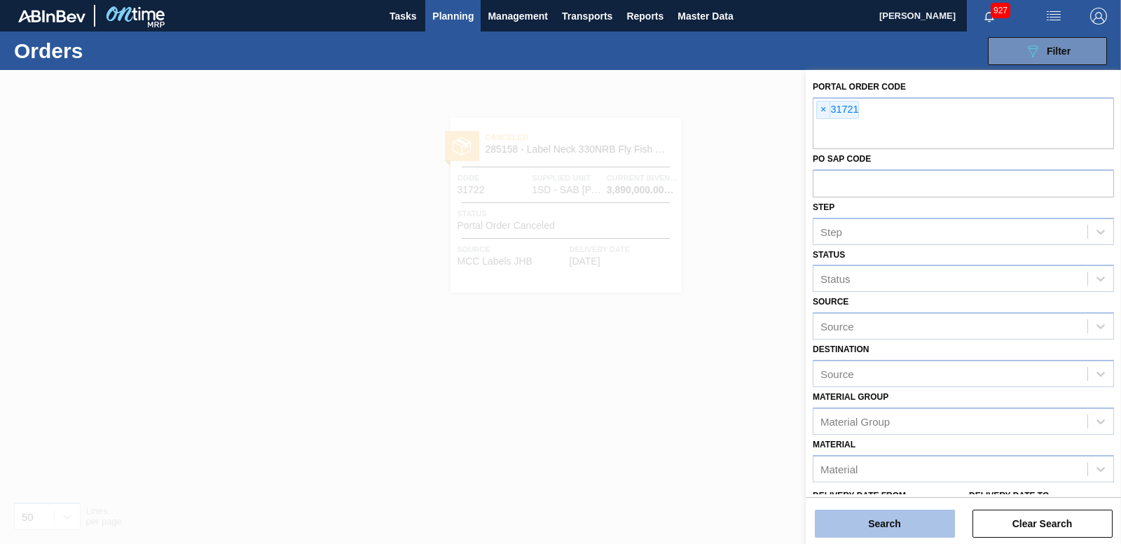
click at [910, 533] on button "Search" at bounding box center [885, 524] width 140 height 28
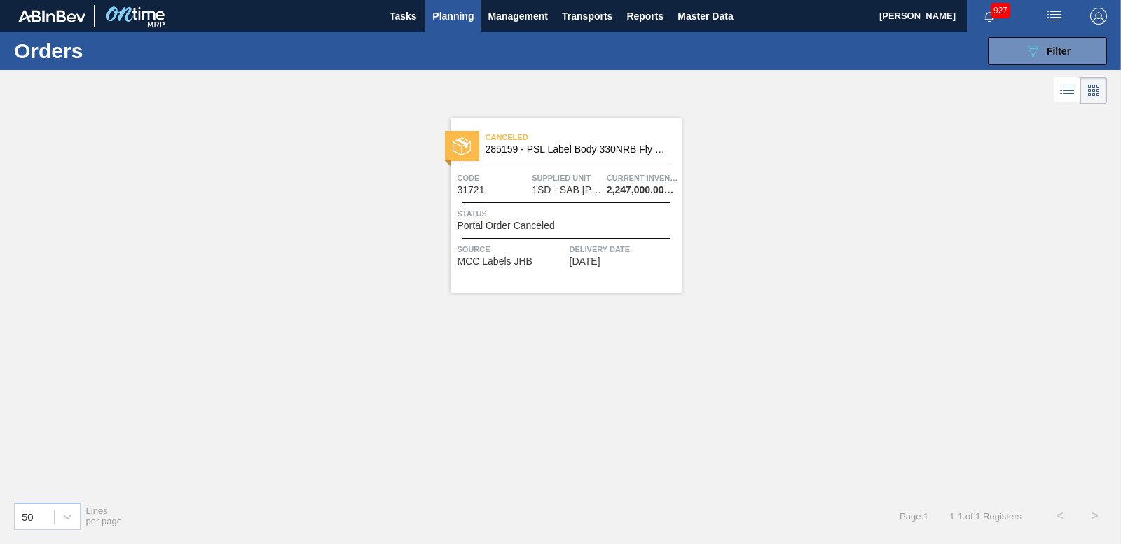
click at [470, 146] on img at bounding box center [462, 146] width 18 height 18
click at [1057, 49] on span "Filter" at bounding box center [1059, 51] width 24 height 11
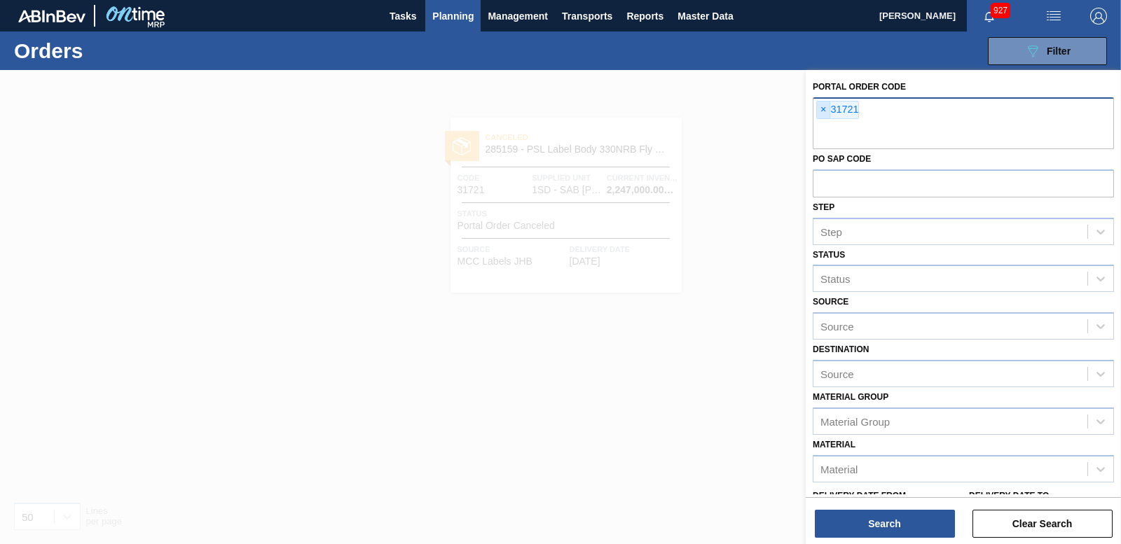
click at [822, 108] on span "×" at bounding box center [823, 110] width 13 height 17
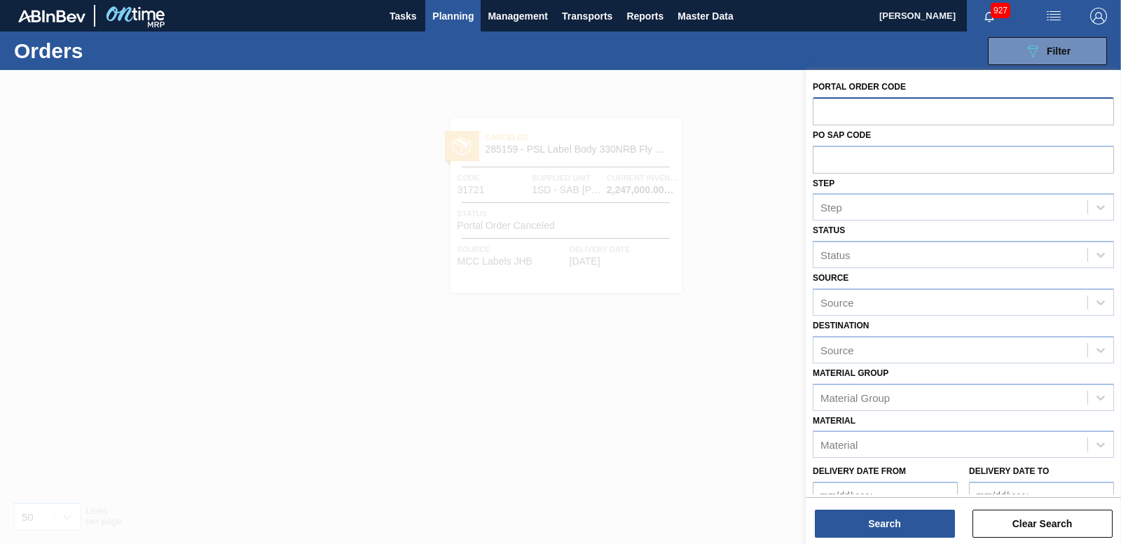
paste input "31720"
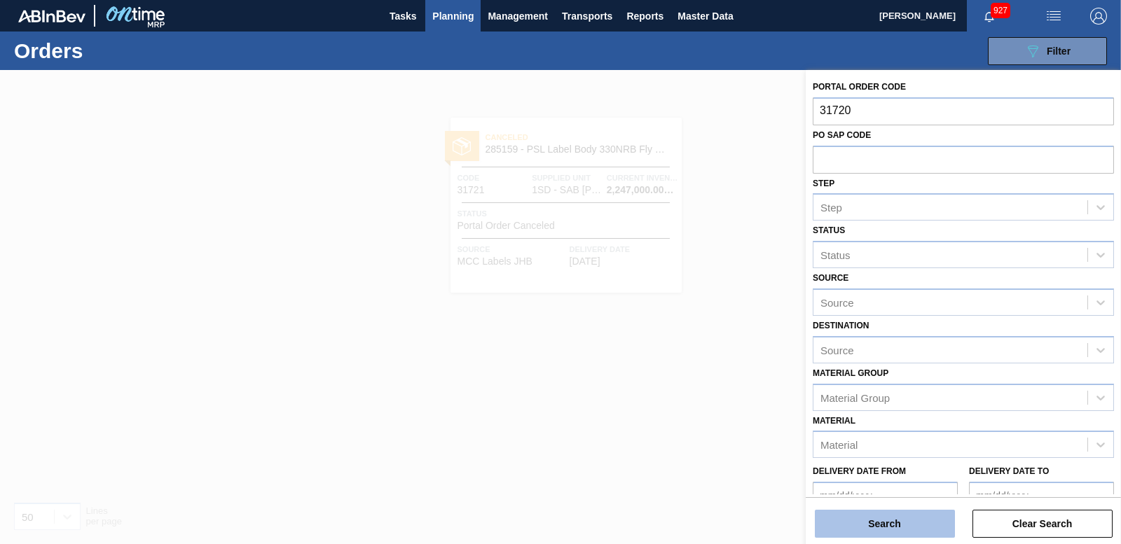
type input "31720"
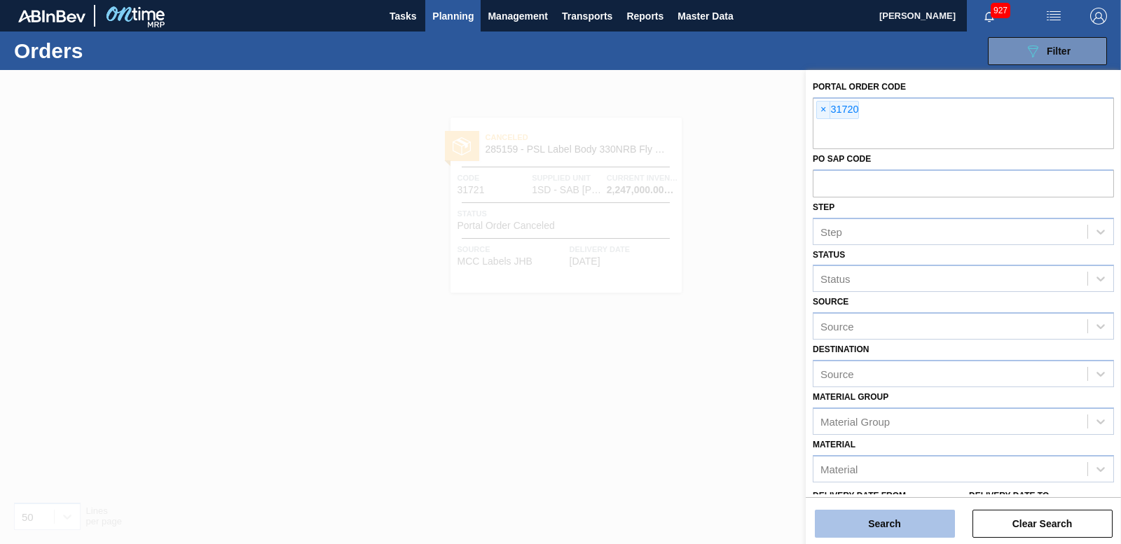
click at [886, 520] on button "Search" at bounding box center [885, 524] width 140 height 28
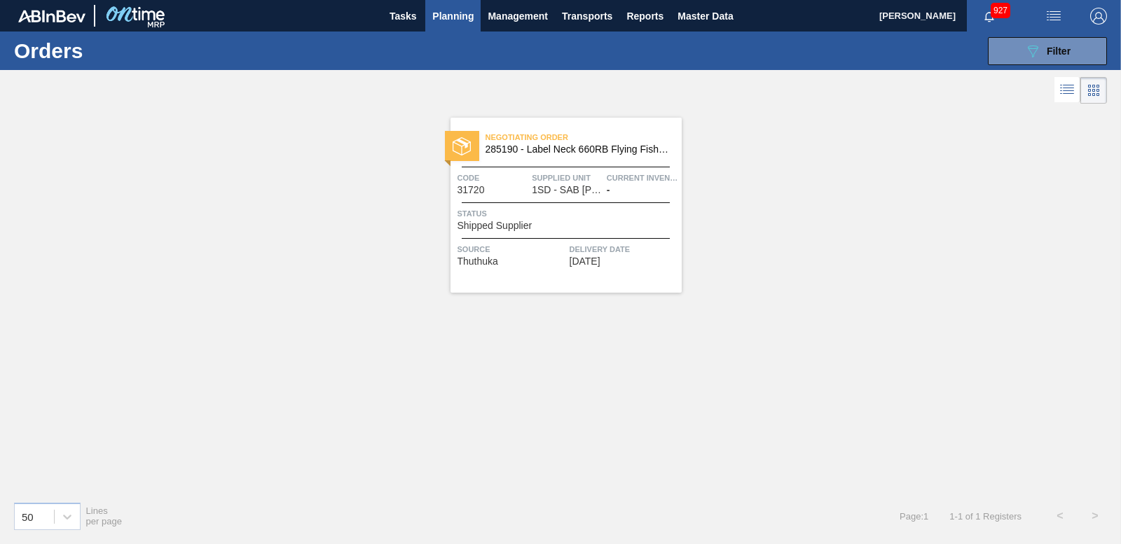
click at [456, 142] on img at bounding box center [462, 146] width 18 height 18
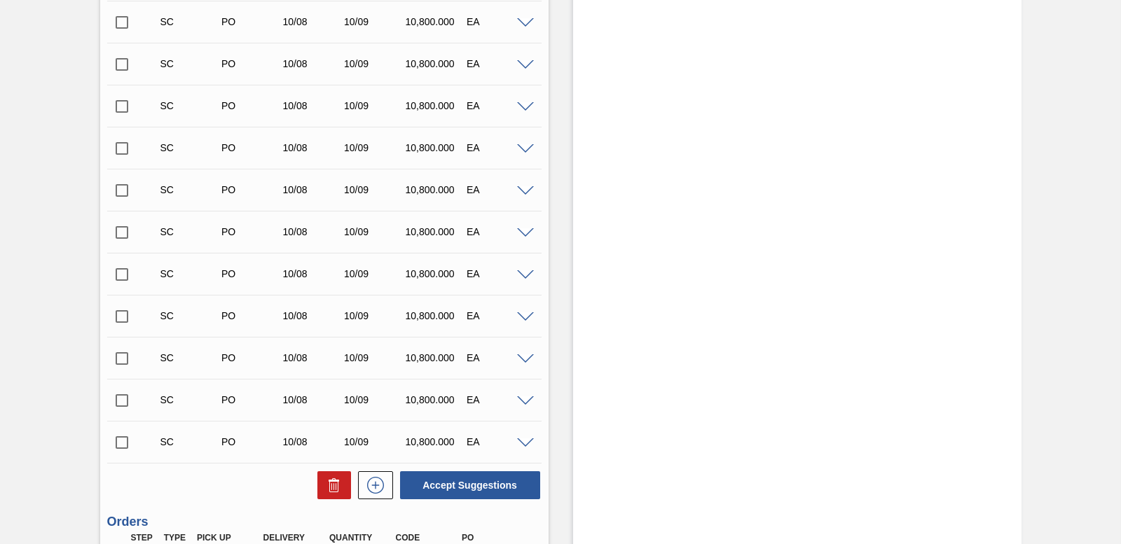
scroll to position [3886, 0]
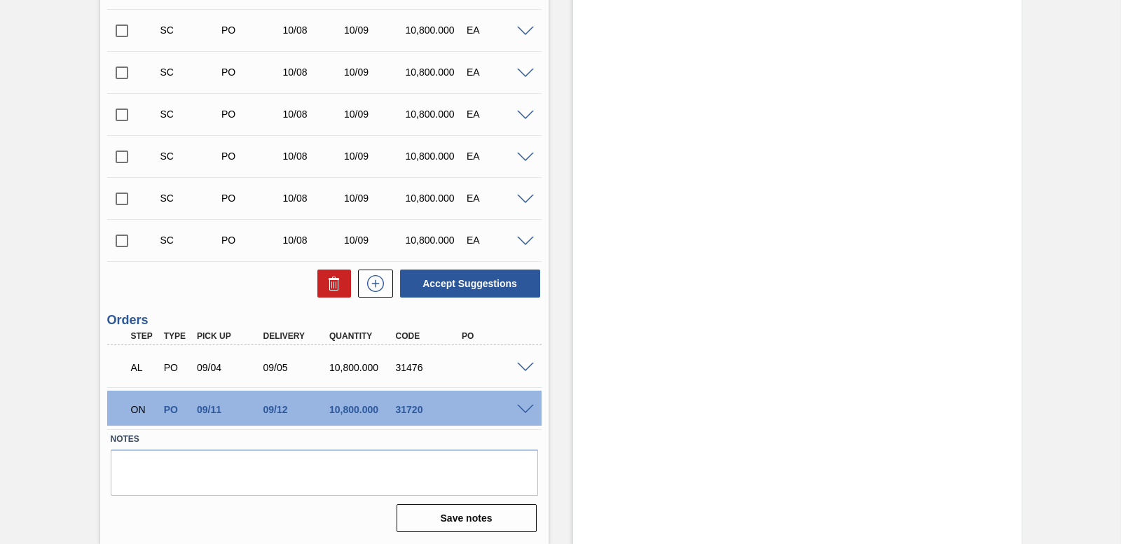
click at [524, 369] on span at bounding box center [525, 368] width 17 height 11
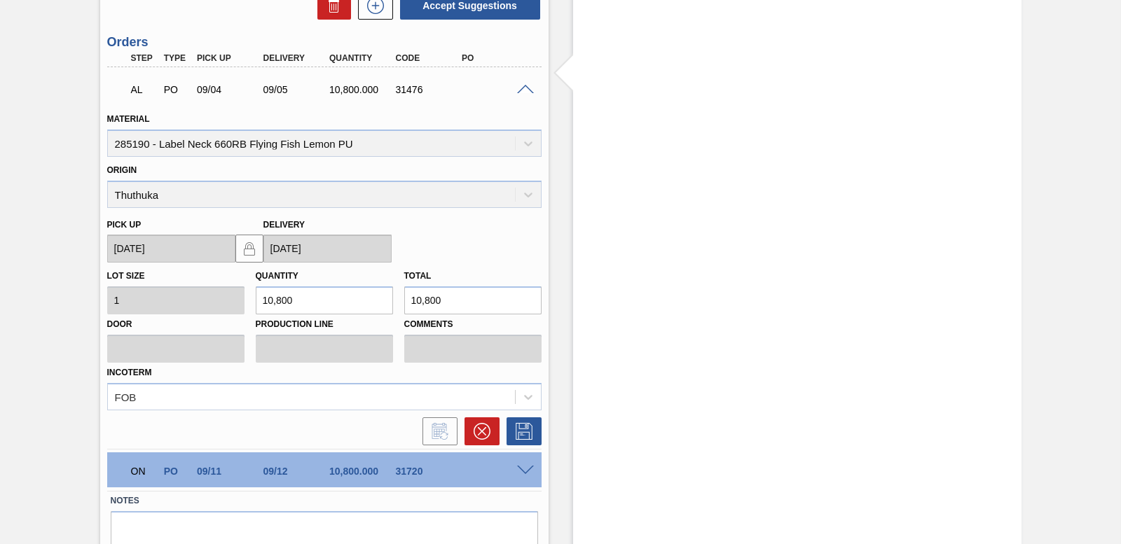
scroll to position [4226, 0]
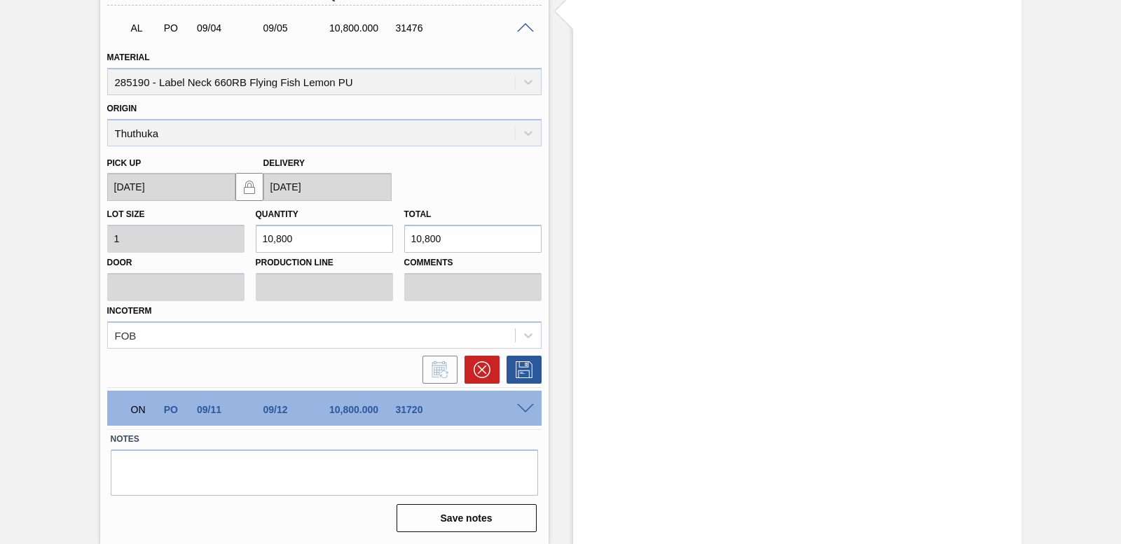
click at [500, 371] on div at bounding box center [521, 370] width 42 height 28
click at [491, 372] on button at bounding box center [482, 370] width 35 height 28
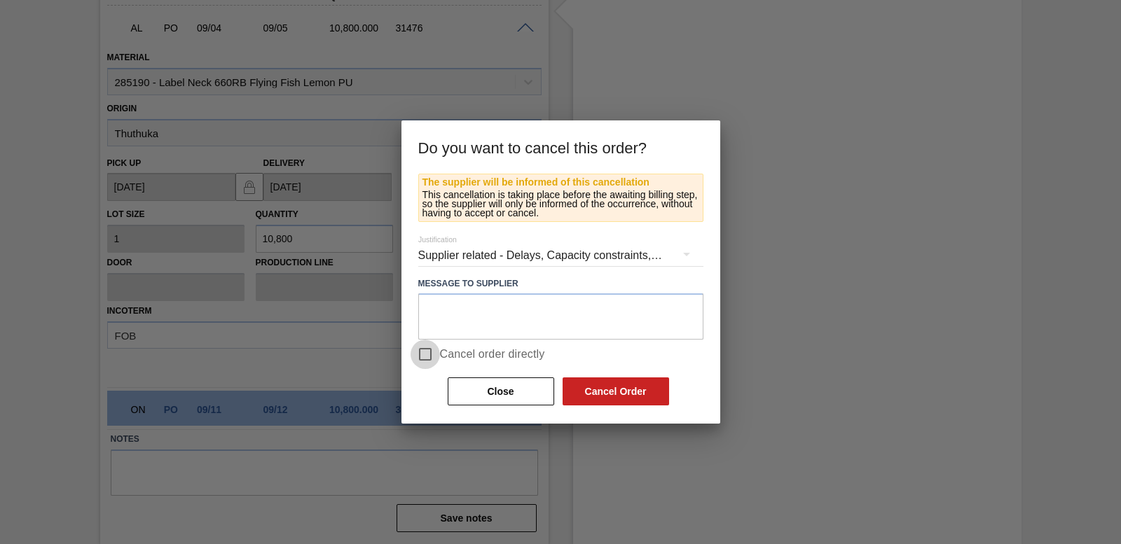
click at [427, 353] on input "Cancel order directly" at bounding box center [425, 354] width 29 height 29
checkbox input "true"
click at [598, 381] on button "Cancel Order" at bounding box center [616, 392] width 107 height 28
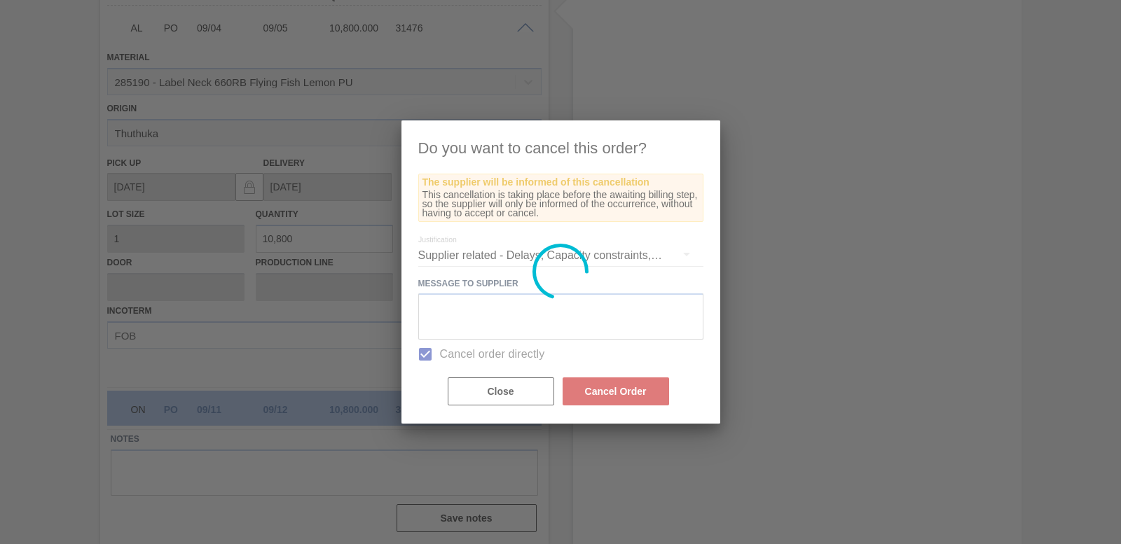
scroll to position [3844, 0]
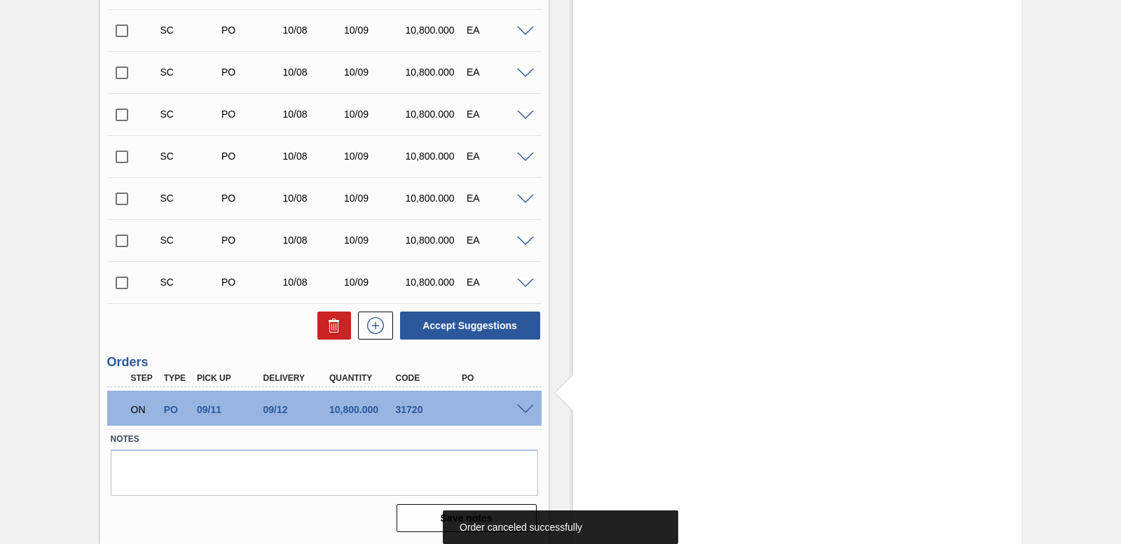
click at [525, 406] on span at bounding box center [525, 410] width 17 height 11
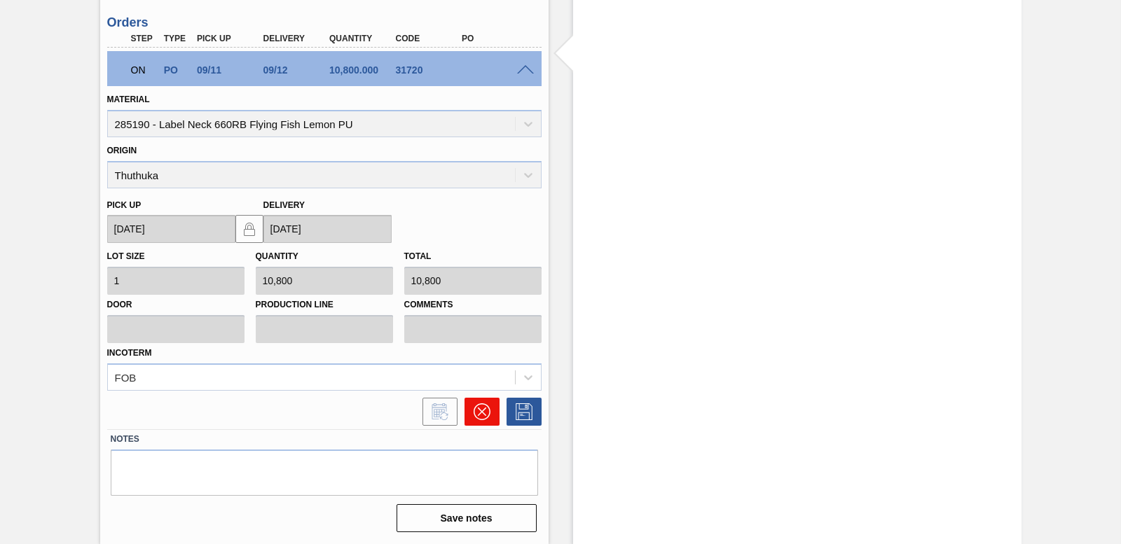
click at [487, 405] on icon at bounding box center [482, 412] width 17 height 17
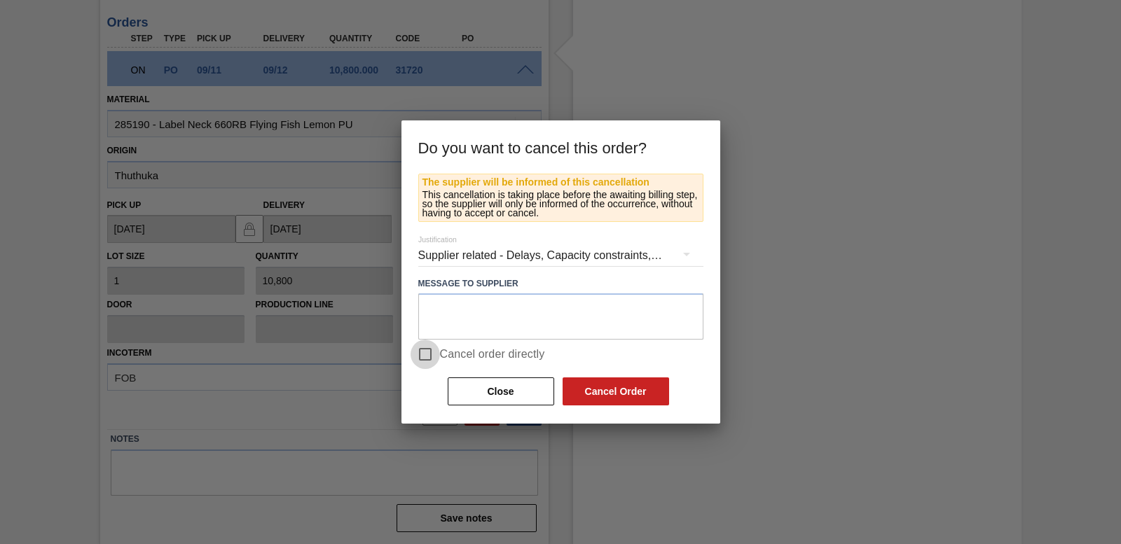
click at [420, 348] on input "Cancel order directly" at bounding box center [425, 354] width 29 height 29
checkbox input "true"
click at [584, 391] on button "Cancel Order" at bounding box center [616, 392] width 107 height 28
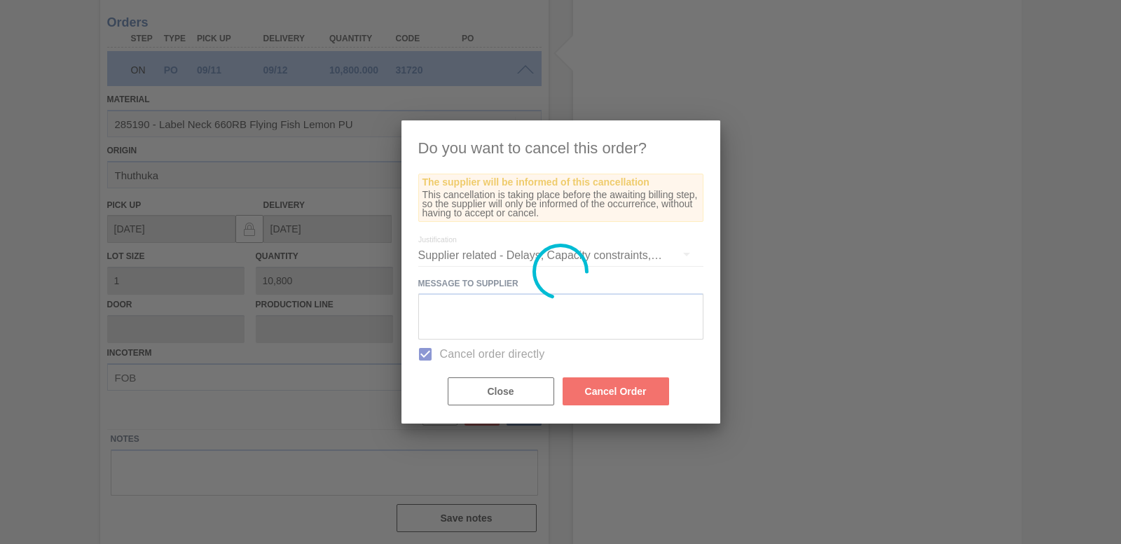
scroll to position [3819, 0]
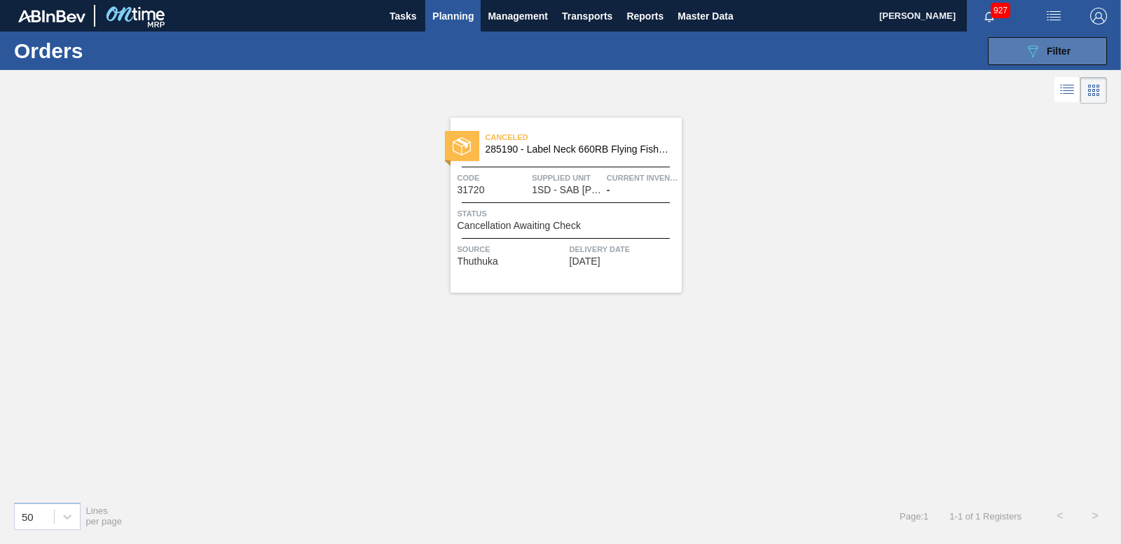
click at [1001, 46] on button "089F7B8B-B2A5-4AFE-B5C0-19BA573D28AC Filter" at bounding box center [1047, 51] width 119 height 28
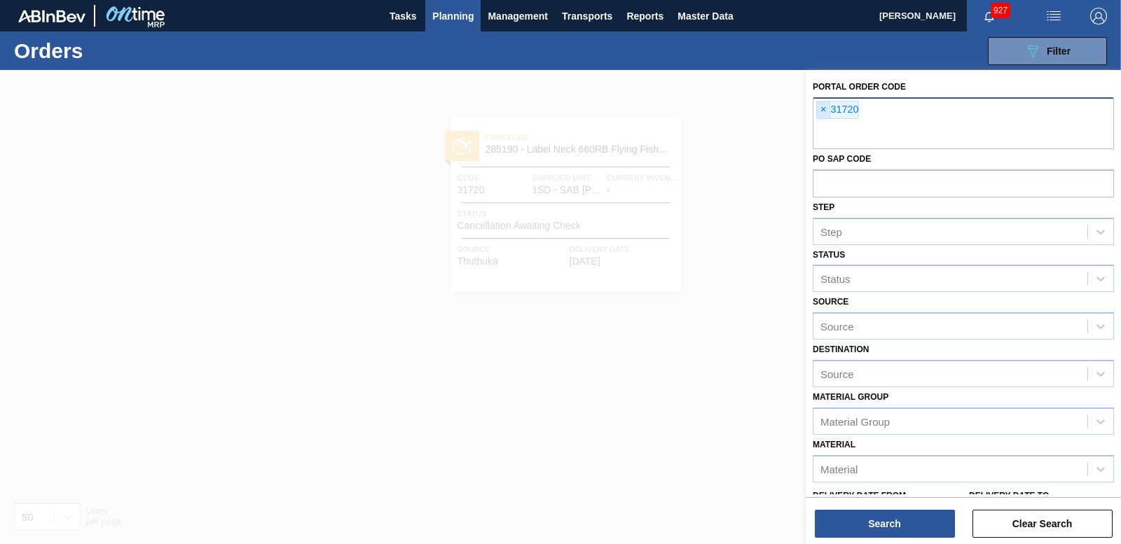
click at [817, 109] on span "×" at bounding box center [823, 110] width 13 height 17
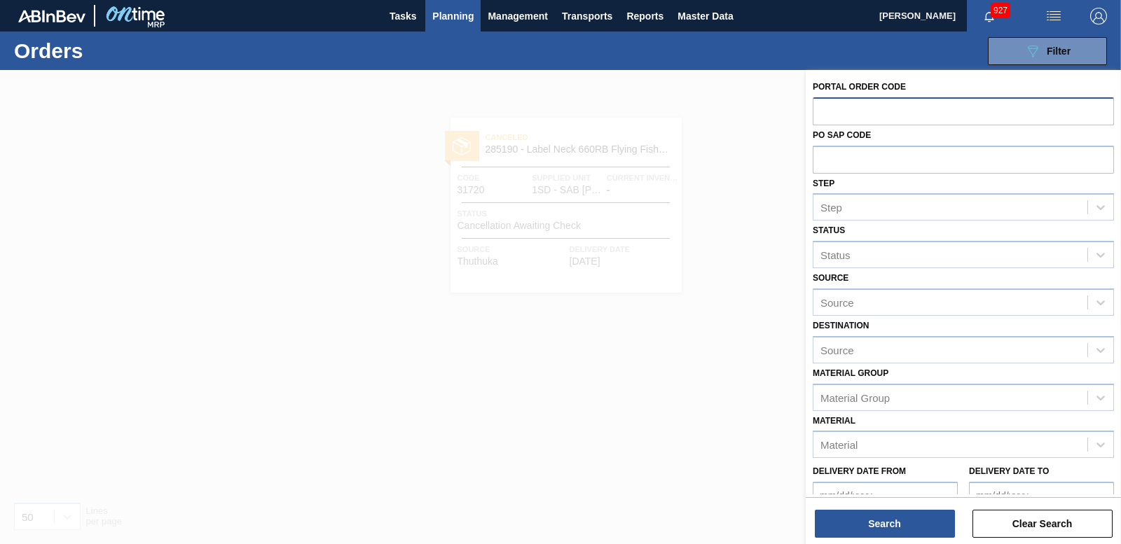
paste input "31719"
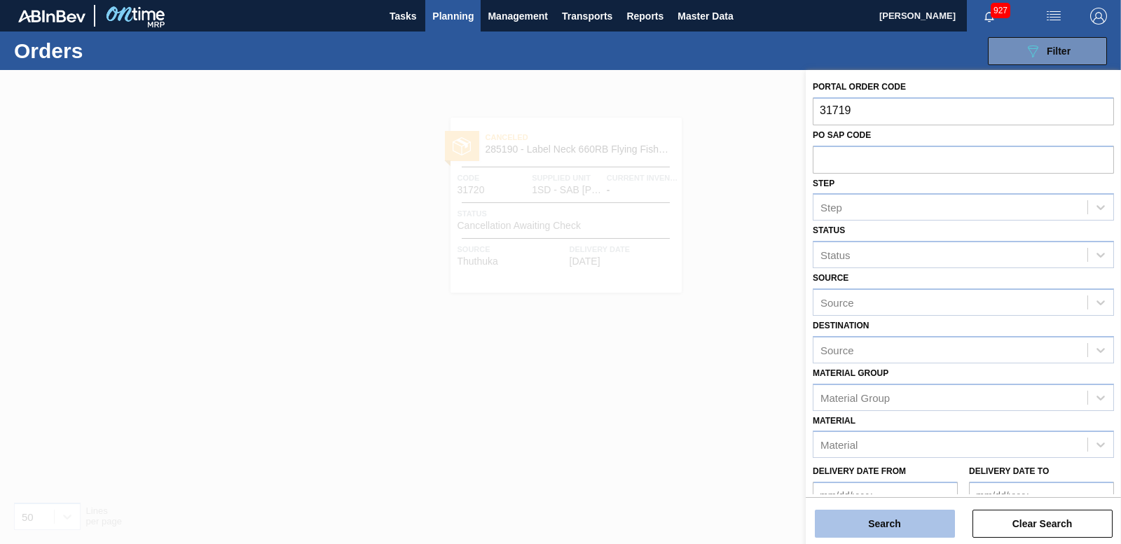
type input "31719"
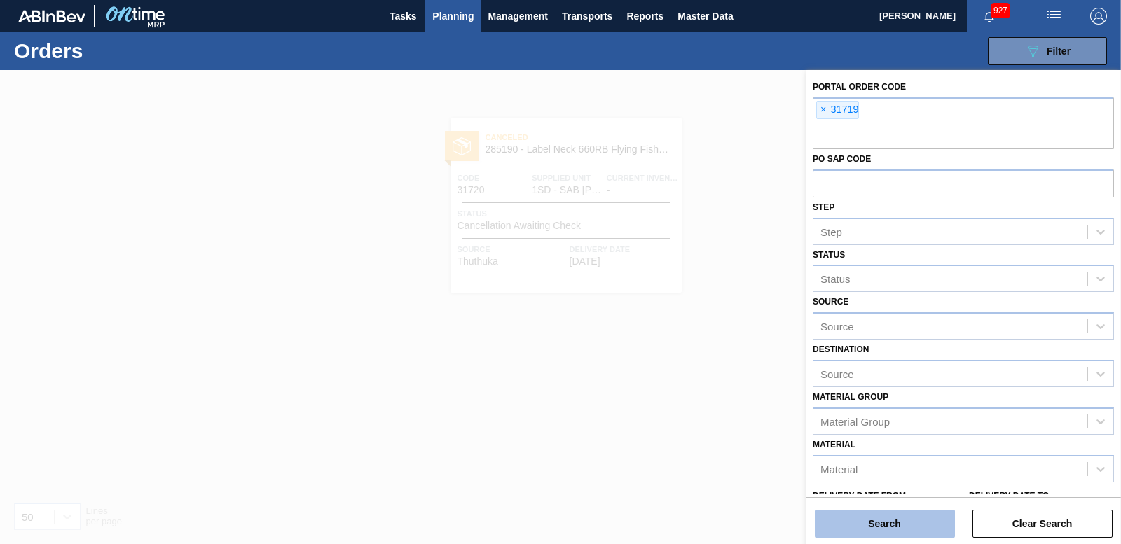
click at [896, 527] on button "Search" at bounding box center [885, 524] width 140 height 28
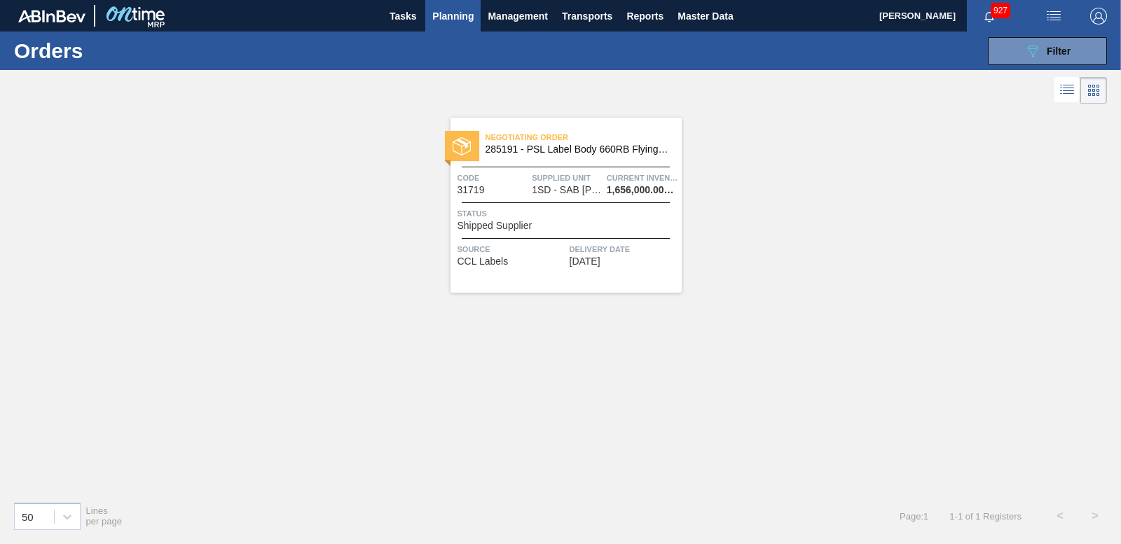
click at [471, 146] on div at bounding box center [462, 146] width 34 height 30
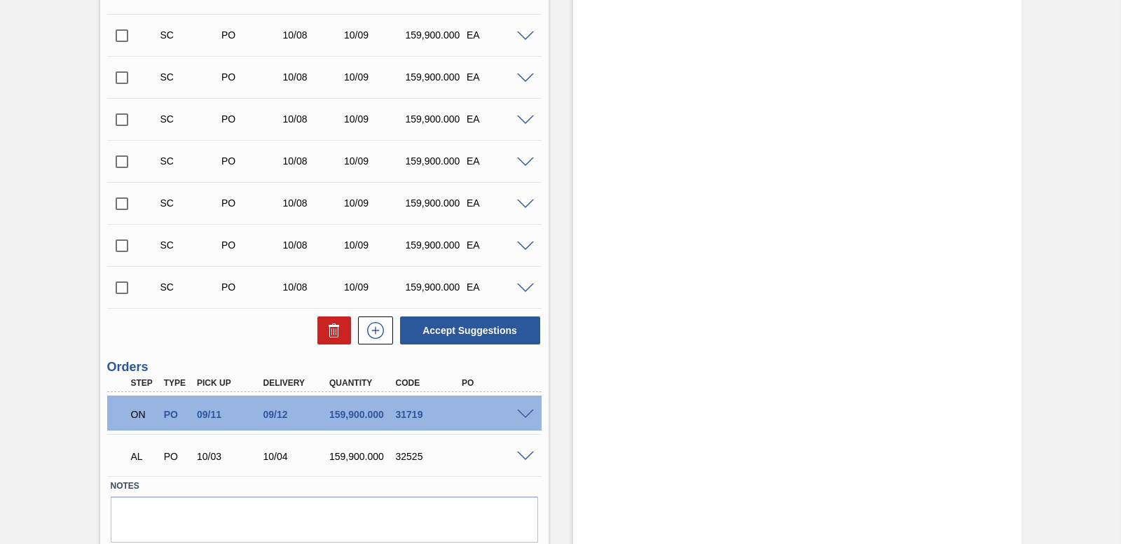
scroll to position [561, 0]
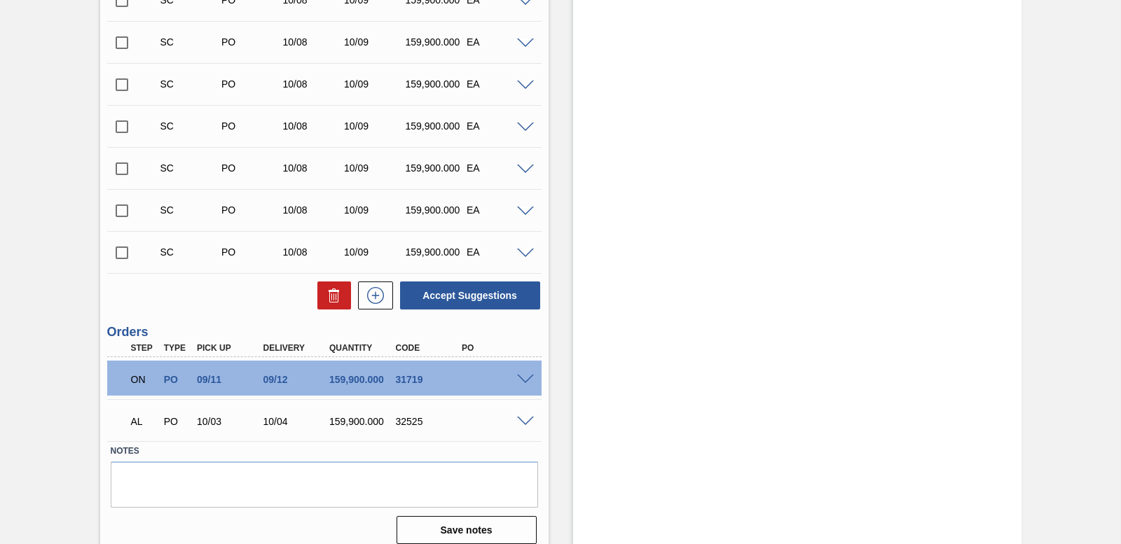
click at [522, 382] on span at bounding box center [525, 380] width 17 height 11
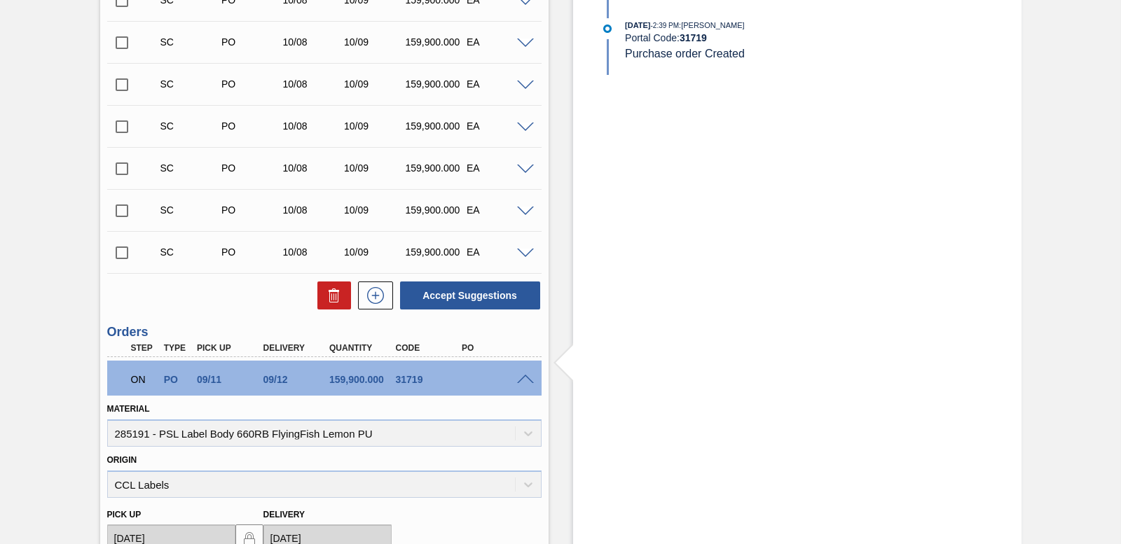
scroll to position [911, 0]
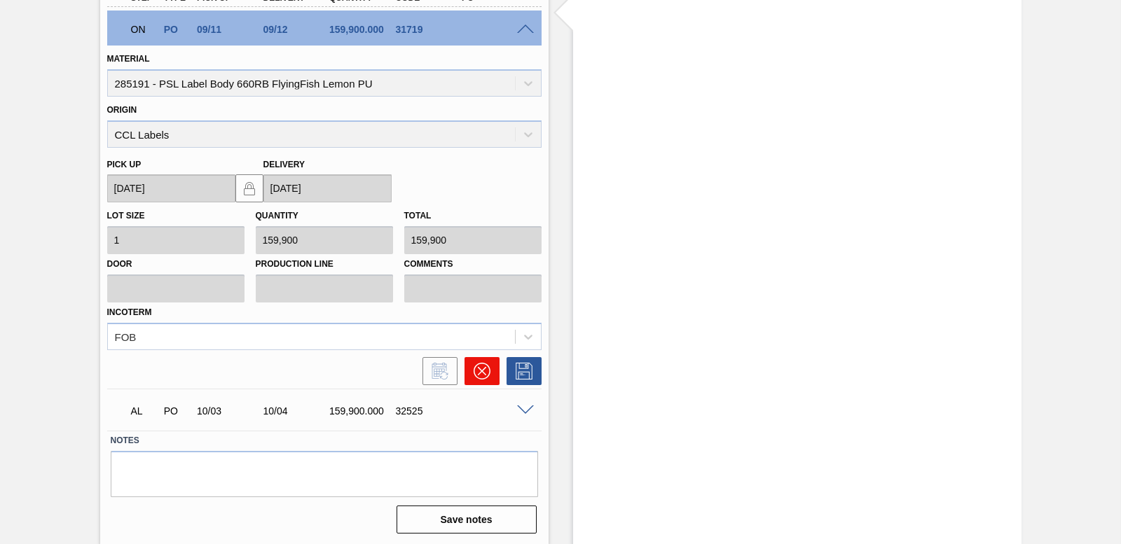
click at [492, 373] on button at bounding box center [482, 371] width 35 height 28
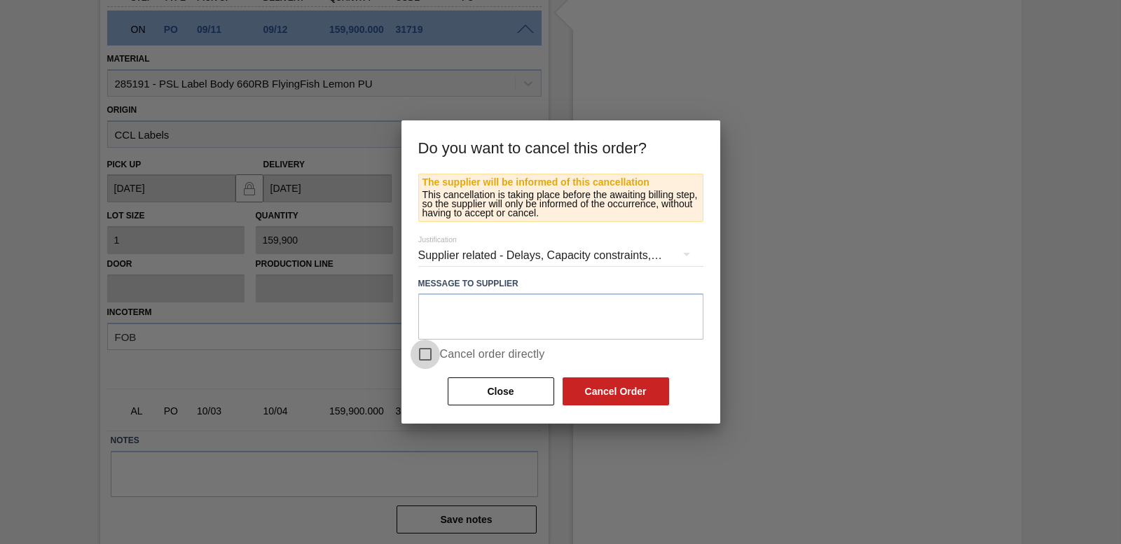
click at [420, 356] on input "Cancel order directly" at bounding box center [425, 354] width 29 height 29
checkbox input "true"
click at [610, 394] on button "Cancel Order" at bounding box center [616, 392] width 107 height 28
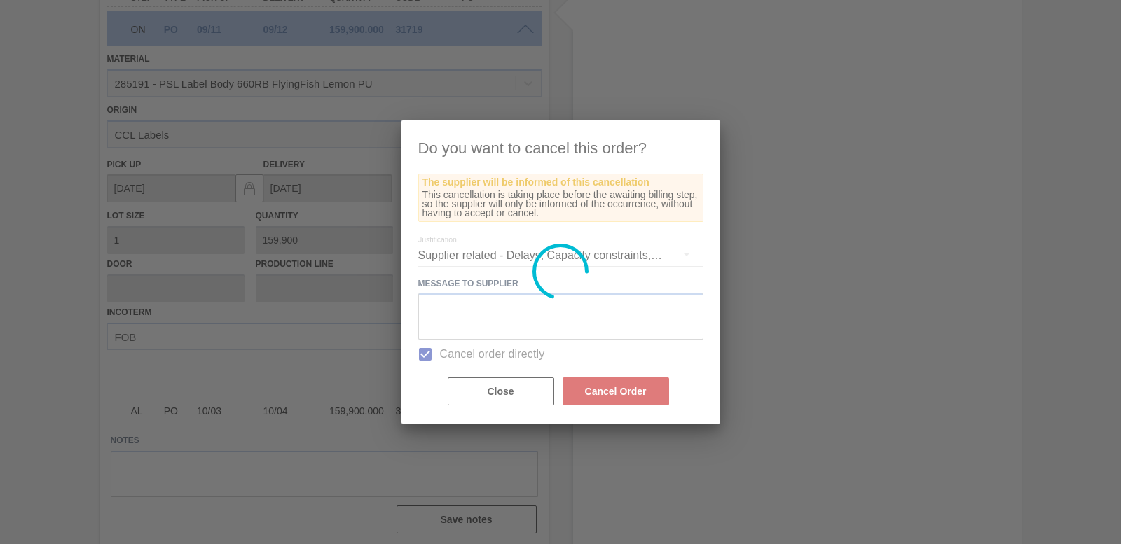
scroll to position [530, 0]
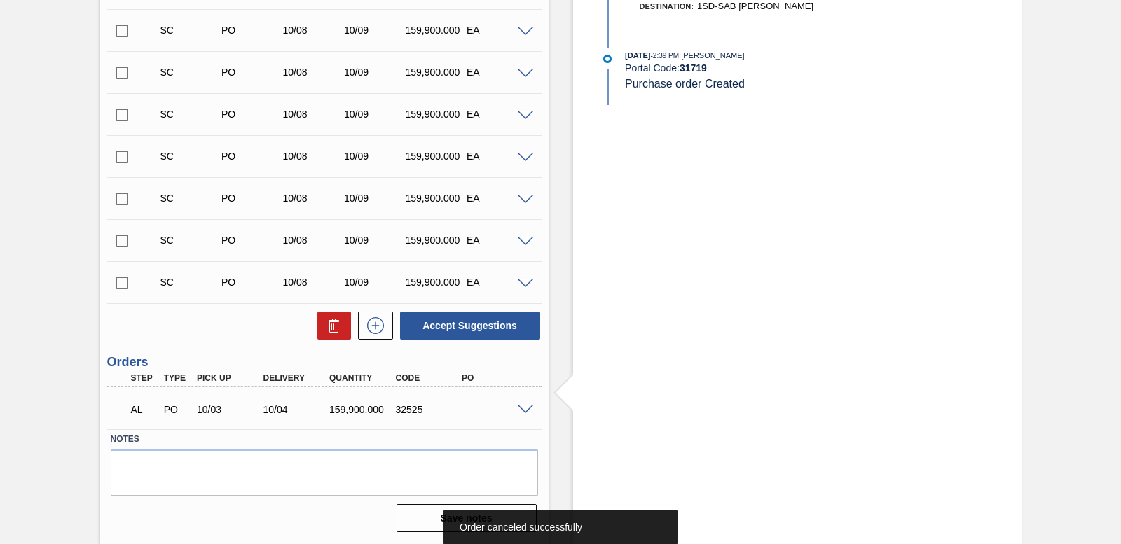
click at [520, 410] on span at bounding box center [525, 410] width 17 height 11
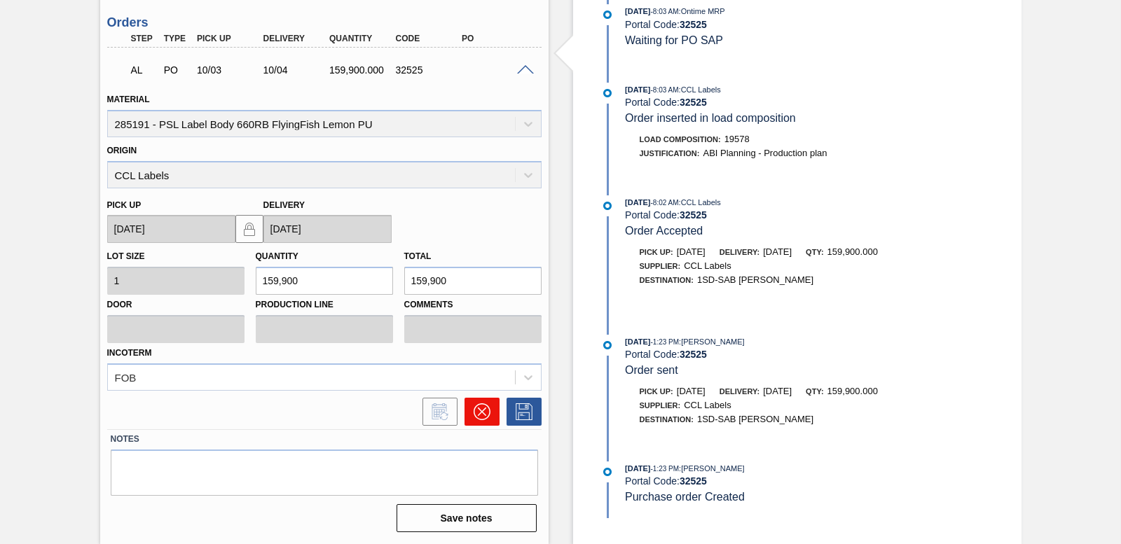
click at [490, 411] on button at bounding box center [482, 412] width 35 height 28
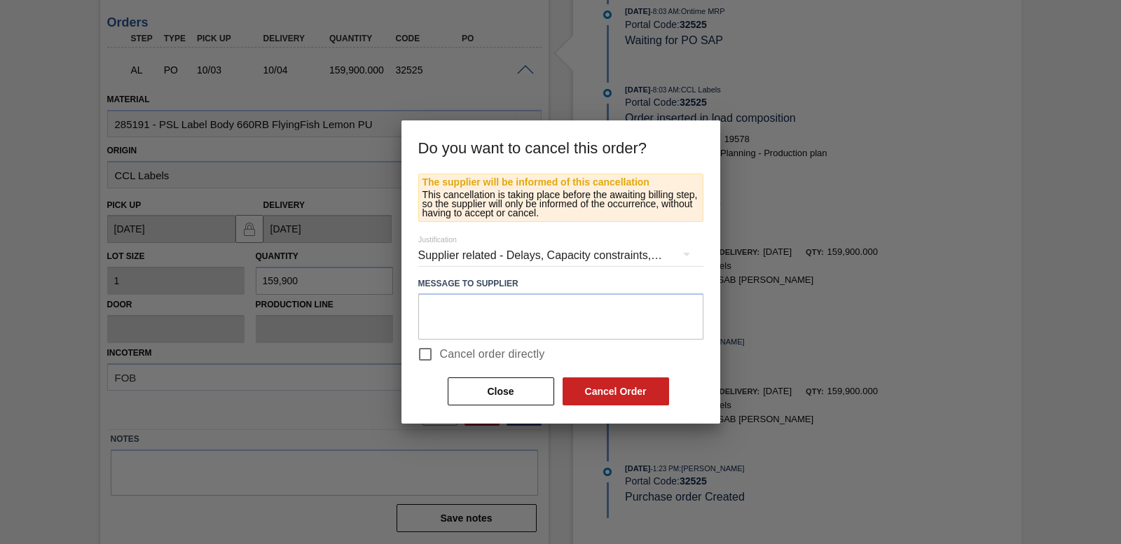
click at [422, 352] on input "Cancel order directly" at bounding box center [425, 354] width 29 height 29
checkbox input "true"
click at [598, 395] on button "Cancel Order" at bounding box center [616, 392] width 107 height 28
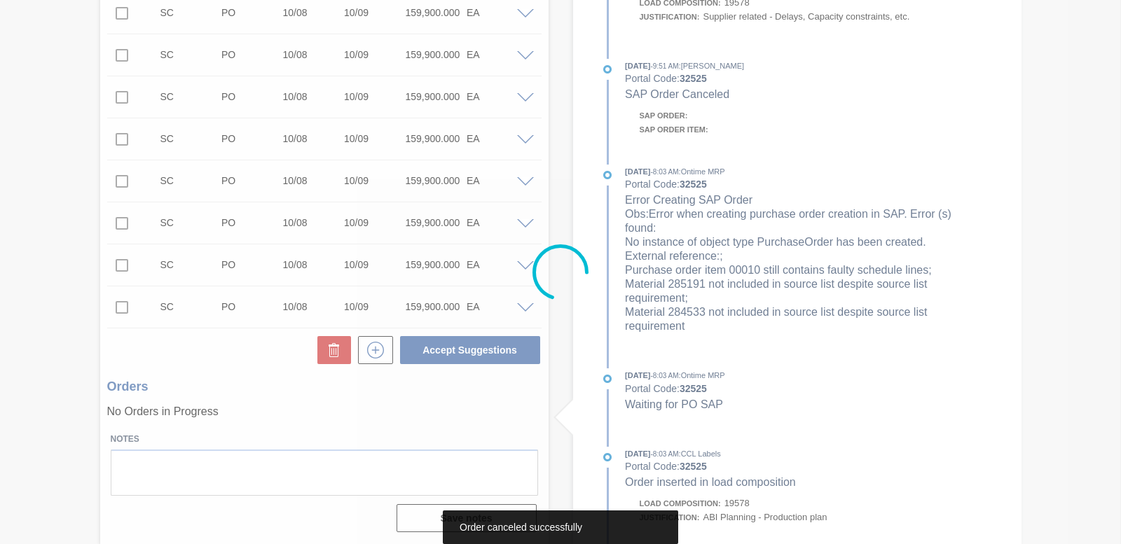
scroll to position [506, 0]
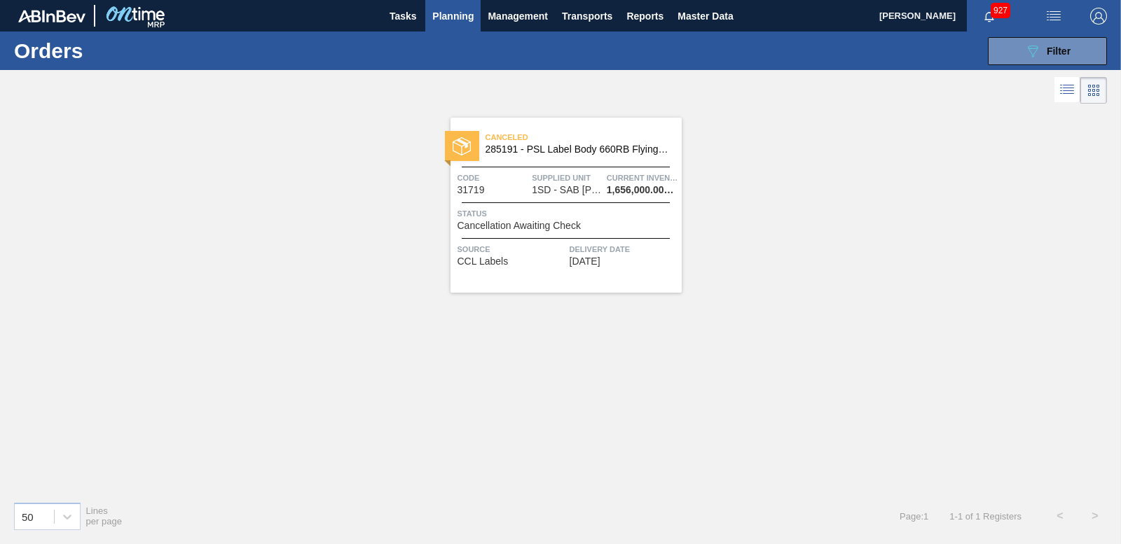
click at [986, 52] on div "089F7B8B-B2A5-4AFE-B5C0-19BA573D28AC Filter Portal Order Code × 31719 PO SAP Co…" at bounding box center [665, 51] width 897 height 42
click at [988, 48] on div "089F7B8B-B2A5-4AFE-B5C0-19BA573D28AC Filter Portal Order Code × 31719 PO SAP Co…" at bounding box center [665, 51] width 897 height 42
click at [991, 47] on button "089F7B8B-B2A5-4AFE-B5C0-19BA573D28AC Filter" at bounding box center [1047, 51] width 119 height 28
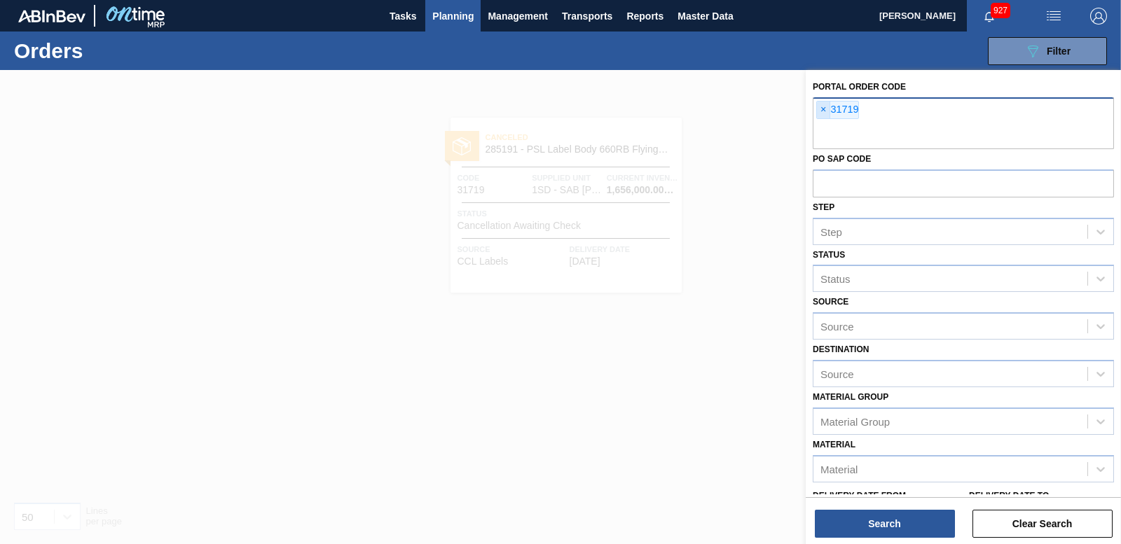
click at [820, 112] on span "×" at bounding box center [823, 110] width 13 height 17
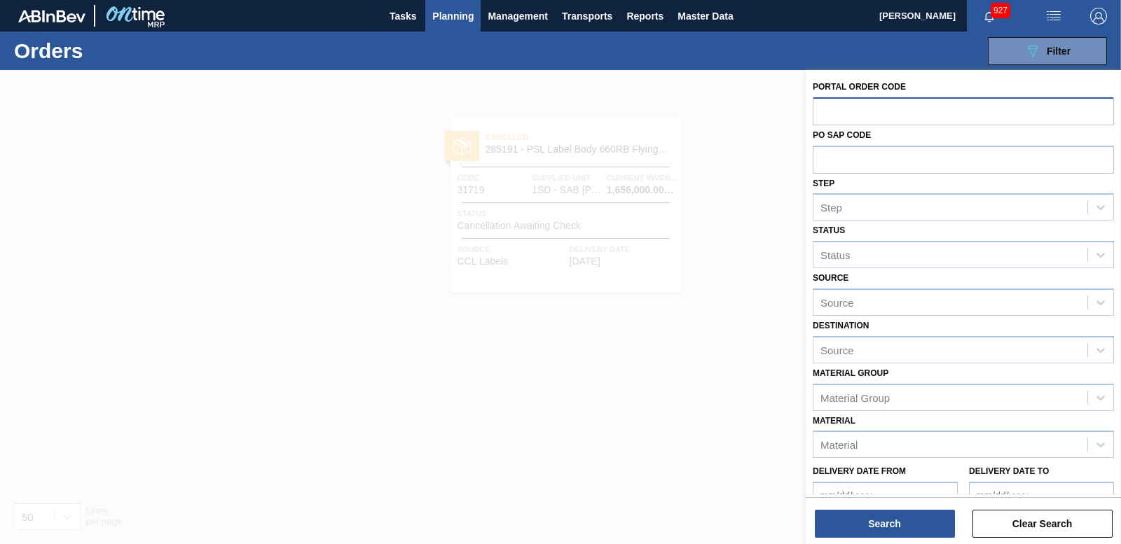
paste input "31718"
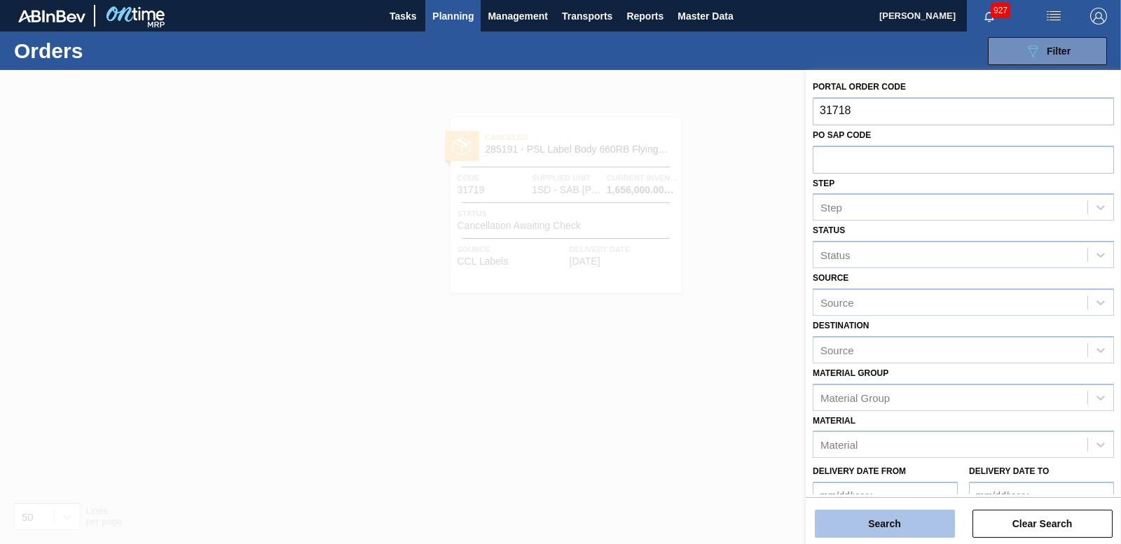
type input "31718"
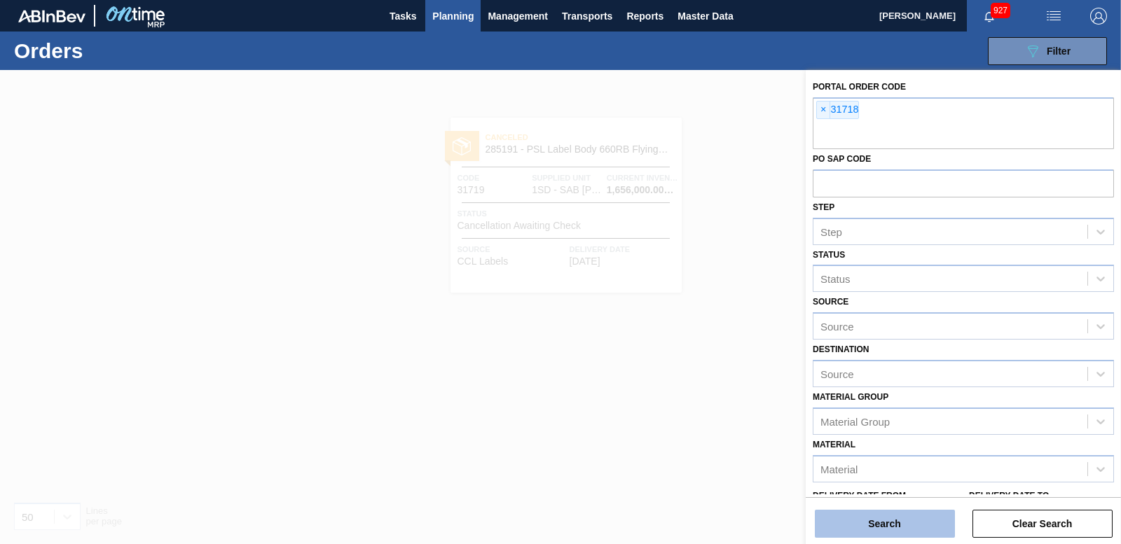
click at [884, 516] on button "Search" at bounding box center [885, 524] width 140 height 28
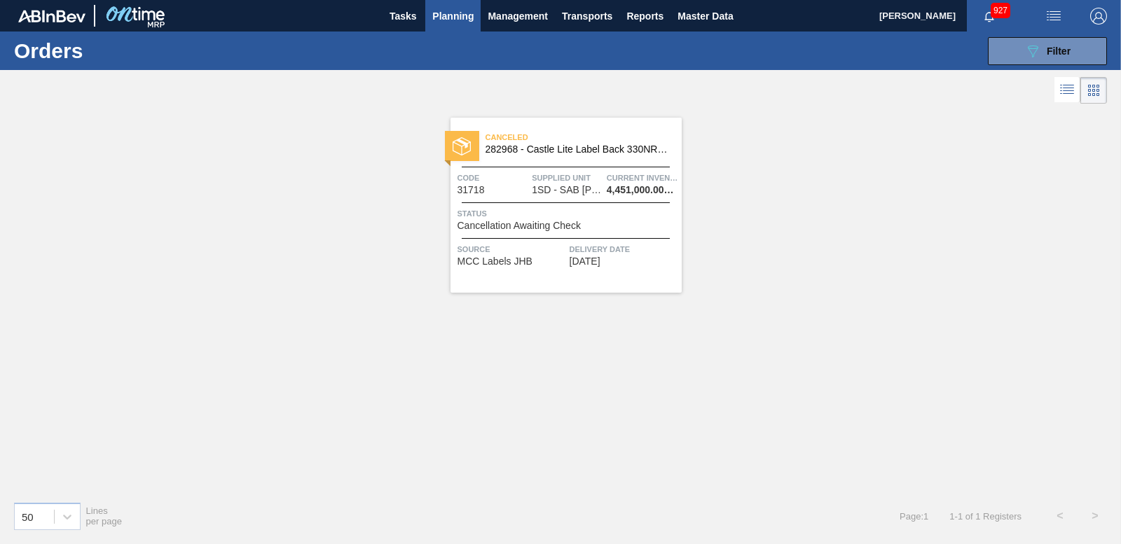
click at [477, 143] on div at bounding box center [462, 146] width 34 height 30
click at [1015, 41] on button "089F7B8B-B2A5-4AFE-B5C0-19BA573D28AC Filter" at bounding box center [1047, 51] width 119 height 28
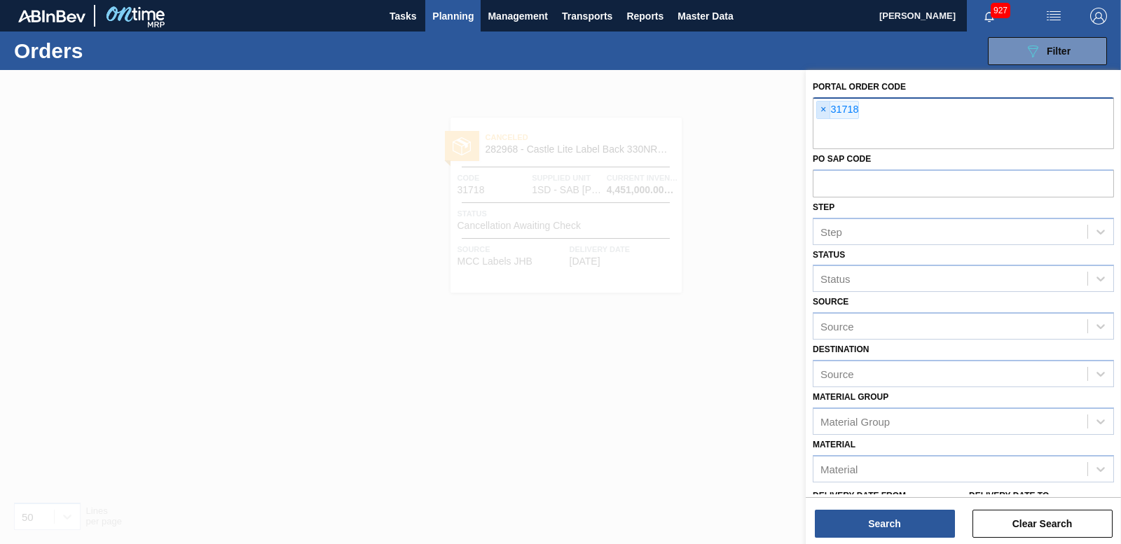
click at [822, 115] on span "×" at bounding box center [823, 110] width 13 height 17
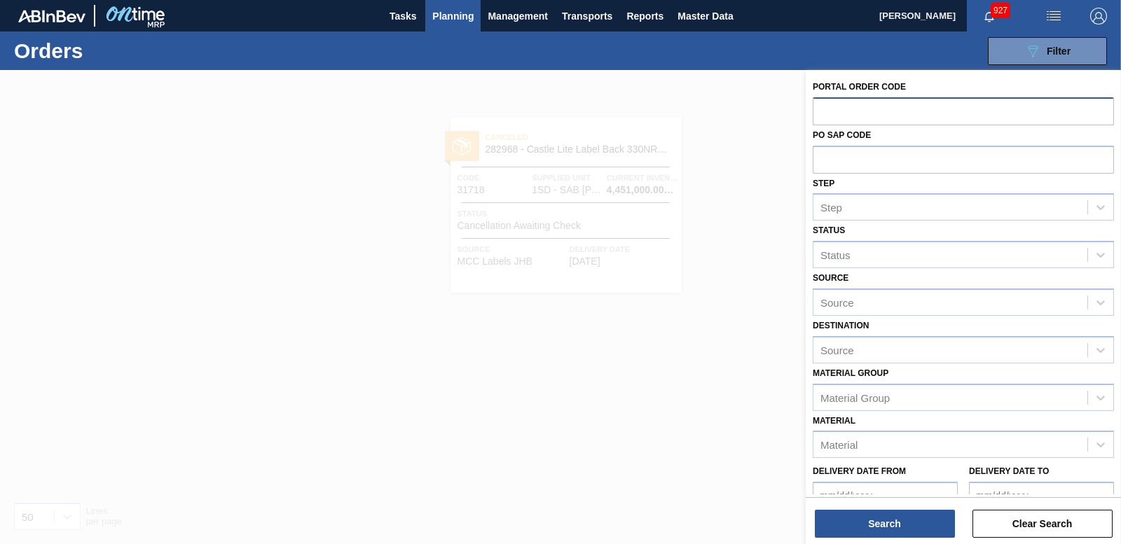
paste input "31717"
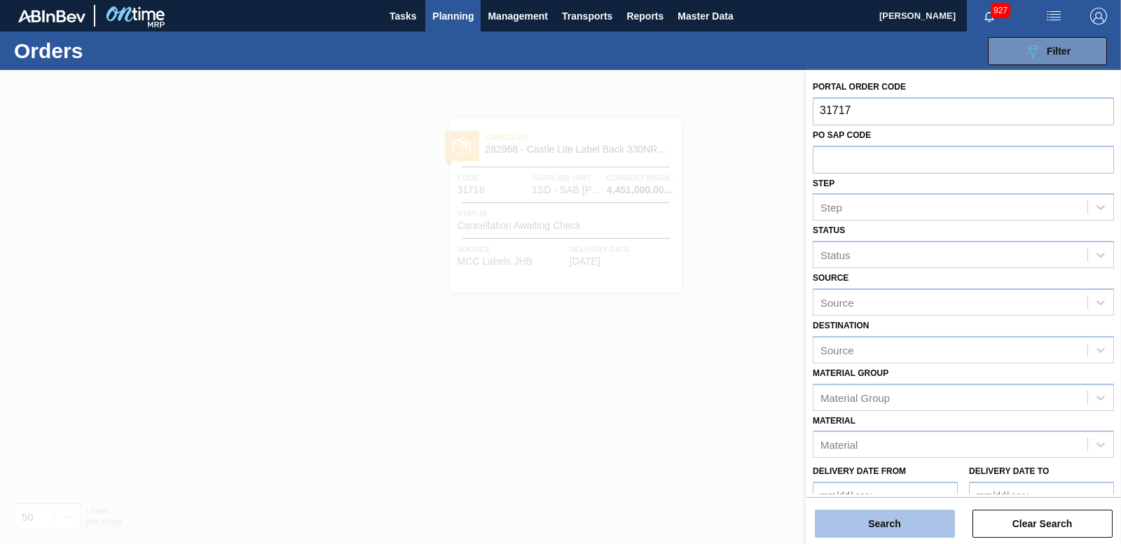
type input "31717"
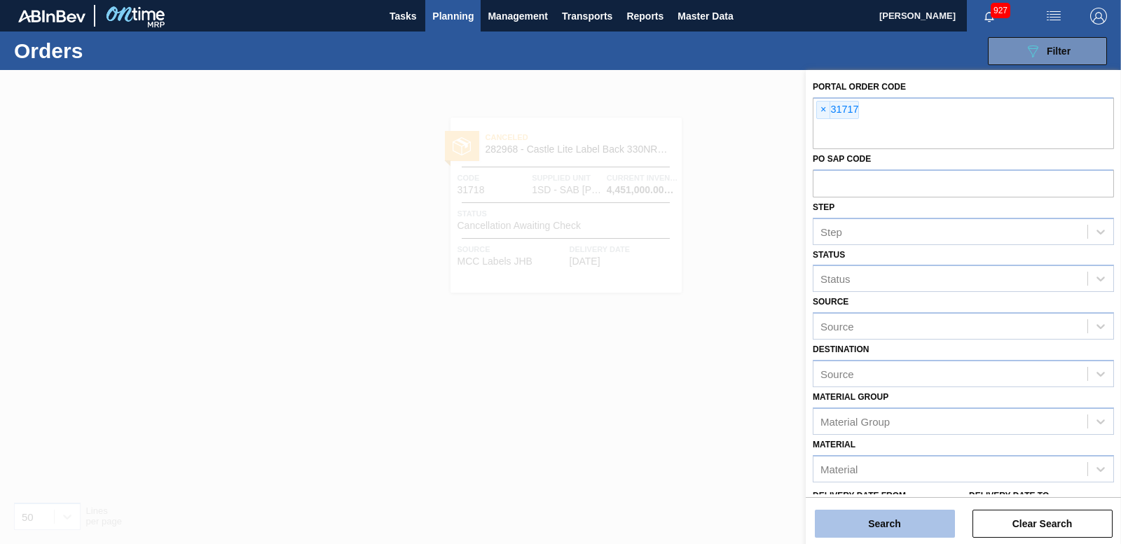
click at [917, 526] on button "Search" at bounding box center [885, 524] width 140 height 28
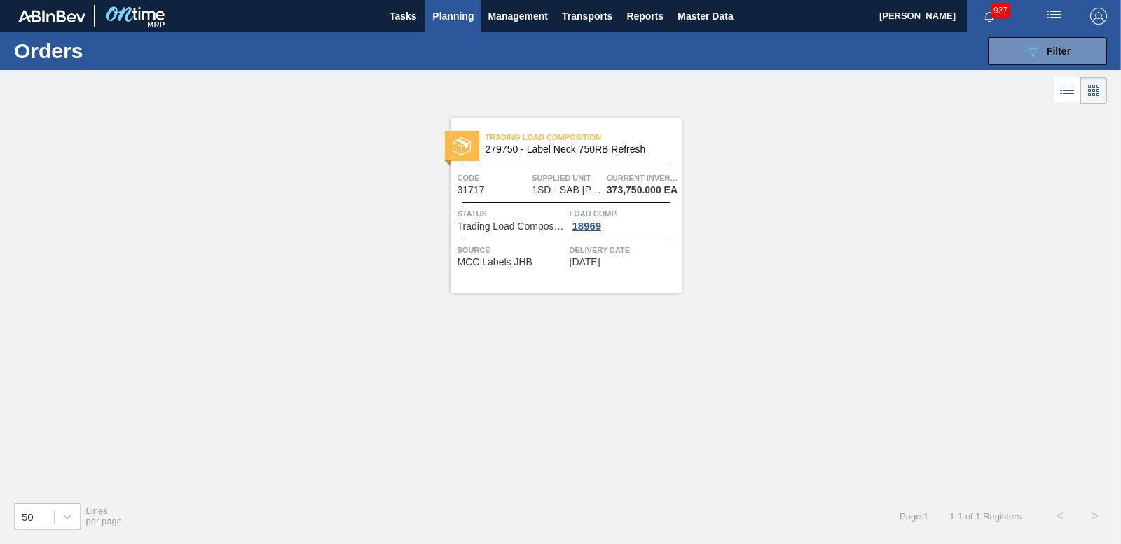
click at [477, 144] on div at bounding box center [462, 146] width 34 height 30
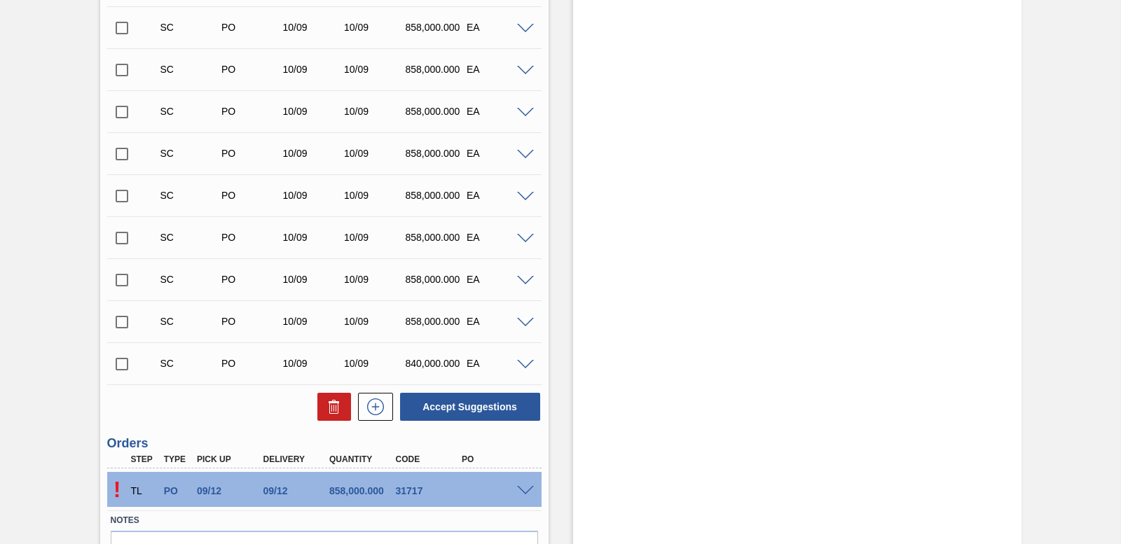
scroll to position [774, 0]
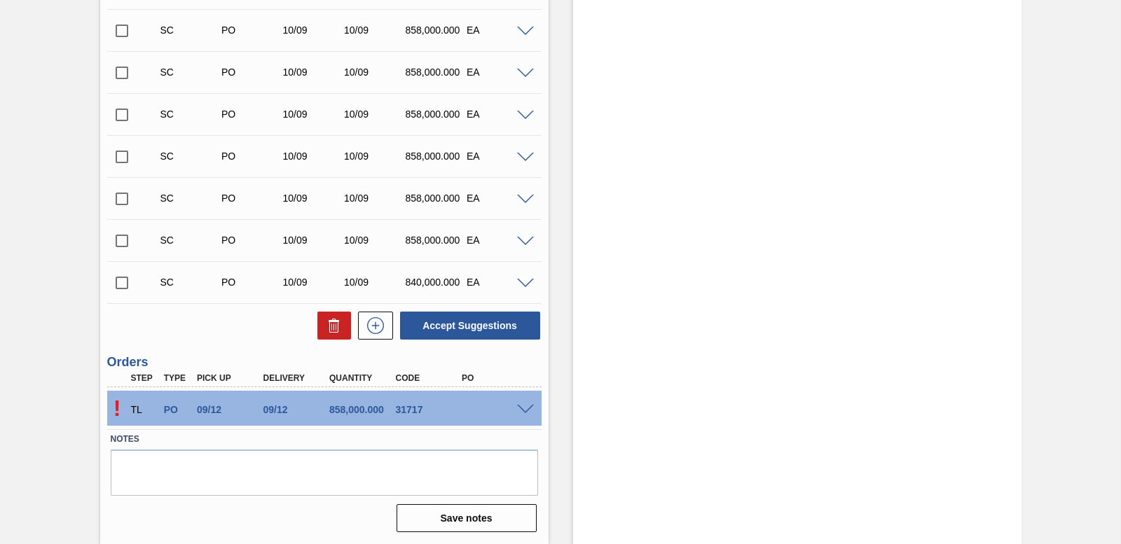
click at [521, 412] on span at bounding box center [525, 410] width 17 height 11
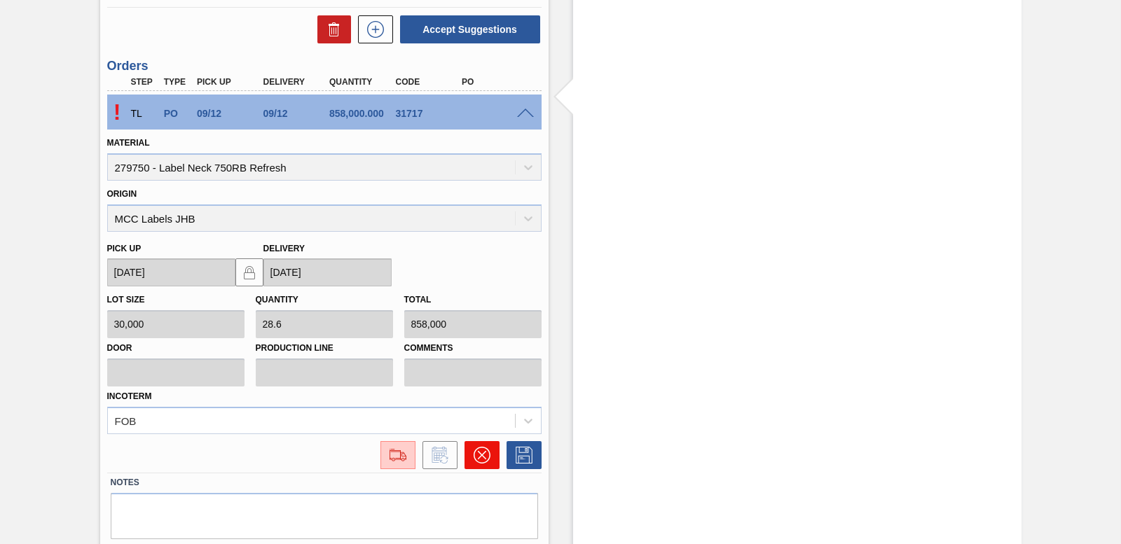
scroll to position [1114, 0]
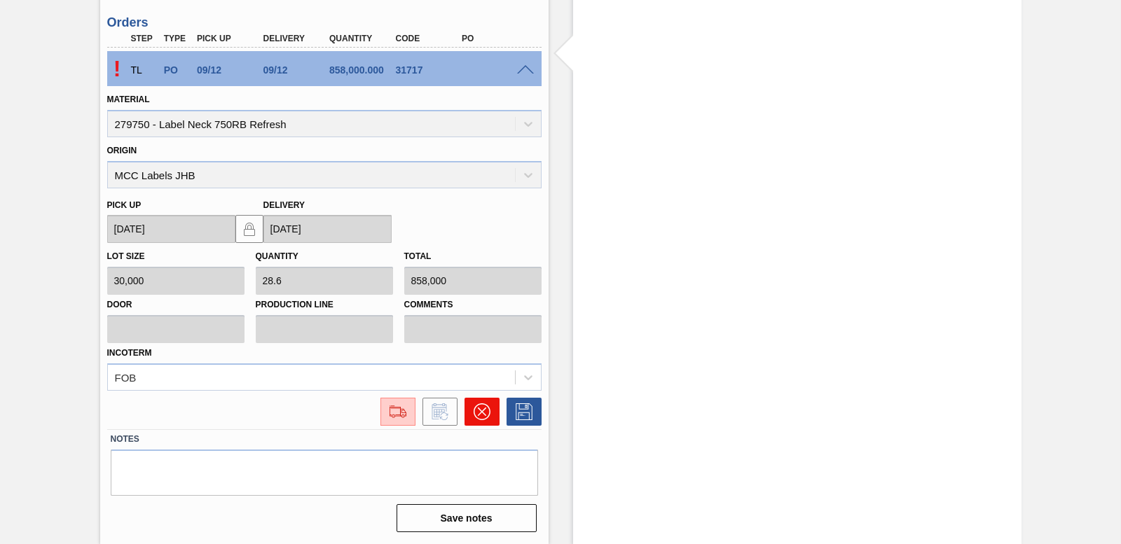
click at [491, 413] on button at bounding box center [482, 412] width 35 height 28
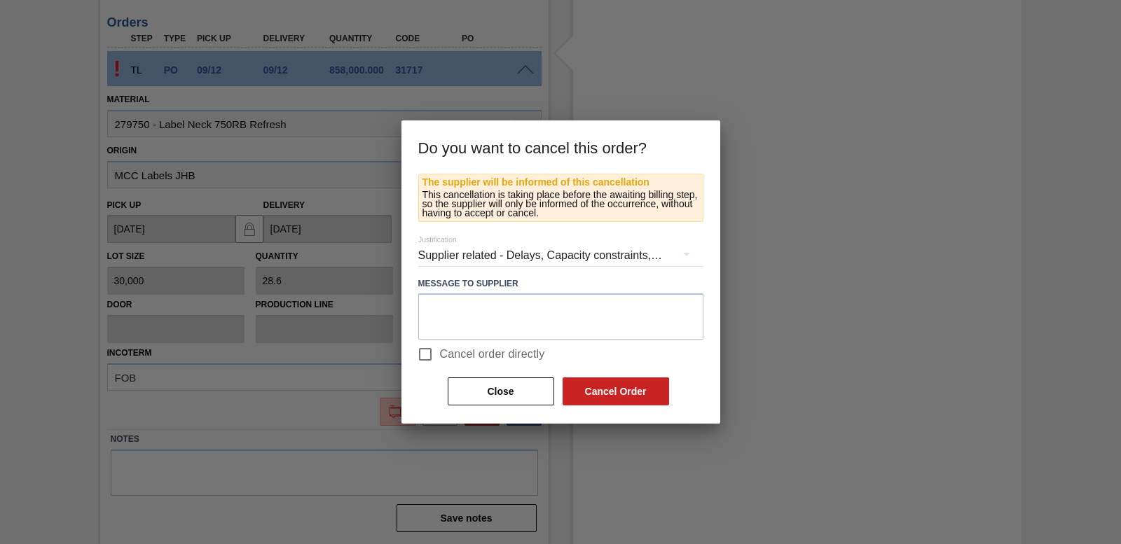
drag, startPoint x: 423, startPoint y: 350, endPoint x: 447, endPoint y: 359, distance: 25.3
click at [424, 350] on input "Cancel order directly" at bounding box center [425, 354] width 29 height 29
checkbox input "true"
click at [615, 387] on button "Cancel Order" at bounding box center [616, 392] width 107 height 28
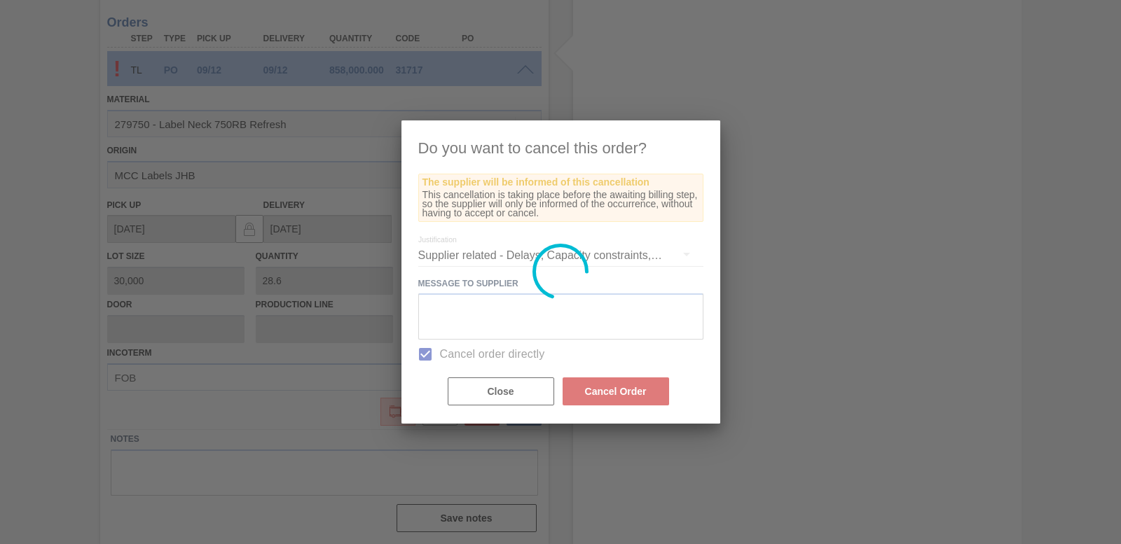
scroll to position [750, 0]
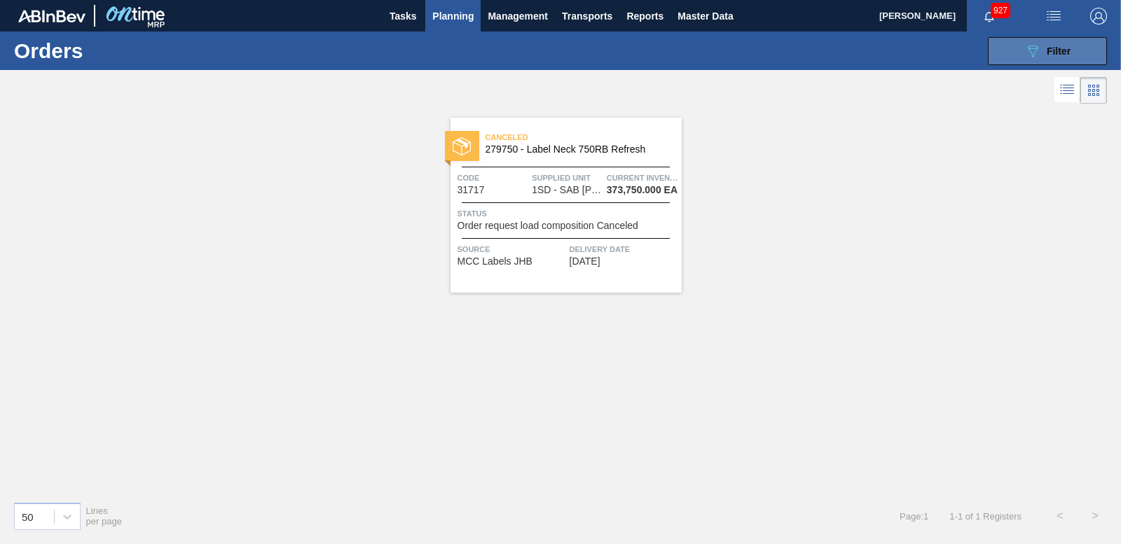
click at [1043, 48] on div "089F7B8B-B2A5-4AFE-B5C0-19BA573D28AC Filter" at bounding box center [1048, 51] width 46 height 17
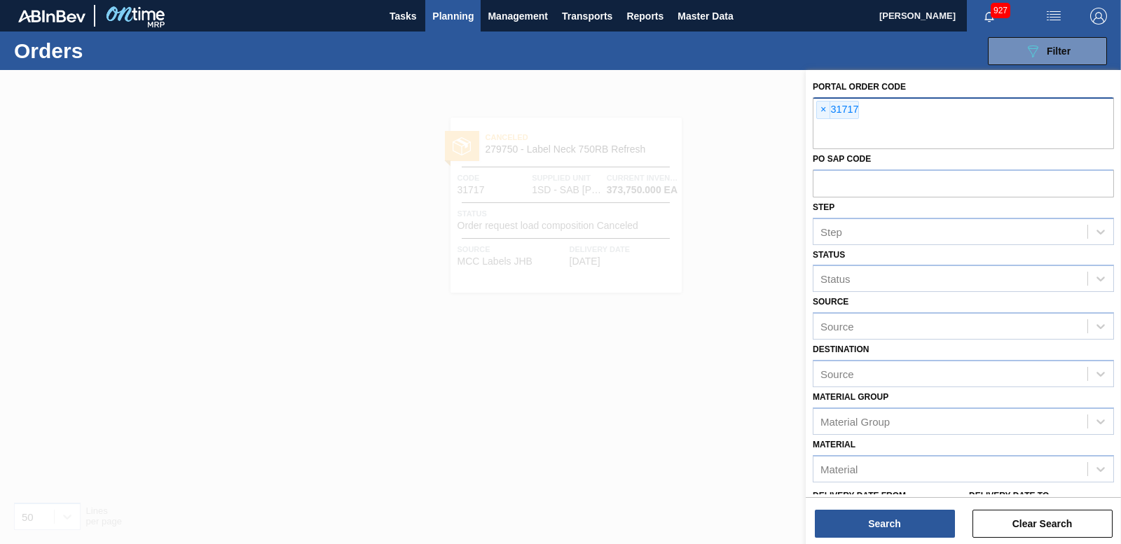
click at [815, 109] on div "× 31717" at bounding box center [963, 123] width 301 height 52
click at [818, 105] on span "×" at bounding box center [823, 110] width 13 height 17
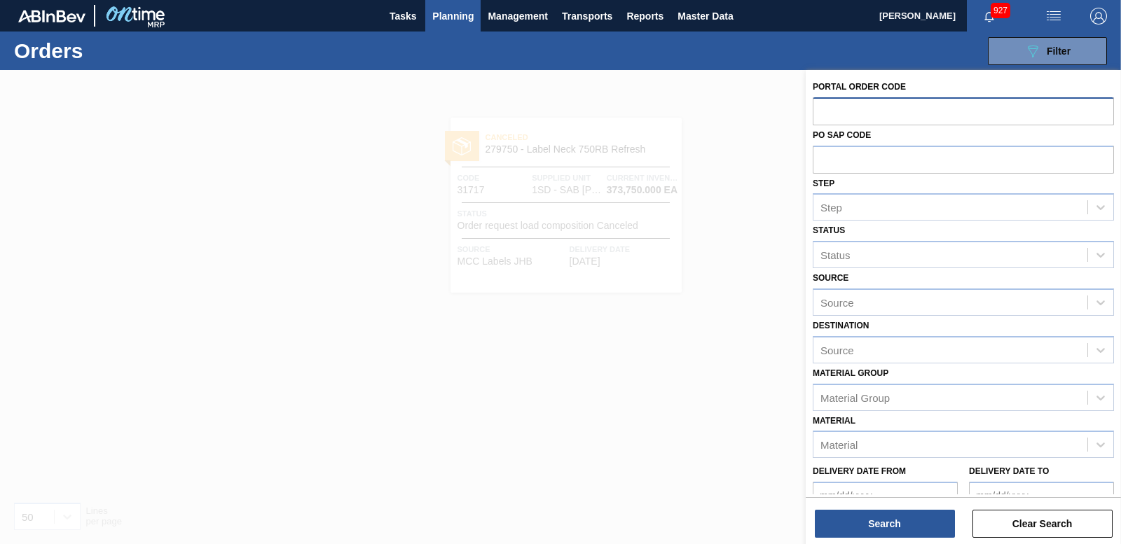
paste input "31678"
type input "31678"
click at [899, 509] on div "Search Clear Search" at bounding box center [963, 517] width 315 height 39
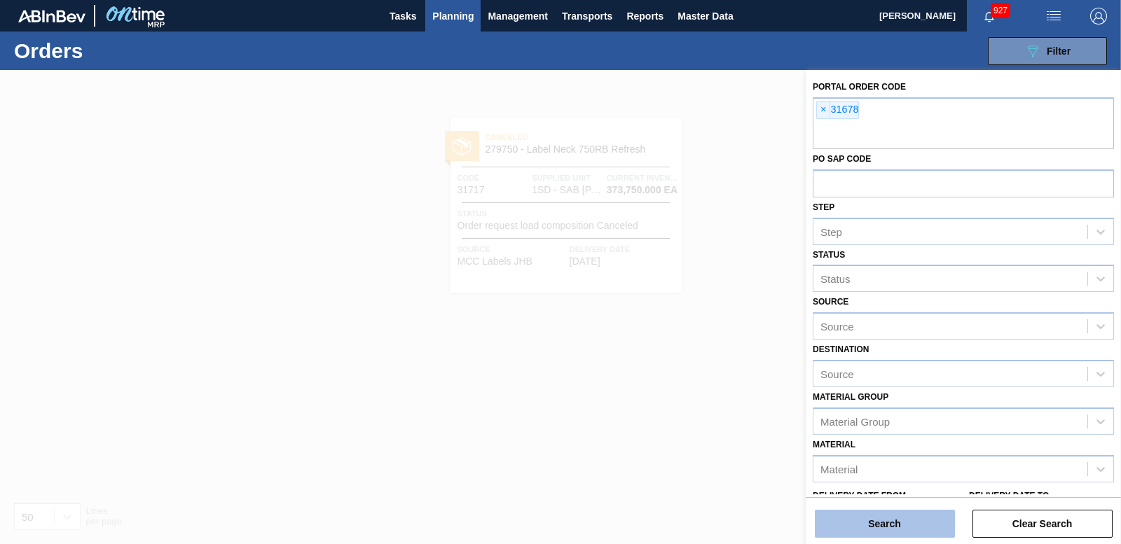
click at [897, 518] on button "Search" at bounding box center [885, 524] width 140 height 28
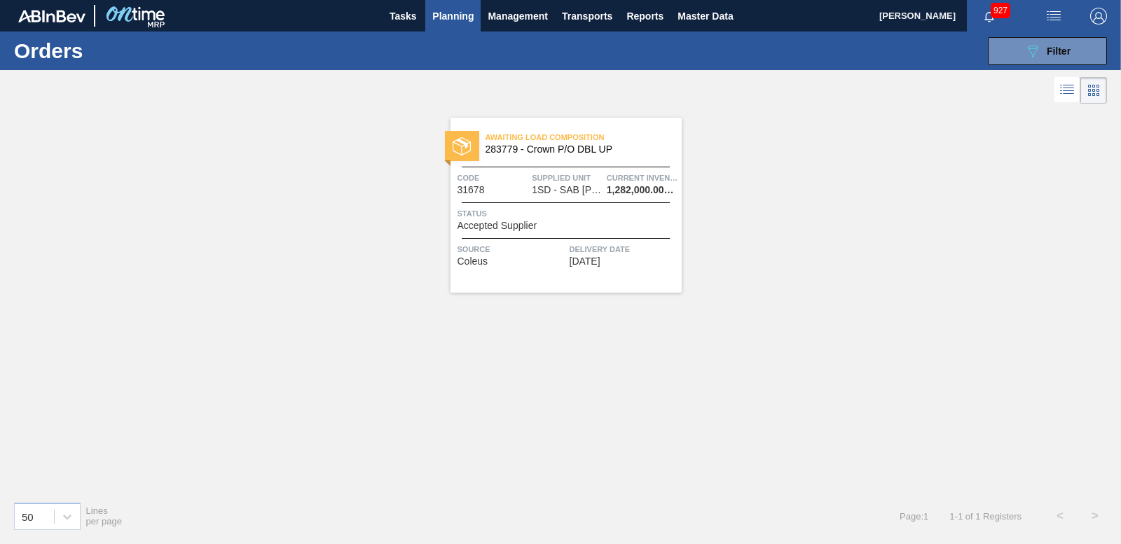
click at [466, 137] on img at bounding box center [462, 146] width 18 height 18
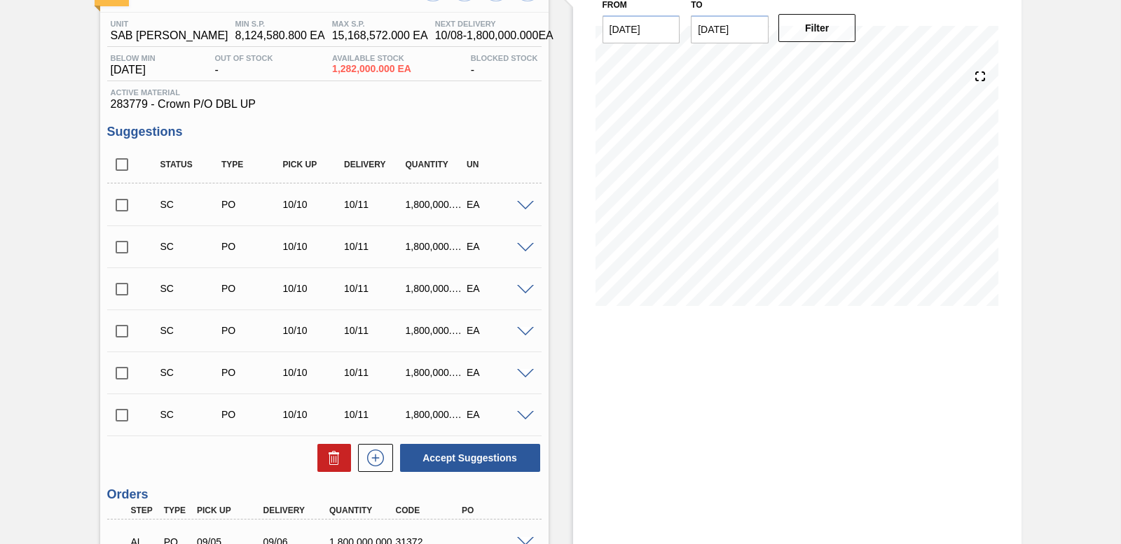
scroll to position [278, 0]
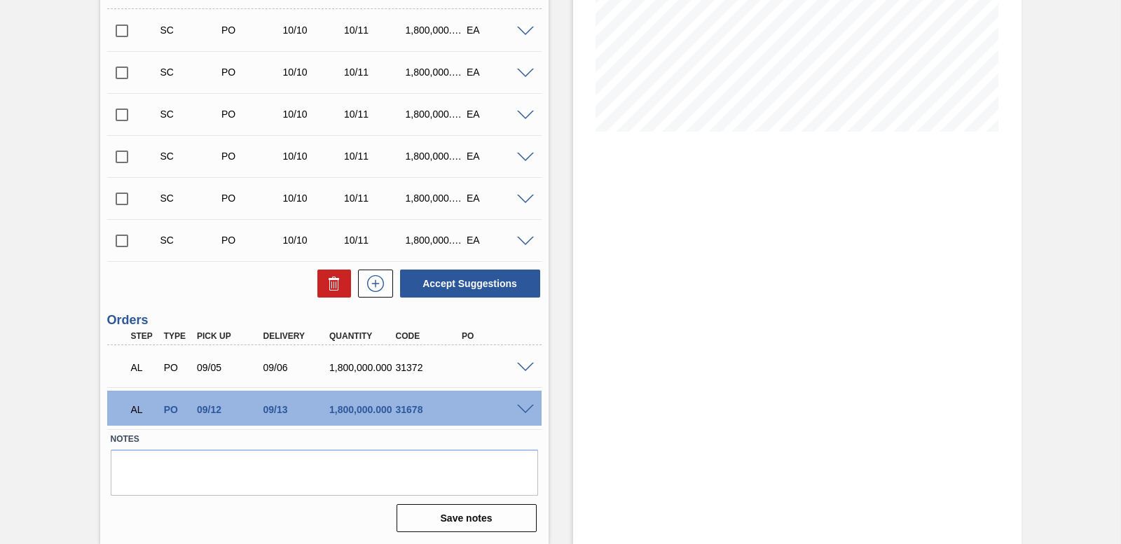
click at [523, 369] on span at bounding box center [525, 368] width 17 height 11
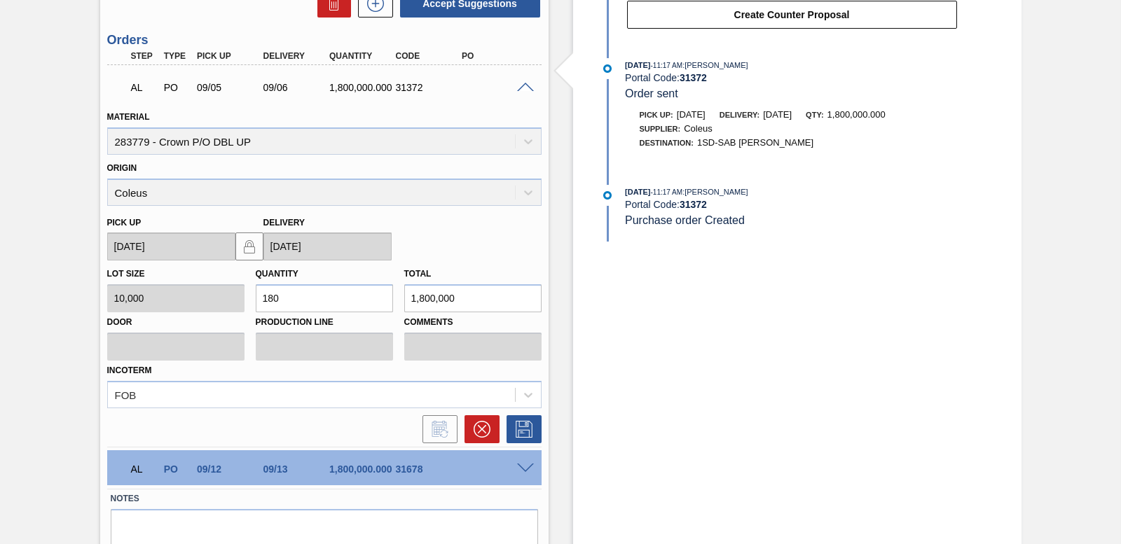
scroll to position [618, 0]
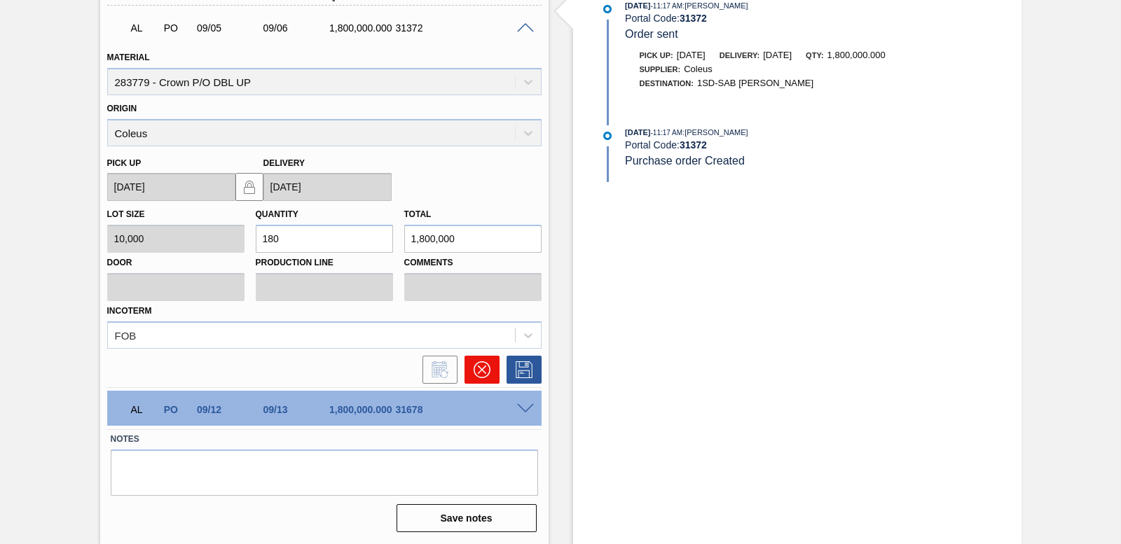
click at [482, 376] on icon at bounding box center [482, 370] width 17 height 17
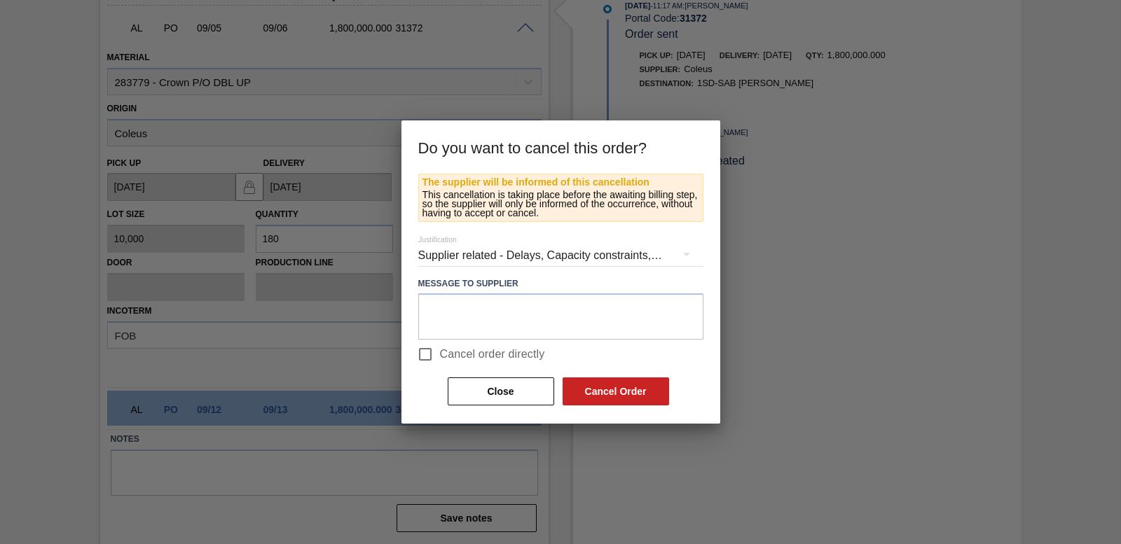
click at [417, 354] on input "Cancel order directly" at bounding box center [425, 354] width 29 height 29
checkbox input "true"
click at [603, 395] on button "Cancel Order" at bounding box center [616, 392] width 107 height 28
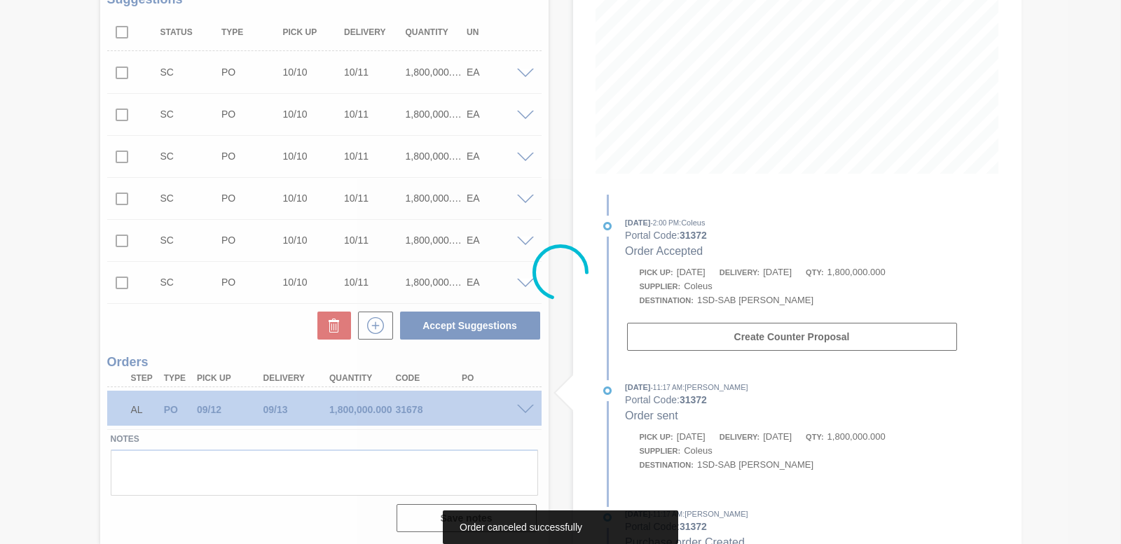
scroll to position [236, 0]
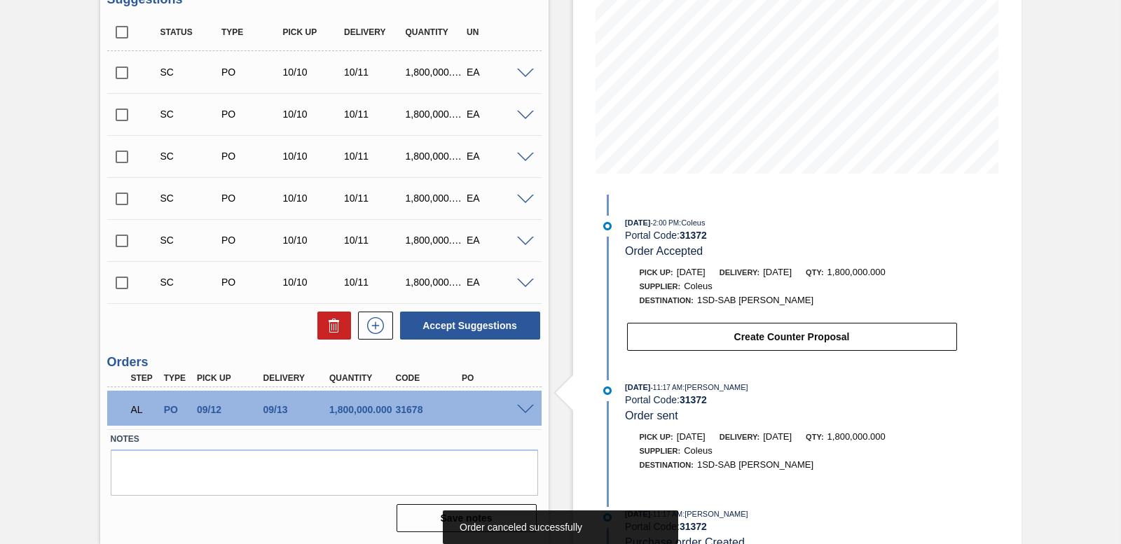
click at [523, 409] on span at bounding box center [525, 410] width 17 height 11
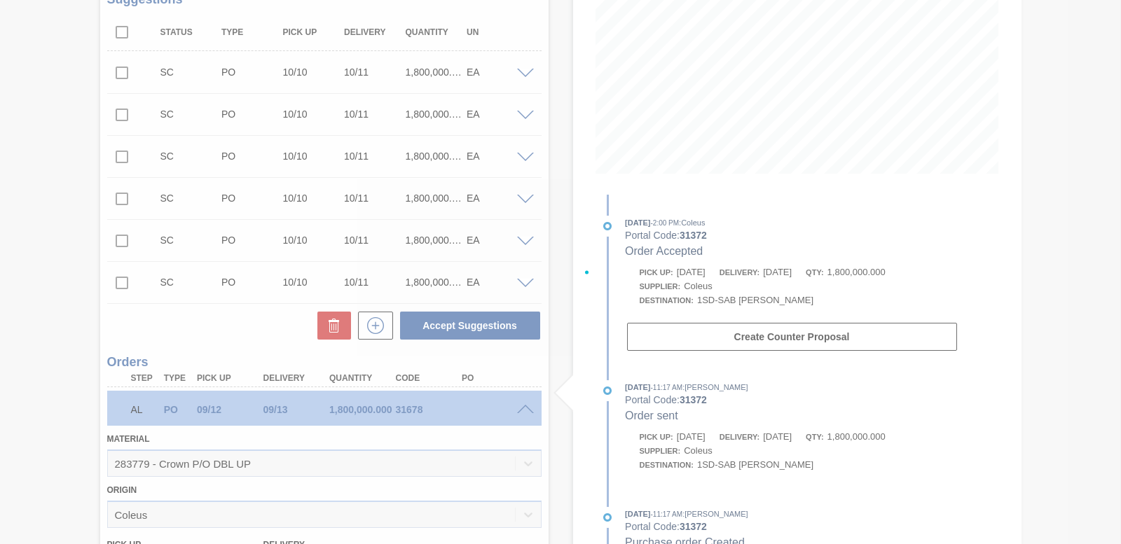
scroll to position [576, 0]
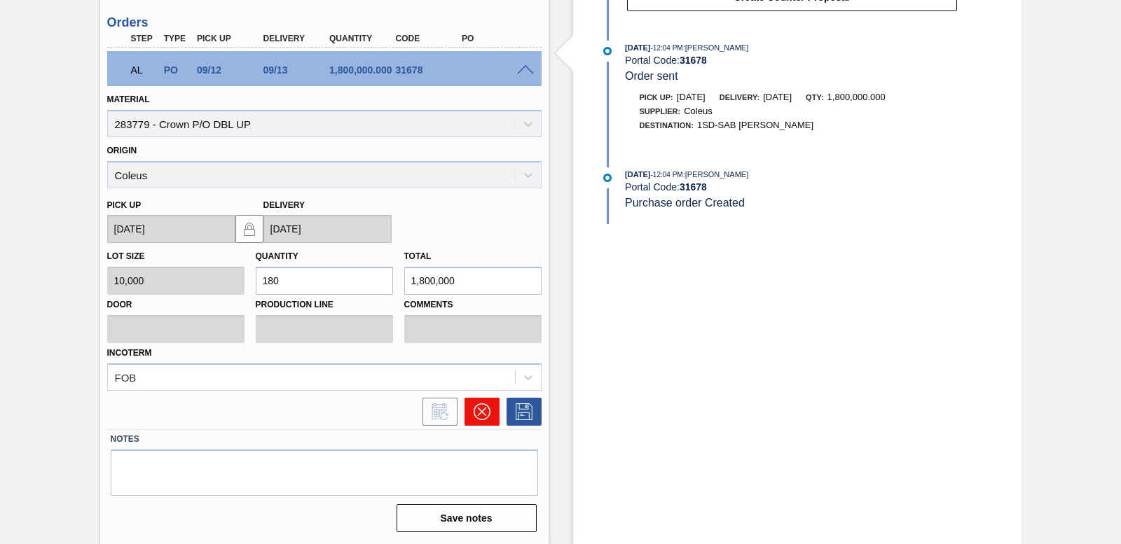
click at [480, 412] on icon at bounding box center [481, 412] width 8 height 8
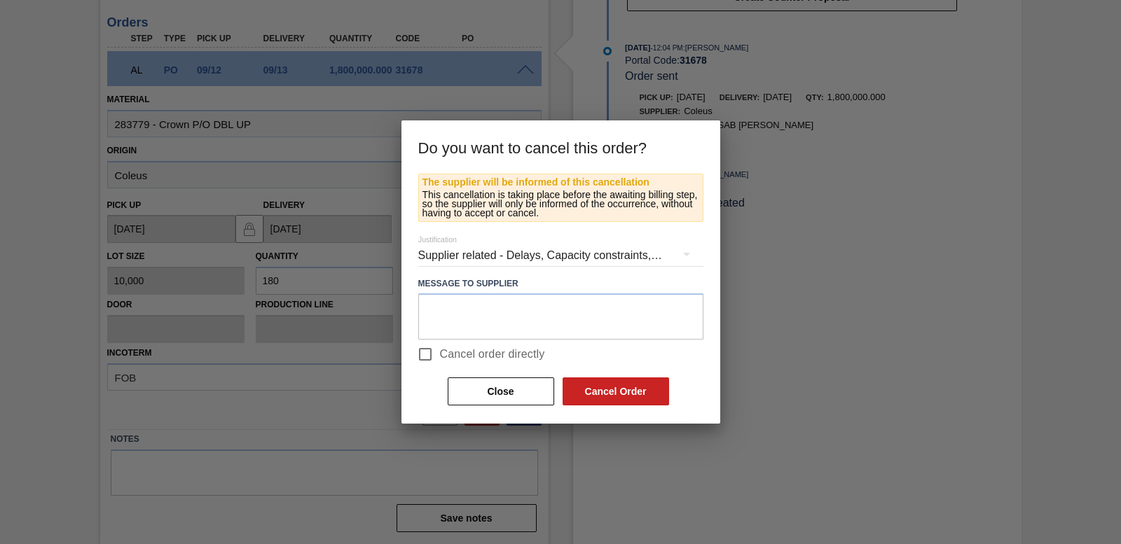
click at [430, 353] on input "Cancel order directly" at bounding box center [425, 354] width 29 height 29
checkbox input "true"
click at [608, 387] on button "Cancel Order" at bounding box center [616, 392] width 107 height 28
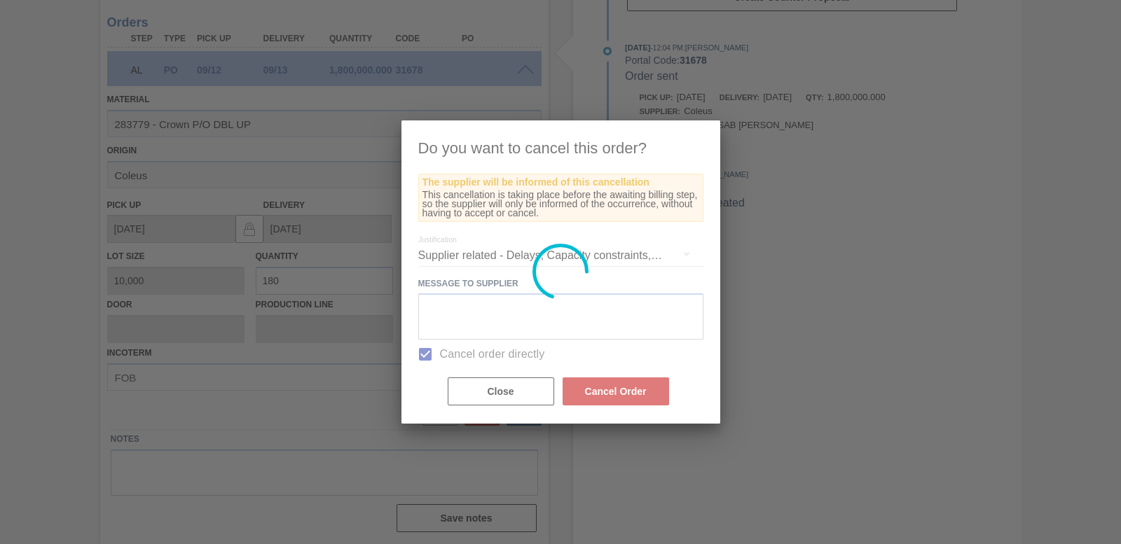
scroll to position [212, 0]
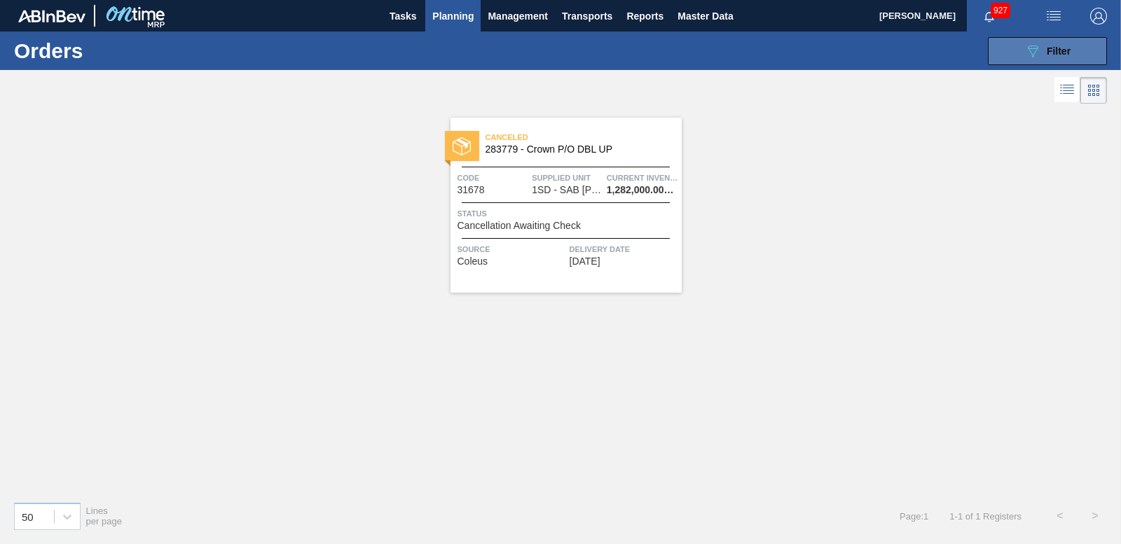
click at [1018, 50] on button "089F7B8B-B2A5-4AFE-B5C0-19BA573D28AC Filter" at bounding box center [1047, 51] width 119 height 28
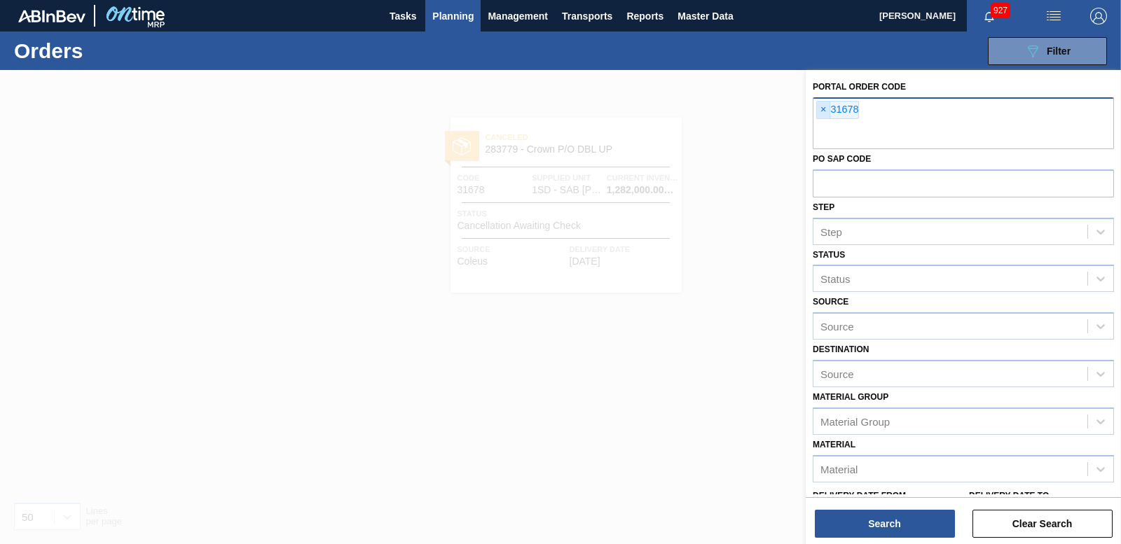
click at [820, 111] on span "×" at bounding box center [823, 110] width 13 height 17
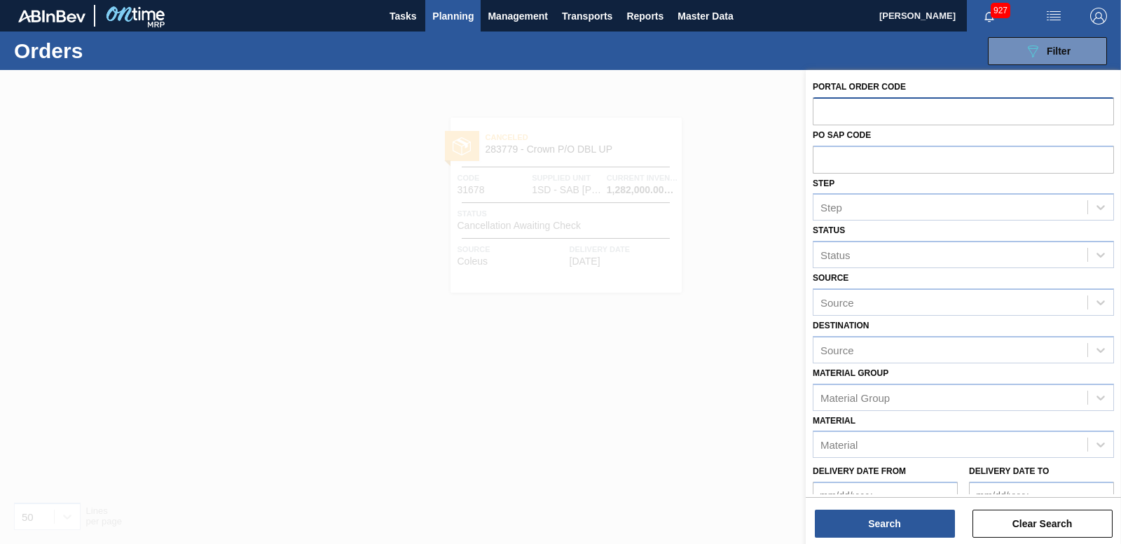
paste input "31594"
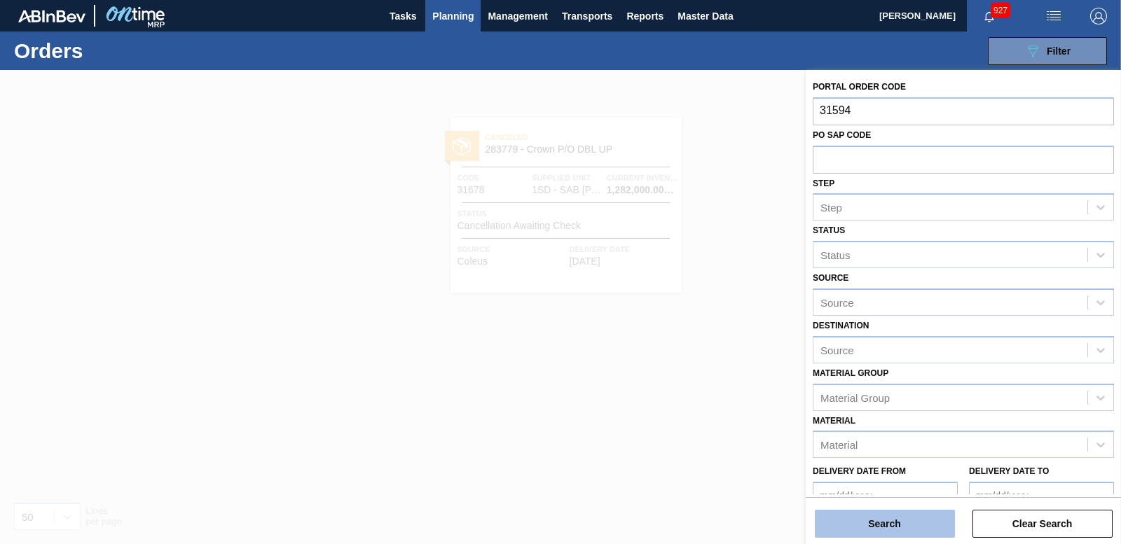
type input "31594"
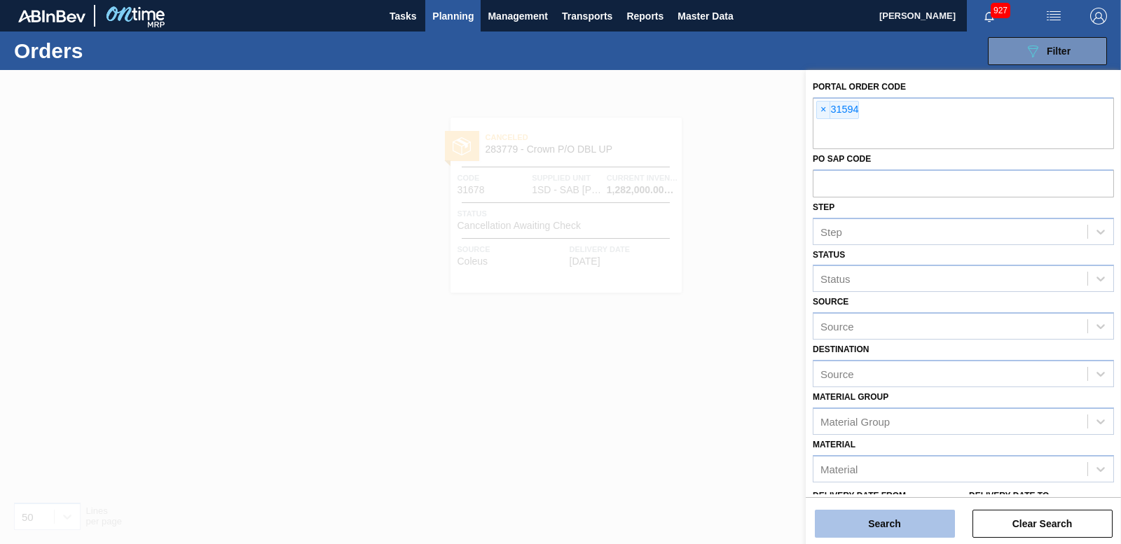
click at [864, 512] on button "Search" at bounding box center [885, 524] width 140 height 28
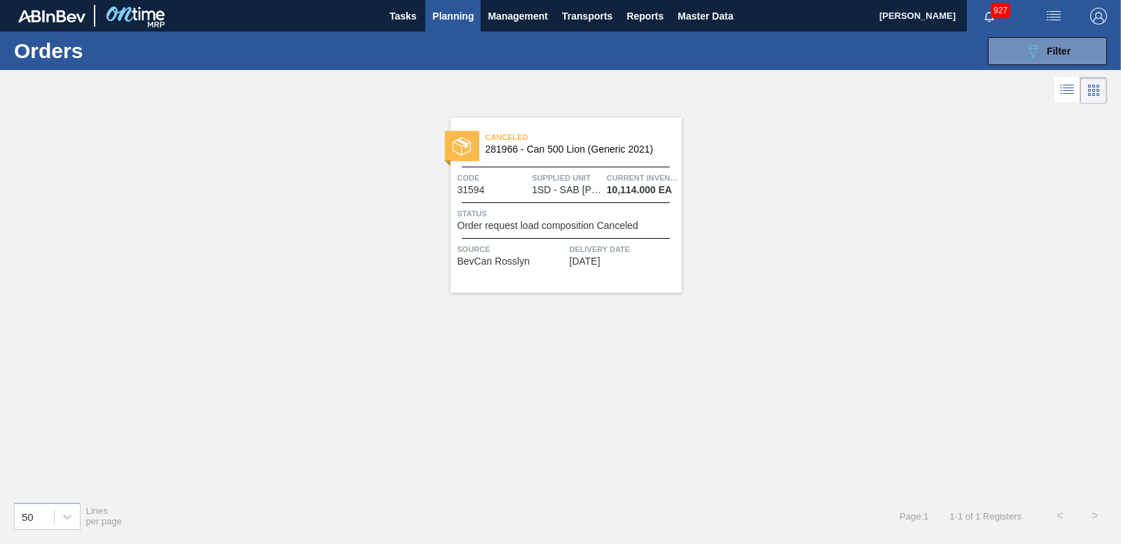
click at [454, 135] on div at bounding box center [462, 146] width 34 height 30
drag, startPoint x: 1089, startPoint y: 38, endPoint x: 1082, endPoint y: 46, distance: 10.4
click at [1088, 38] on button "089F7B8B-B2A5-4AFE-B5C0-19BA573D28AC Filter" at bounding box center [1047, 51] width 119 height 28
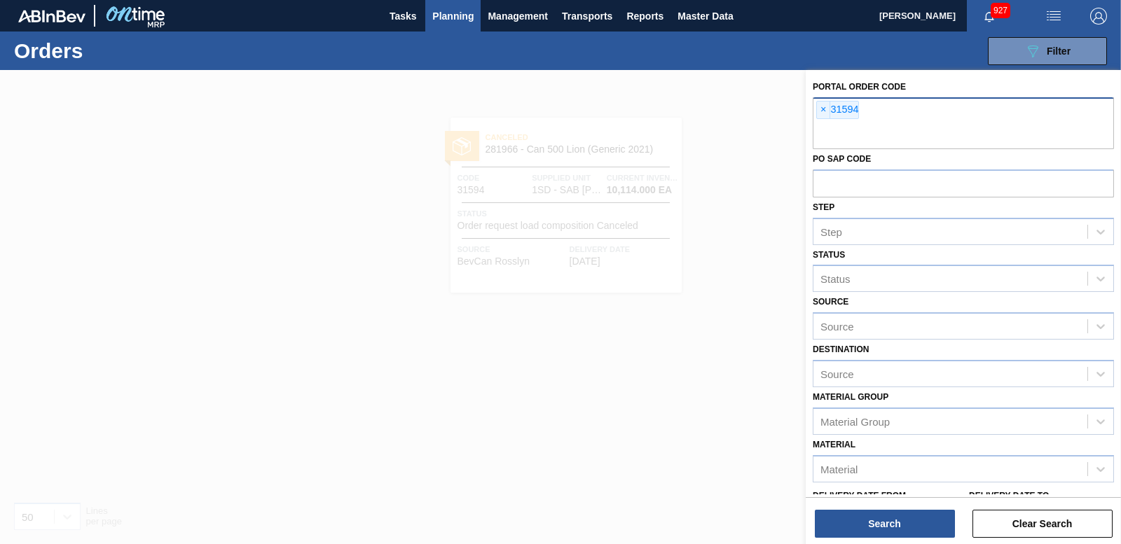
click at [819, 107] on span "×" at bounding box center [823, 110] width 13 height 17
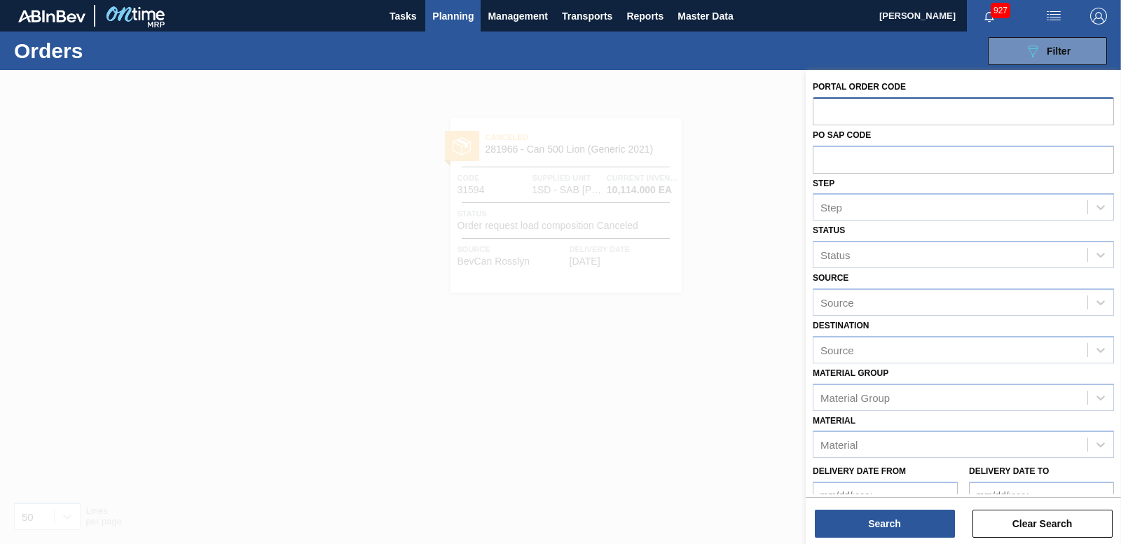
paste input "31579"
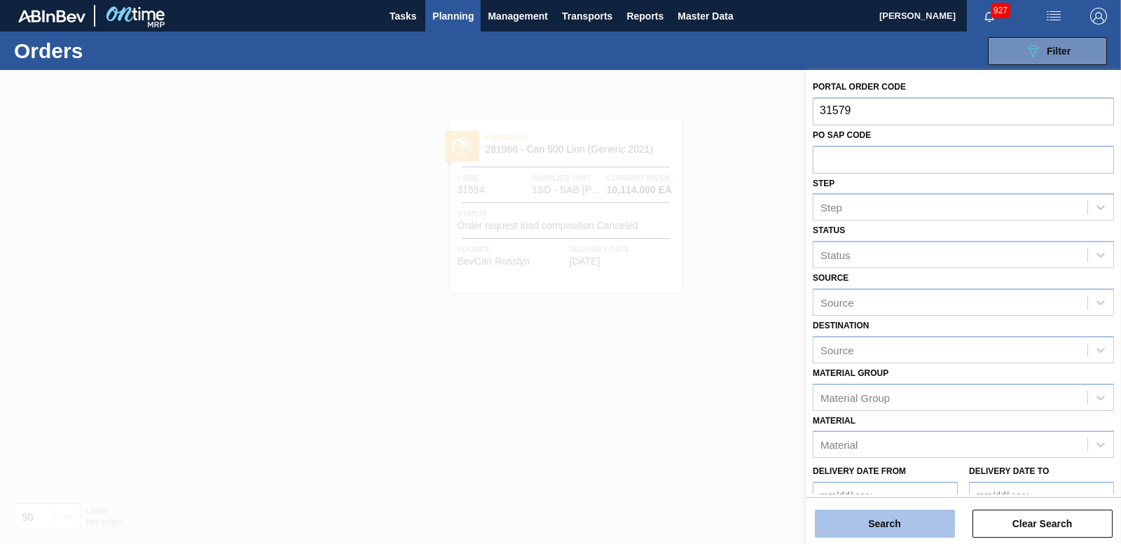
type input "31579"
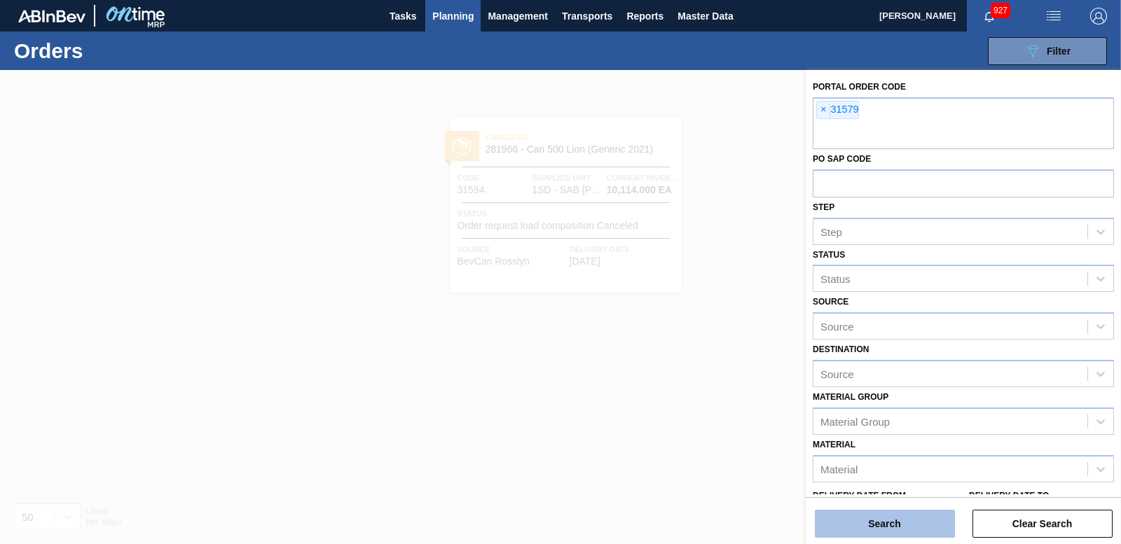
click at [860, 514] on button "Search" at bounding box center [885, 524] width 140 height 28
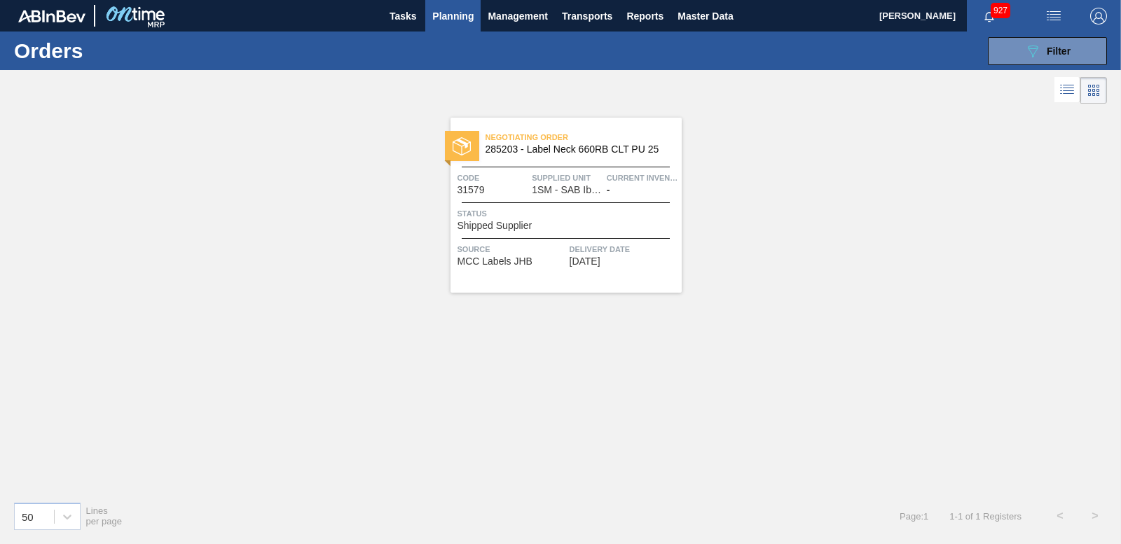
click at [457, 139] on img at bounding box center [462, 146] width 18 height 18
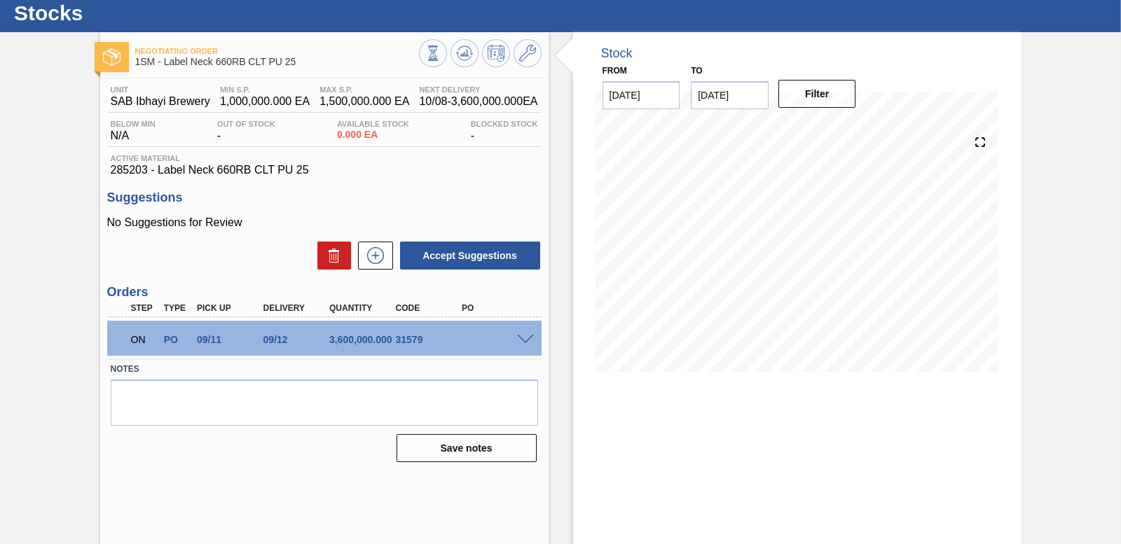
scroll to position [58, 0]
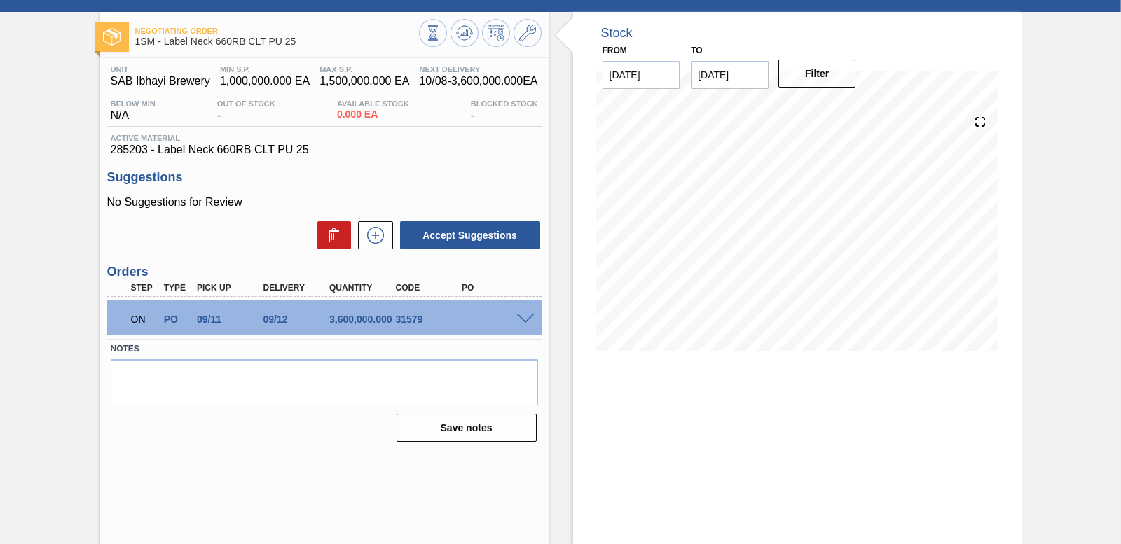
click at [518, 317] on span at bounding box center [525, 320] width 17 height 11
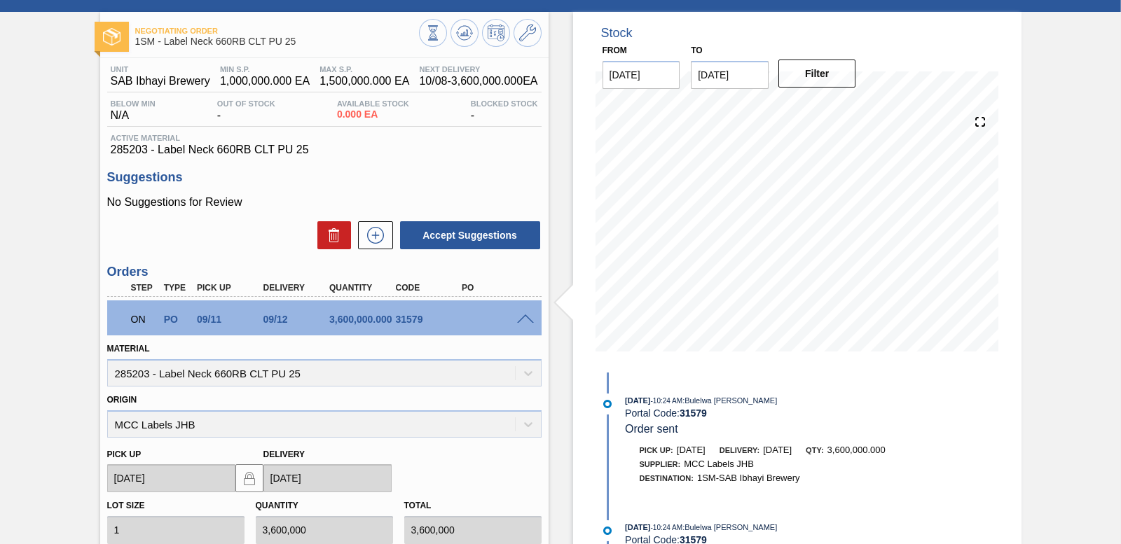
scroll to position [308, 0]
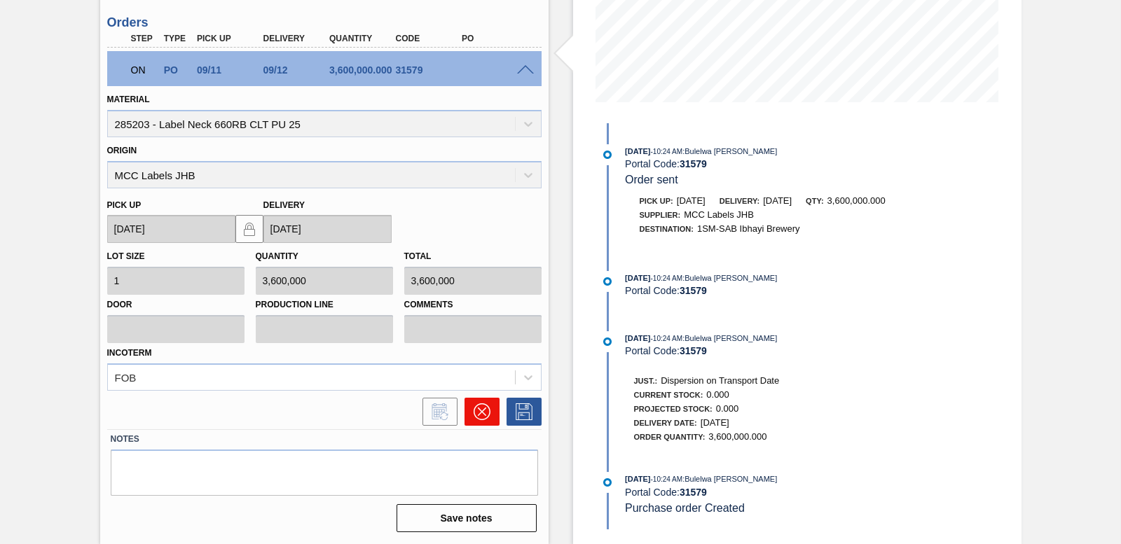
click at [486, 411] on icon at bounding box center [482, 412] width 17 height 17
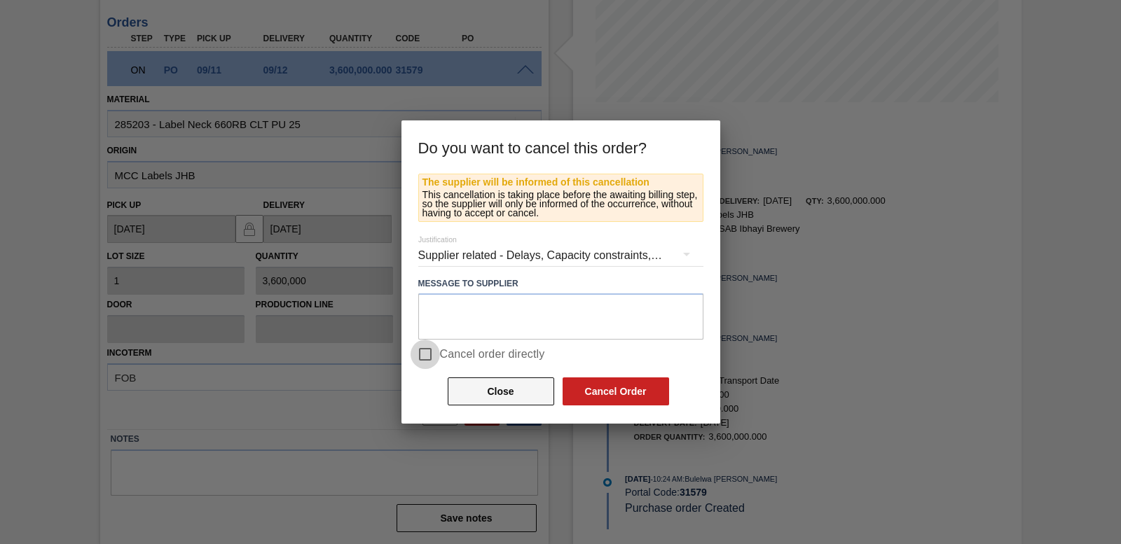
drag, startPoint x: 427, startPoint y: 349, endPoint x: 467, endPoint y: 401, distance: 65.5
click at [427, 350] on input "Cancel order directly" at bounding box center [425, 354] width 29 height 29
checkbox input "true"
click at [636, 389] on button "Cancel Order" at bounding box center [616, 392] width 107 height 28
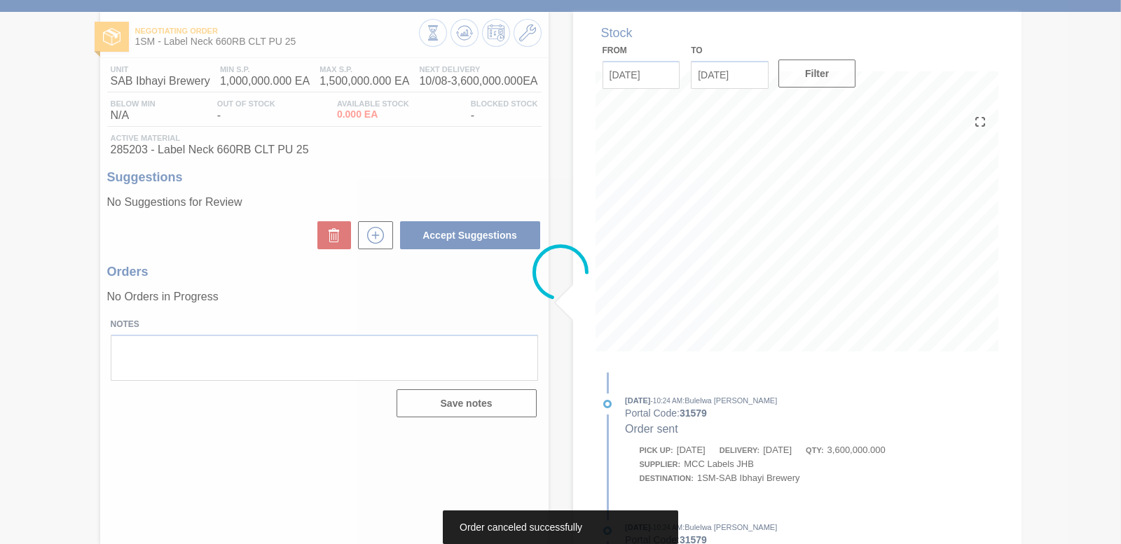
scroll to position [58, 0]
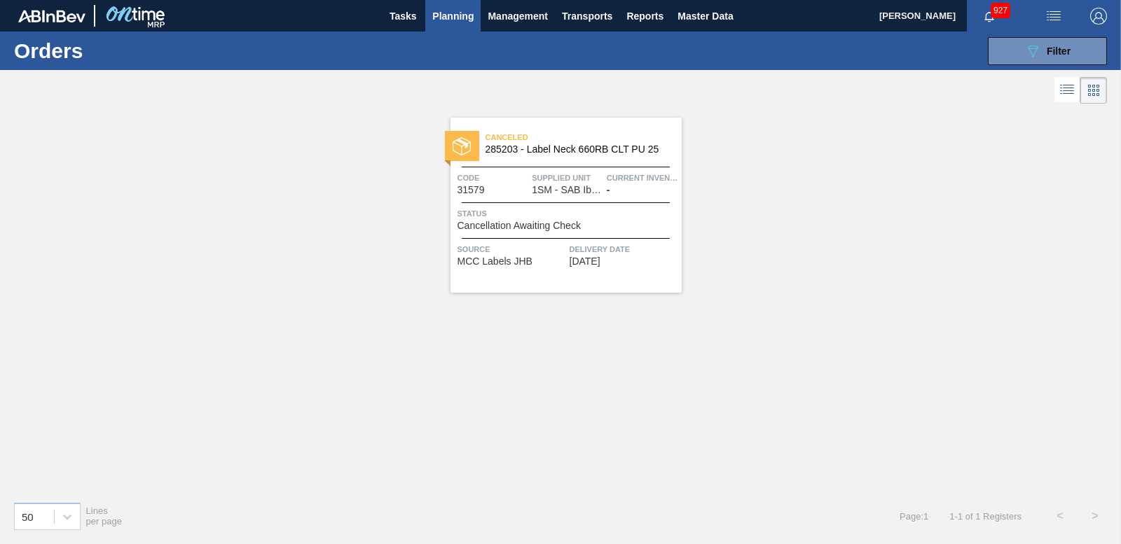
drag, startPoint x: 1064, startPoint y: 53, endPoint x: 1046, endPoint y: 67, distance: 23.1
click at [1064, 53] on span "Filter" at bounding box center [1059, 51] width 24 height 11
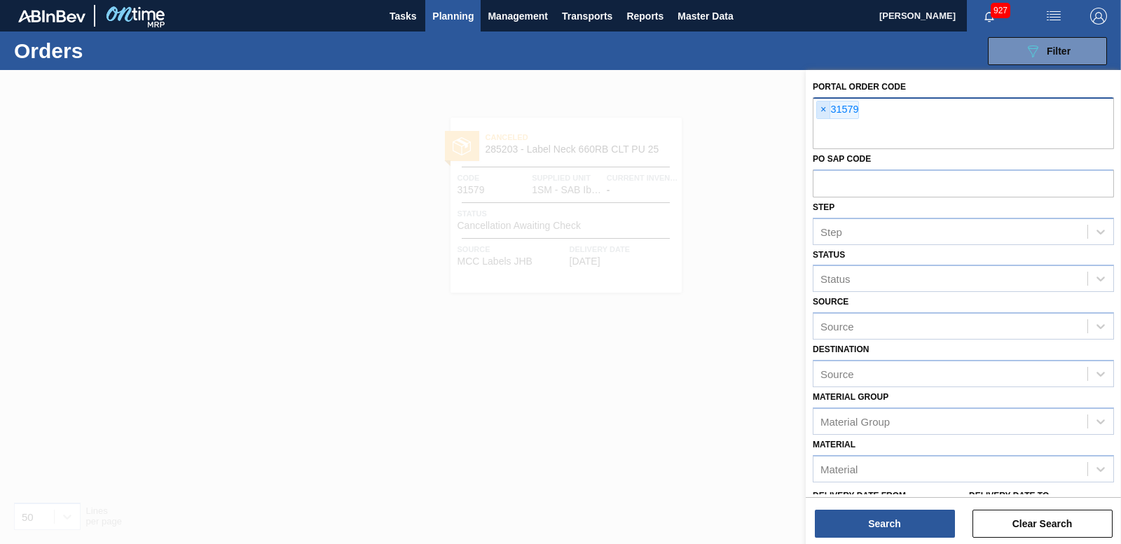
click at [822, 109] on span "×" at bounding box center [823, 110] width 13 height 17
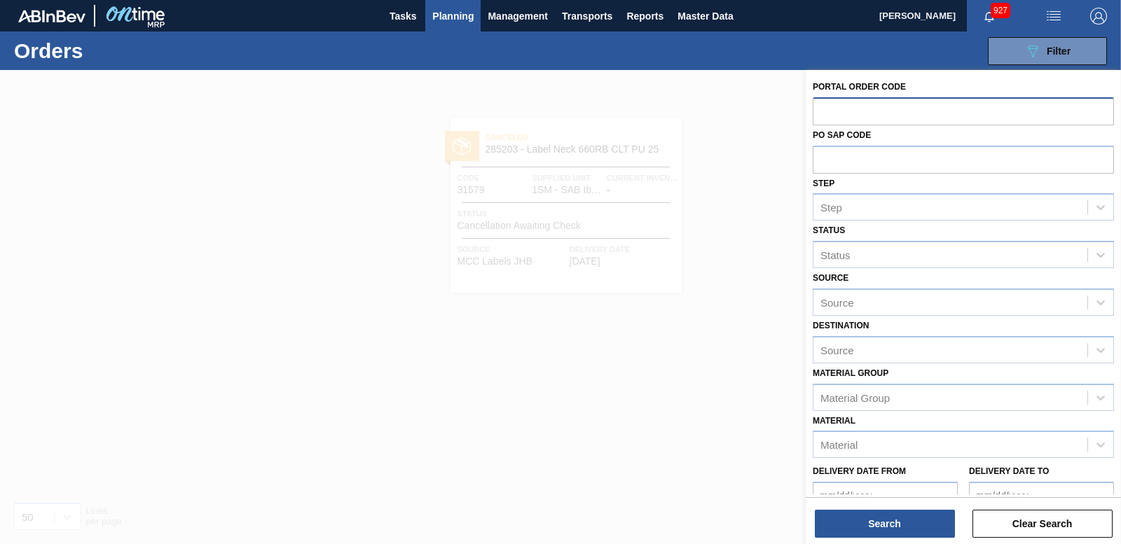
paste input "31512"
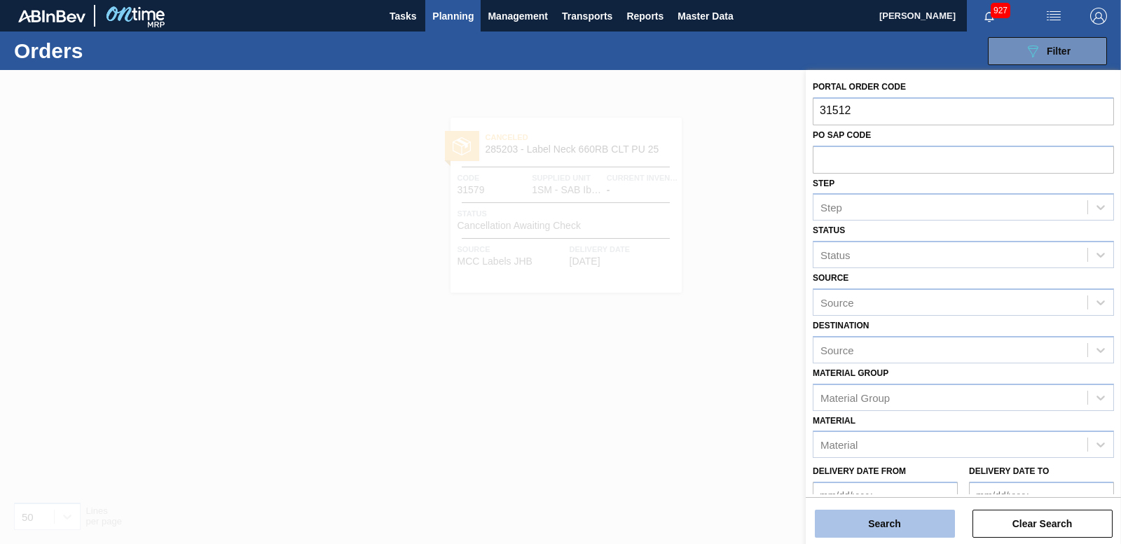
type input "31512"
click at [919, 530] on button "Search" at bounding box center [885, 524] width 140 height 28
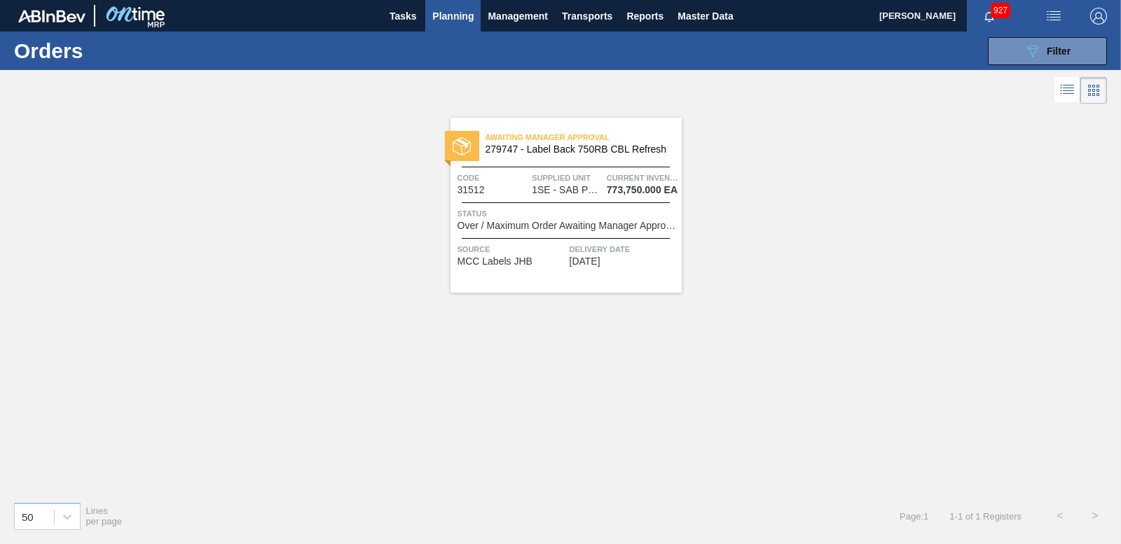
click at [461, 142] on img at bounding box center [462, 146] width 18 height 18
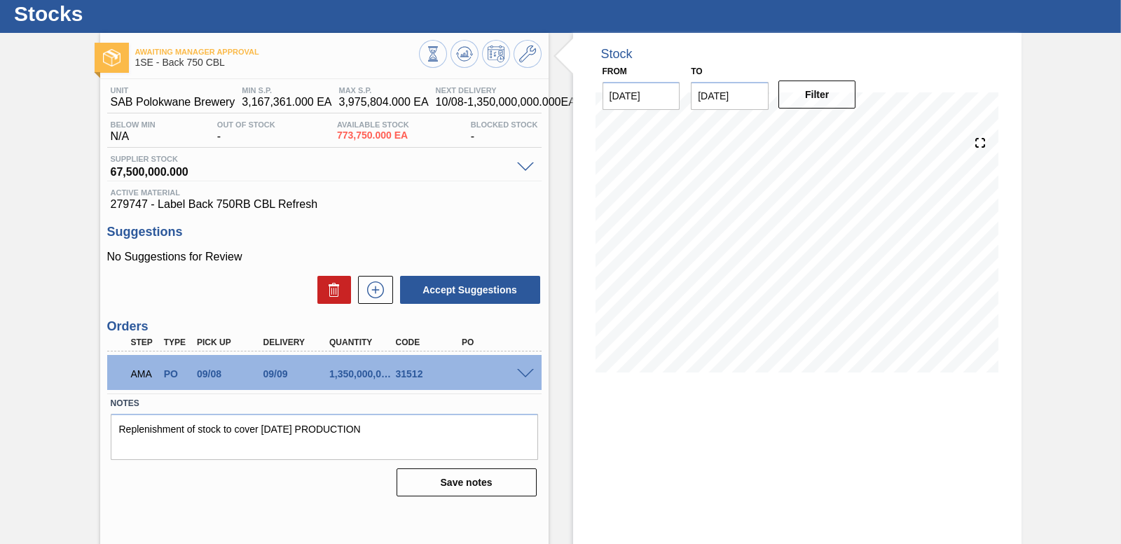
scroll to position [58, 0]
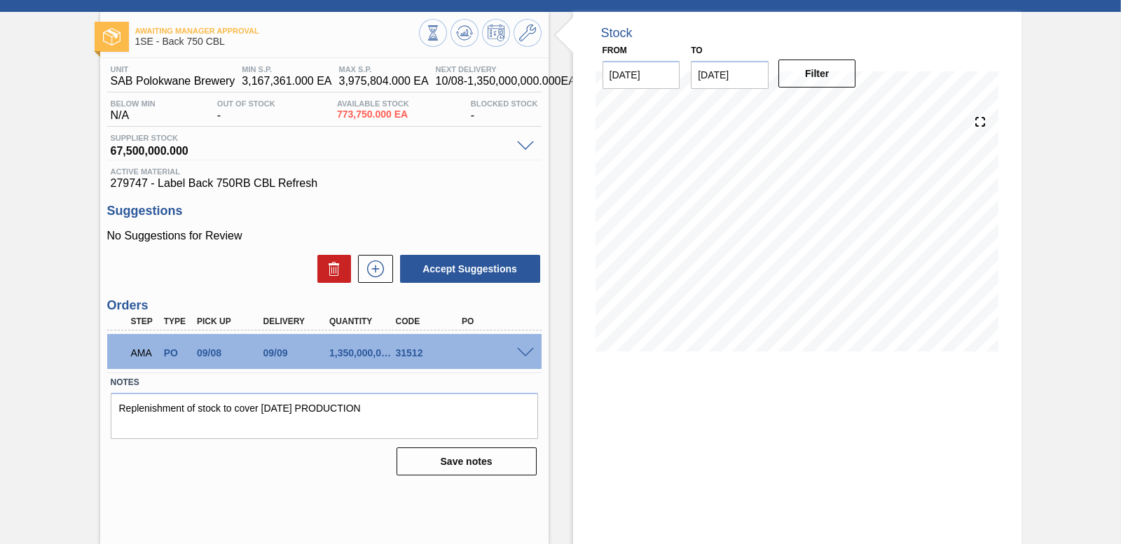
click at [519, 352] on span at bounding box center [525, 353] width 17 height 11
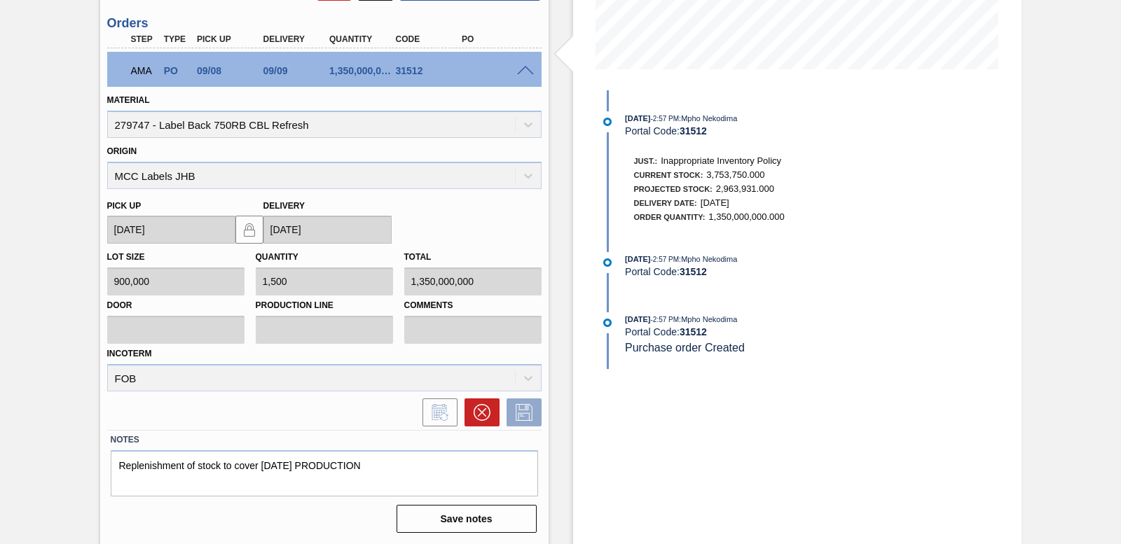
scroll to position [341, 0]
click at [484, 411] on icon at bounding box center [482, 412] width 17 height 17
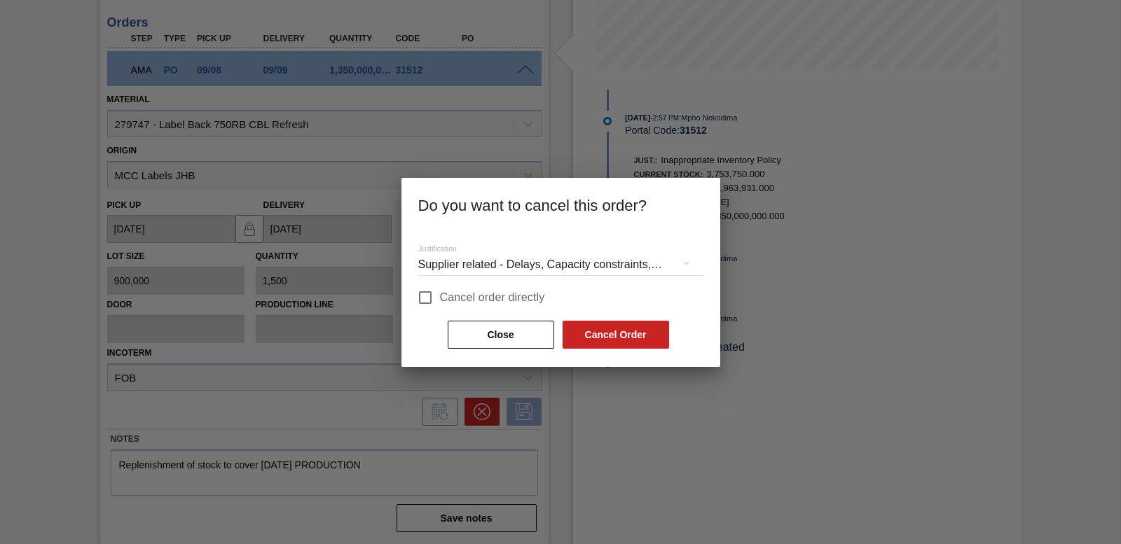
drag, startPoint x: 414, startPoint y: 298, endPoint x: 441, endPoint y: 301, distance: 26.8
click at [416, 298] on input "Cancel order directly" at bounding box center [425, 297] width 29 height 29
checkbox input "true"
click at [626, 333] on button "Cancel Order" at bounding box center [616, 335] width 107 height 28
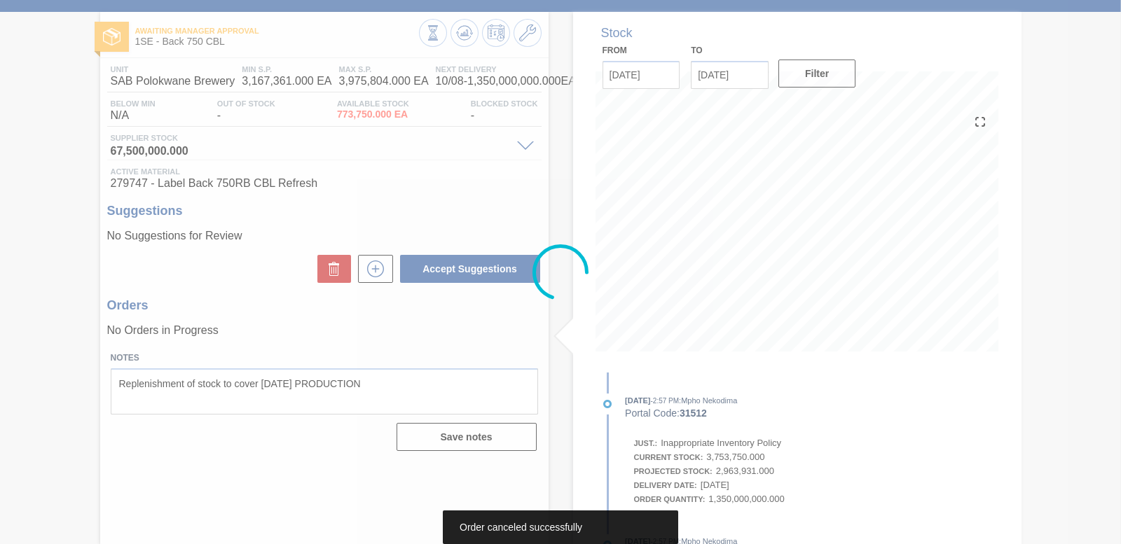
scroll to position [58, 0]
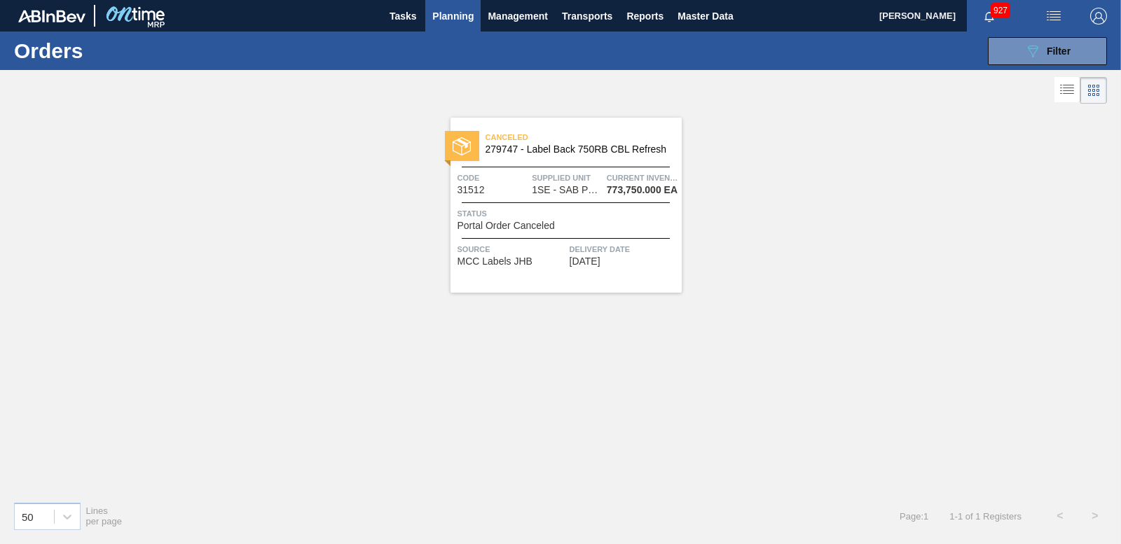
drag, startPoint x: 1072, startPoint y: 28, endPoint x: 1068, endPoint y: 35, distance: 8.2
click at [1071, 30] on button "button" at bounding box center [1054, 16] width 45 height 32
click at [1033, 129] on div at bounding box center [560, 272] width 1121 height 544
click at [1064, 52] on span "Filter" at bounding box center [1059, 51] width 24 height 11
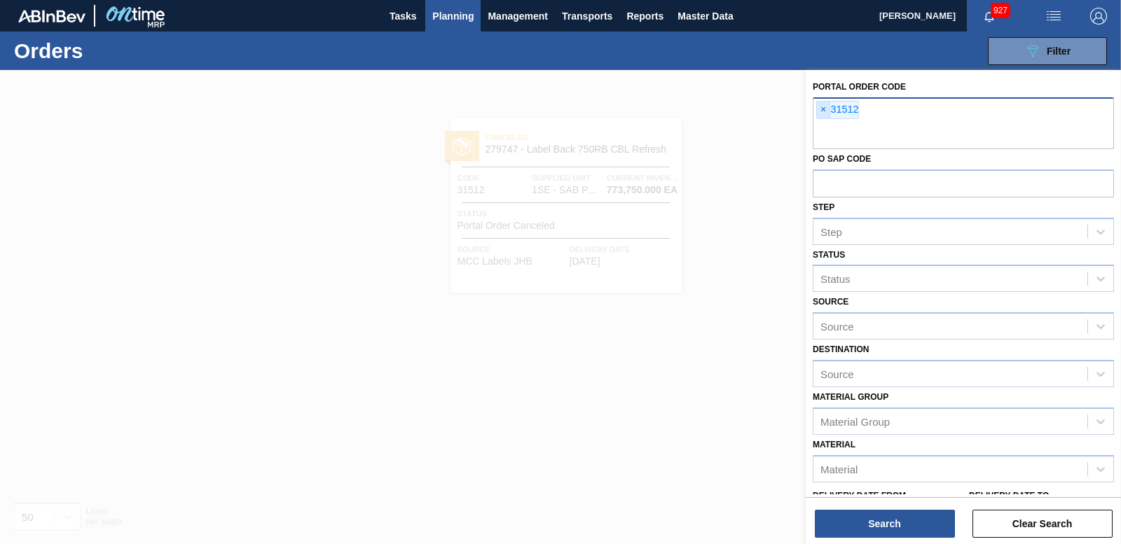
click at [824, 106] on span "×" at bounding box center [823, 110] width 13 height 17
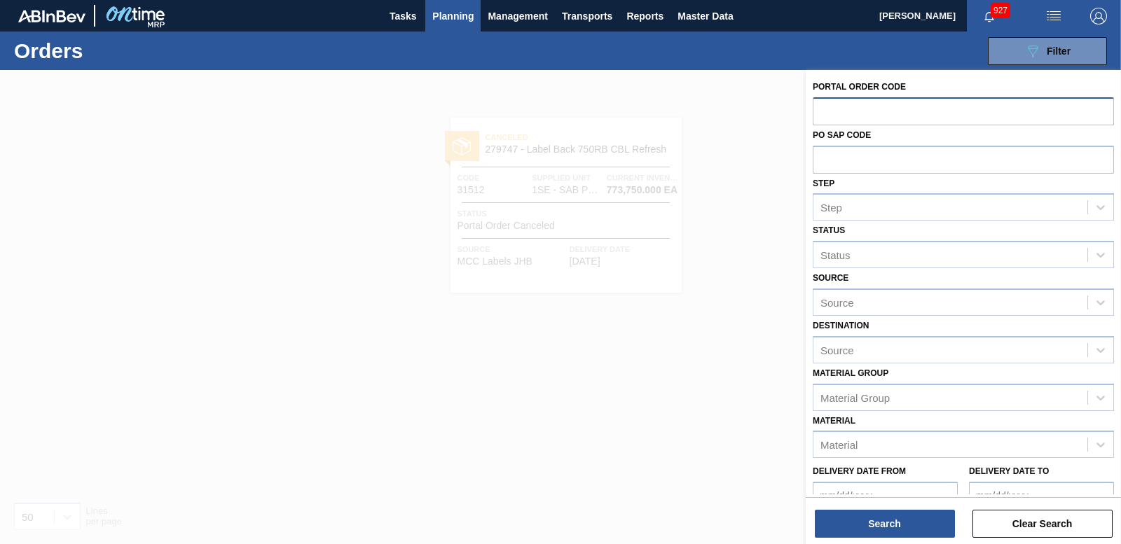
paste input "31510"
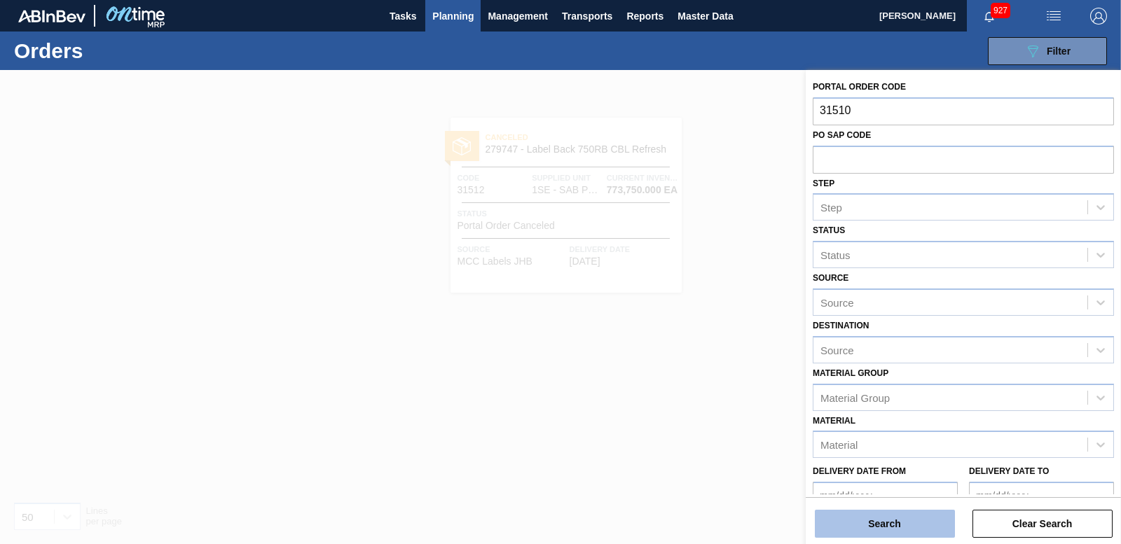
type input "31510"
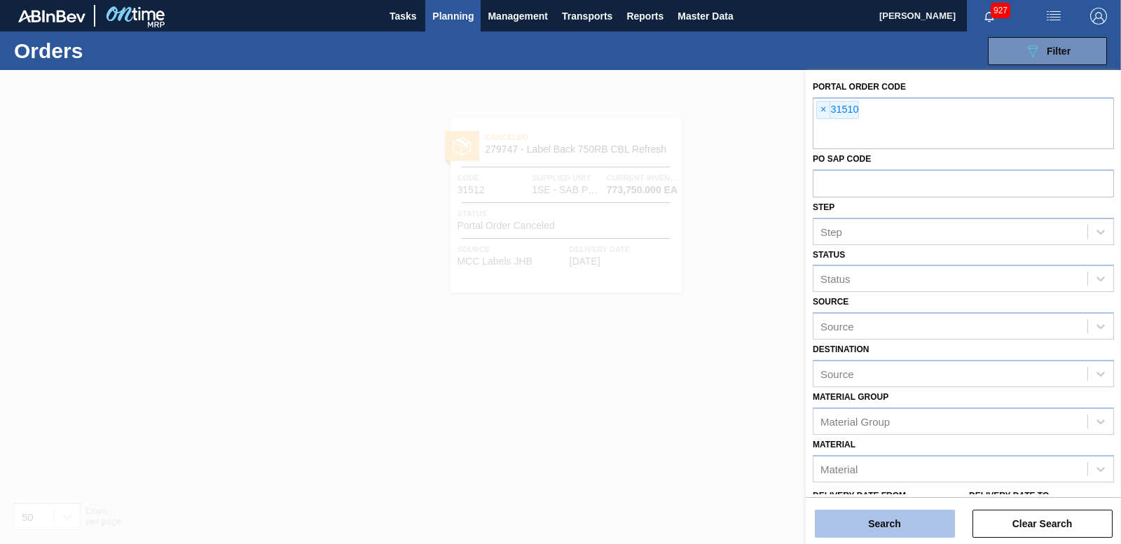
click at [886, 514] on button "Search" at bounding box center [885, 524] width 140 height 28
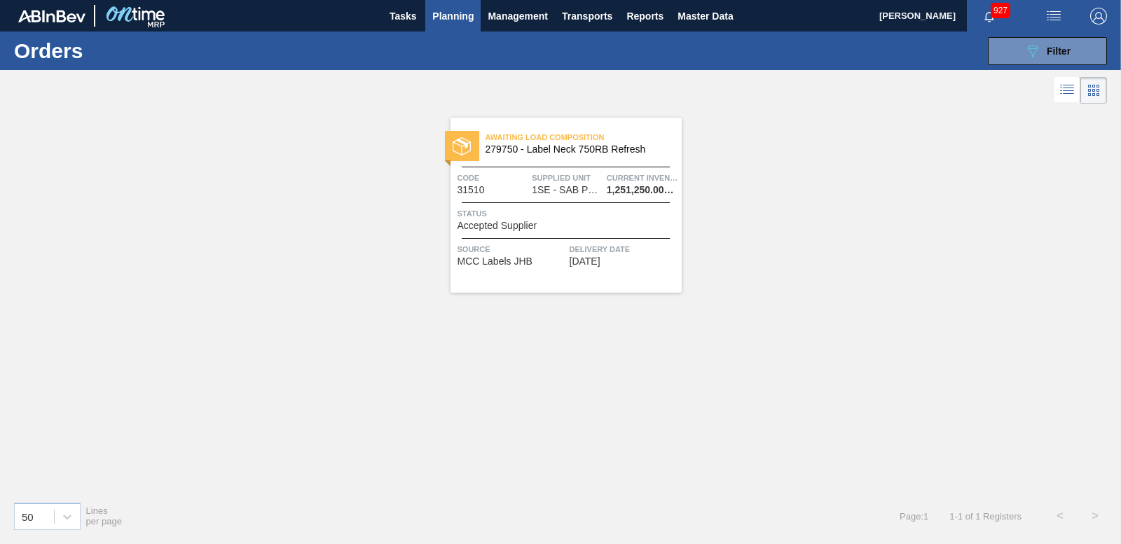
click at [461, 151] on img at bounding box center [462, 146] width 18 height 18
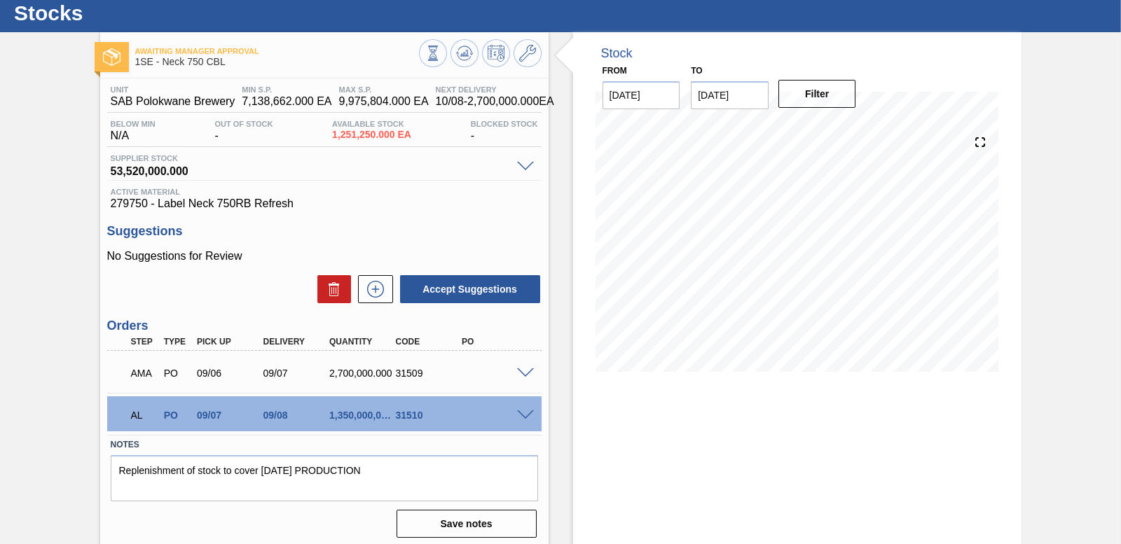
scroll to position [58, 0]
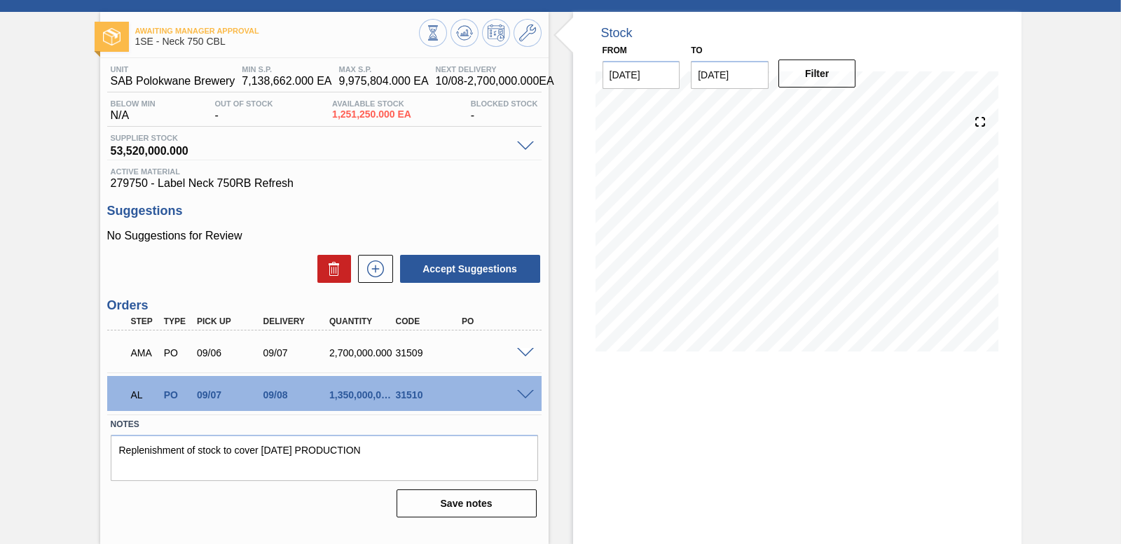
click at [523, 392] on span at bounding box center [525, 395] width 17 height 11
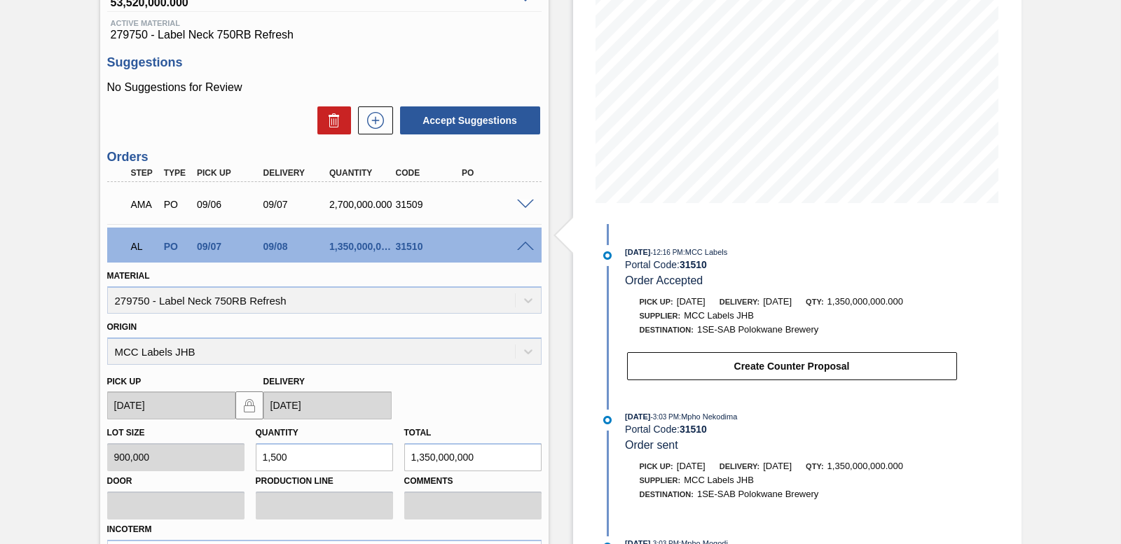
scroll to position [383, 0]
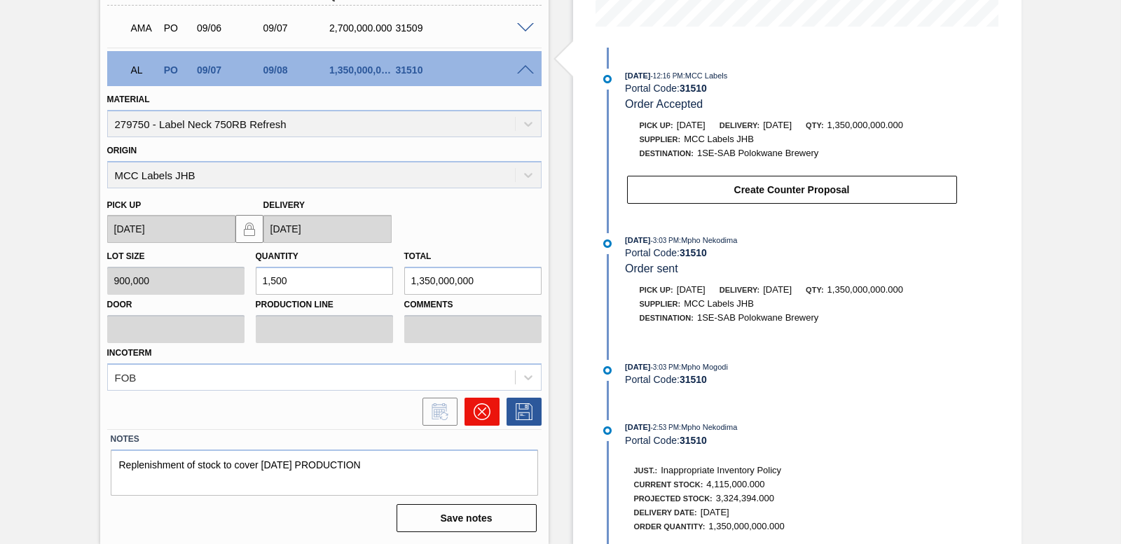
click at [483, 418] on icon at bounding box center [482, 412] width 17 height 17
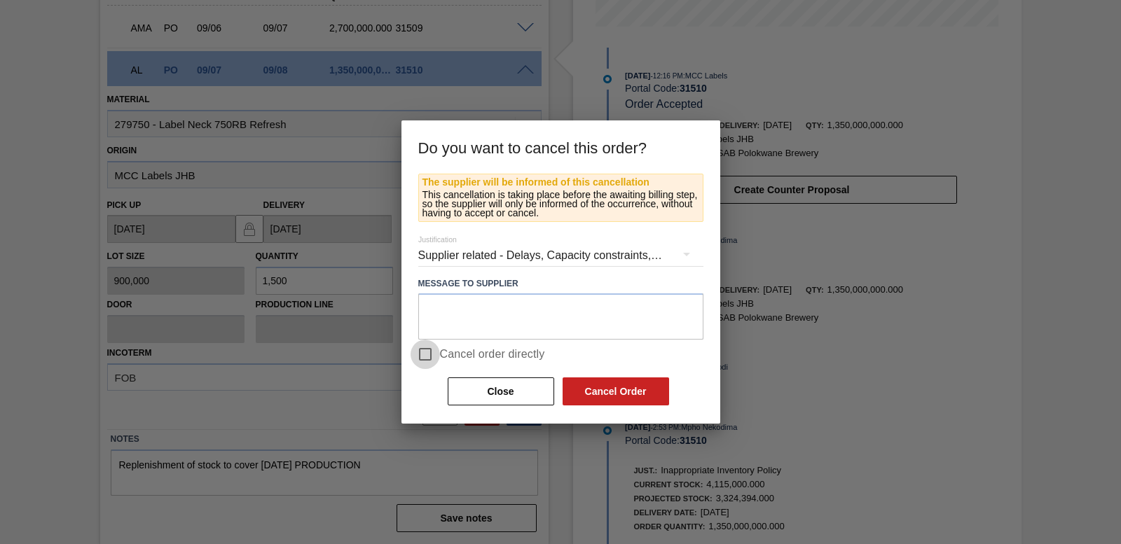
click at [425, 352] on input "Cancel order directly" at bounding box center [425, 354] width 29 height 29
checkbox input "true"
click at [648, 385] on button "Cancel Order" at bounding box center [616, 392] width 107 height 28
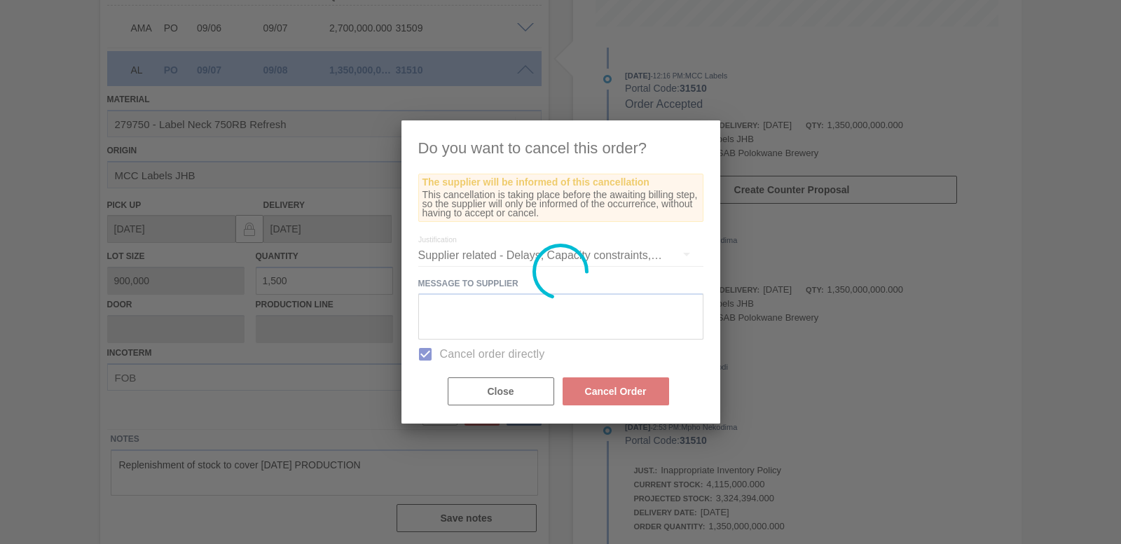
scroll to position [58, 0]
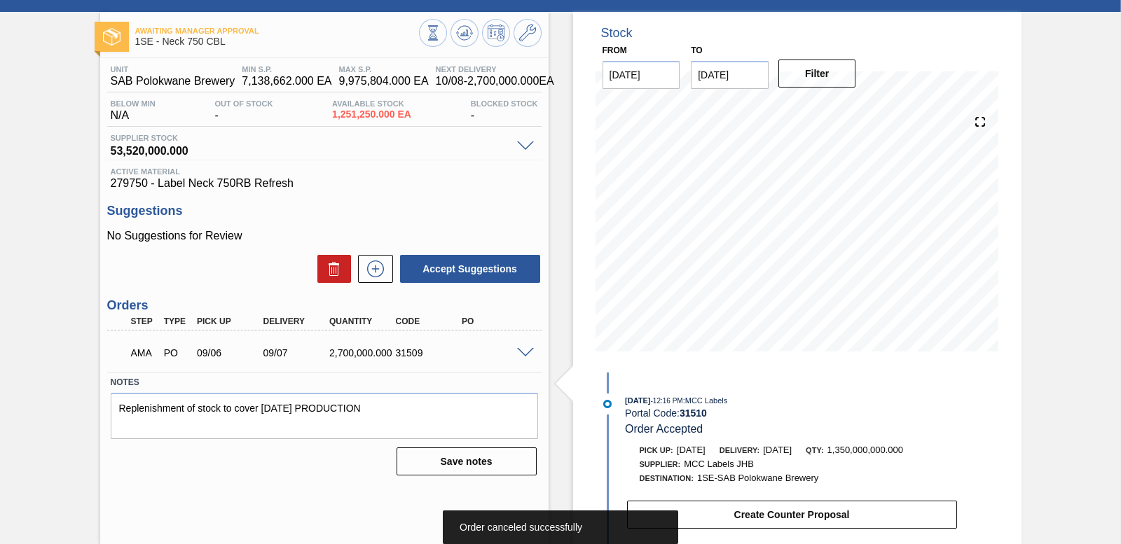
click at [520, 355] on span at bounding box center [525, 353] width 17 height 11
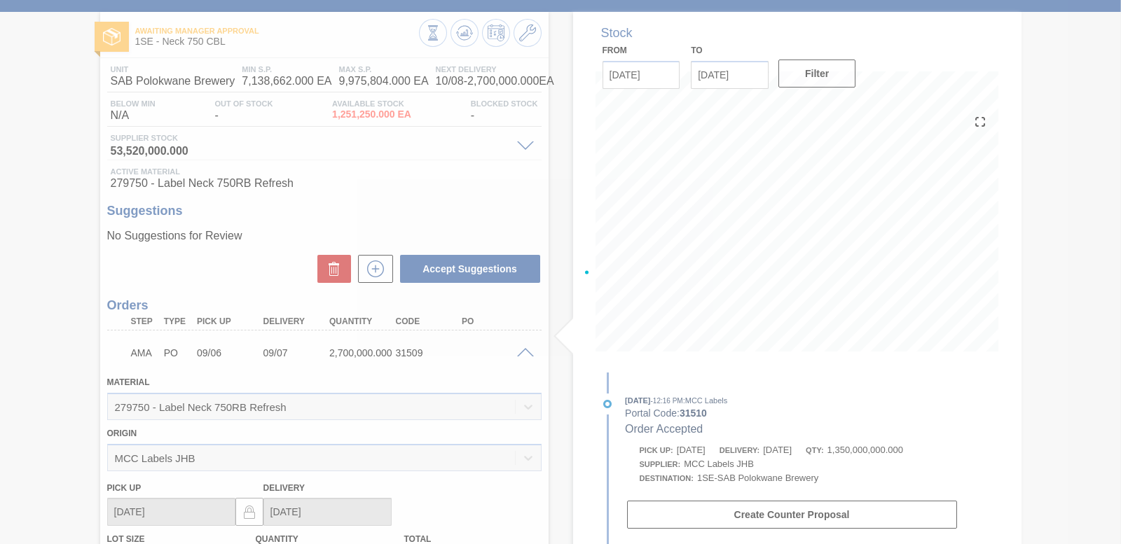
scroll to position [341, 0]
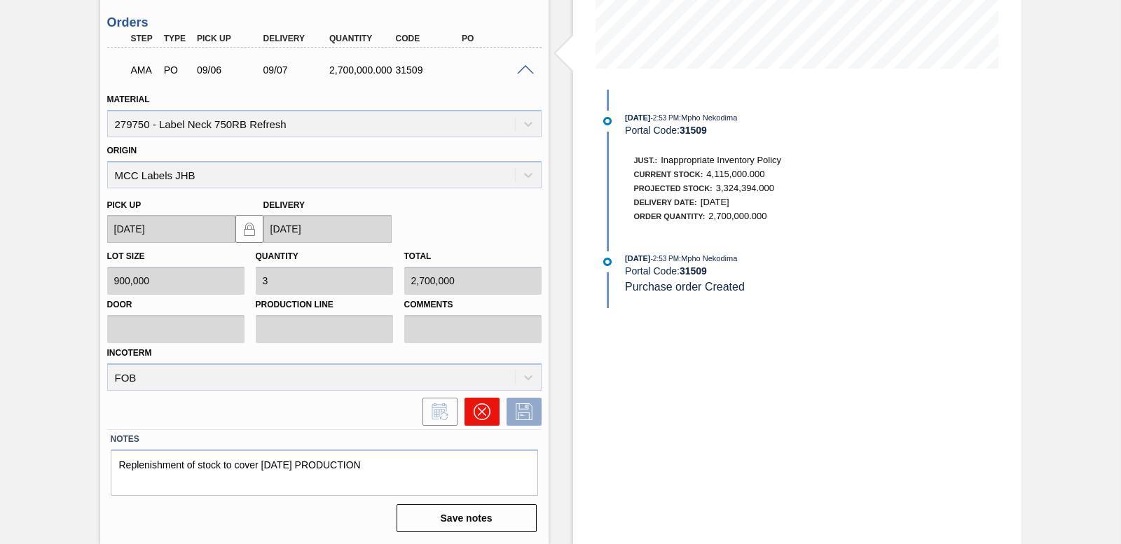
click at [482, 407] on icon at bounding box center [482, 412] width 17 height 17
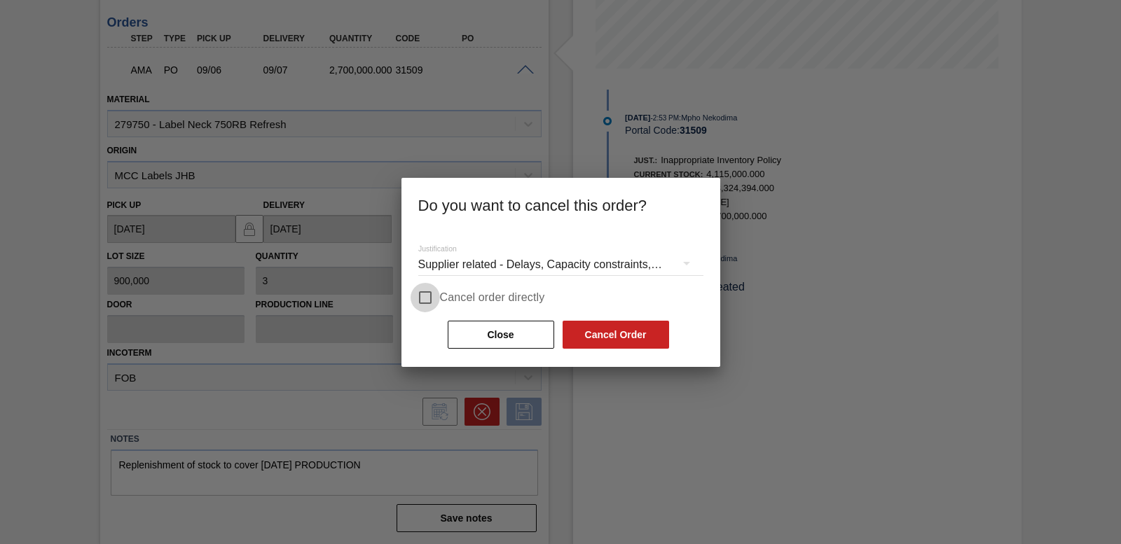
click at [417, 299] on input "Cancel order directly" at bounding box center [425, 297] width 29 height 29
checkbox input "true"
click at [608, 339] on button "Cancel Order" at bounding box center [616, 335] width 107 height 28
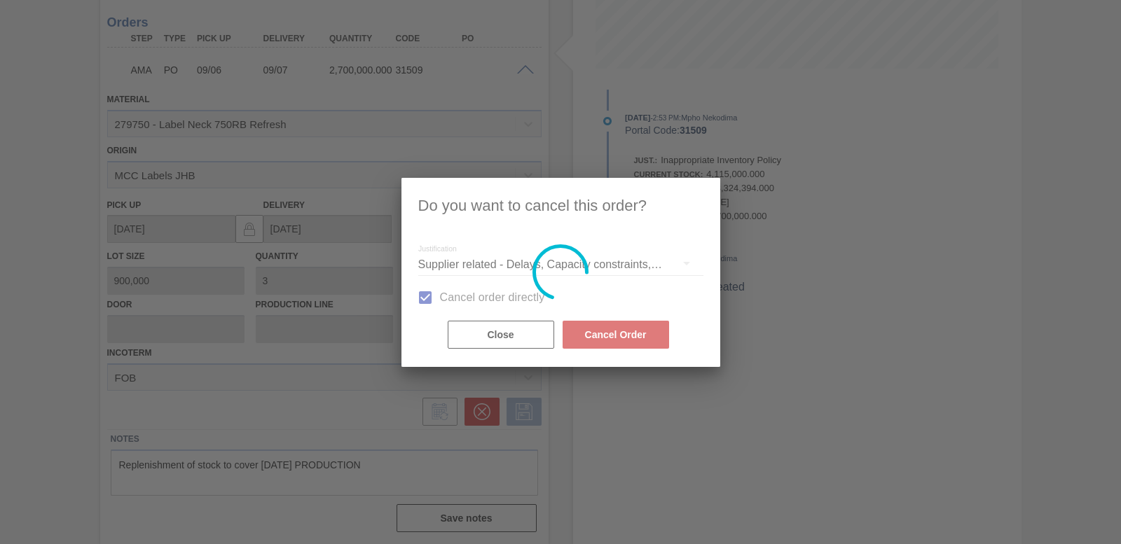
scroll to position [58, 0]
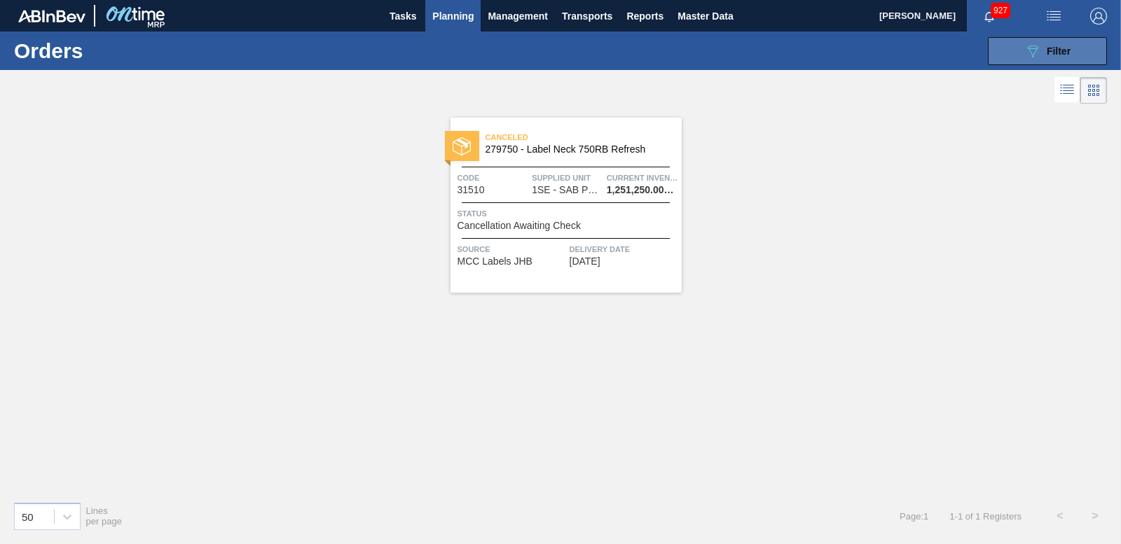
click at [1033, 62] on button "089F7B8B-B2A5-4AFE-B5C0-19BA573D28AC Filter" at bounding box center [1047, 51] width 119 height 28
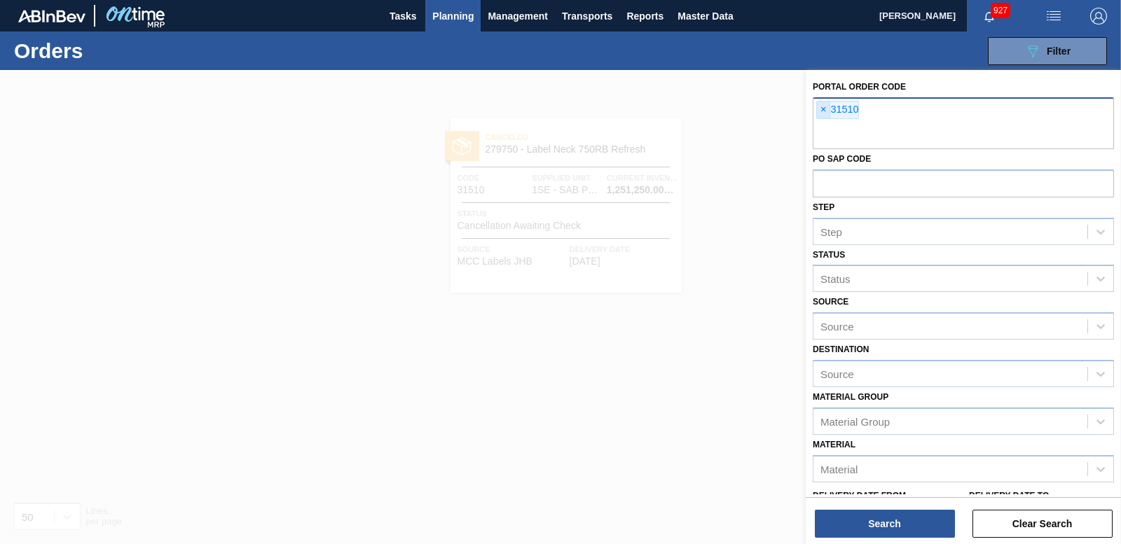
click at [823, 109] on span "×" at bounding box center [823, 110] width 13 height 17
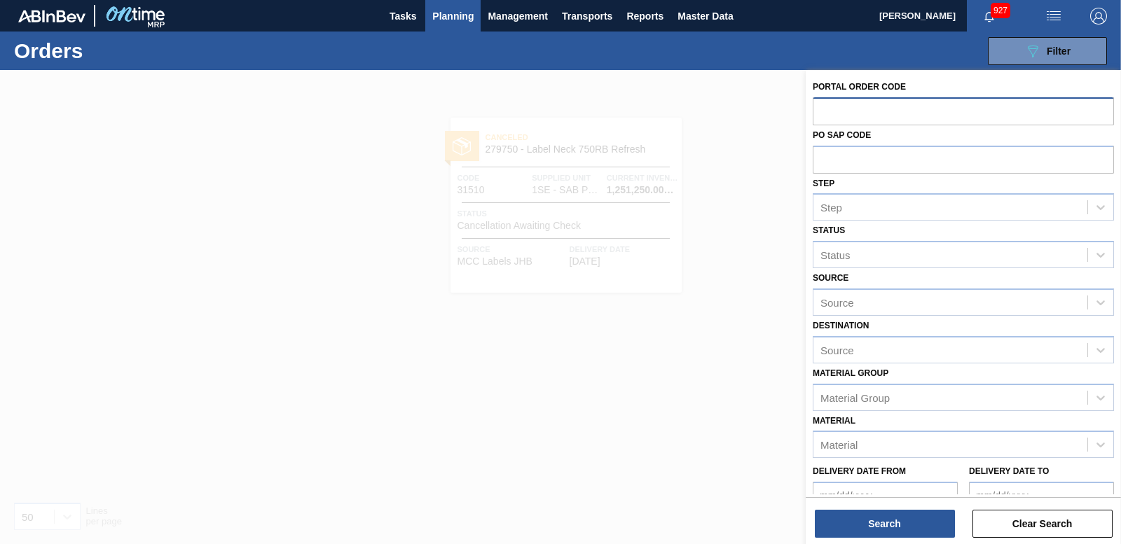
paste input "31509"
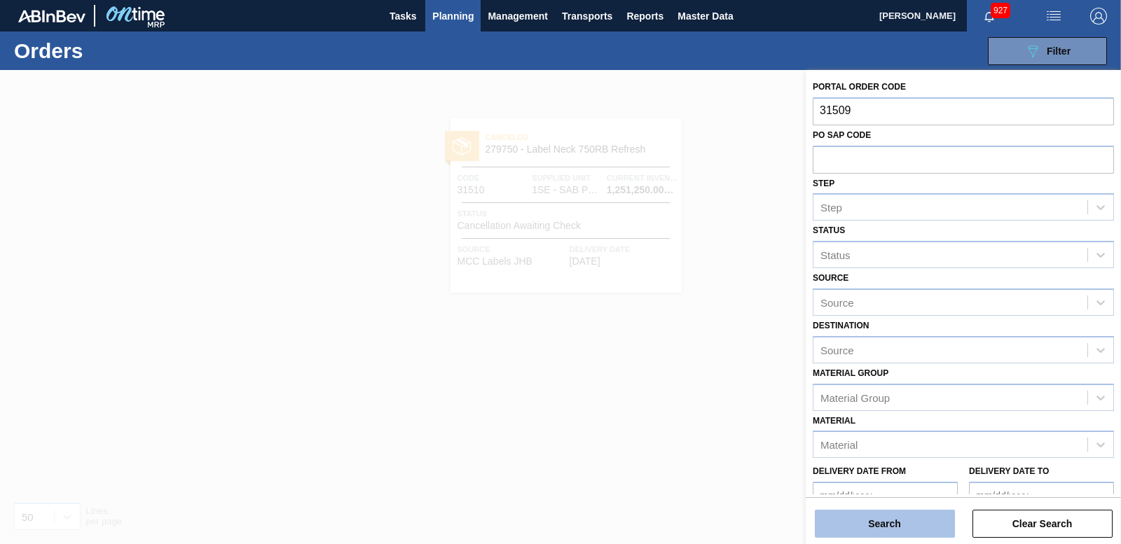
type input "31509"
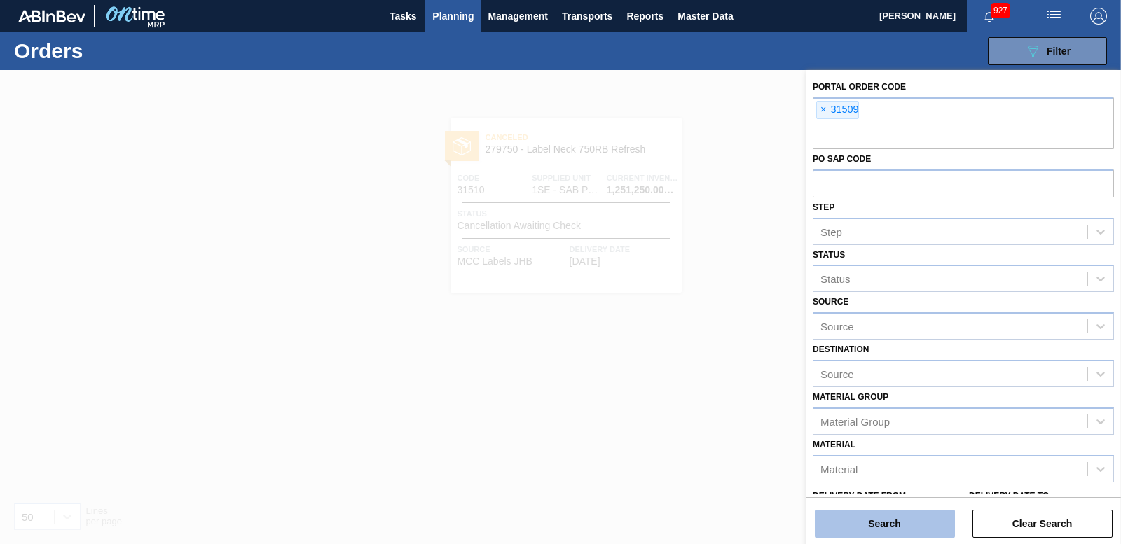
click at [871, 526] on button "Search" at bounding box center [885, 524] width 140 height 28
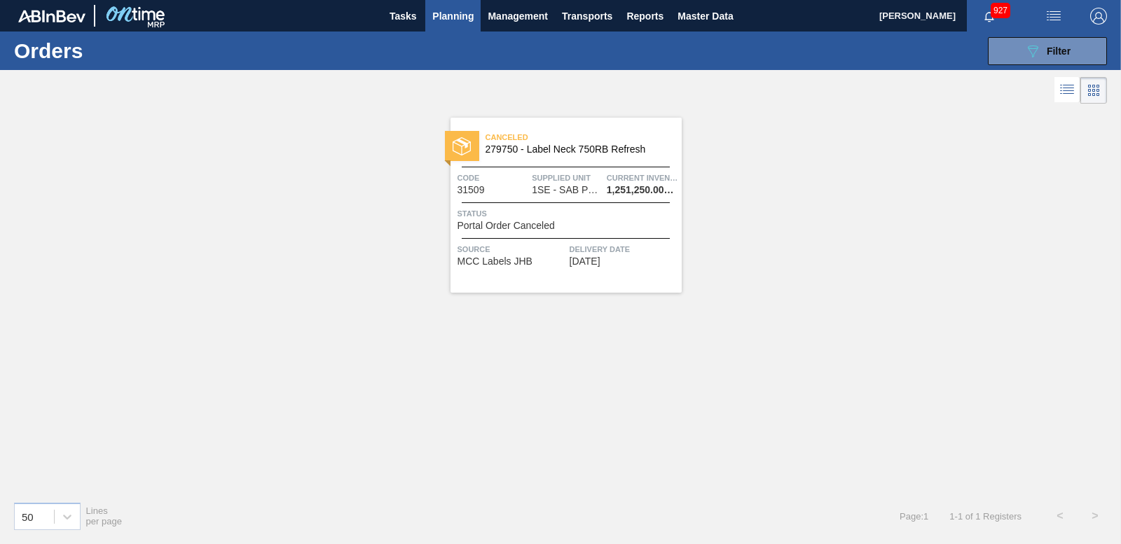
click at [453, 139] on img at bounding box center [462, 146] width 18 height 18
drag, startPoint x: 1041, startPoint y: 52, endPoint x: 978, endPoint y: 86, distance: 71.8
click at [1041, 51] on div "089F7B8B-B2A5-4AFE-B5C0-19BA573D28AC Filter" at bounding box center [1048, 51] width 46 height 17
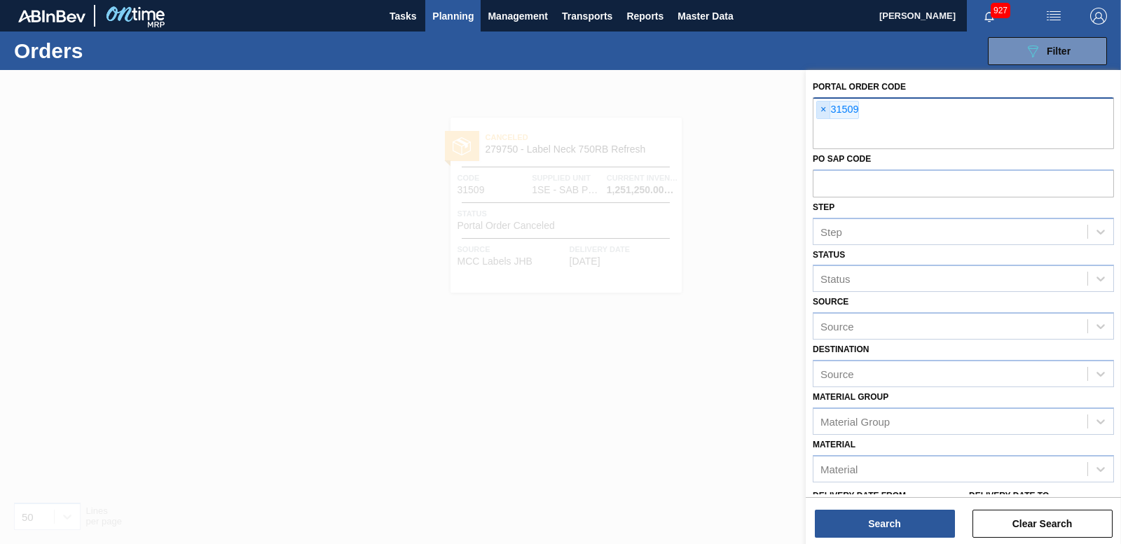
click at [823, 111] on span "×" at bounding box center [823, 110] width 13 height 17
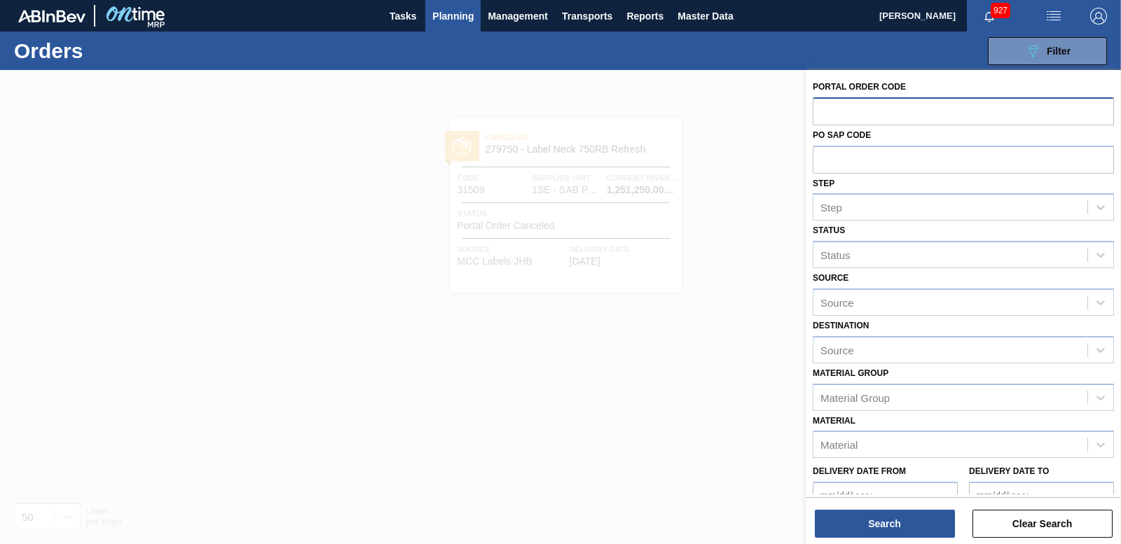
paste input "31508"
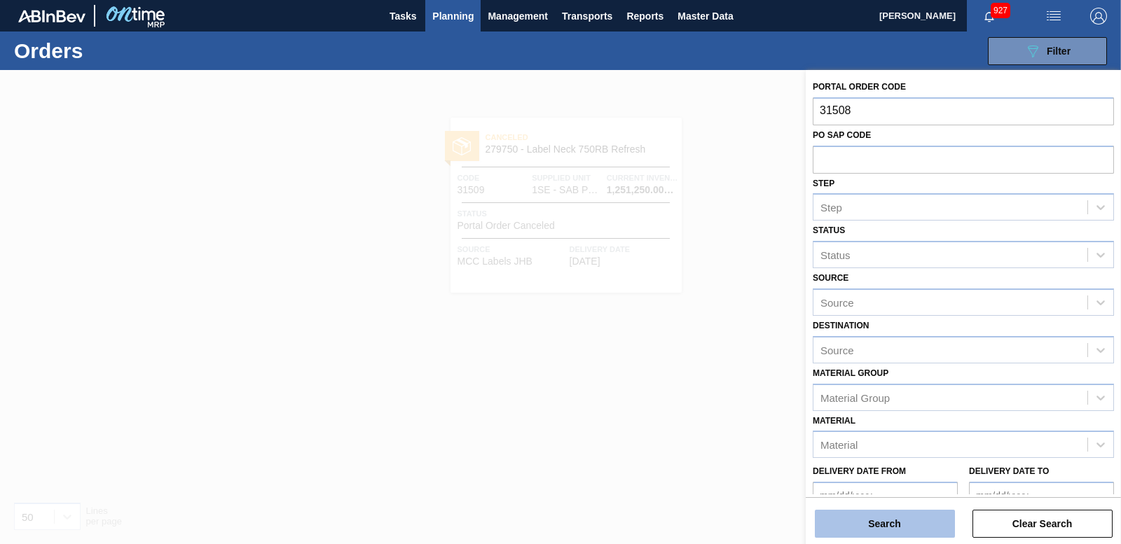
type input "31508"
click at [869, 535] on button "Search" at bounding box center [885, 524] width 140 height 28
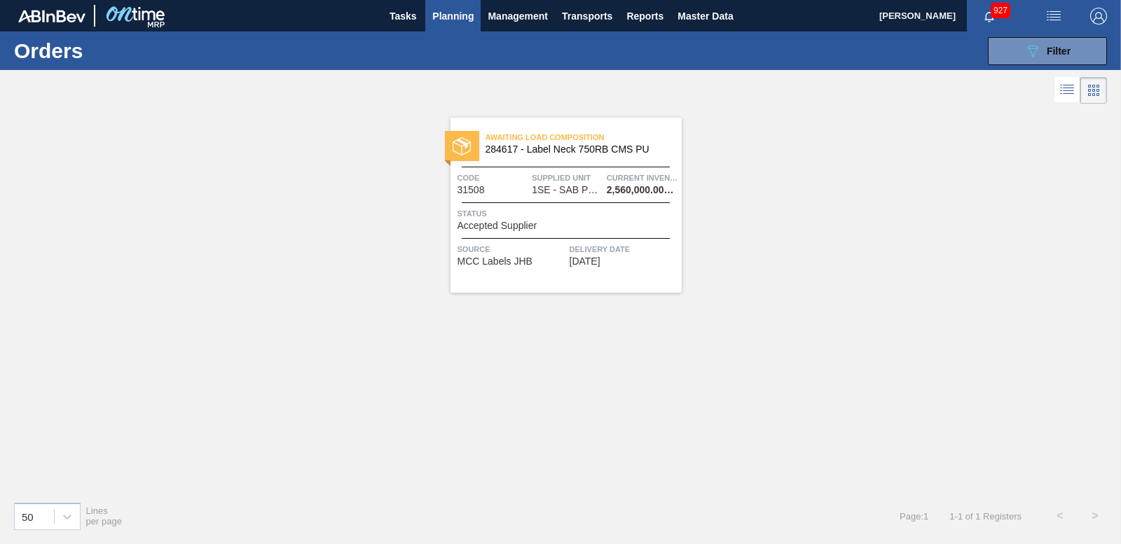
click at [458, 149] on img at bounding box center [462, 146] width 18 height 18
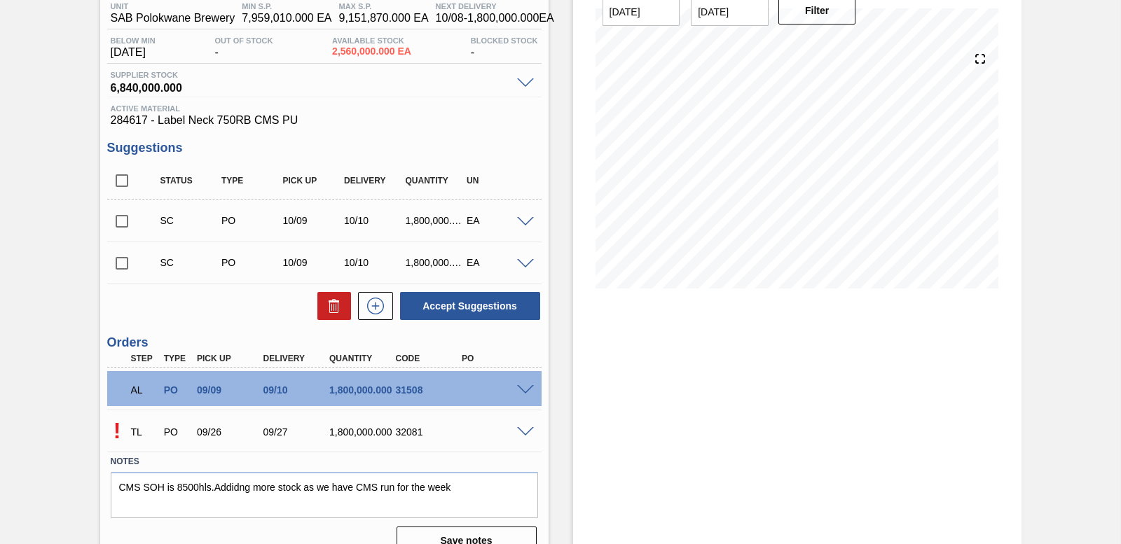
scroll to position [140, 0]
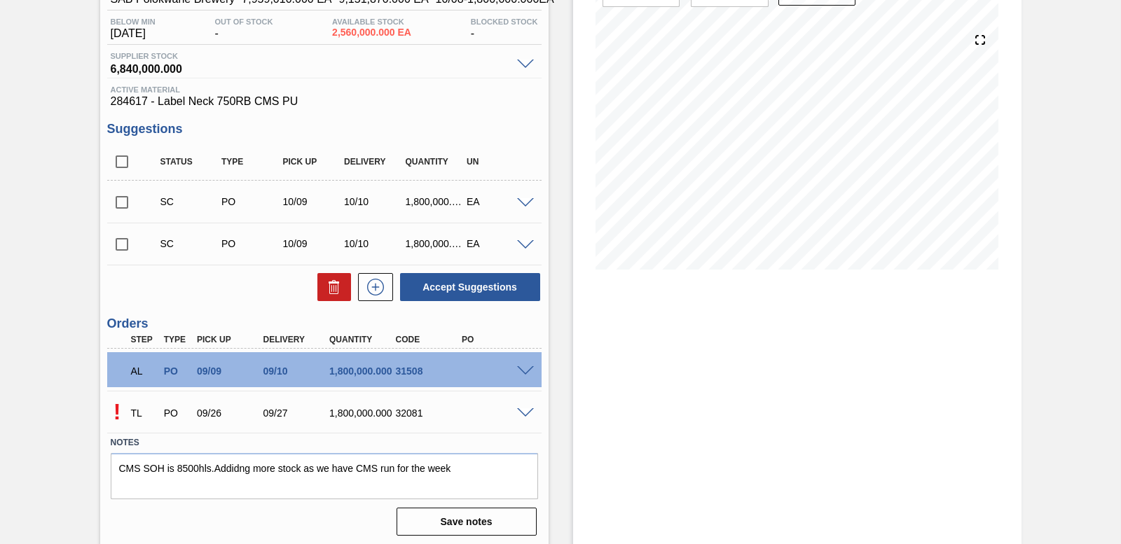
click at [529, 371] on span at bounding box center [525, 372] width 17 height 11
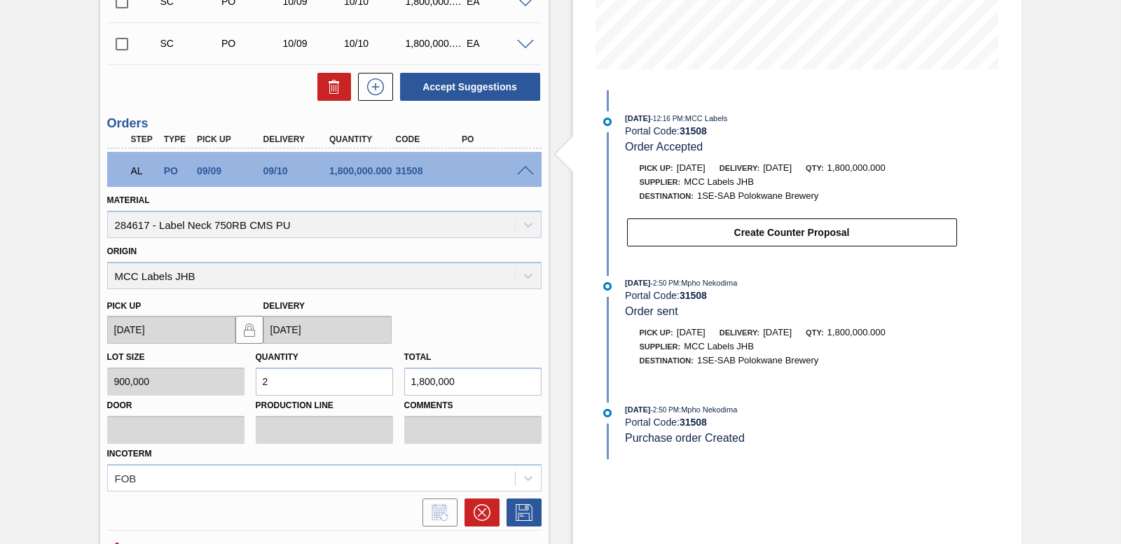
scroll to position [484, 0]
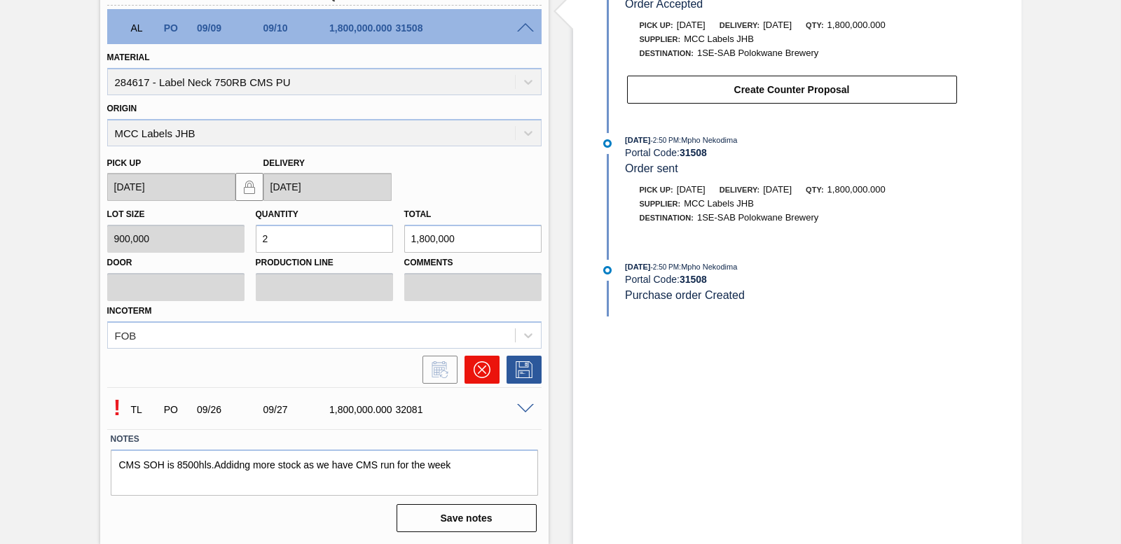
click at [488, 377] on icon at bounding box center [482, 370] width 17 height 17
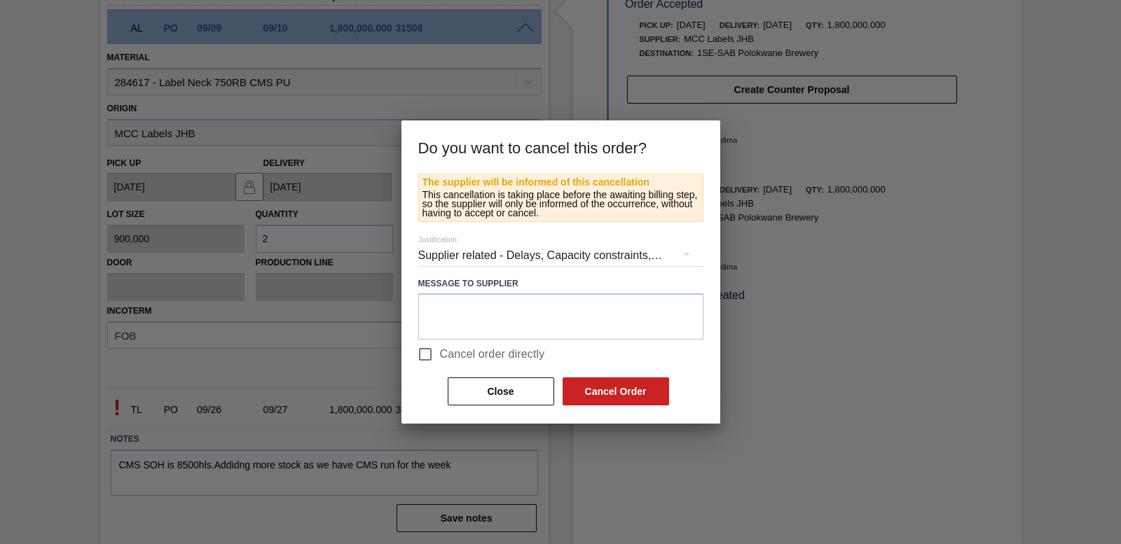
click at [423, 349] on input "Cancel order directly" at bounding box center [425, 354] width 29 height 29
checkbox input "true"
click at [633, 390] on button "Cancel Order" at bounding box center [616, 392] width 107 height 28
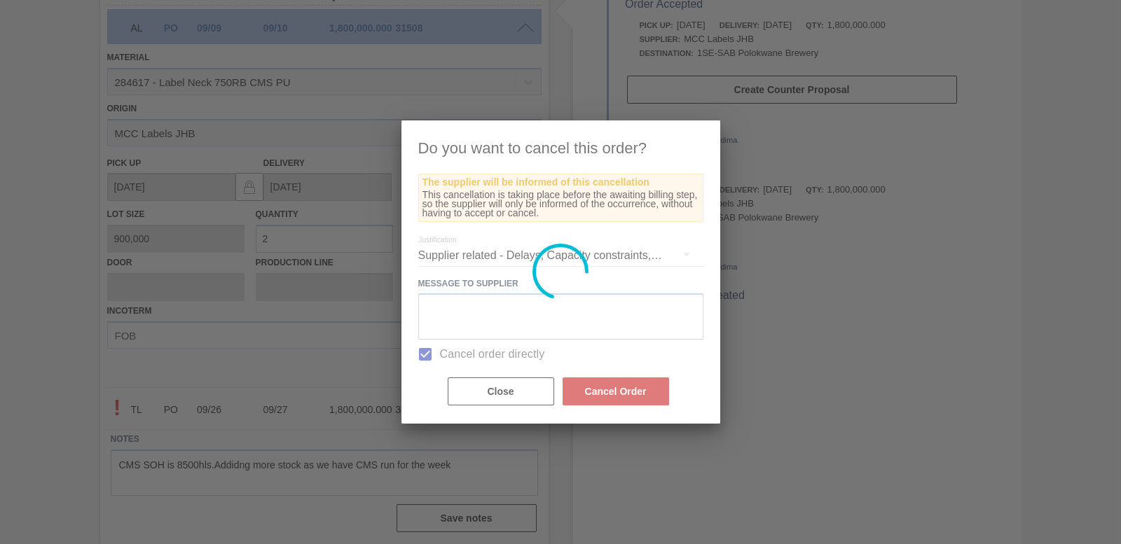
scroll to position [102, 0]
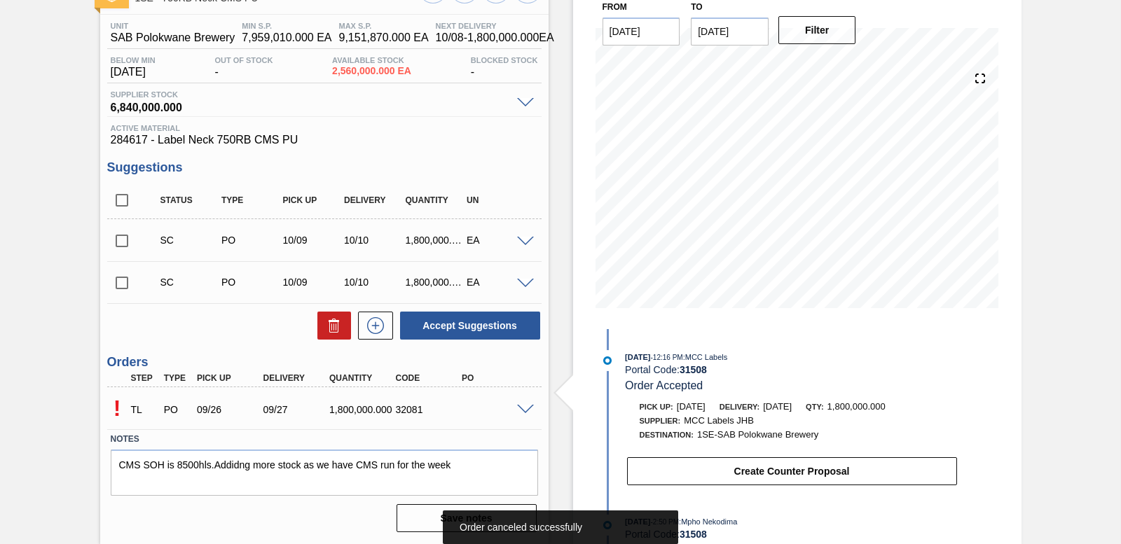
click at [522, 408] on span at bounding box center [525, 410] width 17 height 11
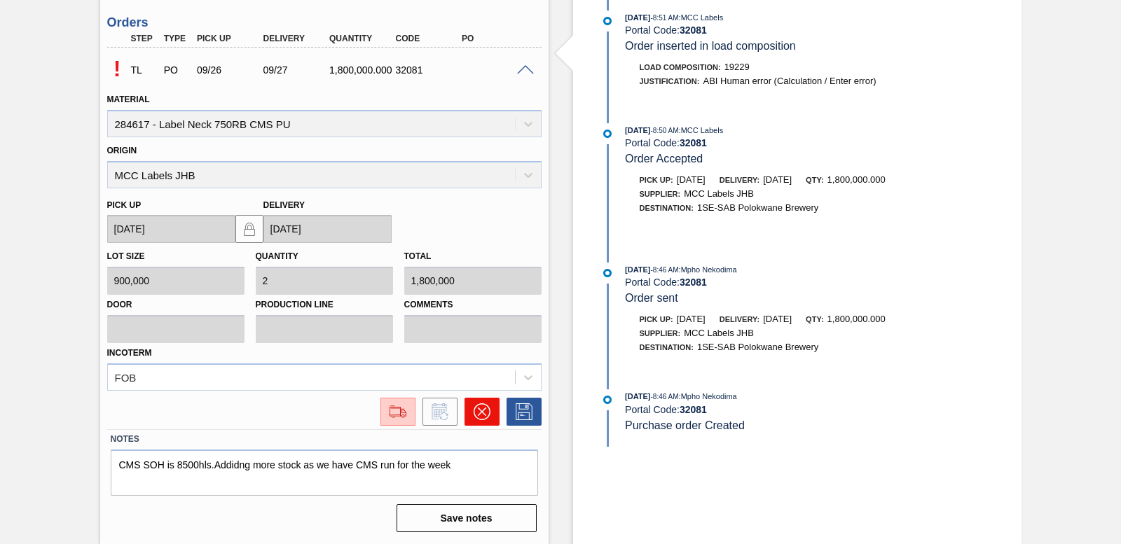
click at [482, 418] on icon at bounding box center [482, 412] width 17 height 17
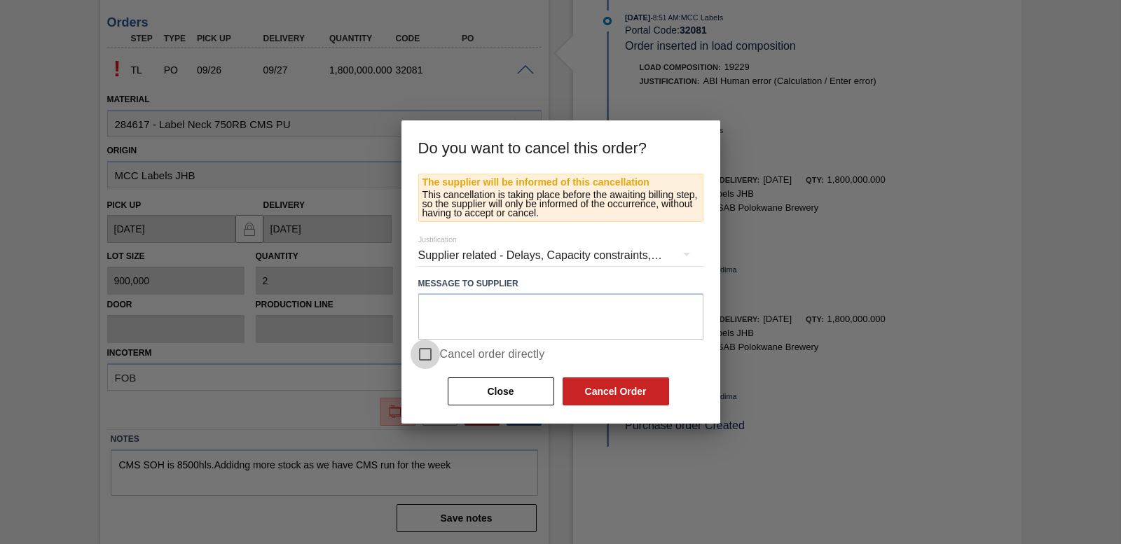
click at [420, 353] on input "Cancel order directly" at bounding box center [425, 354] width 29 height 29
checkbox input "true"
click at [652, 386] on button "Cancel Order" at bounding box center [616, 392] width 107 height 28
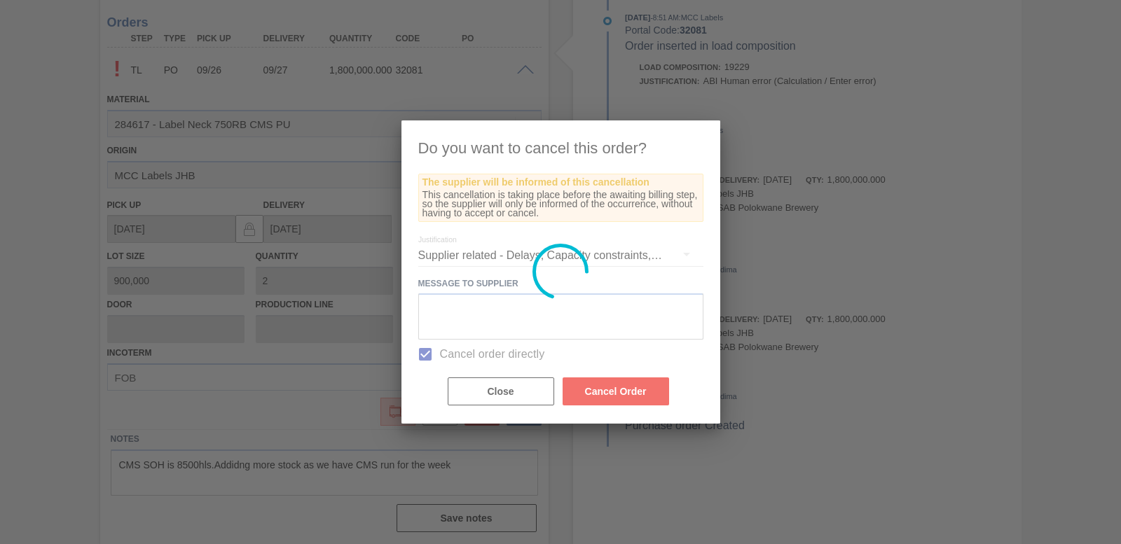
scroll to position [77, 0]
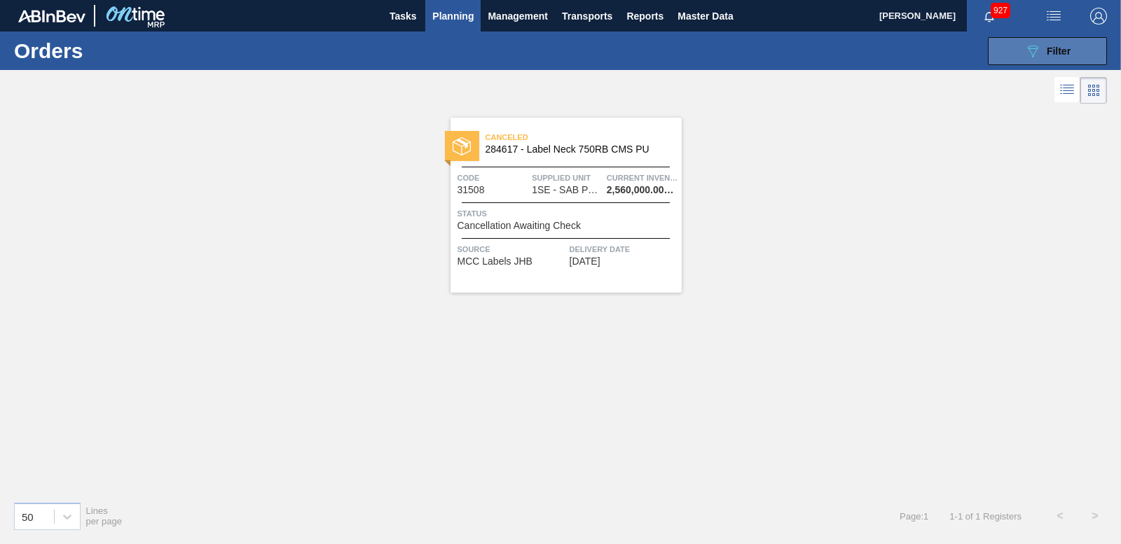
drag, startPoint x: 1011, startPoint y: 58, endPoint x: 999, endPoint y: 76, distance: 22.2
click at [1011, 58] on button "089F7B8B-B2A5-4AFE-B5C0-19BA573D28AC Filter" at bounding box center [1047, 51] width 119 height 28
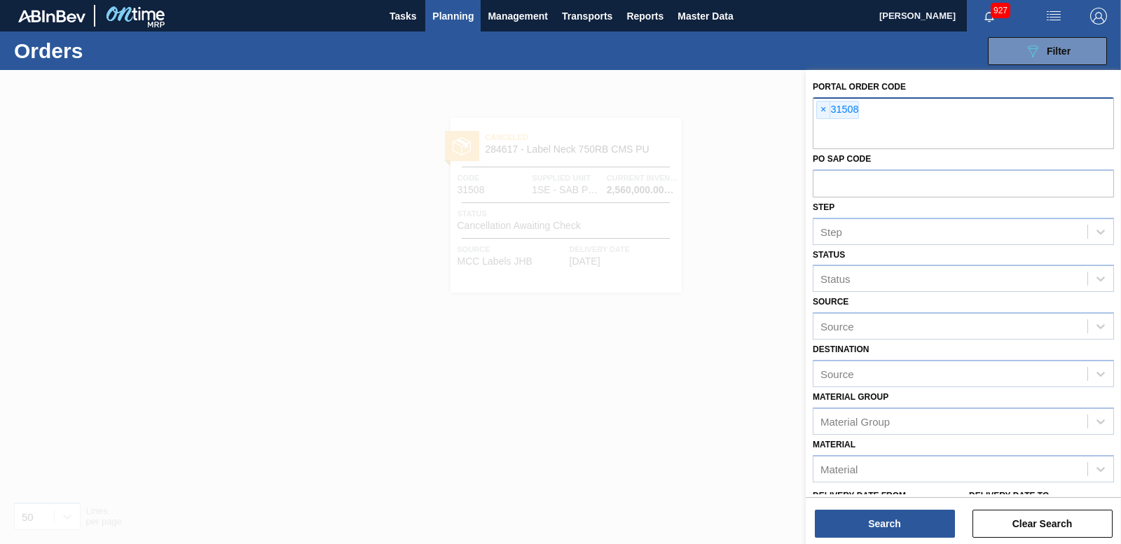
drag, startPoint x: 824, startPoint y: 113, endPoint x: 821, endPoint y: 122, distance: 9.5
click at [824, 112] on span "×" at bounding box center [823, 110] width 13 height 17
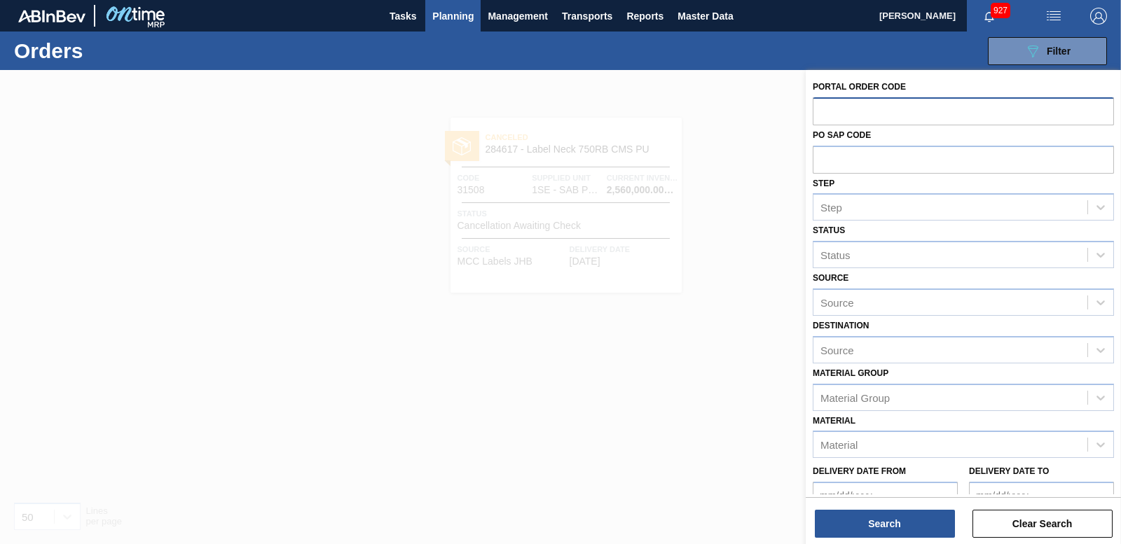
paste input "31507"
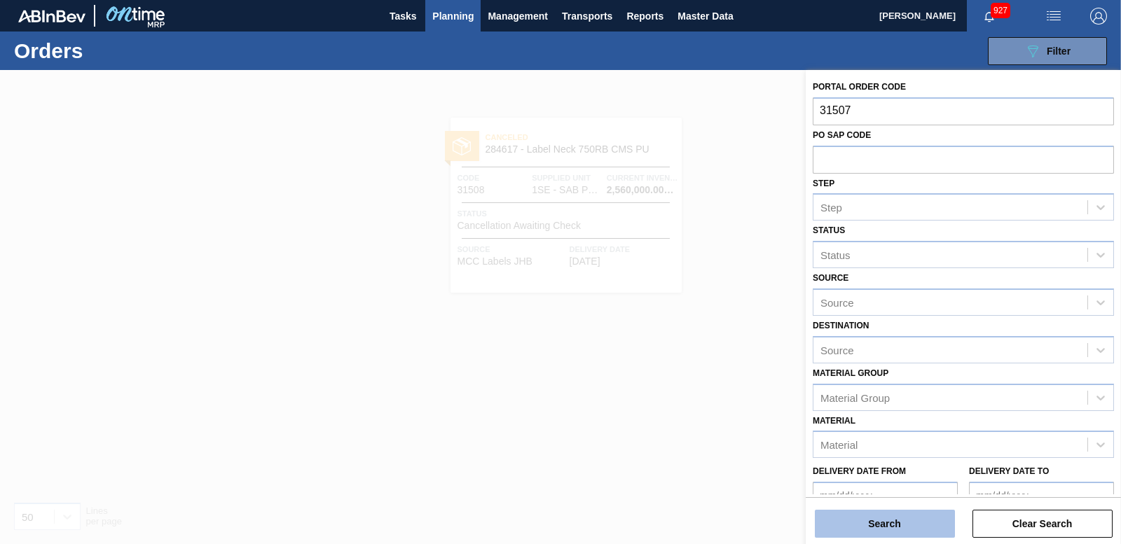
type input "31507"
click at [871, 519] on button "Search" at bounding box center [885, 524] width 140 height 28
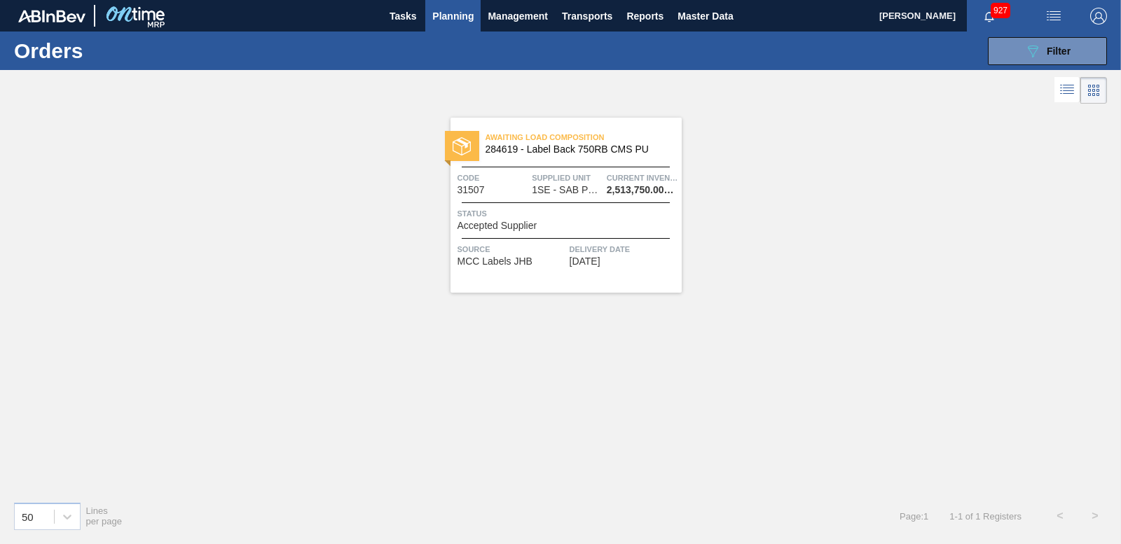
click at [466, 149] on img at bounding box center [462, 146] width 18 height 18
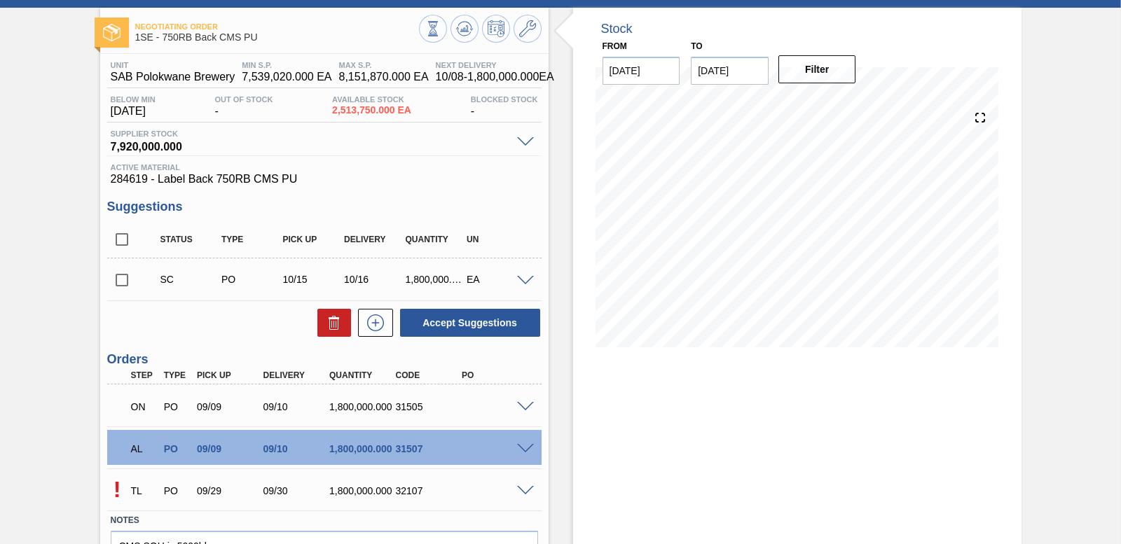
scroll to position [144, 0]
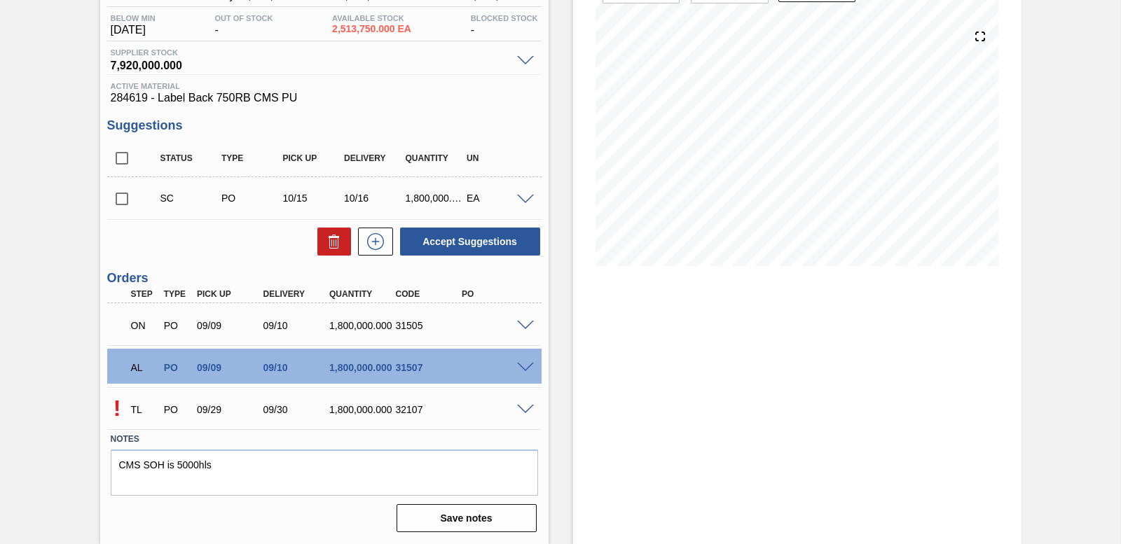
click at [523, 322] on span at bounding box center [525, 326] width 17 height 11
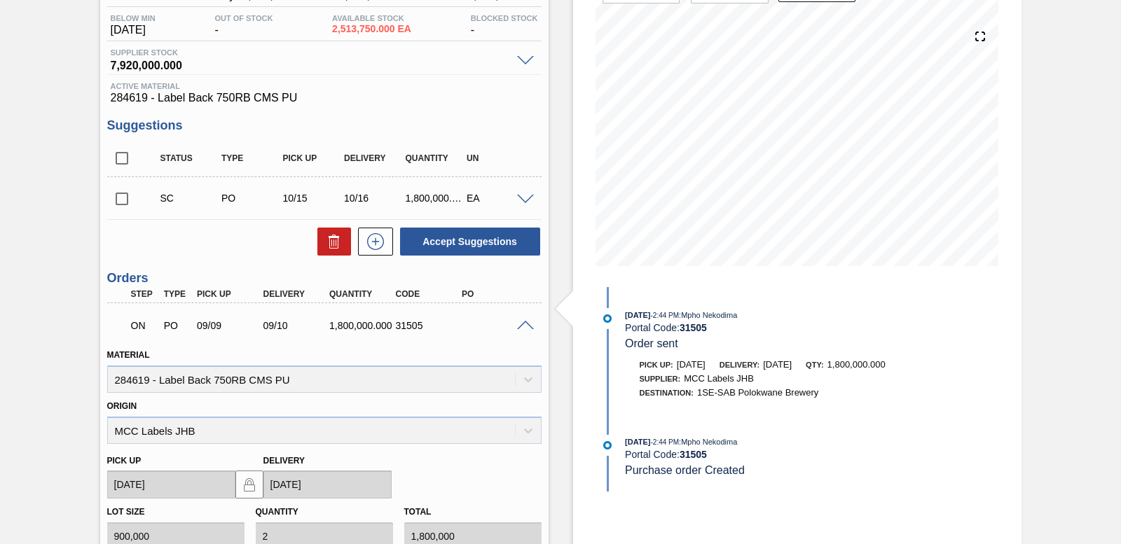
scroll to position [484, 0]
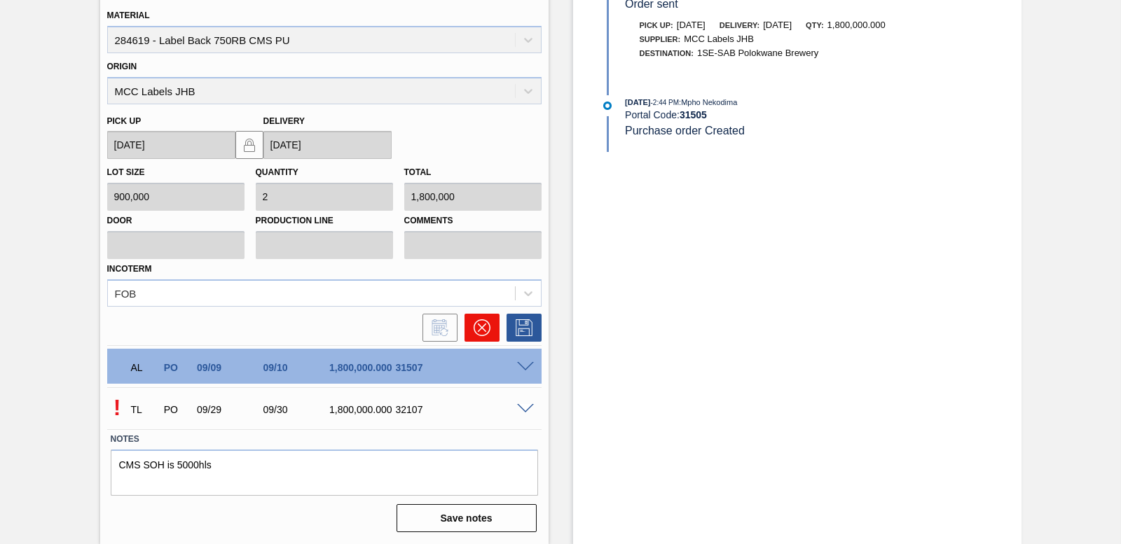
click at [488, 324] on icon at bounding box center [482, 328] width 17 height 17
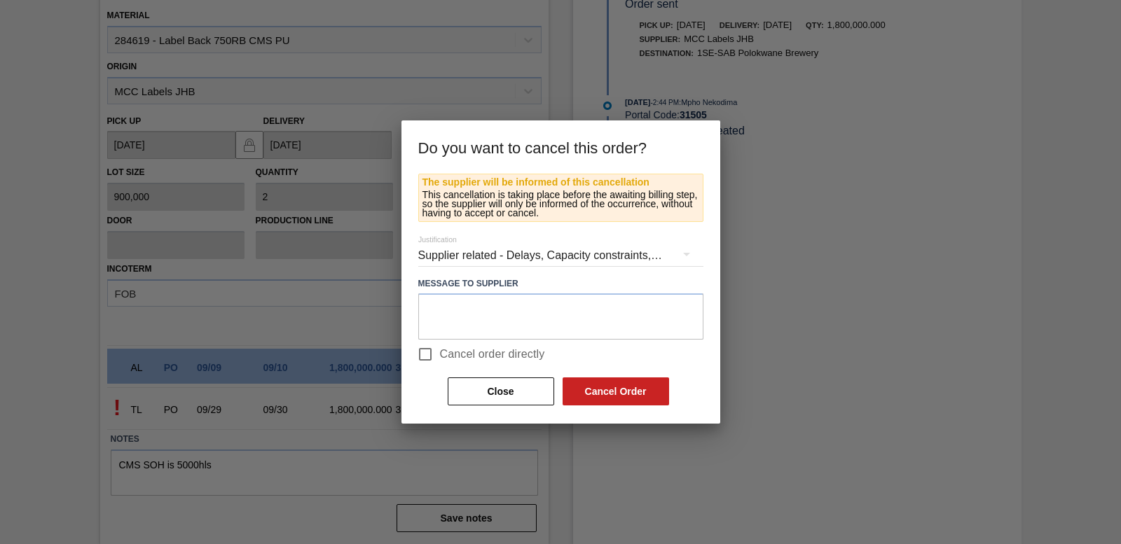
click at [418, 354] on input "Cancel order directly" at bounding box center [425, 354] width 29 height 29
checkbox input "true"
click at [631, 392] on button "Cancel Order" at bounding box center [616, 392] width 107 height 28
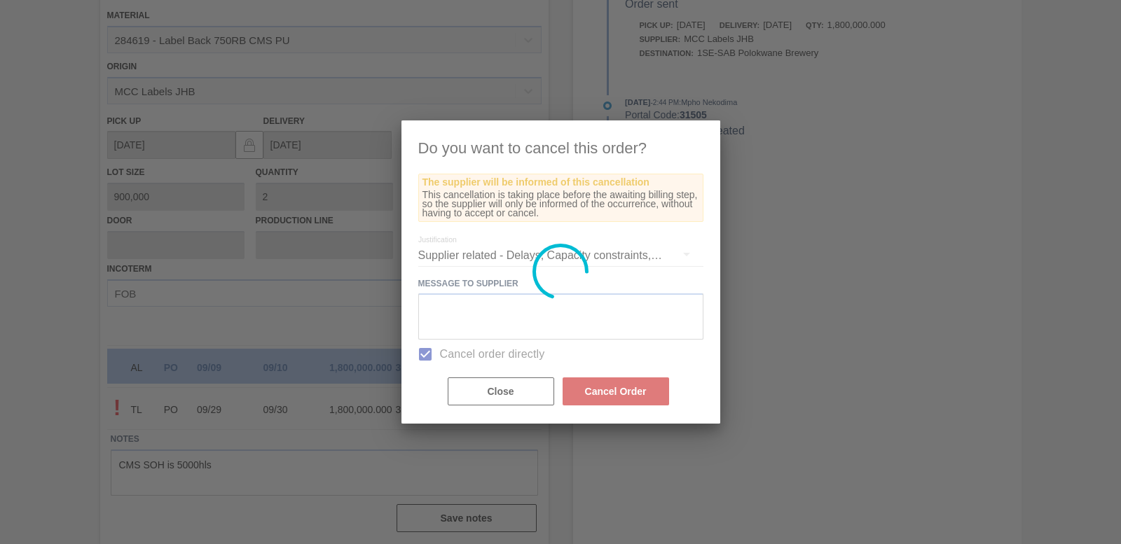
scroll to position [102, 0]
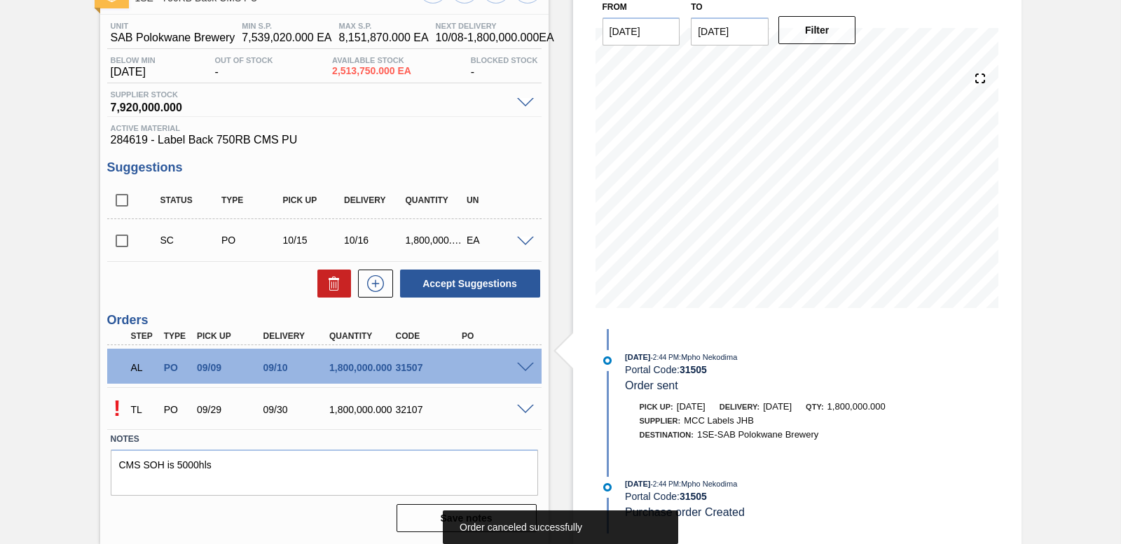
click at [519, 364] on span at bounding box center [525, 368] width 17 height 11
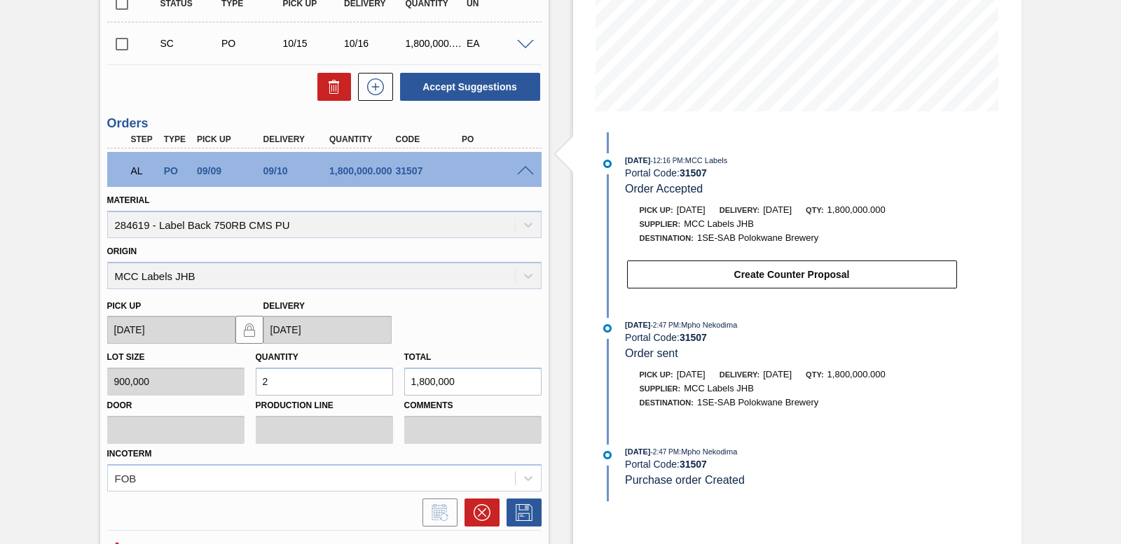
scroll to position [441, 0]
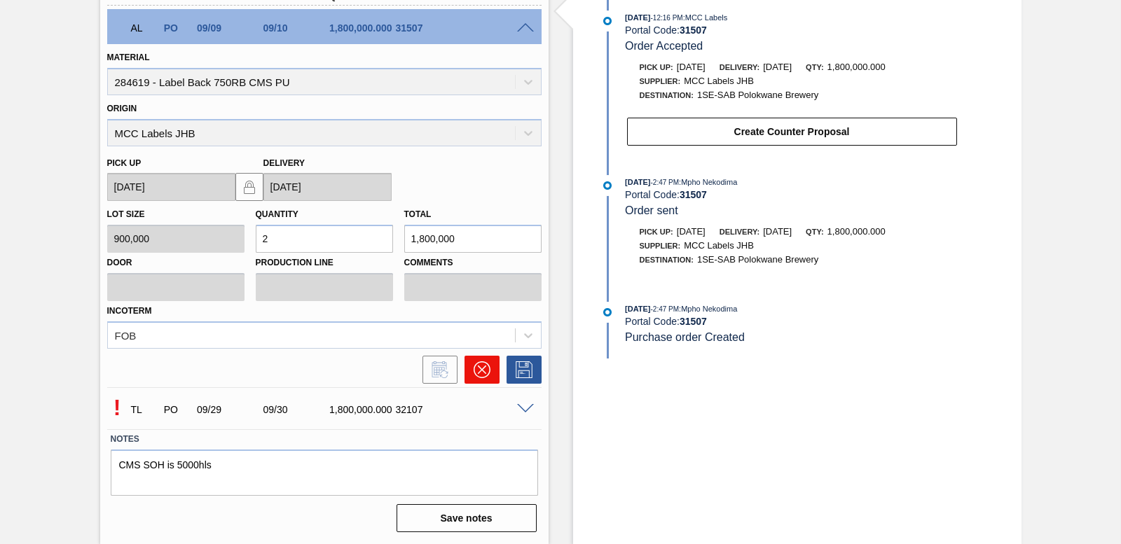
click at [493, 376] on button at bounding box center [482, 370] width 35 height 28
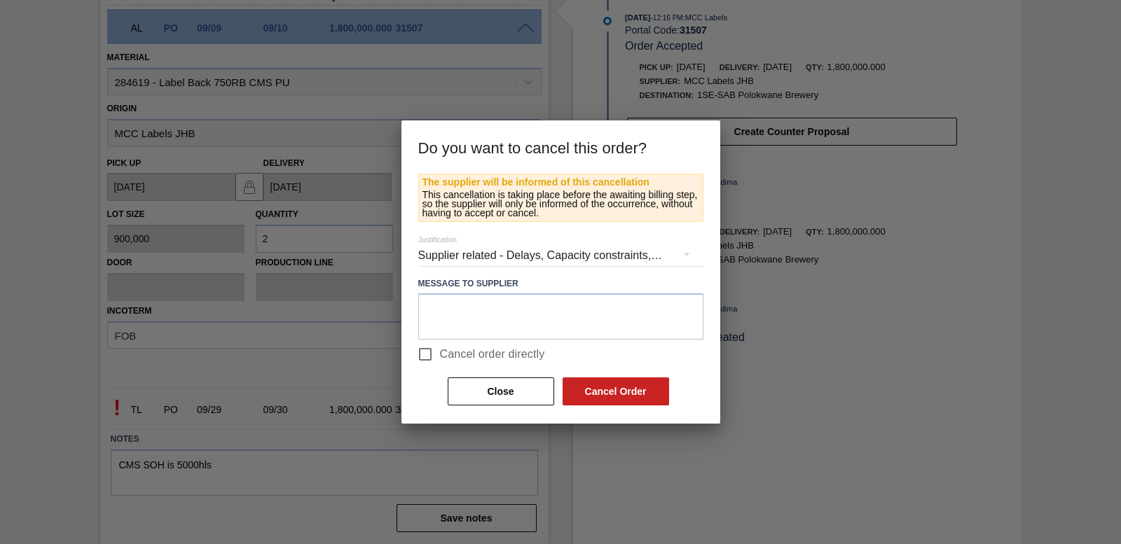
click at [425, 349] on input "Cancel order directly" at bounding box center [425, 354] width 29 height 29
checkbox input "true"
click at [596, 388] on button "Cancel Order" at bounding box center [616, 392] width 107 height 28
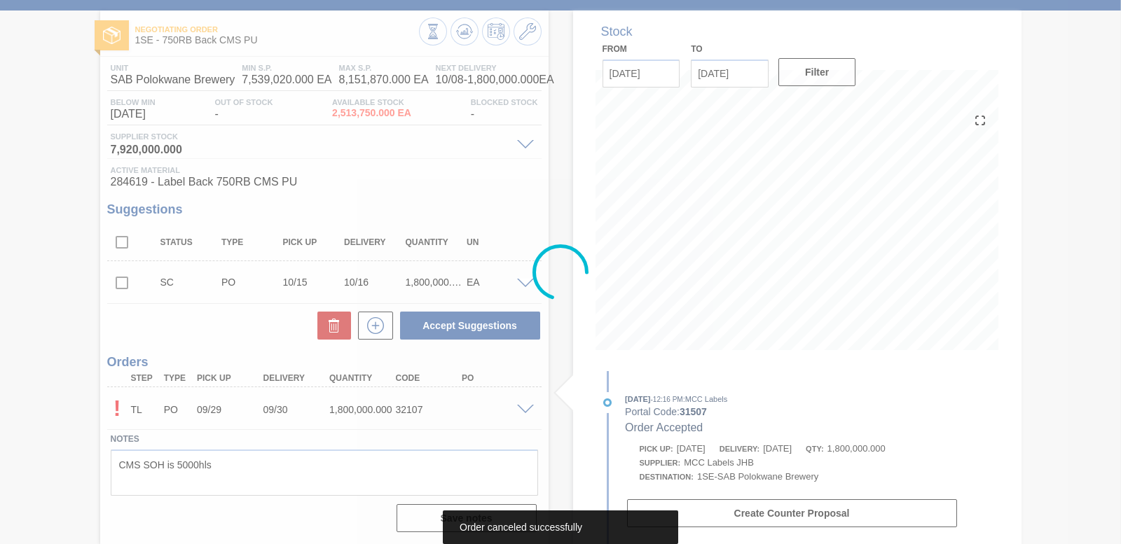
scroll to position [60, 0]
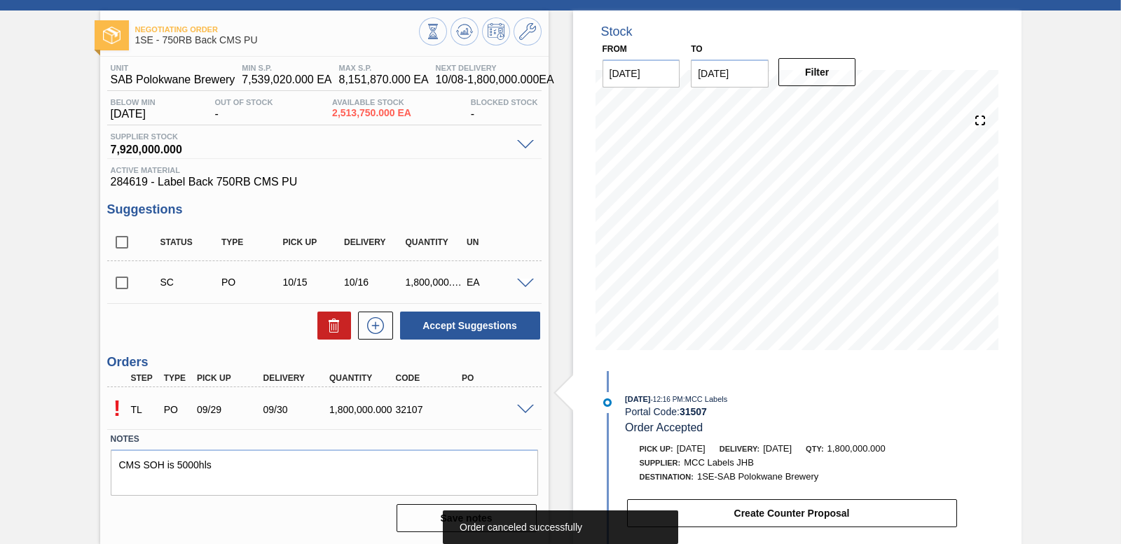
click at [519, 407] on span at bounding box center [525, 410] width 17 height 11
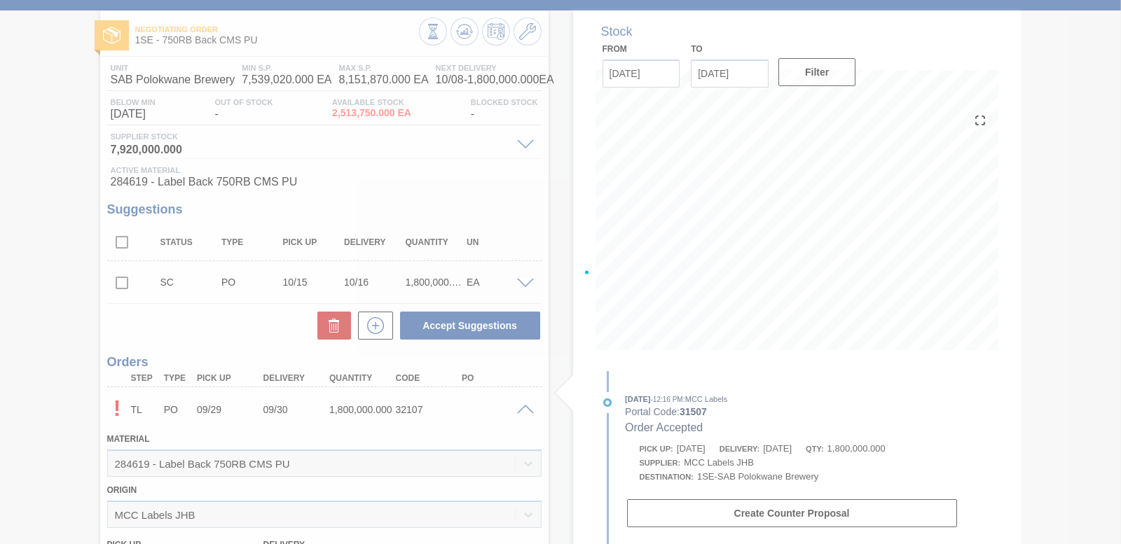
scroll to position [399, 0]
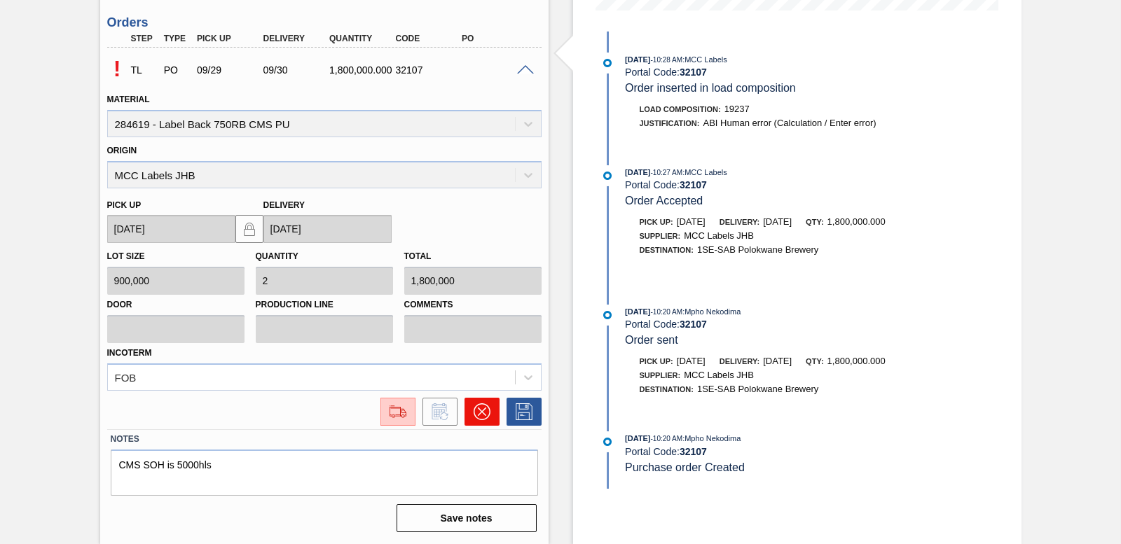
click at [488, 415] on icon at bounding box center [482, 412] width 17 height 17
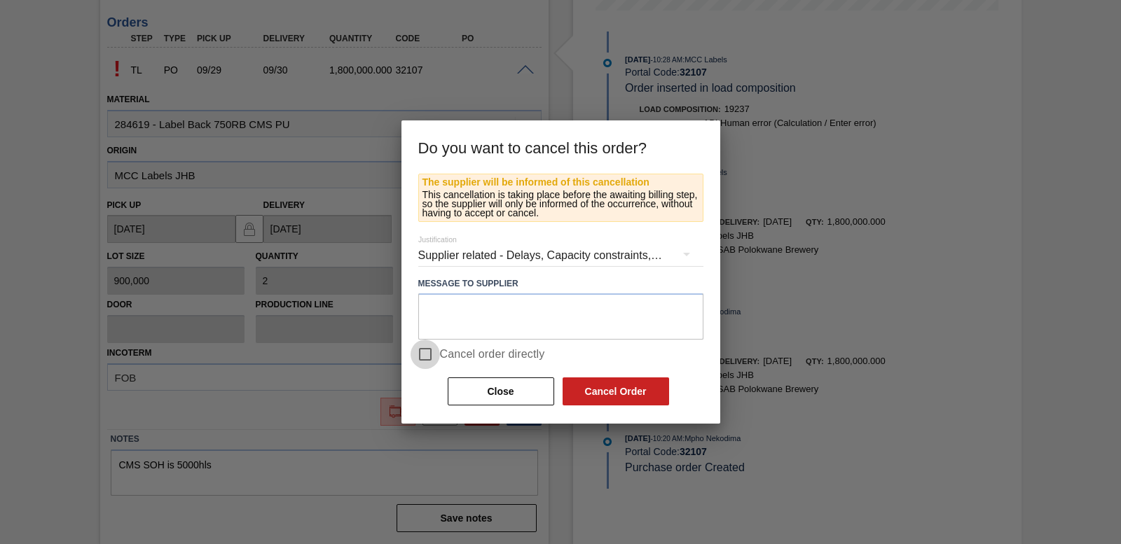
drag, startPoint x: 427, startPoint y: 351, endPoint x: 439, endPoint y: 348, distance: 12.4
click at [427, 350] on input "Cancel order directly" at bounding box center [425, 354] width 29 height 29
checkbox input "true"
click at [601, 383] on button "Cancel Order" at bounding box center [616, 392] width 107 height 28
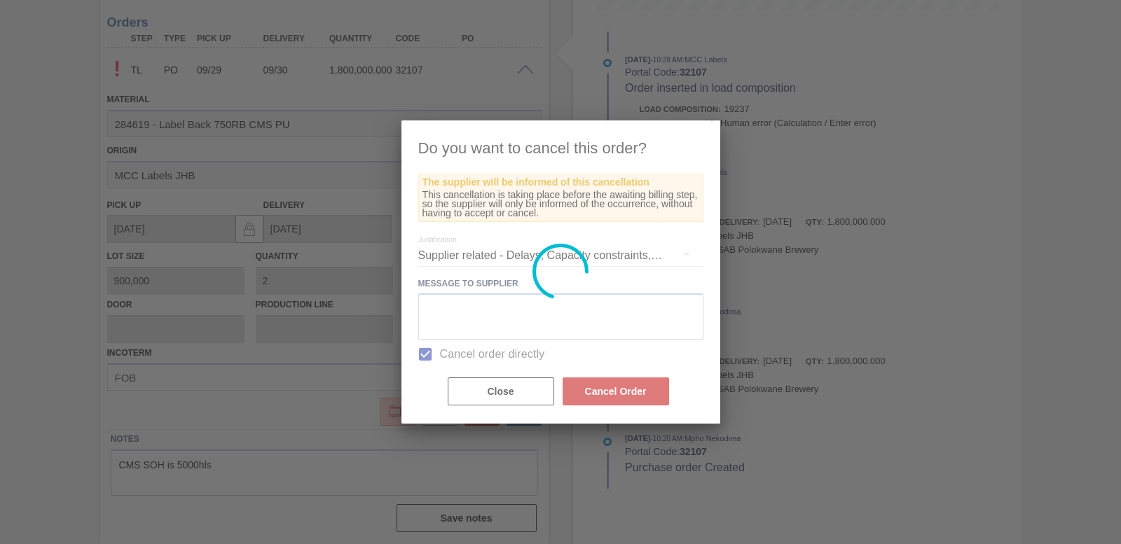
scroll to position [58, 0]
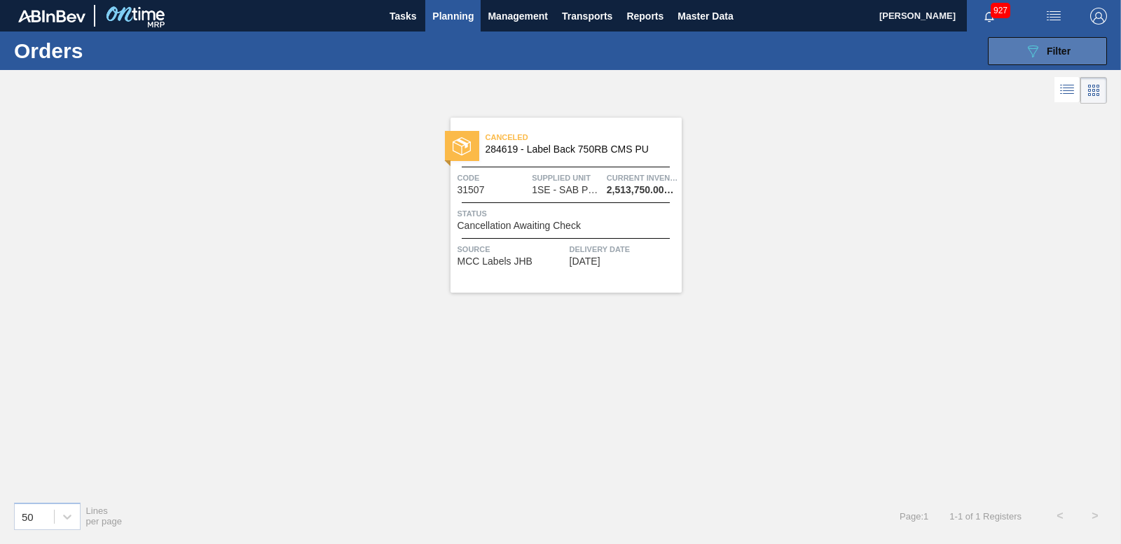
click at [1017, 50] on button "089F7B8B-B2A5-4AFE-B5C0-19BA573D28AC Filter" at bounding box center [1047, 51] width 119 height 28
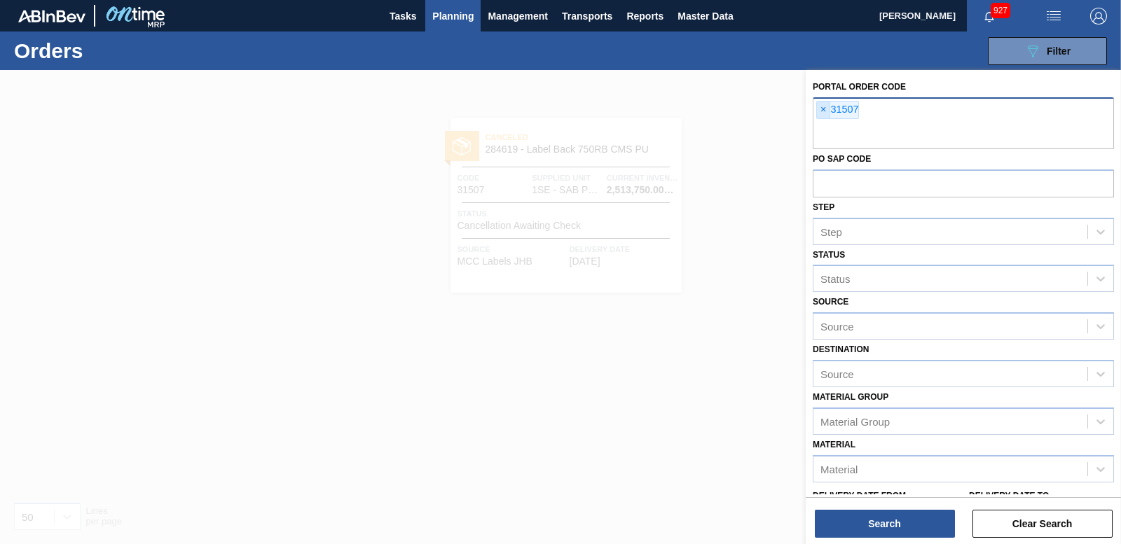
click at [819, 114] on span "×" at bounding box center [823, 110] width 13 height 17
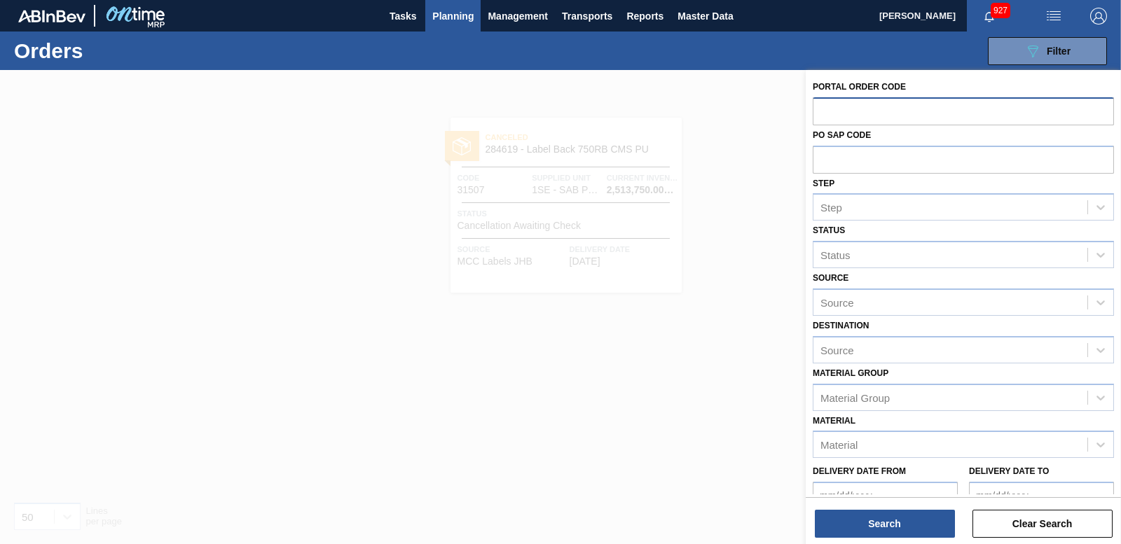
paste input "31506"
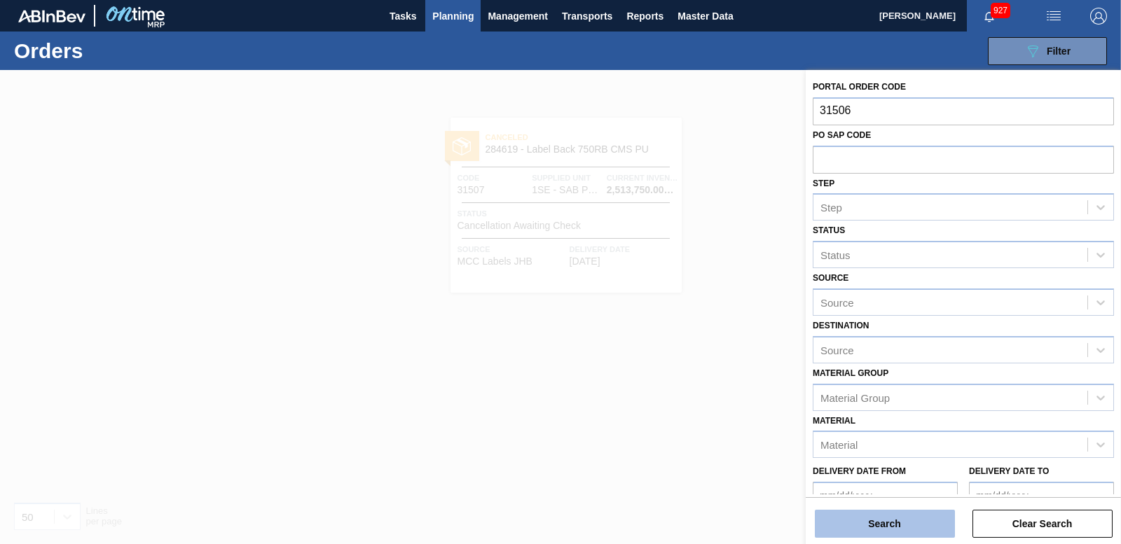
type input "31506"
click at [909, 527] on button "Search" at bounding box center [885, 524] width 140 height 28
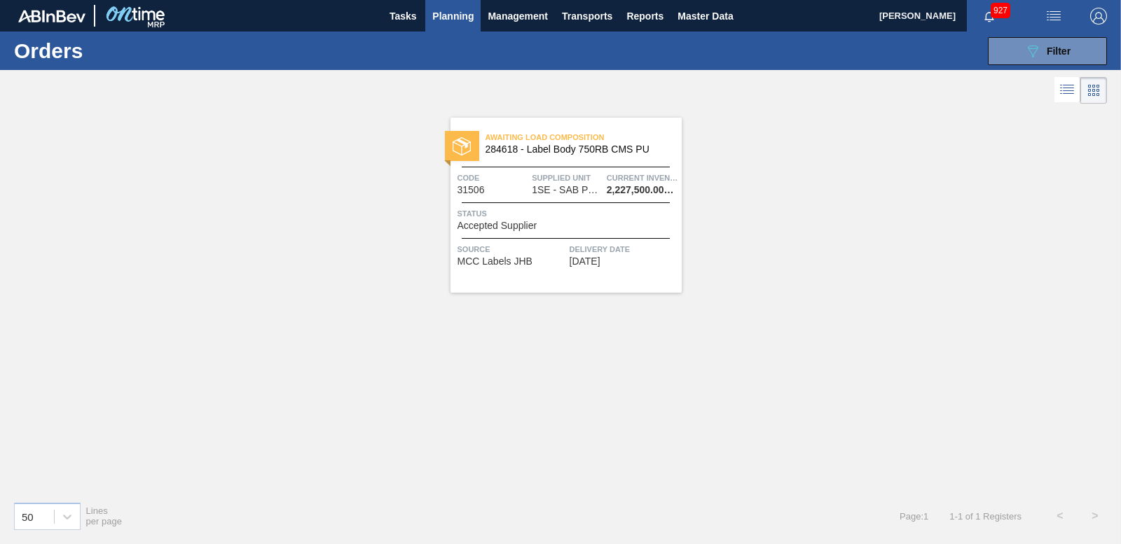
click at [477, 138] on div at bounding box center [462, 146] width 34 height 30
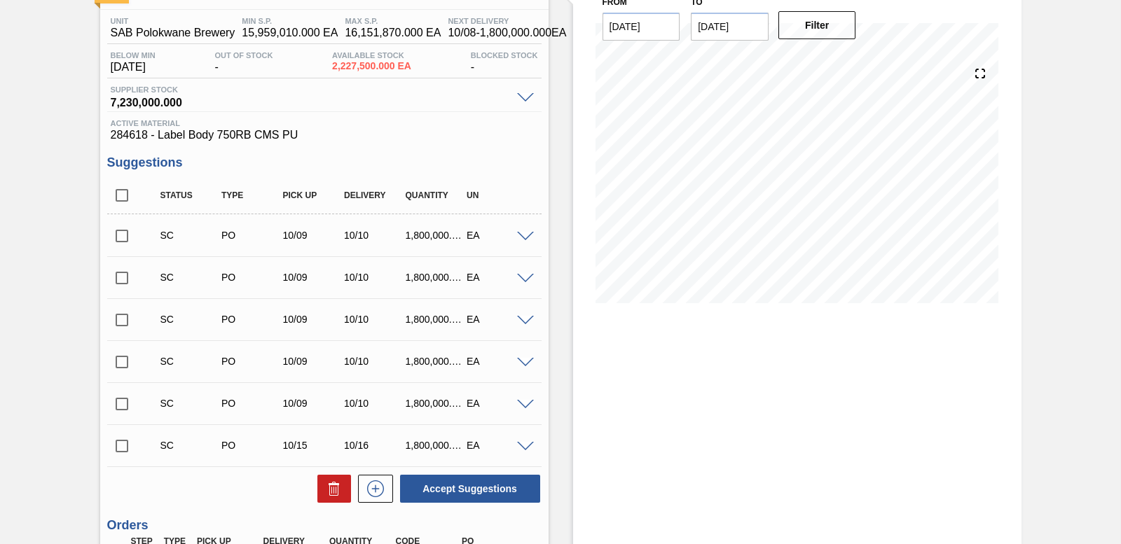
scroll to position [354, 0]
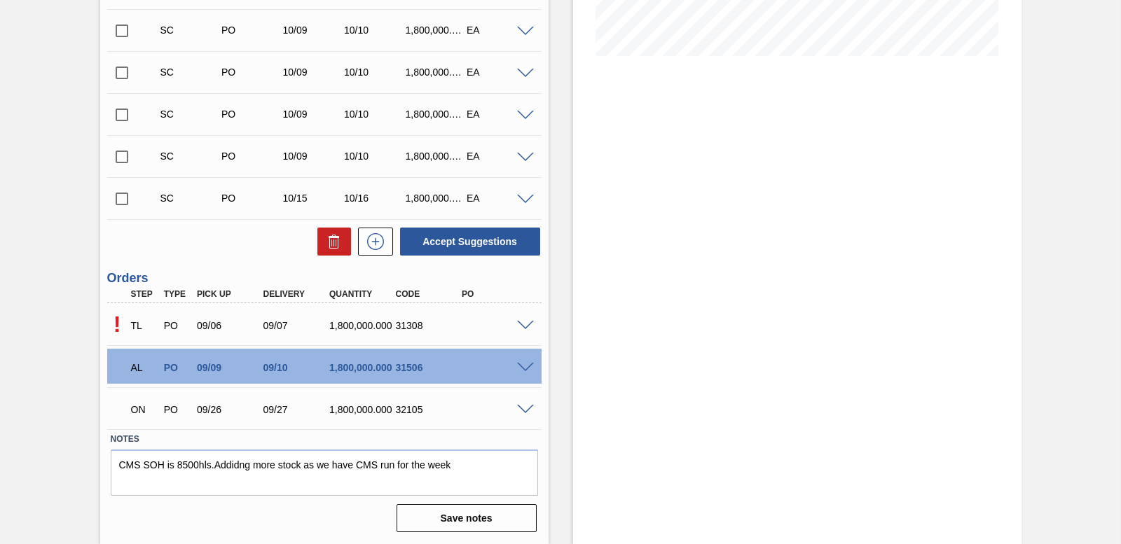
click at [517, 318] on div "TL PO 09/06 09/07 1,800,000.000 31308" at bounding box center [320, 324] width 397 height 28
click at [521, 326] on span at bounding box center [525, 326] width 17 height 11
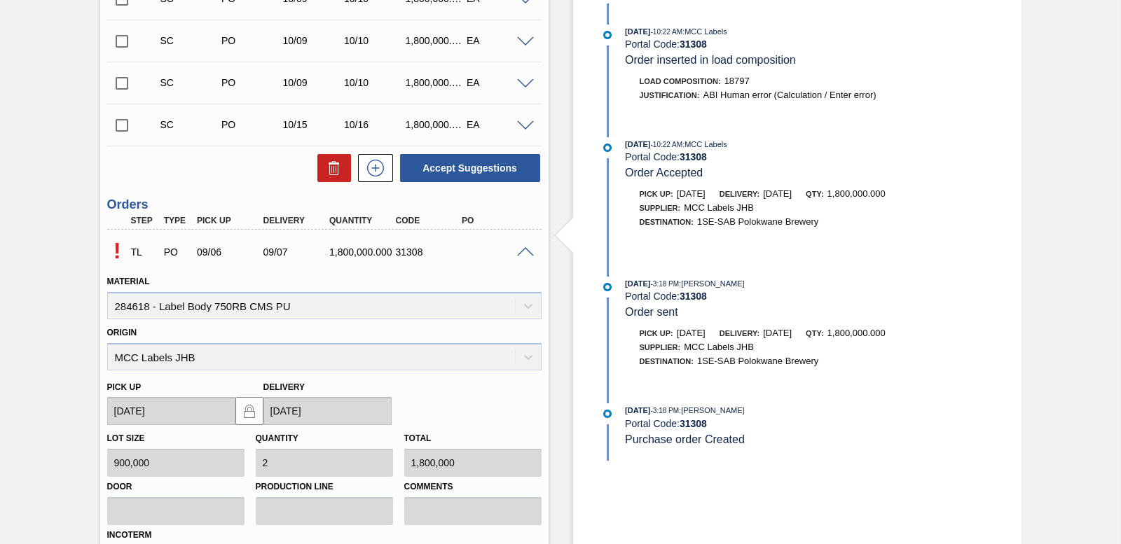
scroll to position [694, 0]
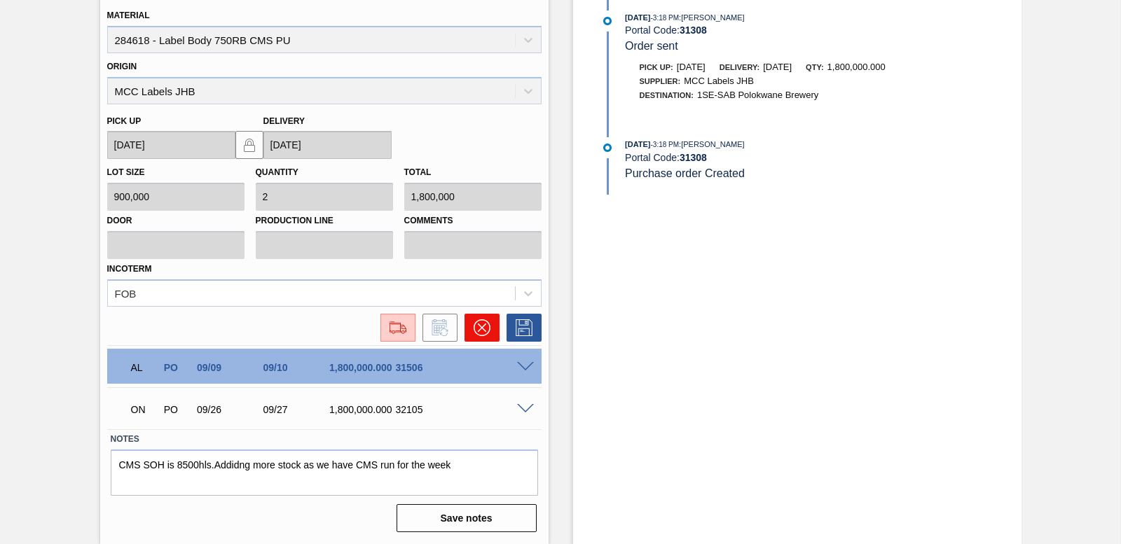
click at [491, 332] on button at bounding box center [482, 328] width 35 height 28
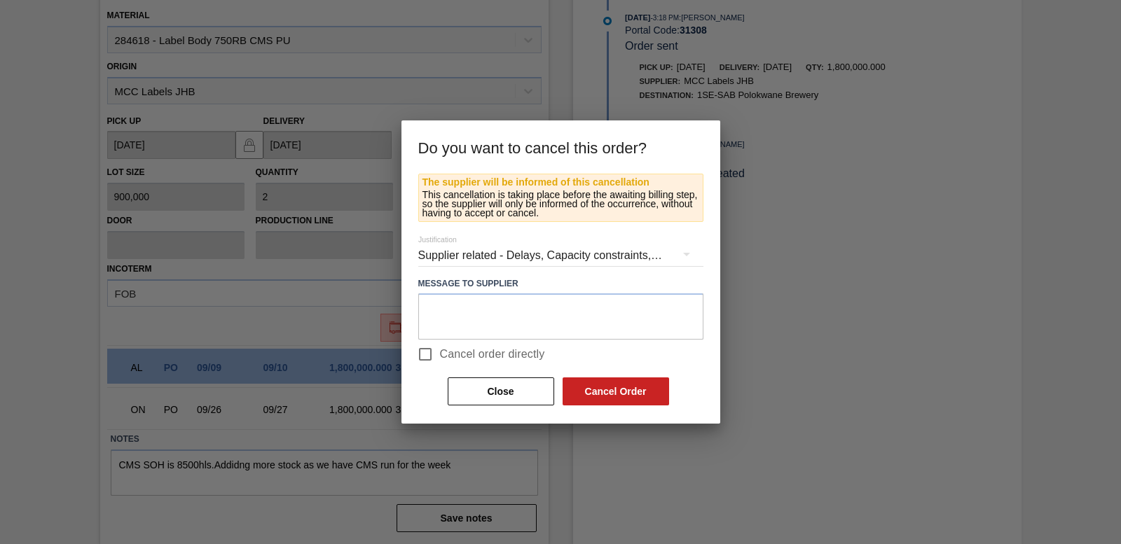
click at [425, 351] on input "Cancel order directly" at bounding box center [425, 354] width 29 height 29
checkbox input "true"
click at [584, 391] on button "Cancel Order" at bounding box center [616, 392] width 107 height 28
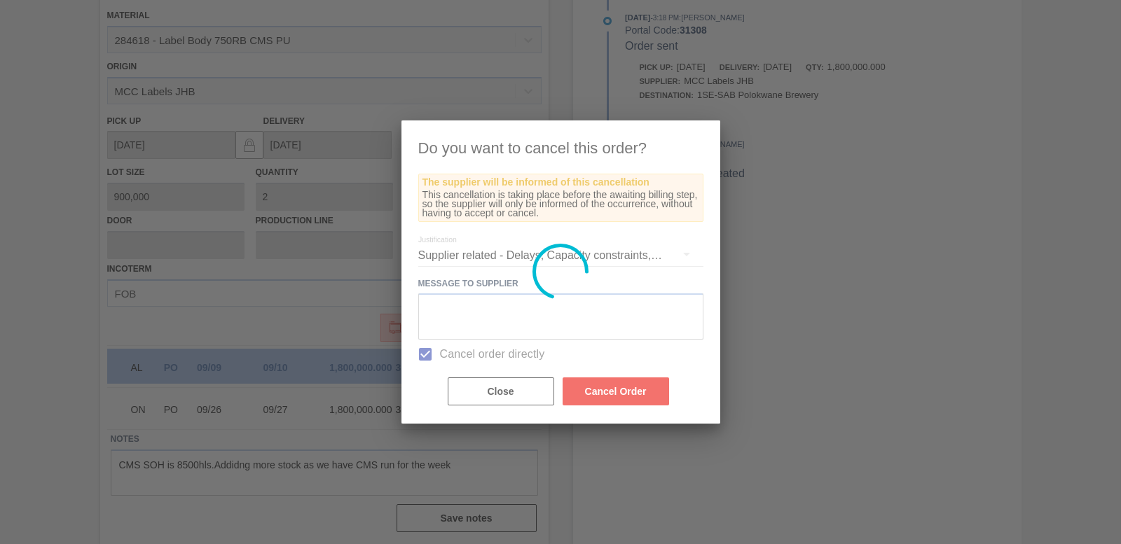
scroll to position [312, 0]
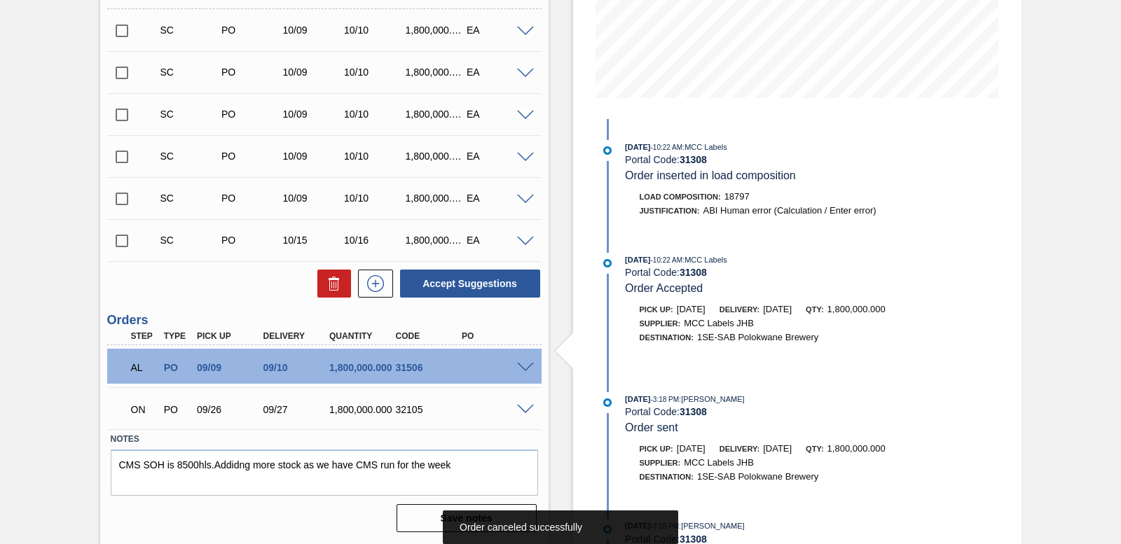
click at [524, 367] on span at bounding box center [525, 368] width 17 height 11
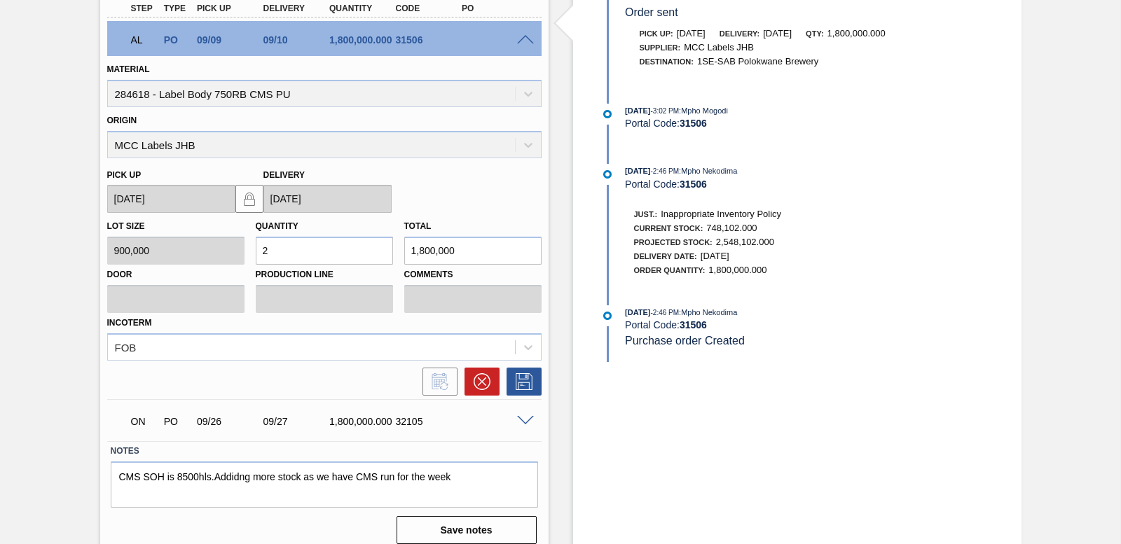
scroll to position [652, 0]
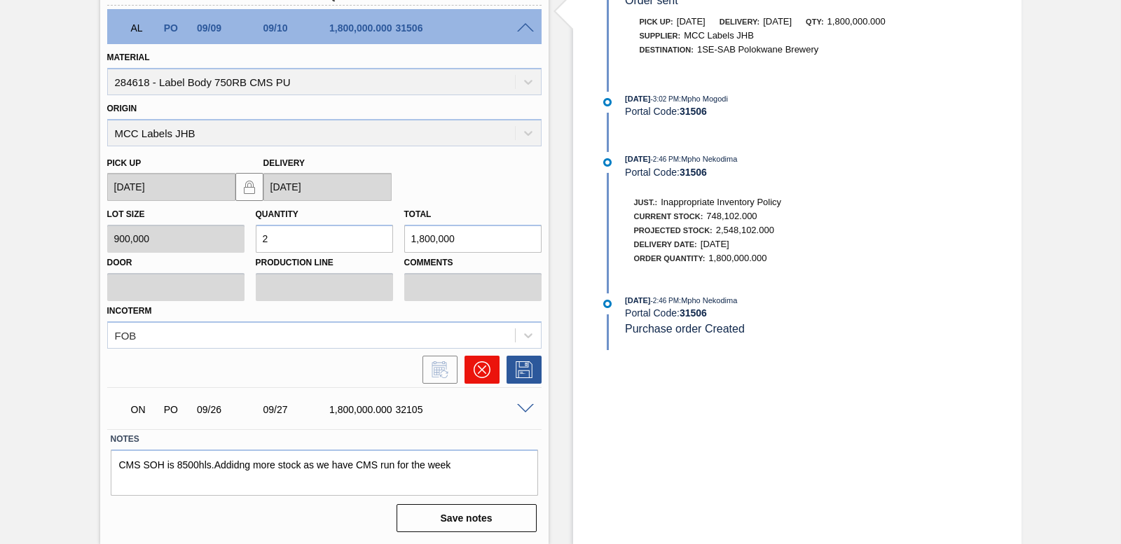
click at [477, 365] on icon at bounding box center [482, 370] width 17 height 17
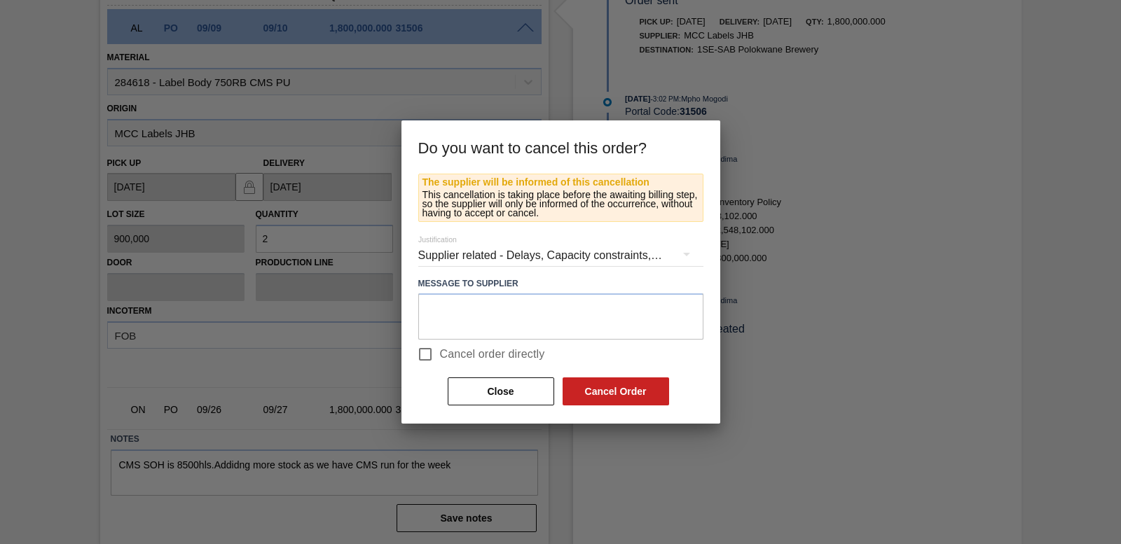
drag, startPoint x: 424, startPoint y: 353, endPoint x: 469, endPoint y: 363, distance: 45.9
click at [423, 353] on input "Cancel order directly" at bounding box center [425, 354] width 29 height 29
checkbox input "true"
click at [625, 386] on button "Cancel Order" at bounding box center [616, 392] width 107 height 28
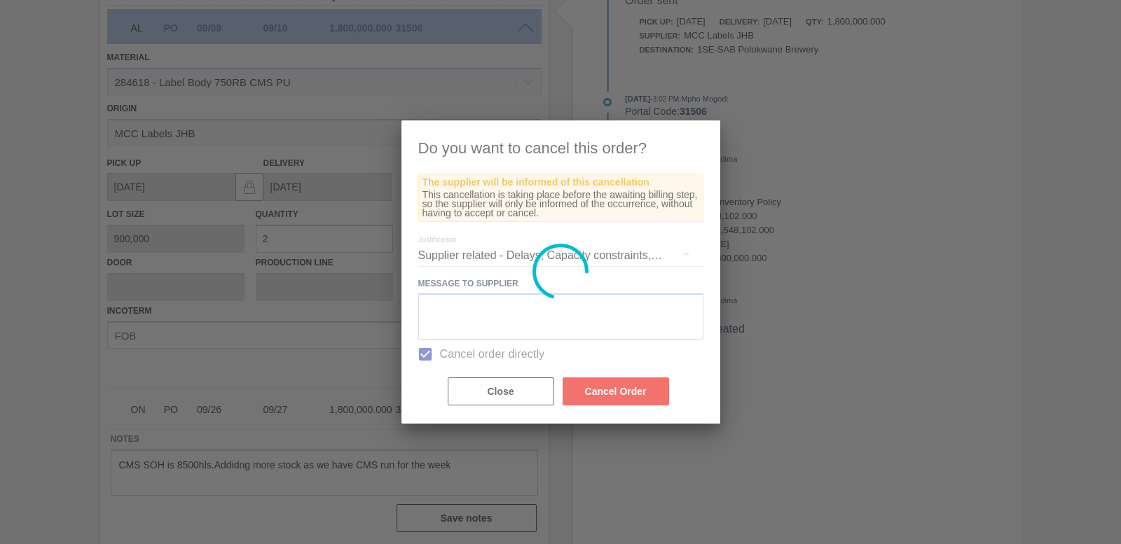
scroll to position [270, 0]
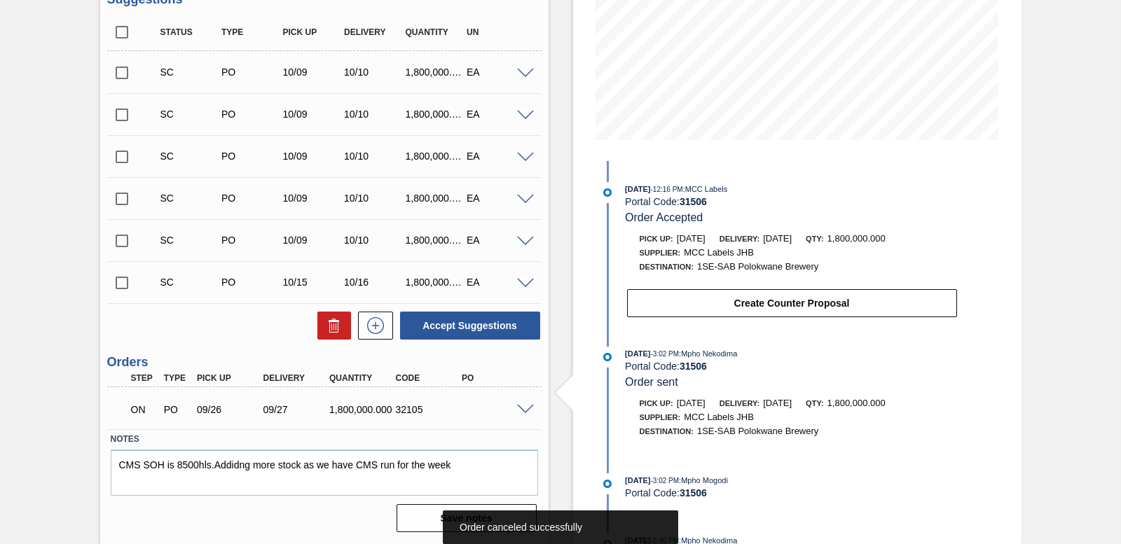
click at [525, 406] on span at bounding box center [525, 410] width 17 height 11
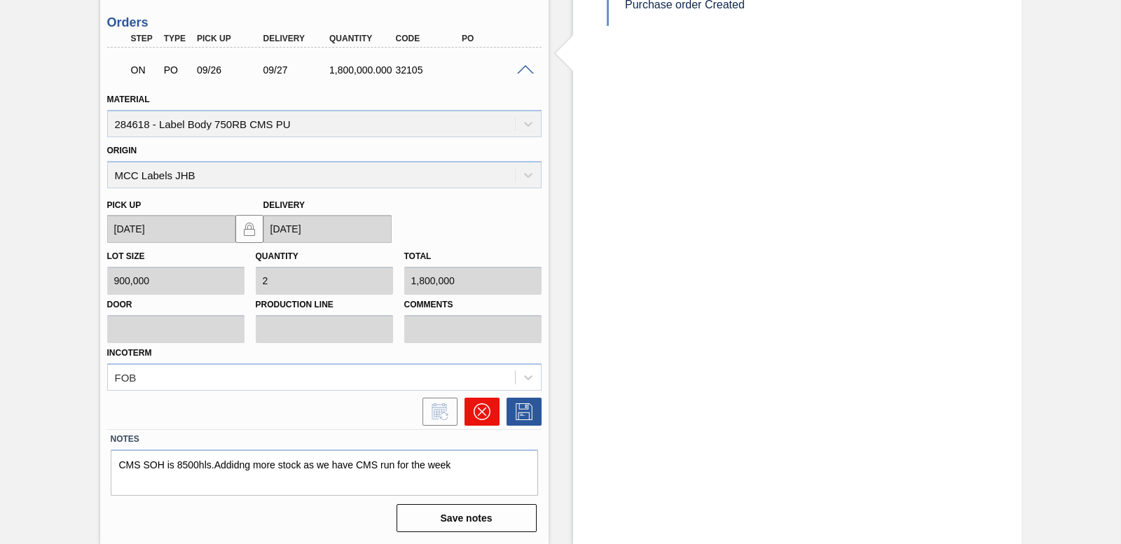
click at [476, 404] on icon at bounding box center [482, 412] width 17 height 17
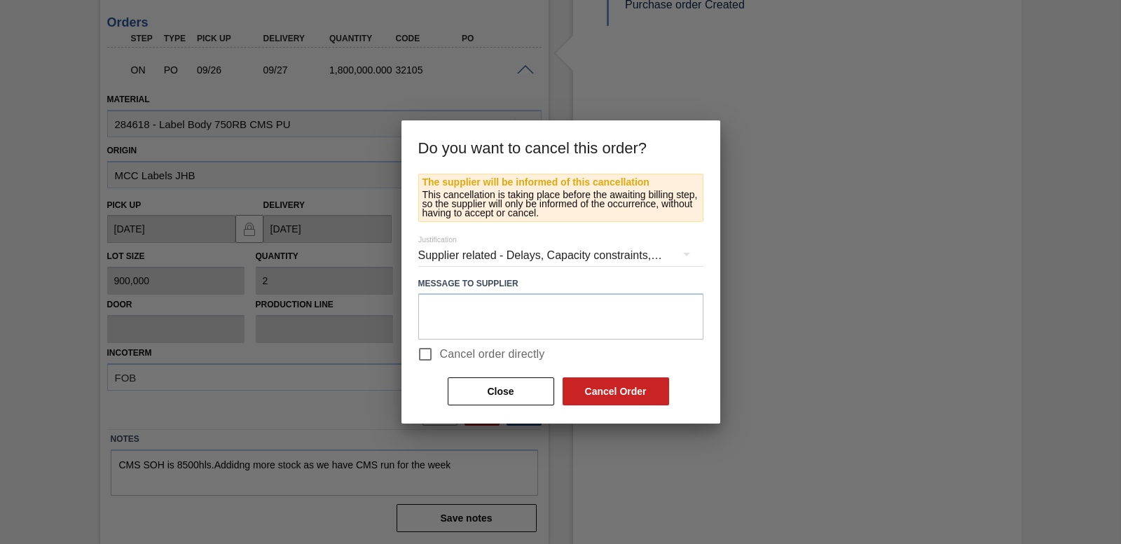
click at [434, 361] on input "Cancel order directly" at bounding box center [425, 354] width 29 height 29
checkbox input "true"
click at [594, 389] on button "Cancel Order" at bounding box center [616, 392] width 107 height 28
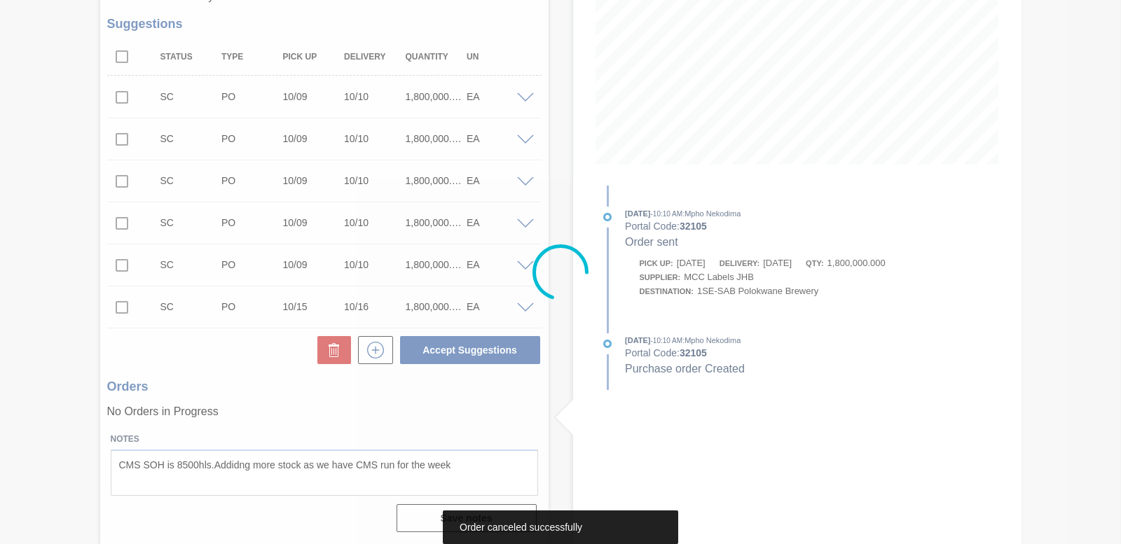
scroll to position [245, 0]
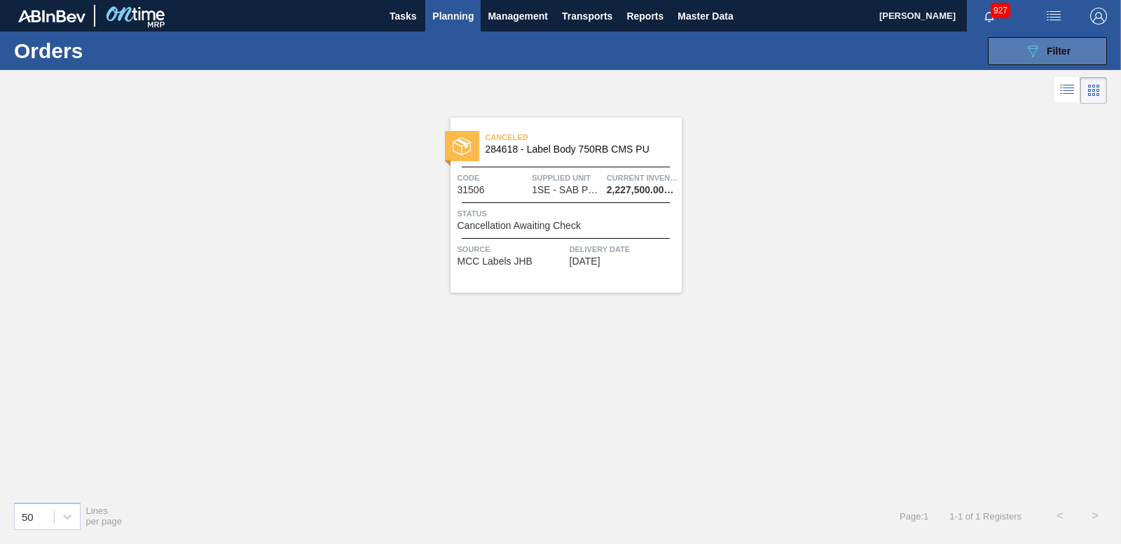
drag, startPoint x: 1054, startPoint y: 56, endPoint x: 1022, endPoint y: 90, distance: 47.1
click at [1053, 56] on span "Filter" at bounding box center [1059, 51] width 24 height 11
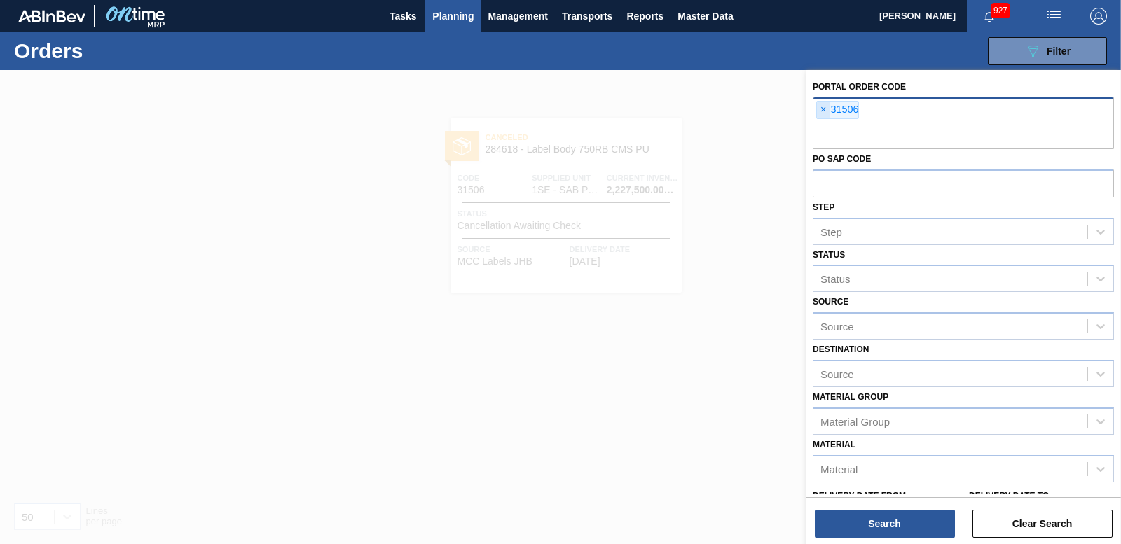
click at [817, 107] on span "×" at bounding box center [823, 110] width 13 height 17
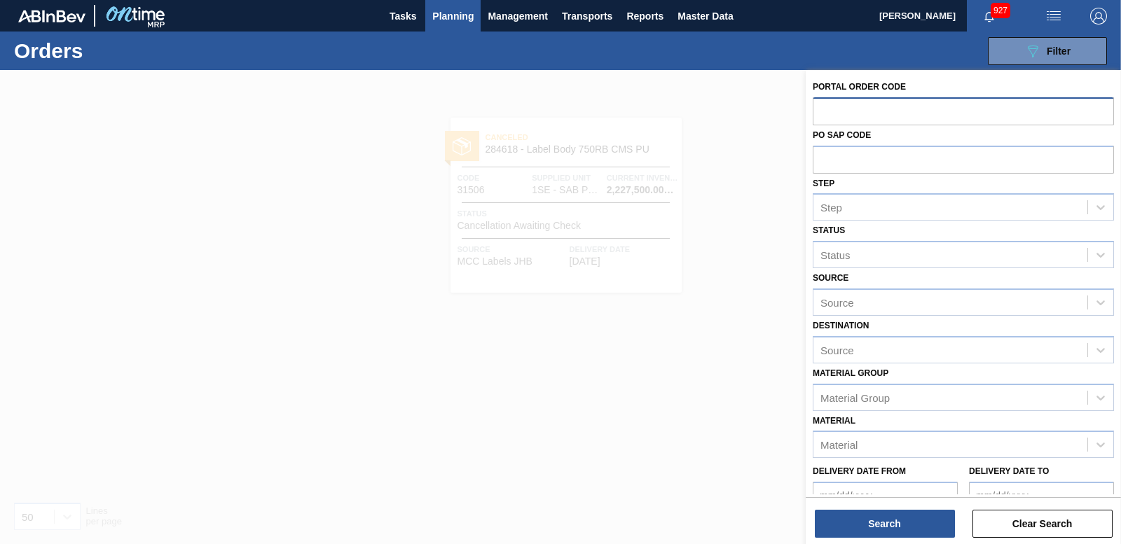
paste input "31505"
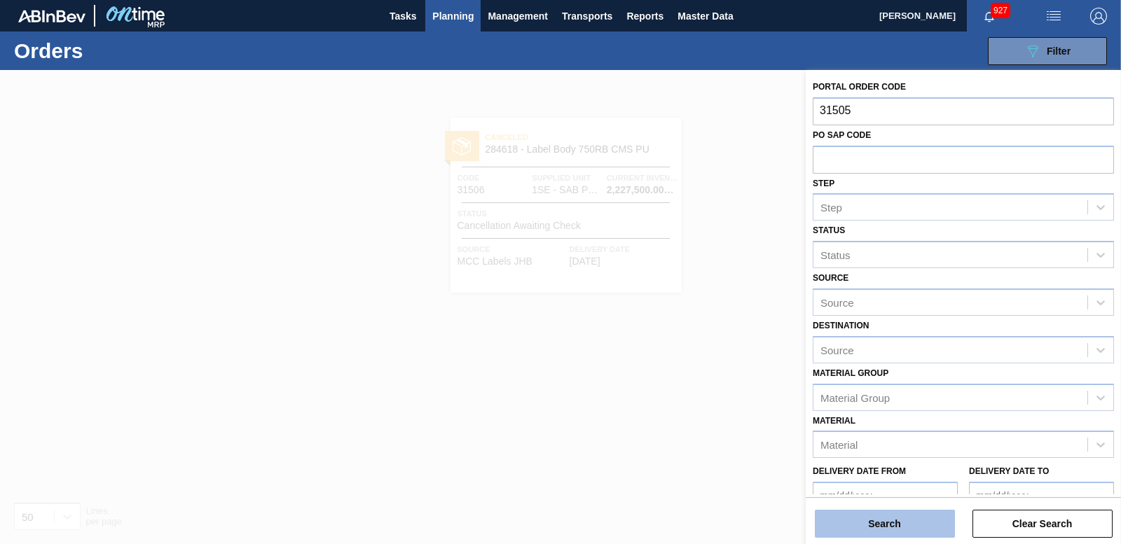
type input "31505"
click at [931, 526] on button "Search" at bounding box center [885, 524] width 140 height 28
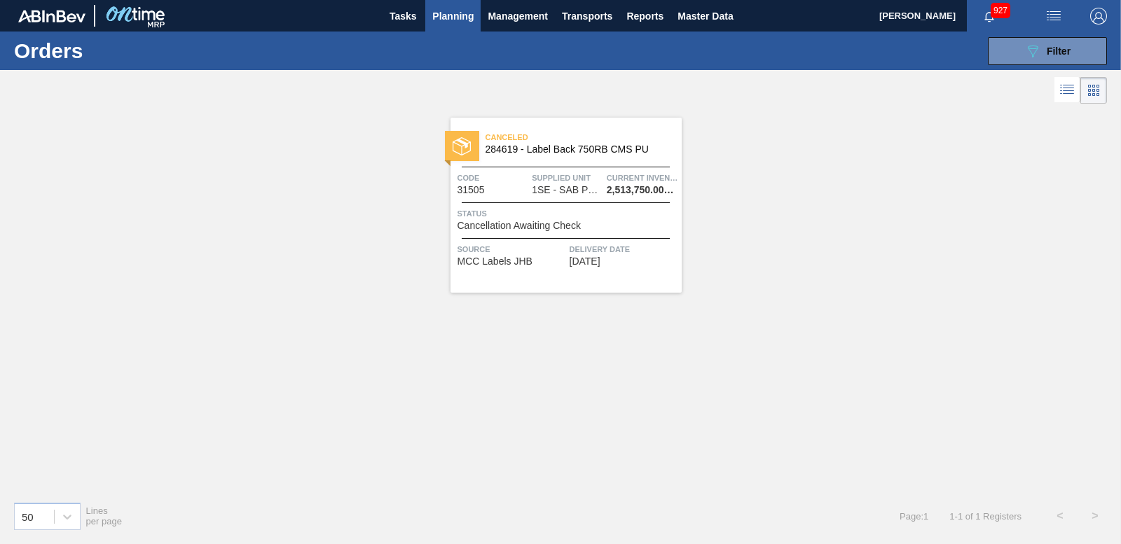
click at [1050, 68] on div "089F7B8B-B2A5-4AFE-B5C0-19BA573D28AC Filter Portal Order Code × 31505 PO SAP Co…" at bounding box center [665, 51] width 897 height 42
drag, startPoint x: 1046, startPoint y: 56, endPoint x: 962, endPoint y: 81, distance: 87.6
click at [1046, 56] on div "089F7B8B-B2A5-4AFE-B5C0-19BA573D28AC Filter" at bounding box center [1048, 51] width 46 height 17
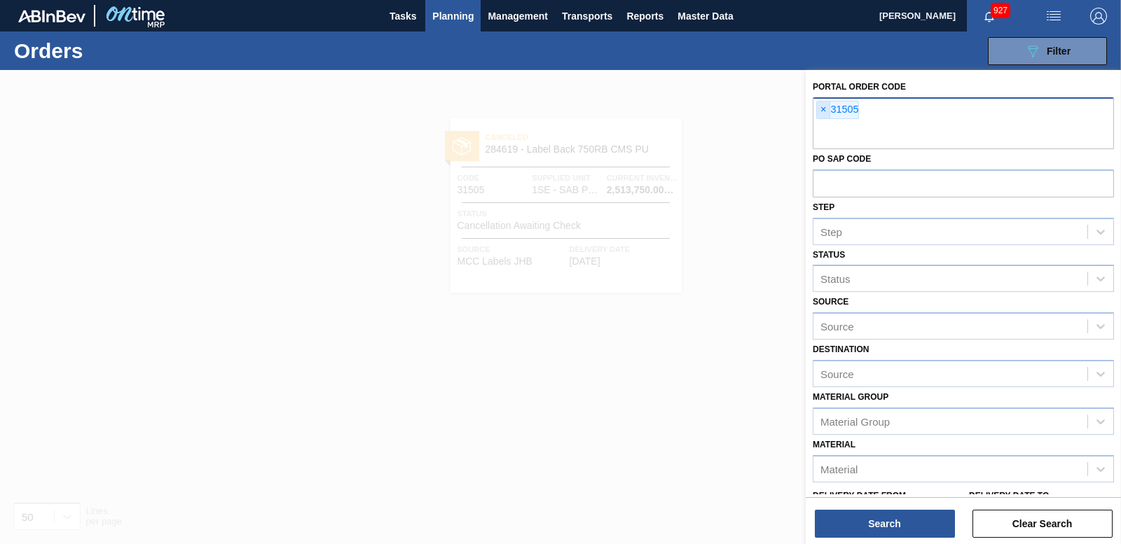
drag, startPoint x: 818, startPoint y: 109, endPoint x: 816, endPoint y: 147, distance: 38.6
click at [818, 109] on span "×" at bounding box center [823, 110] width 13 height 17
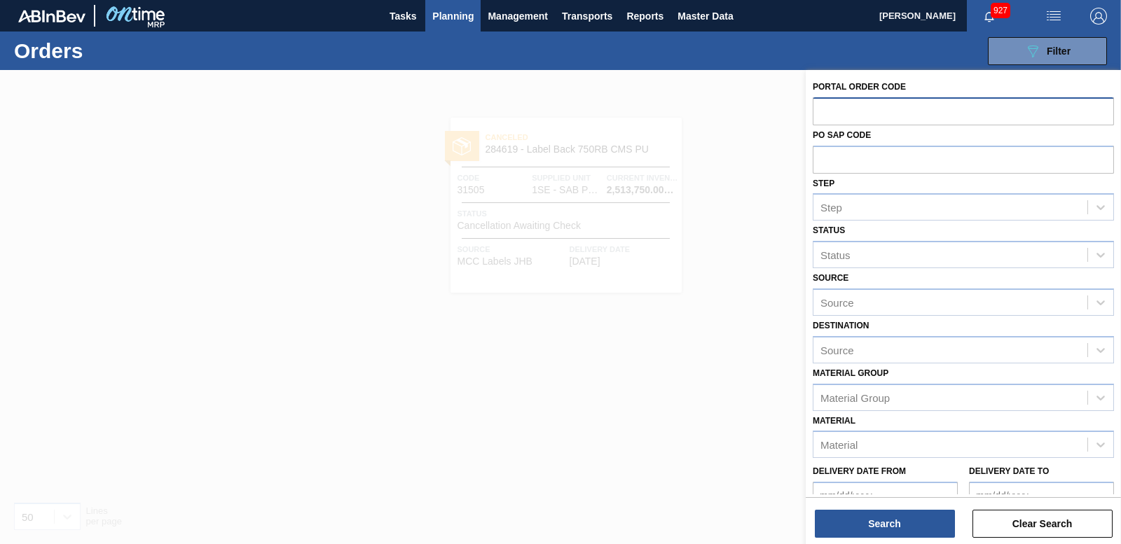
paste input "31504"
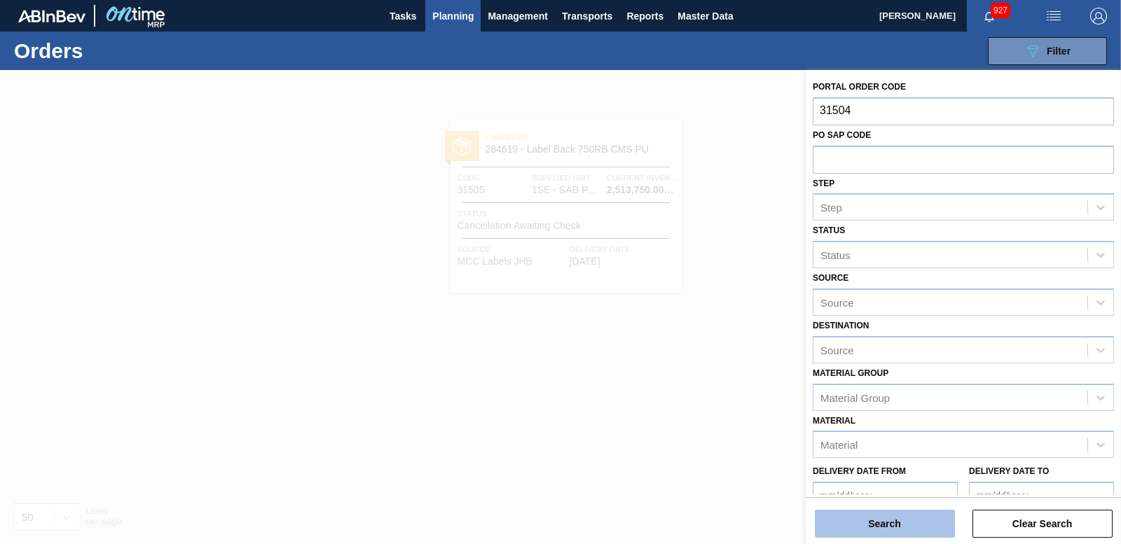
type input "31504"
click at [899, 526] on button "Search" at bounding box center [885, 524] width 140 height 28
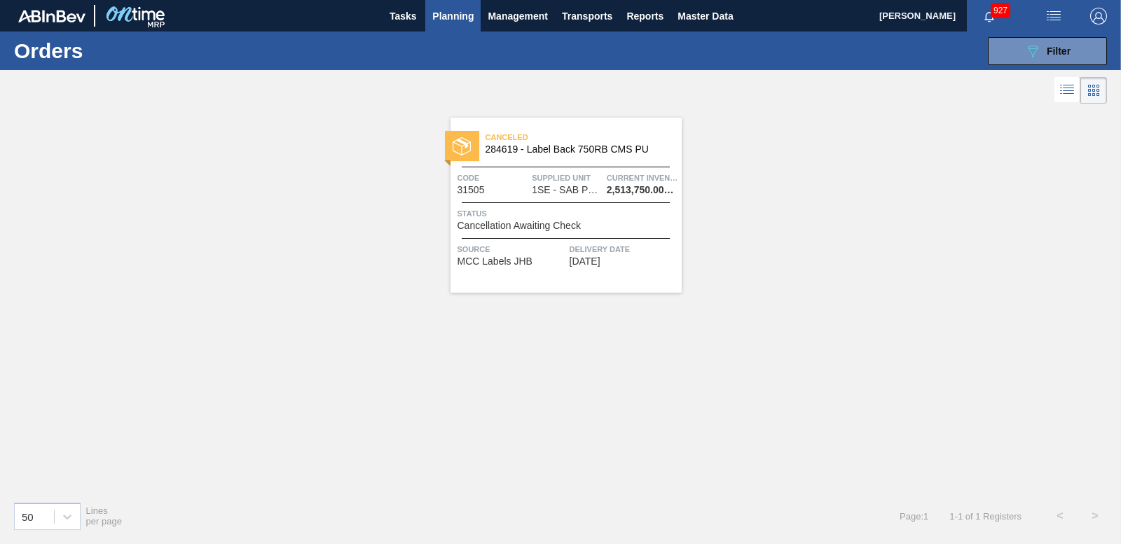
drag, startPoint x: 1062, startPoint y: 47, endPoint x: 1040, endPoint y: 76, distance: 37.0
click at [1062, 47] on span "Filter" at bounding box center [1059, 51] width 24 height 11
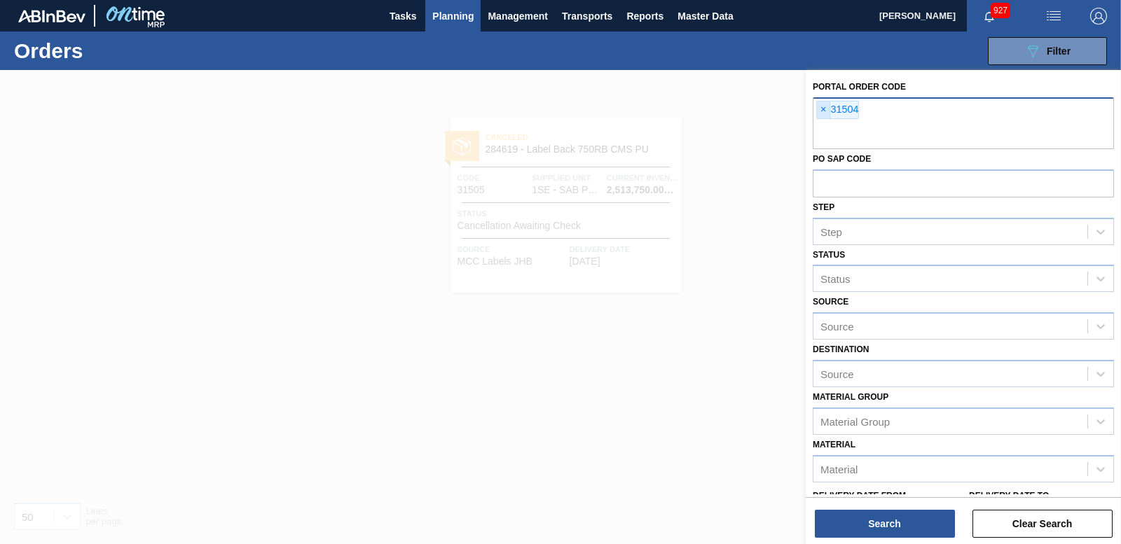
click at [824, 110] on span "×" at bounding box center [823, 110] width 13 height 17
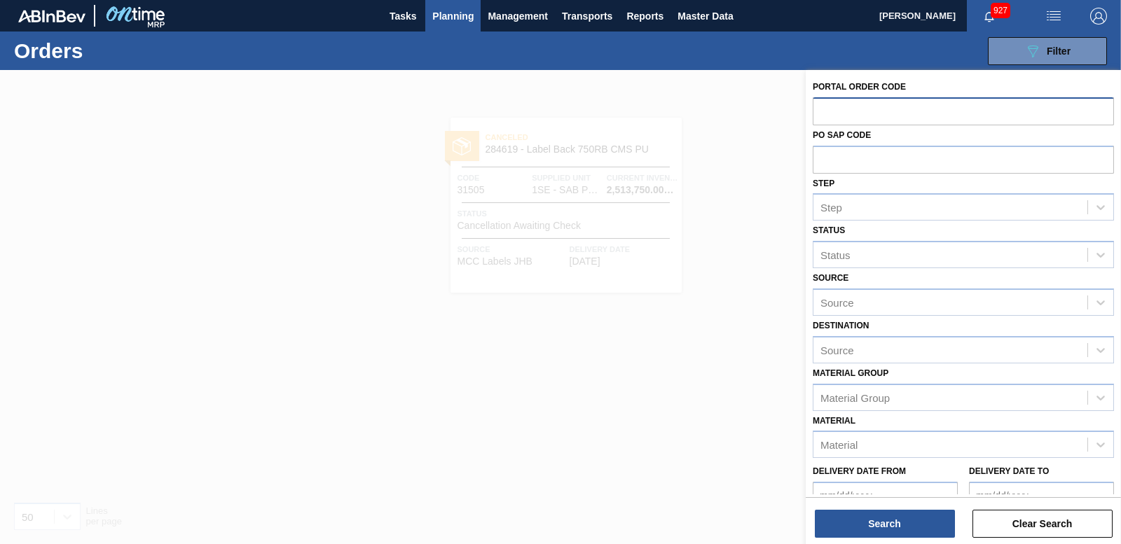
paste input "31495"
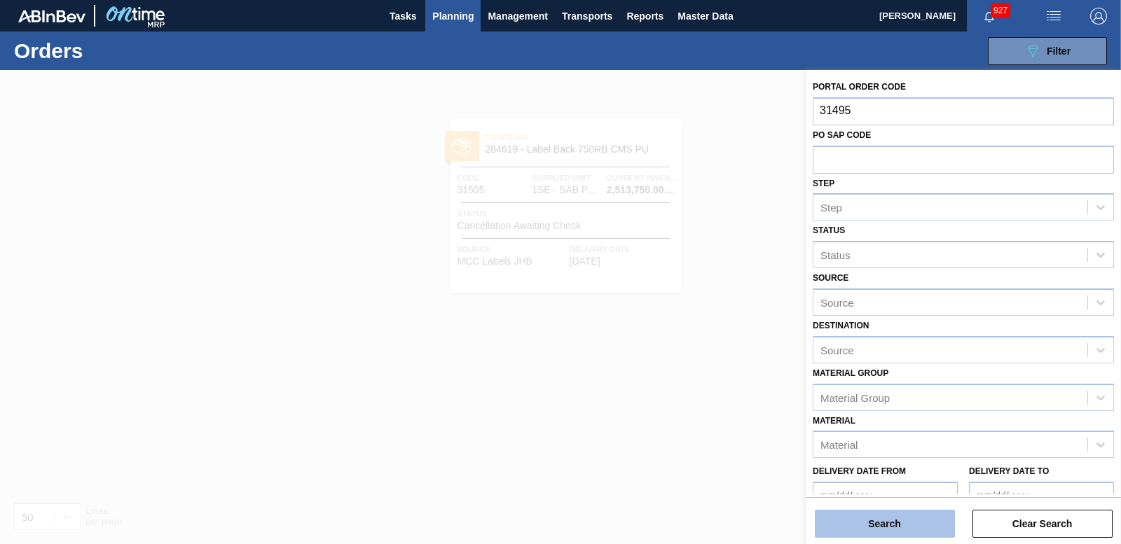
type input "31495"
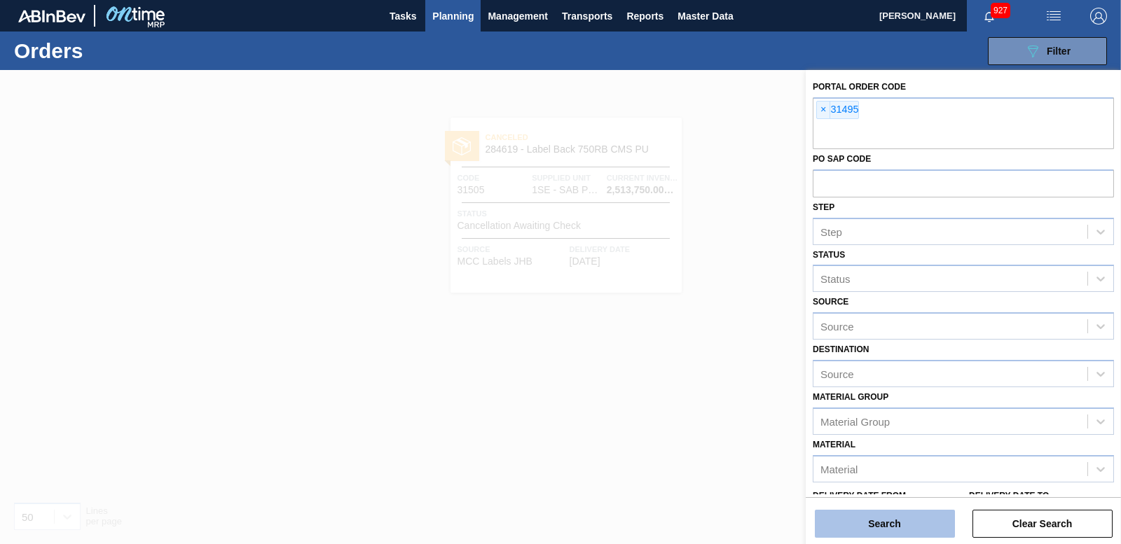
click at [868, 527] on button "Search" at bounding box center [885, 524] width 140 height 28
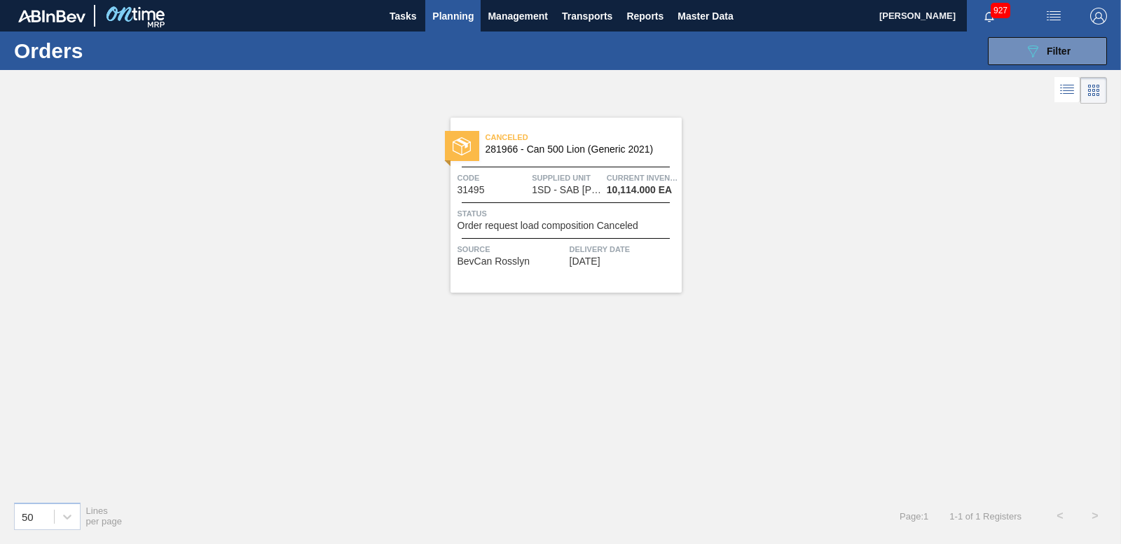
click at [467, 141] on img at bounding box center [462, 146] width 18 height 18
click at [1090, 52] on button "089F7B8B-B2A5-4AFE-B5C0-19BA573D28AC Filter" at bounding box center [1047, 51] width 119 height 28
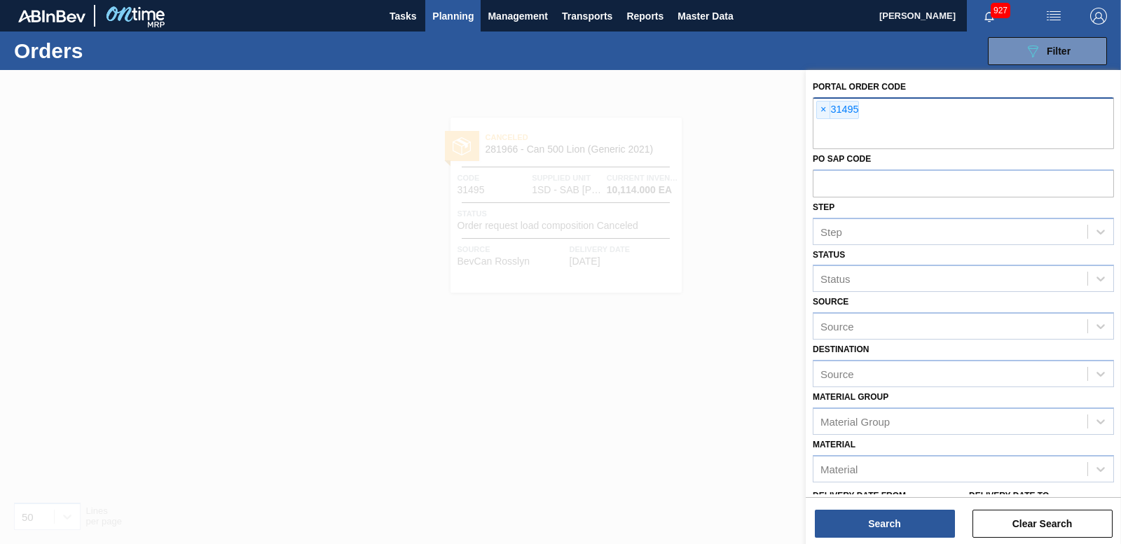
click at [821, 107] on span "×" at bounding box center [823, 110] width 13 height 17
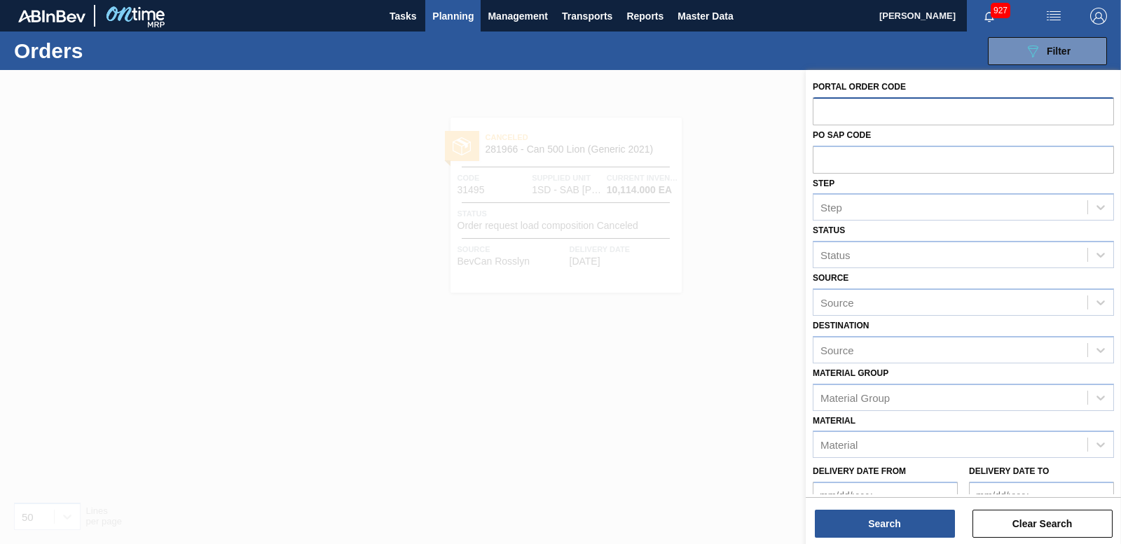
paste input "31488"
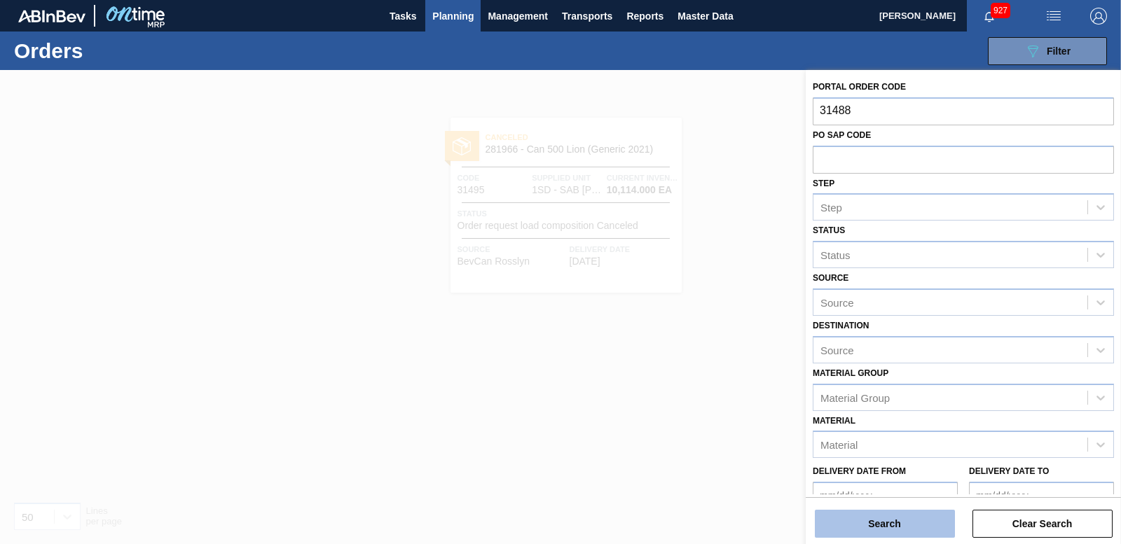
type input "31488"
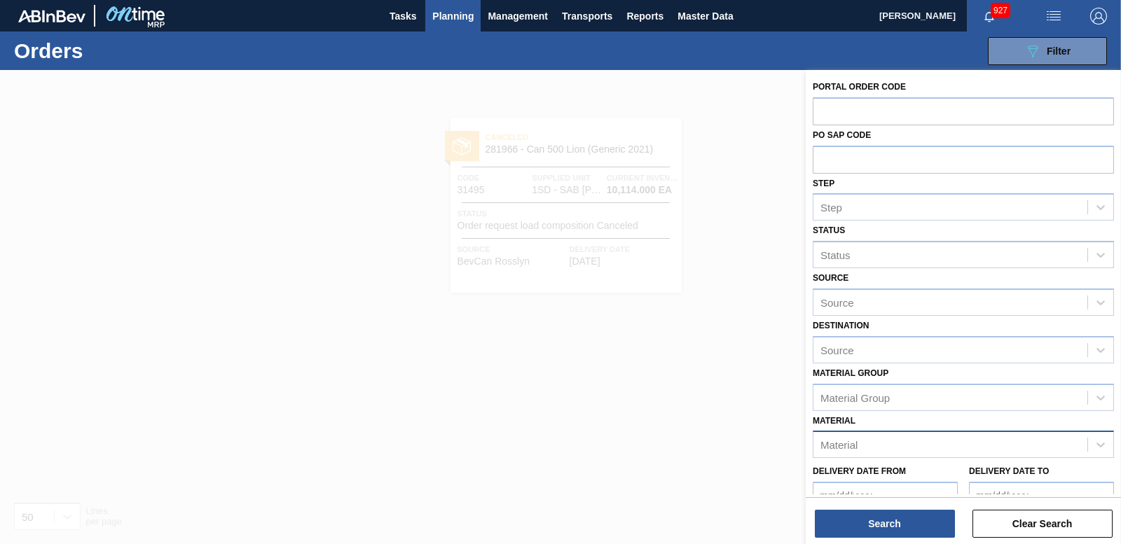
drag, startPoint x: 870, startPoint y: 516, endPoint x: 858, endPoint y: 477, distance: 40.3
click at [868, 508] on div "Search Clear Search" at bounding box center [963, 517] width 315 height 39
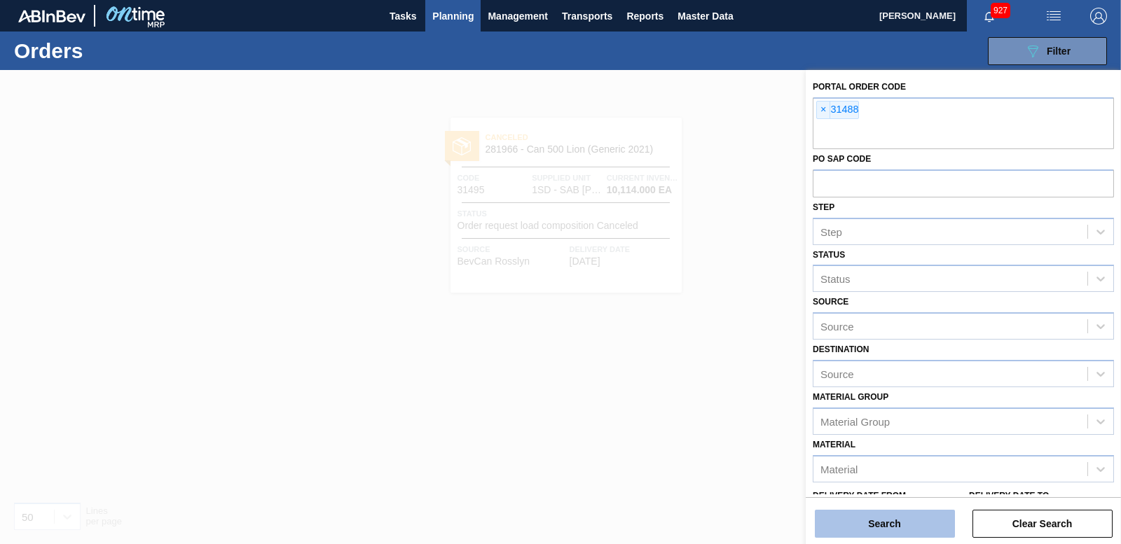
click at [882, 521] on button "Search" at bounding box center [885, 524] width 140 height 28
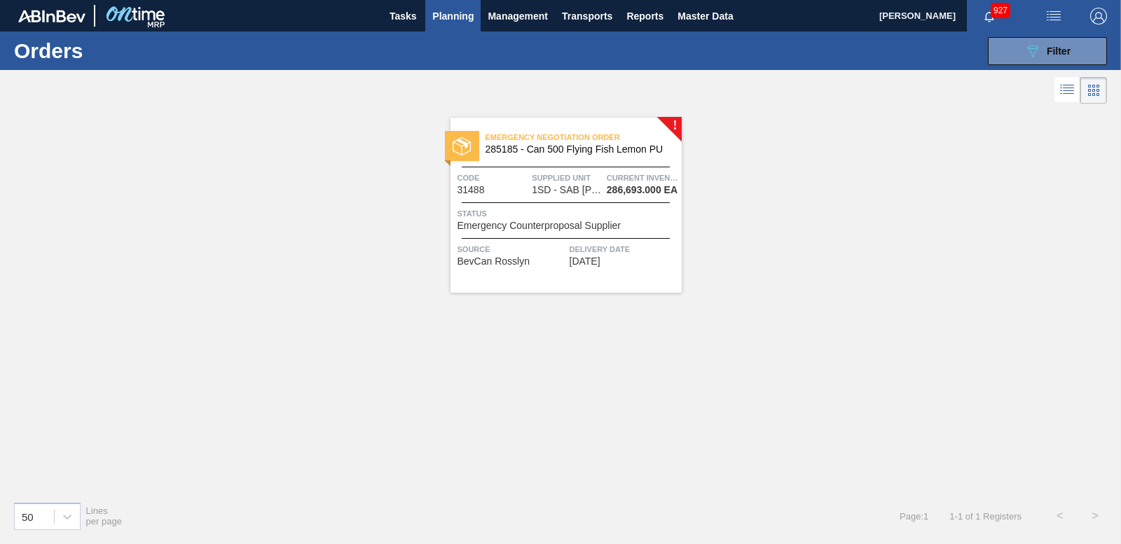
click at [457, 124] on div "Emergency Negotiation Order 285185 - Can 500 Flying Fish Lemon PU Code 31488 Su…" at bounding box center [566, 205] width 231 height 175
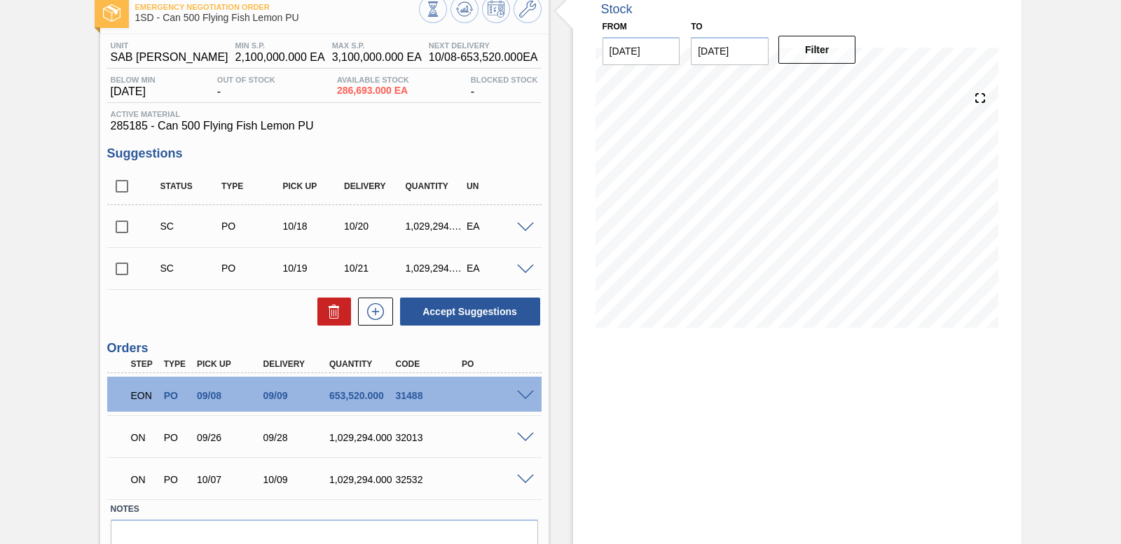
scroll to position [152, 0]
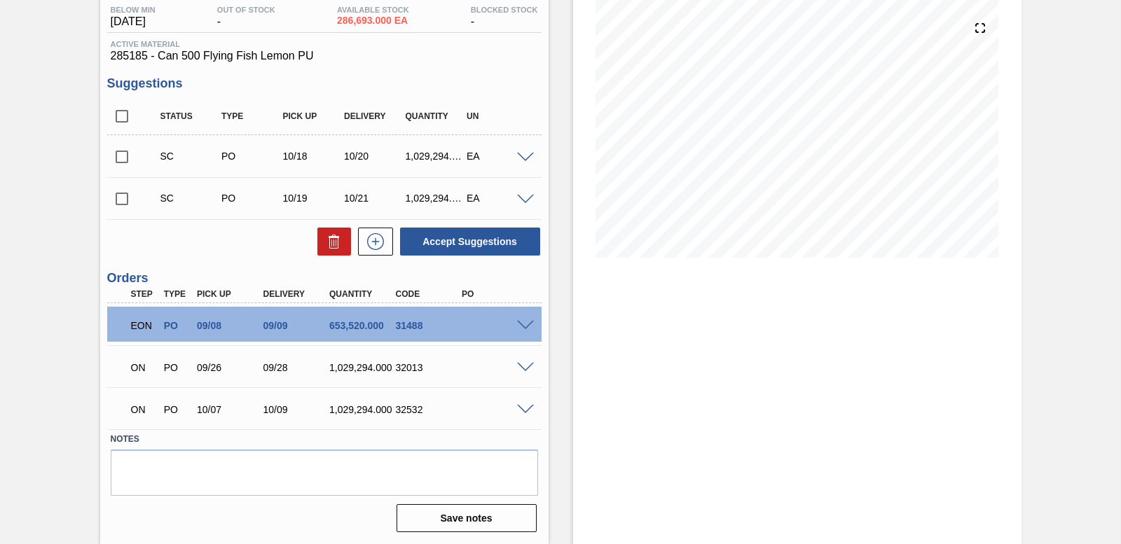
click at [527, 322] on span at bounding box center [525, 326] width 17 height 11
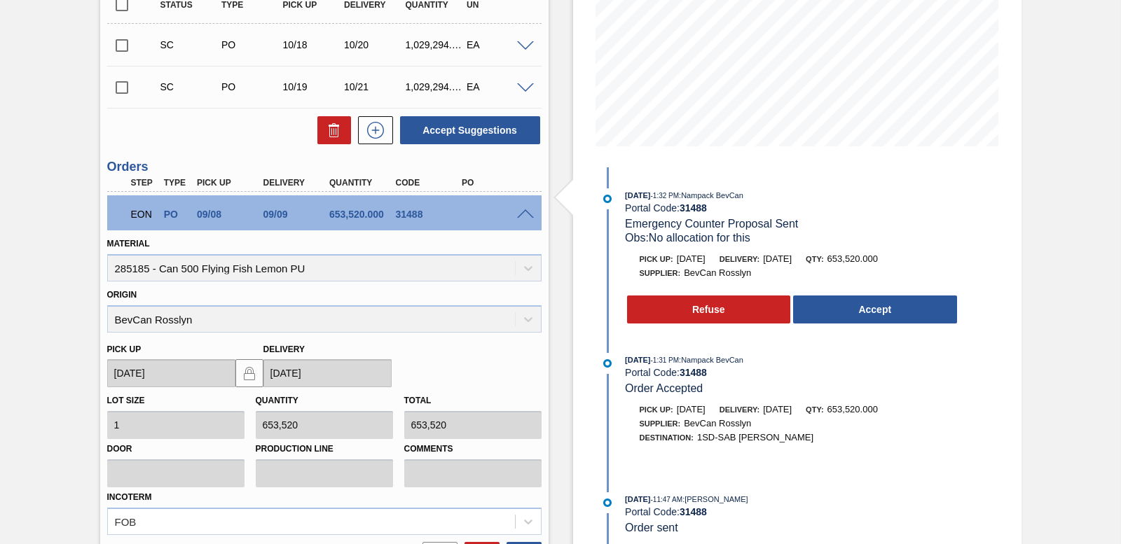
scroll to position [492, 0]
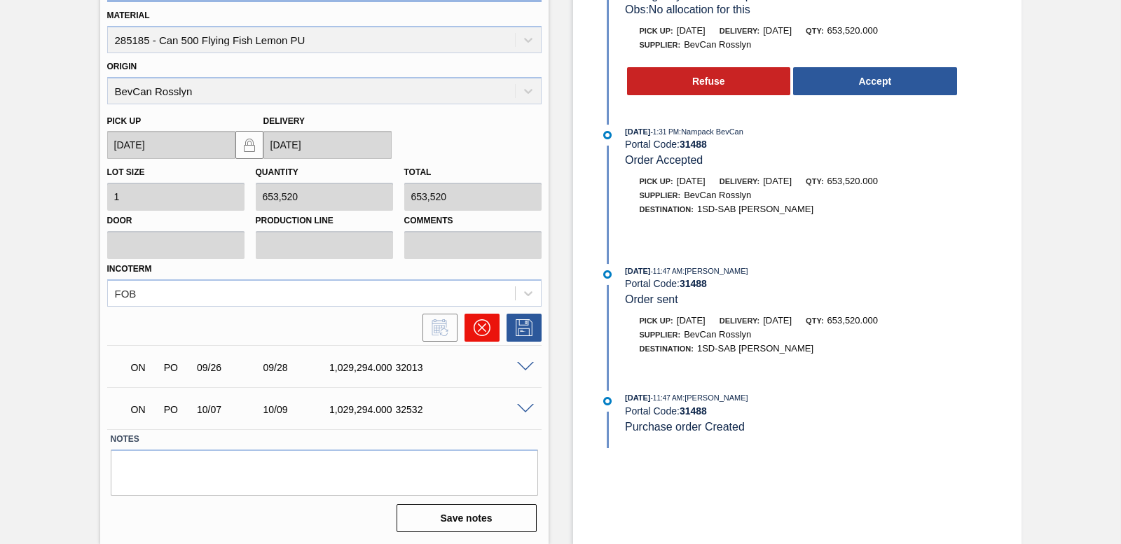
click at [492, 331] on button at bounding box center [482, 328] width 35 height 28
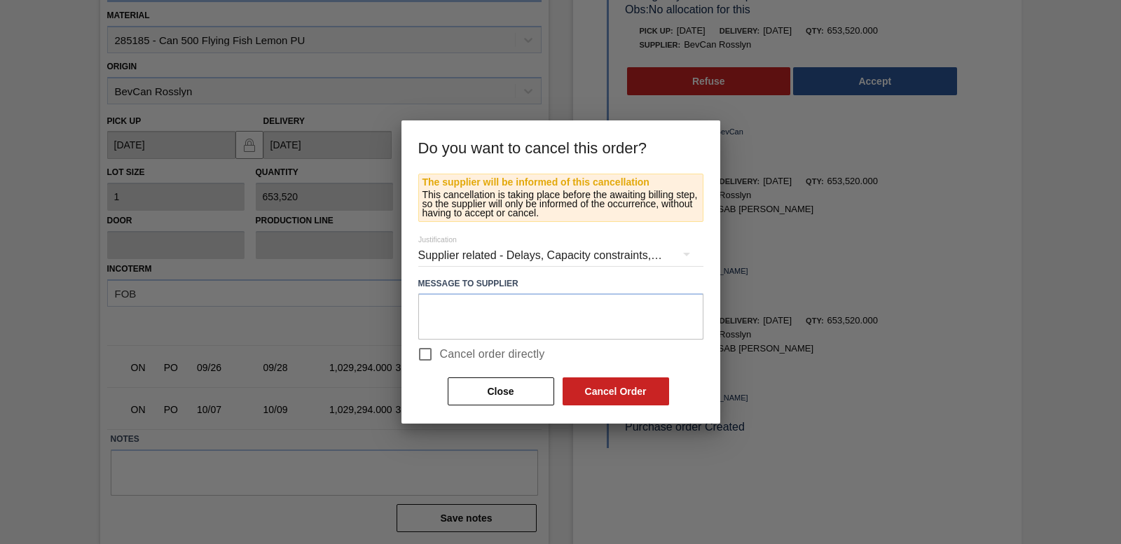
click at [420, 355] on input "Cancel order directly" at bounding box center [425, 354] width 29 height 29
checkbox input "true"
click at [592, 388] on button "Cancel Order" at bounding box center [616, 392] width 107 height 28
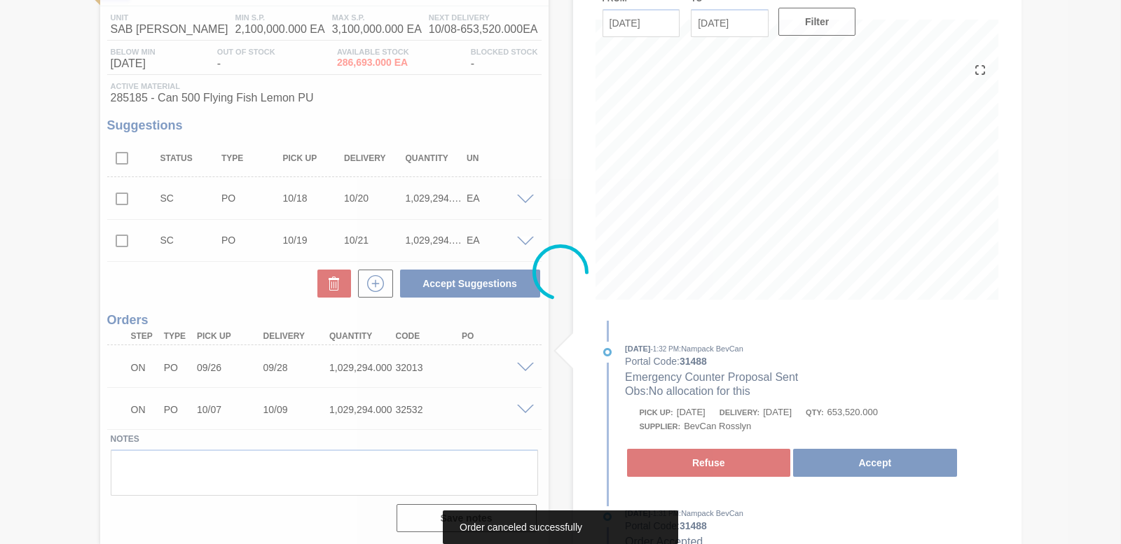
scroll to position [110, 0]
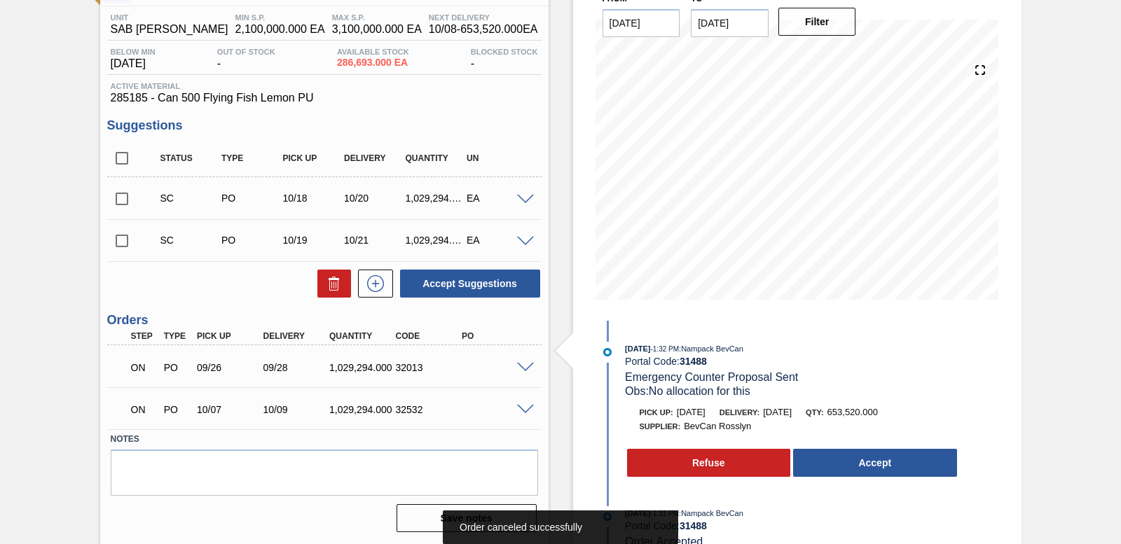
click at [523, 365] on span at bounding box center [525, 368] width 17 height 11
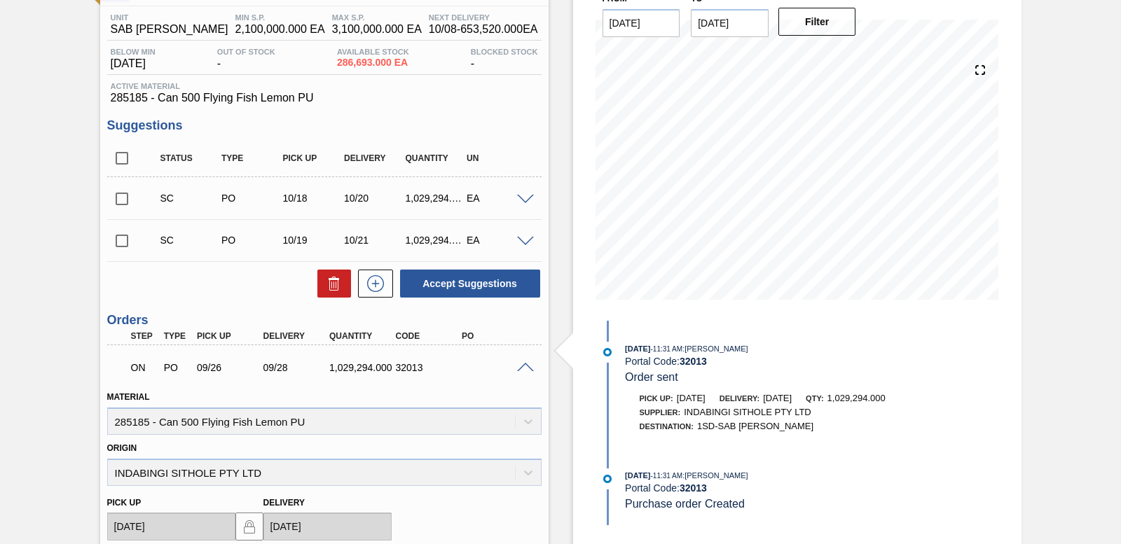
scroll to position [450, 0]
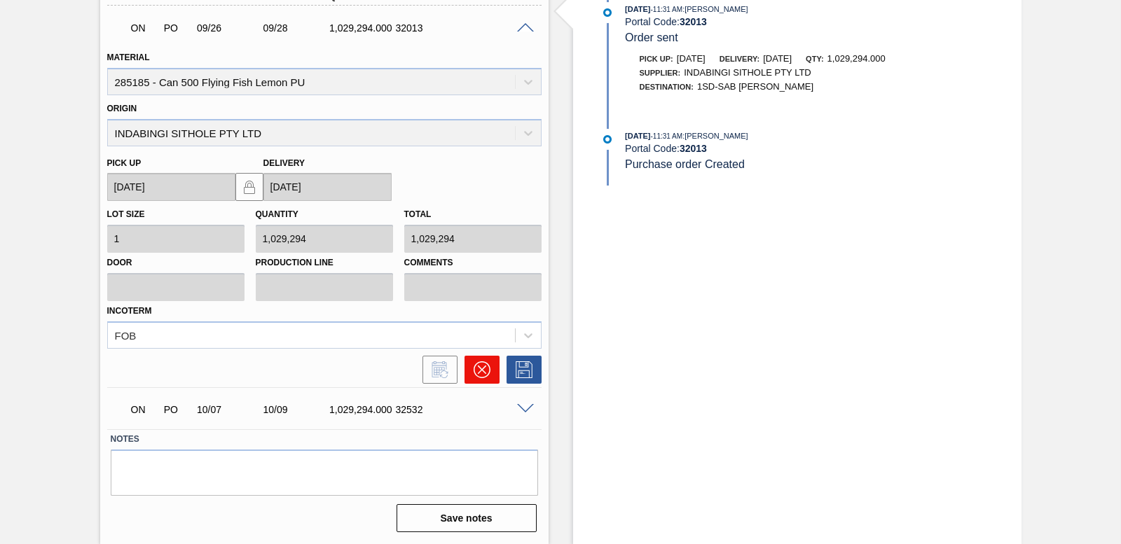
click at [491, 369] on button at bounding box center [482, 370] width 35 height 28
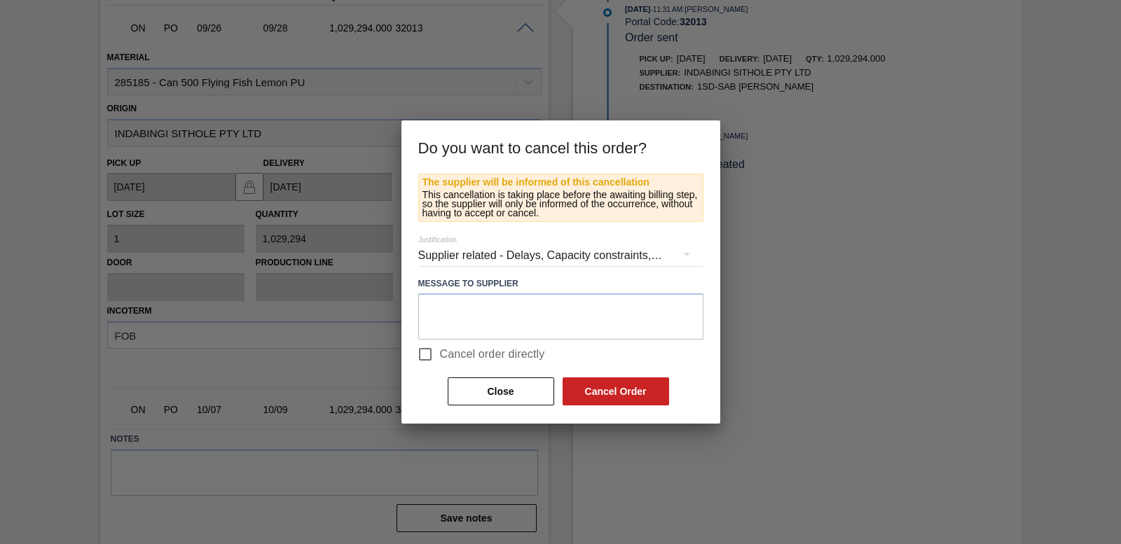
click at [422, 352] on input "Cancel order directly" at bounding box center [425, 354] width 29 height 29
checkbox input "true"
click at [599, 395] on button "Cancel Order" at bounding box center [616, 392] width 107 height 28
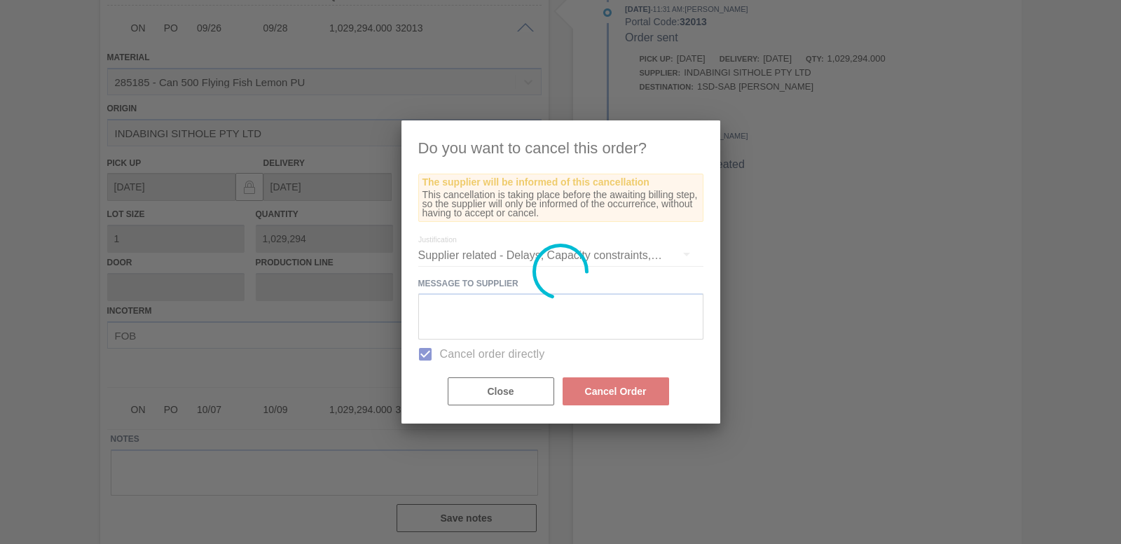
scroll to position [68, 0]
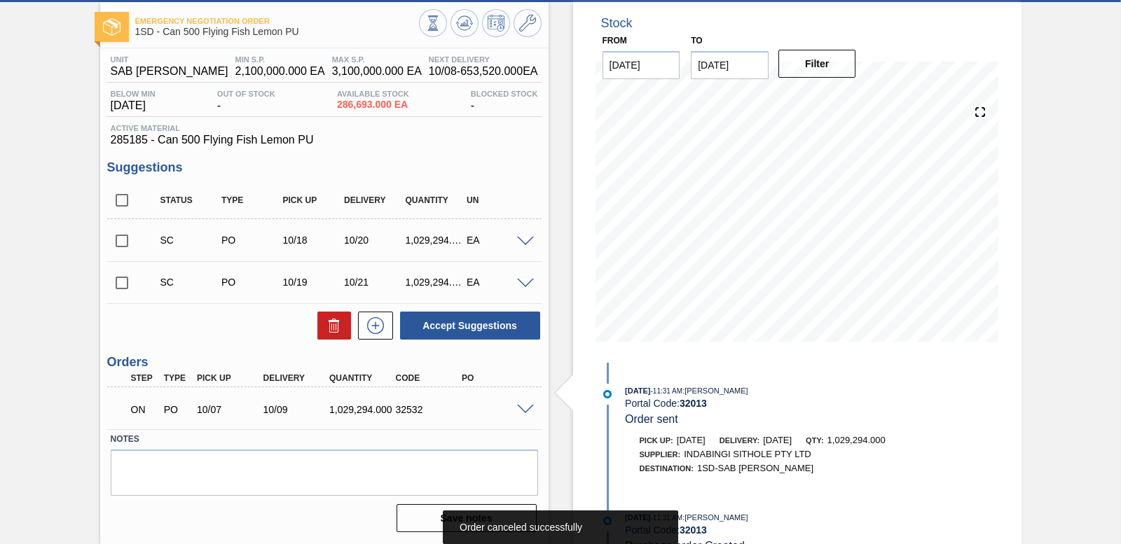
click at [523, 404] on div at bounding box center [528, 409] width 28 height 11
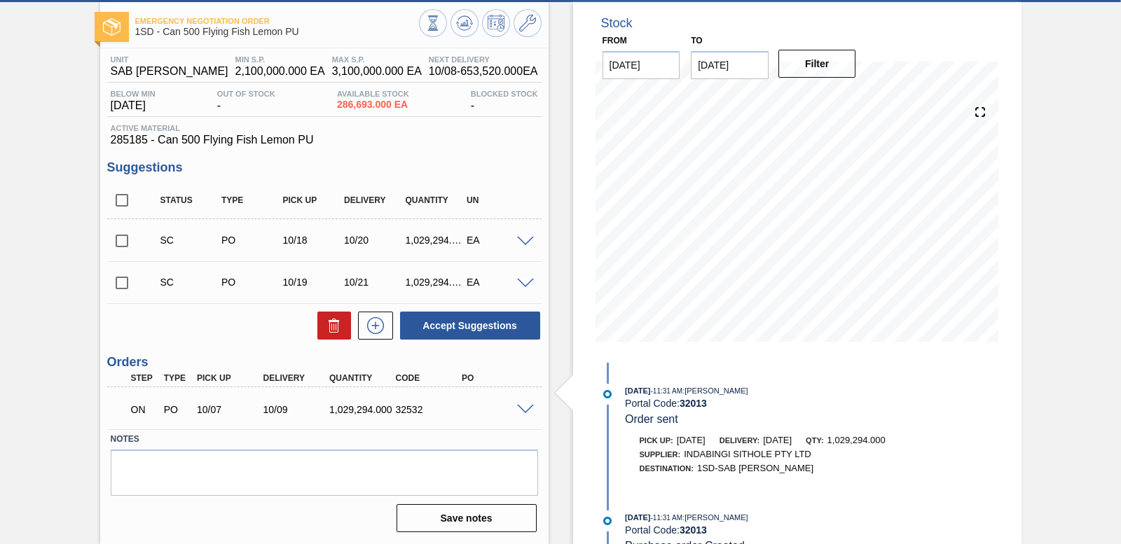
click at [526, 412] on span at bounding box center [525, 410] width 17 height 11
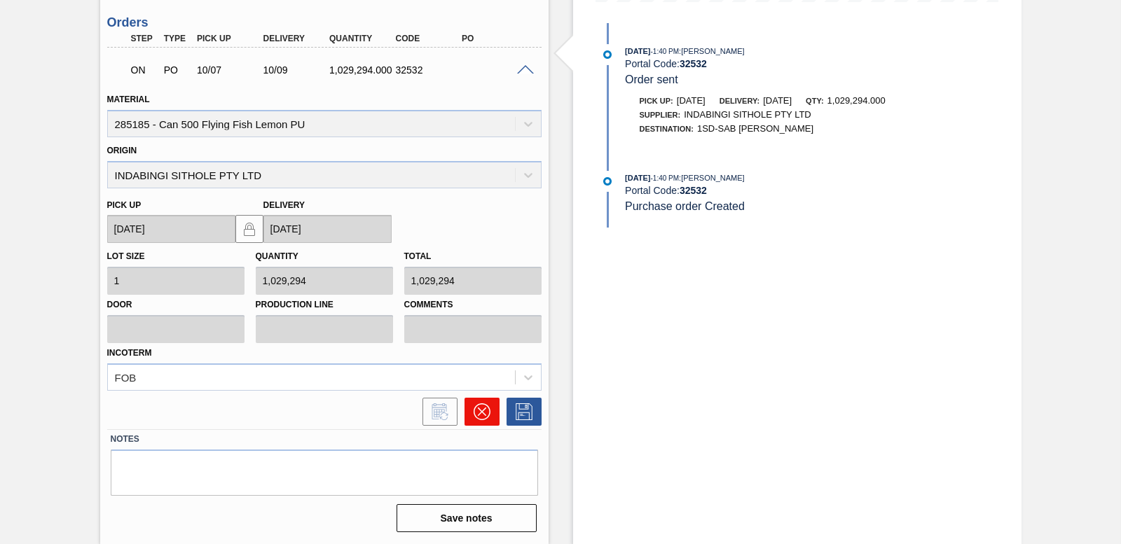
click at [486, 406] on icon at bounding box center [482, 412] width 17 height 17
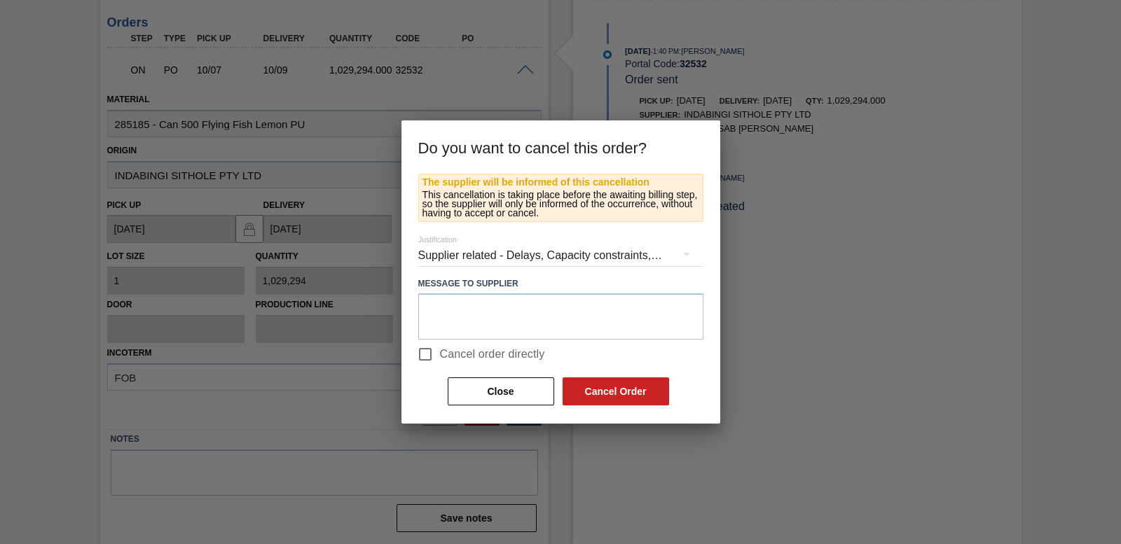
drag, startPoint x: 422, startPoint y: 352, endPoint x: 460, endPoint y: 360, distance: 38.8
click at [425, 352] on input "Cancel order directly" at bounding box center [425, 354] width 29 height 29
checkbox input "true"
click at [580, 395] on button "Cancel Order" at bounding box center [616, 392] width 107 height 28
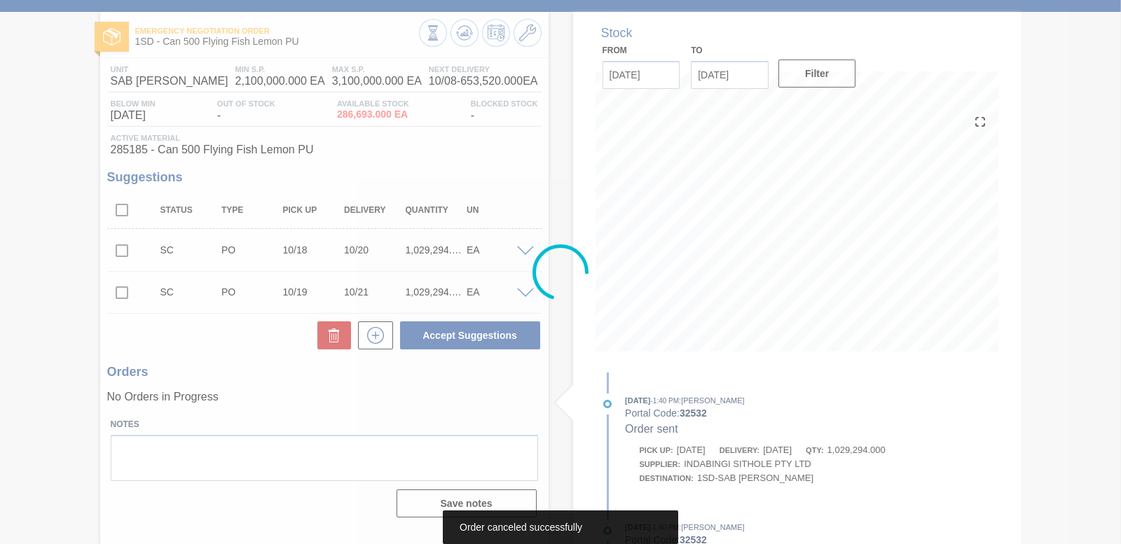
scroll to position [58, 0]
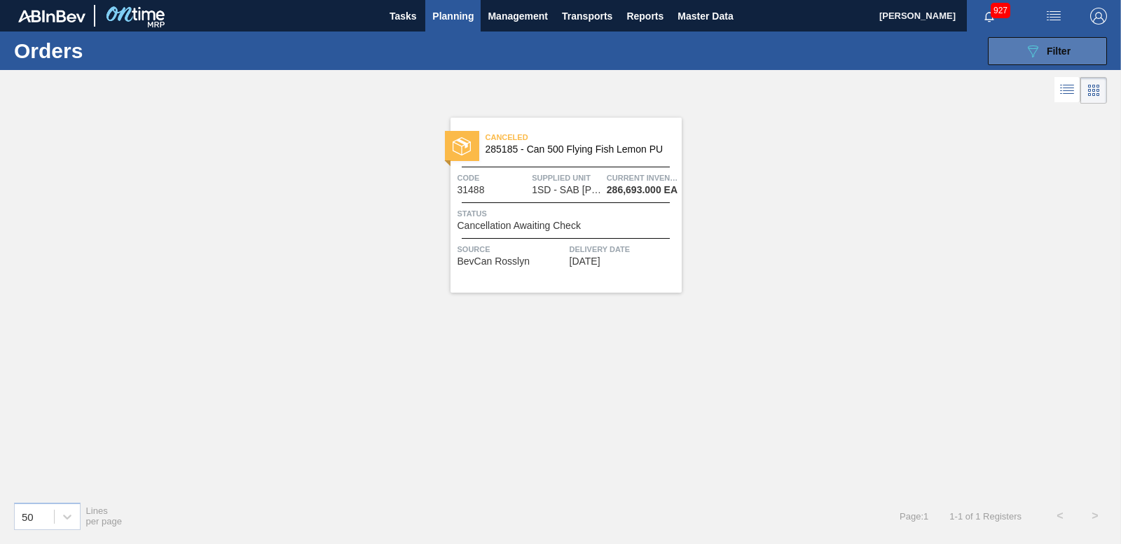
click at [1060, 60] on button "089F7B8B-B2A5-4AFE-B5C0-19BA573D28AC Filter" at bounding box center [1047, 51] width 119 height 28
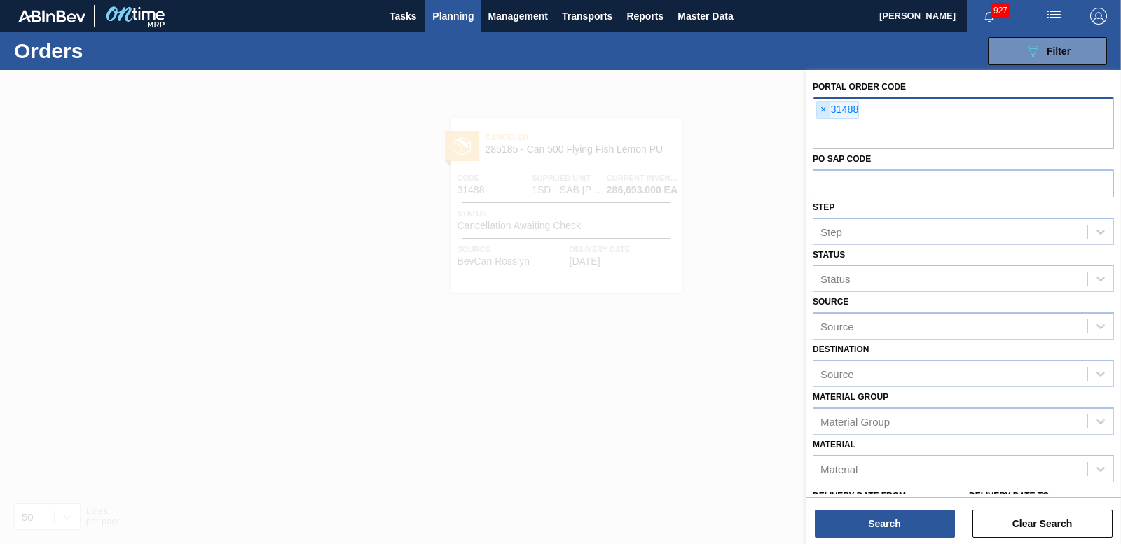
click at [825, 113] on span "×" at bounding box center [823, 110] width 13 height 17
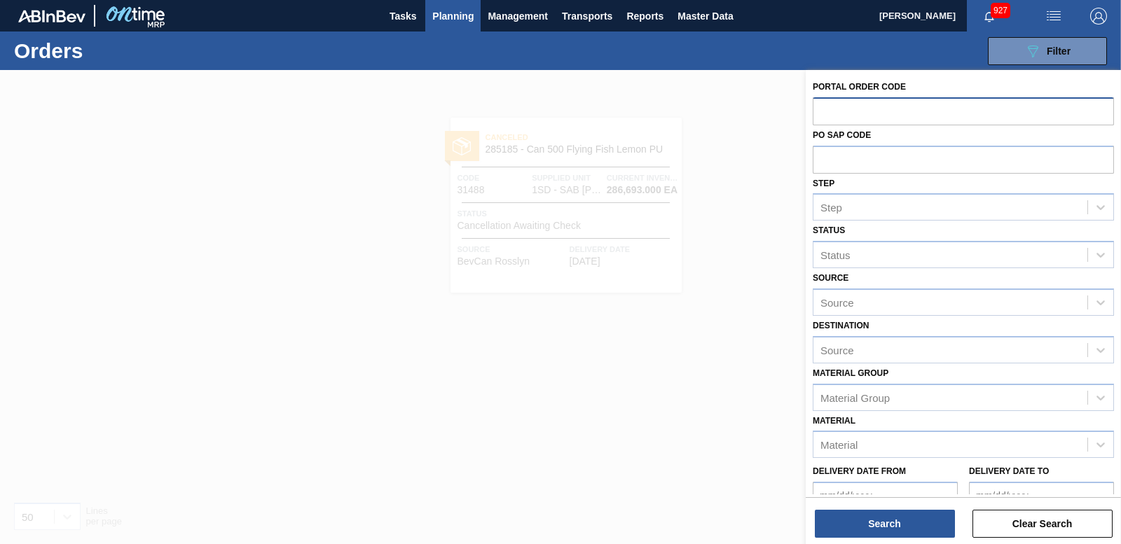
paste input "31484"
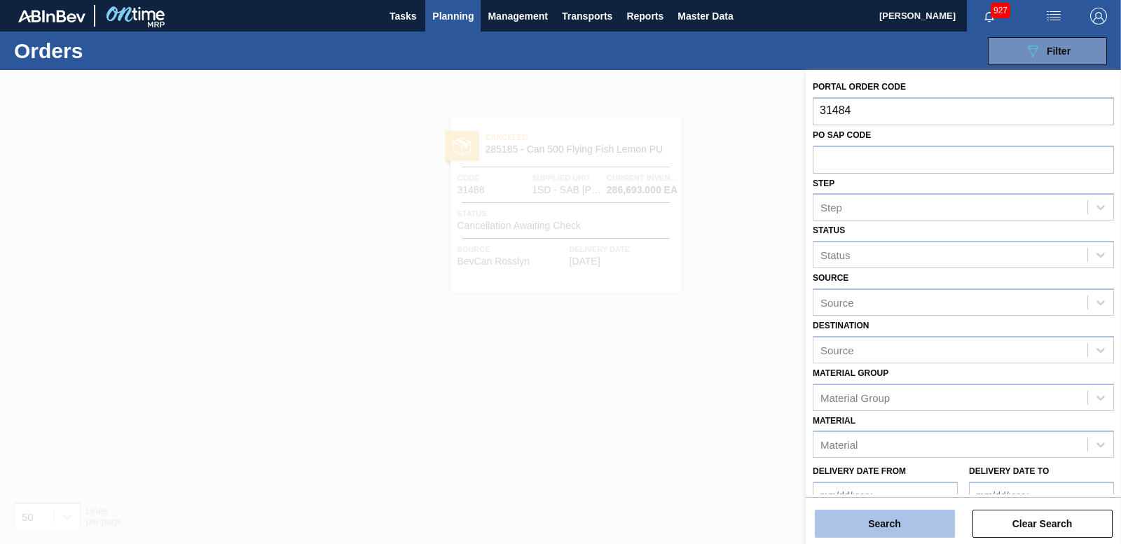
type input "31484"
click at [879, 512] on button "Search" at bounding box center [885, 524] width 140 height 28
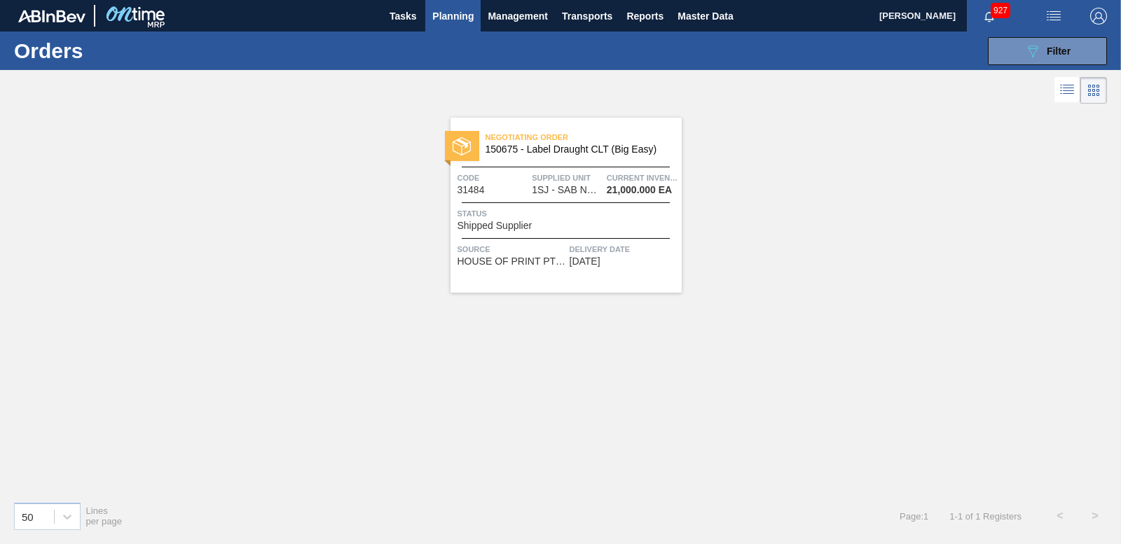
click at [458, 146] on img at bounding box center [462, 146] width 18 height 18
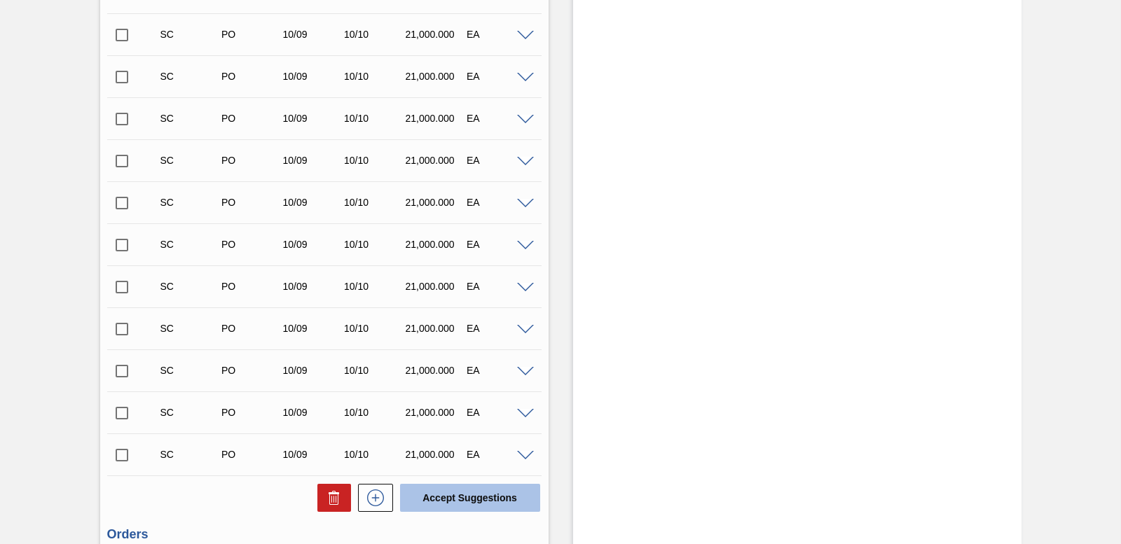
scroll to position [816, 0]
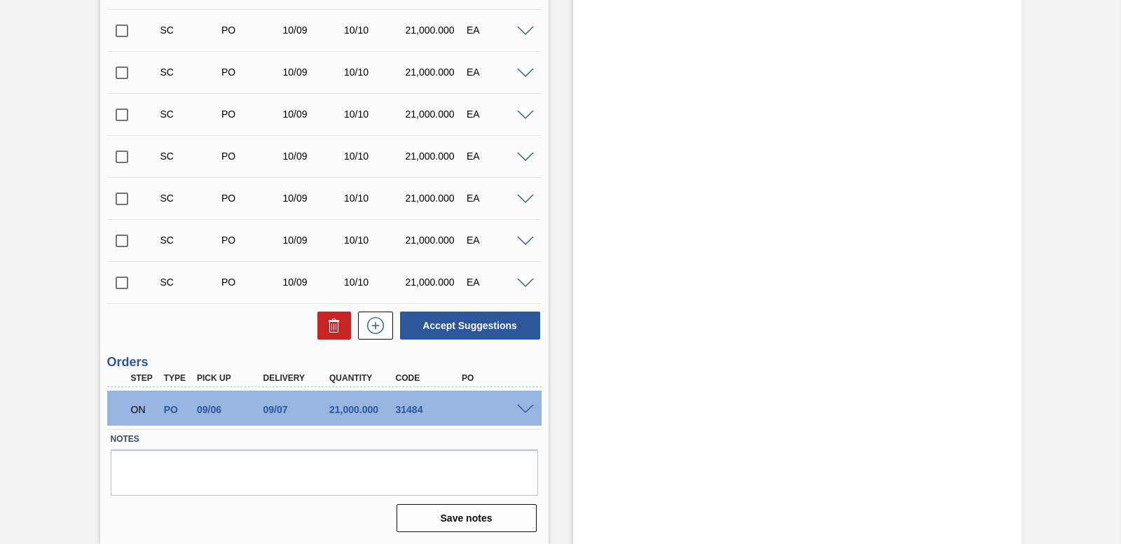
click at [523, 409] on span at bounding box center [525, 410] width 17 height 11
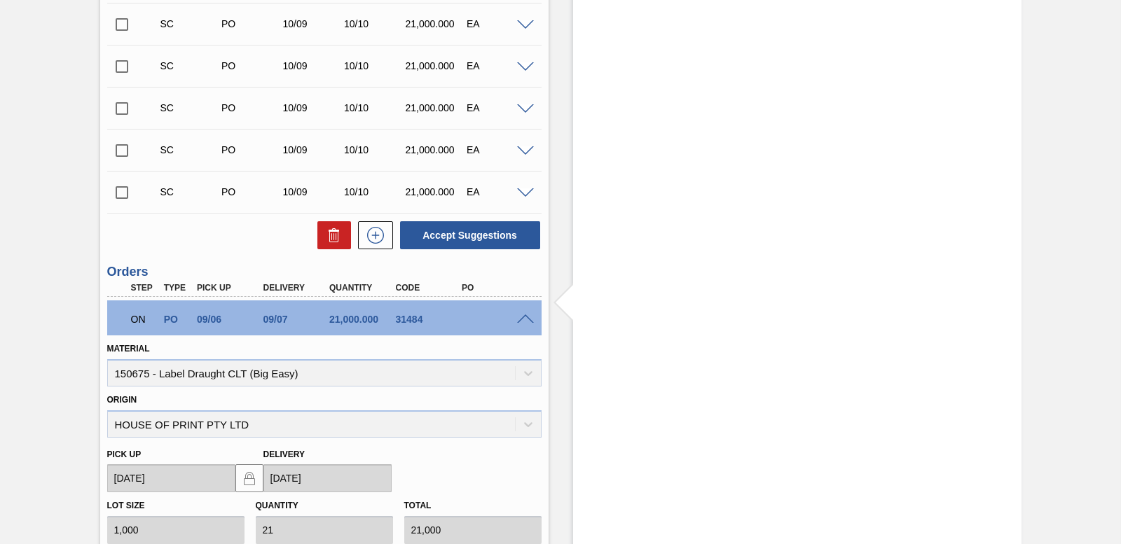
scroll to position [1156, 0]
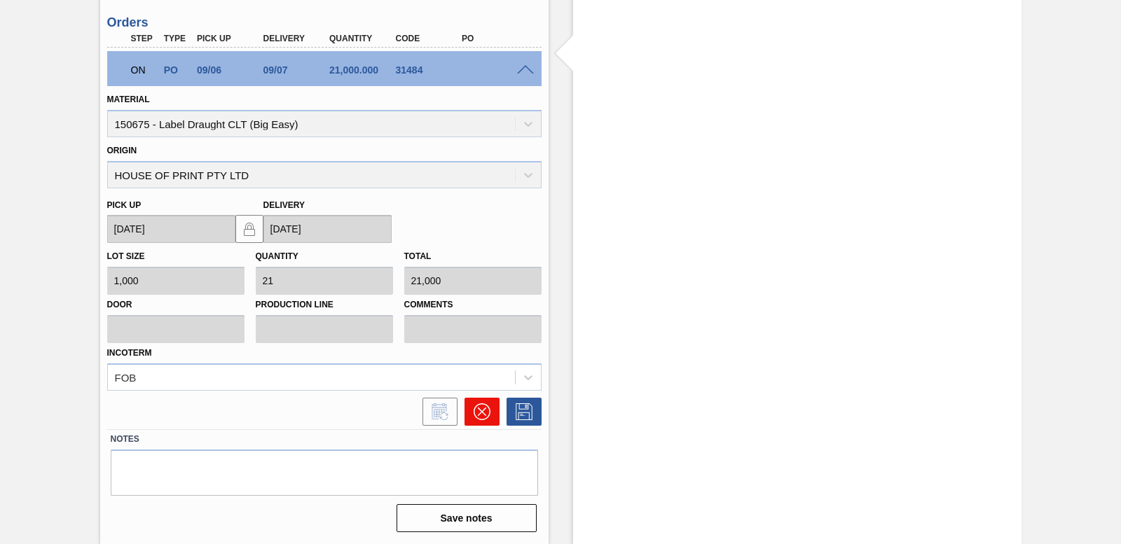
click at [486, 408] on icon at bounding box center [482, 412] width 17 height 17
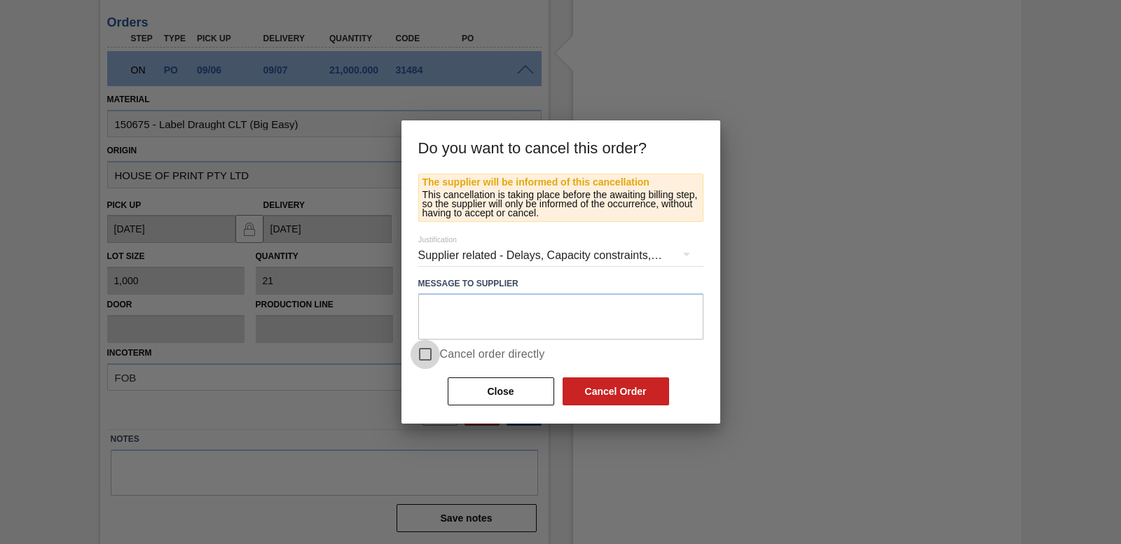
drag, startPoint x: 423, startPoint y: 350, endPoint x: 481, endPoint y: 376, distance: 63.4
click at [427, 350] on input "Cancel order directly" at bounding box center [425, 354] width 29 height 29
checkbox input "true"
click at [581, 387] on button "Cancel Order" at bounding box center [616, 392] width 107 height 28
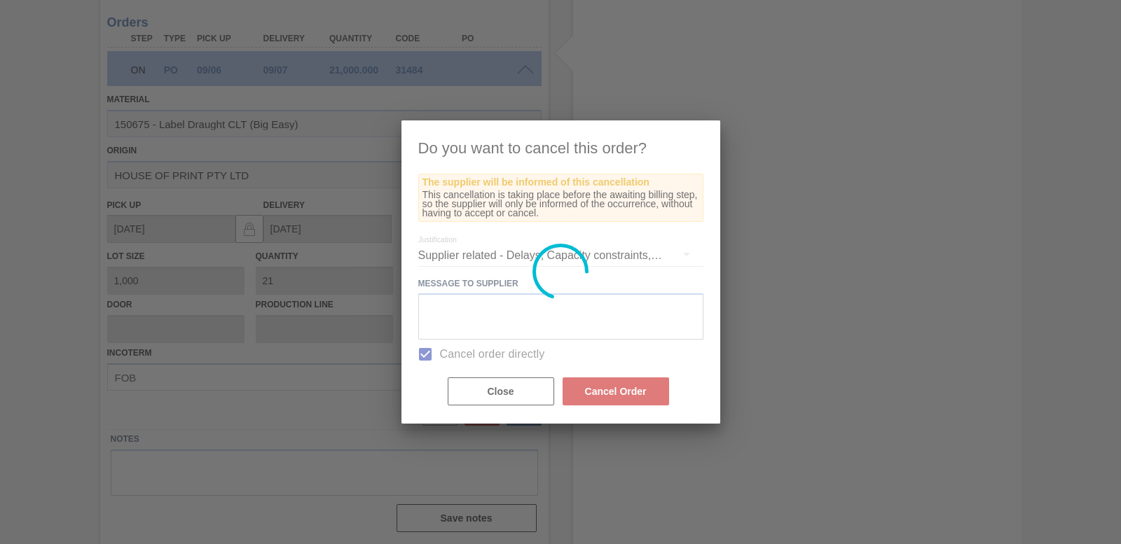
scroll to position [792, 0]
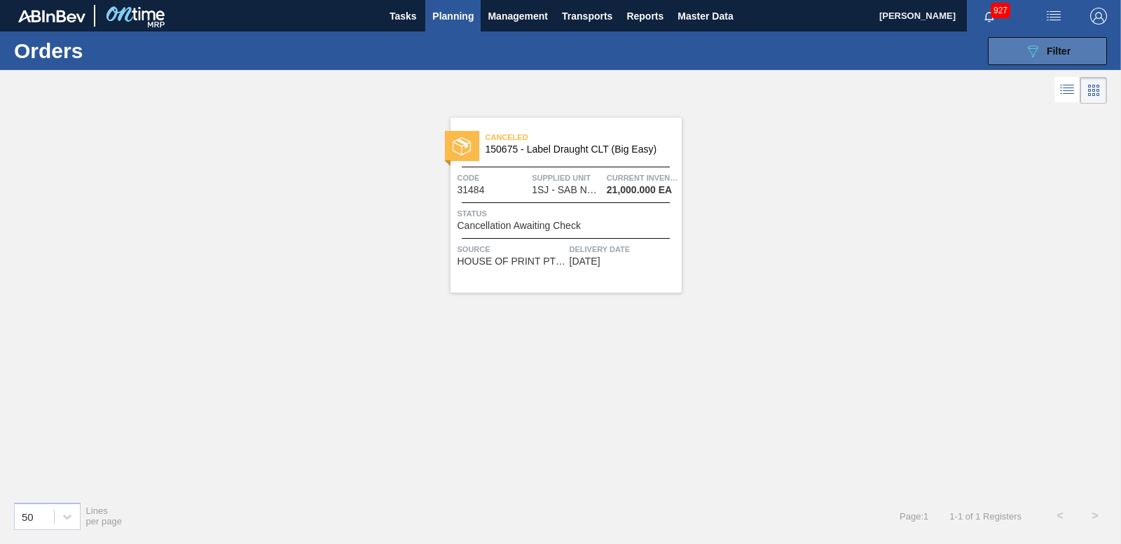
drag, startPoint x: 1043, startPoint y: 50, endPoint x: 1032, endPoint y: 62, distance: 16.4
click at [1043, 50] on div "089F7B8B-B2A5-4AFE-B5C0-19BA573D28AC Filter" at bounding box center [1048, 51] width 46 height 17
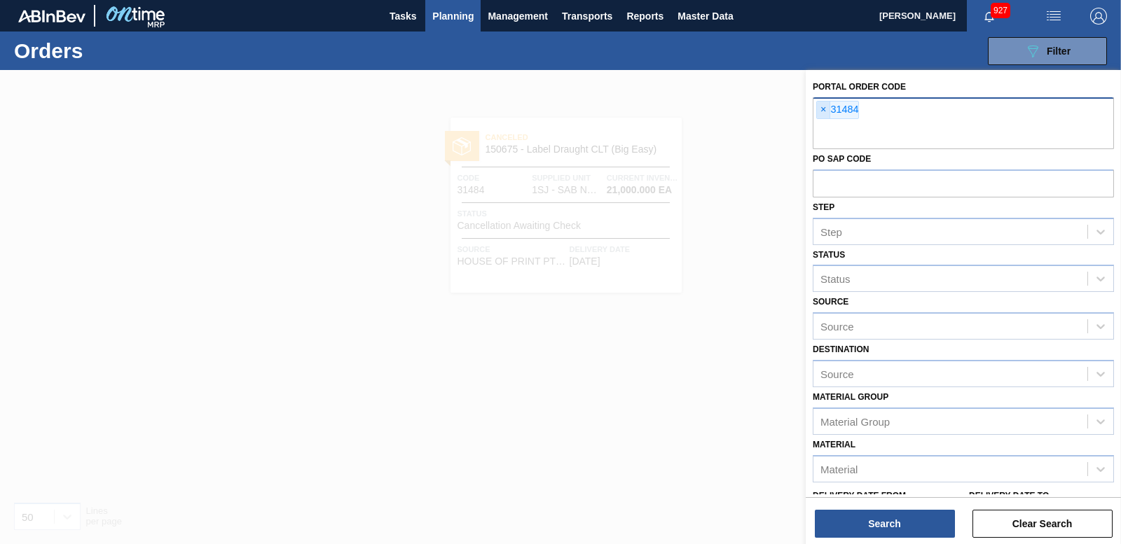
click at [826, 109] on span "×" at bounding box center [823, 110] width 13 height 17
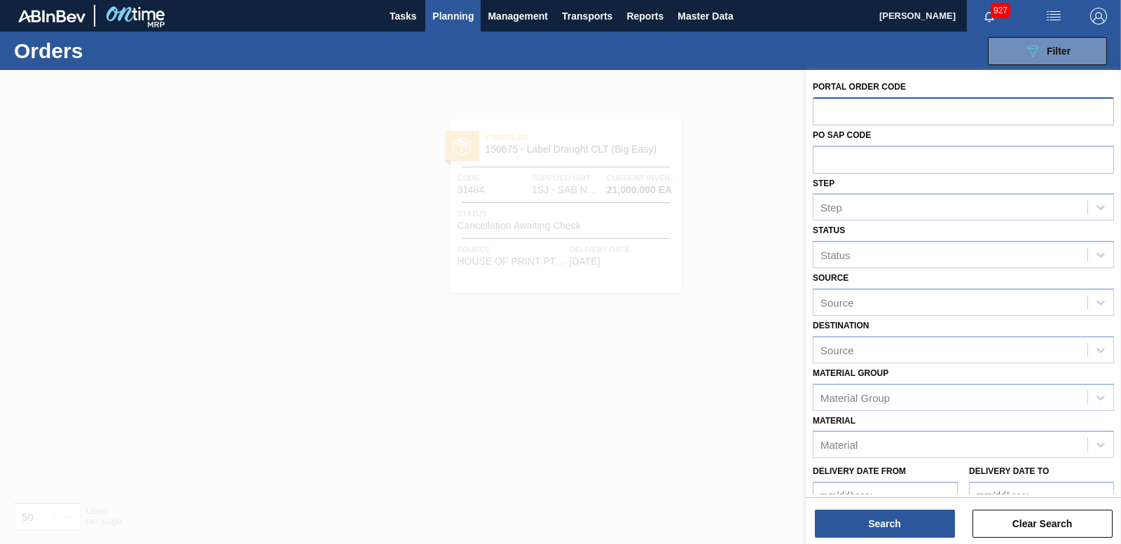
paste input "31481"
type input "31481"
click at [857, 509] on div "Search Clear Search" at bounding box center [963, 517] width 315 height 39
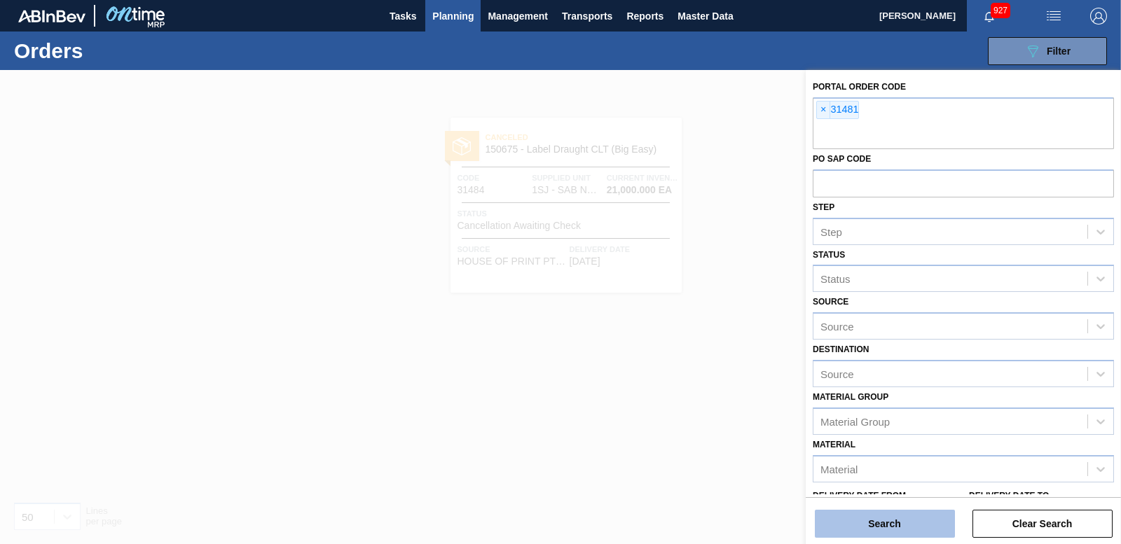
click at [834, 516] on button "Search" at bounding box center [885, 524] width 140 height 28
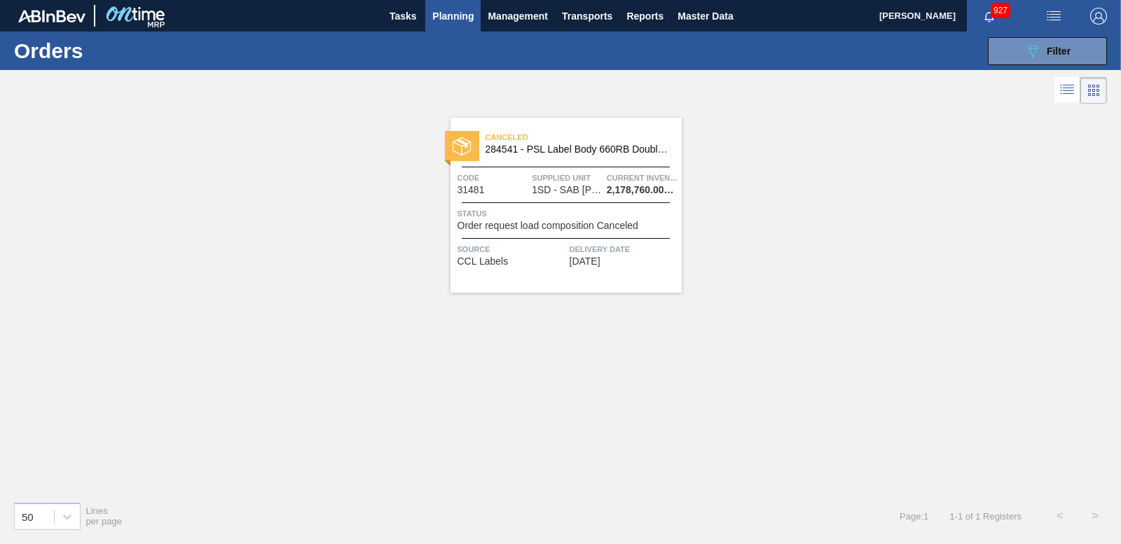
click at [463, 144] on img at bounding box center [462, 146] width 18 height 18
click at [1047, 59] on div "089F7B8B-B2A5-4AFE-B5C0-19BA573D28AC Filter" at bounding box center [1048, 51] width 46 height 17
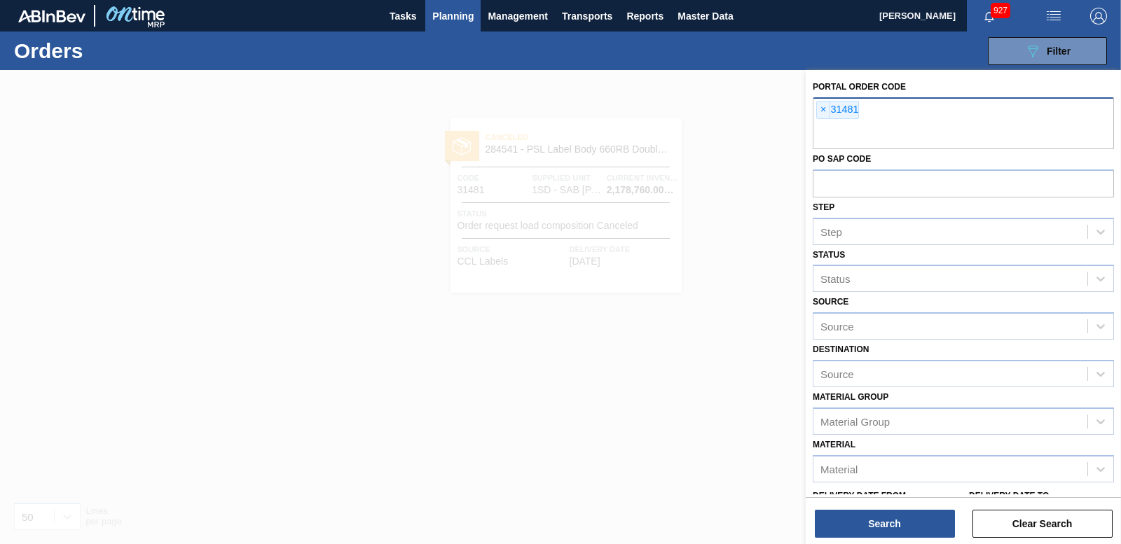
click at [822, 104] on span "×" at bounding box center [823, 110] width 13 height 17
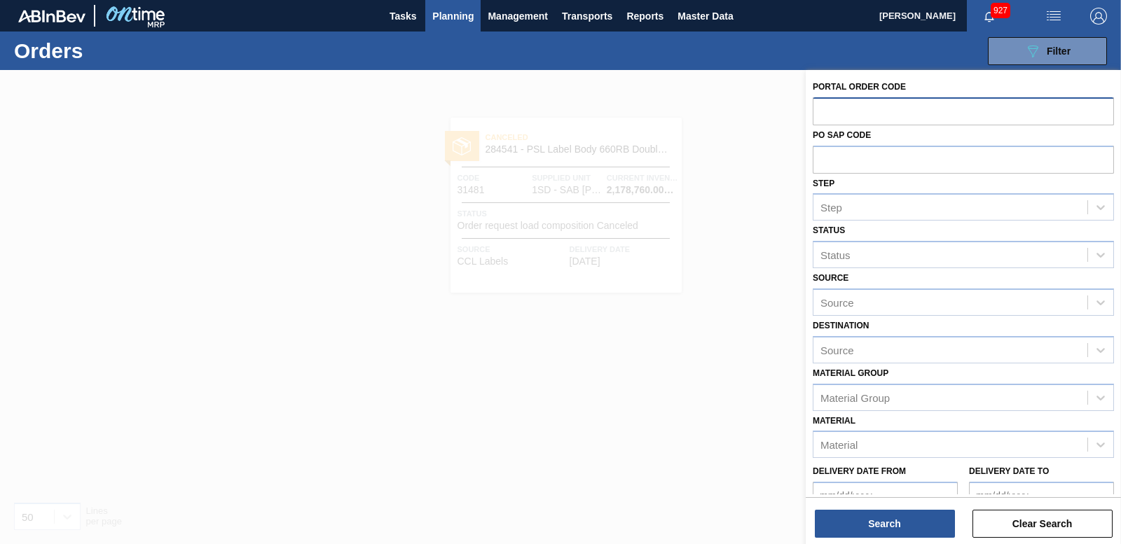
paste input "31480"
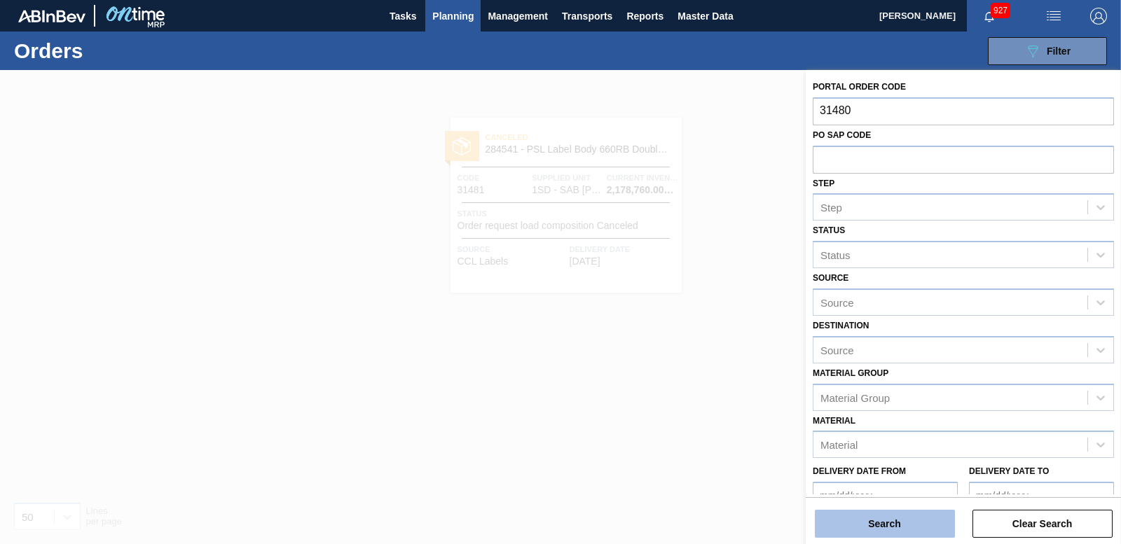
type input "31480"
click at [860, 515] on button "Search" at bounding box center [885, 524] width 140 height 28
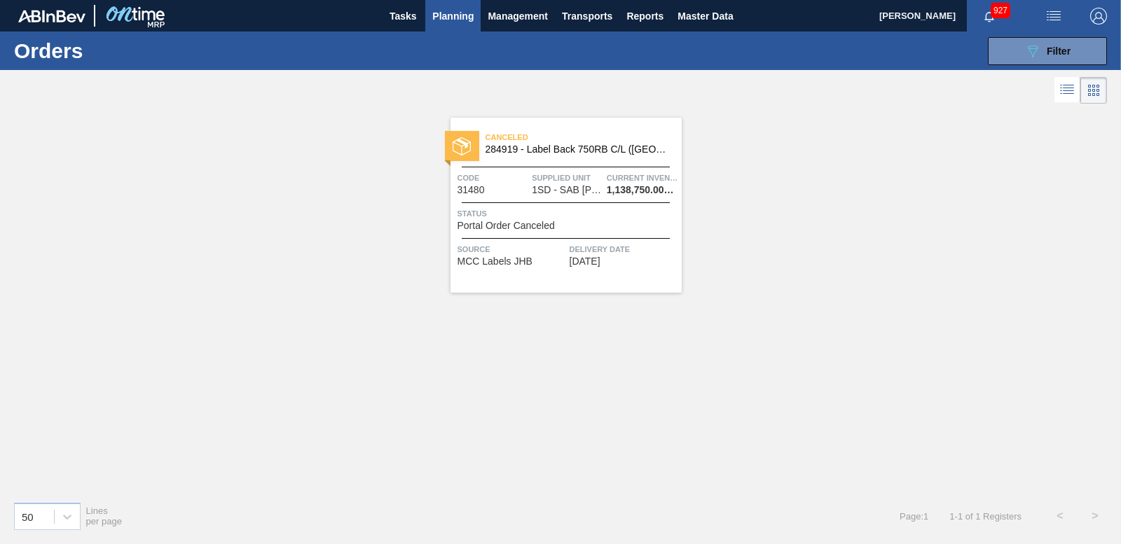
click at [467, 137] on img at bounding box center [462, 146] width 18 height 18
drag, startPoint x: 1017, startPoint y: 52, endPoint x: 915, endPoint y: 119, distance: 121.9
click at [737, 334] on div "Canceled 284919 - Label Back 750RB C/L (Hogwarts) Code 31480 Supplied Unit 1SD …" at bounding box center [560, 298] width 1121 height 383
click at [1018, 60] on button "089F7B8B-B2A5-4AFE-B5C0-19BA573D28AC Filter" at bounding box center [1047, 51] width 119 height 28
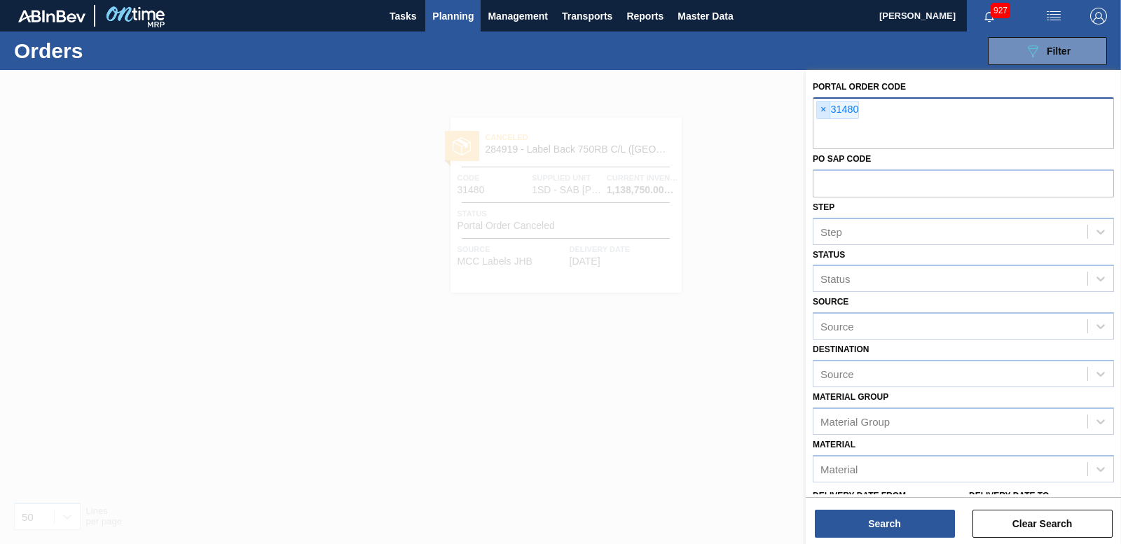
click at [820, 112] on span "×" at bounding box center [823, 110] width 13 height 17
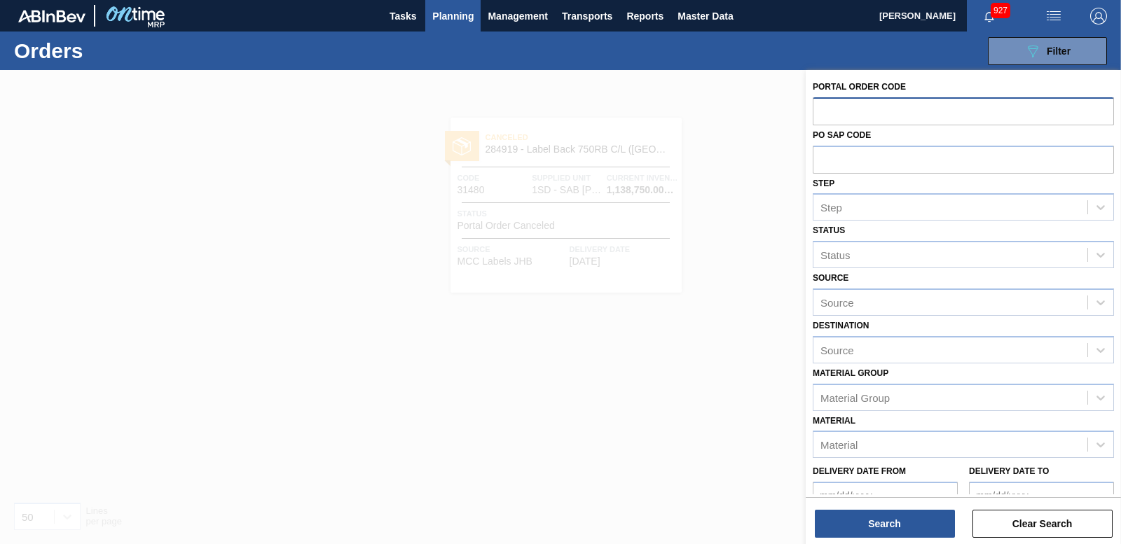
paste input "31477"
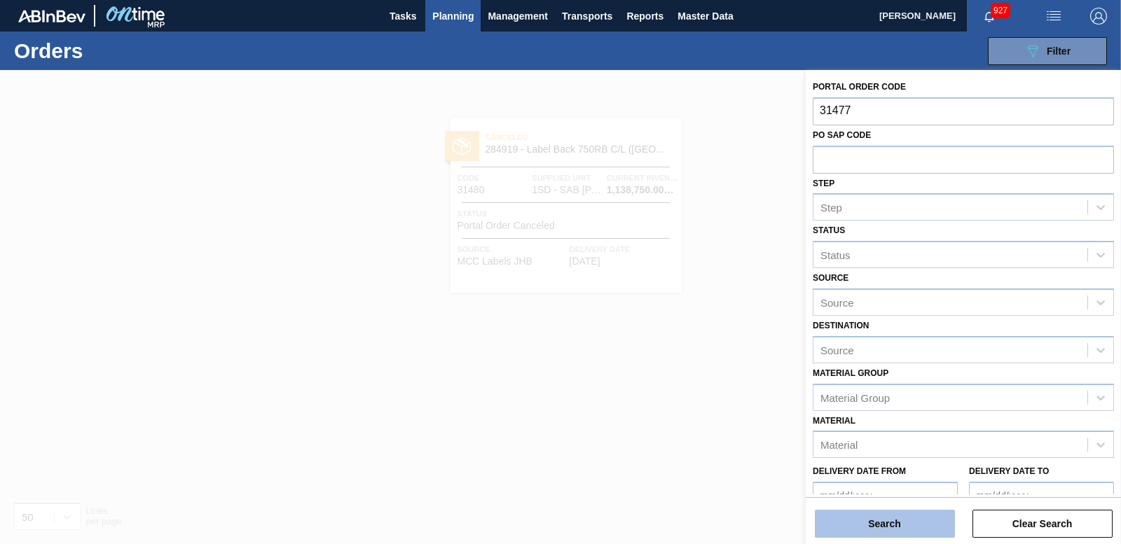
type input "31477"
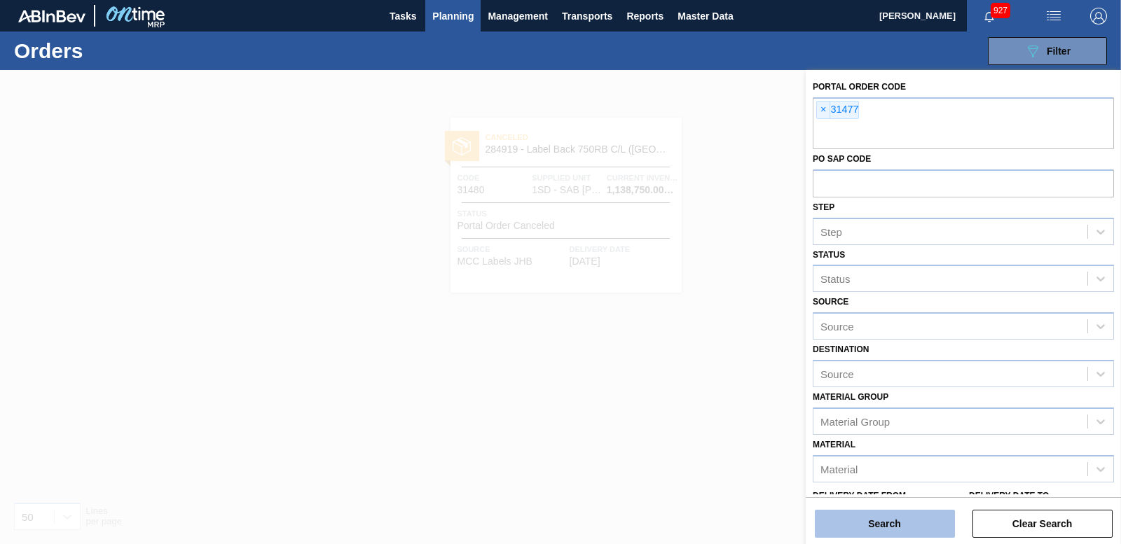
click at [893, 521] on button "Search" at bounding box center [885, 524] width 140 height 28
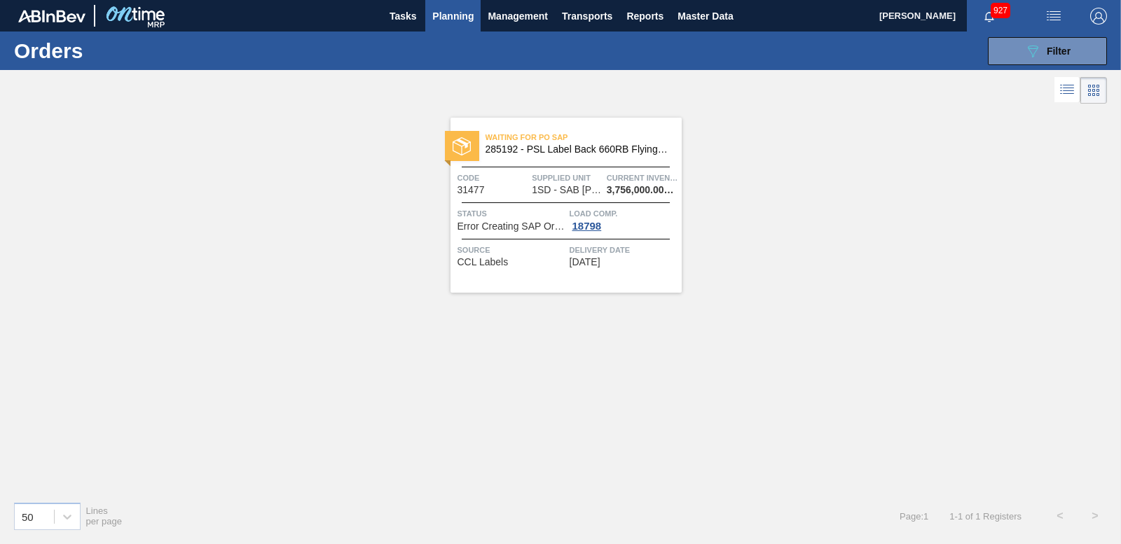
click at [467, 133] on div at bounding box center [462, 146] width 34 height 30
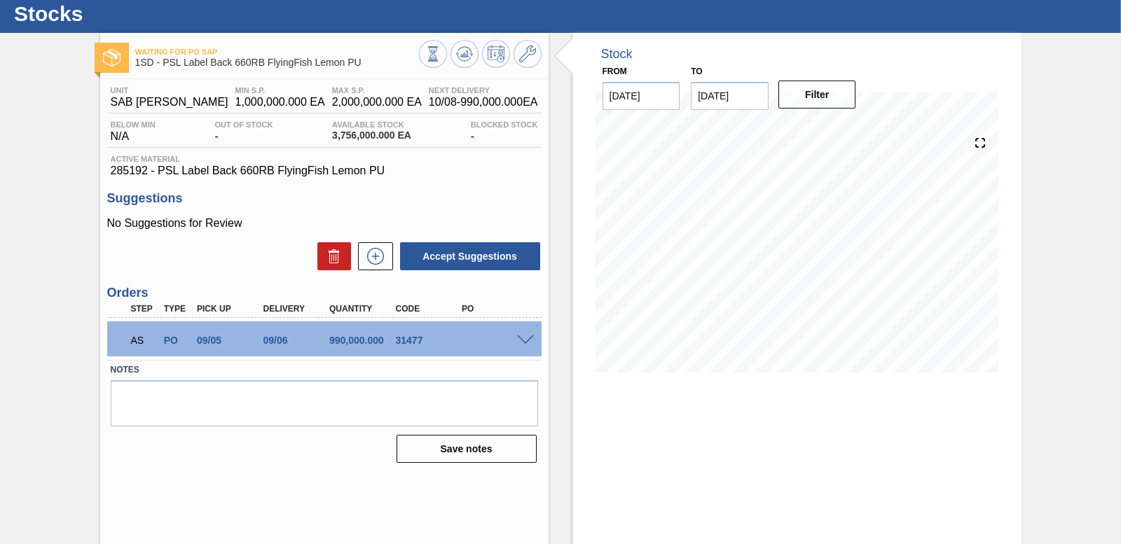
scroll to position [58, 0]
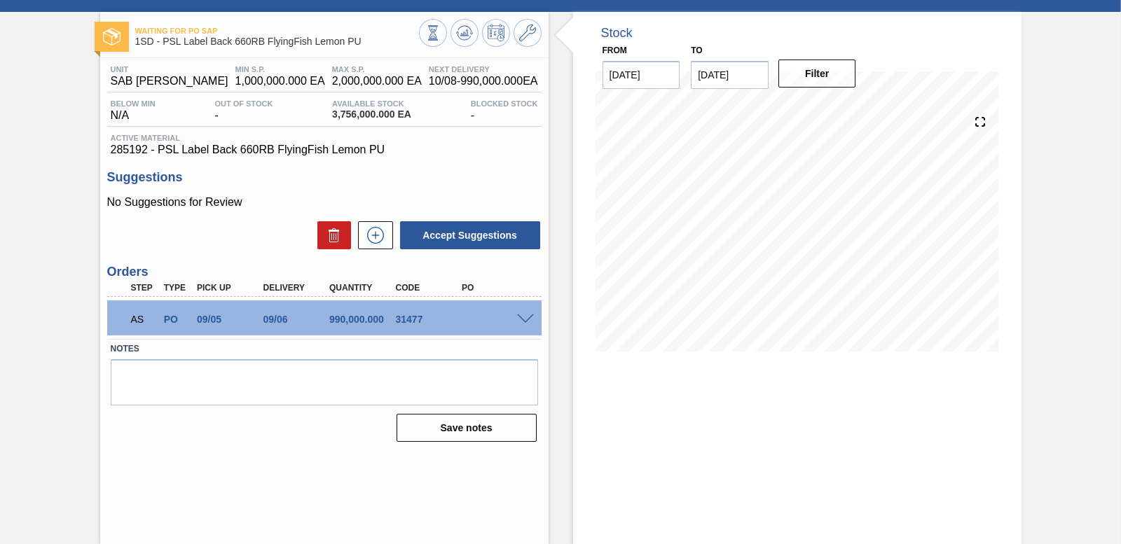
click at [519, 319] on span at bounding box center [525, 320] width 17 height 11
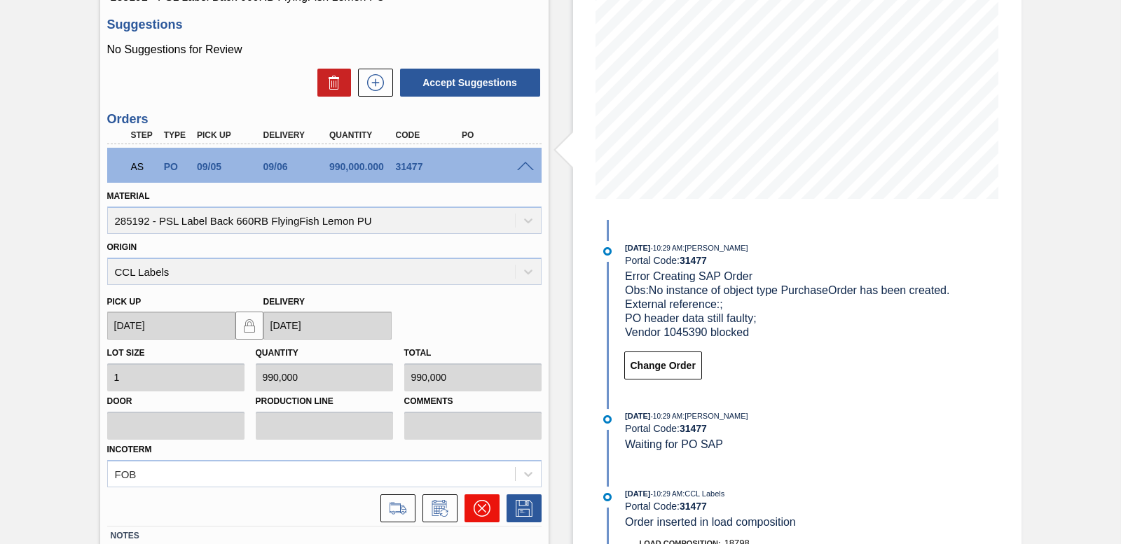
scroll to position [308, 0]
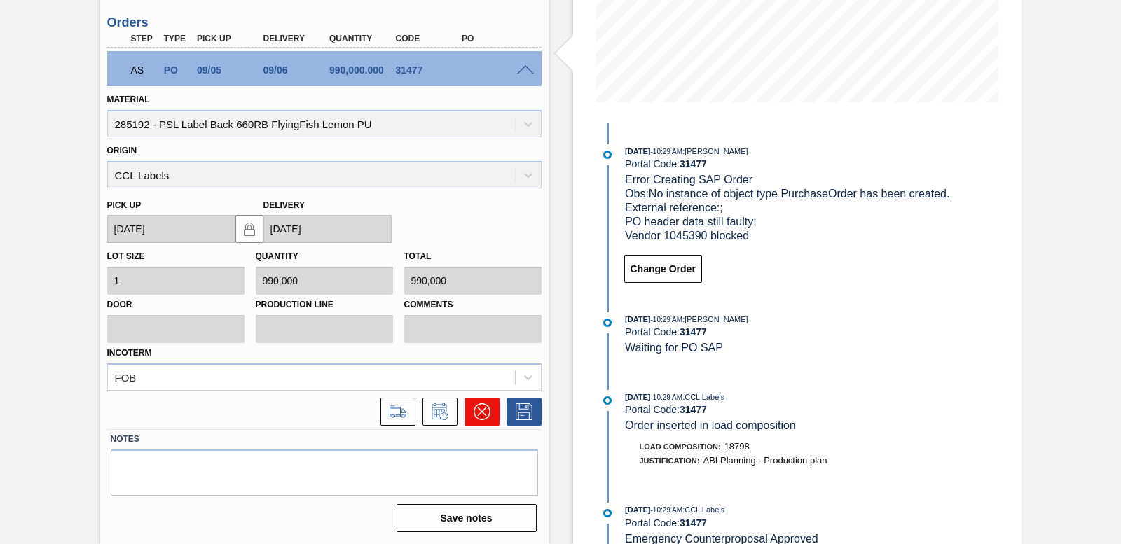
click at [479, 414] on icon at bounding box center [482, 412] width 17 height 17
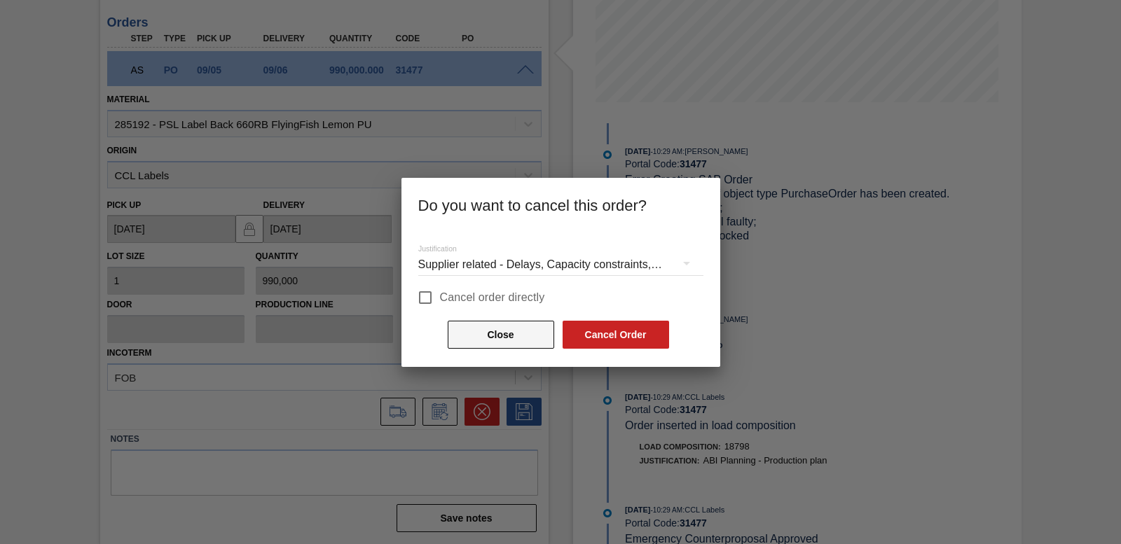
drag, startPoint x: 428, startPoint y: 296, endPoint x: 522, endPoint y: 334, distance: 101.0
click at [430, 296] on input "Cancel order directly" at bounding box center [425, 297] width 29 height 29
checkbox input "true"
click at [651, 336] on button "Cancel Order" at bounding box center [616, 335] width 107 height 28
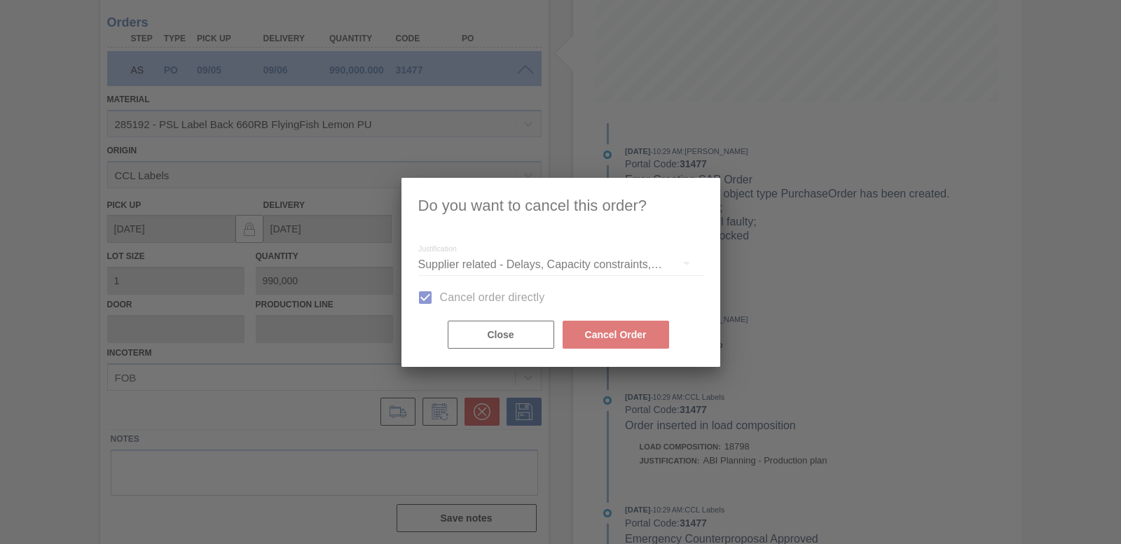
scroll to position [58, 0]
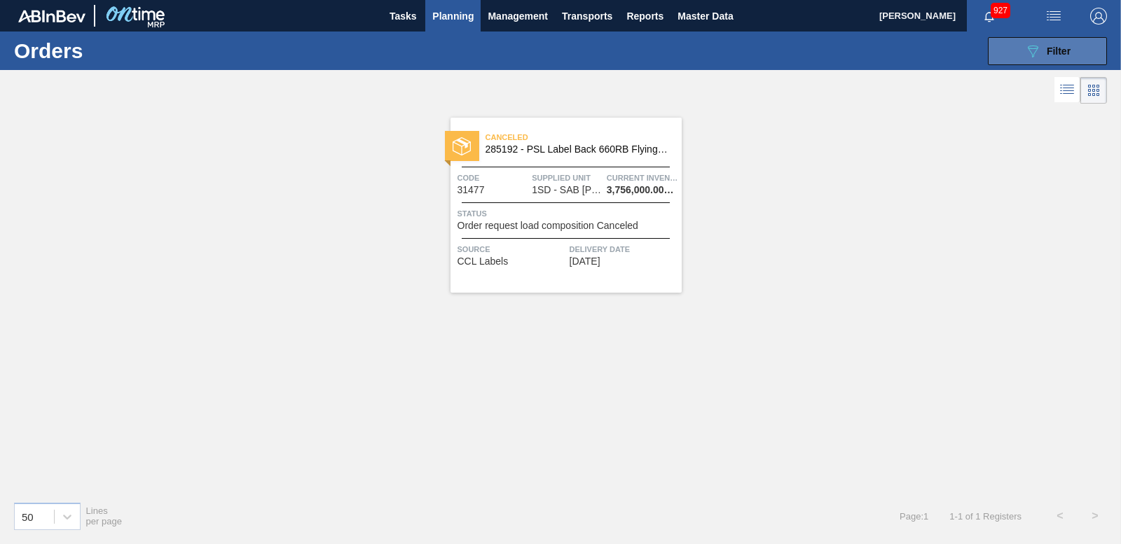
click at [1044, 45] on div "089F7B8B-B2A5-4AFE-B5C0-19BA573D28AC Filter" at bounding box center [1048, 51] width 46 height 17
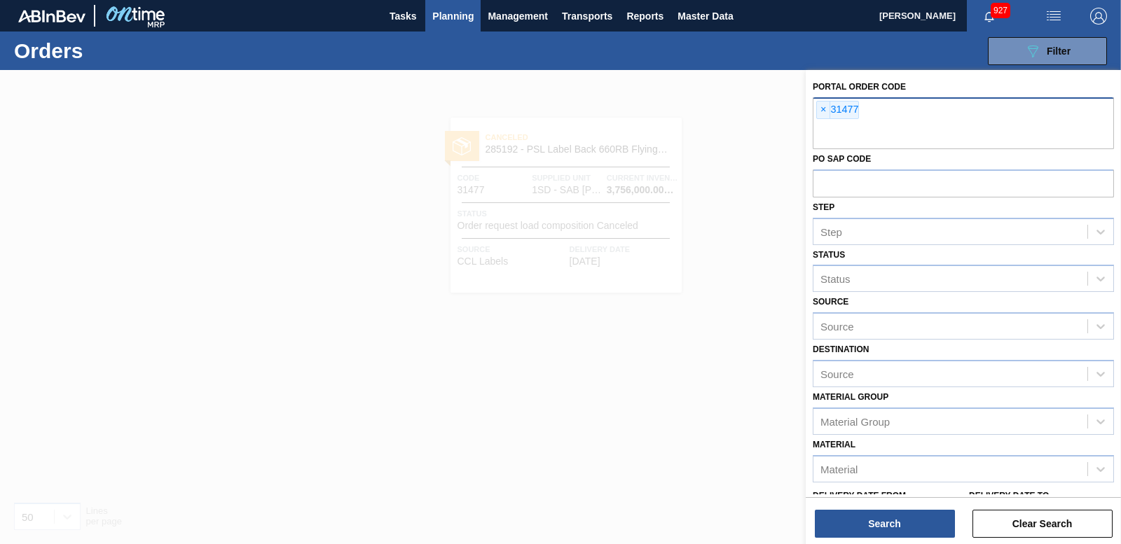
click at [828, 104] on span "×" at bounding box center [823, 110] width 13 height 17
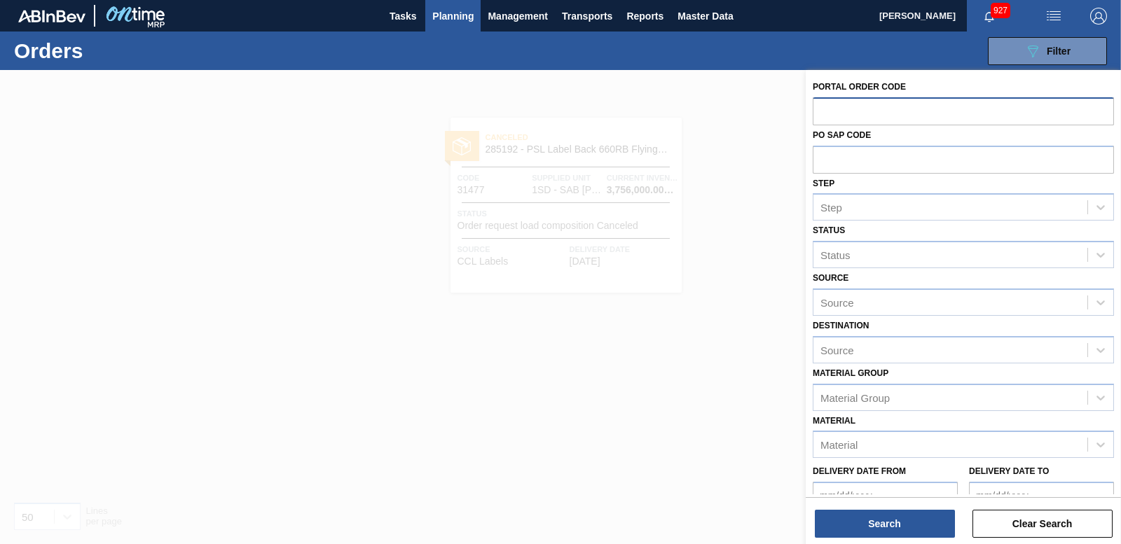
paste input "31476"
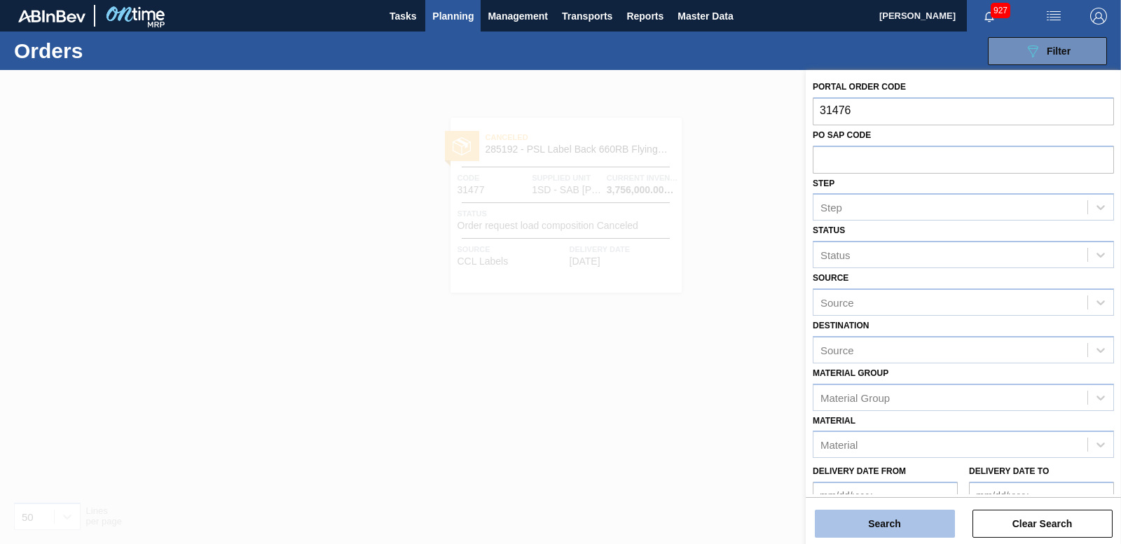
type input "31476"
click at [864, 533] on button "Search" at bounding box center [885, 524] width 140 height 28
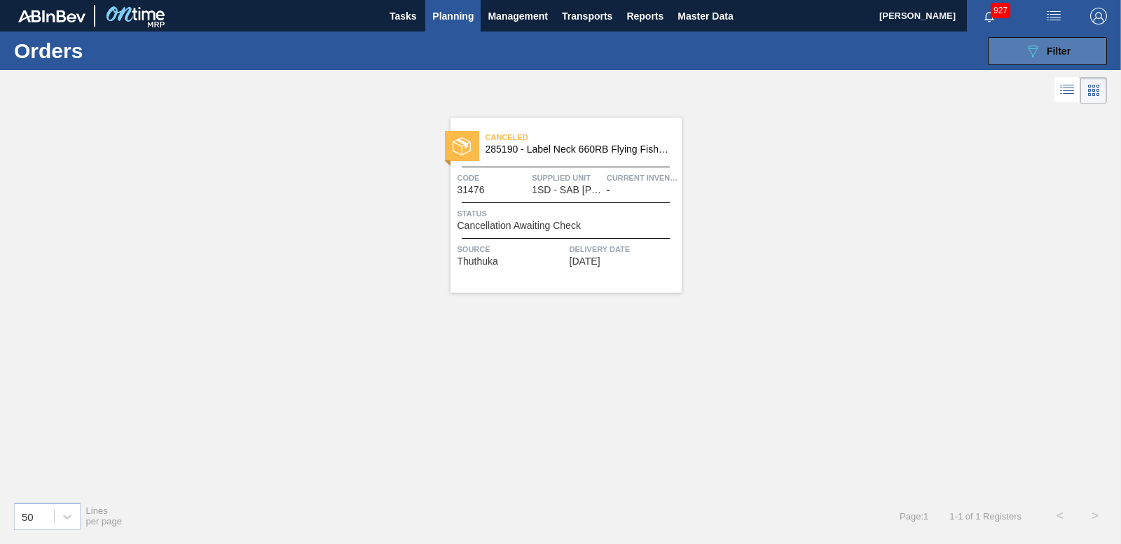
click at [1098, 51] on button "089F7B8B-B2A5-4AFE-B5C0-19BA573D28AC Filter" at bounding box center [1047, 51] width 119 height 28
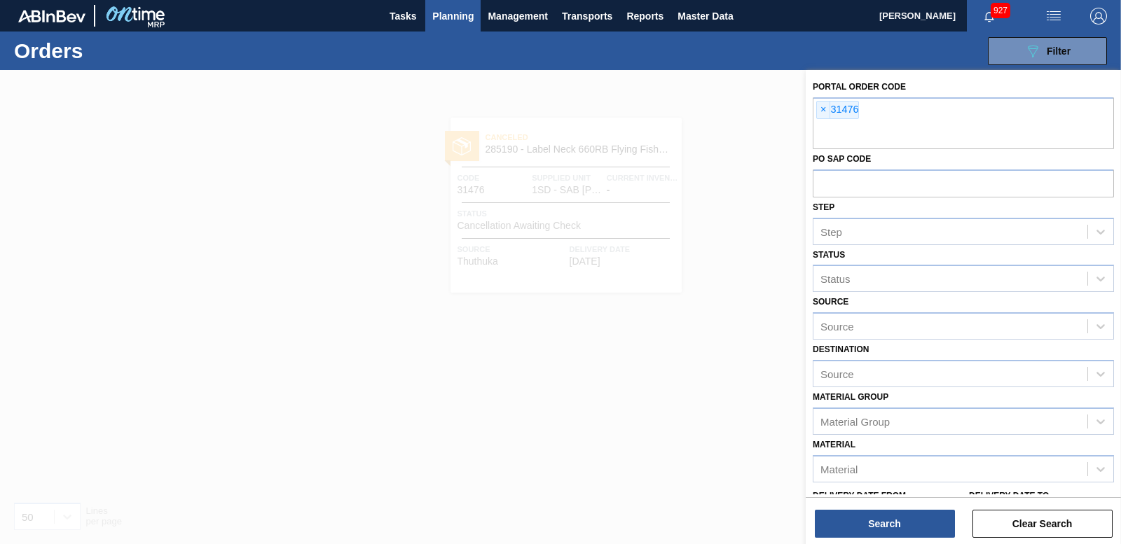
click at [671, 341] on div at bounding box center [560, 342] width 1121 height 544
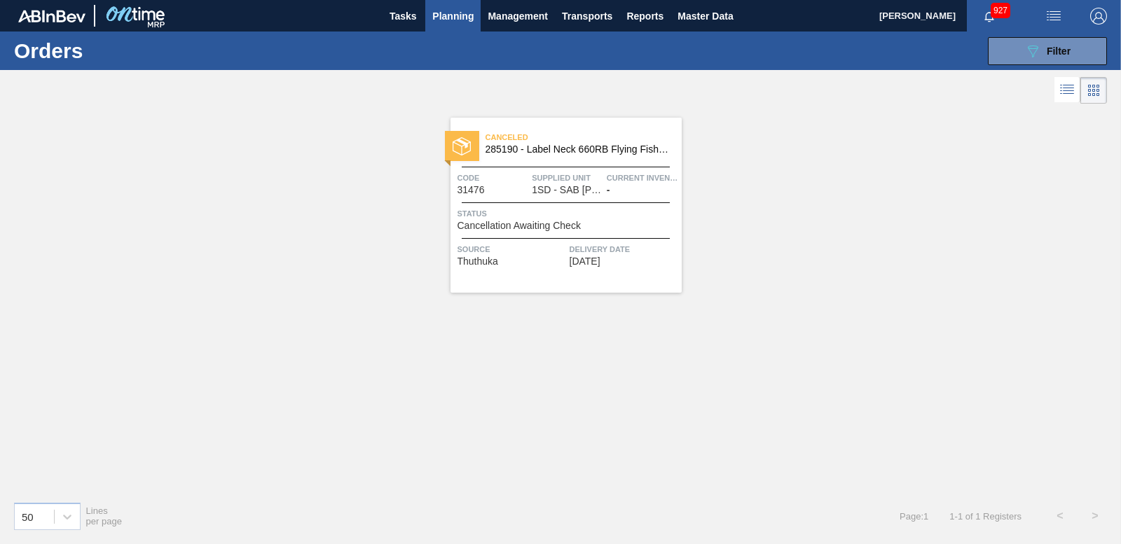
click at [462, 164] on div "Canceled 285190 - Label Neck 660RB Flying Fish Lemon PU Code 31476 Supplied Uni…" at bounding box center [566, 205] width 231 height 175
click at [1083, 48] on button "089F7B8B-B2A5-4AFE-B5C0-19BA573D28AC Filter" at bounding box center [1047, 51] width 119 height 28
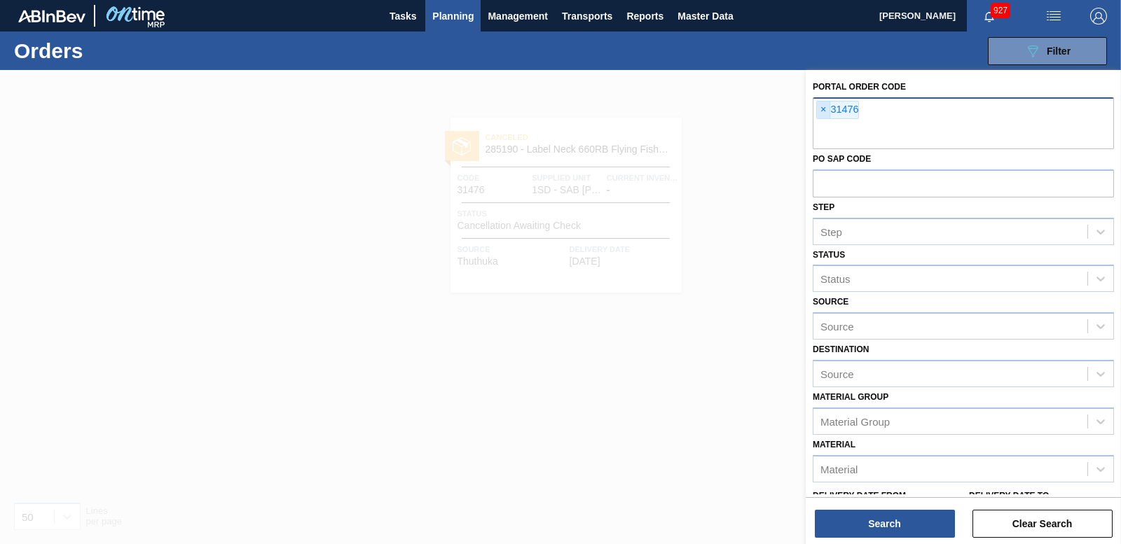
click at [824, 111] on span "×" at bounding box center [823, 110] width 13 height 17
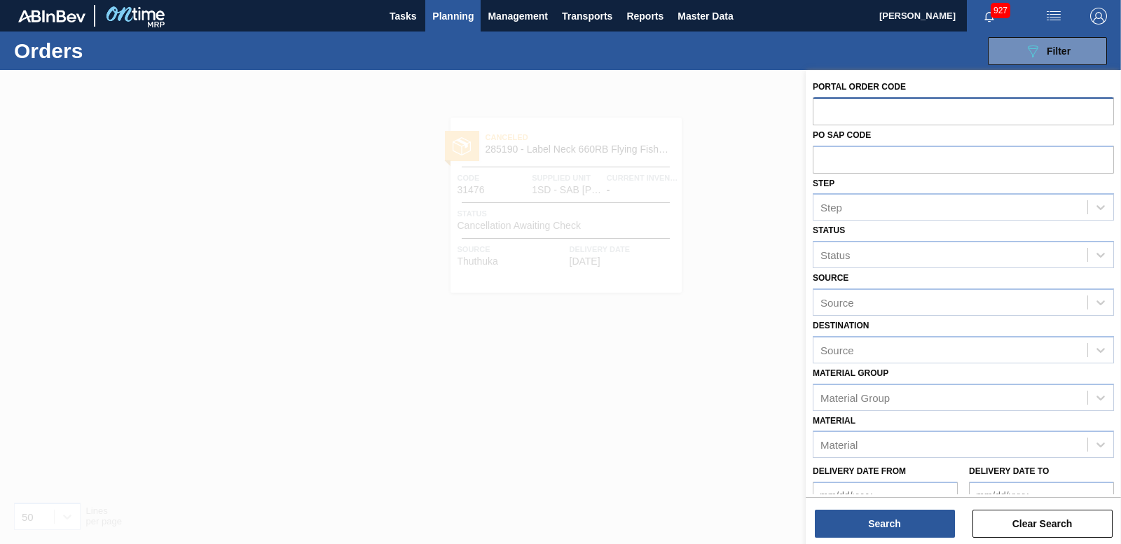
paste input "31476"
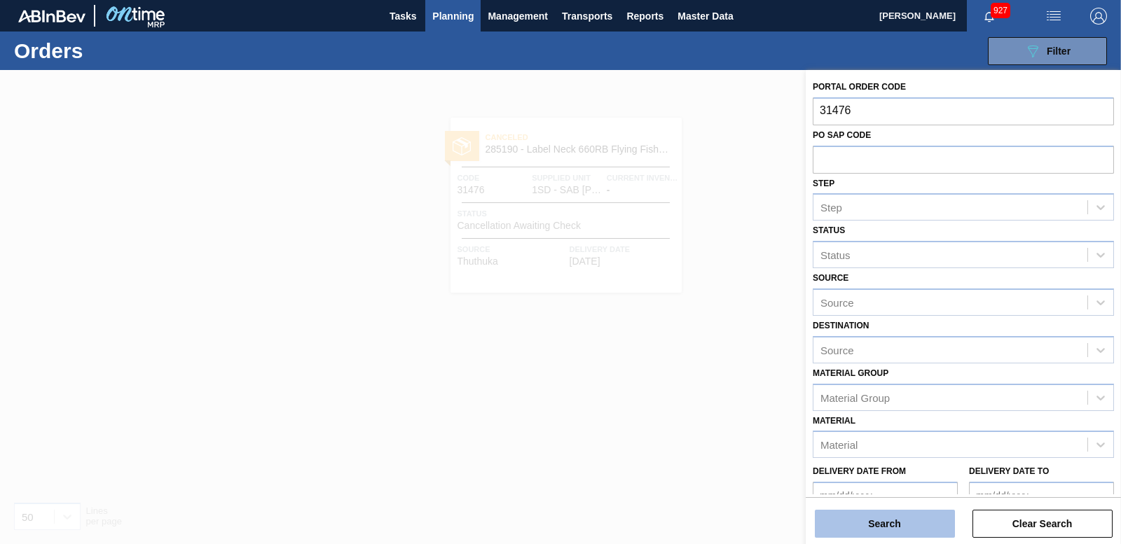
type input "31476"
click at [845, 523] on button "Search" at bounding box center [885, 524] width 140 height 28
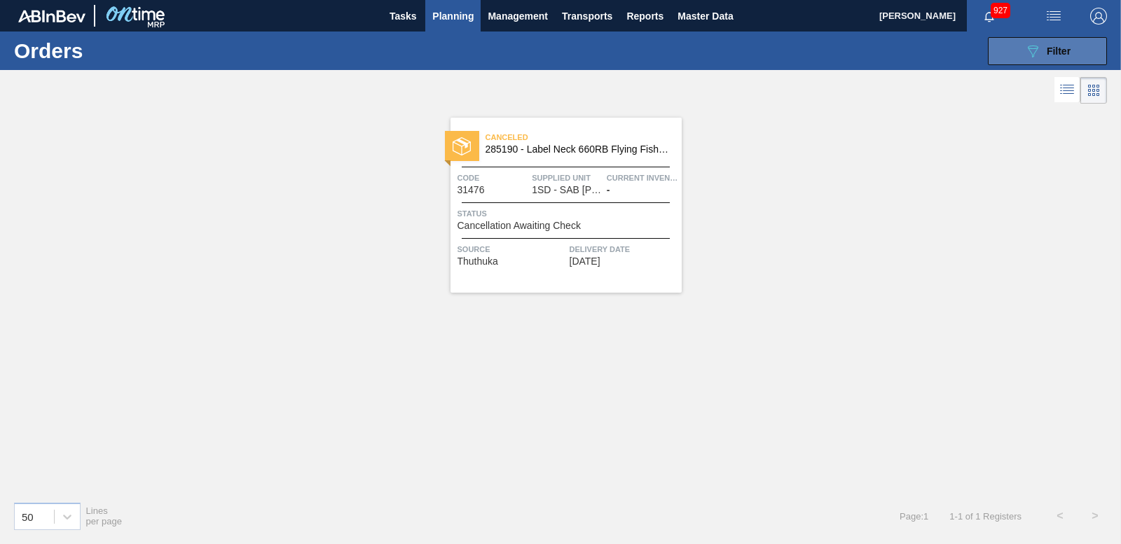
drag, startPoint x: 1088, startPoint y: 39, endPoint x: 1080, endPoint y: 39, distance: 7.7
click at [1088, 39] on button "089F7B8B-B2A5-4AFE-B5C0-19BA573D28AC Filter" at bounding box center [1047, 51] width 119 height 28
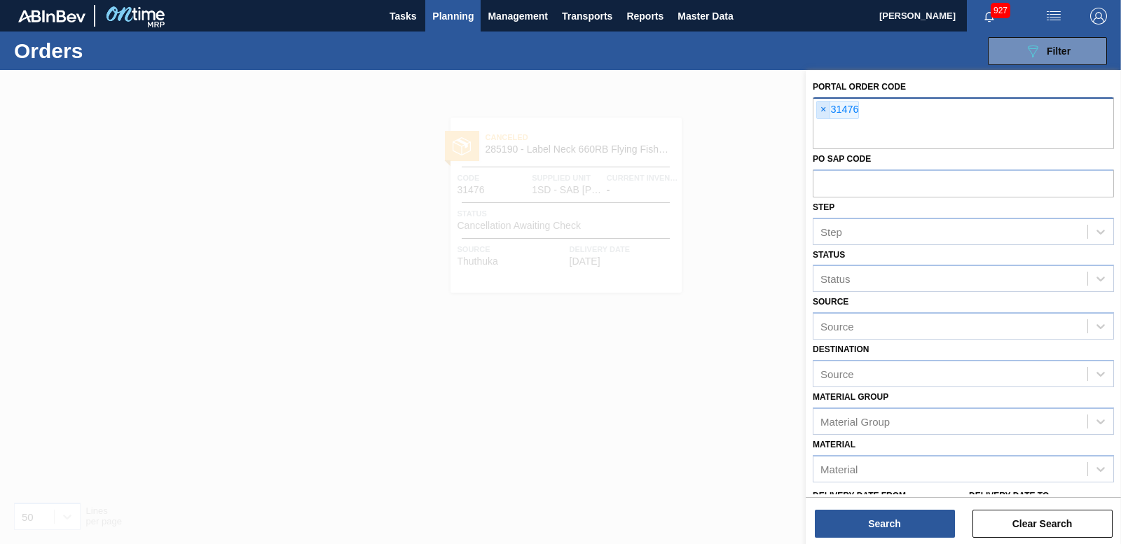
click at [821, 109] on span "×" at bounding box center [823, 110] width 13 height 17
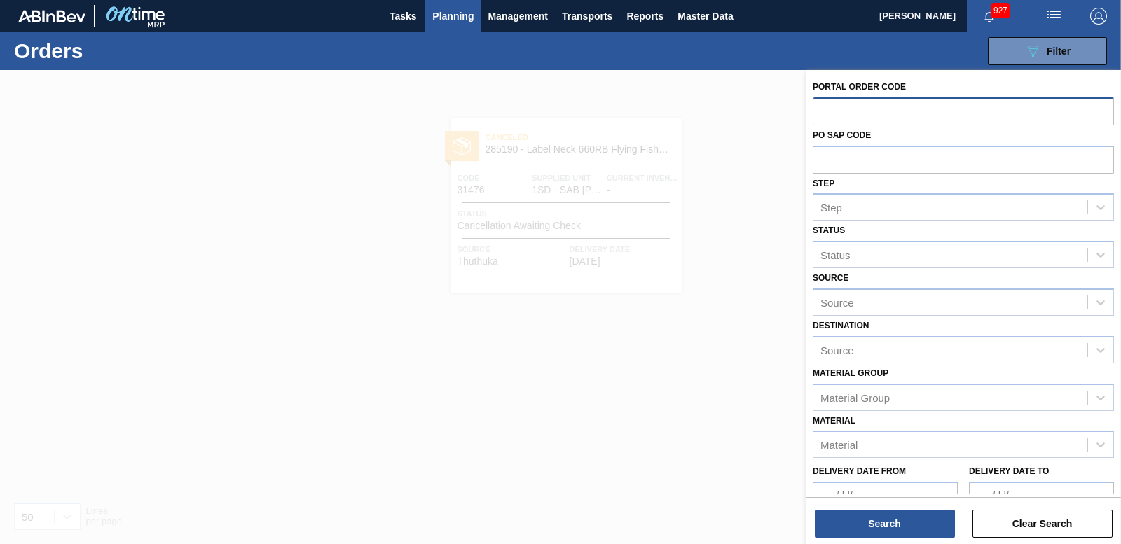
paste input "31474"
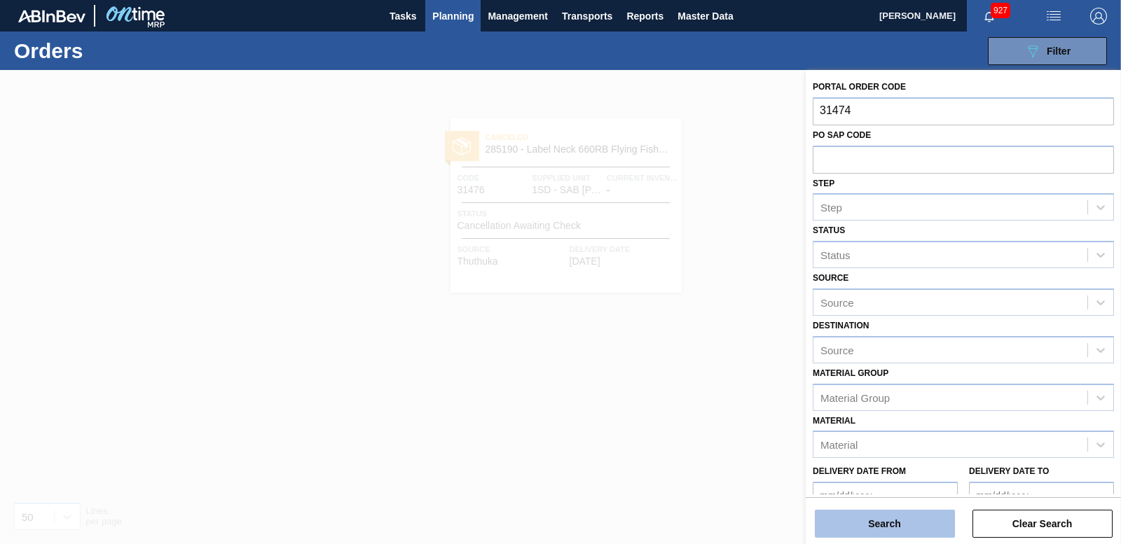
type input "31474"
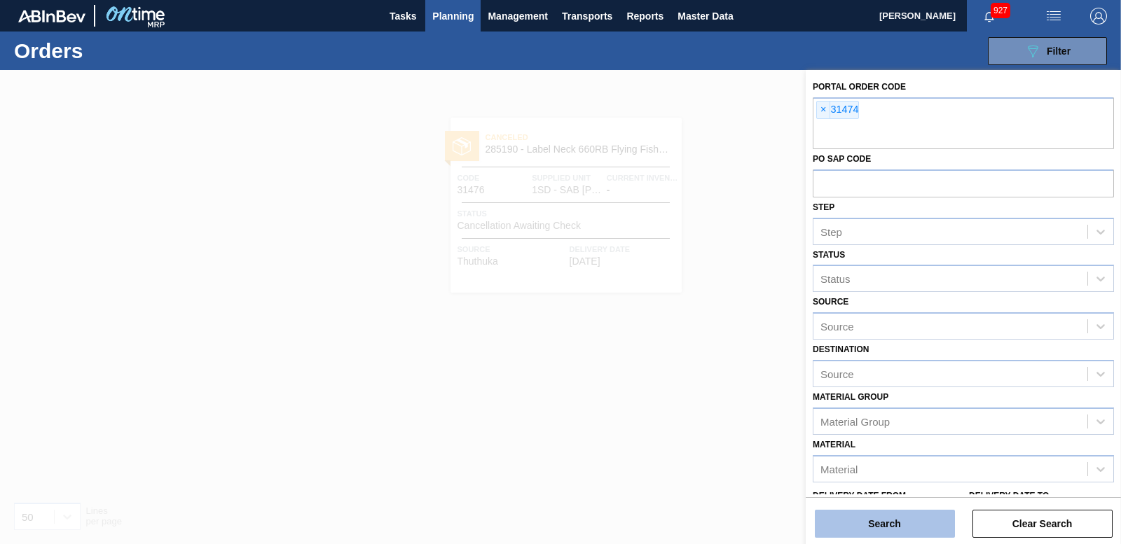
click at [878, 523] on button "Search" at bounding box center [885, 524] width 140 height 28
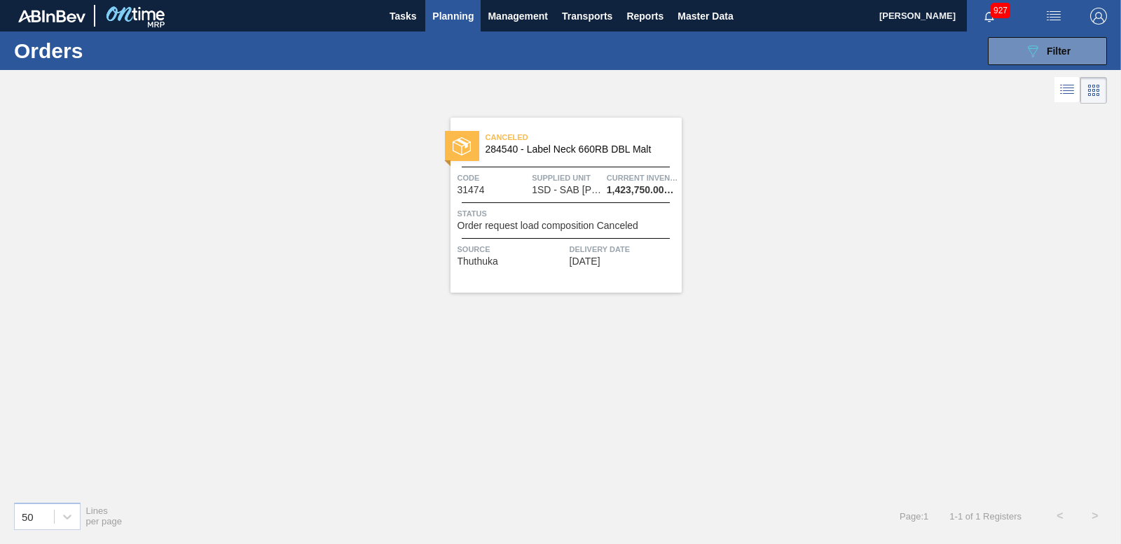
click at [458, 146] on img at bounding box center [462, 146] width 18 height 18
click at [1039, 55] on icon "089F7B8B-B2A5-4AFE-B5C0-19BA573D28AC" at bounding box center [1033, 51] width 17 height 17
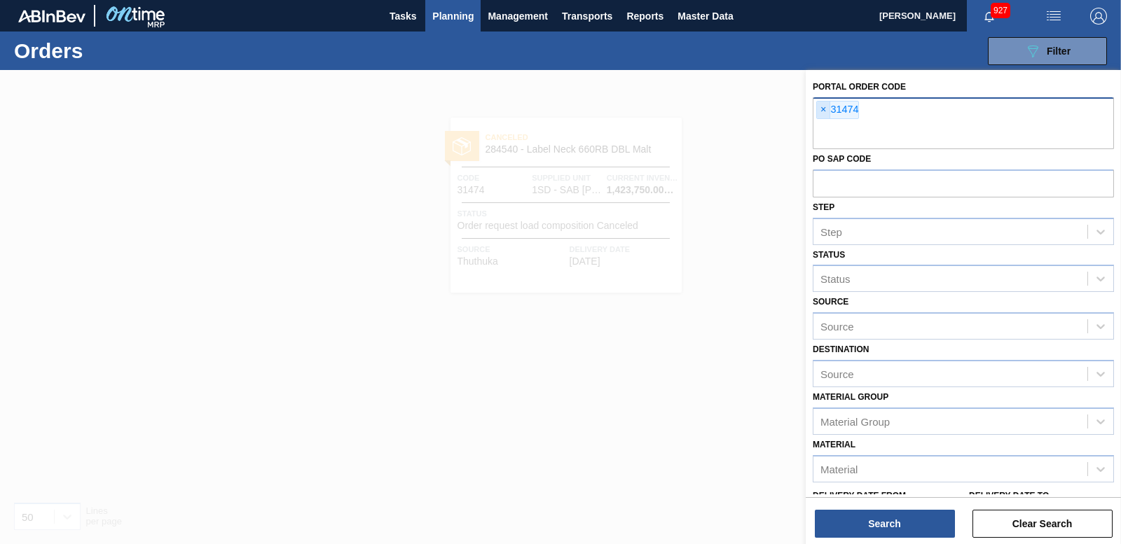
click at [828, 110] on span "×" at bounding box center [823, 110] width 13 height 17
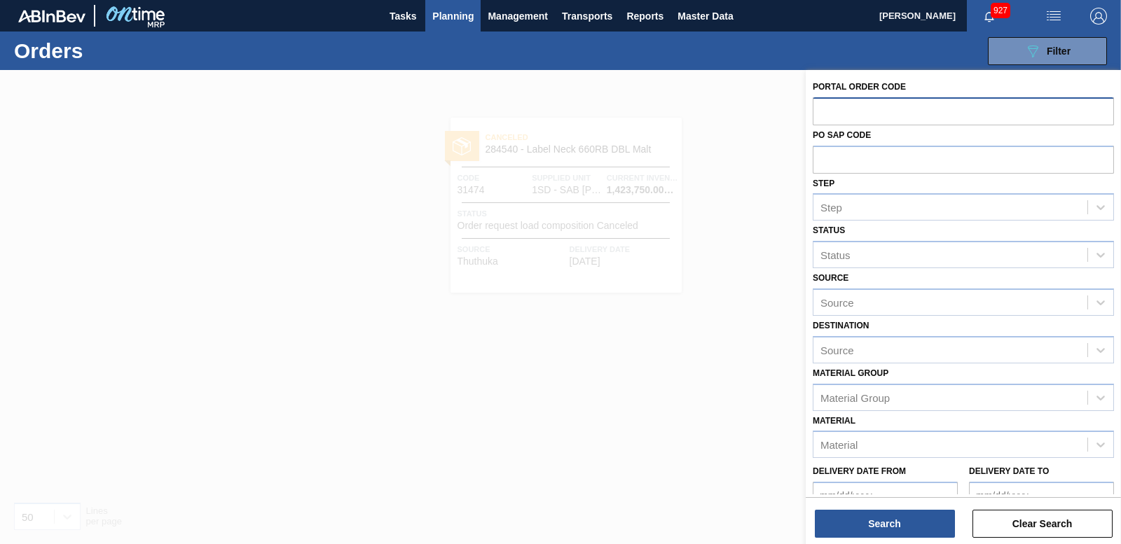
paste input "31456"
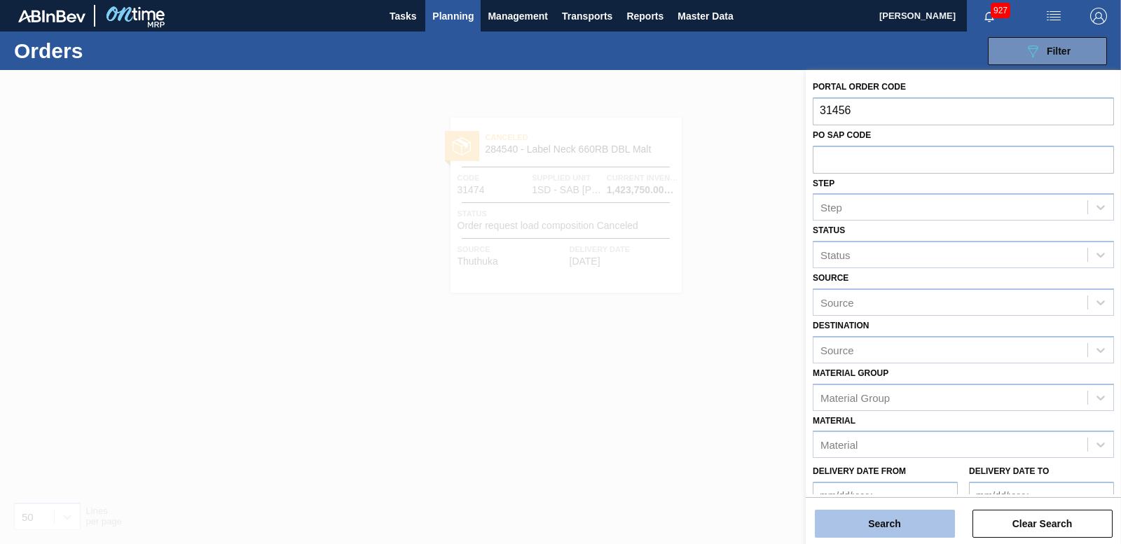
type input "31456"
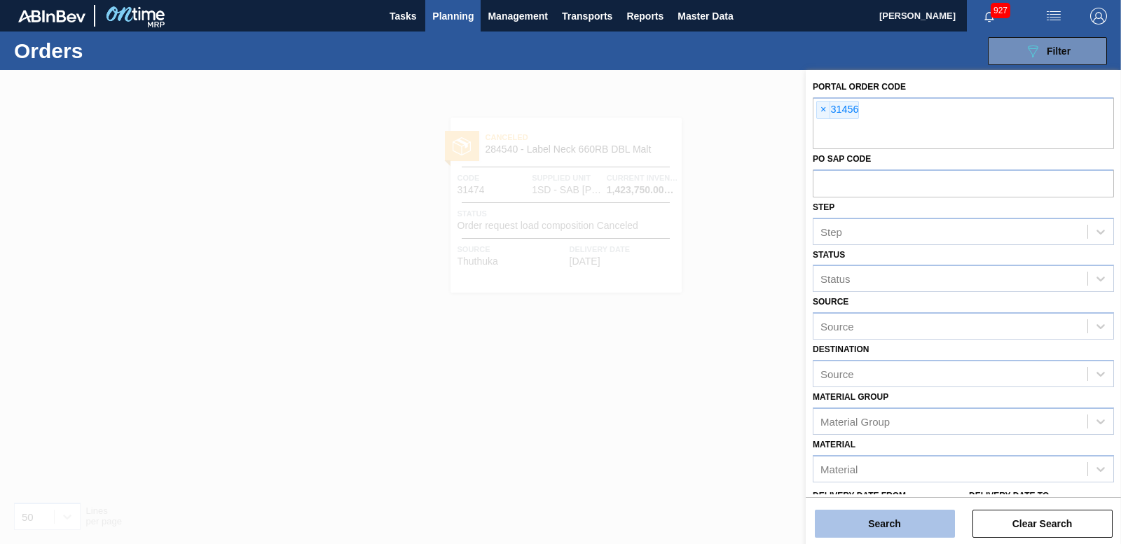
click at [850, 518] on button "Search" at bounding box center [885, 524] width 140 height 28
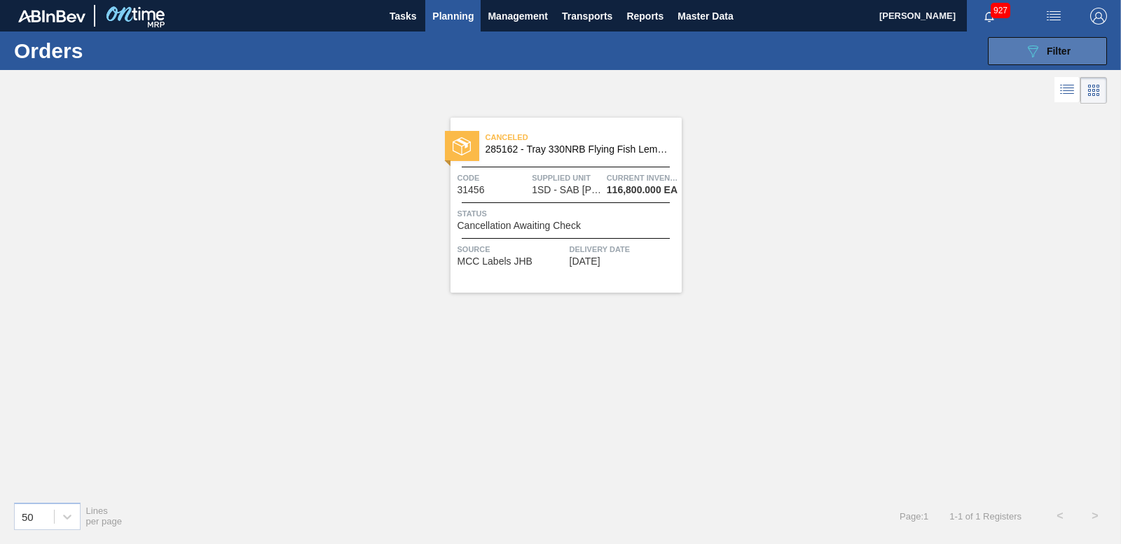
click at [1057, 57] on div "089F7B8B-B2A5-4AFE-B5C0-19BA573D28AC Filter" at bounding box center [1048, 51] width 46 height 17
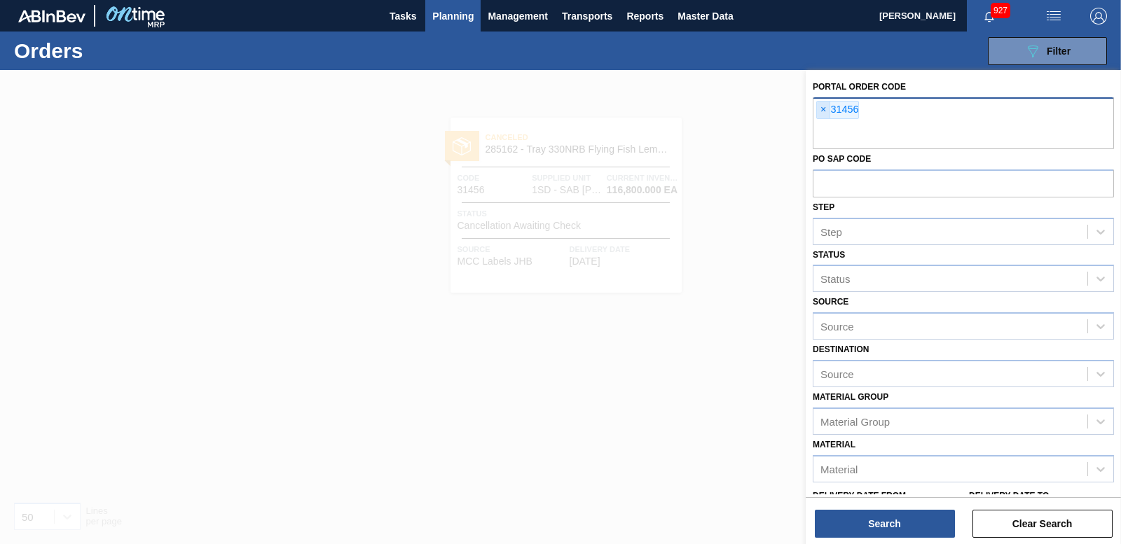
click at [821, 109] on span "×" at bounding box center [823, 110] width 13 height 17
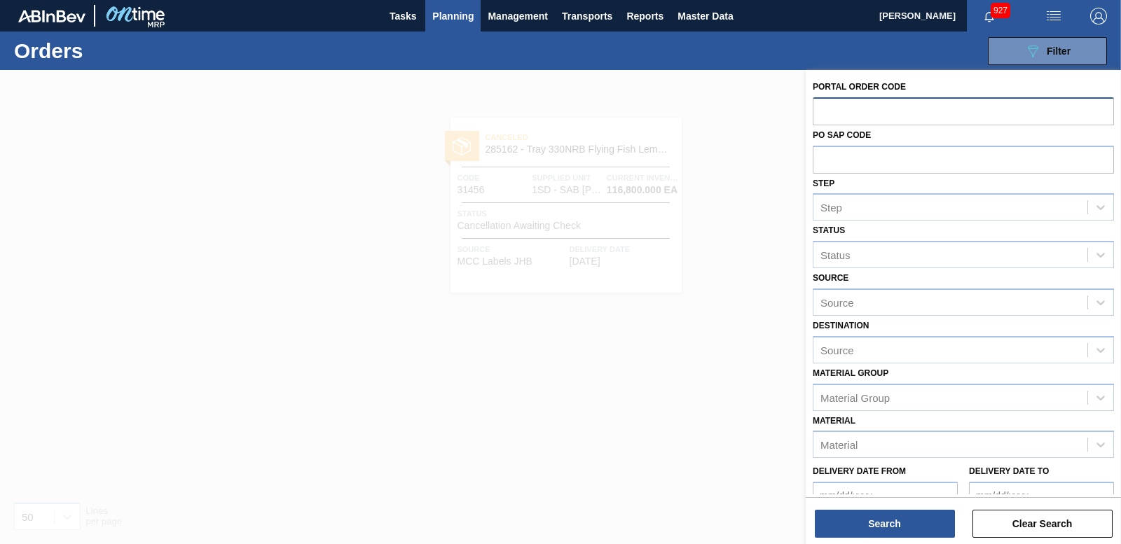
paste input "31455"
type input "31455"
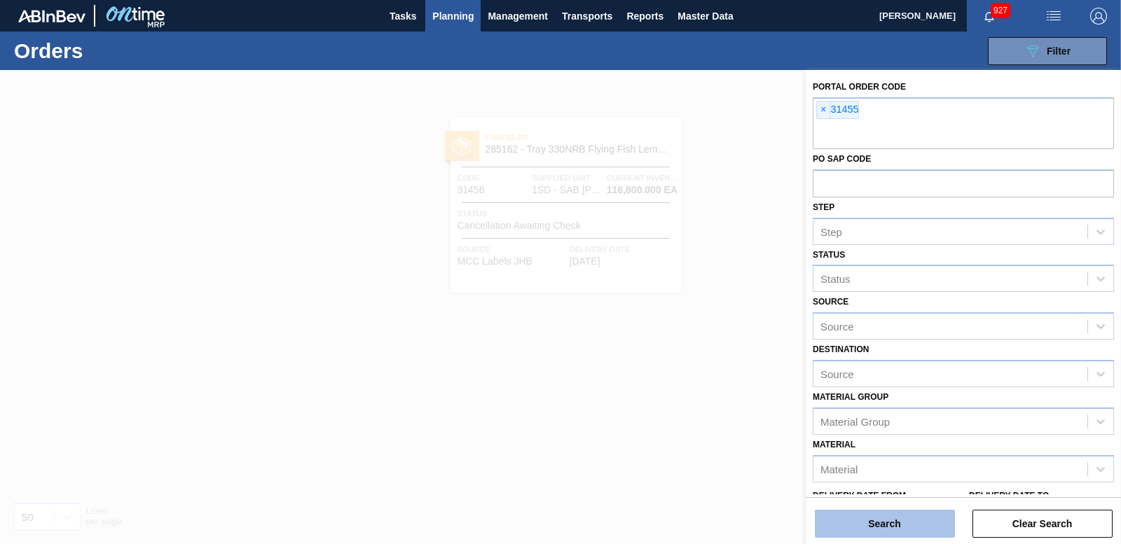
click at [851, 535] on button "Search" at bounding box center [885, 524] width 140 height 28
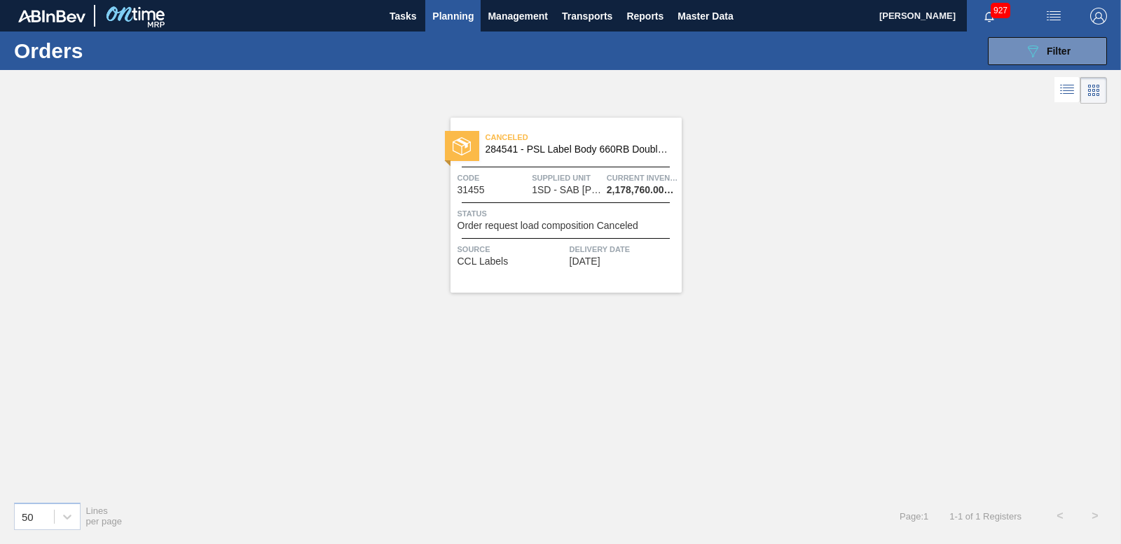
click at [463, 135] on div at bounding box center [462, 146] width 34 height 30
drag, startPoint x: 1037, startPoint y: 55, endPoint x: 918, endPoint y: 93, distance: 124.8
click at [1036, 55] on icon "089F7B8B-B2A5-4AFE-B5C0-19BA573D28AC" at bounding box center [1033, 51] width 17 height 17
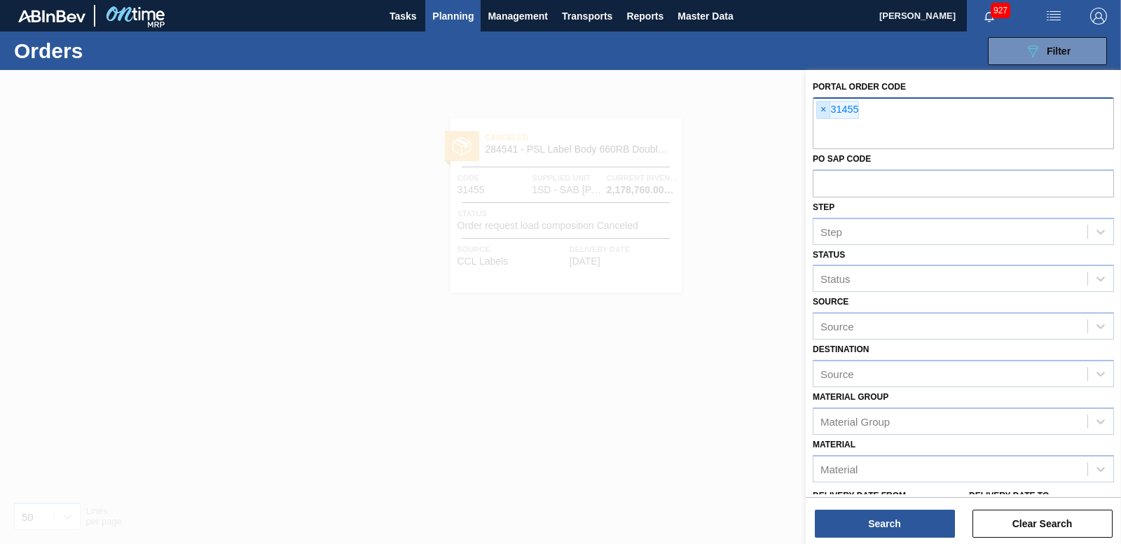
click at [817, 109] on span "×" at bounding box center [823, 110] width 13 height 17
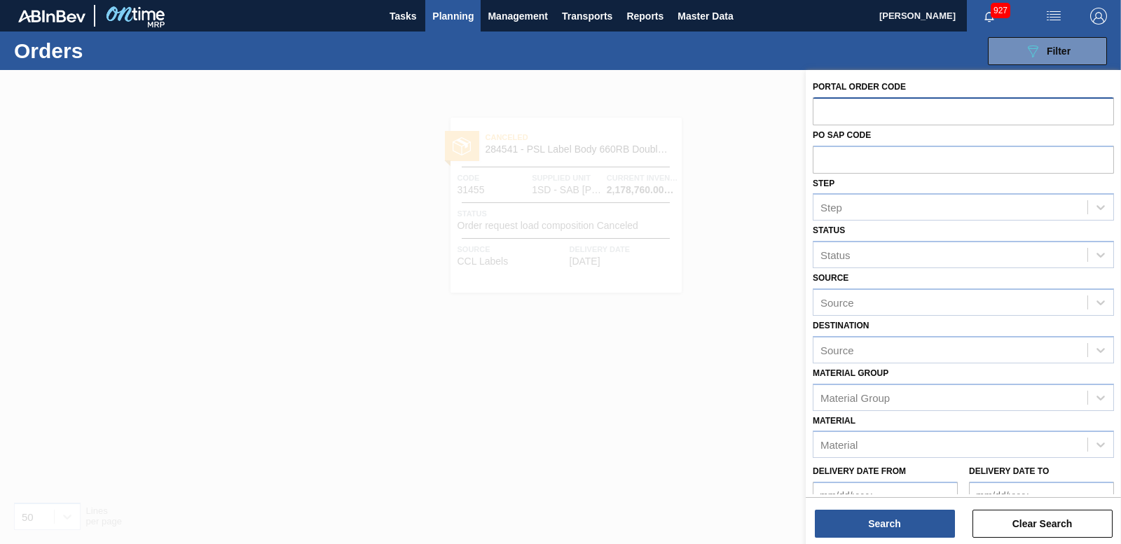
paste input "31452"
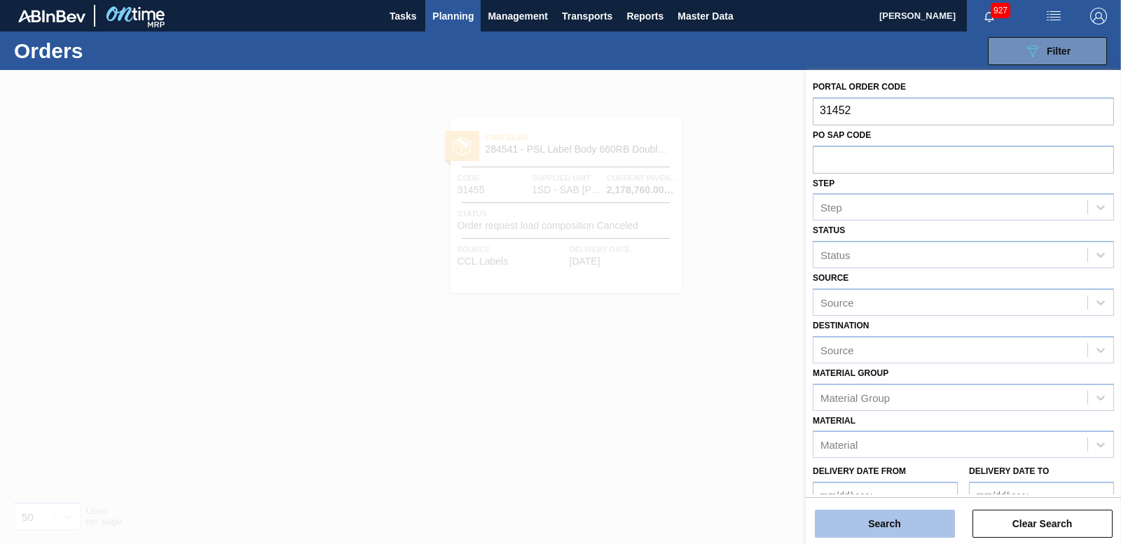
type input "31452"
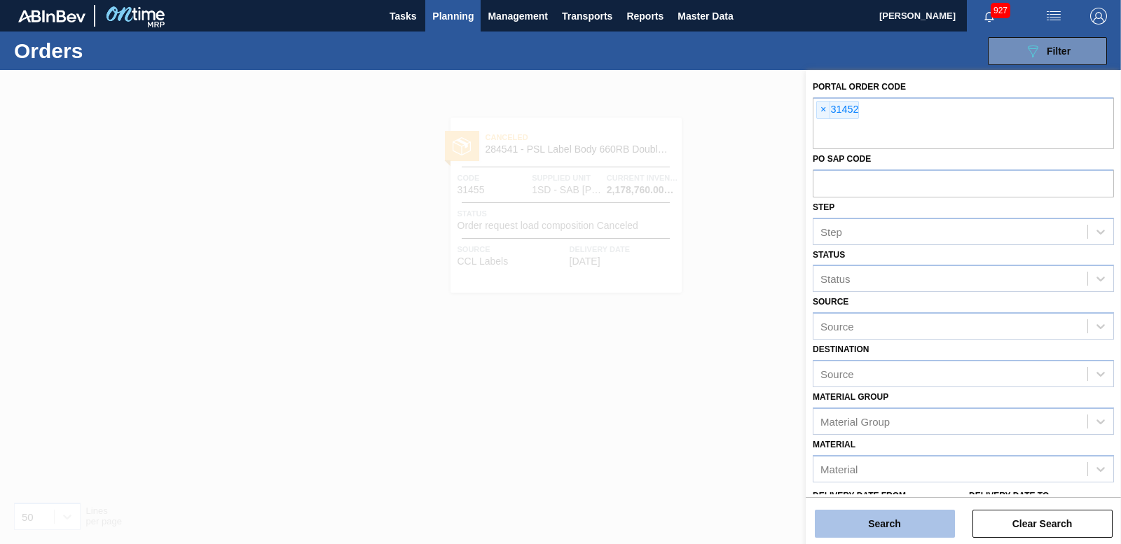
click at [847, 519] on button "Search" at bounding box center [885, 524] width 140 height 28
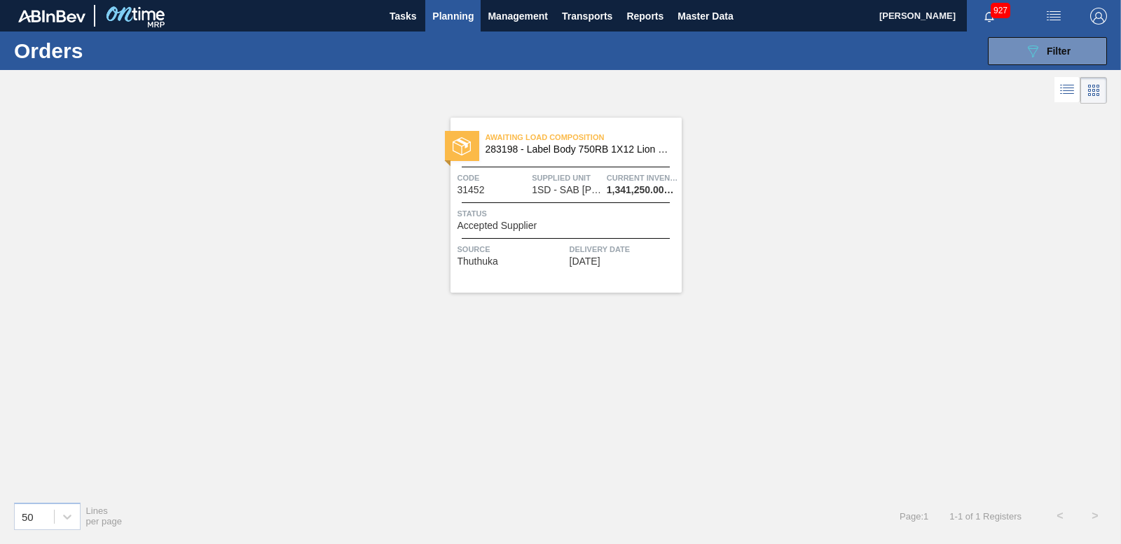
click at [458, 130] on div "Awaiting Load Composition 283198 - Label Body 750RB 1X12 Lion Pinc 2022" at bounding box center [566, 140] width 231 height 25
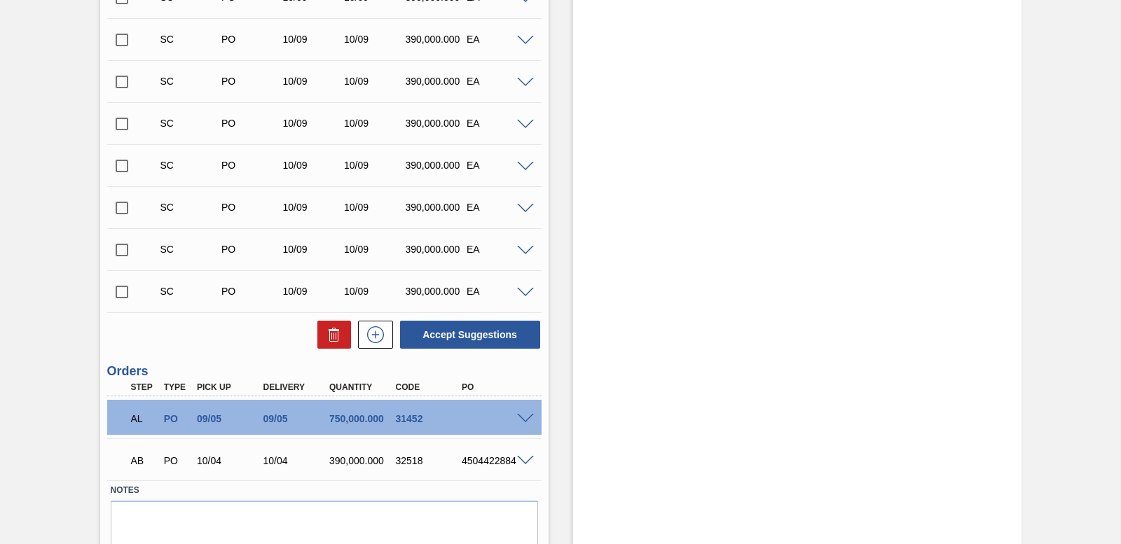
scroll to position [606, 0]
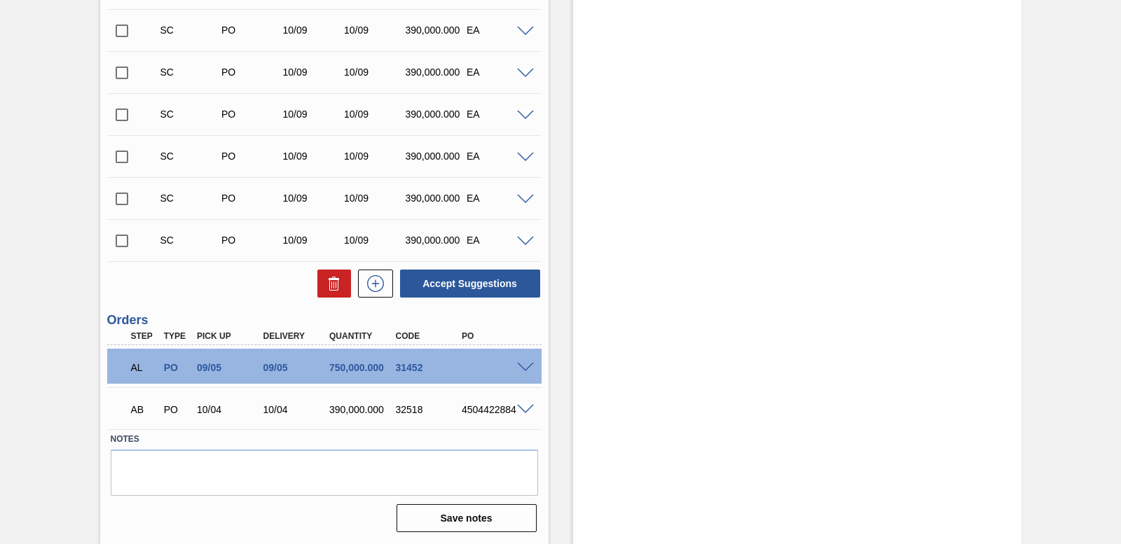
click at [523, 369] on span at bounding box center [525, 368] width 17 height 11
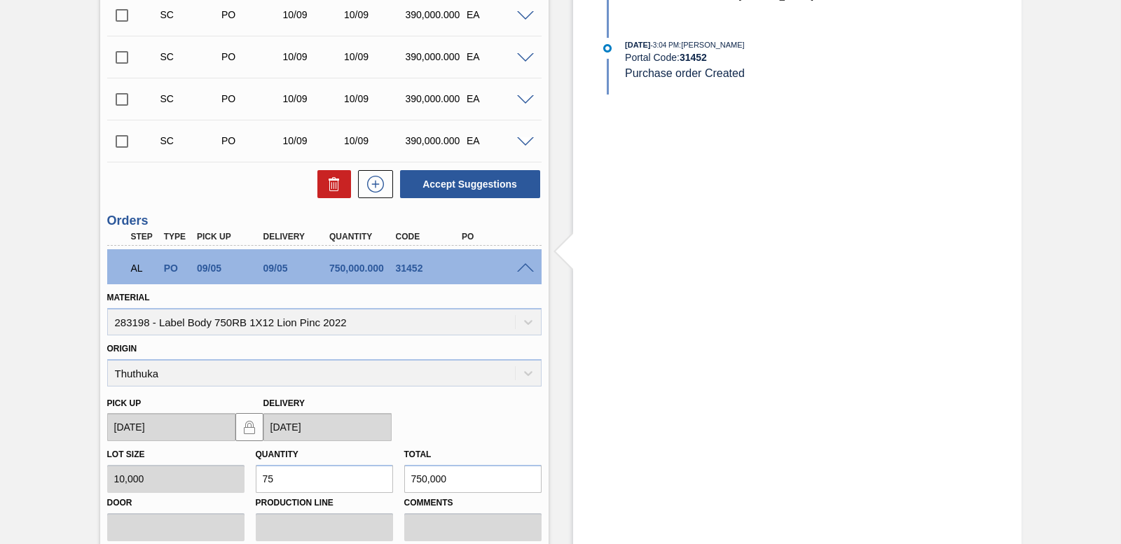
scroll to position [946, 0]
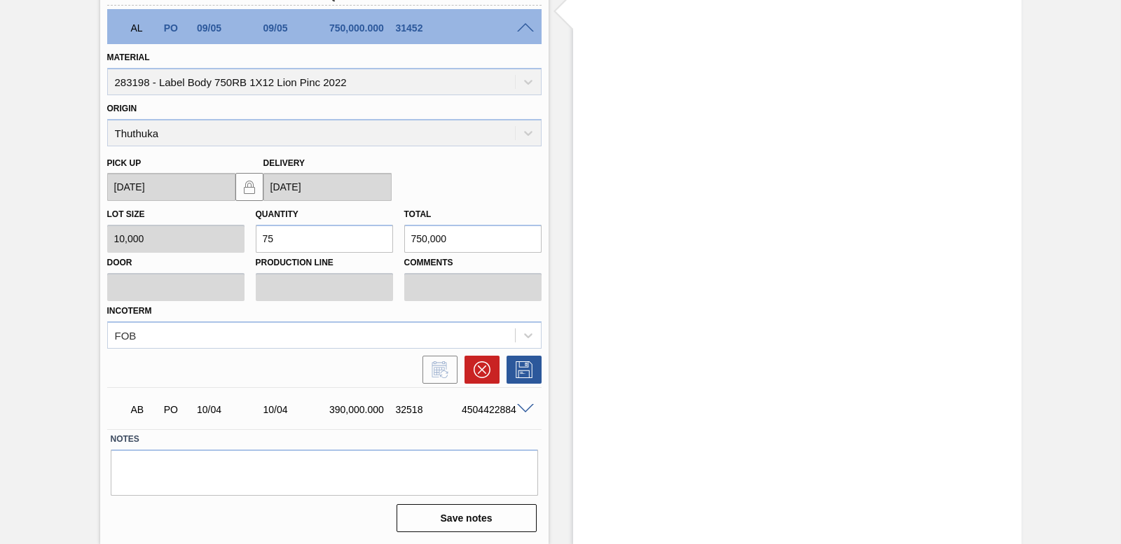
drag, startPoint x: 478, startPoint y: 388, endPoint x: 481, endPoint y: 378, distance: 11.1
click at [478, 388] on div "AB PO 10/04 10/04 390,000.000 32518 4504422884 Material 283198 - Label Body 750…" at bounding box center [324, 409] width 434 height 42
click at [481, 377] on icon at bounding box center [482, 370] width 17 height 17
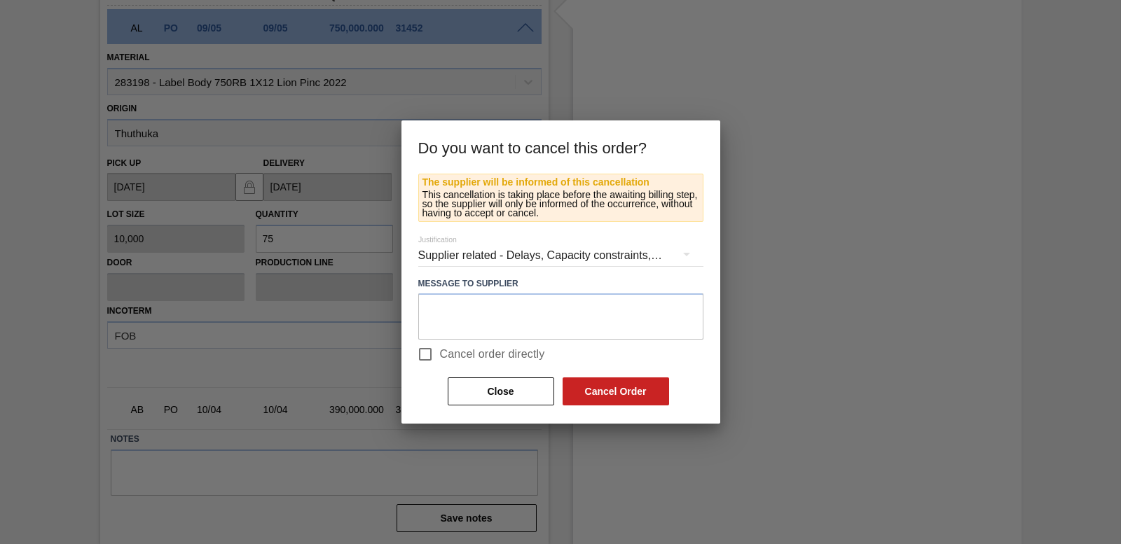
click at [419, 353] on input "Cancel order directly" at bounding box center [425, 354] width 29 height 29
checkbox input "true"
click at [643, 388] on button "Cancel Order" at bounding box center [616, 392] width 107 height 28
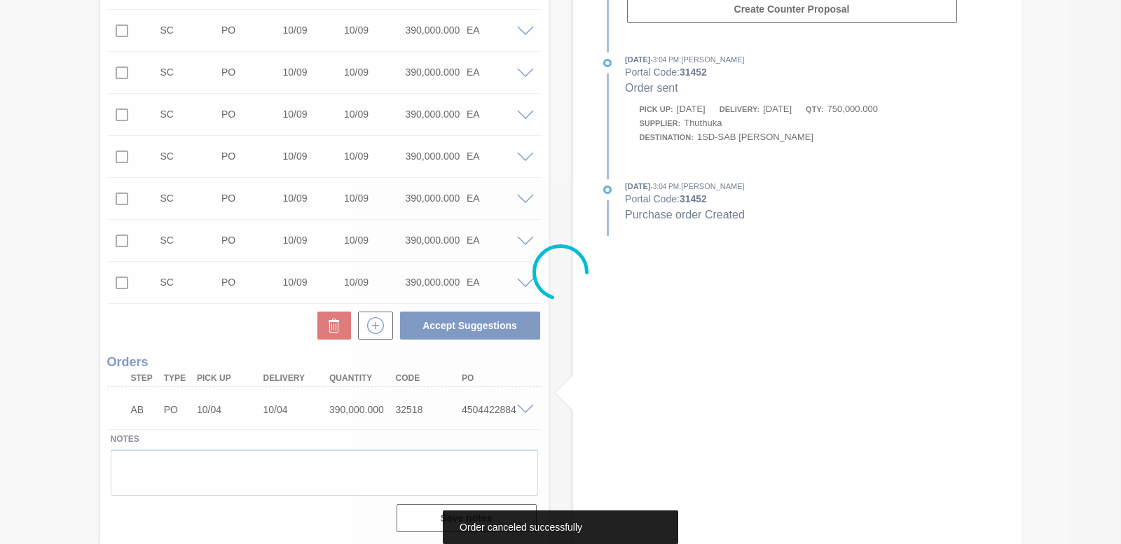
scroll to position [564, 0]
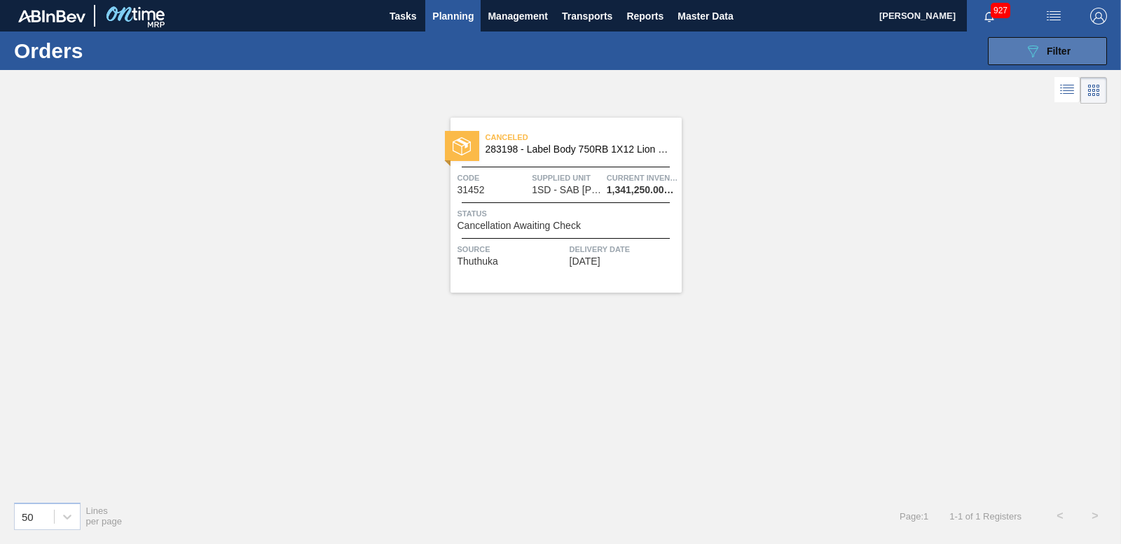
click at [1063, 43] on div "089F7B8B-B2A5-4AFE-B5C0-19BA573D28AC Filter" at bounding box center [1048, 51] width 46 height 17
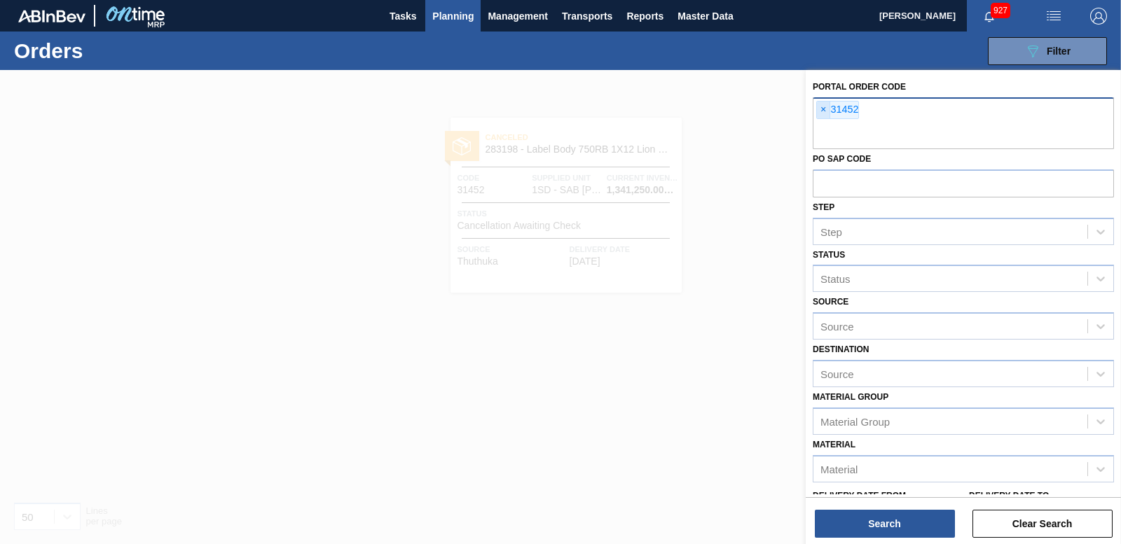
click at [825, 111] on span "×" at bounding box center [823, 110] width 13 height 17
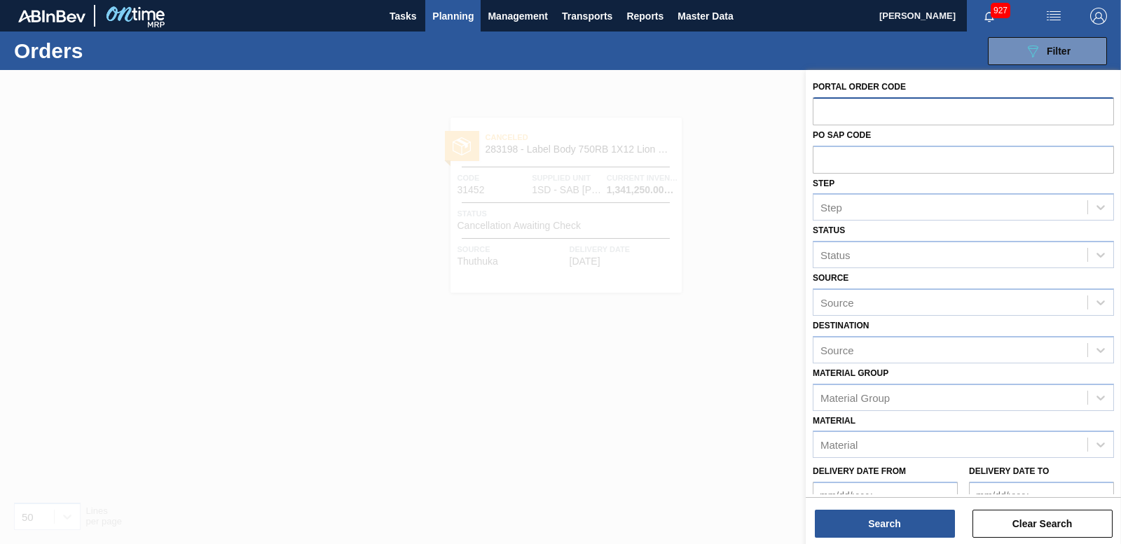
paste input "31440"
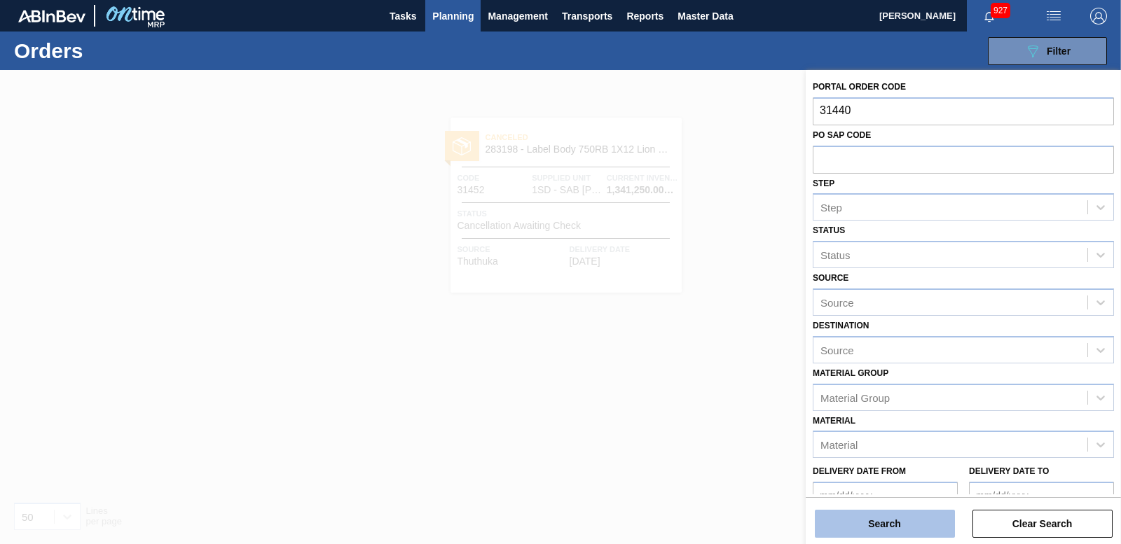
type input "31440"
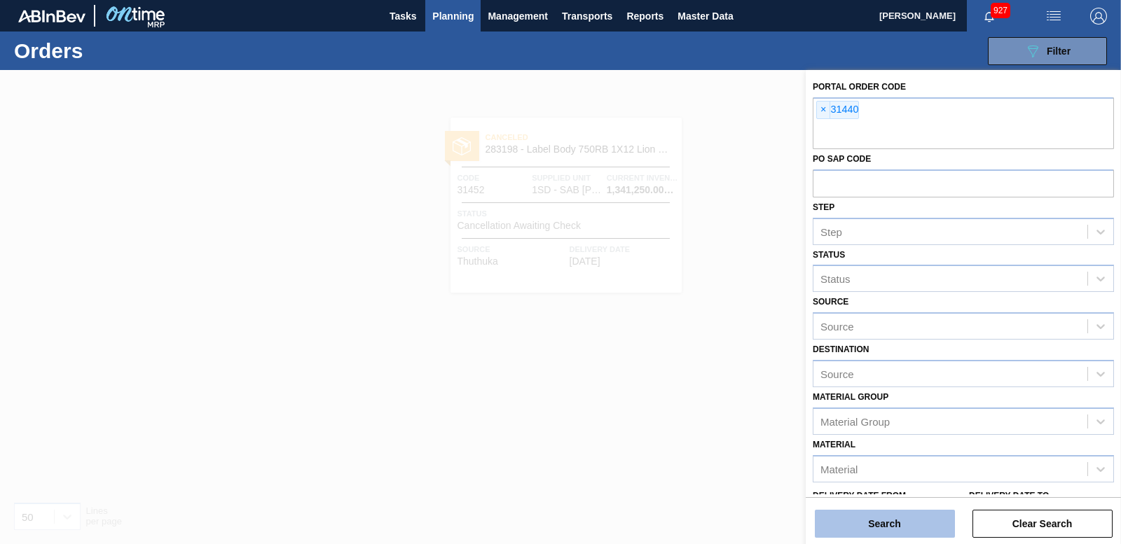
click at [837, 516] on button "Search" at bounding box center [885, 524] width 140 height 28
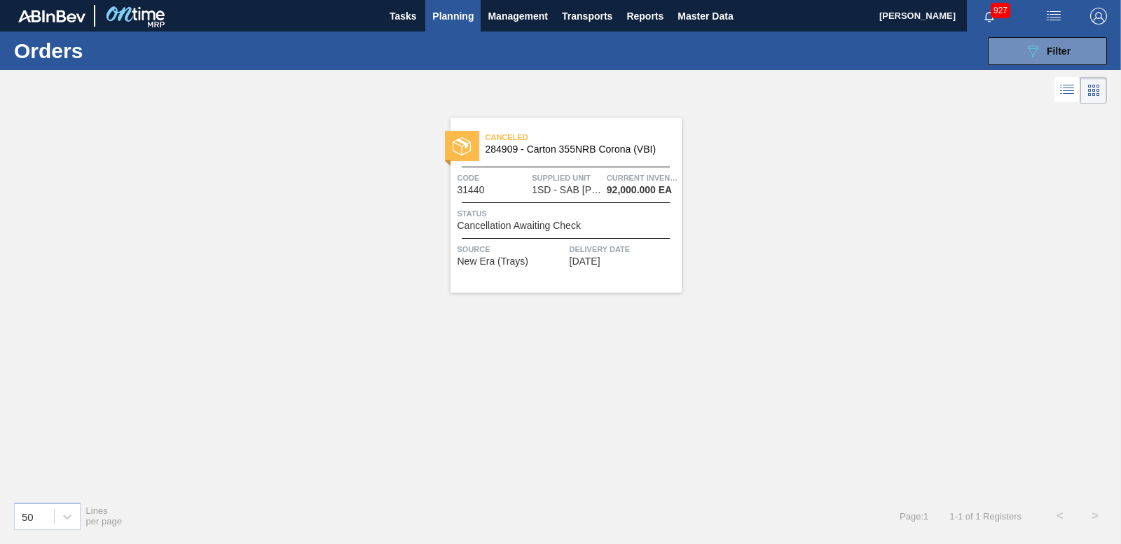
click at [460, 149] on img at bounding box center [462, 146] width 18 height 18
drag, startPoint x: 1049, startPoint y: 61, endPoint x: 1037, endPoint y: 65, distance: 12.6
click at [1048, 60] on button "089F7B8B-B2A5-4AFE-B5C0-19BA573D28AC Filter" at bounding box center [1047, 51] width 119 height 28
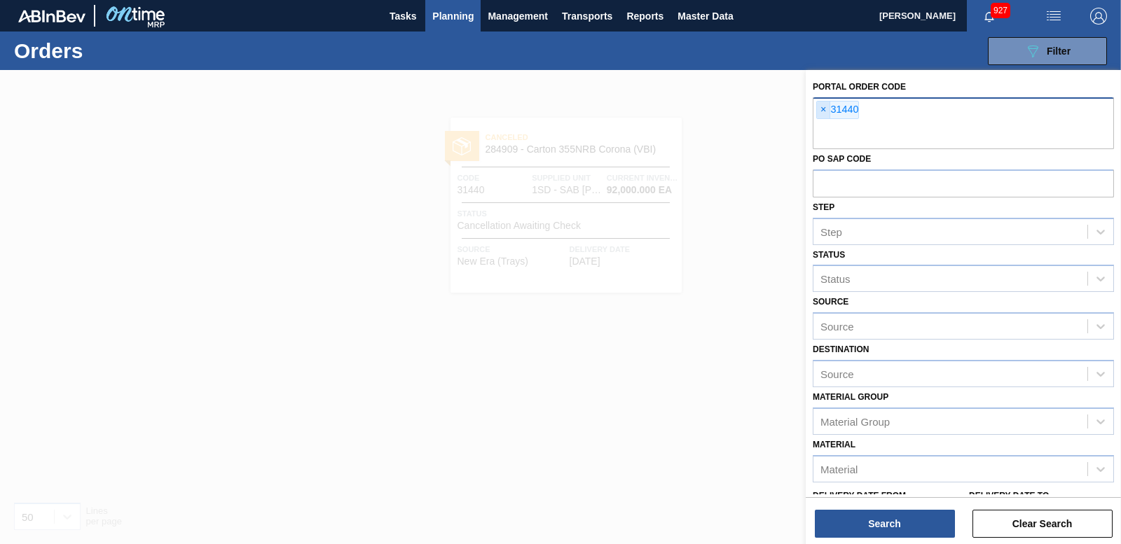
click at [827, 108] on span "×" at bounding box center [823, 110] width 13 height 17
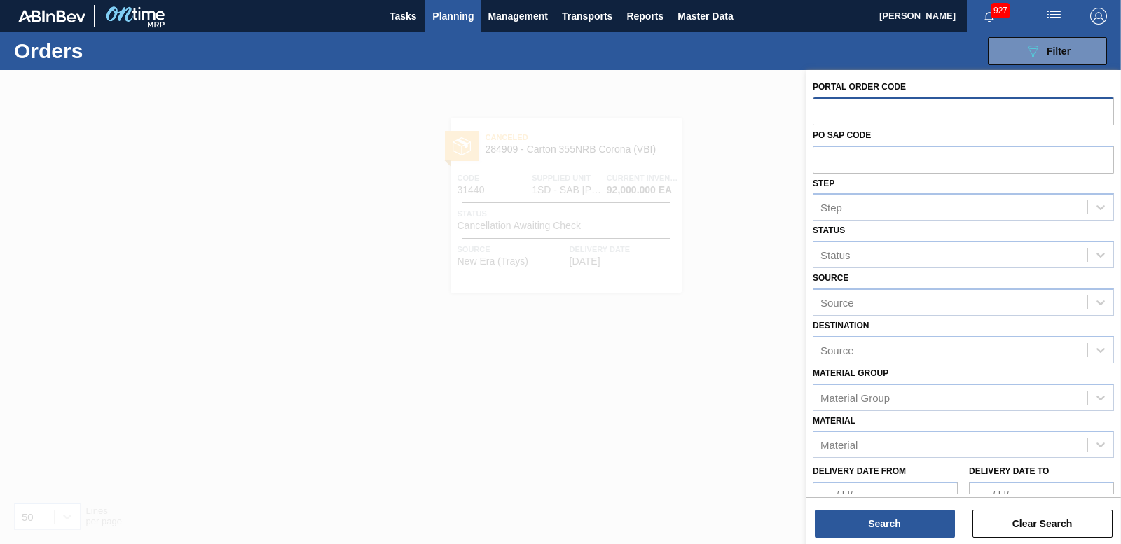
paste input "31428"
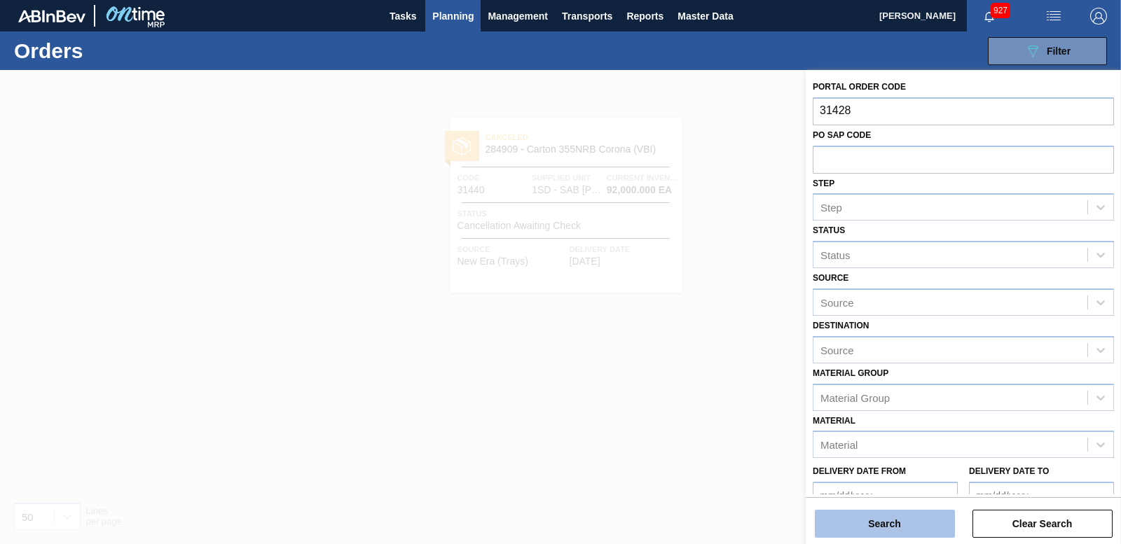
type input "31428"
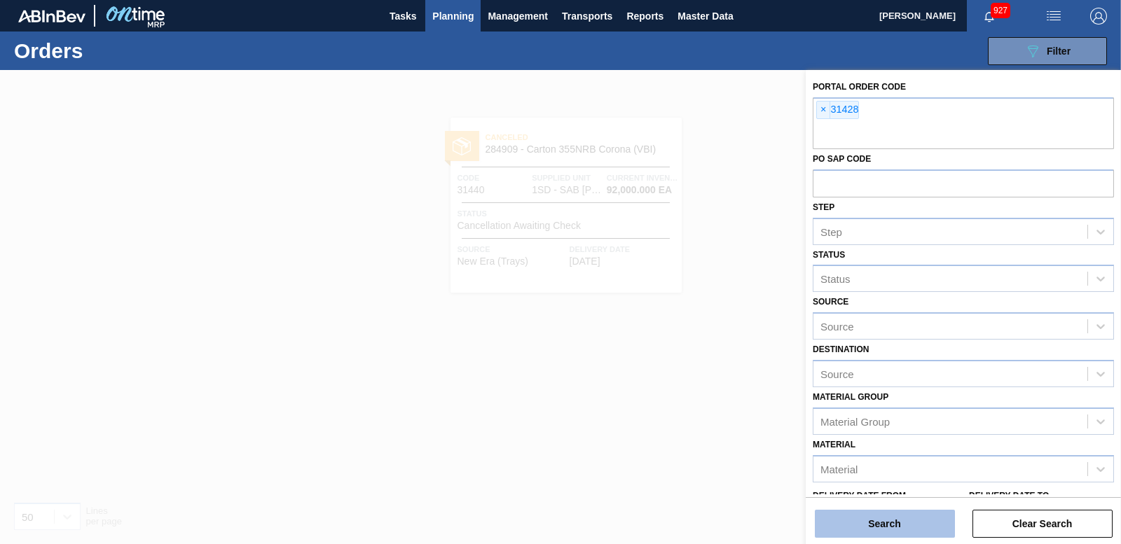
click at [884, 521] on button "Search" at bounding box center [885, 524] width 140 height 28
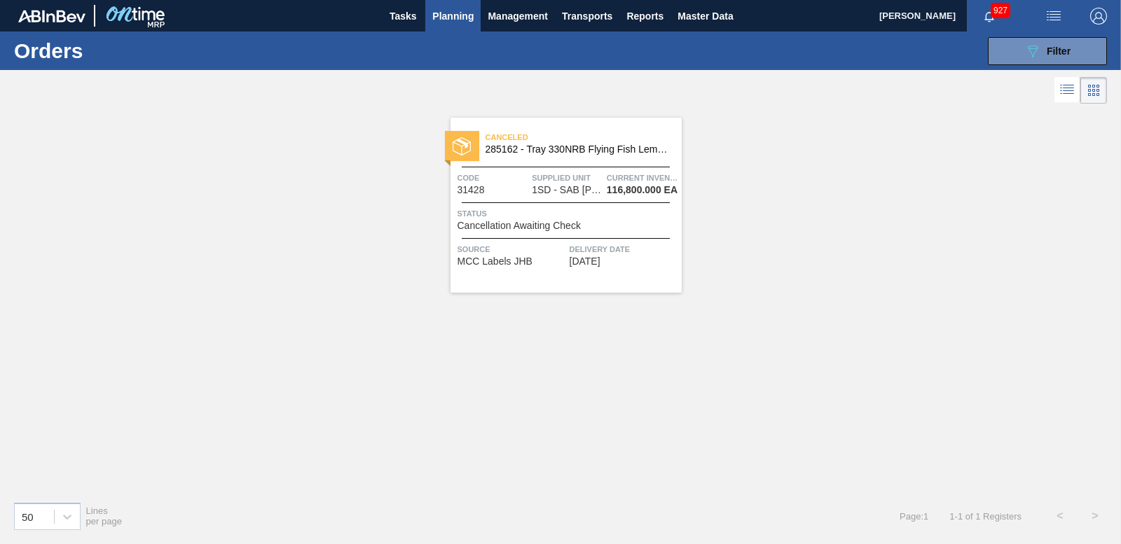
click at [465, 146] on img at bounding box center [462, 146] width 18 height 18
click at [1029, 60] on button "089F7B8B-B2A5-4AFE-B5C0-19BA573D28AC Filter" at bounding box center [1047, 51] width 119 height 28
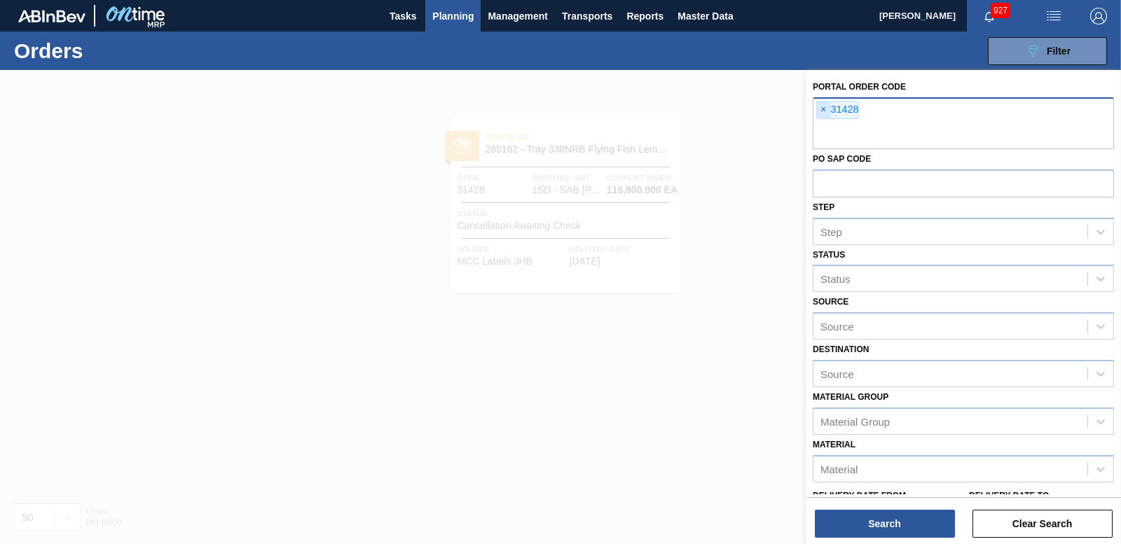
click at [824, 111] on span "×" at bounding box center [823, 110] width 13 height 17
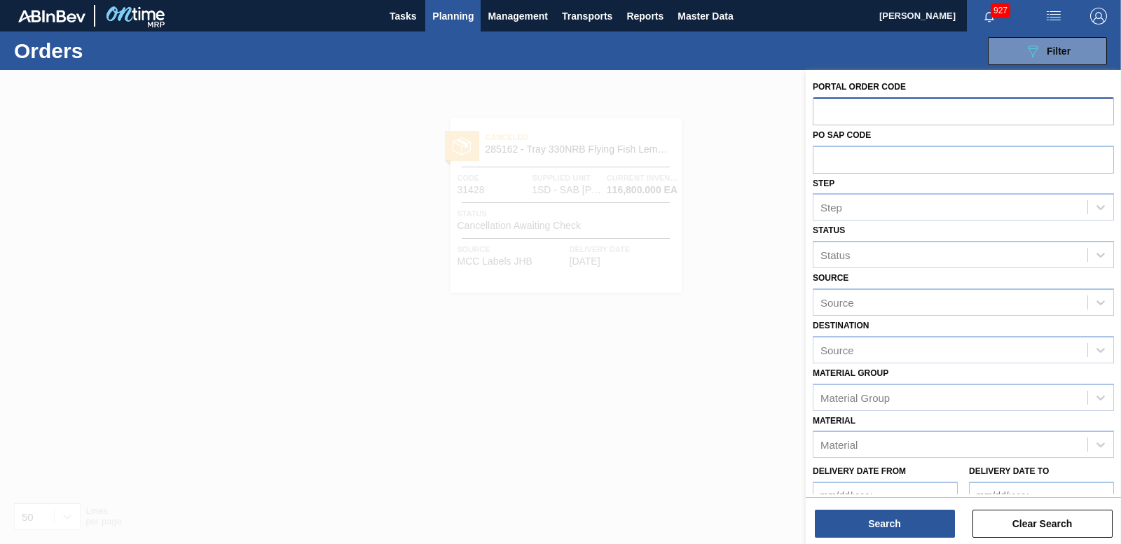
paste input "31427"
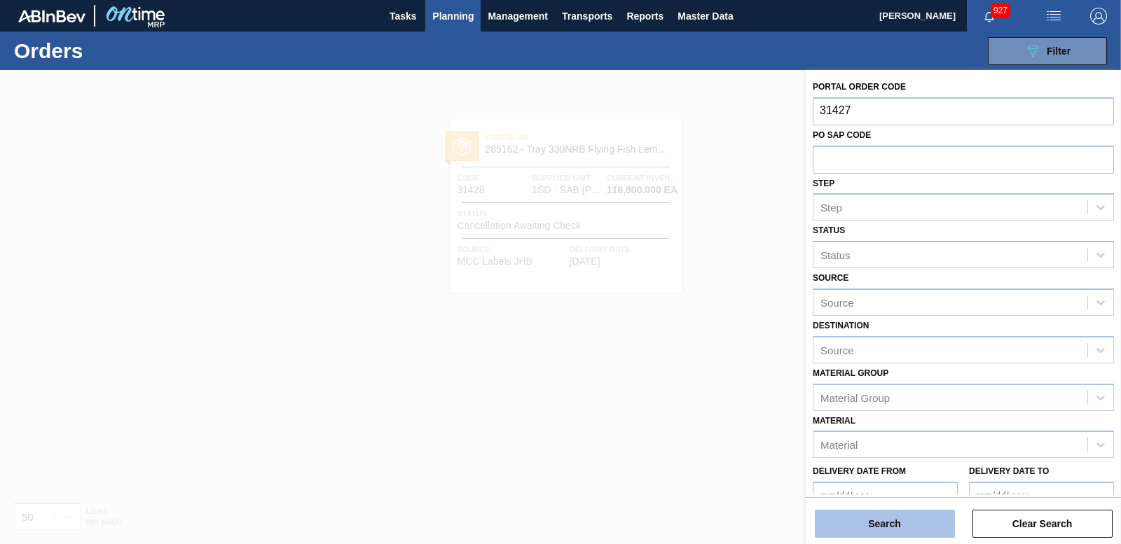
type input "31427"
click at [872, 516] on button "Search" at bounding box center [885, 524] width 140 height 28
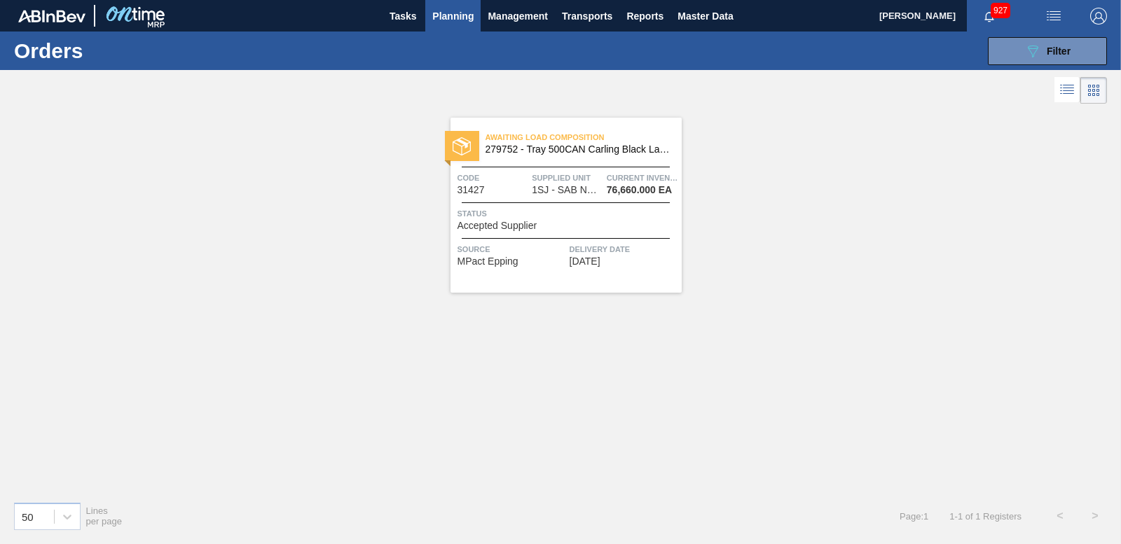
click at [460, 144] on img at bounding box center [462, 146] width 18 height 18
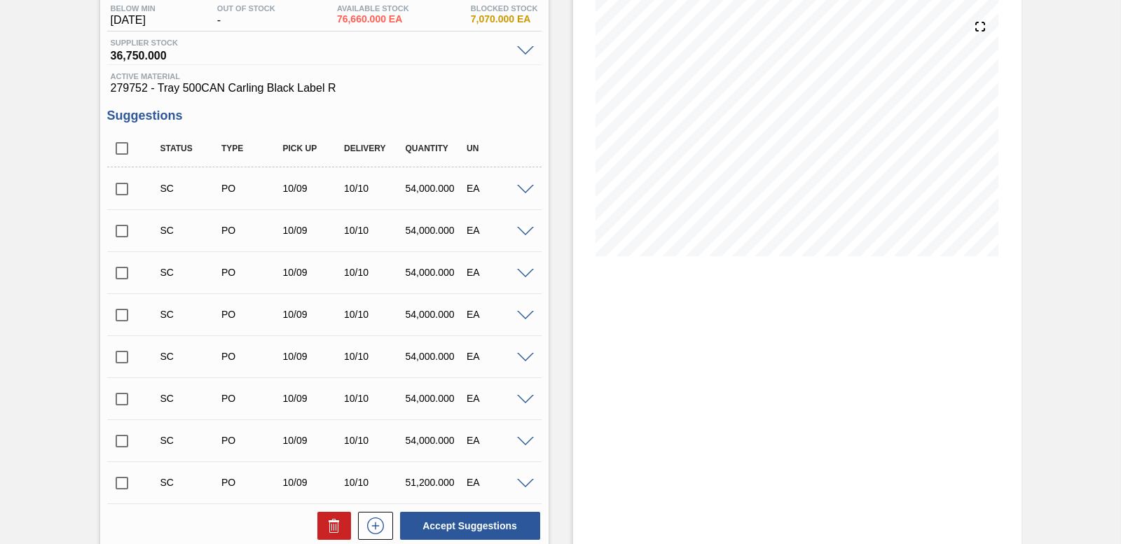
scroll to position [354, 0]
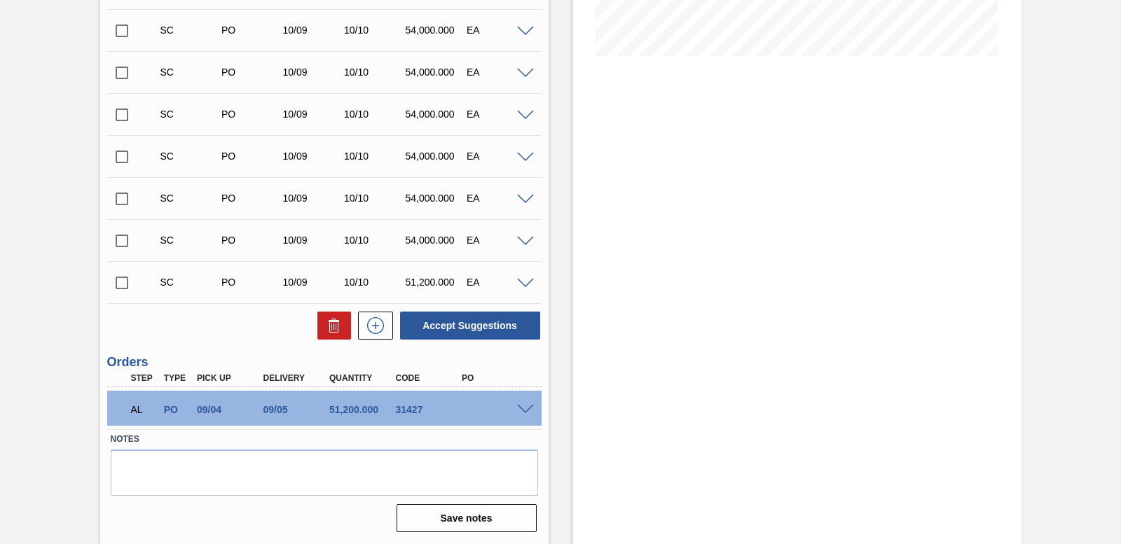
click at [525, 408] on span at bounding box center [525, 410] width 17 height 11
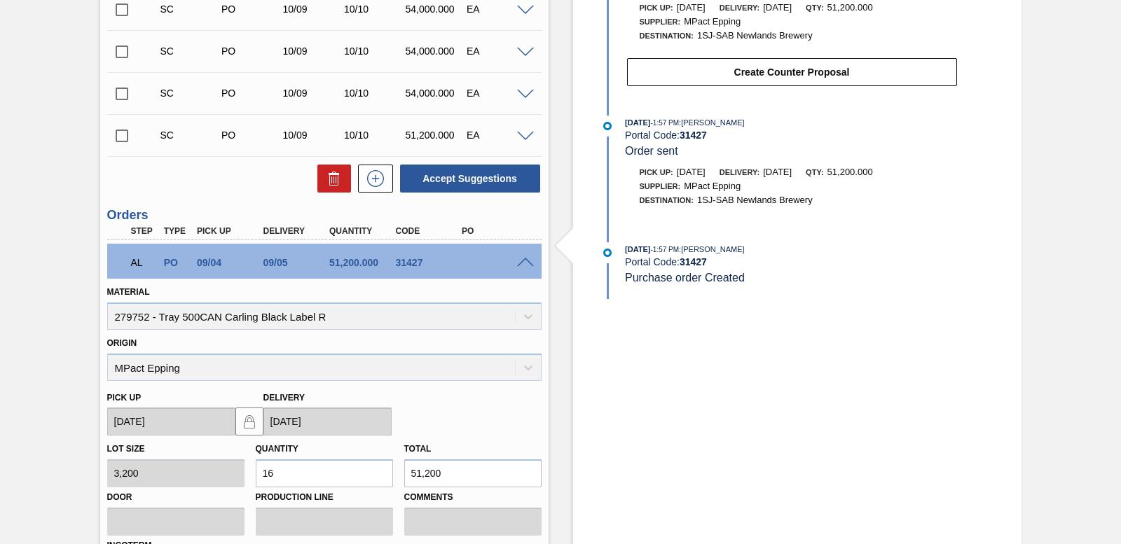
scroll to position [694, 0]
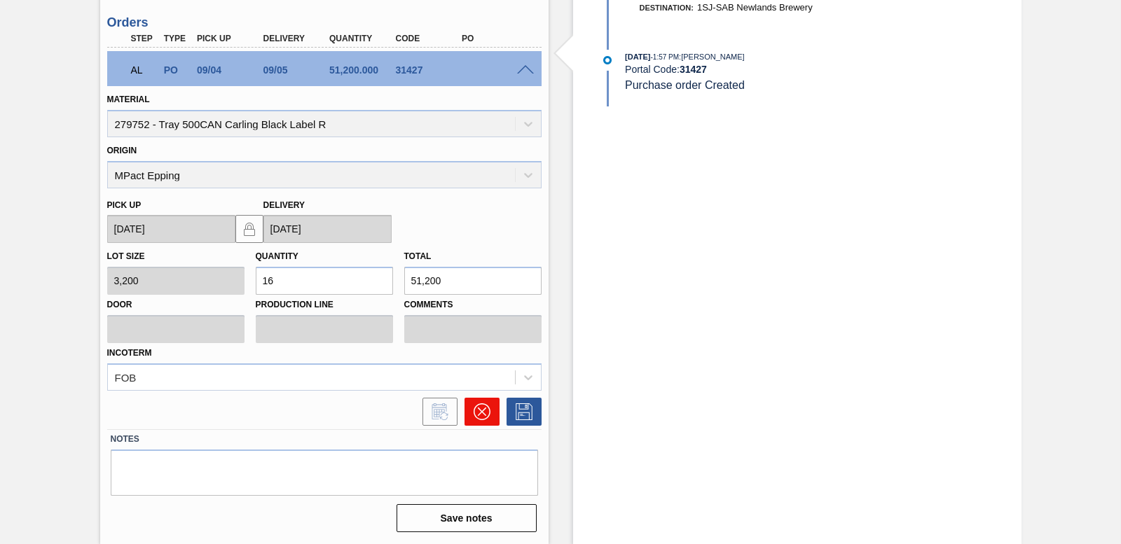
click at [475, 404] on icon at bounding box center [482, 412] width 17 height 17
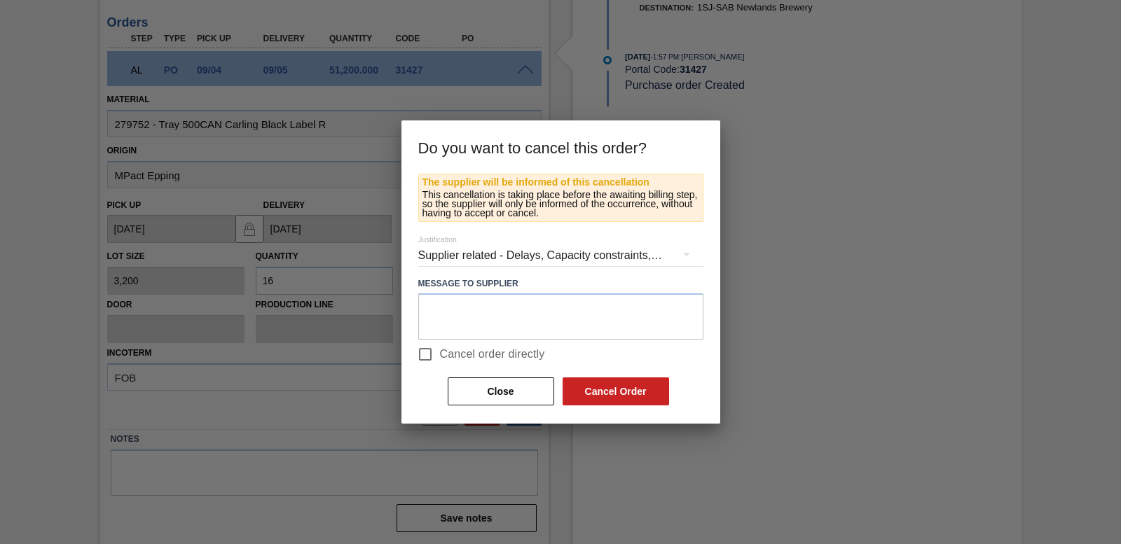
drag, startPoint x: 423, startPoint y: 352, endPoint x: 432, endPoint y: 352, distance: 9.8
click at [423, 352] on input "Cancel order directly" at bounding box center [425, 354] width 29 height 29
checkbox input "true"
click at [649, 402] on button "Cancel Order" at bounding box center [616, 392] width 107 height 28
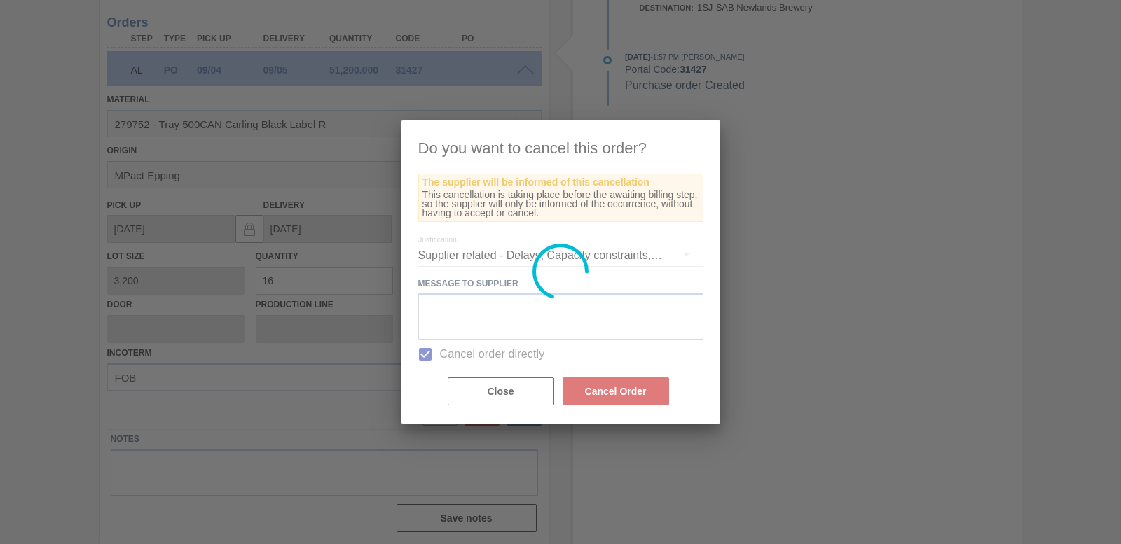
scroll to position [329, 0]
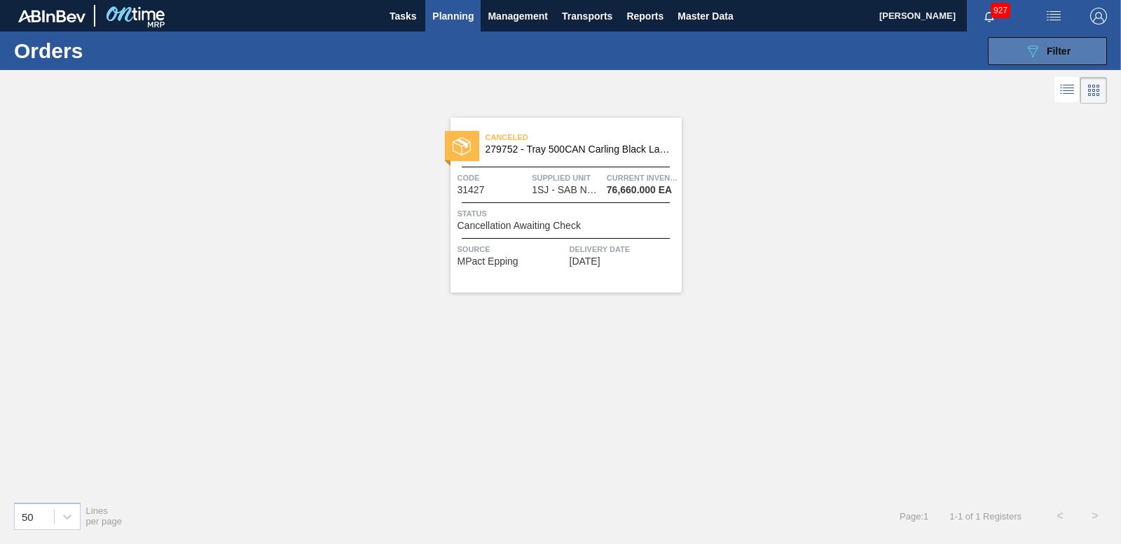
click at [1078, 64] on button "089F7B8B-B2A5-4AFE-B5C0-19BA573D28AC Filter" at bounding box center [1047, 51] width 119 height 28
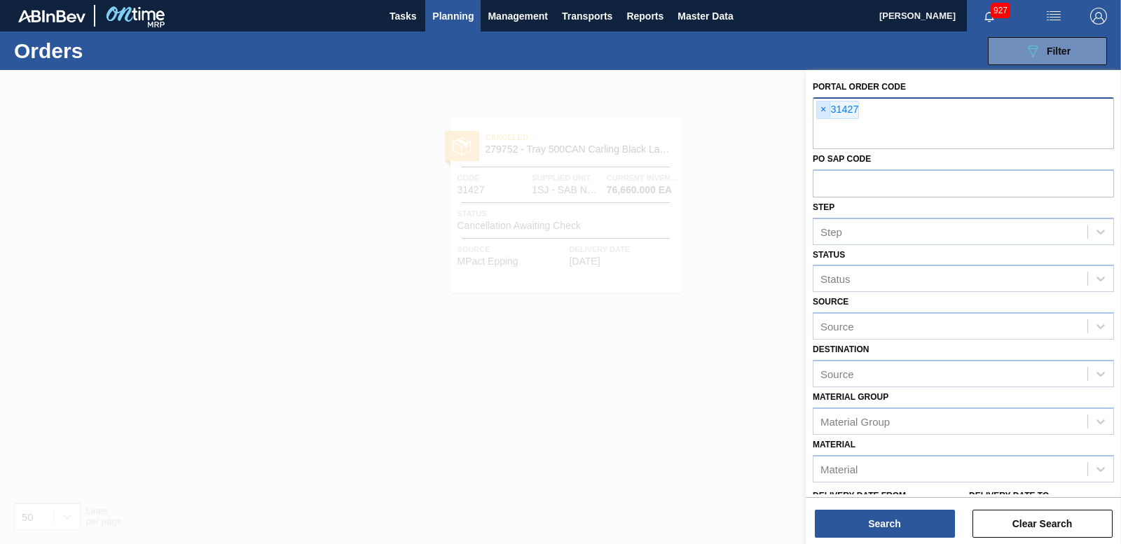
click at [825, 111] on span "×" at bounding box center [823, 110] width 13 height 17
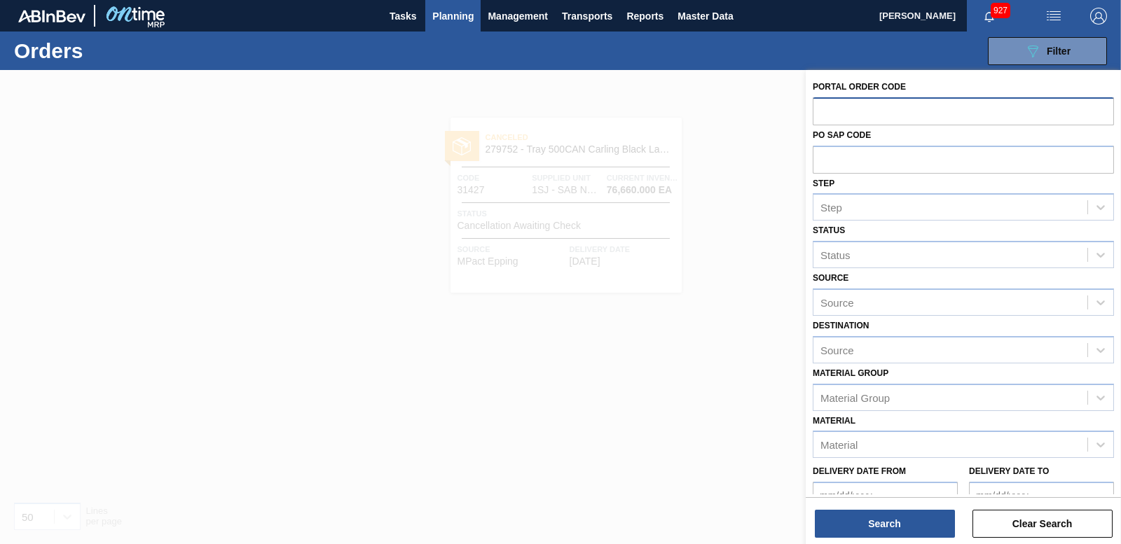
paste input "31378"
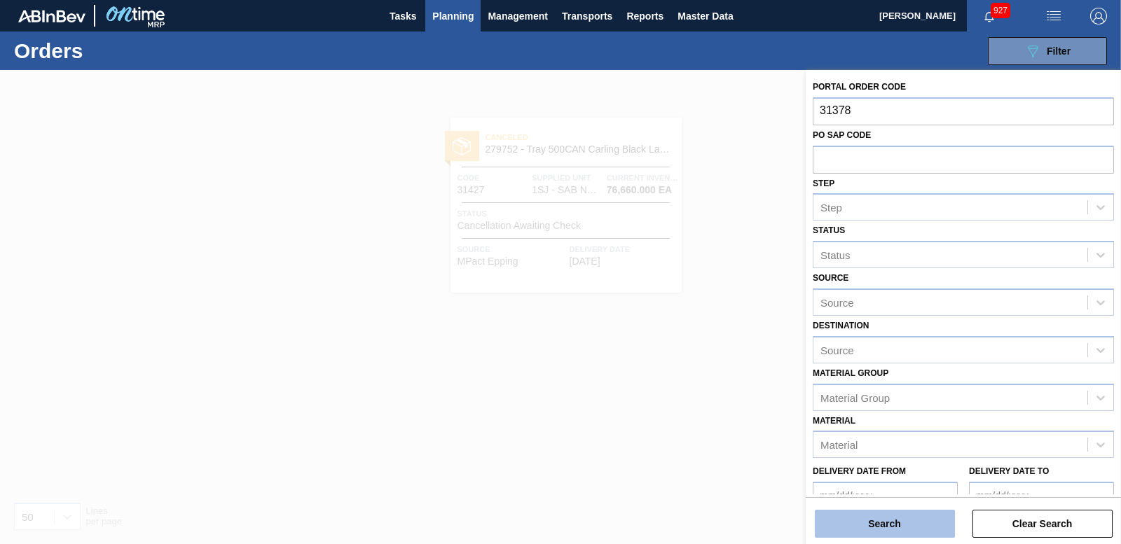
type input "31378"
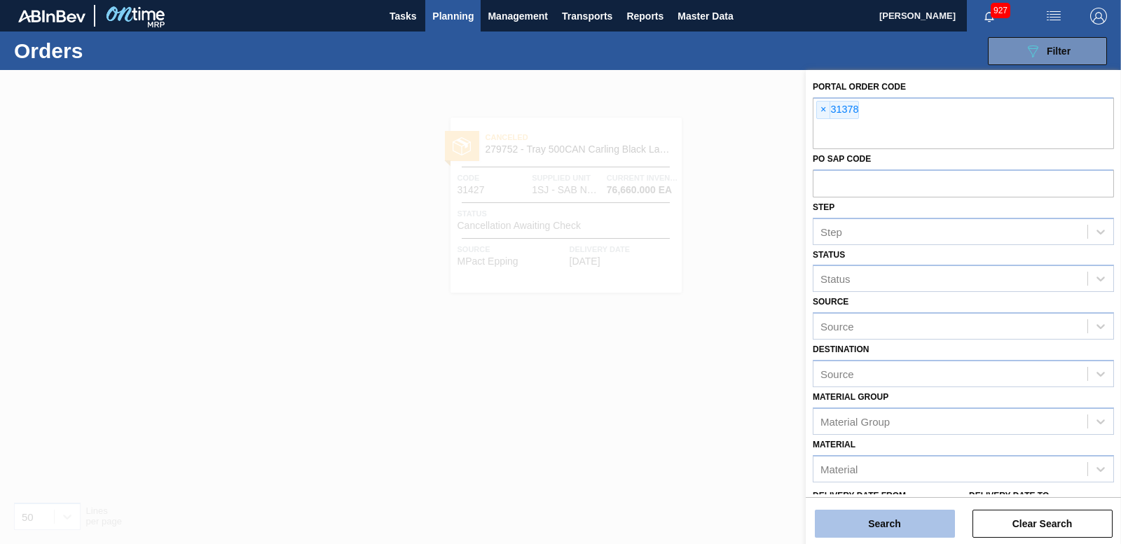
click at [888, 518] on button "Search" at bounding box center [885, 524] width 140 height 28
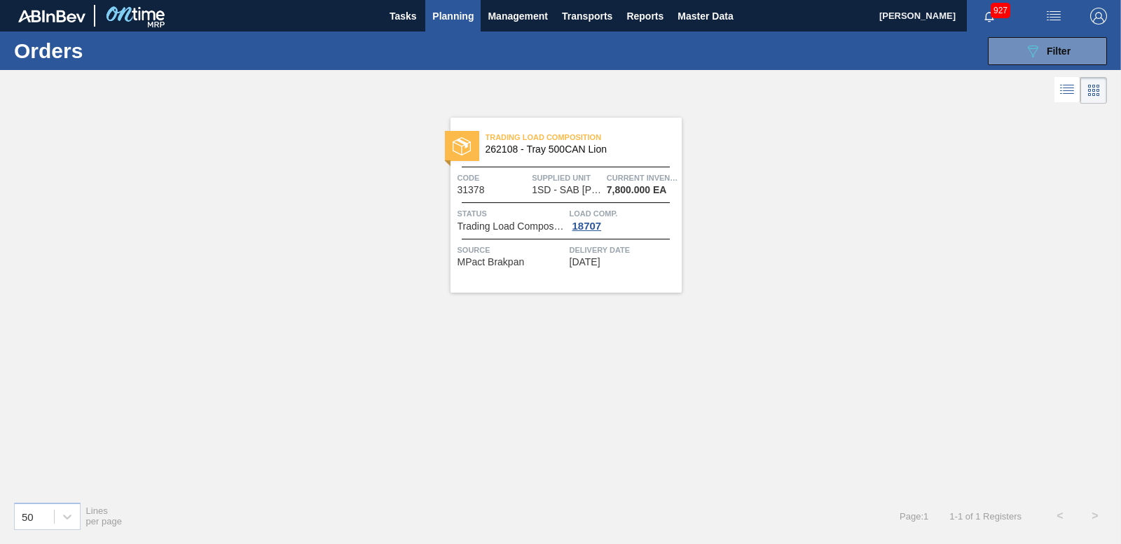
click at [473, 139] on div at bounding box center [462, 146] width 34 height 30
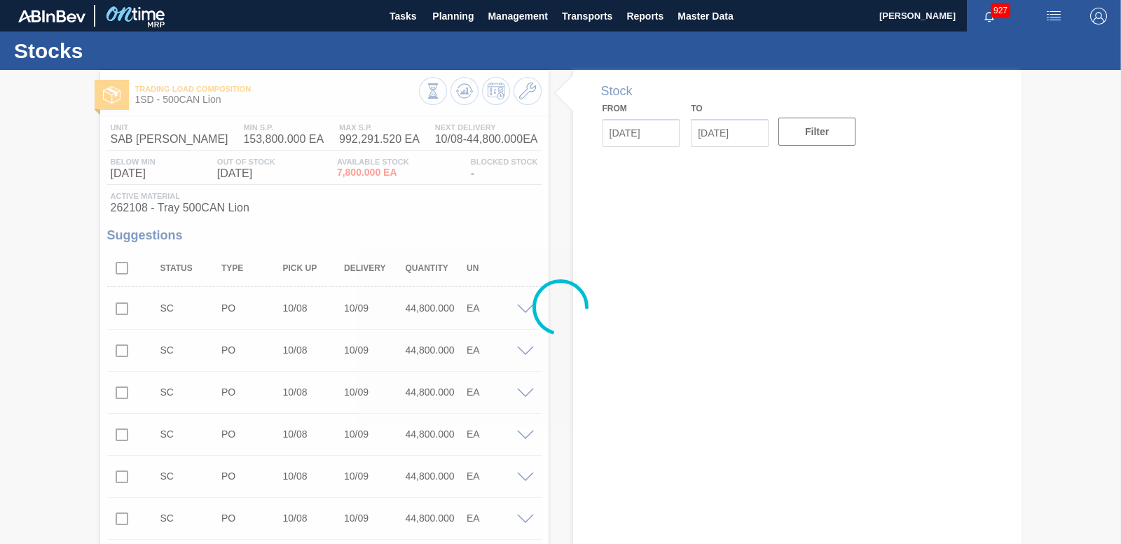
type up31378 "09/04/2025"
type input "09/05/2025"
type input "10/08/2025"
type input "10/22/2025"
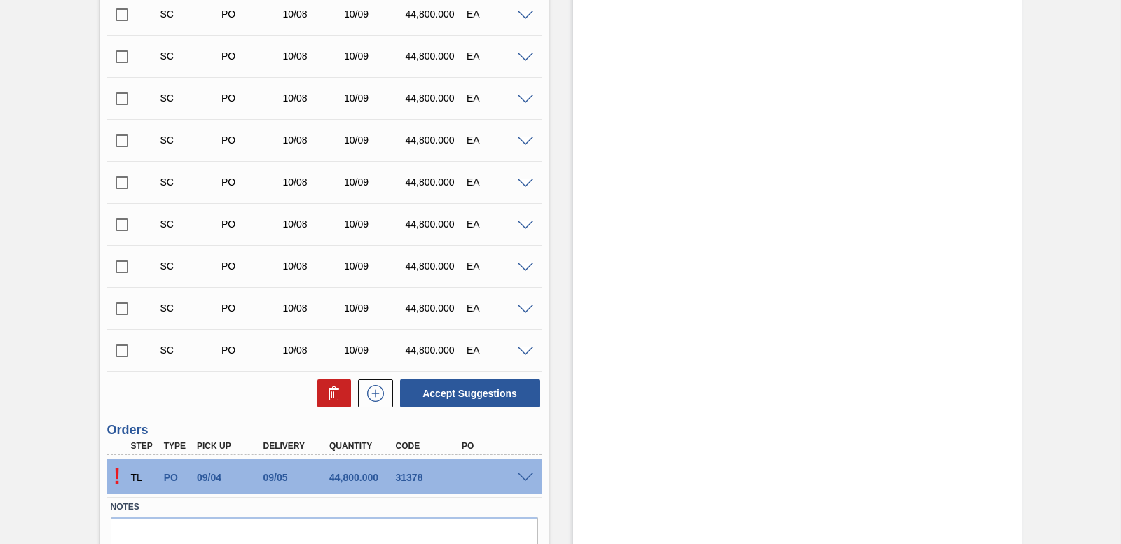
scroll to position [867, 0]
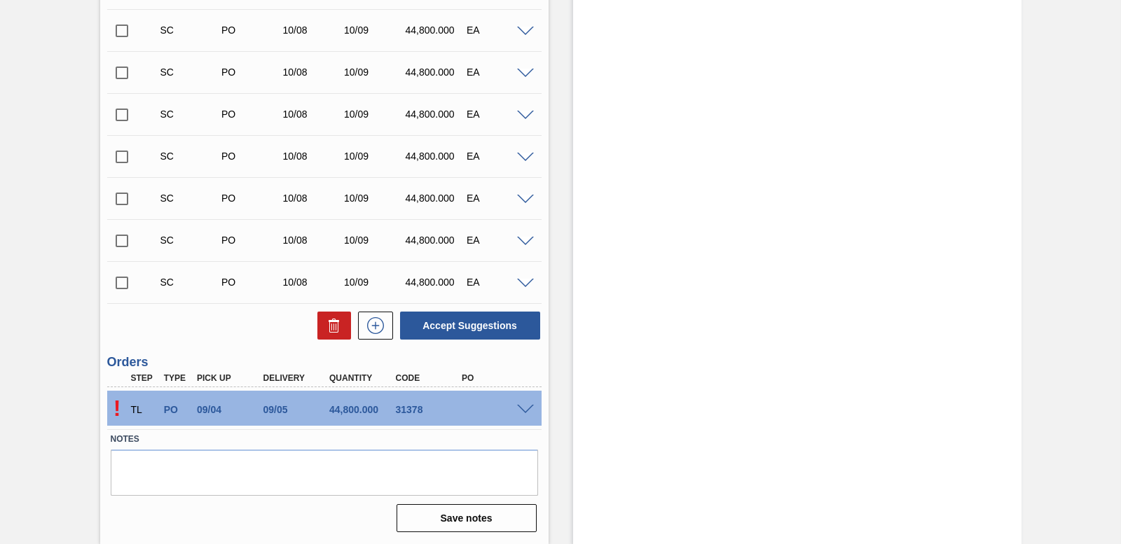
click at [519, 408] on span at bounding box center [525, 410] width 17 height 11
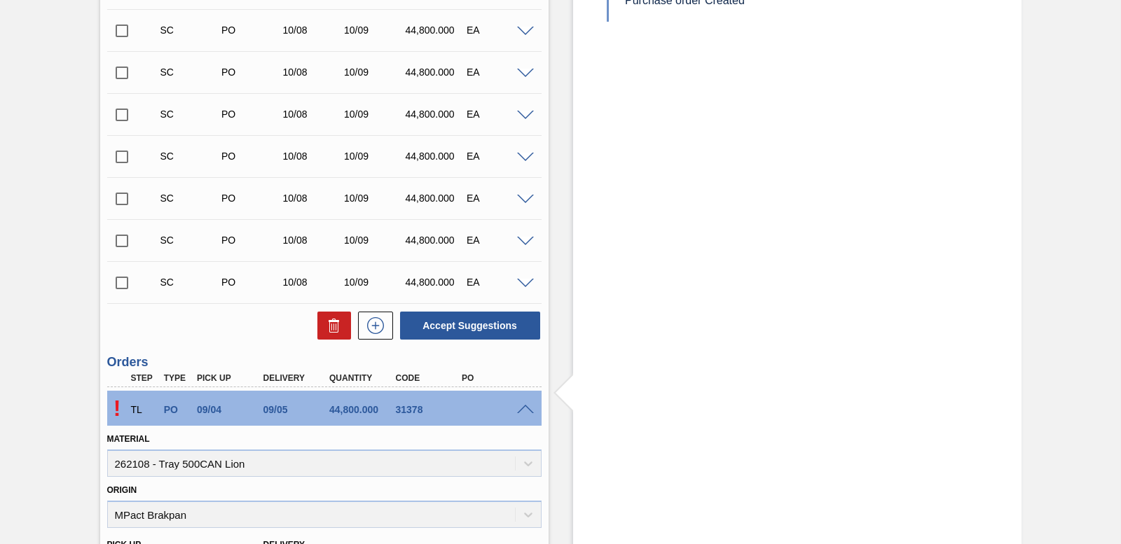
scroll to position [1207, 0]
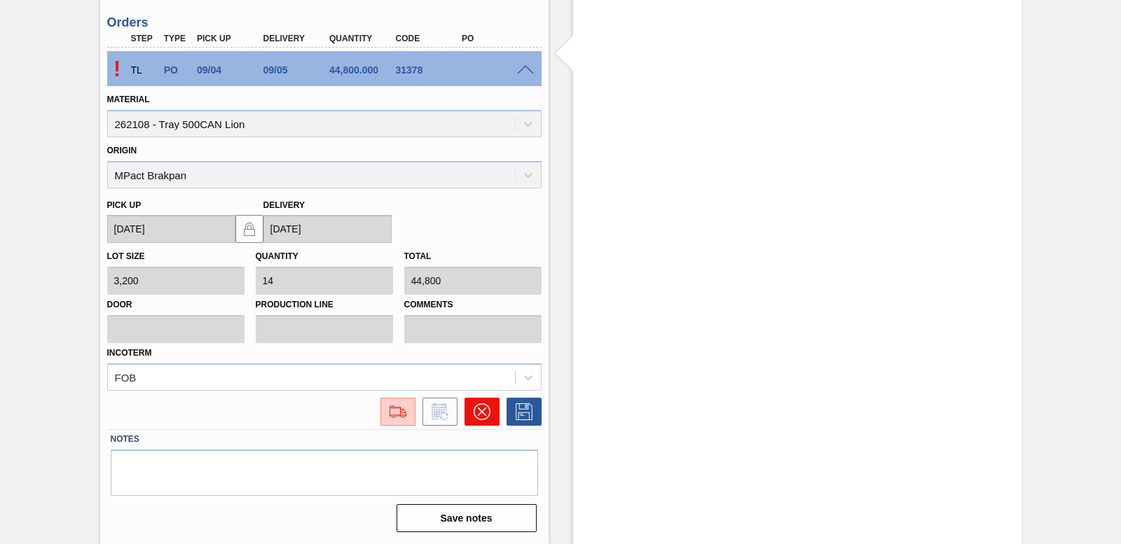
click at [484, 405] on icon at bounding box center [481, 412] width 17 height 17
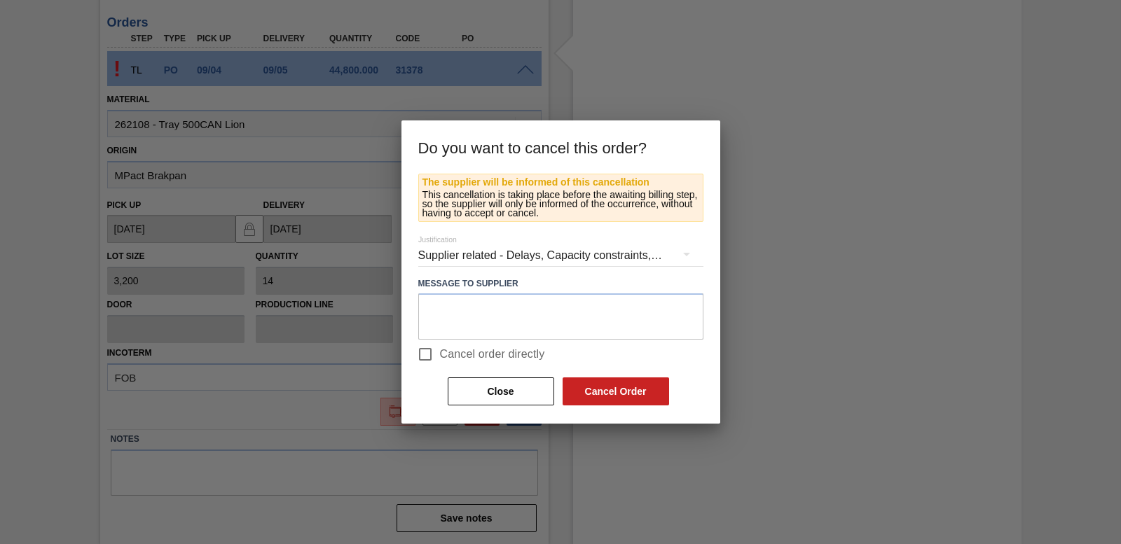
drag, startPoint x: 436, startPoint y: 353, endPoint x: 483, endPoint y: 369, distance: 49.6
click at [436, 352] on input "Cancel order directly" at bounding box center [425, 354] width 29 height 29
checkbox input "true"
click at [621, 395] on button "Cancel Order" at bounding box center [616, 392] width 107 height 28
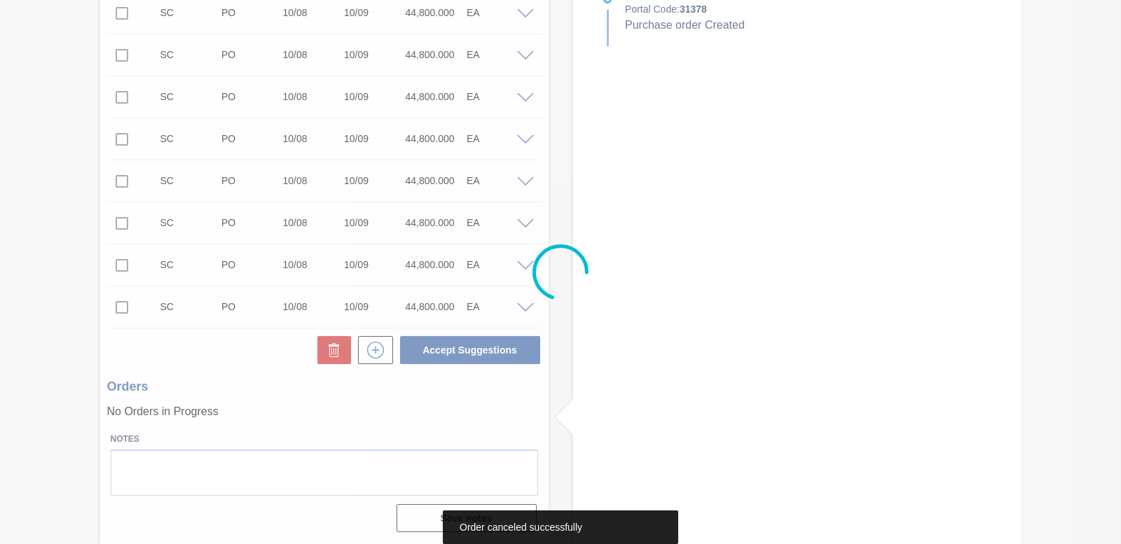
scroll to position [842, 0]
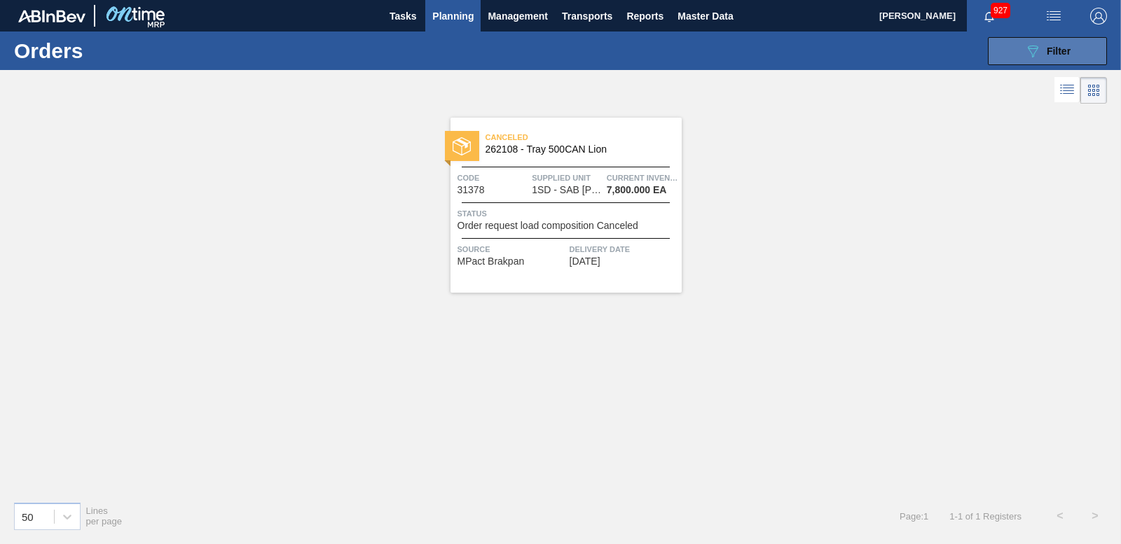
click at [1055, 47] on span "Filter" at bounding box center [1059, 51] width 24 height 11
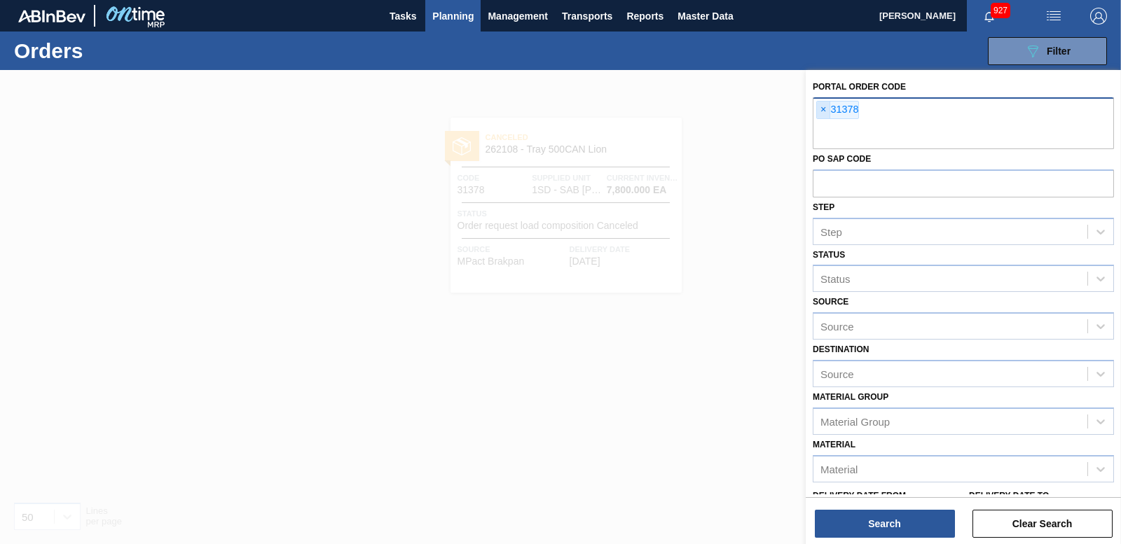
click at [819, 109] on span "×" at bounding box center [823, 110] width 13 height 17
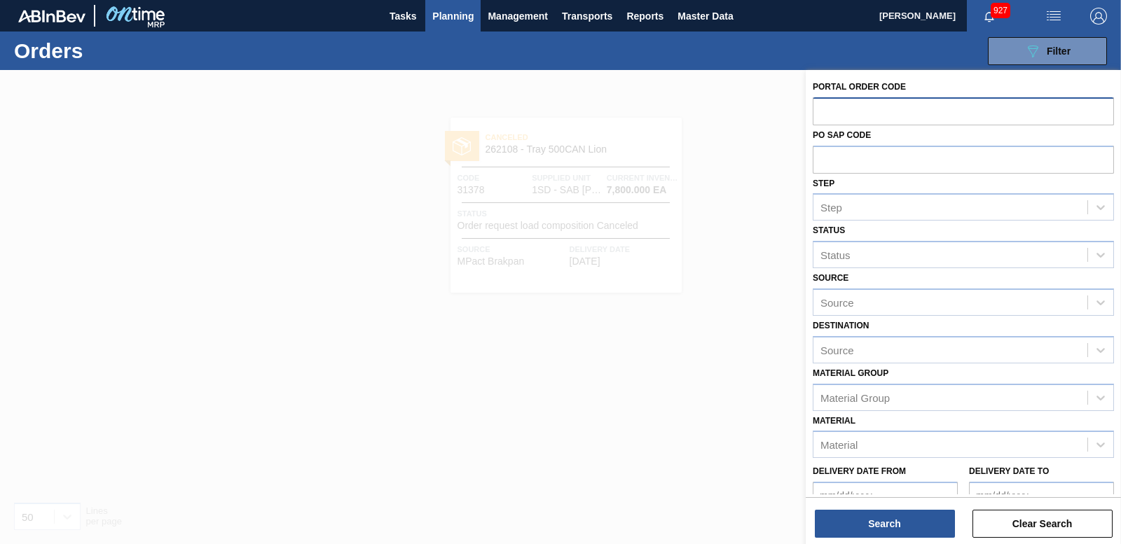
drag, startPoint x: 926, startPoint y: 114, endPoint x: 833, endPoint y: 109, distance: 93.3
paste input "31373"
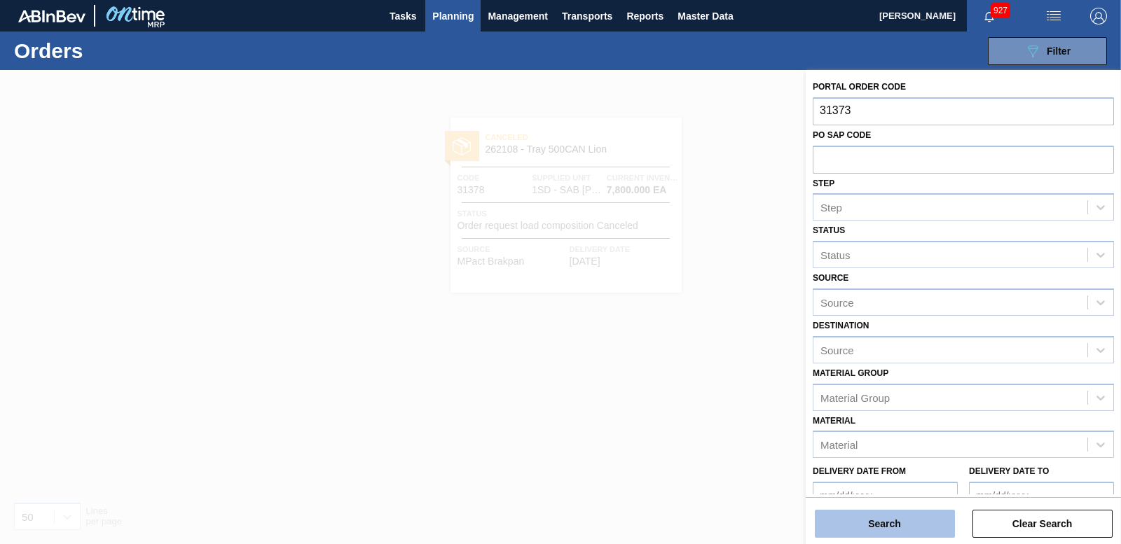
type input "31373"
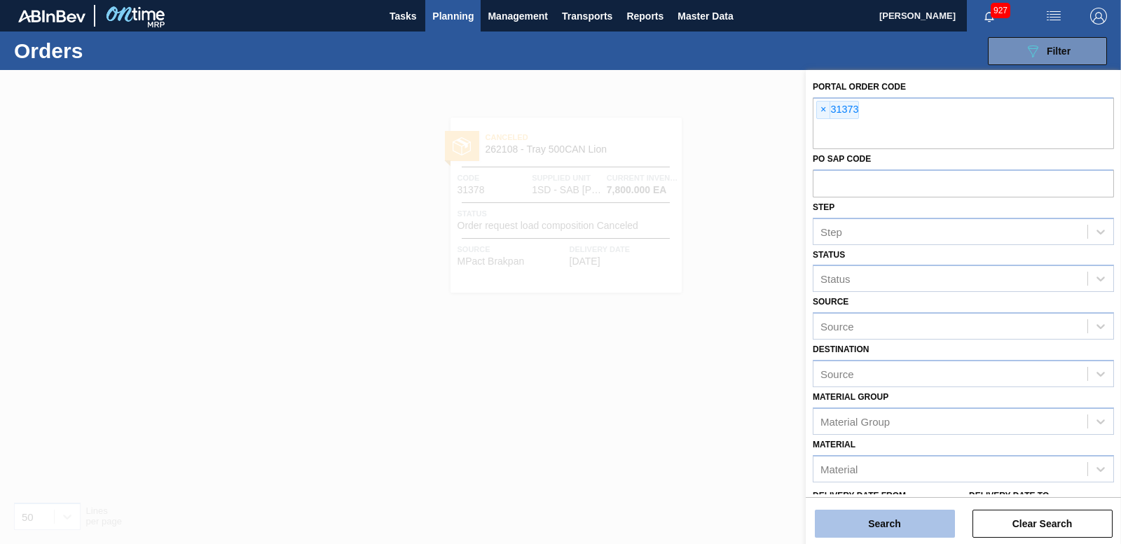
click at [896, 536] on button "Search" at bounding box center [885, 524] width 140 height 28
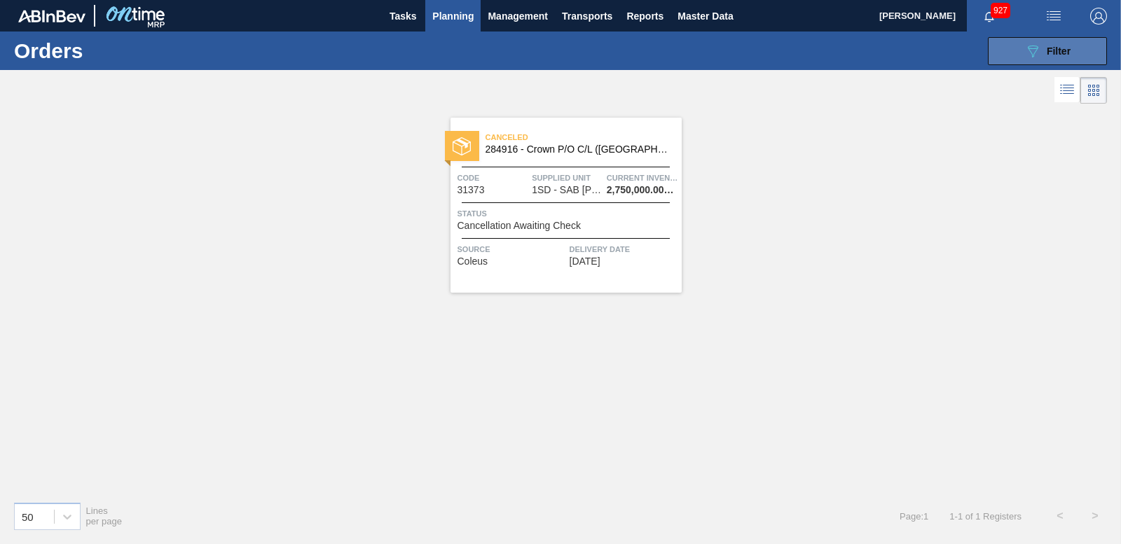
click at [1039, 44] on icon "089F7B8B-B2A5-4AFE-B5C0-19BA573D28AC" at bounding box center [1033, 51] width 17 height 17
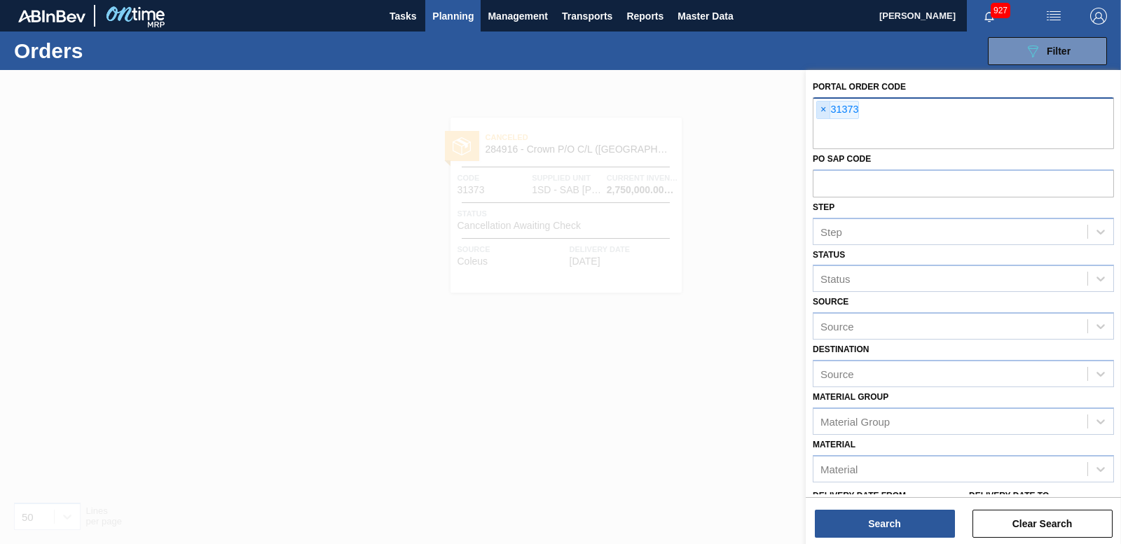
click at [826, 112] on span "×" at bounding box center [823, 110] width 13 height 17
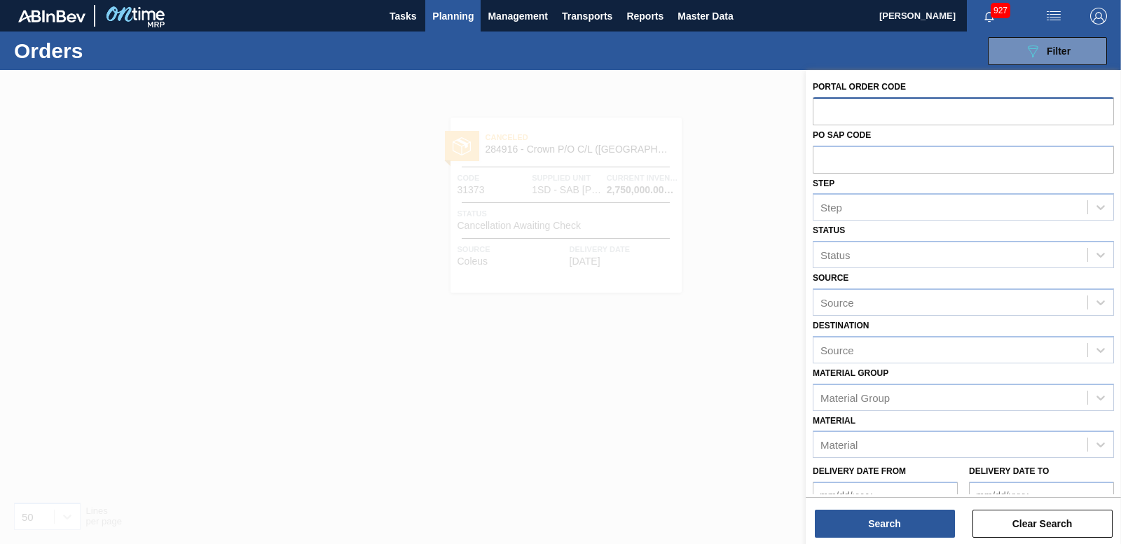
paste input "31372"
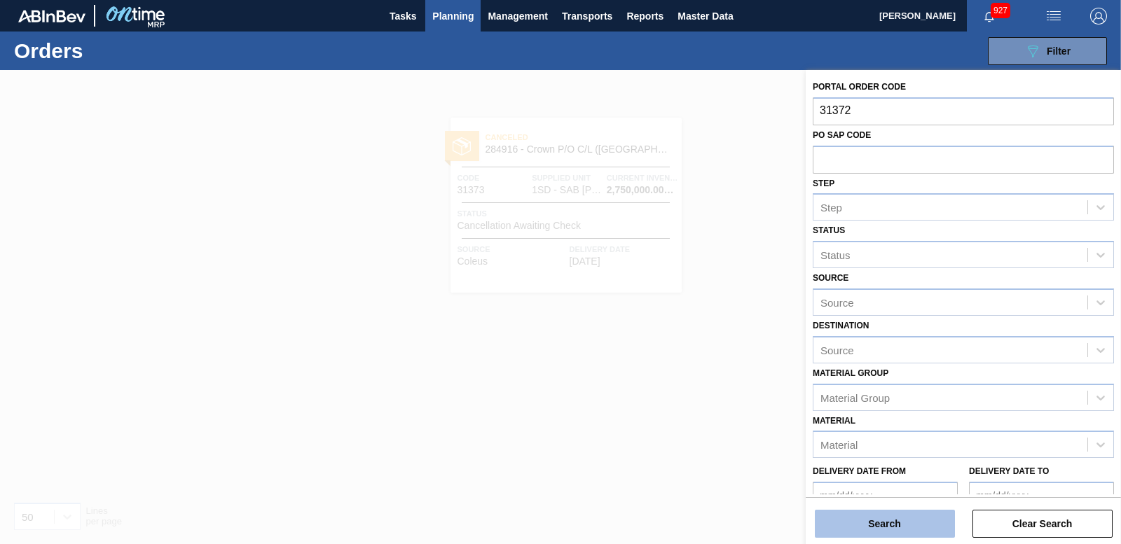
type input "31372"
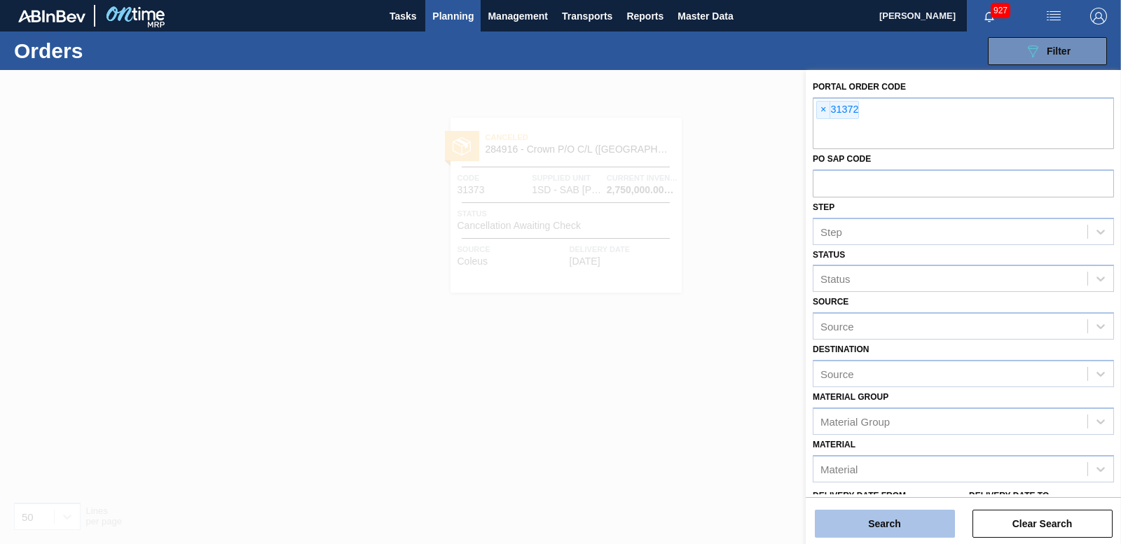
click at [879, 523] on button "Search" at bounding box center [885, 524] width 140 height 28
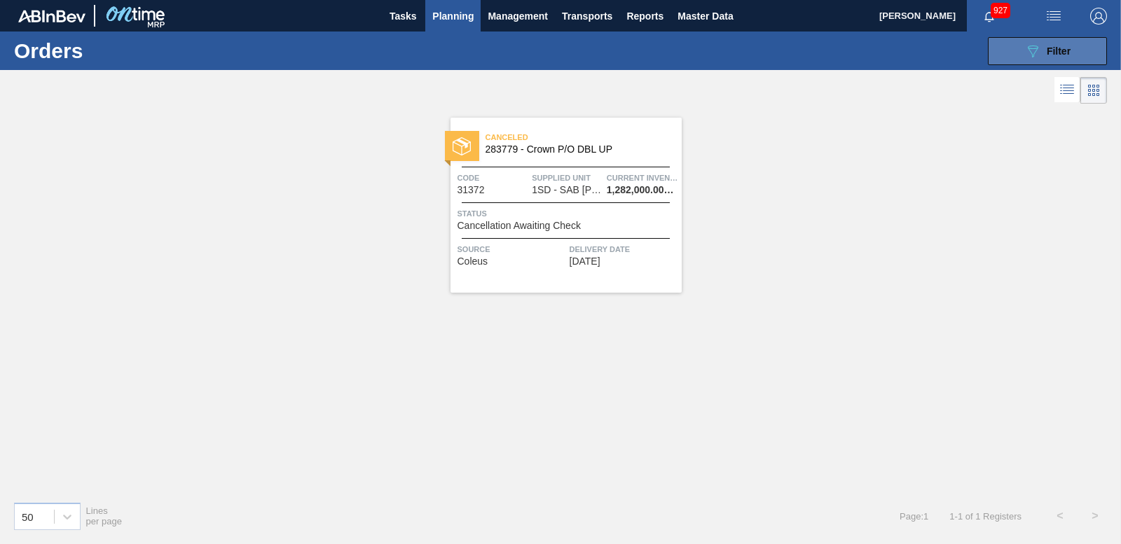
click at [1003, 43] on button "089F7B8B-B2A5-4AFE-B5C0-19BA573D28AC Filter" at bounding box center [1047, 51] width 119 height 28
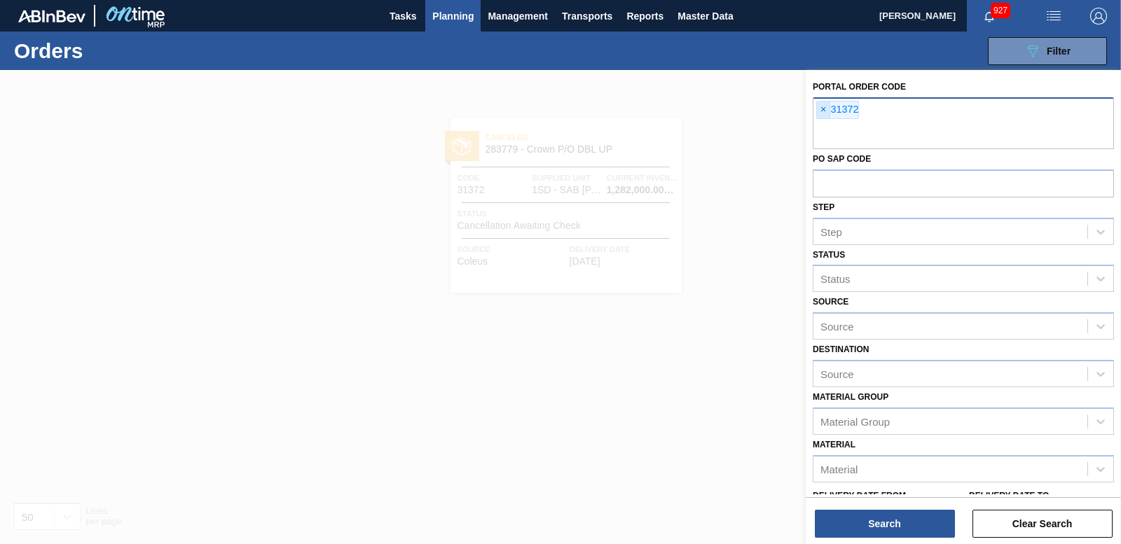
click at [826, 114] on span "×" at bounding box center [823, 110] width 13 height 17
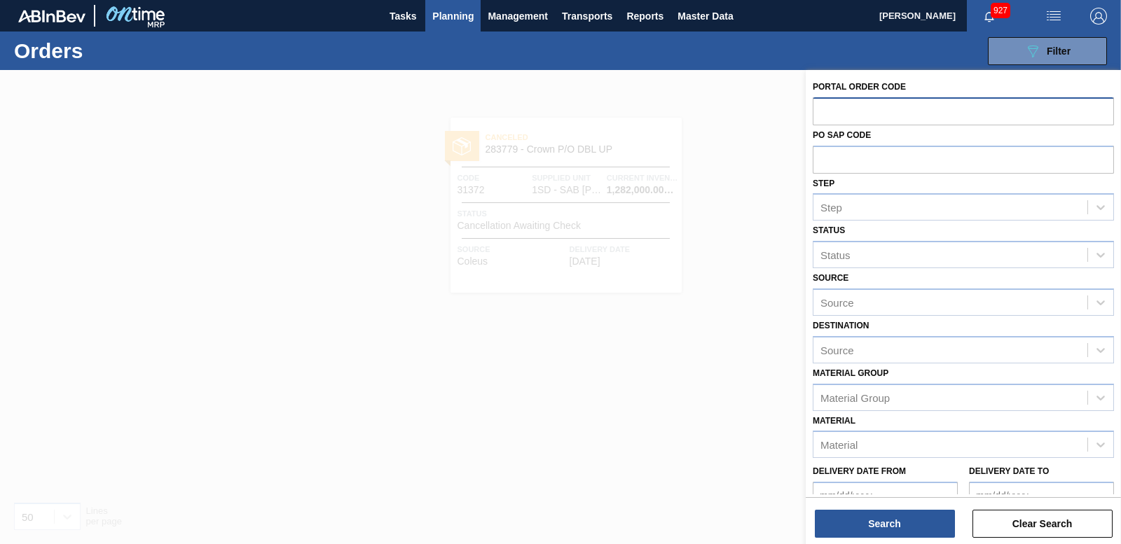
paste input "31362"
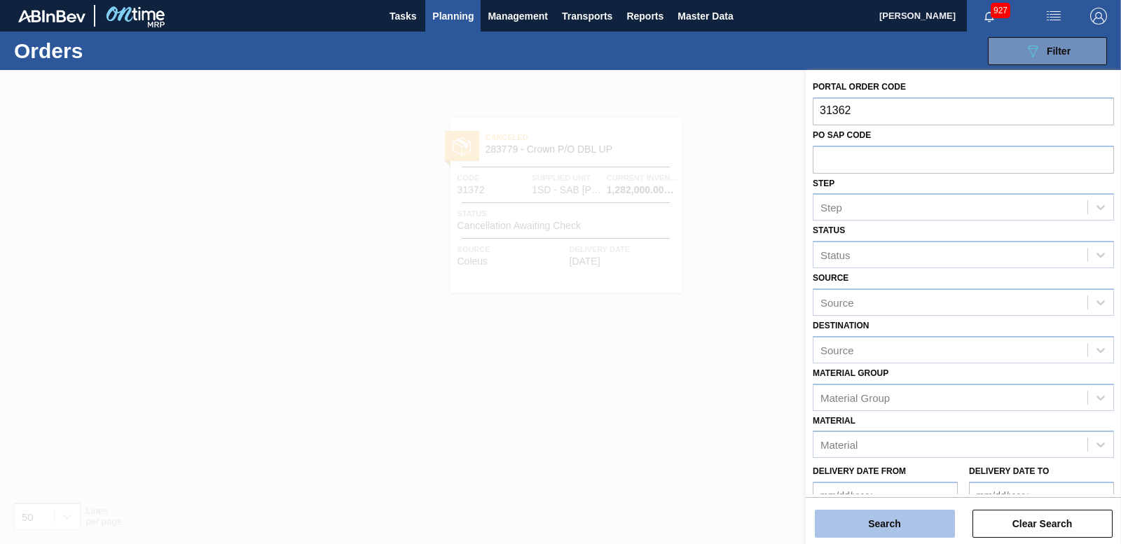
type input "31362"
click at [913, 519] on button "Search" at bounding box center [885, 524] width 140 height 28
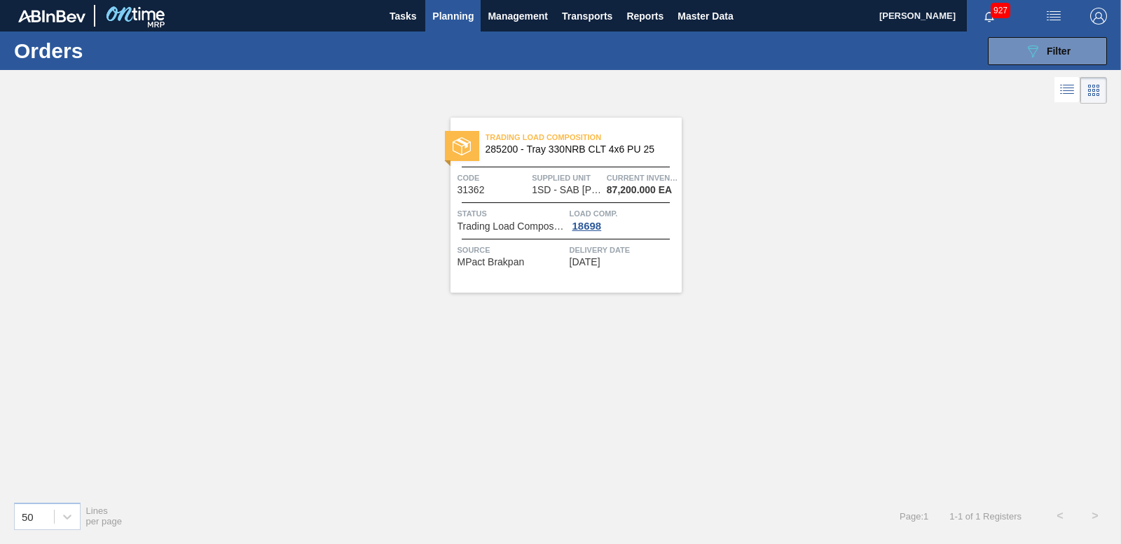
click at [477, 144] on div at bounding box center [462, 146] width 34 height 30
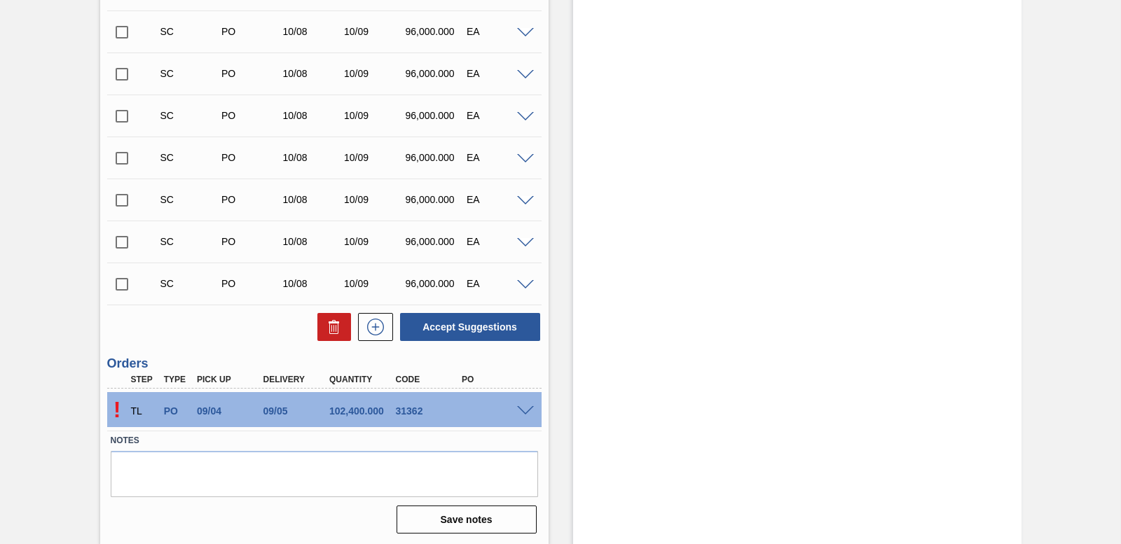
scroll to position [615, 0]
click at [523, 406] on span at bounding box center [525, 410] width 17 height 11
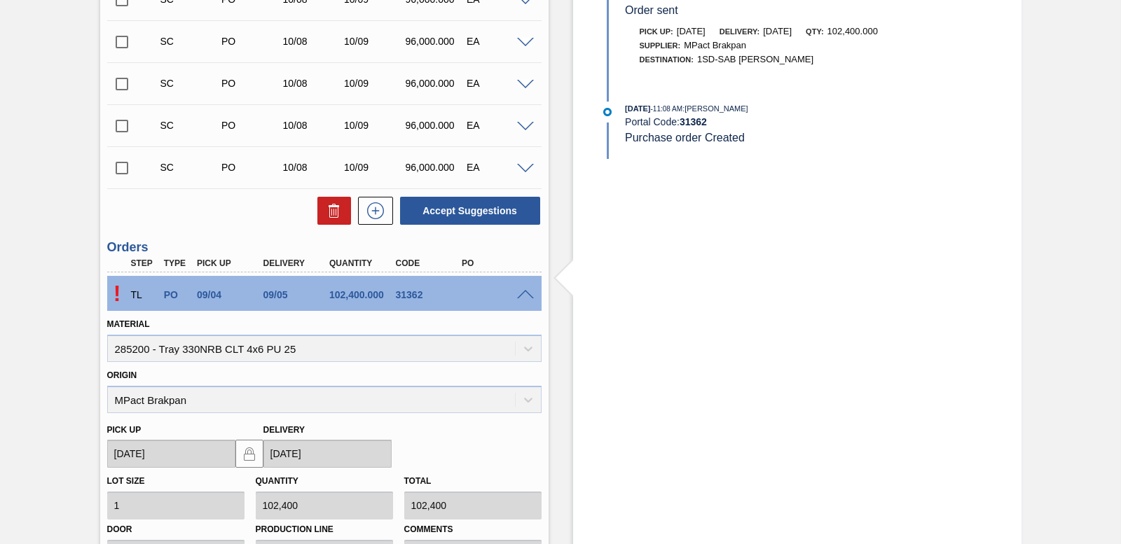
scroll to position [954, 0]
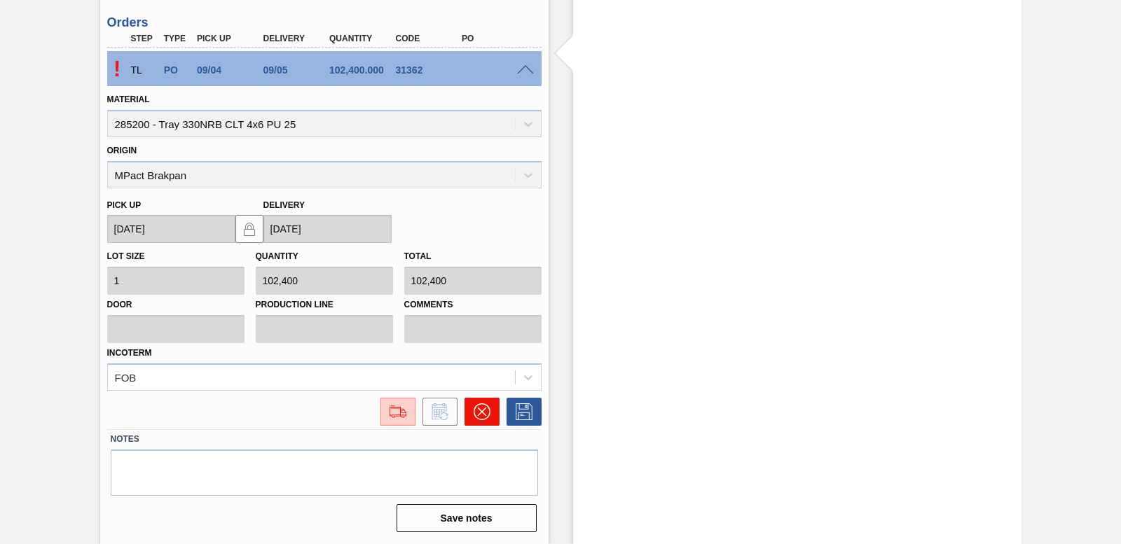
click at [491, 416] on button at bounding box center [482, 412] width 35 height 28
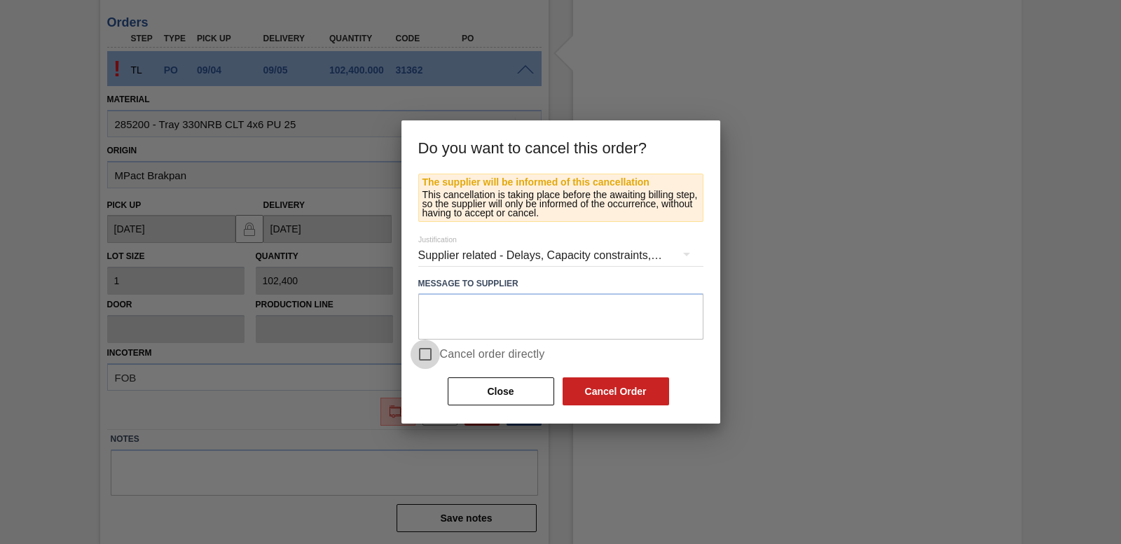
click at [432, 352] on input "Cancel order directly" at bounding box center [425, 354] width 29 height 29
checkbox input "true"
click at [631, 388] on button "Cancel Order" at bounding box center [616, 392] width 107 height 28
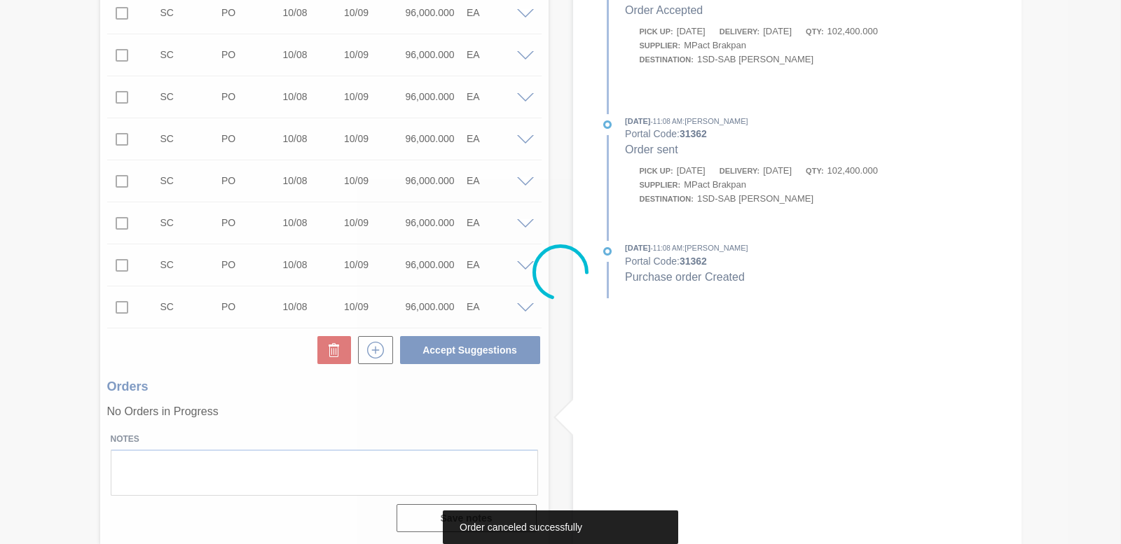
scroll to position [590, 0]
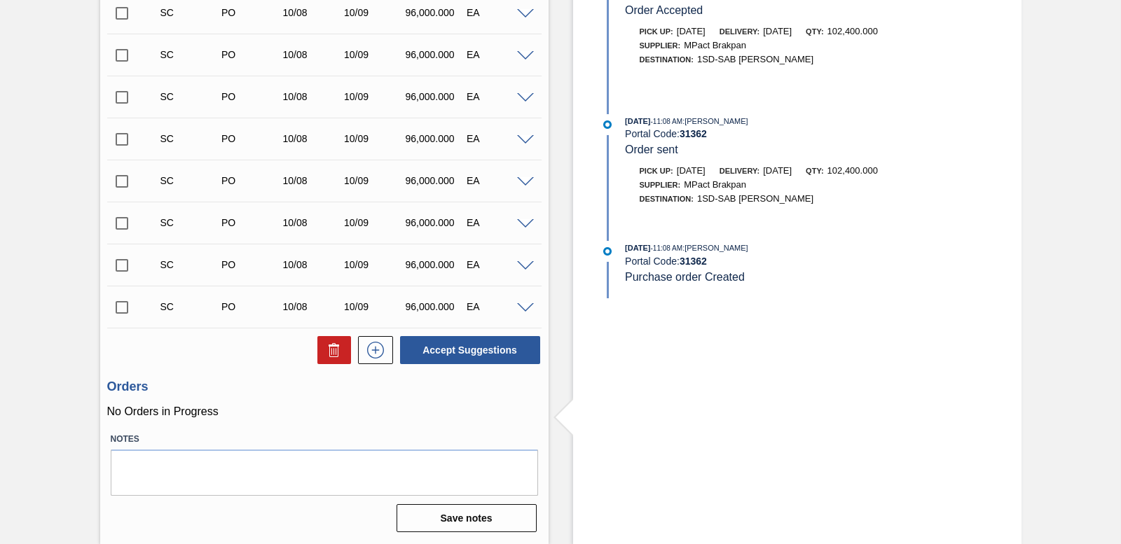
drag, startPoint x: 624, startPoint y: 367, endPoint x: 652, endPoint y: 416, distance: 56.8
click at [661, 421] on div "Stock From 10/08/2025 to 10/22/2025 Filter 09/04/2025 - 11:10 AM : Mpact Brakpa…" at bounding box center [797, 12] width 448 height 1064
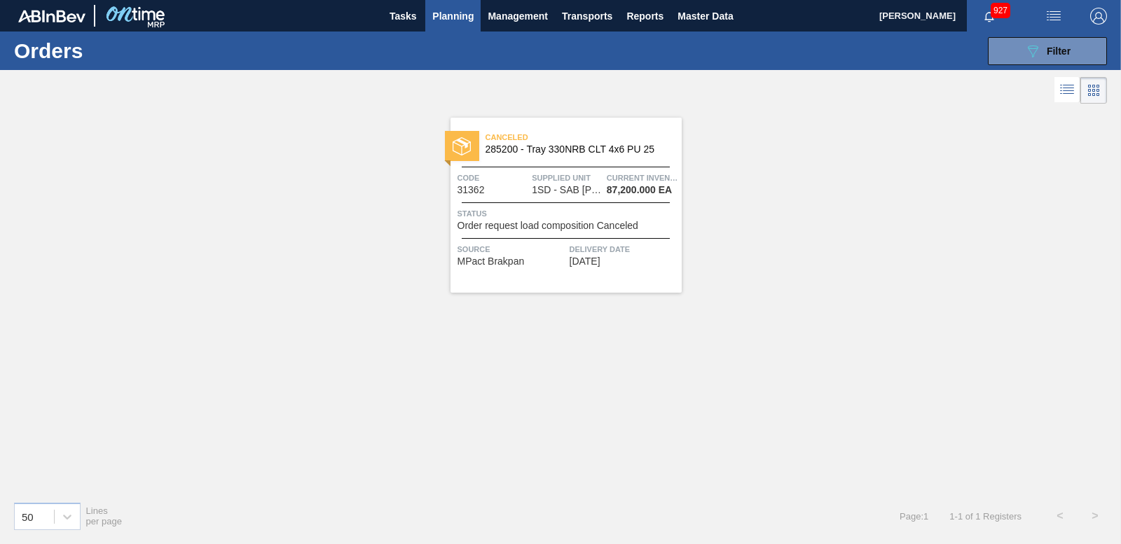
click at [1076, 36] on div "089F7B8B-B2A5-4AFE-B5C0-19BA573D28AC Filter Portal Order Code × 31362 PO SAP Co…" at bounding box center [665, 51] width 897 height 42
click at [1069, 46] on span "Filter" at bounding box center [1059, 51] width 24 height 11
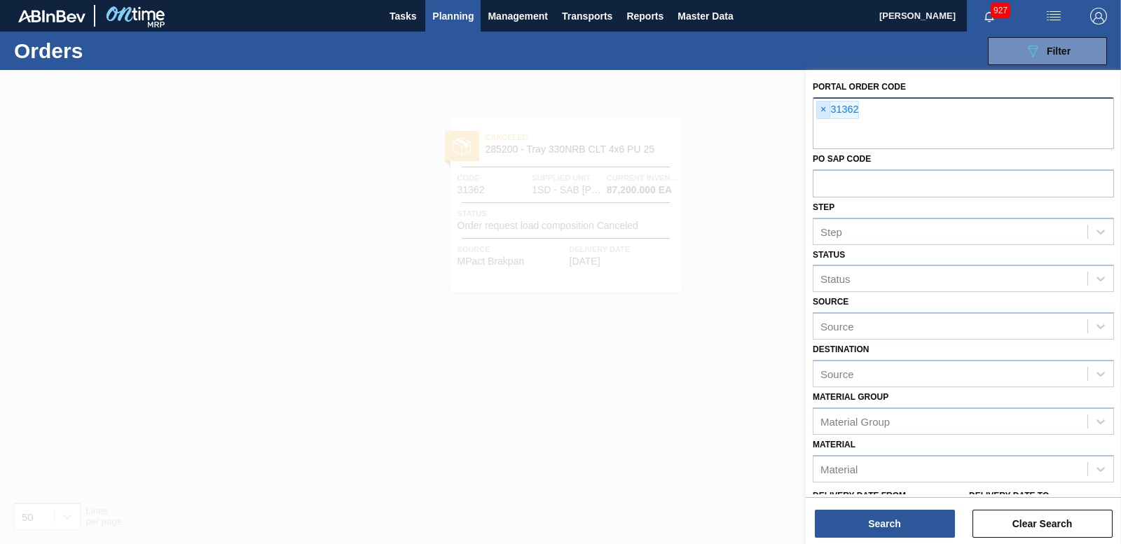
click at [826, 111] on span "×" at bounding box center [823, 110] width 13 height 17
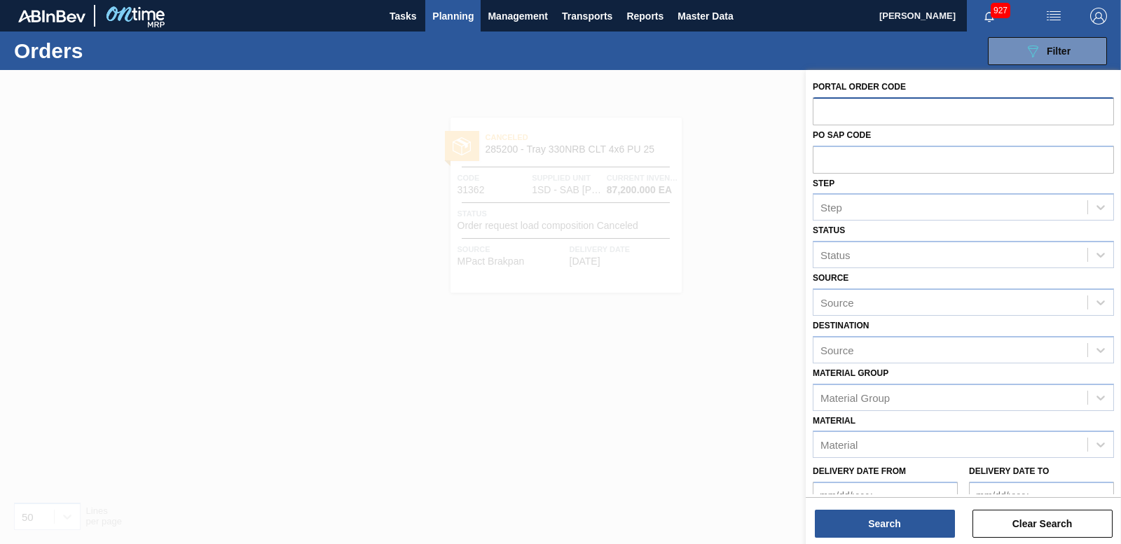
paste input "31328"
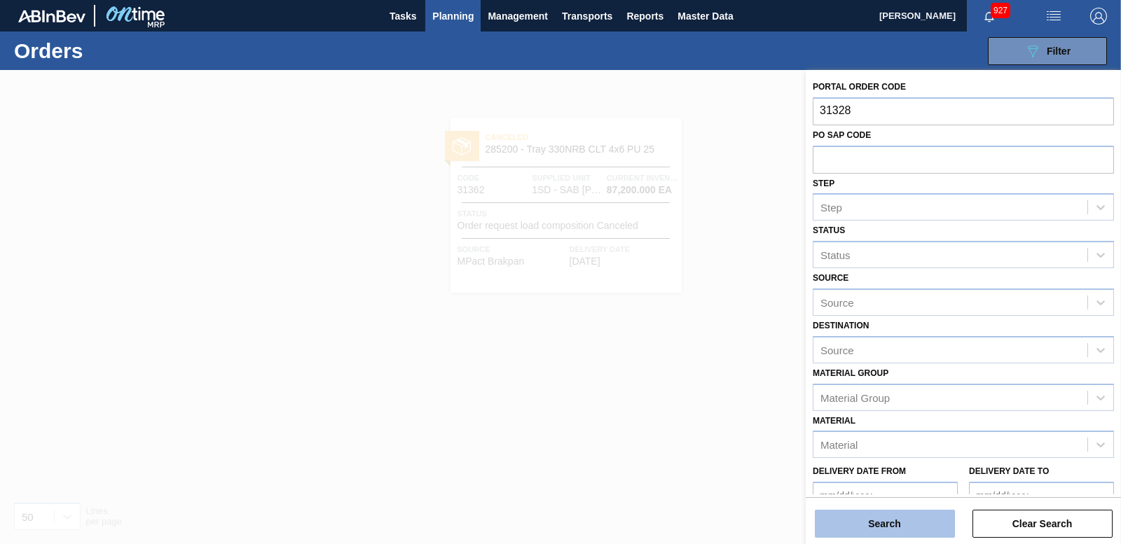
type input "31328"
drag, startPoint x: 889, startPoint y: 516, endPoint x: 889, endPoint y: 507, distance: 9.8
click at [889, 512] on button "Search" at bounding box center [885, 524] width 140 height 28
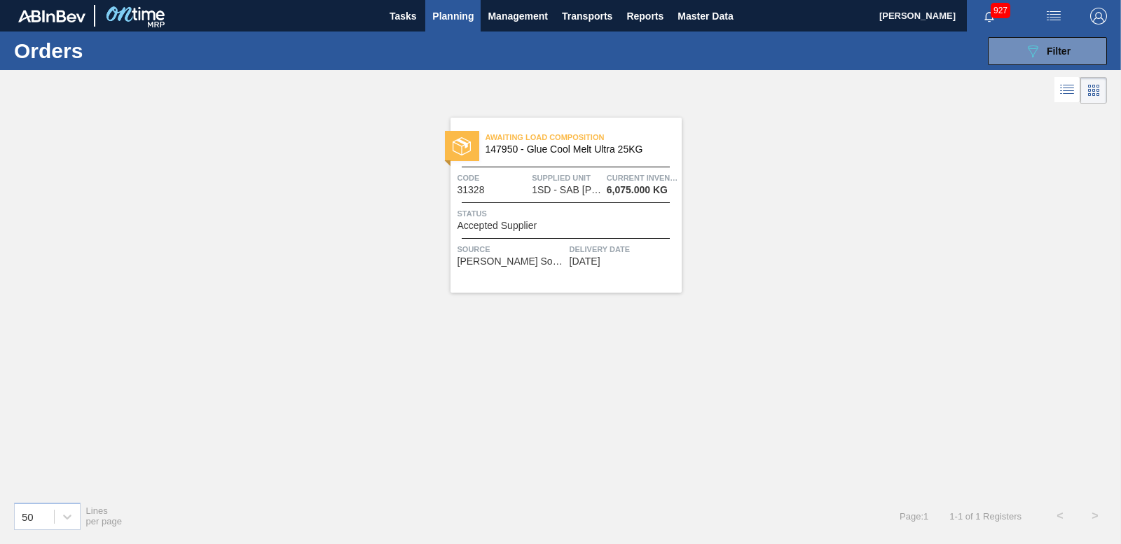
click at [461, 138] on img at bounding box center [462, 146] width 18 height 18
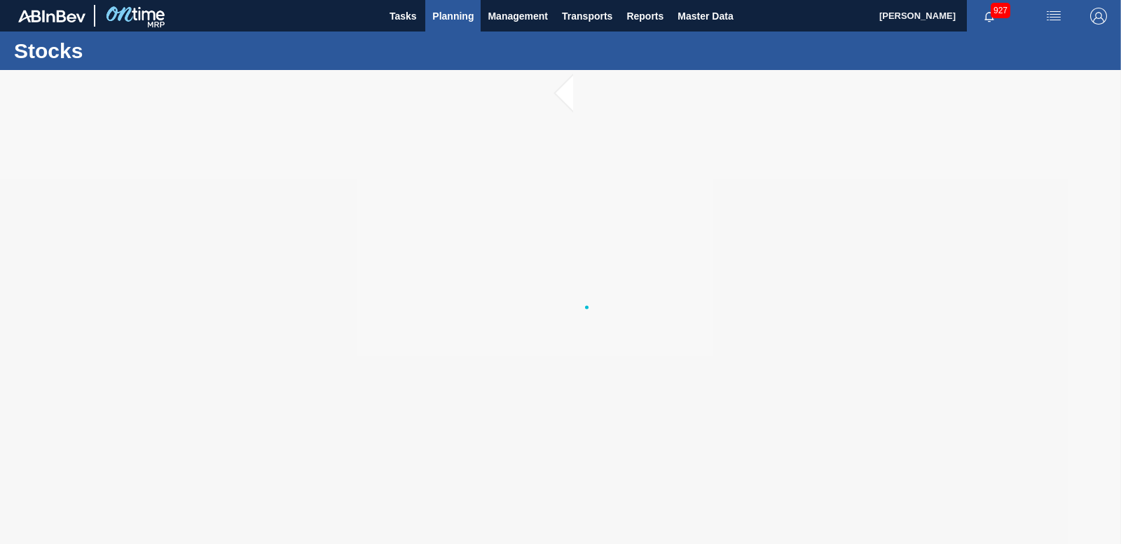
click at [458, 19] on span "Planning" at bounding box center [452, 16] width 41 height 17
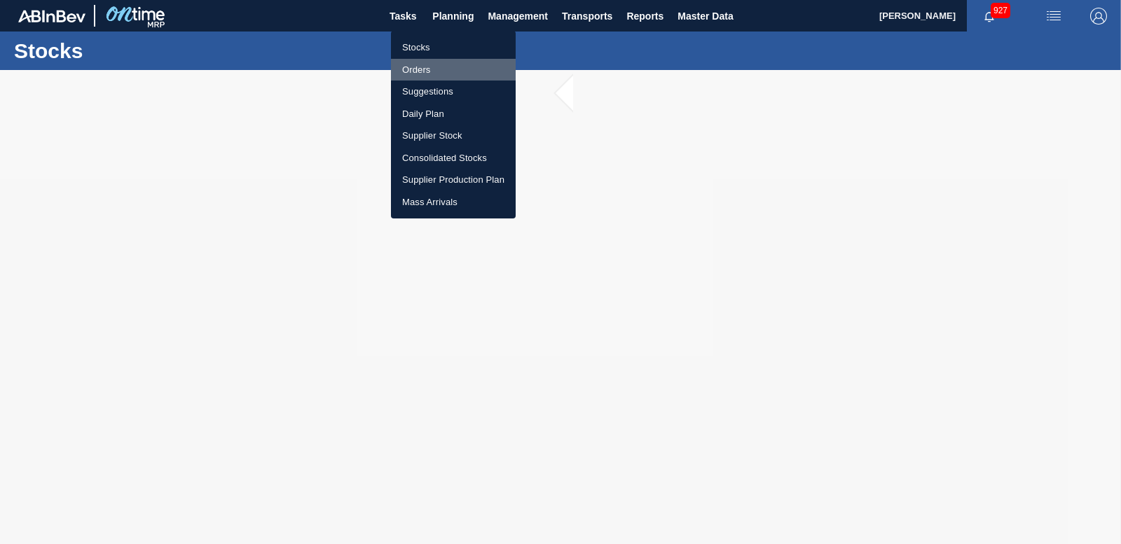
click at [416, 70] on li "Orders" at bounding box center [453, 70] width 125 height 22
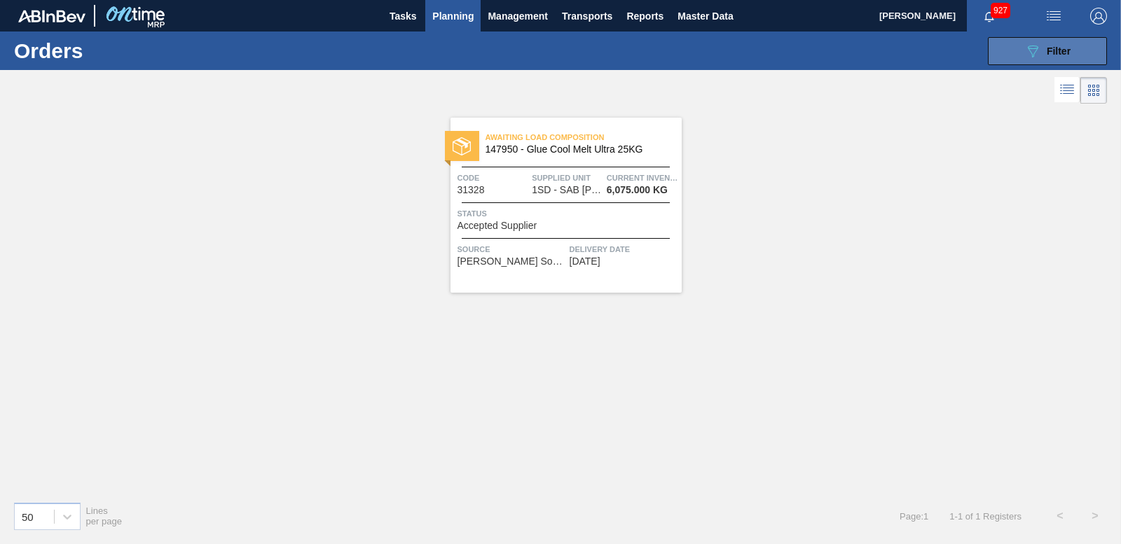
click at [1064, 55] on span "Filter" at bounding box center [1059, 51] width 24 height 11
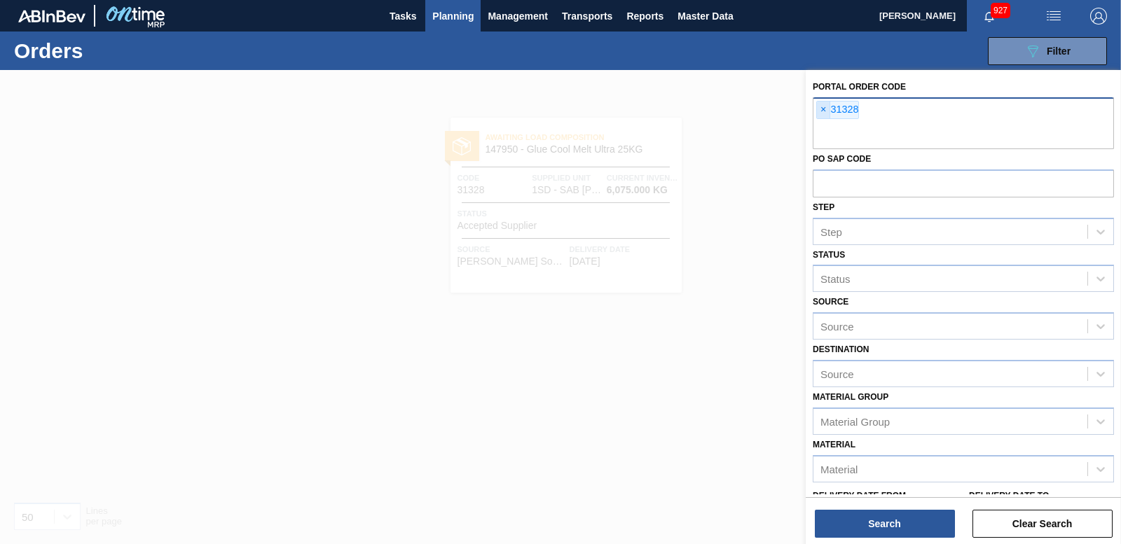
click at [829, 104] on span "×" at bounding box center [823, 110] width 13 height 17
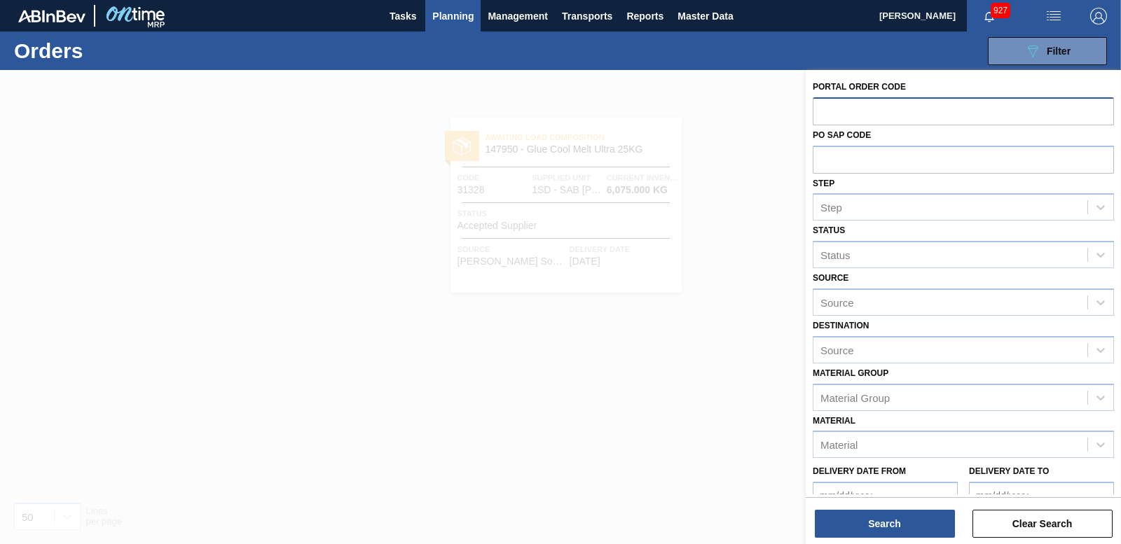
paste input "31328"
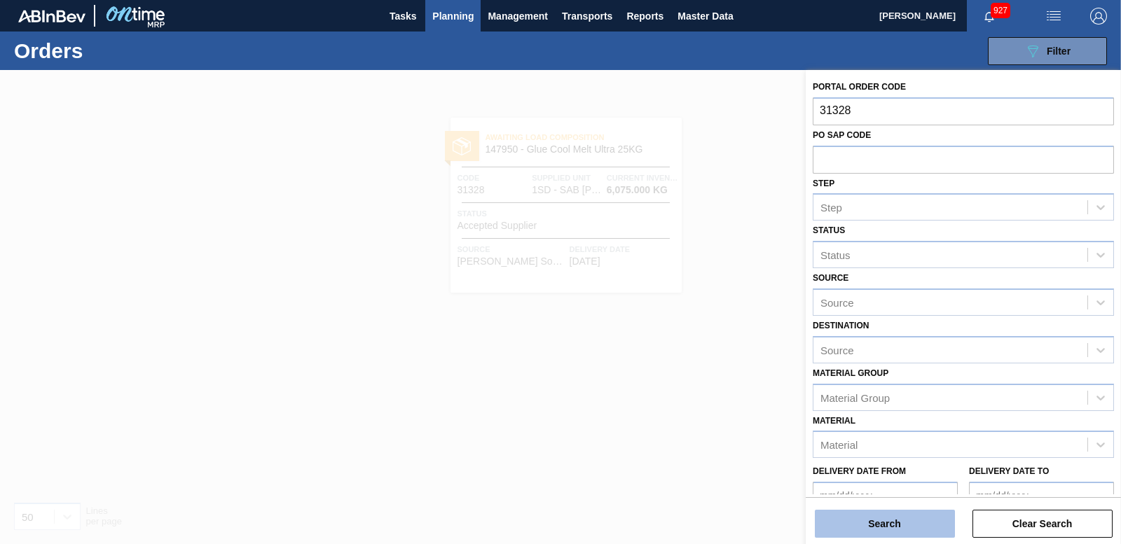
type input "31328"
click at [889, 535] on button "Search" at bounding box center [885, 524] width 140 height 28
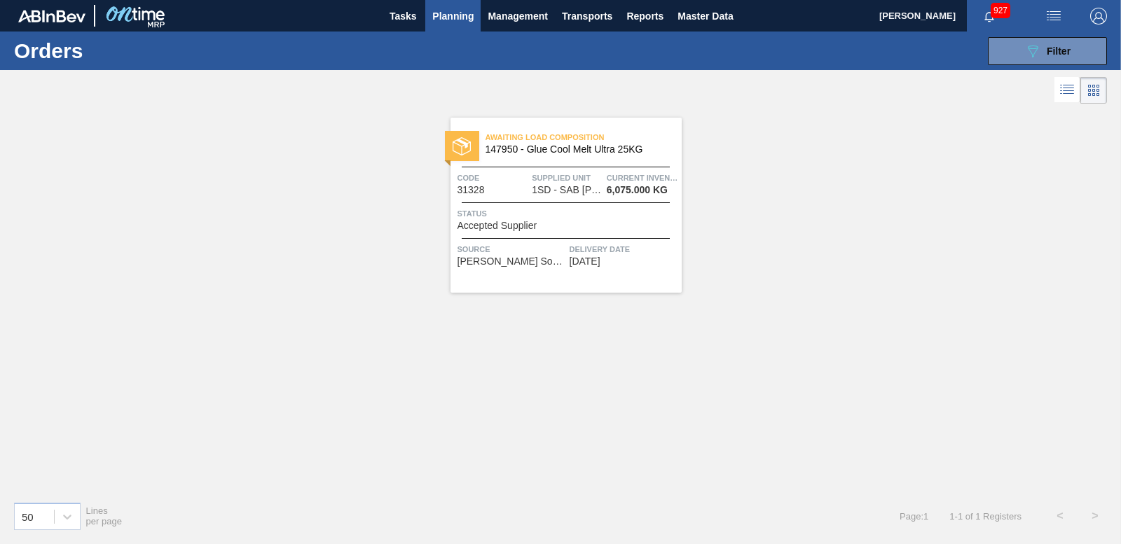
click at [470, 142] on img at bounding box center [462, 146] width 18 height 18
